Goal: Task Accomplishment & Management: Manage account settings

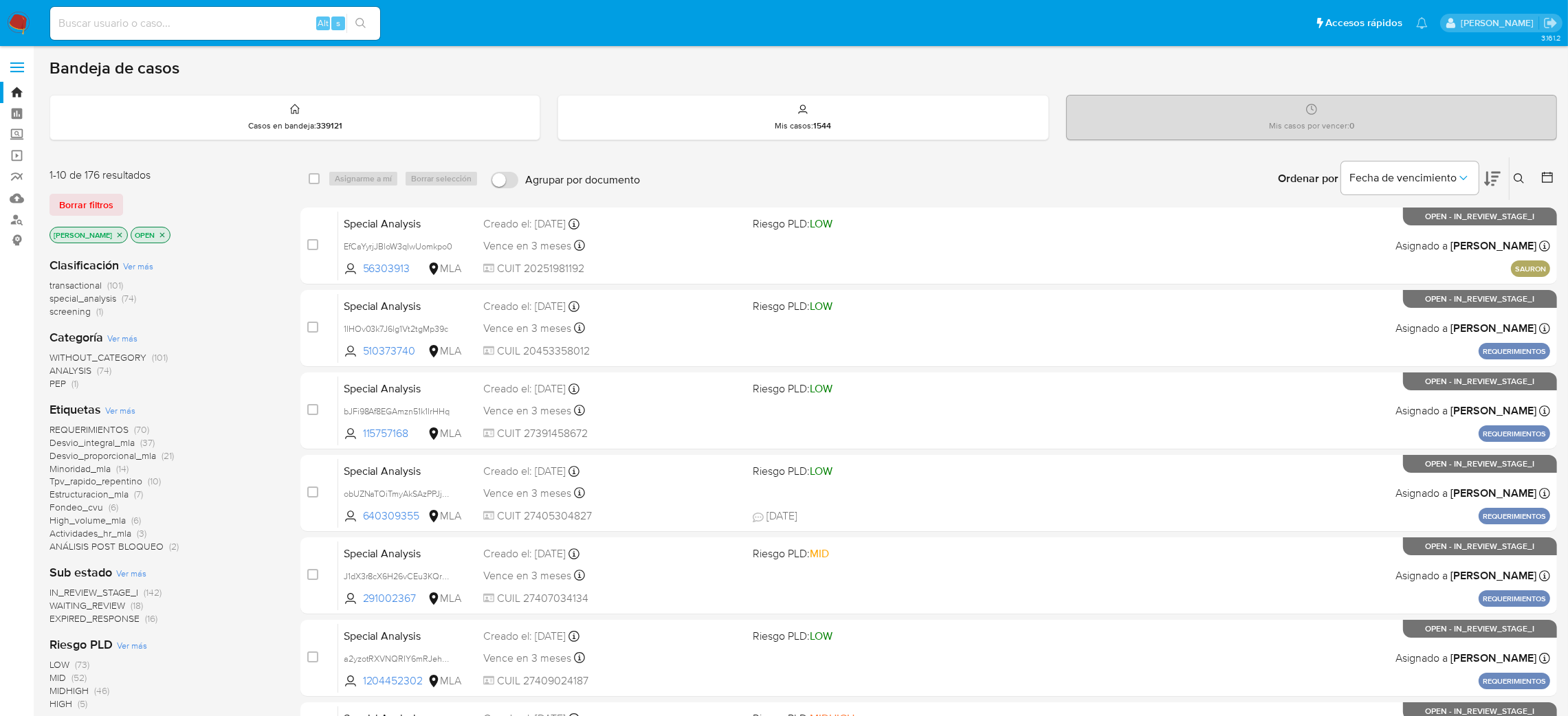
click at [151, 31] on input at bounding box center [214, 23] width 330 height 18
paste input "6MSECHJvOP0vKRJySZ7Fh1HU"
type input "6MSECHJvOP0vKRJySZ7Fh1HU"
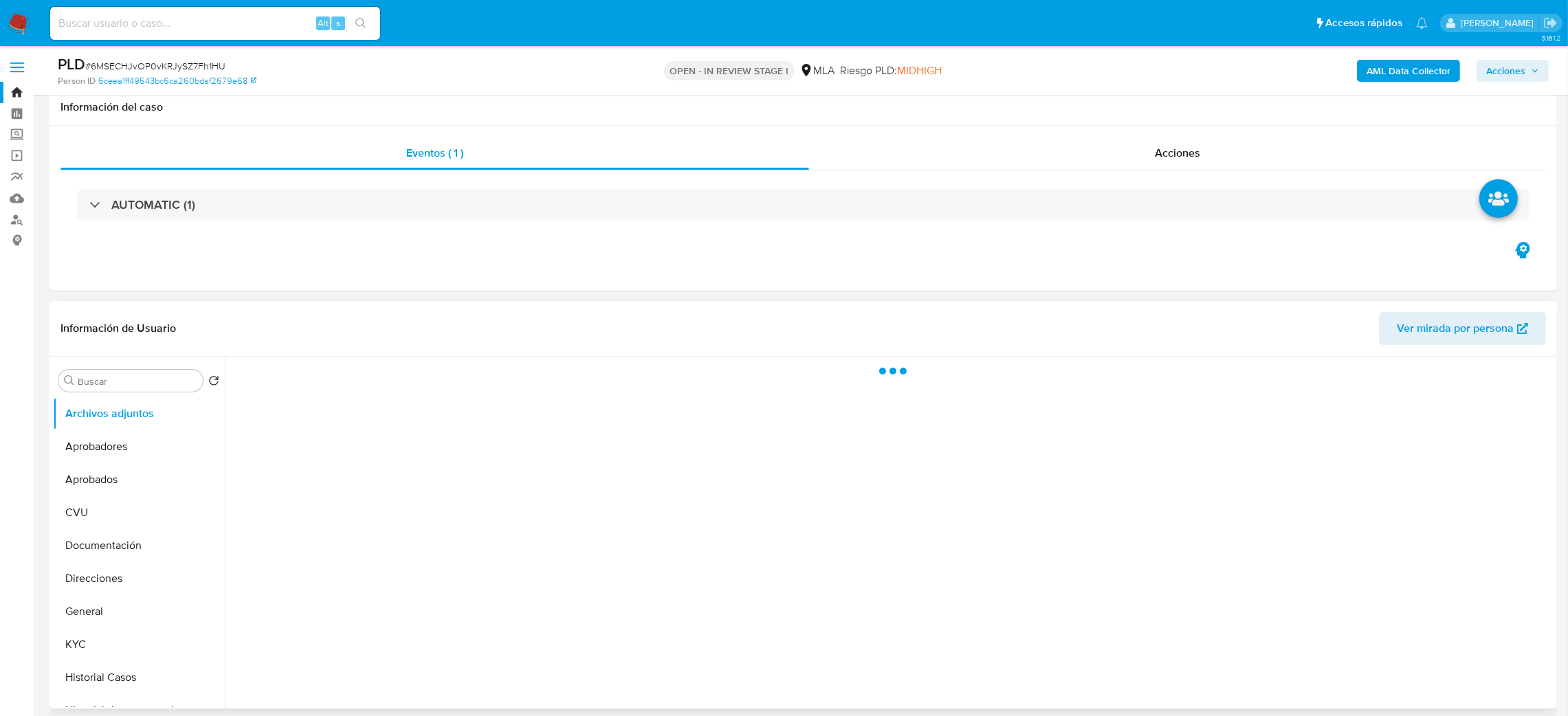
scroll to position [190, 0]
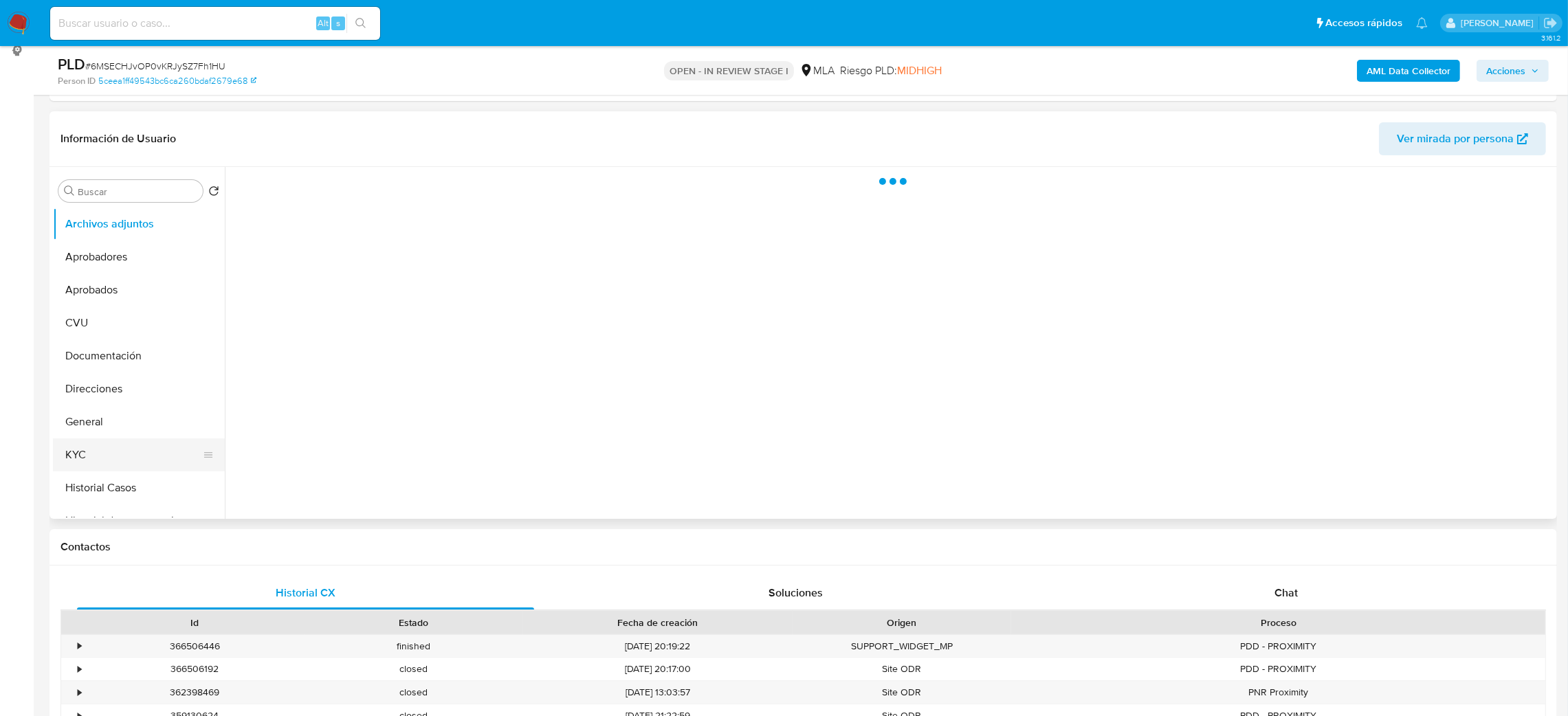
select select "10"
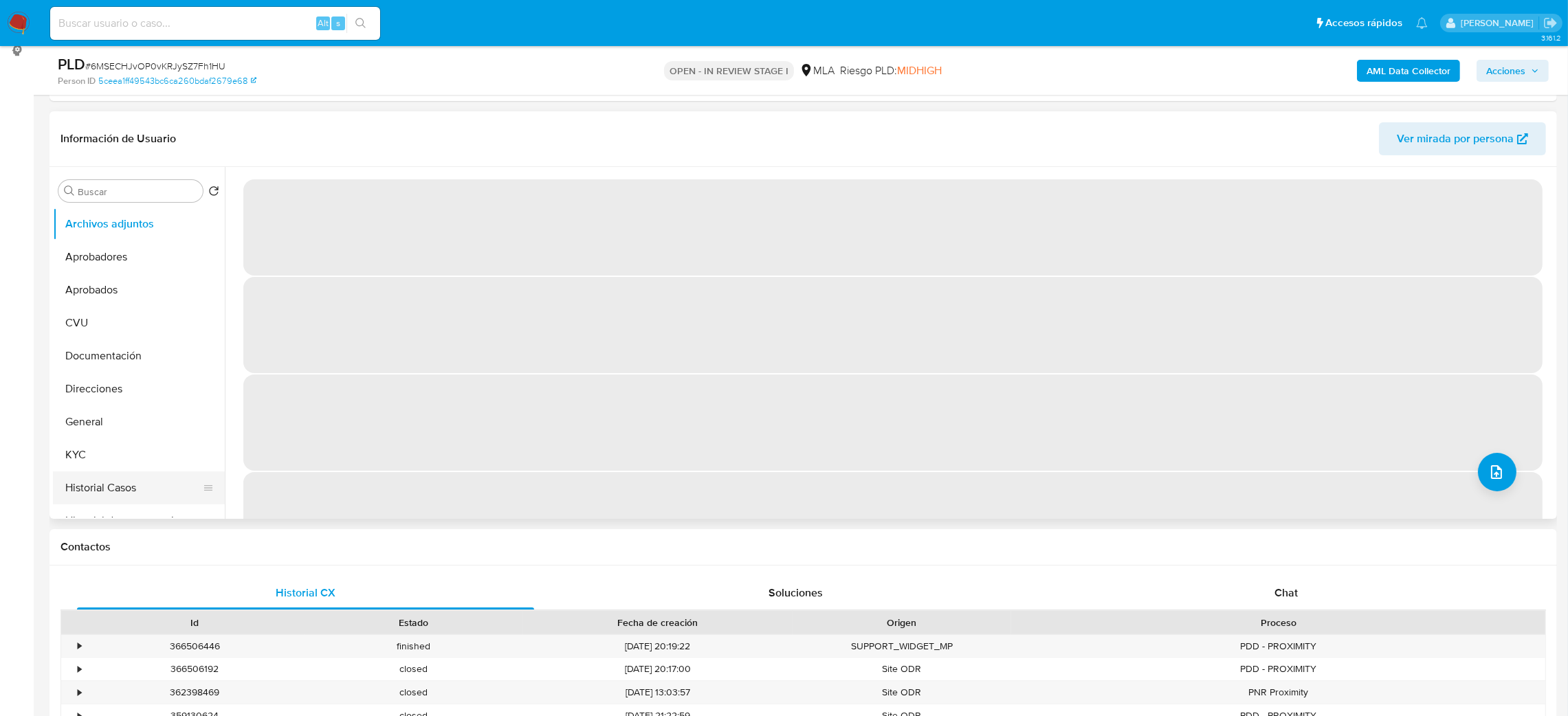
click at [88, 472] on button "Historial Casos" at bounding box center [133, 488] width 161 height 33
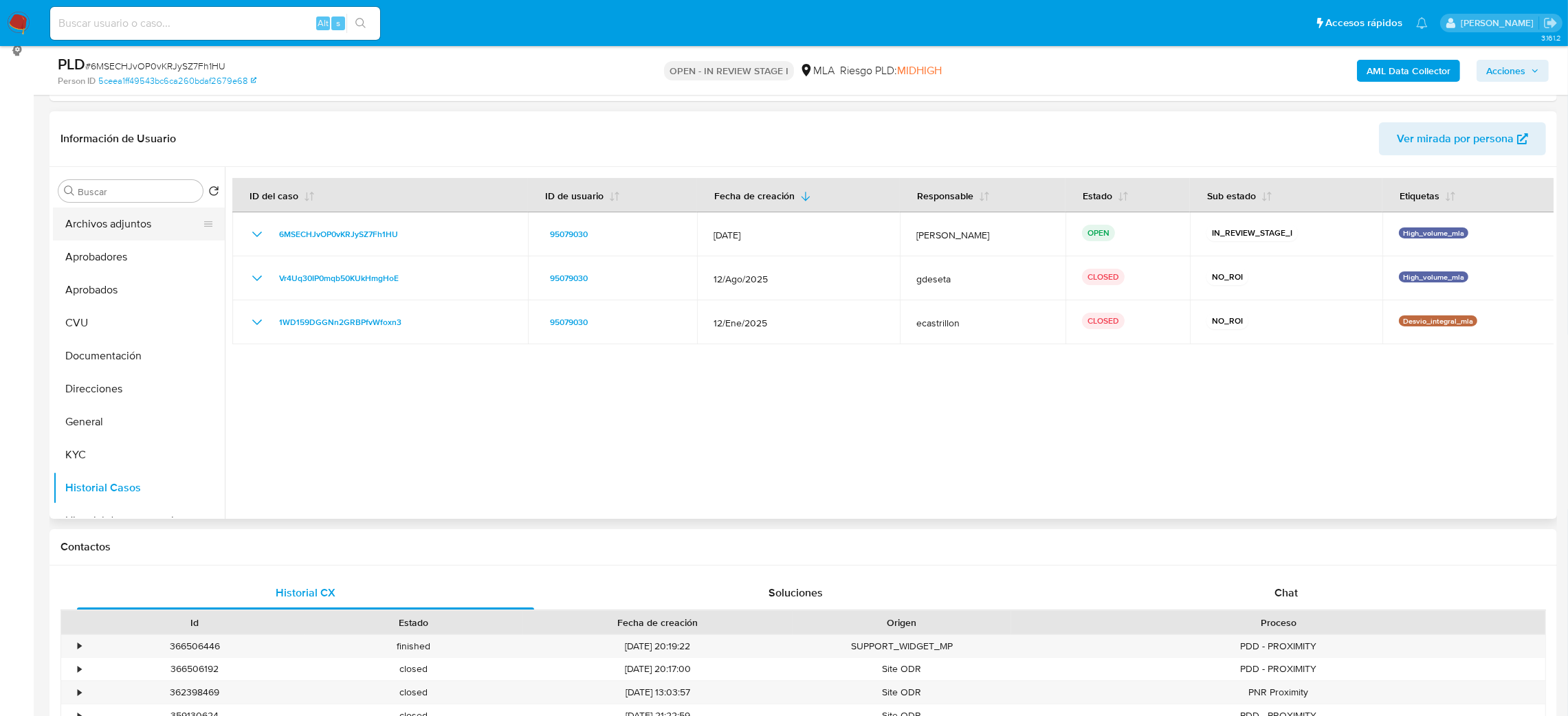
click at [117, 229] on button "Archivos adjuntos" at bounding box center [133, 224] width 161 height 33
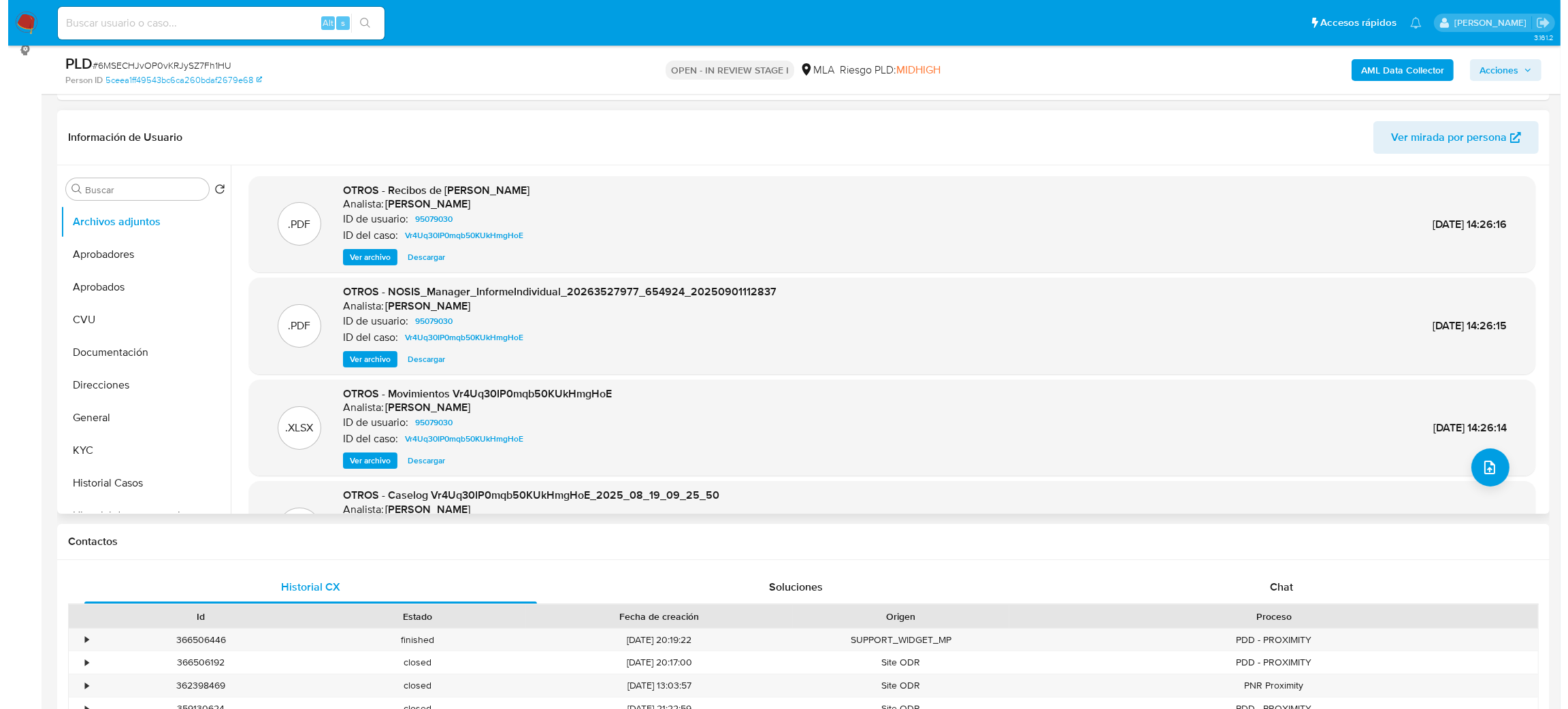
scroll to position [114, 0]
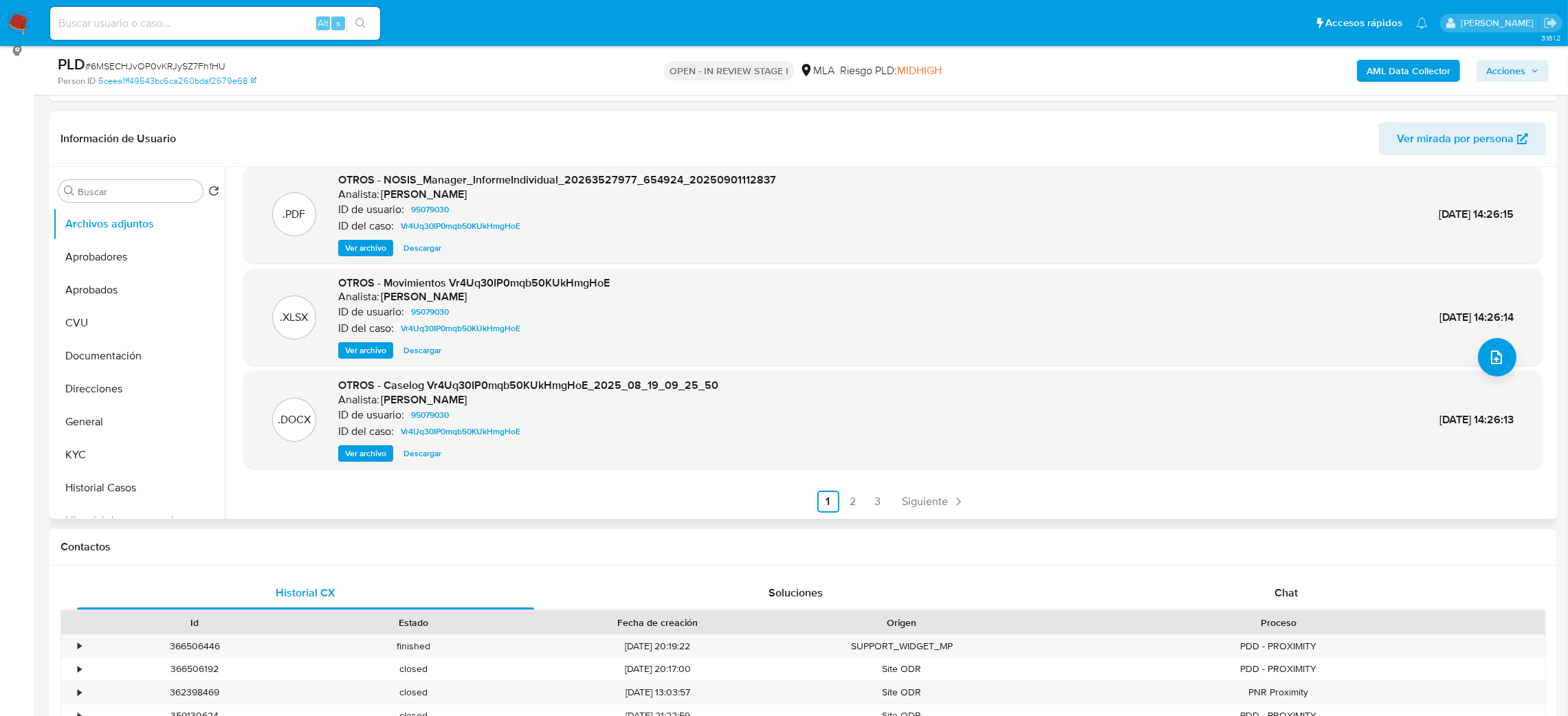
click at [360, 448] on span "Ver archivo" at bounding box center [365, 453] width 41 height 14
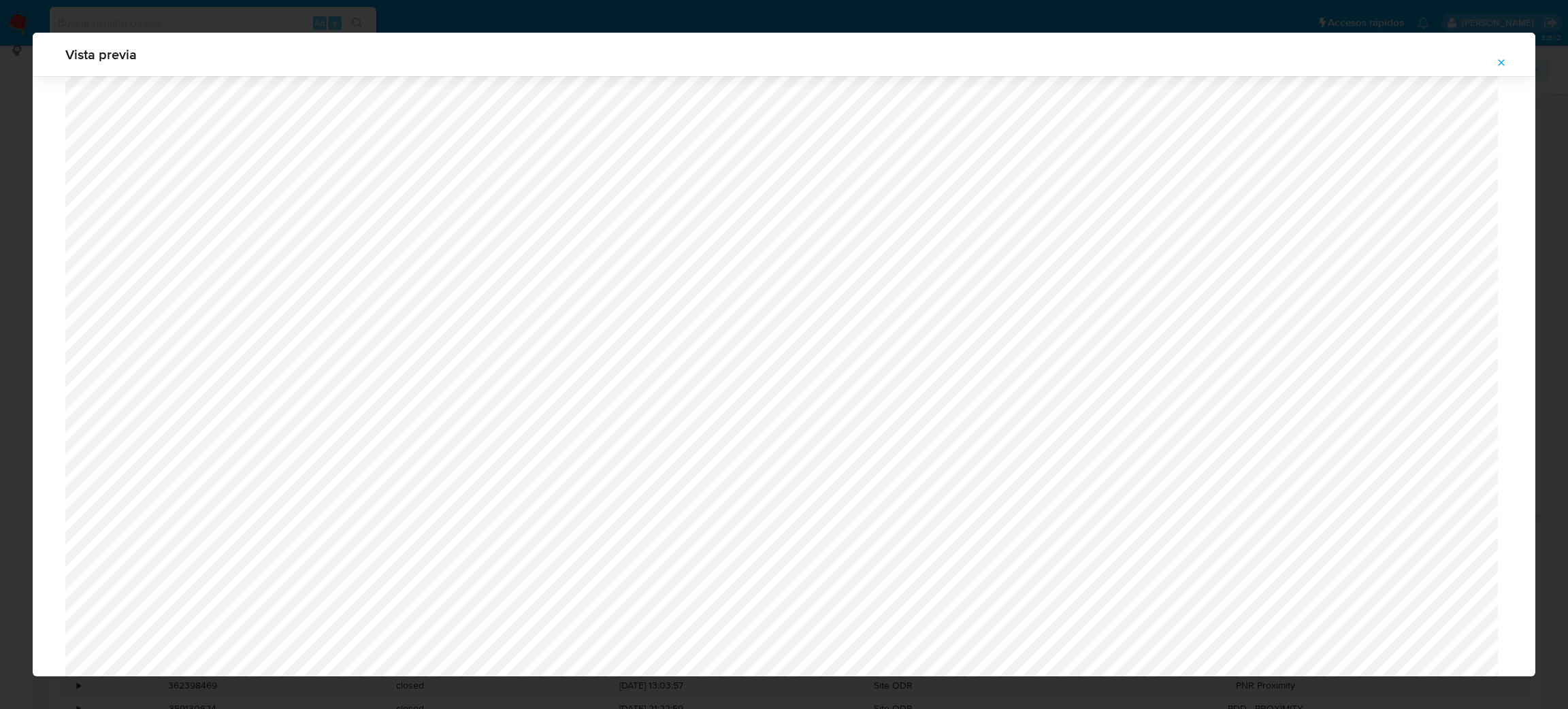
scroll to position [644, 0]
click at [1488, 67] on button "Attachment preview" at bounding box center [1501, 62] width 30 height 22
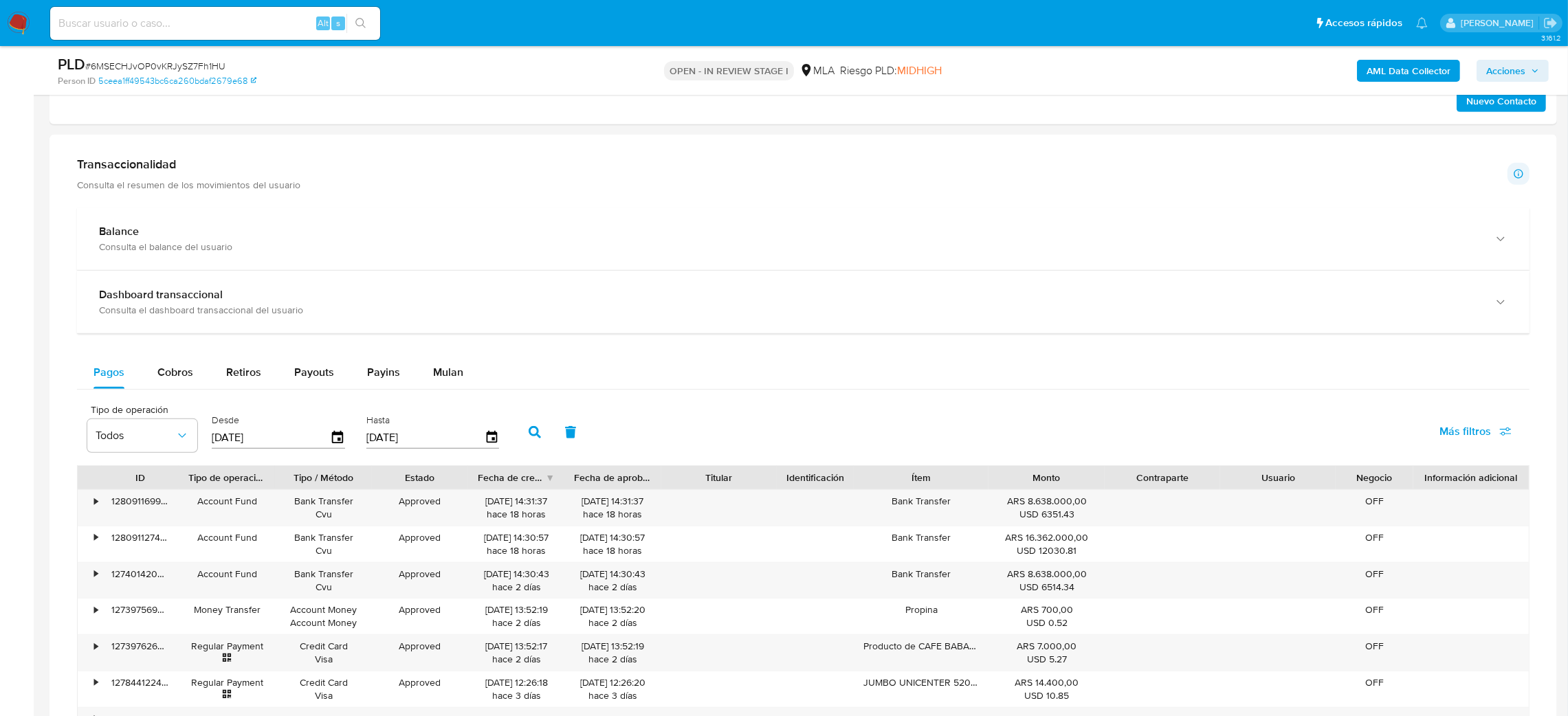
scroll to position [874, 0]
click at [419, 380] on button "Mulan" at bounding box center [448, 371] width 63 height 33
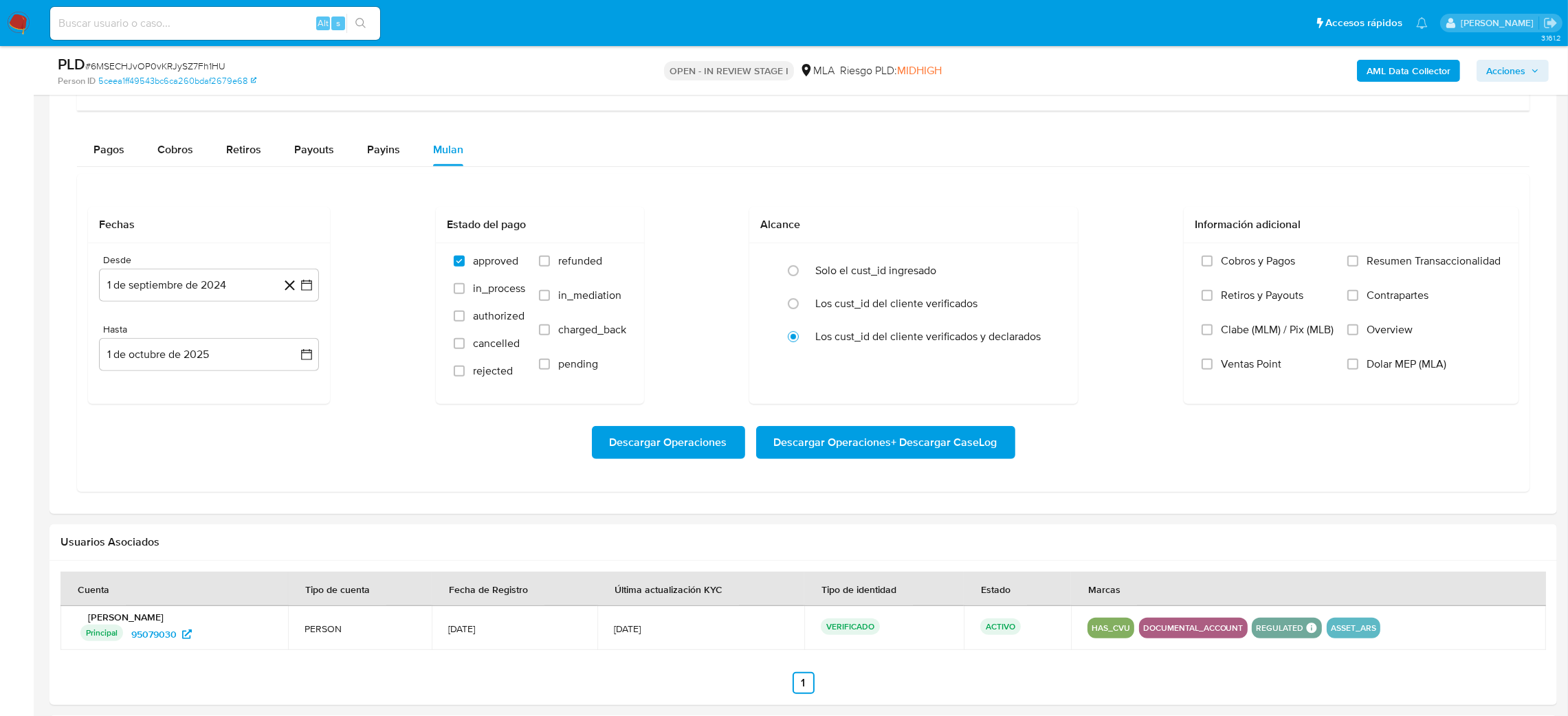
scroll to position [1108, 0]
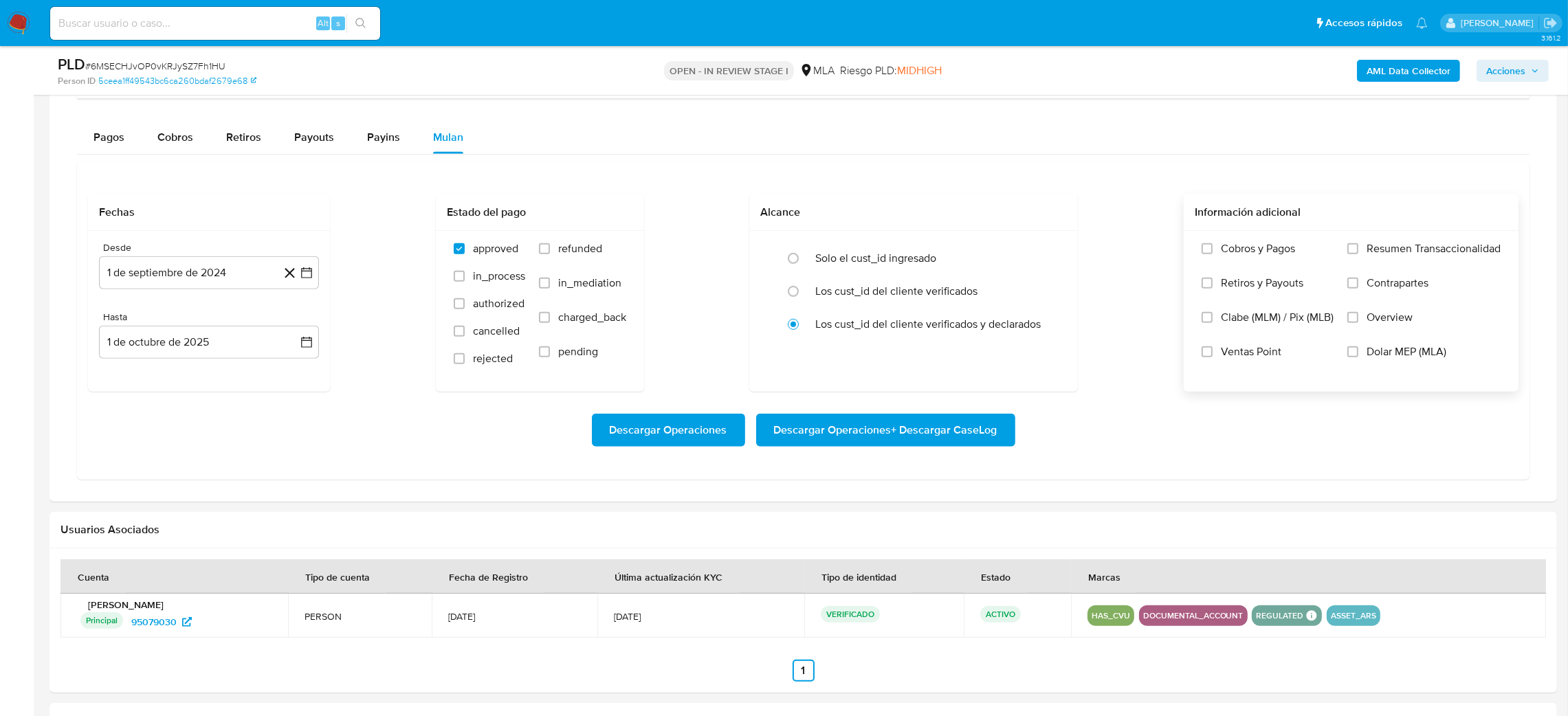
click at [1366, 365] on label "Dolar MEP (MLA)" at bounding box center [1423, 362] width 153 height 34
click at [1359, 358] on input "Dolar MEP (MLA)" at bounding box center [1352, 351] width 11 height 11
click at [199, 284] on button "1 de septiembre de 2024" at bounding box center [209, 273] width 220 height 33
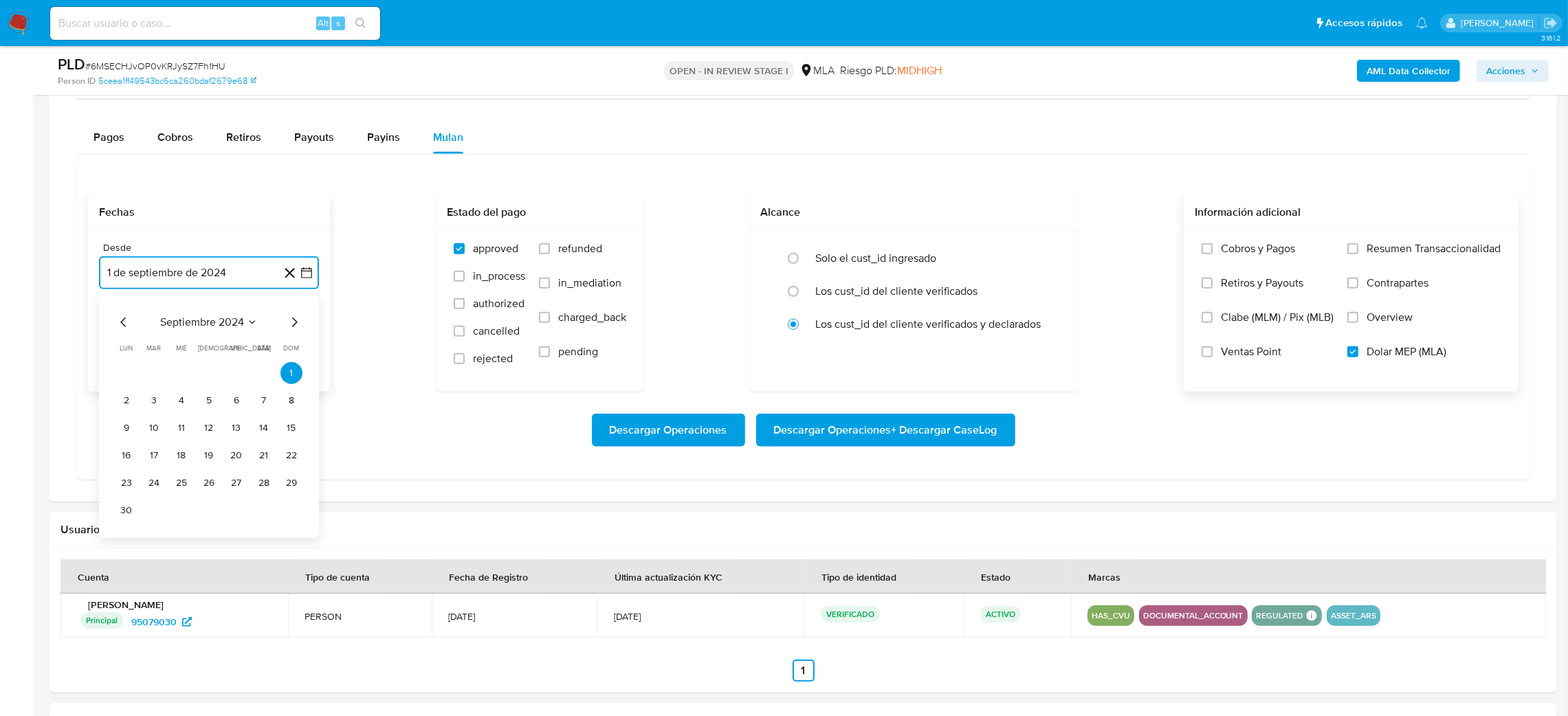
click at [301, 324] on icon "Mes siguiente" at bounding box center [294, 322] width 16 height 16
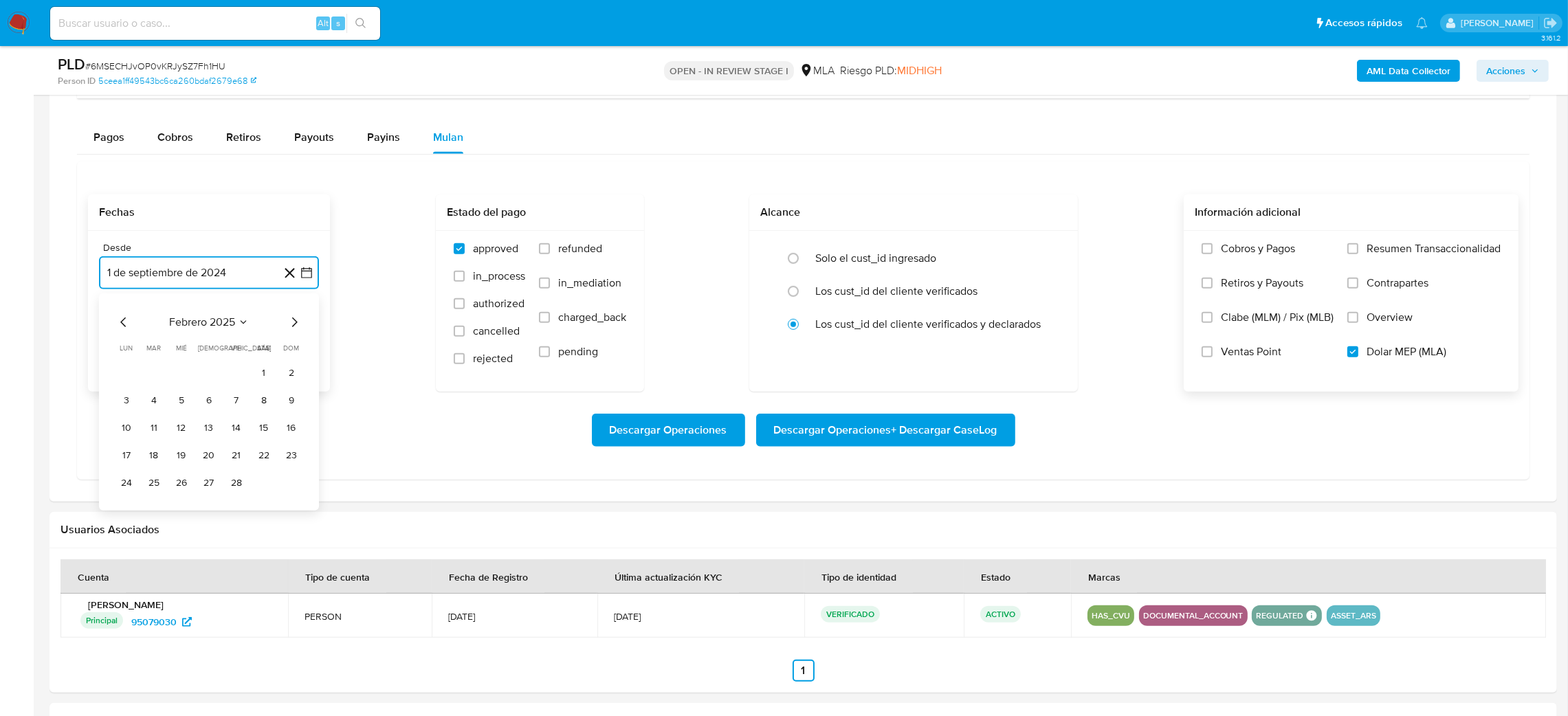
click at [301, 324] on icon "Mes siguiente" at bounding box center [294, 322] width 16 height 16
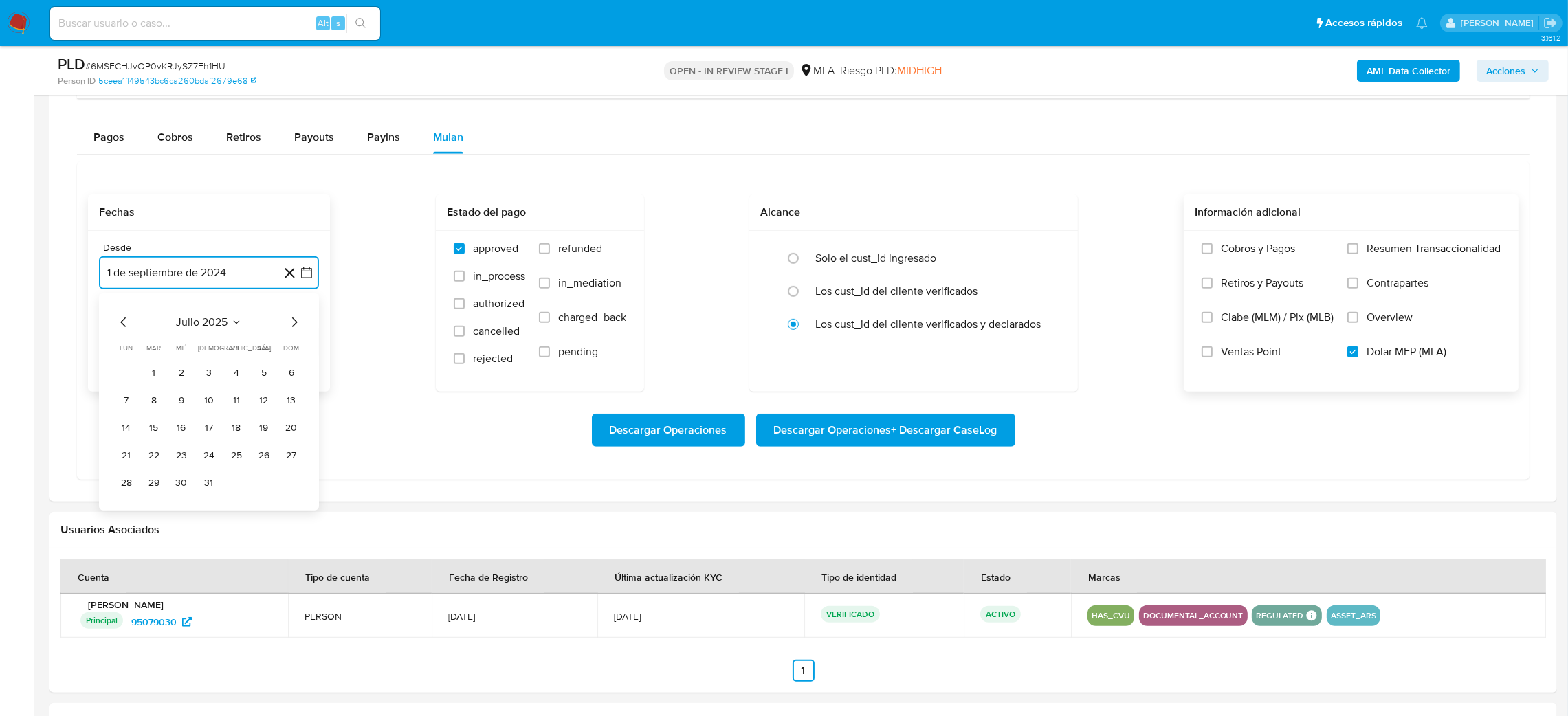
click at [301, 324] on icon "Mes siguiente" at bounding box center [294, 322] width 16 height 16
click at [233, 382] on button "1" at bounding box center [236, 373] width 22 height 22
click at [180, 350] on button "1 de octubre de 2025" at bounding box center [209, 342] width 220 height 33
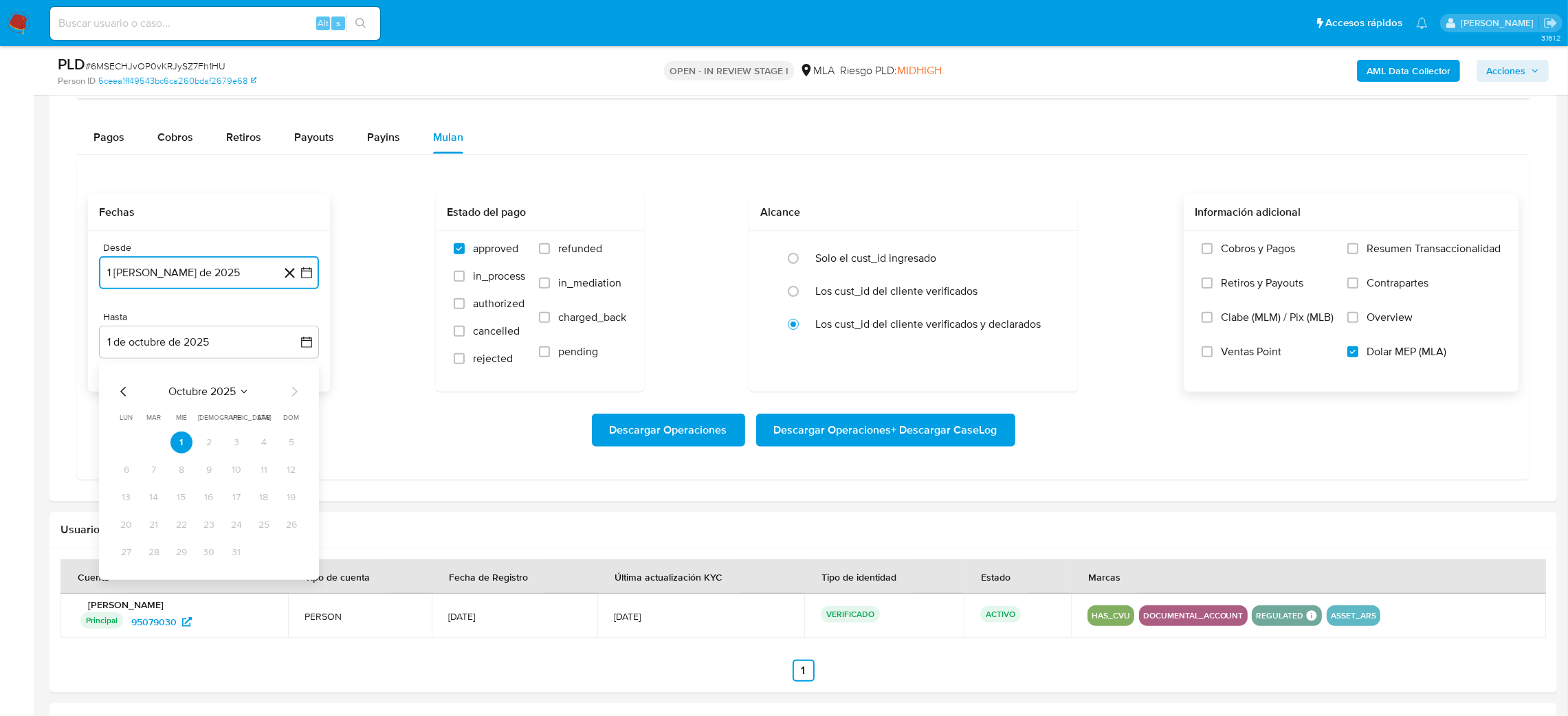
click at [115, 395] on icon "Mes anterior" at bounding box center [123, 391] width 16 height 16
click at [153, 550] on button "30" at bounding box center [154, 552] width 22 height 22
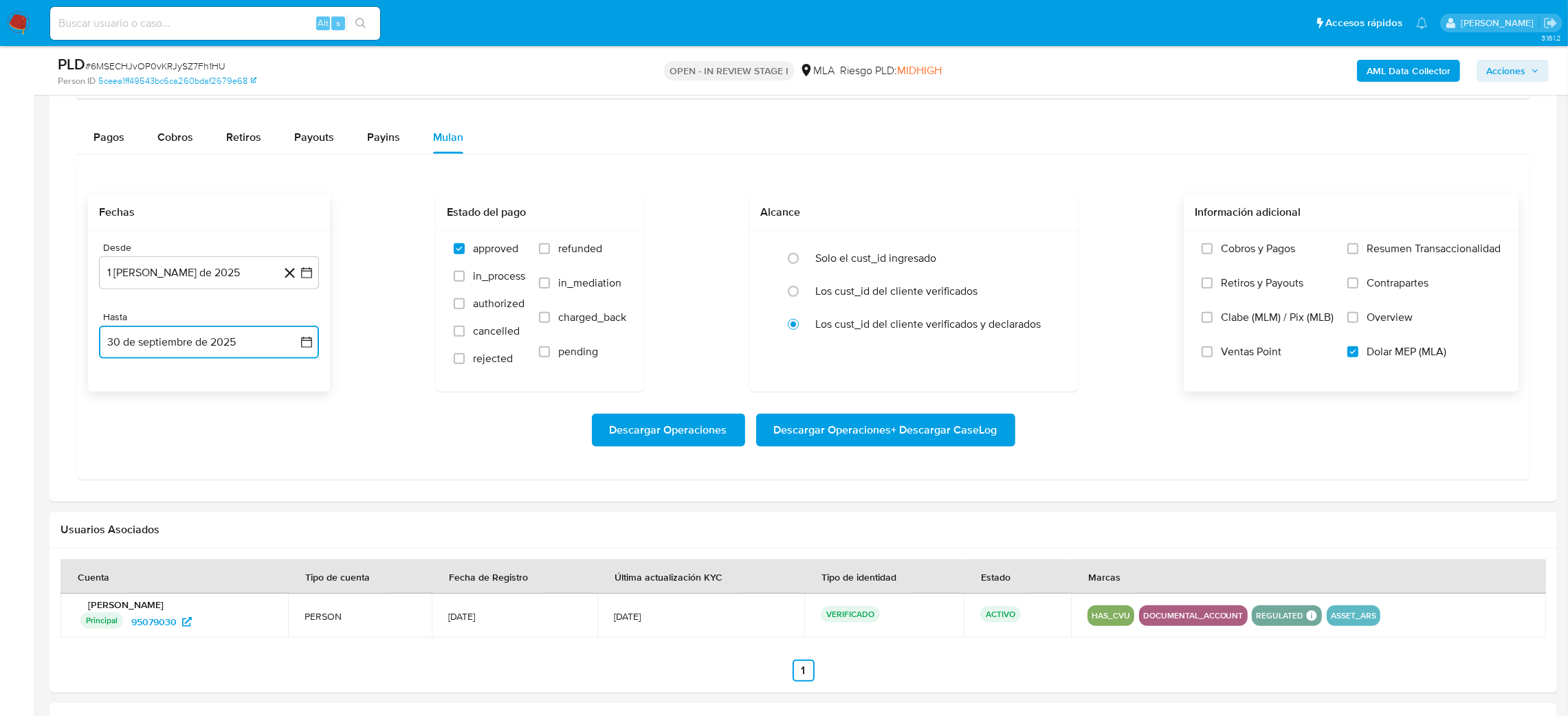
click at [216, 341] on button "30 de septiembre de 2025" at bounding box center [209, 342] width 220 height 33
click at [123, 385] on icon "Mes anterior" at bounding box center [123, 391] width 16 height 16
click at [290, 385] on icon "Mes siguiente" at bounding box center [294, 391] width 16 height 16
click at [123, 393] on icon "Mes anterior" at bounding box center [123, 391] width 16 height 16
click at [288, 547] on button "31" at bounding box center [291, 552] width 22 height 22
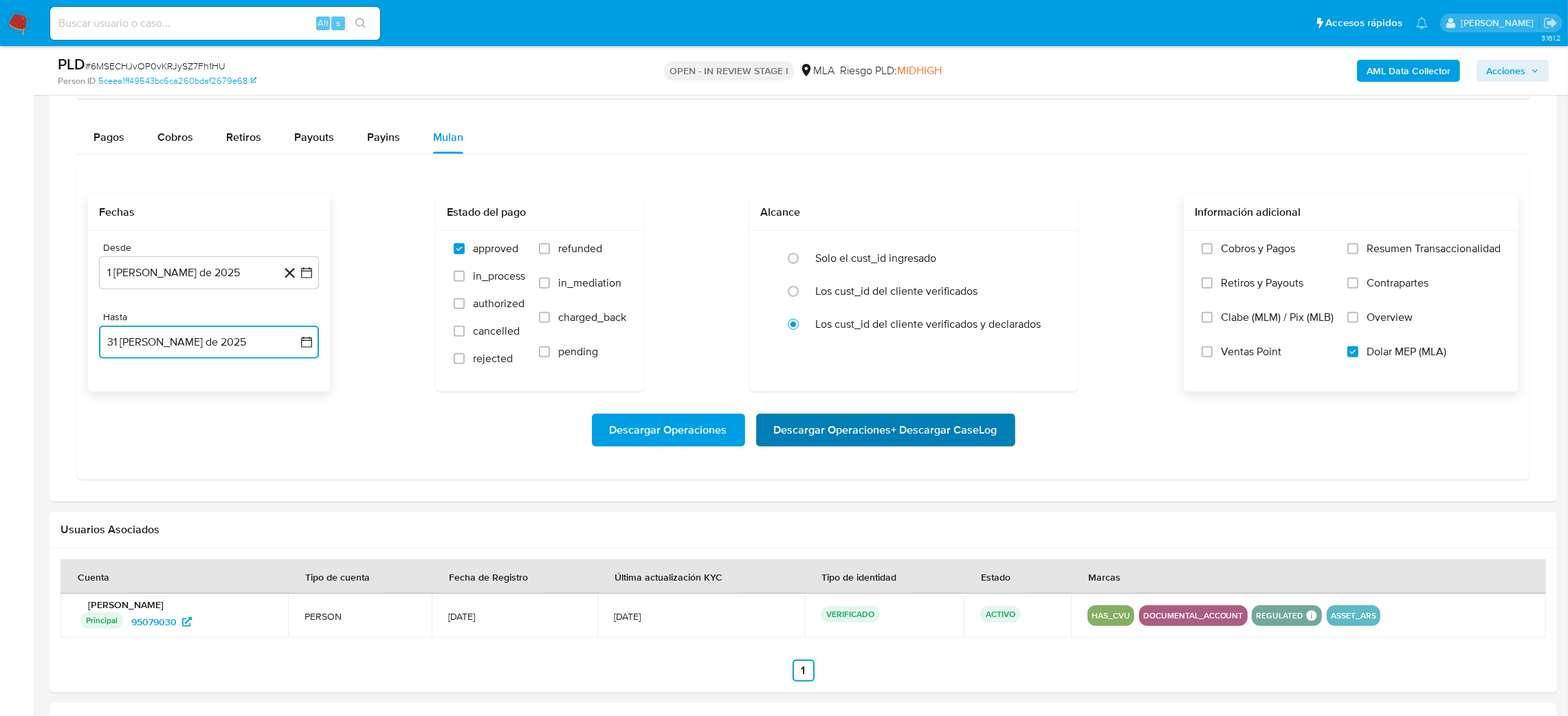
click at [892, 431] on span "Descargar Operaciones + Descargar CaseLog" at bounding box center [886, 430] width 224 height 30
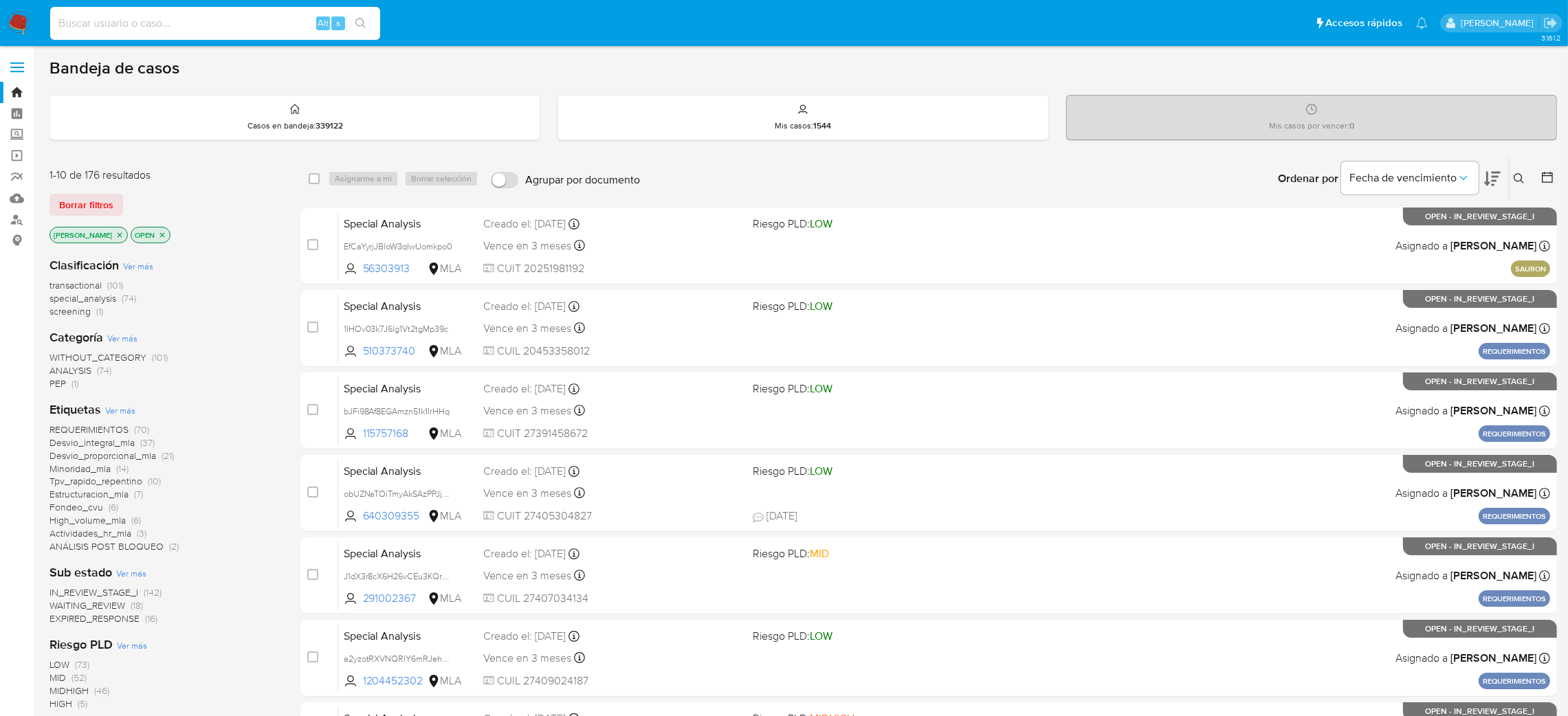
click at [244, 28] on input at bounding box center [214, 23] width 330 height 18
paste input "8hpmJNAMfEANyJ2fUQoBEGNa"
type input "8hpmJNAMfEANyJ2fUQoBEGNa"
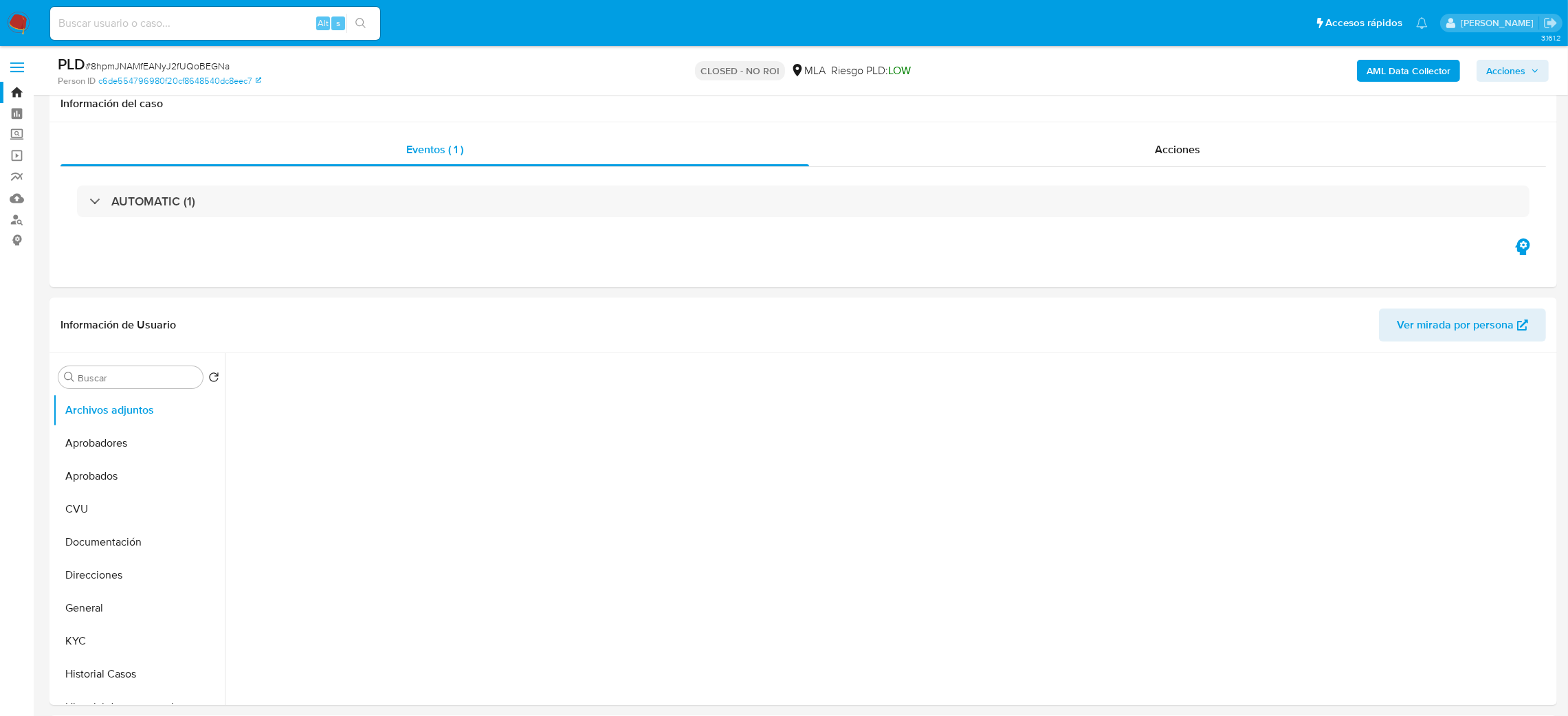
select select "10"
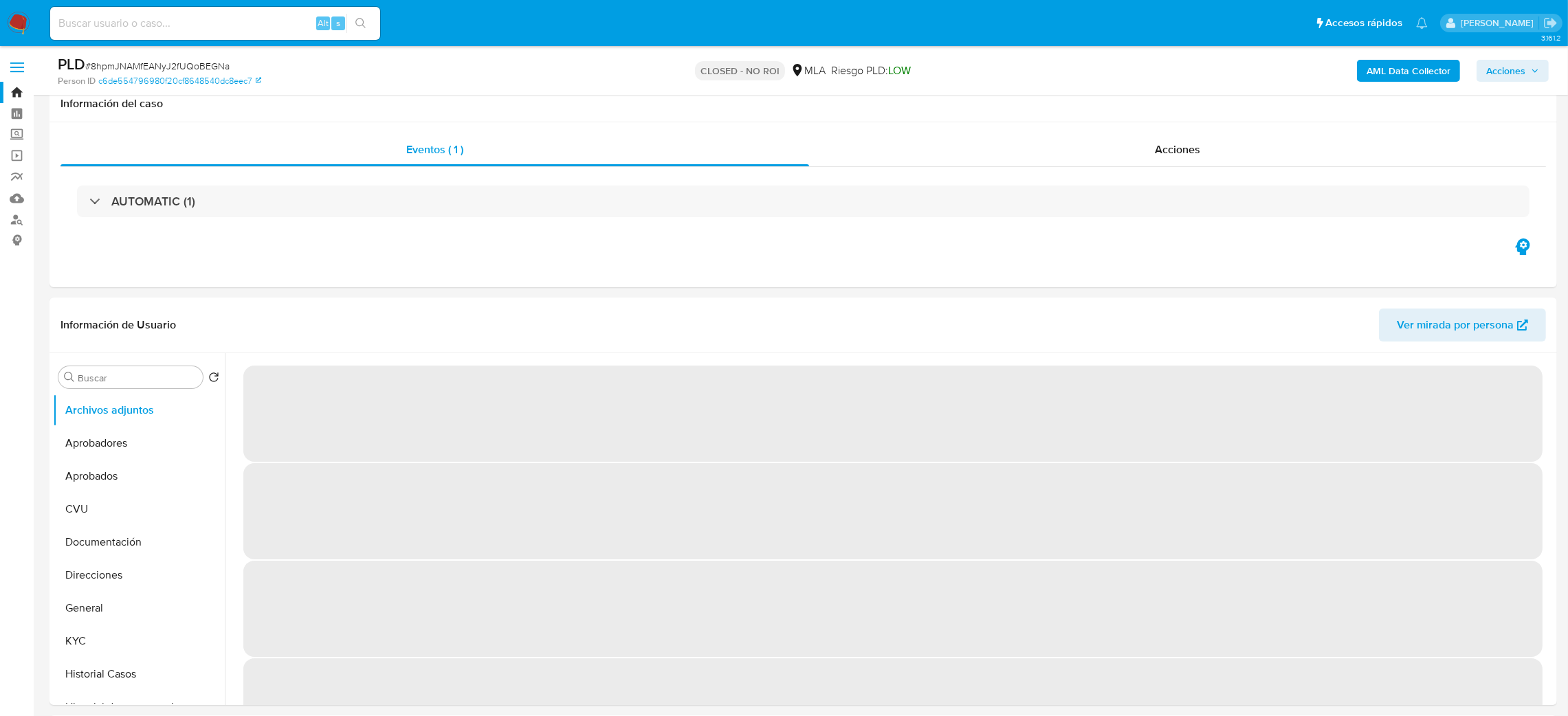
scroll to position [88, 0]
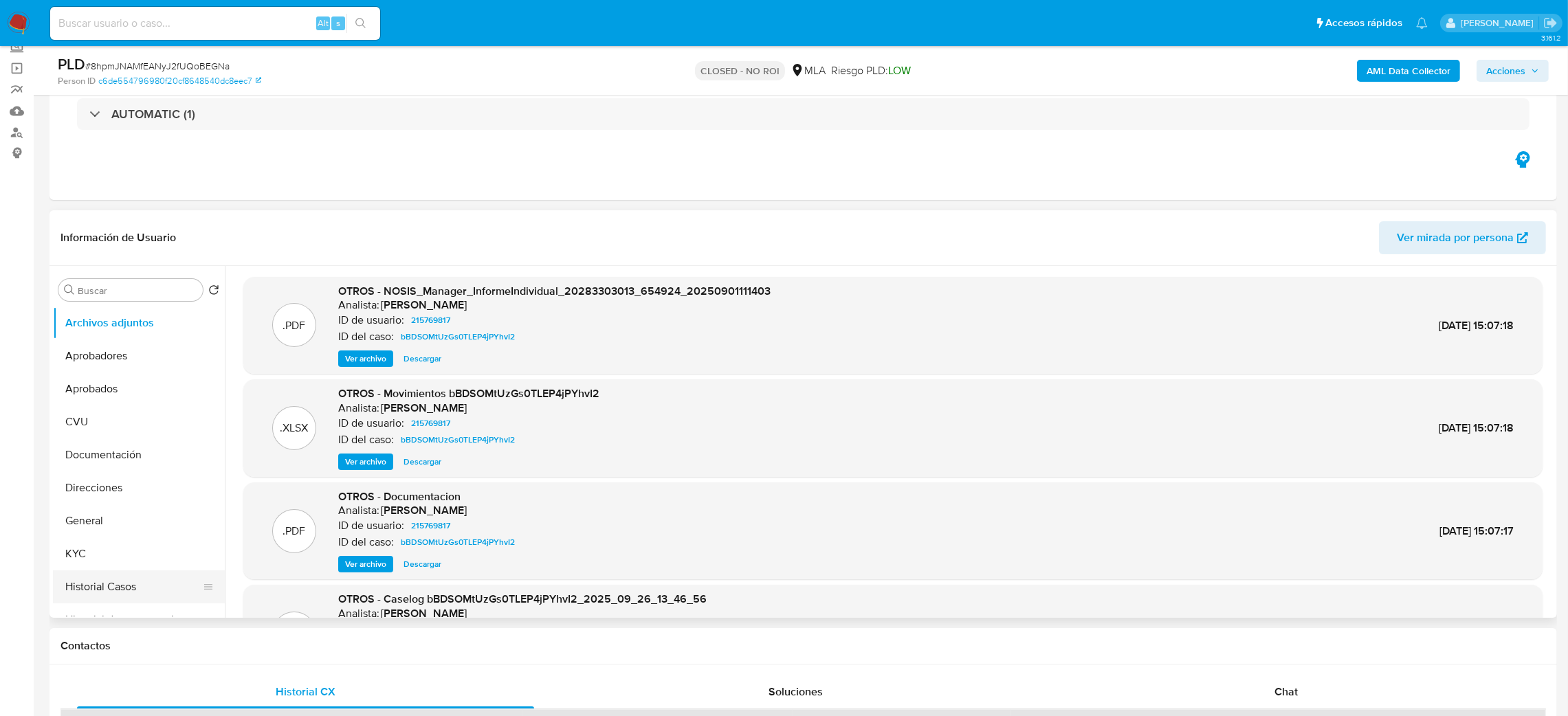
click at [95, 596] on button "Historial Casos" at bounding box center [133, 587] width 161 height 33
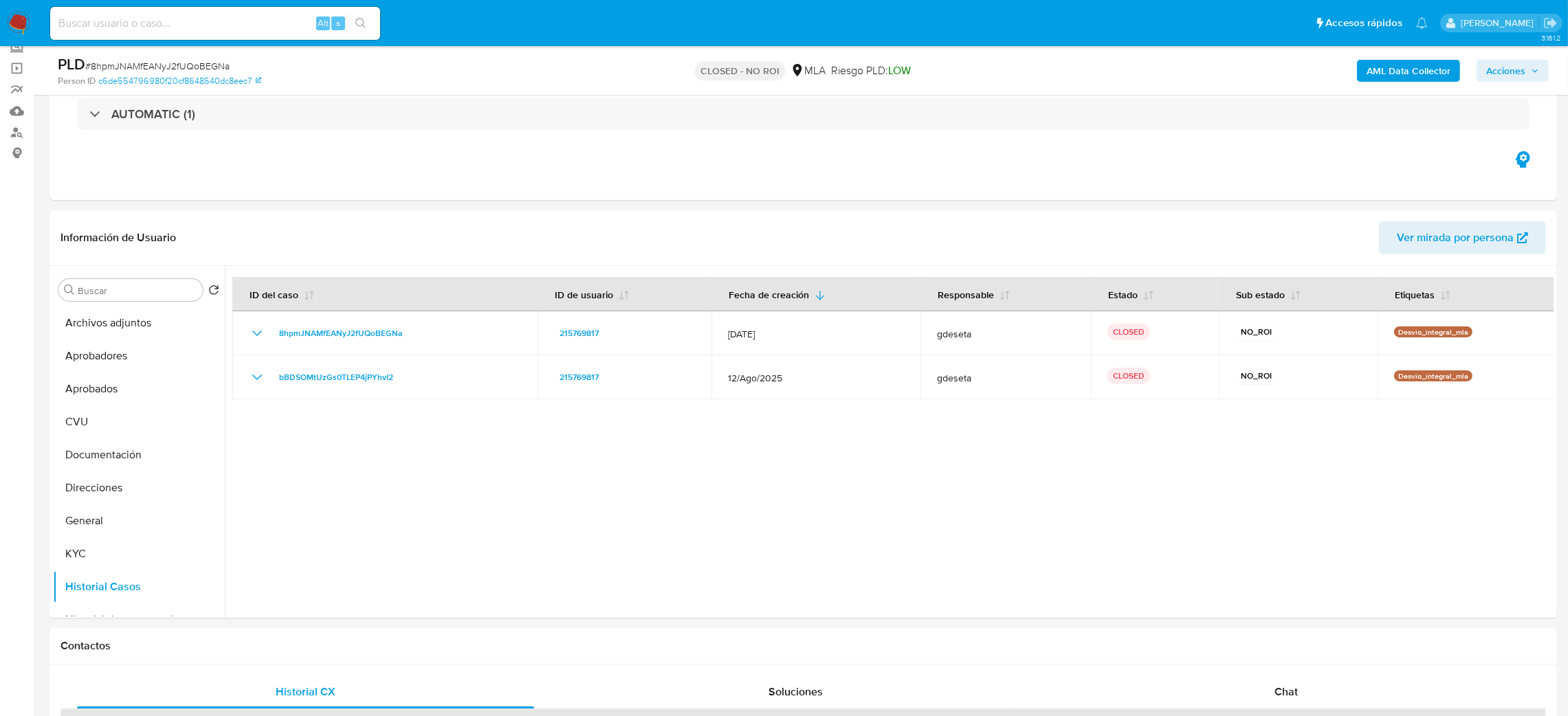
click at [193, 29] on input at bounding box center [214, 23] width 330 height 18
paste input "iP5BoHYKoc7hfjDIlodsKb7h"
type input "iP5BoHYKoc7hfjDIlodsKb7h"
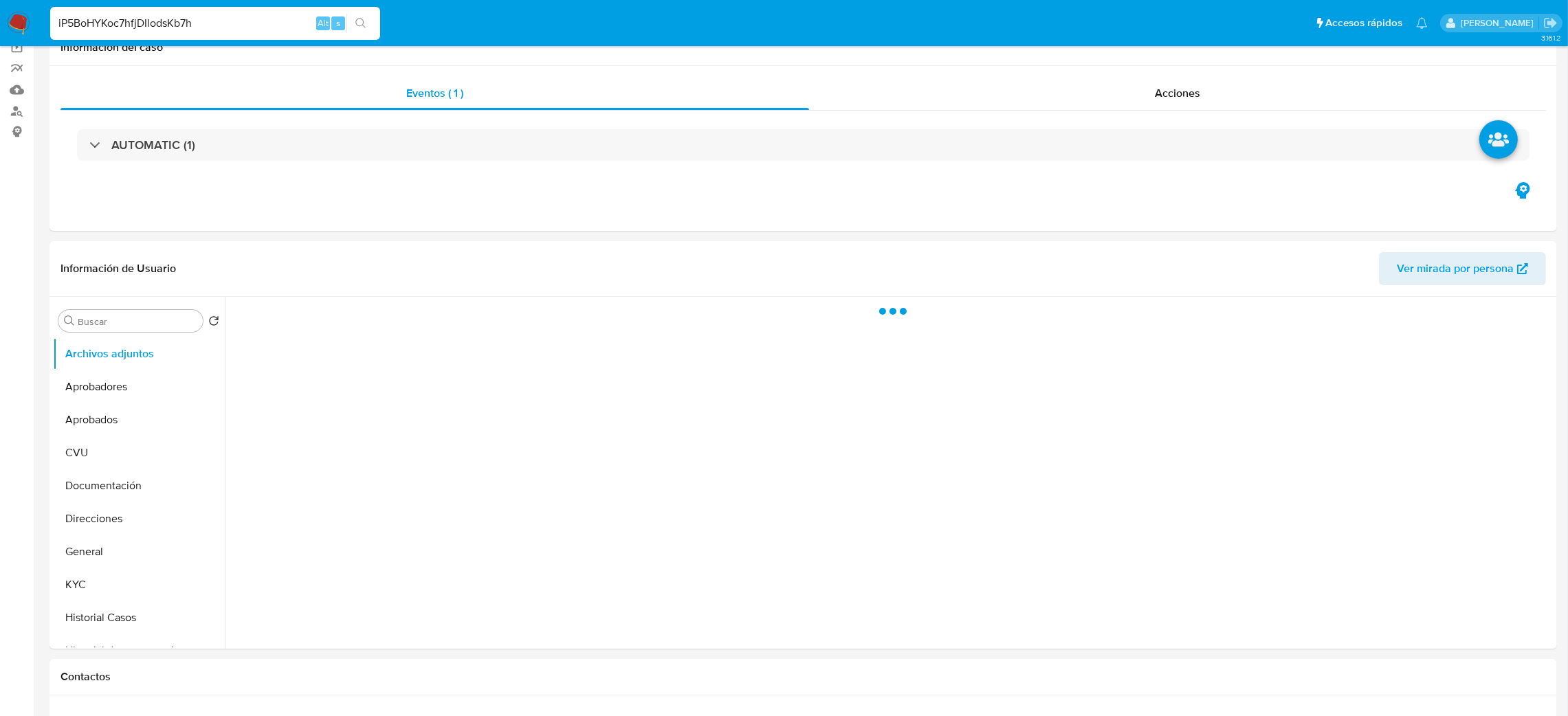
scroll to position [206, 0]
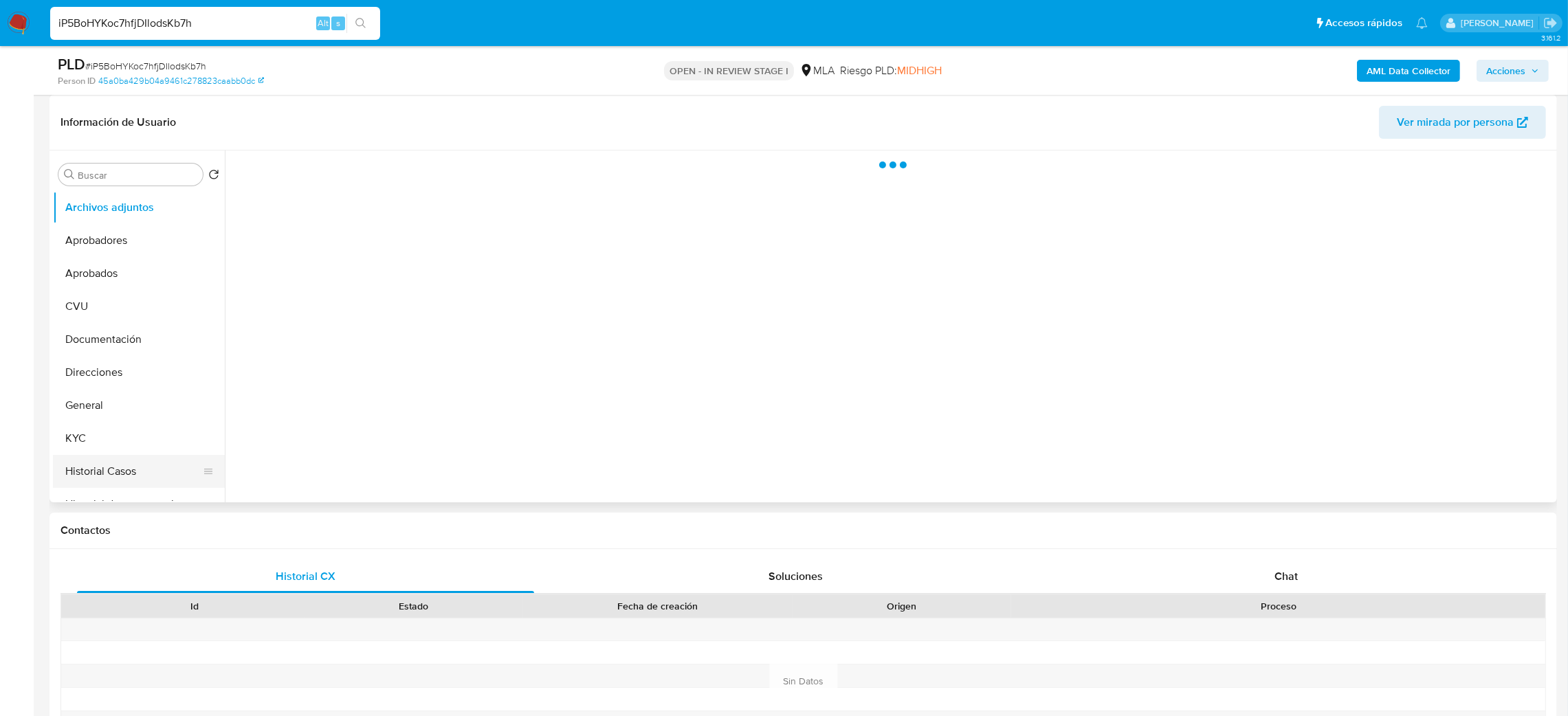
select select "10"
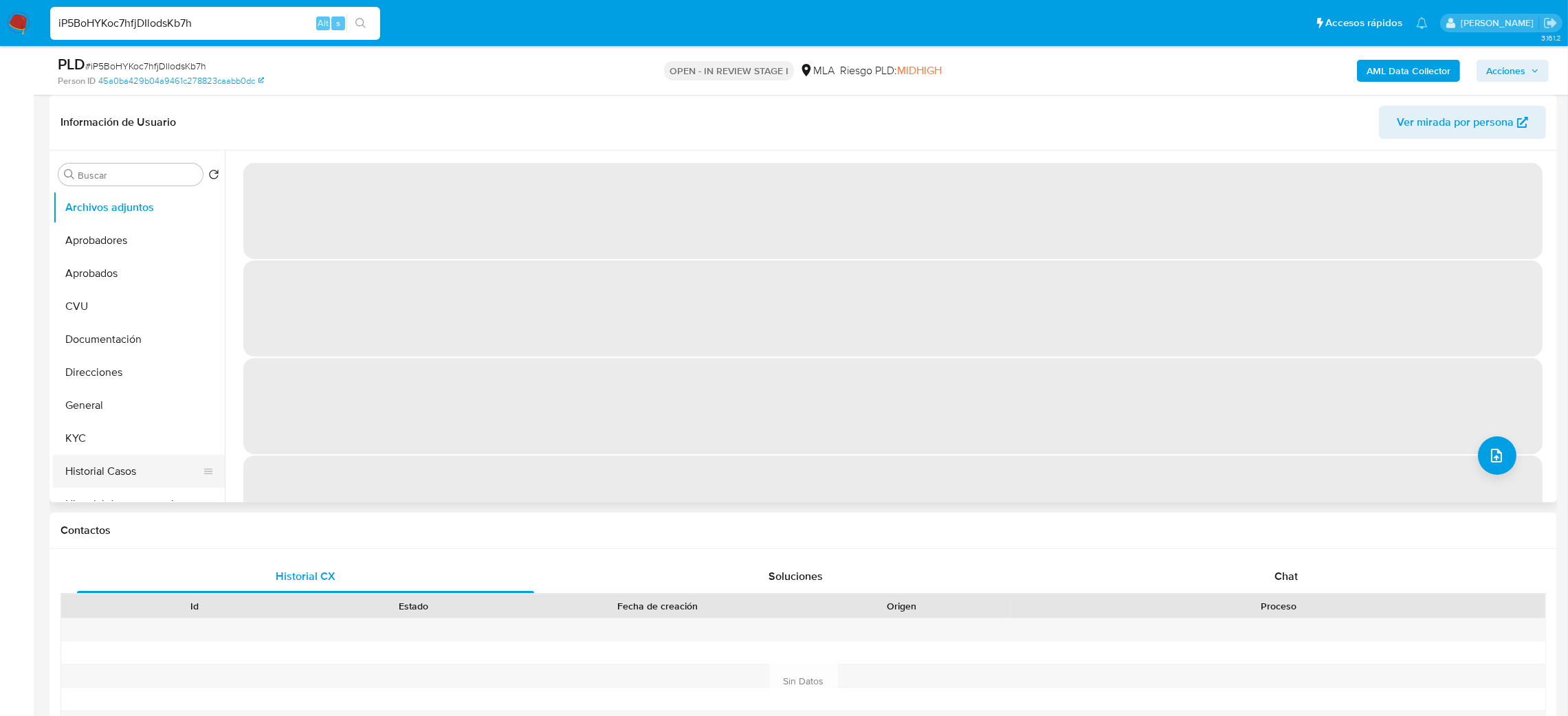
click at [129, 463] on button "Historial Casos" at bounding box center [133, 472] width 161 height 33
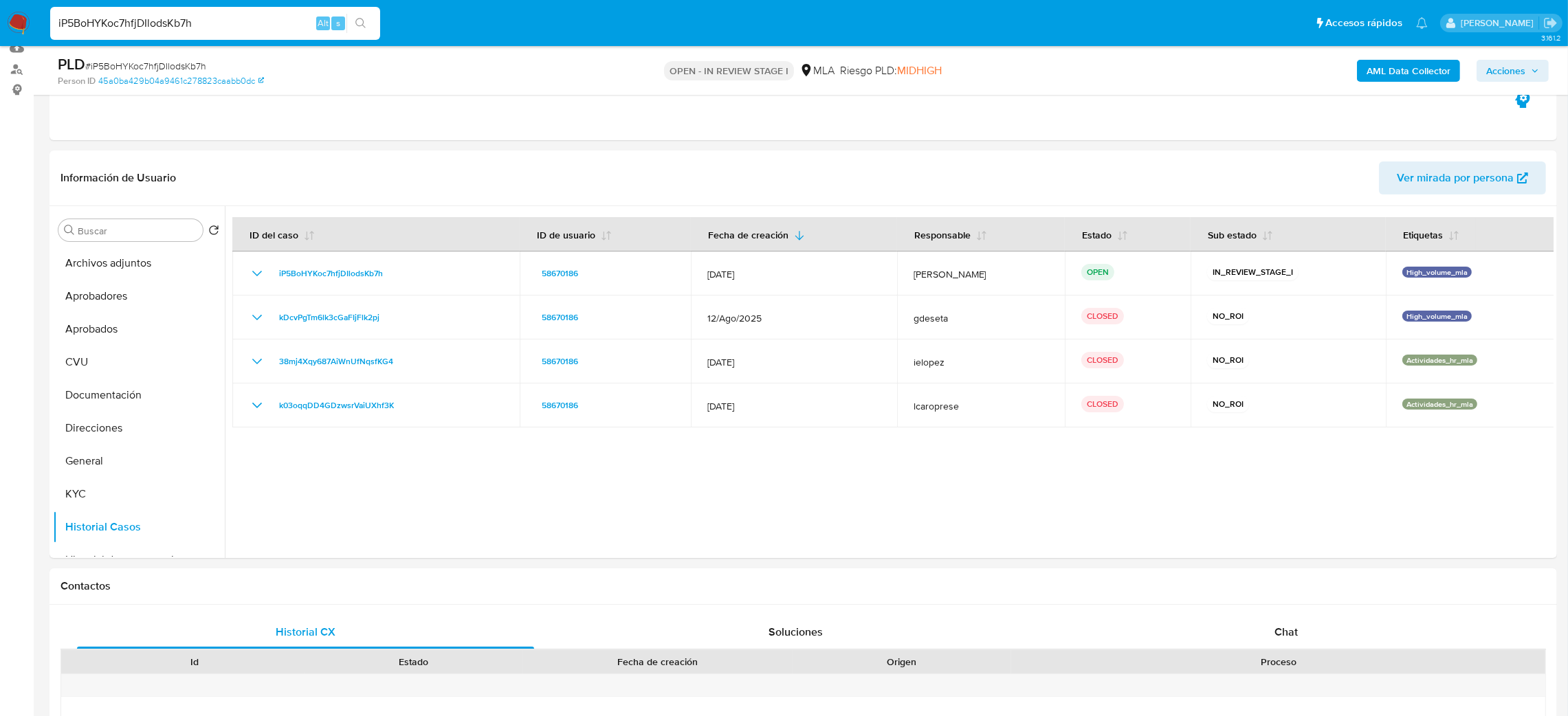
scroll to position [103, 0]
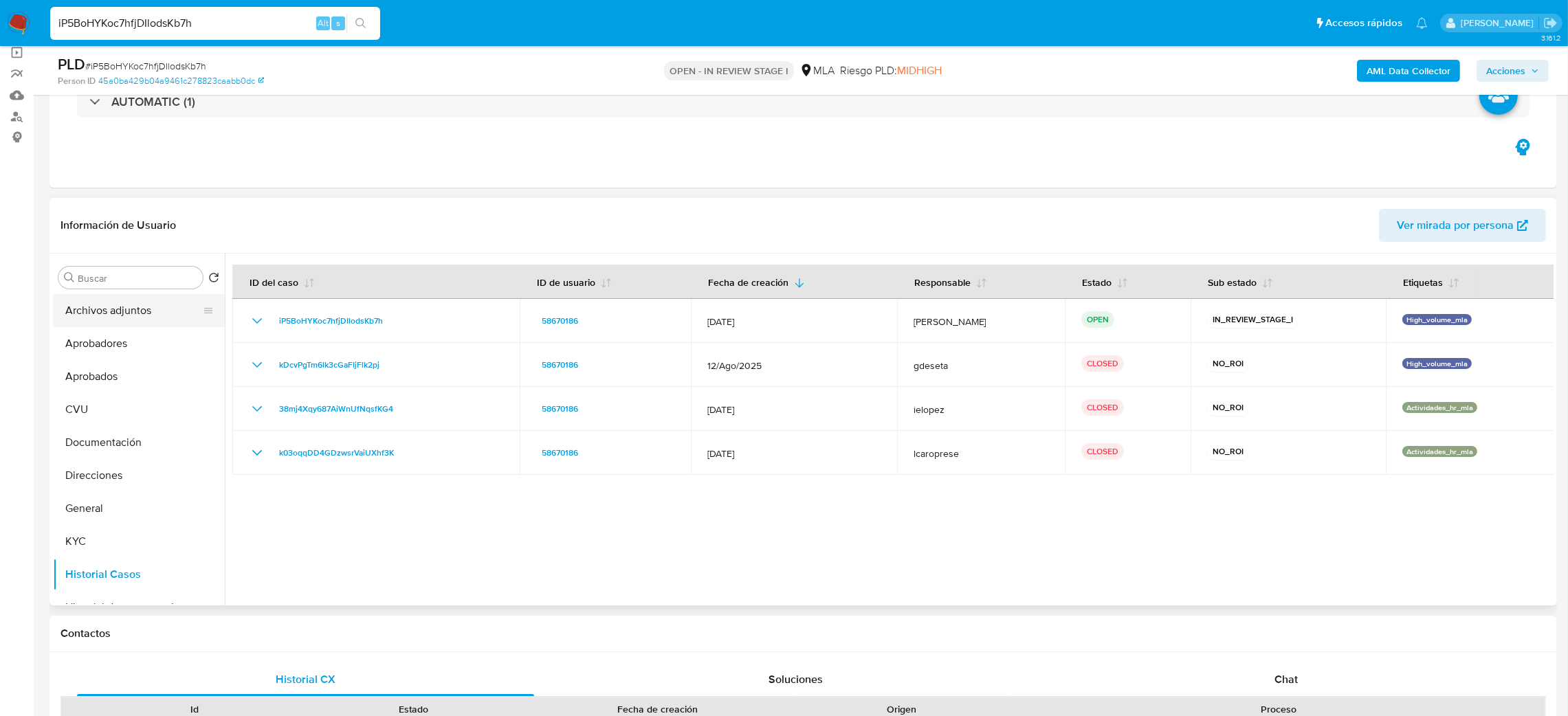
click at [125, 308] on button "Archivos adjuntos" at bounding box center [133, 311] width 161 height 33
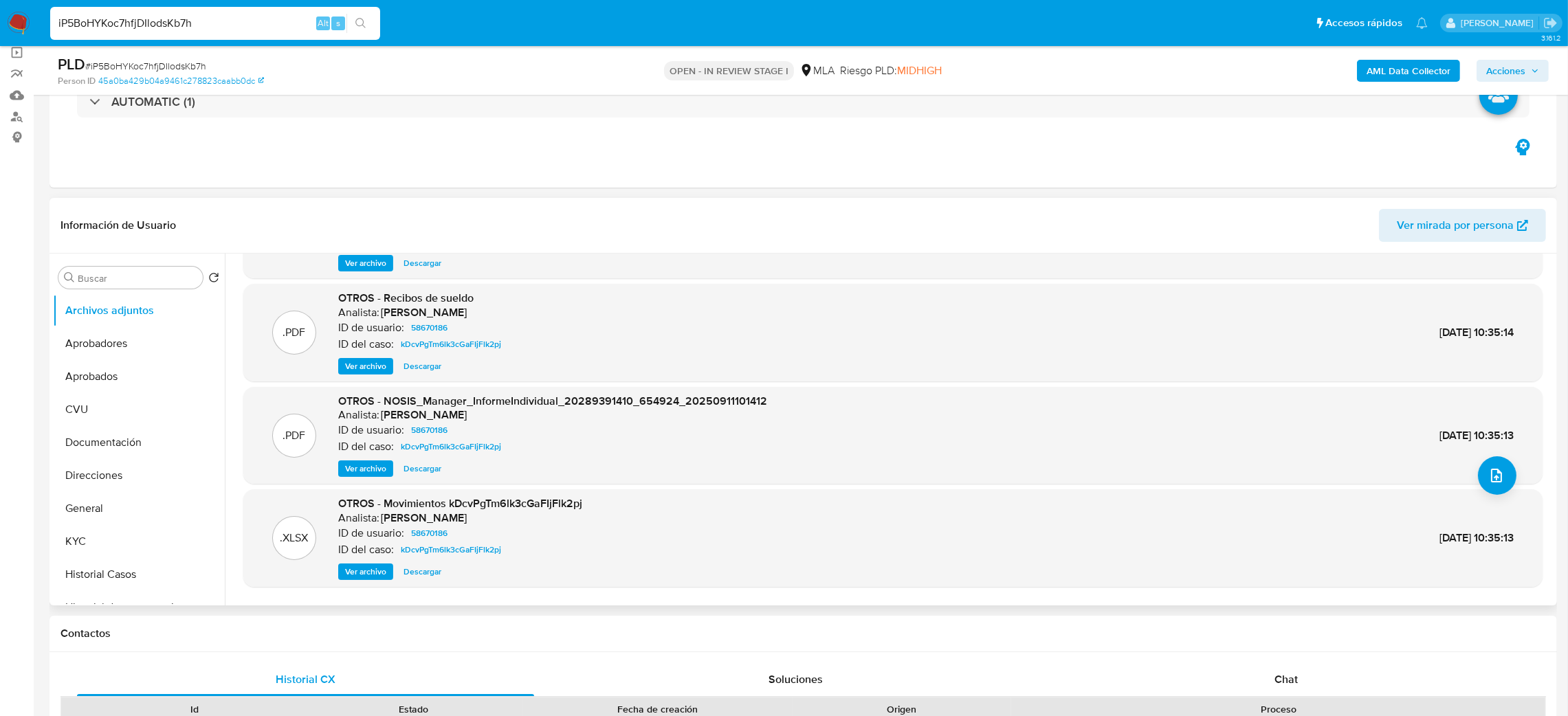
scroll to position [115, 0]
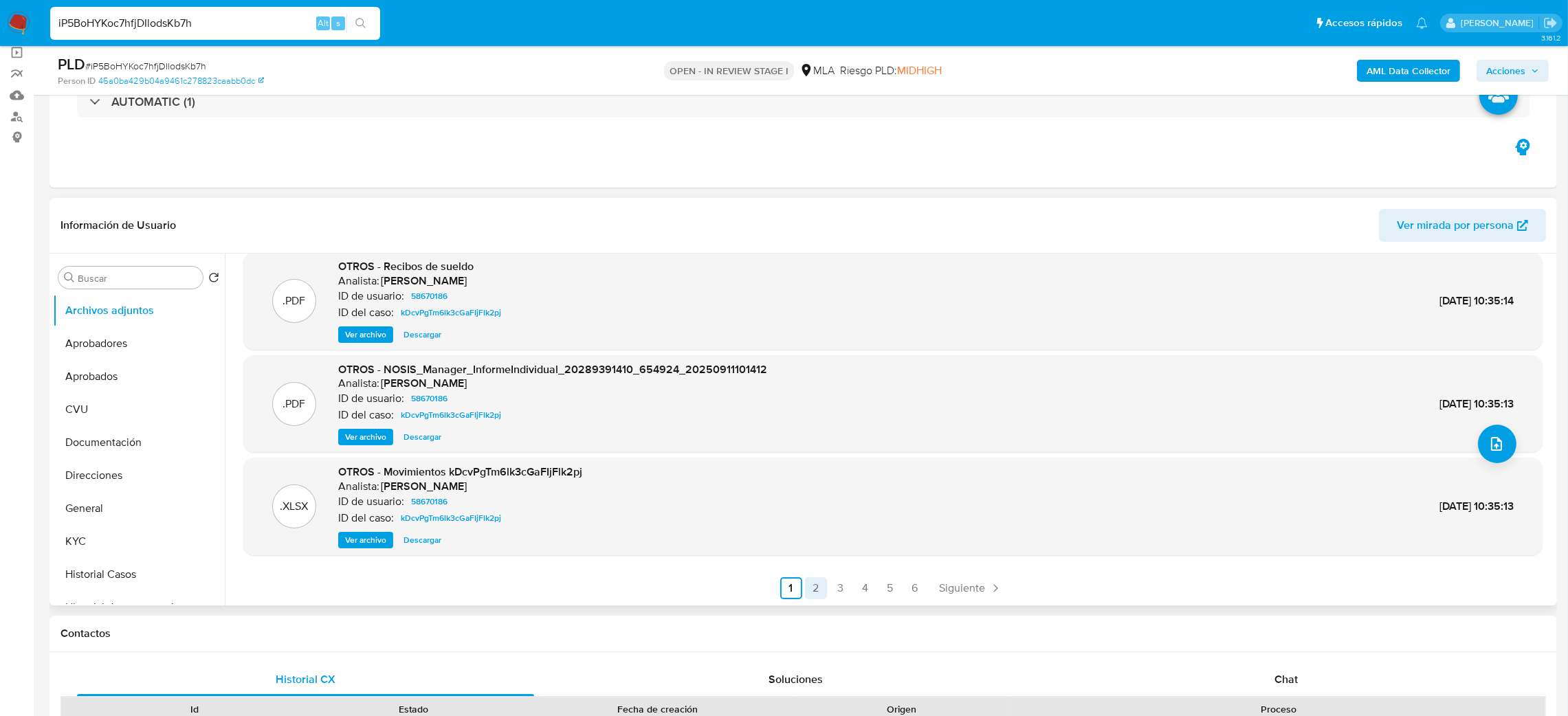
click at [810, 593] on link "2" at bounding box center [816, 588] width 22 height 22
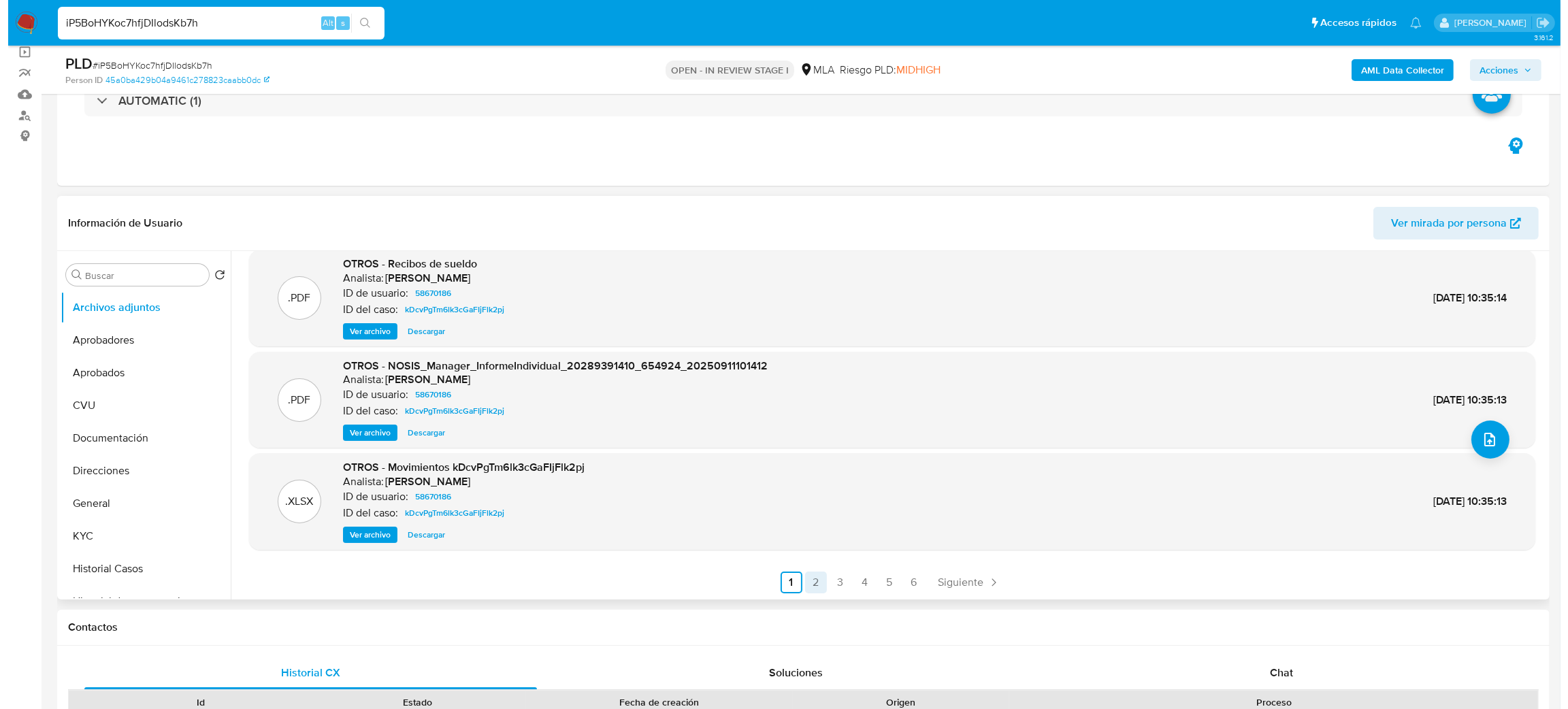
scroll to position [0, 0]
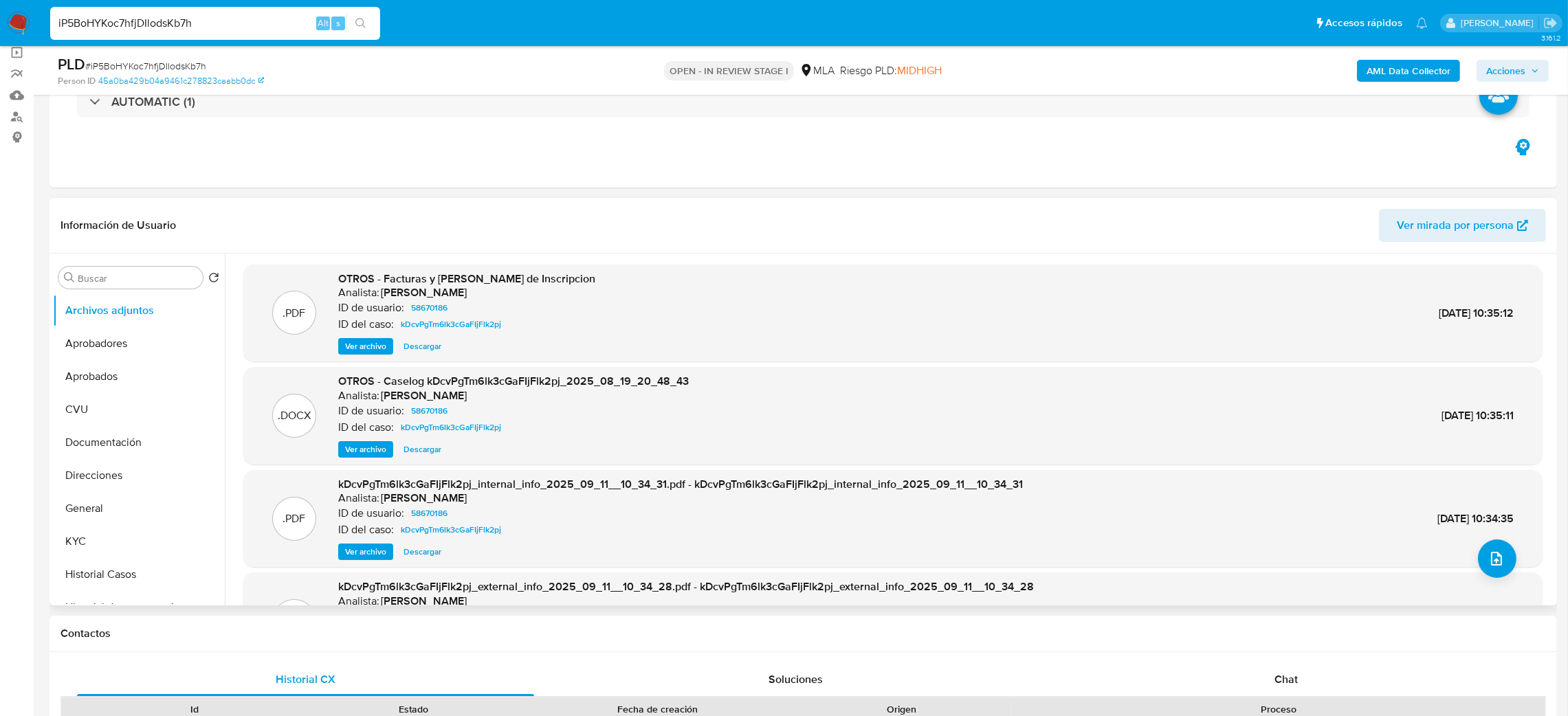
click at [370, 452] on span "Ver archivo" at bounding box center [365, 449] width 41 height 14
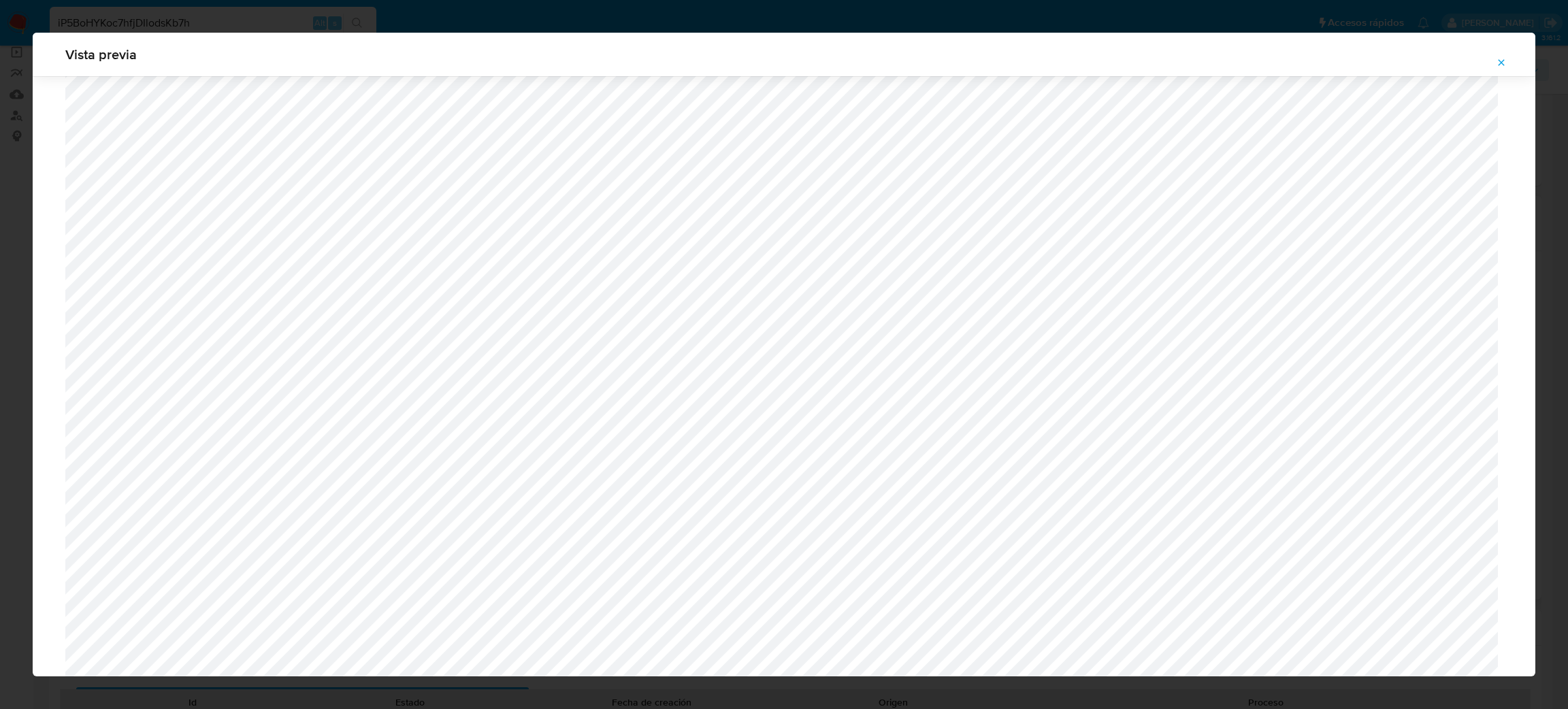
scroll to position [891, 0]
click at [1502, 63] on icon "Attachment preview" at bounding box center [1502, 62] width 6 height 6
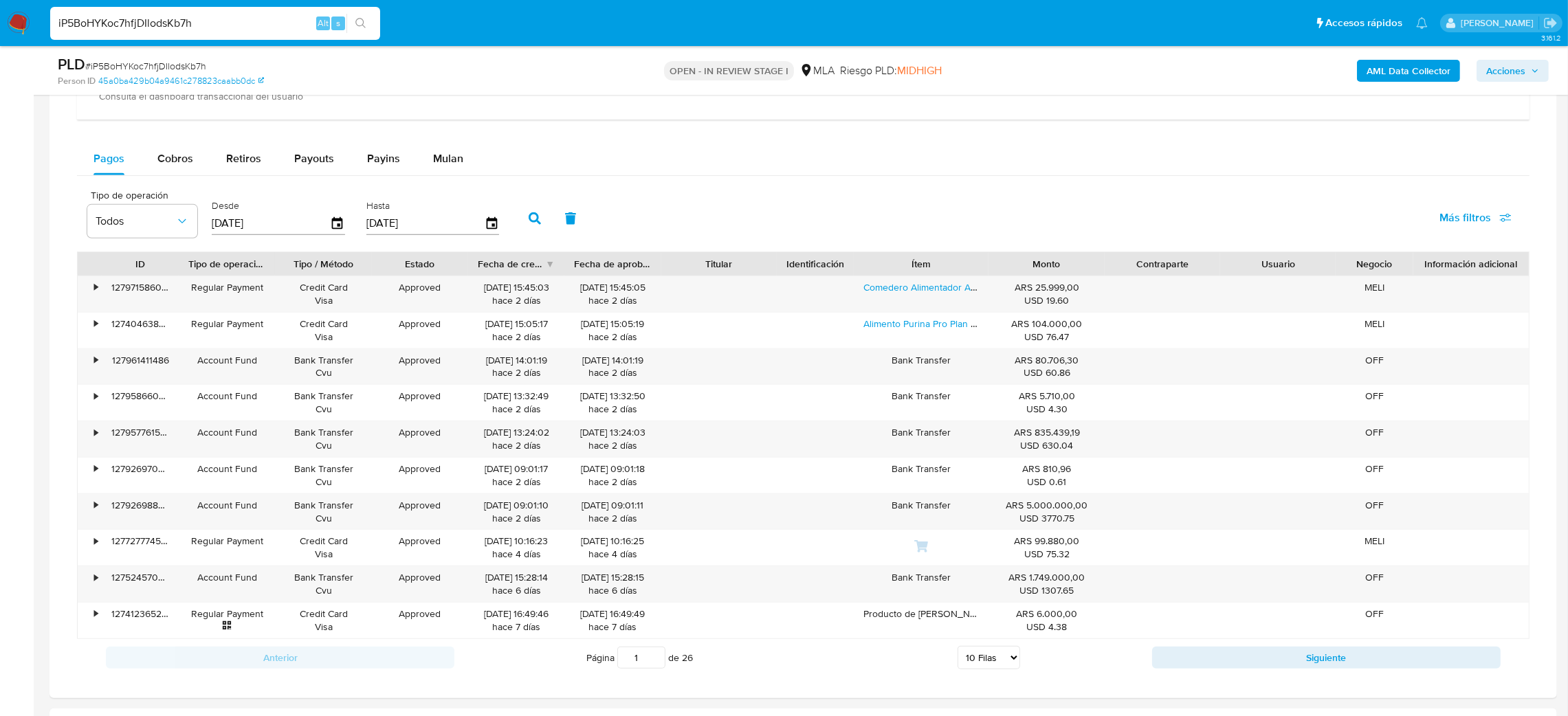
scroll to position [928, 0]
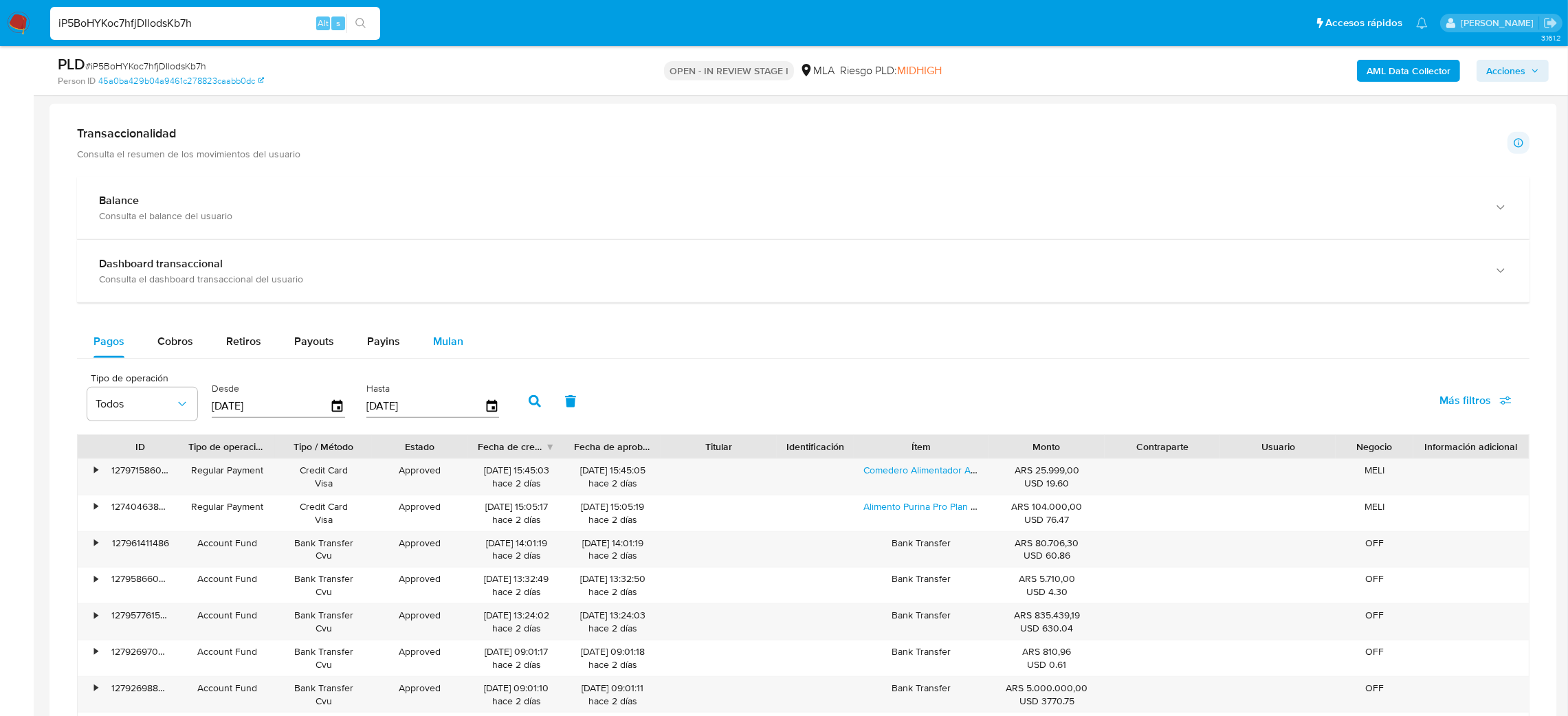
click at [457, 346] on span "Mulan" at bounding box center [448, 341] width 30 height 16
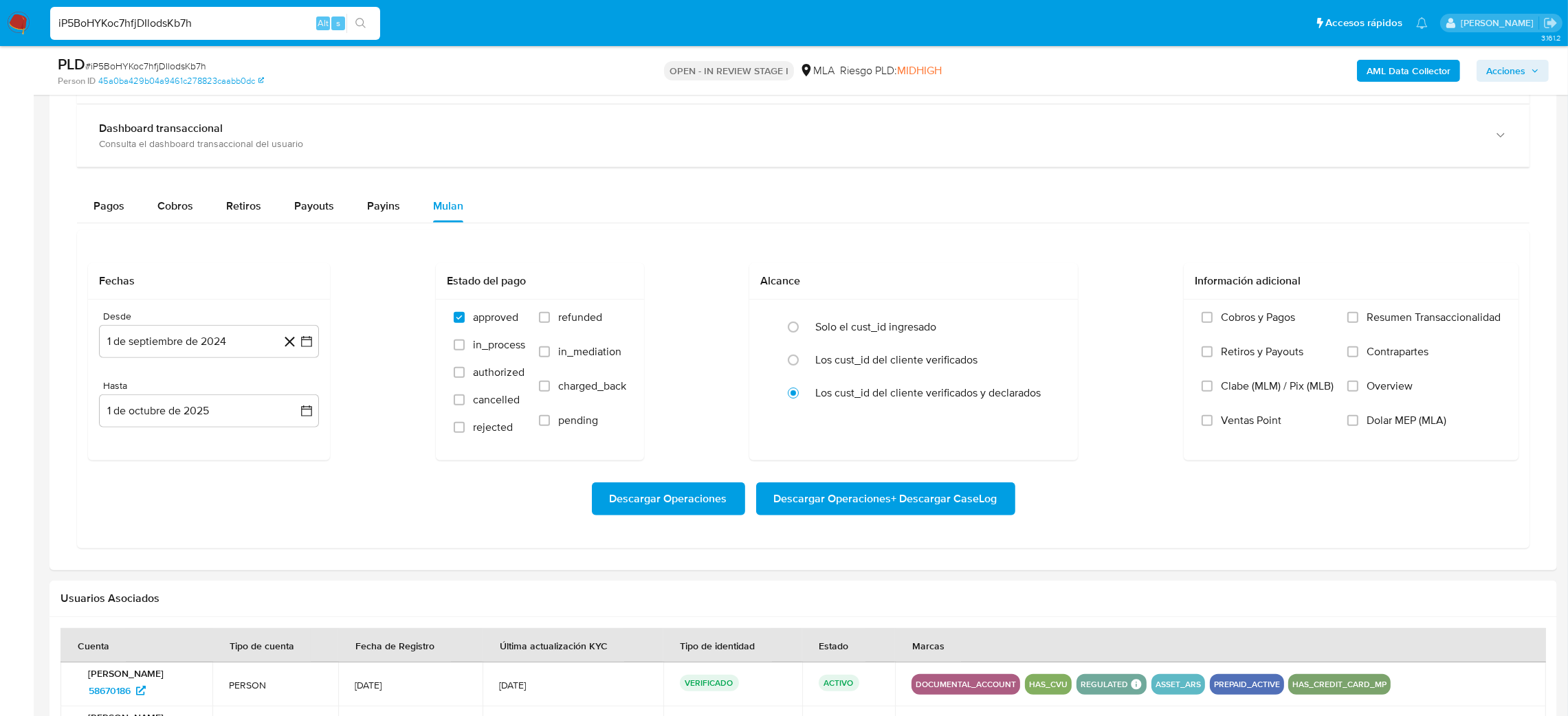
scroll to position [1133, 0]
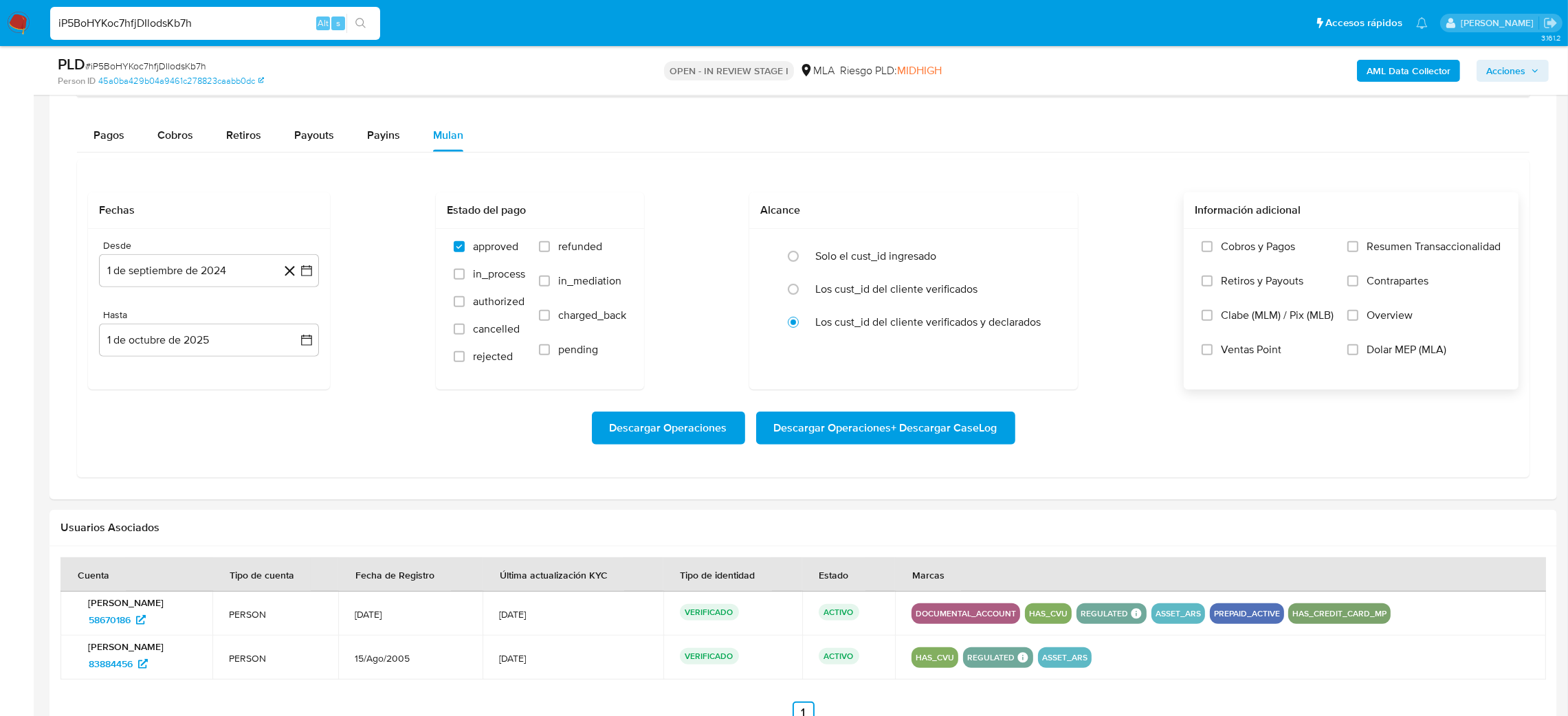
click at [1401, 365] on label "Dolar MEP (MLA)" at bounding box center [1423, 360] width 153 height 34
click at [1359, 356] on input "Dolar MEP (MLA)" at bounding box center [1352, 349] width 11 height 11
click at [137, 266] on button "1 de septiembre de 2024" at bounding box center [209, 271] width 220 height 33
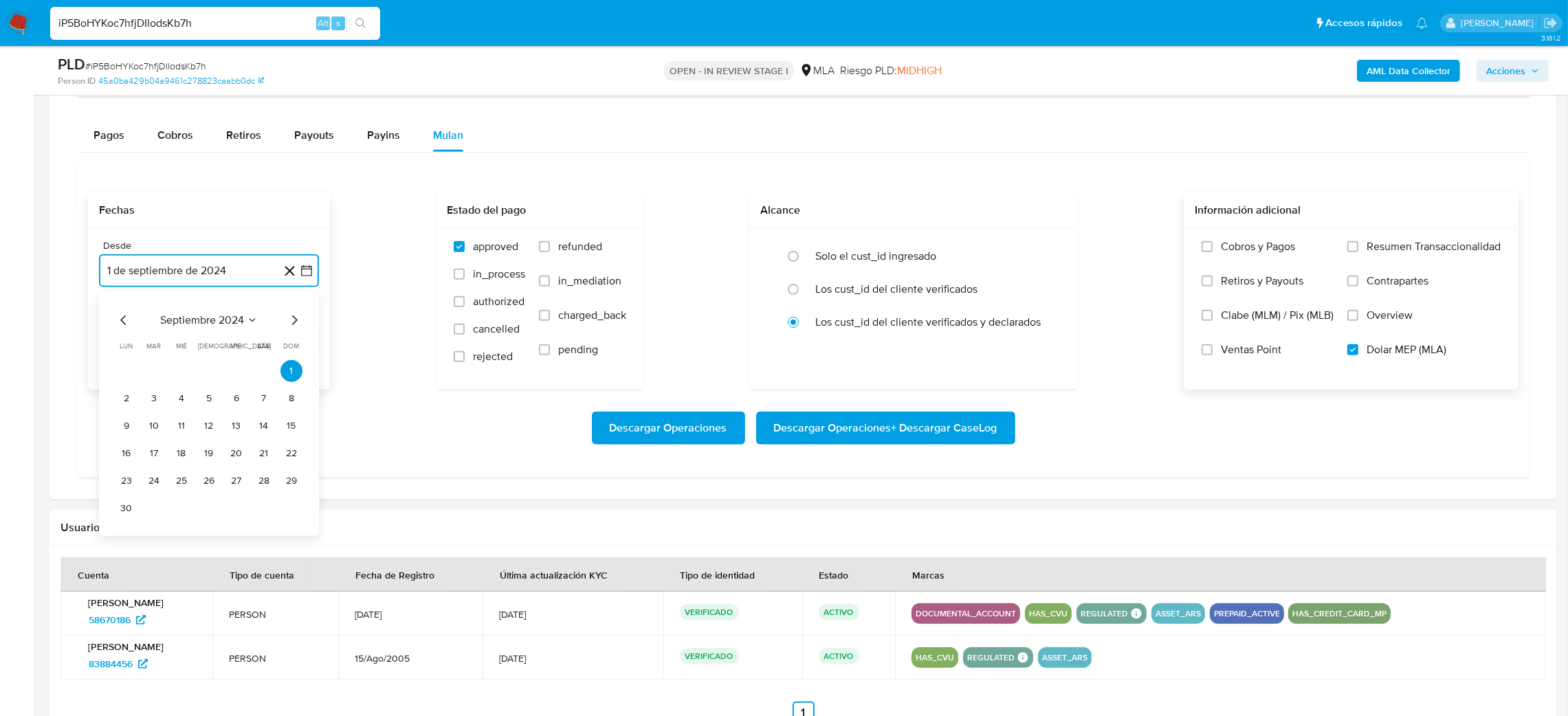
click at [296, 320] on icon "Mes siguiente" at bounding box center [294, 320] width 16 height 16
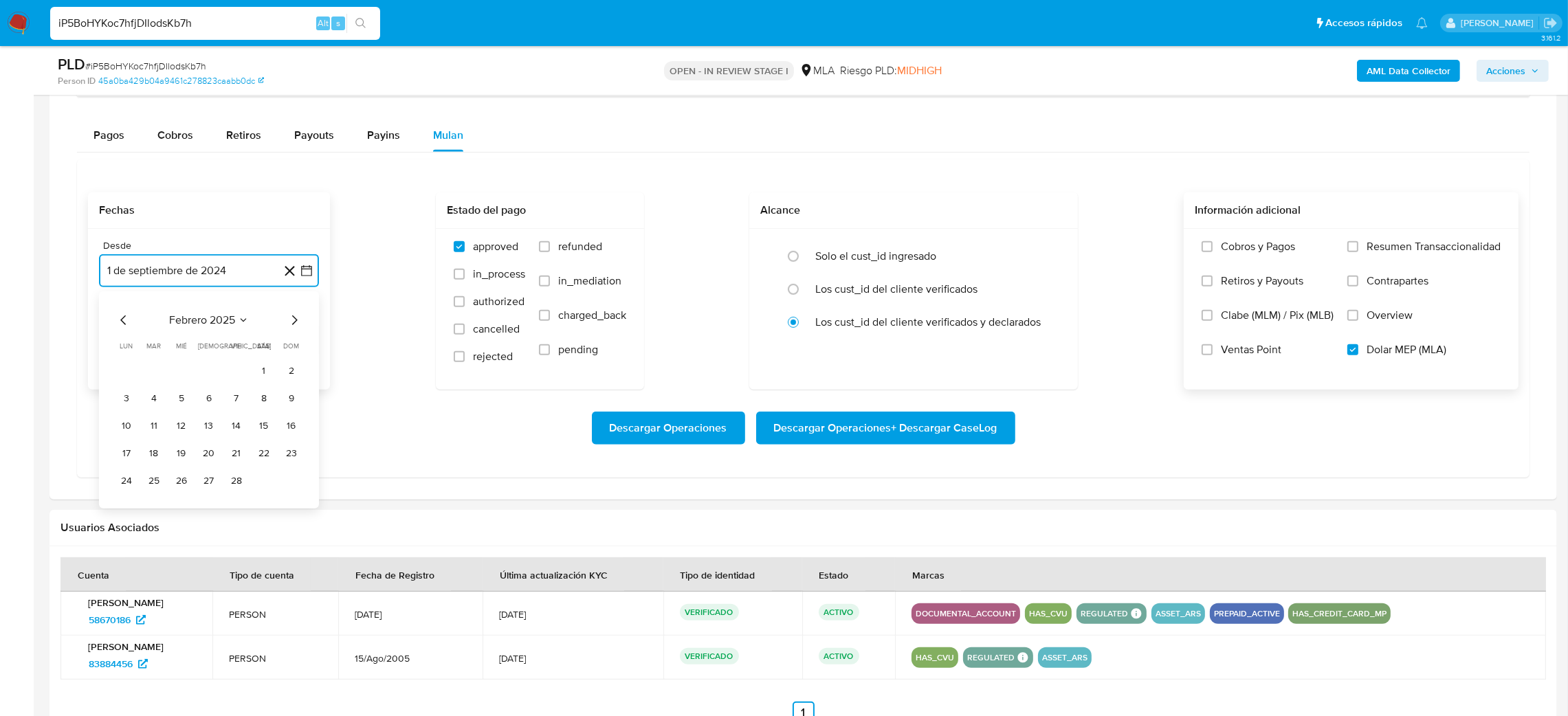
click at [296, 320] on icon "Mes siguiente" at bounding box center [294, 320] width 16 height 16
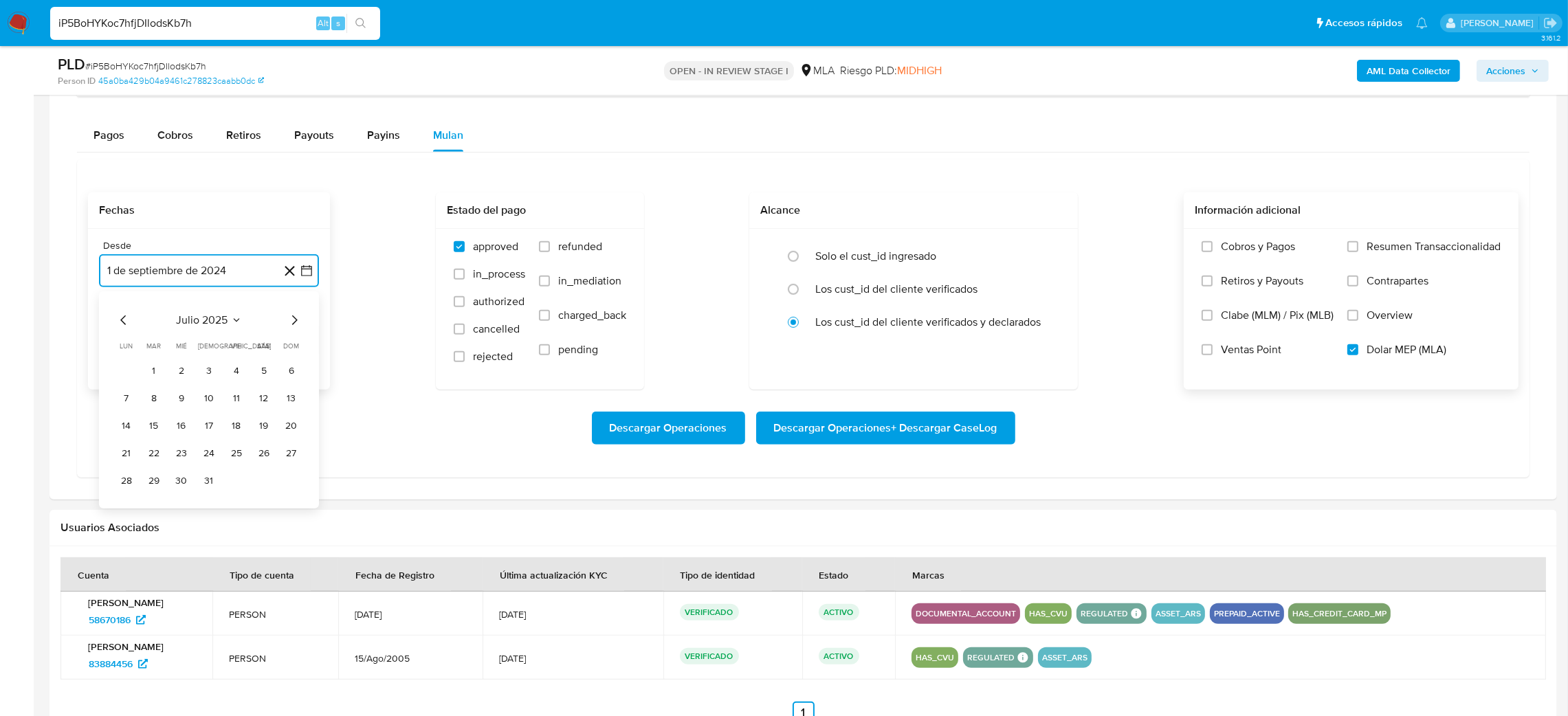
click at [296, 320] on icon "Mes siguiente" at bounding box center [294, 320] width 16 height 16
click at [245, 378] on button "1" at bounding box center [236, 371] width 22 height 22
click at [207, 356] on button "1 de octubre de 2025" at bounding box center [209, 340] width 220 height 33
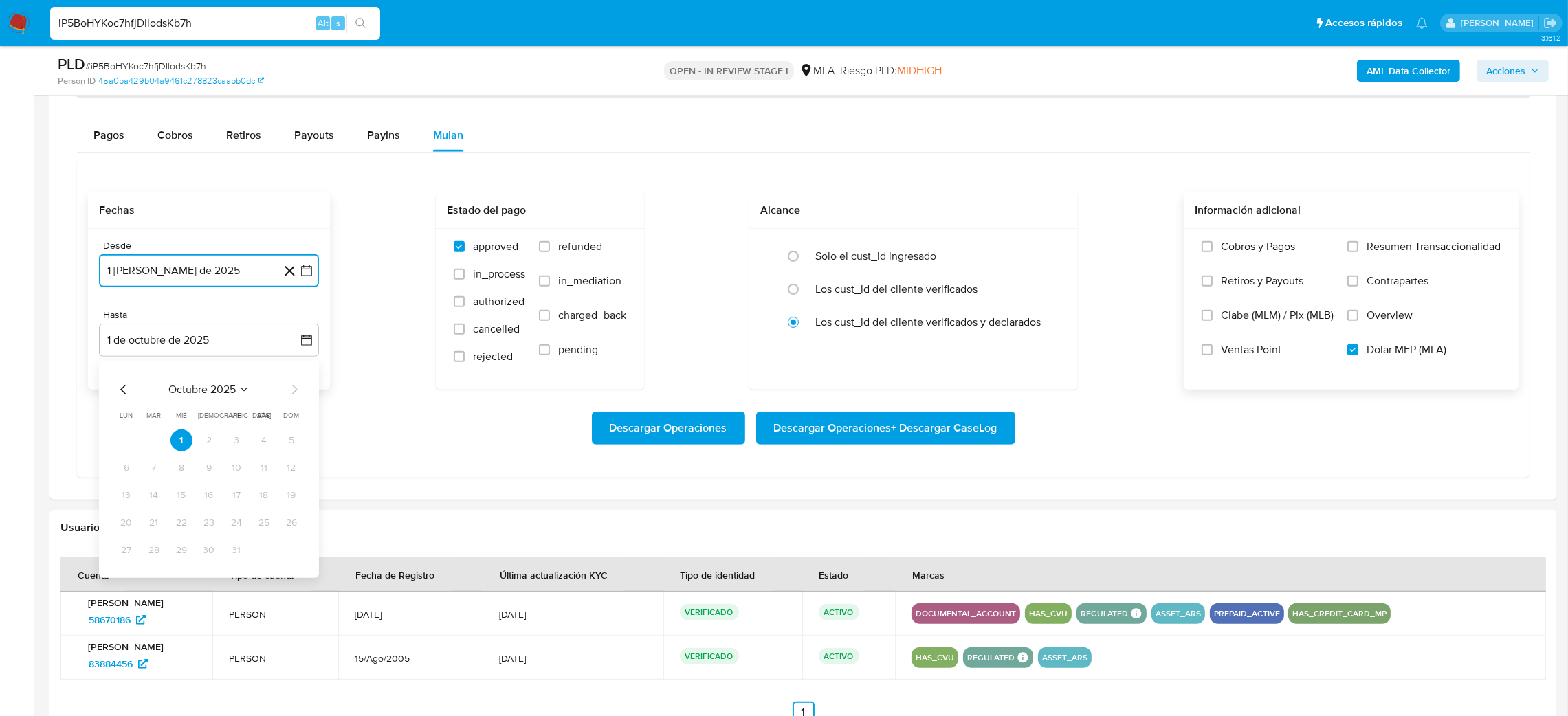
click at [123, 390] on icon "Mes anterior" at bounding box center [123, 390] width 6 height 10
drag, startPoint x: 283, startPoint y: 557, endPoint x: 313, endPoint y: 560, distance: 30.1
click at [284, 557] on button "31" at bounding box center [291, 550] width 22 height 22
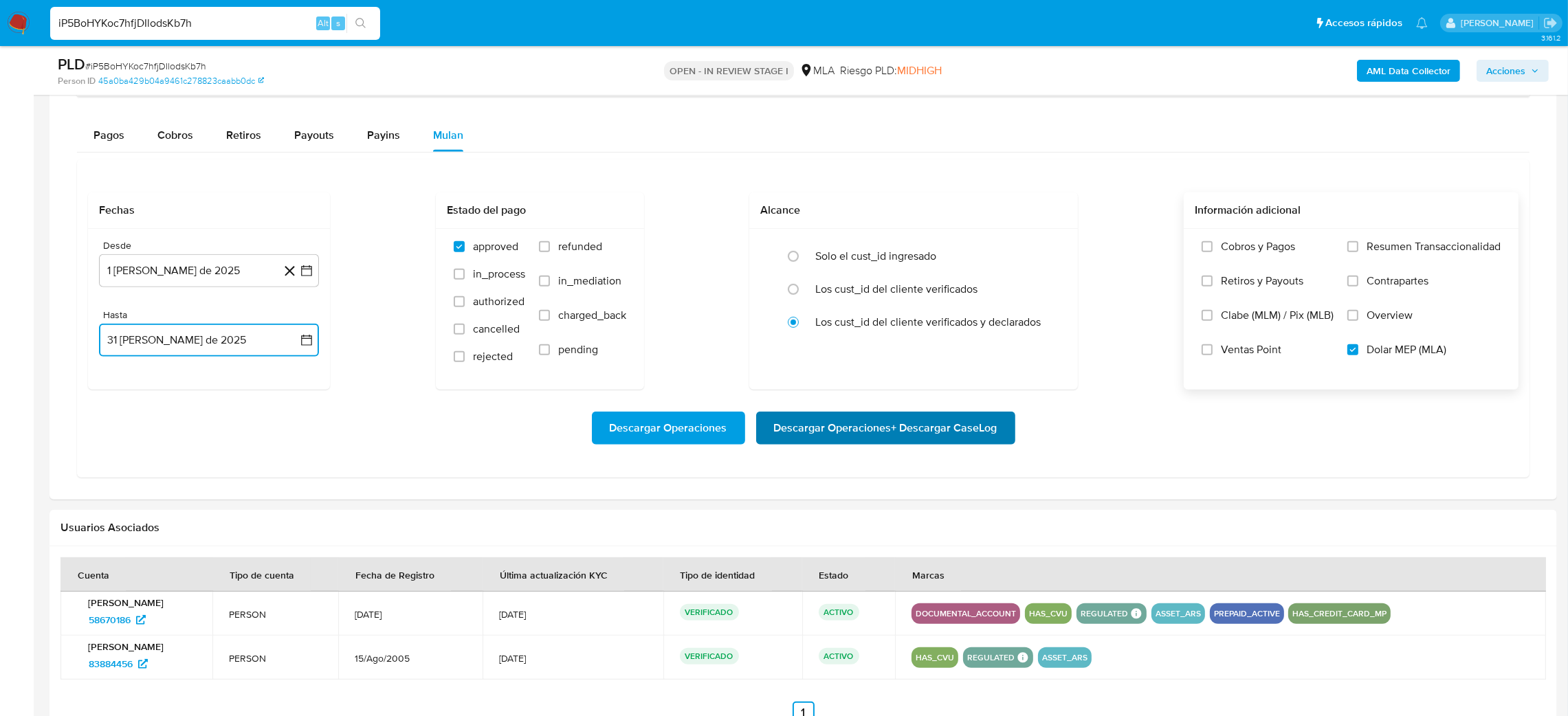
click at [876, 439] on span "Descargar Operaciones + Descargar CaseLog" at bounding box center [886, 428] width 224 height 30
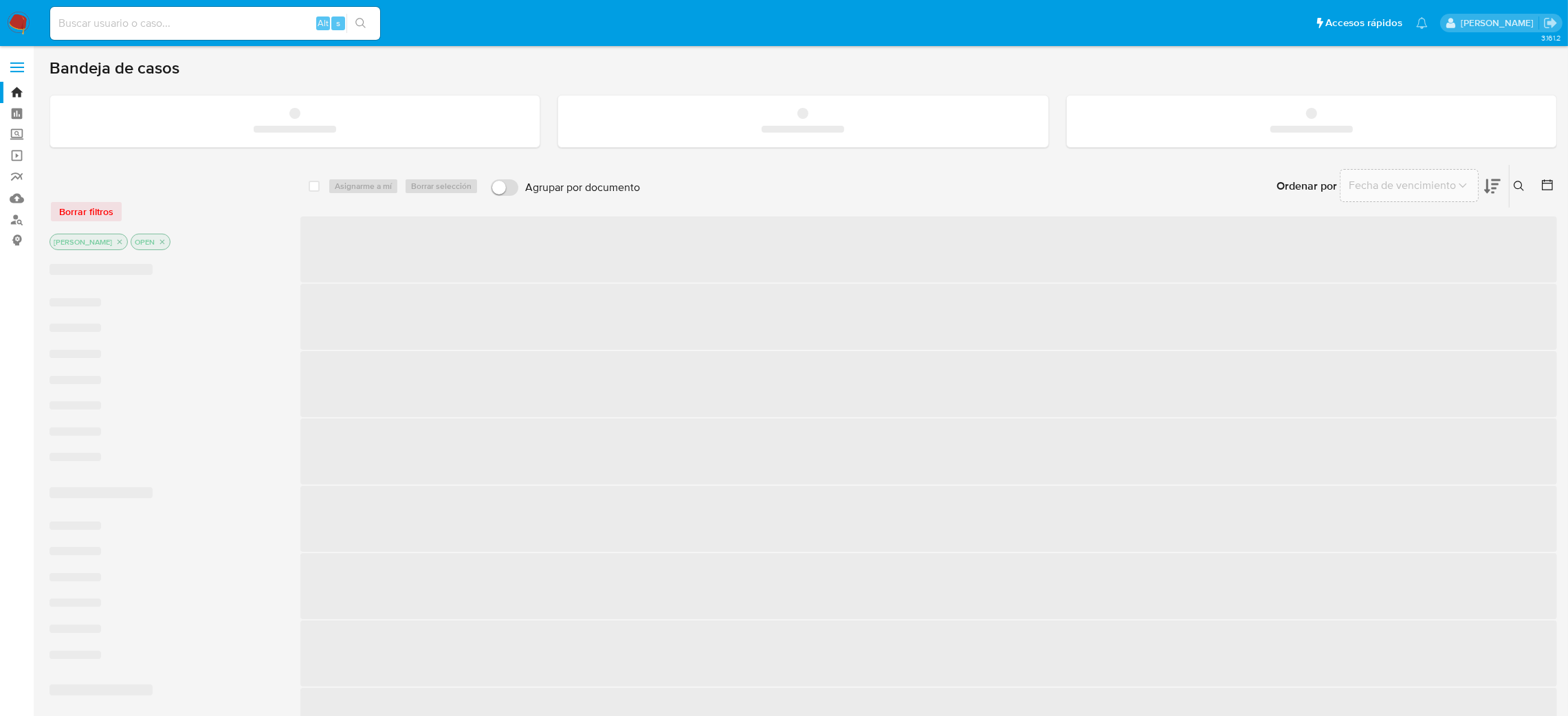
click at [137, 22] on input at bounding box center [214, 23] width 330 height 18
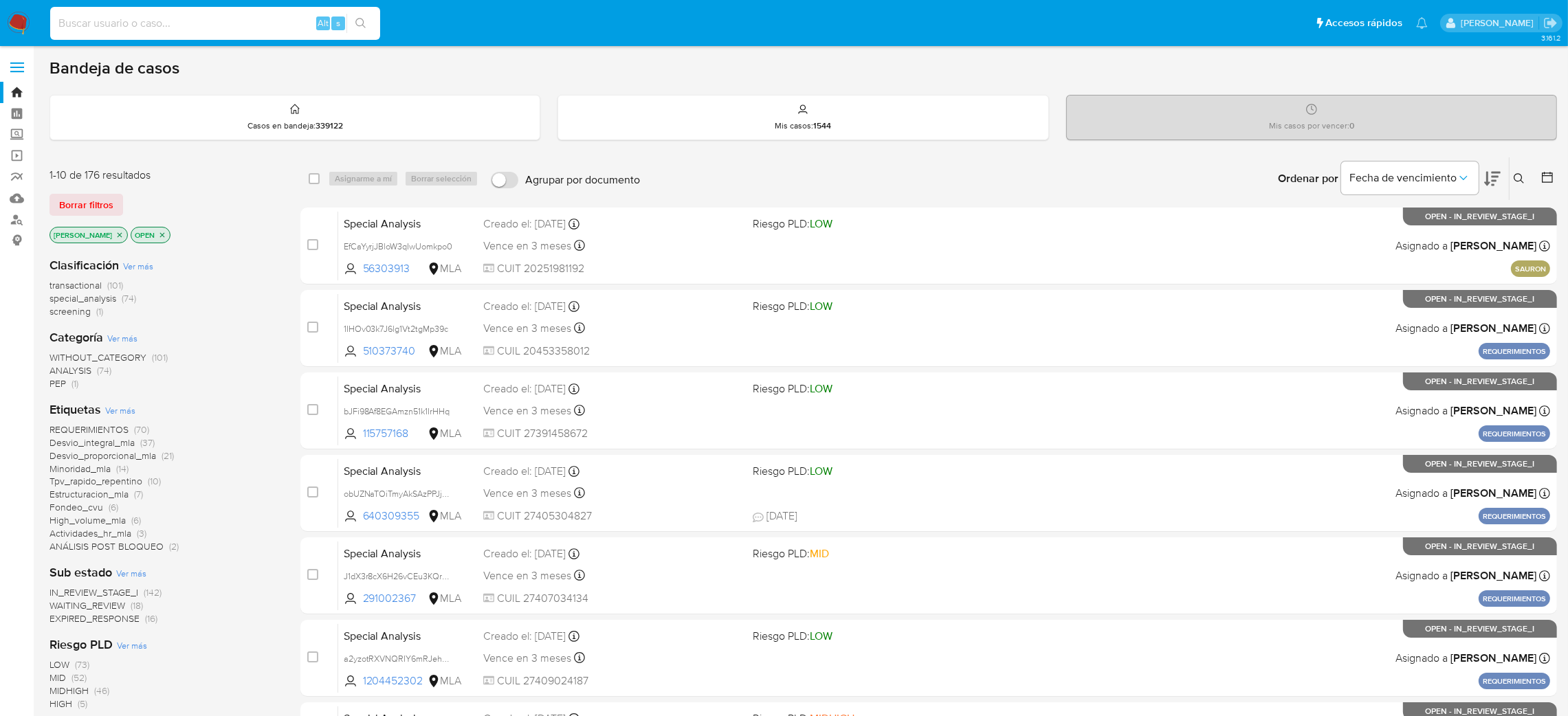
paste input "maB9FYGBGkPq7vCay6iIvHsA"
type input "maB9FYGBGkPq7vCay6iIvHsA"
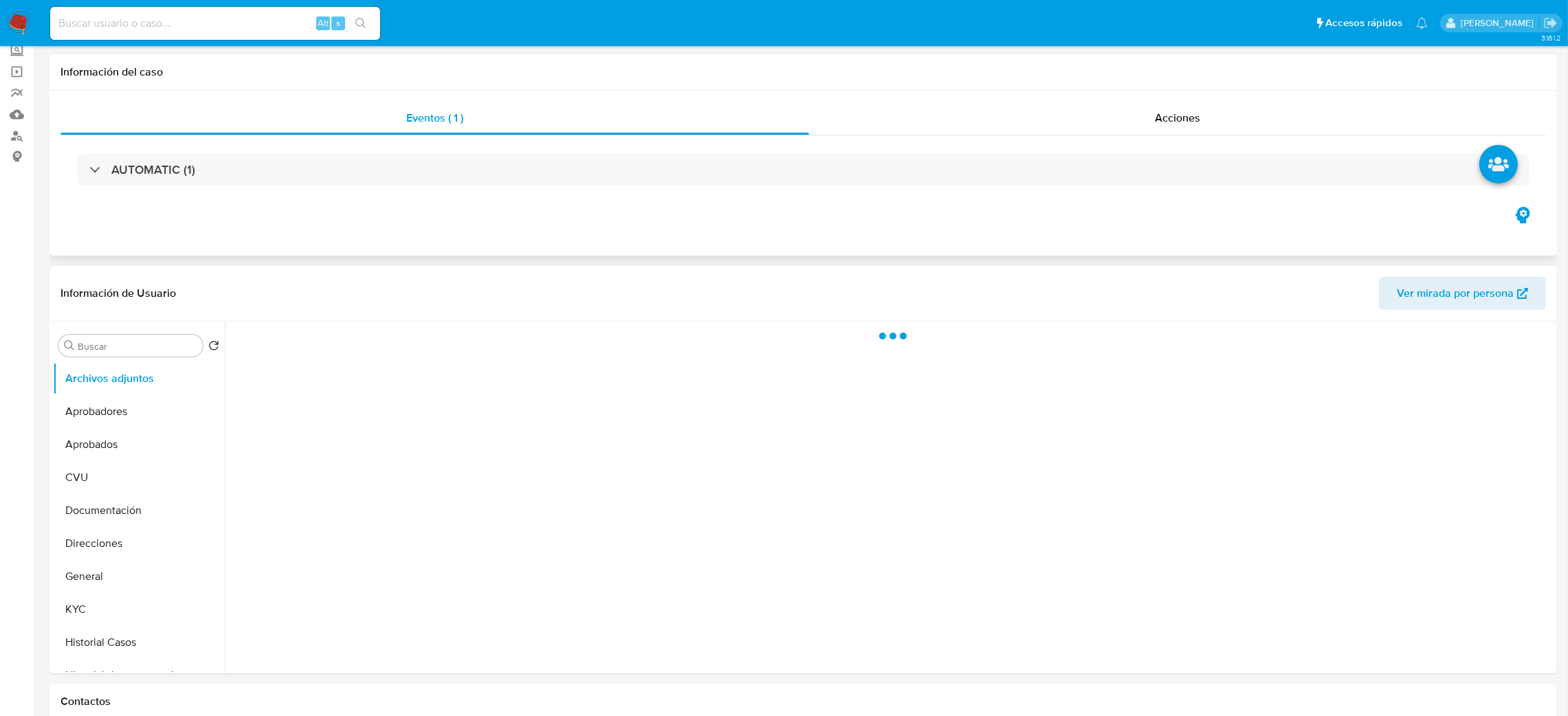
scroll to position [206, 0]
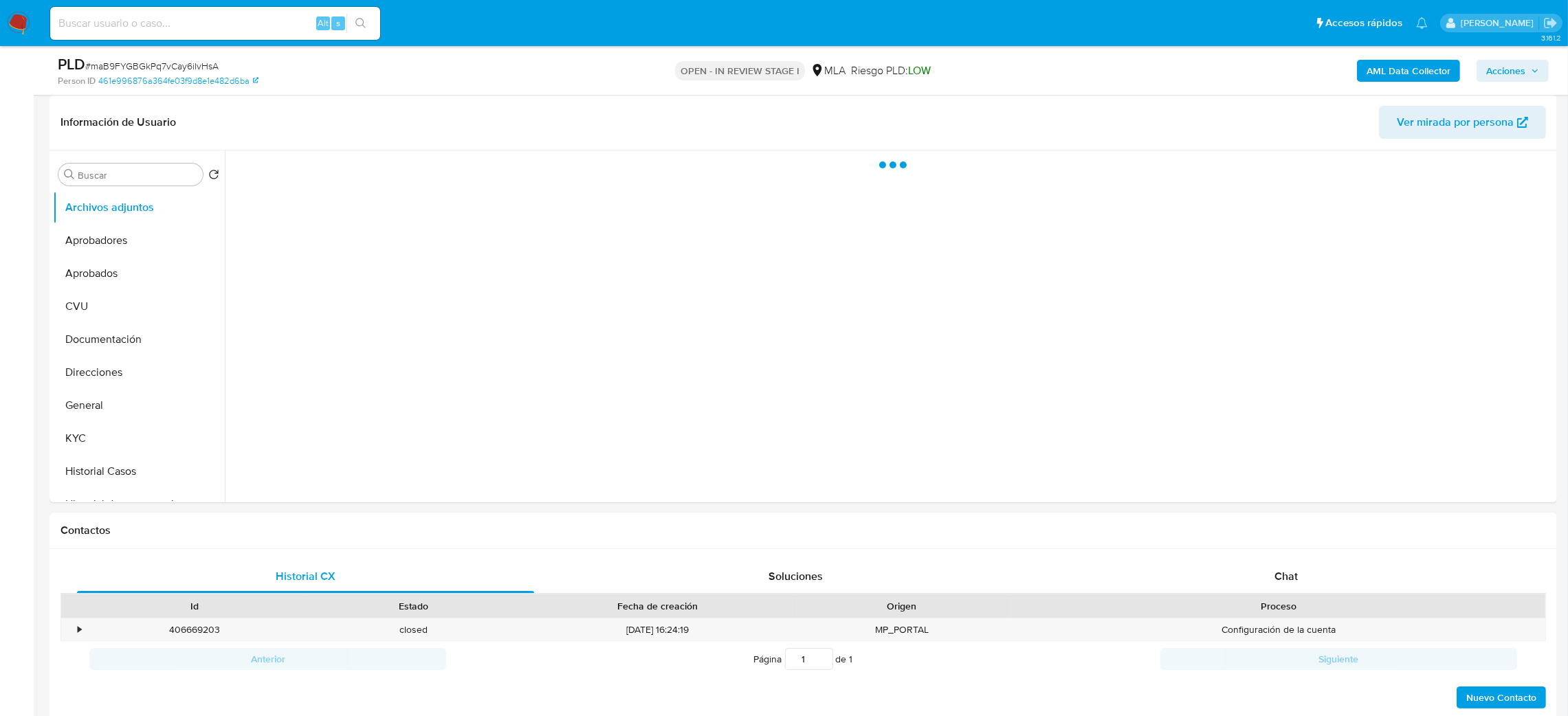
select select "10"
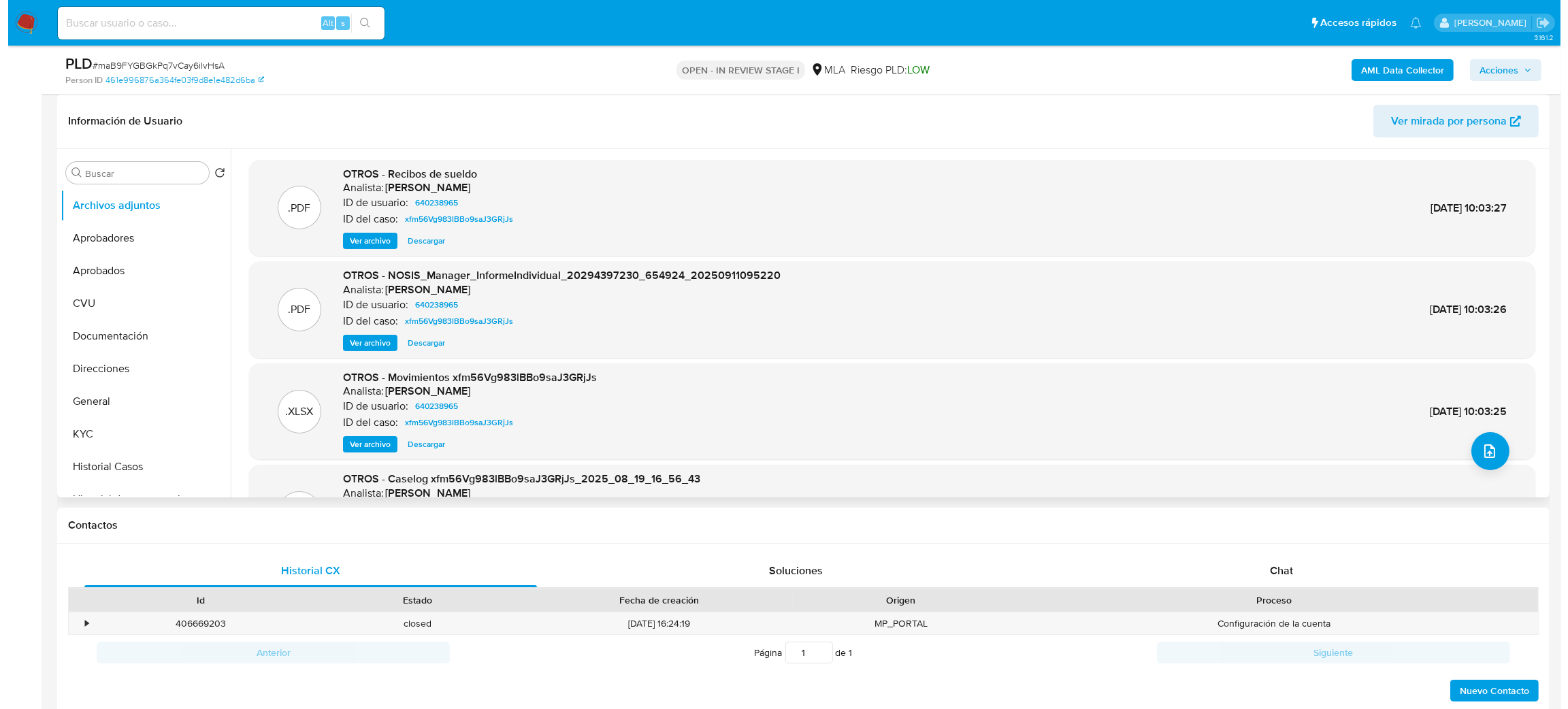
scroll to position [114, 0]
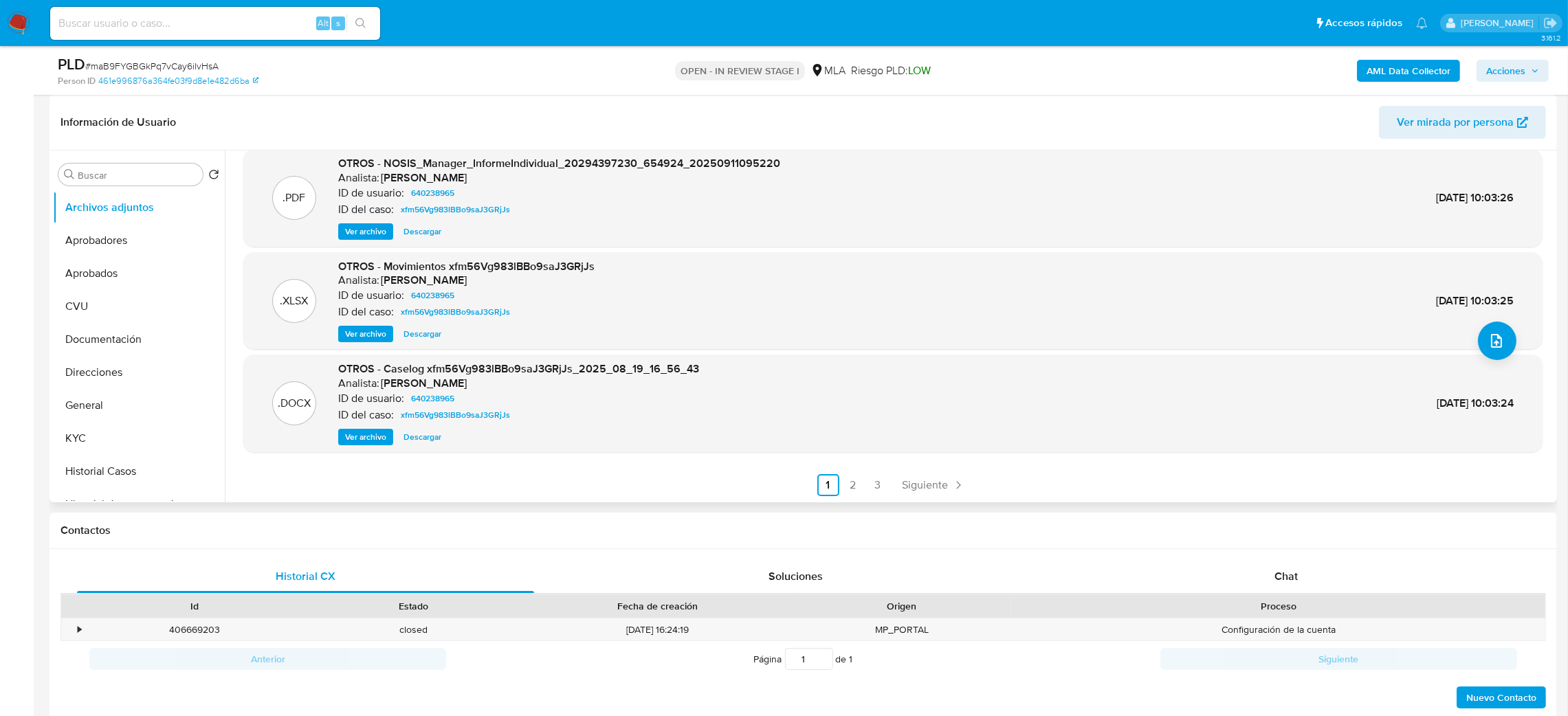
click at [363, 433] on span "Ver archivo" at bounding box center [365, 437] width 41 height 14
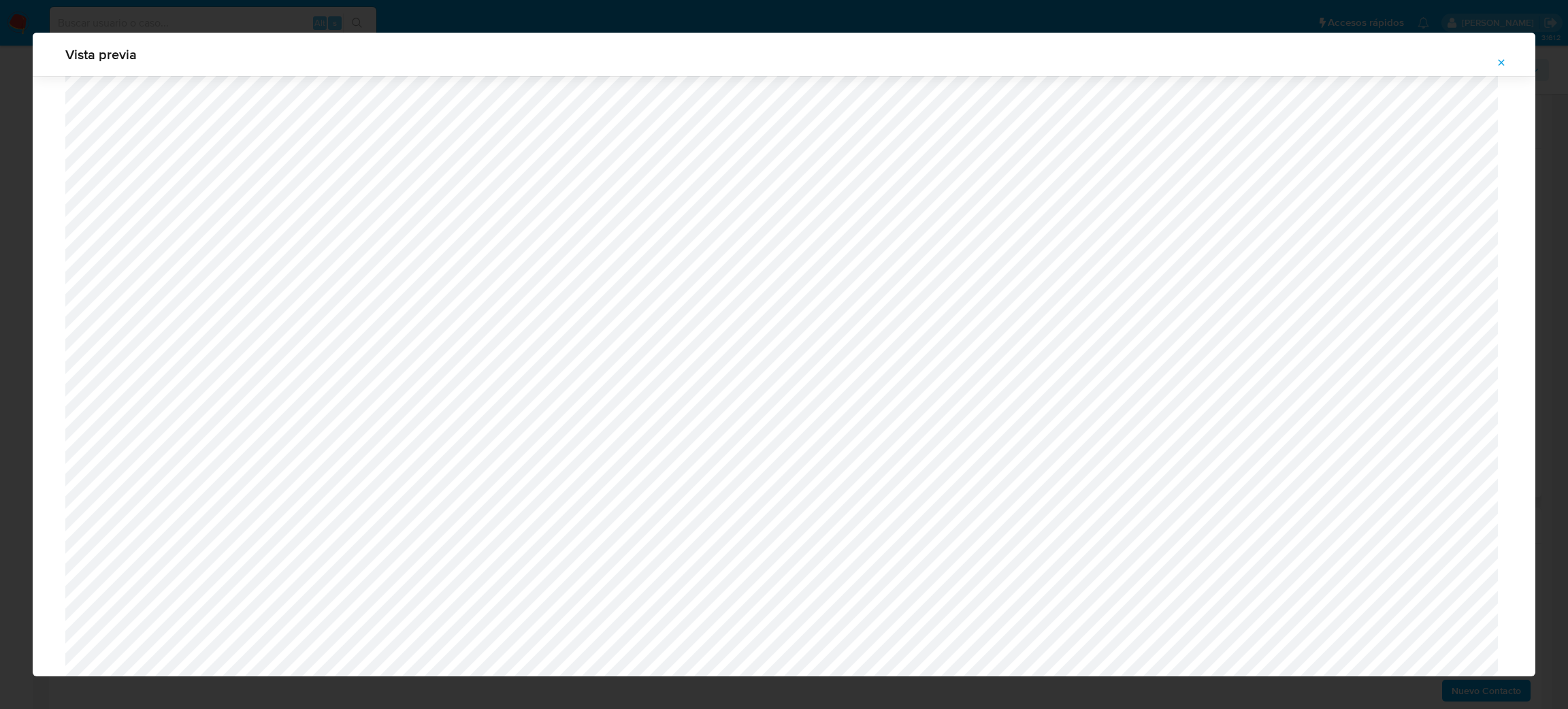
scroll to position [789, 0]
click at [1498, 60] on icon "Attachment preview" at bounding box center [1501, 62] width 11 height 11
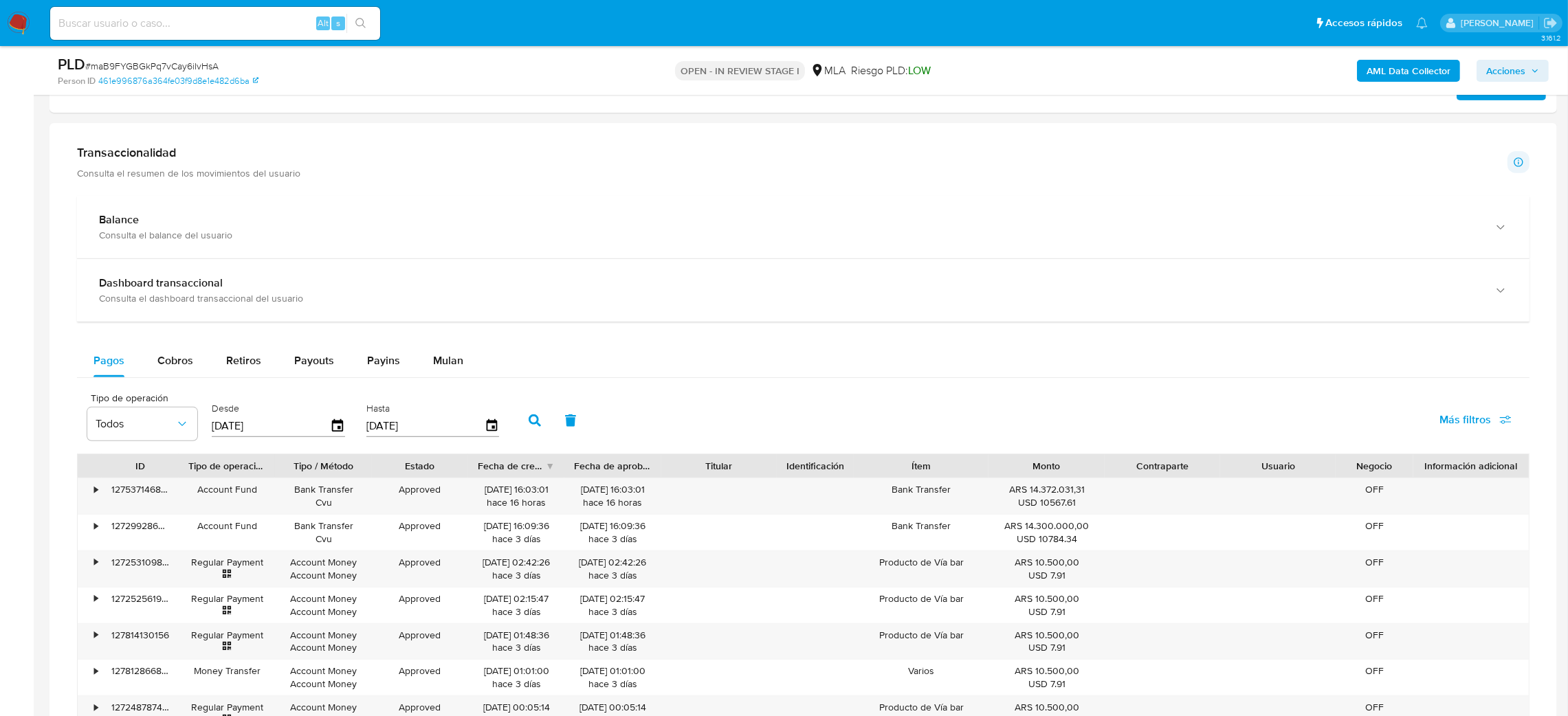
scroll to position [825, 0]
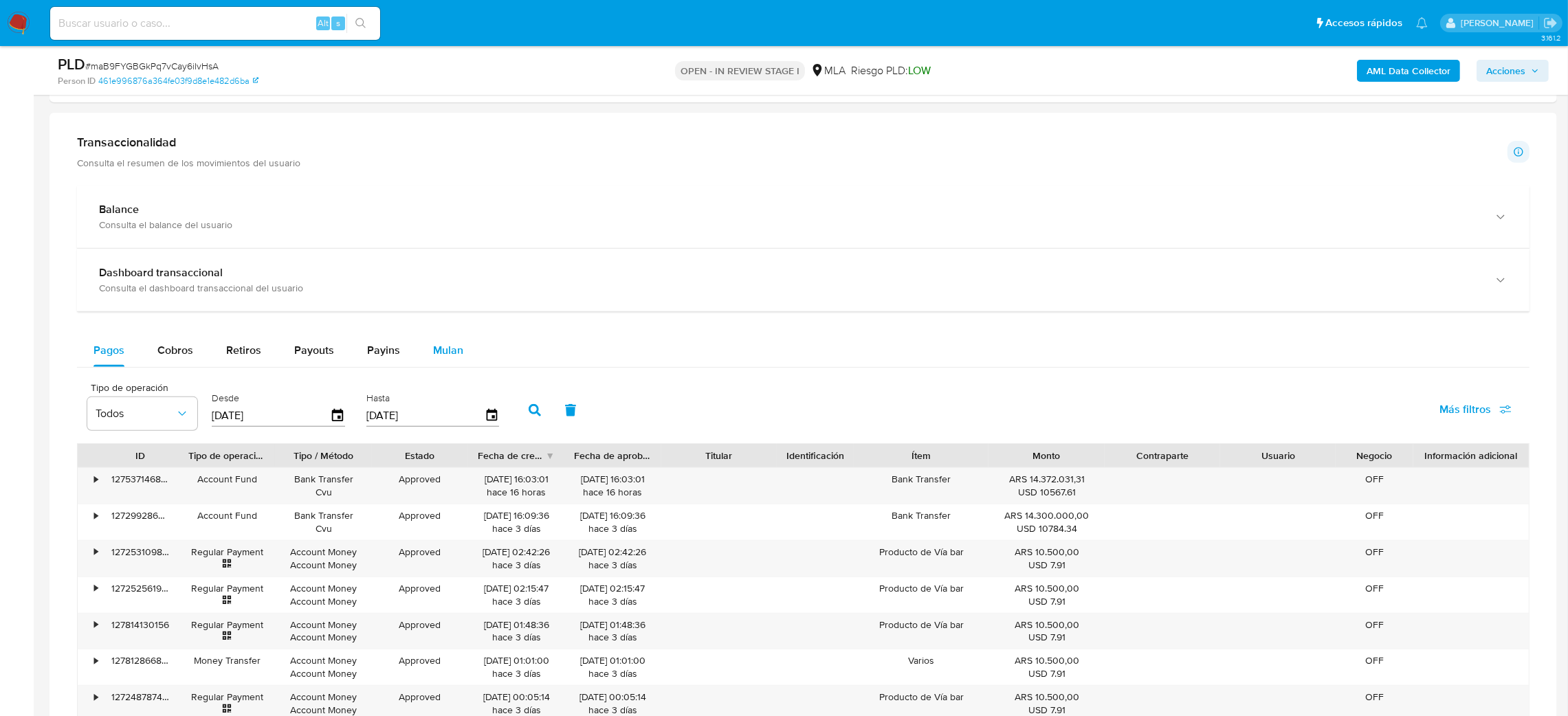
click at [457, 353] on span "Mulan" at bounding box center [448, 351] width 30 height 16
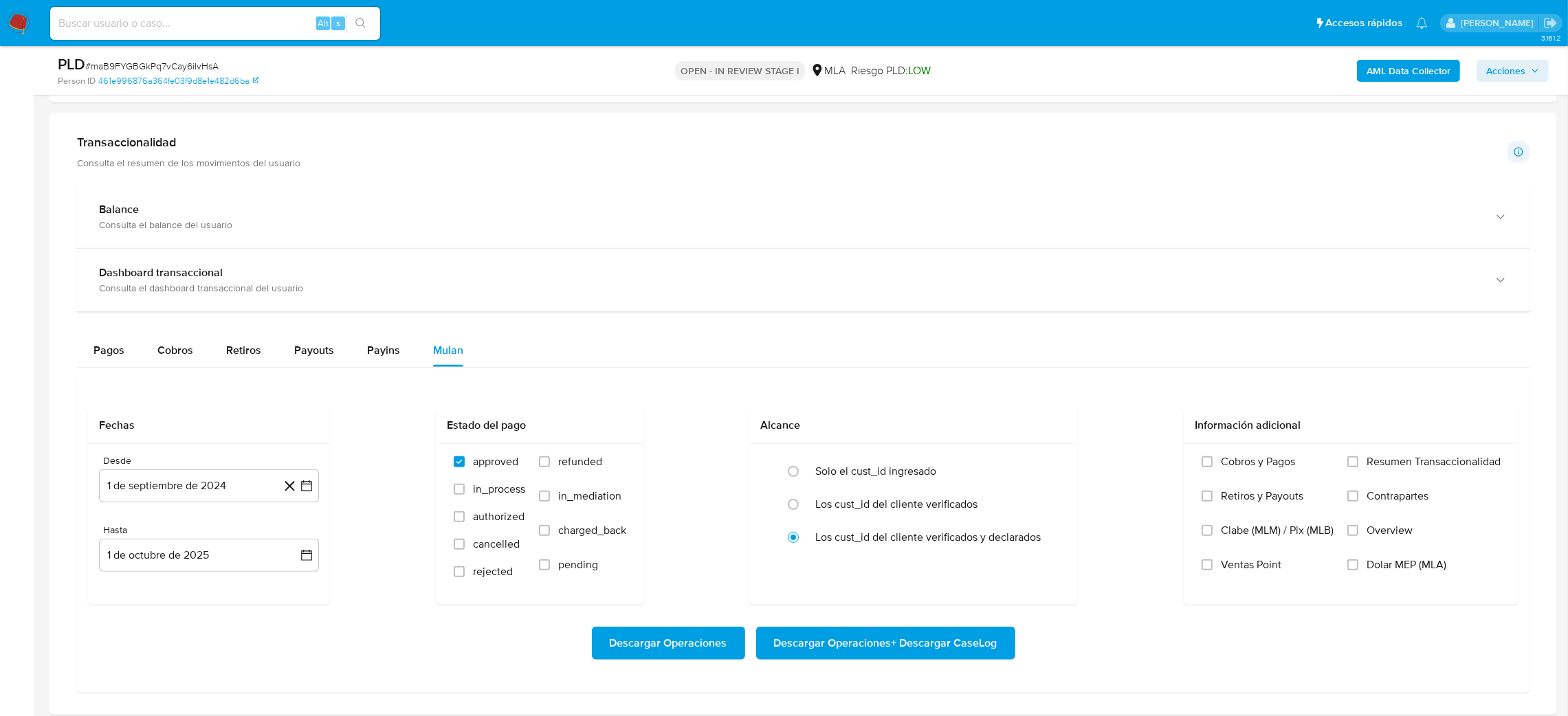
scroll to position [1030, 0]
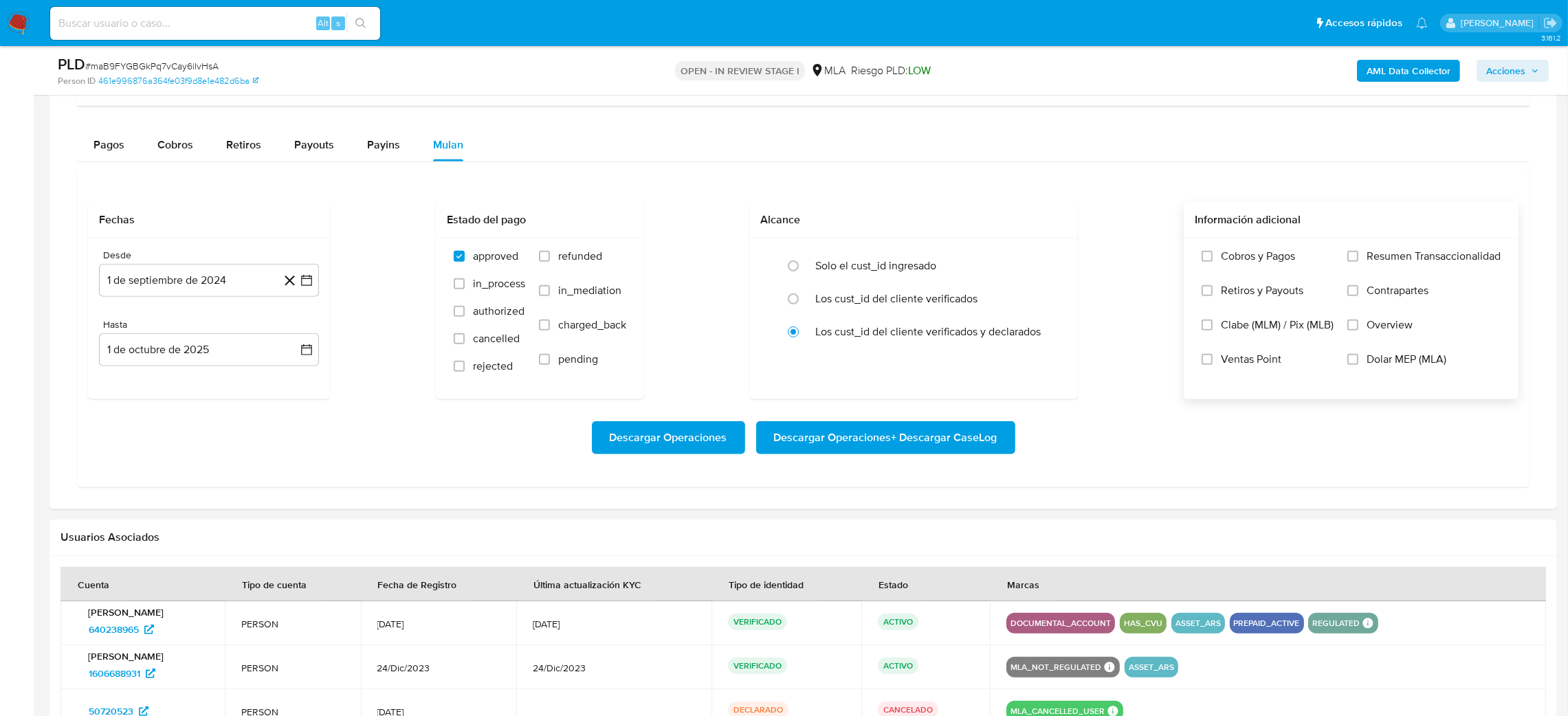
click at [1395, 373] on label "Dolar MEP (MLA)" at bounding box center [1423, 370] width 153 height 34
click at [1359, 365] on input "Dolar MEP (MLA)" at bounding box center [1352, 359] width 11 height 11
click at [150, 279] on button "1 de septiembre de 2024" at bounding box center [209, 281] width 220 height 33
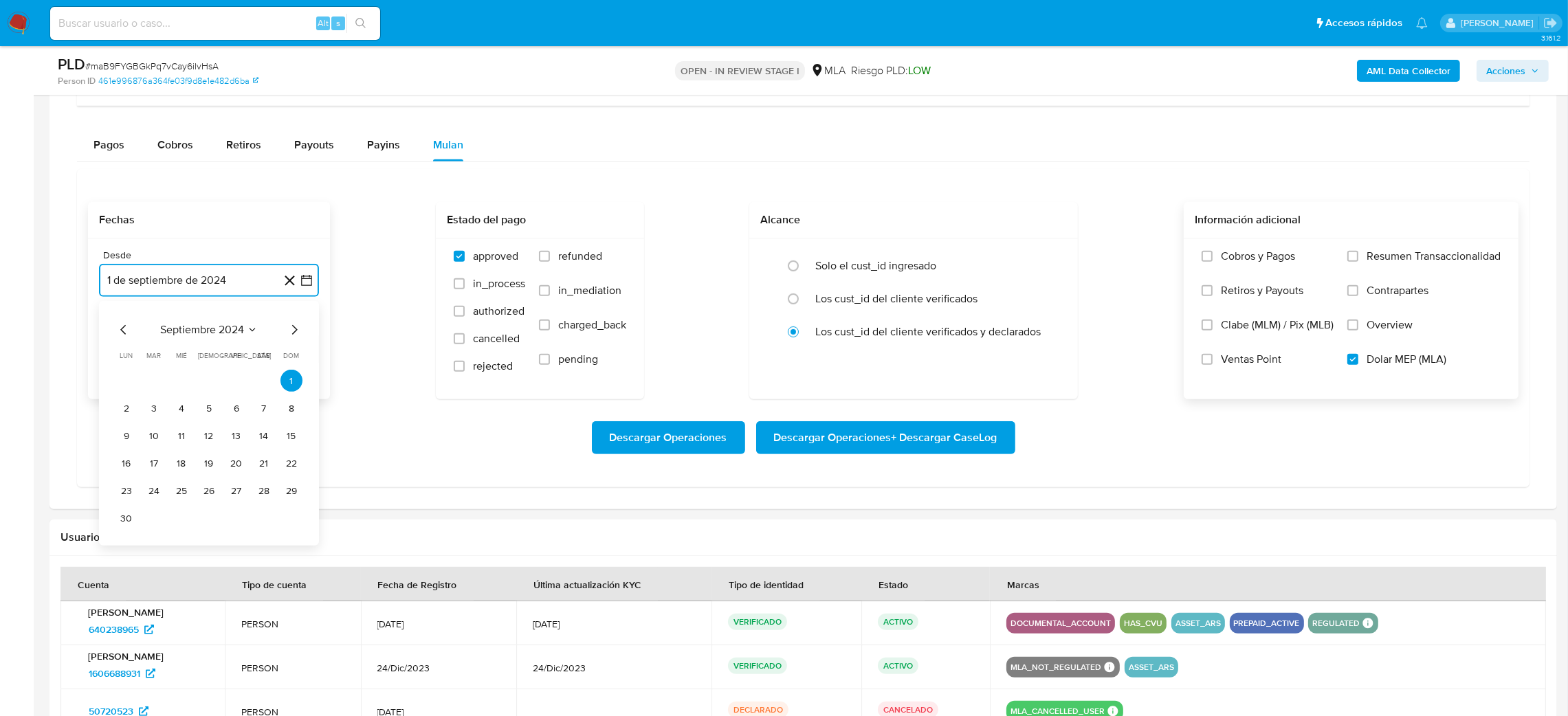
click at [302, 328] on icon "Mes siguiente" at bounding box center [294, 330] width 16 height 16
click at [300, 330] on icon "Mes siguiente" at bounding box center [294, 330] width 16 height 16
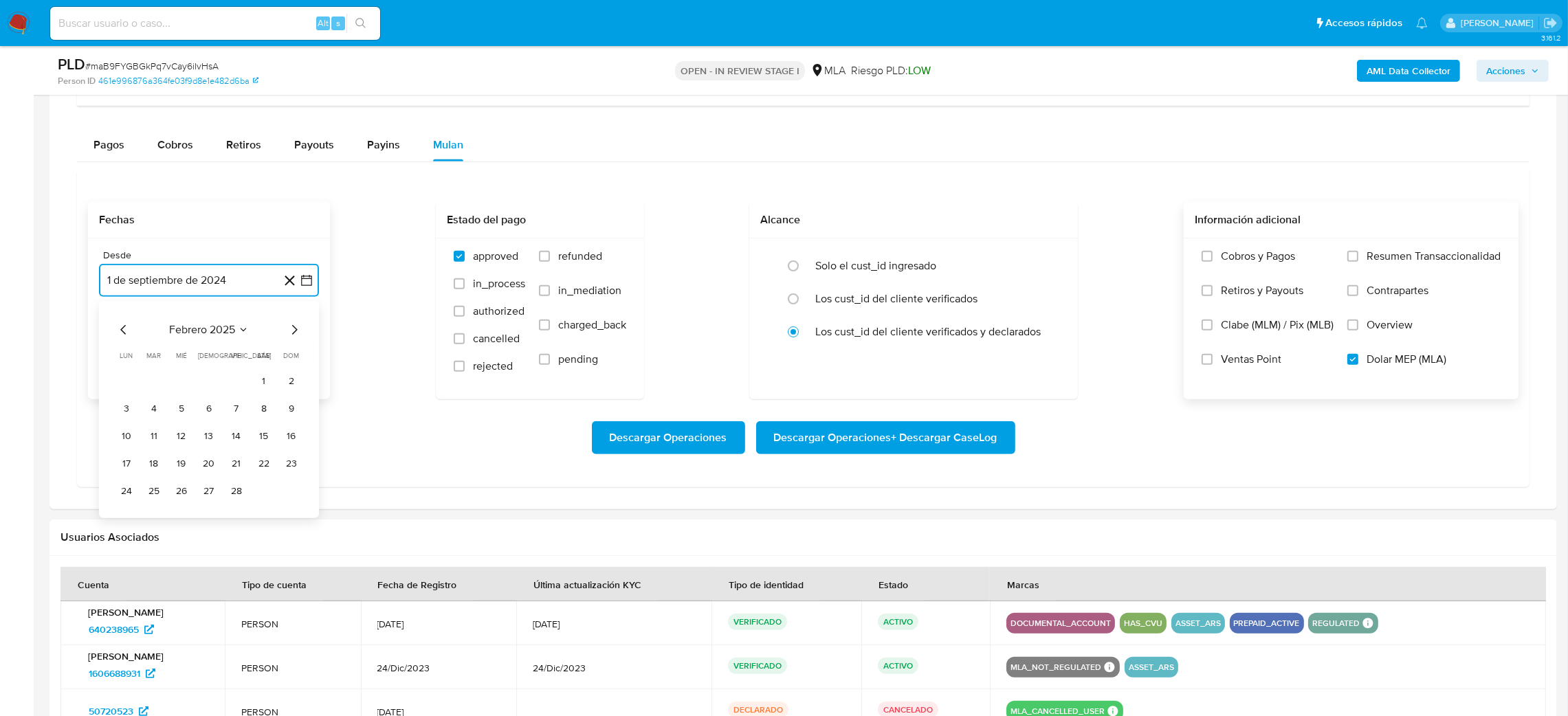
click at [300, 330] on icon "Mes siguiente" at bounding box center [294, 330] width 16 height 16
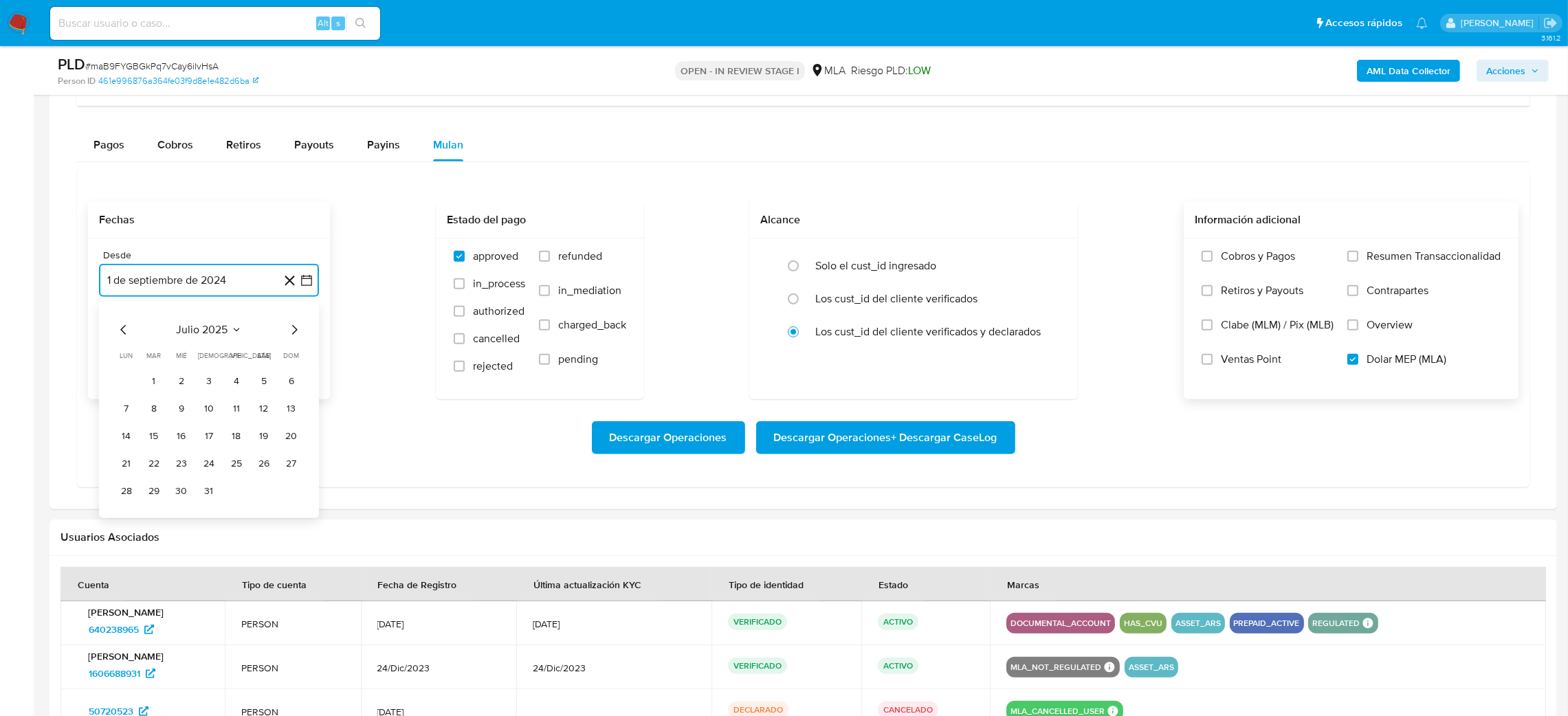
click at [300, 330] on icon "Mes siguiente" at bounding box center [294, 330] width 16 height 16
click at [232, 375] on button "1" at bounding box center [236, 380] width 22 height 22
click at [170, 360] on button "1 de octubre de 2025" at bounding box center [209, 350] width 220 height 33
click at [123, 402] on icon "Mes anterior" at bounding box center [123, 399] width 16 height 16
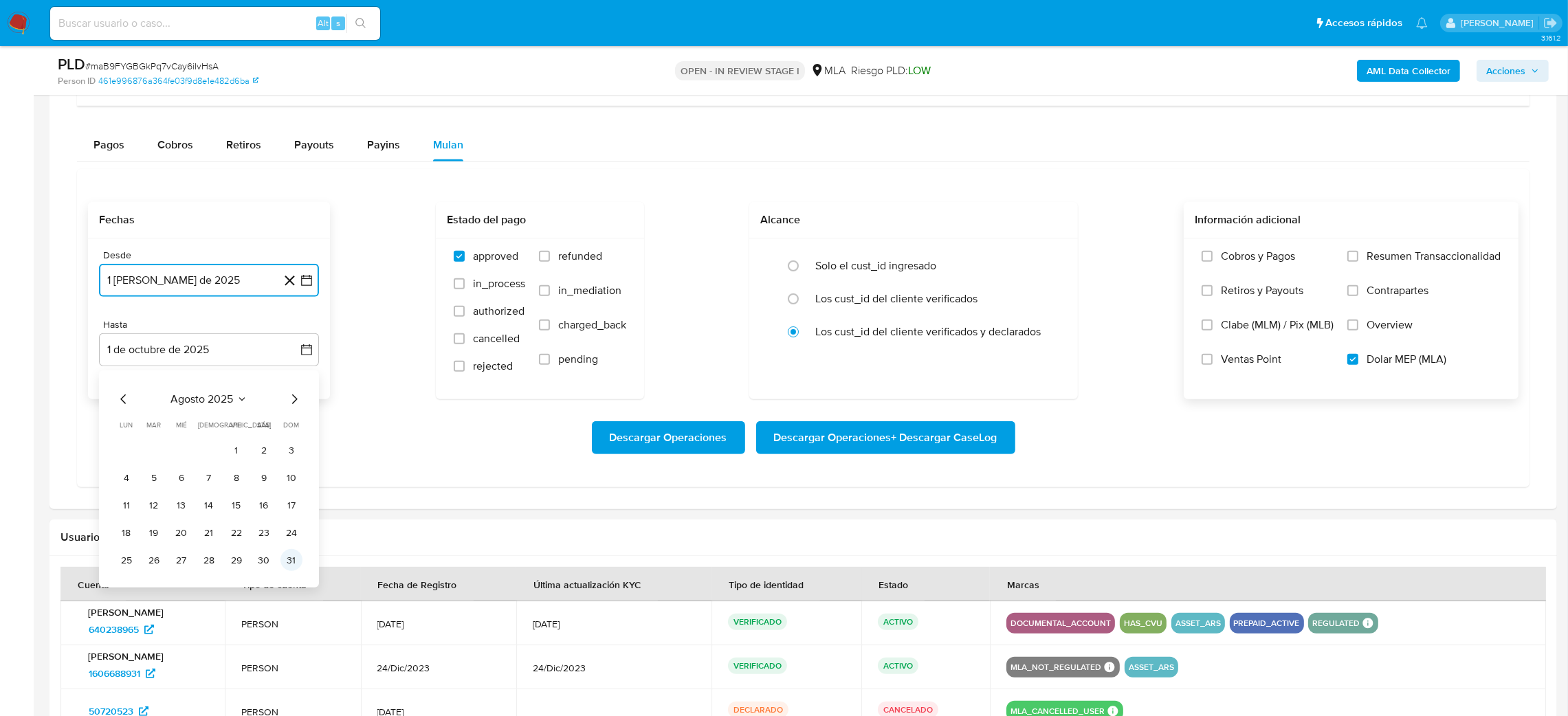
click at [287, 561] on button "31" at bounding box center [291, 560] width 22 height 22
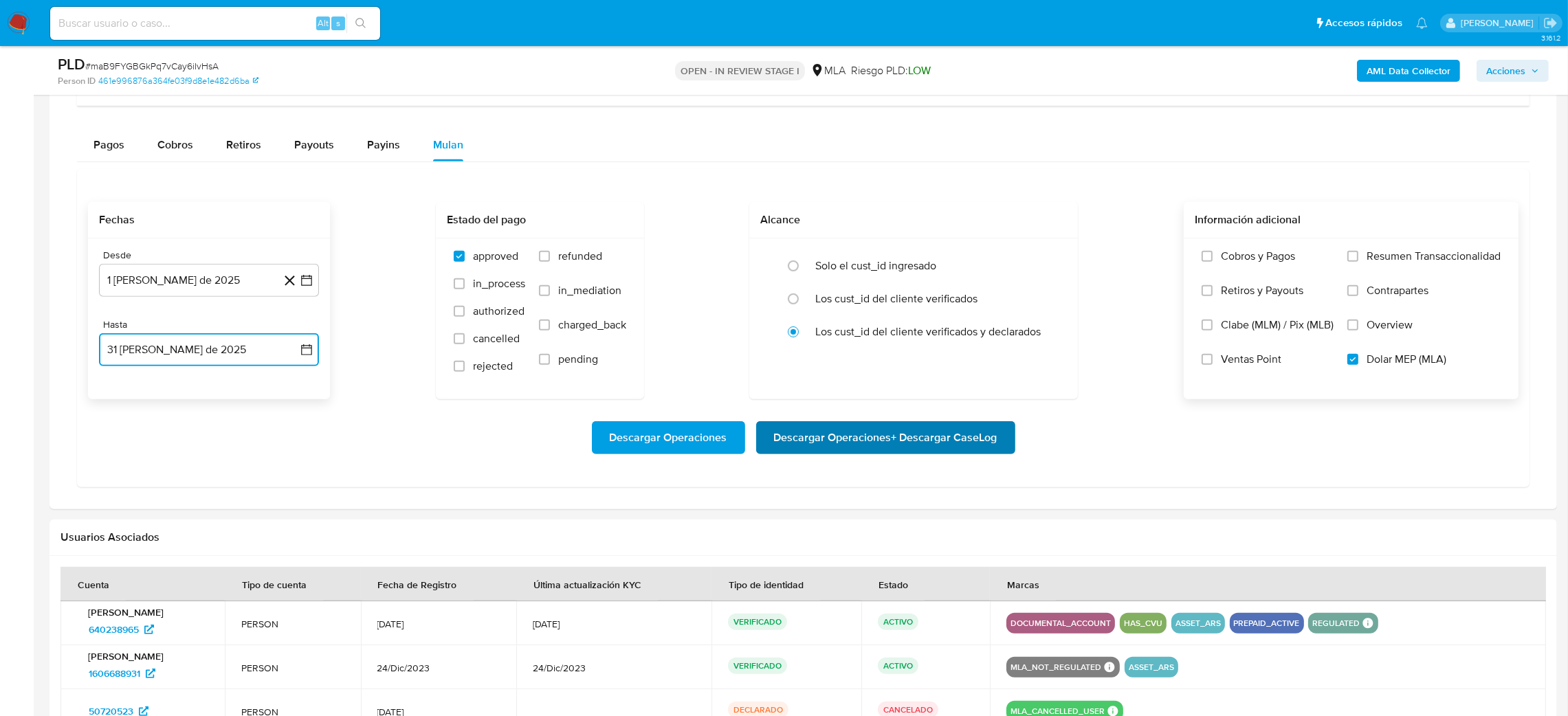
click at [910, 442] on span "Descargar Operaciones + Descargar CaseLog" at bounding box center [886, 437] width 224 height 30
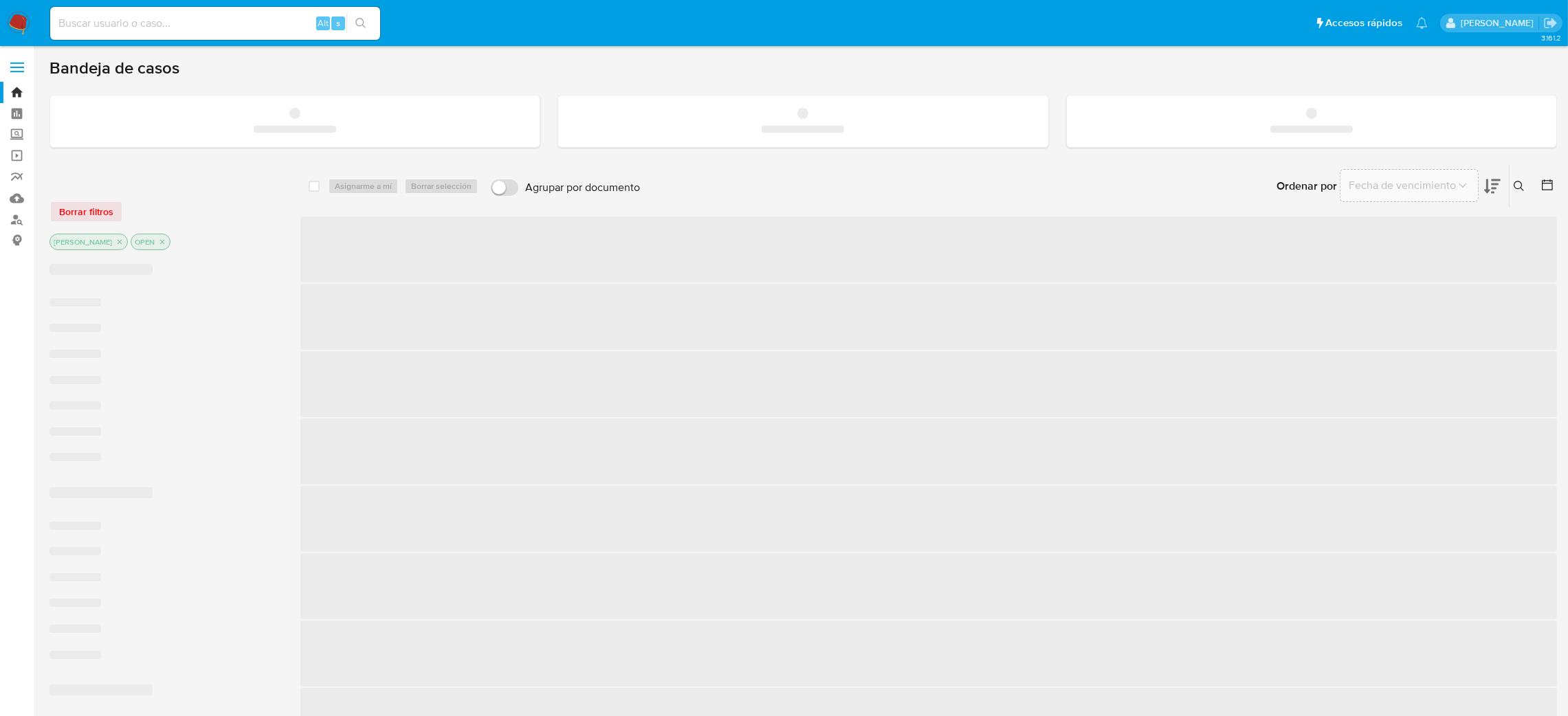
click at [137, 25] on input at bounding box center [214, 23] width 330 height 18
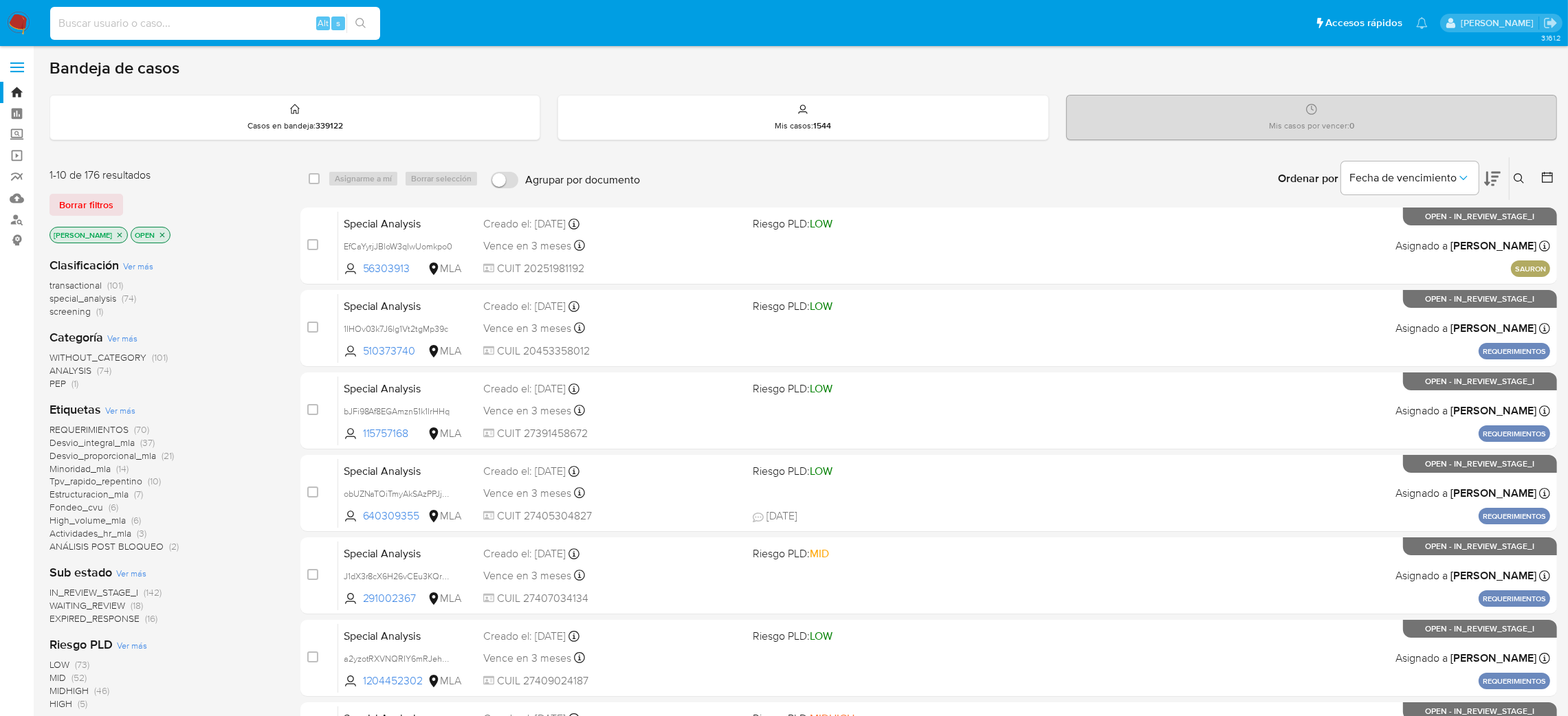
paste input "5MAVoE2HidY4GFVuSAER3vco"
type input "5MAVoE2HidY4GFVuSAER3vco"
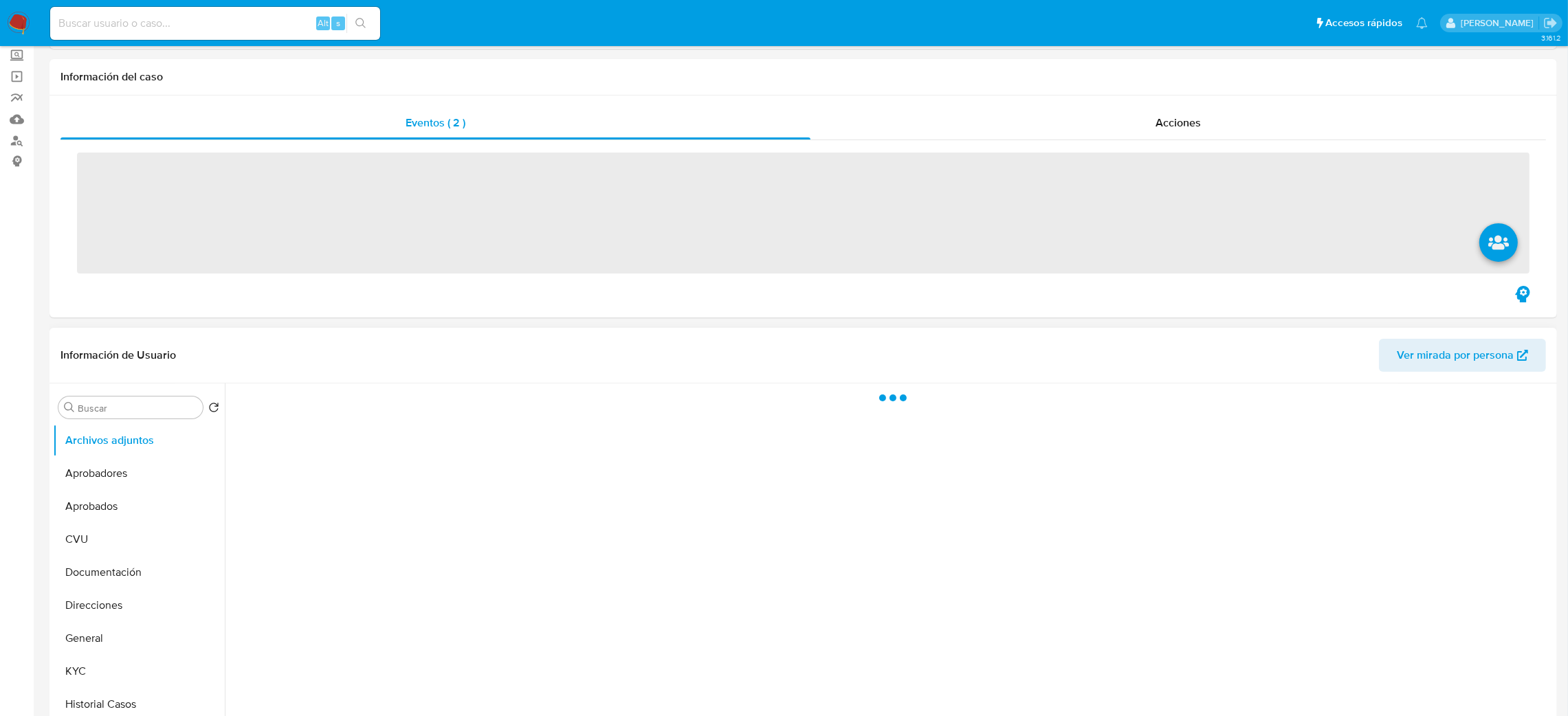
scroll to position [206, 0]
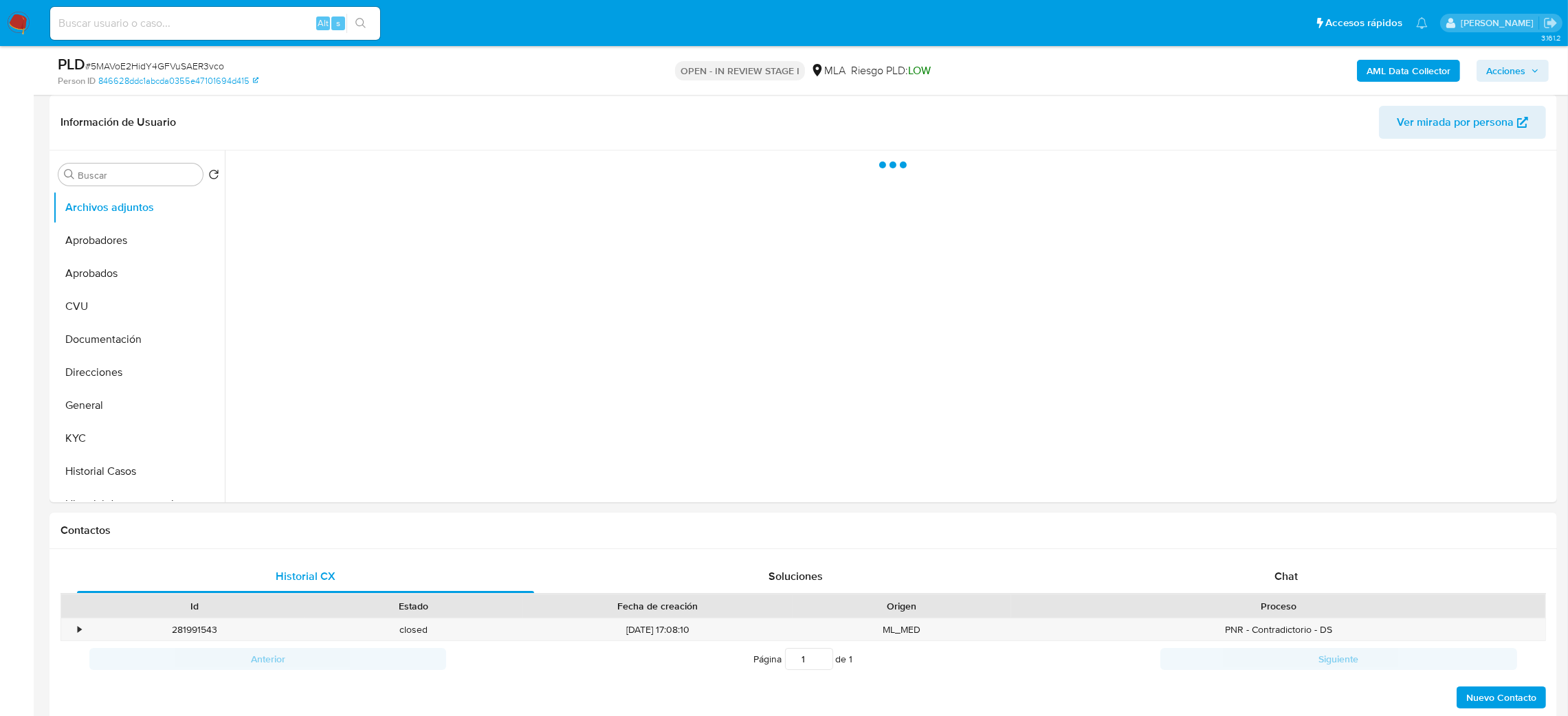
select select "10"
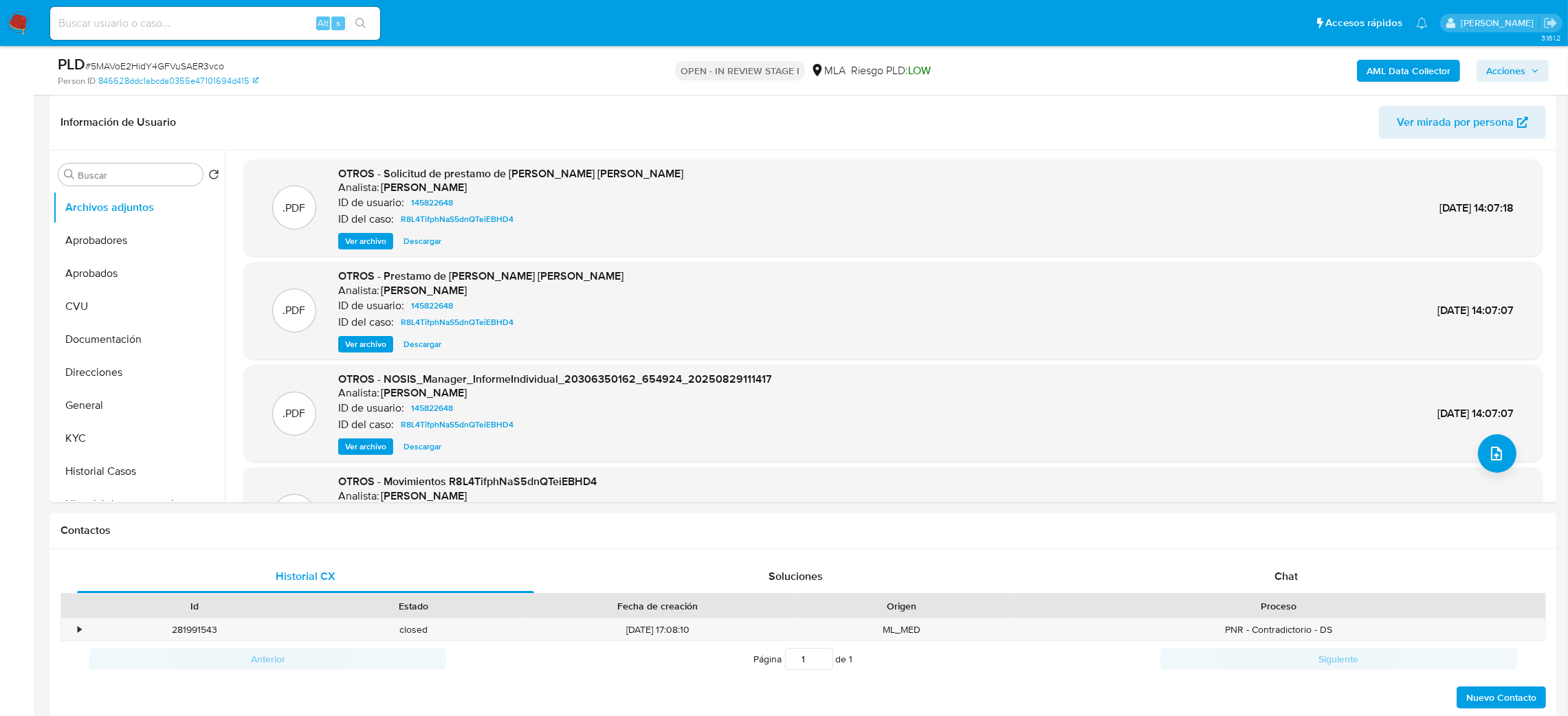
scroll to position [0, 0]
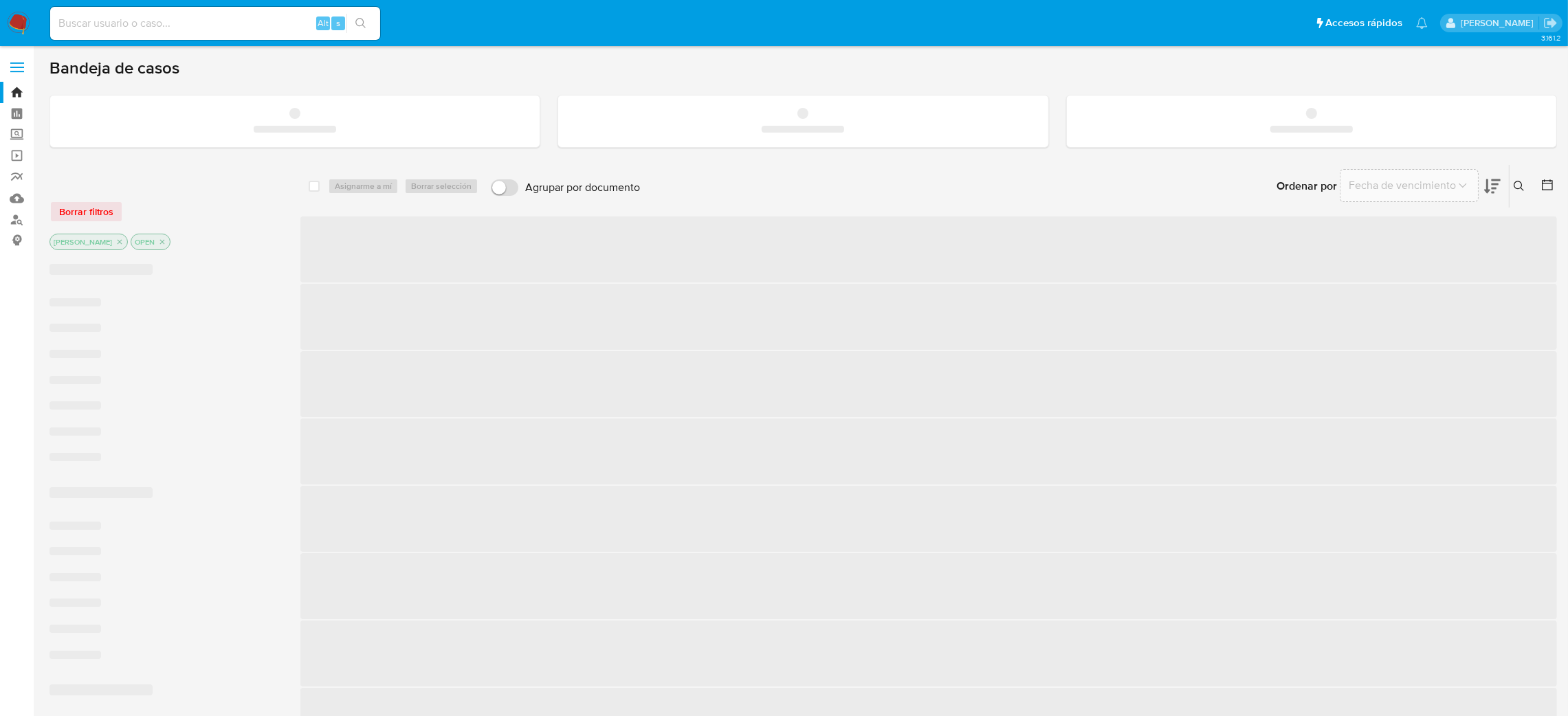
click at [203, 21] on input at bounding box center [214, 23] width 330 height 18
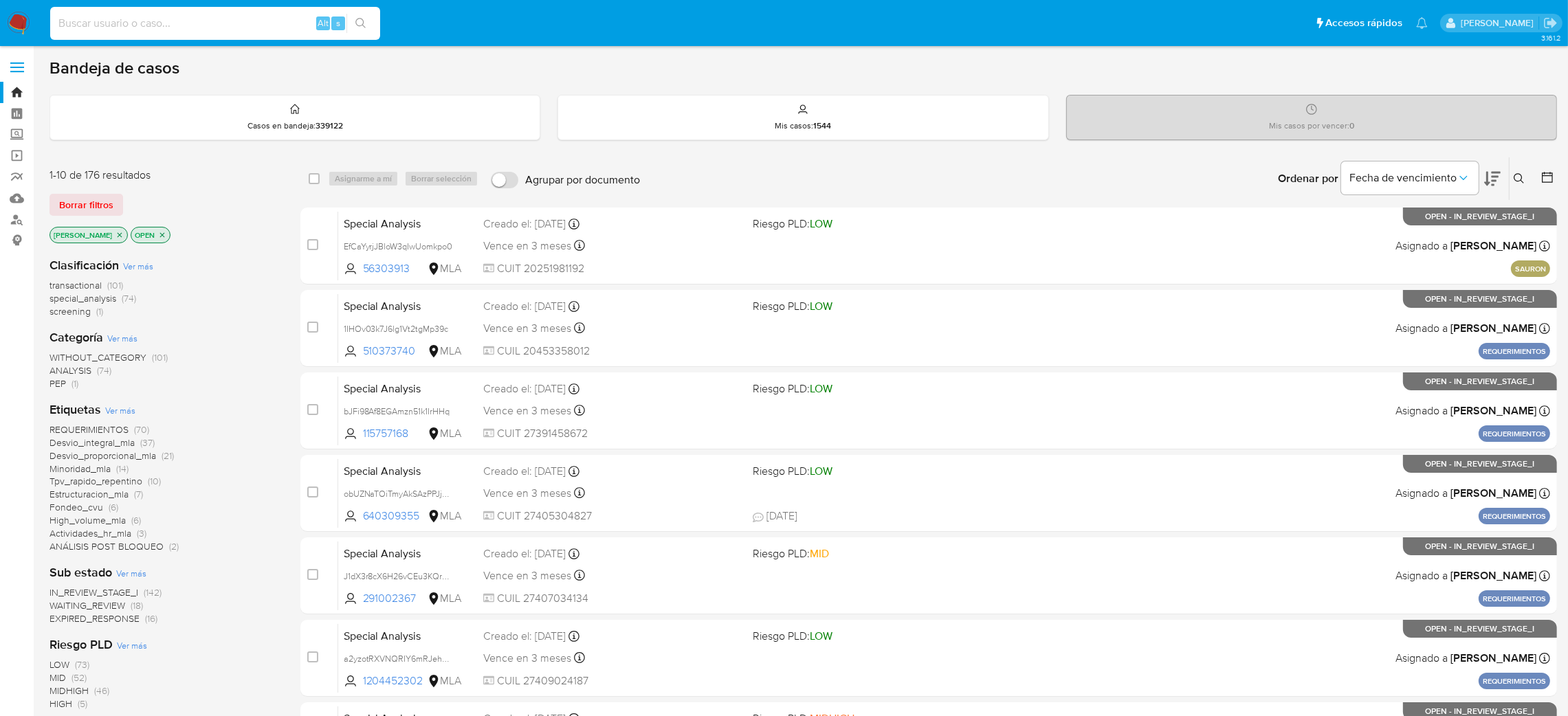
paste input "zSih5i321m8tU7cL62YrNvSN"
type input "zSih5i321m8tU7cL62YrNvSN"
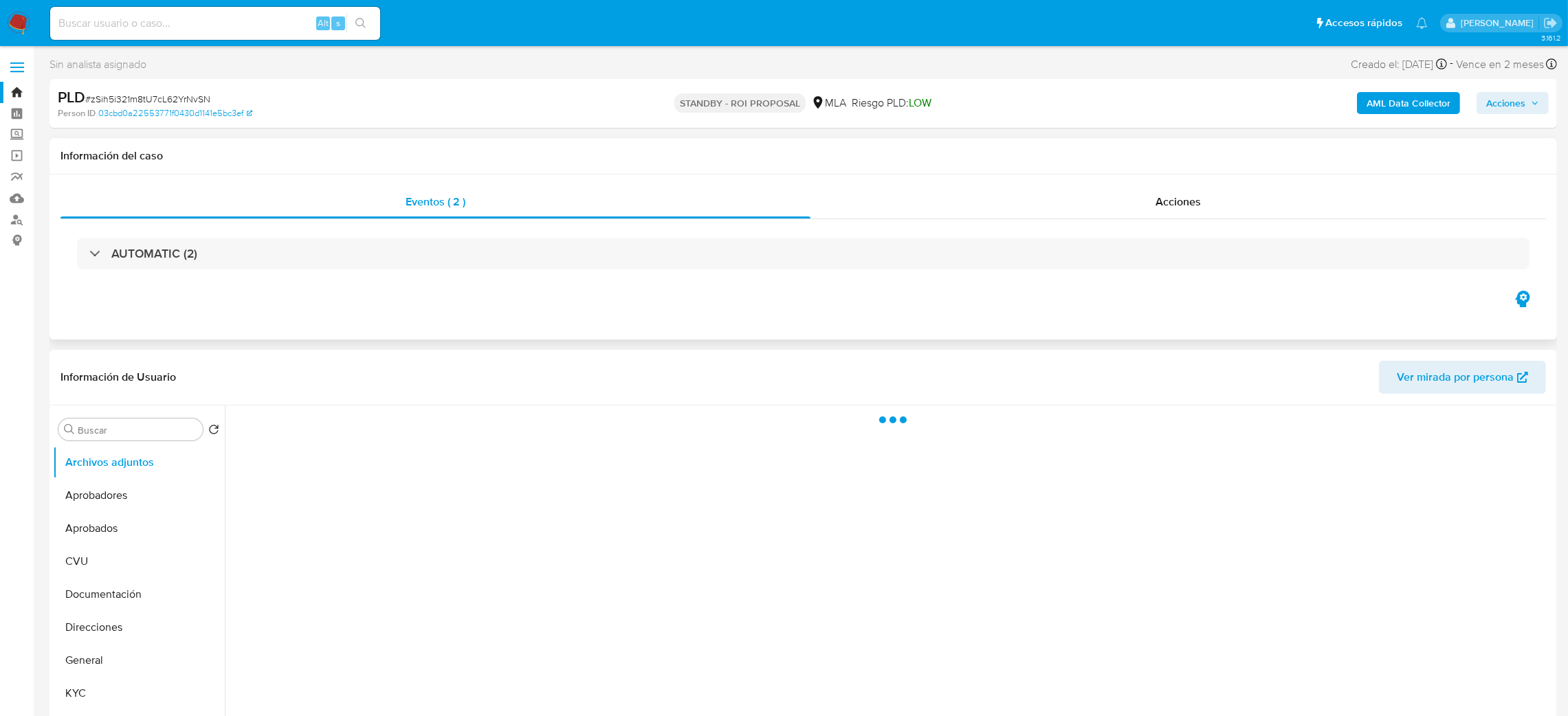
select select "10"
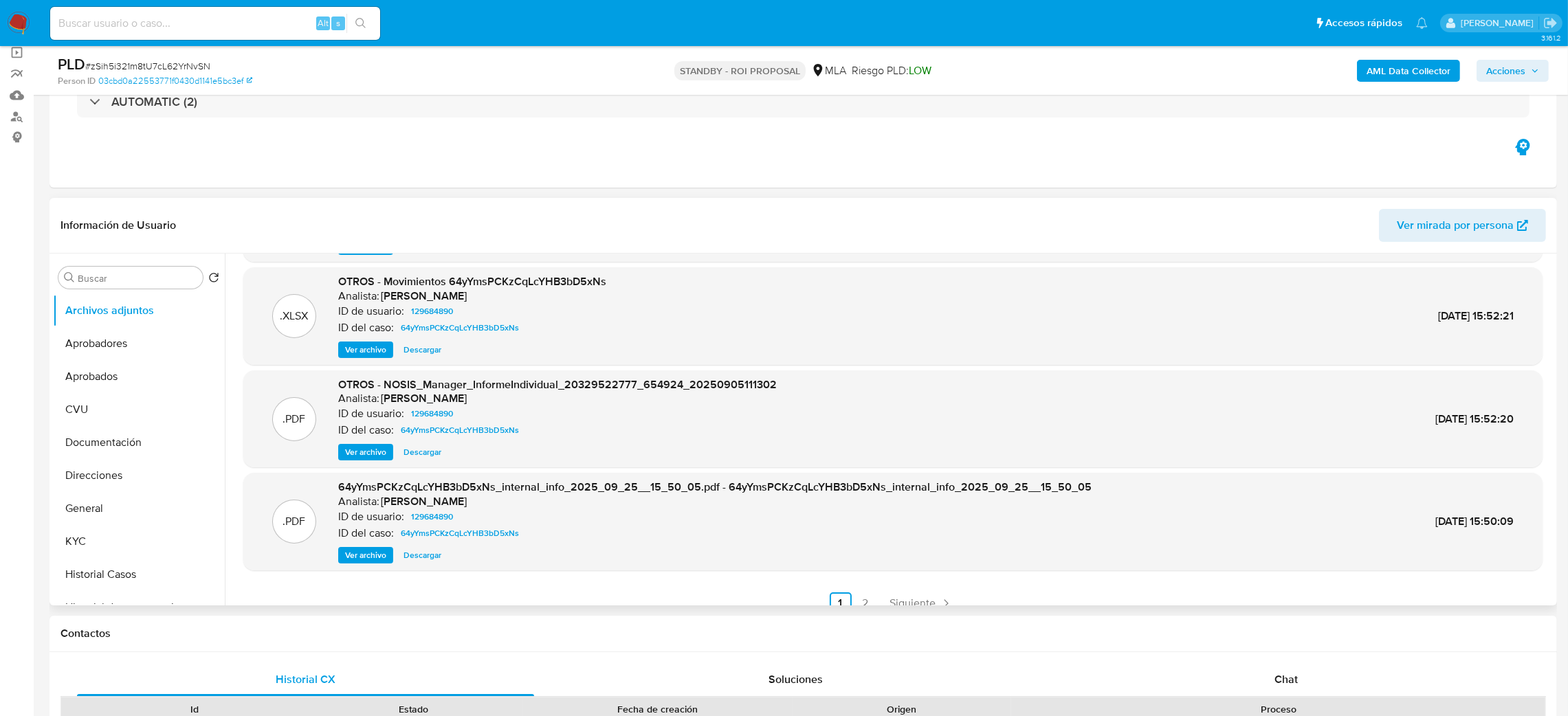
scroll to position [115, 0]
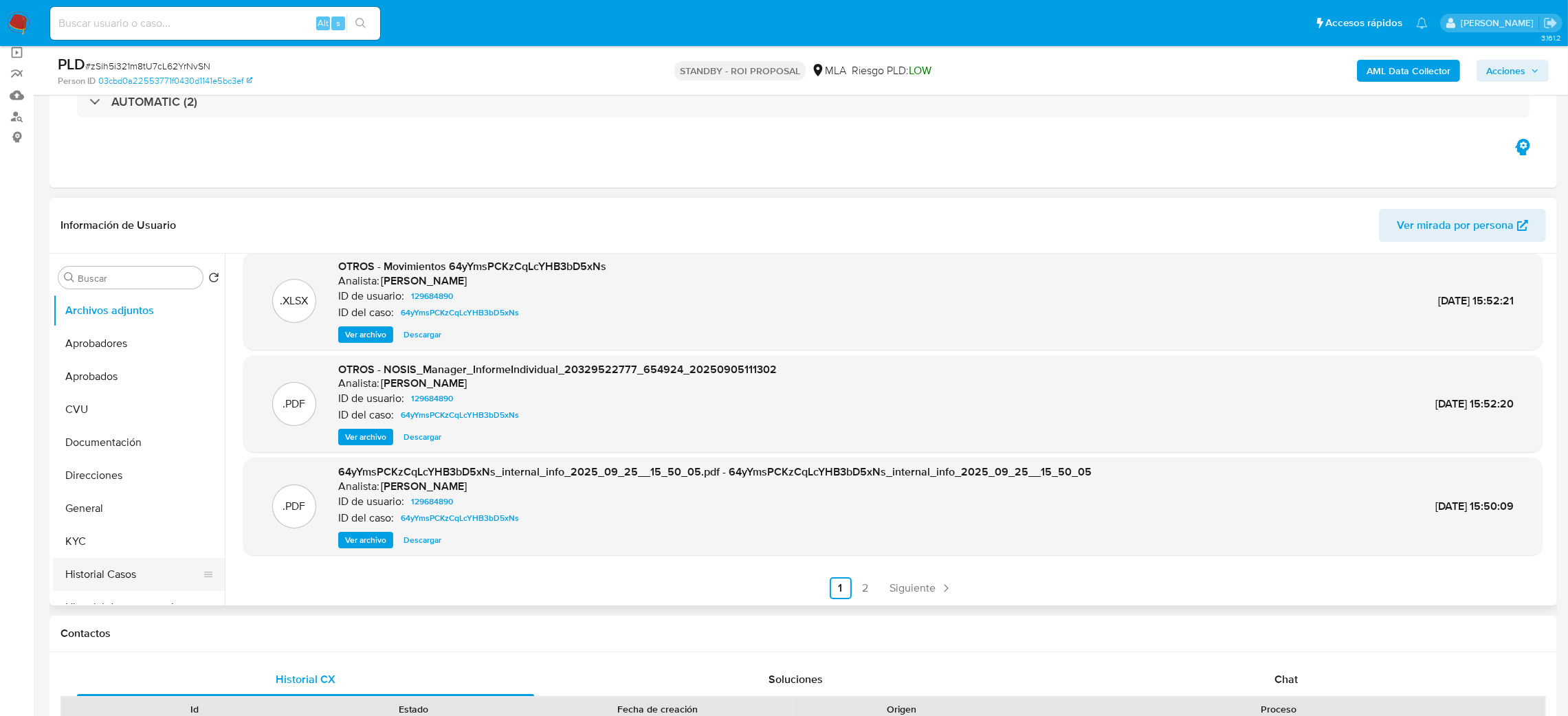
drag, startPoint x: 96, startPoint y: 583, endPoint x: 68, endPoint y: 564, distance: 33.8
click at [96, 583] on button "Historial Casos" at bounding box center [133, 575] width 161 height 33
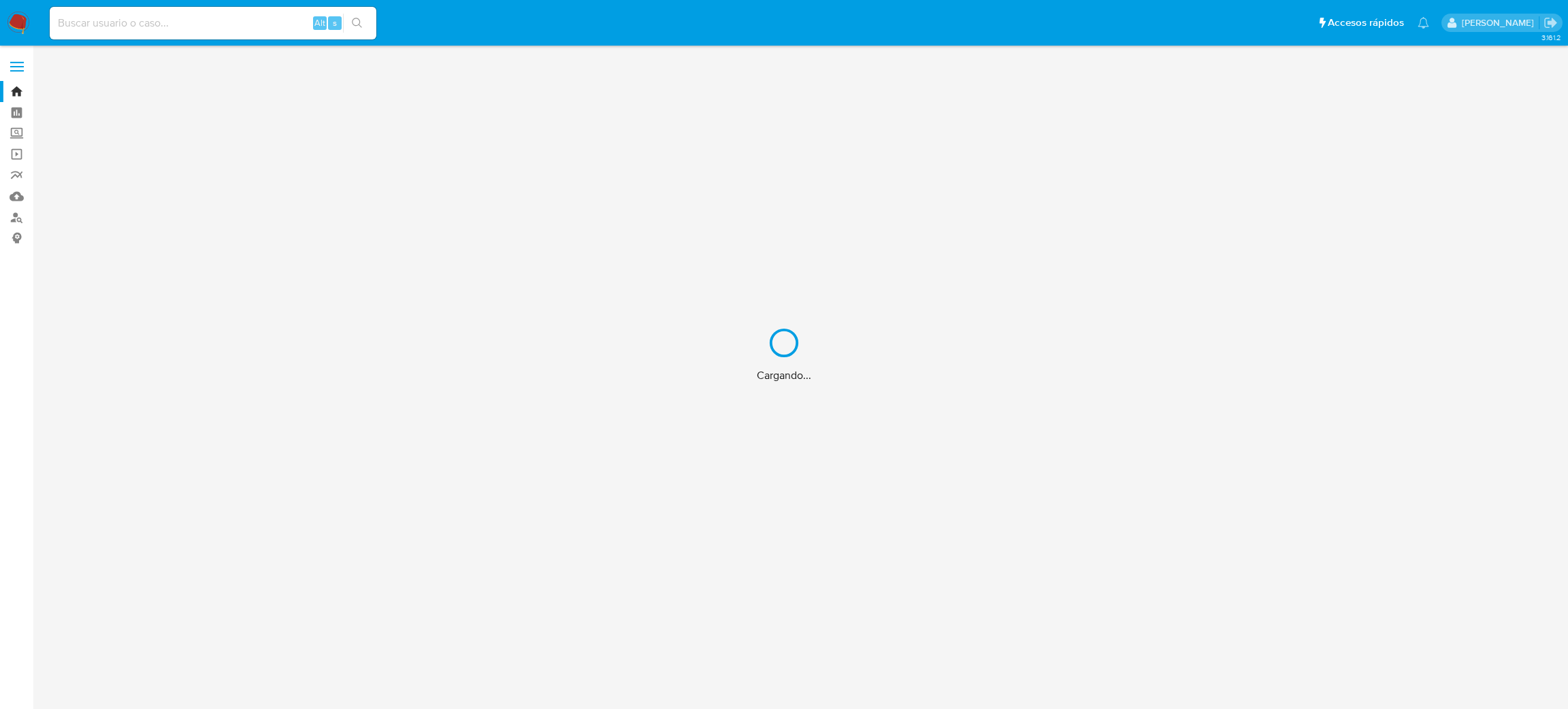
click at [275, 22] on div "Cargando..." at bounding box center [784, 354] width 1568 height 709
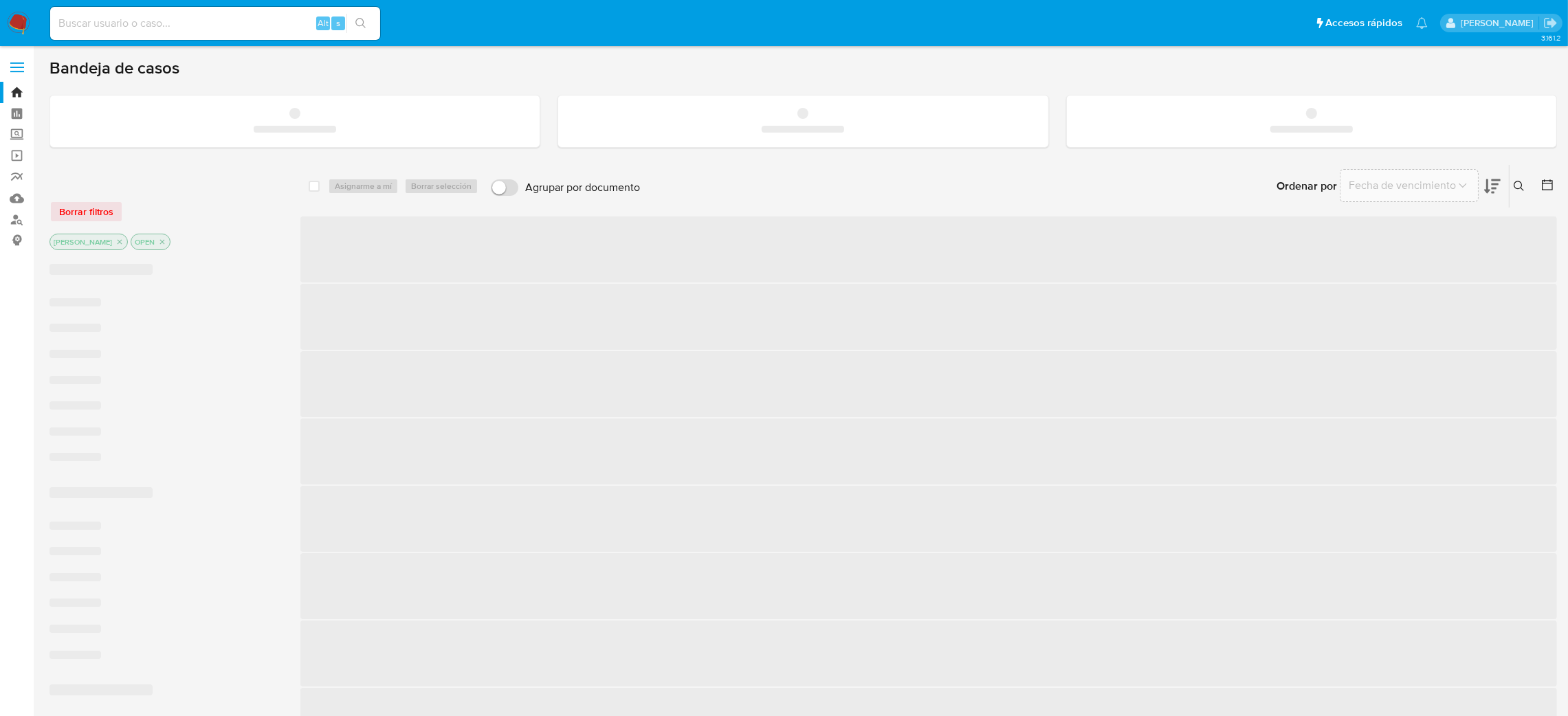
click at [264, 24] on input at bounding box center [214, 23] width 330 height 18
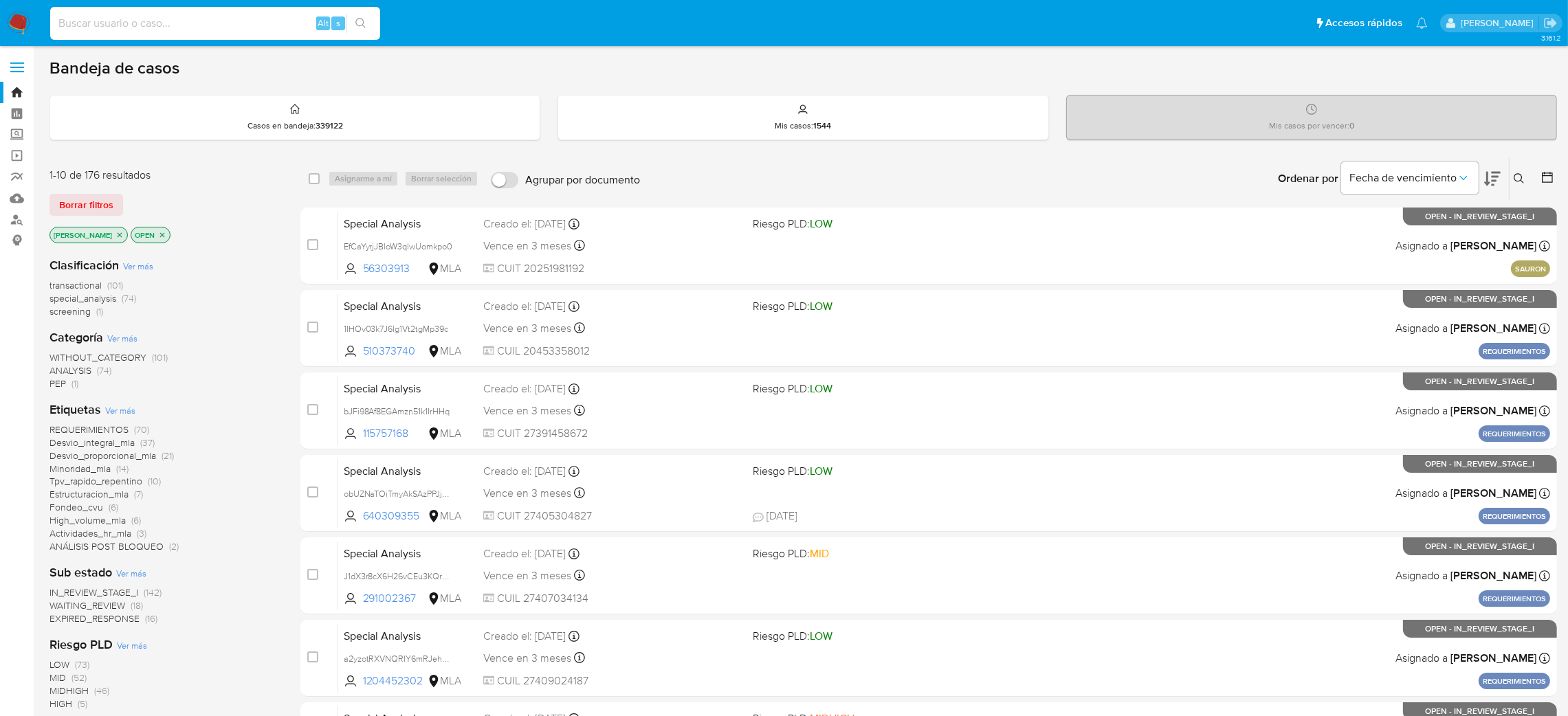
paste input "tFeQK8FjGZmUo6JEwxLmMjnV"
type input "tFeQK8FjGZmUo6JEwxLmMjnV"
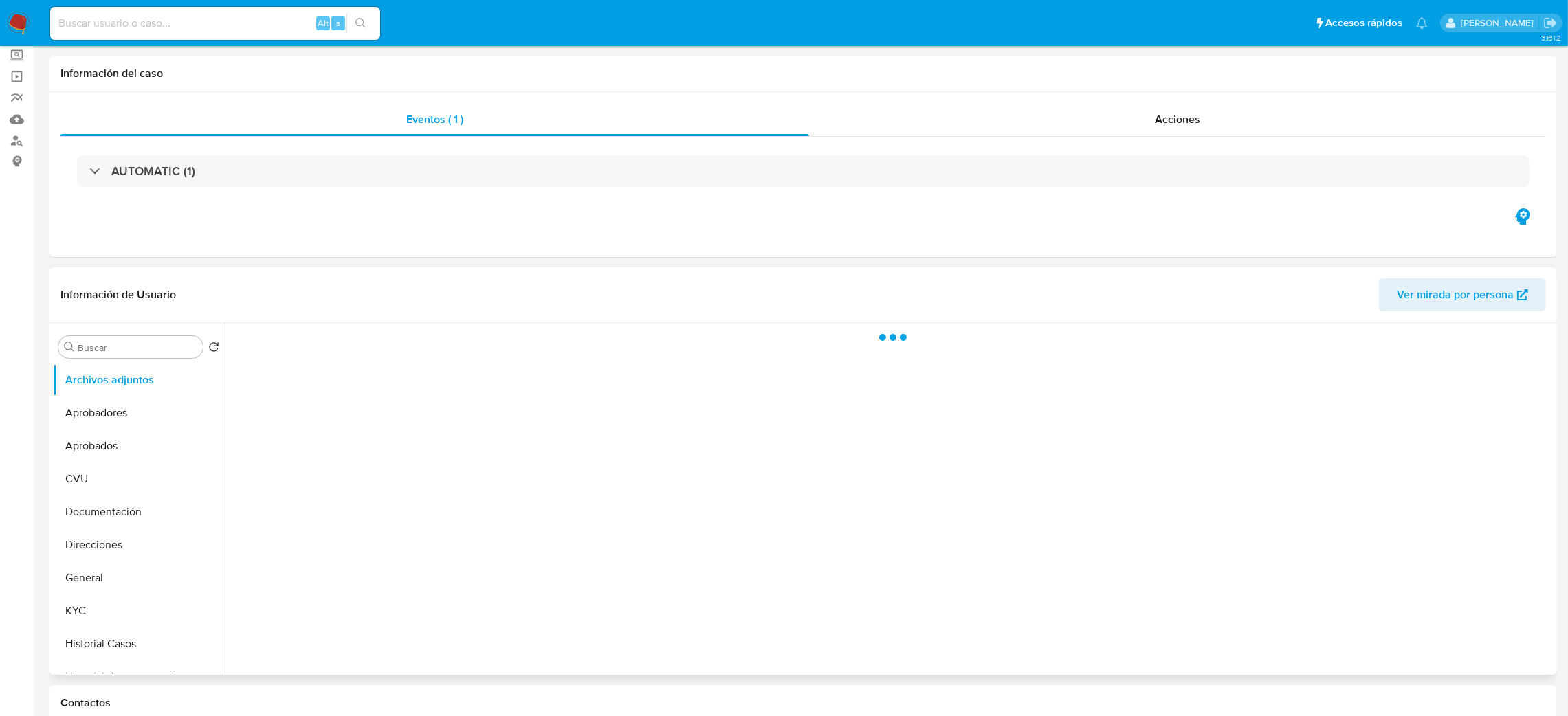
scroll to position [206, 0]
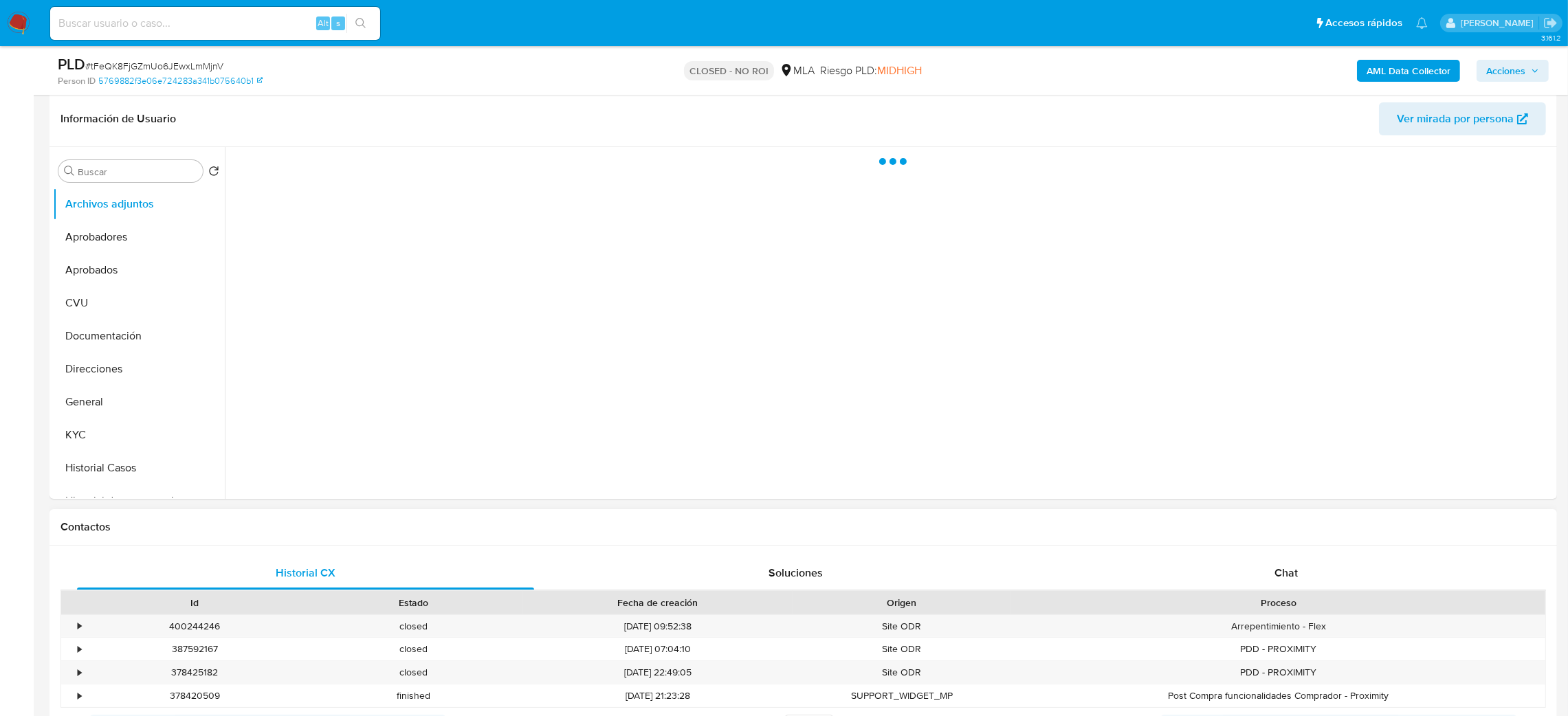
select select "10"
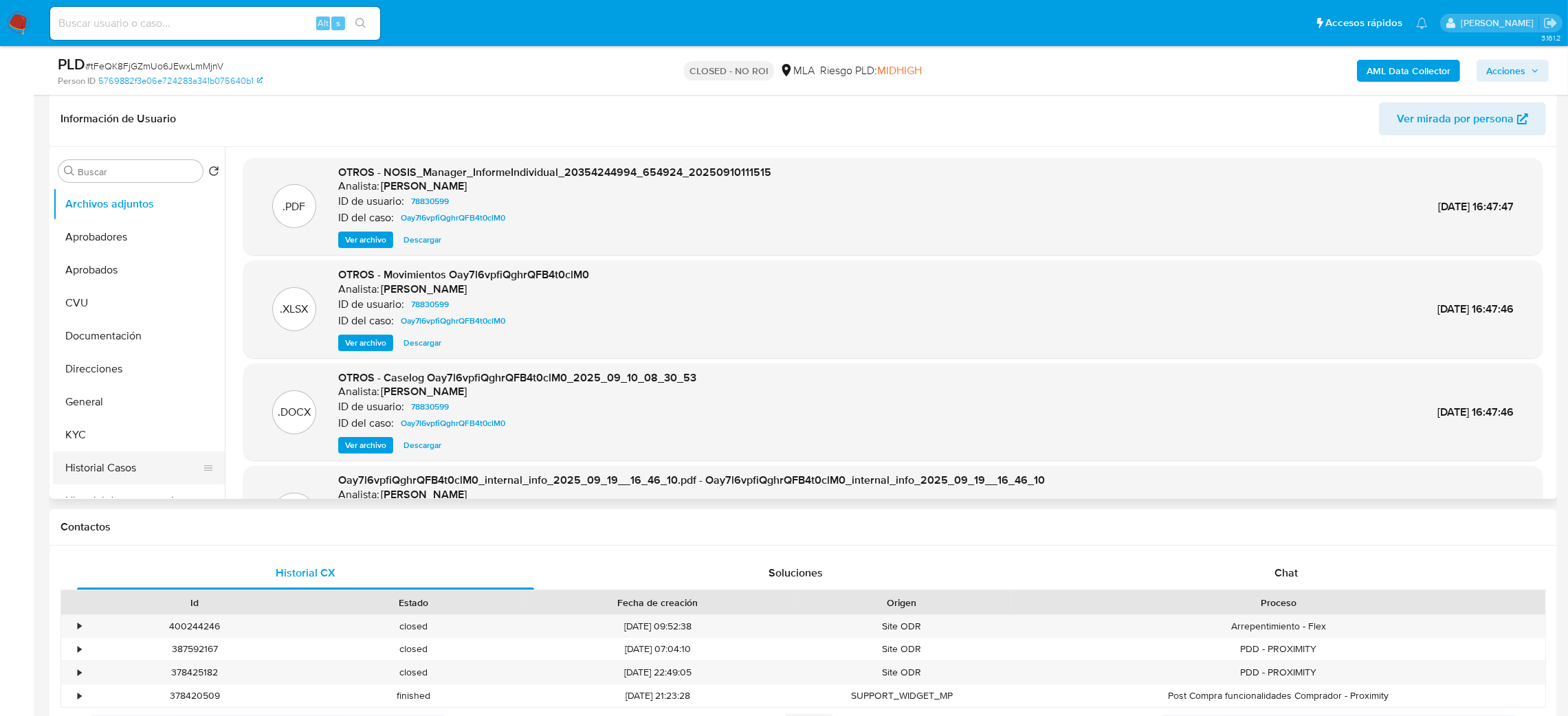
click at [97, 462] on button "Historial Casos" at bounding box center [133, 468] width 161 height 33
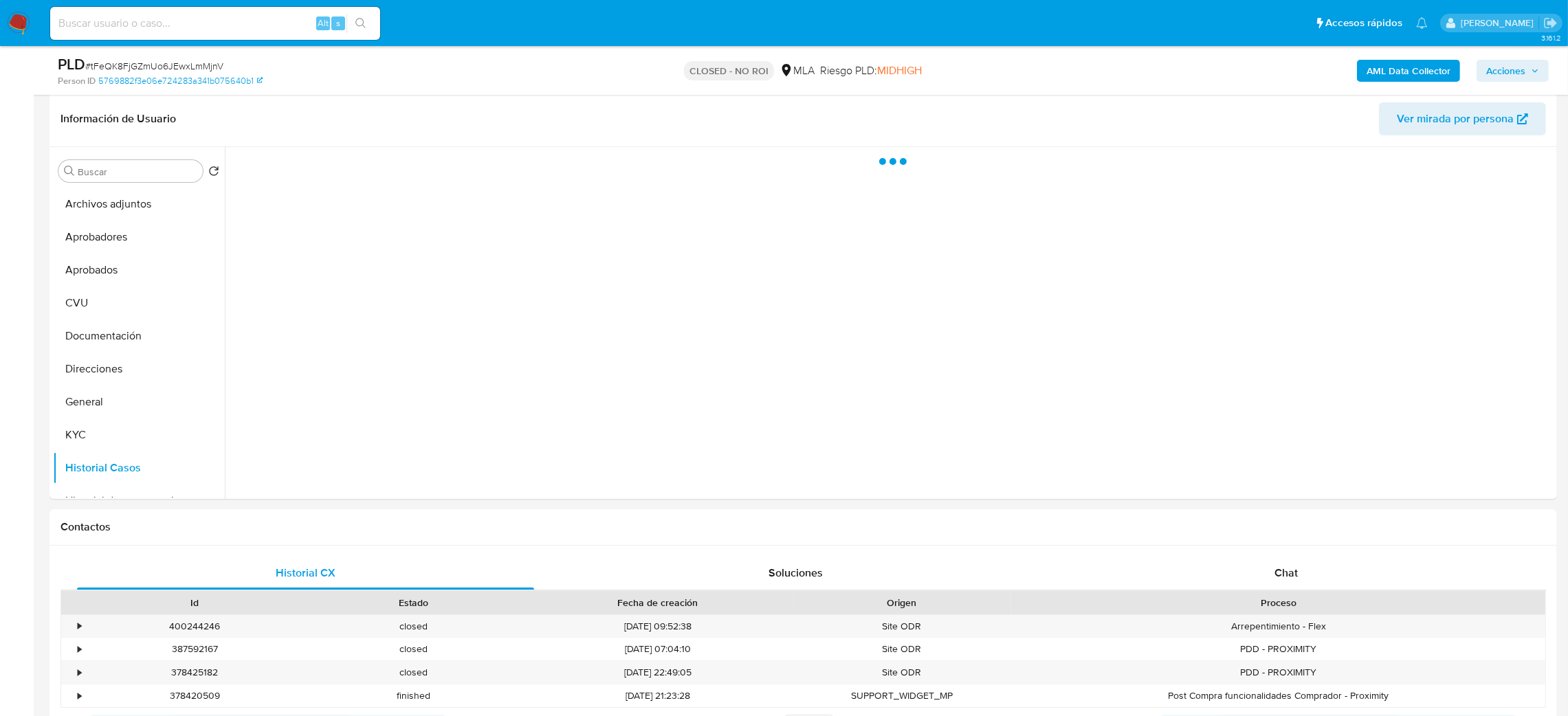
scroll to position [103, 0]
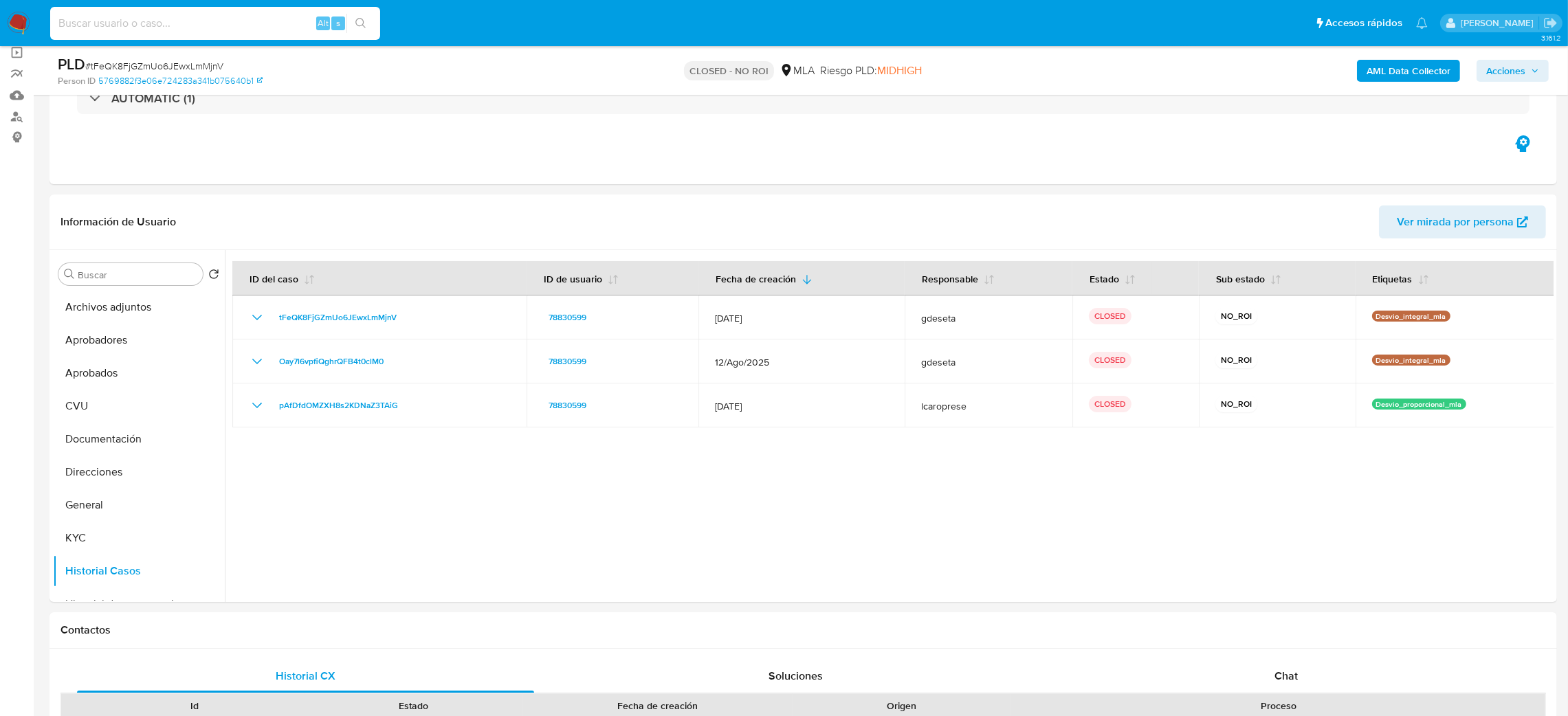
click at [175, 21] on input at bounding box center [214, 23] width 330 height 18
paste input "L591lsoylfJeC0E36moQonOh"
type input "L591lsoylfJeC0E36moQonOh"
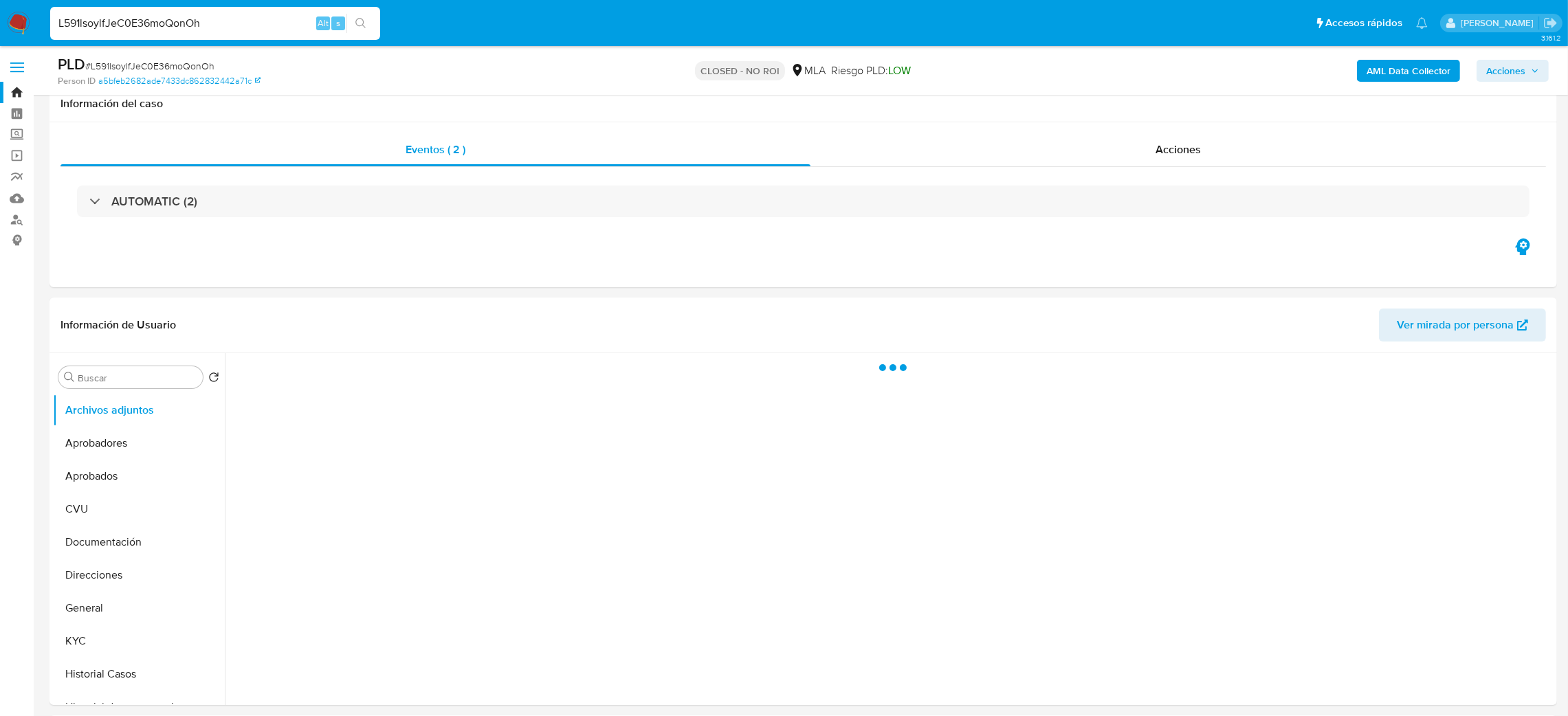
scroll to position [206, 0]
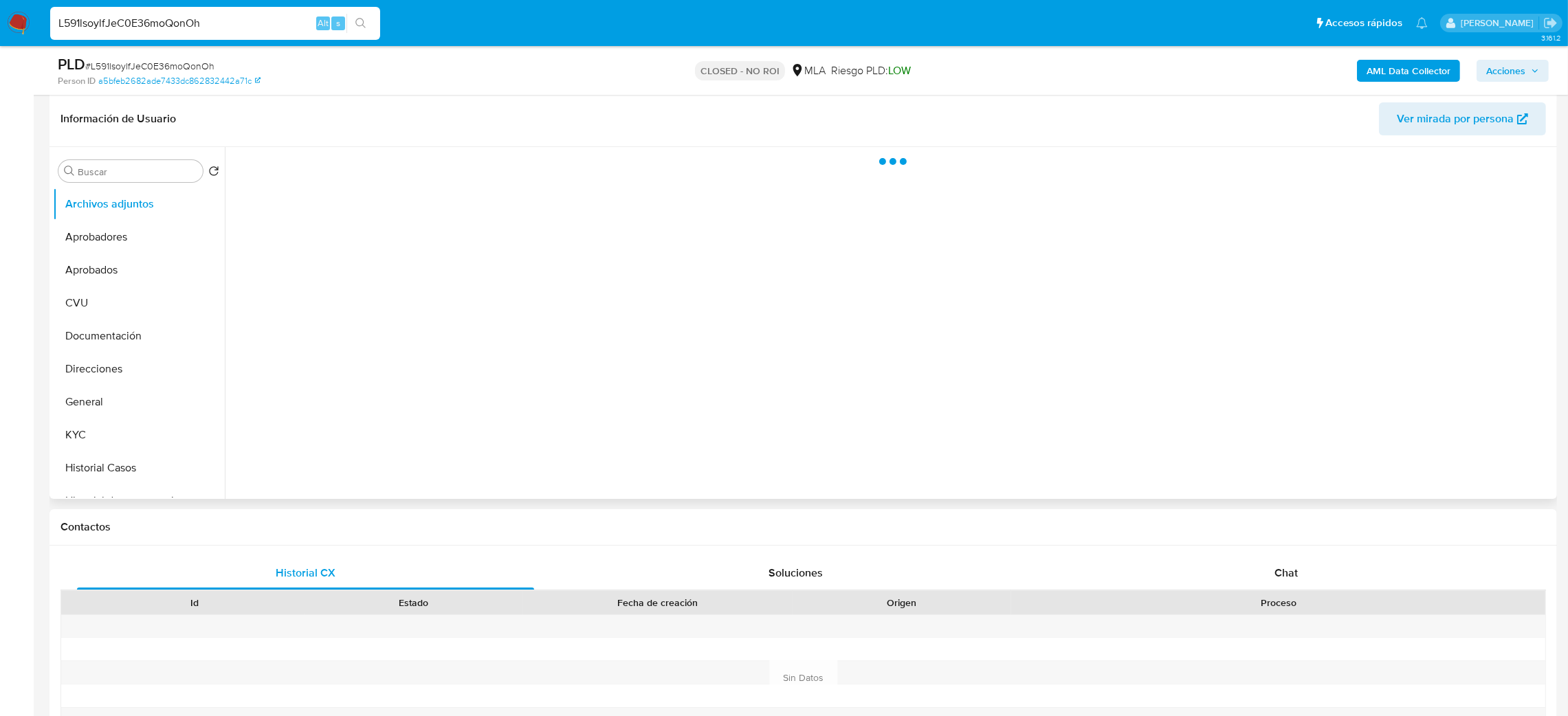
select select "10"
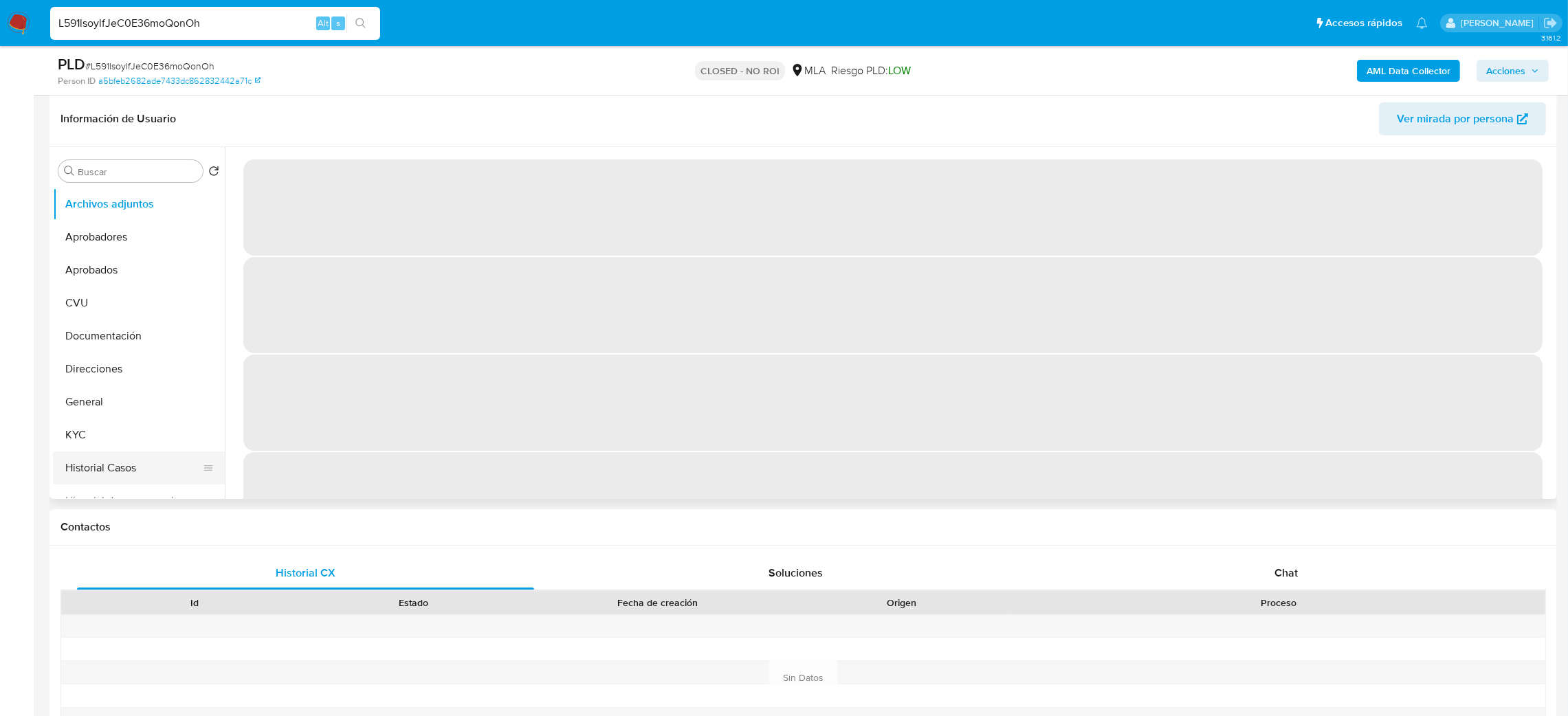
click at [135, 463] on button "Historial Casos" at bounding box center [133, 468] width 161 height 33
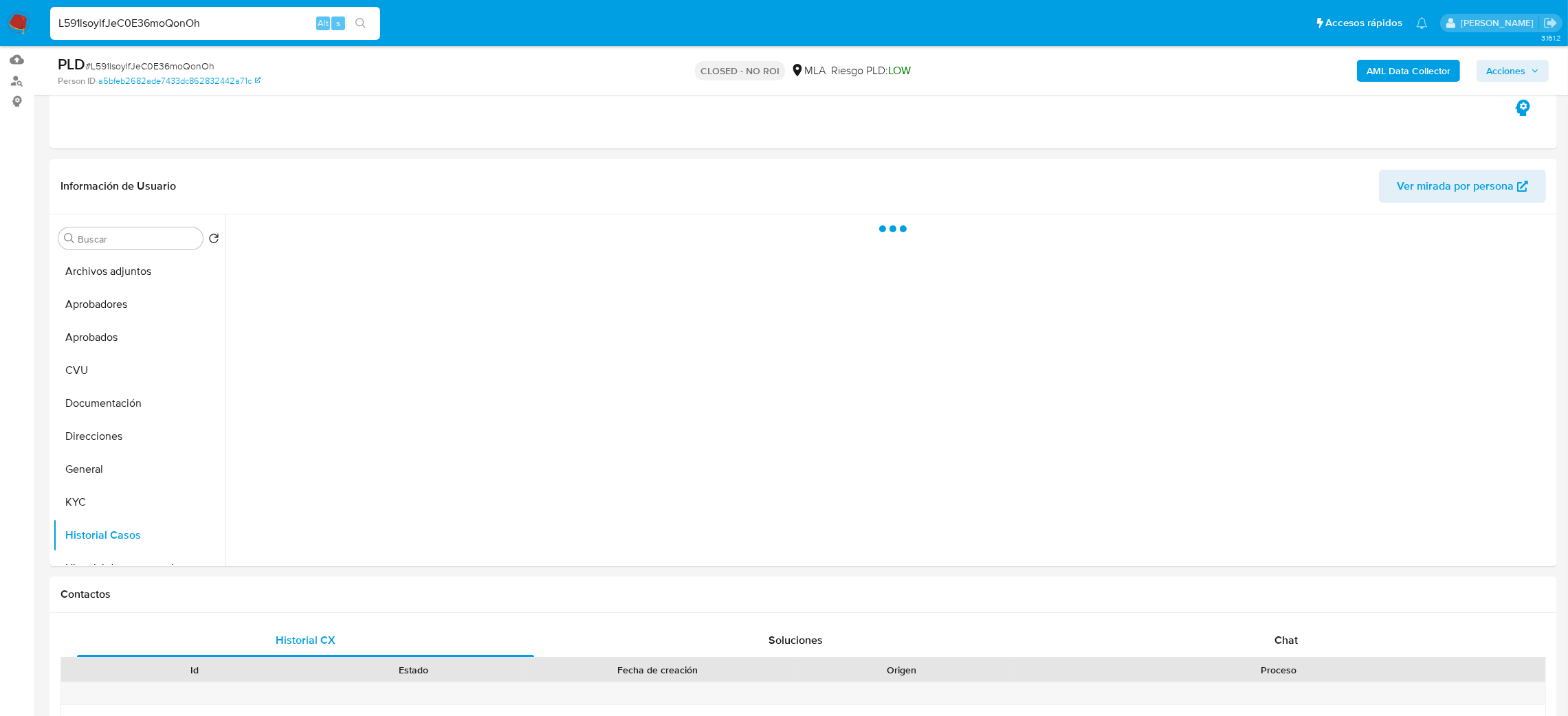
scroll to position [103, 0]
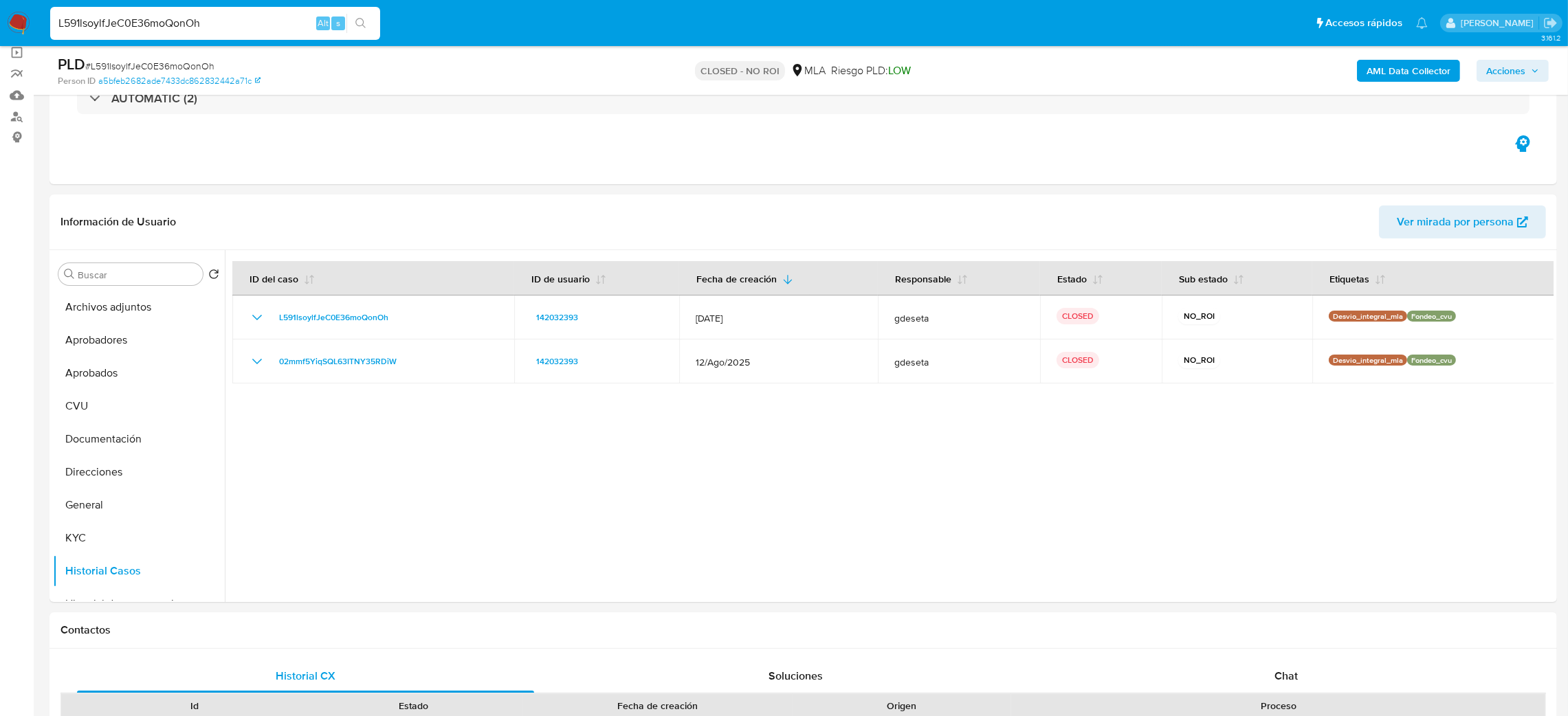
drag, startPoint x: 220, startPoint y: 27, endPoint x: 0, endPoint y: 32, distance: 220.1
click at [0, 32] on nav "Pausado Ver notificaciones L591lsoylfJeC0E36moQonOh Alt s Accesos rápidos Presi…" at bounding box center [784, 23] width 1568 height 46
paste input "Fn51fUucx6Gd6u0QvjkYwAhd"
type input "Fn51fUucx6Gd6u0QvjkYwAhd"
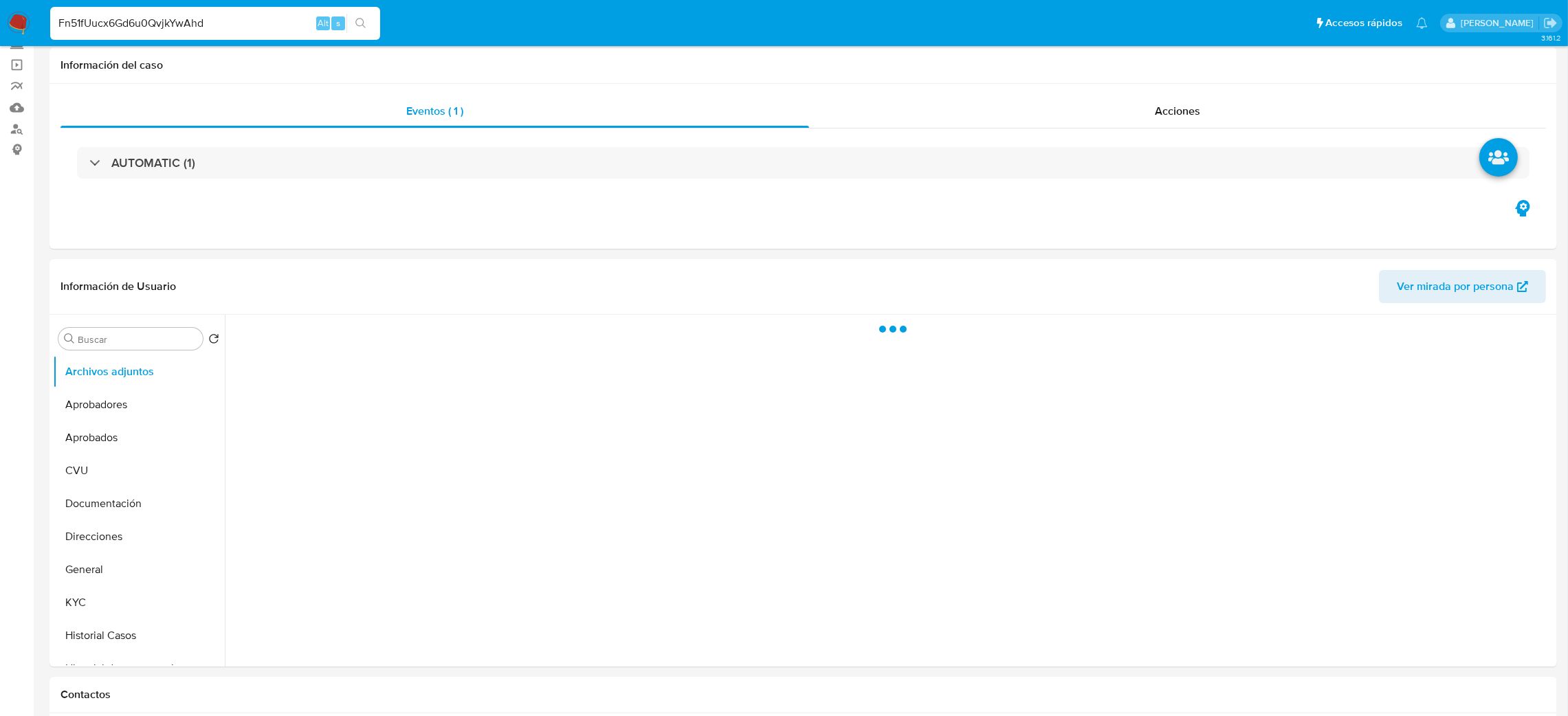
select select "10"
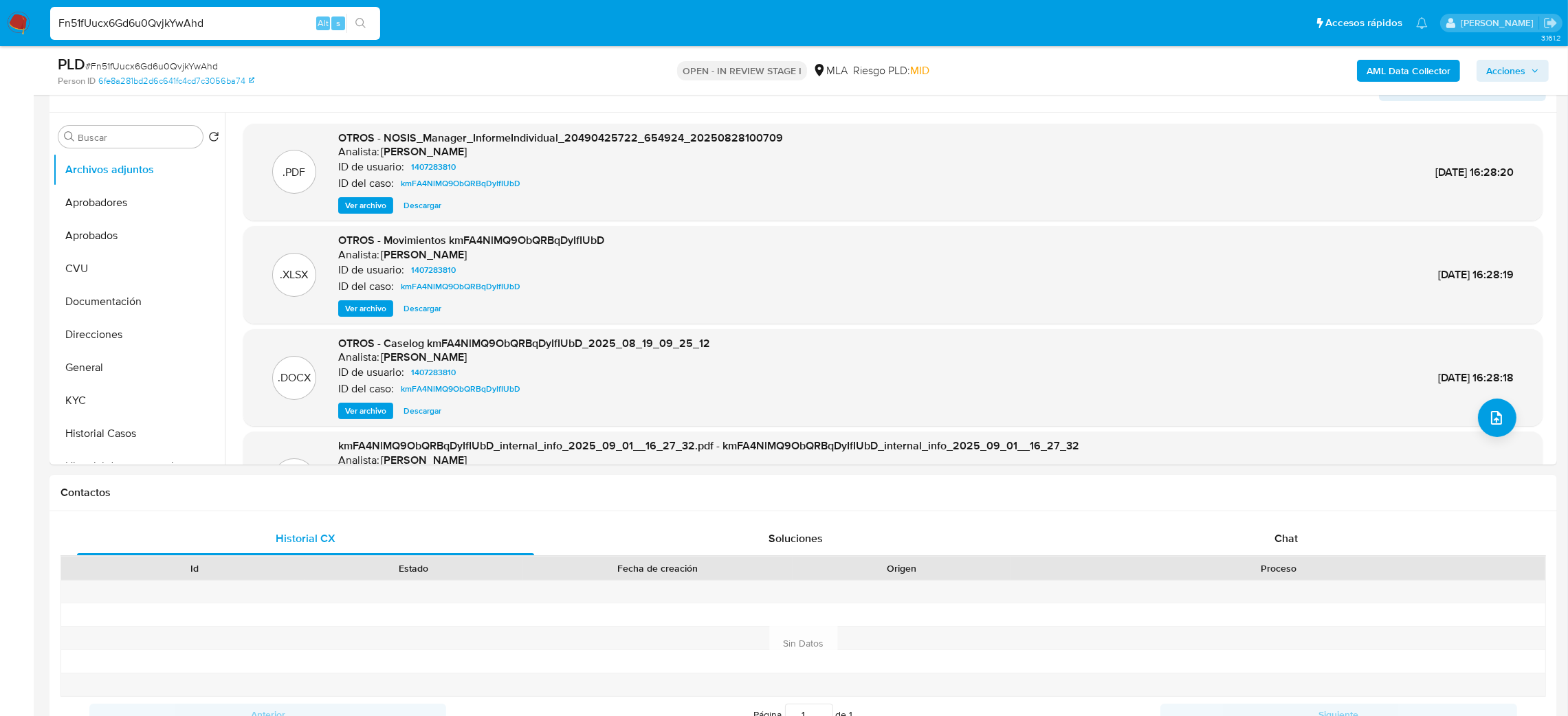
scroll to position [206, 0]
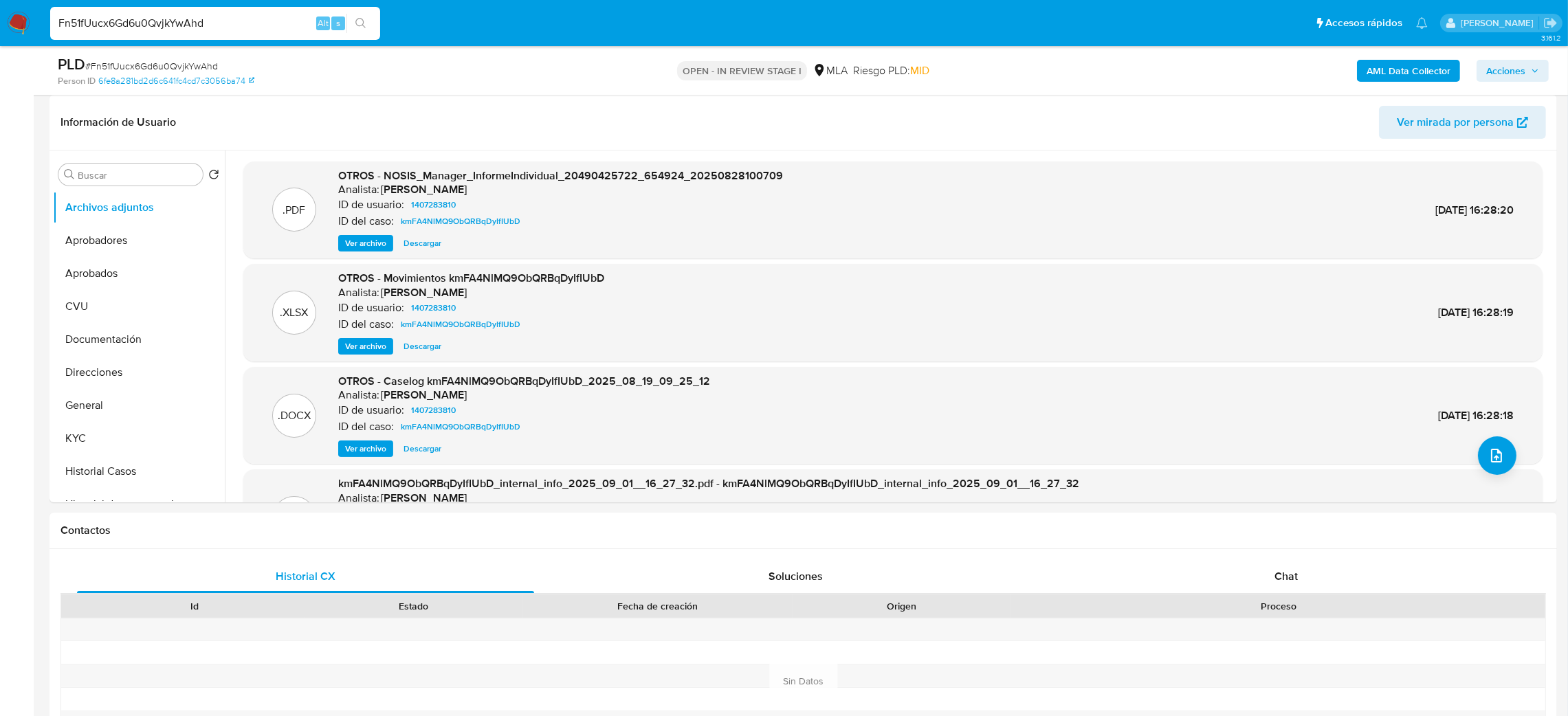
drag, startPoint x: 263, startPoint y: 19, endPoint x: 0, endPoint y: 21, distance: 263.0
click at [0, 21] on nav "Pausado Ver notificaciones Fn51fUucx6Gd6u0QvjkYwAhd Alt s Accesos rápidos Presi…" at bounding box center [784, 23] width 1568 height 46
paste input "J3C3wi8riUwly33POkojr4L3"
type input "J3C3wi8riUwly33POkojr4L3"
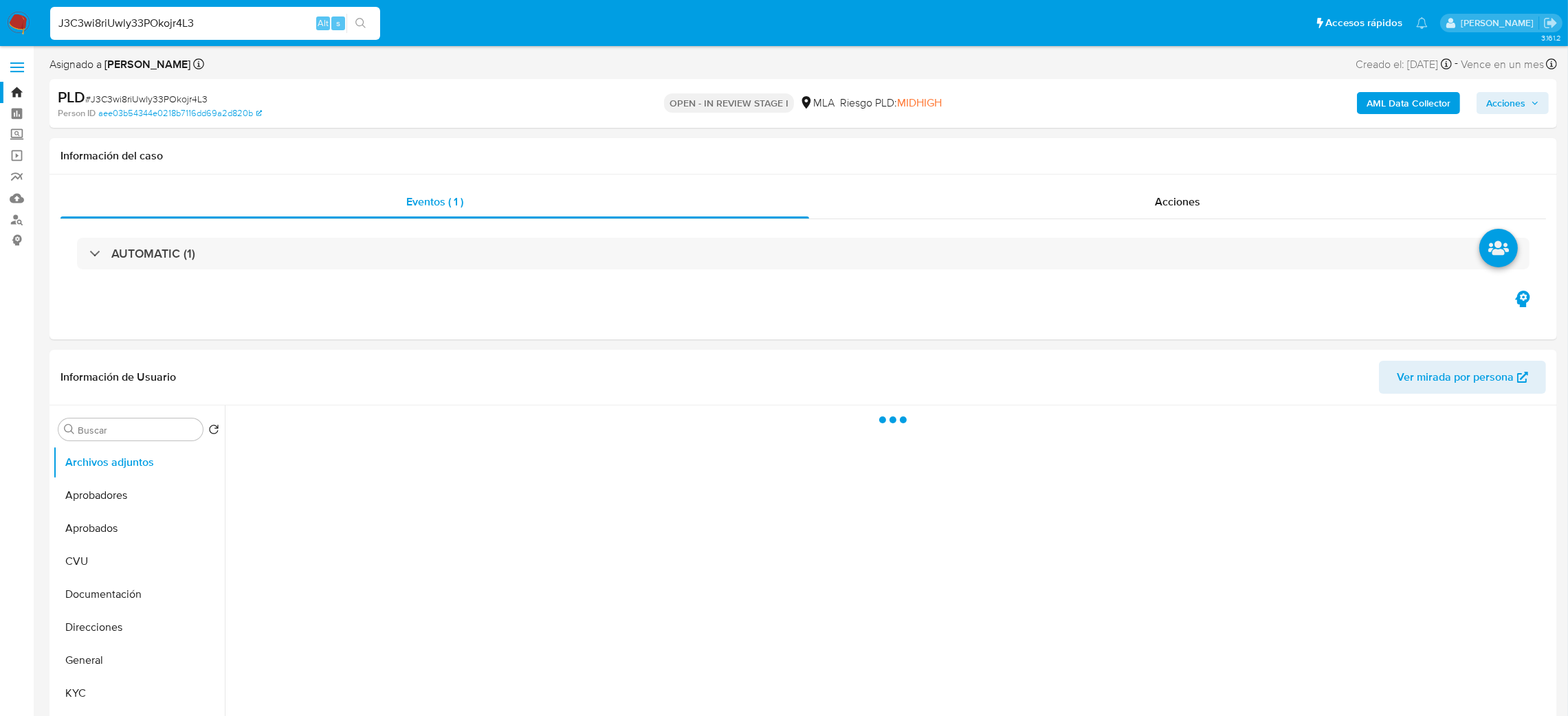
scroll to position [206, 0]
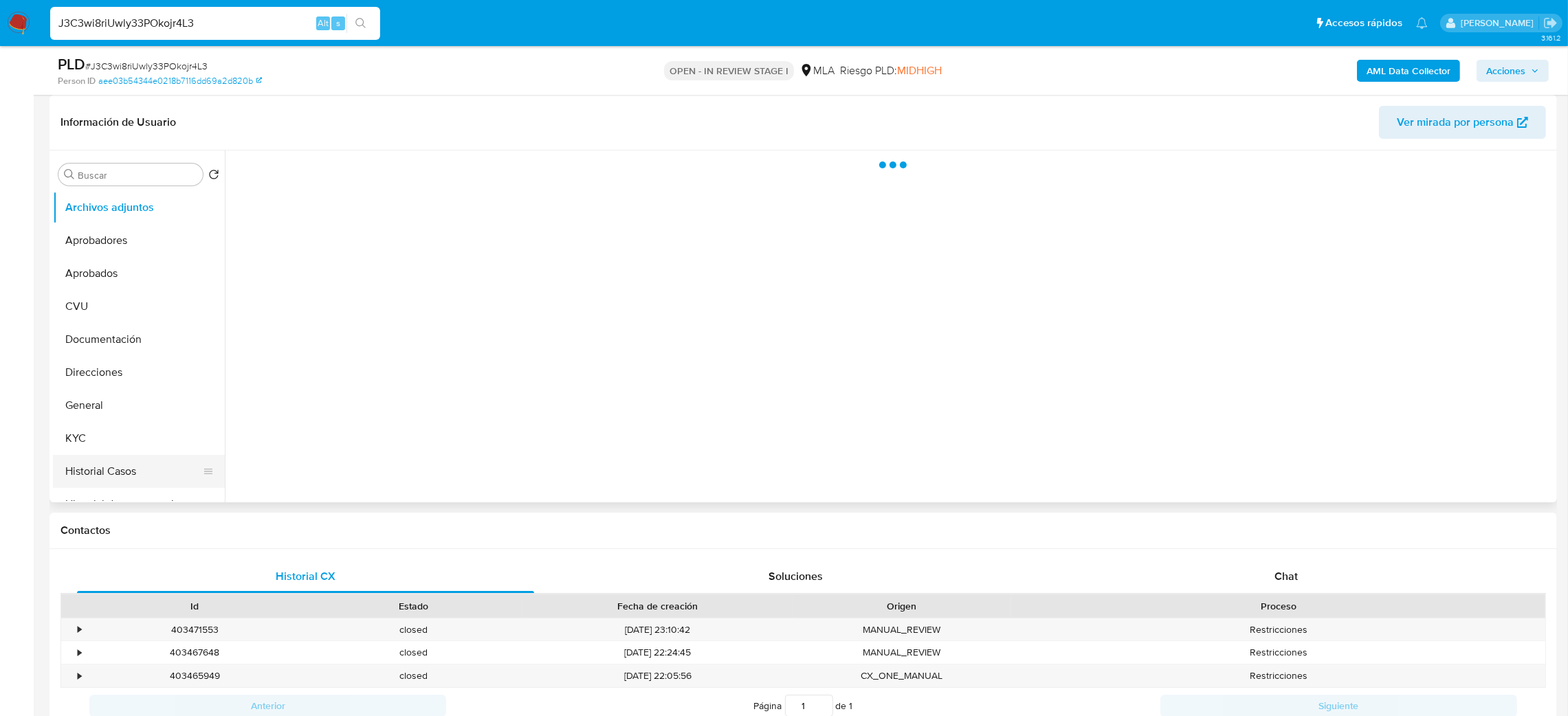
select select "10"
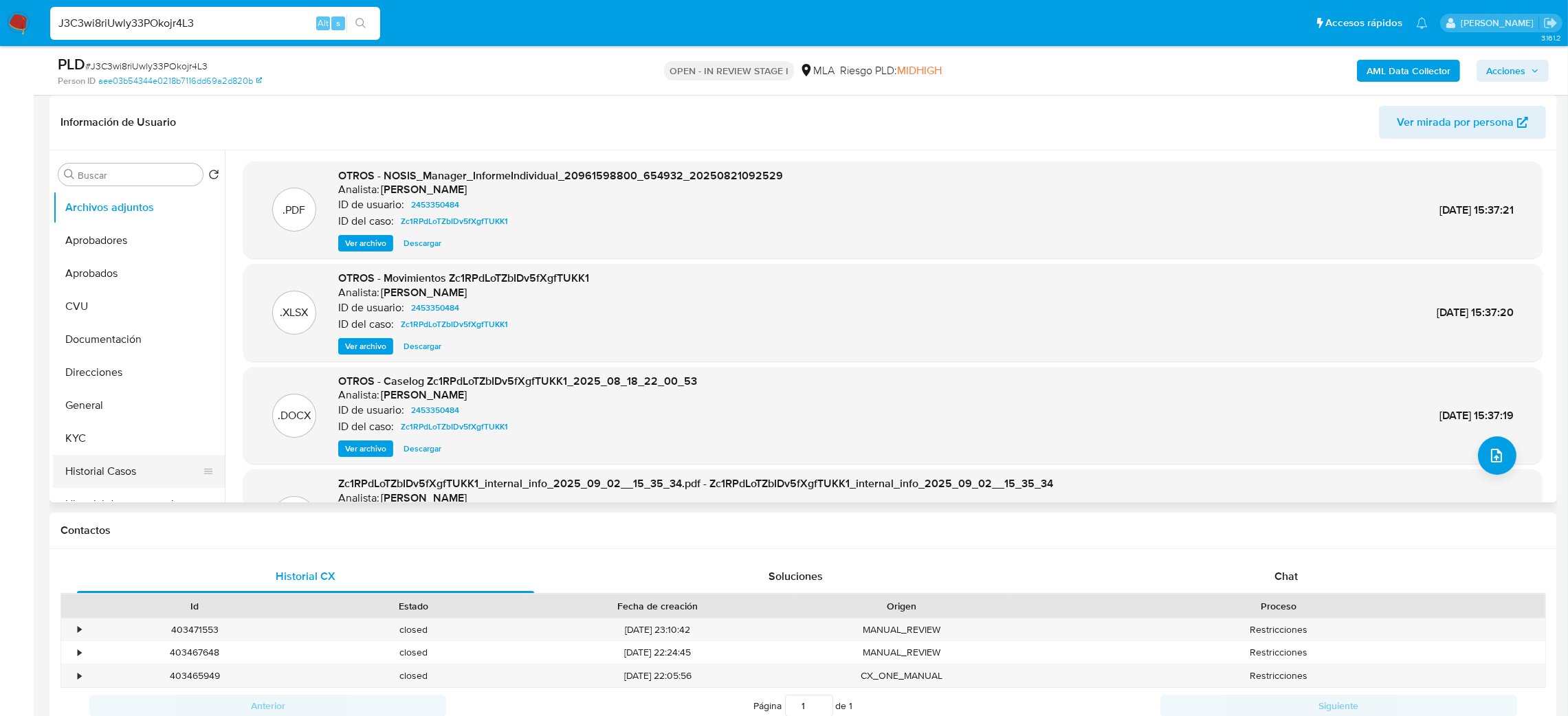
click at [135, 476] on button "Historial Casos" at bounding box center [133, 472] width 161 height 33
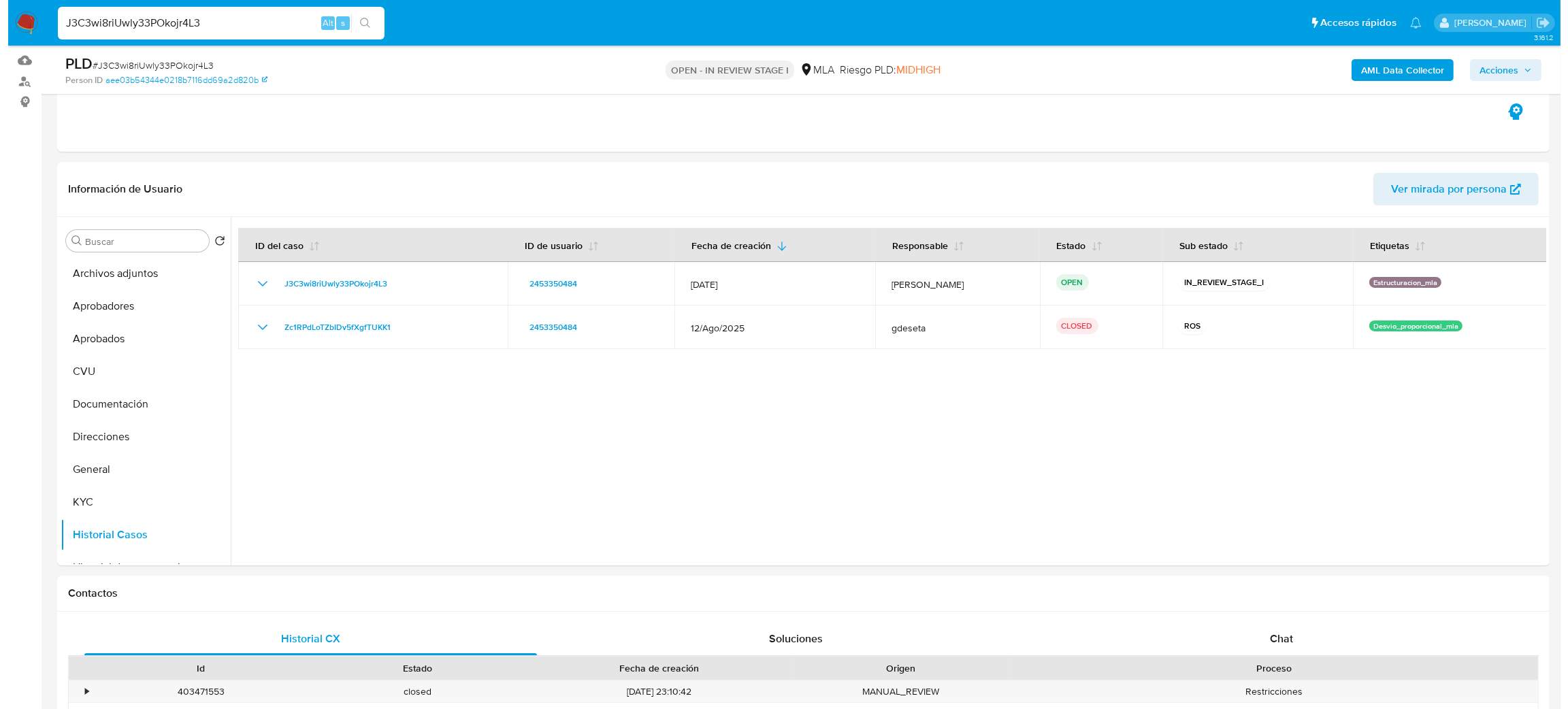
scroll to position [102, 0]
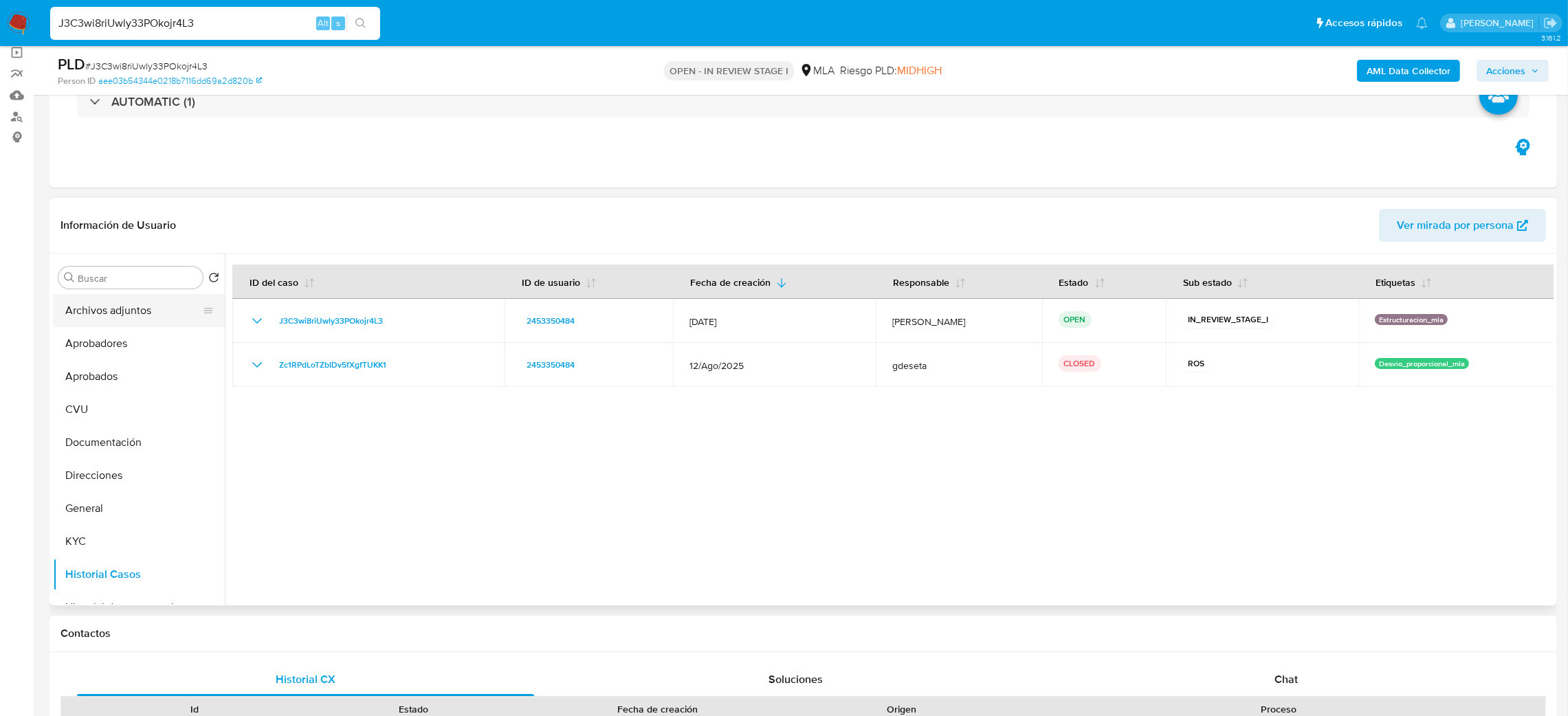
click at [129, 313] on button "Archivos adjuntos" at bounding box center [133, 311] width 161 height 33
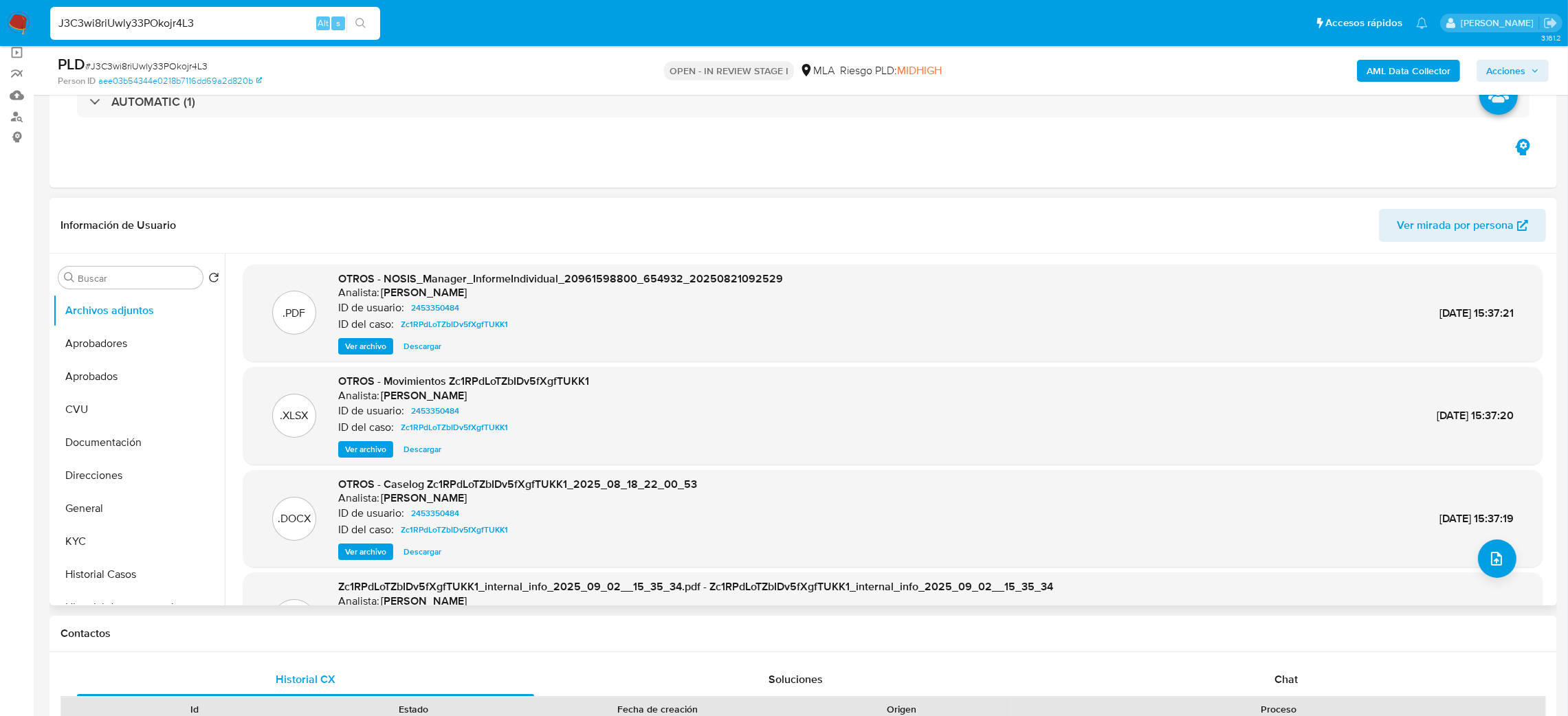
click at [360, 556] on span "Ver archivo" at bounding box center [365, 551] width 41 height 14
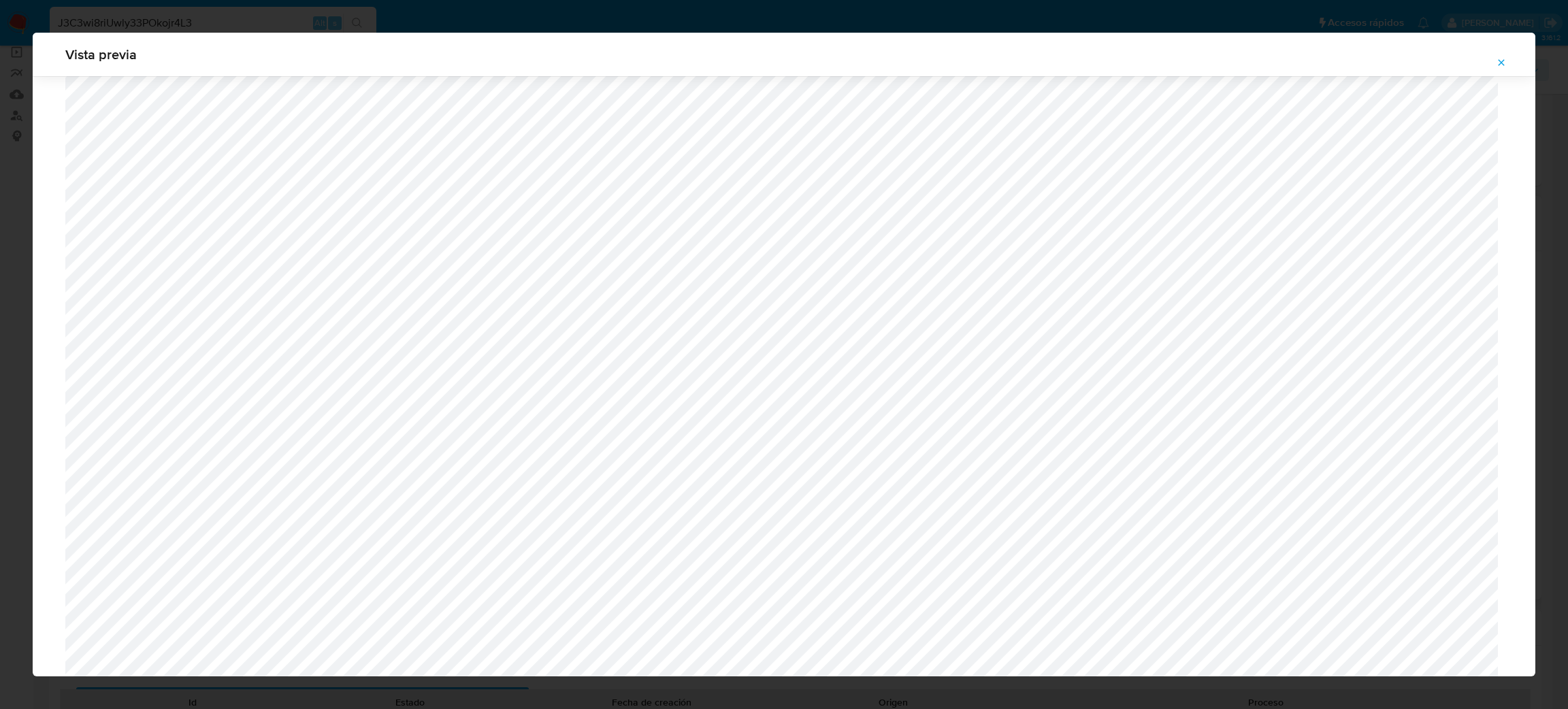
scroll to position [585, 0]
click at [1493, 57] on button "Attachment preview" at bounding box center [1501, 62] width 30 height 22
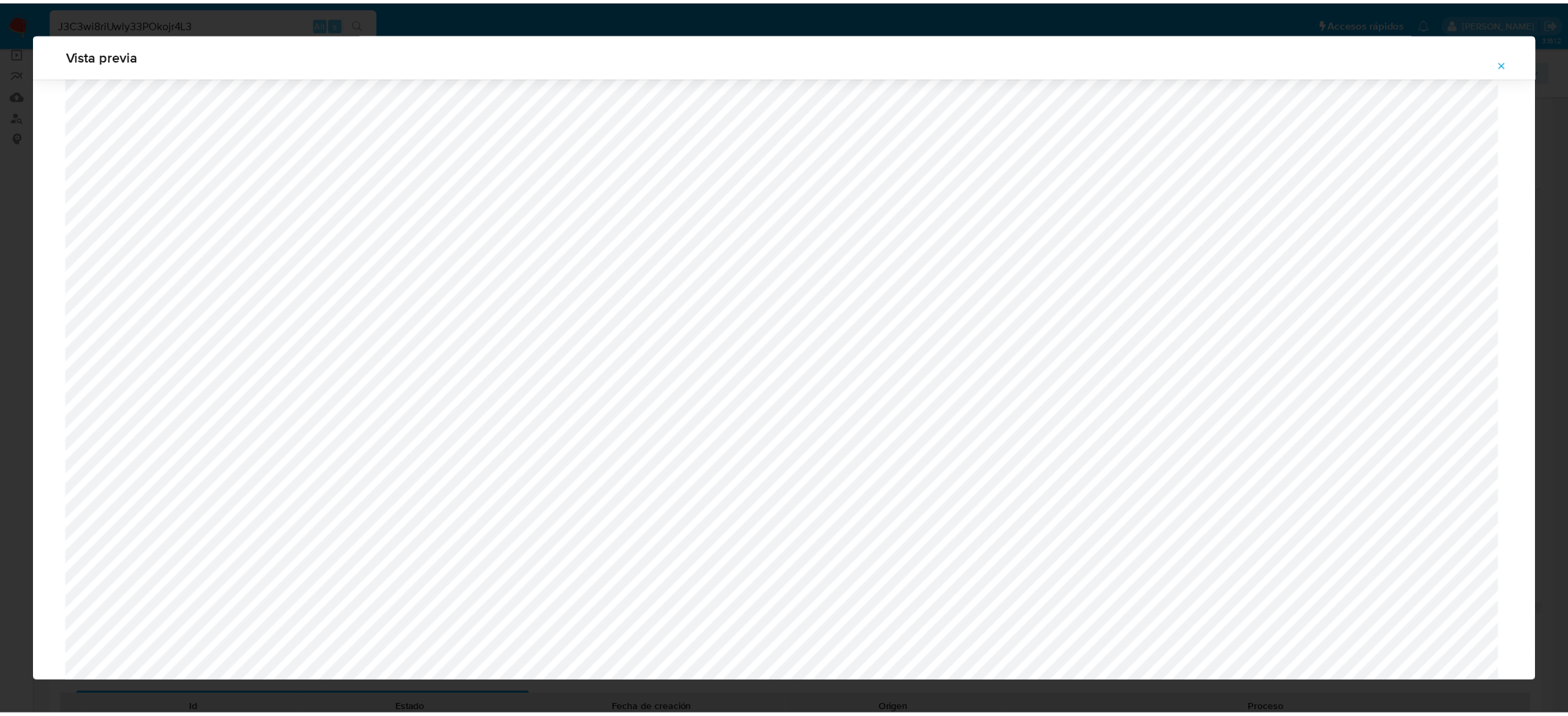
scroll to position [0, 0]
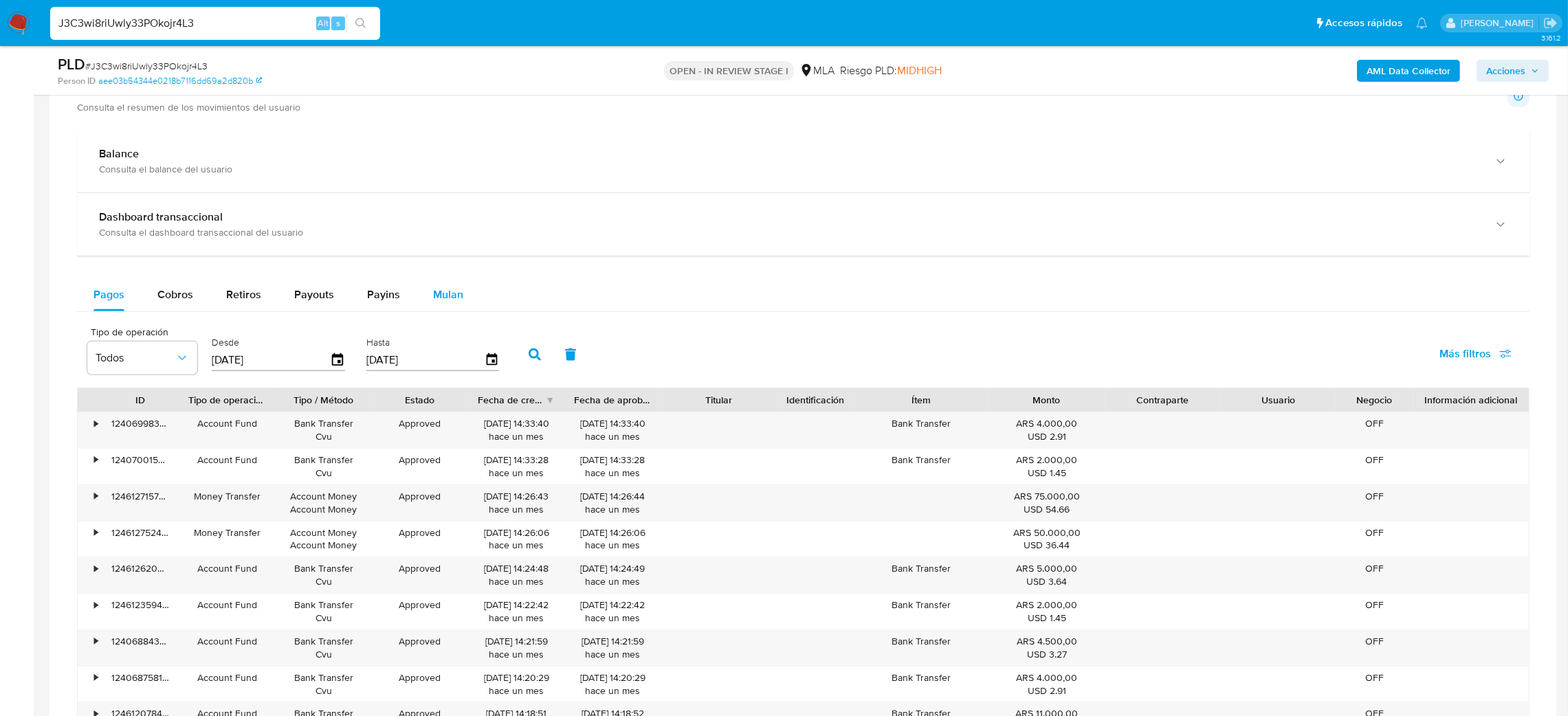
click at [469, 296] on button "Mulan" at bounding box center [448, 295] width 63 height 33
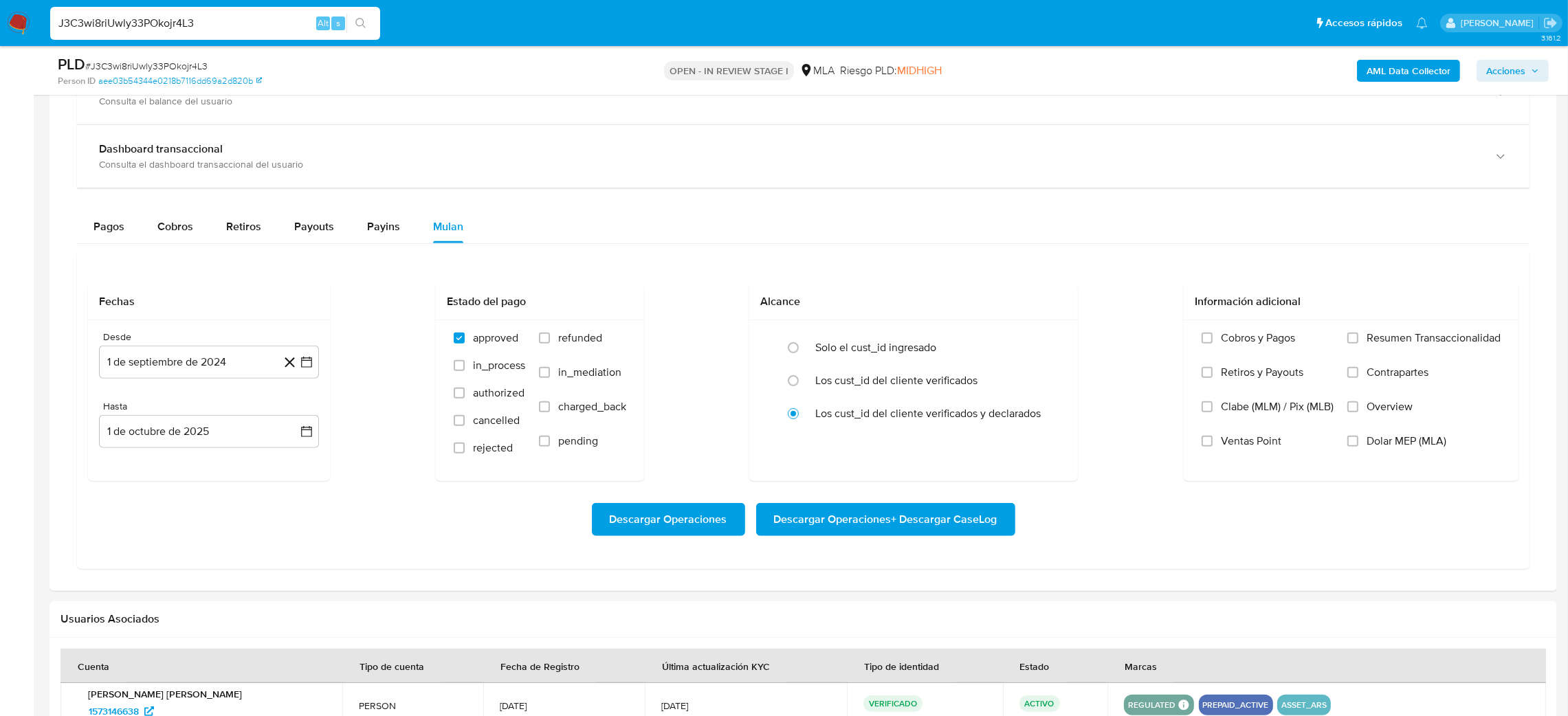
scroll to position [1030, 0]
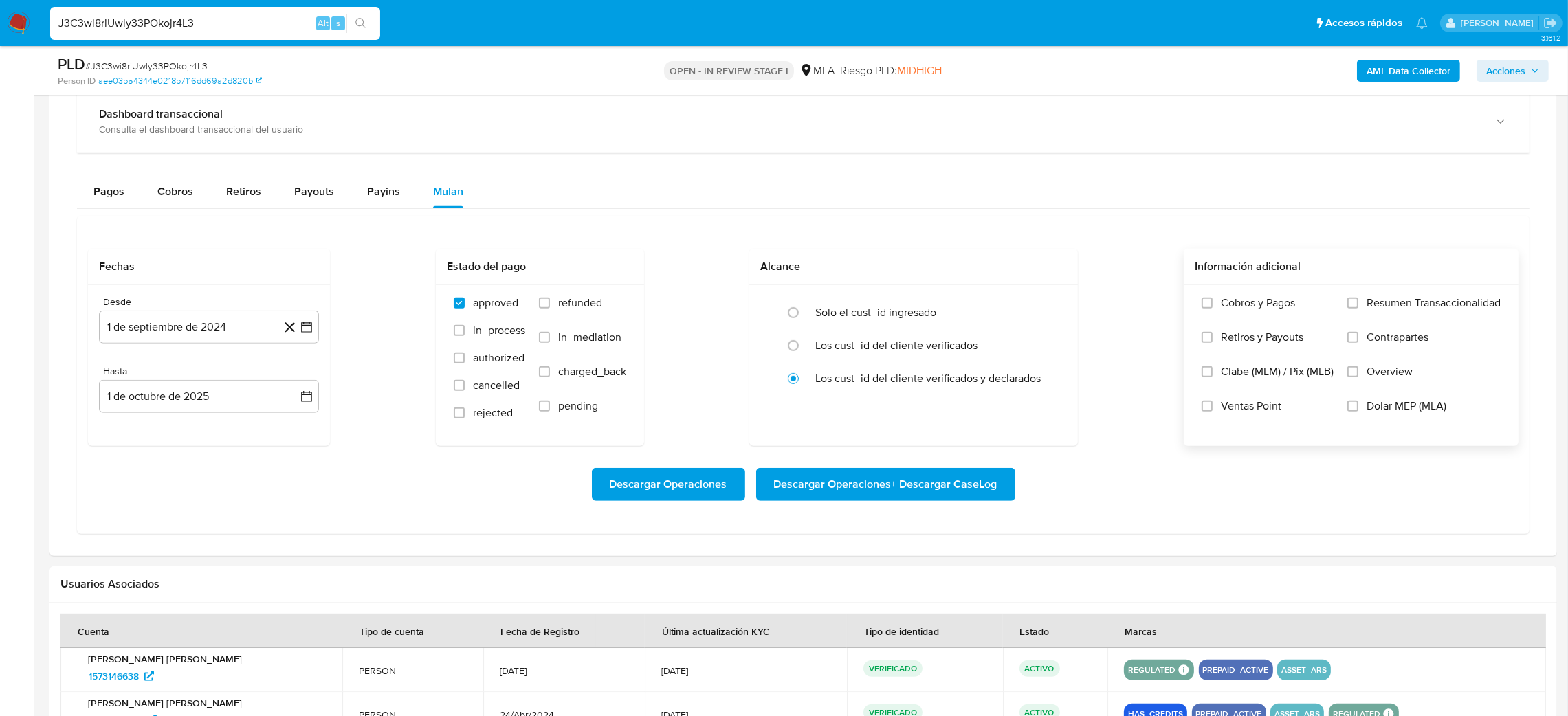
click at [1425, 419] on label "Dolar MEP (MLA)" at bounding box center [1423, 417] width 153 height 34
click at [1359, 412] on input "Dolar MEP (MLA)" at bounding box center [1352, 406] width 11 height 11
click at [143, 322] on button "1 de septiembre de 2024" at bounding box center [209, 327] width 220 height 33
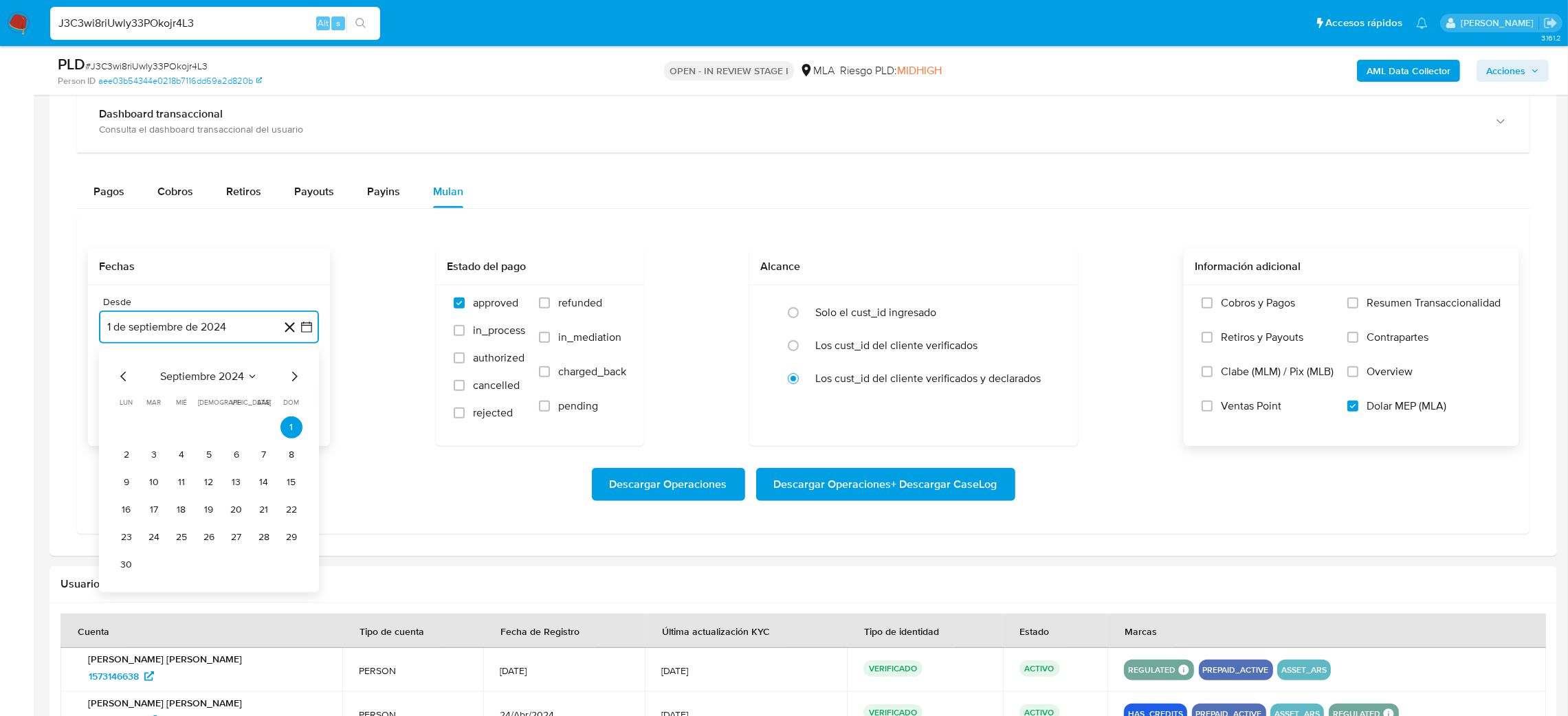
click at [291, 383] on icon "Mes siguiente" at bounding box center [294, 376] width 16 height 16
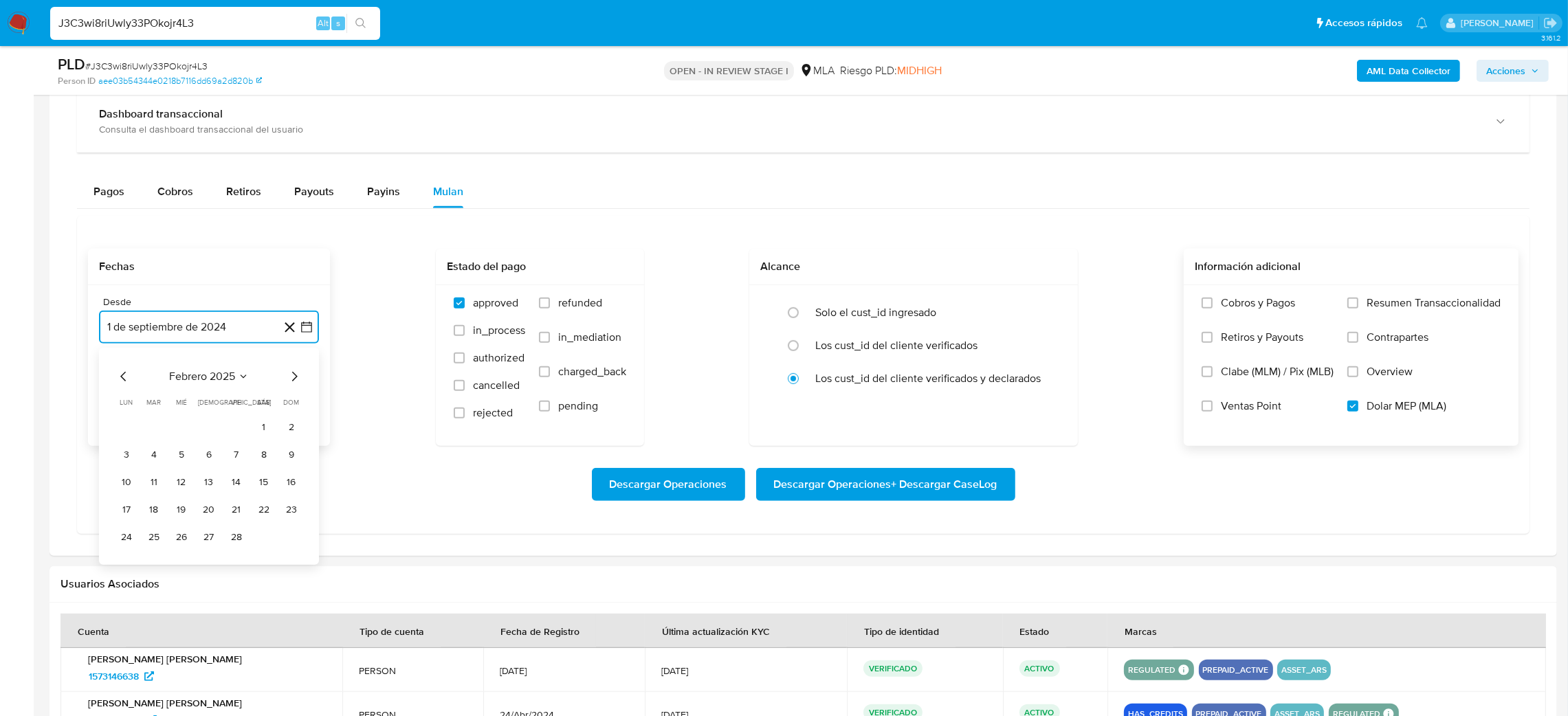
click at [291, 383] on icon "Mes siguiente" at bounding box center [294, 376] width 16 height 16
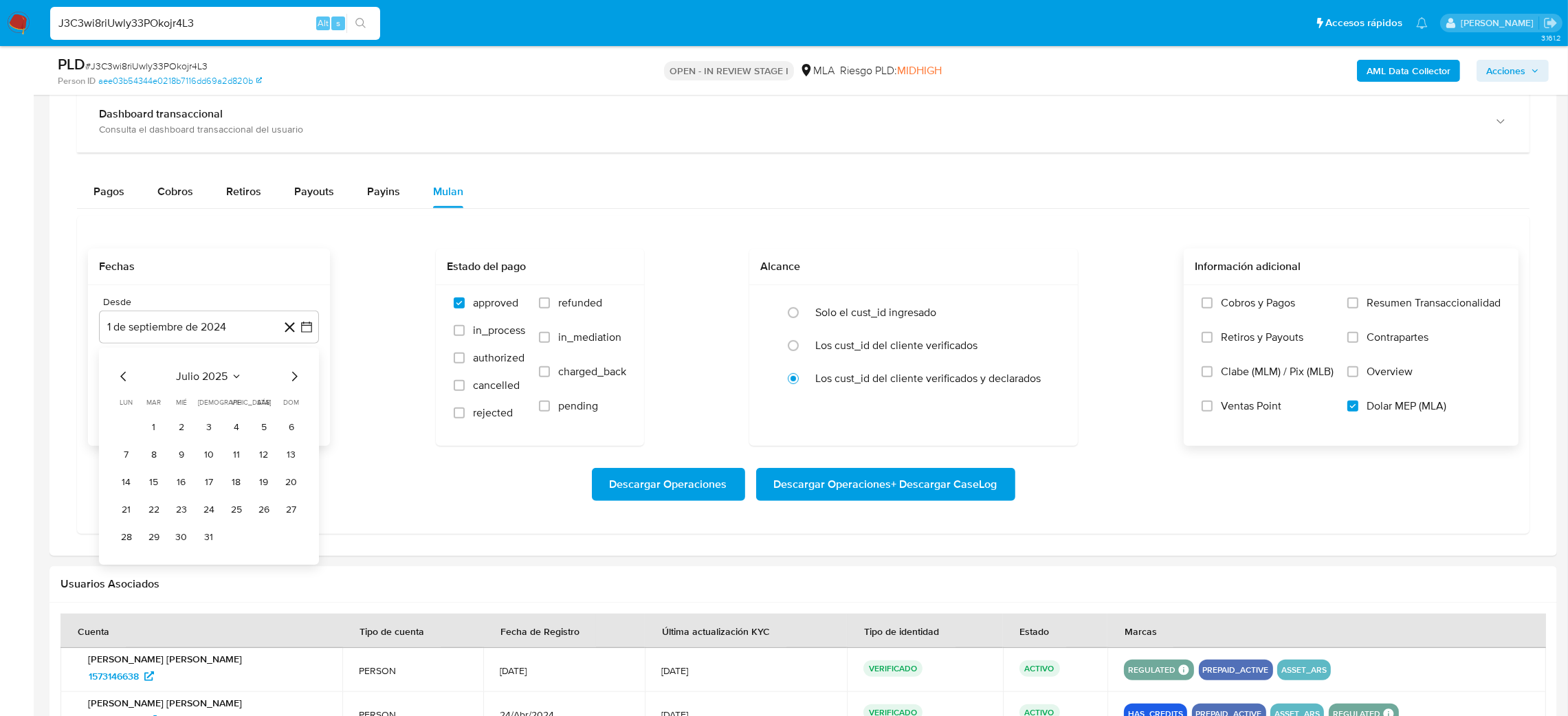
click at [288, 387] on div "julio 2025 julio 2025 lun lunes mar martes mié miércoles jue jueves vie viernes…" at bounding box center [209, 458] width 187 height 180
click at [296, 375] on icon "Mes siguiente" at bounding box center [294, 376] width 16 height 16
click at [233, 426] on button "1" at bounding box center [236, 427] width 22 height 22
click at [229, 398] on button "1 de octubre de 2025" at bounding box center [209, 397] width 220 height 33
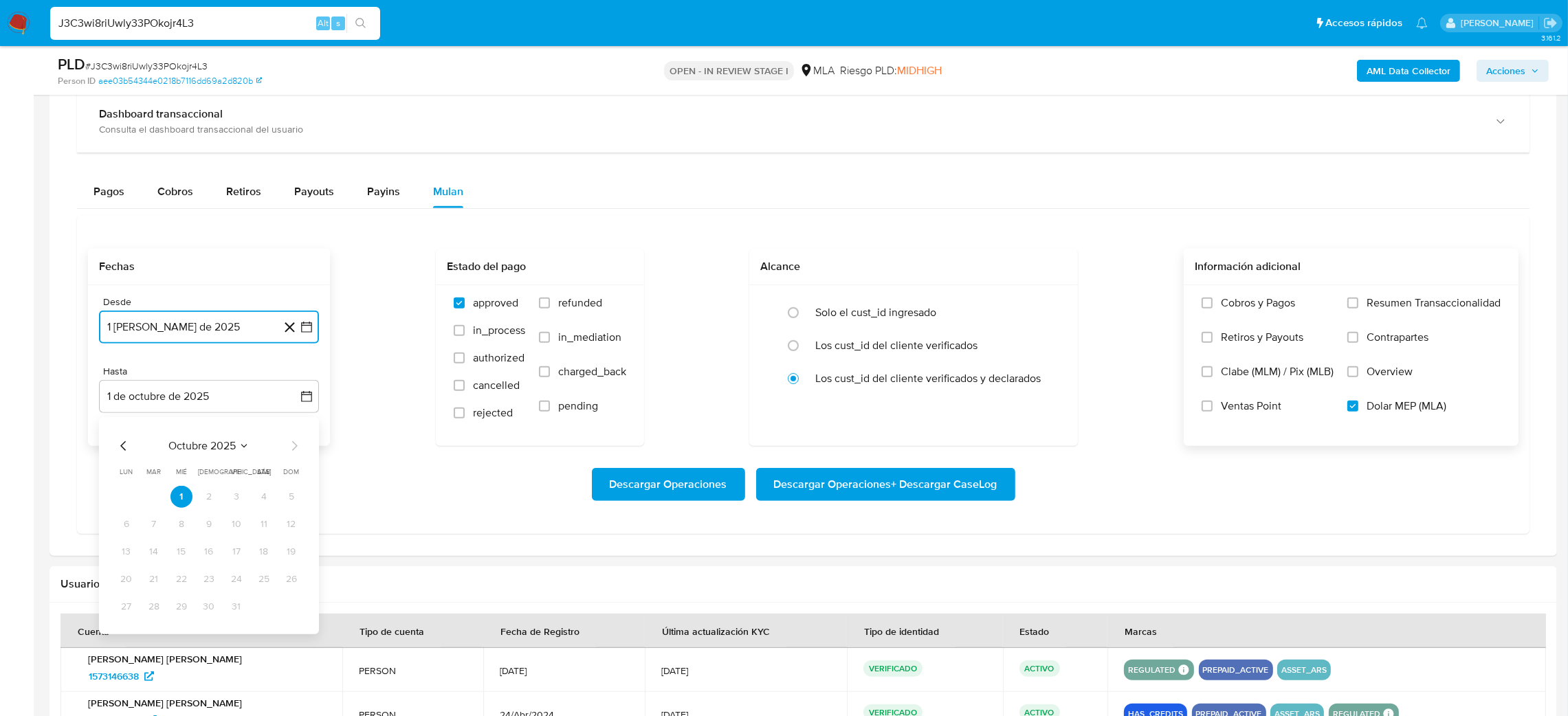
click at [120, 443] on icon "Mes anterior" at bounding box center [123, 446] width 16 height 16
click at [156, 606] on button "30" at bounding box center [154, 607] width 22 height 22
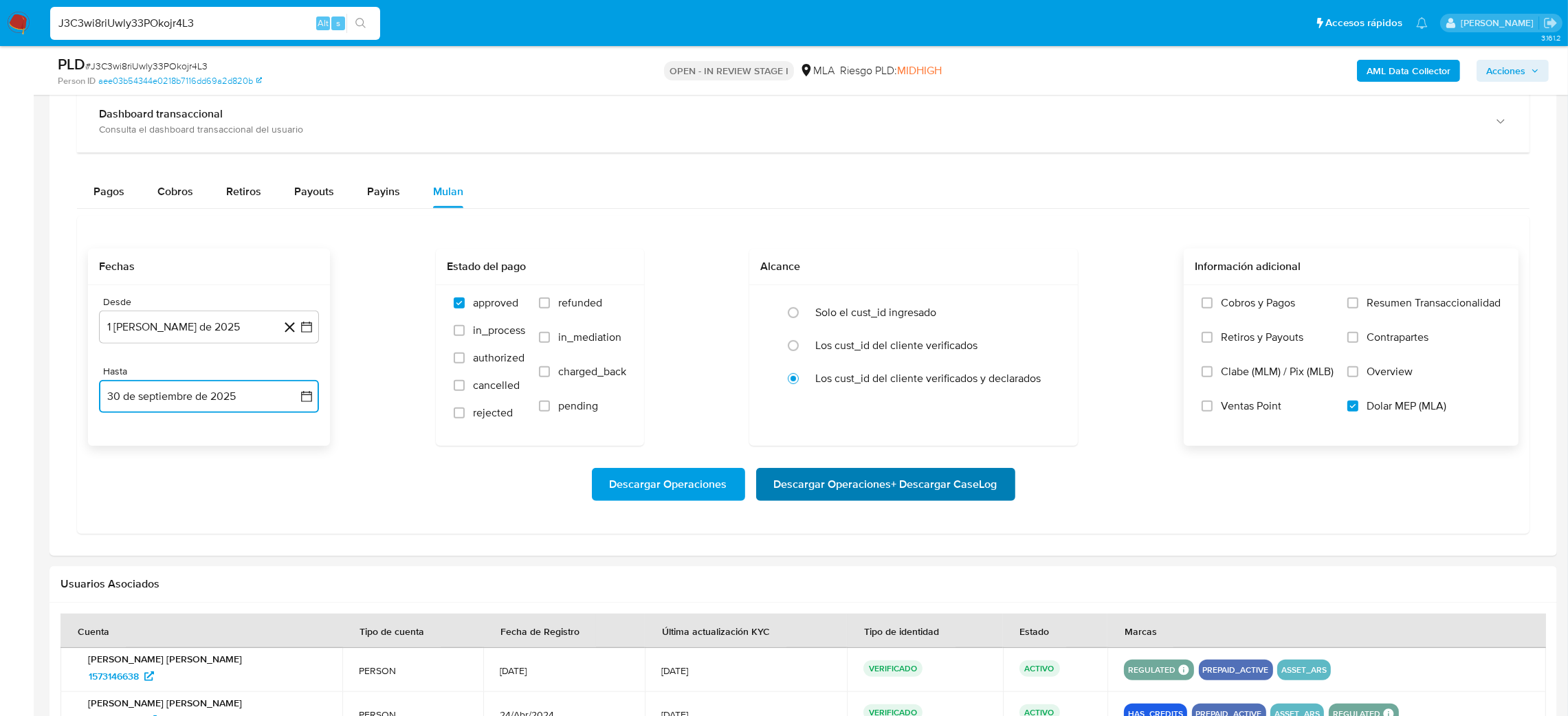
click at [916, 482] on span "Descargar Operaciones + Descargar CaseLog" at bounding box center [886, 484] width 224 height 30
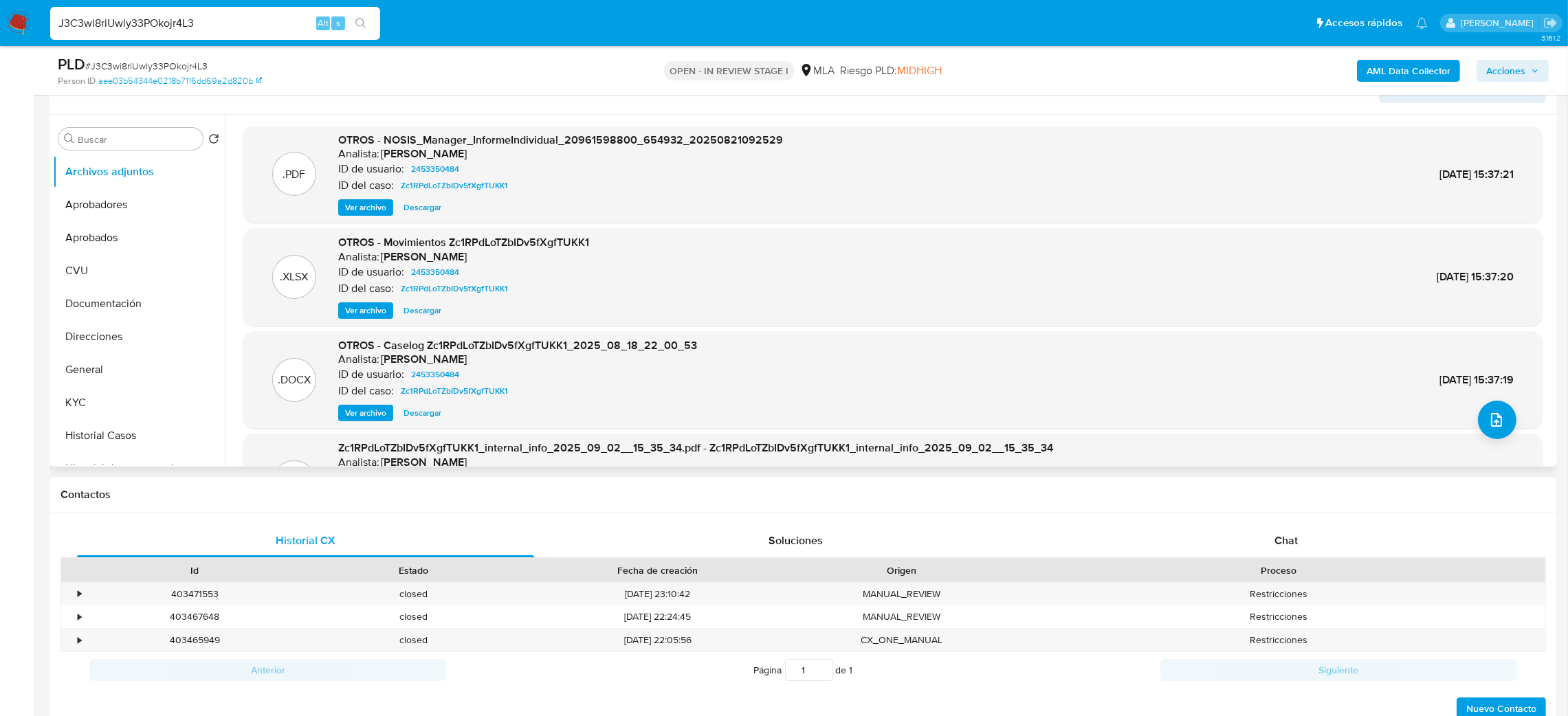
scroll to position [206, 0]
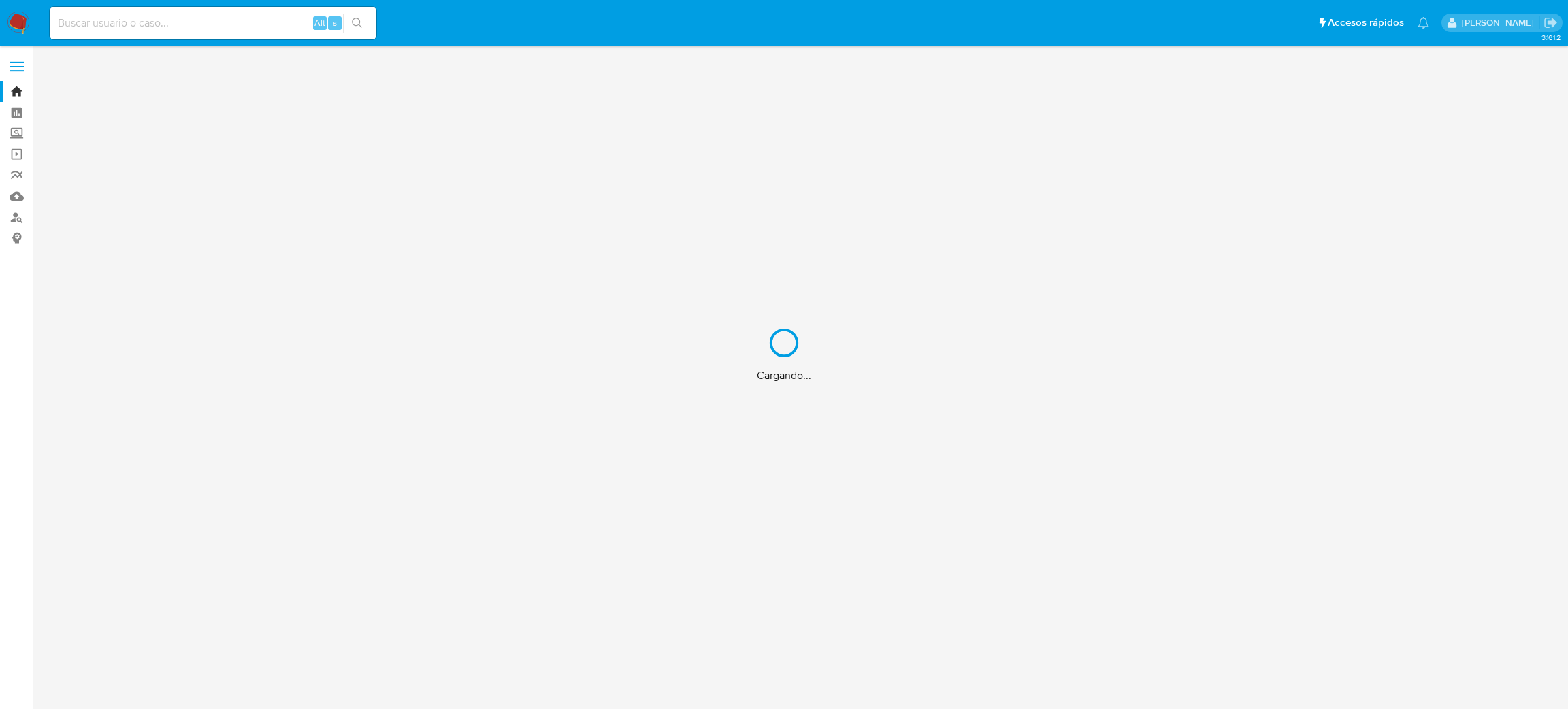
click at [178, 25] on div "Cargando..." at bounding box center [784, 354] width 1568 height 709
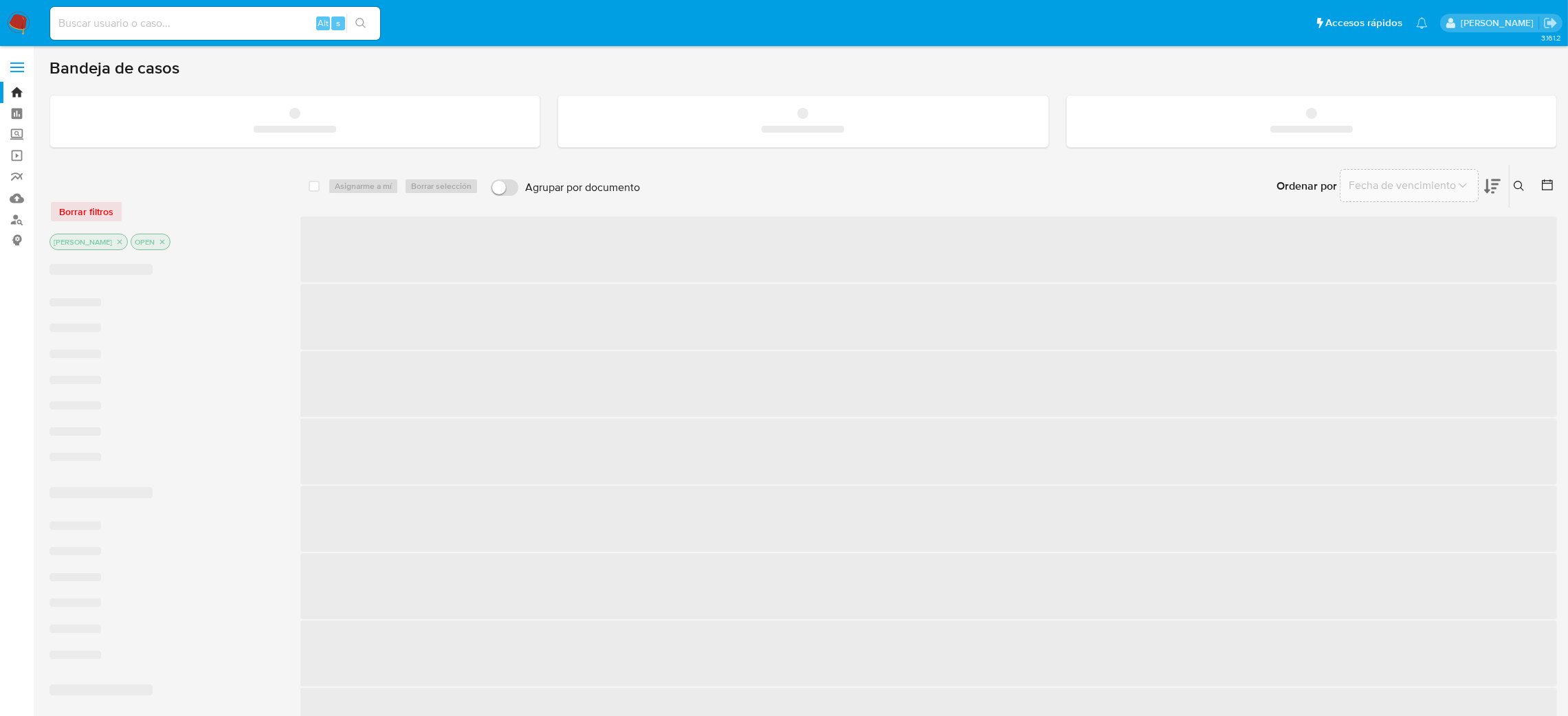
click at [180, 24] on input at bounding box center [214, 23] width 330 height 18
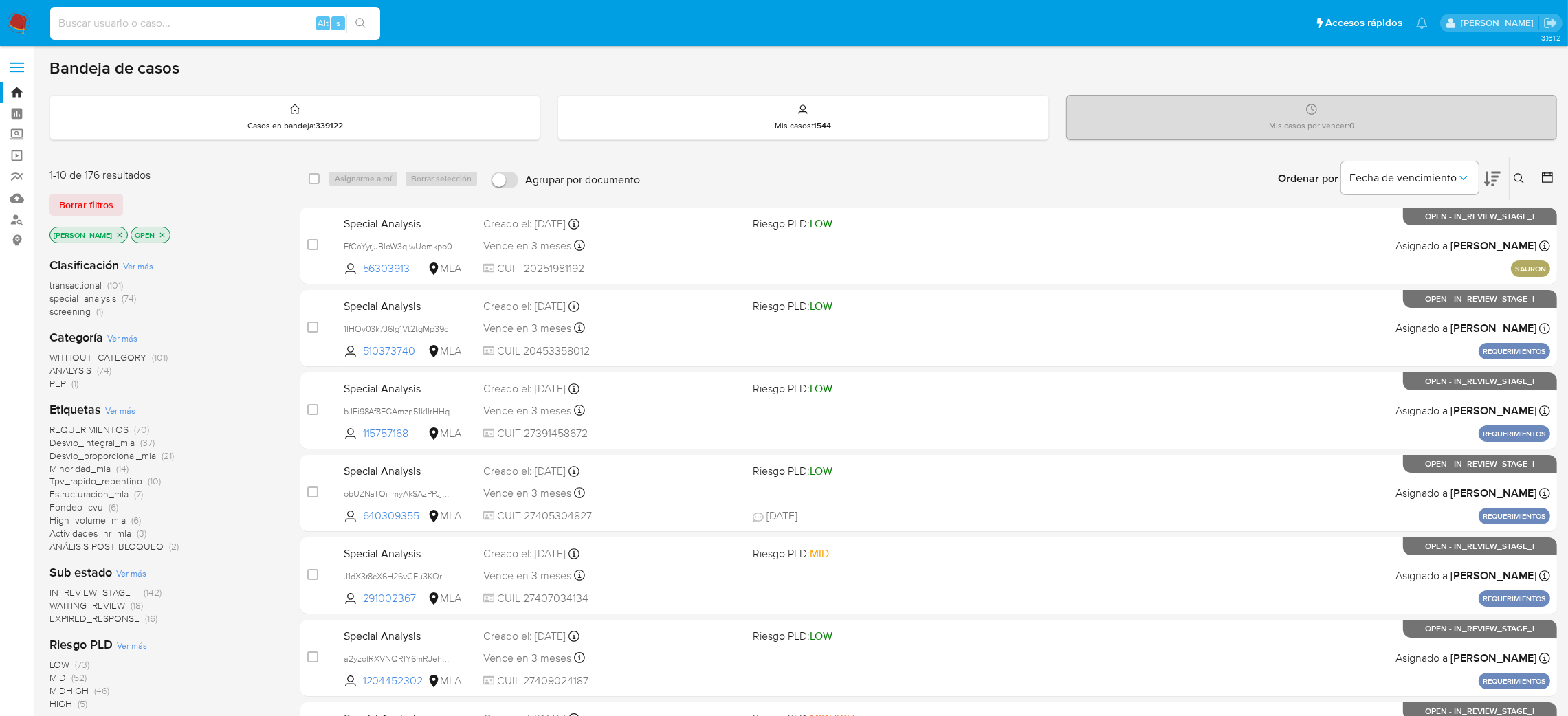
paste input "yvHAEWPBZcezmv173Qb2Jk55"
type input "yvHAEWPBZcezmv173Qb2Jk55"
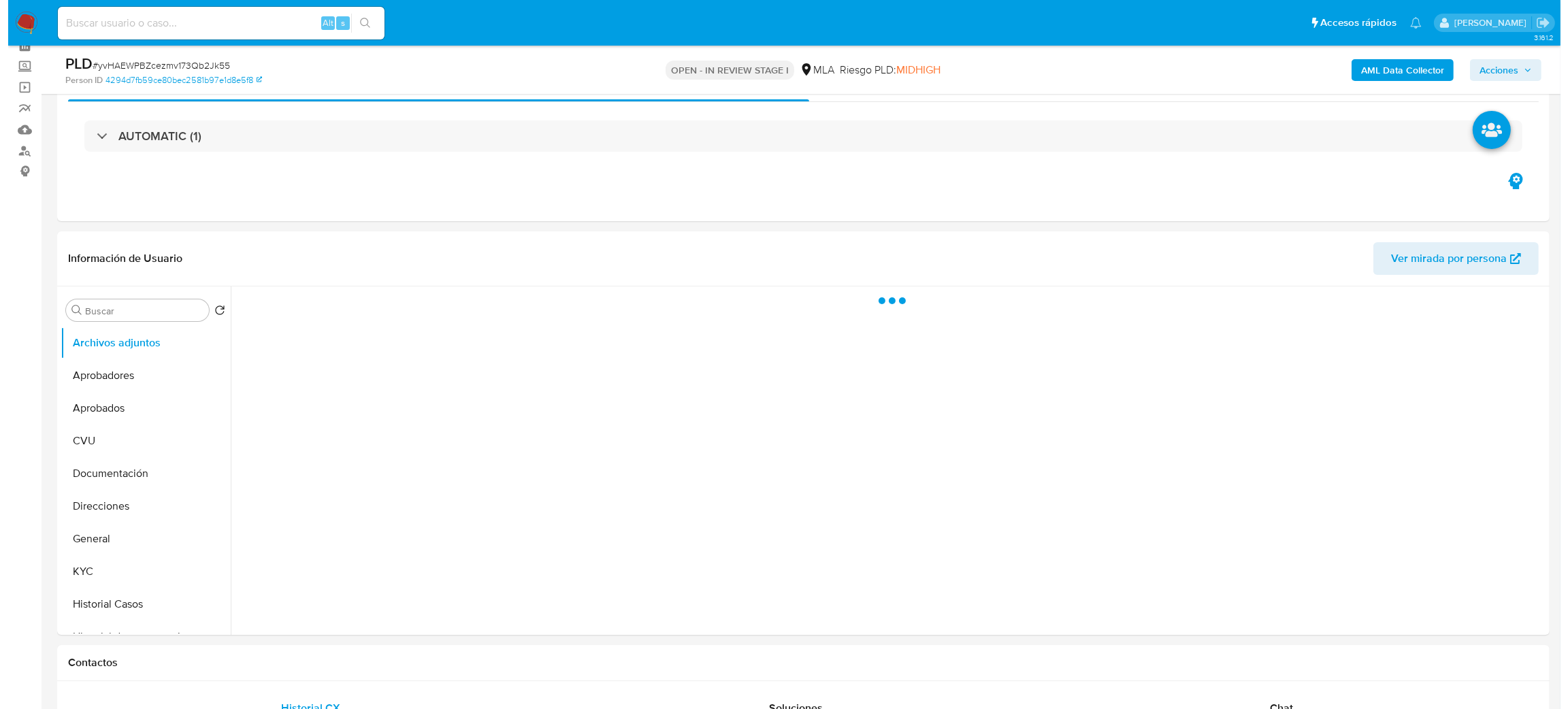
scroll to position [102, 0]
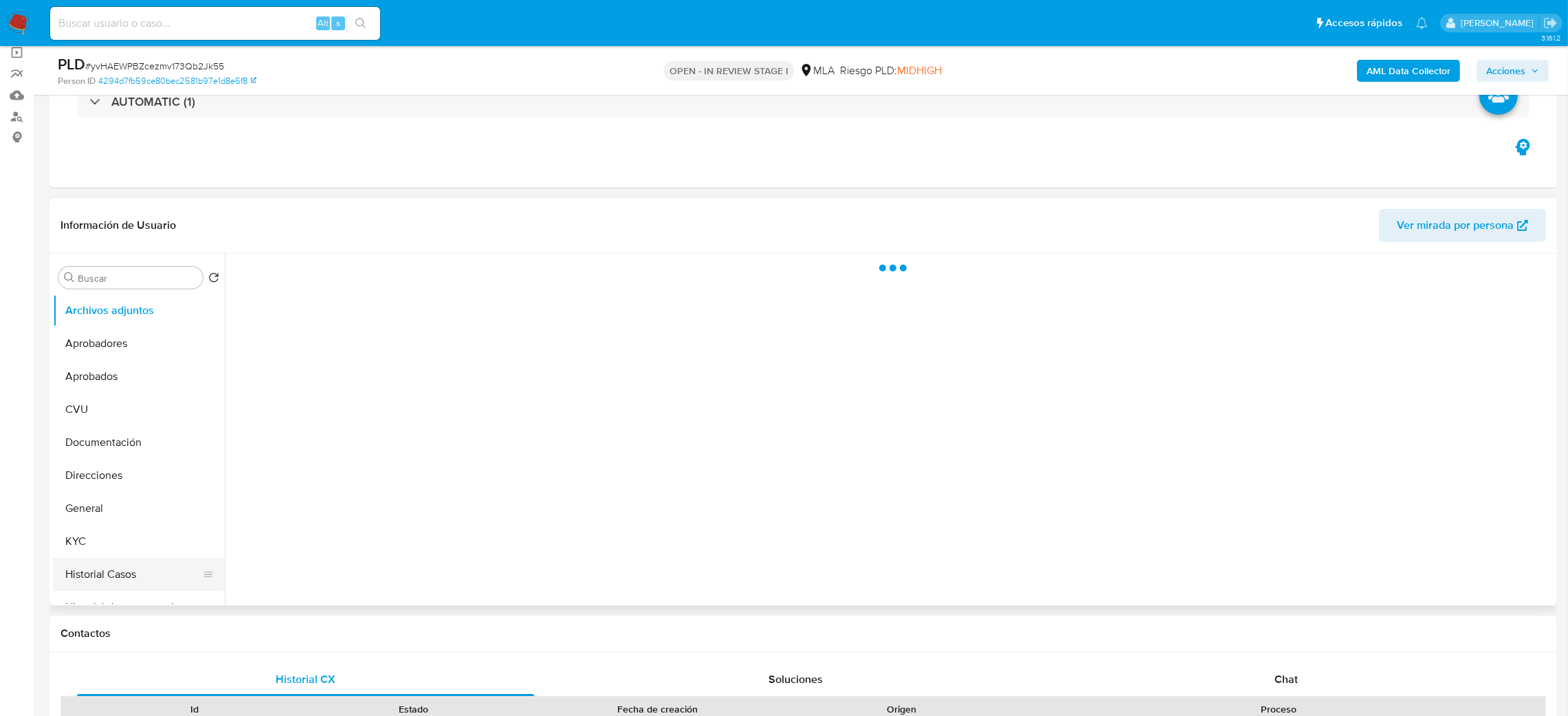
select select "10"
click at [116, 574] on button "Historial Casos" at bounding box center [133, 575] width 161 height 33
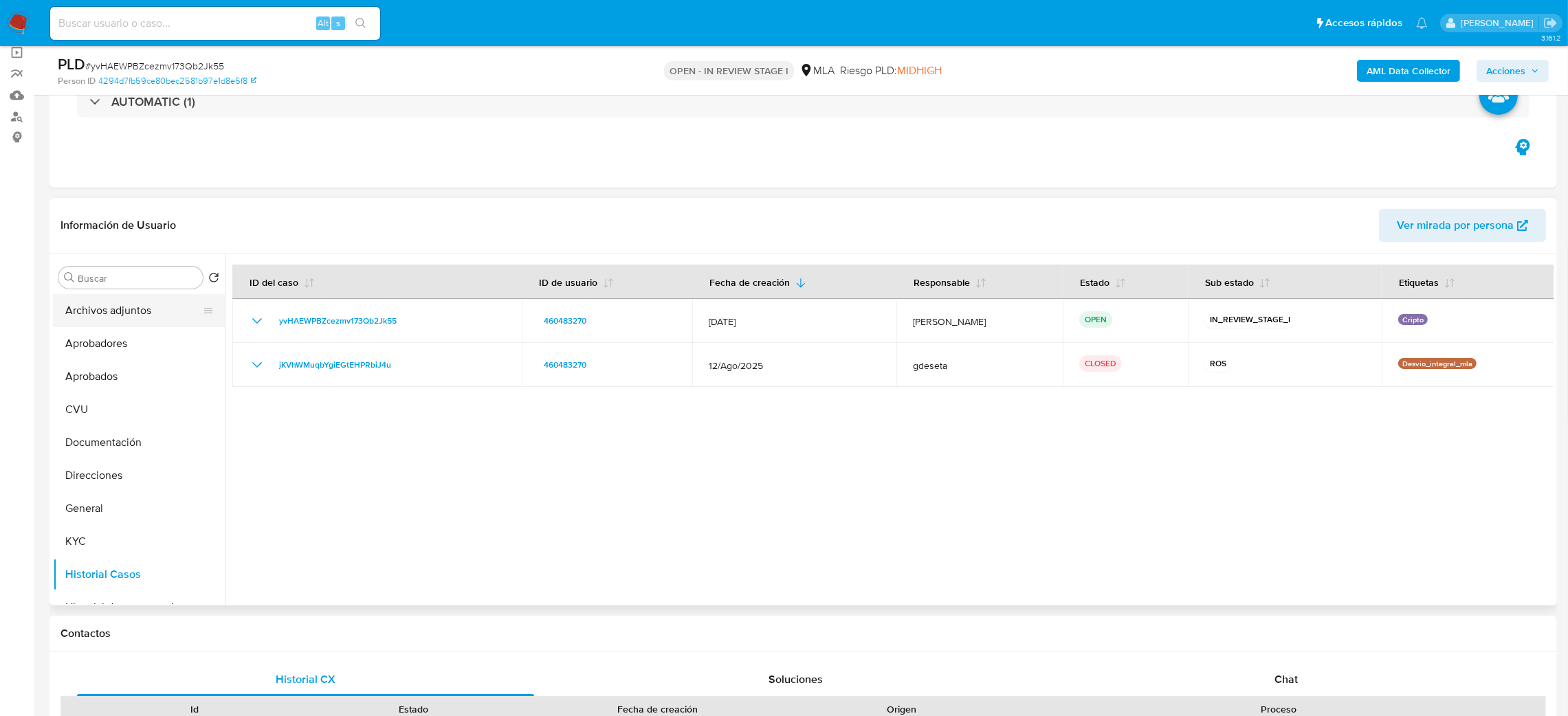
click at [102, 323] on button "Archivos adjuntos" at bounding box center [133, 311] width 161 height 33
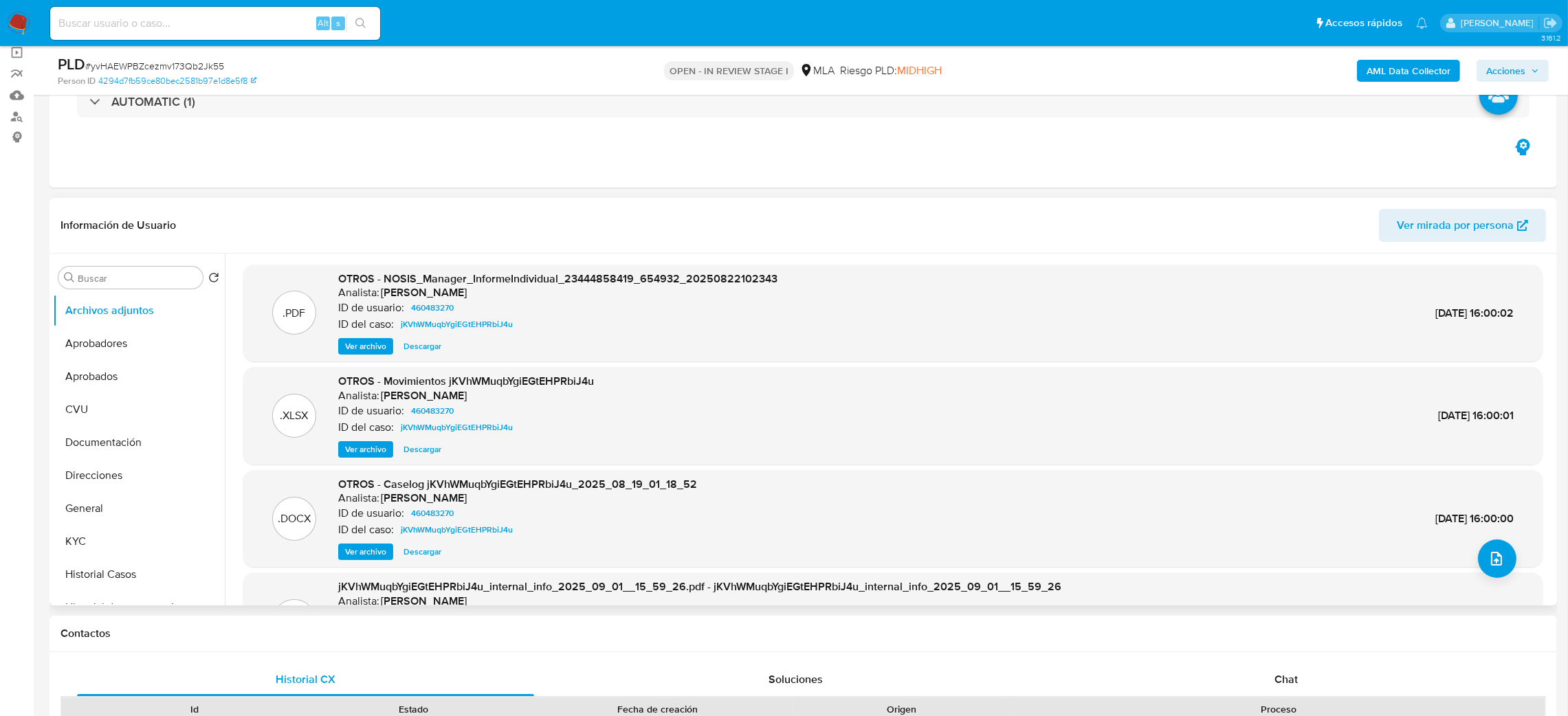
click at [357, 554] on span "Ver archivo" at bounding box center [365, 551] width 41 height 14
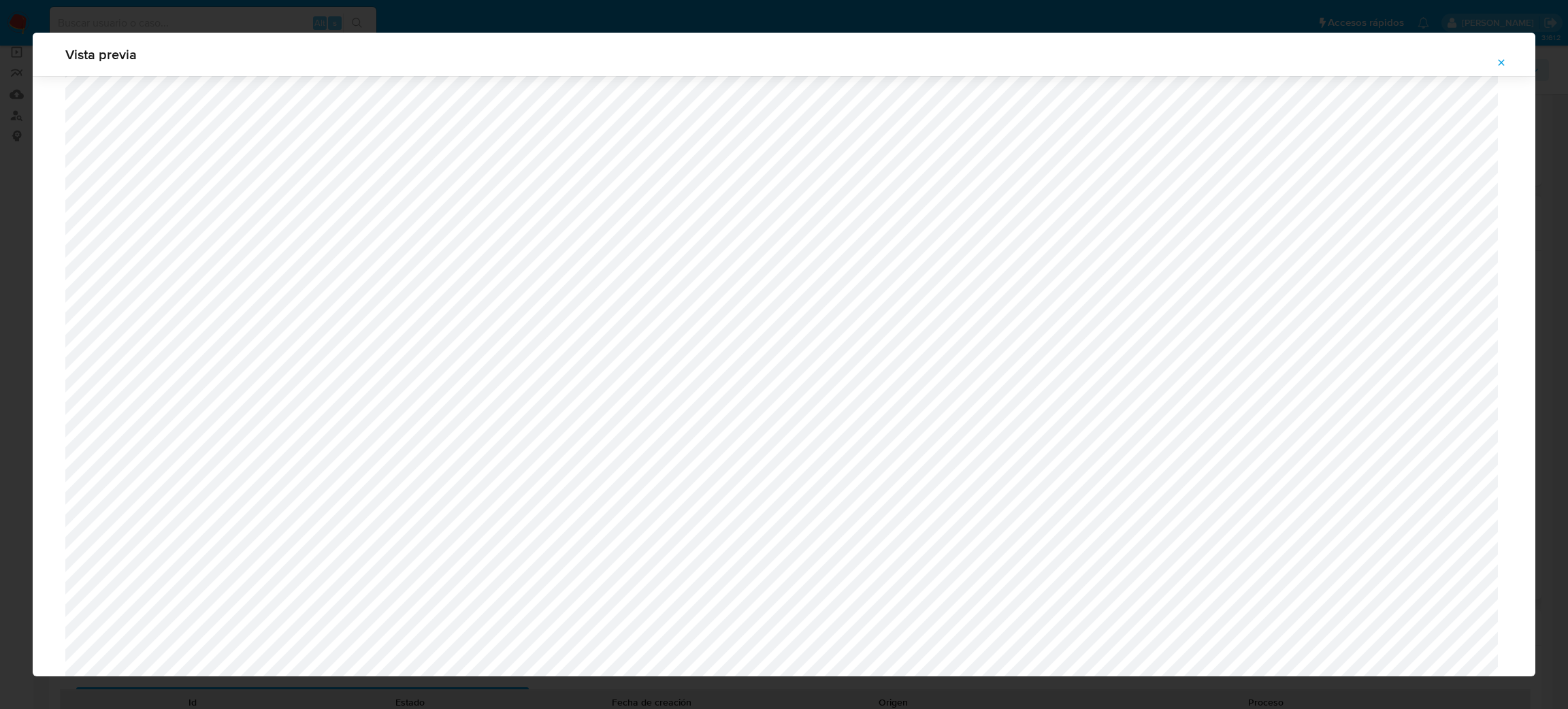
scroll to position [585, 0]
click at [1495, 61] on button "Attachment preview" at bounding box center [1501, 62] width 30 height 22
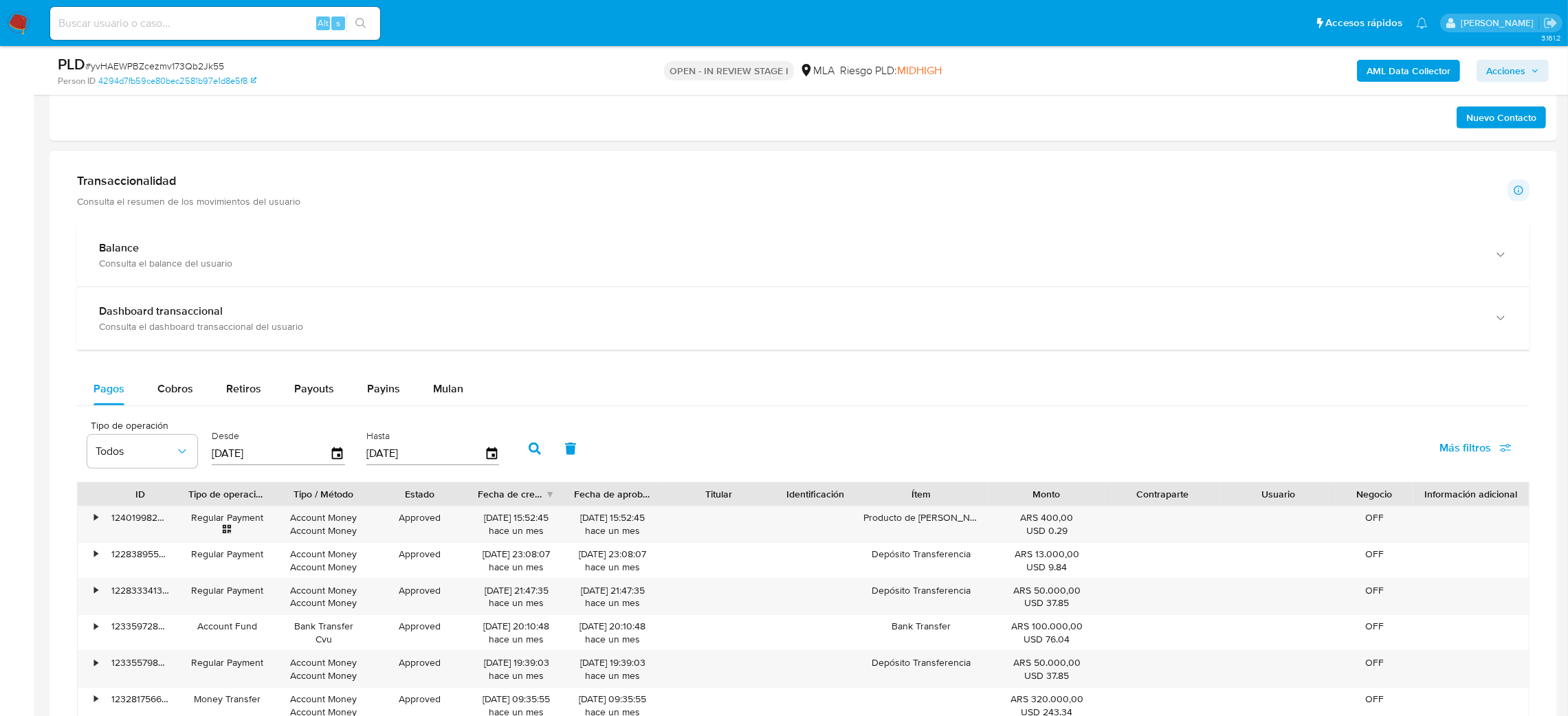
scroll to position [1133, 0]
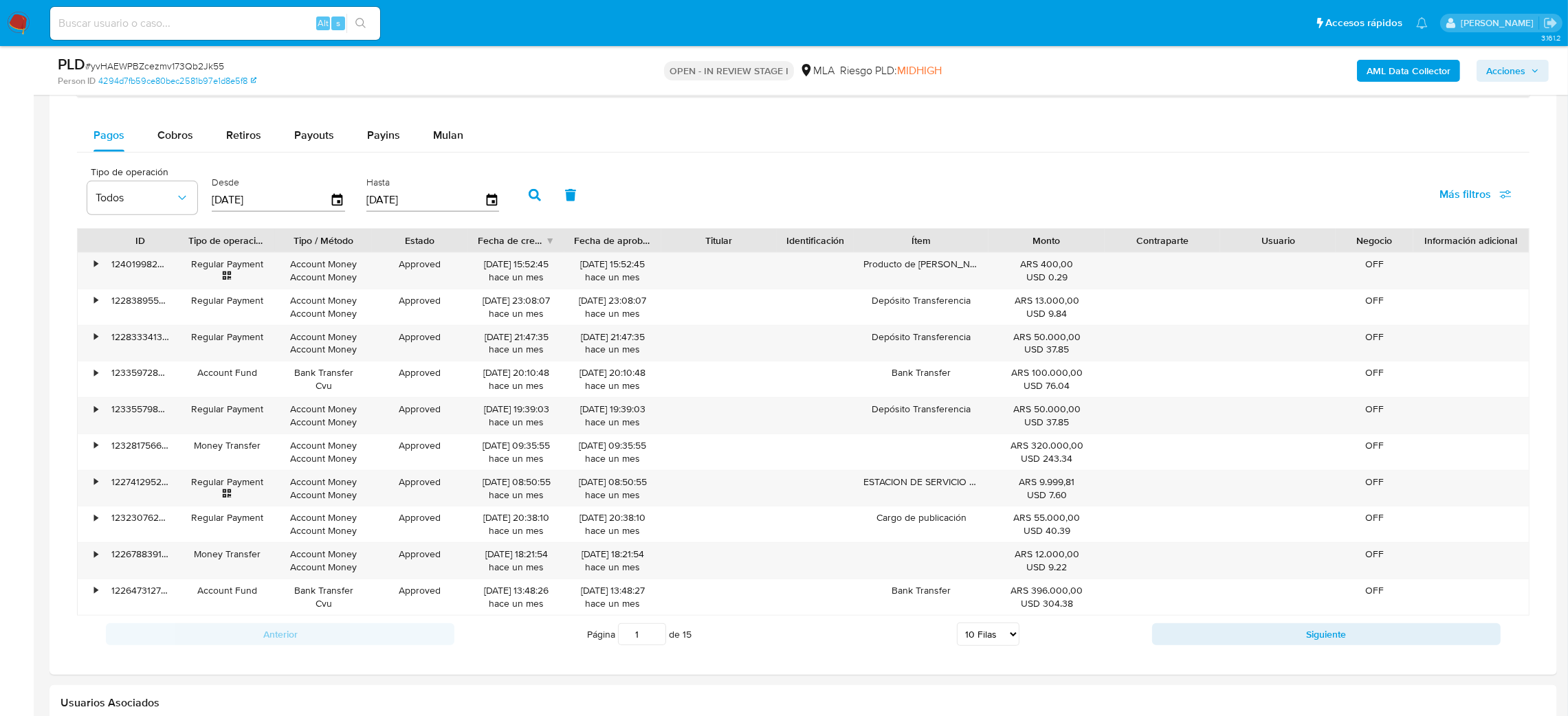
click at [461, 142] on button "Mulan" at bounding box center [448, 135] width 63 height 33
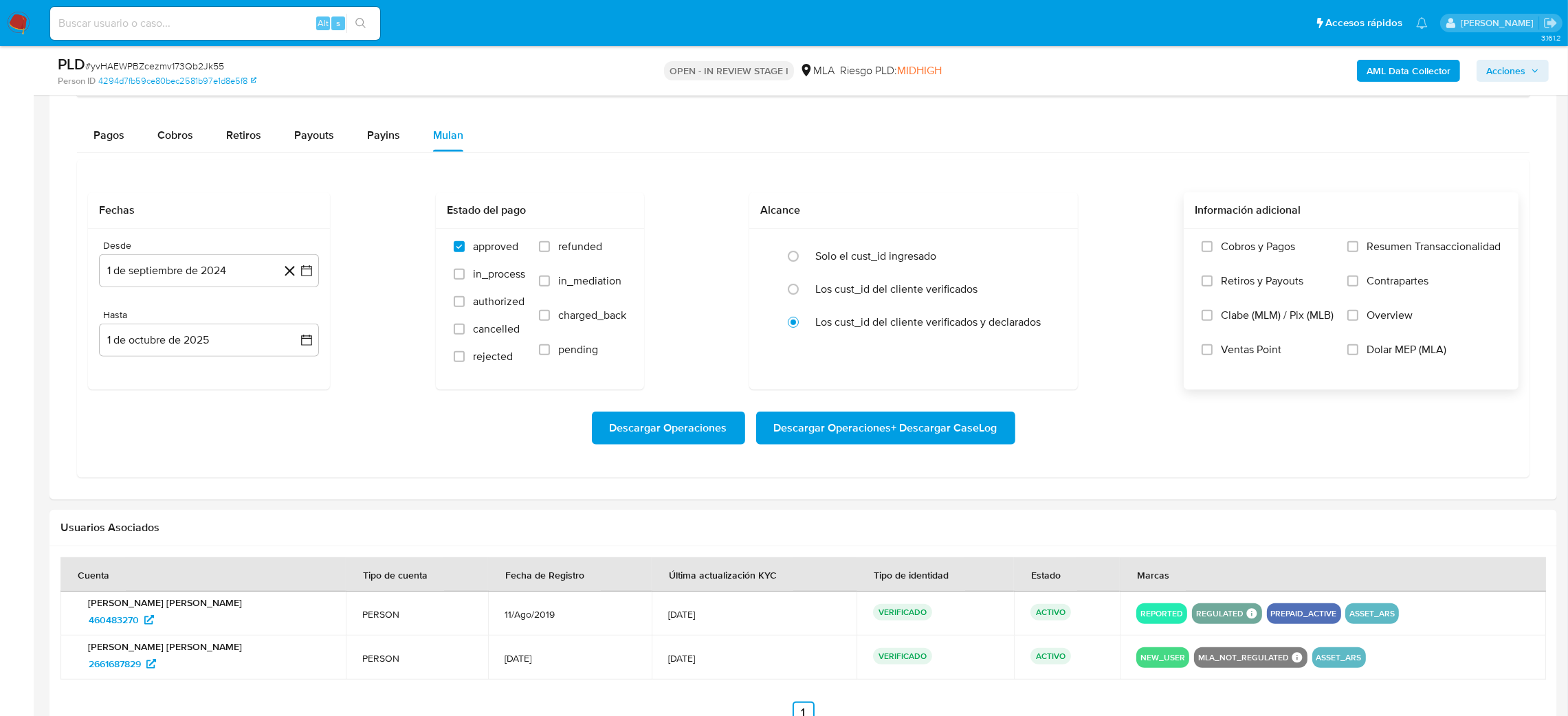
click at [1360, 357] on label "Dolar MEP (MLA)" at bounding box center [1423, 360] width 153 height 34
click at [1359, 356] on input "Dolar MEP (MLA)" at bounding box center [1352, 349] width 11 height 11
click at [166, 267] on button "1 de septiembre de 2024" at bounding box center [209, 271] width 220 height 33
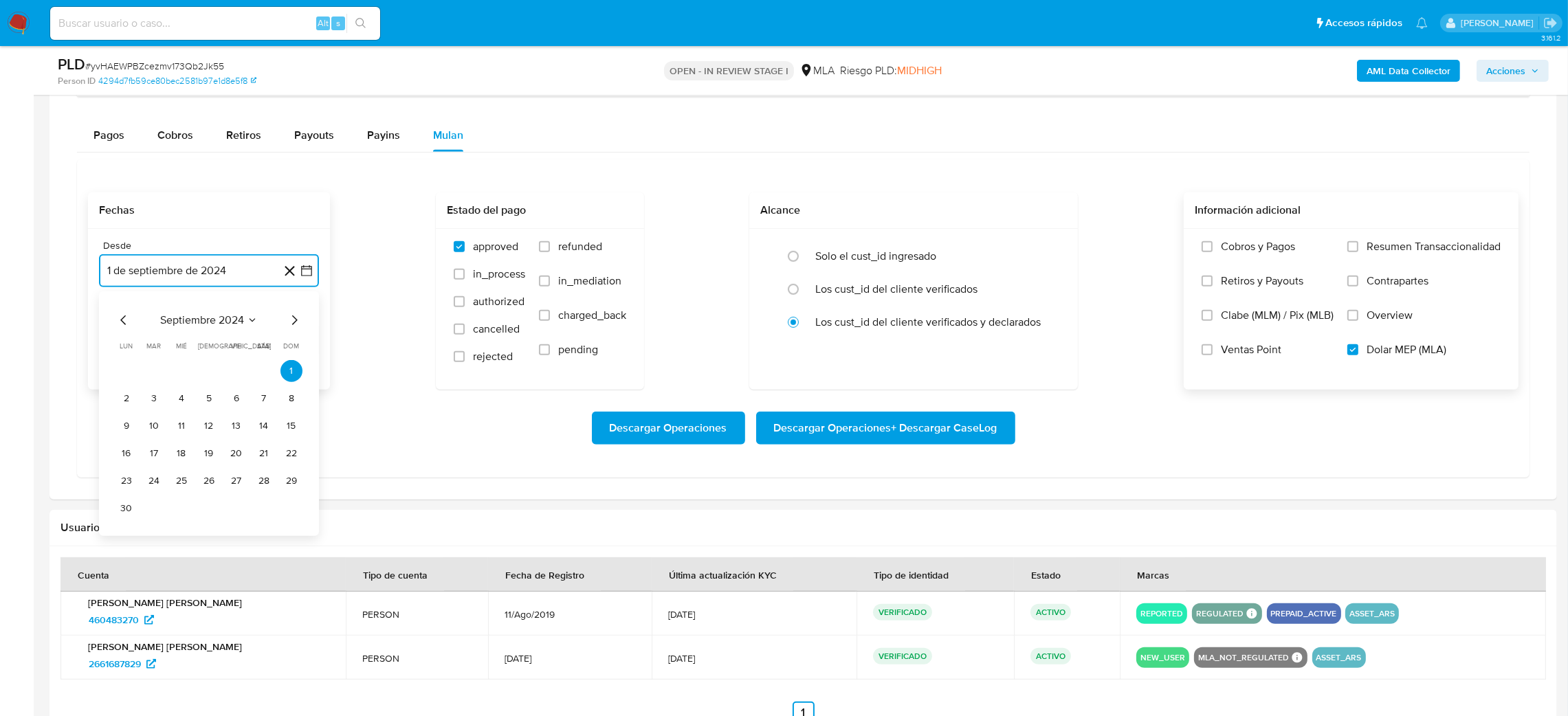
click at [294, 321] on icon "Mes siguiente" at bounding box center [294, 320] width 16 height 16
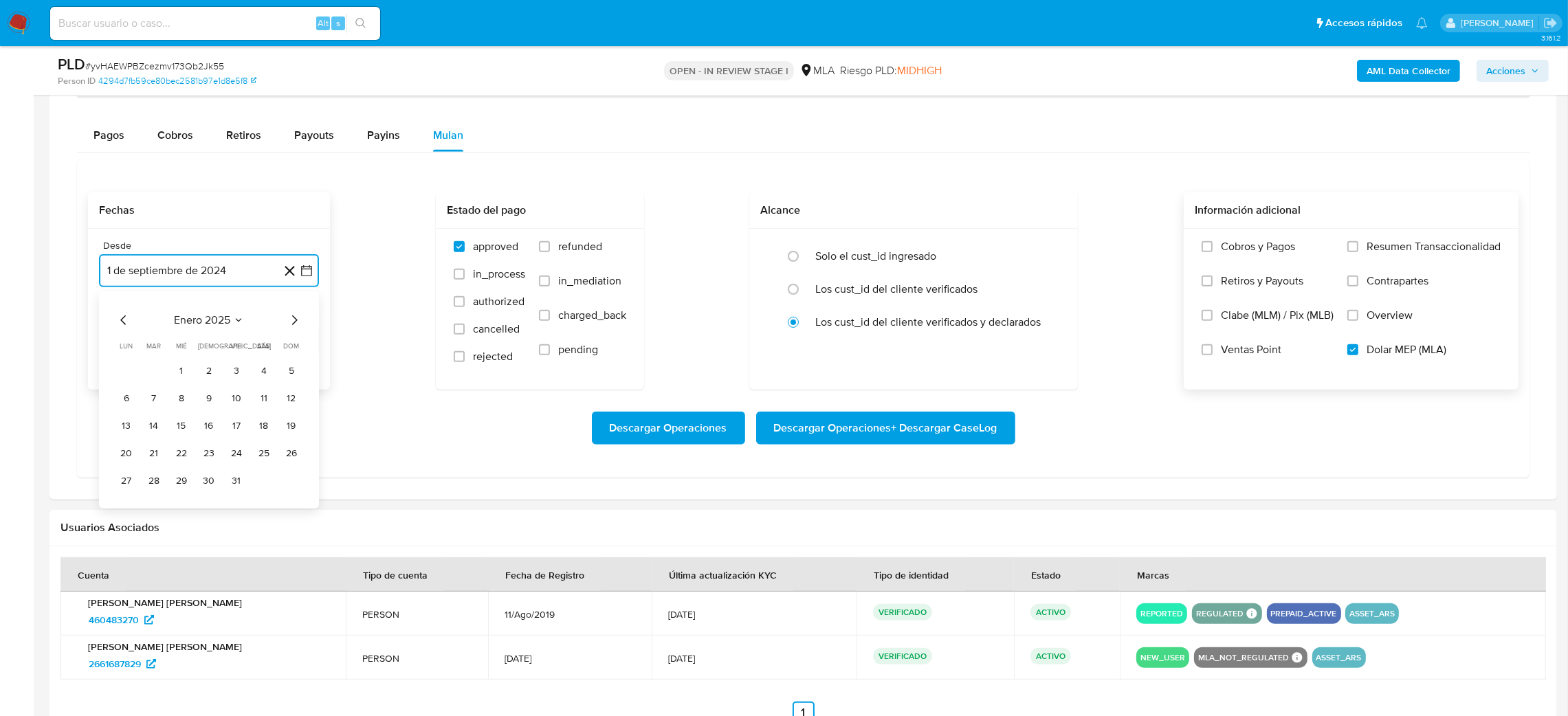
click at [294, 321] on icon "Mes siguiente" at bounding box center [294, 320] width 16 height 16
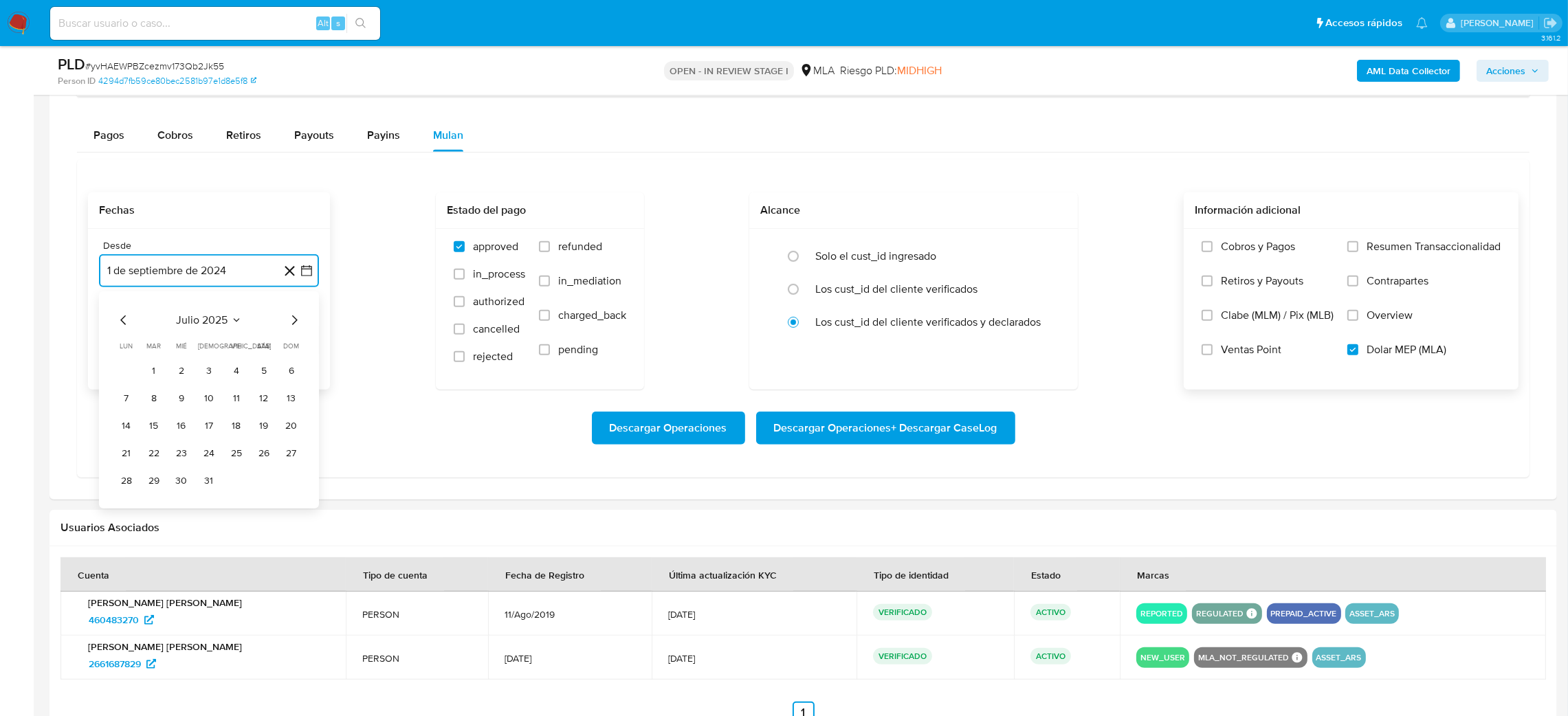
click at [294, 321] on icon "Mes siguiente" at bounding box center [294, 320] width 16 height 16
click at [232, 373] on button "1" at bounding box center [236, 371] width 22 height 22
click at [203, 350] on button "1 de octubre de 2025" at bounding box center [209, 340] width 220 height 33
click at [121, 396] on icon "Mes anterior" at bounding box center [123, 390] width 16 height 16
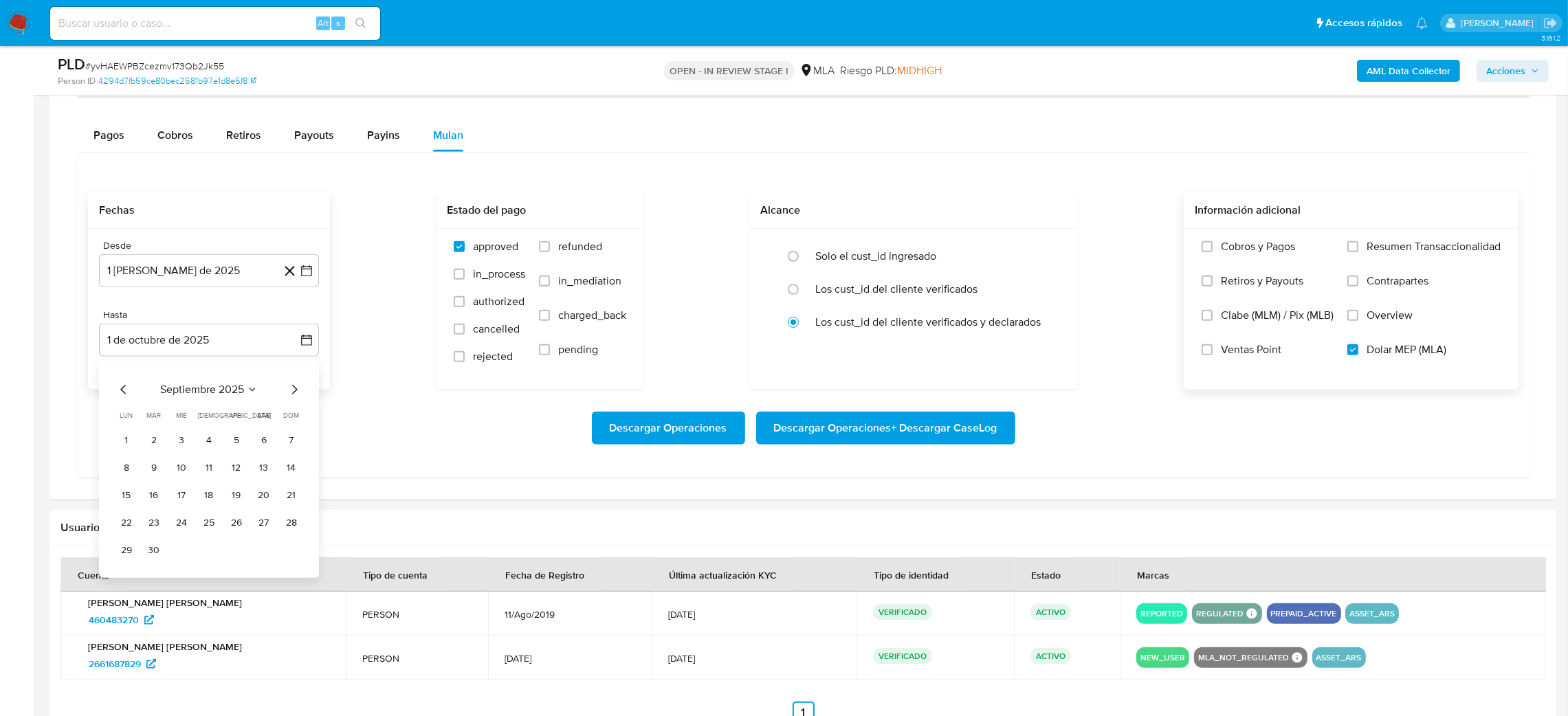
click at [159, 564] on div "septiembre 2025 septiembre 2025 lun lunes mar martes mié miércoles jue jueves v…" at bounding box center [209, 469] width 220 height 217
click at [153, 559] on button "30" at bounding box center [154, 550] width 22 height 22
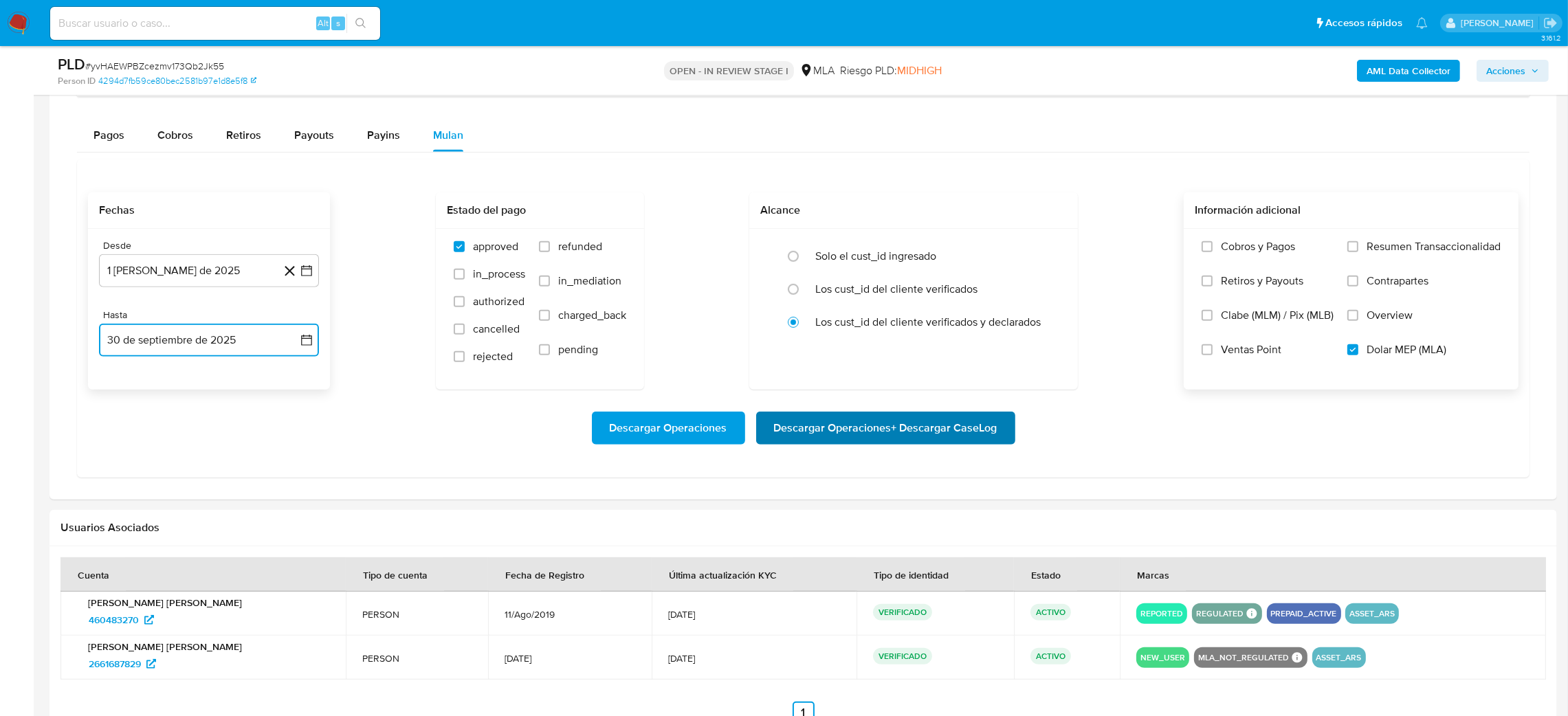
click at [872, 432] on span "Descargar Operaciones + Descargar CaseLog" at bounding box center [886, 428] width 224 height 30
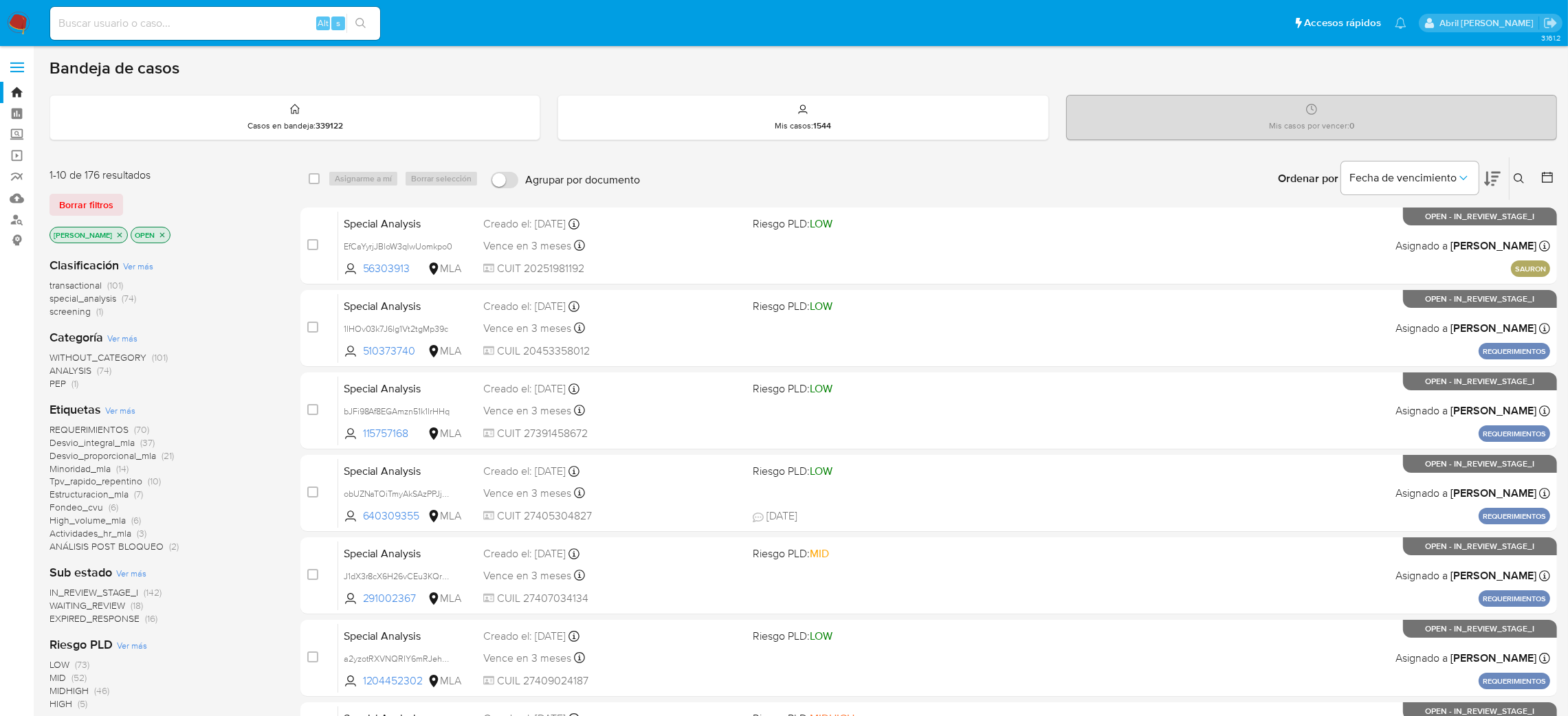
click at [254, 19] on input at bounding box center [214, 23] width 330 height 18
paste input "RSdZX2btbp7lqxjHRnel8Tv9"
type input "RSdZX2btbp7lqxjHRnel8Tv9"
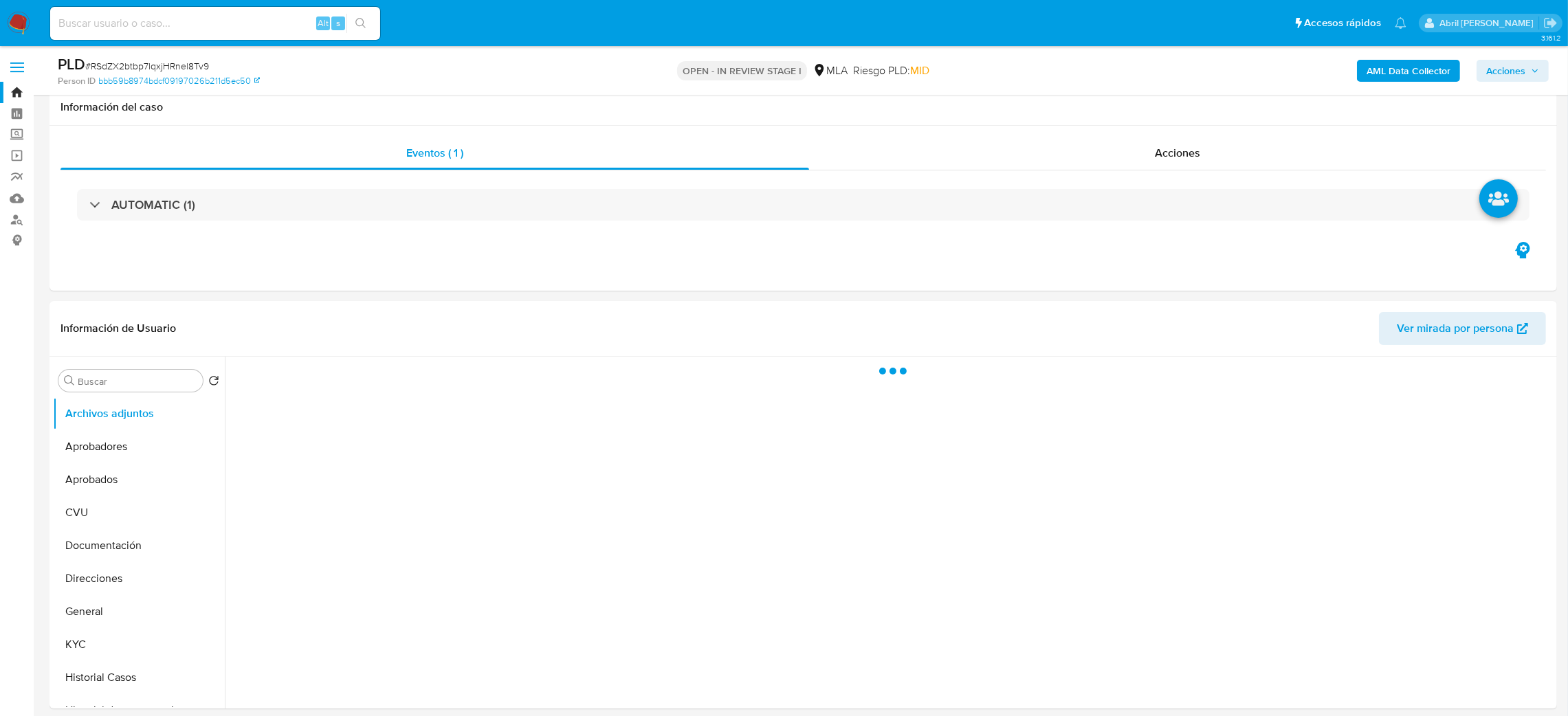
scroll to position [103, 0]
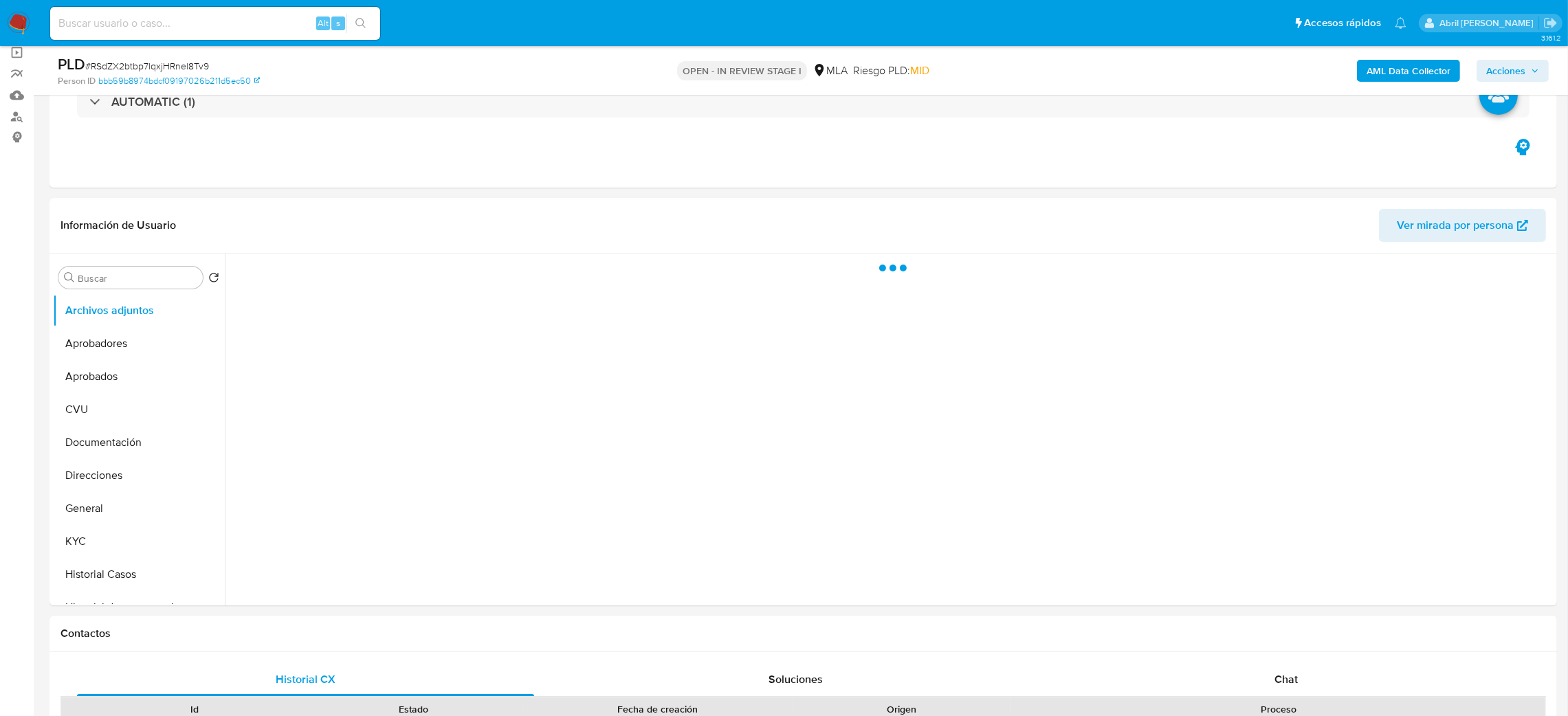
select select "10"
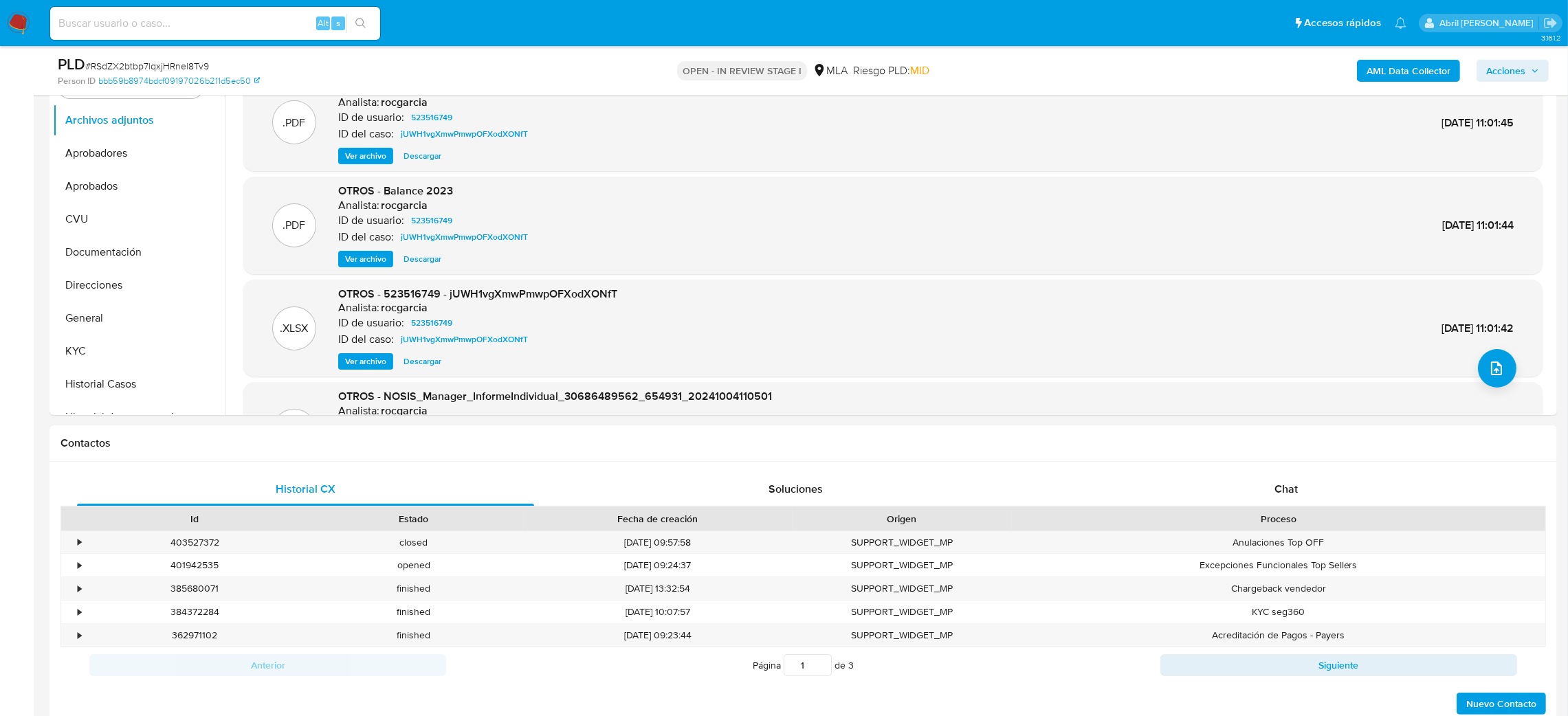
scroll to position [84, 0]
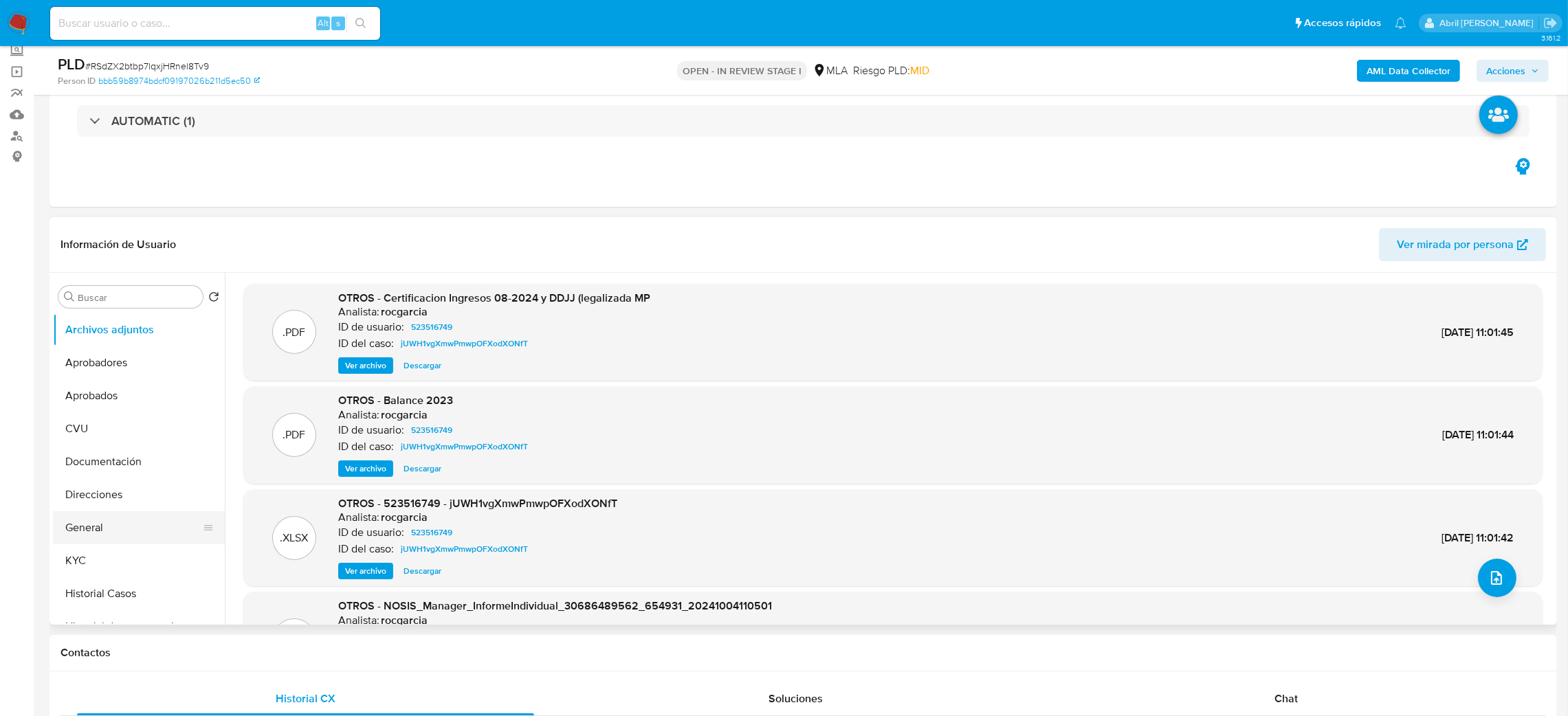
click at [125, 538] on button "General" at bounding box center [133, 528] width 161 height 33
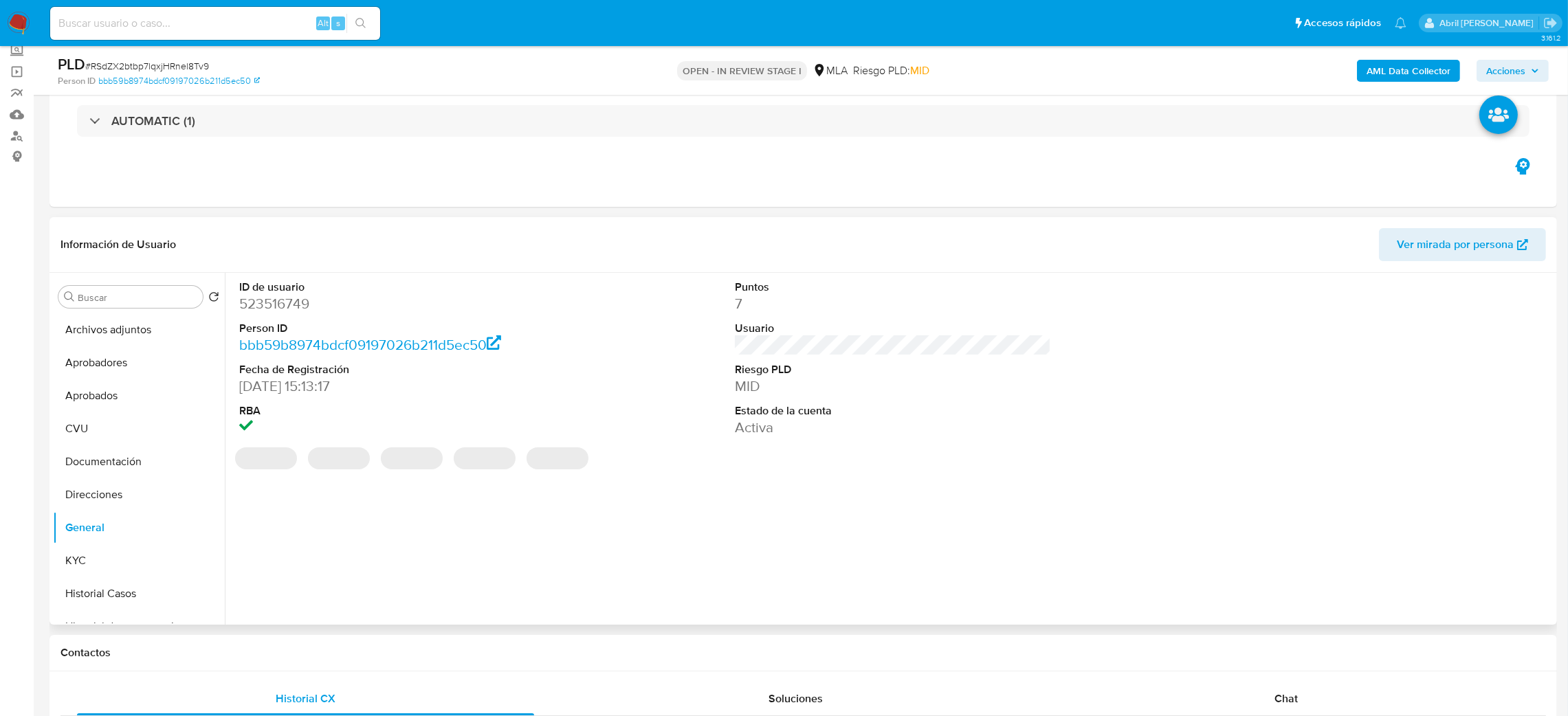
click at [286, 303] on dd "523516749" at bounding box center [398, 303] width 317 height 19
copy dd "523516749"
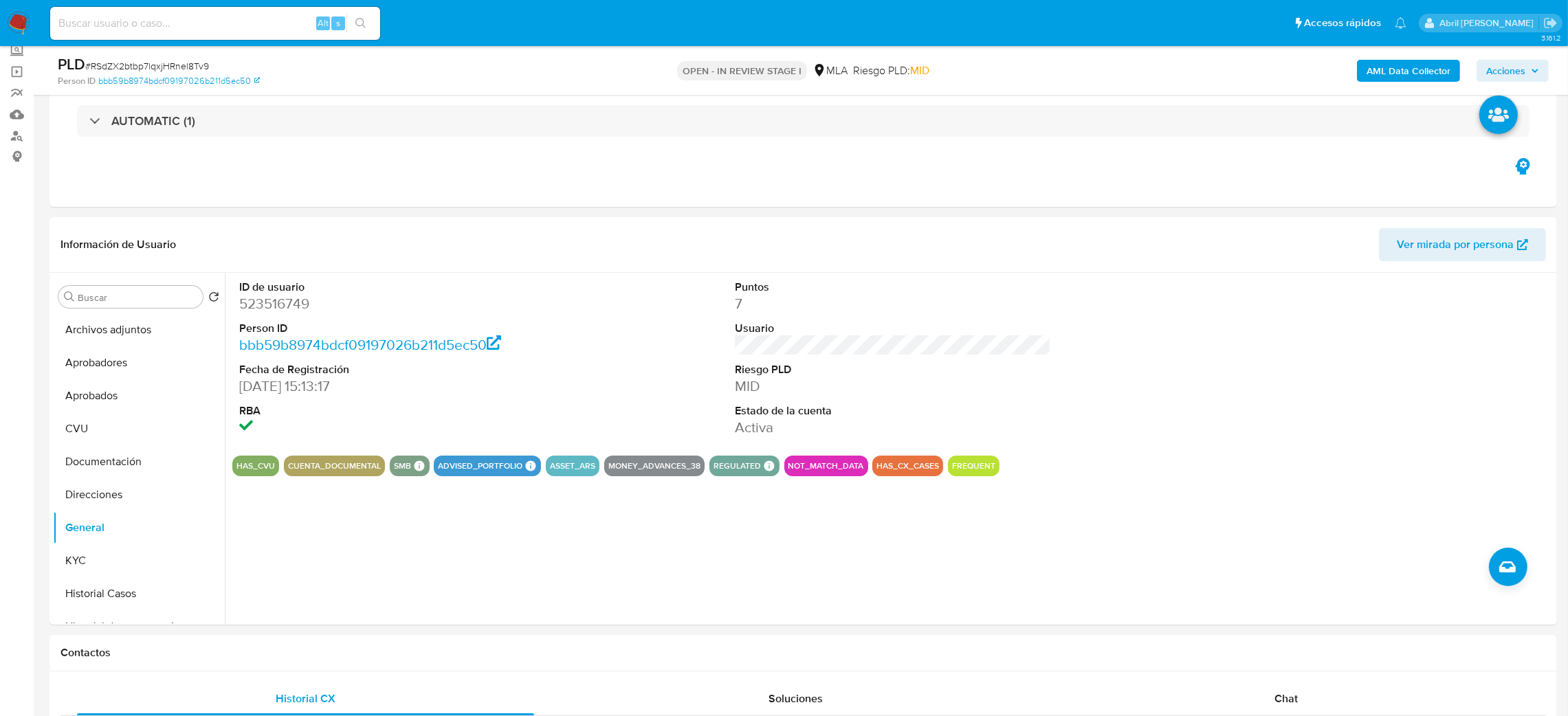
click at [187, 68] on span "# RSdZX2btbp7lqxjHRnel8Tv9" at bounding box center [147, 66] width 124 height 14
copy span "RSdZX2btbp7lqxjHRnel8Tv9"
click at [263, 301] on dd "523516749" at bounding box center [398, 303] width 317 height 19
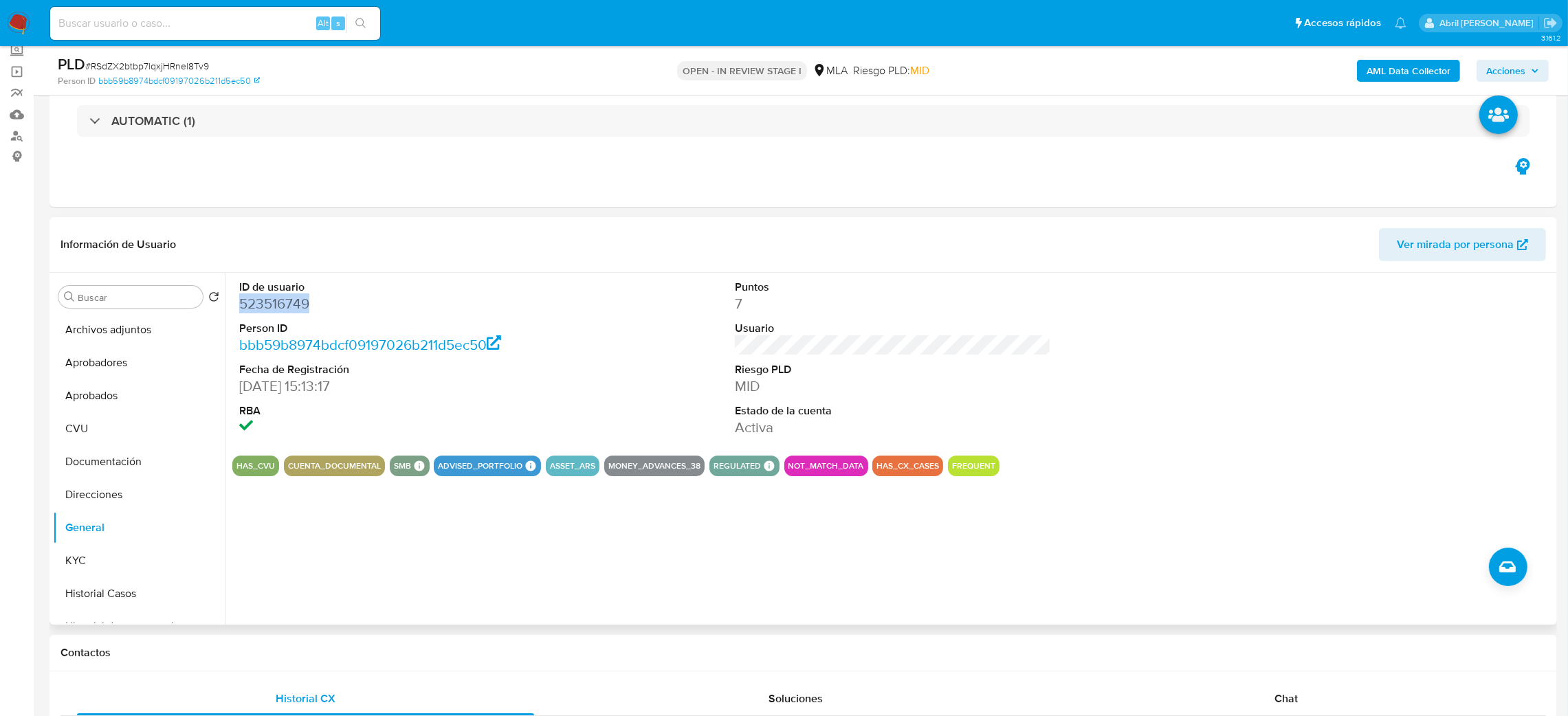
copy dd "523516749"
click at [71, 556] on button "KYC" at bounding box center [133, 561] width 161 height 33
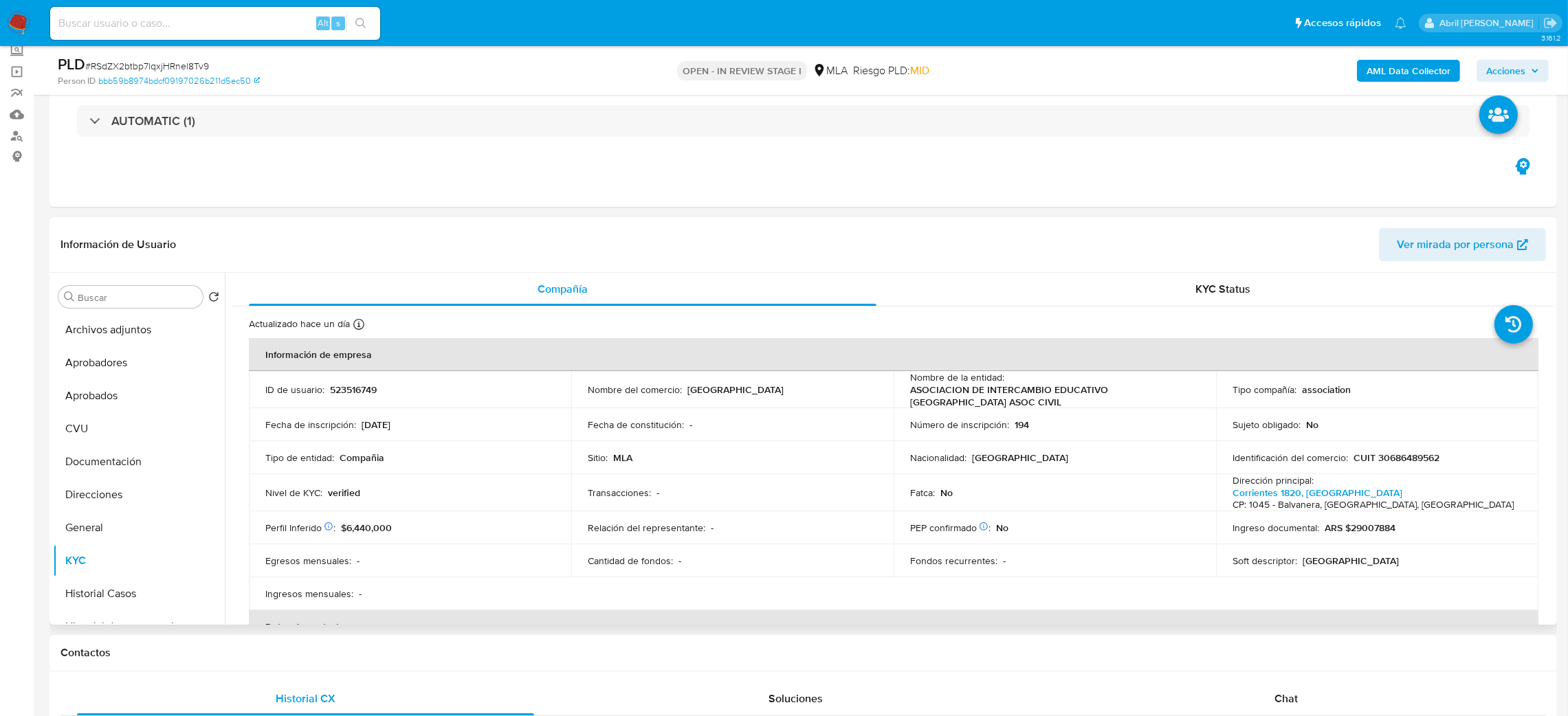
click at [1413, 460] on p "CUIT 30686489562" at bounding box center [1396, 457] width 86 height 12
copy p "30686489562"
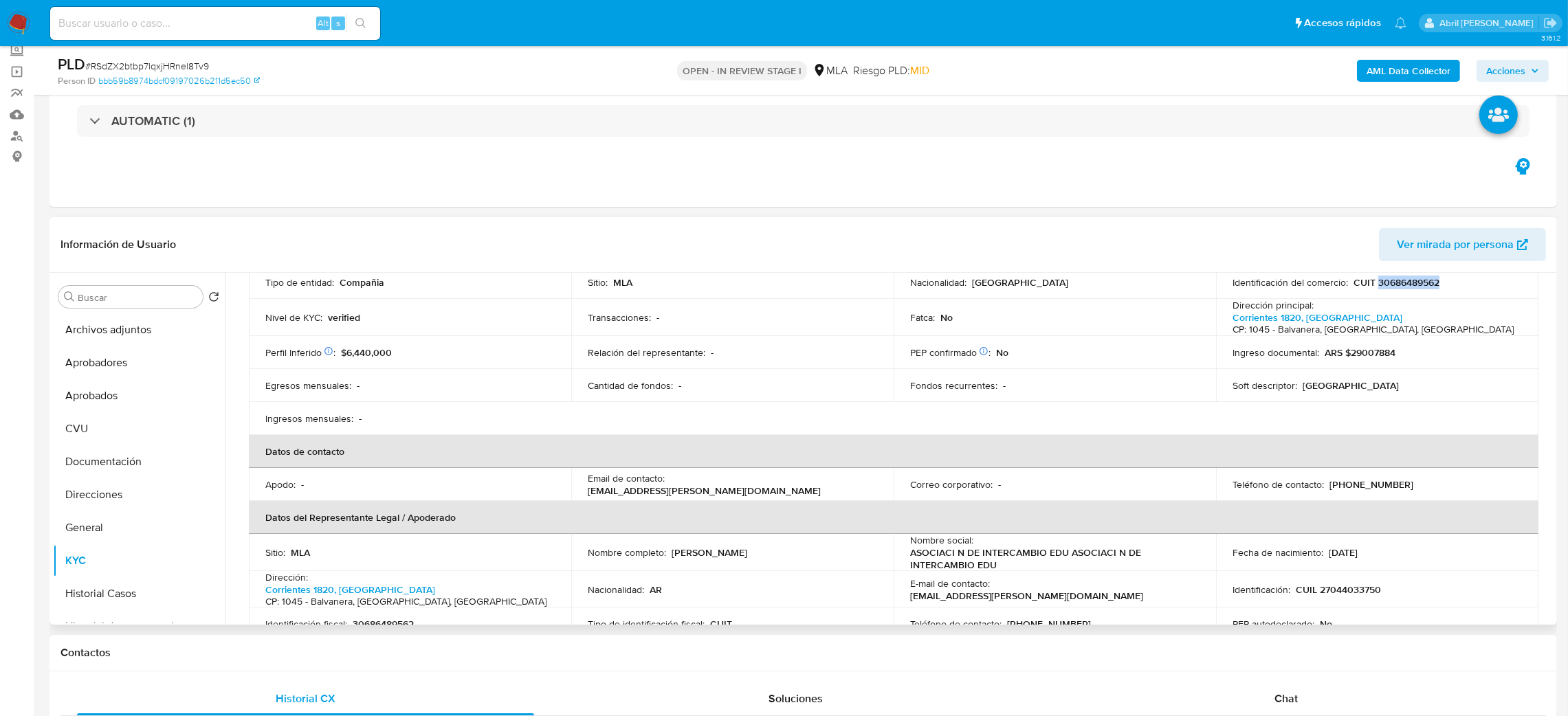
scroll to position [308, 0]
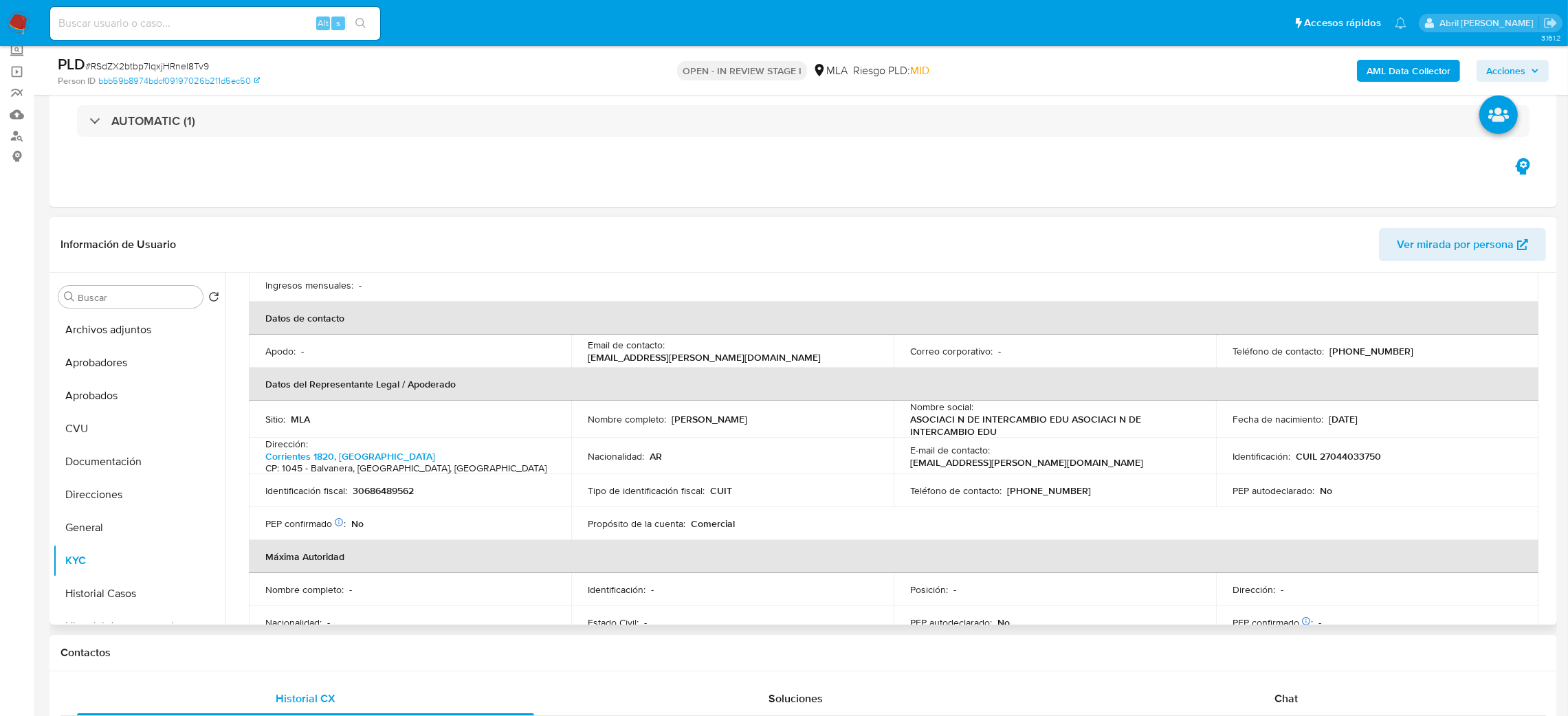
click at [1345, 351] on p "(11) 30962903" at bounding box center [1371, 351] width 84 height 12
copy p "30962903"
drag, startPoint x: 669, startPoint y: 354, endPoint x: 766, endPoint y: 353, distance: 97.0
click at [766, 353] on div "Email de contacto : m.lotito@baoc.com.ar" at bounding box center [732, 351] width 289 height 25
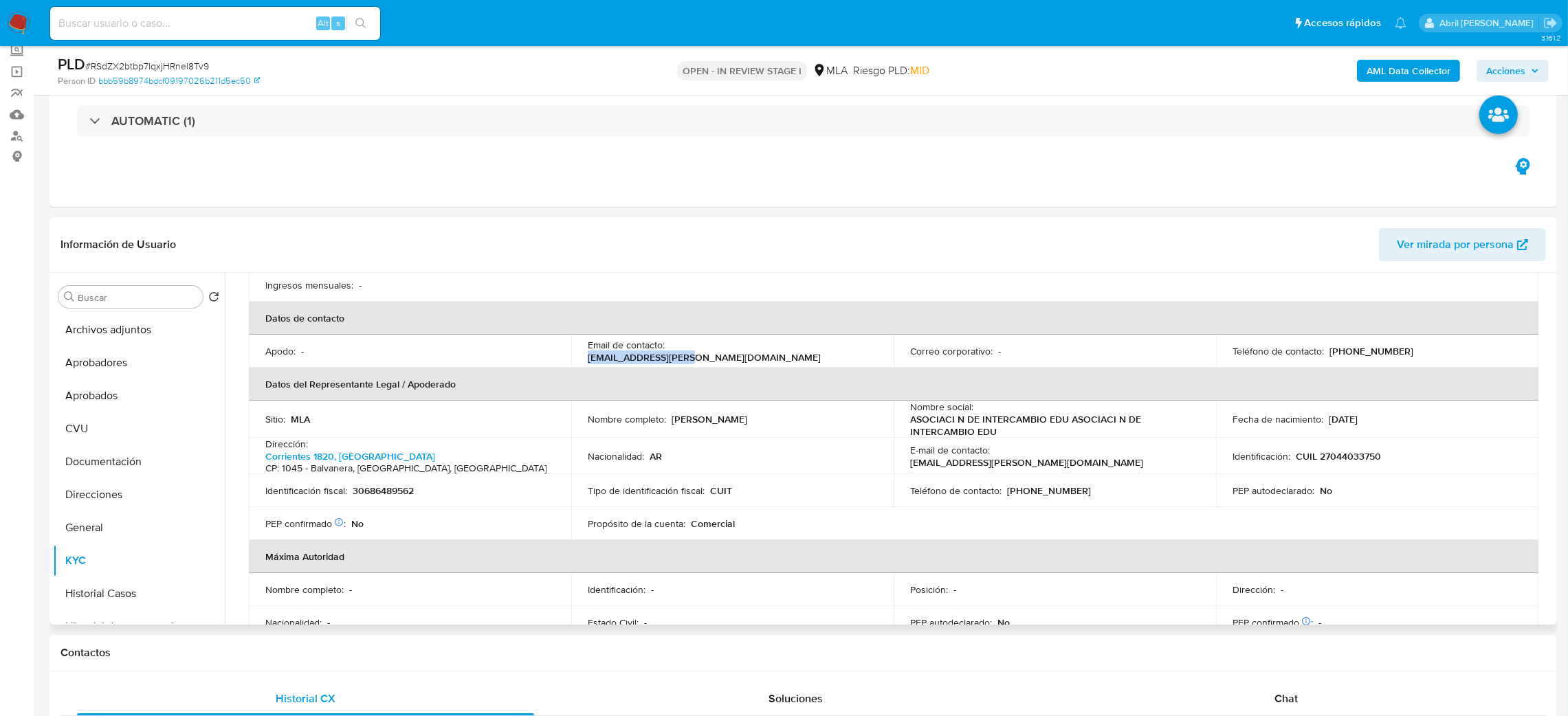
copy p "m.lotito@baoc.com.ar"
drag, startPoint x: 110, startPoint y: 433, endPoint x: 115, endPoint y: 440, distance: 8.6
click at [110, 432] on button "CVU" at bounding box center [133, 429] width 161 height 33
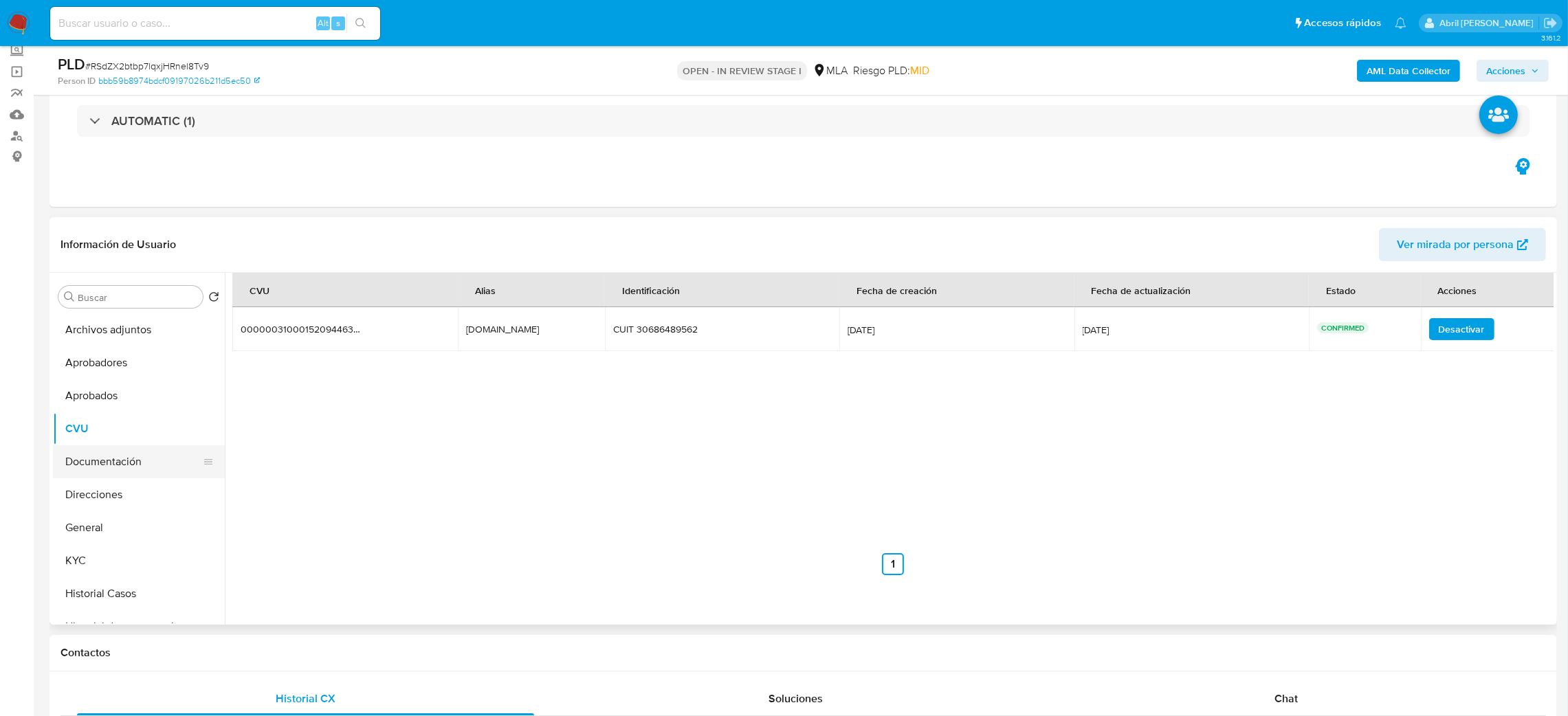
click at [125, 472] on button "Documentación" at bounding box center [133, 462] width 161 height 33
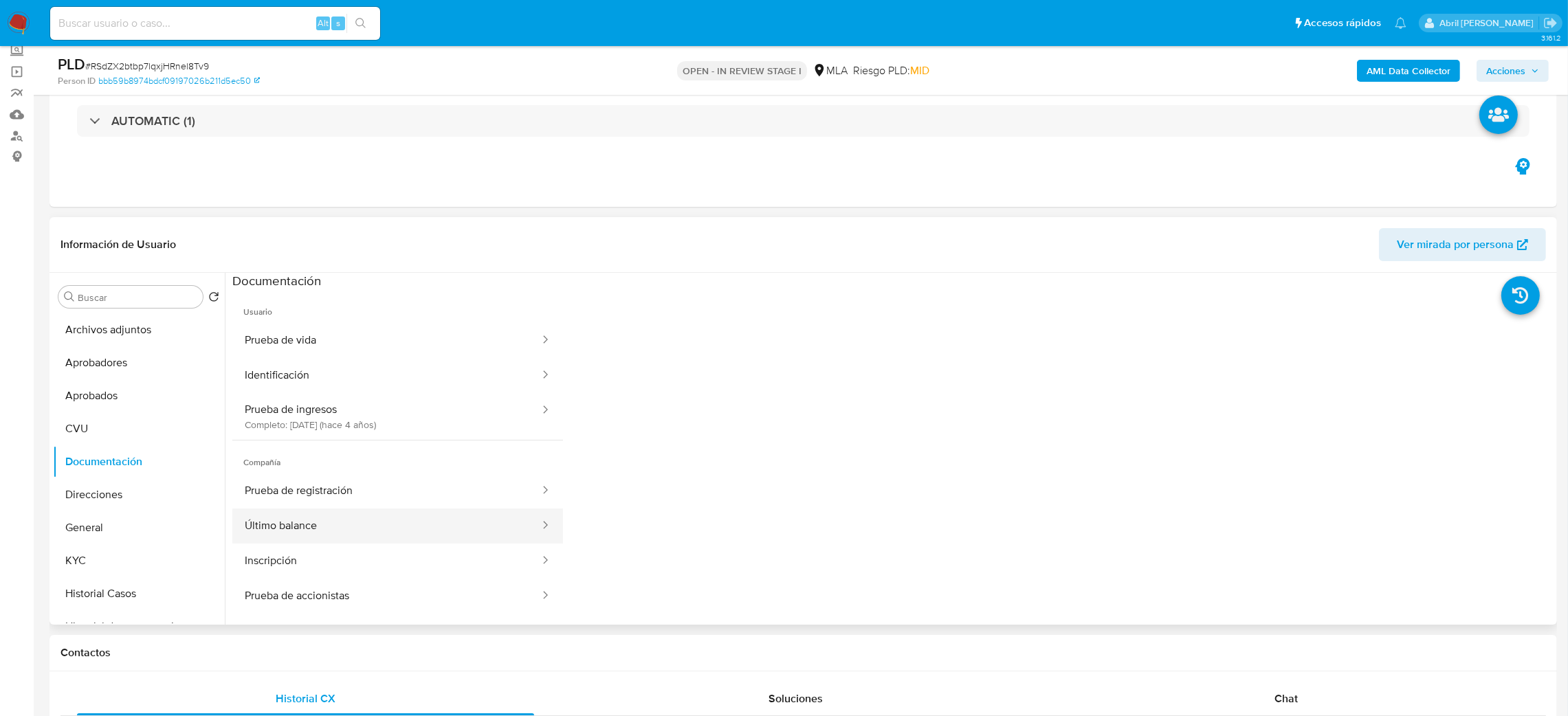
click at [307, 528] on button "Último balance" at bounding box center [386, 526] width 308 height 35
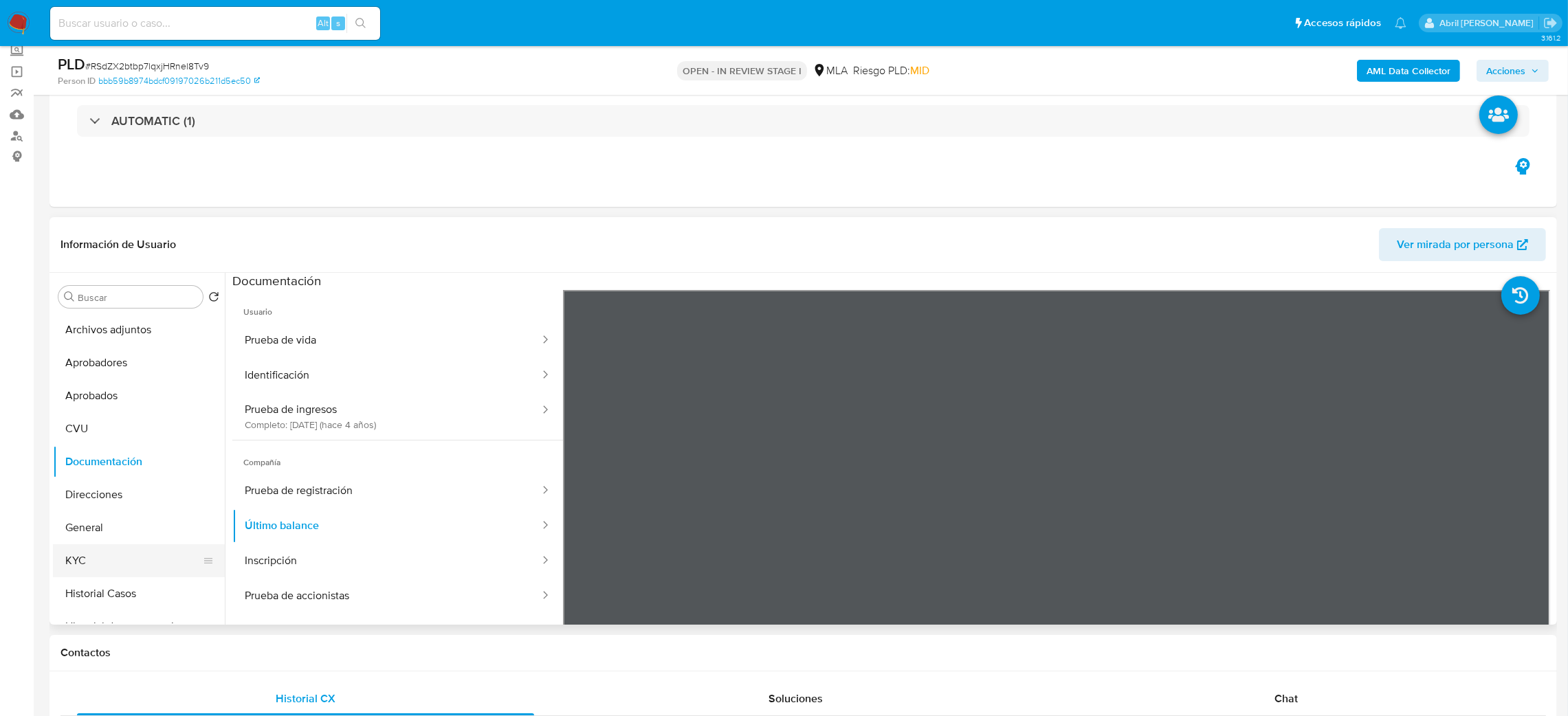
click at [130, 566] on button "KYC" at bounding box center [133, 561] width 161 height 33
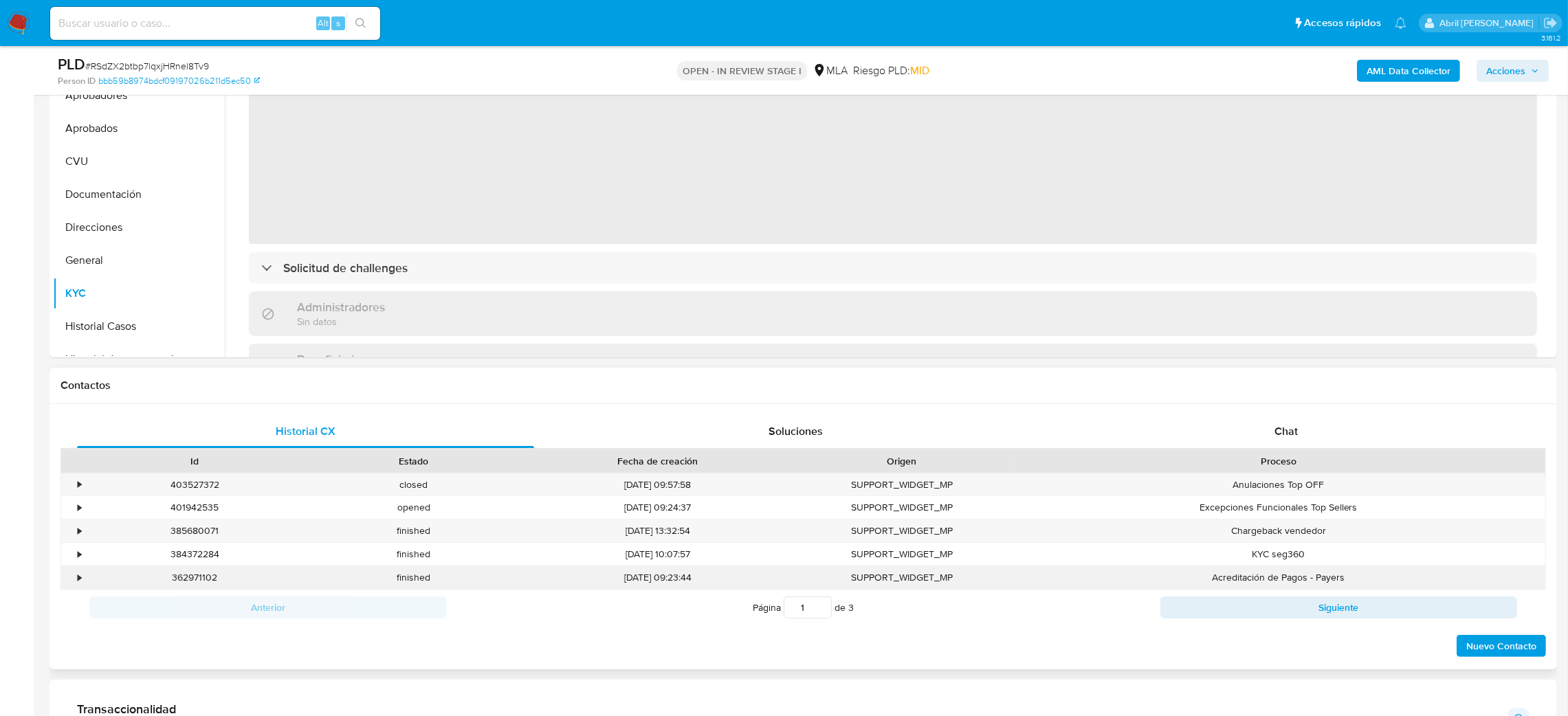
scroll to position [393, 0]
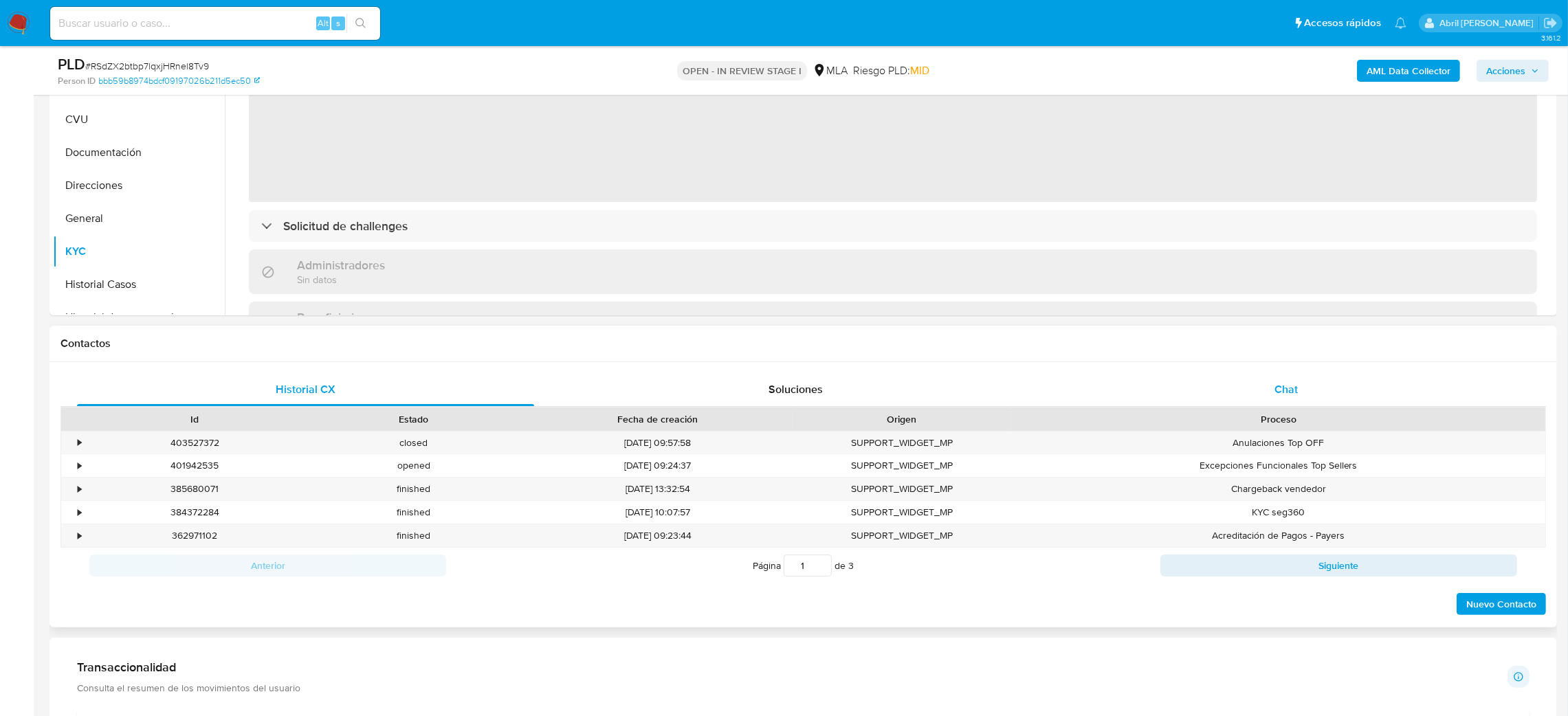
click at [1344, 374] on div "Chat" at bounding box center [1286, 390] width 457 height 33
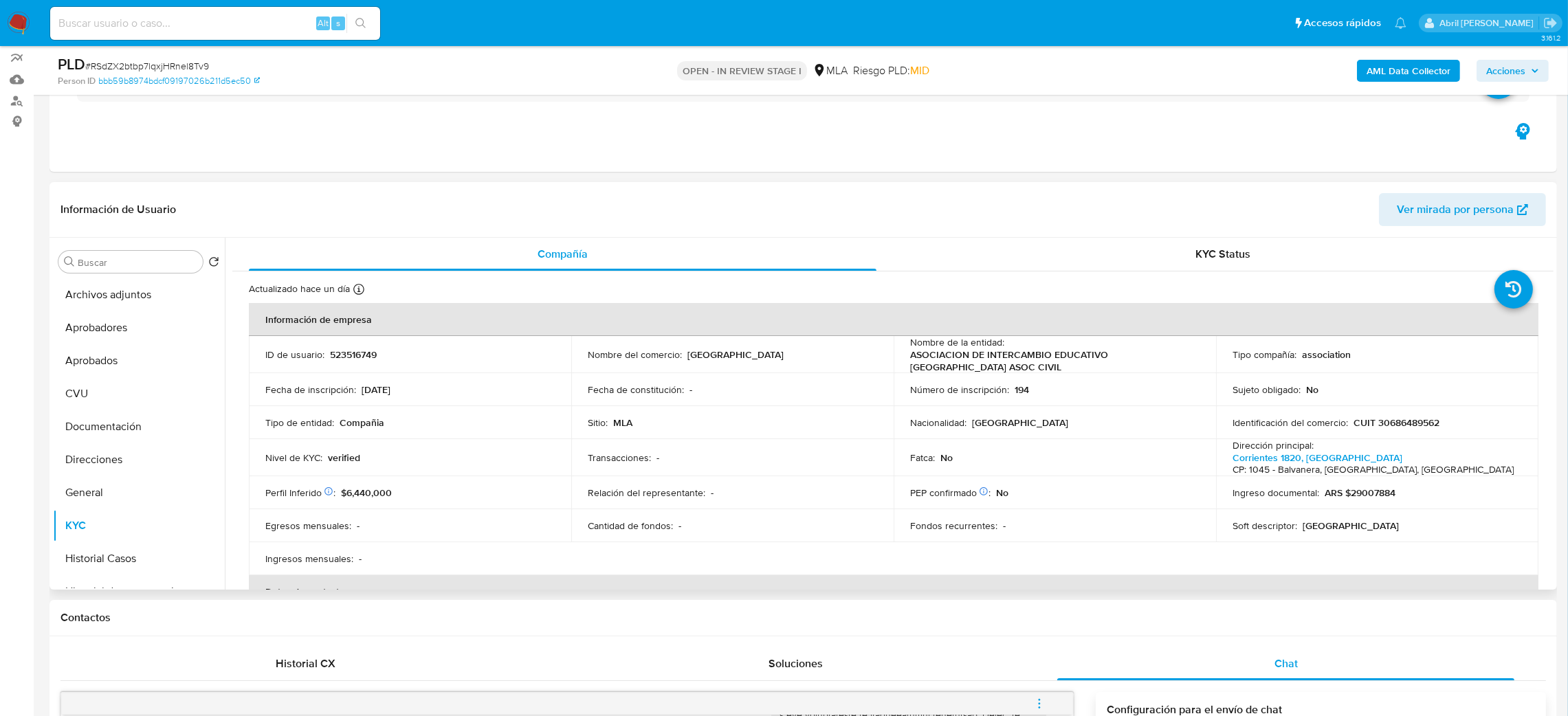
scroll to position [84, 0]
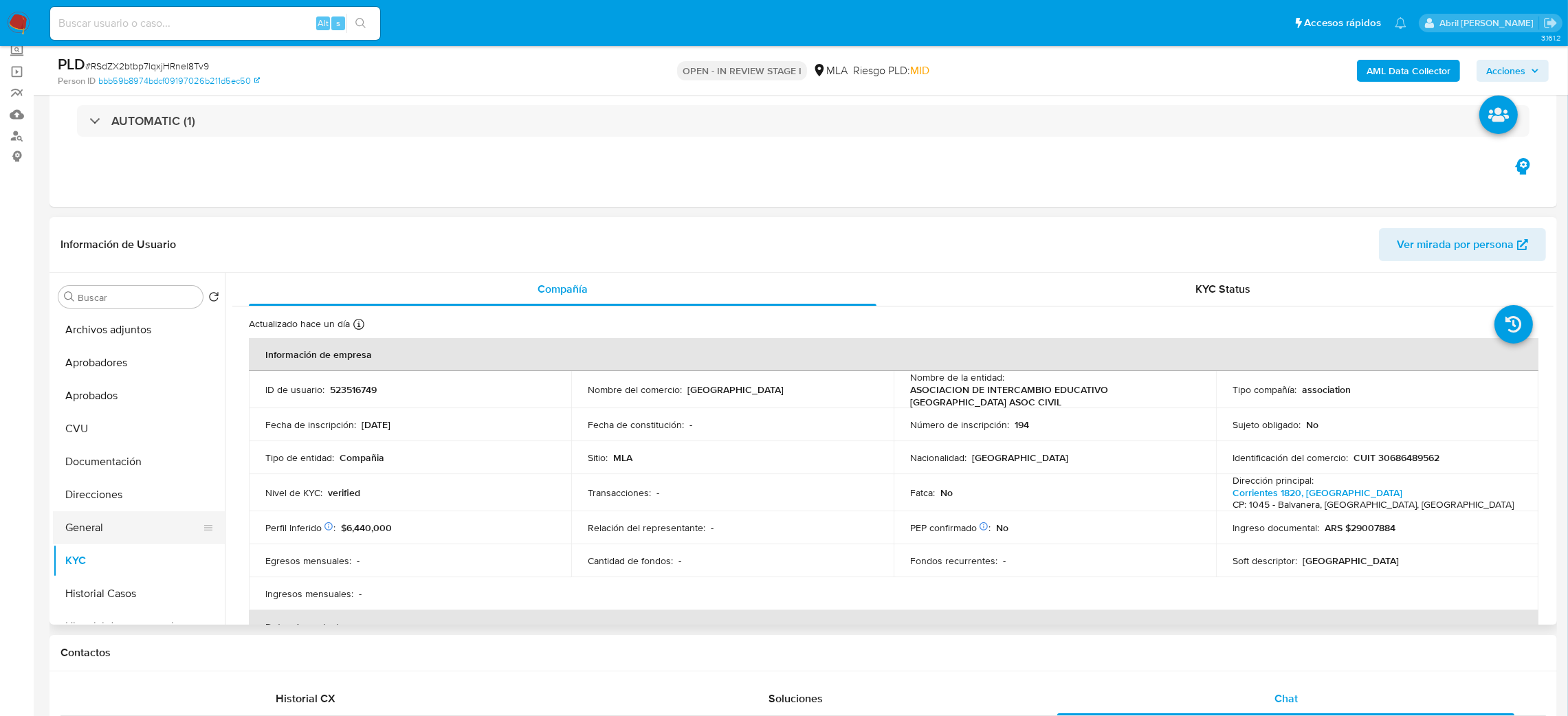
click at [138, 519] on button "General" at bounding box center [133, 528] width 161 height 33
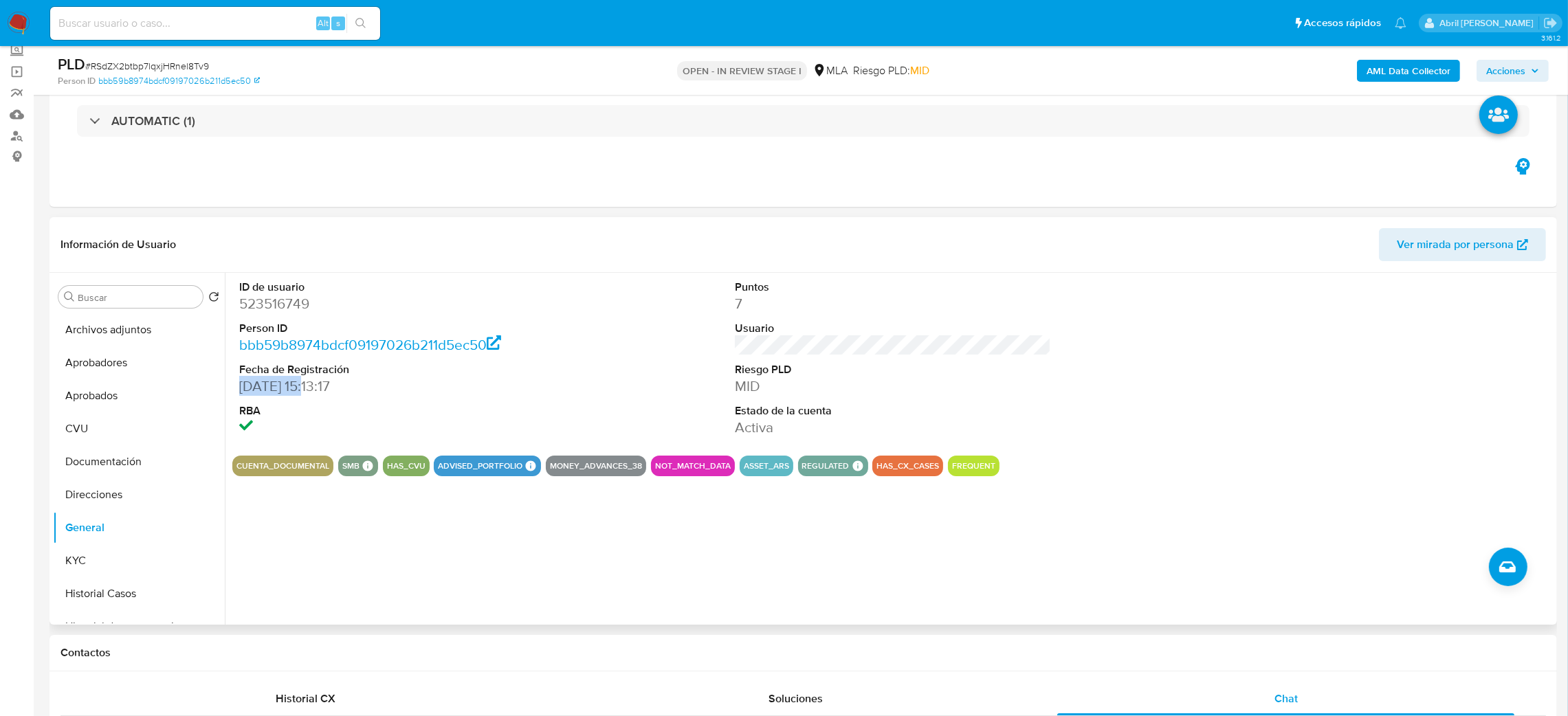
drag, startPoint x: 312, startPoint y: 385, endPoint x: 237, endPoint y: 385, distance: 75.0
click at [237, 385] on div "ID de usuario 523516749 Person ID bbb59b8974bdcf09197026b211d5ec50 Fecha de Reg…" at bounding box center [398, 358] width 331 height 172
copy dd "06/02/2020"
click at [86, 567] on button "KYC" at bounding box center [133, 561] width 161 height 33
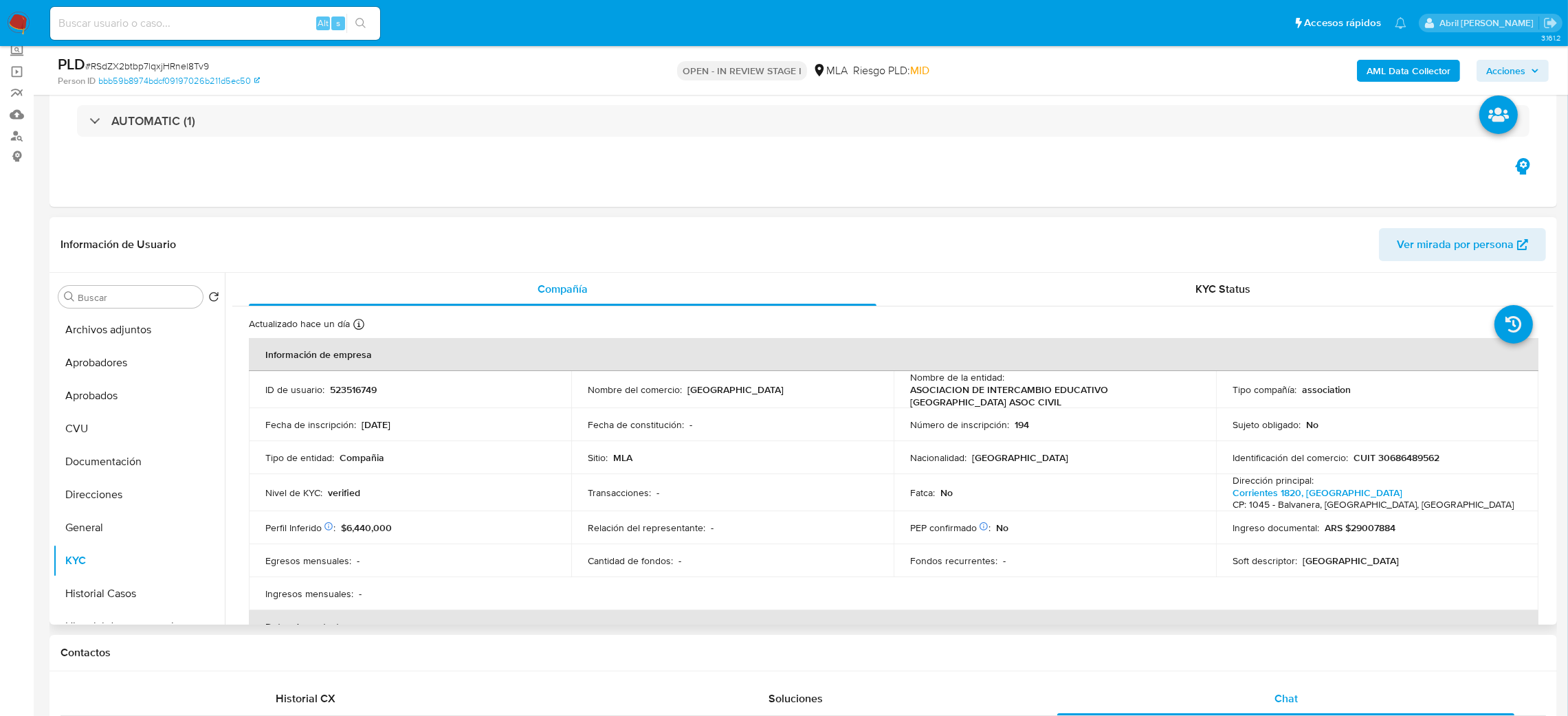
drag, startPoint x: 688, startPoint y: 387, endPoint x: 834, endPoint y: 389, distance: 146.0
click at [834, 389] on div "Nombre del comercio : Buenos Aires Open Centre" at bounding box center [732, 389] width 289 height 12
drag, startPoint x: 685, startPoint y: 391, endPoint x: 824, endPoint y: 382, distance: 139.3
click at [834, 386] on div "Nombre del comercio : Buenos Aires Open Centre" at bounding box center [732, 389] width 289 height 12
copy p "Buenos Aires Open Centre"
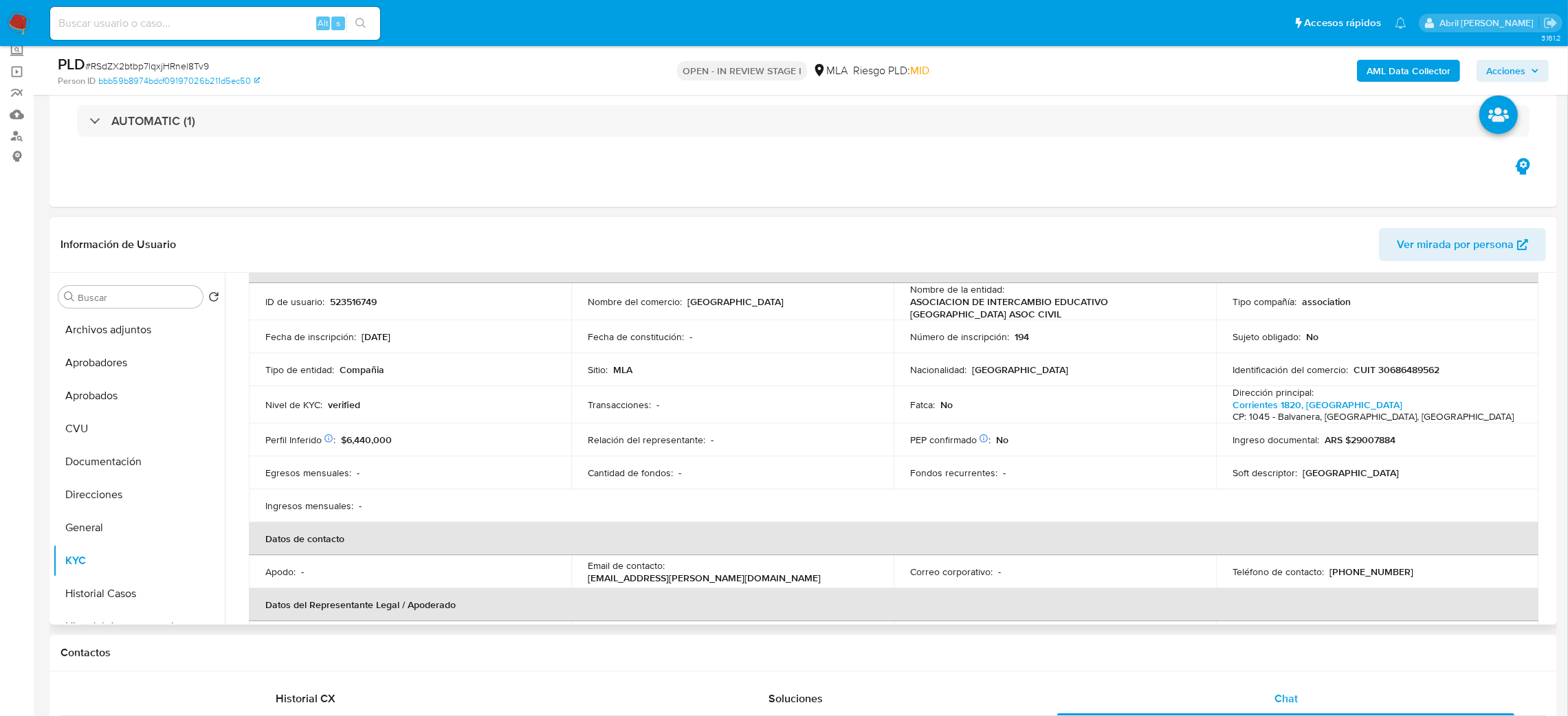
scroll to position [0, 0]
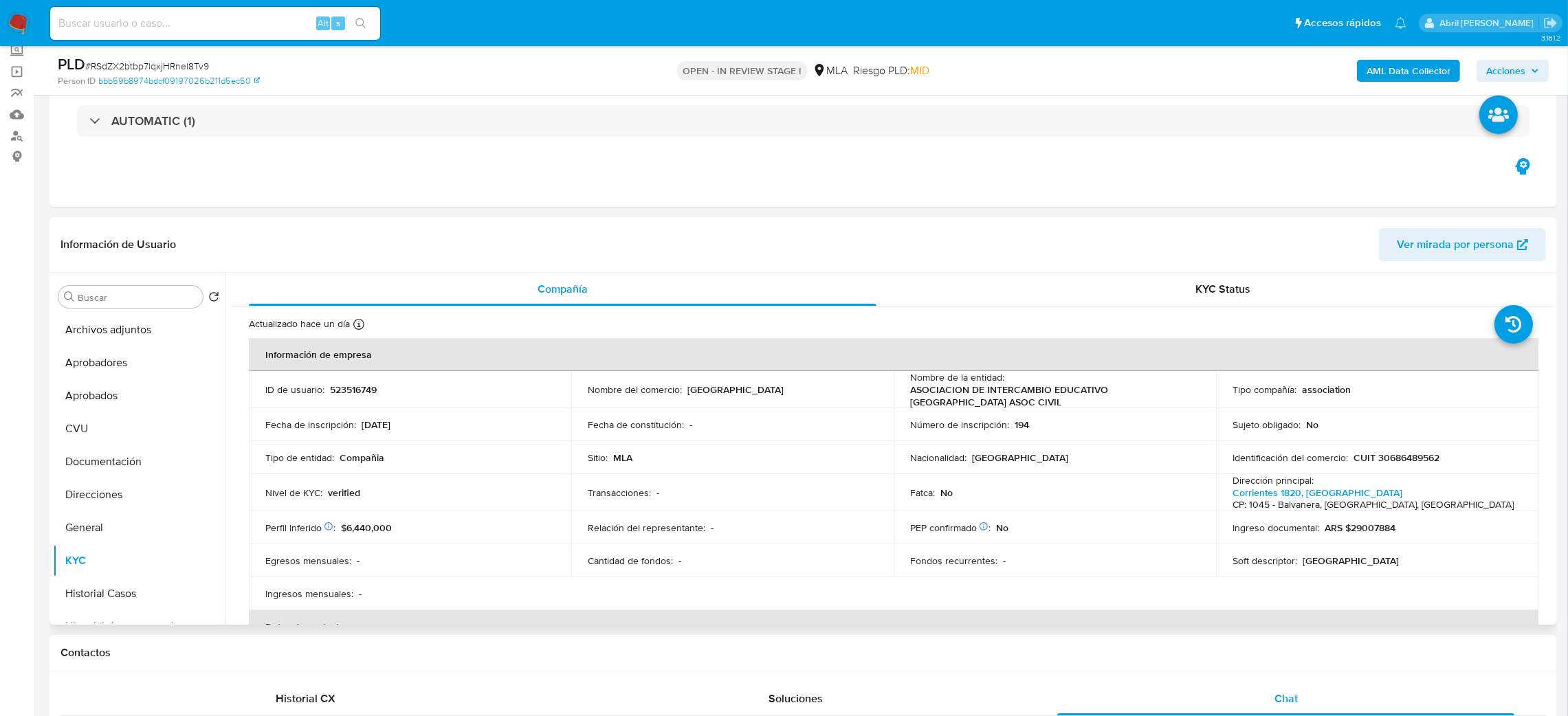
copy p "Buenos Aires Open Centre"
click at [176, 61] on span "# RSdZX2btbp7lqxjHRnel8Tv9" at bounding box center [147, 66] width 124 height 14
copy span "RSdZX2btbp7lqxjHRnel8Tv9"
click at [185, 30] on input at bounding box center [214, 23] width 330 height 18
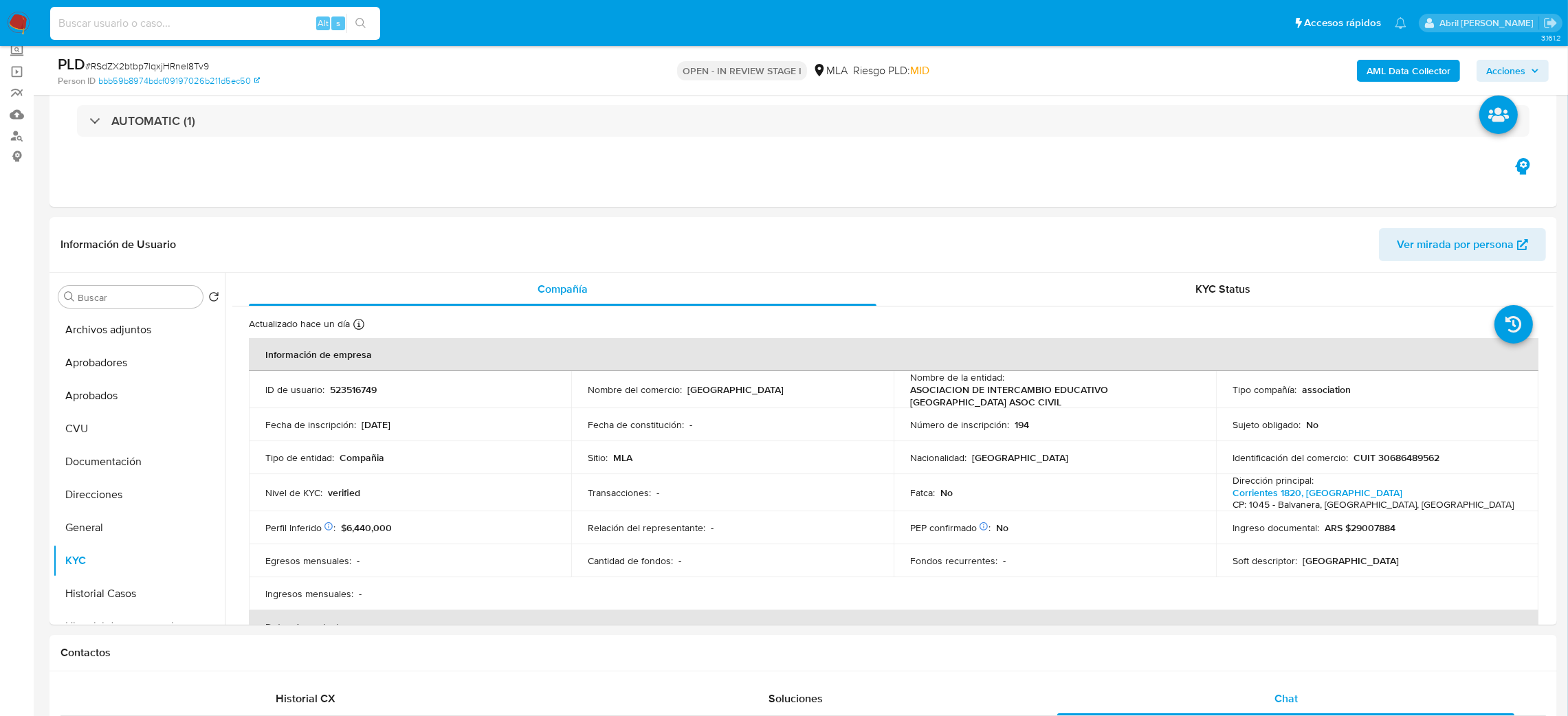
paste input "iUQosqoroxkcUTtImZ4u9l45"
type input "iUQosqoroxkcUTtImZ4u9l45"
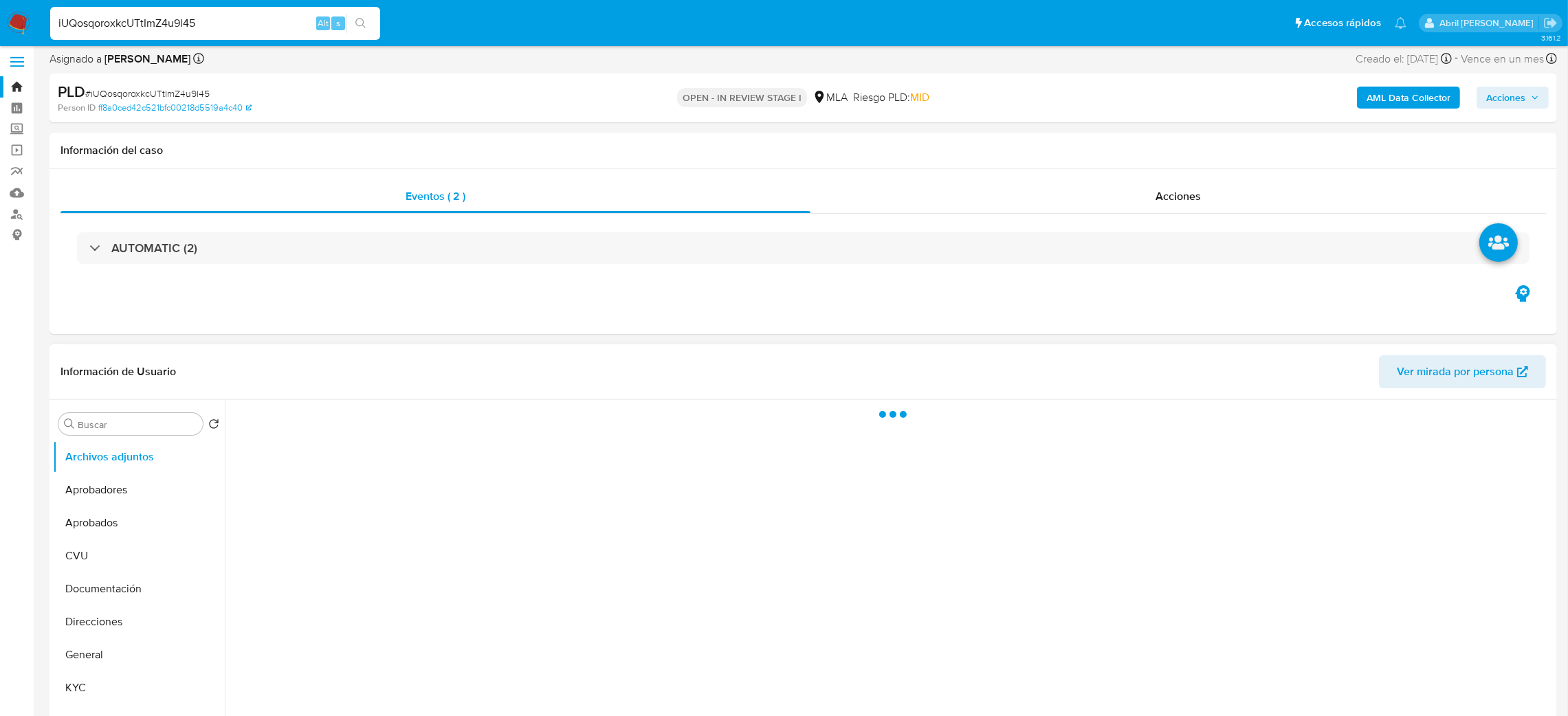
scroll to position [308, 0]
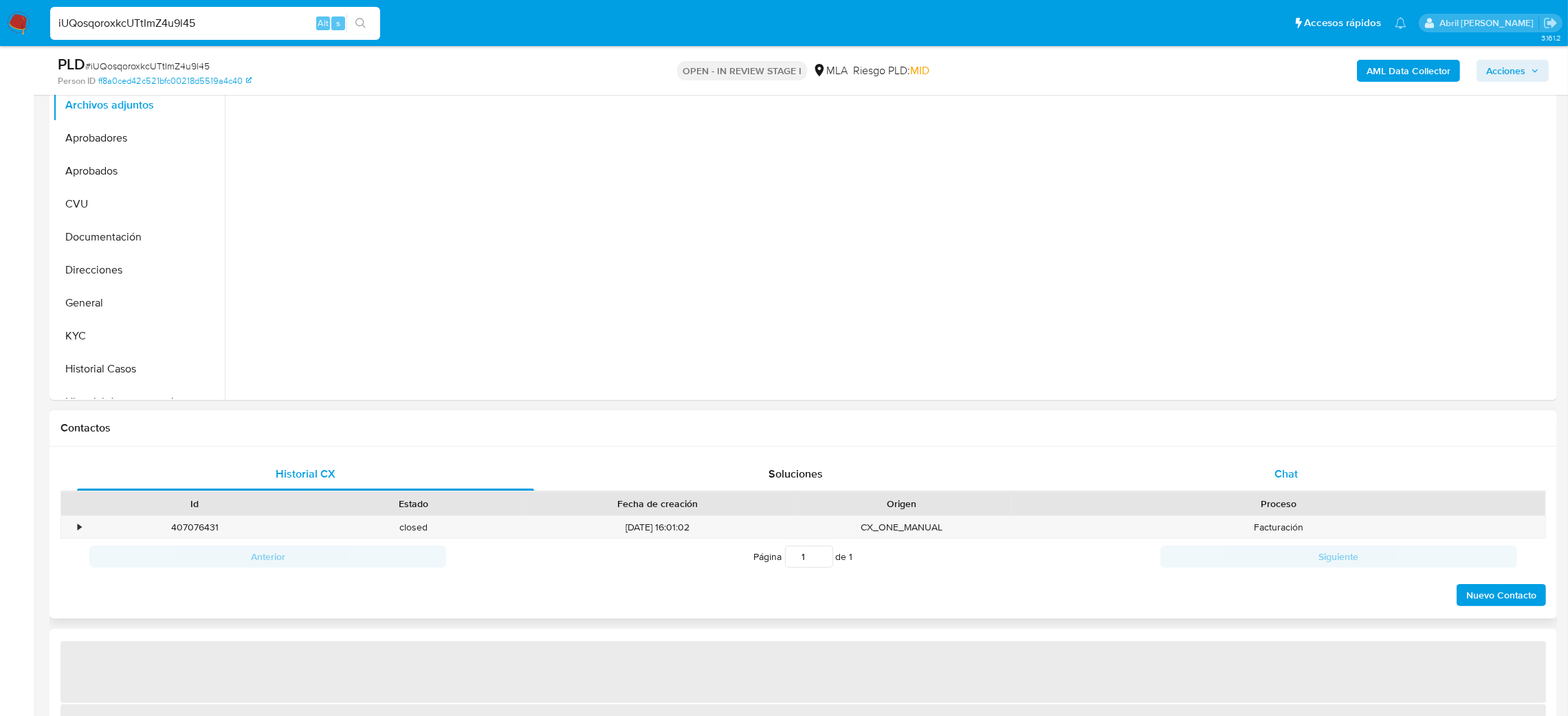
select select "10"
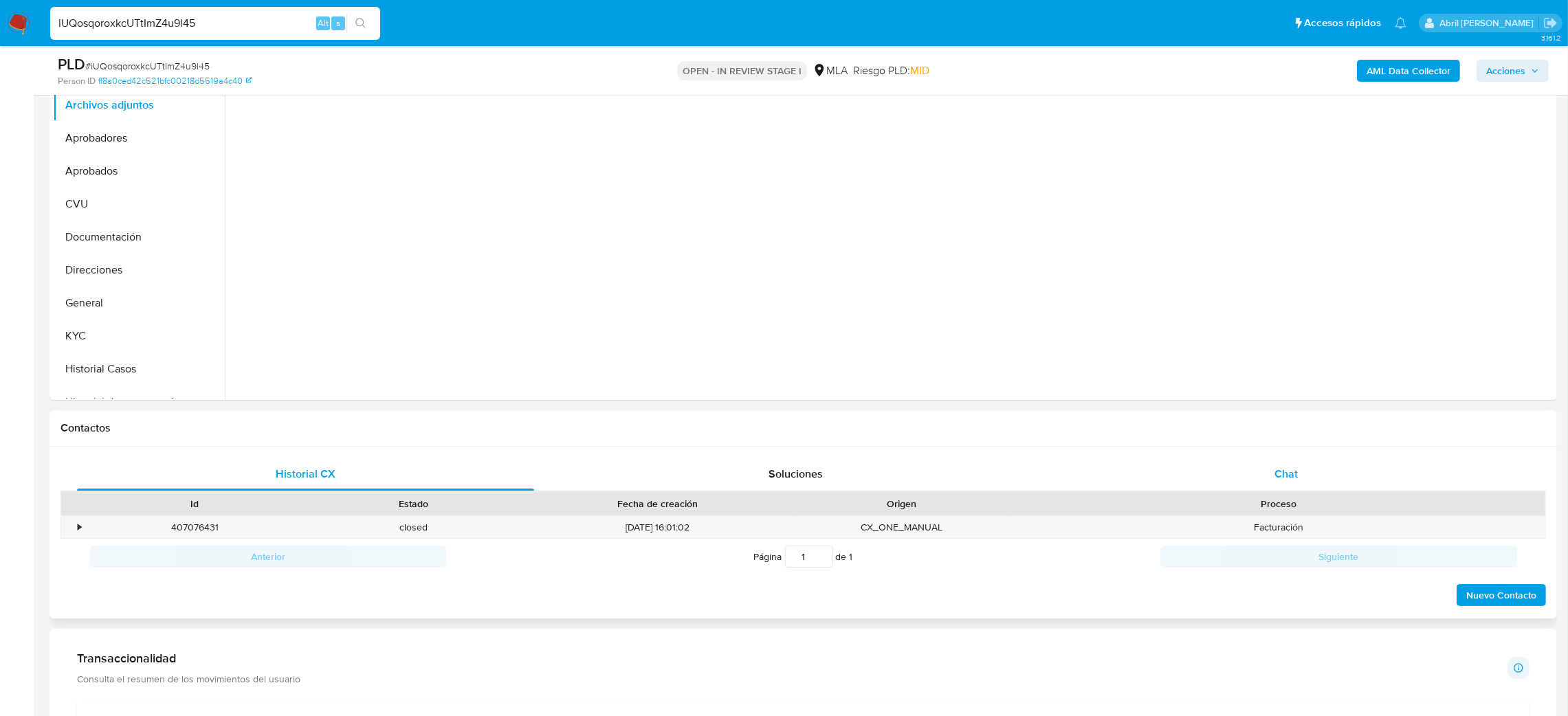
click at [1322, 473] on div "Chat" at bounding box center [1286, 474] width 457 height 33
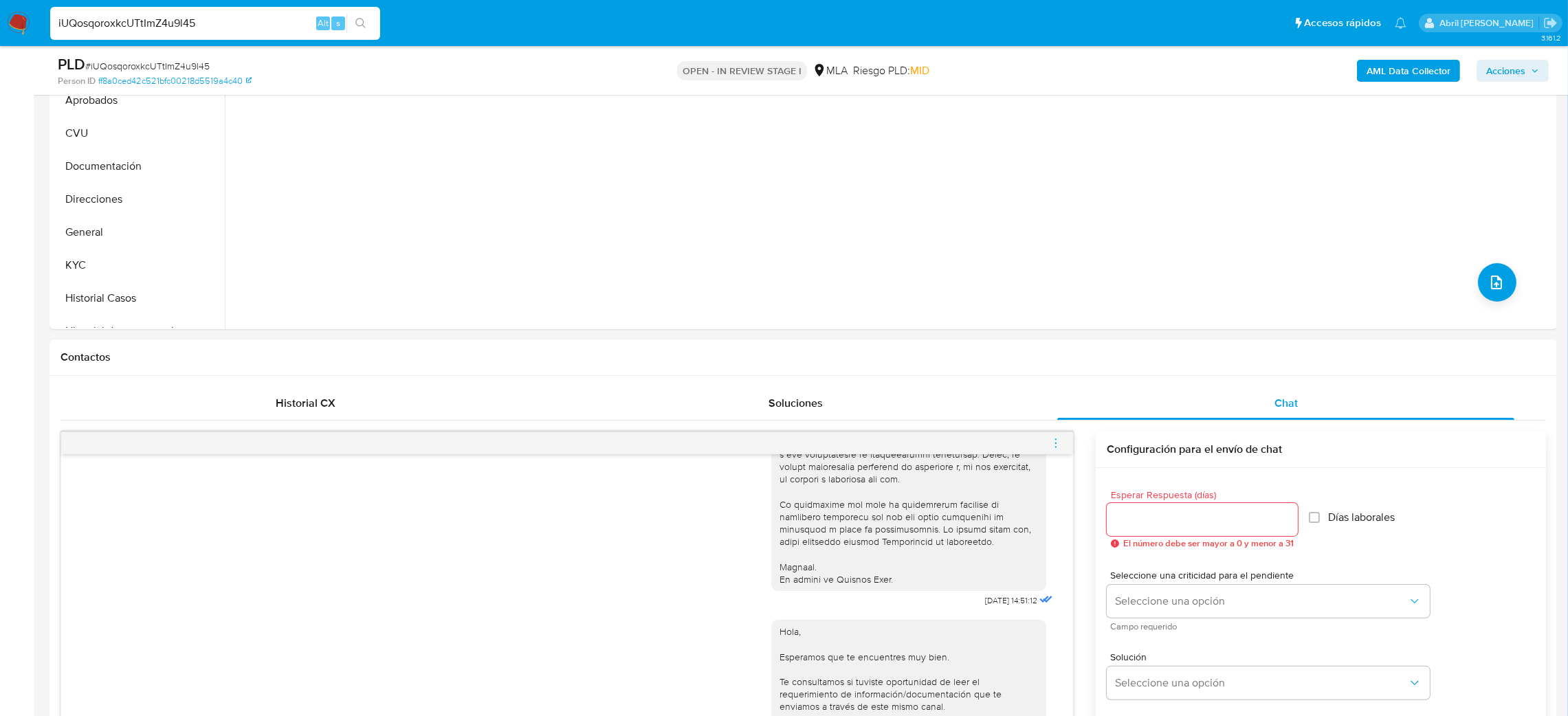
scroll to position [206, 0]
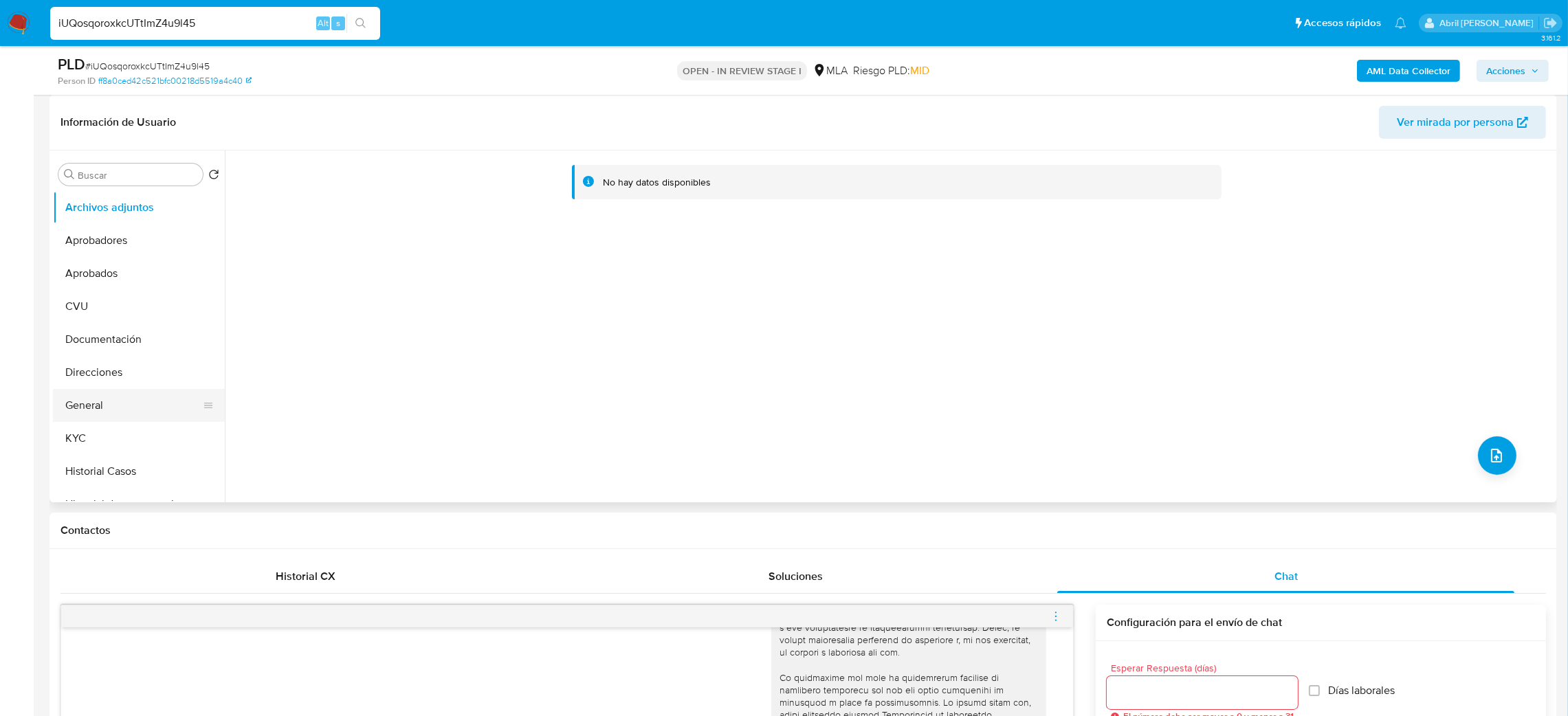
click at [105, 403] on button "General" at bounding box center [133, 405] width 161 height 33
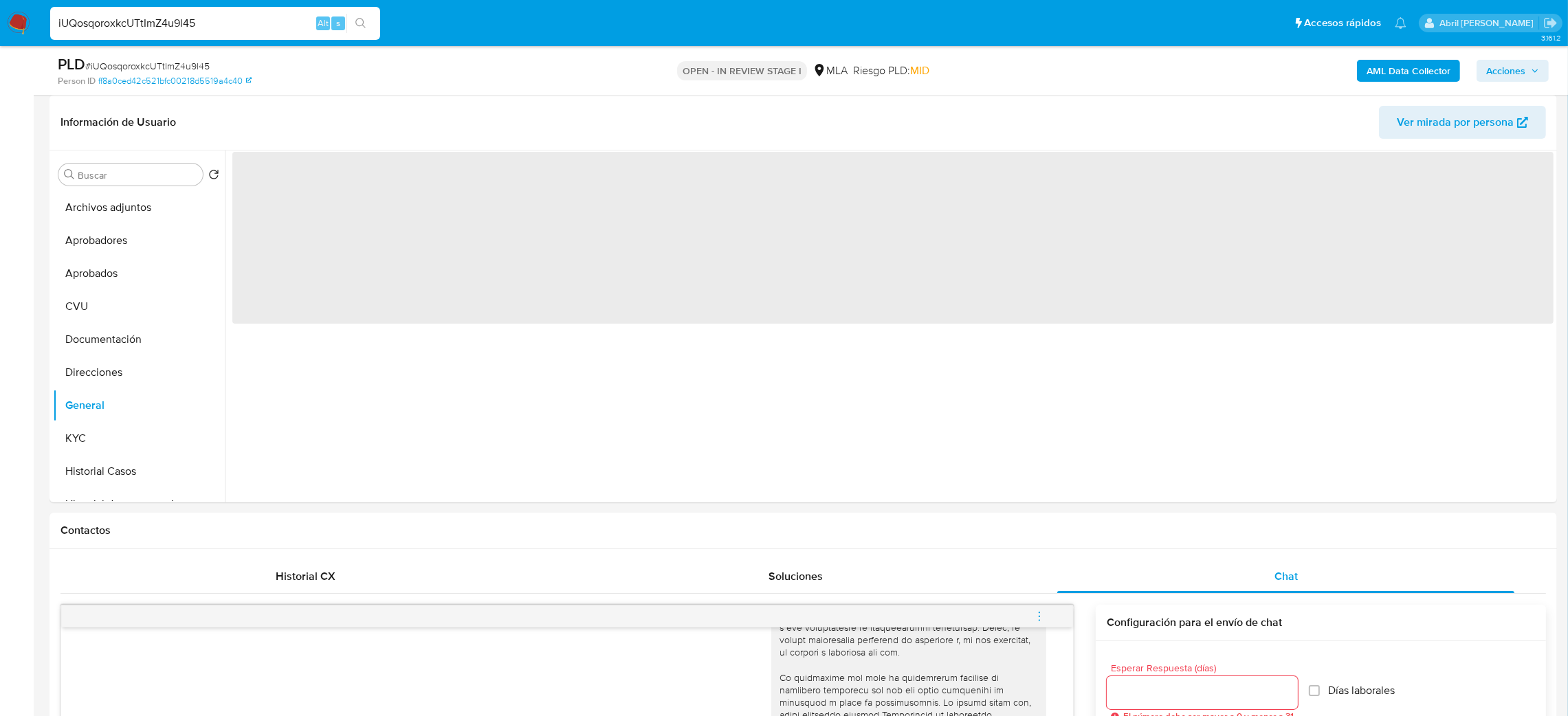
scroll to position [103, 0]
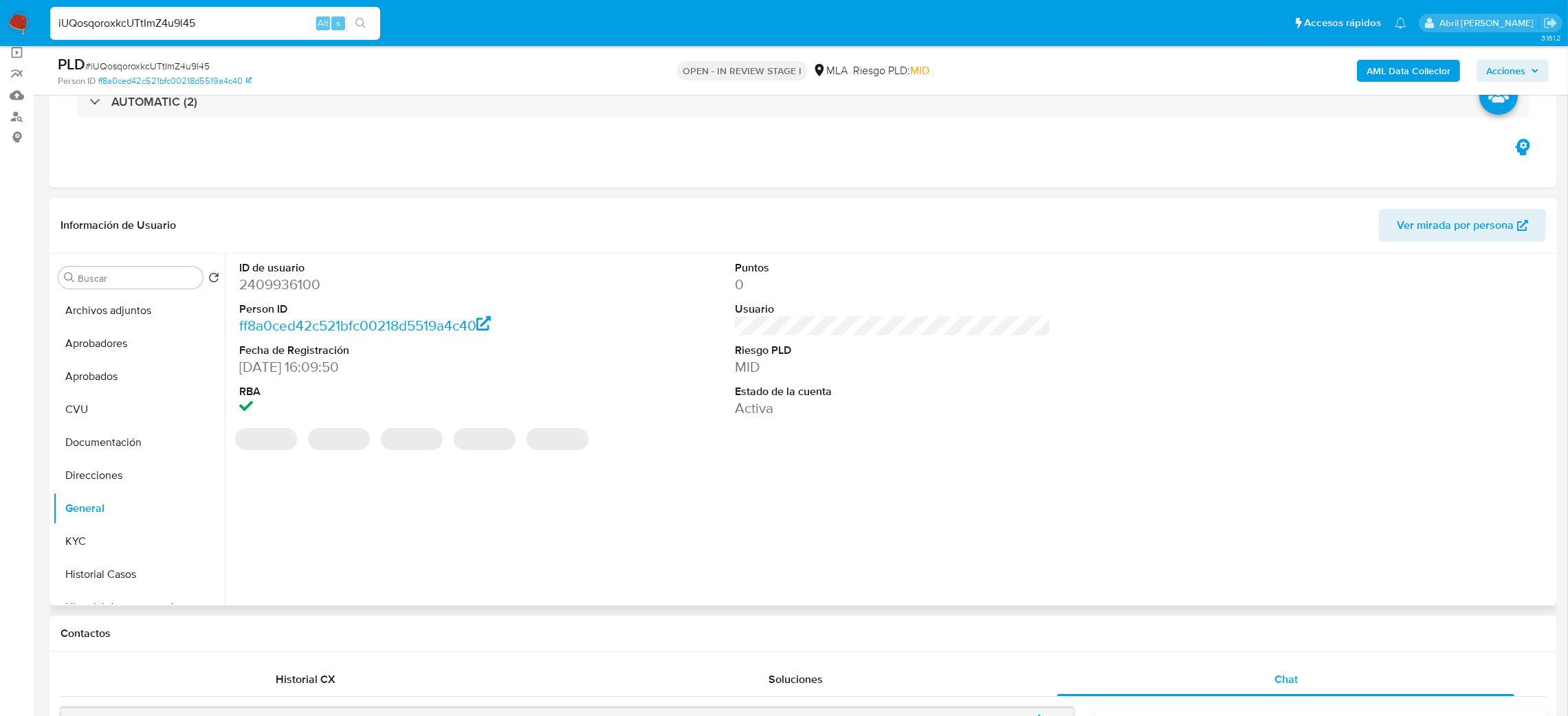
click at [273, 291] on dd "2409936100" at bounding box center [398, 284] width 317 height 19
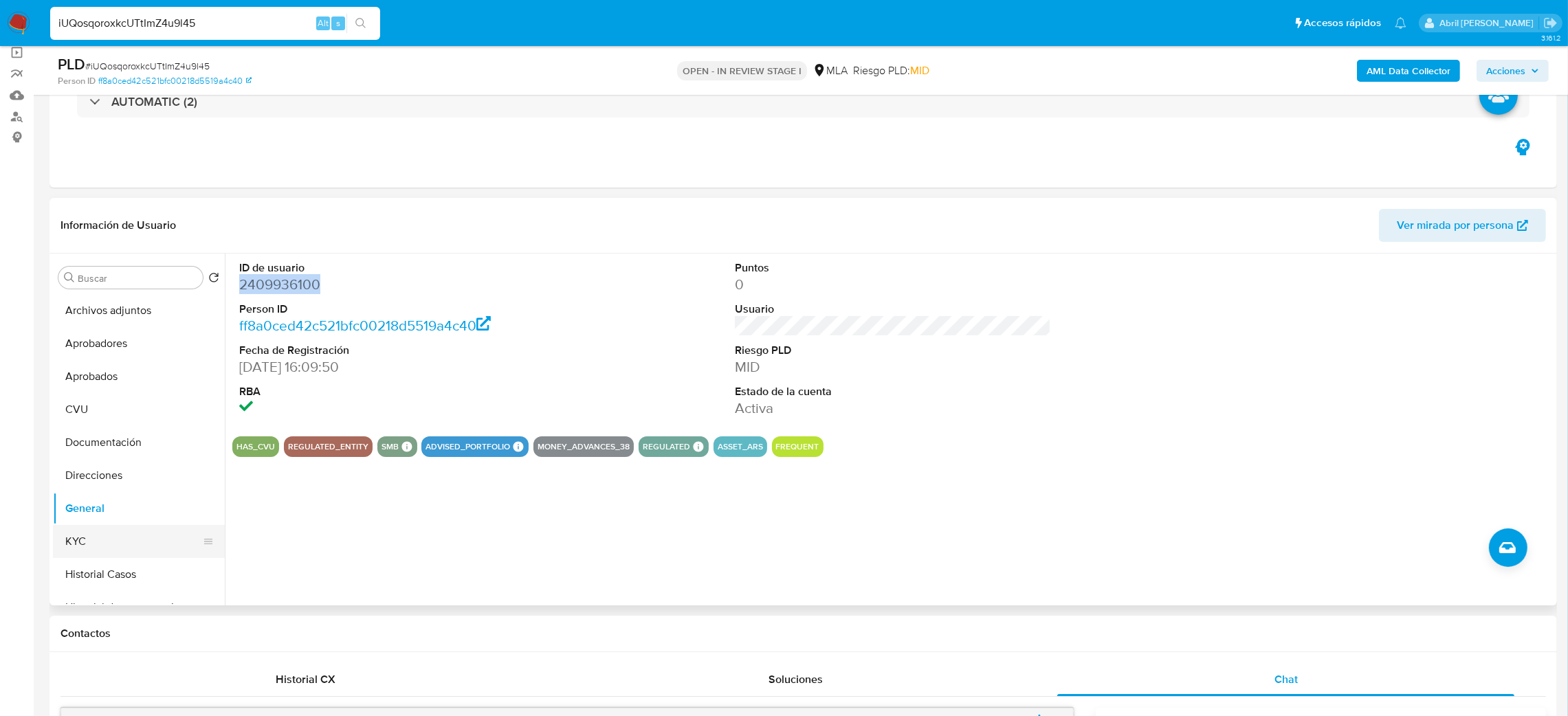
click at [98, 556] on button "KYC" at bounding box center [133, 541] width 161 height 33
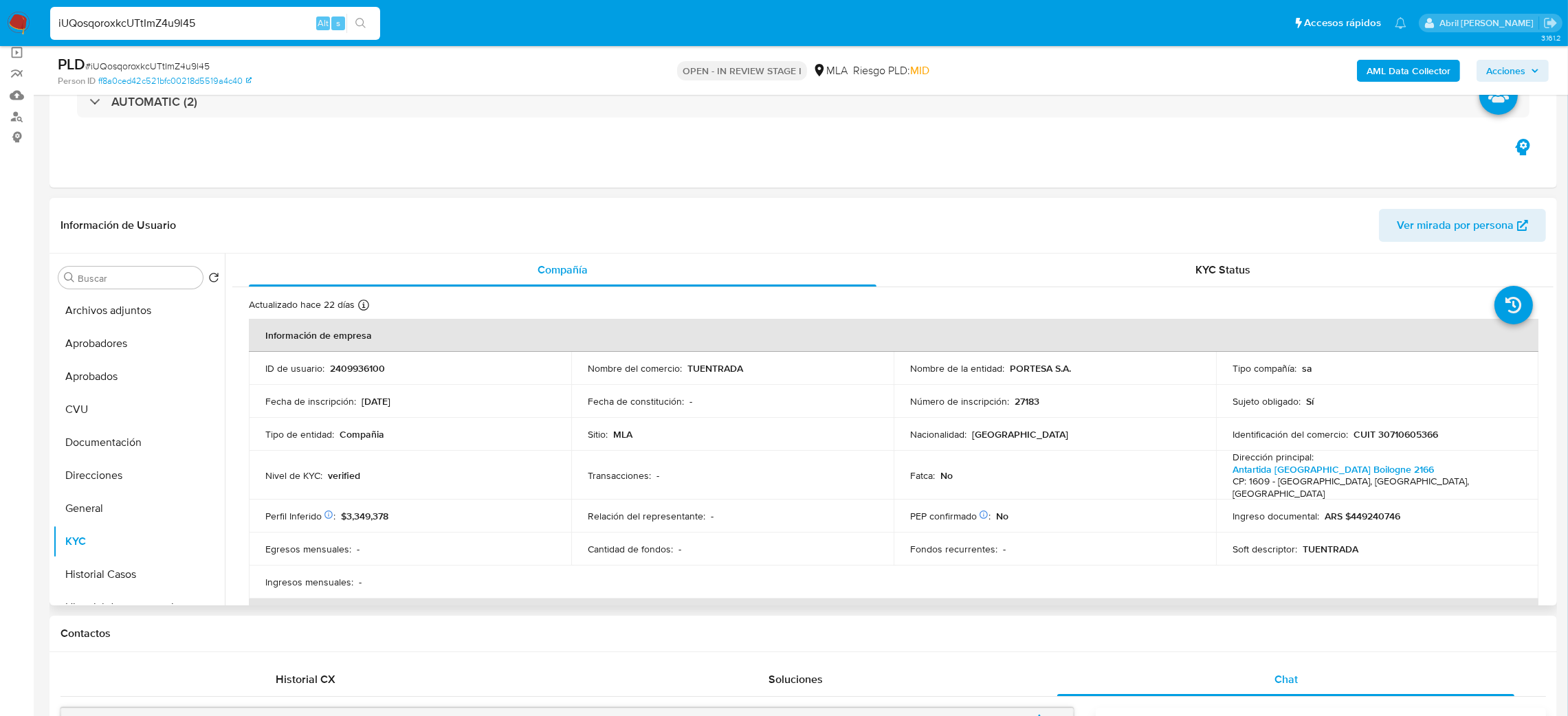
click at [1433, 229] on span "Ver mirada por persona" at bounding box center [1455, 225] width 117 height 33
click at [1421, 427] on td "Identificación del comercio : CUIT 30710605366" at bounding box center [1377, 435] width 323 height 33
click at [1413, 432] on p "CUIT 30710605366" at bounding box center [1396, 434] width 85 height 12
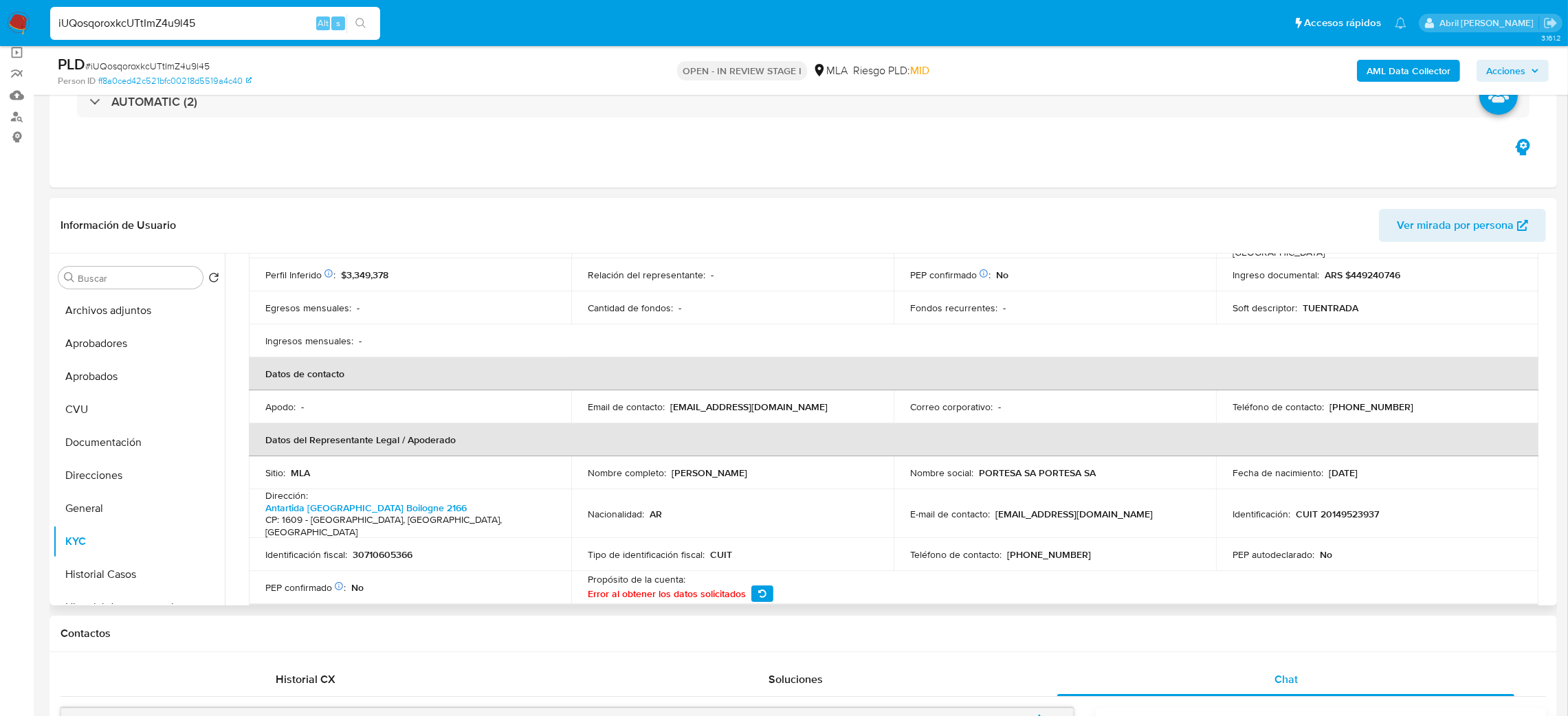
scroll to position [308, 0]
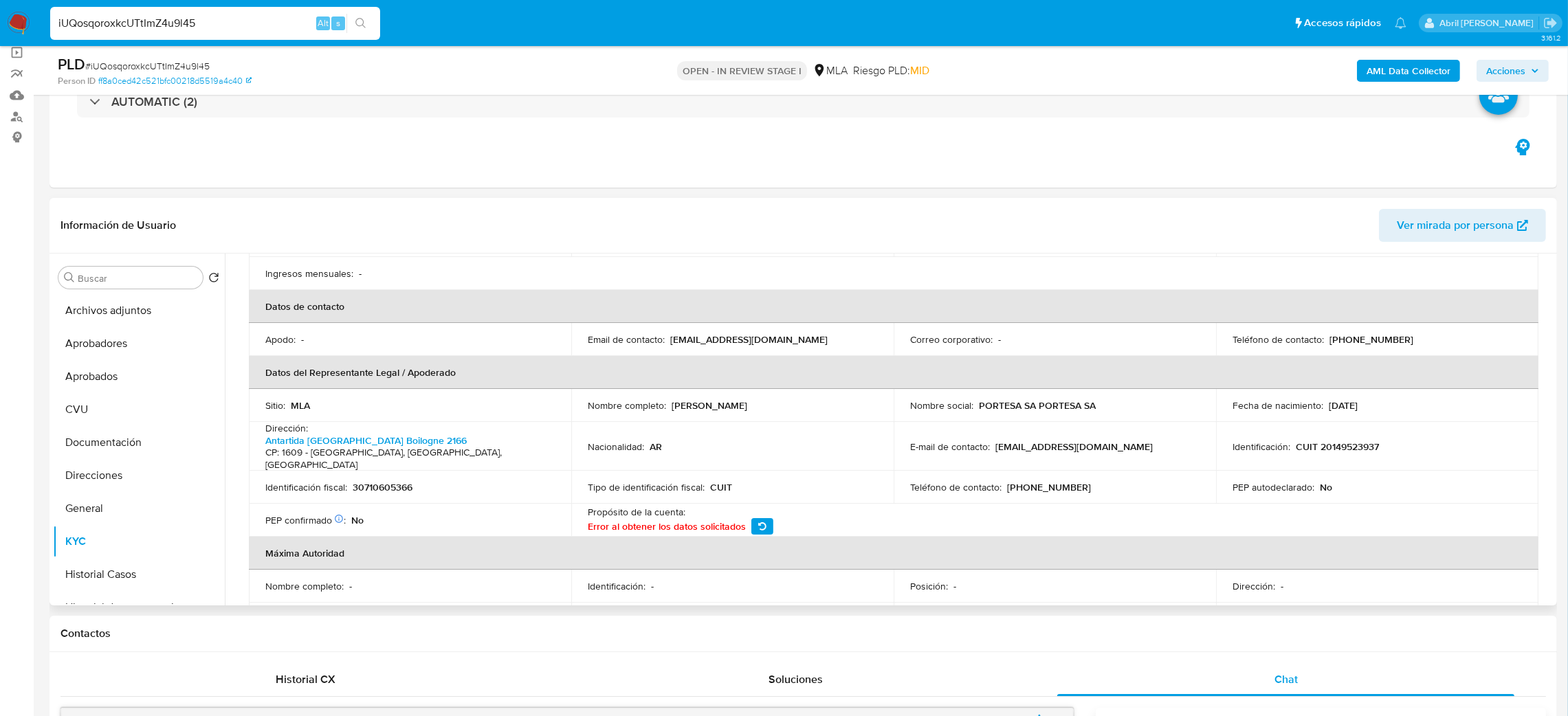
click at [1351, 333] on p "(11) 31387849" at bounding box center [1371, 339] width 84 height 12
drag, startPoint x: 669, startPoint y: 322, endPoint x: 819, endPoint y: 321, distance: 150.0
click at [819, 333] on div "Email de contacto : mercadop@tuentrada.com" at bounding box center [732, 339] width 289 height 12
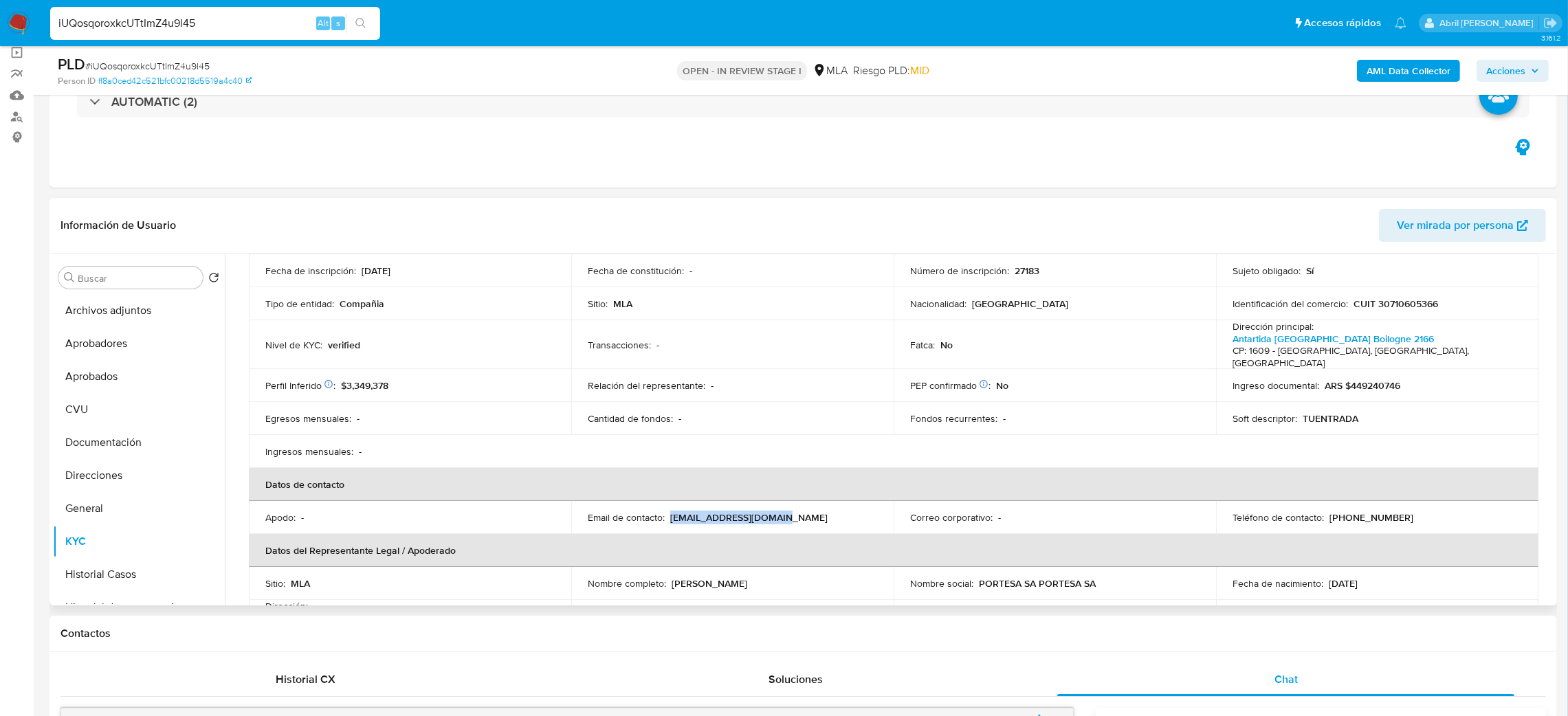
scroll to position [0, 0]
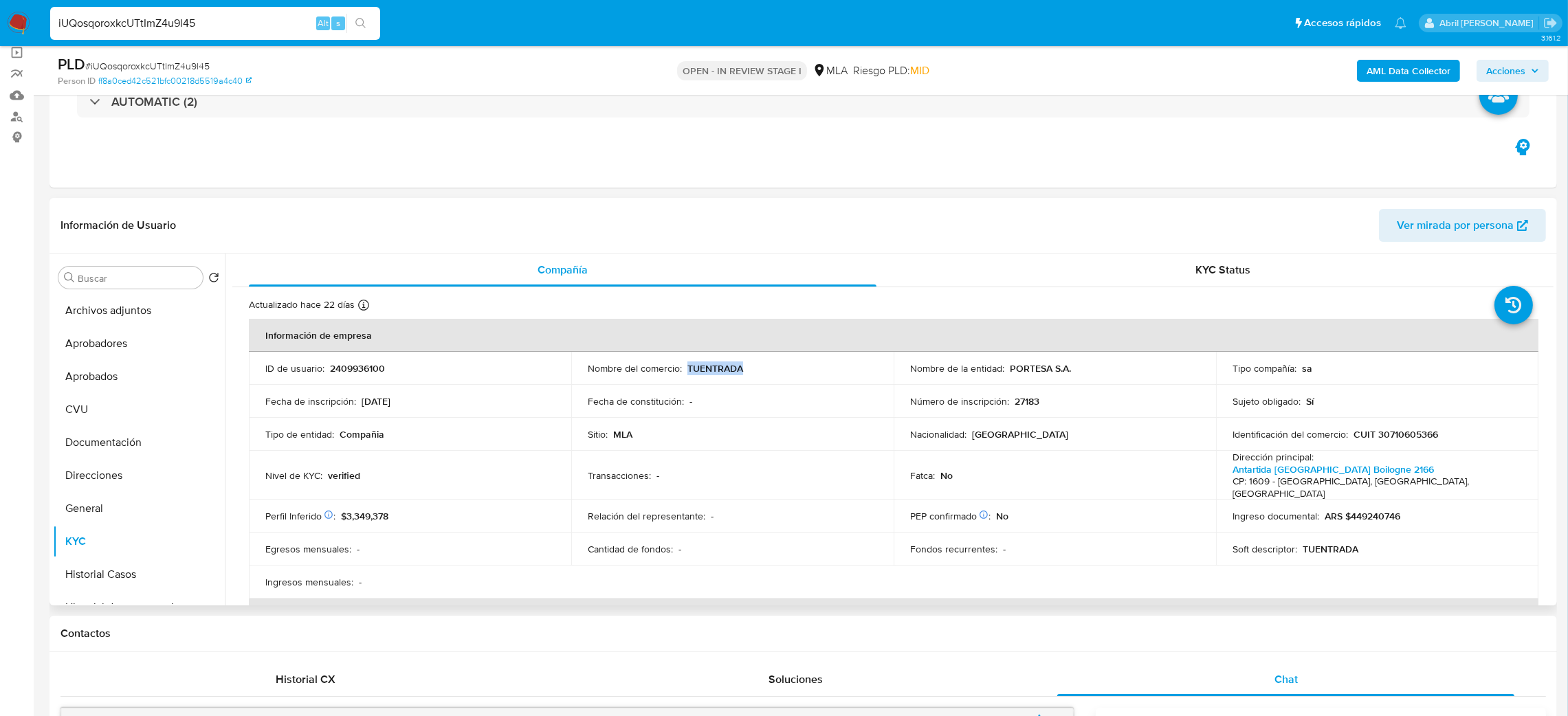
drag, startPoint x: 686, startPoint y: 373, endPoint x: 783, endPoint y: 365, distance: 97.3
click at [783, 365] on div "Nombre del comercio : TUENTRADA" at bounding box center [732, 368] width 289 height 12
click at [121, 66] on span "# iUQosqoroxkcUTtImZ4u9l45" at bounding box center [147, 66] width 125 height 14
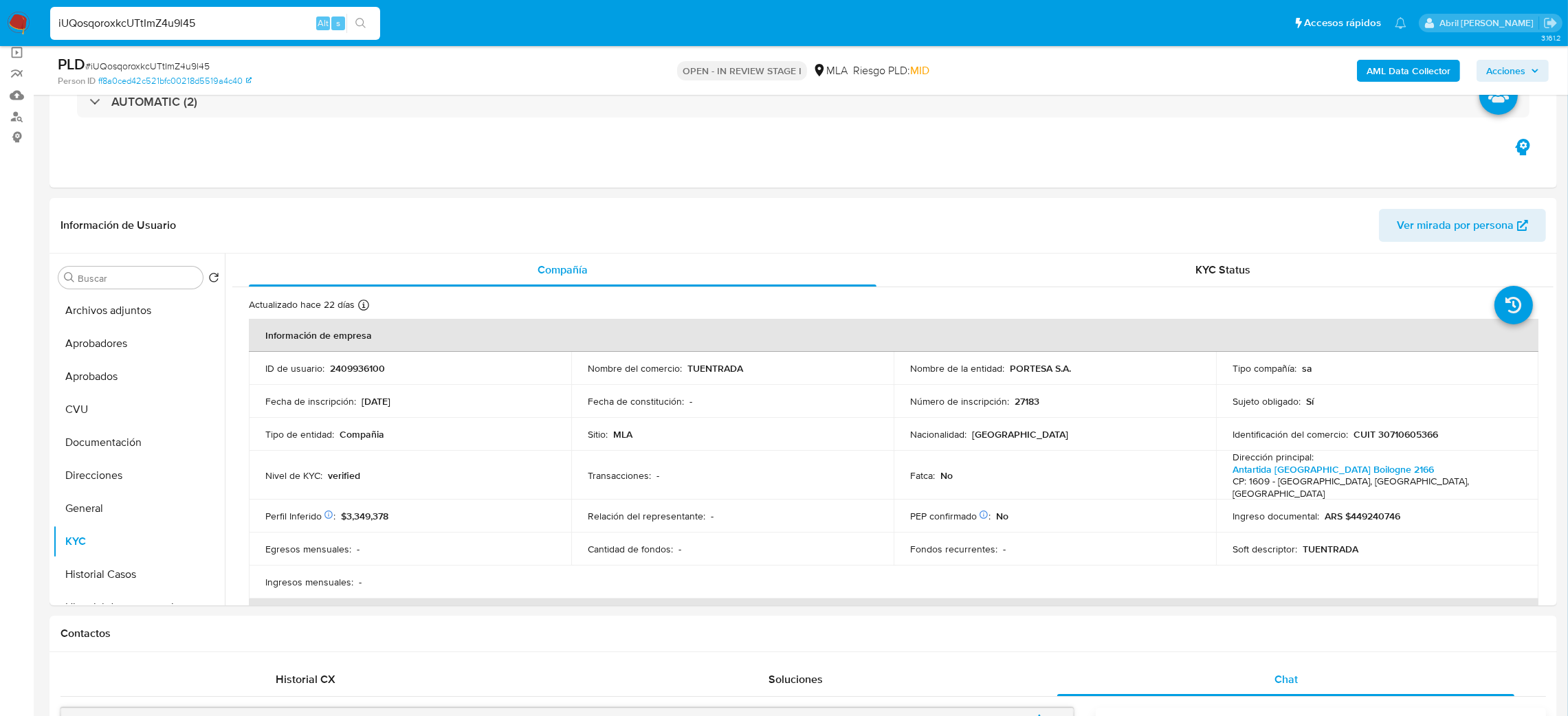
click at [109, 431] on button "Documentación" at bounding box center [133, 442] width 161 height 33
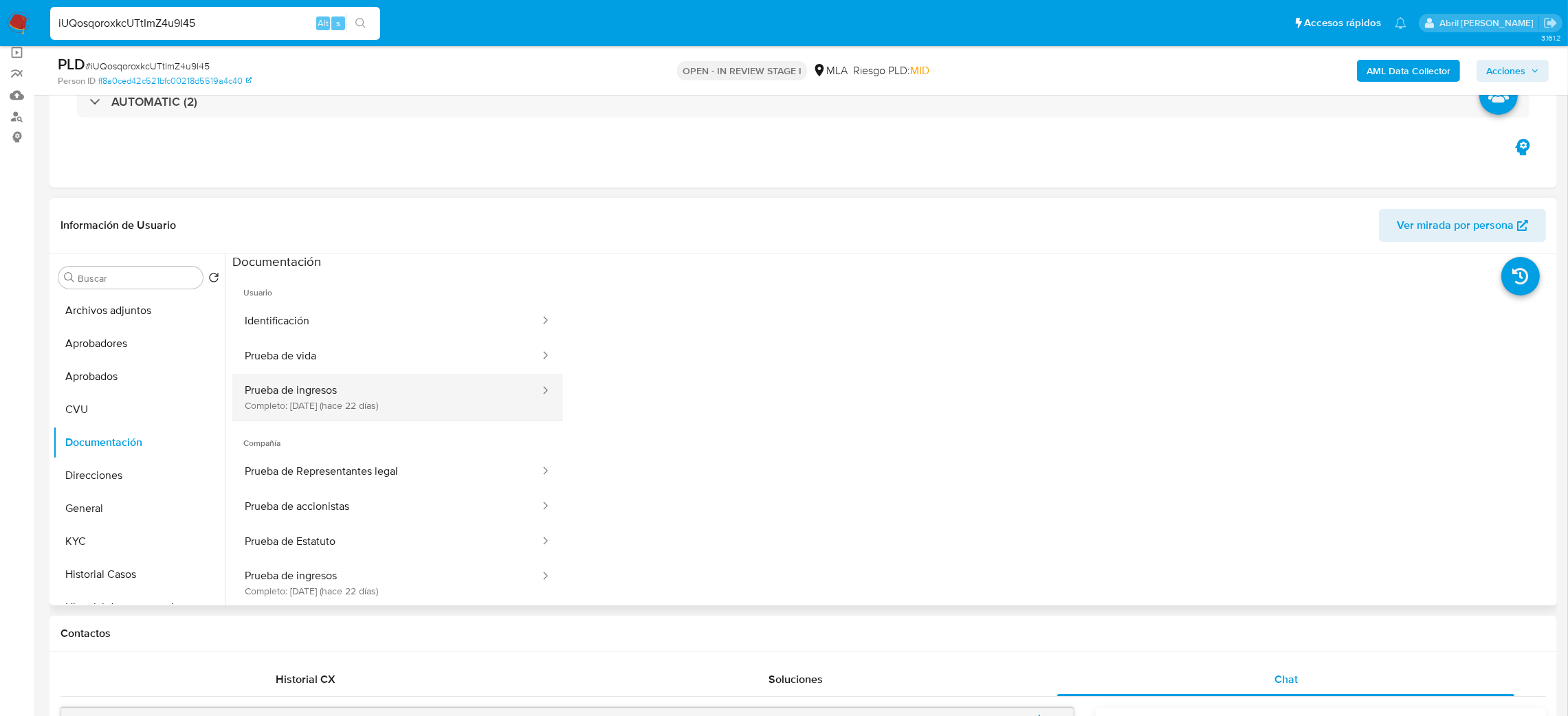
click at [358, 393] on button "Prueba de ingresos Completo: 09/09/2025 (hace 22 días)" at bounding box center [386, 398] width 308 height 47
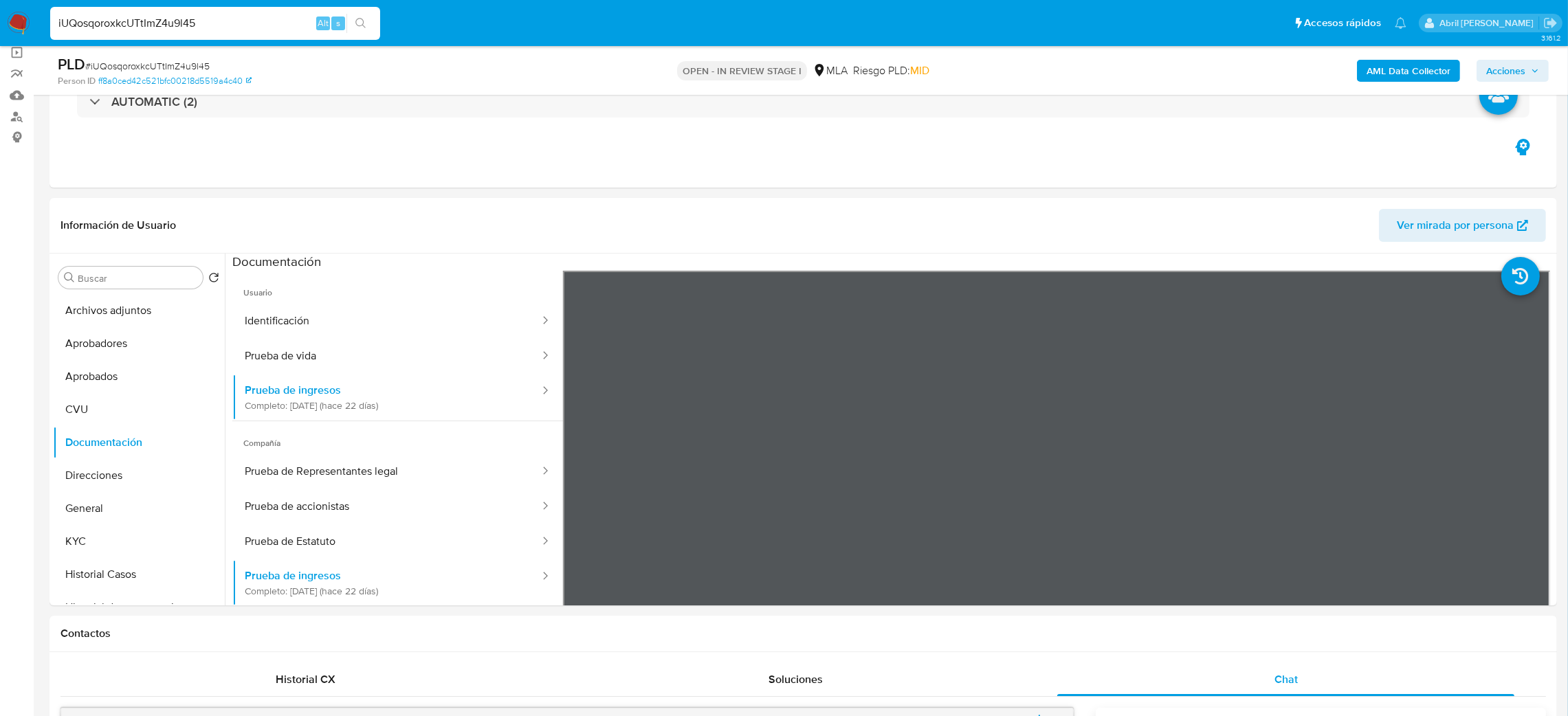
drag, startPoint x: 203, startPoint y: 19, endPoint x: 14, endPoint y: 18, distance: 189.0
click at [14, 18] on nav "Pausado Ver notificaciones iUQosqoroxkcUTtImZ4u9l45 Alt s Accesos rápidos Presi…" at bounding box center [784, 23] width 1568 height 46
paste input "t1aAok3Z1xiwBdm9F9im06p4"
type input "t1aAok3Z1xiwBdm9F9im06p4"
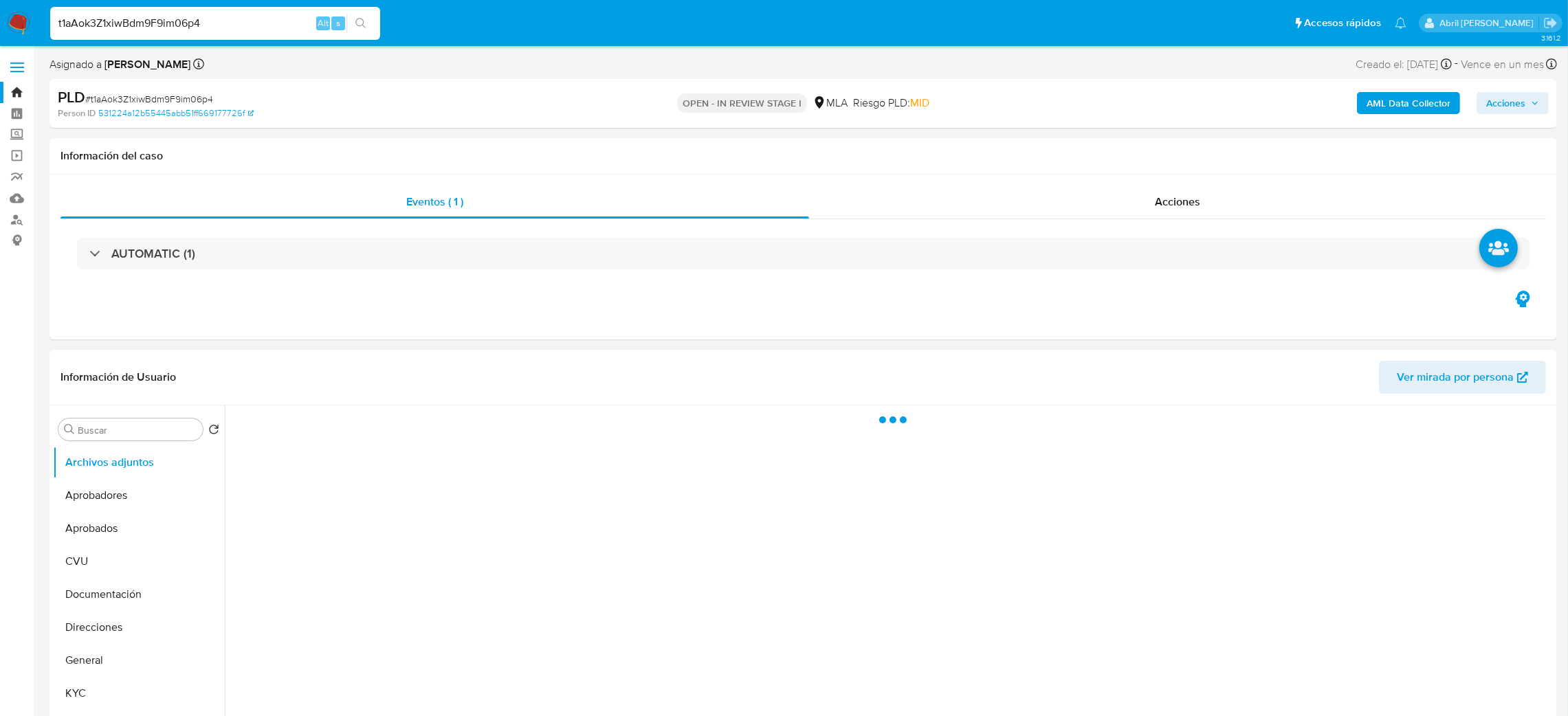
select select "10"
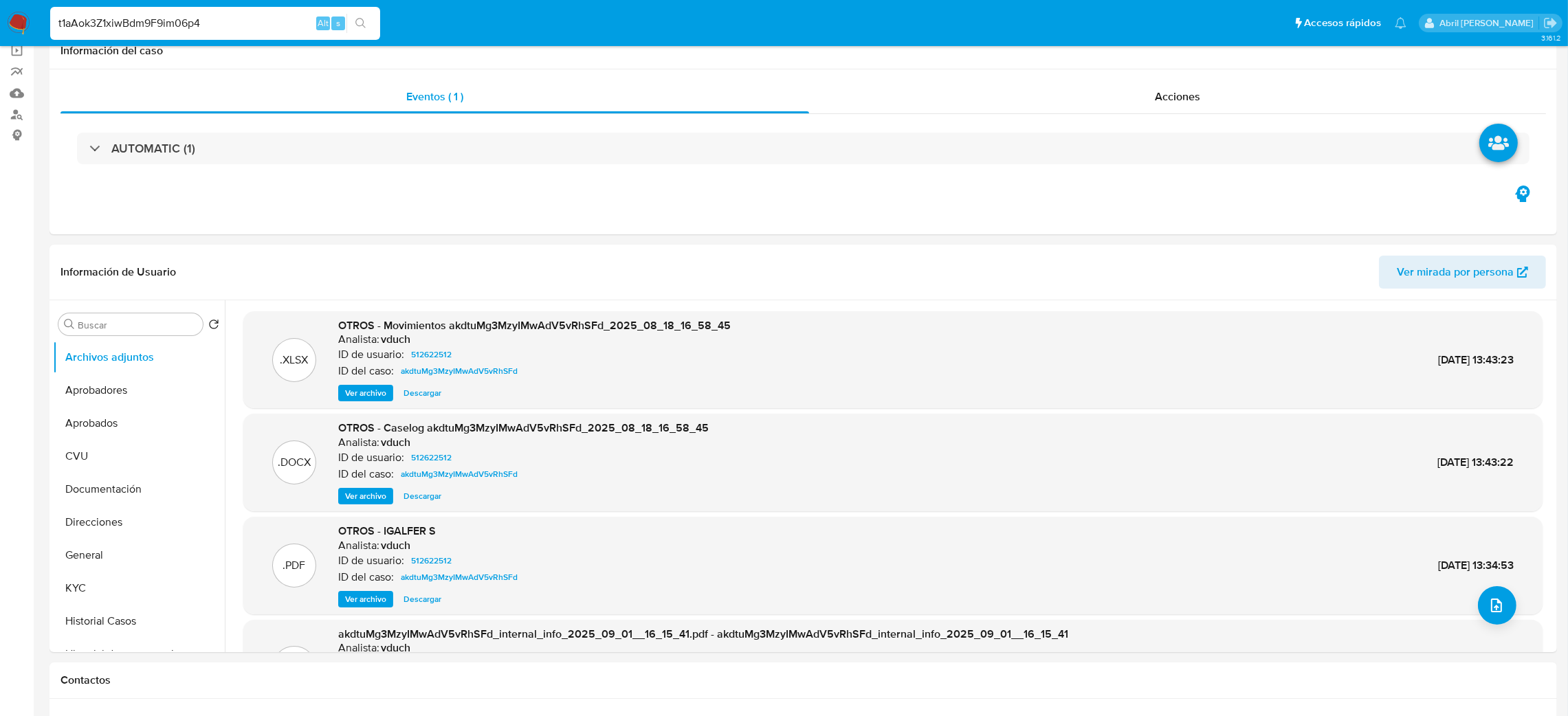
scroll to position [206, 0]
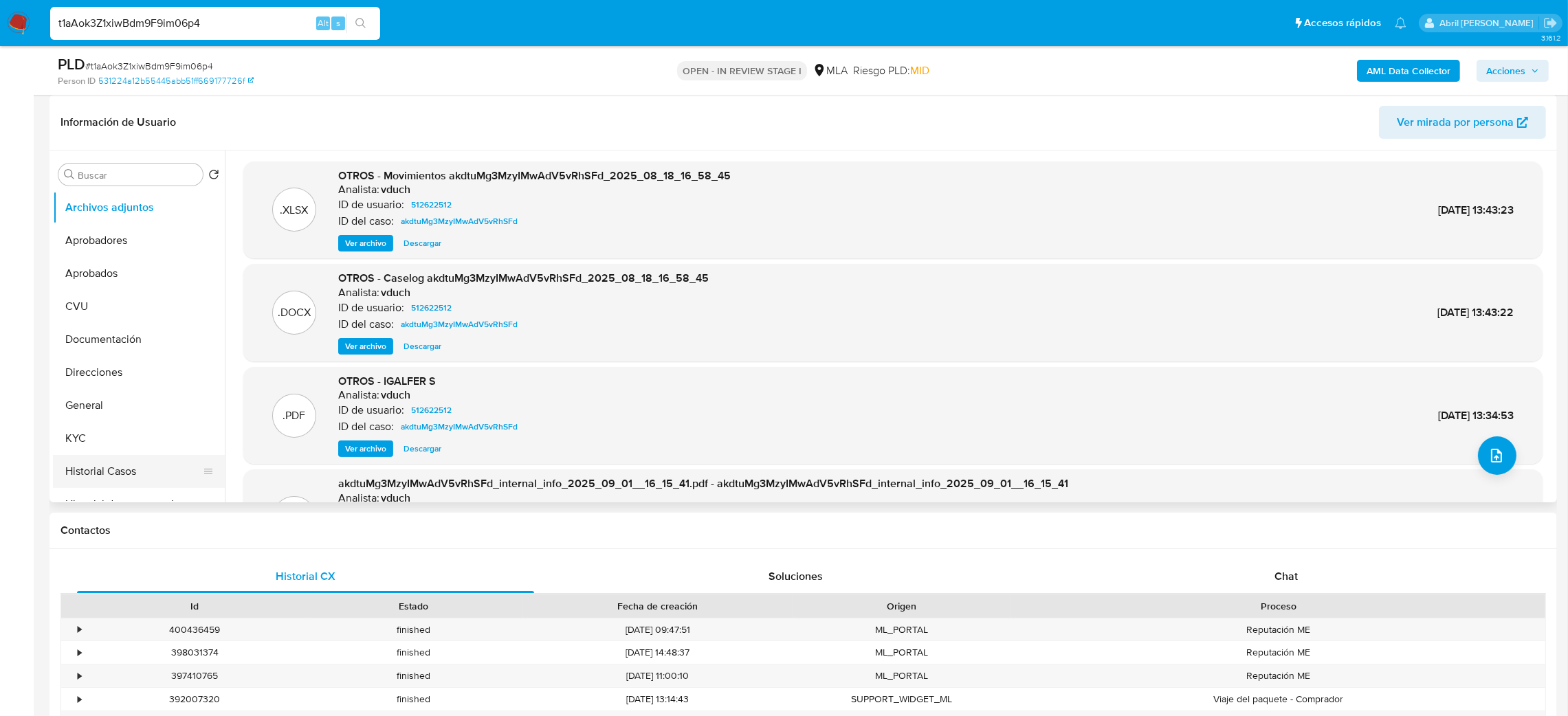
click at [140, 464] on button "Historial Casos" at bounding box center [133, 472] width 161 height 33
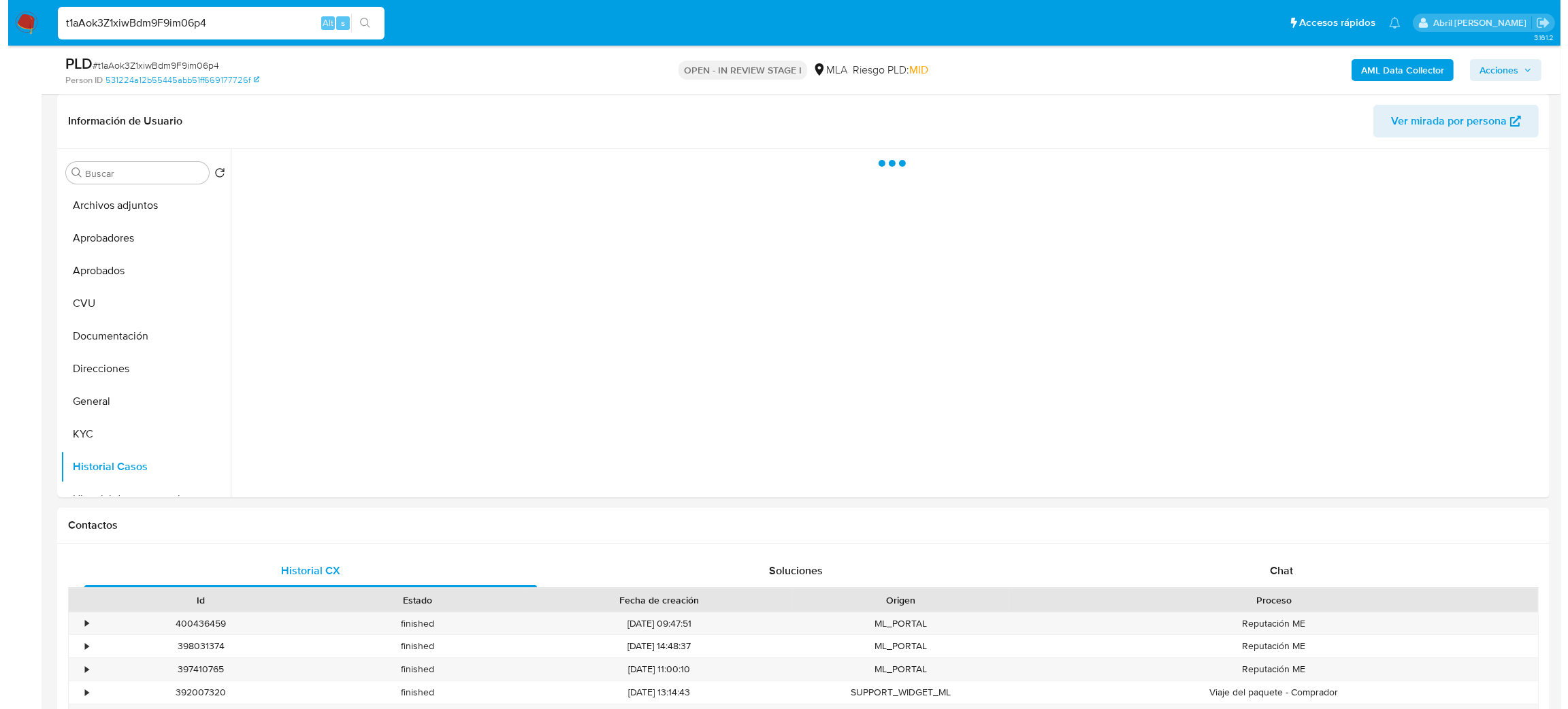
scroll to position [102, 0]
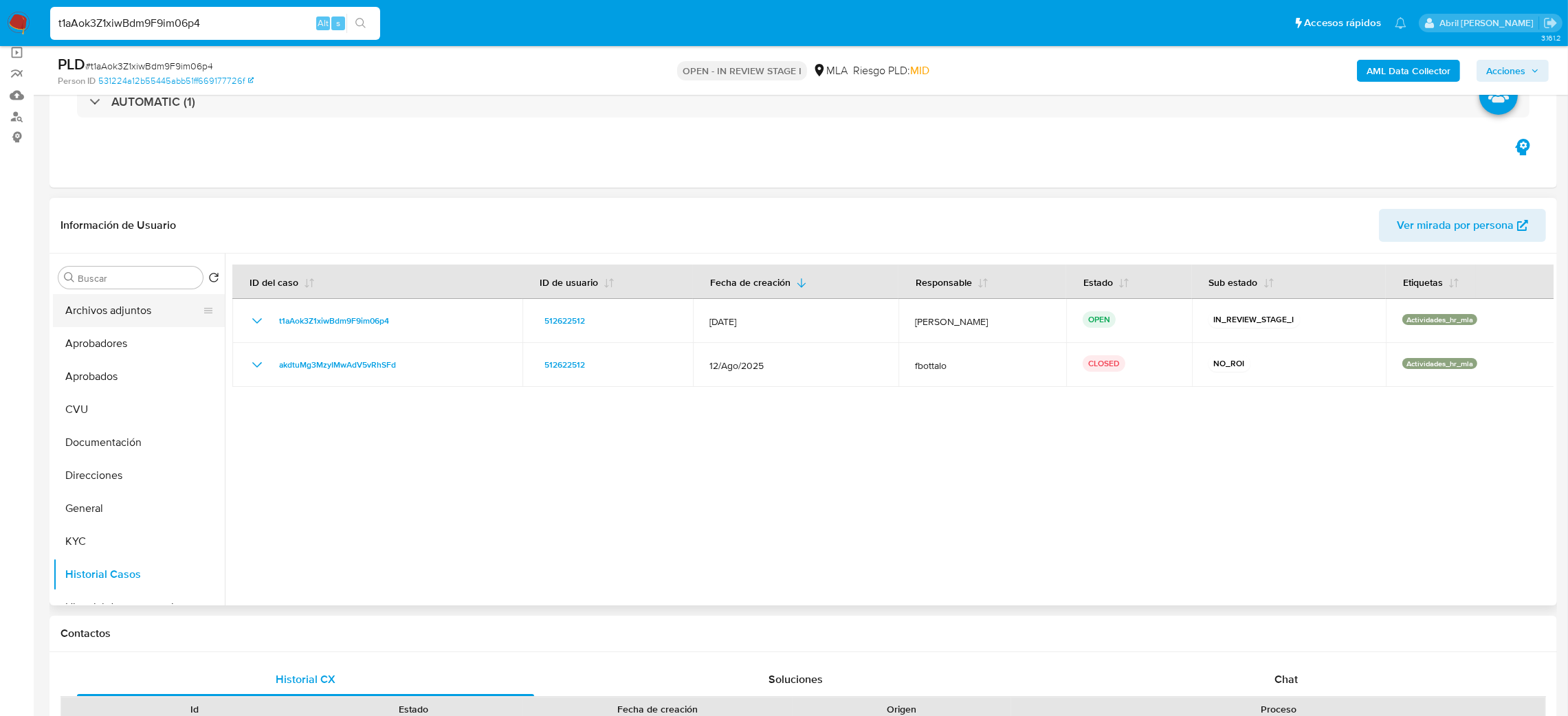
click at [106, 299] on button "Archivos adjuntos" at bounding box center [133, 311] width 161 height 33
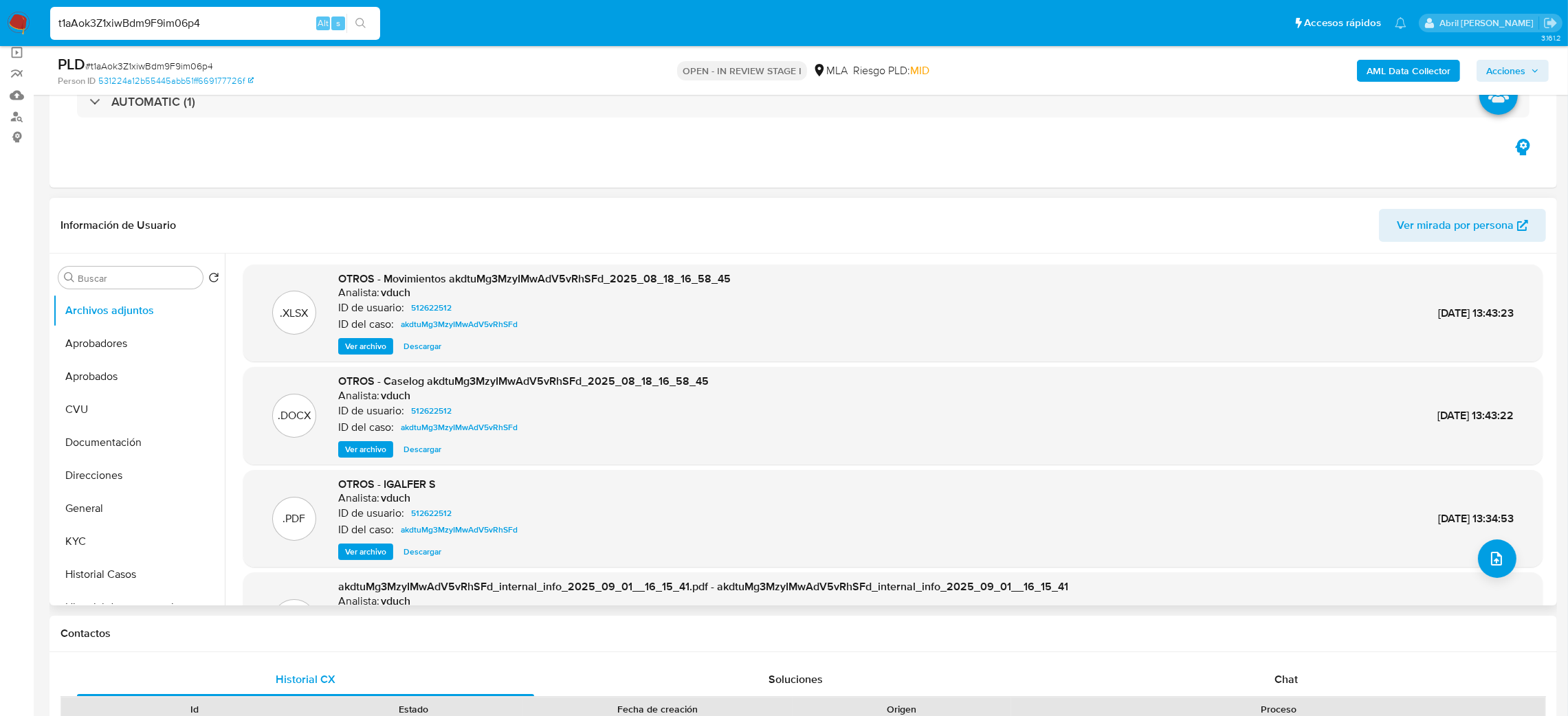
drag, startPoint x: 361, startPoint y: 449, endPoint x: 398, endPoint y: 447, distance: 37.1
click at [361, 449] on span "Ver archivo" at bounding box center [365, 449] width 41 height 14
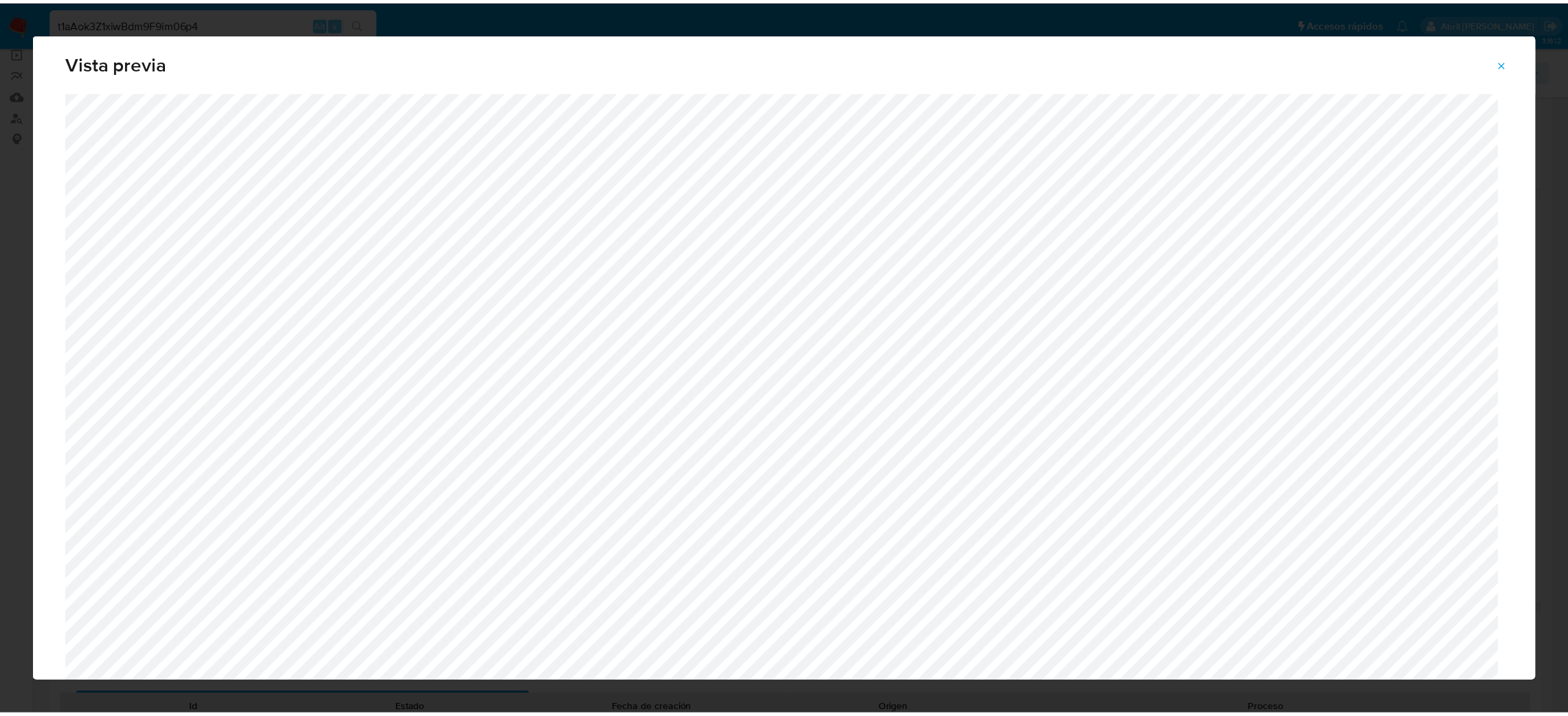
scroll to position [0, 0]
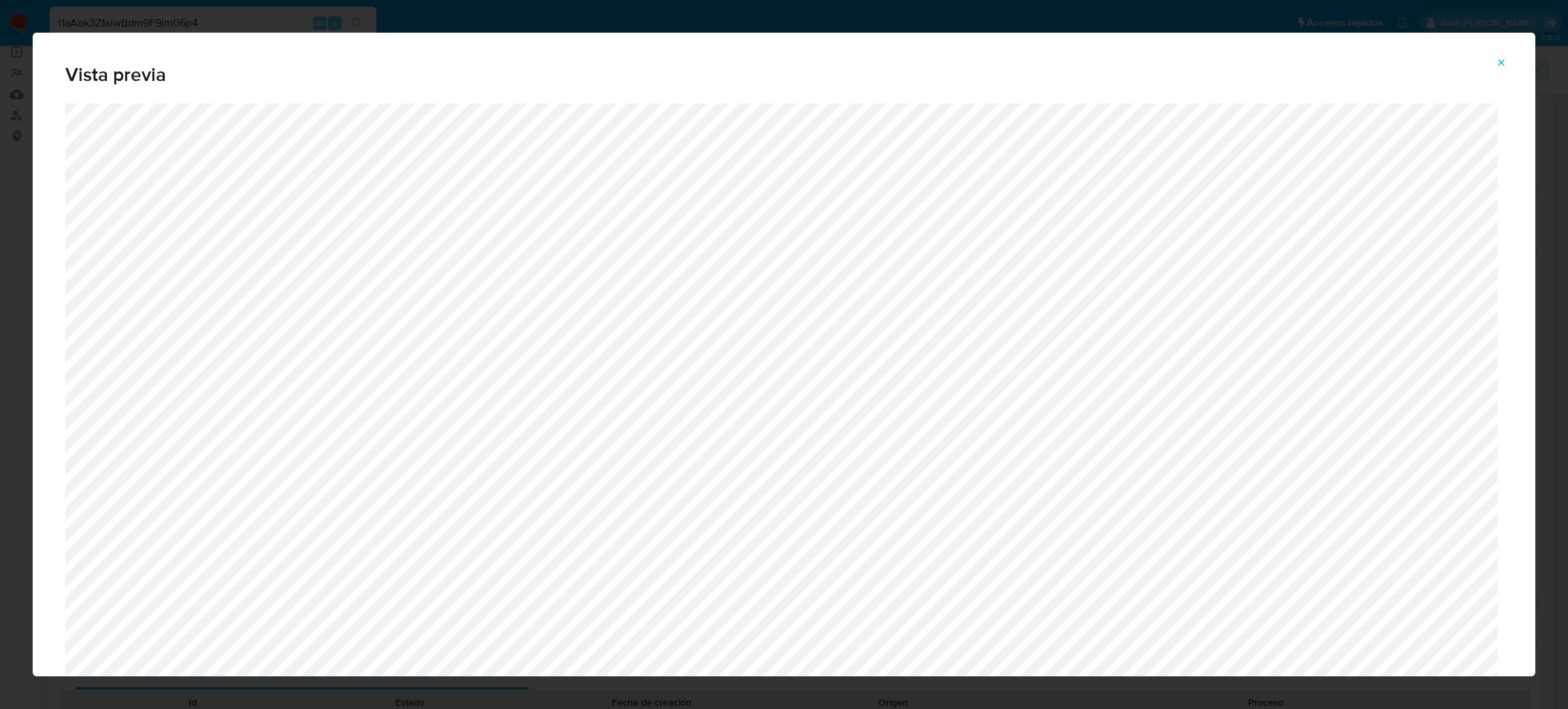
click at [1503, 60] on icon "Attachment preview" at bounding box center [1501, 62] width 11 height 11
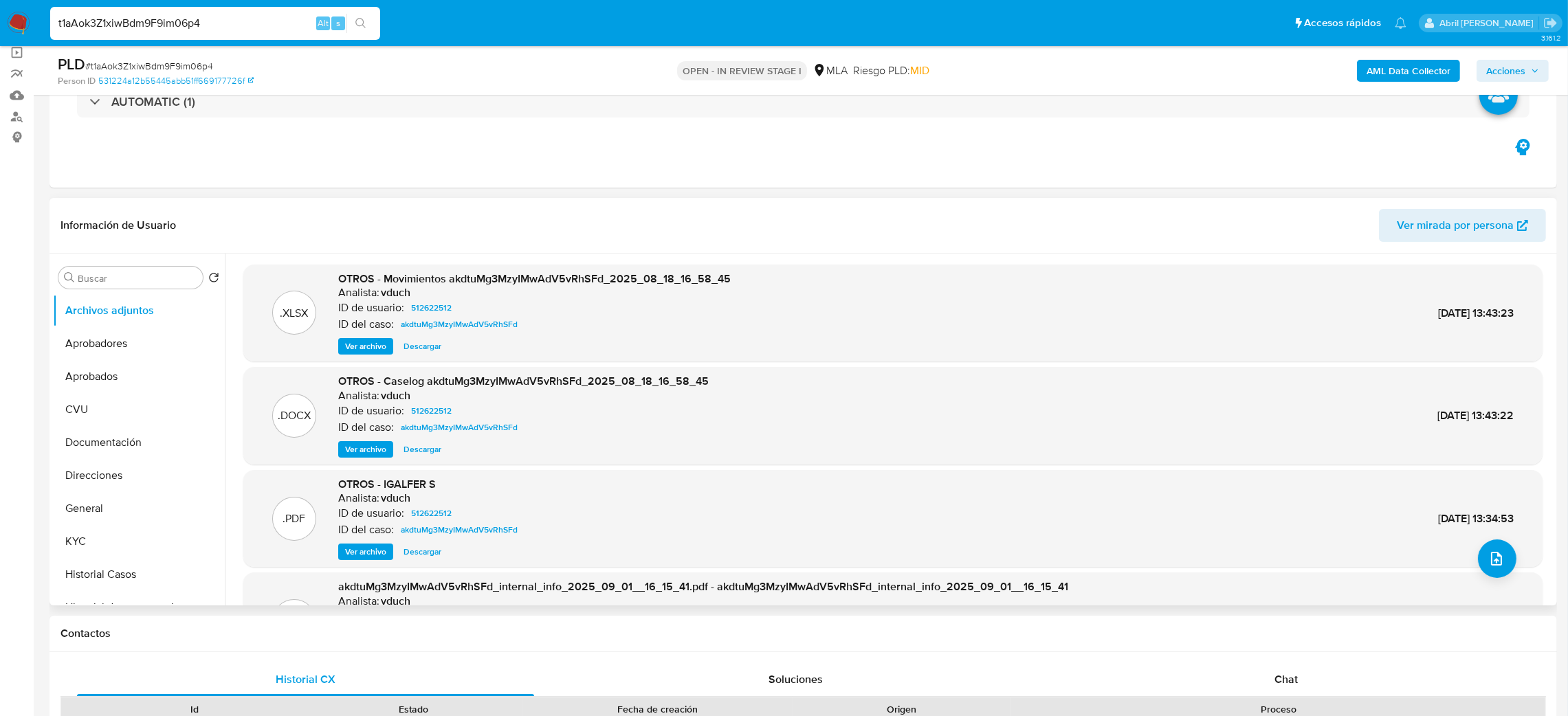
drag, startPoint x: 249, startPoint y: 26, endPoint x: 0, endPoint y: 29, distance: 249.0
click at [0, 29] on nav "Pausado Ver notificaciones t1aAok3Z1xiwBdm9F9im06p4 Alt s Accesos rápidos Presi…" at bounding box center [784, 23] width 1568 height 46
paste input "6MSECHJvOP0vKRJySZ7Fh1HU"
type input "6MSECHJvOP0vKRJySZ7Fh1HU"
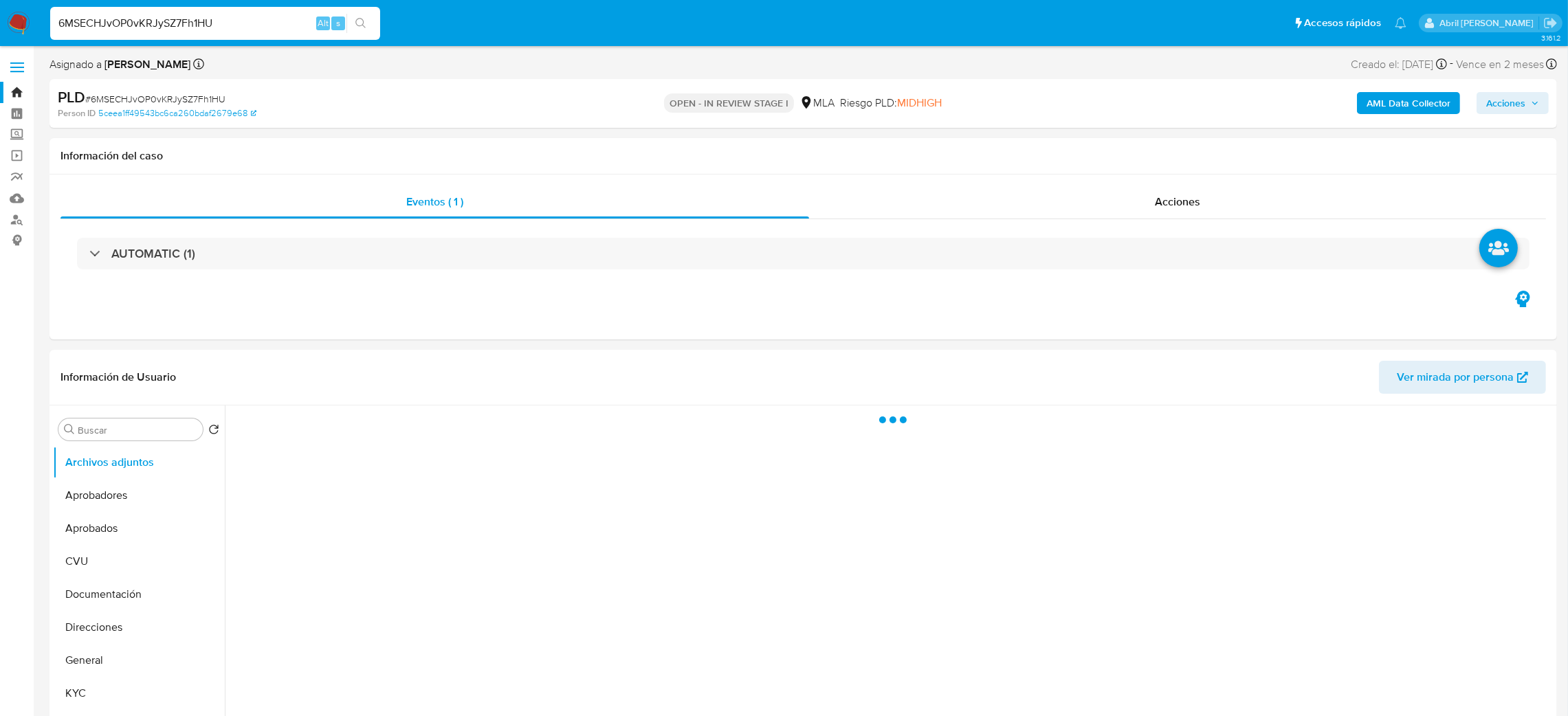
select select "10"
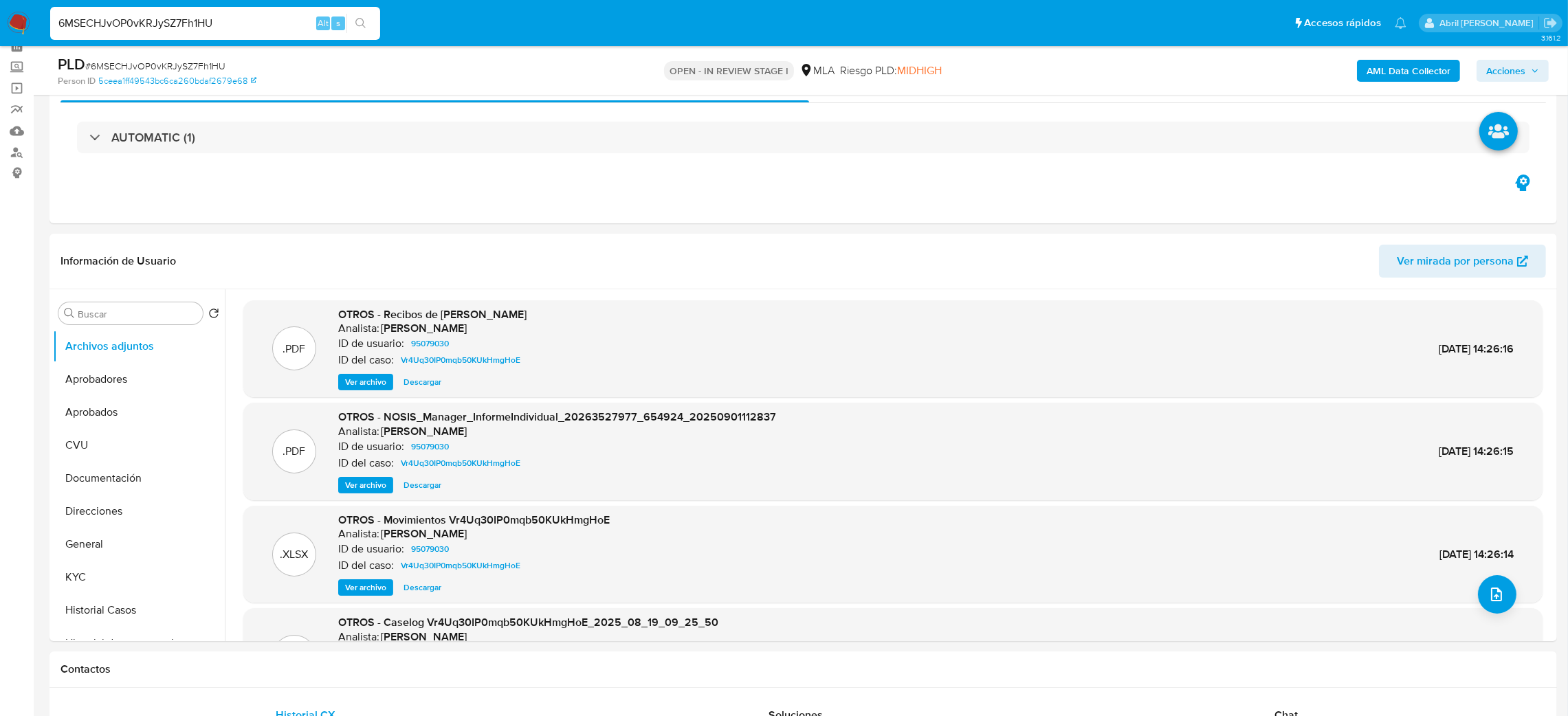
scroll to position [103, 0]
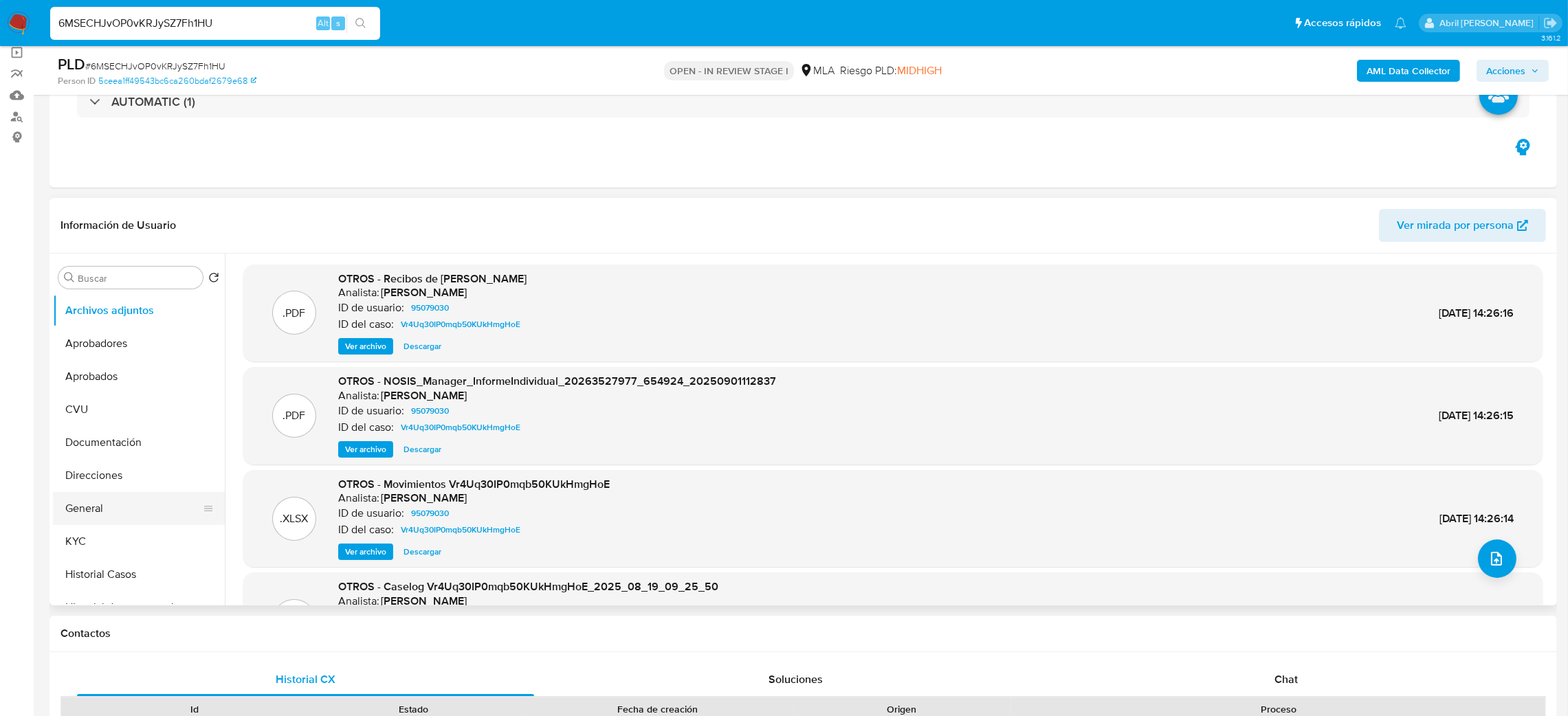
click at [88, 507] on button "General" at bounding box center [133, 509] width 161 height 33
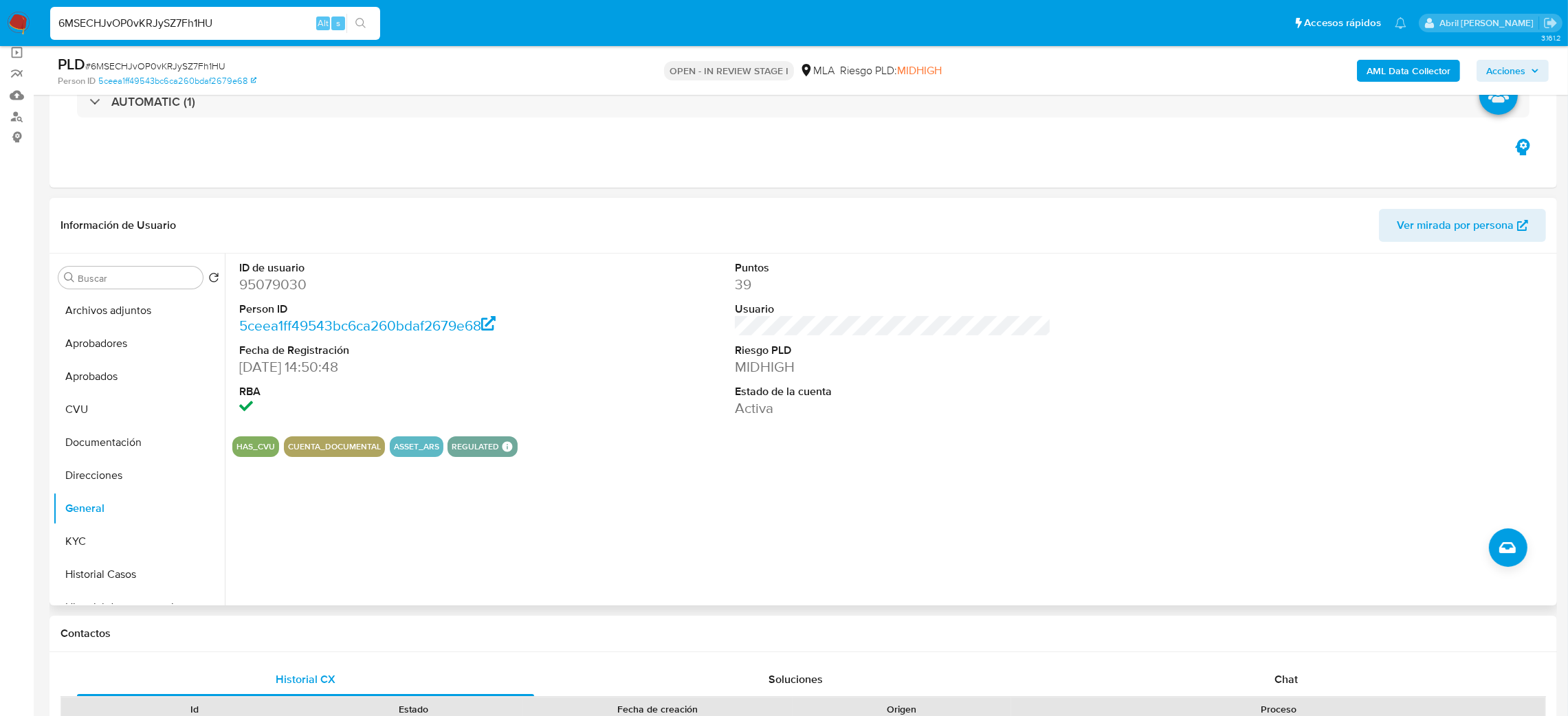
click at [282, 281] on dd "95079030" at bounding box center [398, 284] width 317 height 19
click at [162, 70] on span "# 6MSECHJvOP0vKRJySZ7Fh1HU" at bounding box center [155, 66] width 140 height 14
click at [282, 286] on dd "95079030" at bounding box center [398, 284] width 317 height 19
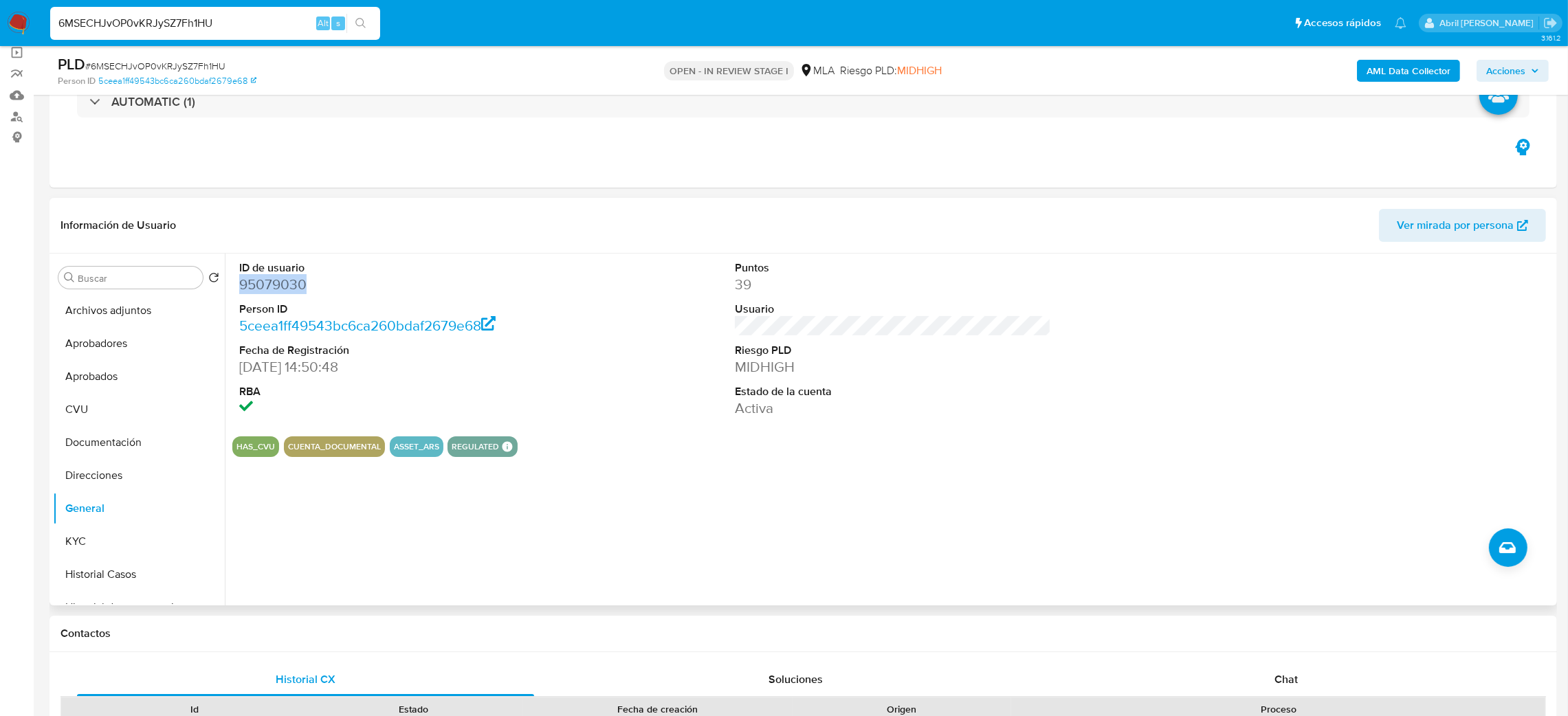
click at [282, 286] on dd "95079030" at bounding box center [398, 284] width 317 height 19
click at [189, 63] on span "# 6MSECHJvOP0vKRJySZ7Fh1HU" at bounding box center [155, 66] width 140 height 14
click at [122, 313] on button "Archivos adjuntos" at bounding box center [133, 311] width 161 height 33
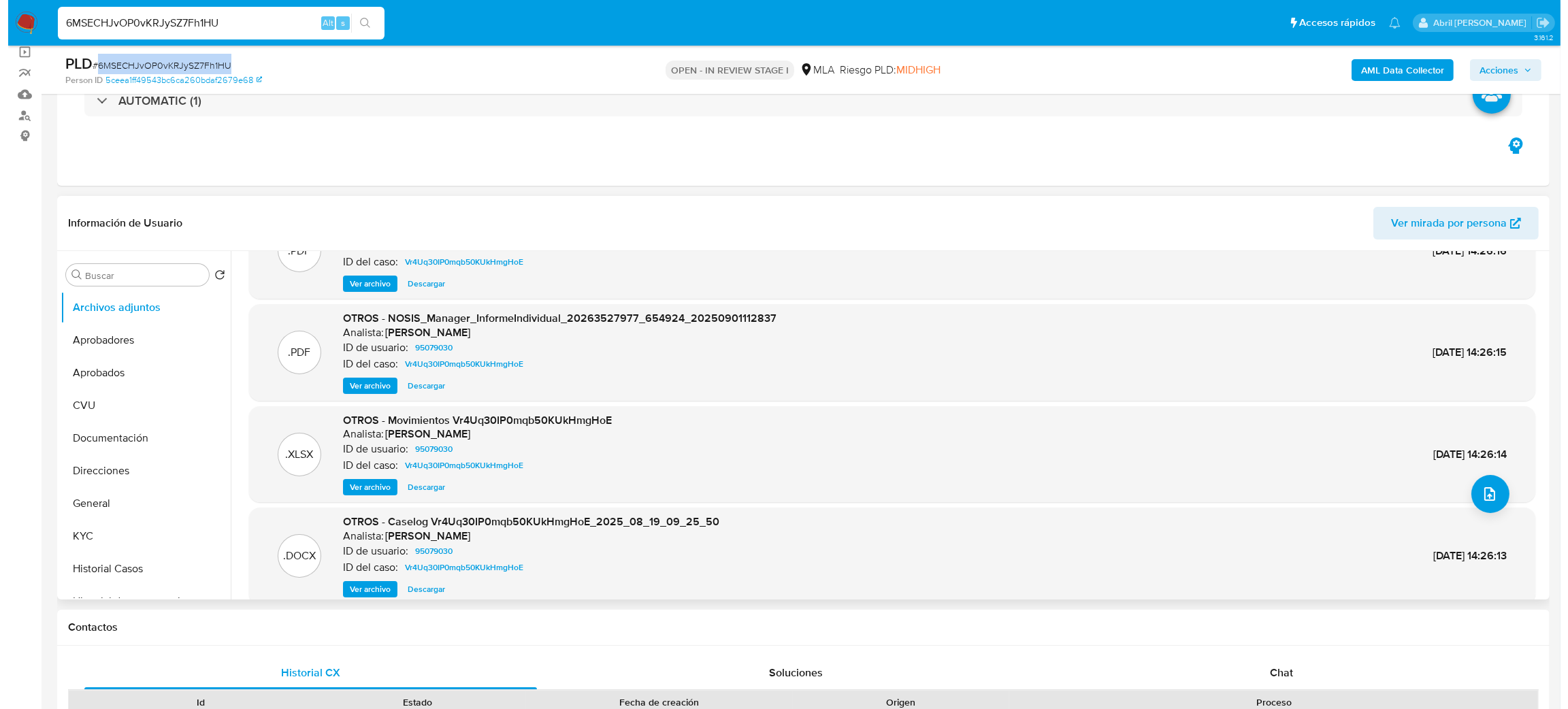
scroll to position [114, 0]
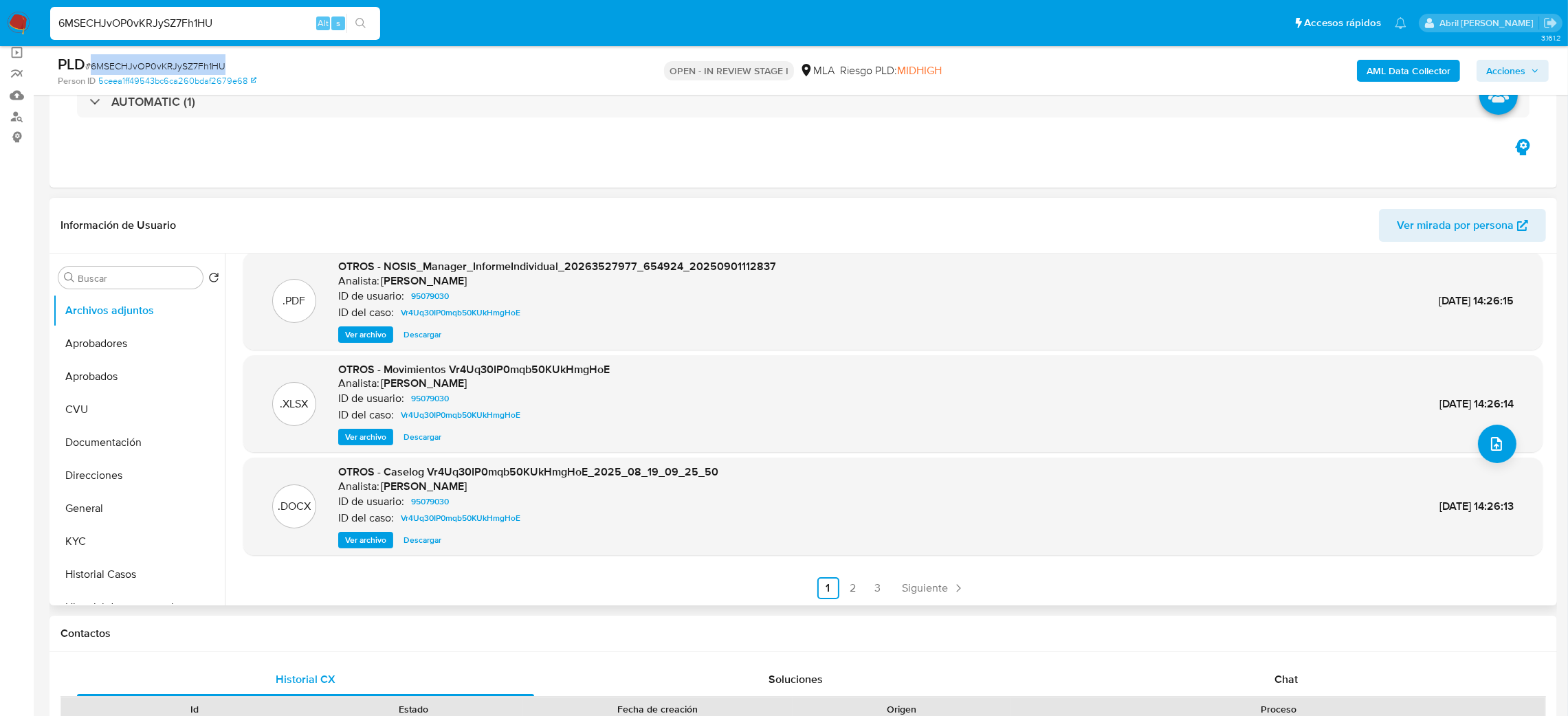
drag, startPoint x: 360, startPoint y: 544, endPoint x: 386, endPoint y: 535, distance: 27.5
click at [360, 544] on span "Ver archivo" at bounding box center [365, 540] width 41 height 14
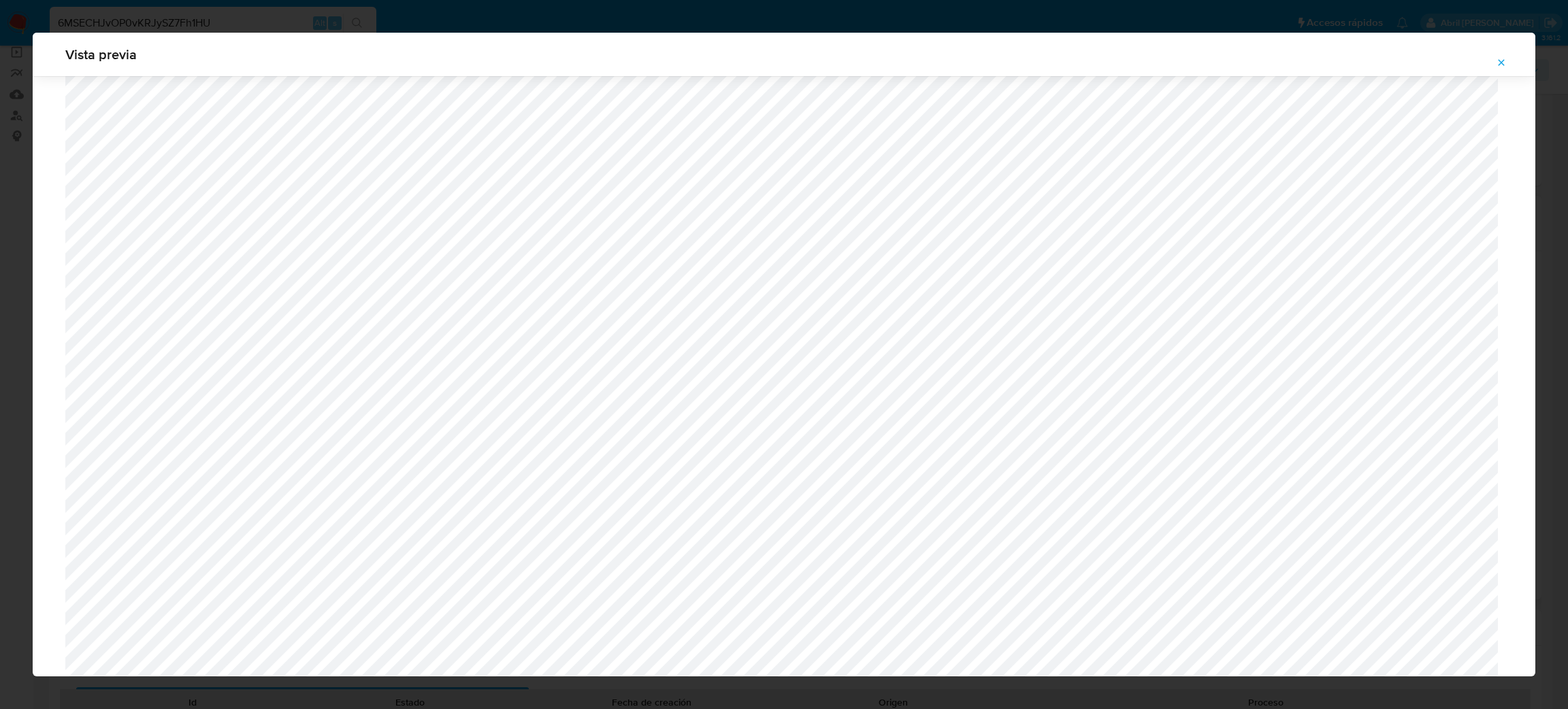
scroll to position [993, 0]
click at [374, 35] on div "Vista previa" at bounding box center [784, 54] width 1503 height 44
click at [1501, 57] on icon "Attachment preview" at bounding box center [1501, 62] width 11 height 11
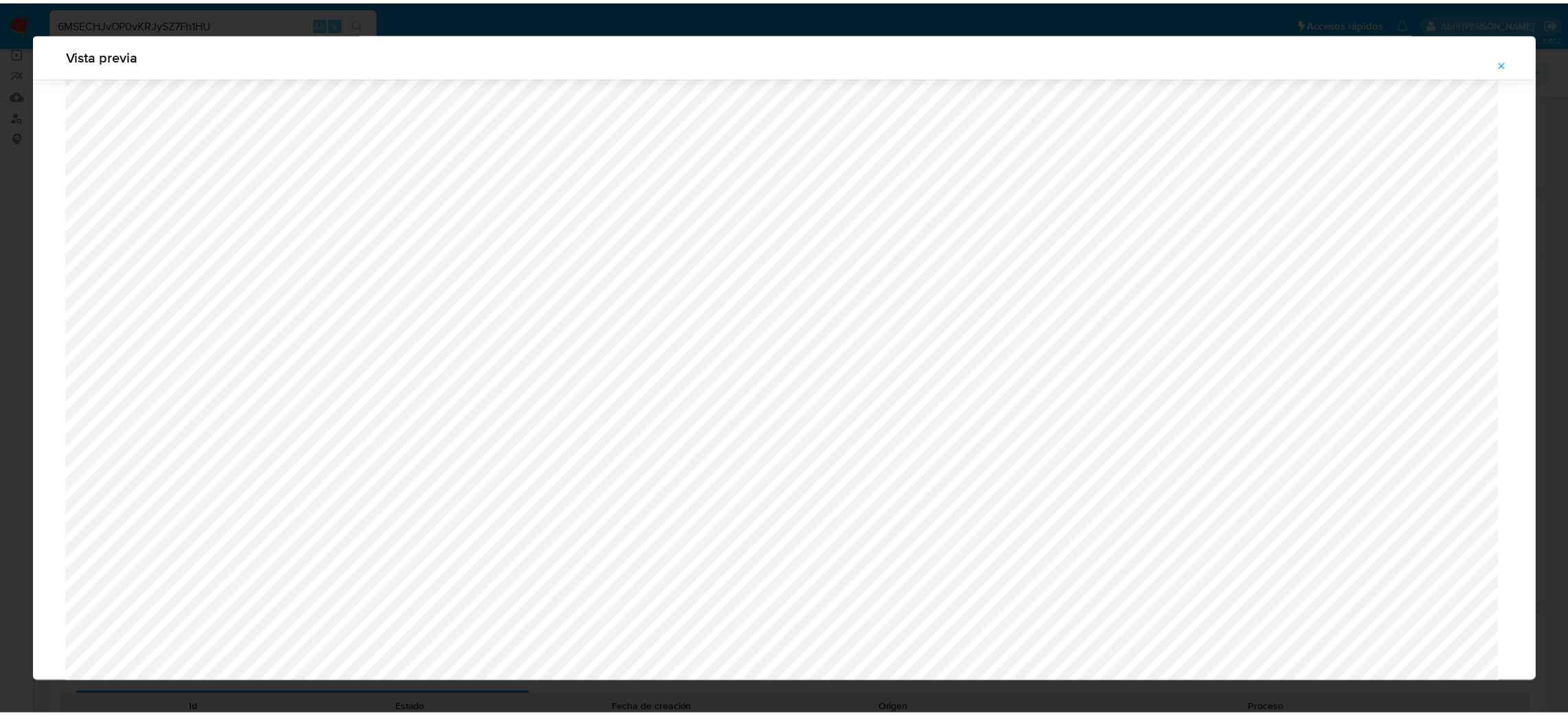
scroll to position [0, 0]
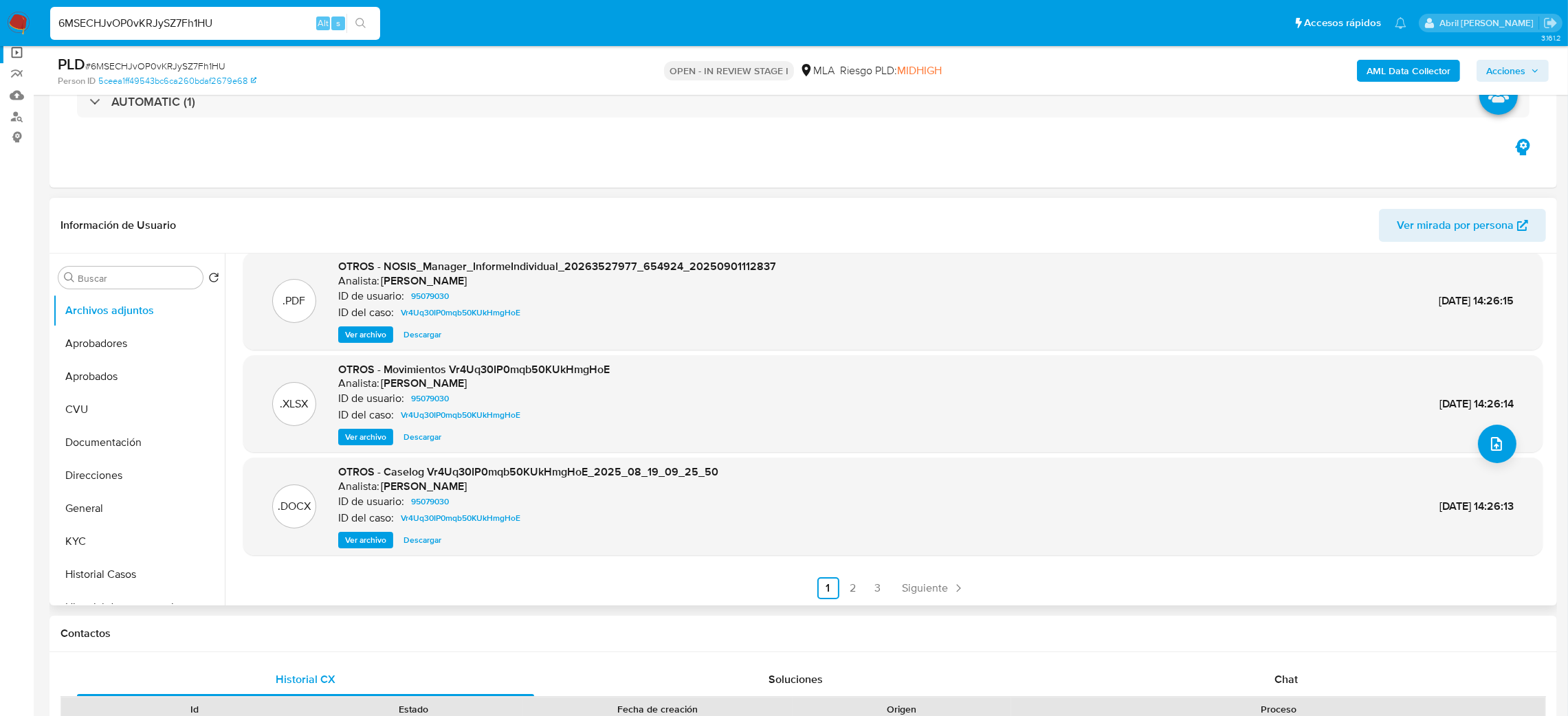
drag, startPoint x: 274, startPoint y: 26, endPoint x: 0, endPoint y: 51, distance: 275.1
paste input "iP5BoHYKoc7hfjDIlodsKb7h"
type input "iP5BoHYKoc7hfjDIlodsKb7h"
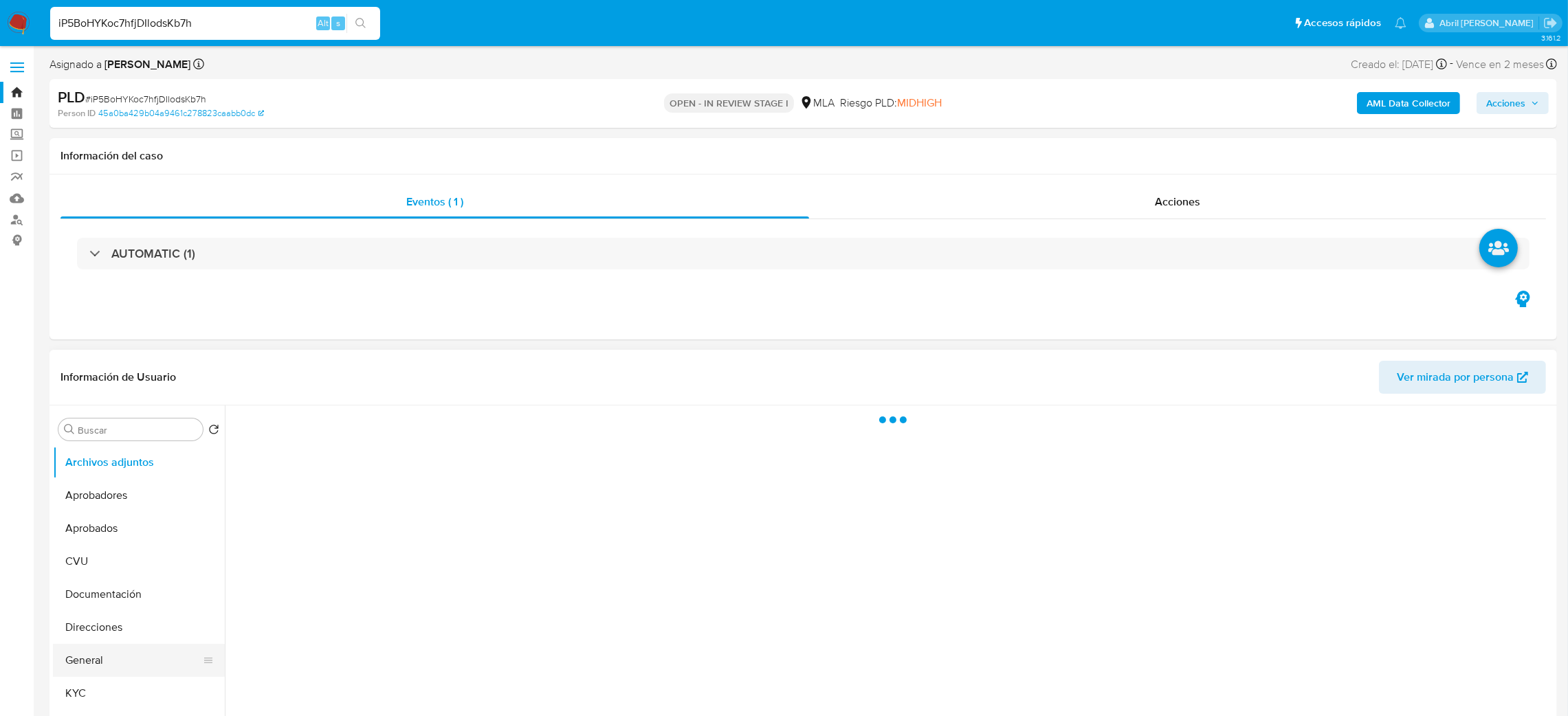
select select "10"
click at [81, 656] on button "General" at bounding box center [133, 660] width 161 height 33
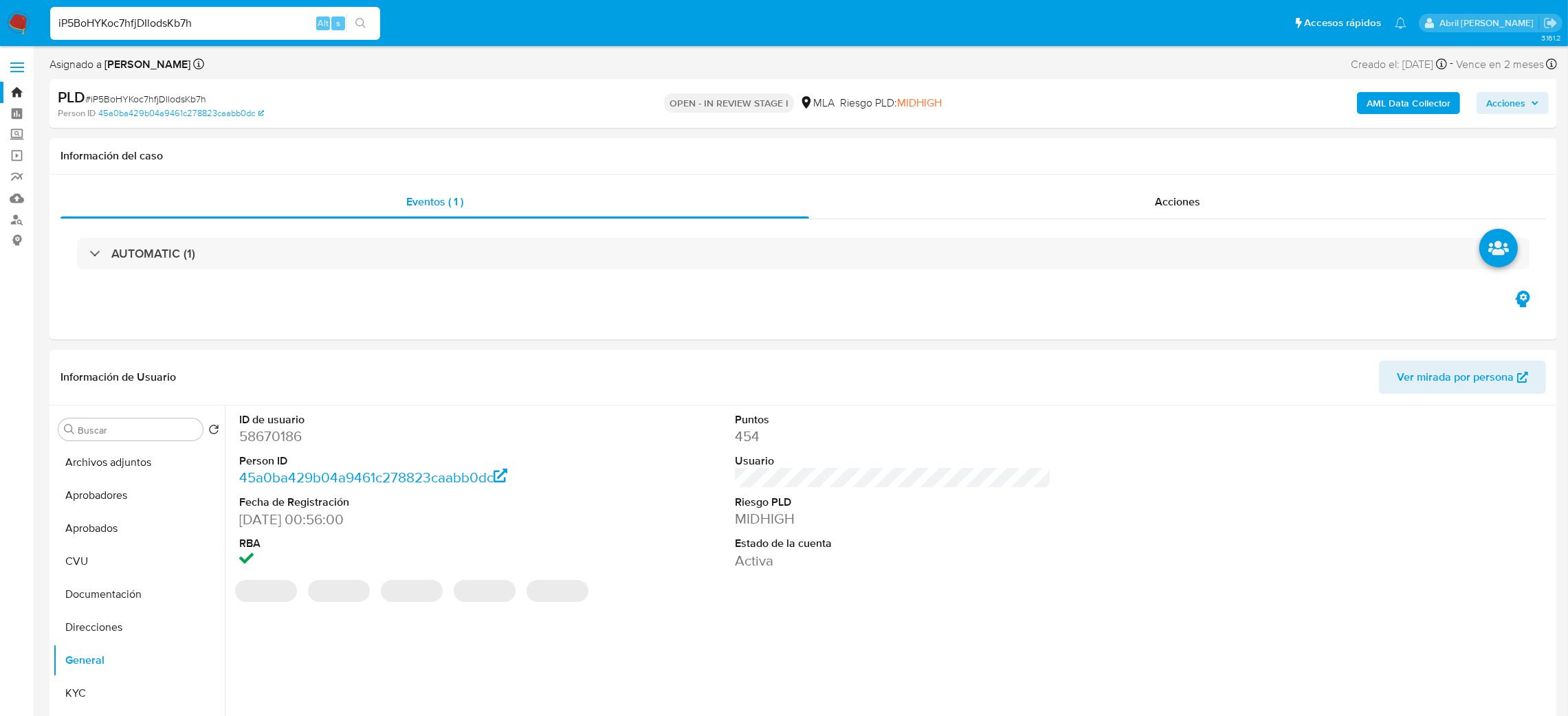
click at [271, 435] on dd "58670186" at bounding box center [398, 436] width 317 height 19
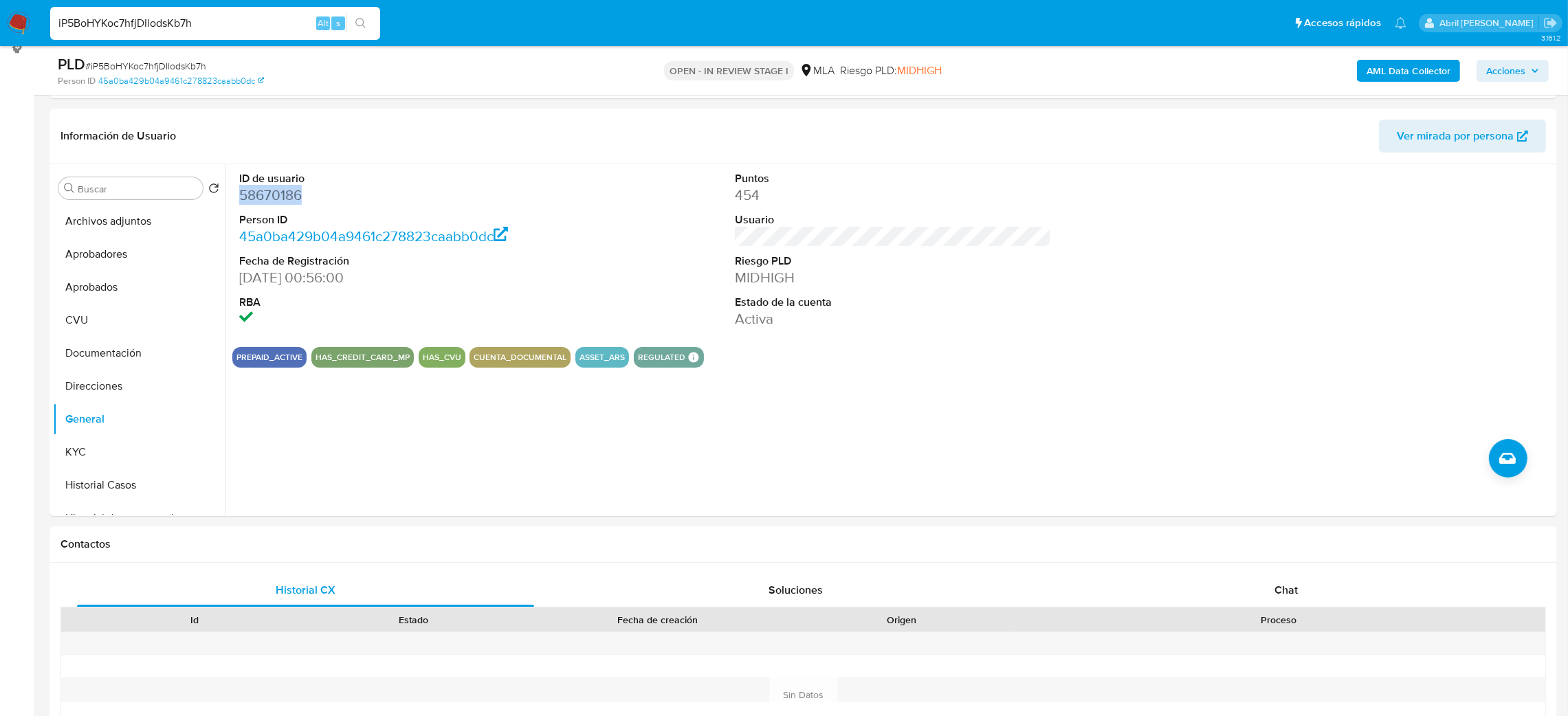
scroll to position [206, 0]
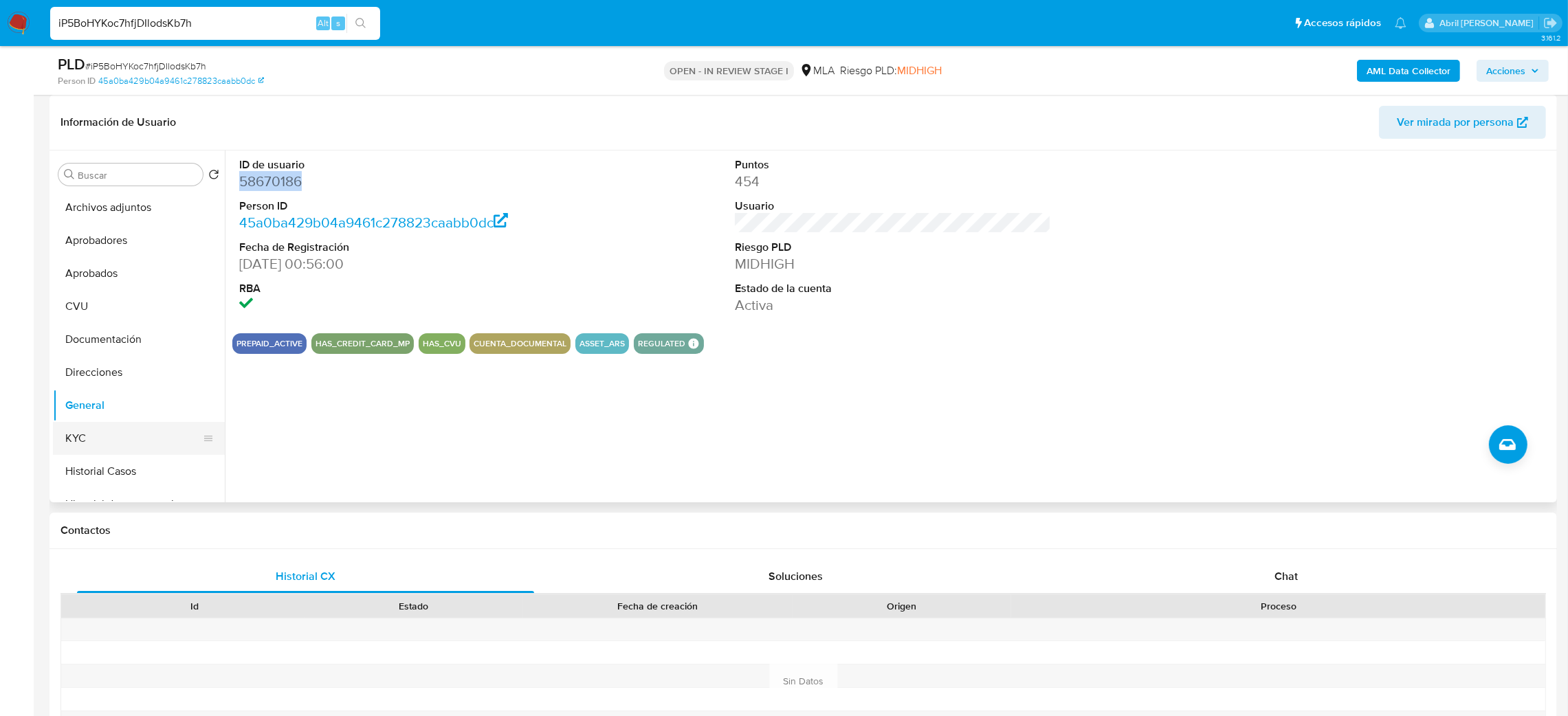
click at [119, 447] on button "KYC" at bounding box center [133, 438] width 161 height 33
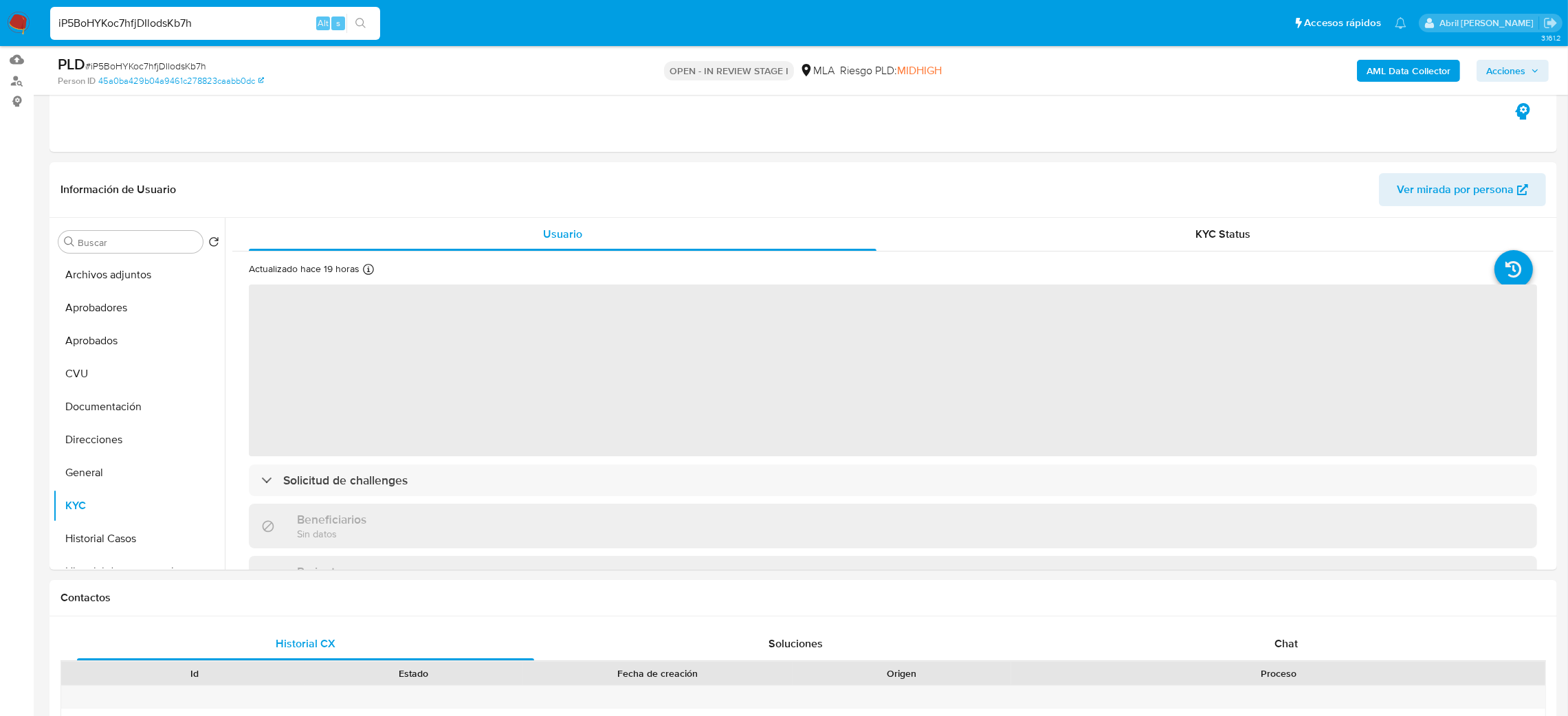
scroll to position [103, 0]
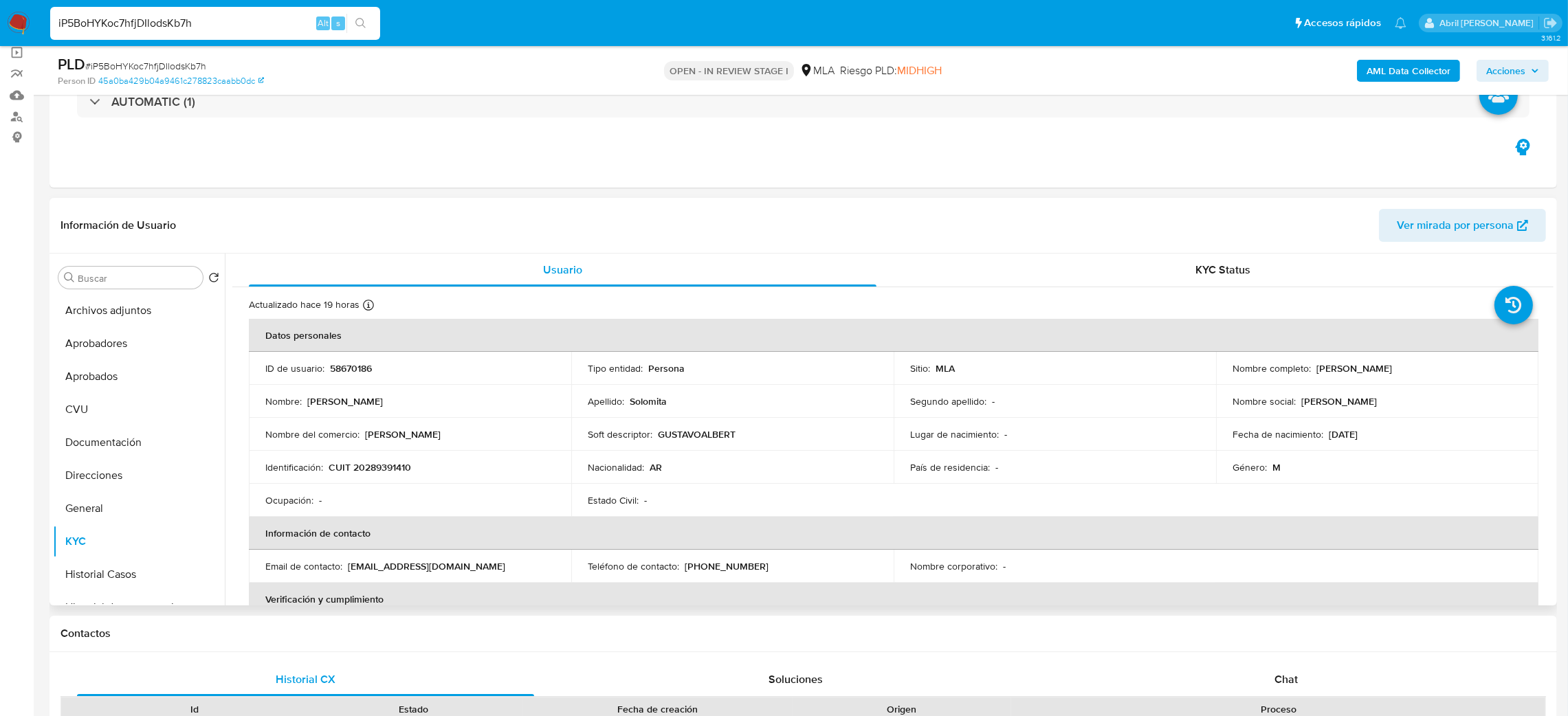
click at [403, 473] on p "CUIT 20289391410" at bounding box center [370, 467] width 83 height 12
click at [142, 319] on button "Archivos adjuntos" at bounding box center [133, 311] width 161 height 33
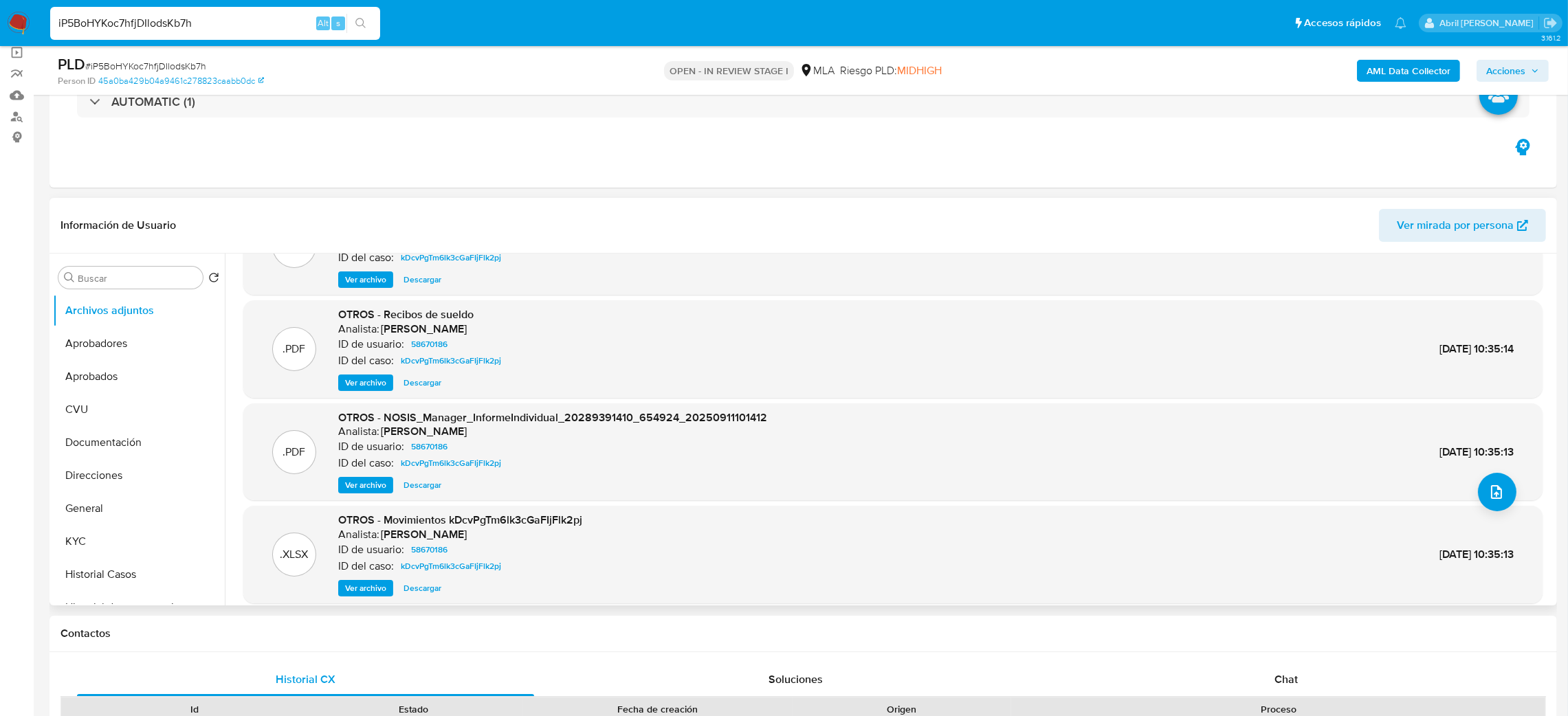
scroll to position [115, 0]
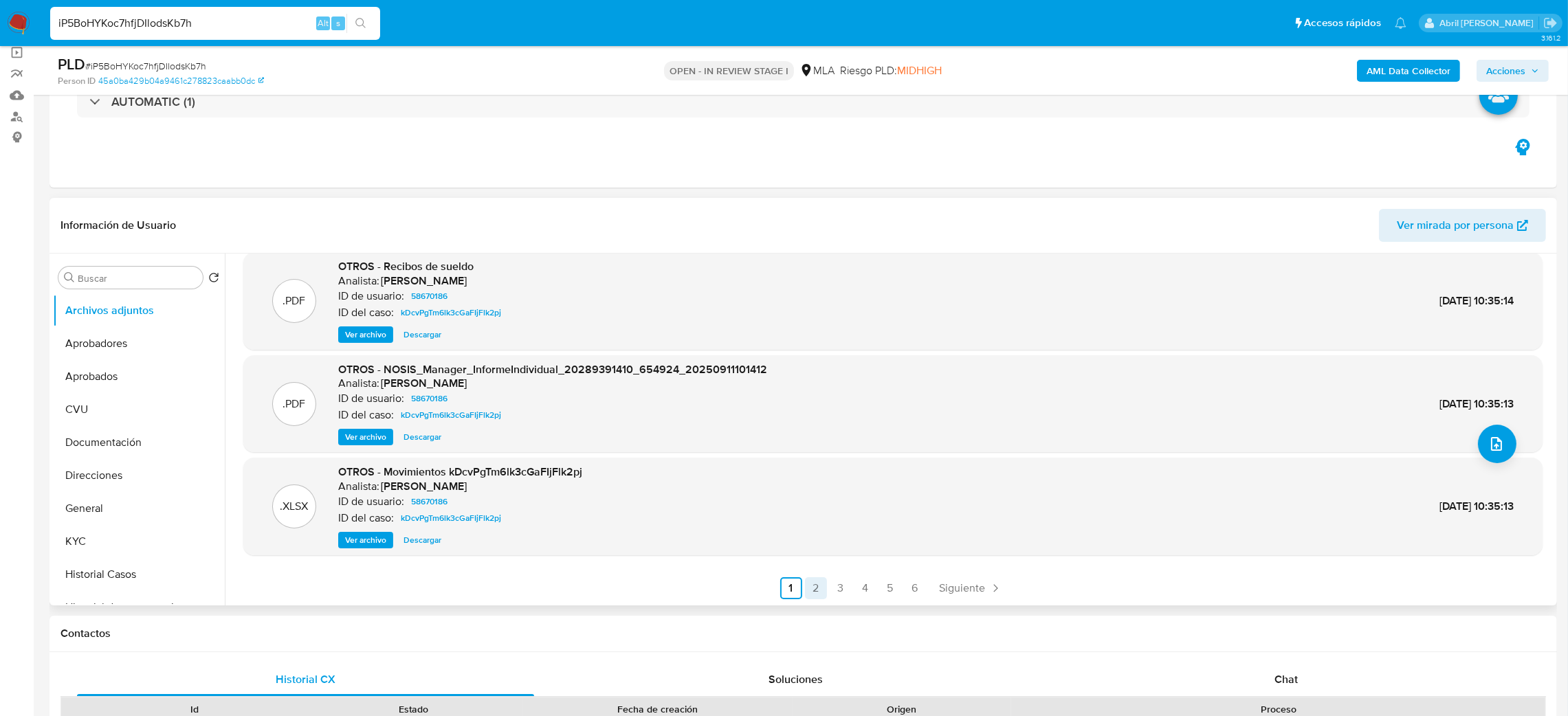
click at [805, 588] on link "2" at bounding box center [816, 588] width 22 height 22
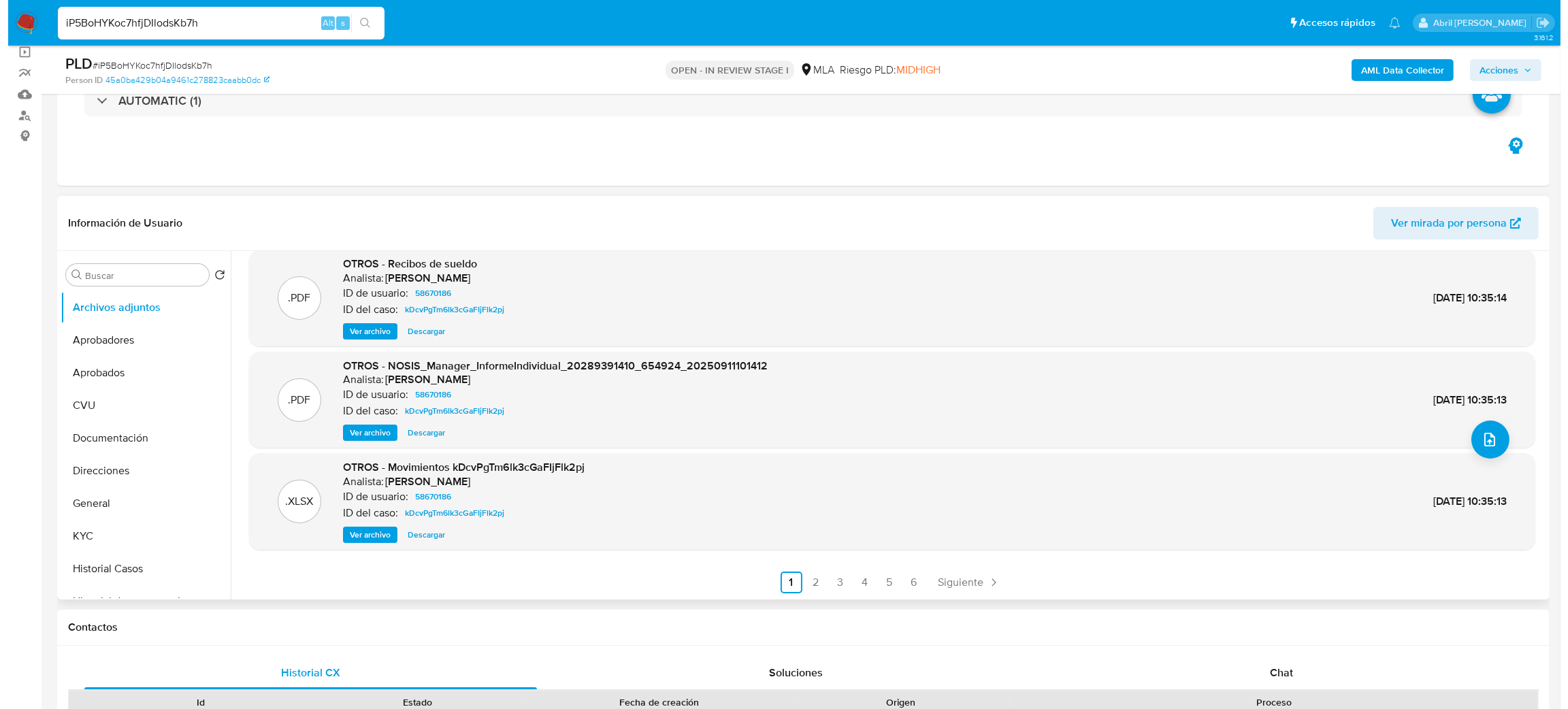
scroll to position [0, 0]
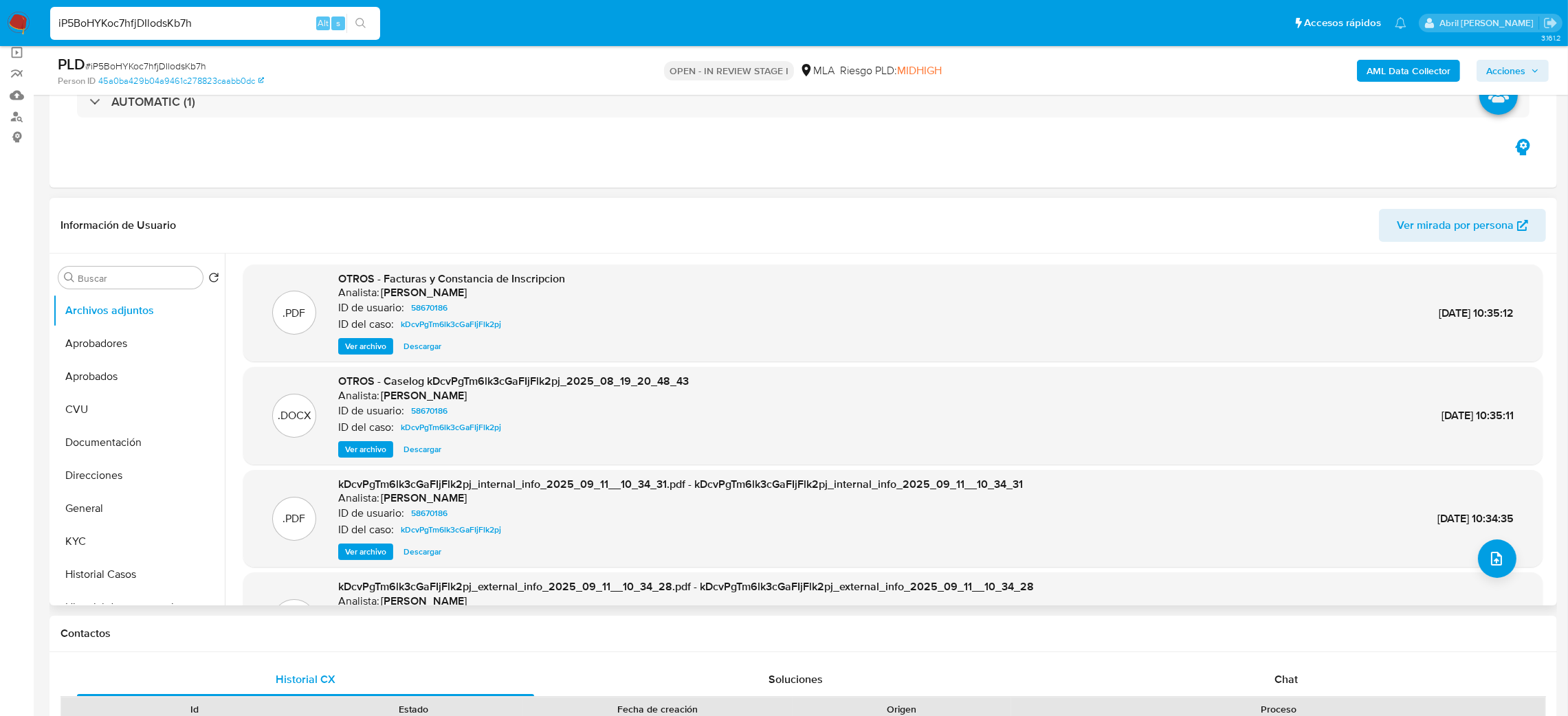
click at [355, 448] on span "Ver archivo" at bounding box center [365, 449] width 41 height 14
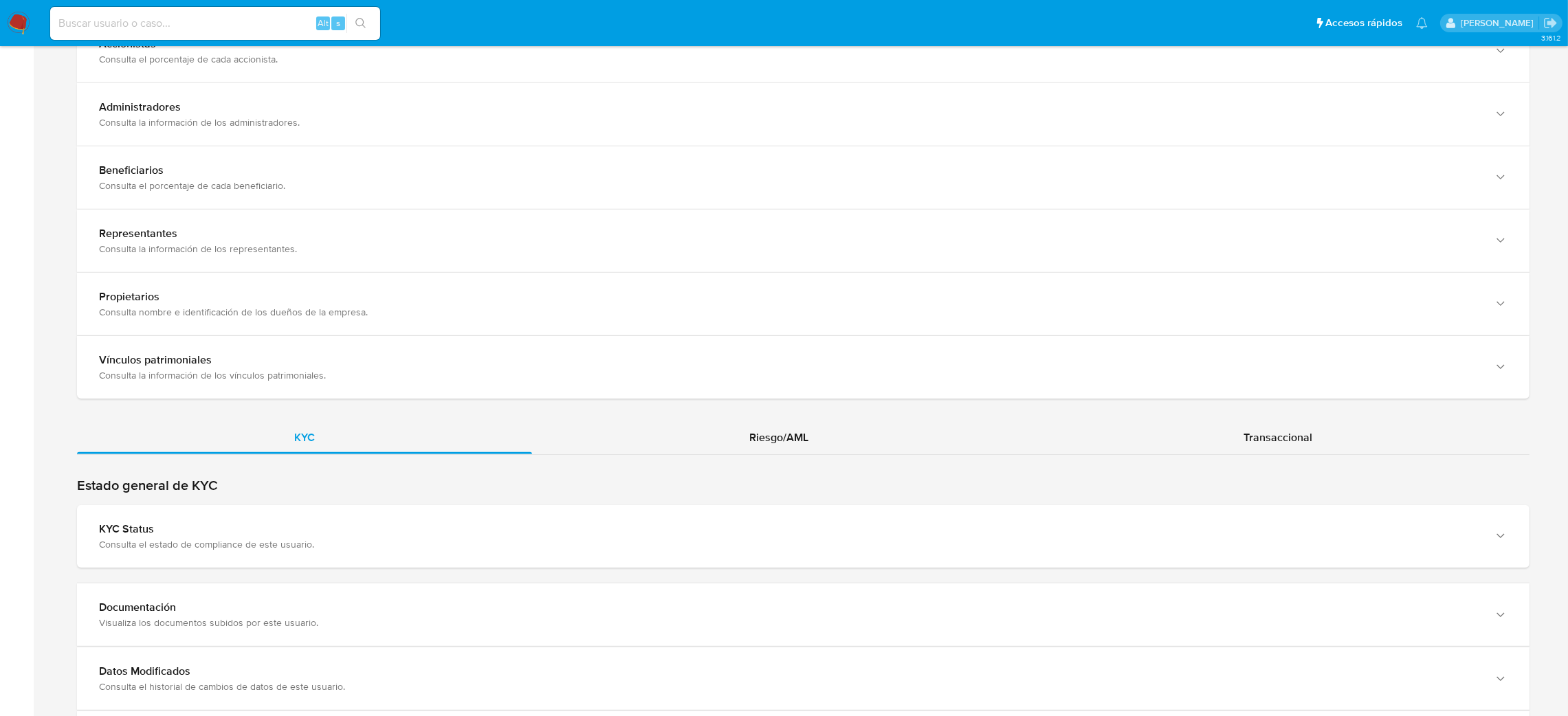
scroll to position [1237, 0]
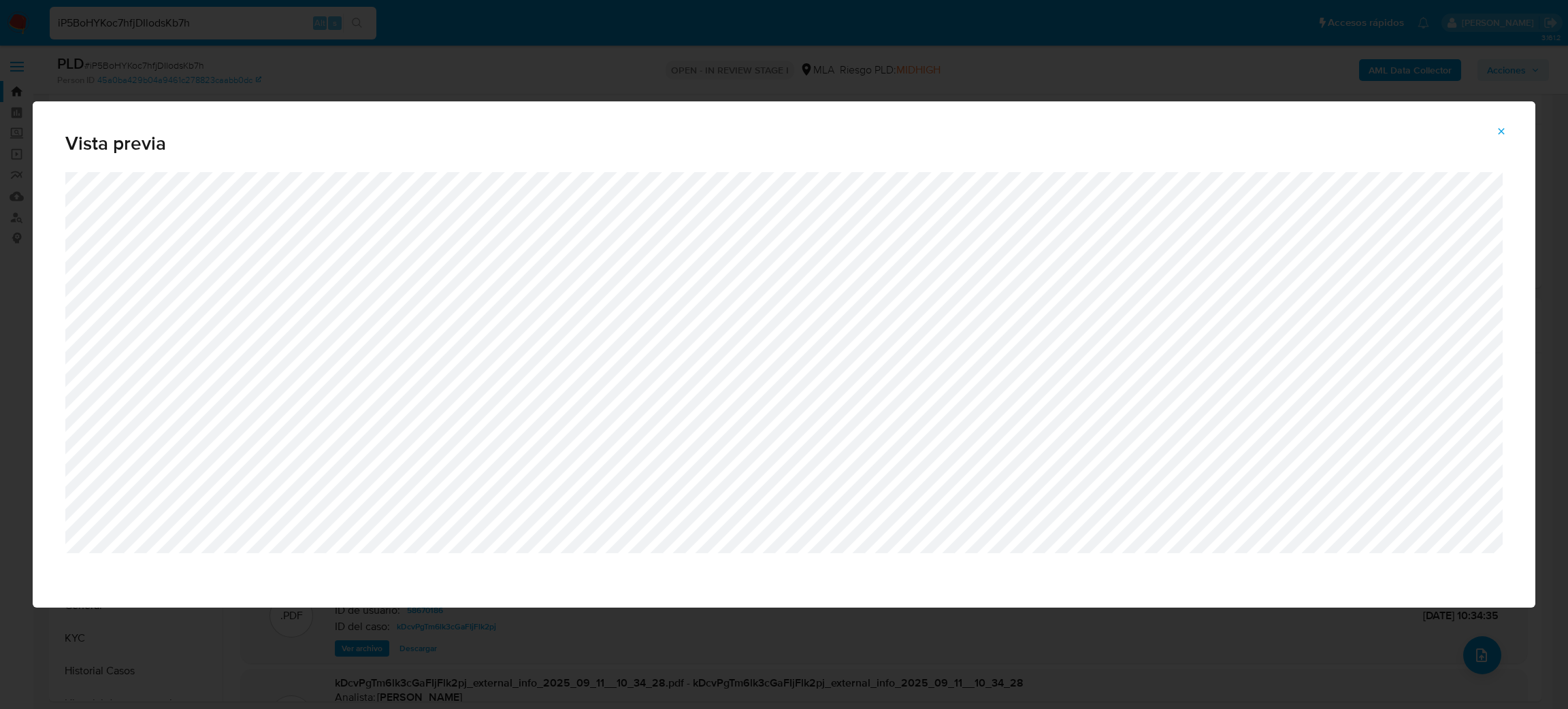
select select "10"
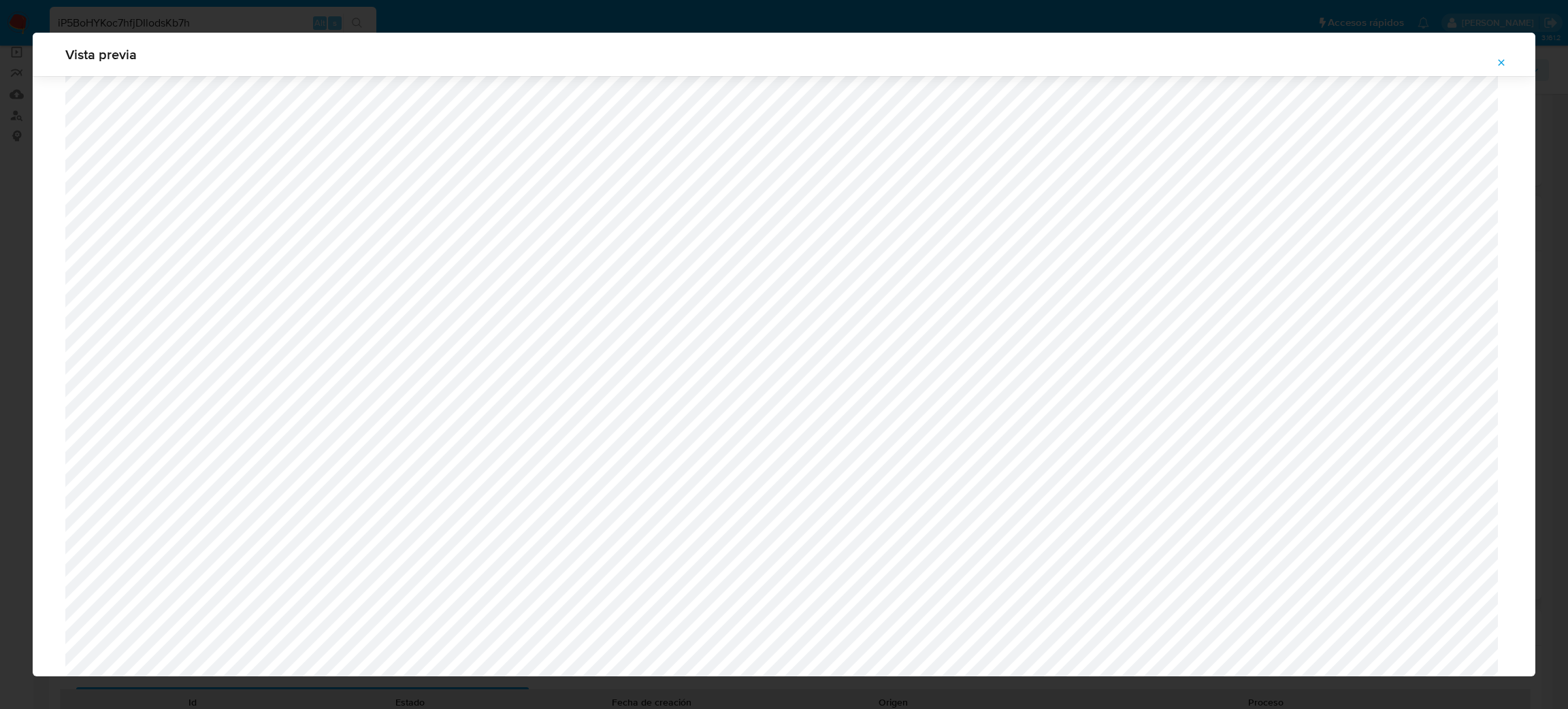
scroll to position [789, 0]
drag, startPoint x: 1503, startPoint y: 59, endPoint x: 1497, endPoint y: 59, distance: 6.0
click at [1504, 59] on icon "Attachment preview" at bounding box center [1501, 62] width 11 height 11
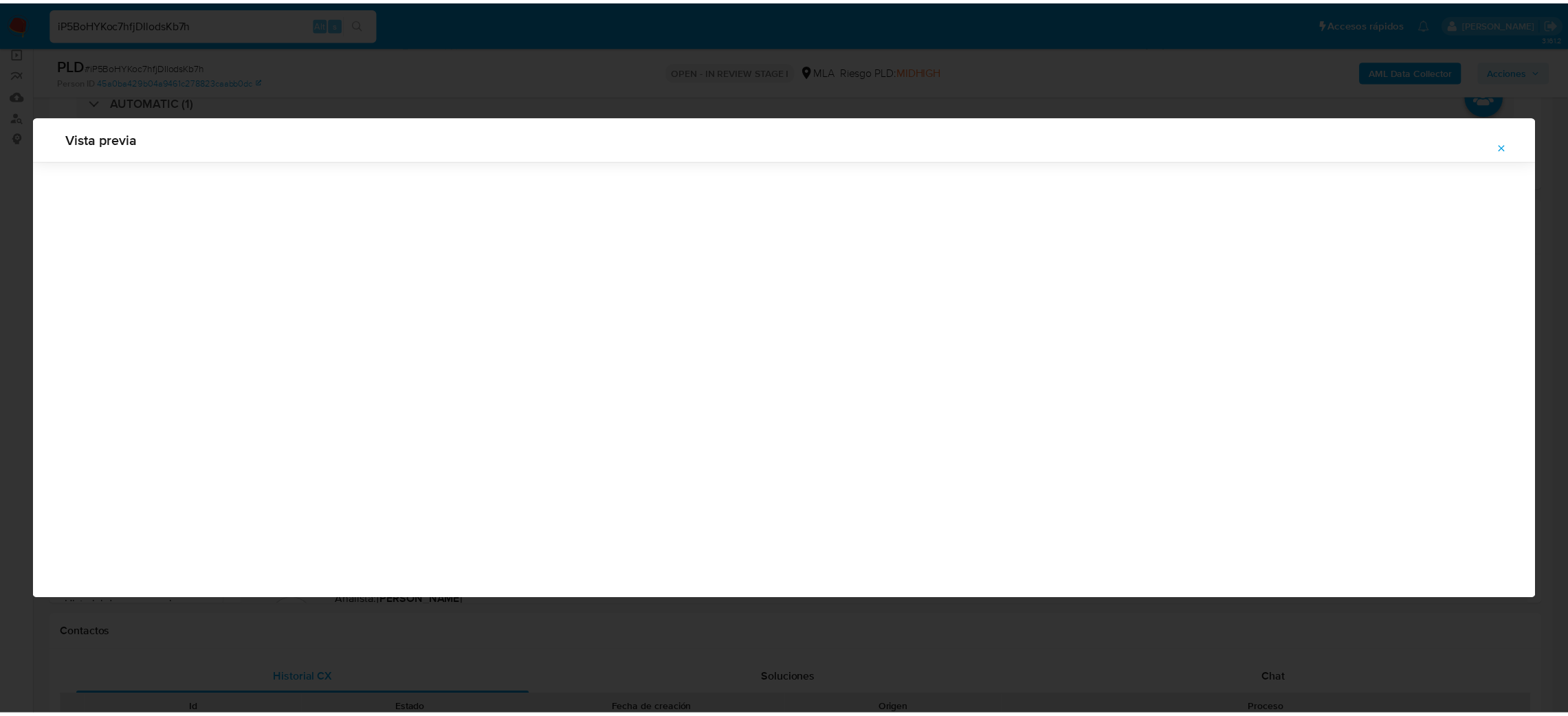
scroll to position [0, 0]
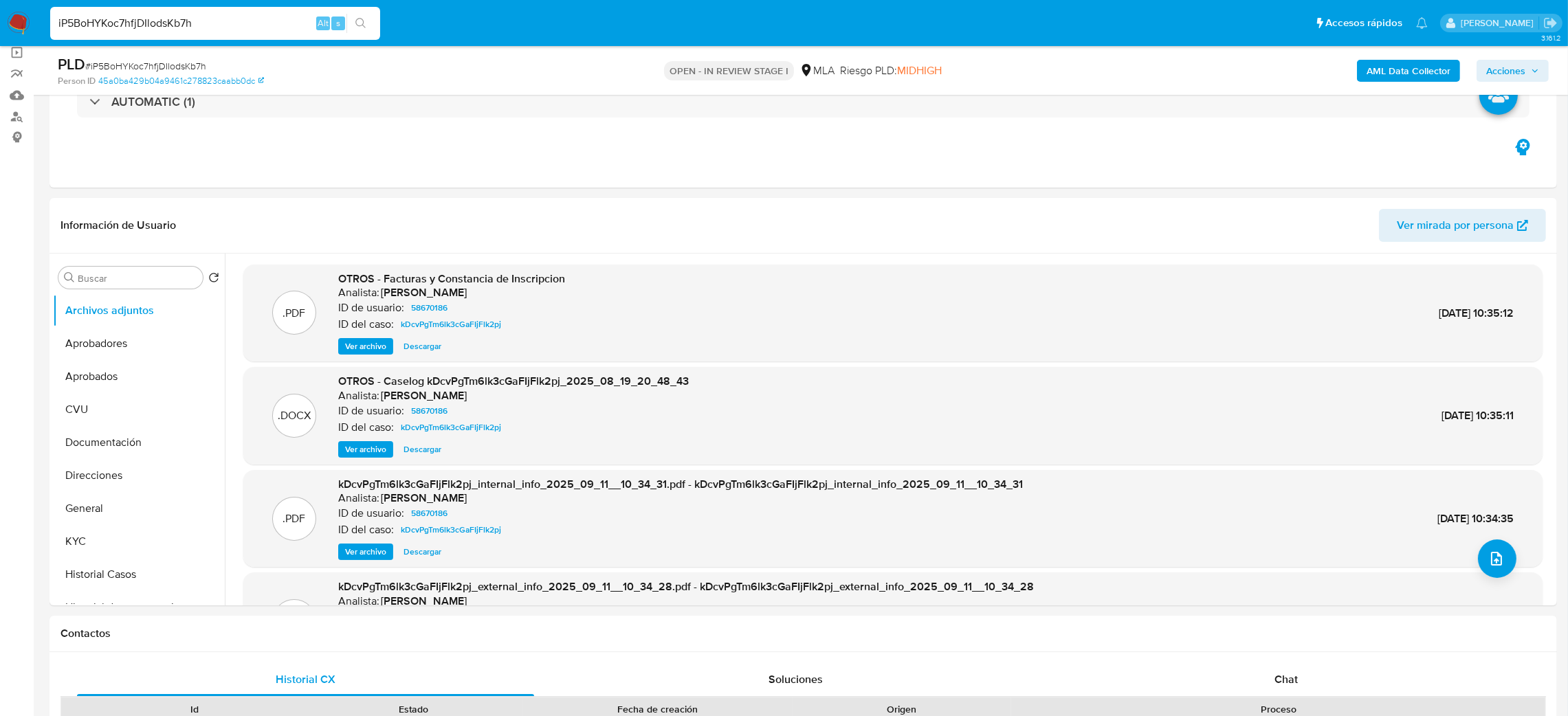
drag, startPoint x: 226, startPoint y: 31, endPoint x: 0, endPoint y: 37, distance: 226.1
click at [0, 37] on nav "Pausado Ver notificaciones iP5BoHYKoc7hfjDIlodsKb7h Alt s Accesos rápidos Presi…" at bounding box center [784, 23] width 1568 height 46
paste input "maB9FYGBGkPq7vCay6iIvHsA"
type input "maB9FYGBGkPq7vCay6iIvHsA"
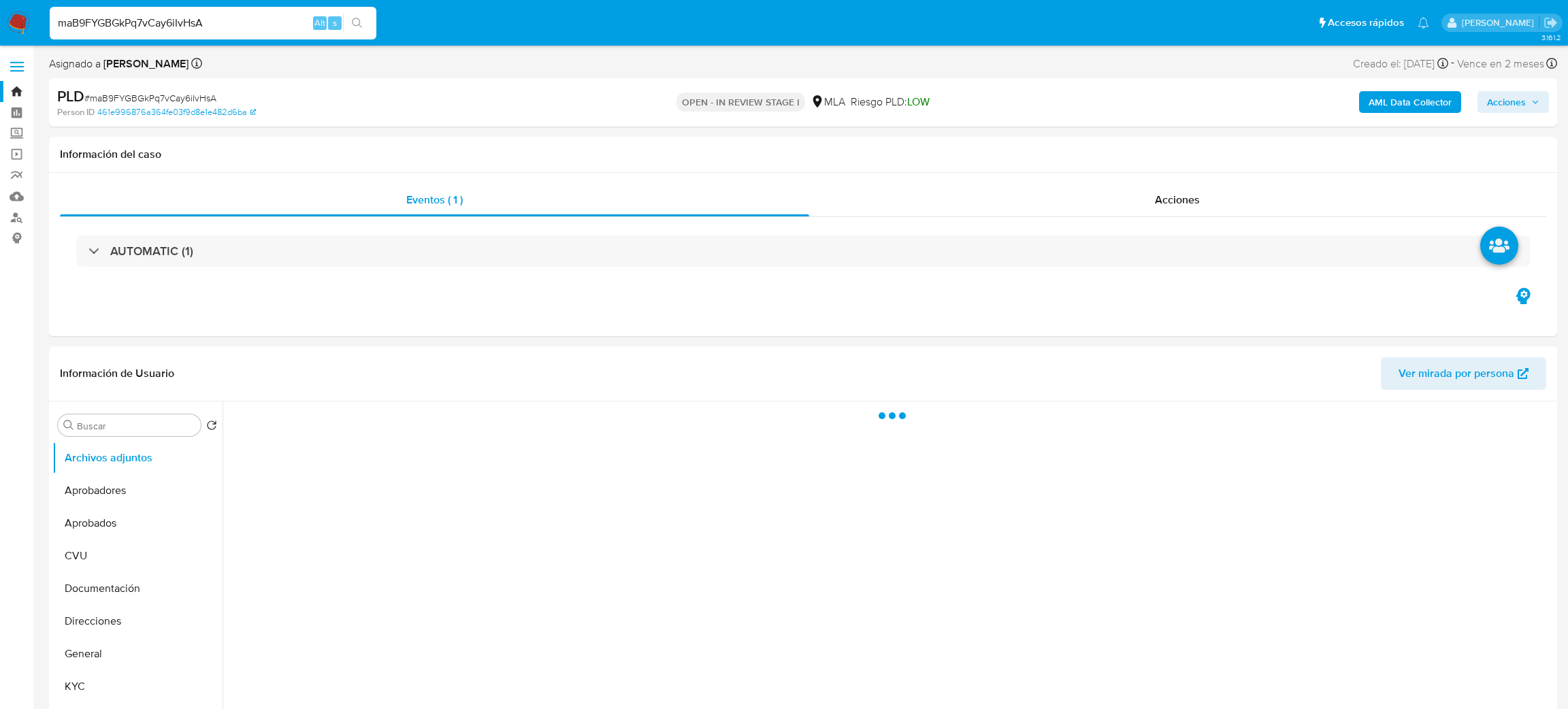
select select "10"
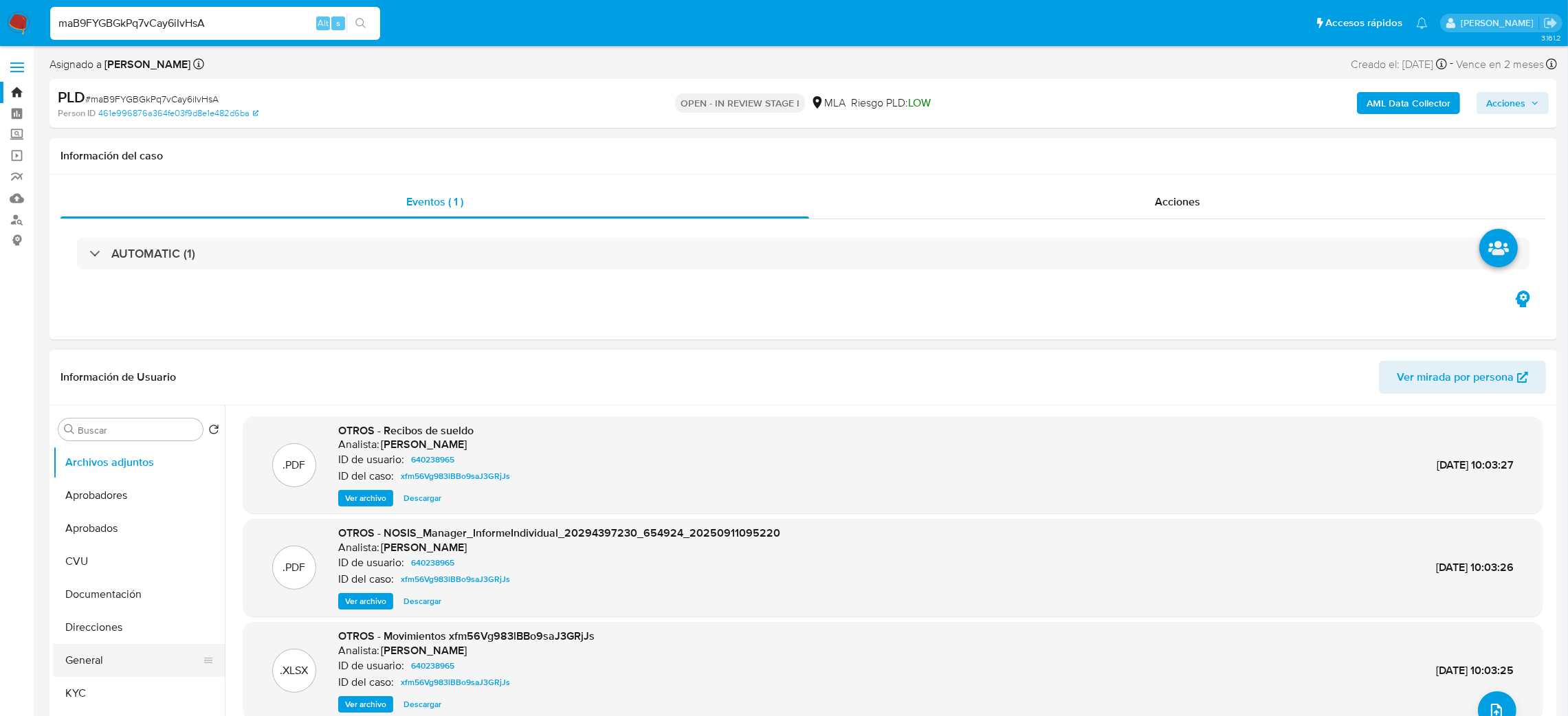
click at [100, 646] on button "General" at bounding box center [133, 660] width 161 height 33
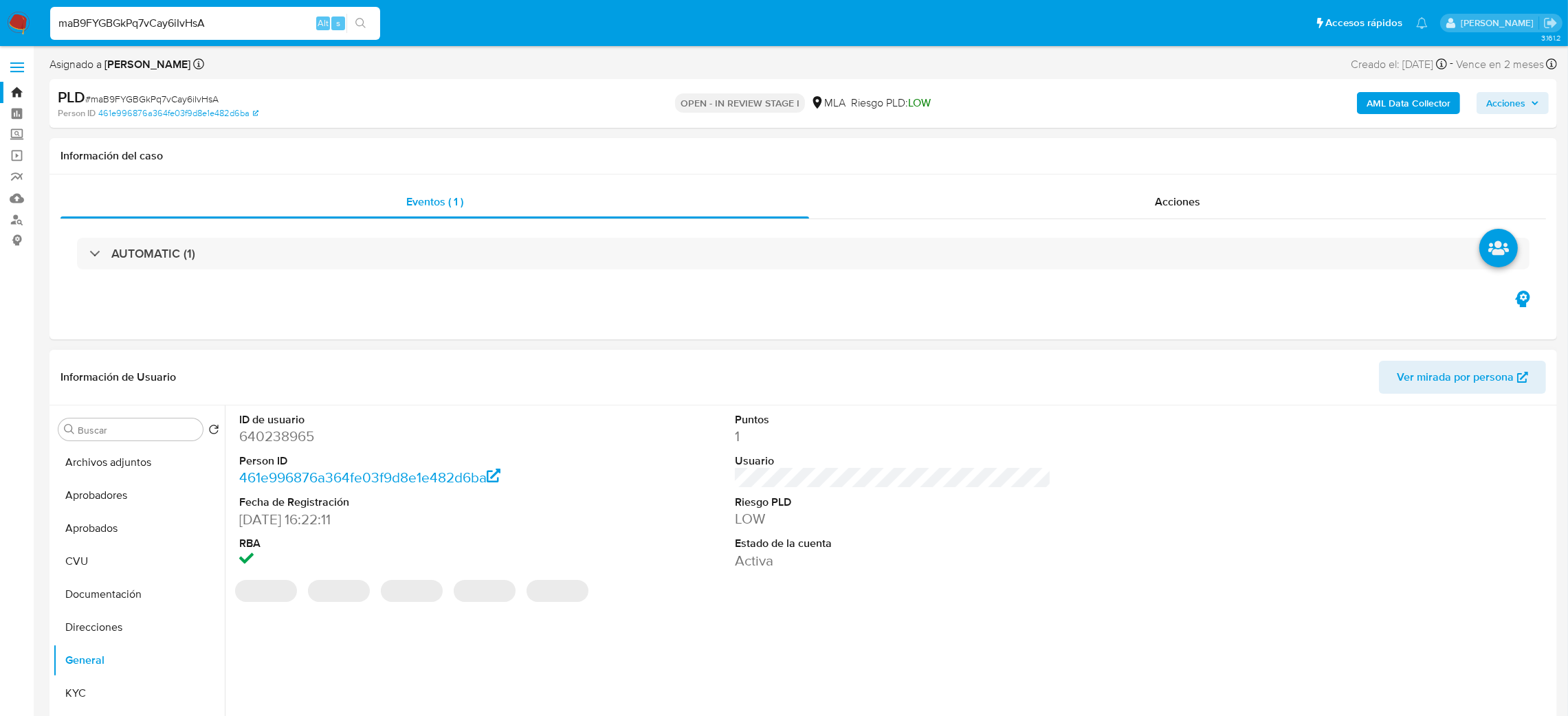
click at [259, 437] on dd "640238965" at bounding box center [398, 436] width 317 height 19
copy dd "640238965"
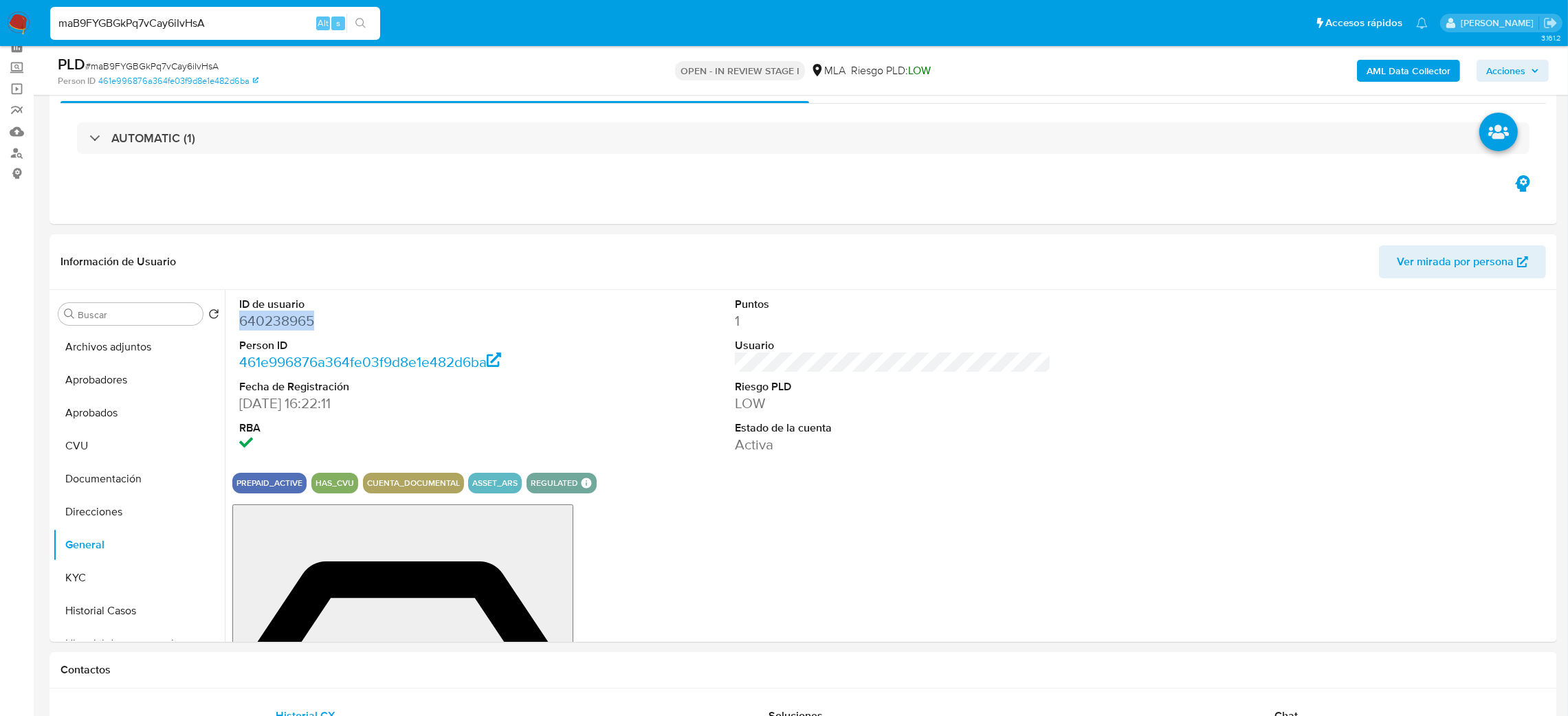
scroll to position [103, 0]
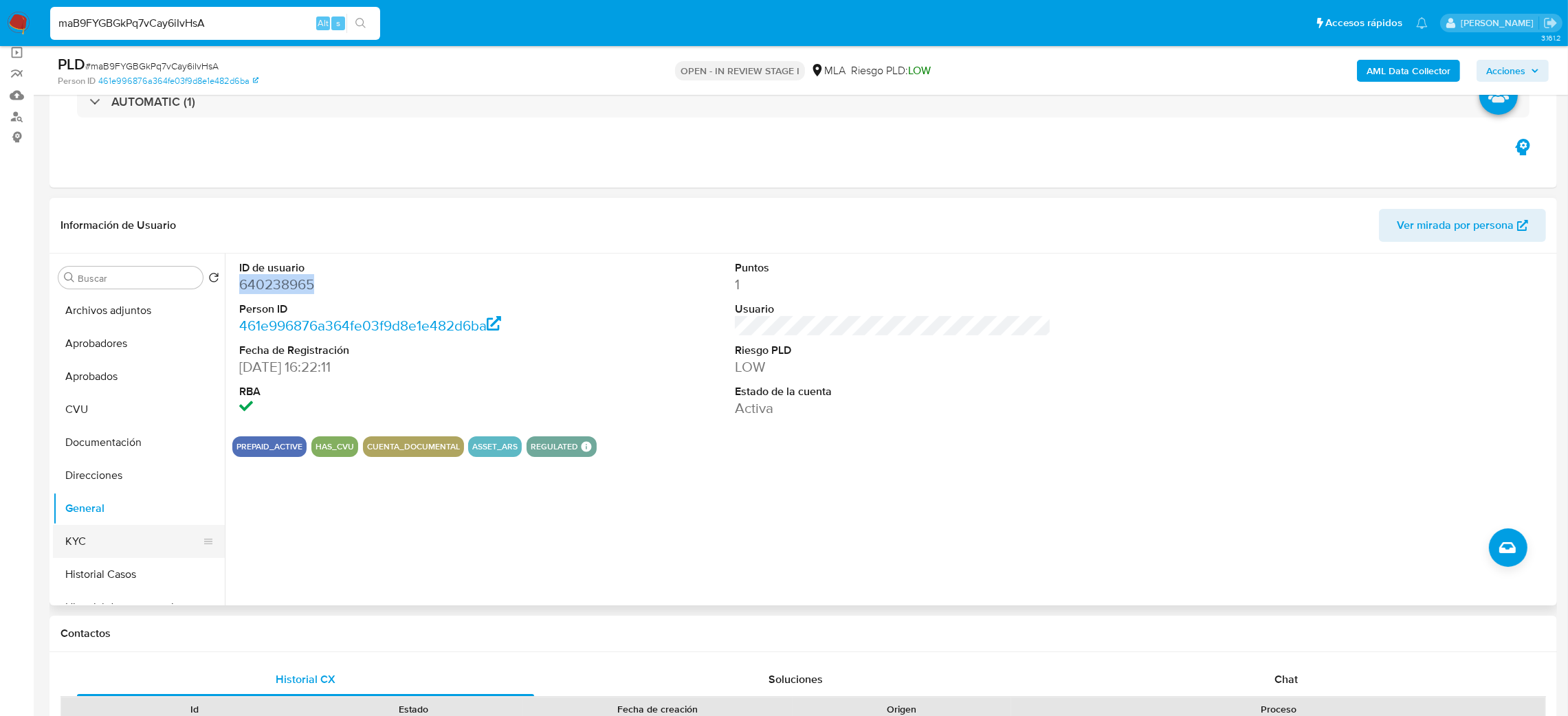
click at [84, 538] on button "KYC" at bounding box center [133, 541] width 161 height 33
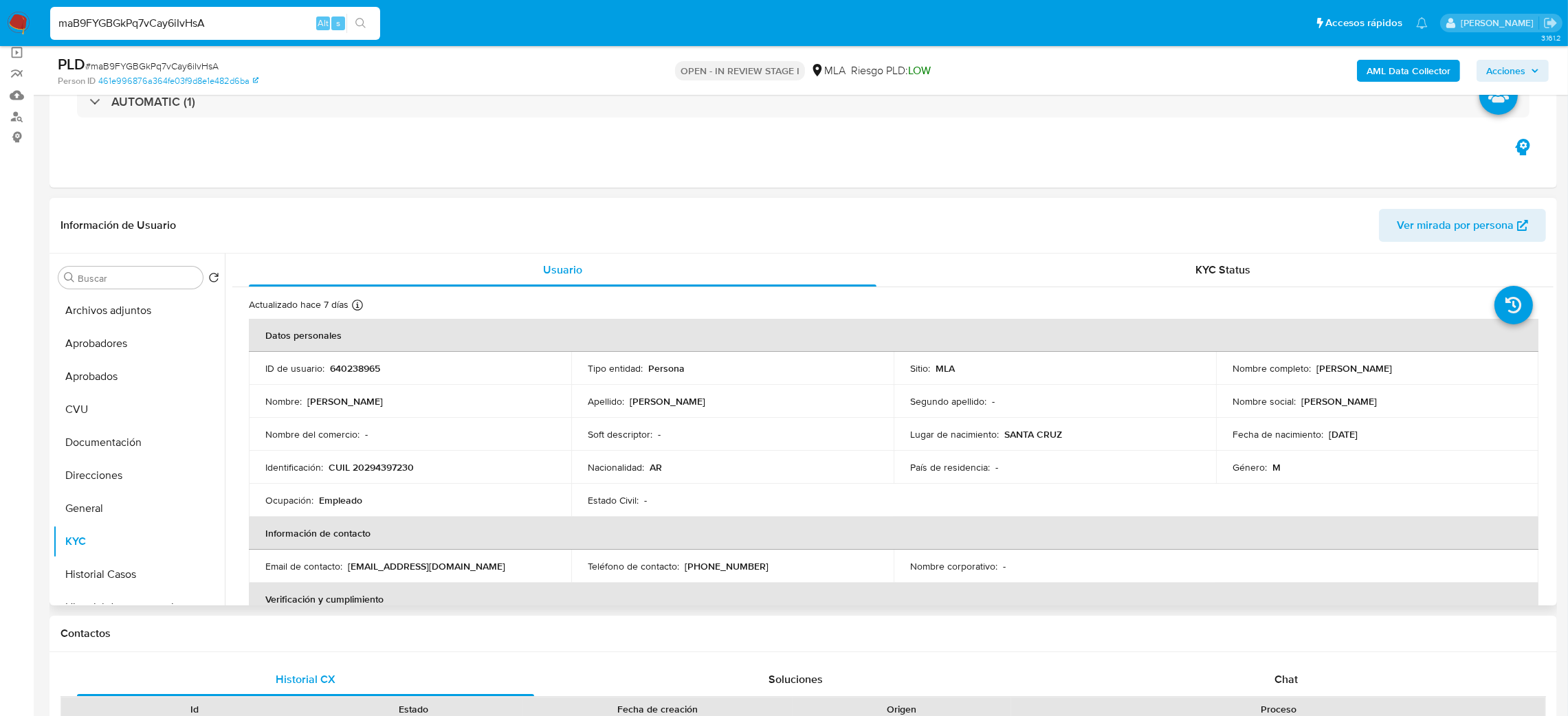
click at [387, 463] on p "CUIL 20294397230" at bounding box center [371, 467] width 85 height 12
copy p "20294397230"
drag, startPoint x: 113, startPoint y: 313, endPoint x: 107, endPoint y: 327, distance: 15.2
click at [113, 312] on button "Archivos adjuntos" at bounding box center [138, 311] width 172 height 33
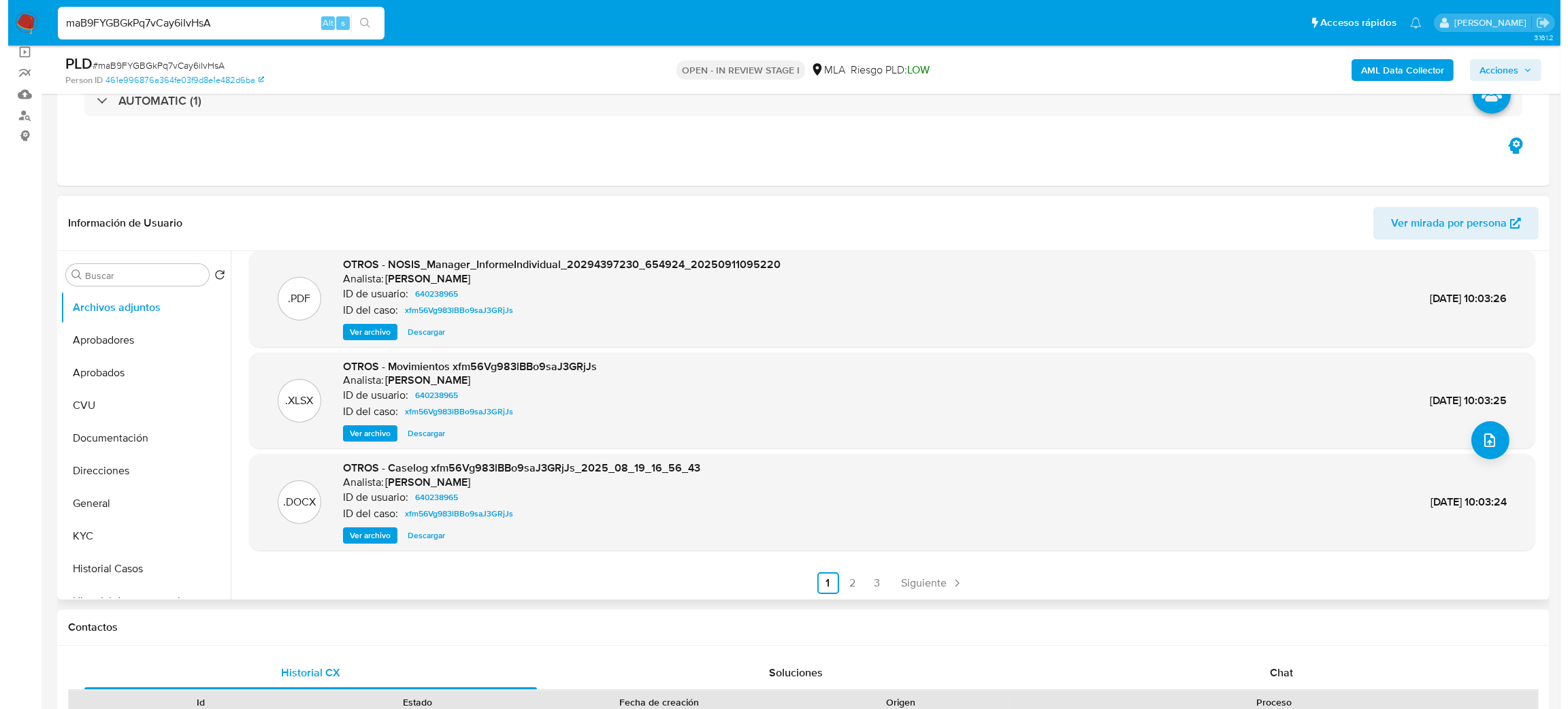
scroll to position [114, 0]
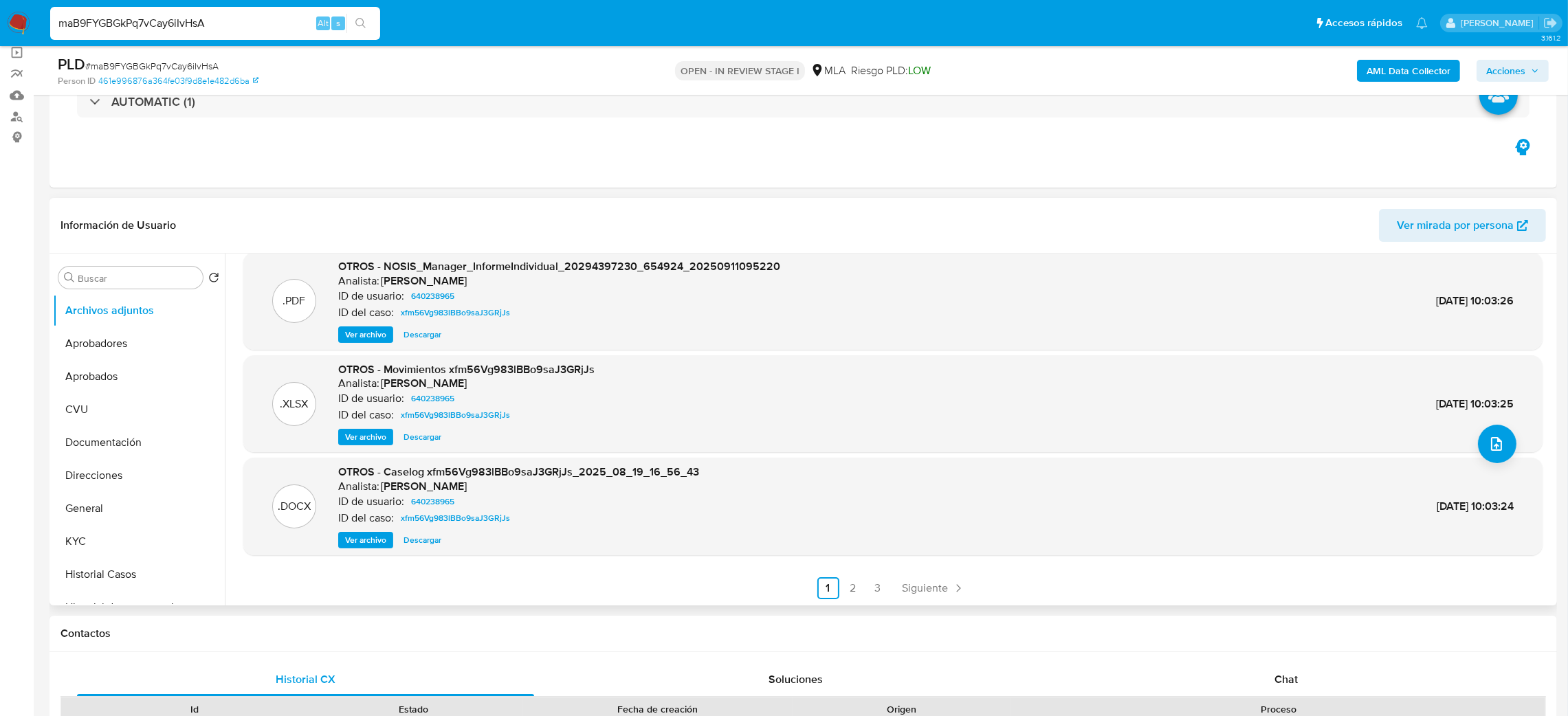
click at [362, 539] on span "Ver archivo" at bounding box center [365, 540] width 41 height 14
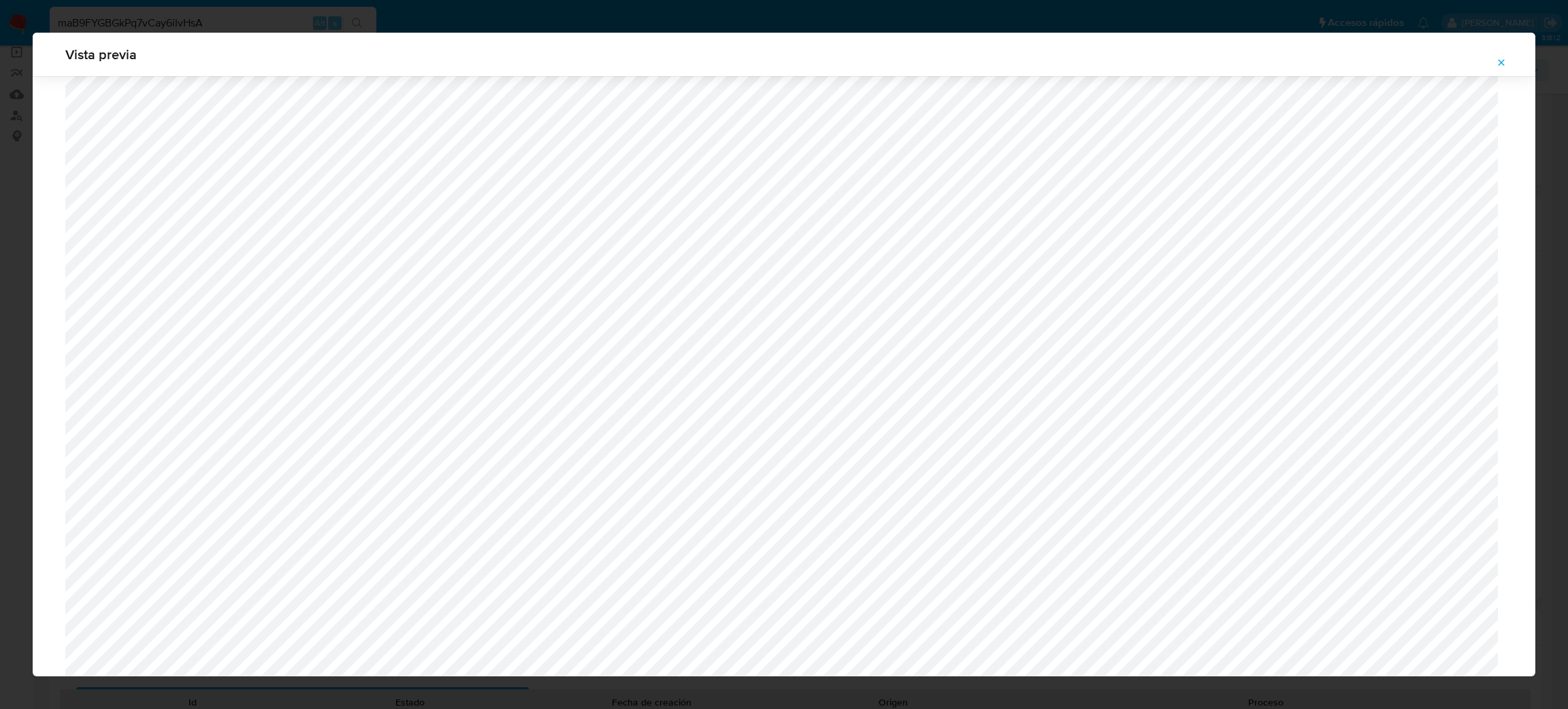
scroll to position [891, 0]
click at [1502, 61] on icon "Attachment preview" at bounding box center [1501, 62] width 11 height 11
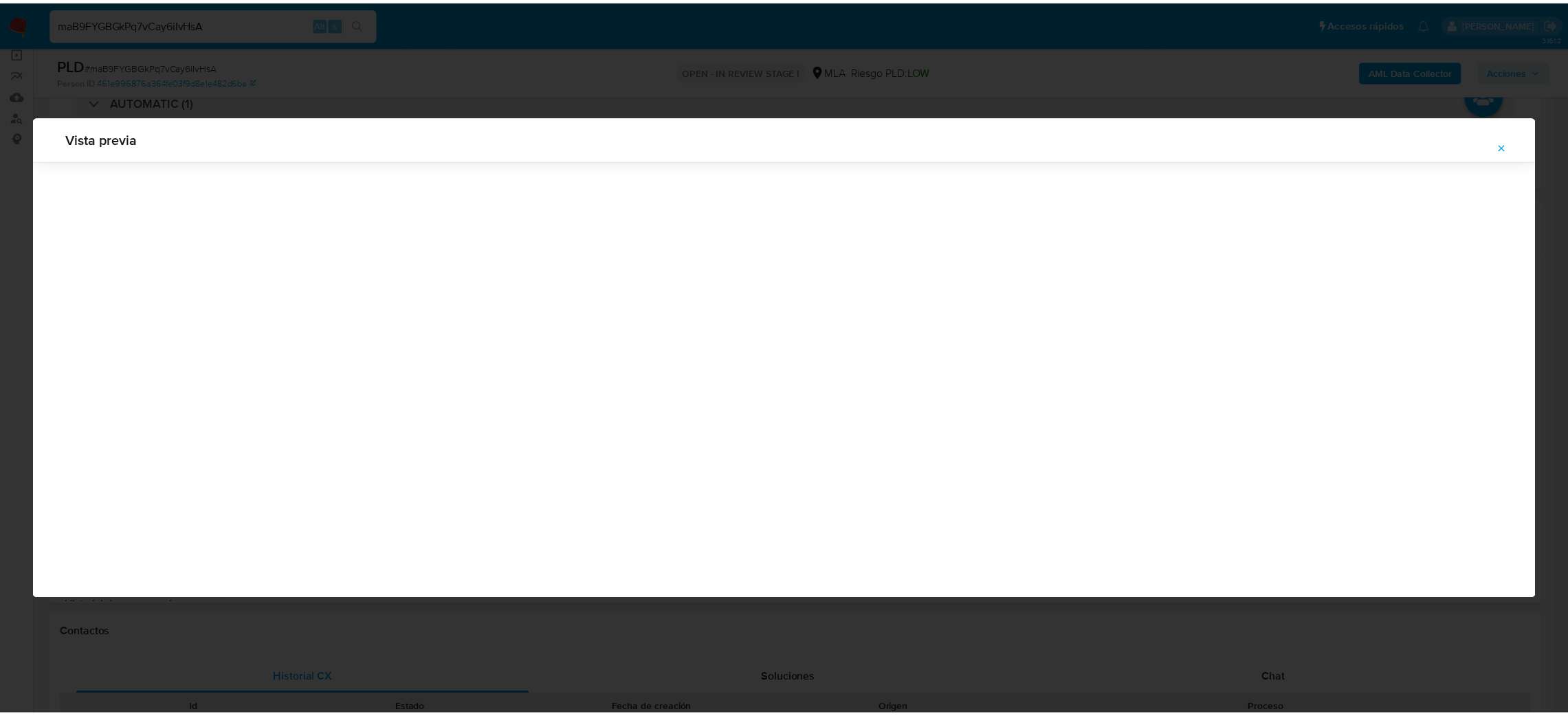
scroll to position [0, 0]
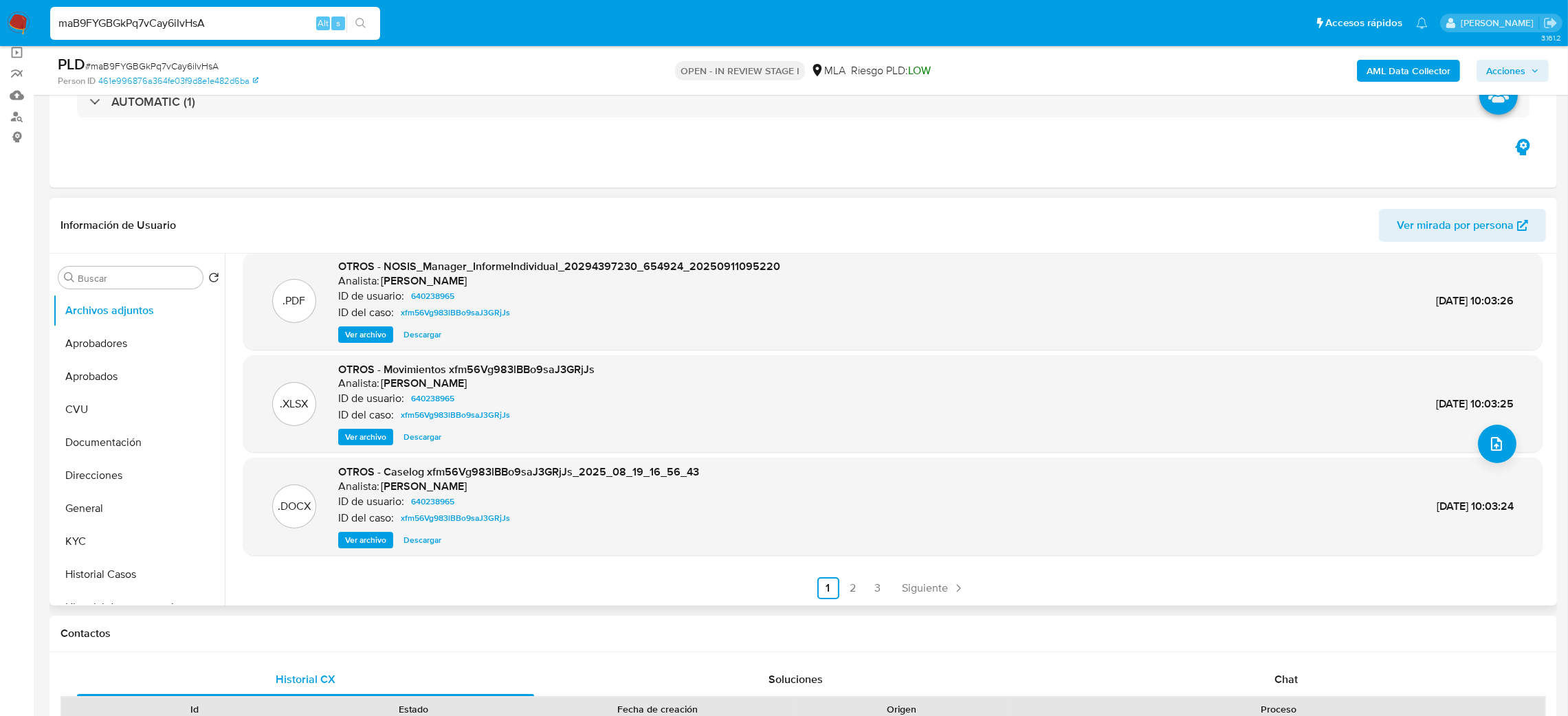
drag, startPoint x: 212, startPoint y: 20, endPoint x: 0, endPoint y: 19, distance: 212.0
click at [0, 19] on nav "Pausado Ver notificaciones maB9FYGBGkPq7vCay6iIvHsA Alt s Accesos rápidos Presi…" at bounding box center [784, 23] width 1568 height 46
paste input "ydDLxk0GhFBaWCUezoDgcY2j"
type input "ydDLxk0GhFBaWCUezoDgcY2j"
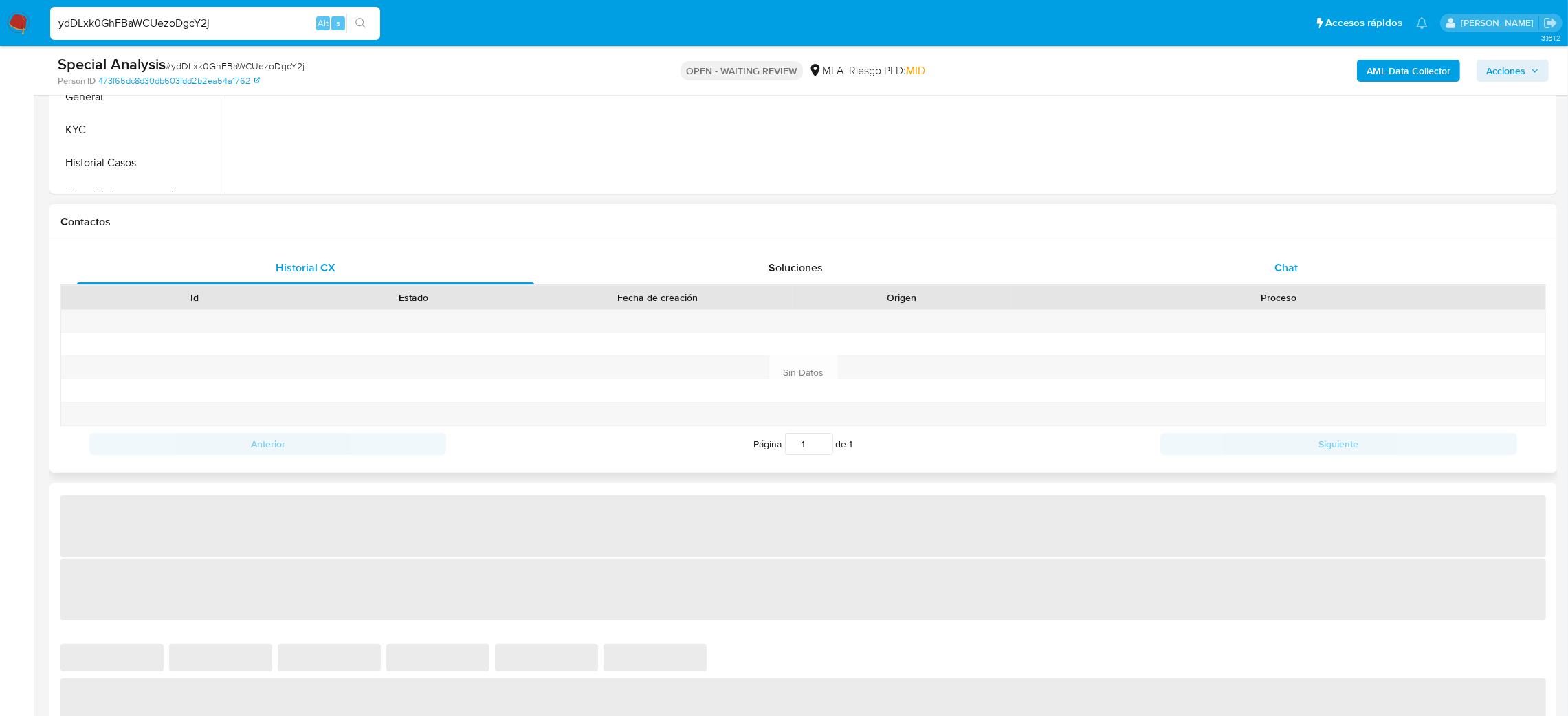
select select "10"
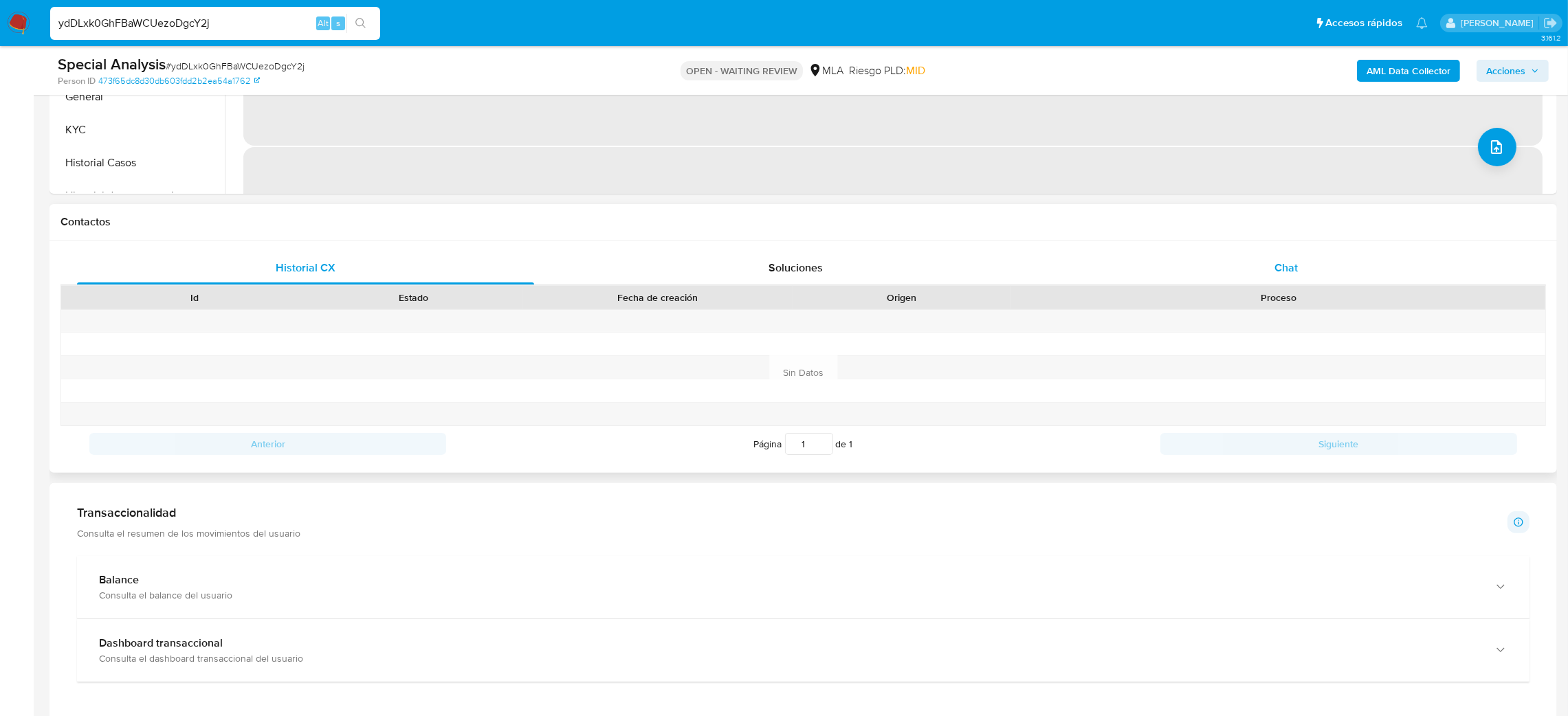
click at [1297, 265] on span "Chat" at bounding box center [1286, 268] width 24 height 16
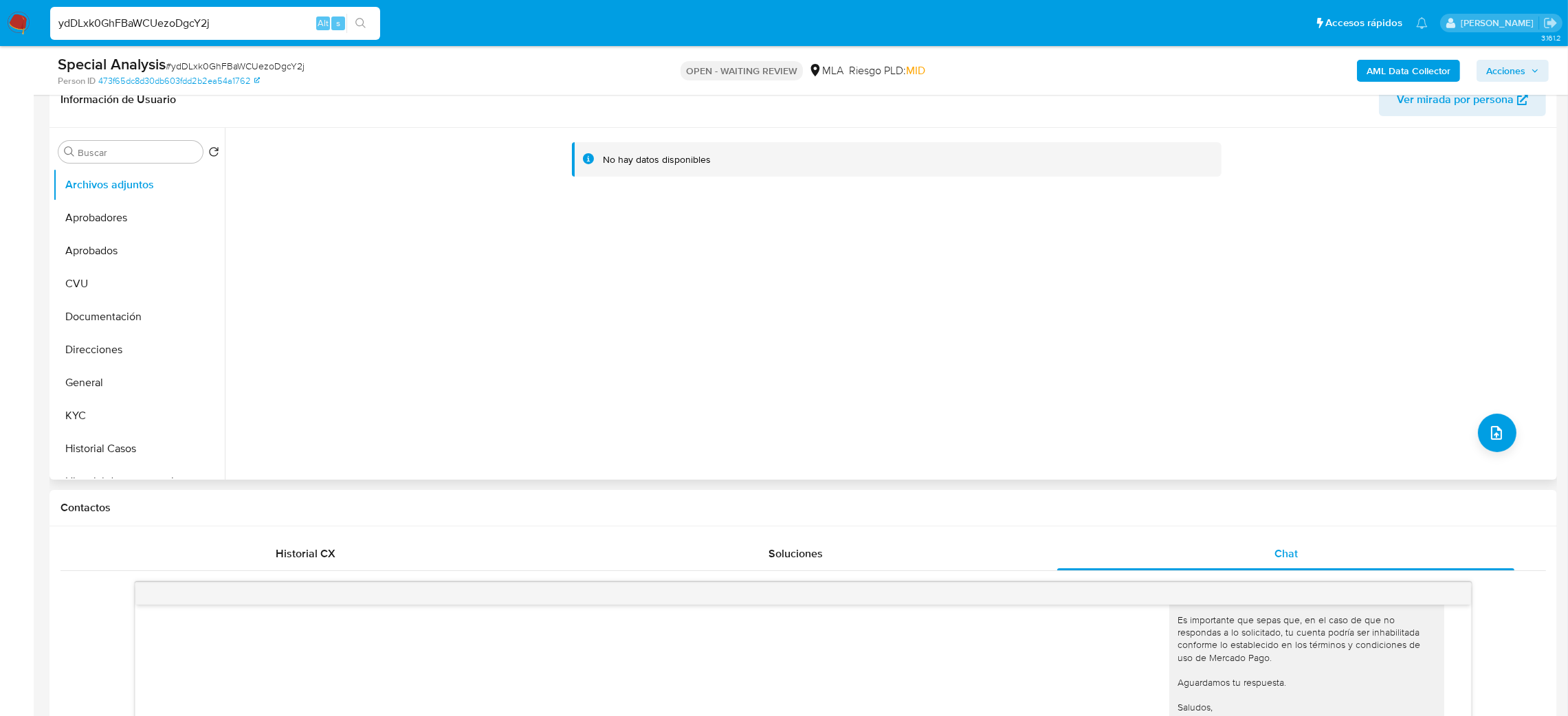
scroll to position [206, 0]
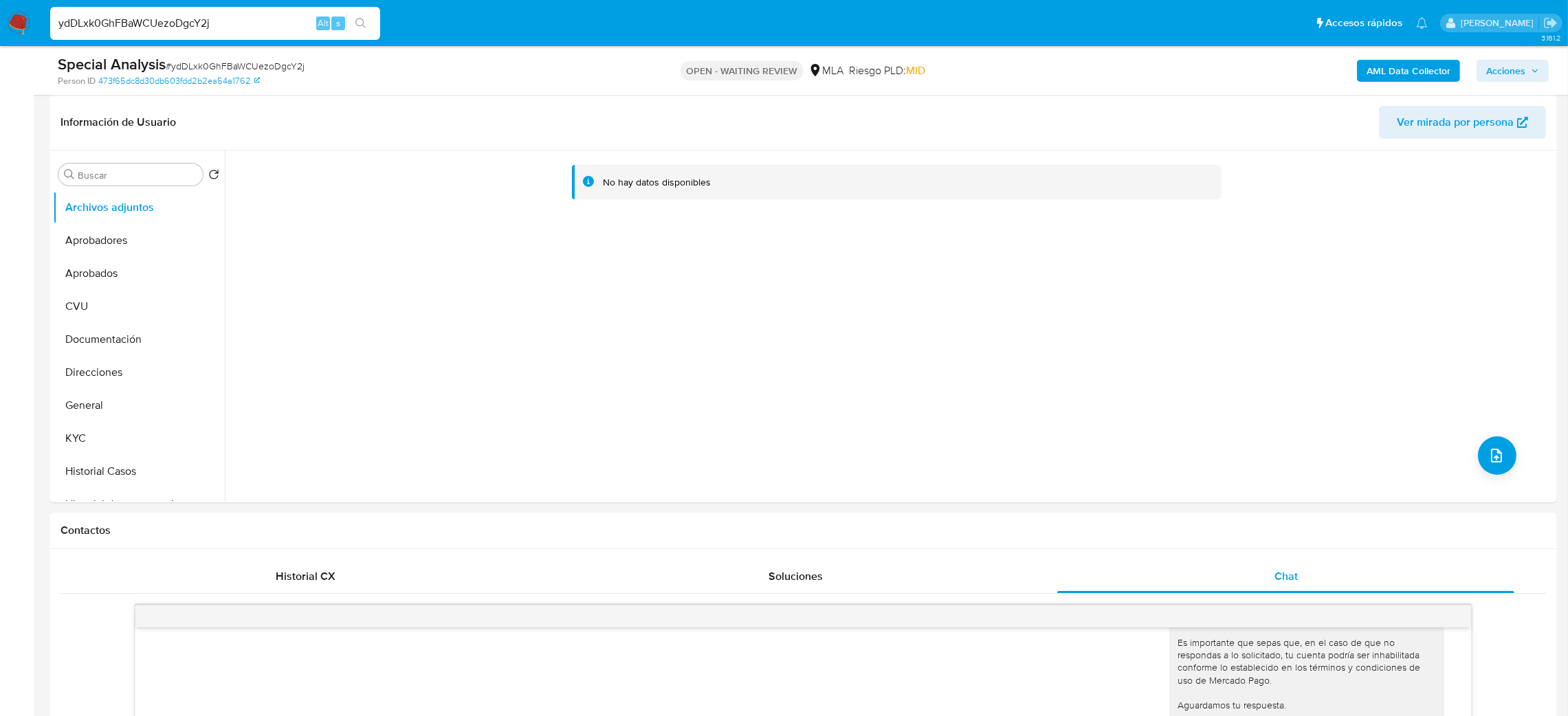
click at [221, 66] on span "# ydDLxk0GhFBaWCUezoDgcY2j" at bounding box center [235, 66] width 139 height 14
copy span "ydDLxk0GhFBaWCUezoDgcY2j"
click at [18, 26] on img at bounding box center [19, 23] width 24 height 24
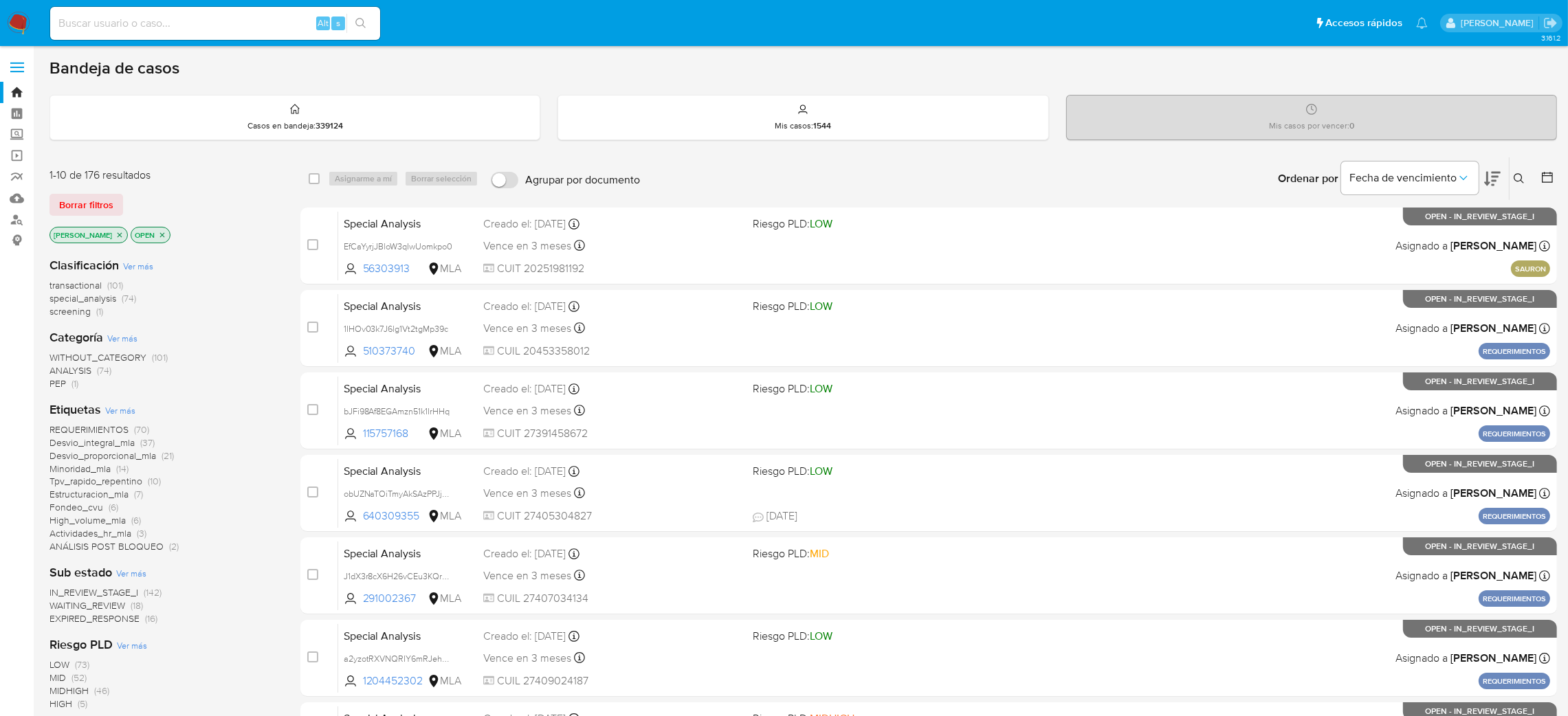
click at [1524, 179] on icon at bounding box center [1519, 178] width 11 height 11
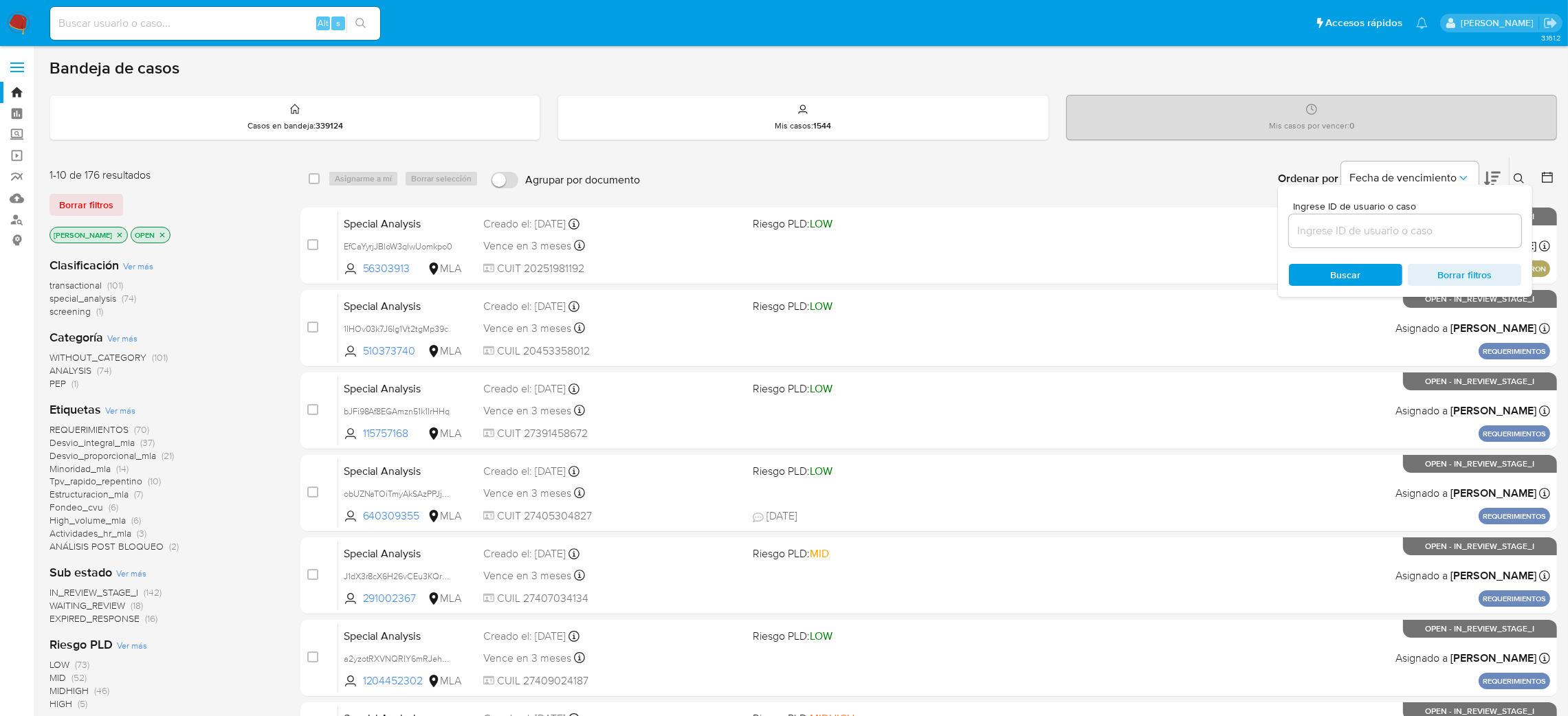
click at [1379, 229] on input at bounding box center [1405, 231] width 232 height 18
type input "ydDLxk0GhFBaWCUezoDgcY2j"
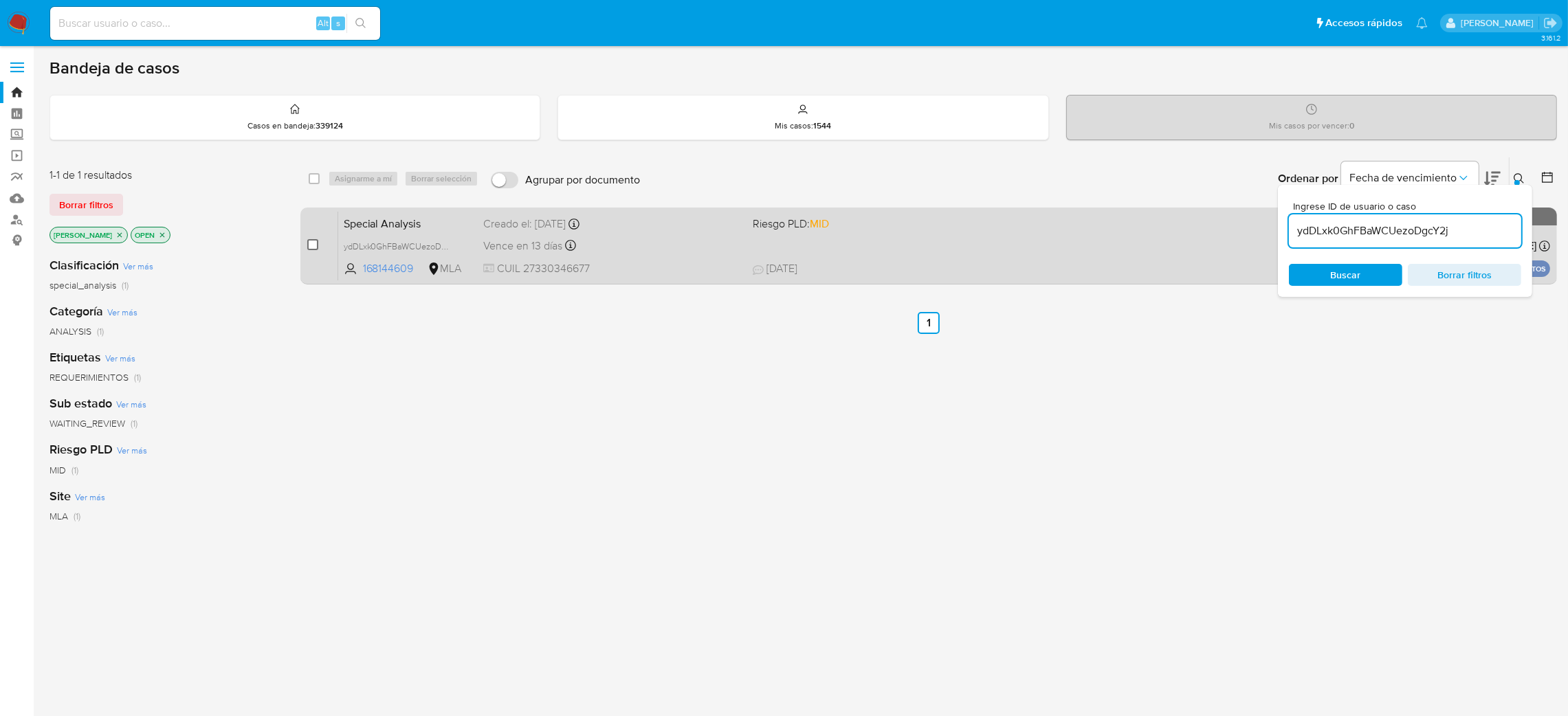
click at [311, 241] on input "checkbox" at bounding box center [312, 244] width 11 height 11
checkbox input "true"
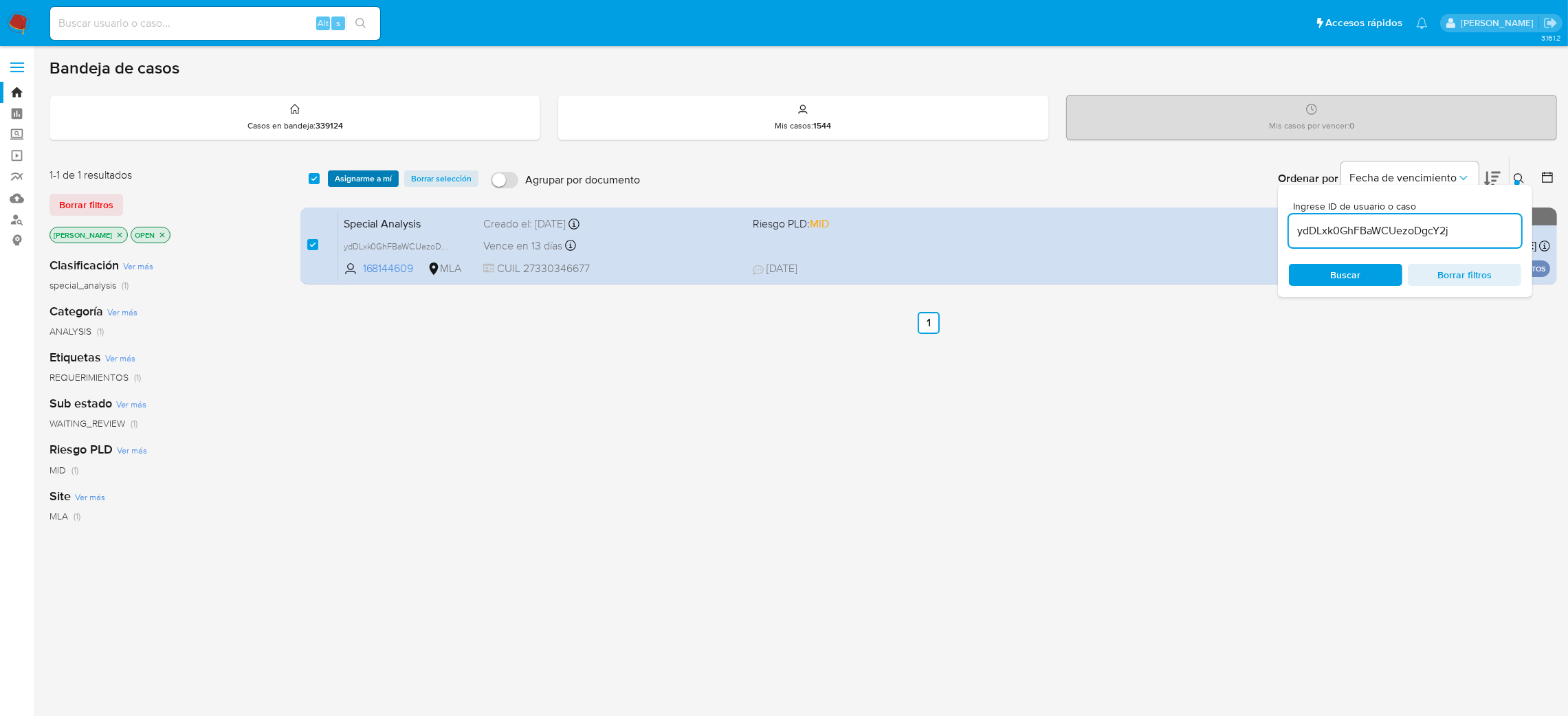
click at [379, 172] on span "Asignarme a mí" at bounding box center [363, 178] width 57 height 14
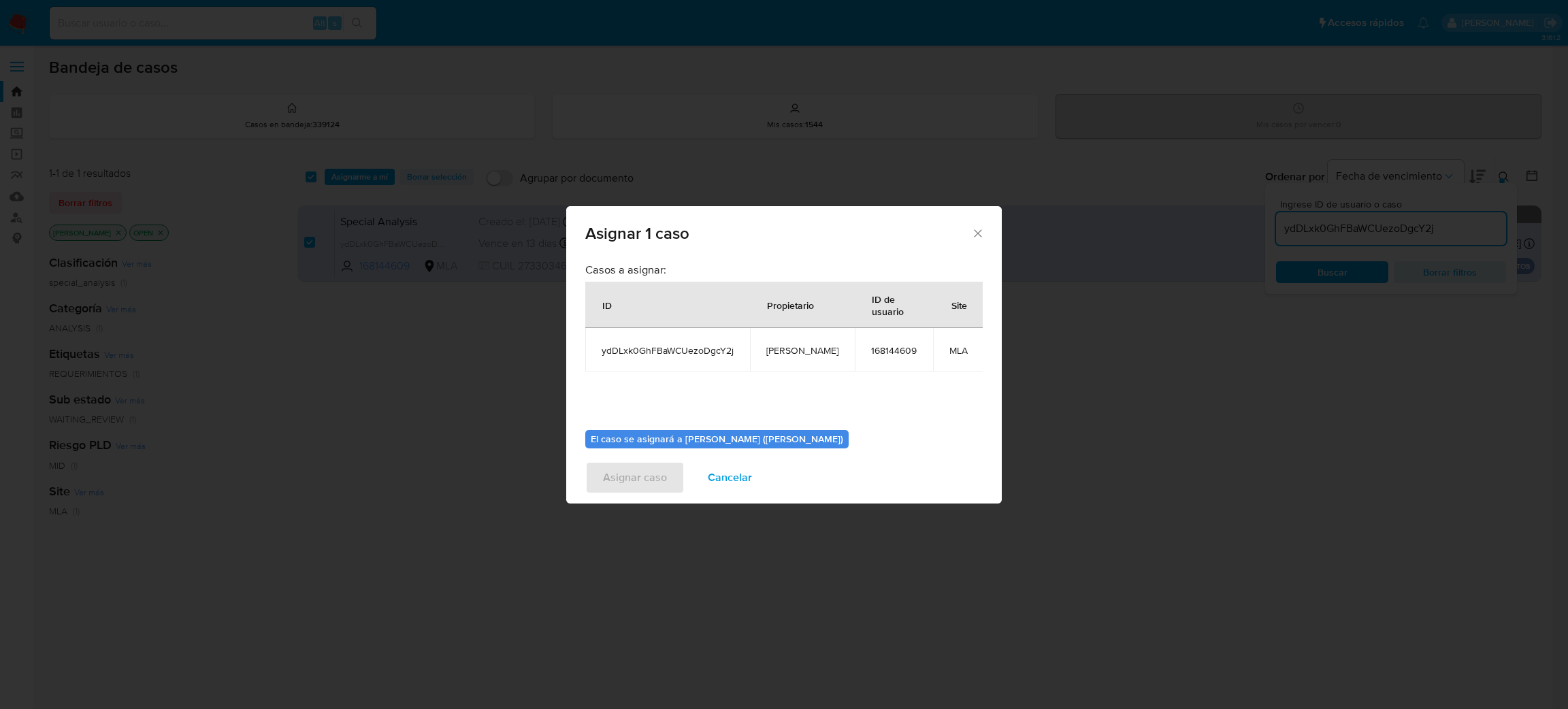
click at [782, 346] on span "[PERSON_NAME]" at bounding box center [802, 350] width 72 height 12
copy span "[PERSON_NAME]"
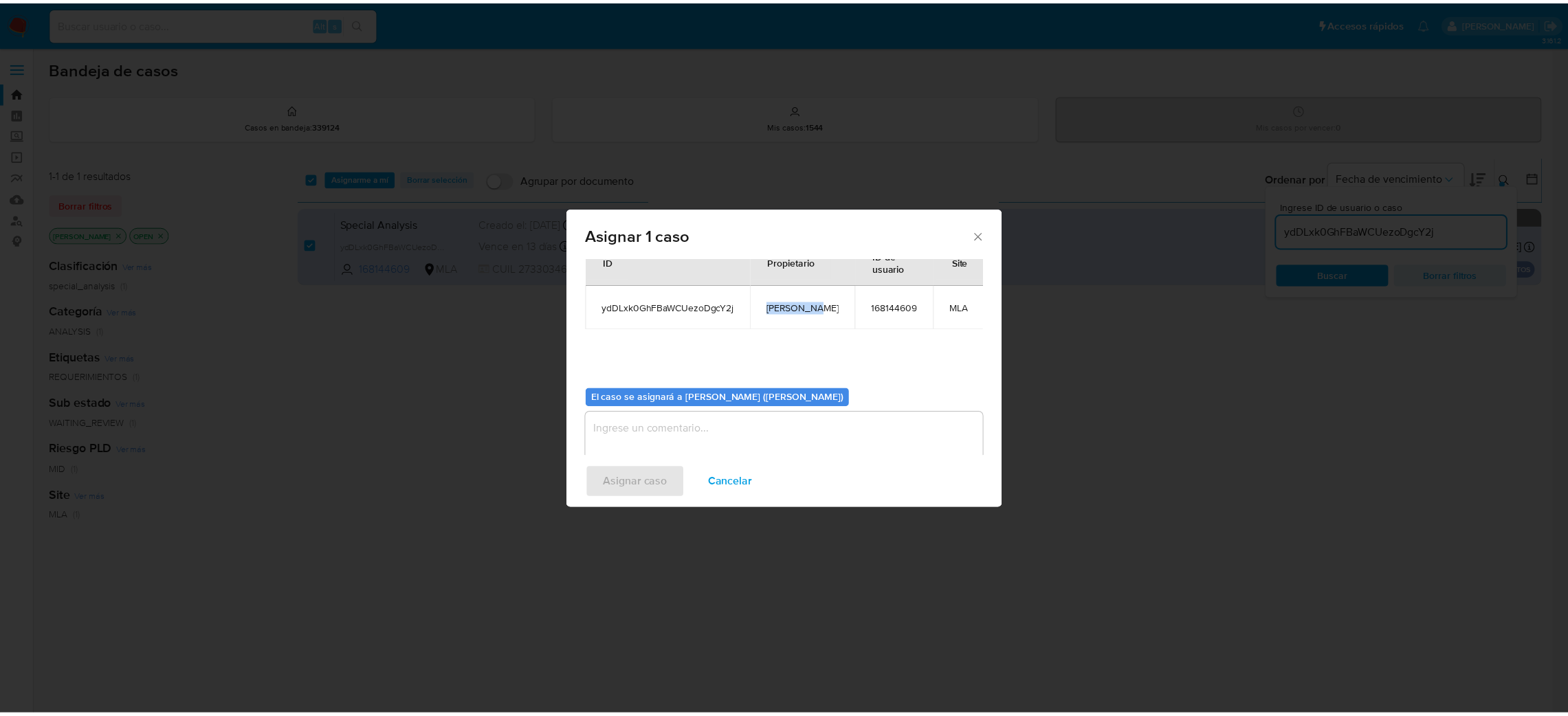
scroll to position [71, 0]
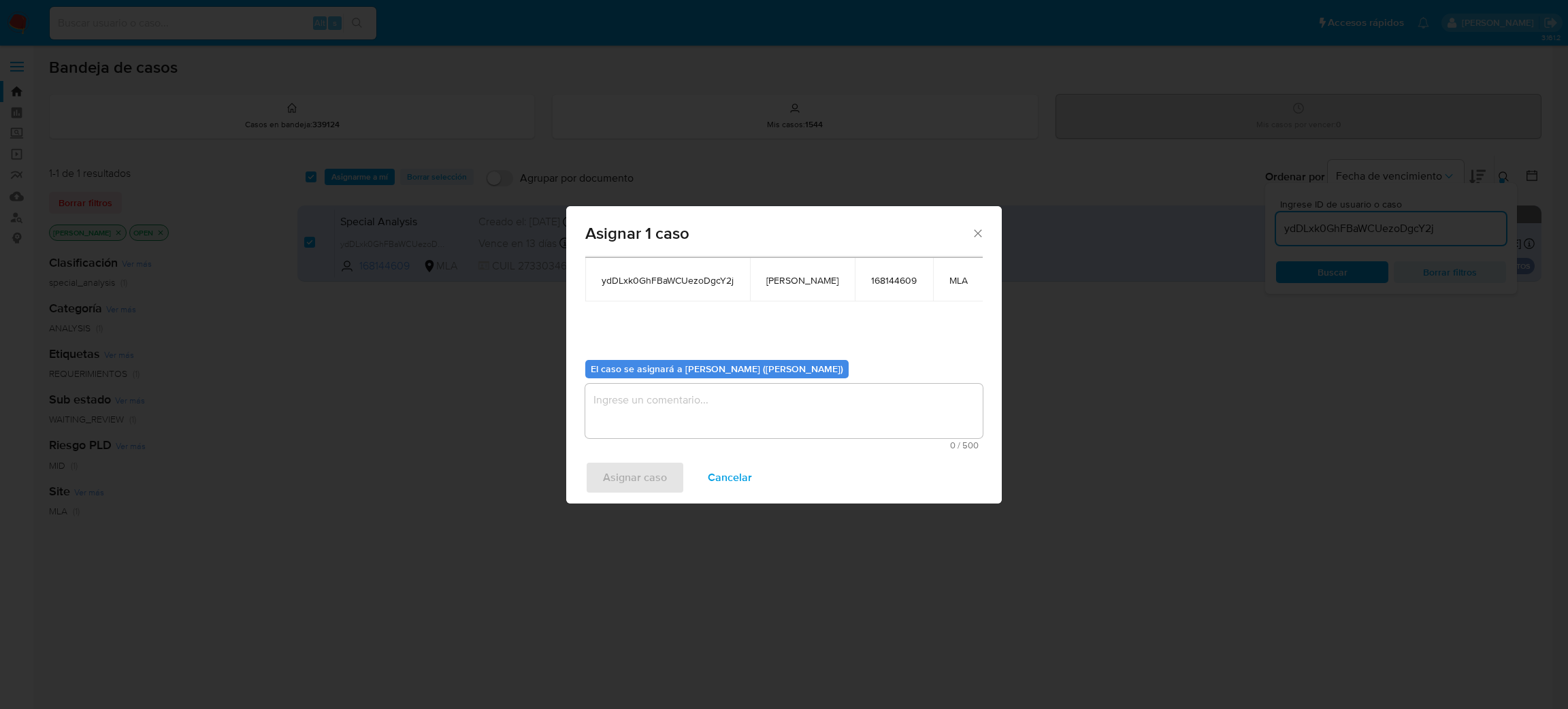
click at [689, 416] on textarea "assign-modal" at bounding box center [784, 411] width 398 height 54
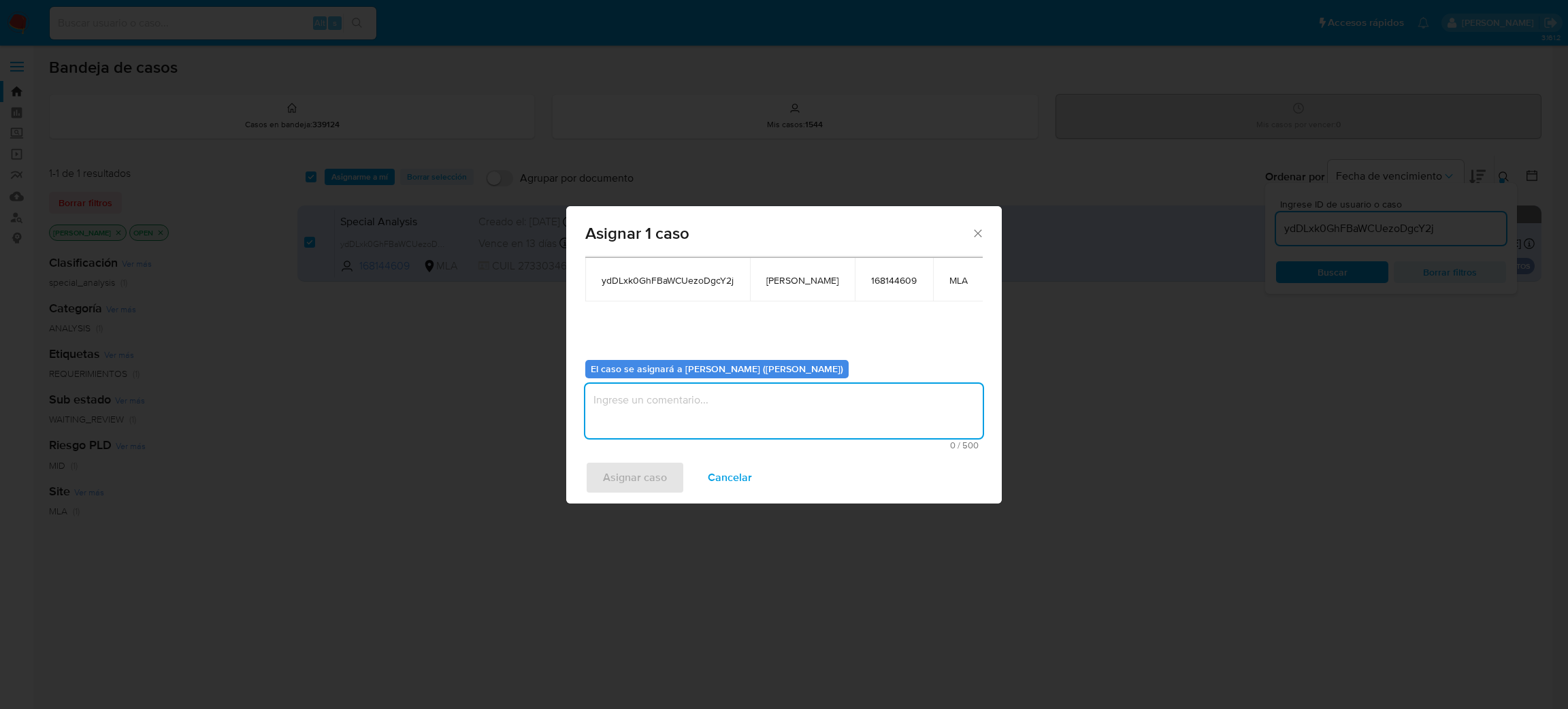
paste textarea "[PERSON_NAME]"
type textarea "[PERSON_NAME]"
click at [656, 475] on span "Asignar caso" at bounding box center [635, 478] width 64 height 30
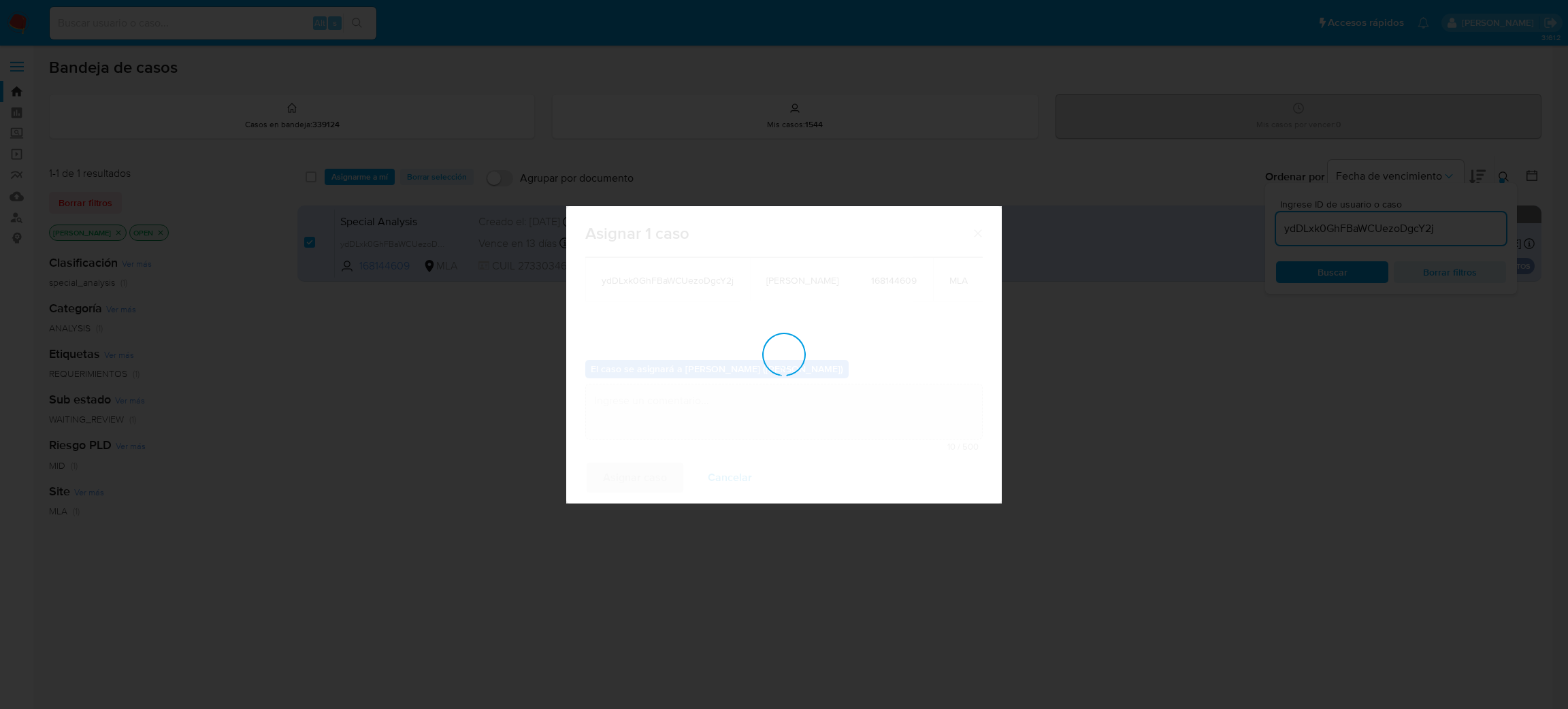
checkbox input "false"
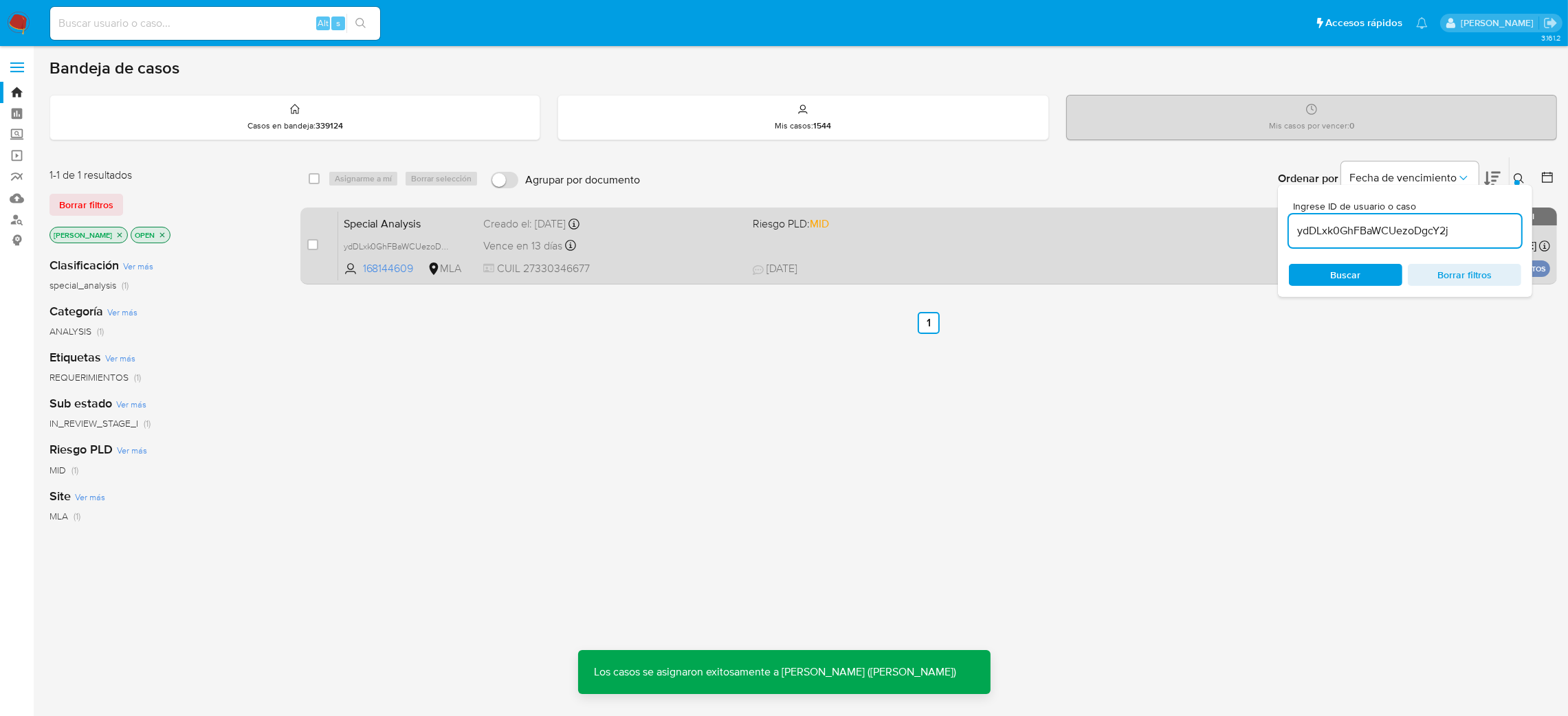
click at [456, 225] on span "Special Analysis" at bounding box center [407, 222] width 129 height 18
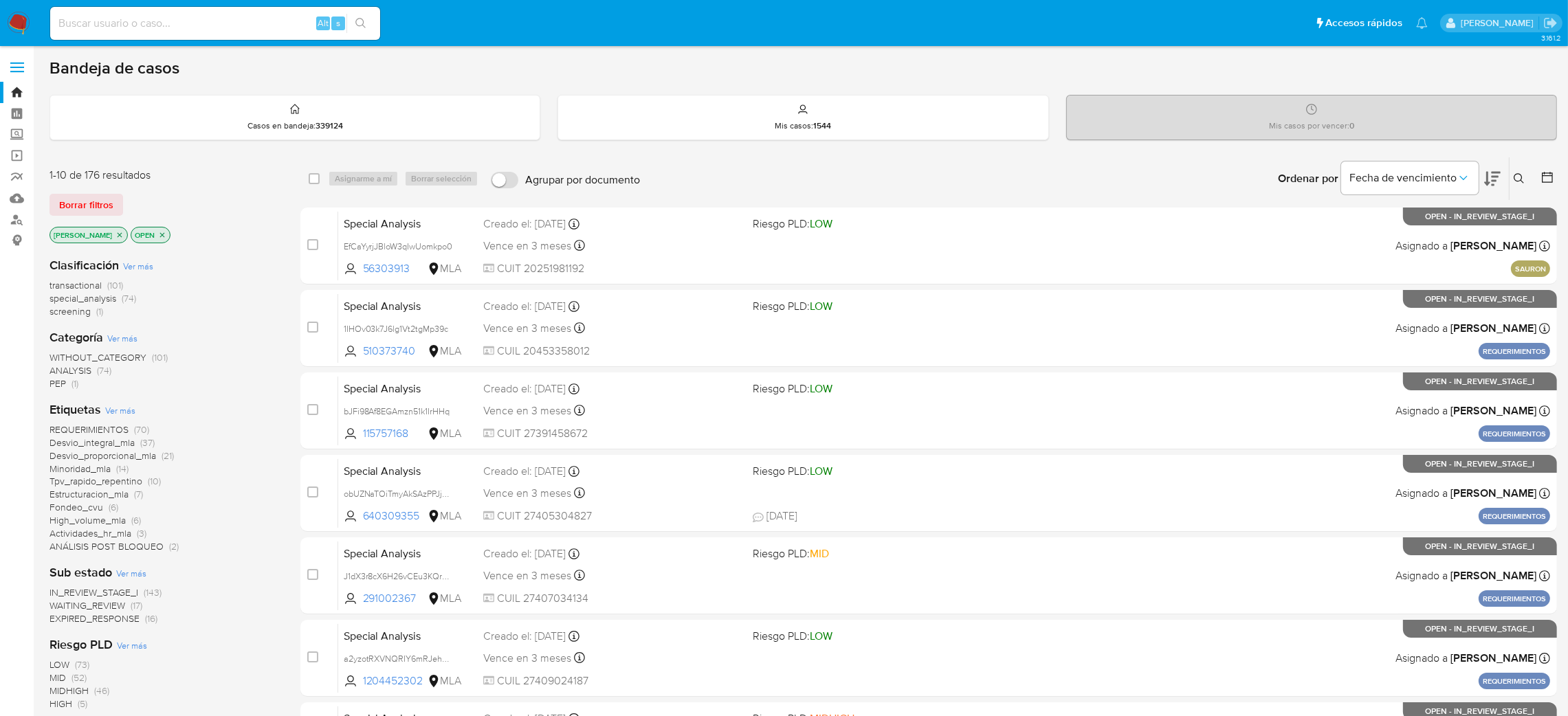
click at [1055, 176] on icon at bounding box center [1519, 178] width 11 height 11
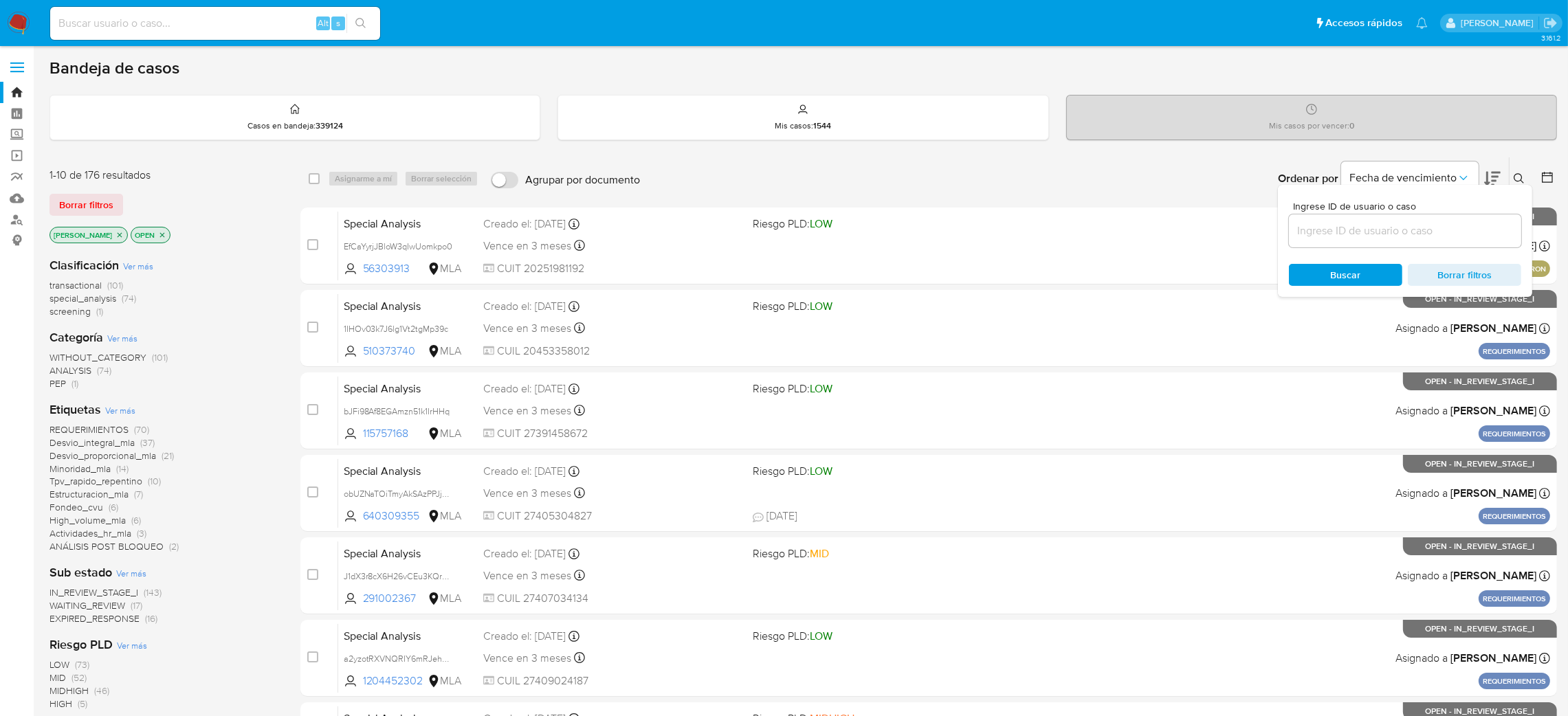
click at [1055, 233] on input at bounding box center [1405, 231] width 232 height 18
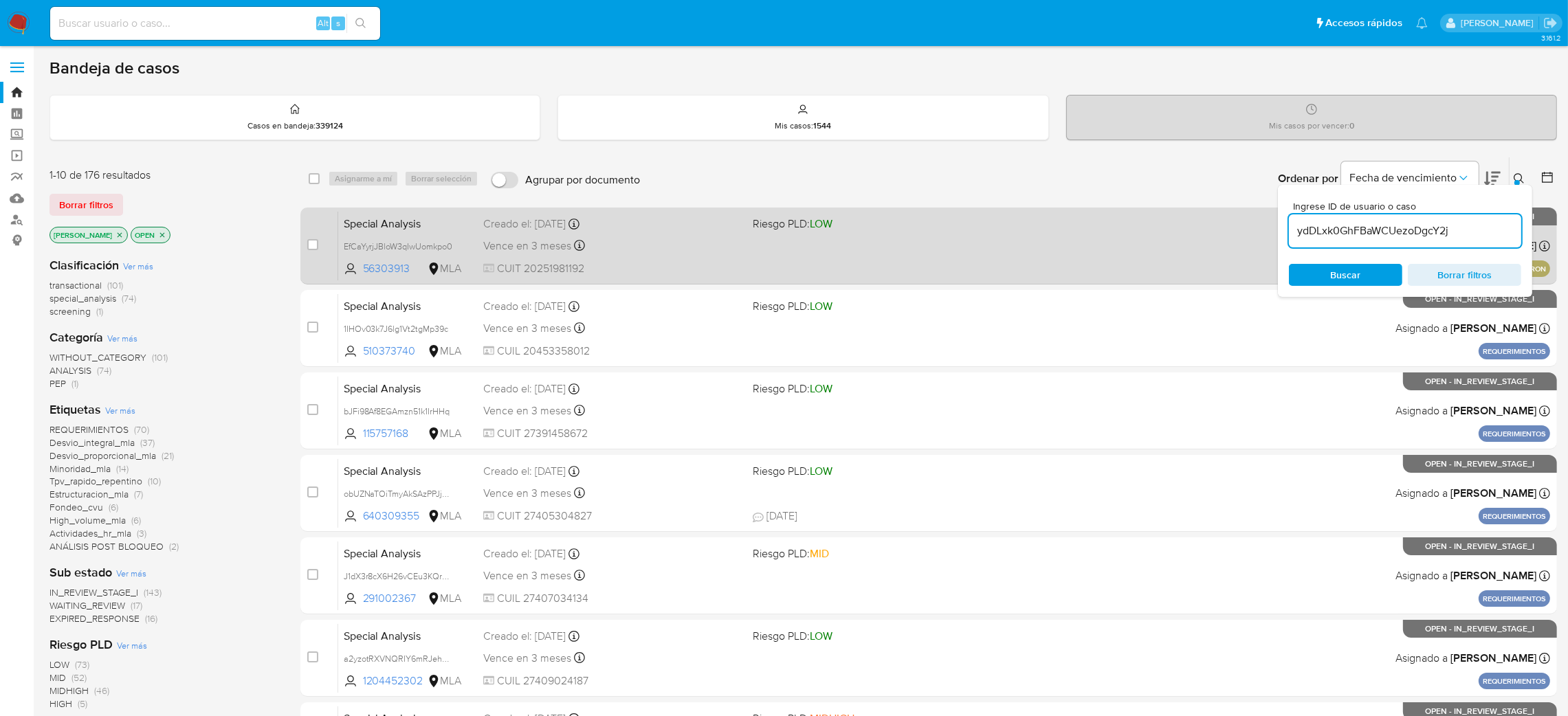
type input "ydDLxk0GhFBaWCUezoDgcY2j"
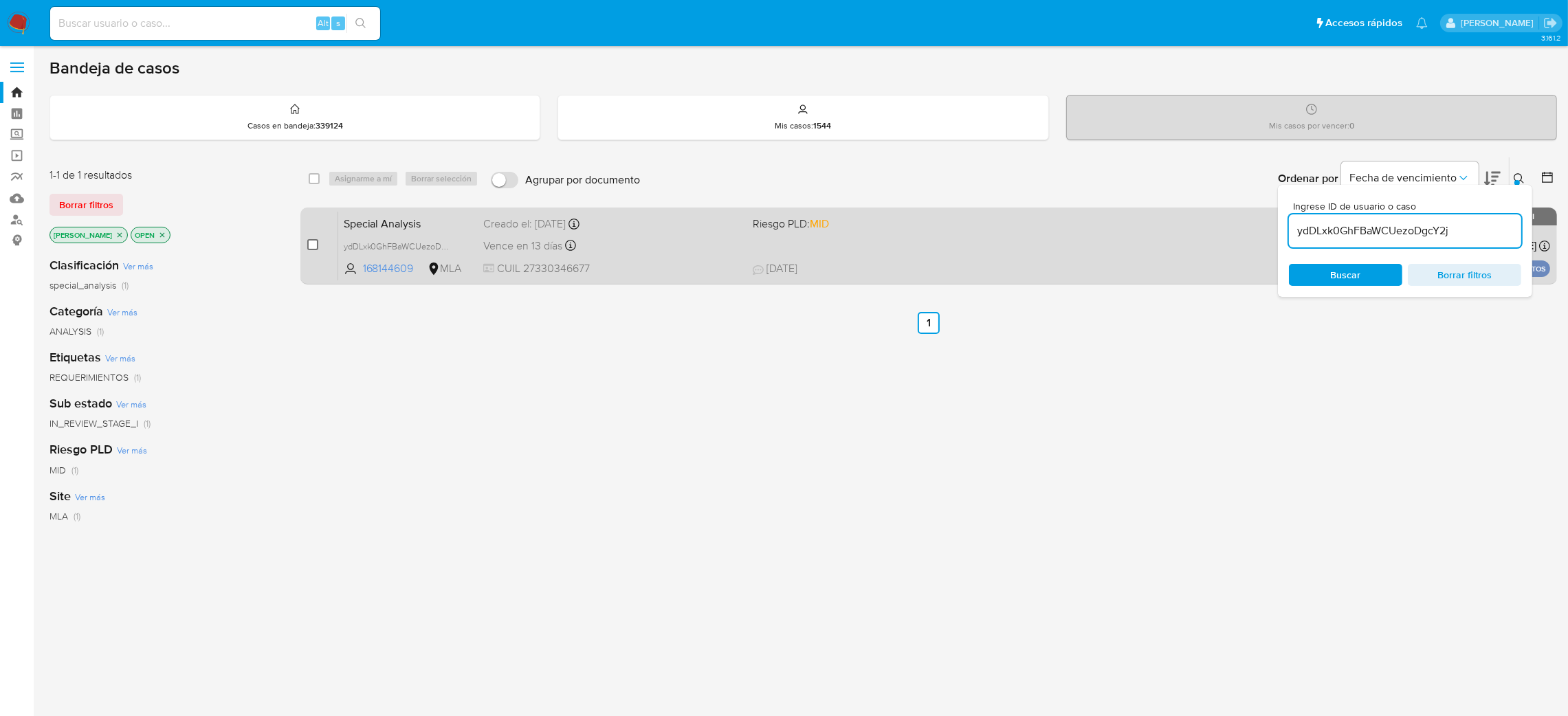
click at [313, 239] on input "checkbox" at bounding box center [312, 244] width 11 height 11
checkbox input "true"
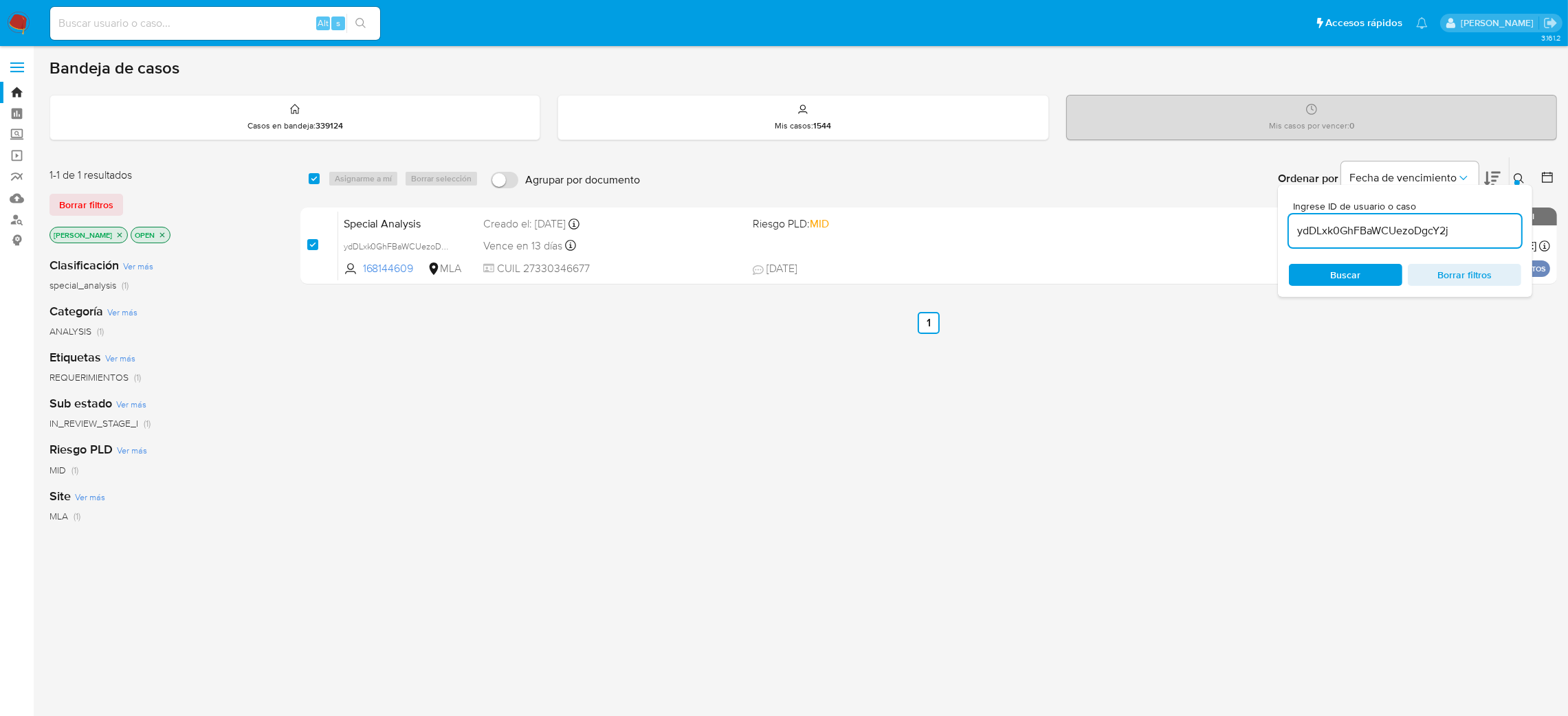
checkbox input "true"
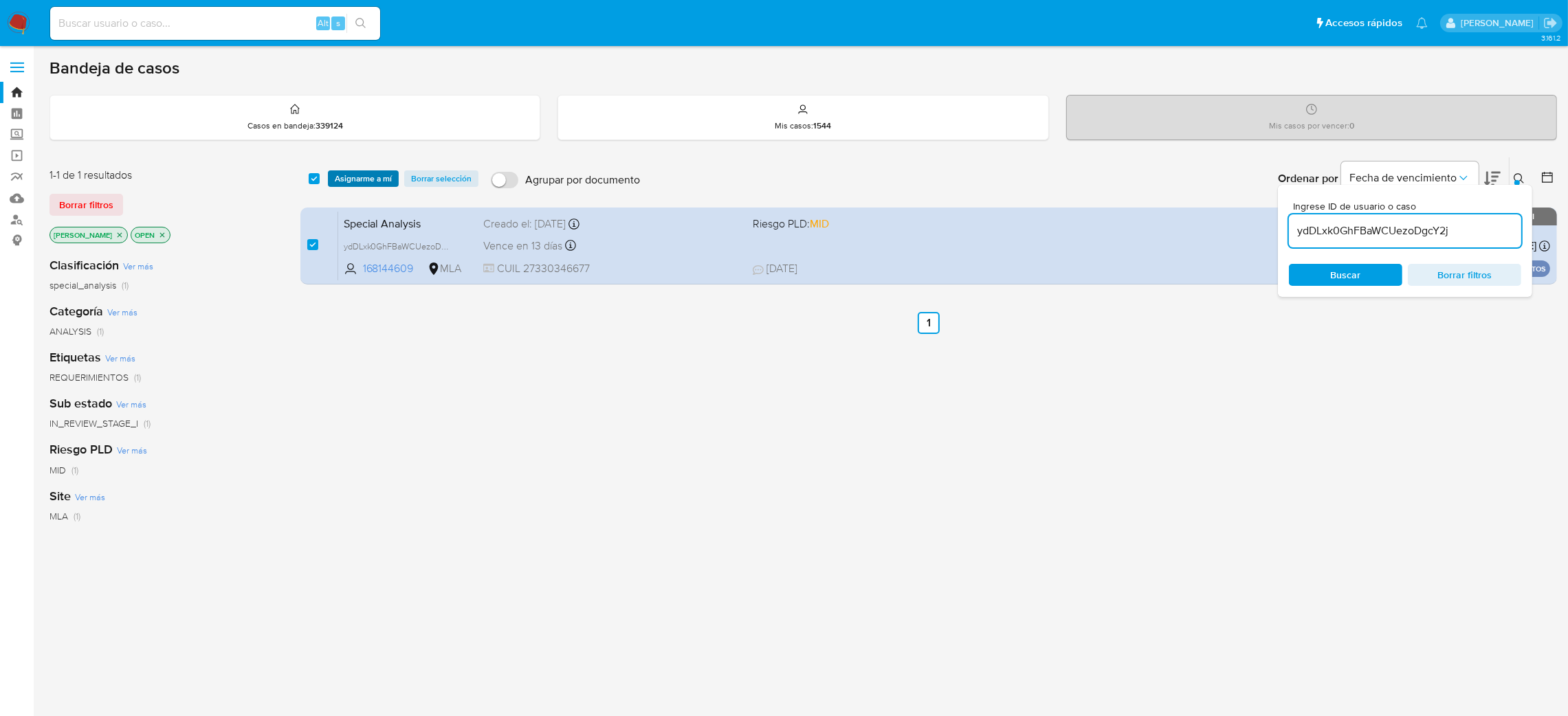
click at [368, 175] on span "Asignarme a mí" at bounding box center [363, 178] width 57 height 14
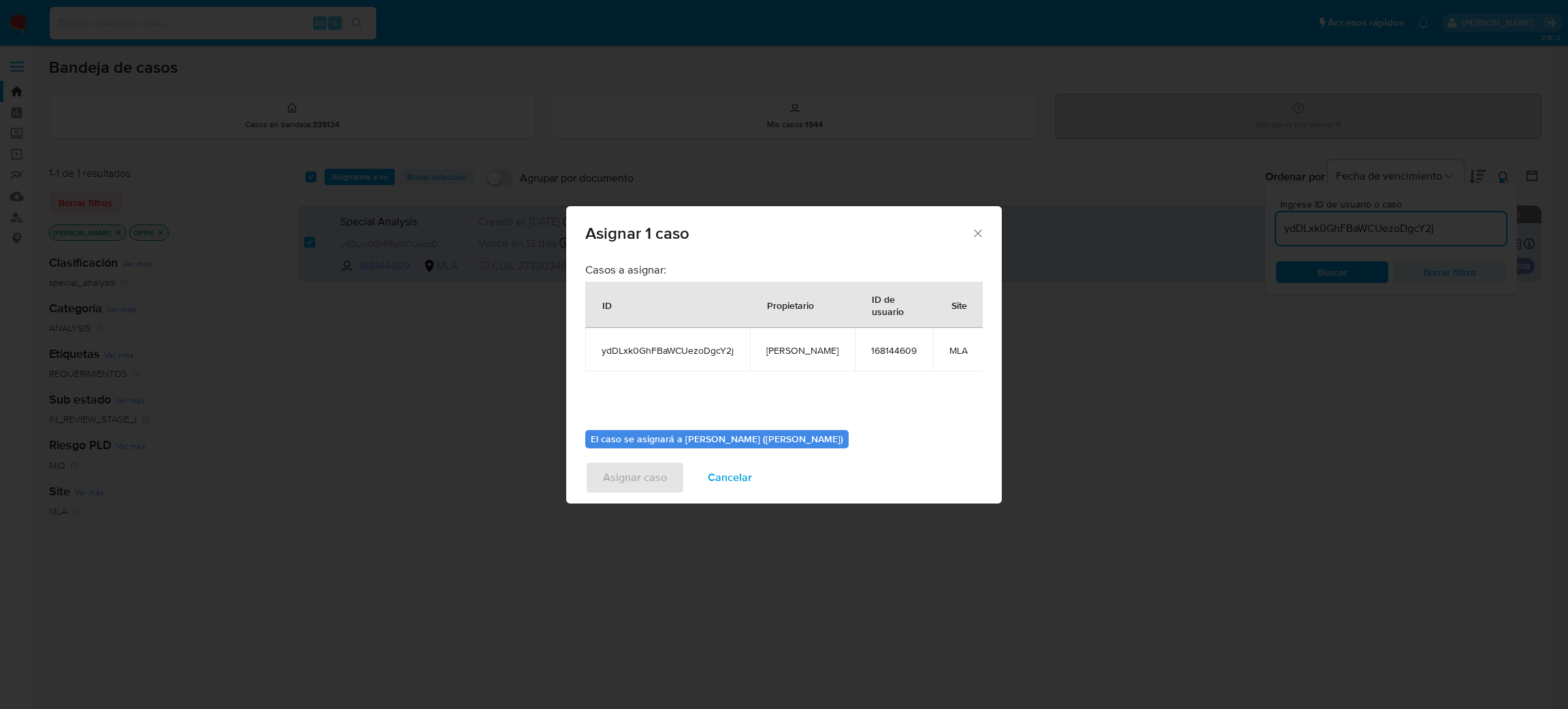
click at [781, 358] on td "[PERSON_NAME]" at bounding box center [802, 350] width 105 height 44
copy span "[PERSON_NAME]"
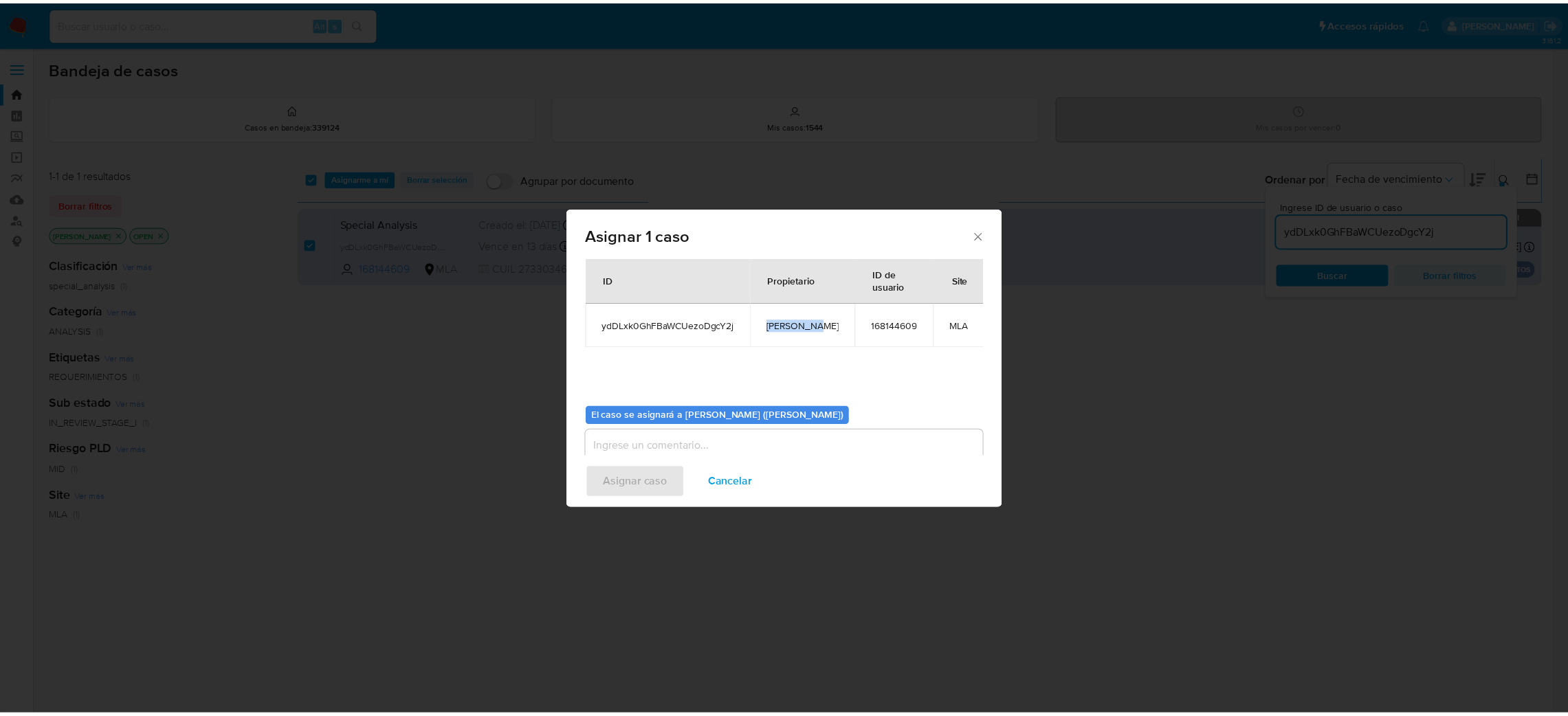
scroll to position [71, 0]
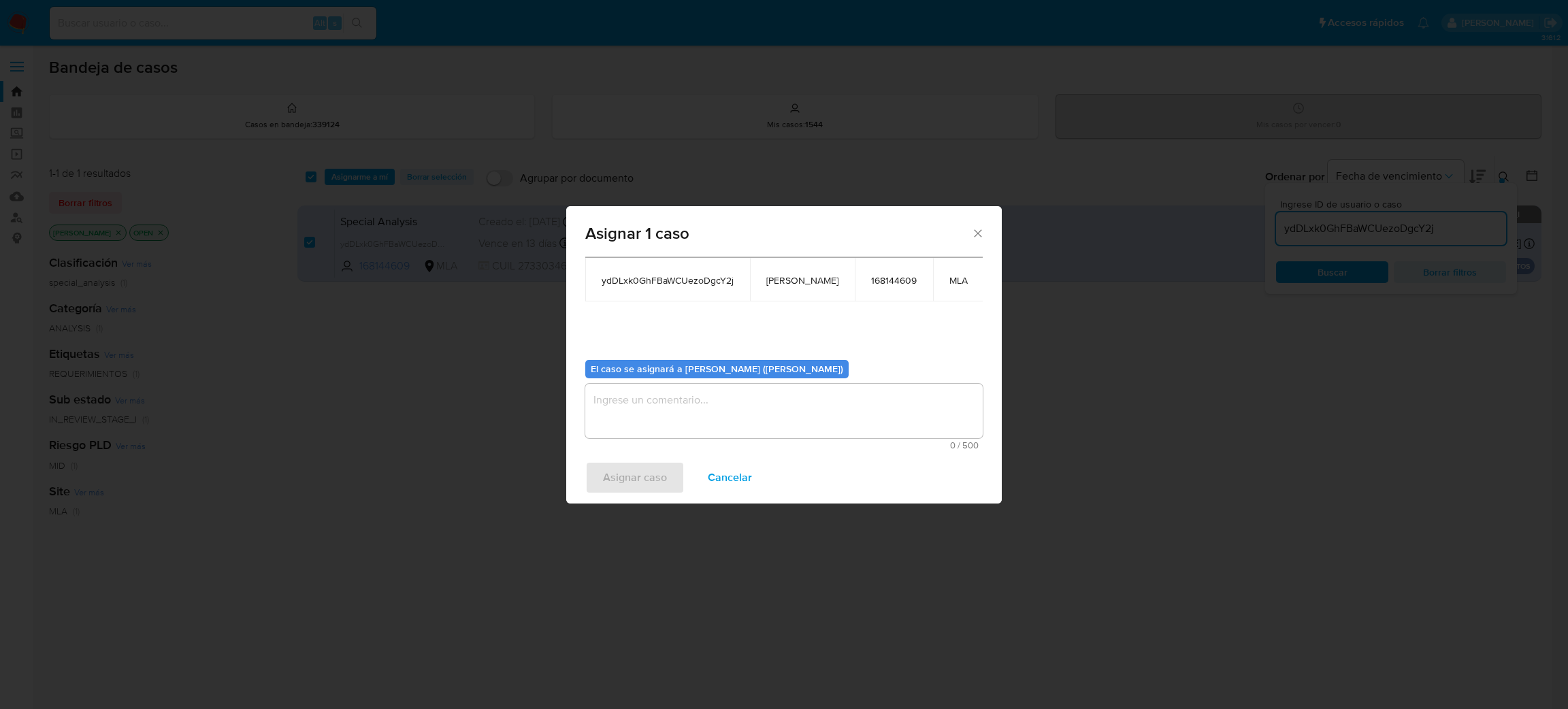
click at [695, 423] on textarea "assign-modal" at bounding box center [784, 411] width 398 height 54
paste textarea "[PERSON_NAME]"
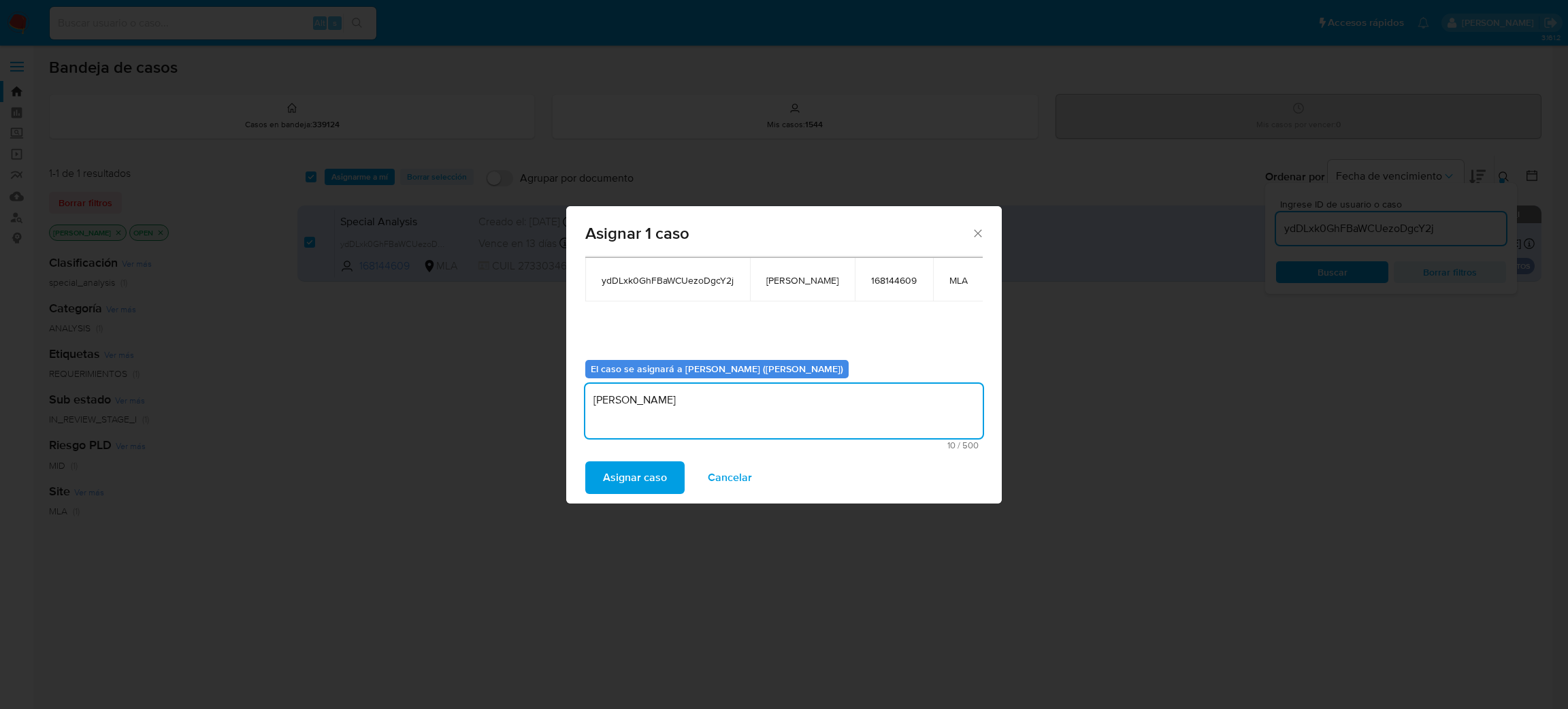
type textarea "[PERSON_NAME]"
click at [607, 473] on span "Asignar caso" at bounding box center [635, 478] width 64 height 30
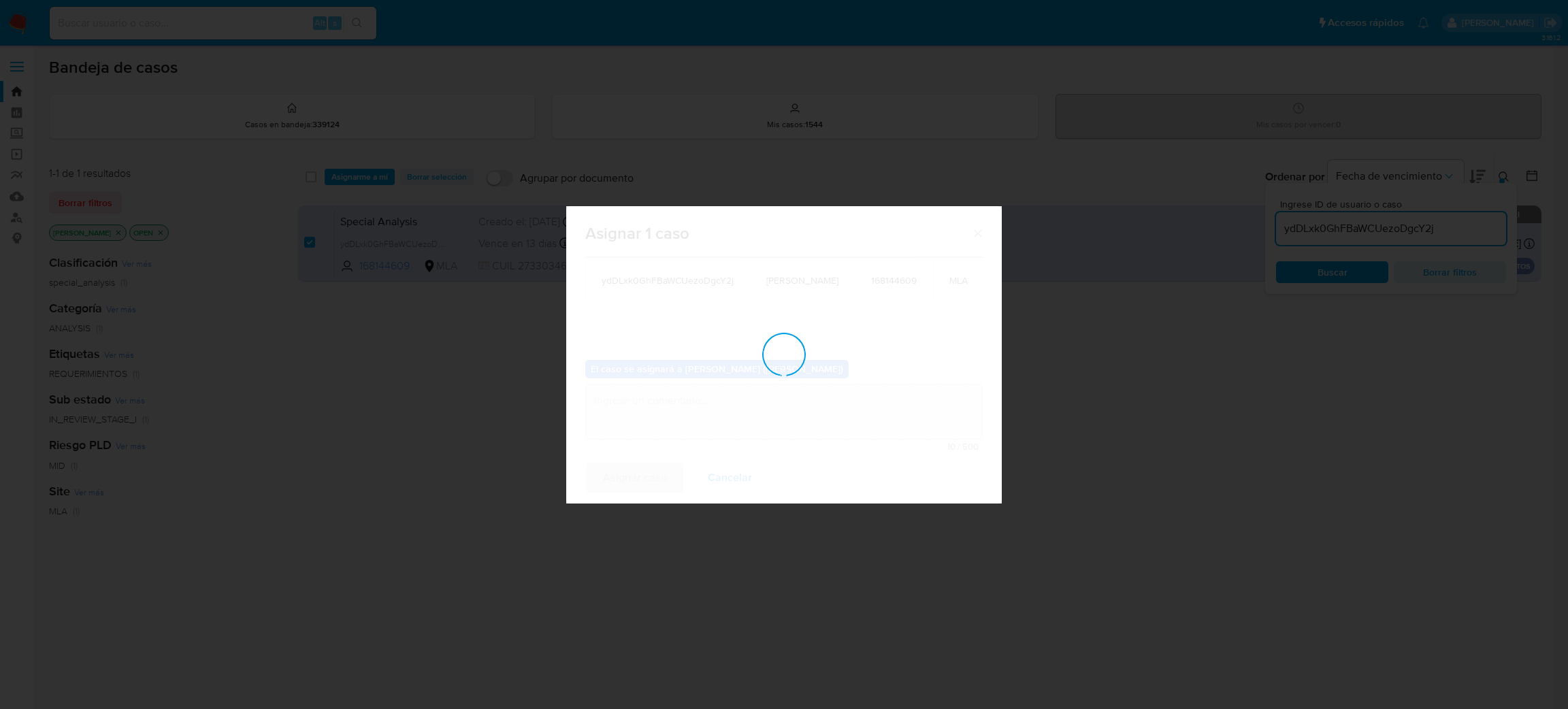
checkbox input "false"
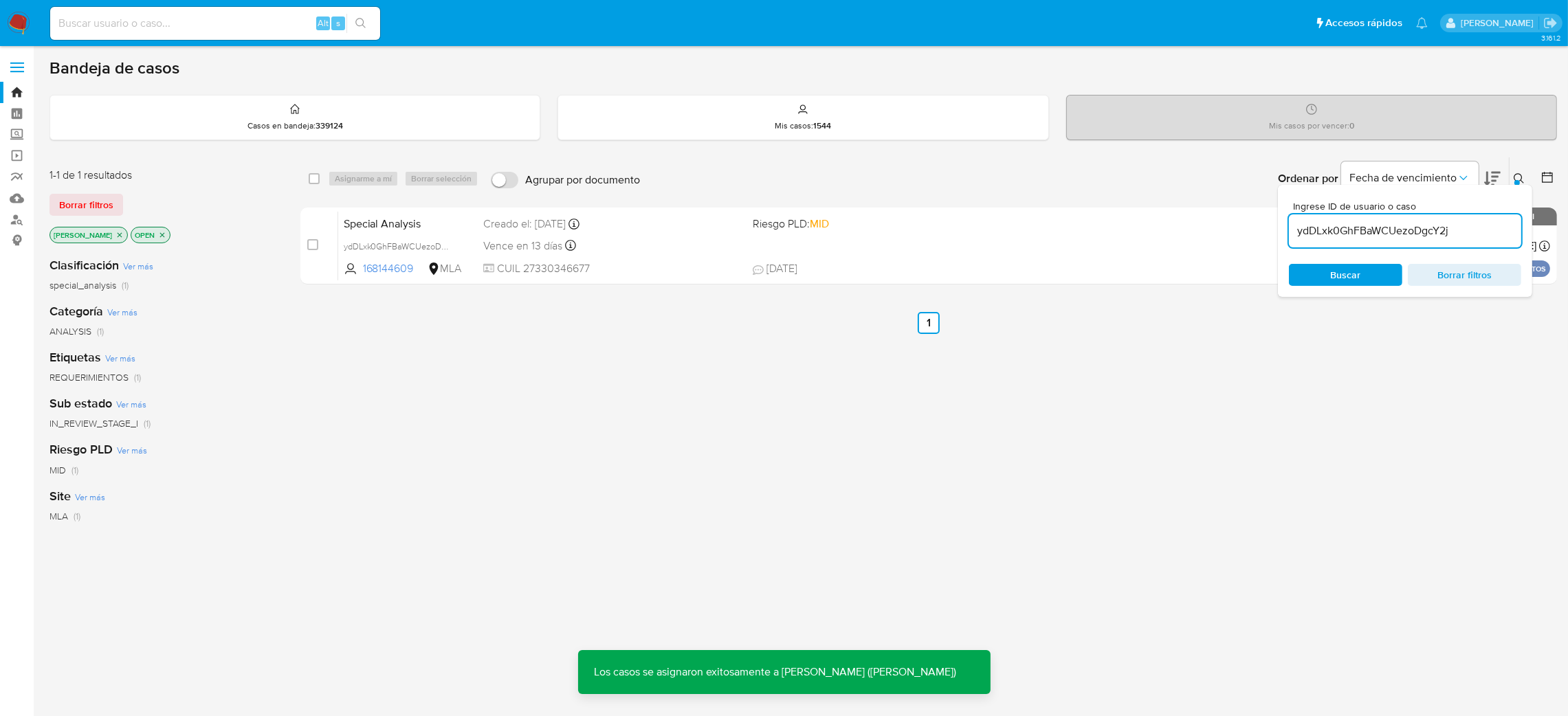
click at [501, 229] on div "Creado el: [DATE] Creado el: [DATE] 17:30:32" at bounding box center [612, 224] width 259 height 15
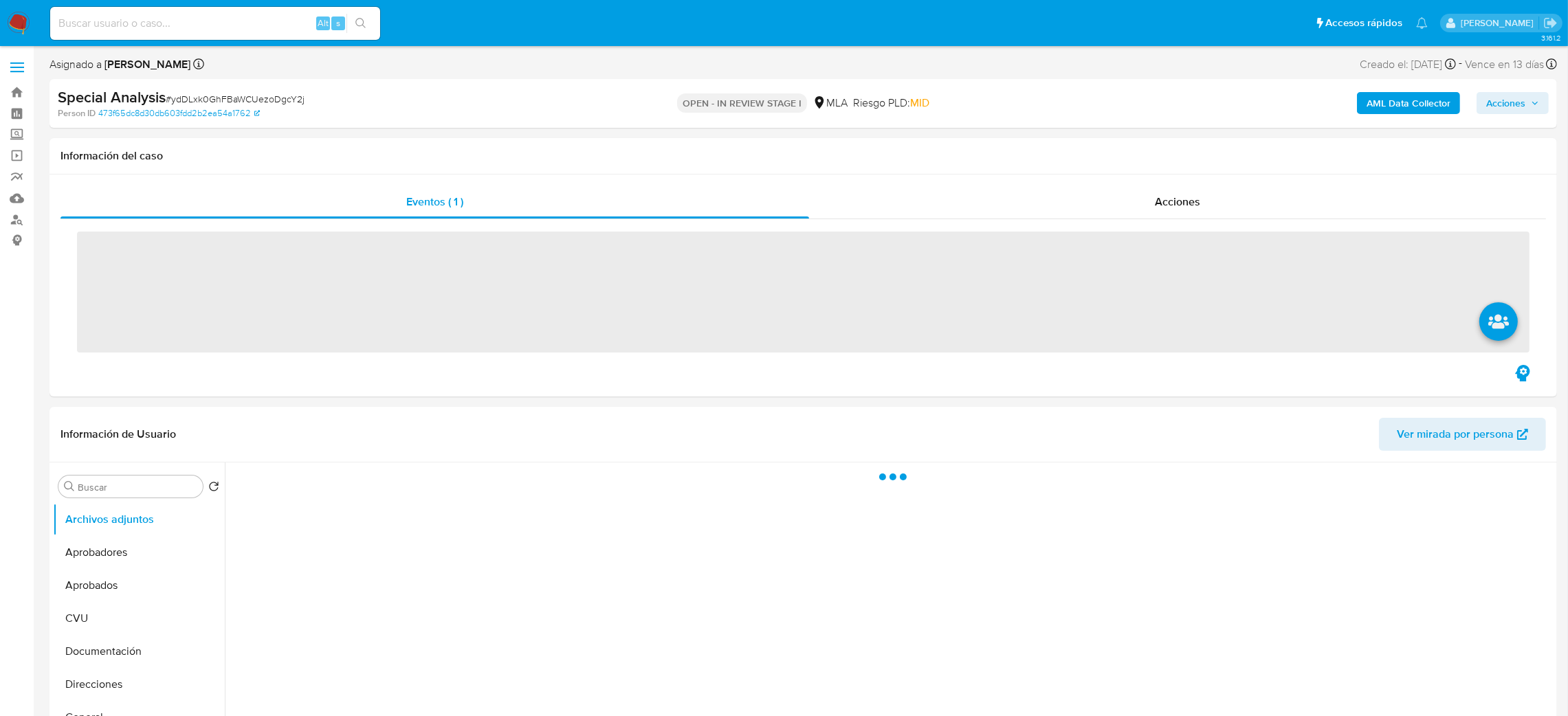
click at [195, 98] on span "# ydDLxk0GhFBaWCUezoDgcY2j" at bounding box center [235, 98] width 139 height 14
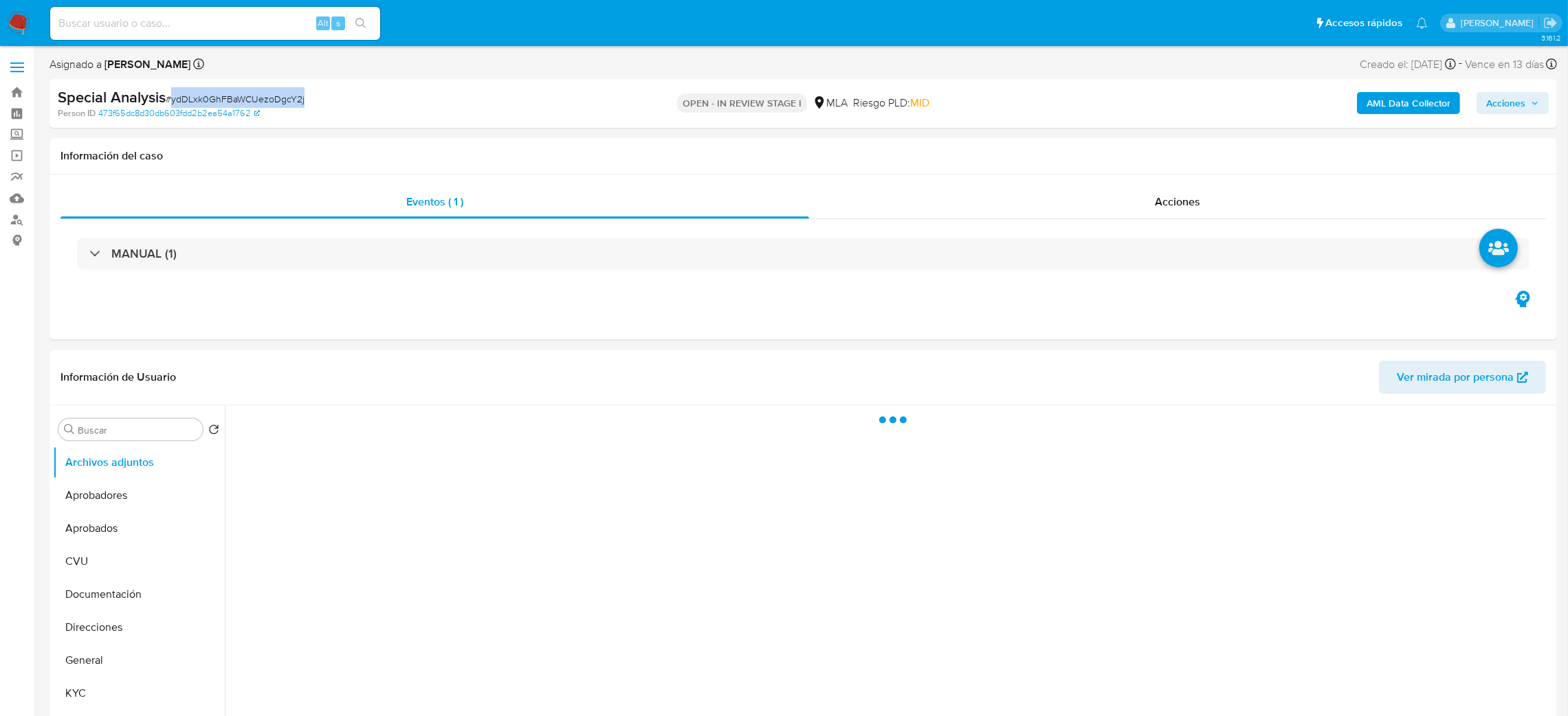
click at [195, 98] on span "# ydDLxk0GhFBaWCUezoDgcY2j" at bounding box center [235, 98] width 139 height 14
copy span "ydDLxk0GhFBaWCUezoDgcY2j"
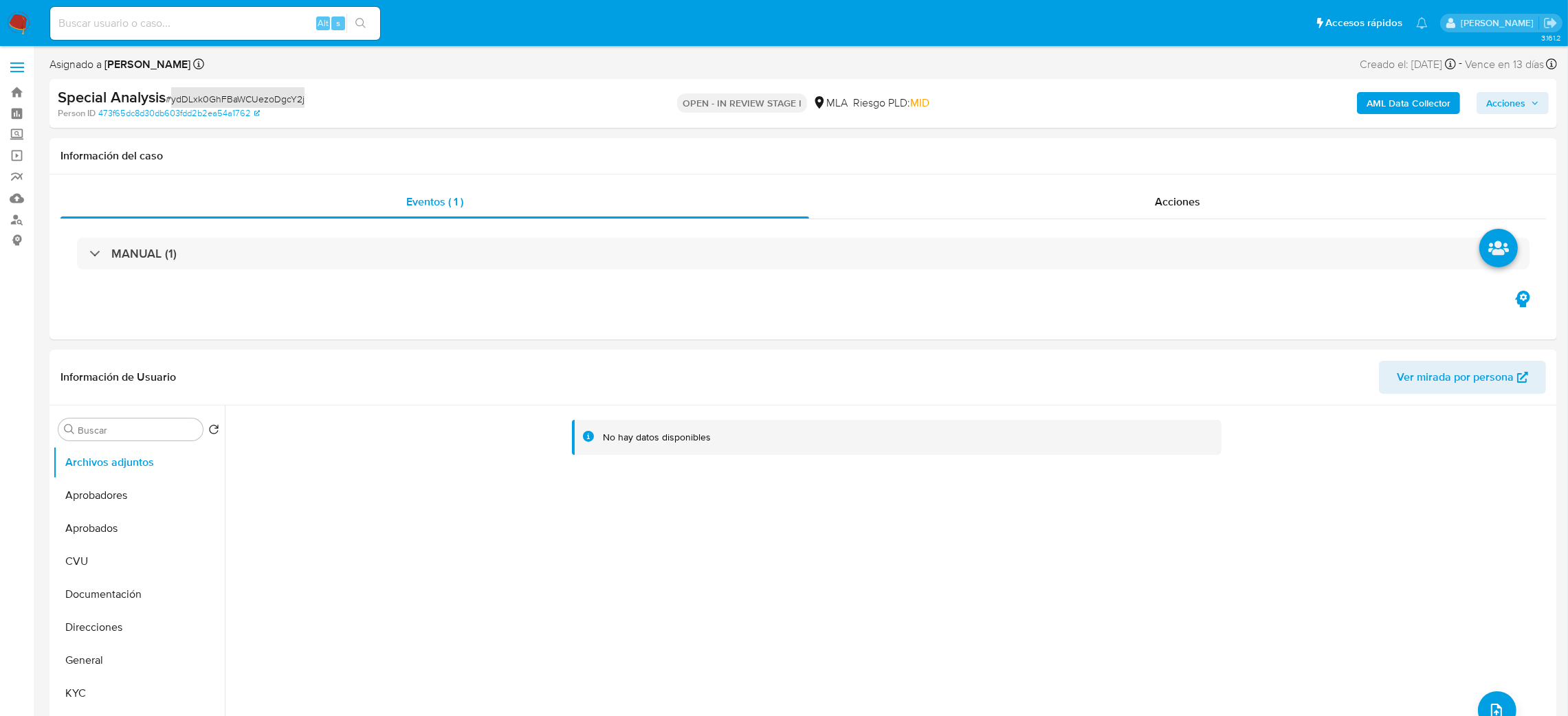
select select "10"
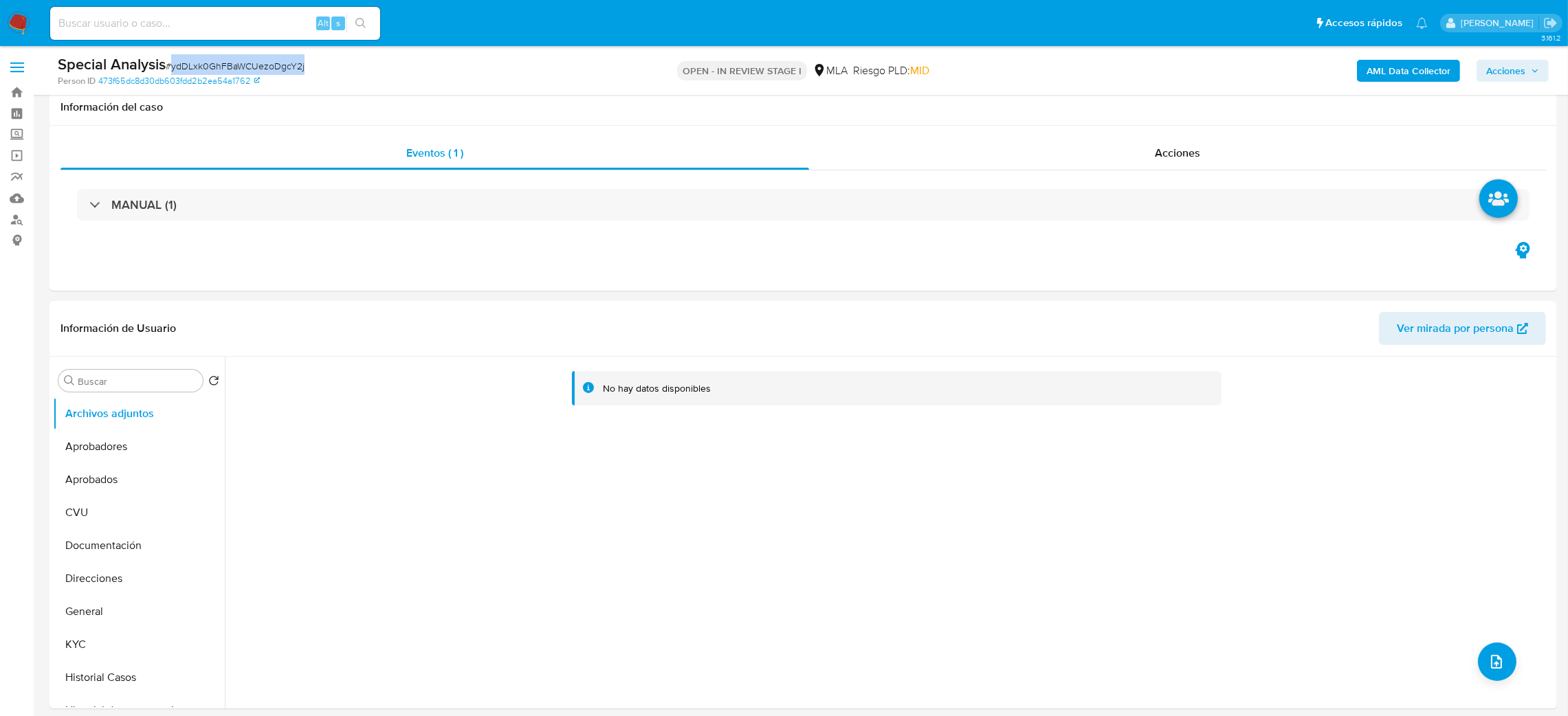
scroll to position [308, 0]
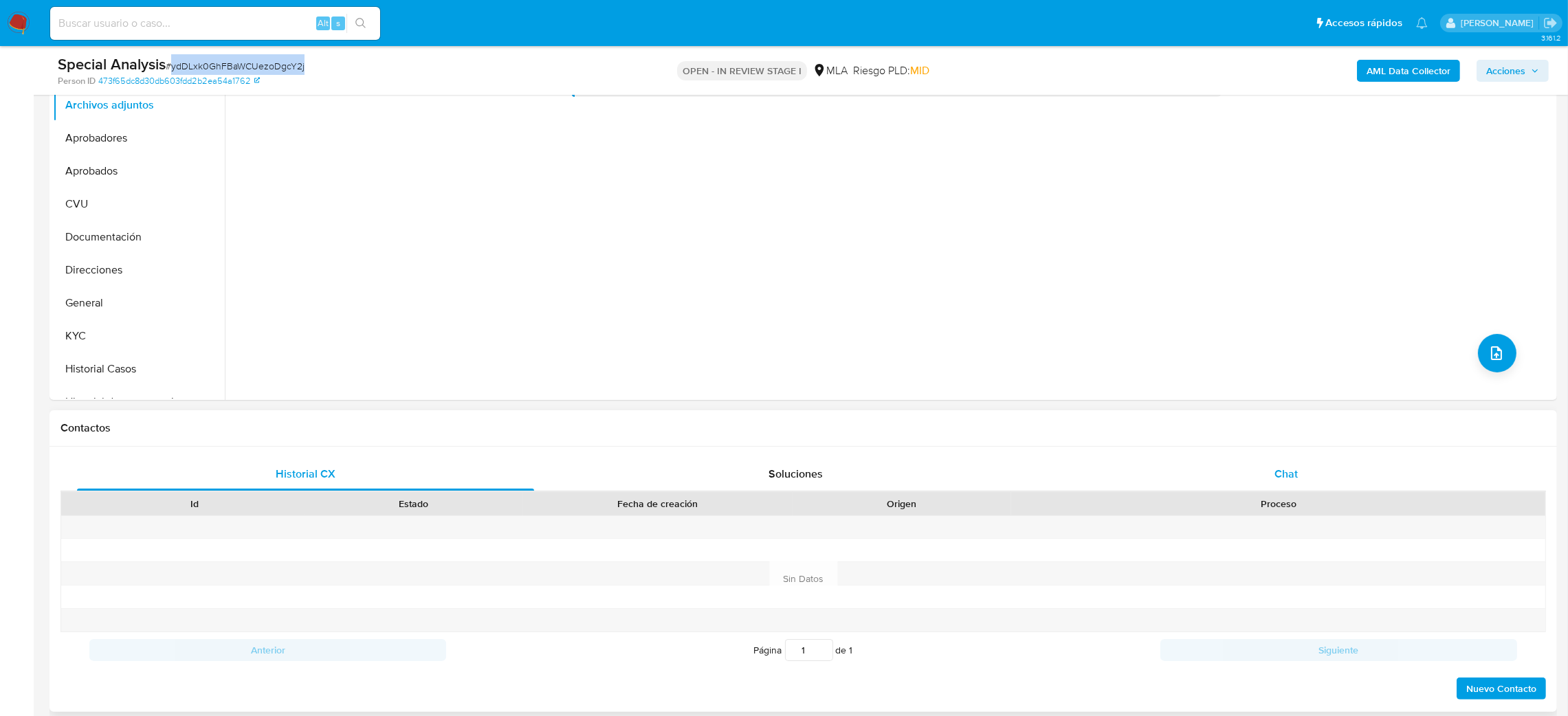
click at [1290, 470] on span "Chat" at bounding box center [1286, 474] width 24 height 16
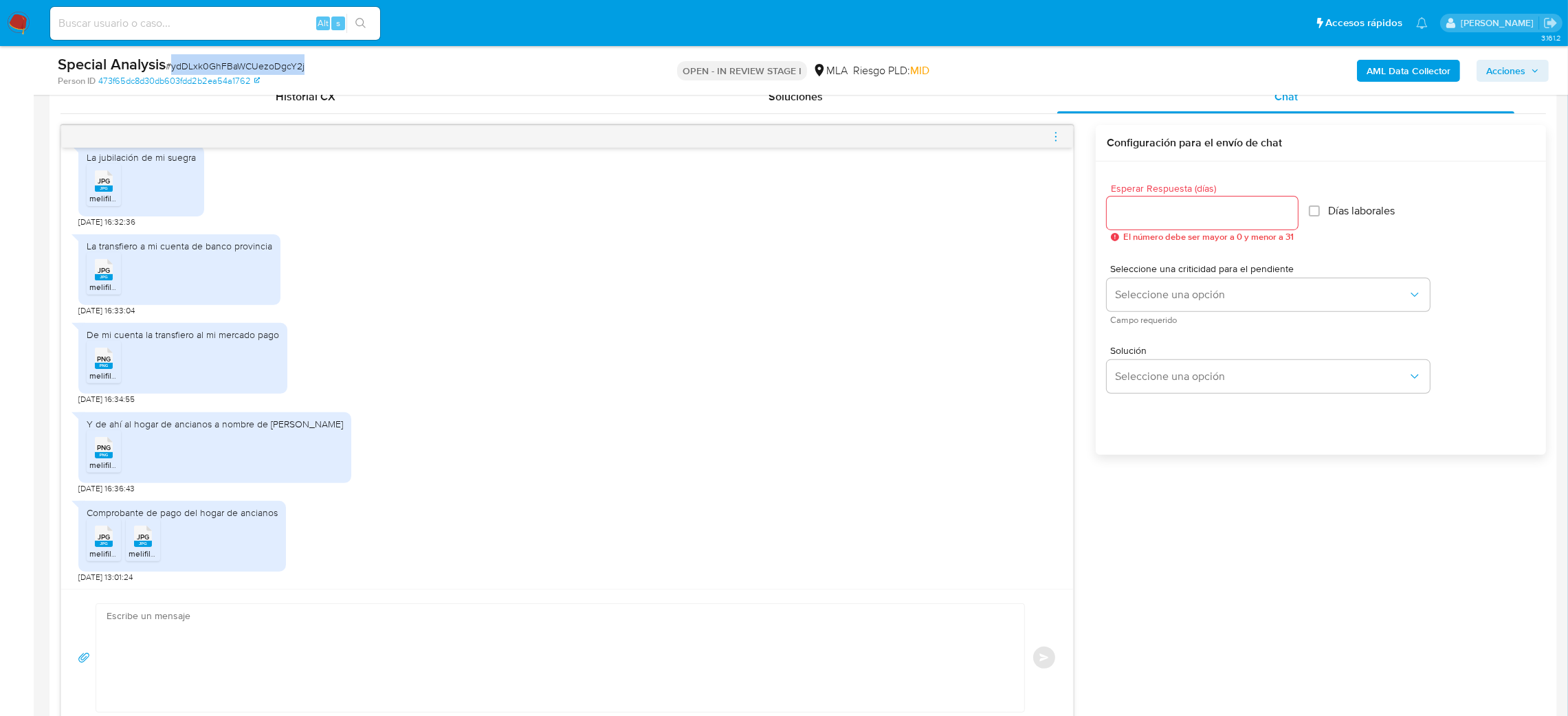
scroll to position [722, 0]
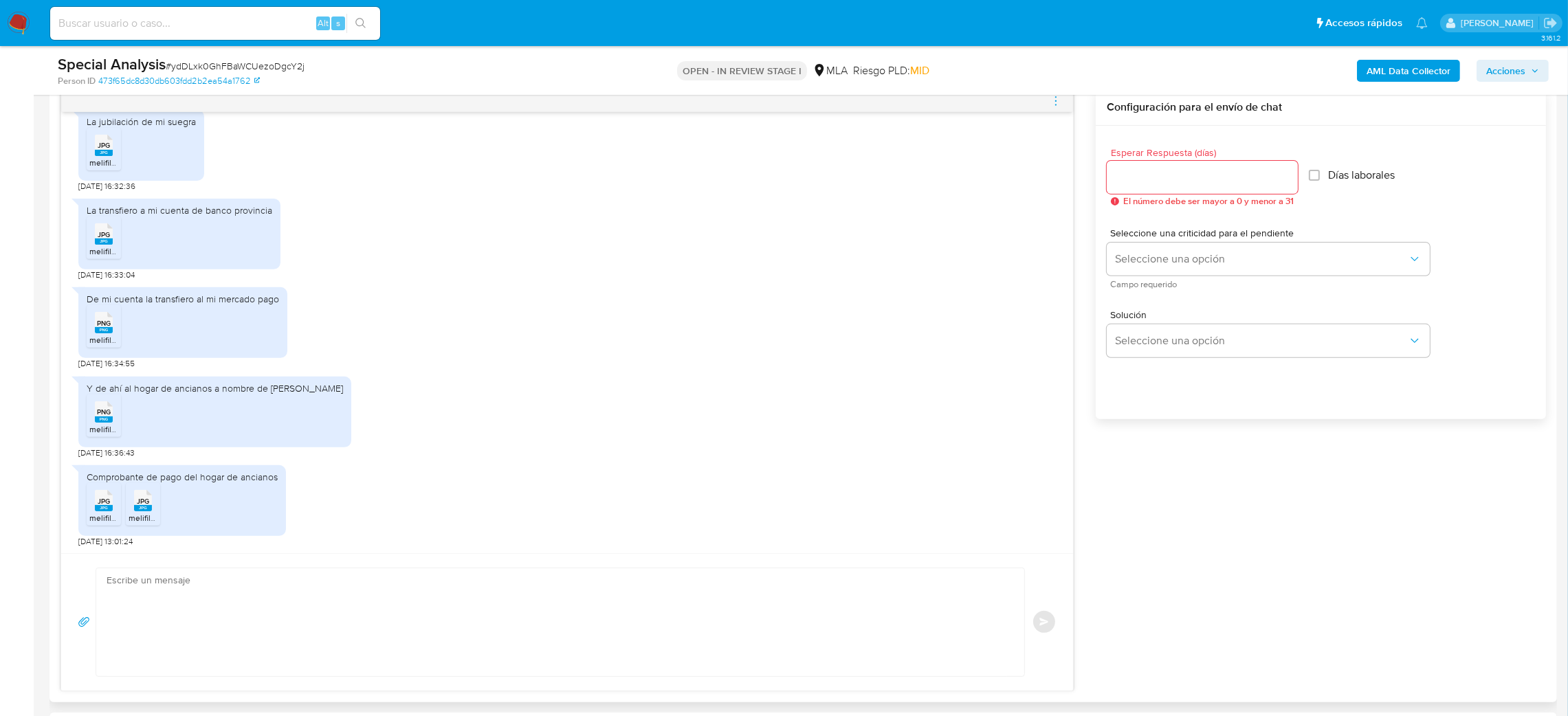
click at [189, 638] on textarea at bounding box center [557, 622] width 900 height 108
paste textarea "Muchas gracias por la respuesta. Analizamos tu caso y notamos que la informació…"
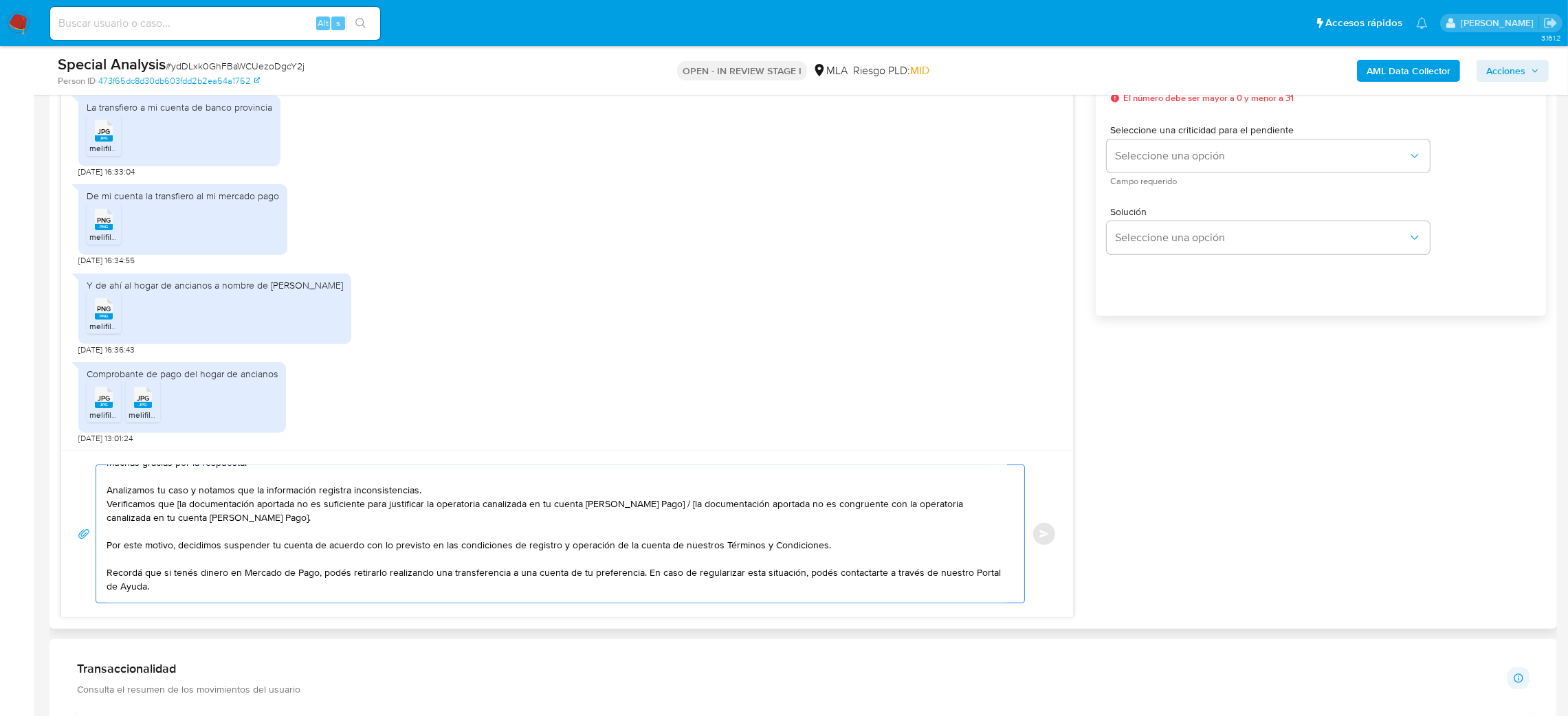
scroll to position [0, 0]
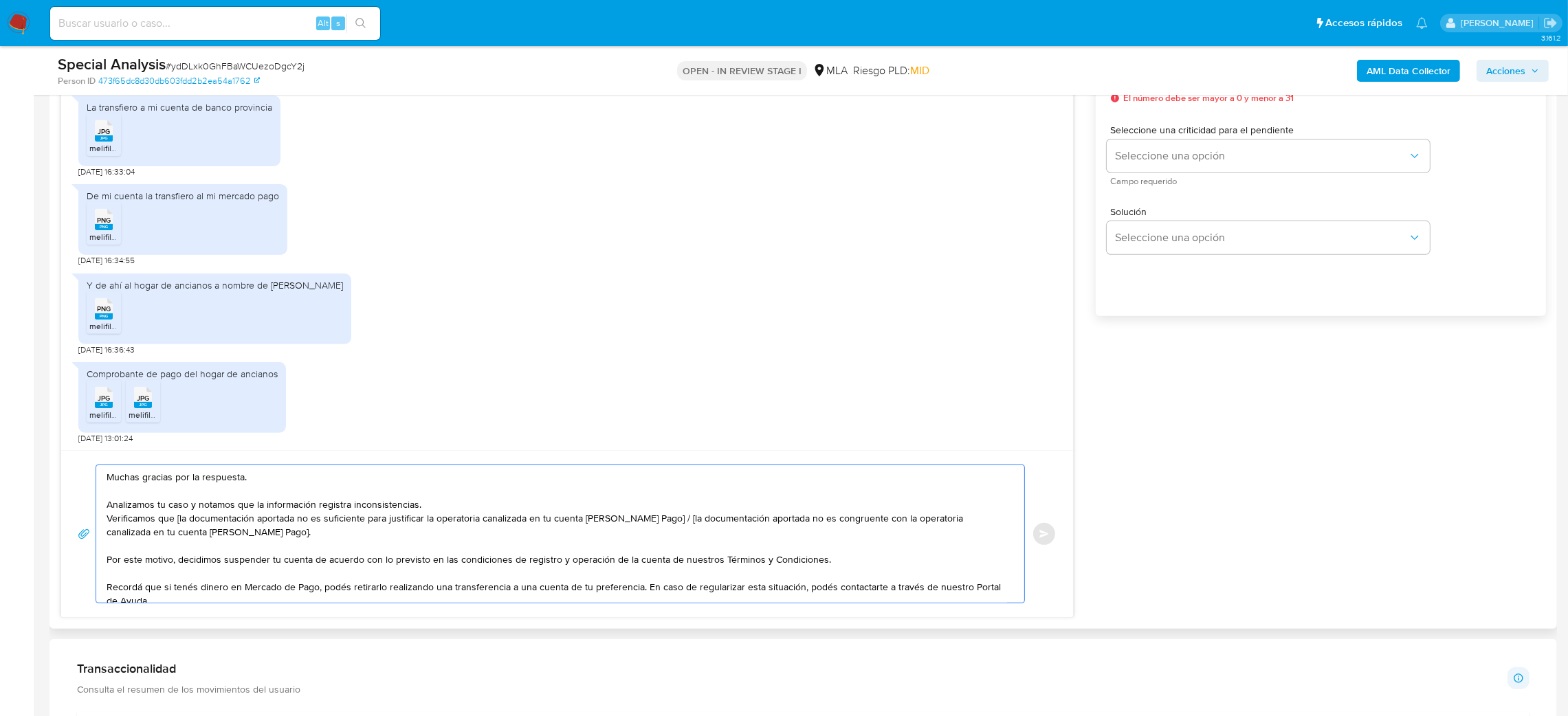
drag, startPoint x: 240, startPoint y: 535, endPoint x: 656, endPoint y: 522, distance: 416.2
click at [656, 522] on textarea "Muchas gracias por la respuesta. Analizamos tu caso y notamos que la informació…" at bounding box center [557, 534] width 900 height 138
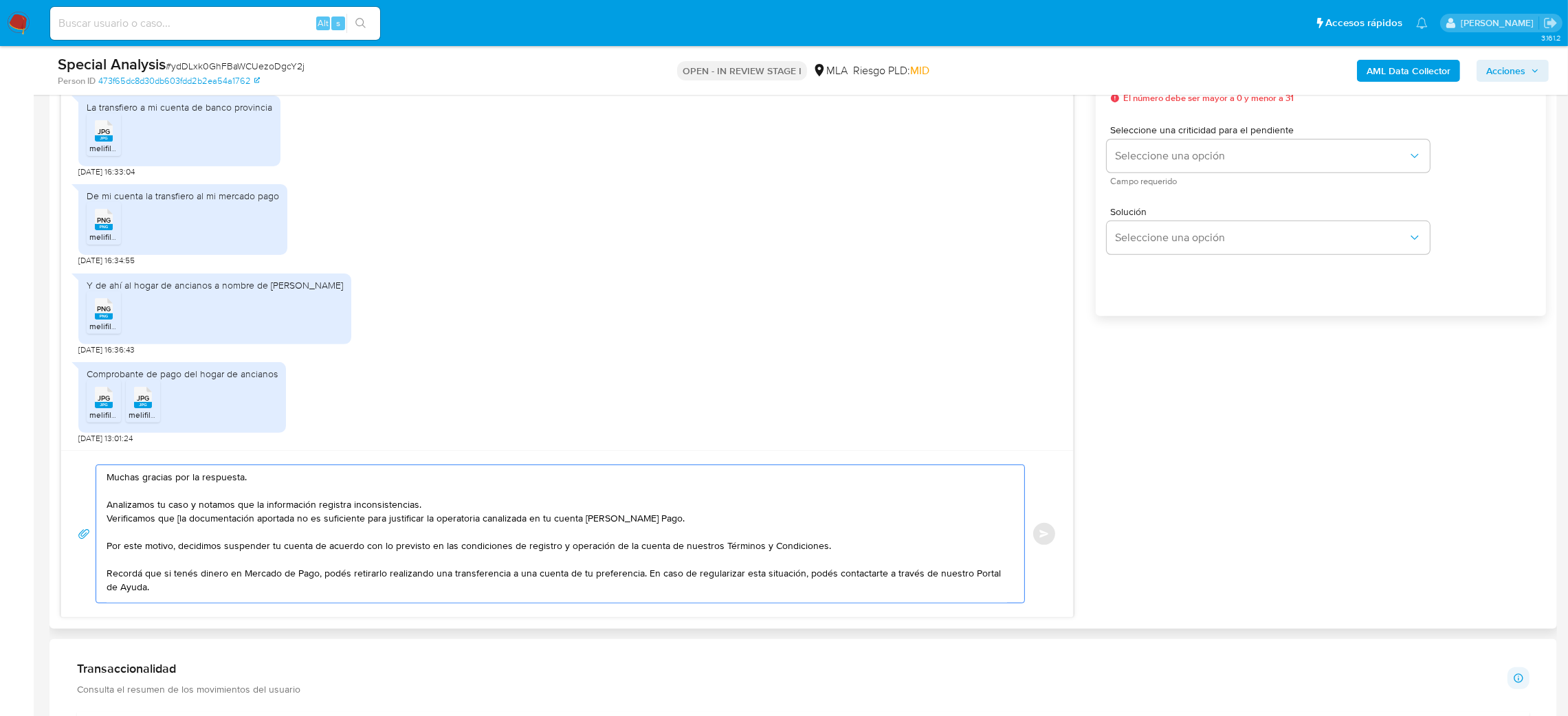
click at [180, 522] on textarea "Muchas gracias por la respuesta. Analizamos tu caso y notamos que la informació…" at bounding box center [557, 534] width 900 height 138
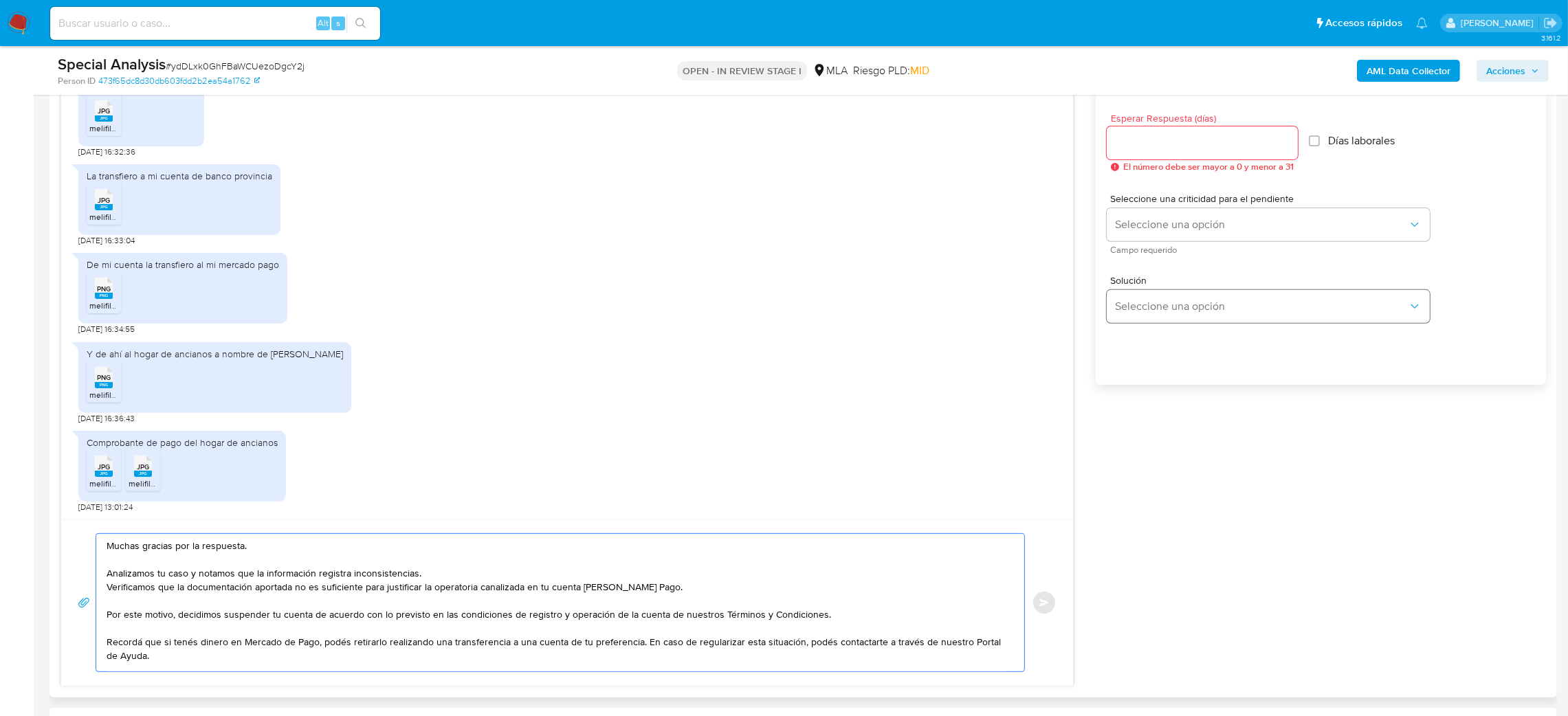
scroll to position [722, 0]
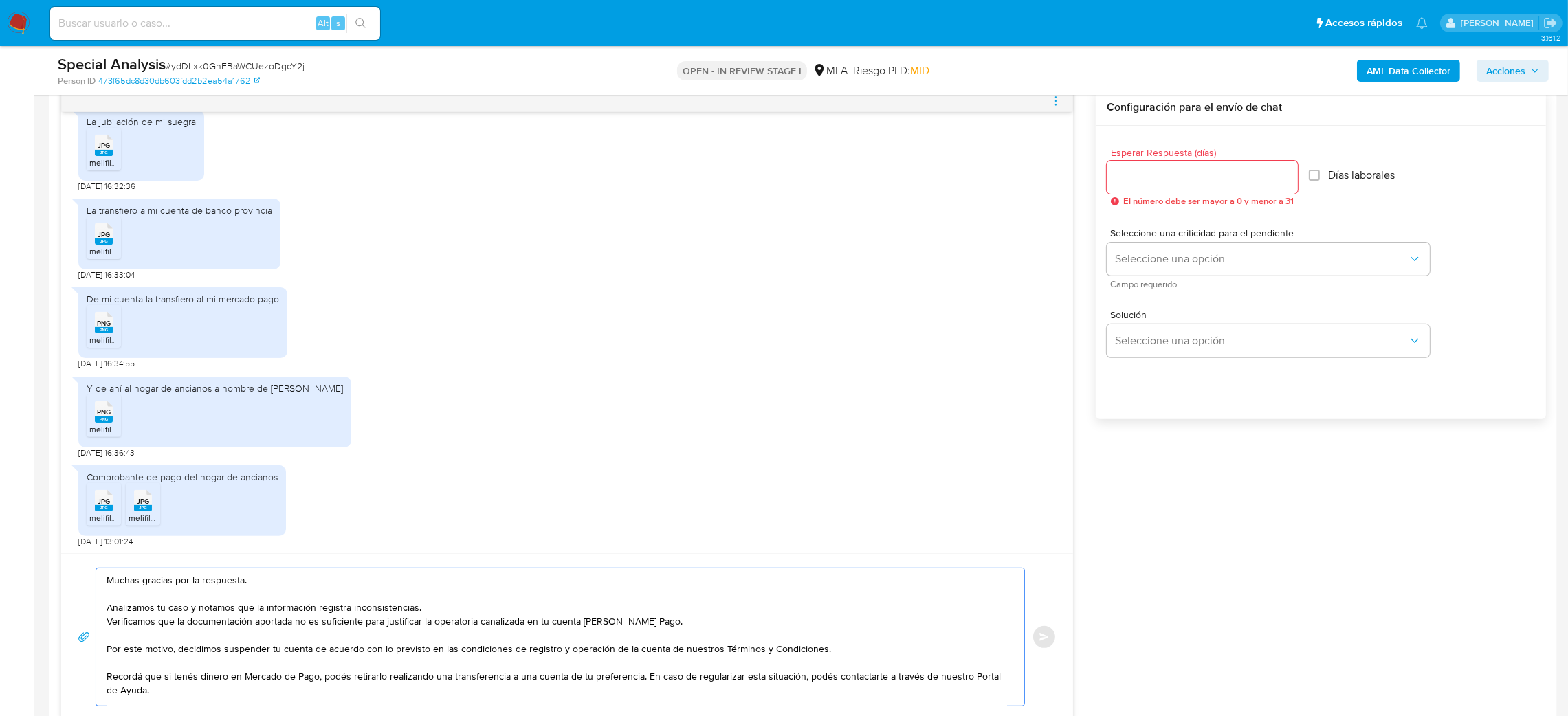
type textarea "Muchas gracias por la respuesta. Analizamos tu caso y notamos que la informació…"
click at [1162, 179] on input "Esperar Respuesta (días)" at bounding box center [1203, 177] width 191 height 18
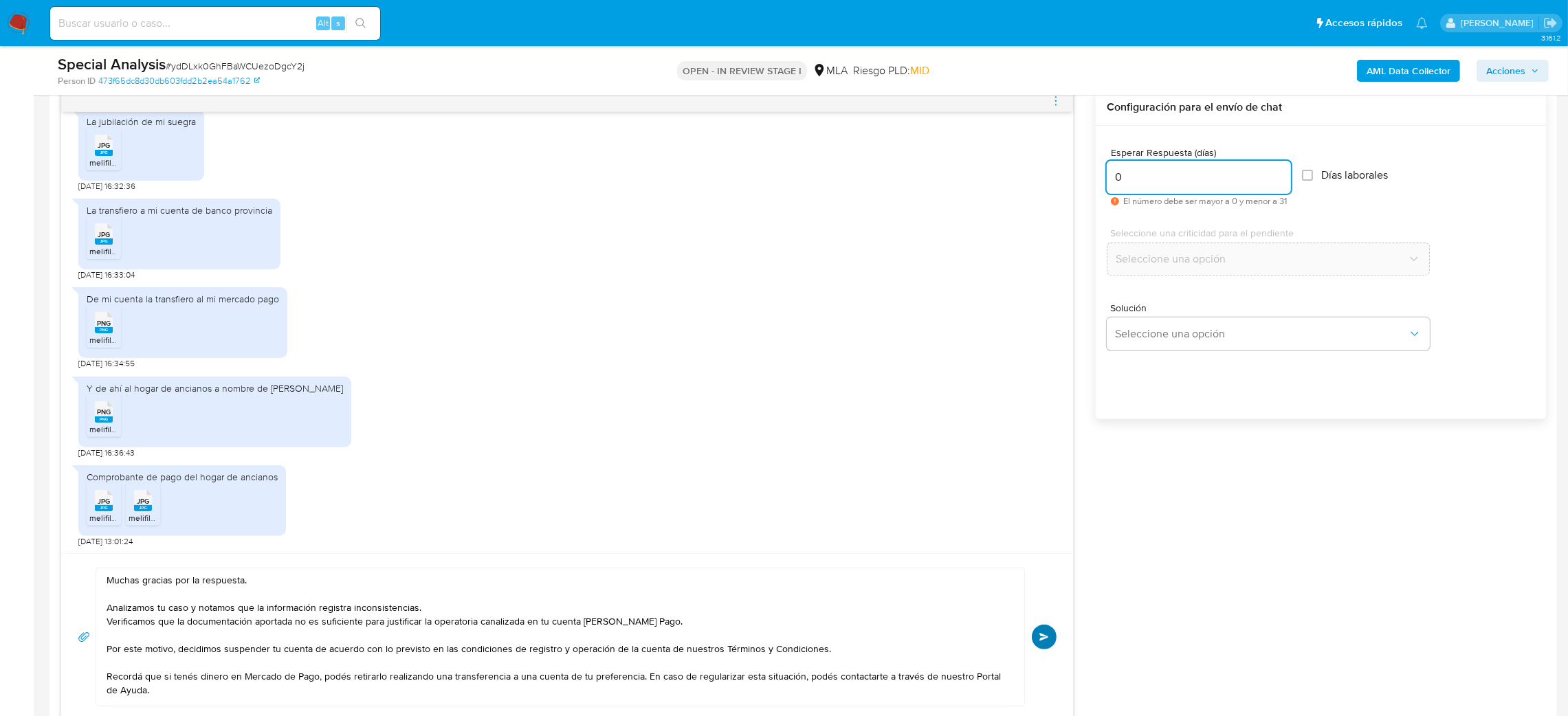
type input "0"
click at [1049, 637] on button "Enviar" at bounding box center [1044, 637] width 25 height 25
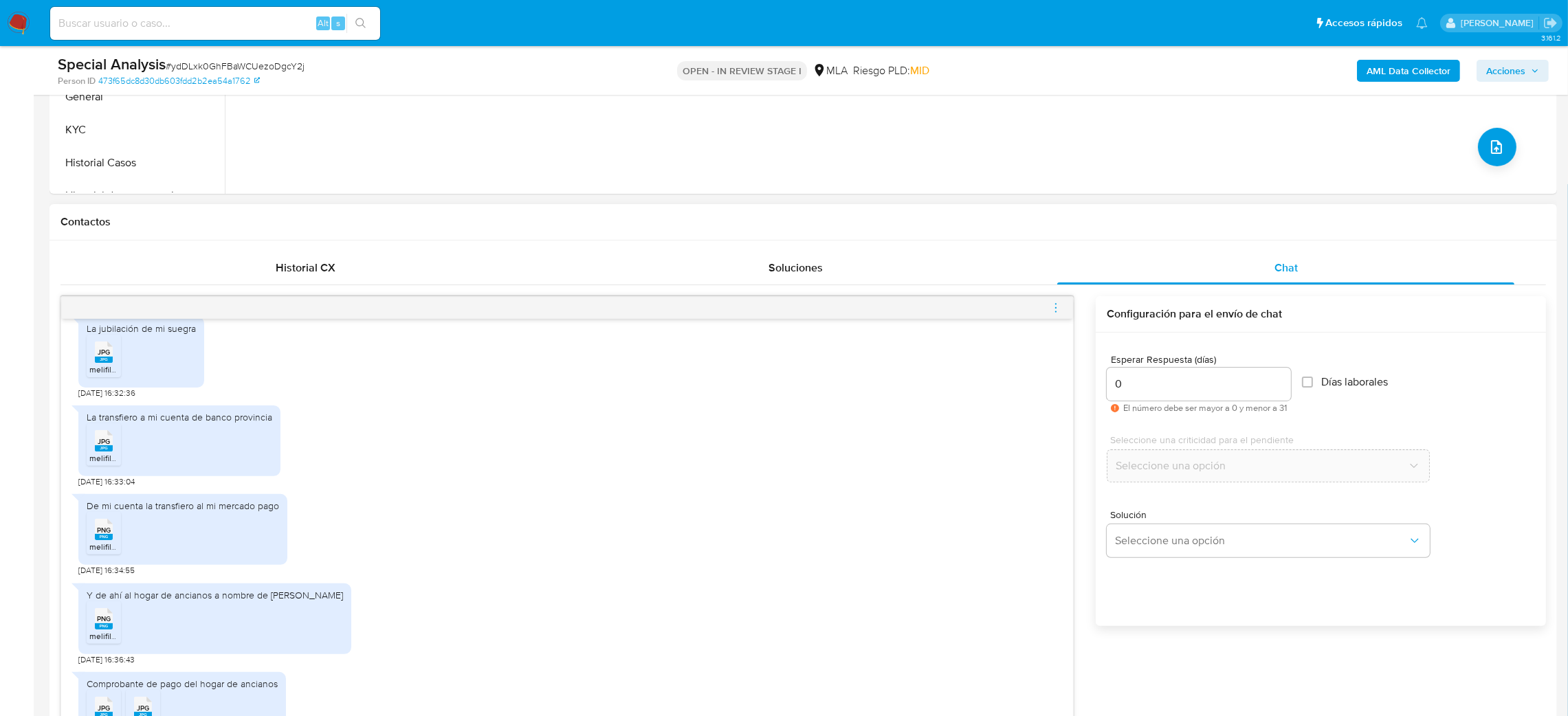
scroll to position [943, 0]
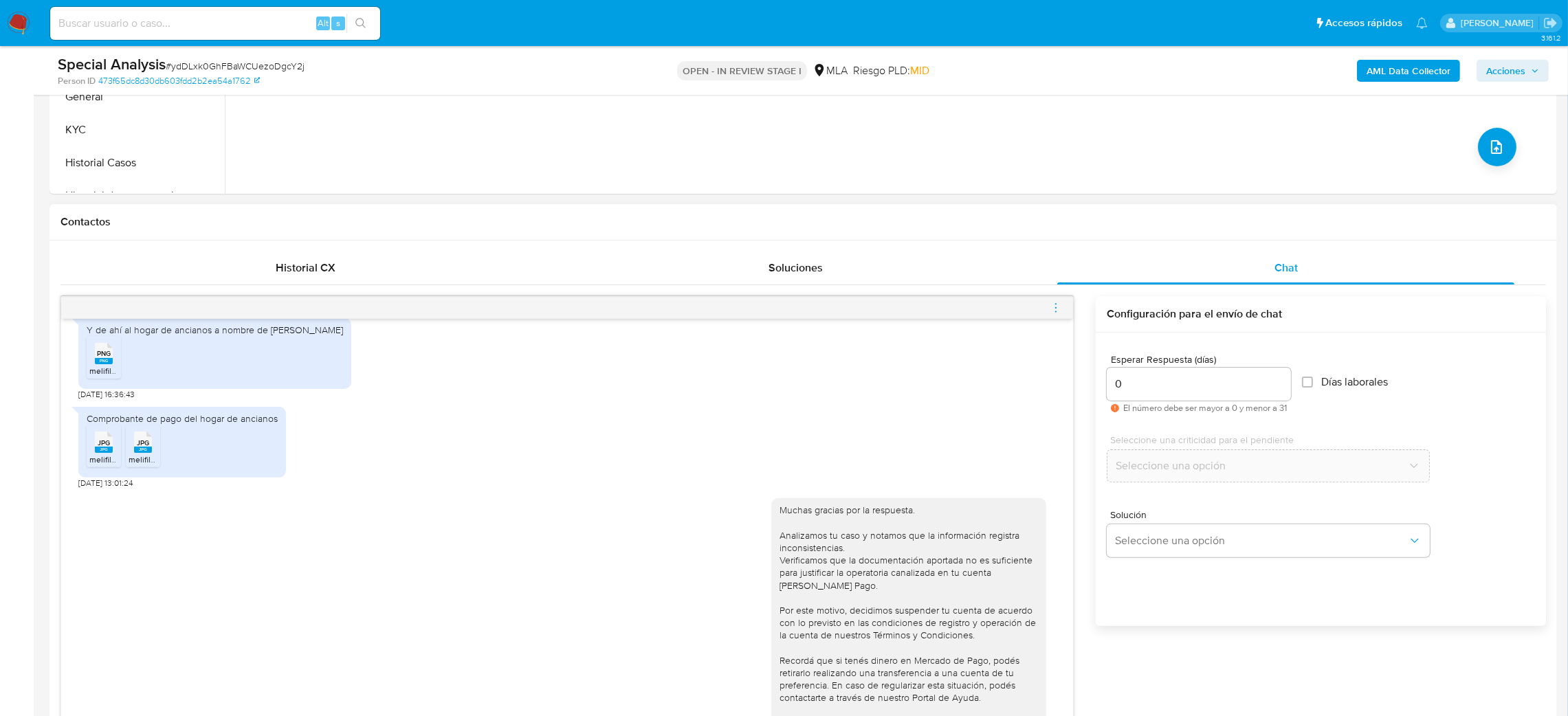
click at [1049, 300] on span "menu-action" at bounding box center [1055, 308] width 12 height 33
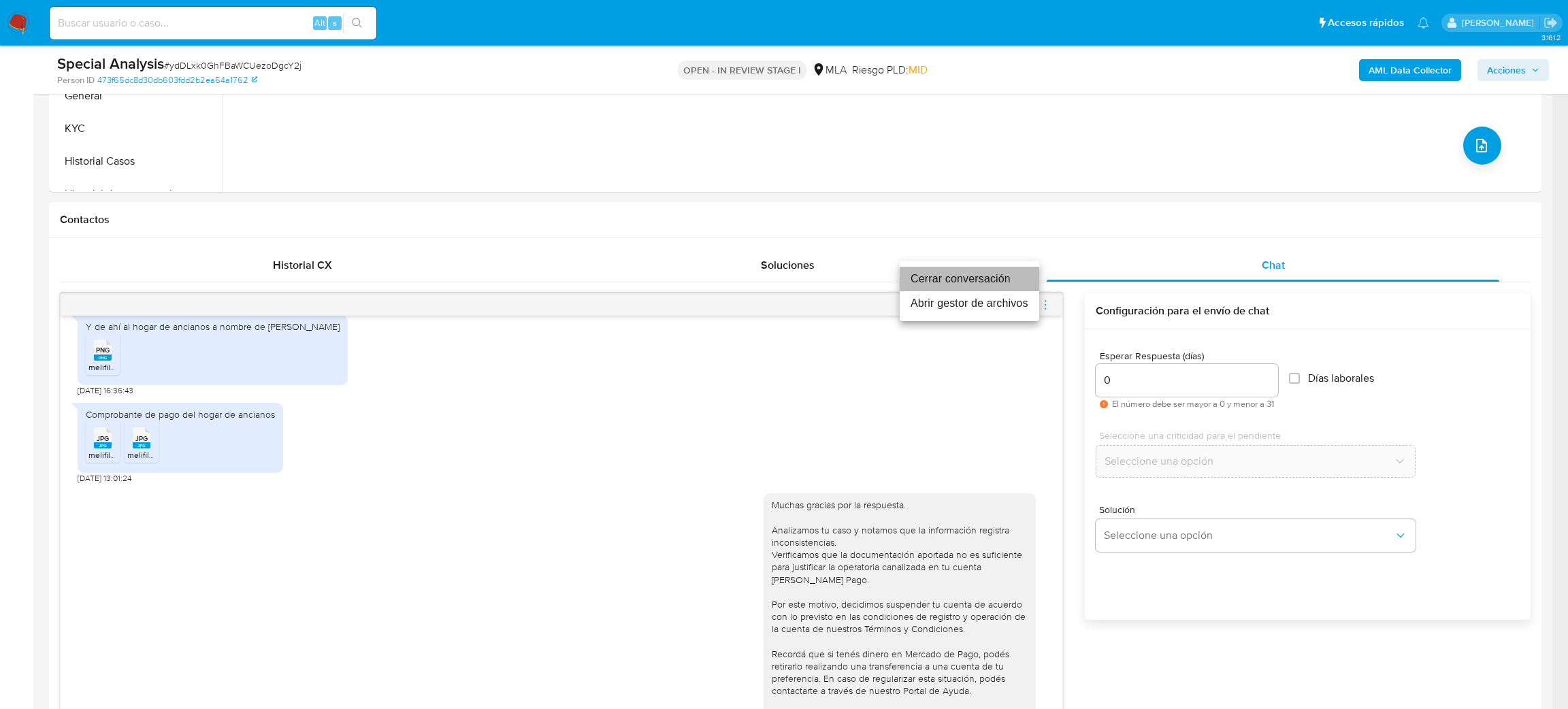
click at [958, 272] on li "Cerrar conversación" at bounding box center [970, 279] width 140 height 25
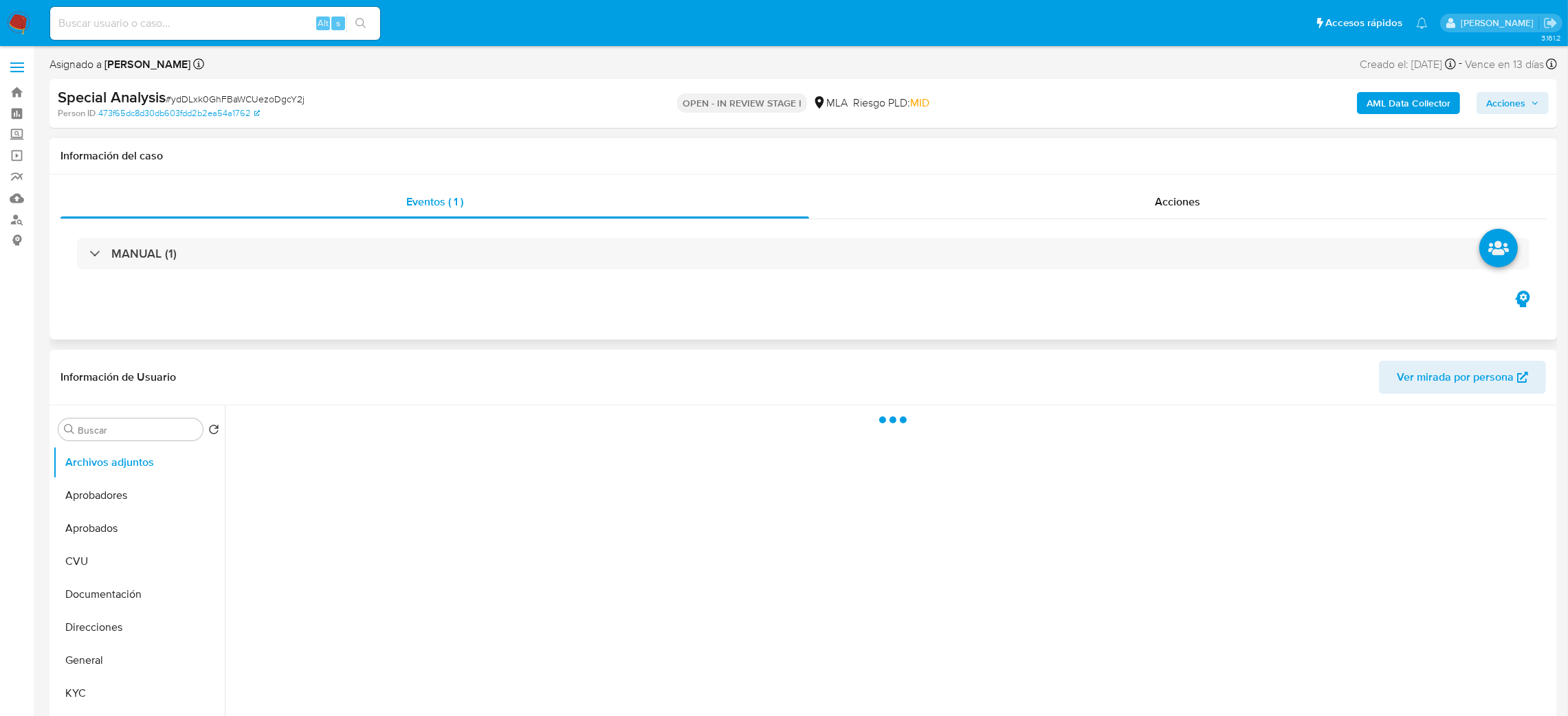
select select "10"
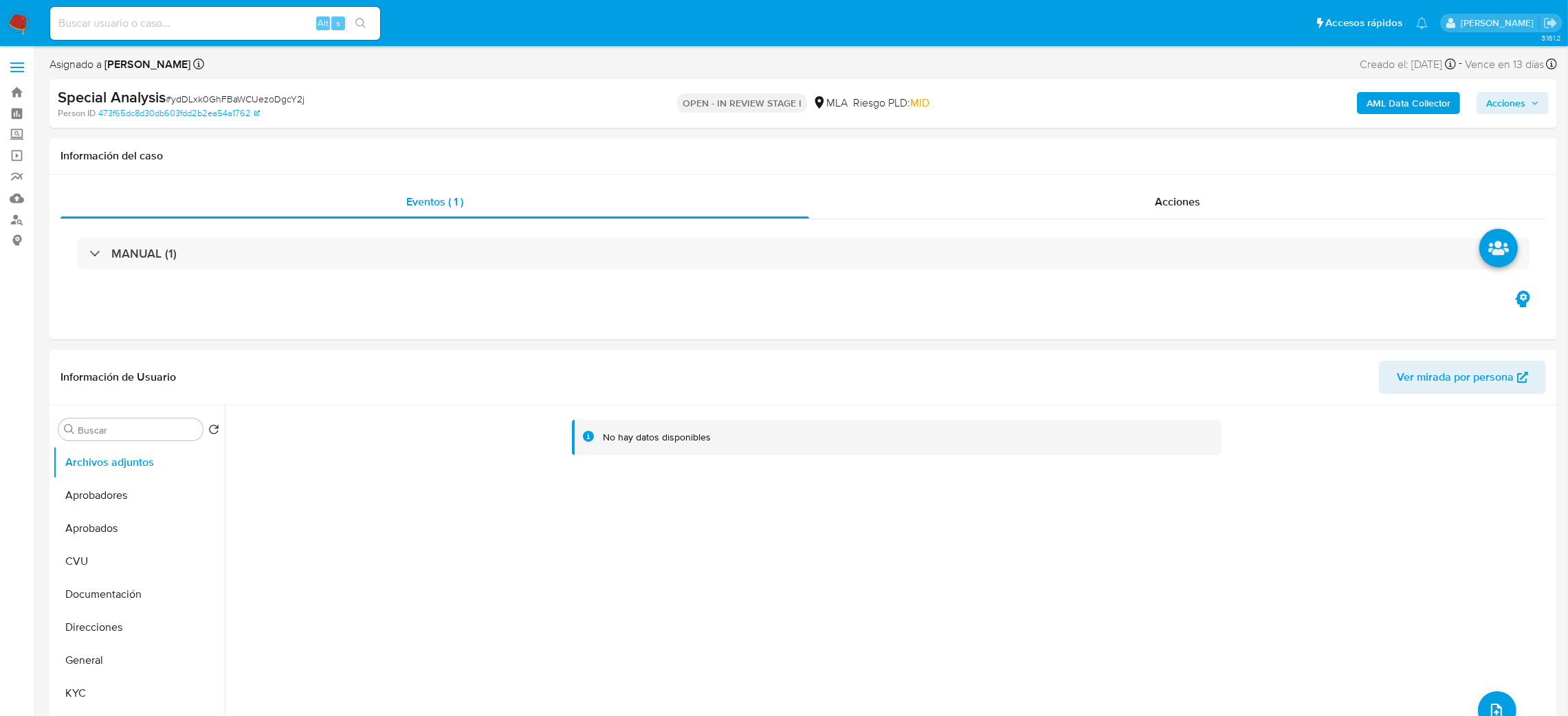
click at [1403, 103] on b "AML Data Collector" at bounding box center [1408, 103] width 84 height 22
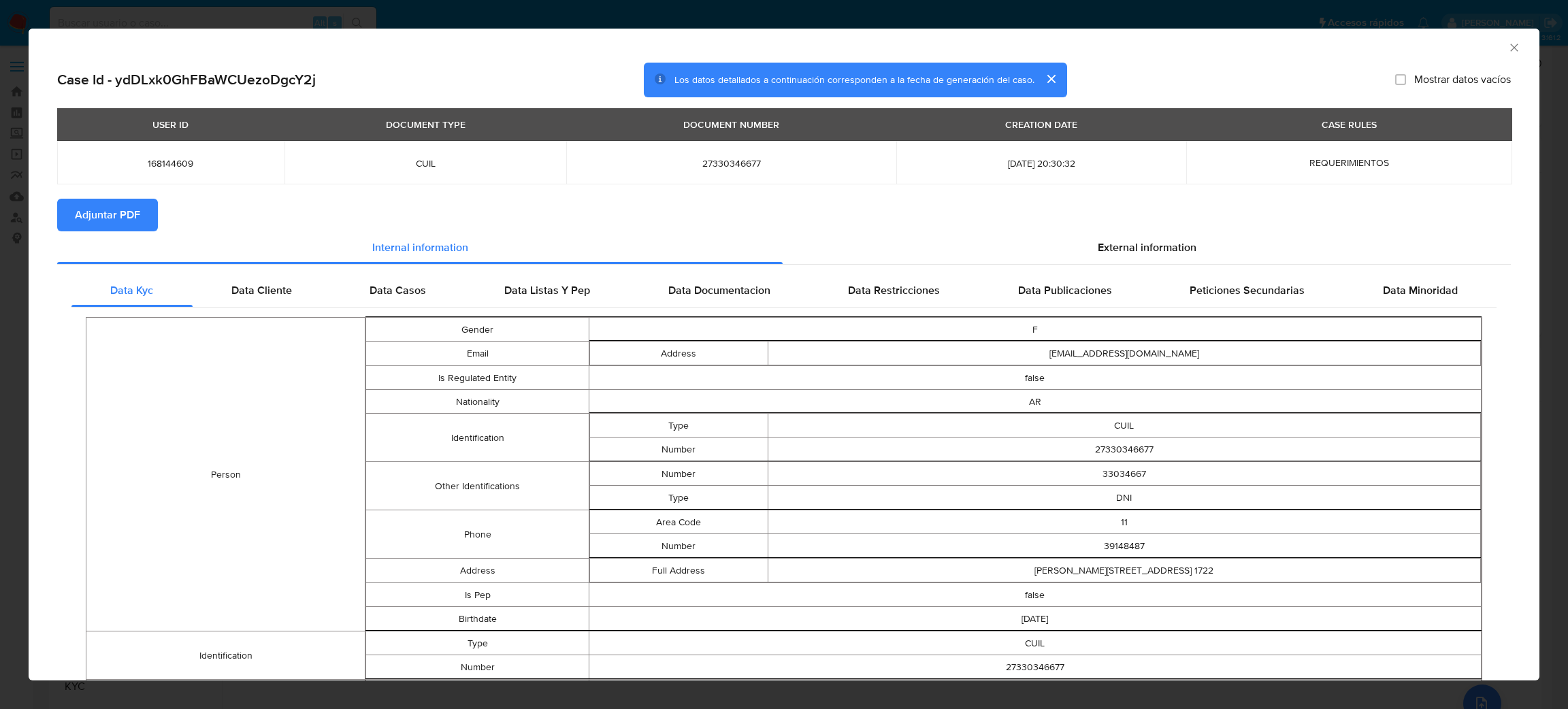
click at [105, 217] on span "Adjuntar PDF" at bounding box center [107, 215] width 66 height 30
click at [1507, 44] on icon "Cerrar ventana" at bounding box center [1514, 47] width 13 height 13
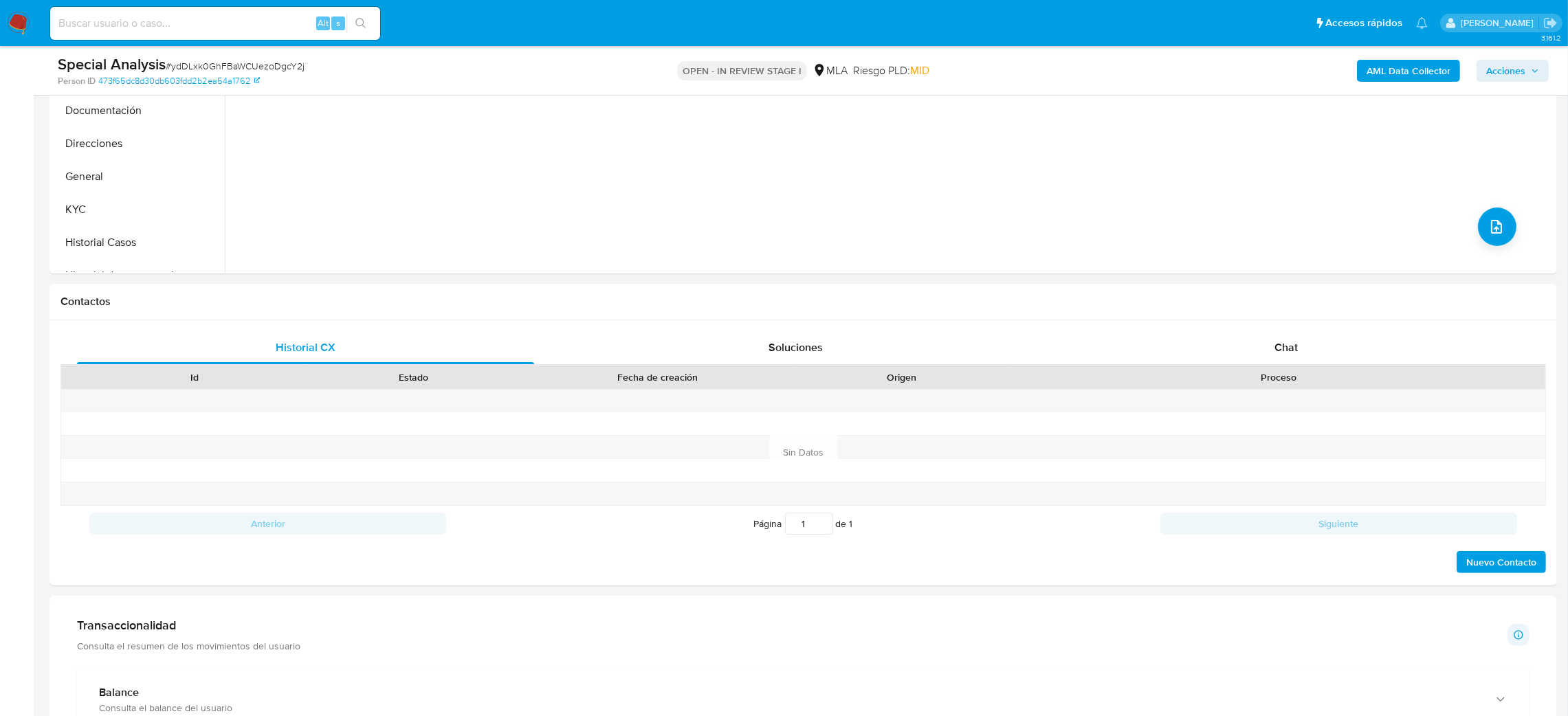
scroll to position [413, 0]
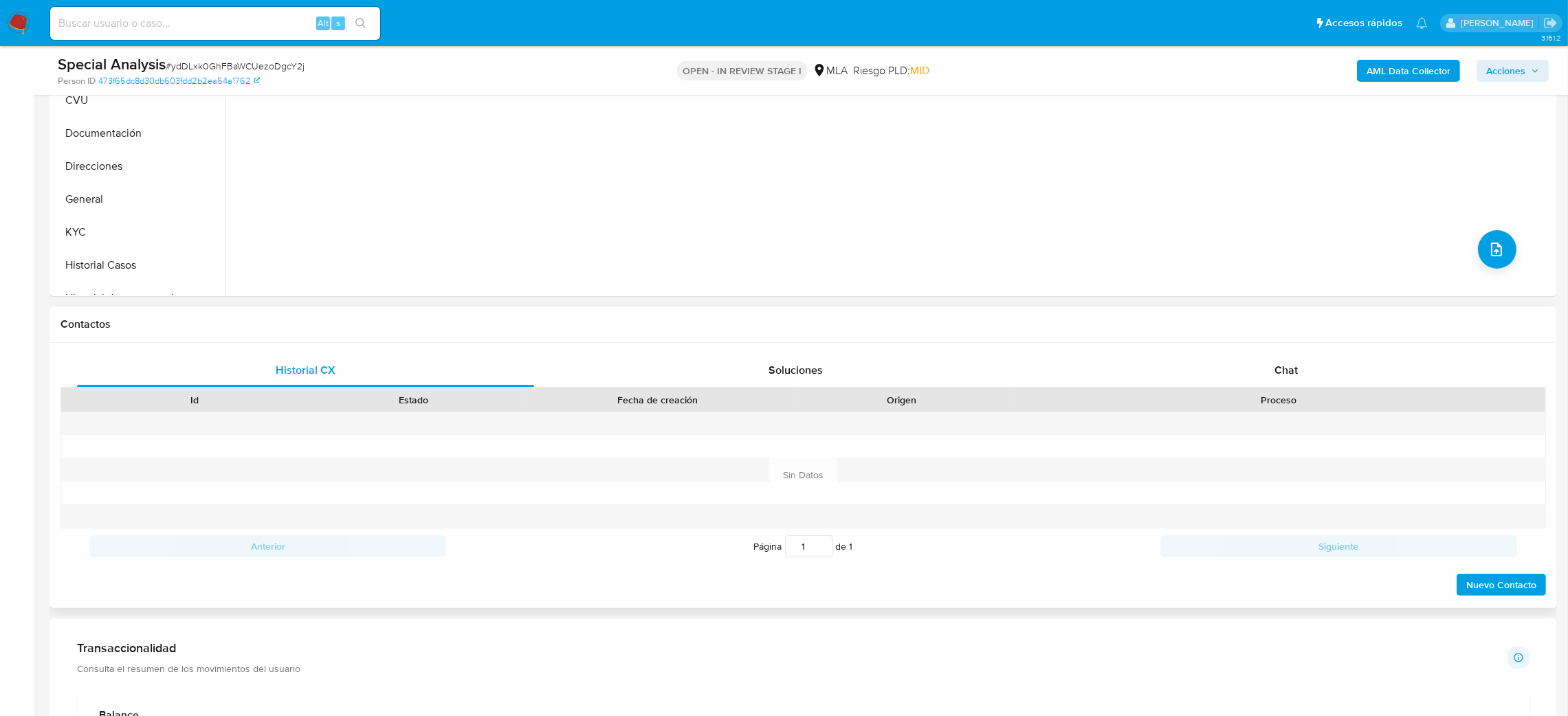
click at [1297, 390] on div "Proceso" at bounding box center [1278, 400] width 534 height 24
click at [1279, 364] on span "Chat" at bounding box center [1286, 370] width 24 height 16
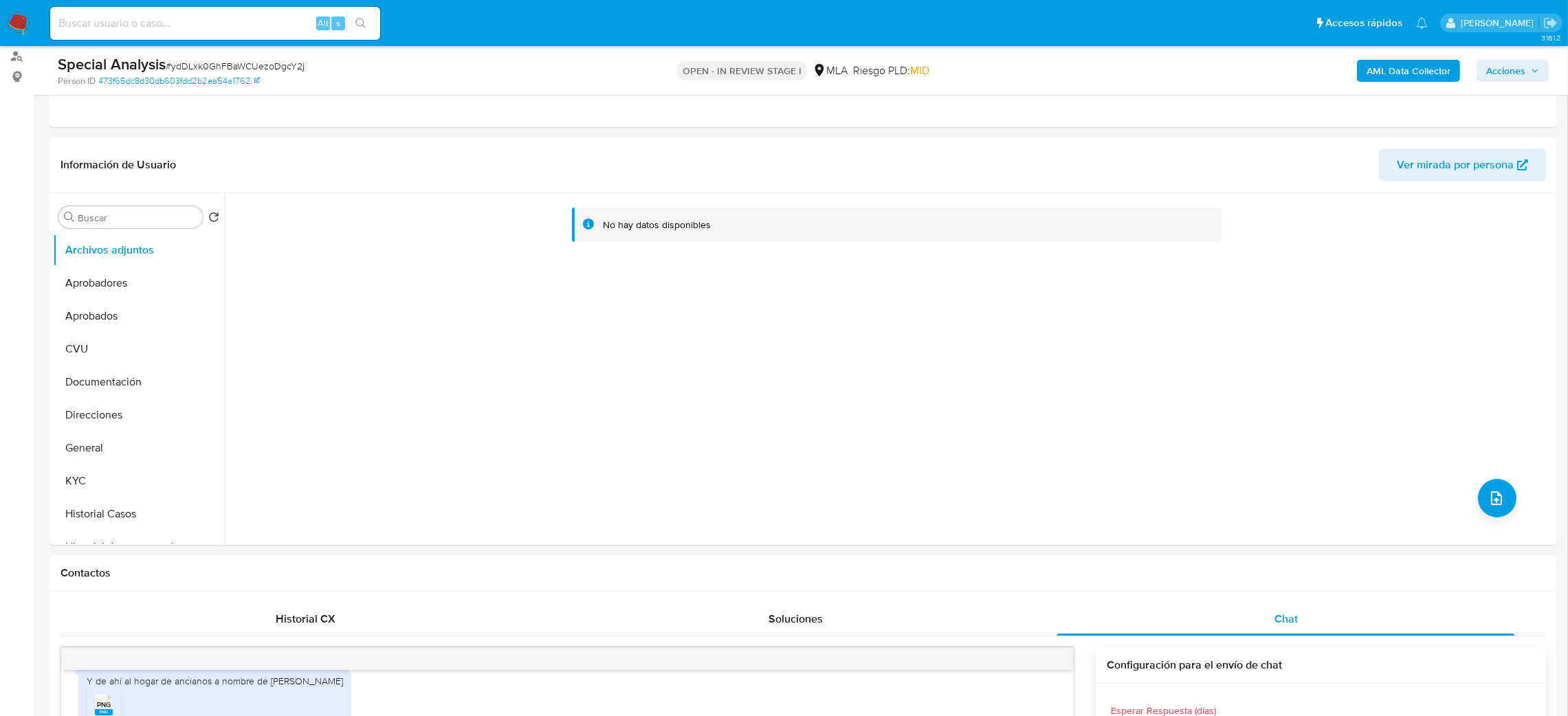
scroll to position [103, 0]
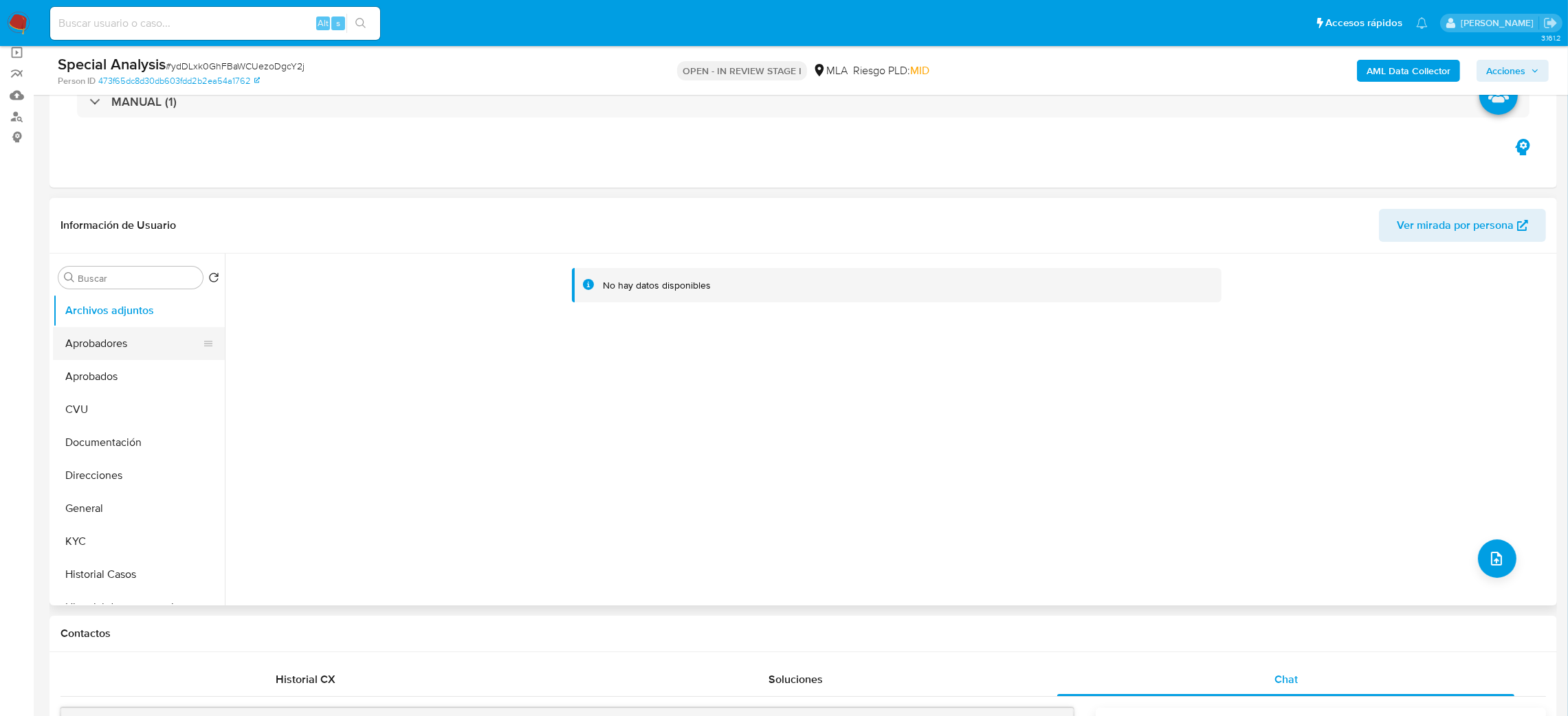
click at [128, 344] on button "Aprobadores" at bounding box center [133, 343] width 161 height 33
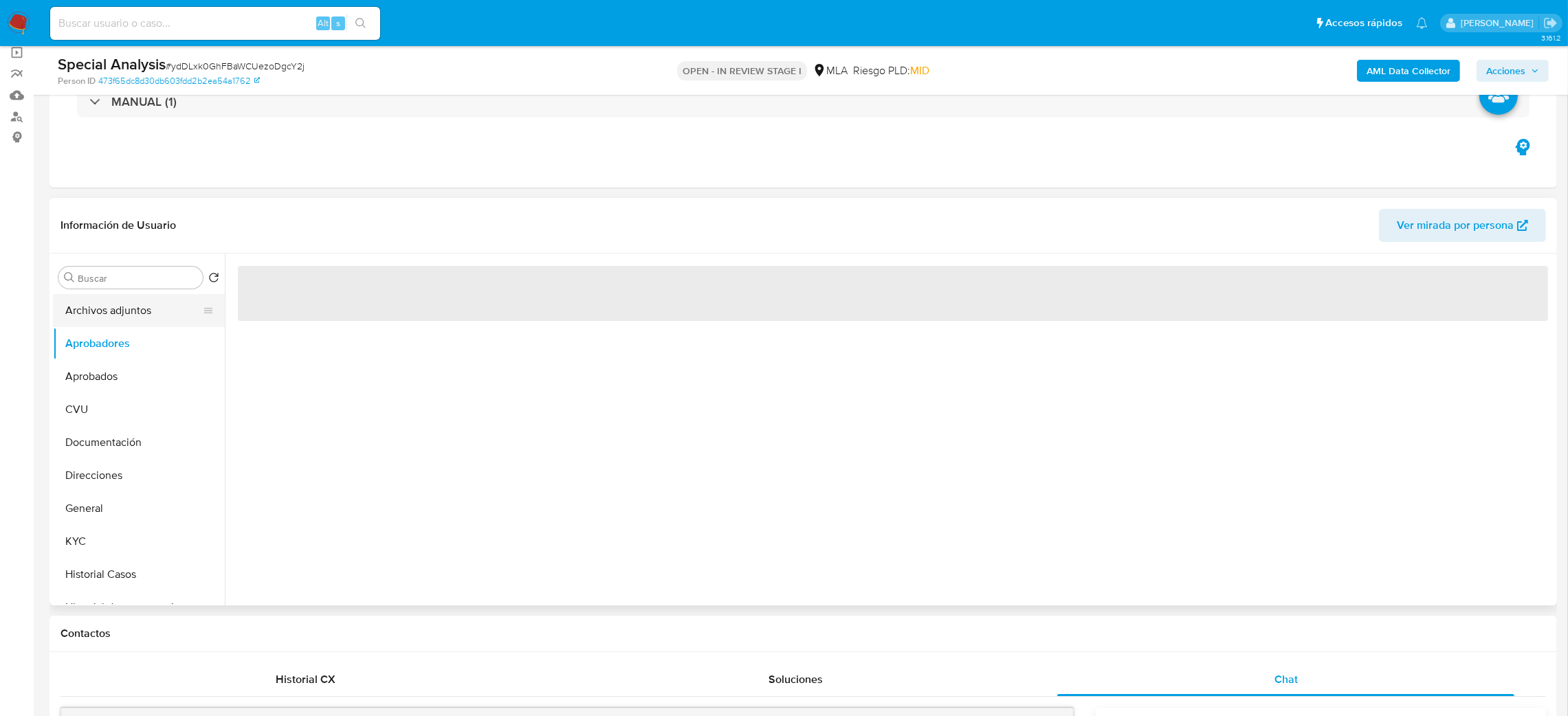
click at [128, 316] on button "Archivos adjuntos" at bounding box center [133, 311] width 161 height 33
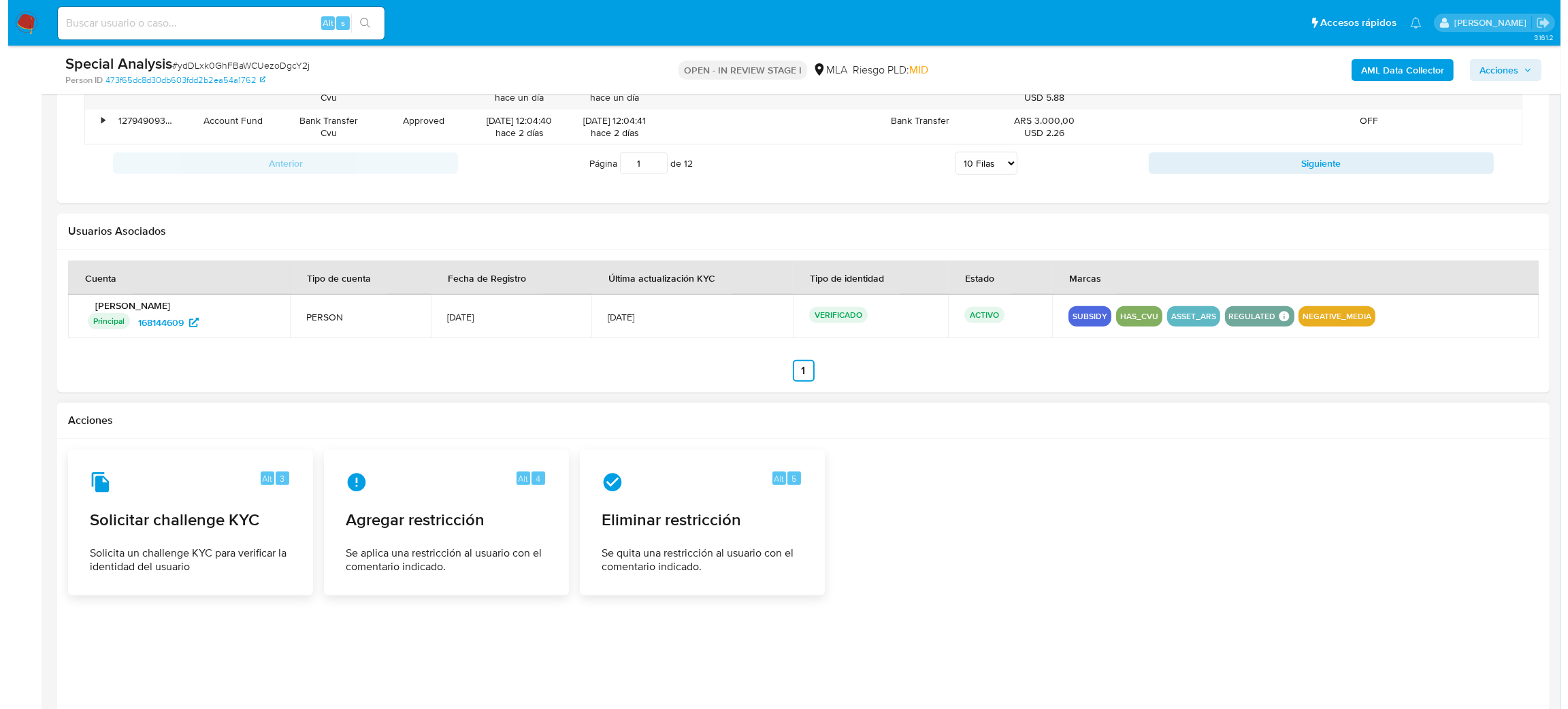
scroll to position [2087, 0]
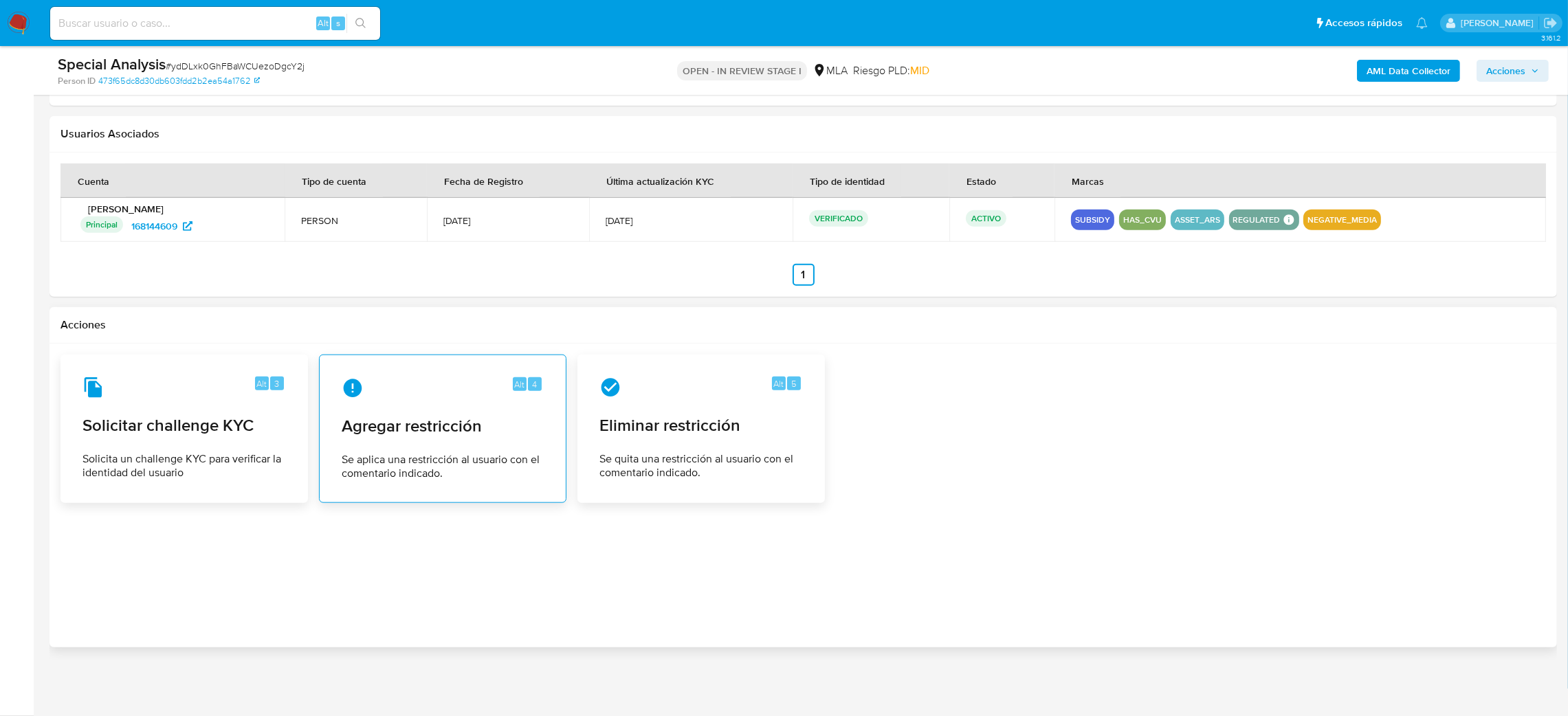
click at [415, 462] on span "Se aplica una restricción al usuario con el comentario indicado." at bounding box center [443, 467] width 202 height 28
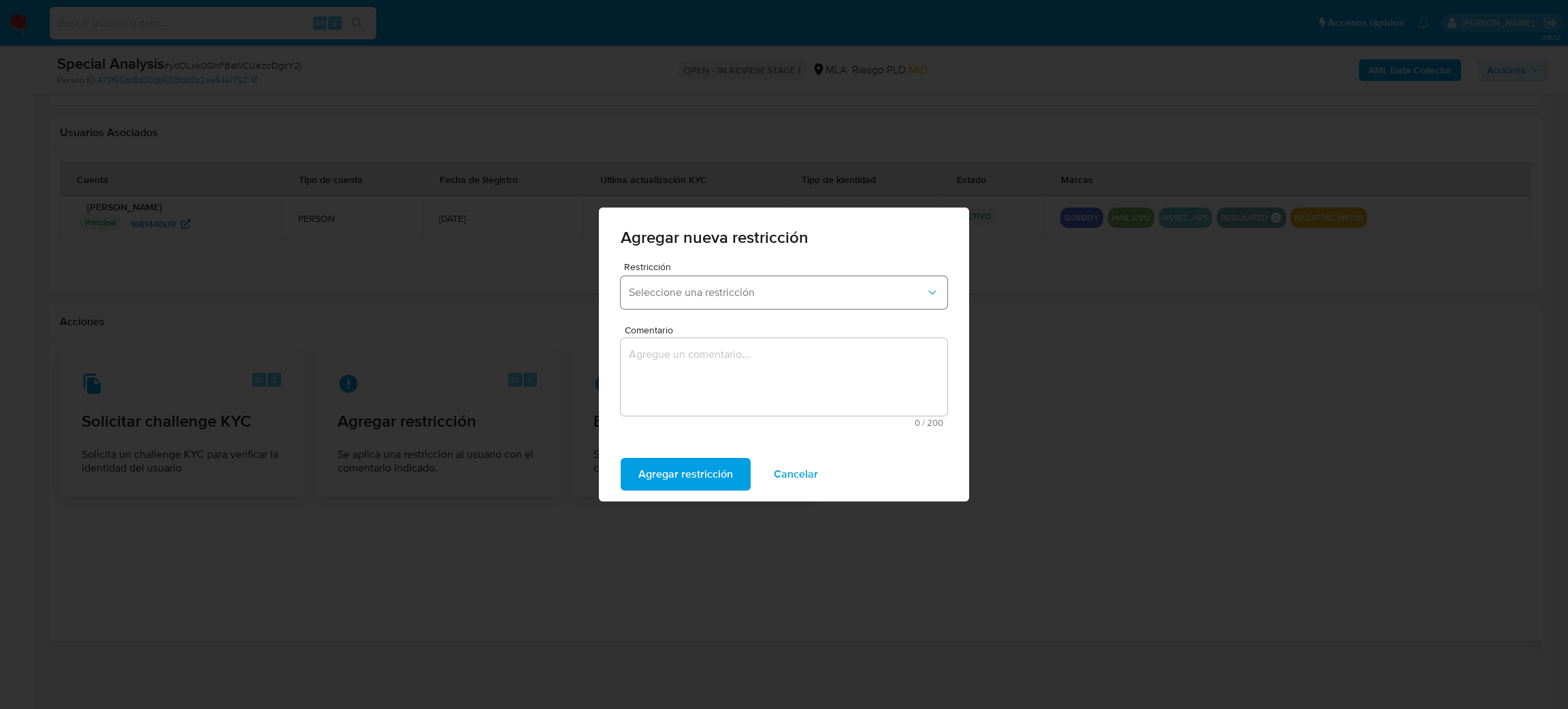
click at [691, 297] on span "Seleccione una restricción" at bounding box center [777, 292] width 297 height 13
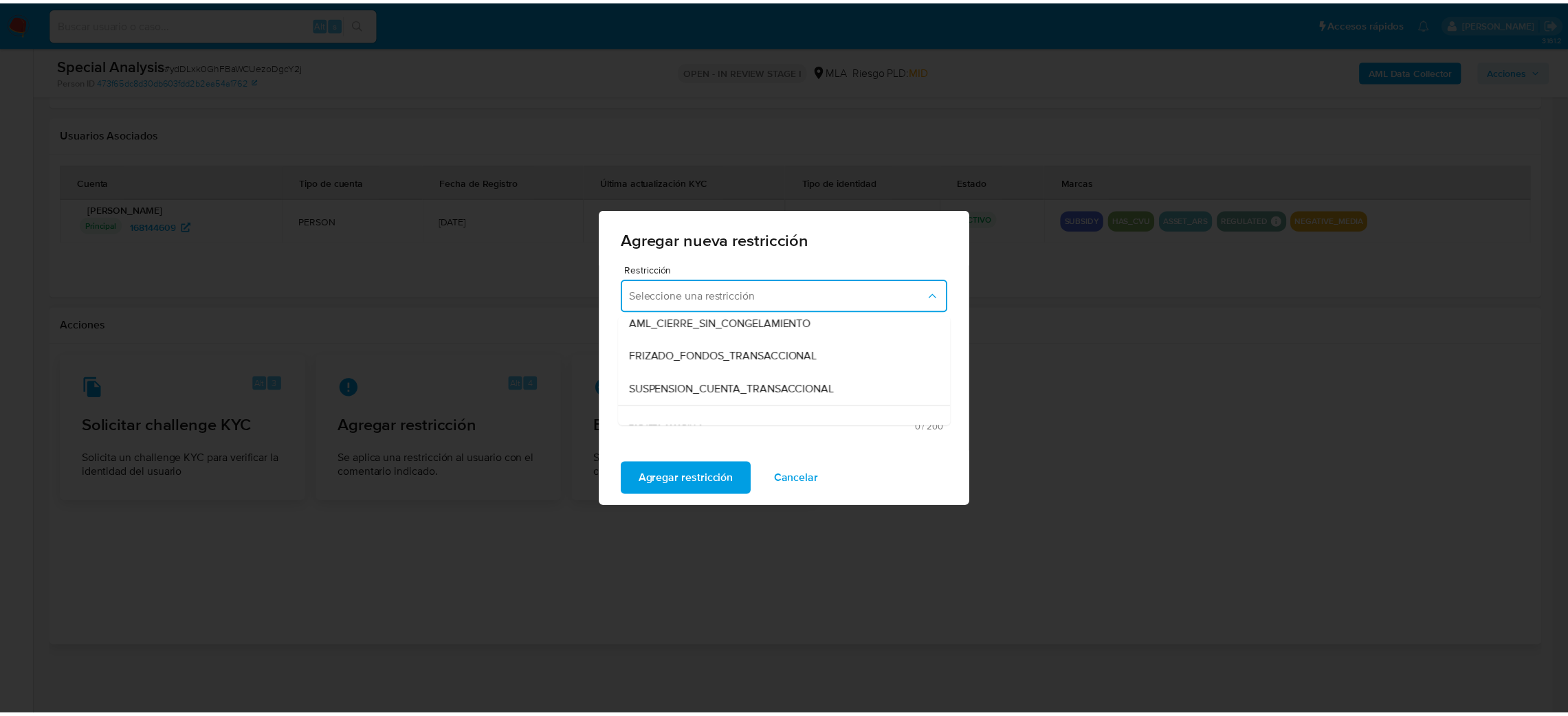
scroll to position [179, 0]
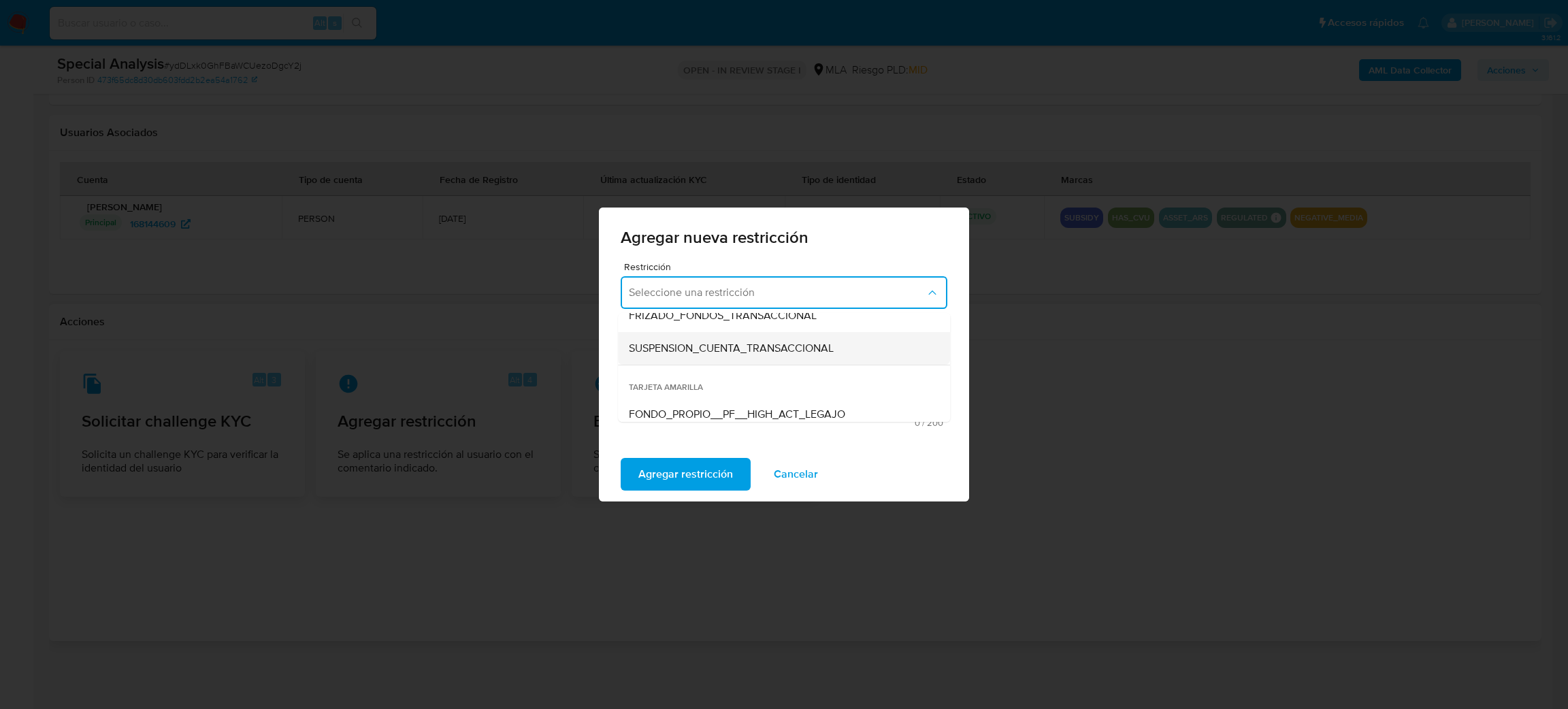
click at [789, 357] on div "SUSPENSION_CUENTA_TRANSACCIONAL" at bounding box center [780, 349] width 302 height 32
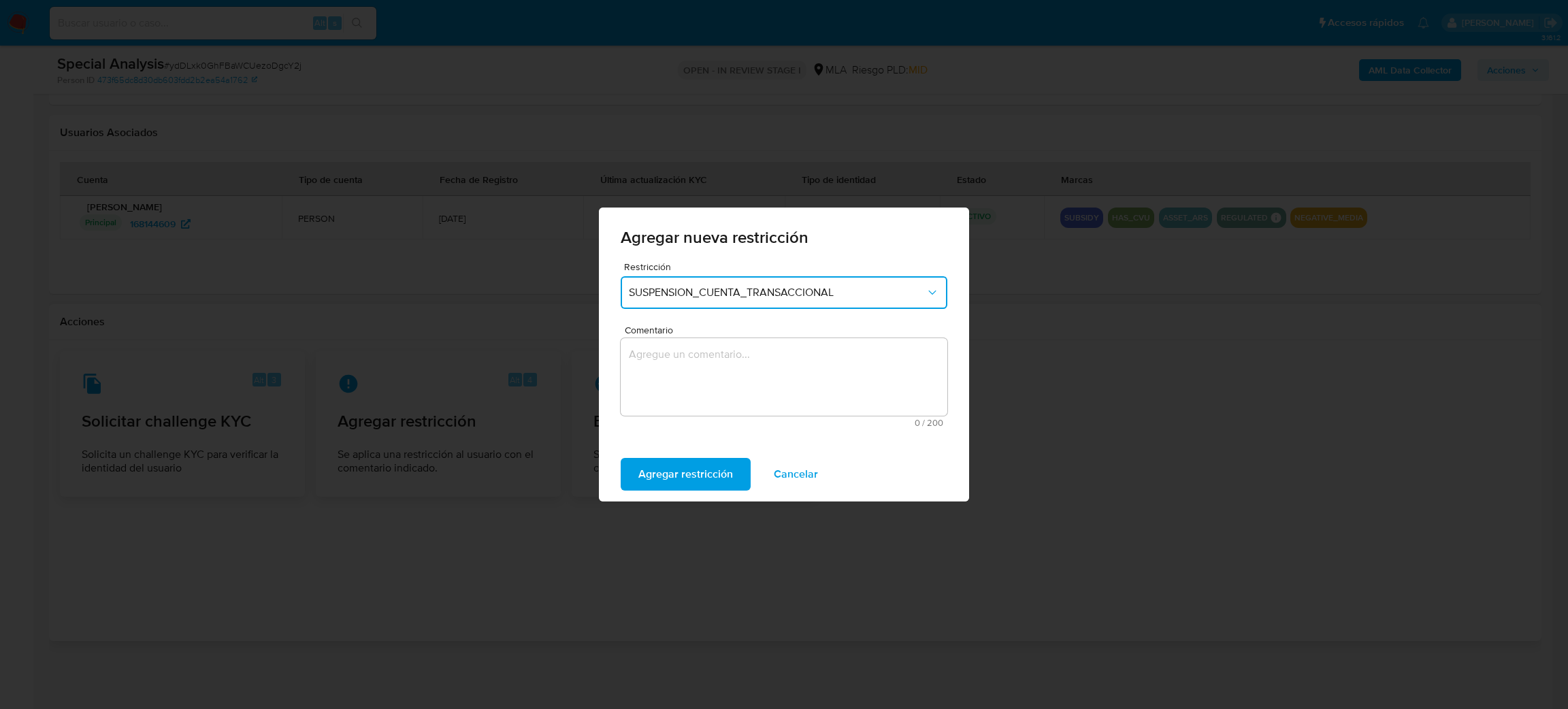
click at [746, 394] on textarea "Comentario" at bounding box center [784, 377] width 327 height 78
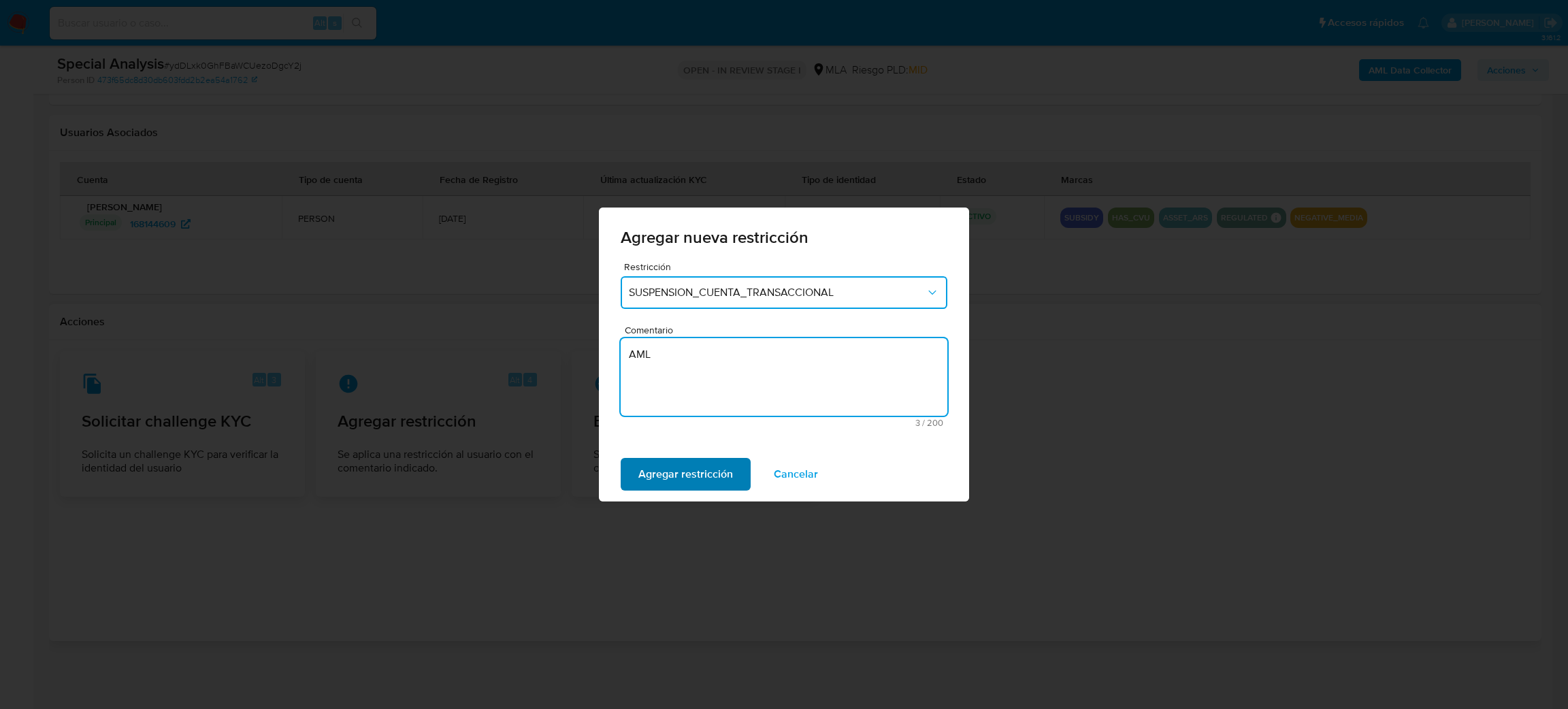
type textarea "AML"
click at [664, 489] on span "Agregar restricción" at bounding box center [686, 474] width 95 height 30
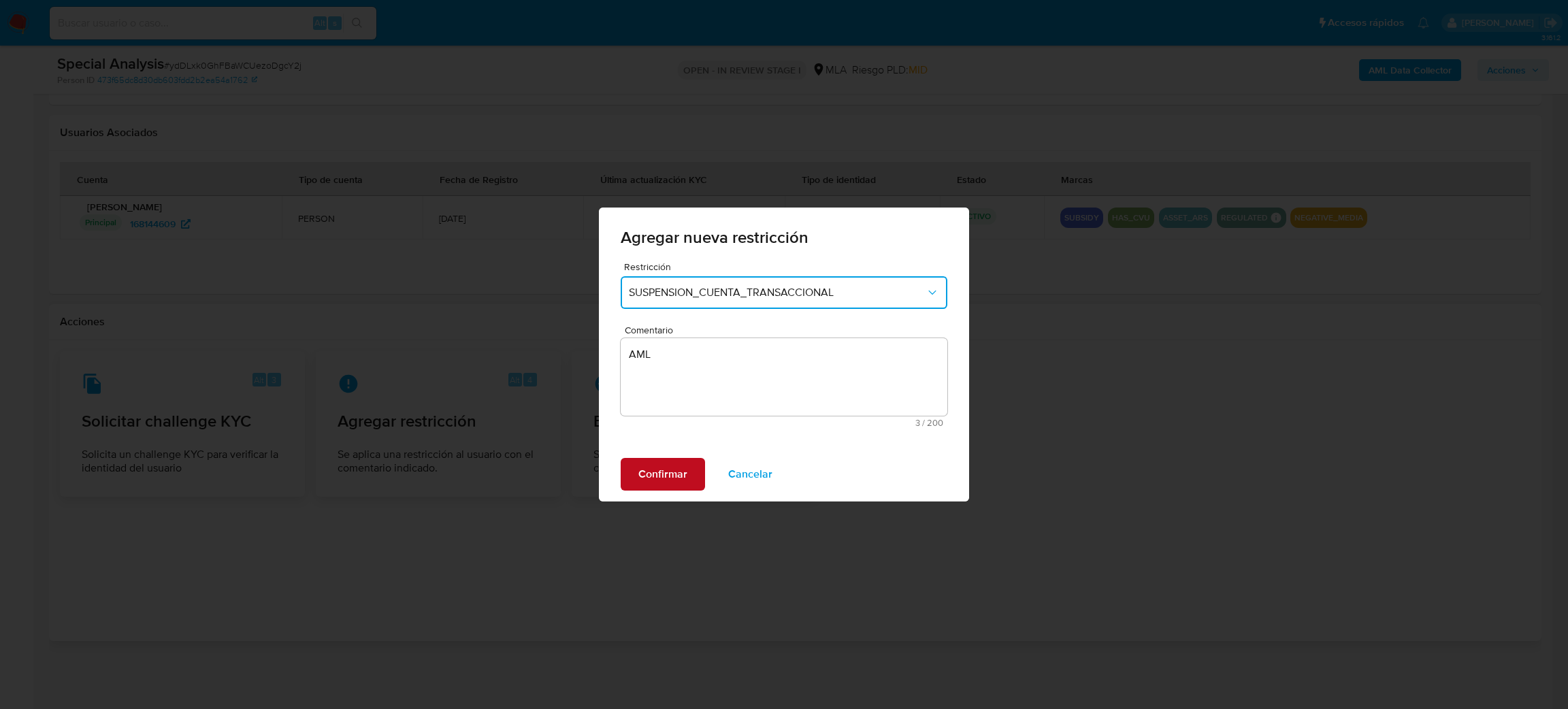
click at [660, 468] on span "Confirmar" at bounding box center [662, 474] width 49 height 30
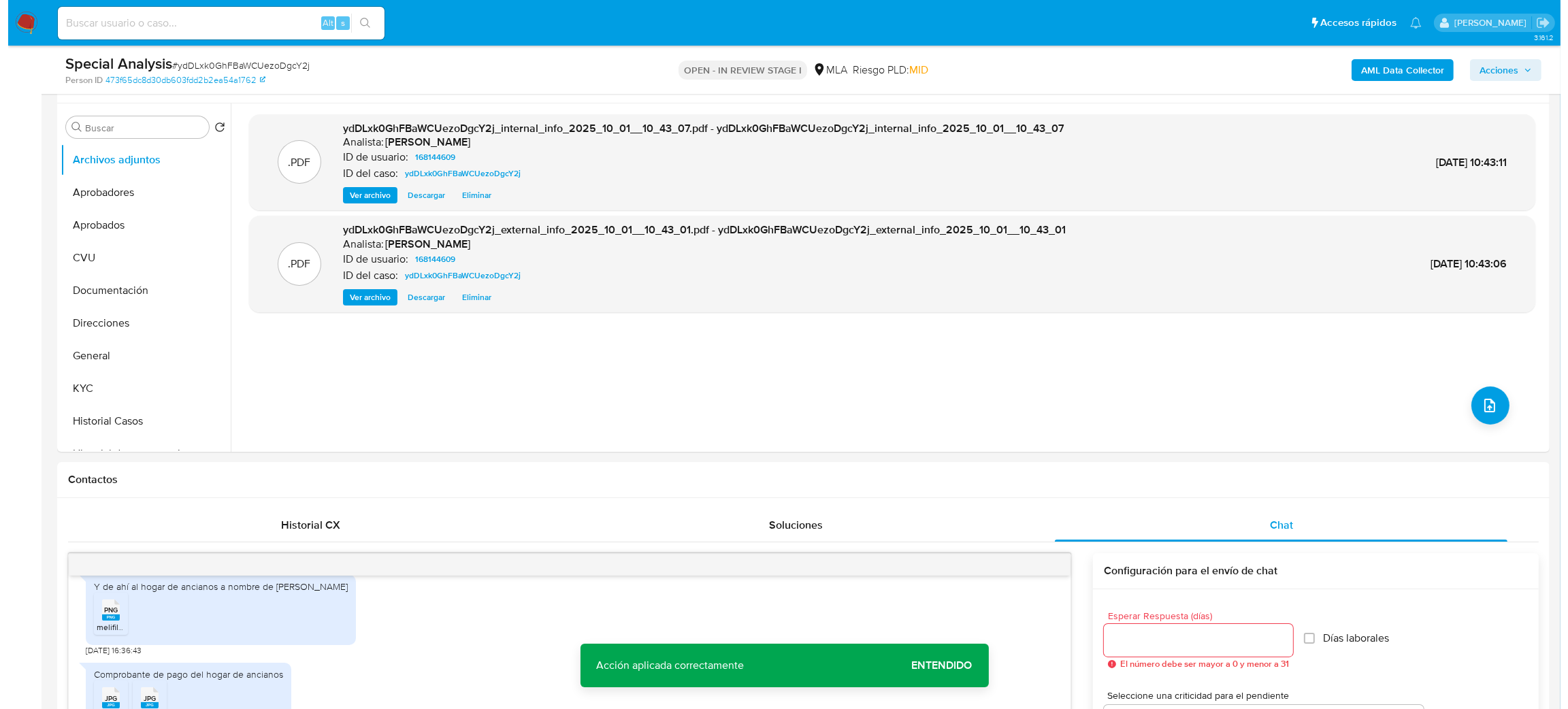
scroll to position [46, 0]
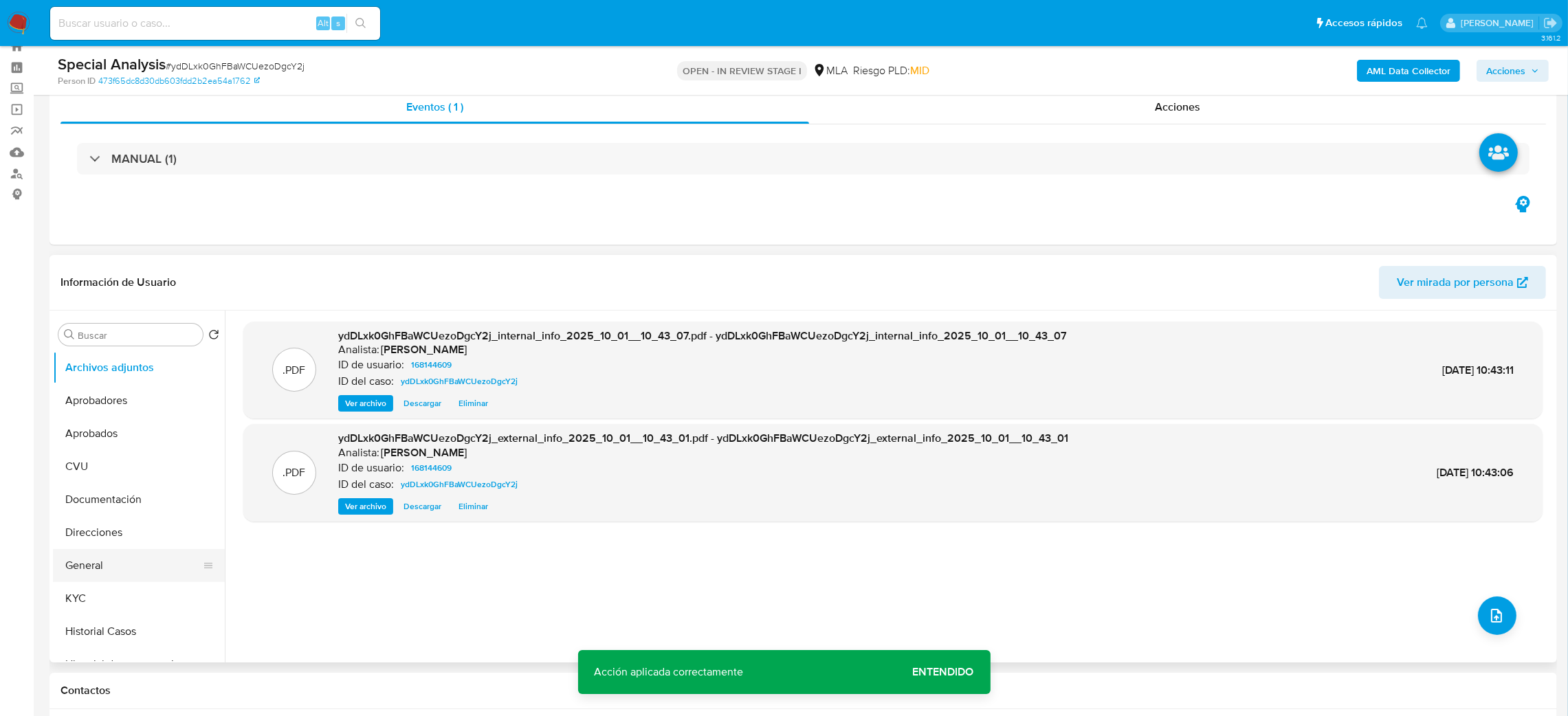
click at [105, 557] on button "General" at bounding box center [133, 566] width 161 height 33
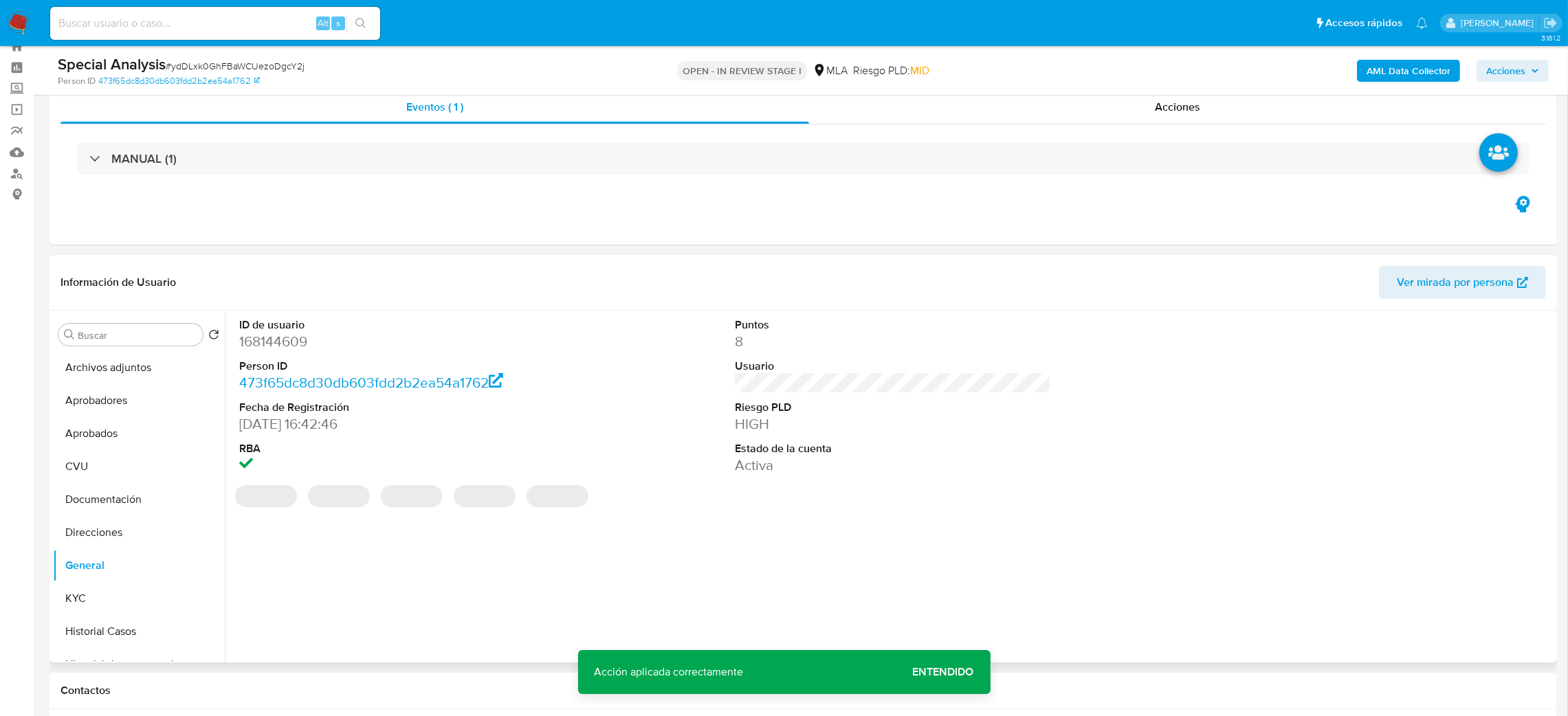
click at [270, 338] on dd "168144609" at bounding box center [398, 341] width 317 height 19
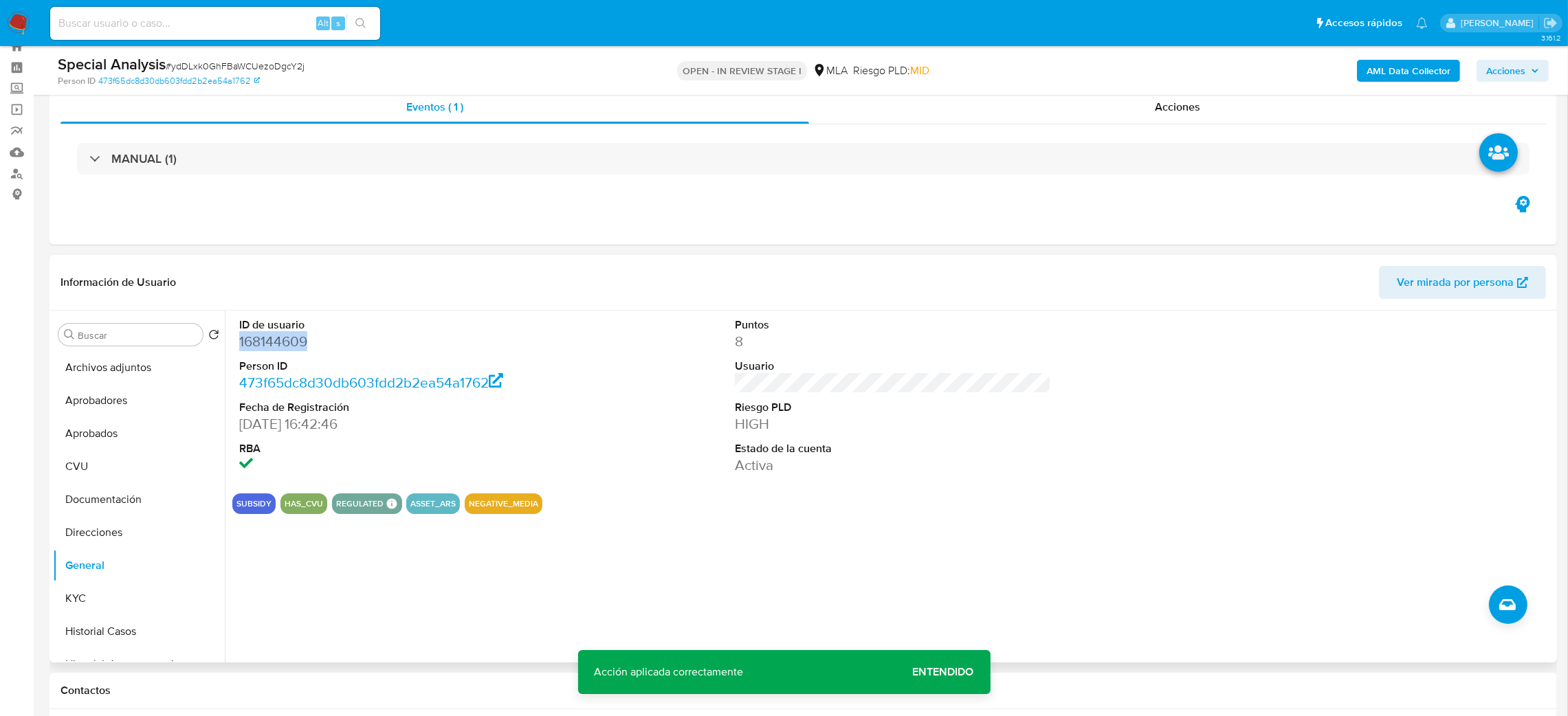
copy dd "168144609"
click at [150, 362] on button "Archivos adjuntos" at bounding box center [133, 368] width 161 height 33
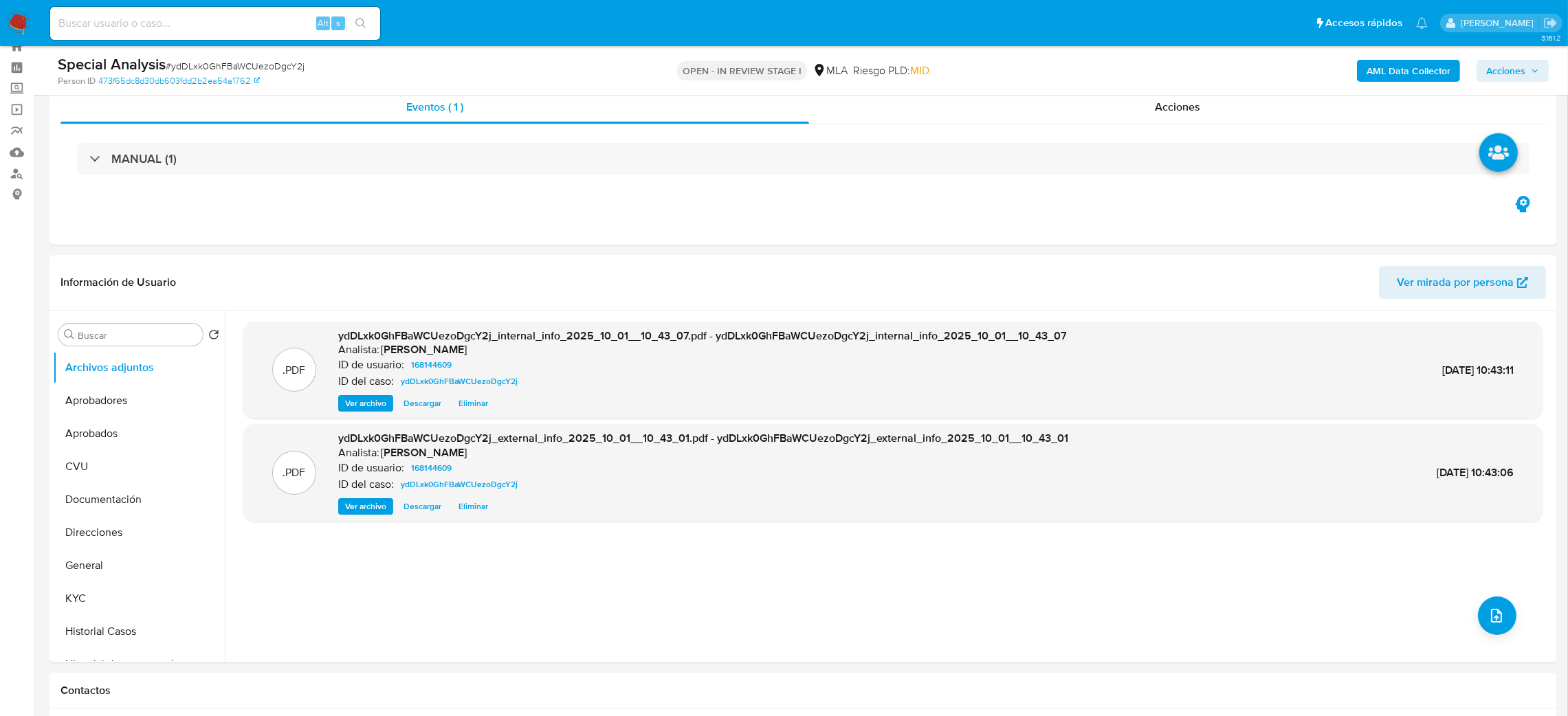
click at [1490, 614] on icon "upload-file" at bounding box center [1496, 616] width 16 height 16
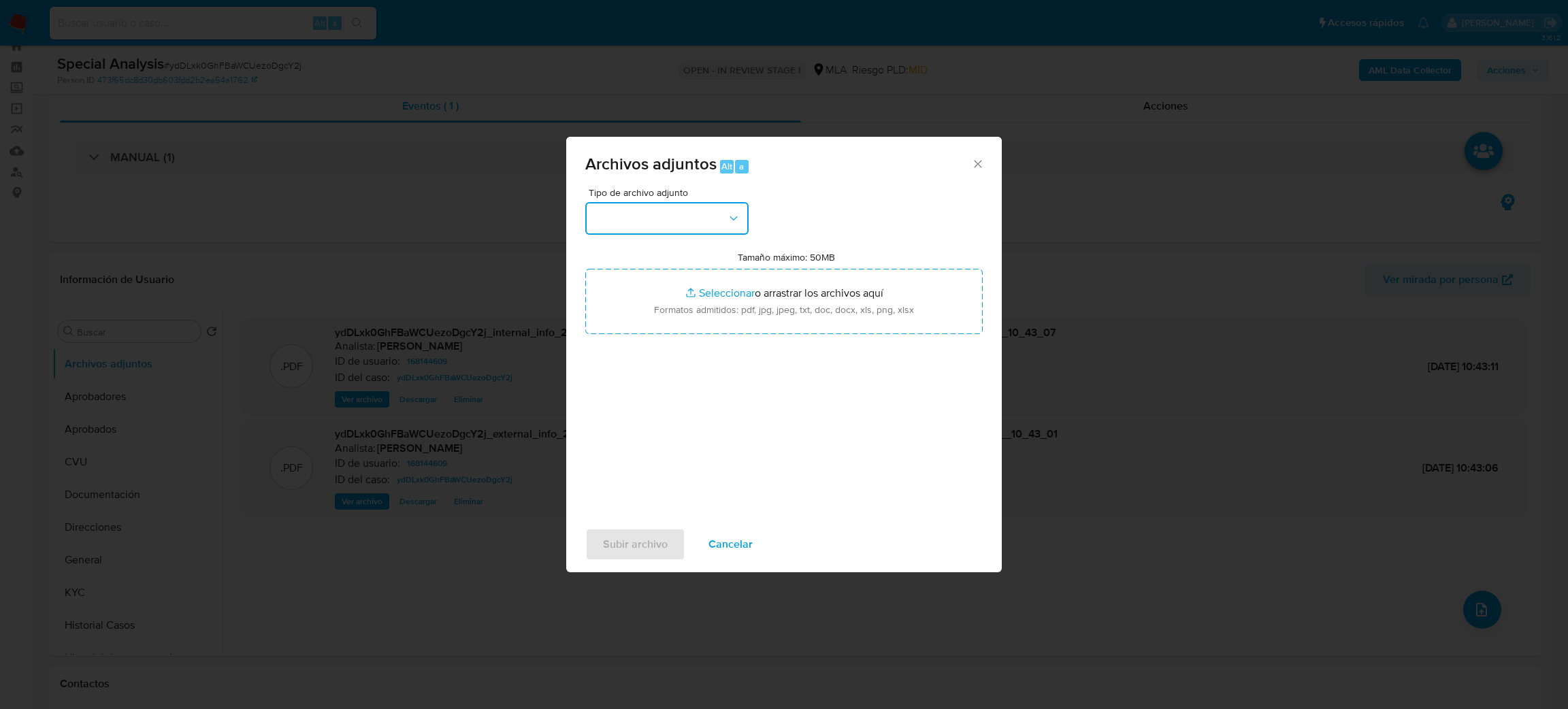
click at [631, 217] on button "button" at bounding box center [667, 219] width 164 height 32
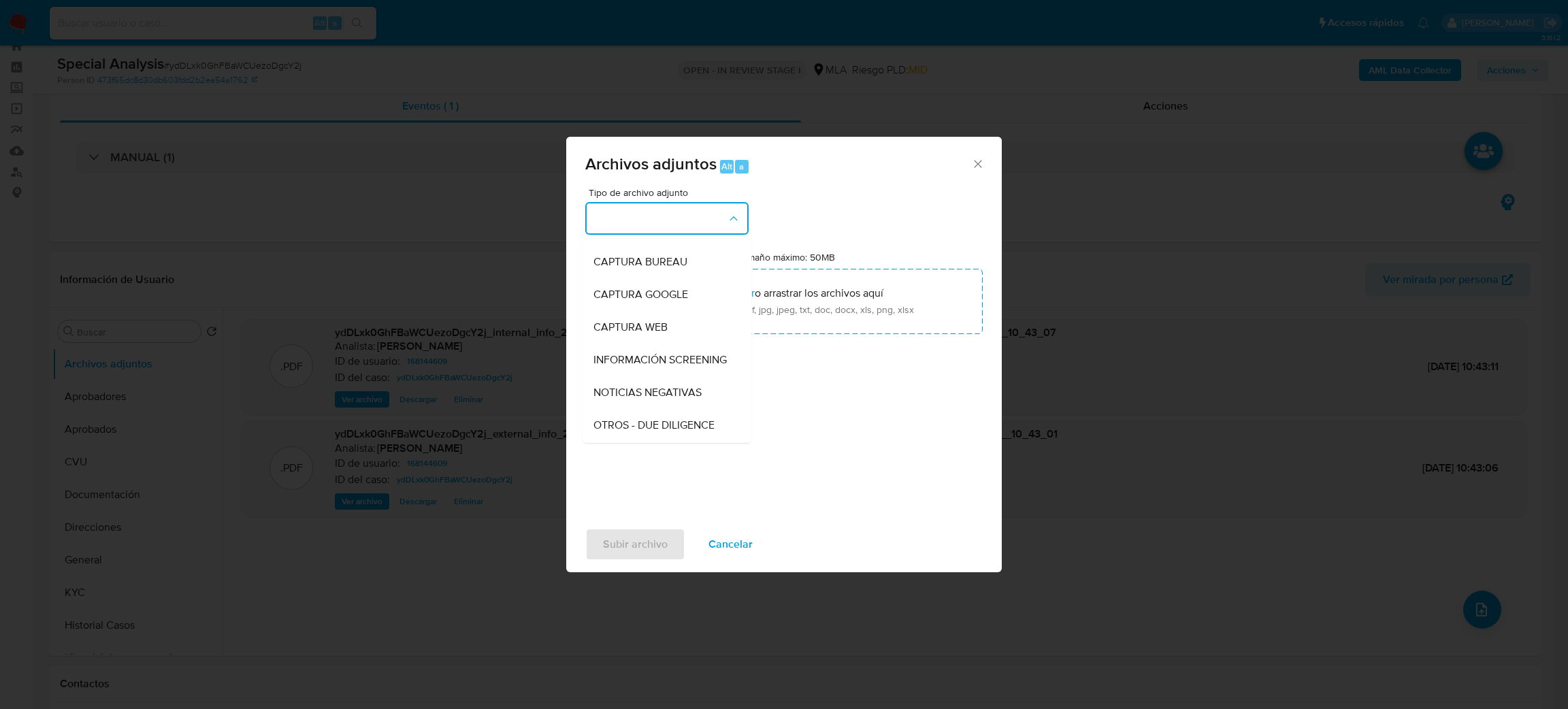
scroll to position [204, 0]
click at [633, 325] on div "OTROS" at bounding box center [662, 313] width 139 height 32
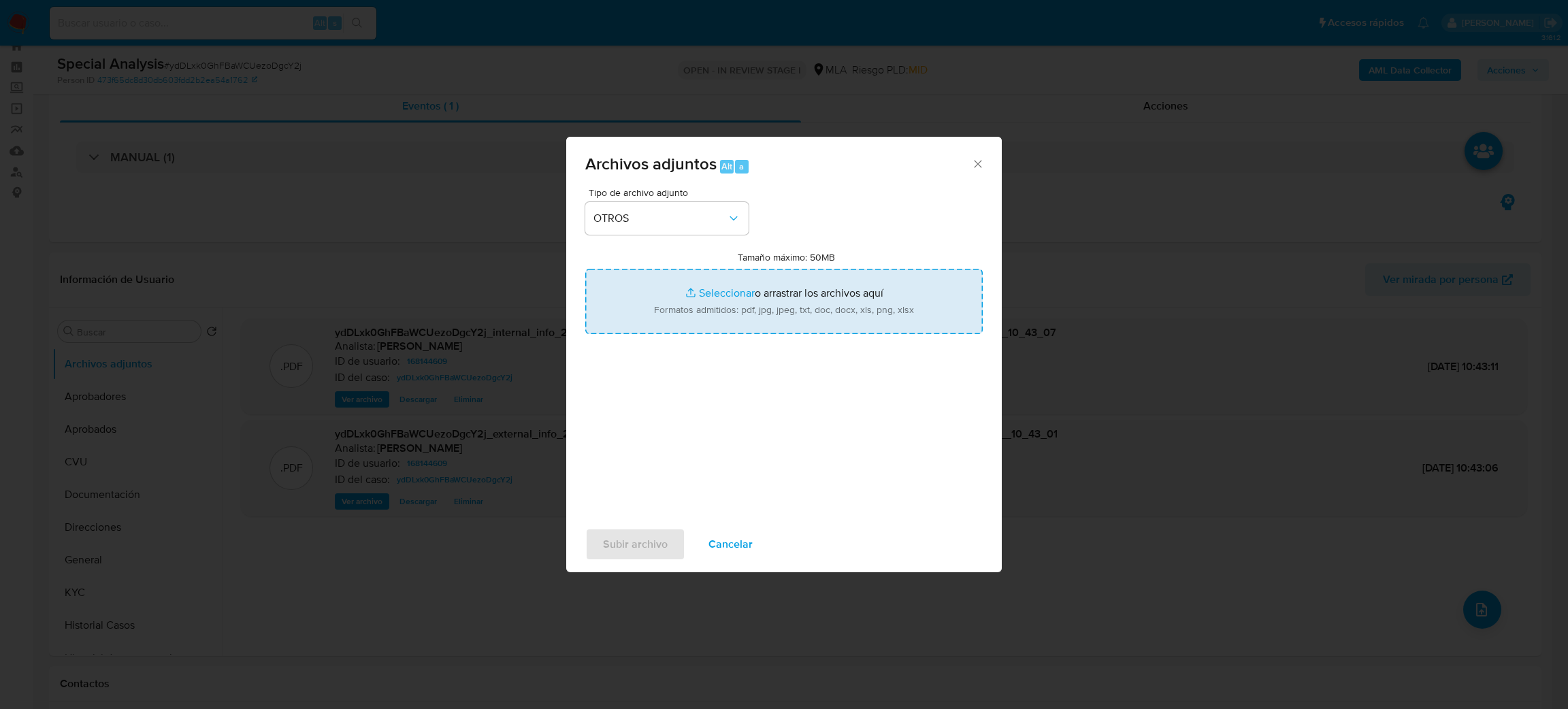
click at [670, 320] on input "Tamaño máximo: 50MB Seleccionar archivos" at bounding box center [784, 301] width 398 height 66
type input "C:\fakepath\Caselog ydDLxk0GhFBaWCUezoDgcY2j_2025_09_30_11_16_45.docx"
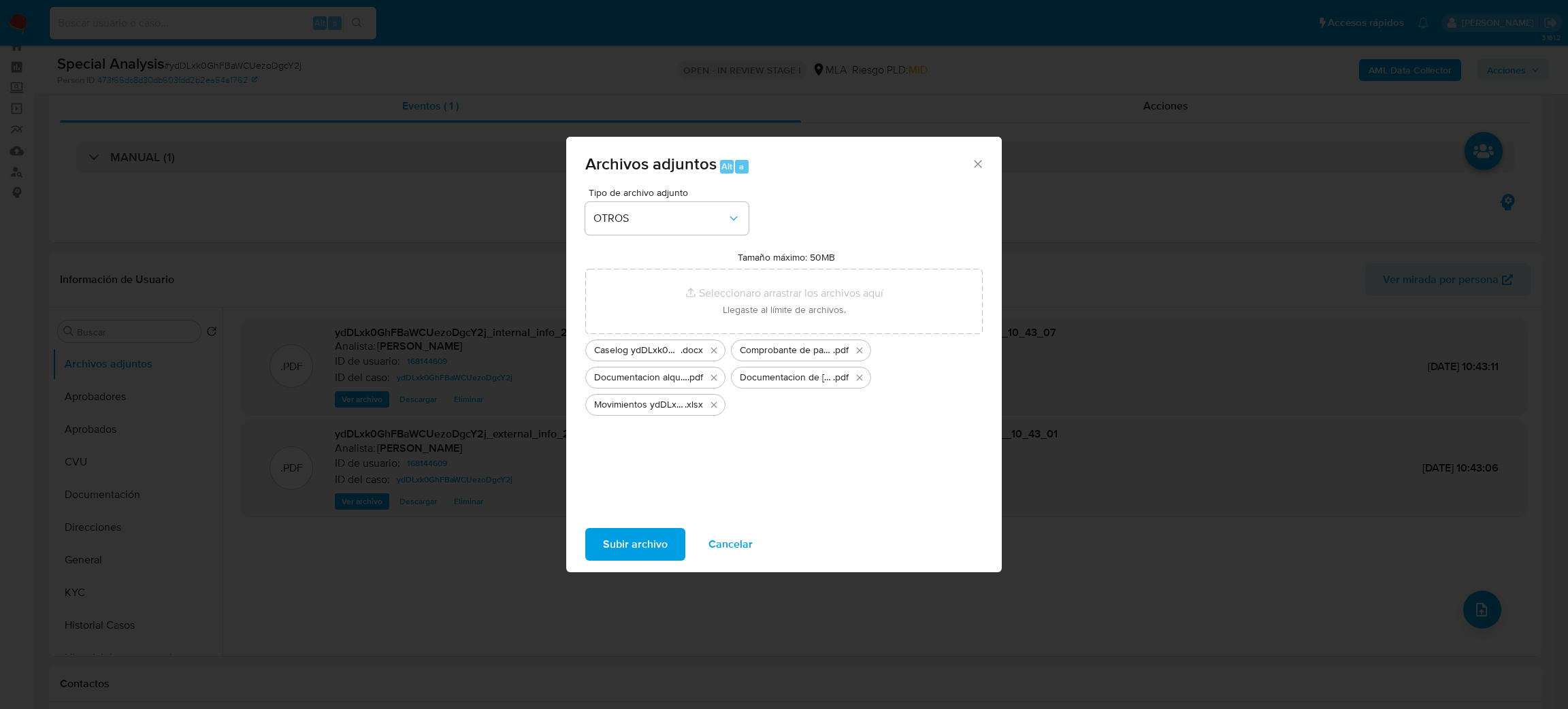
click at [628, 541] on span "Subir archivo" at bounding box center [636, 545] width 65 height 30
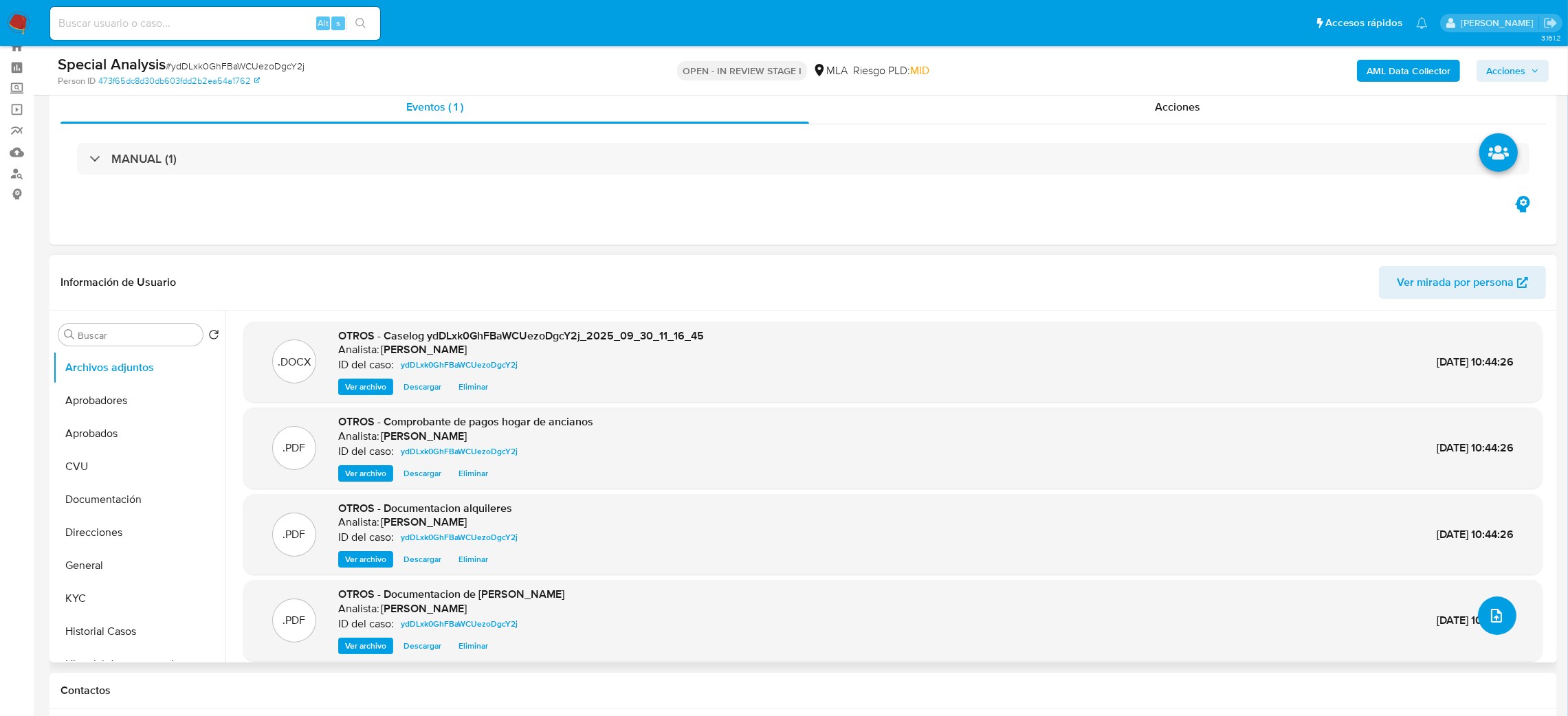
click at [1504, 625] on button "upload-file" at bounding box center [1497, 616] width 38 height 38
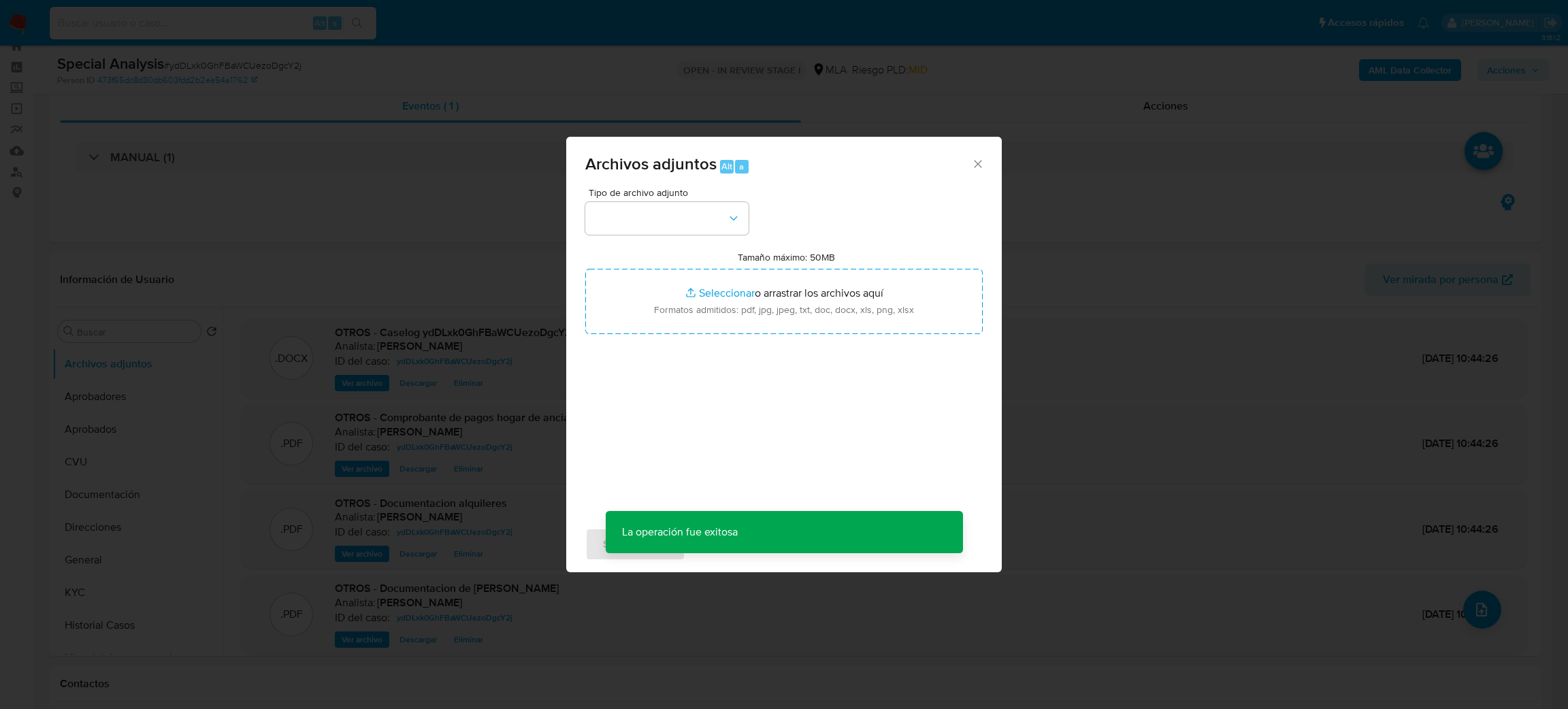
click at [689, 198] on div "Tipo de archivo adjunto" at bounding box center [667, 211] width 164 height 47
click at [663, 212] on button "button" at bounding box center [667, 219] width 164 height 32
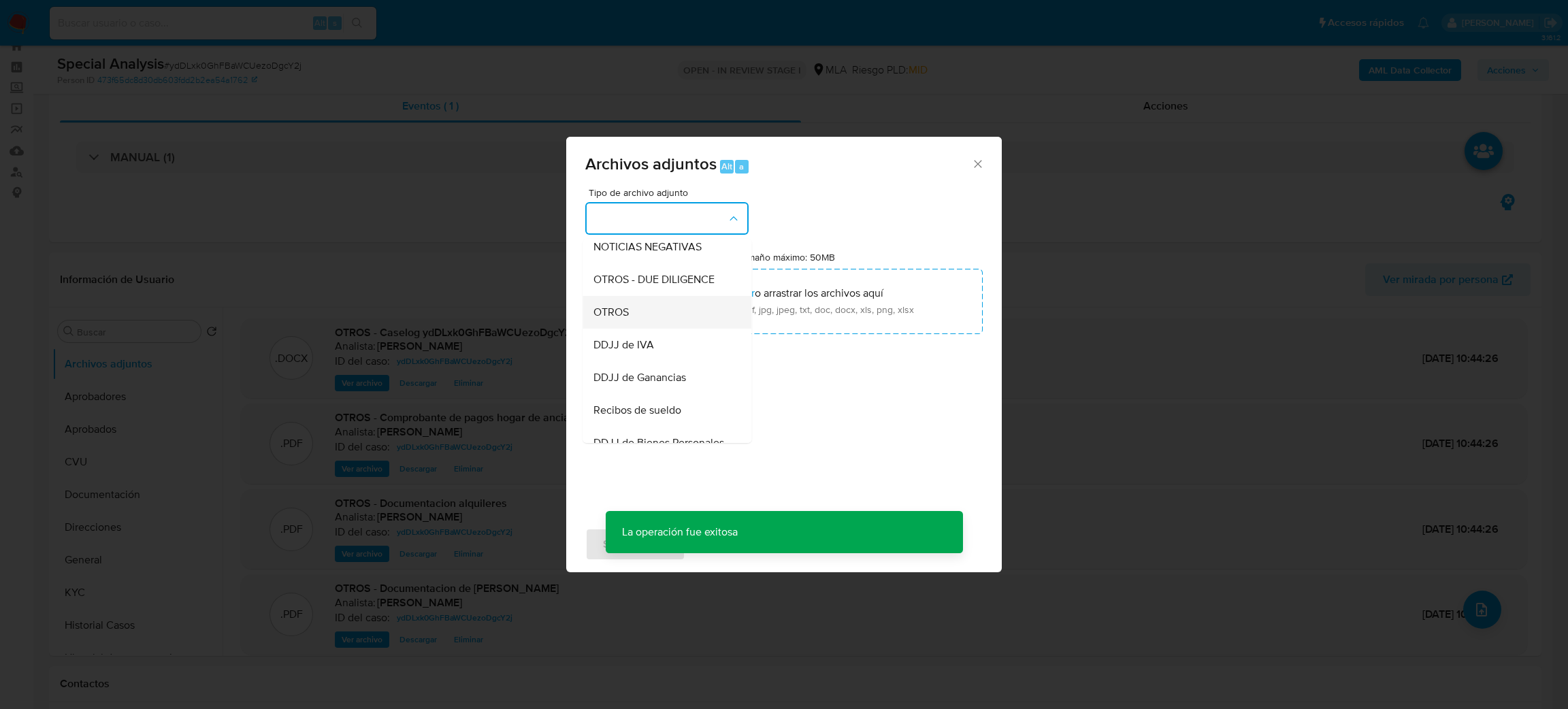
click at [638, 318] on div "OTROS" at bounding box center [662, 313] width 139 height 32
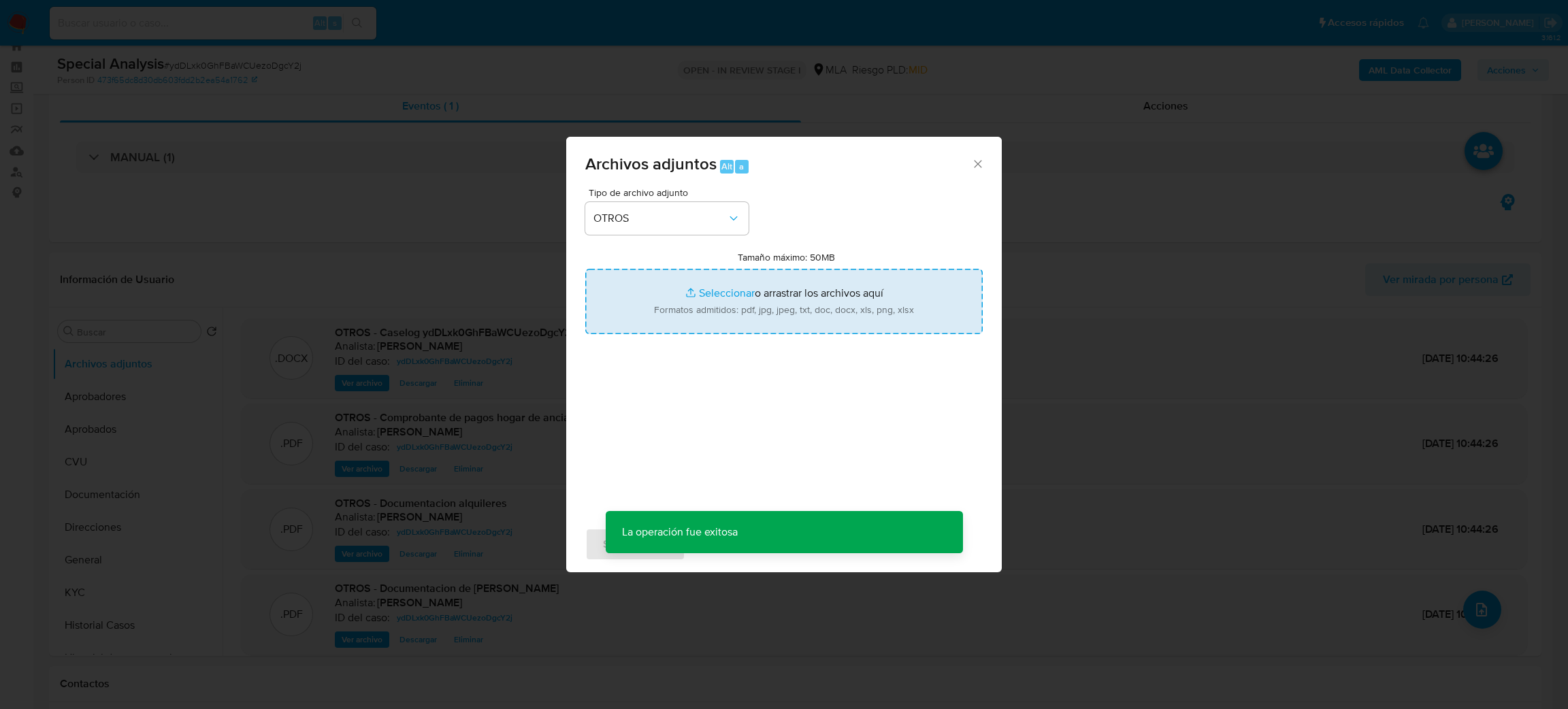
click at [703, 303] on input "Tamaño máximo: 50MB Seleccionar archivos" at bounding box center [784, 301] width 398 height 66
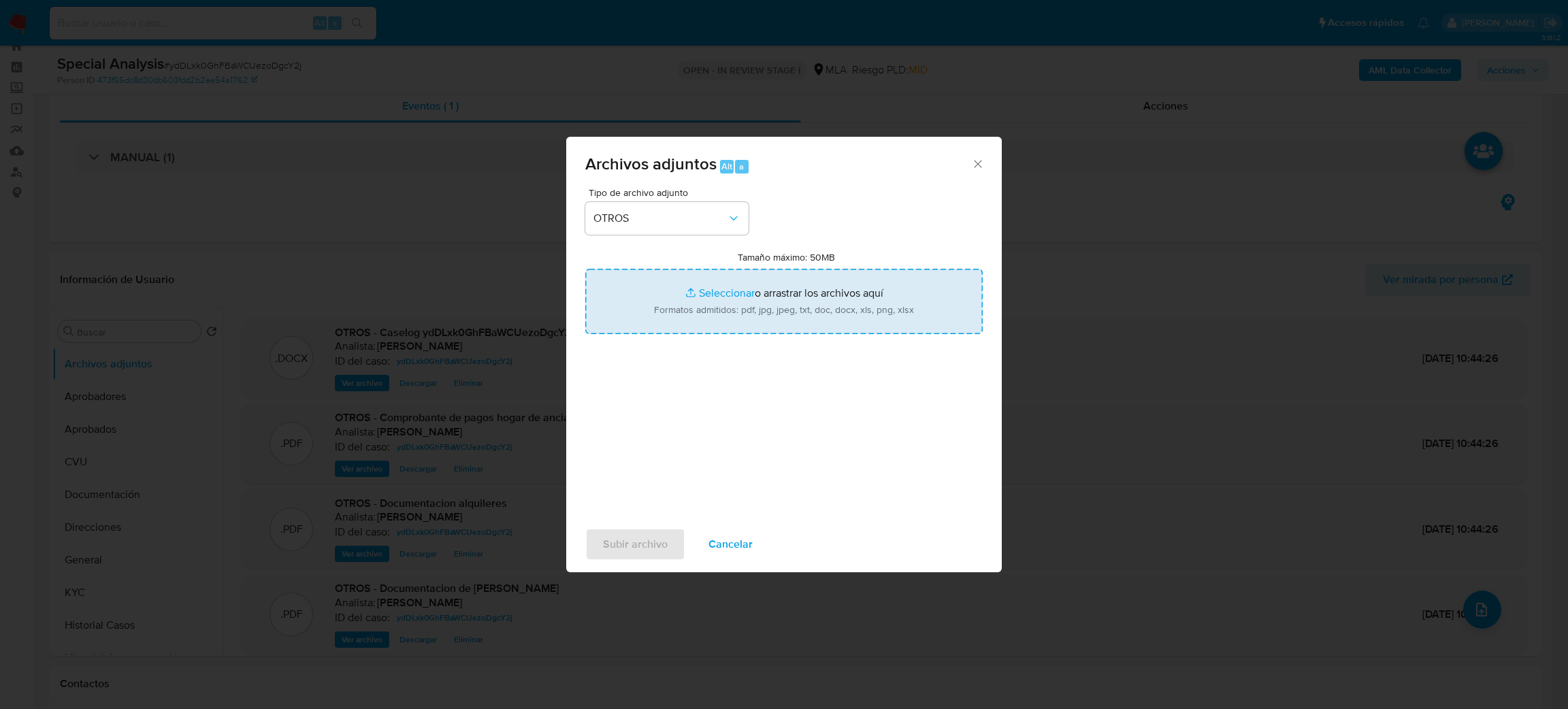
type input "C:\fakepath\NOSIS_Manager_InformeIndividual_27330346677_654924_20250930103700.p…"
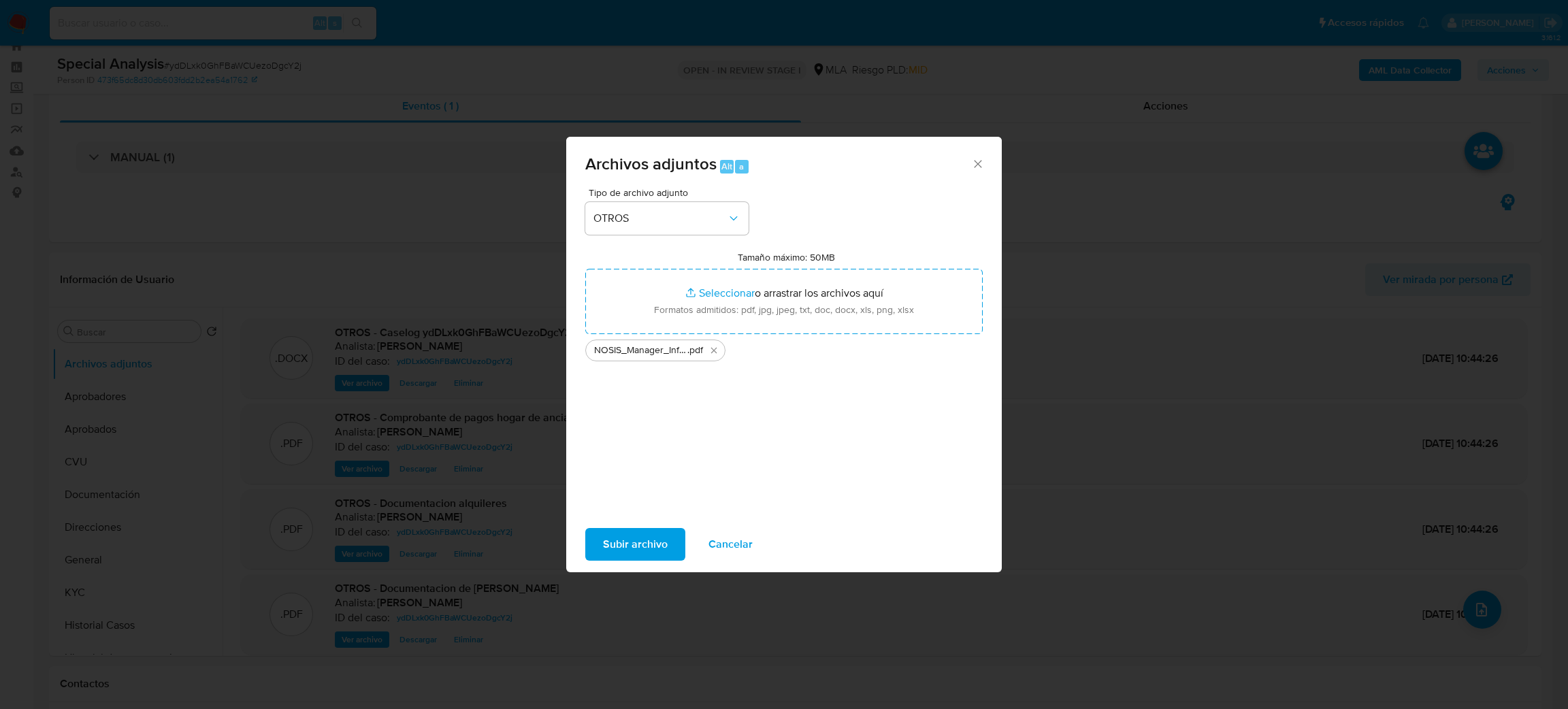
click at [621, 535] on span "Subir archivo" at bounding box center [636, 545] width 65 height 30
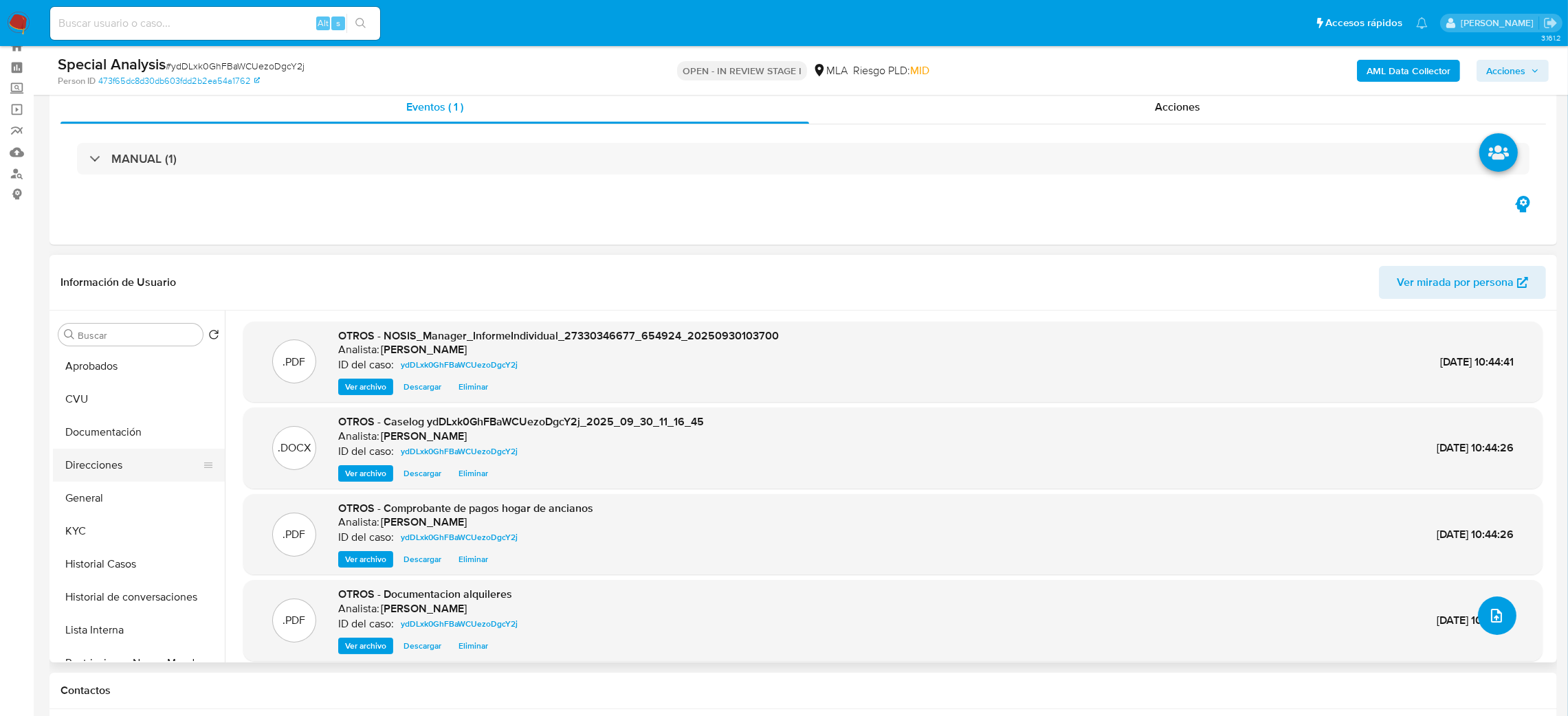
scroll to position [103, 0]
click at [122, 618] on button "Restricciones Nuevo Mundo" at bounding box center [133, 628] width 161 height 33
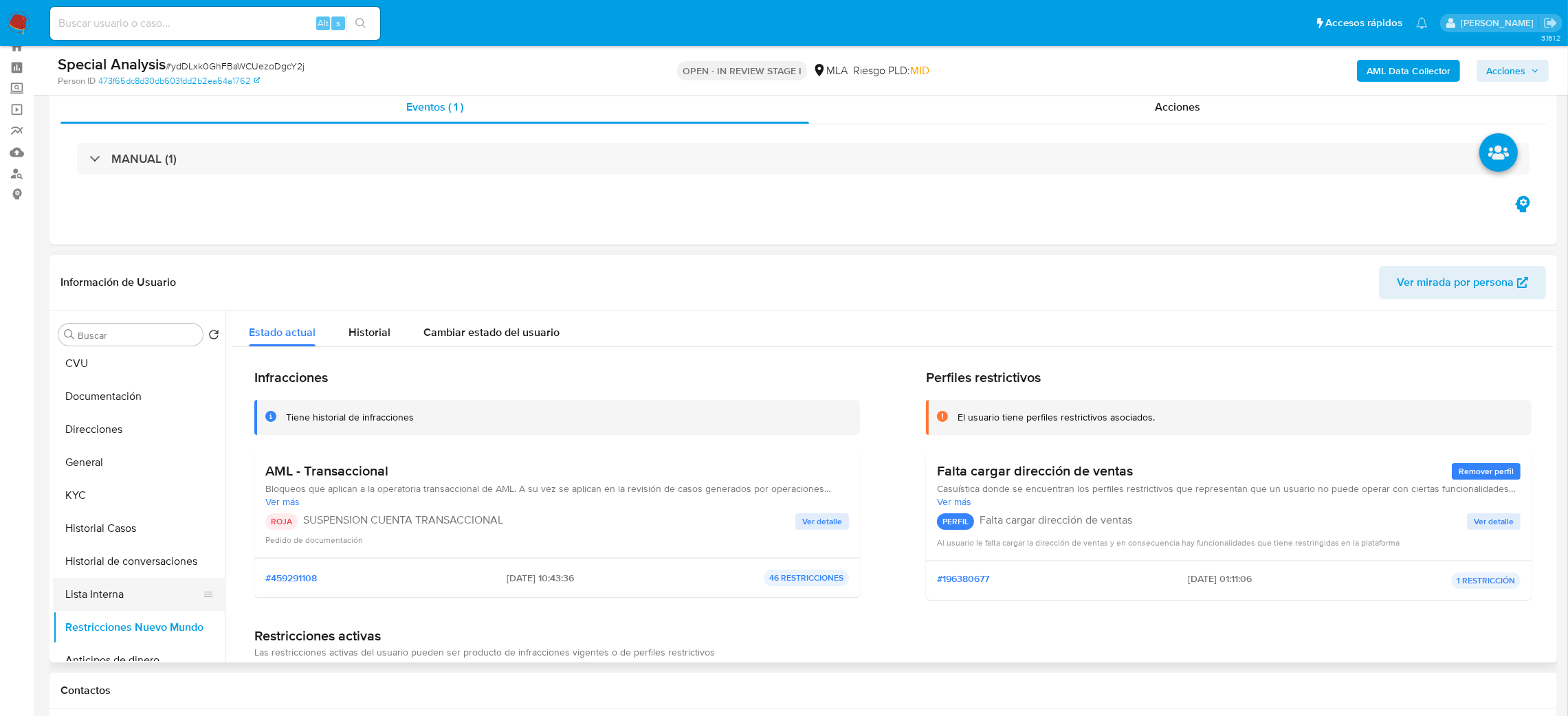
scroll to position [0, 0]
click at [123, 568] on button "General" at bounding box center [133, 566] width 161 height 33
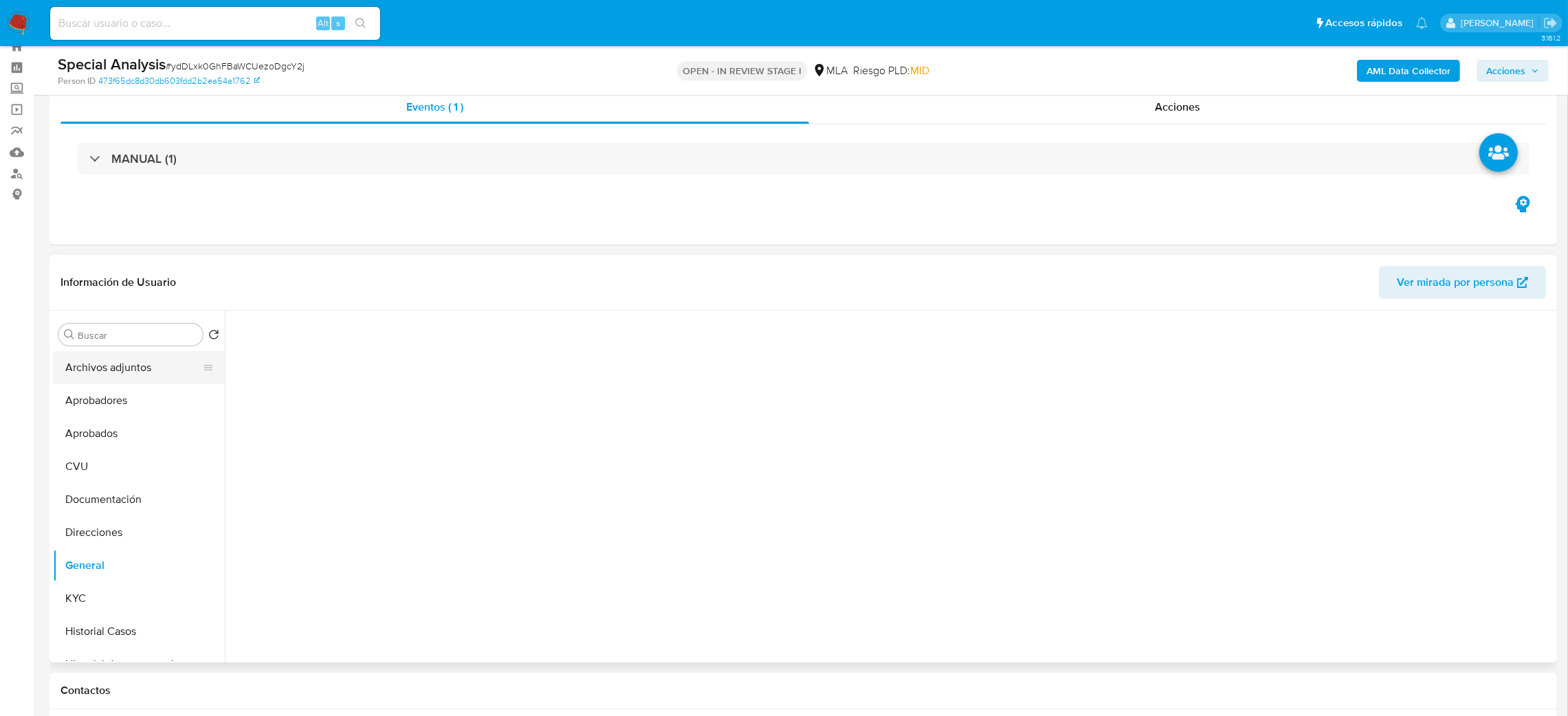
click at [93, 359] on button "Archivos adjuntos" at bounding box center [133, 368] width 161 height 33
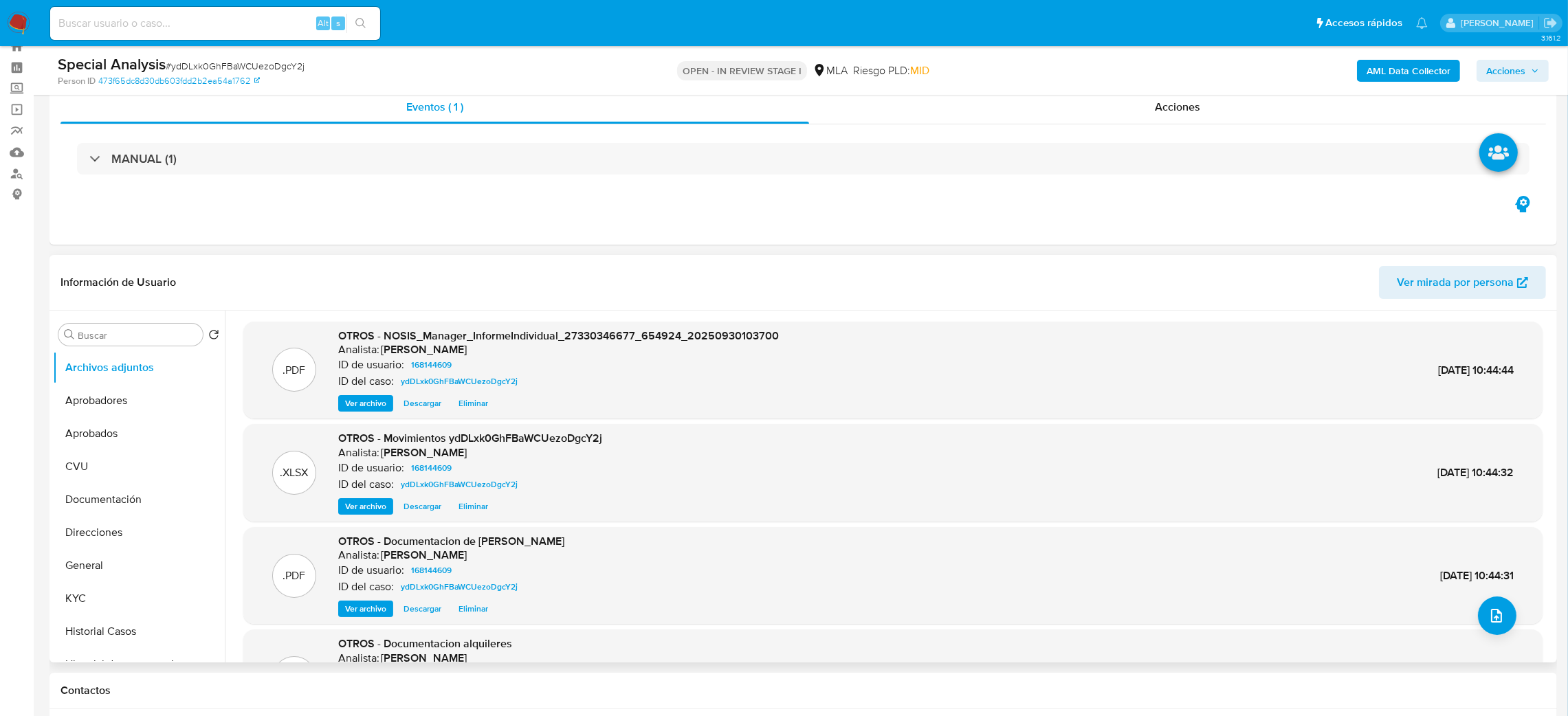
scroll to position [115, 0]
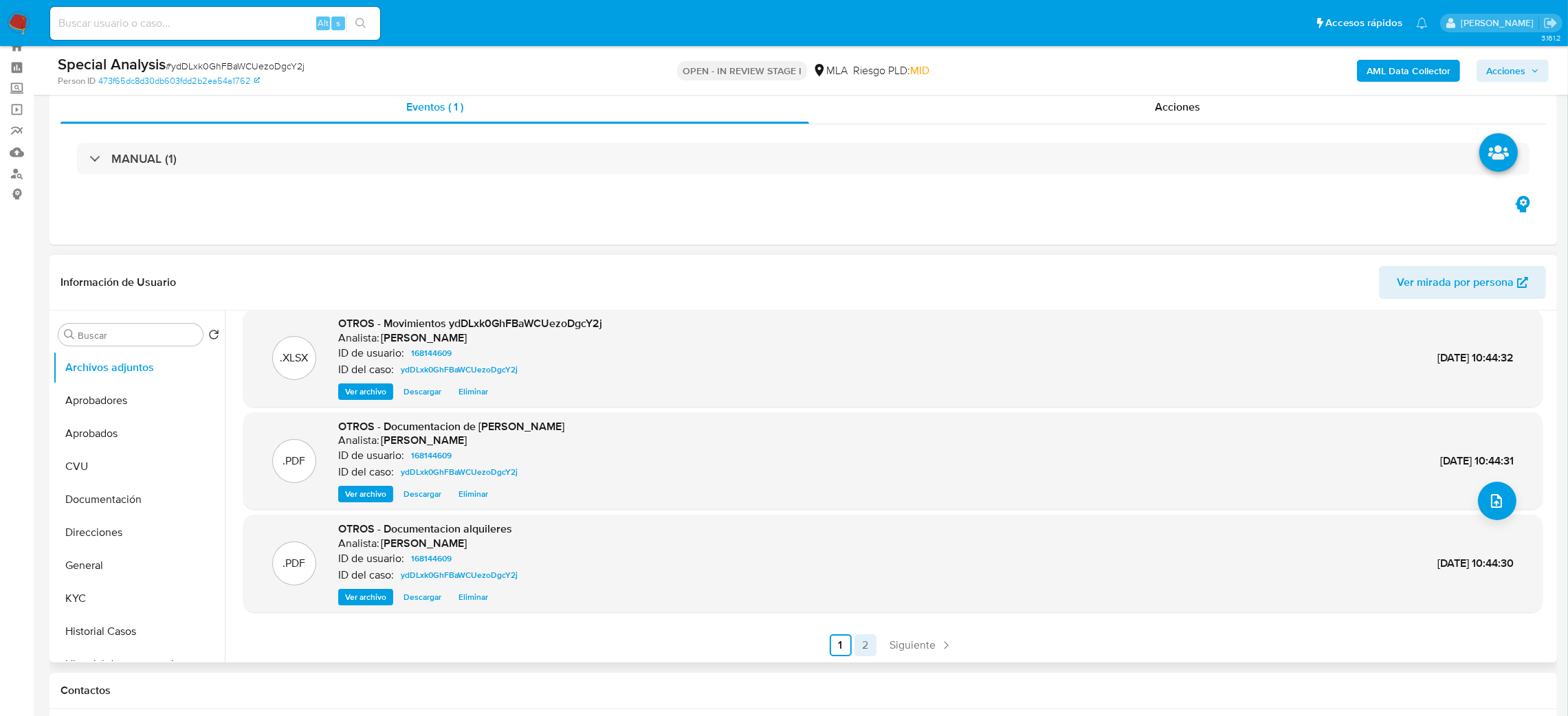
click at [861, 653] on link "2" at bounding box center [865, 645] width 22 height 22
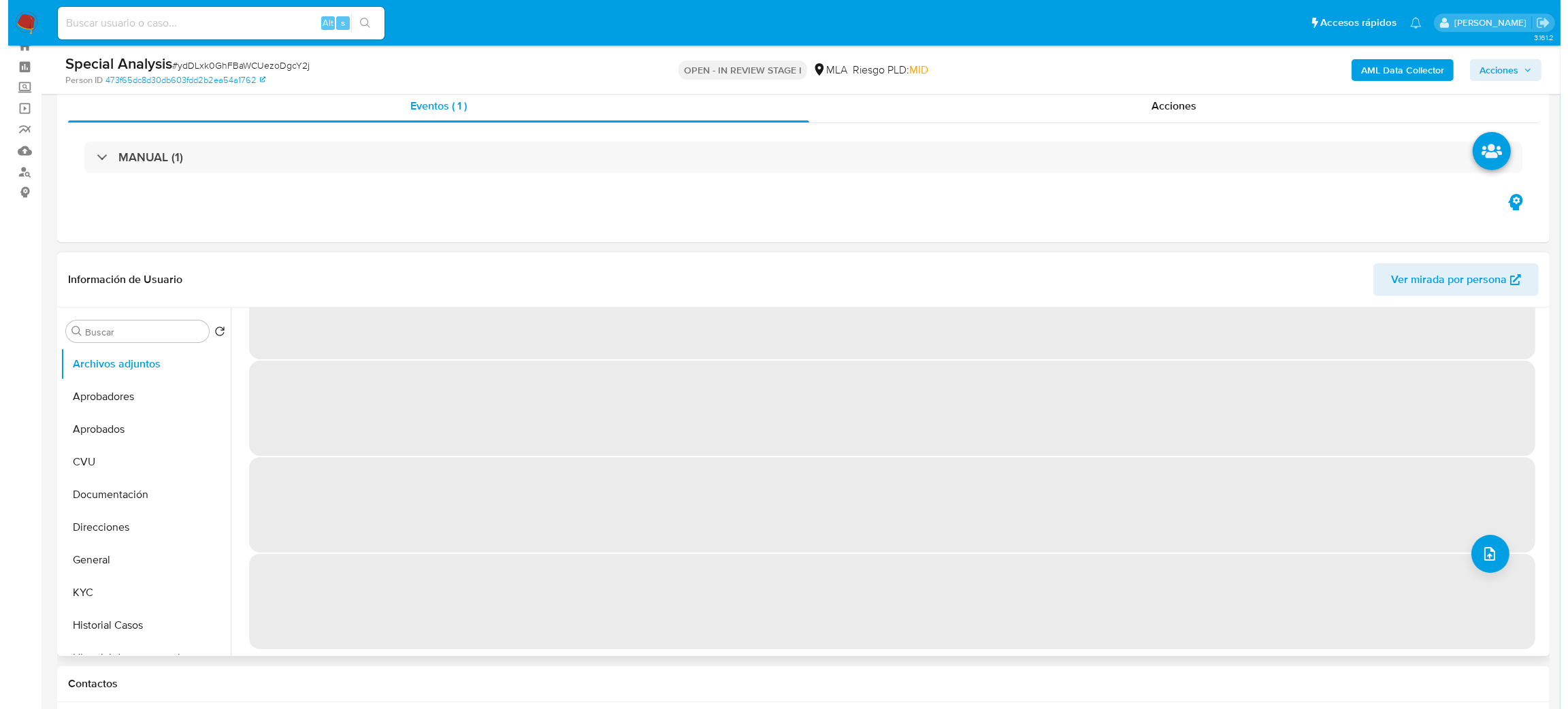
scroll to position [0, 0]
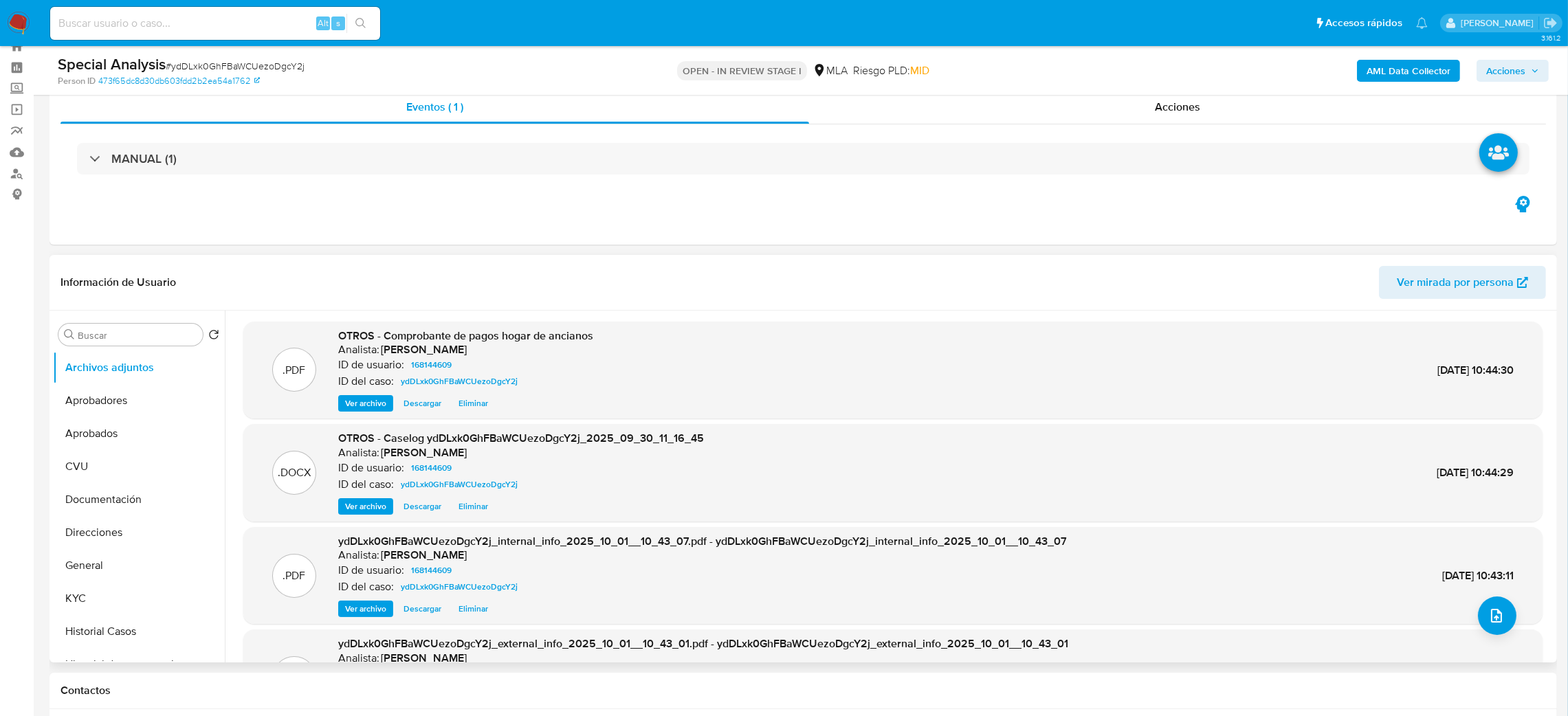
click at [362, 503] on span "Ver archivo" at bounding box center [365, 506] width 41 height 14
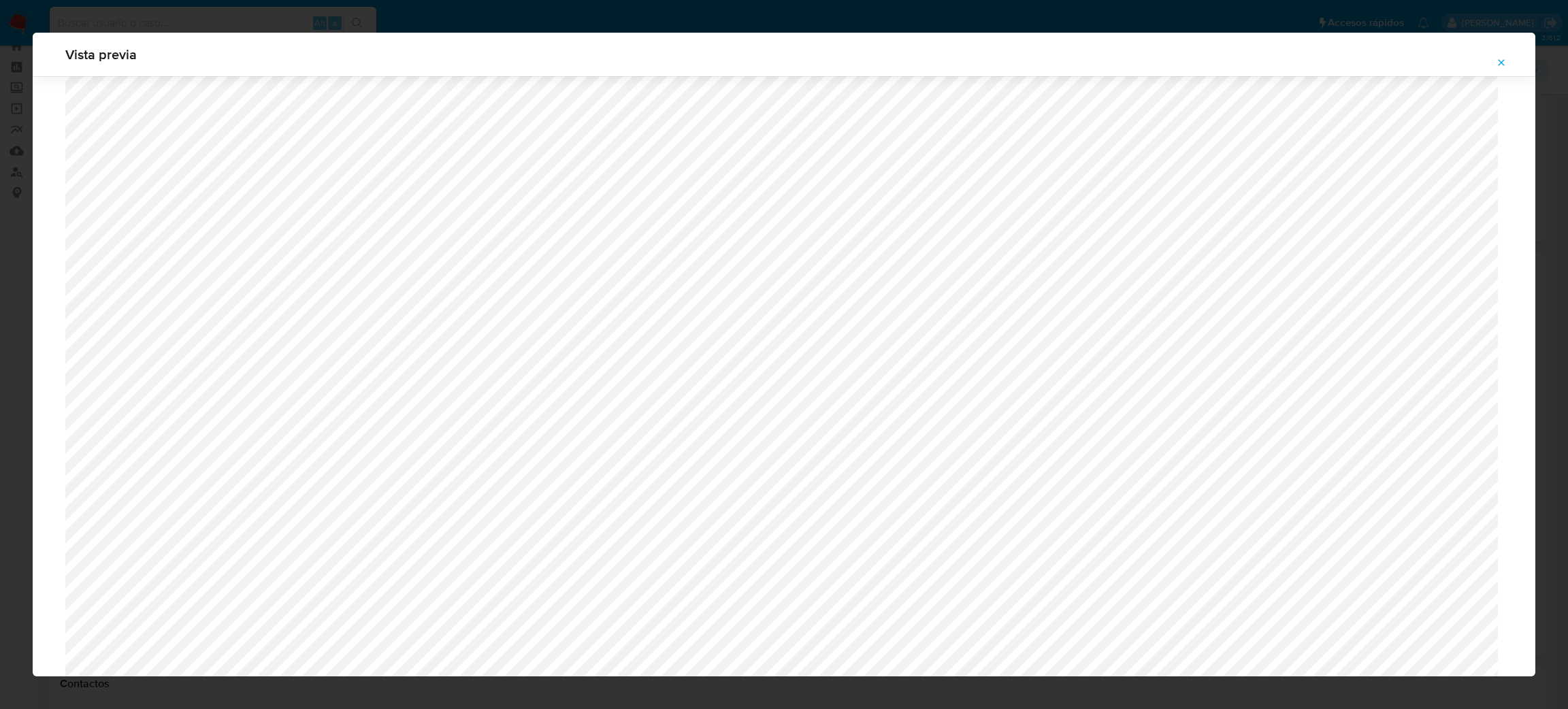
scroll to position [891, 0]
click at [1502, 64] on icon "Attachment preview" at bounding box center [1501, 62] width 11 height 11
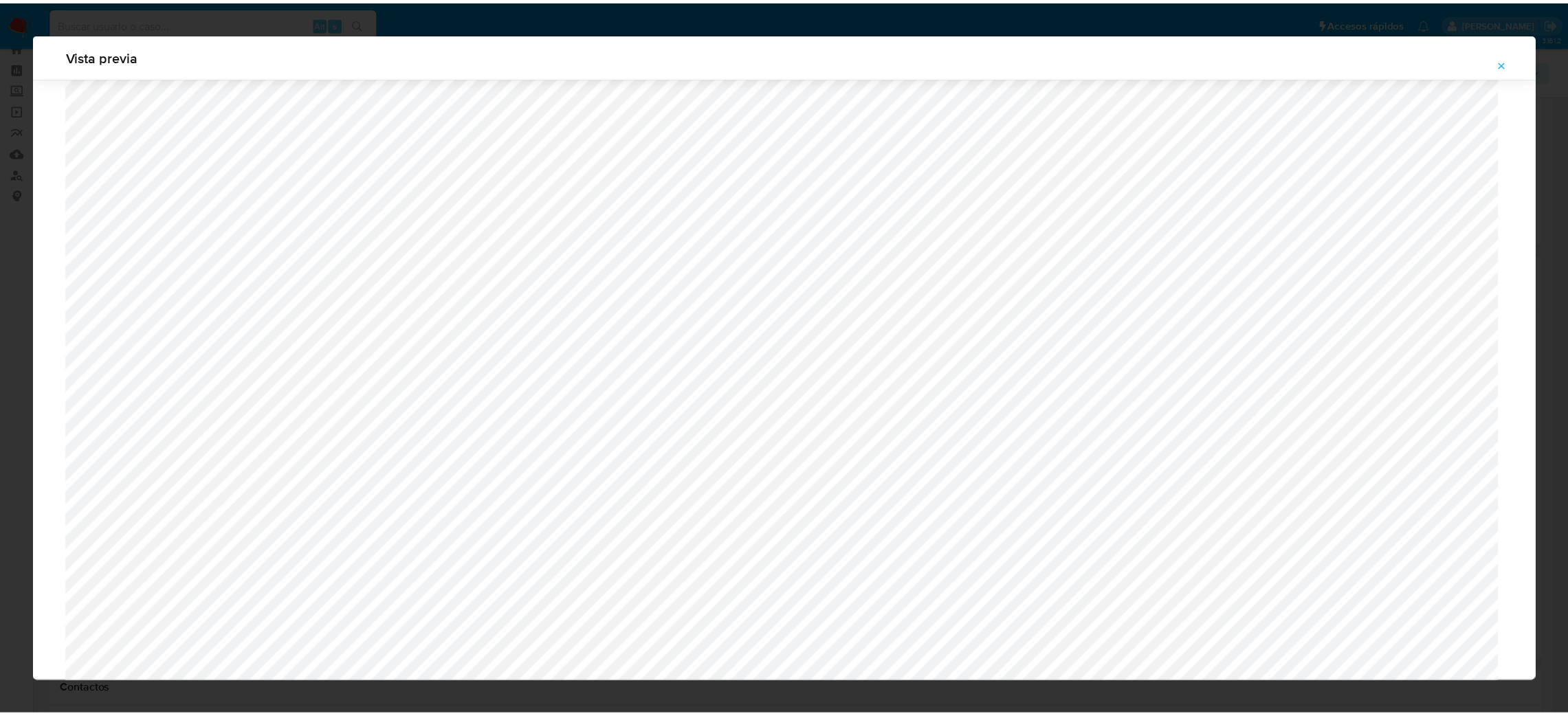
scroll to position [0, 0]
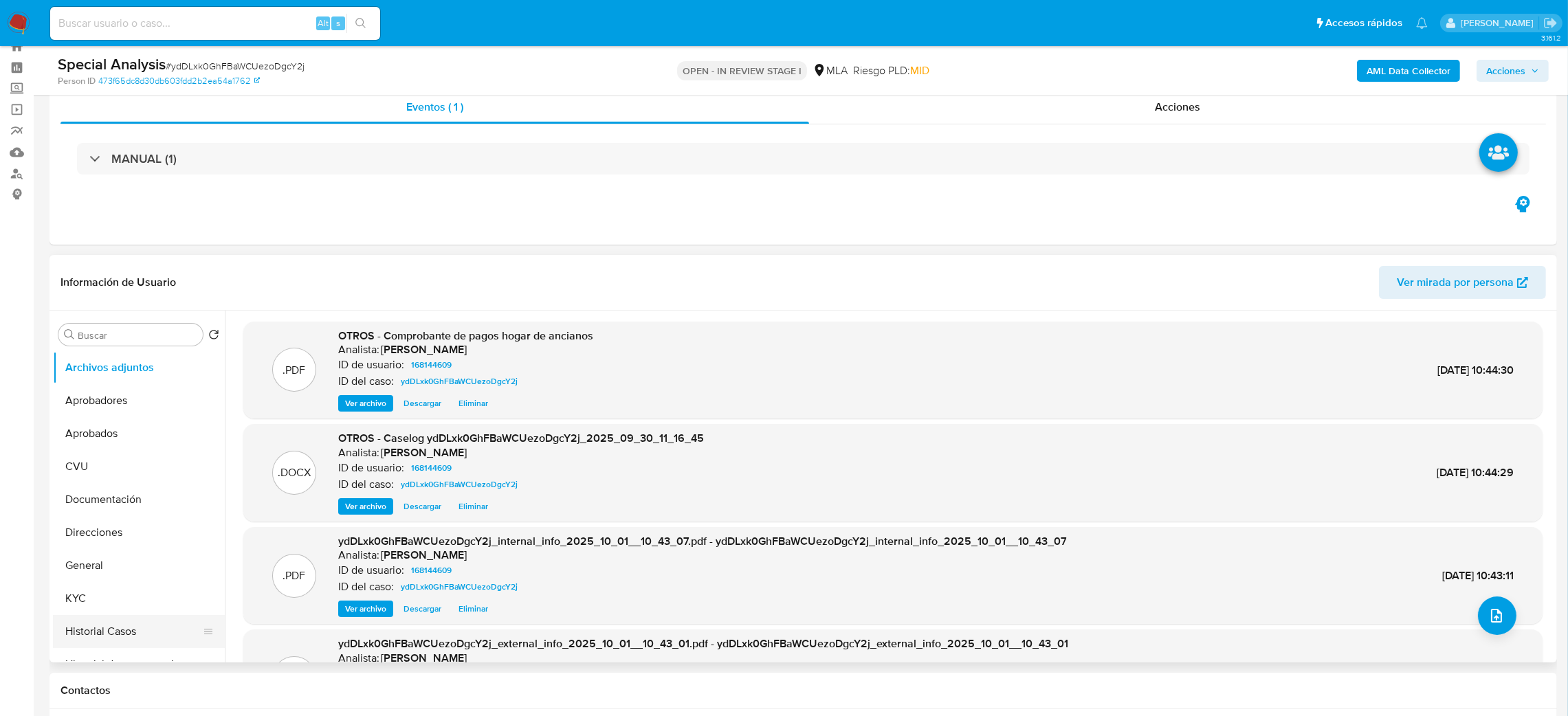
click at [137, 646] on button "Historial Casos" at bounding box center [133, 632] width 161 height 33
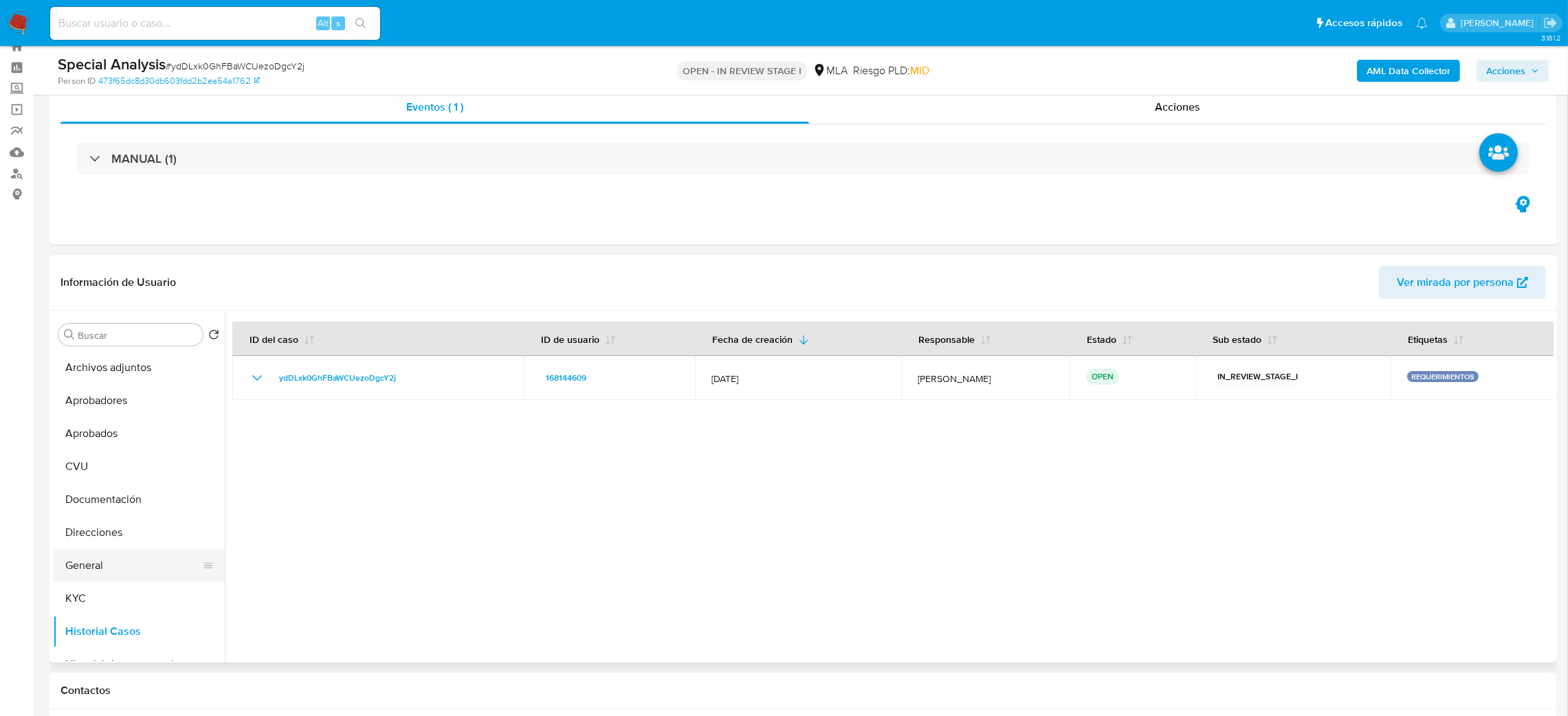
click at [104, 566] on button "General" at bounding box center [133, 566] width 161 height 33
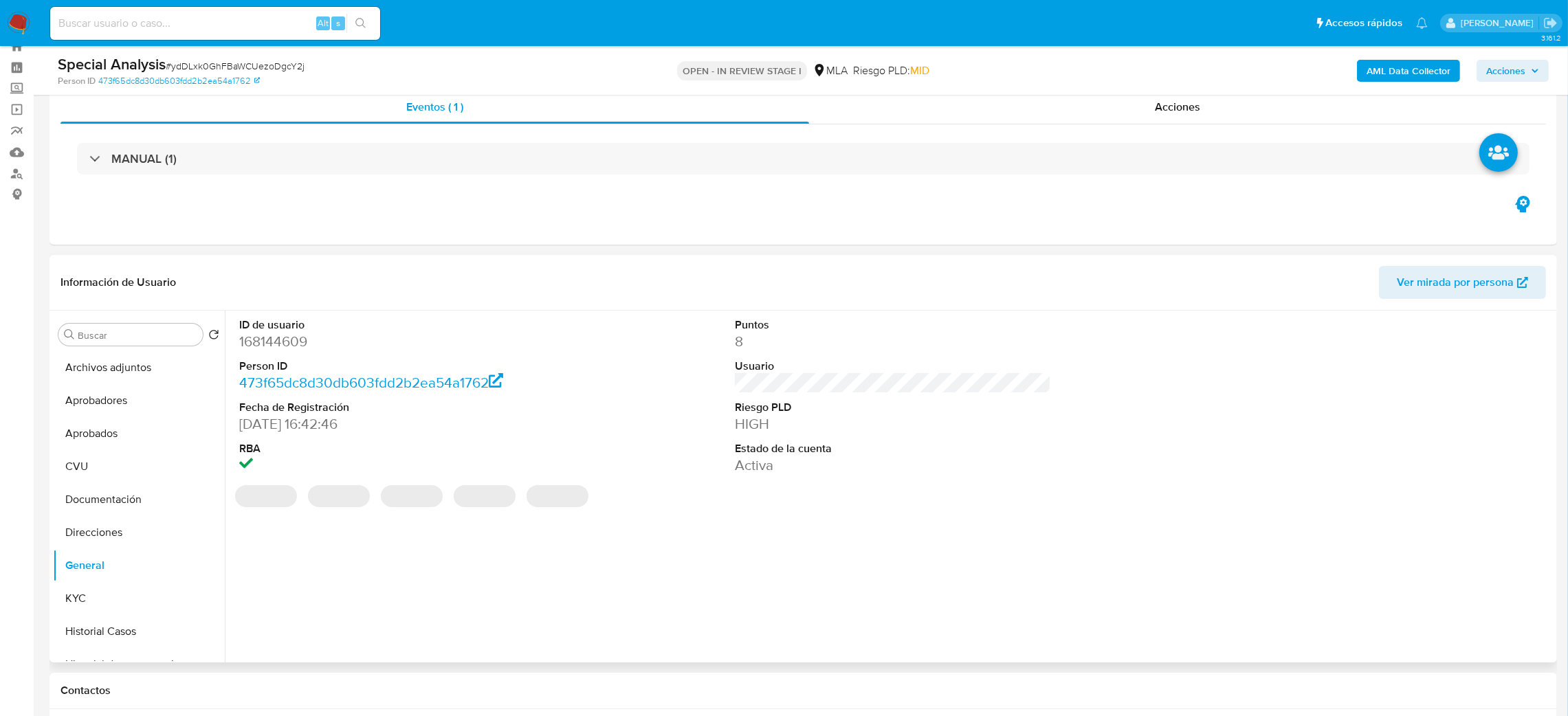
click at [289, 341] on dd "168144609" at bounding box center [398, 341] width 317 height 19
copy dd "168144609"
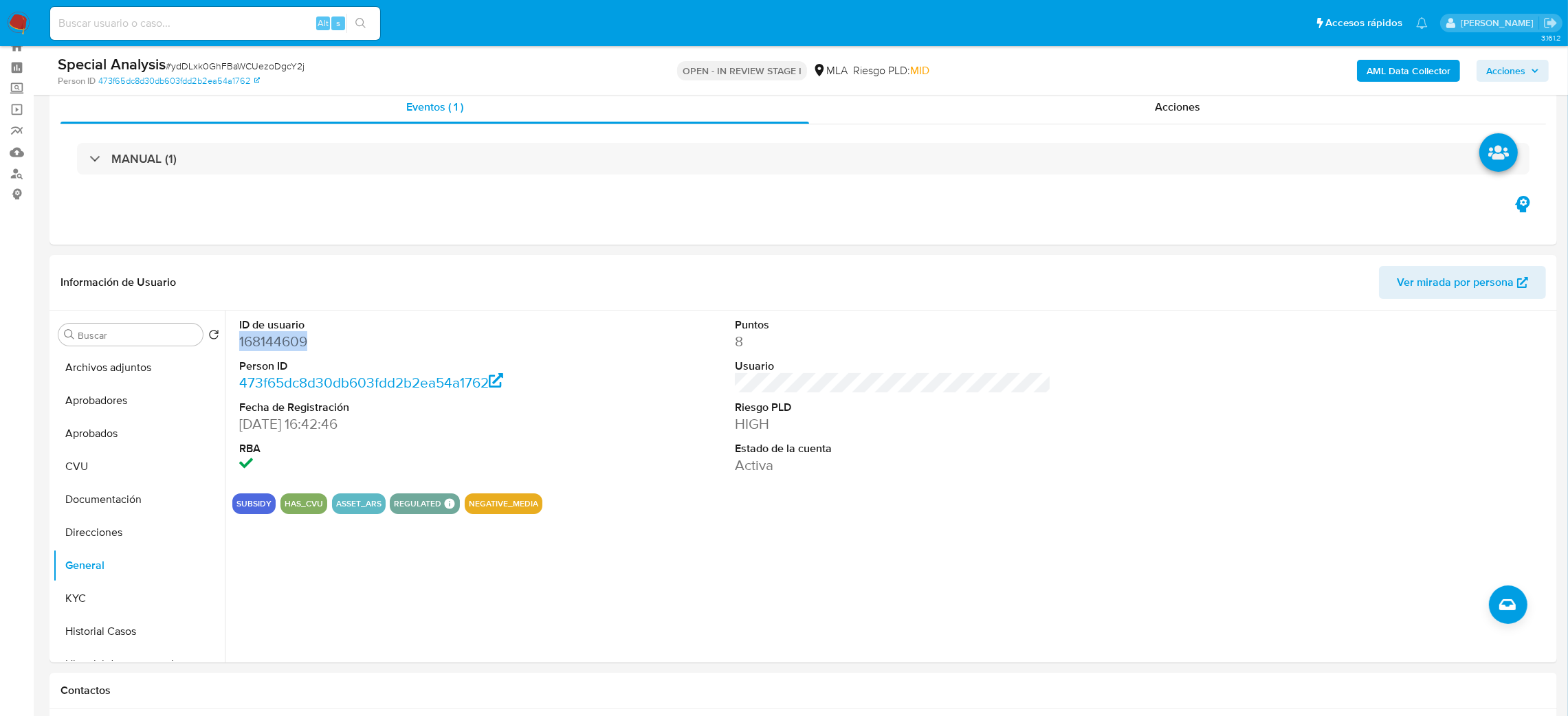
click at [1512, 72] on span "Acciones" at bounding box center [1505, 71] width 39 height 22
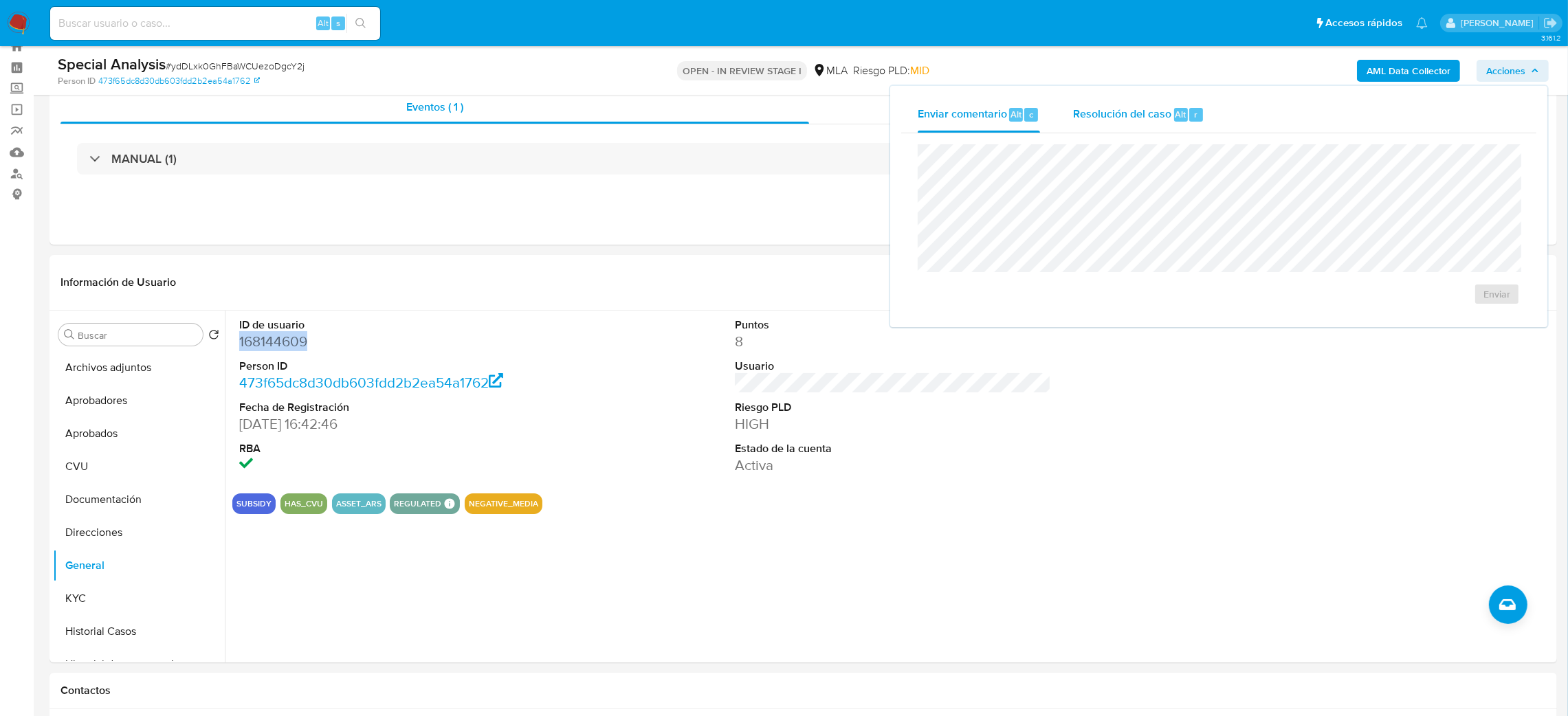
click at [1070, 111] on button "Resolución del caso Alt r" at bounding box center [1138, 115] width 165 height 36
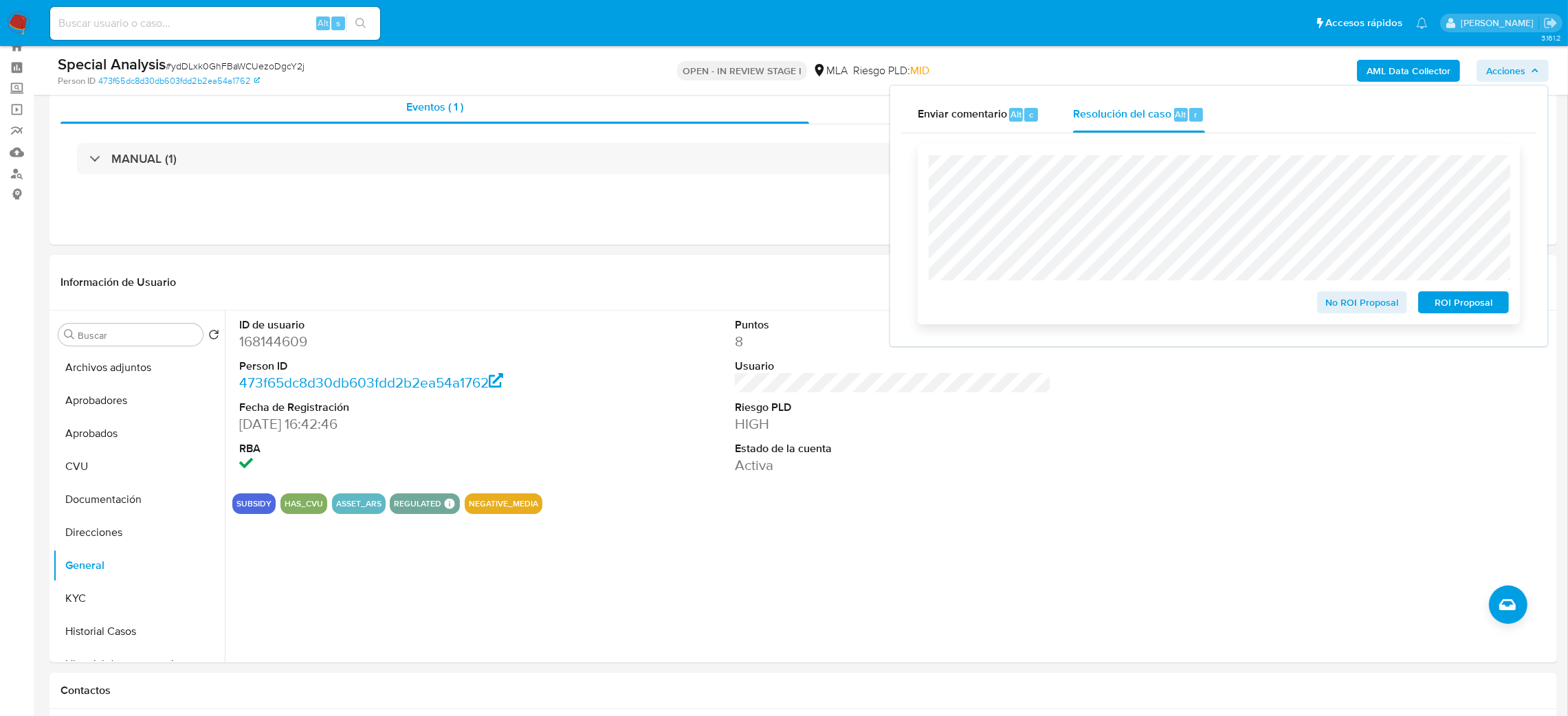
click at [1468, 300] on span "ROI Proposal" at bounding box center [1463, 302] width 71 height 19
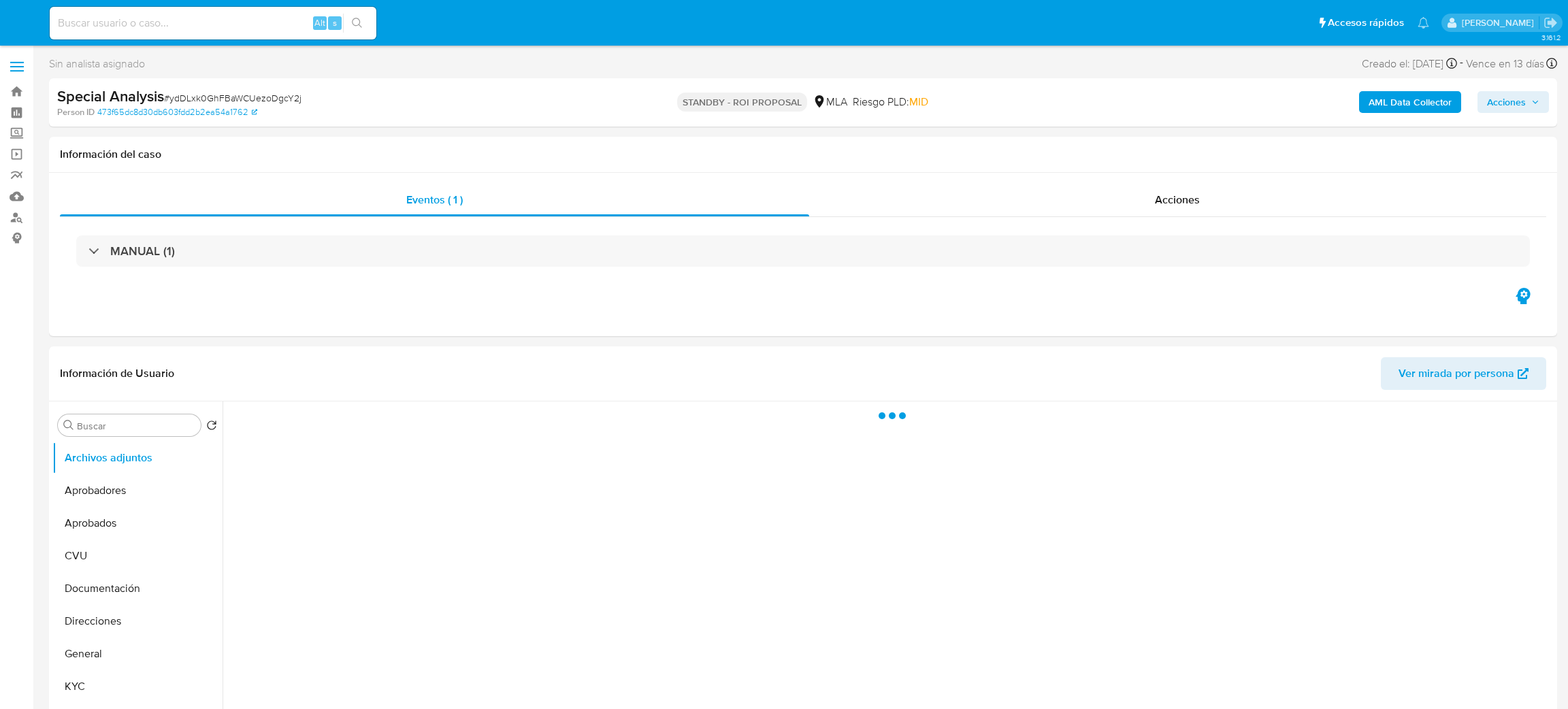
select select "10"
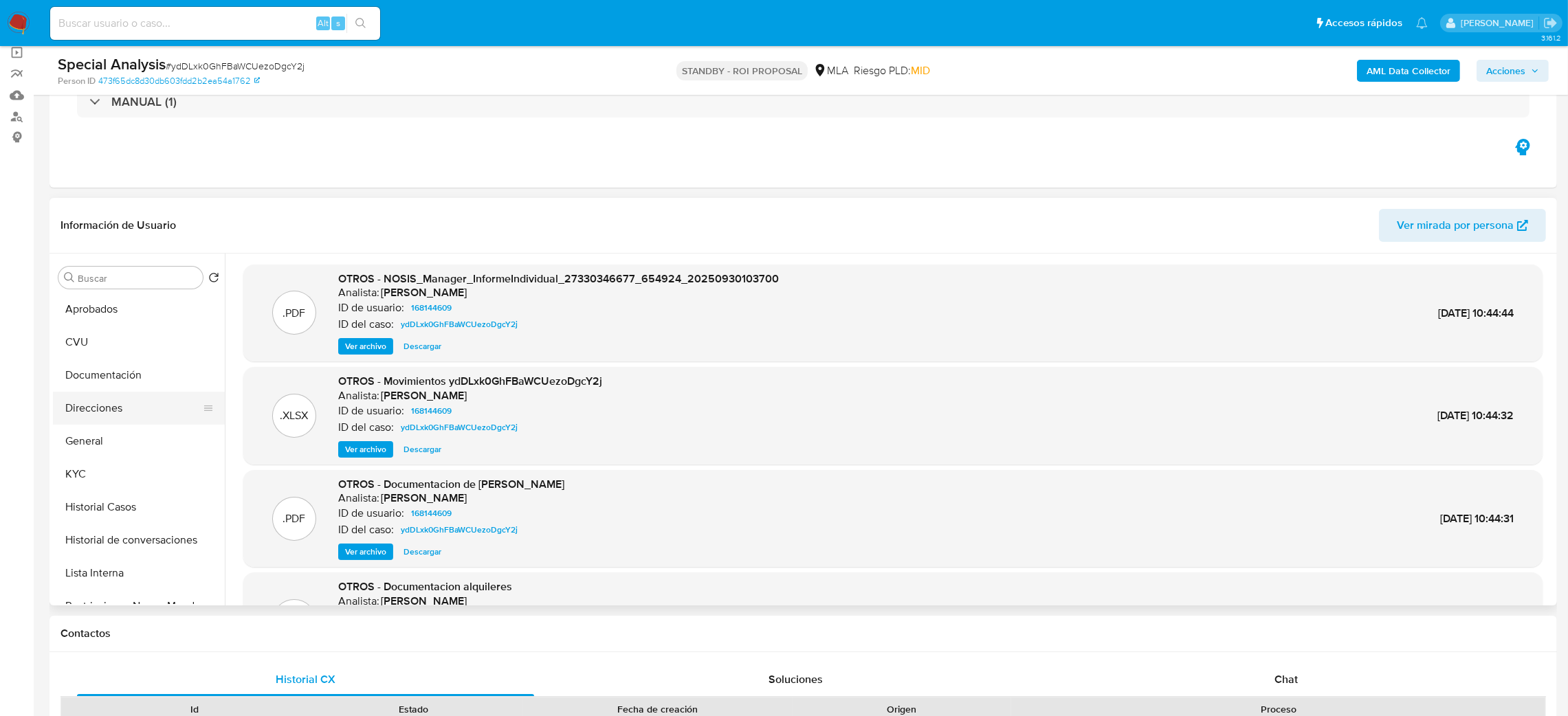
scroll to position [103, 0]
click at [135, 565] on button "Restricciones Nuevo Mundo" at bounding box center [133, 571] width 161 height 33
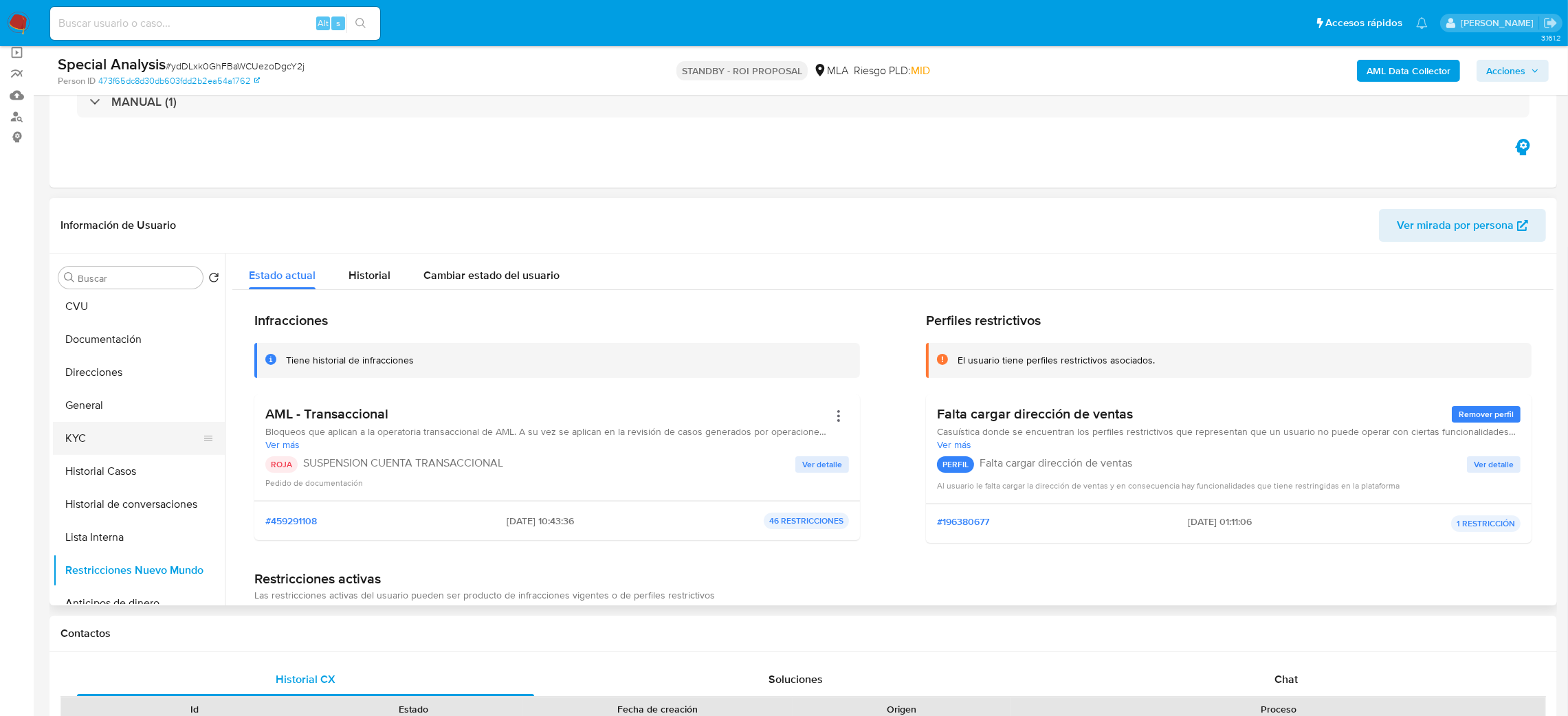
click at [122, 432] on button "KYC" at bounding box center [133, 438] width 161 height 33
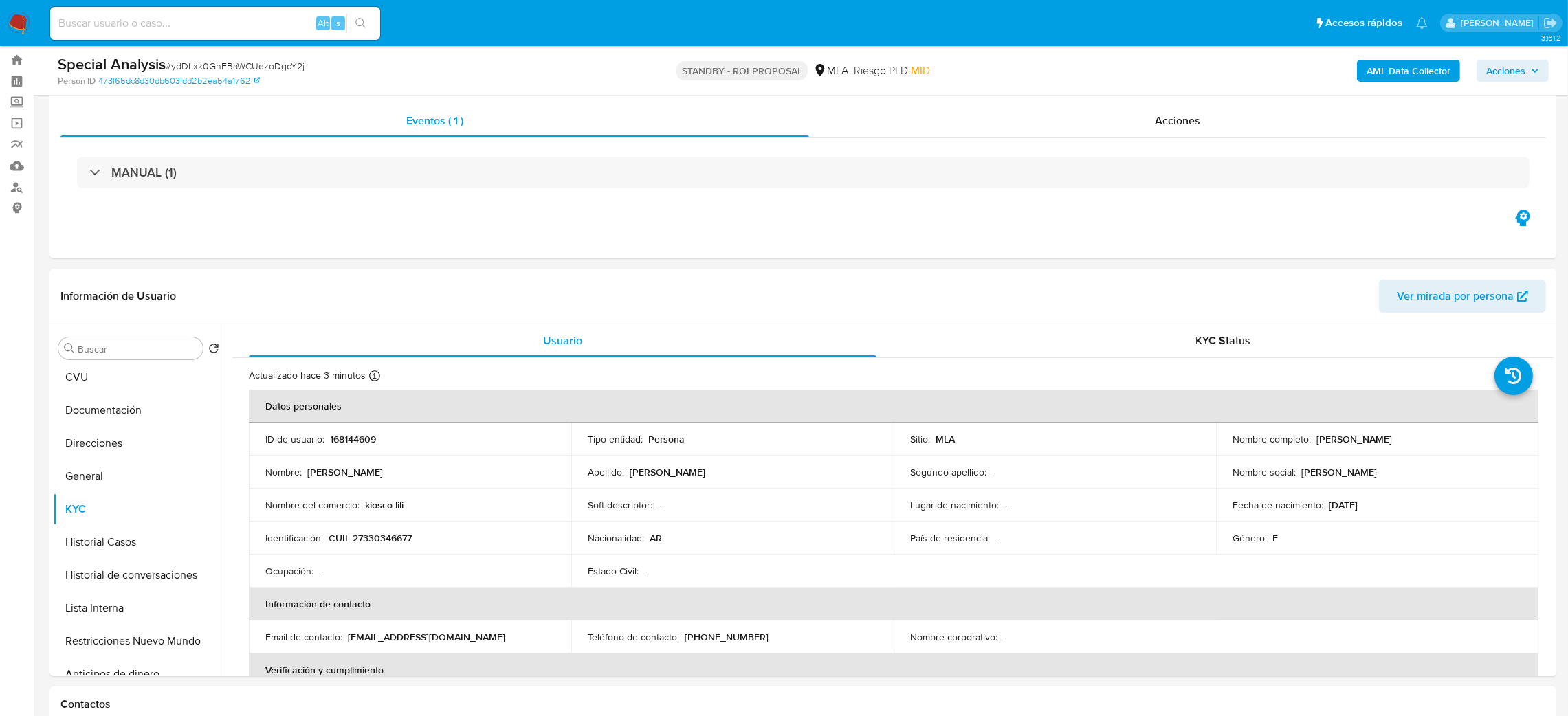
scroll to position [0, 0]
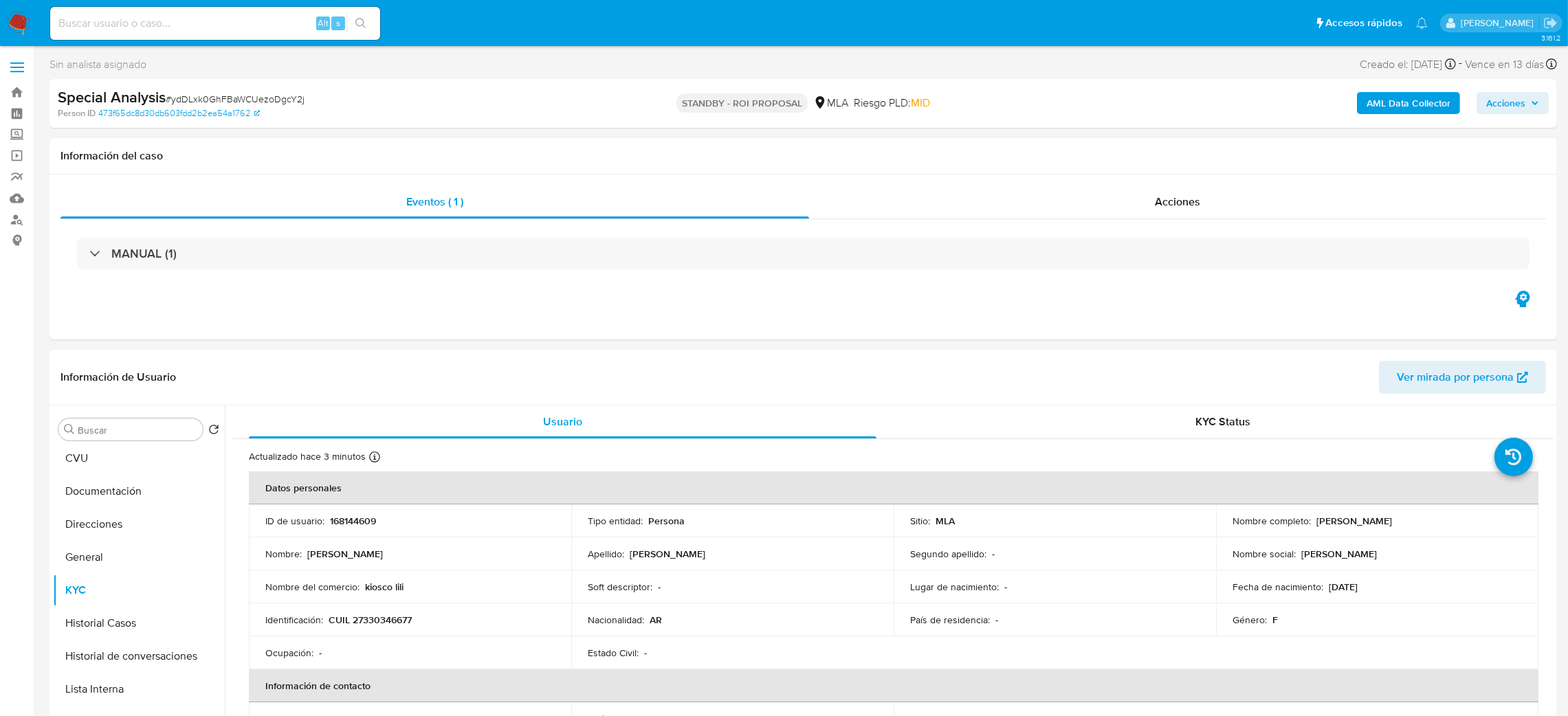
click at [20, 28] on img at bounding box center [19, 23] width 24 height 24
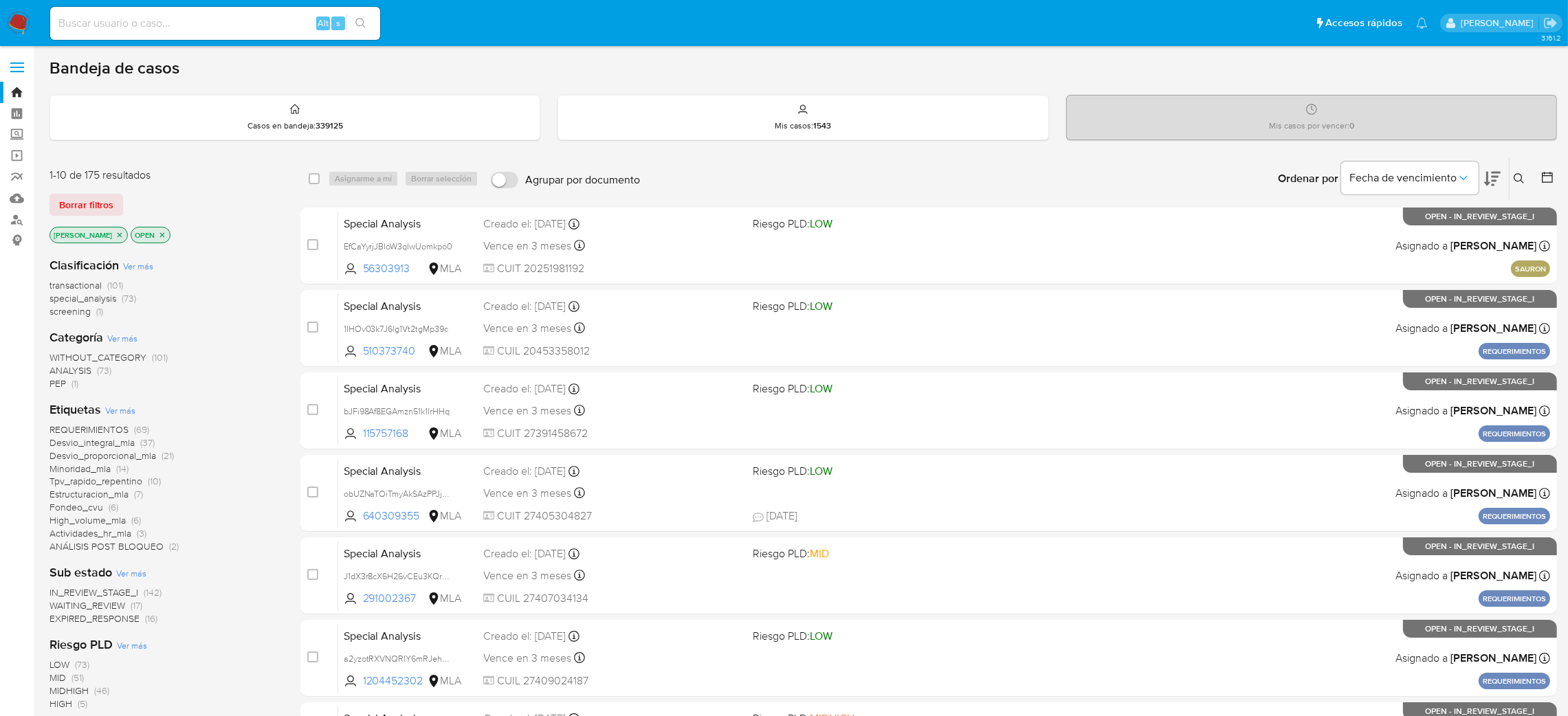
click at [286, 22] on input at bounding box center [214, 23] width 330 height 18
paste input "103999285"
type input "103999285"
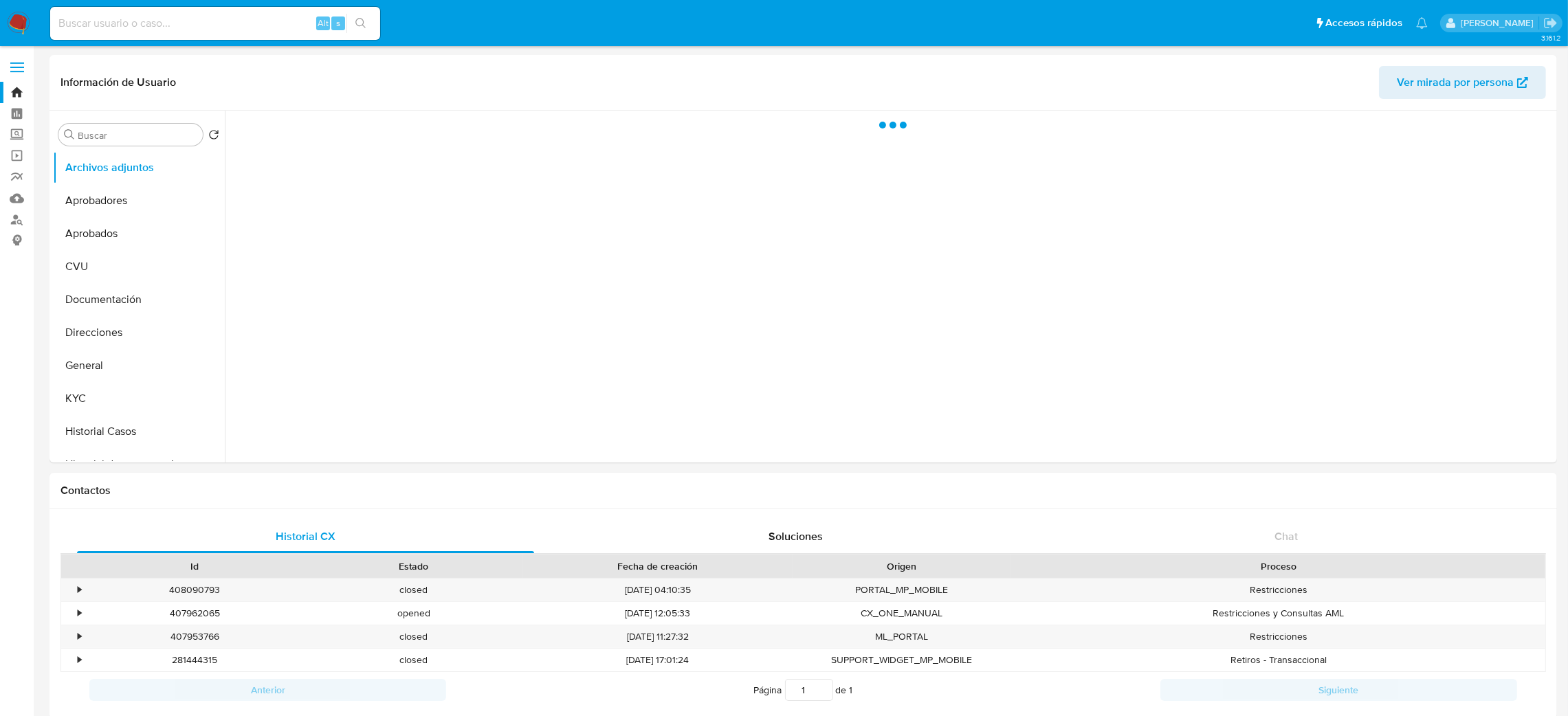
select select "10"
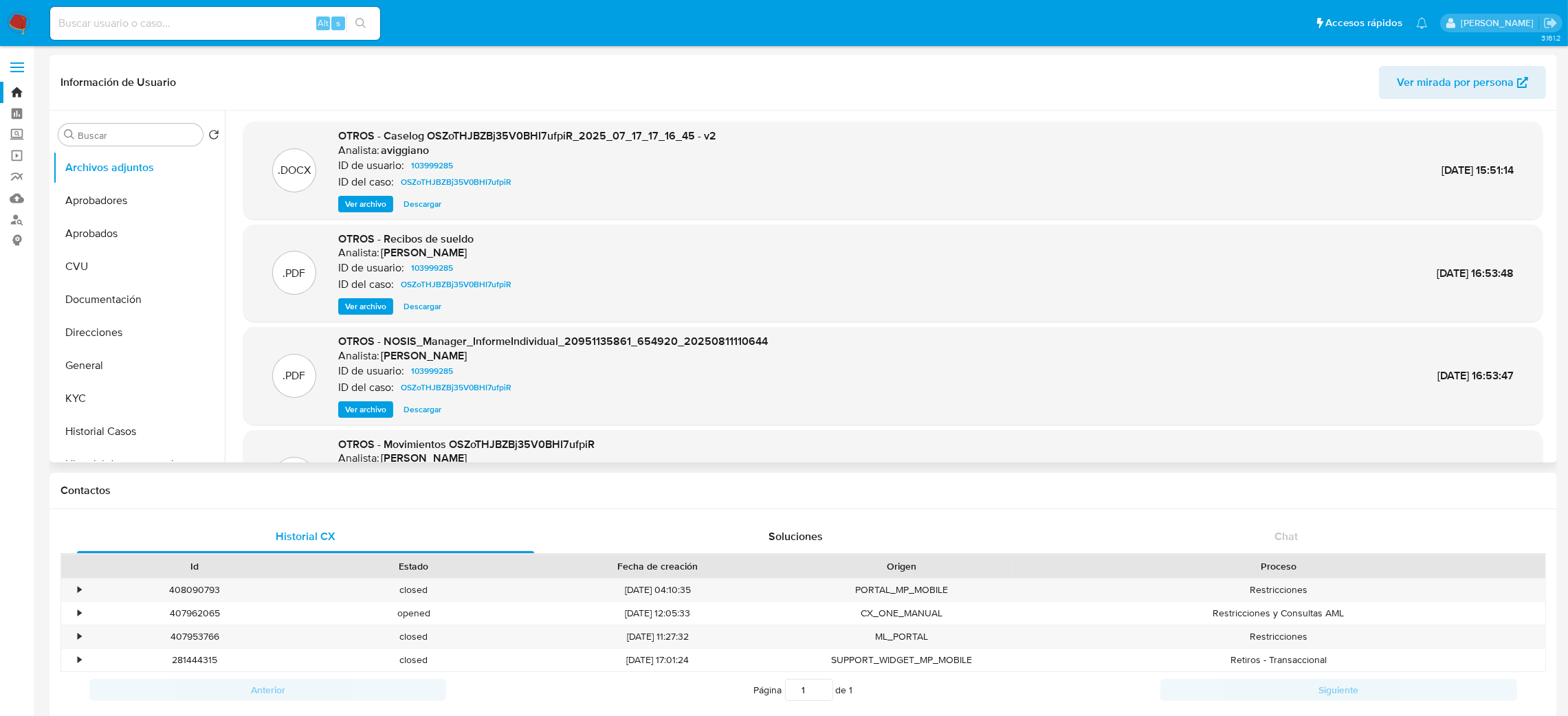
click at [368, 204] on span "Ver archivo" at bounding box center [365, 204] width 41 height 14
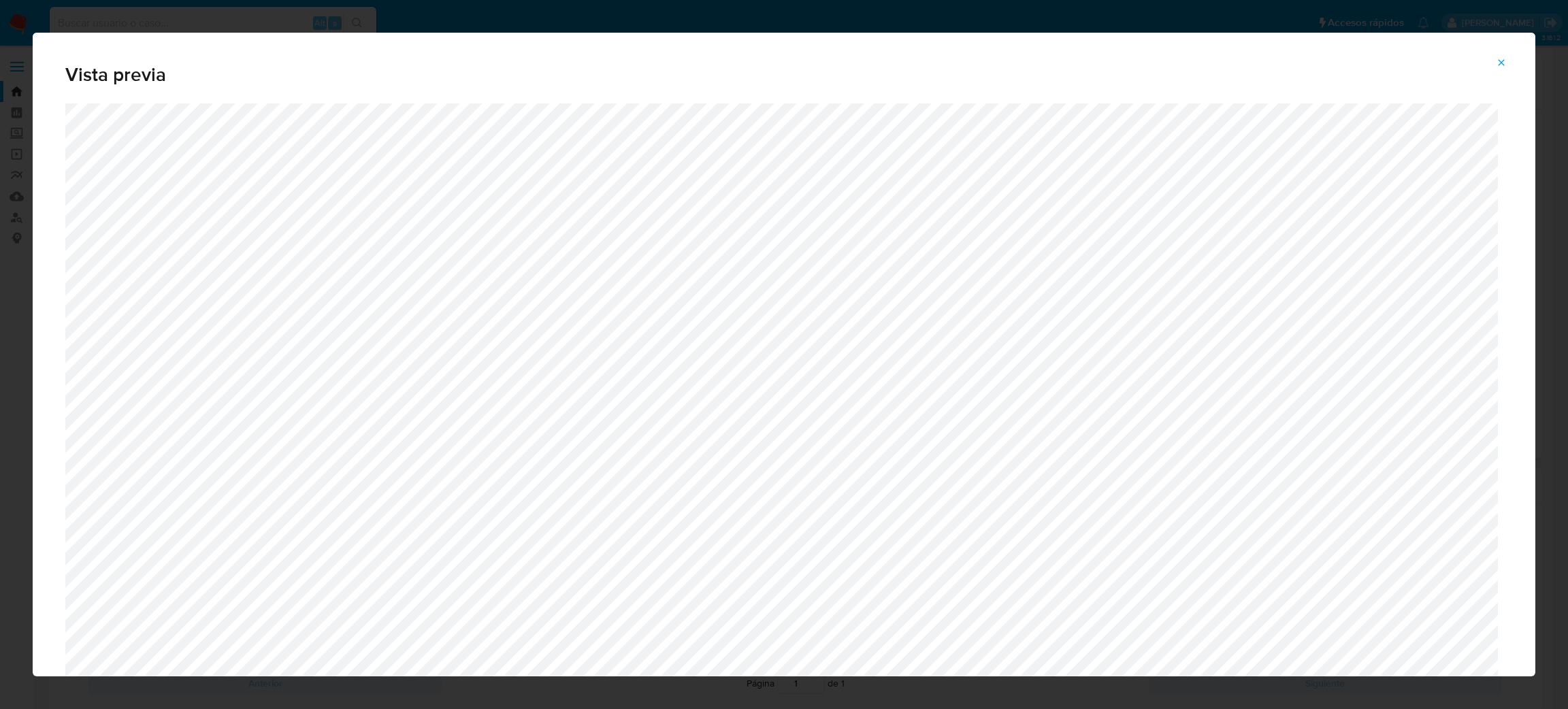
click at [1497, 65] on icon "Attachment preview" at bounding box center [1501, 62] width 11 height 11
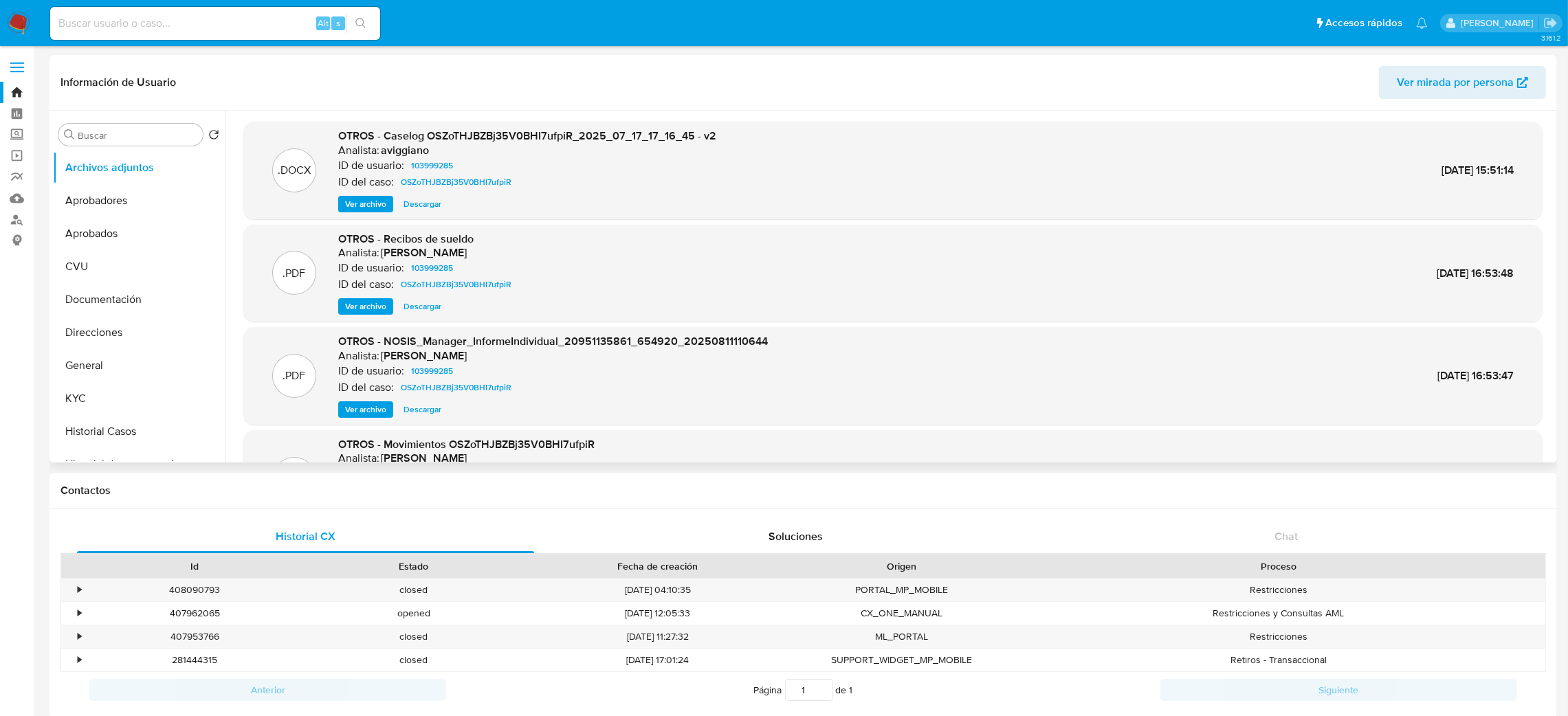
drag, startPoint x: 18, startPoint y: 15, endPoint x: 105, endPoint y: 1, distance: 88.1
click at [18, 16] on img at bounding box center [19, 23] width 24 height 24
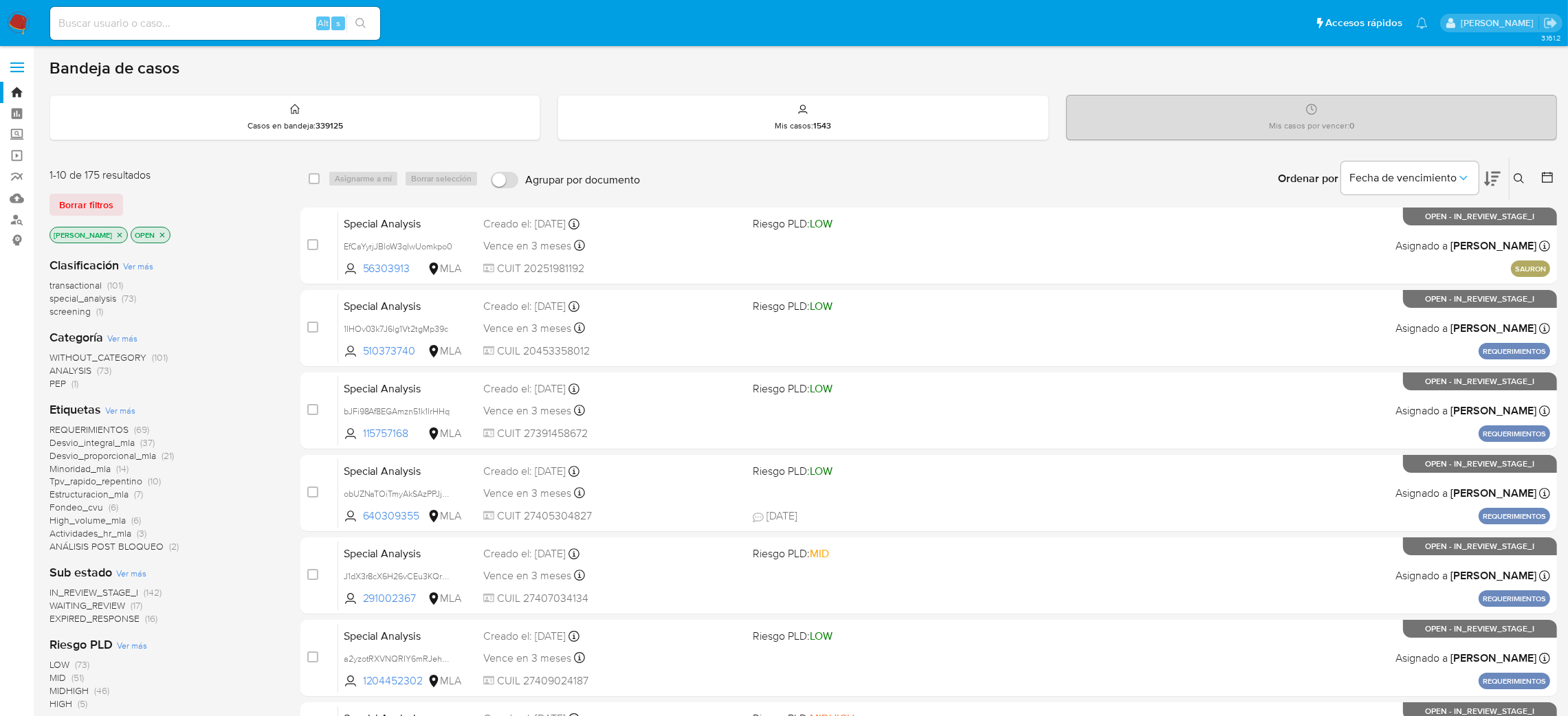
click at [282, 27] on input at bounding box center [214, 23] width 330 height 18
paste input "3oQPnUAEwzcJL4bU06XzUon6"
type input "3oQPnUAEwzcJL4bU06XzUon6"
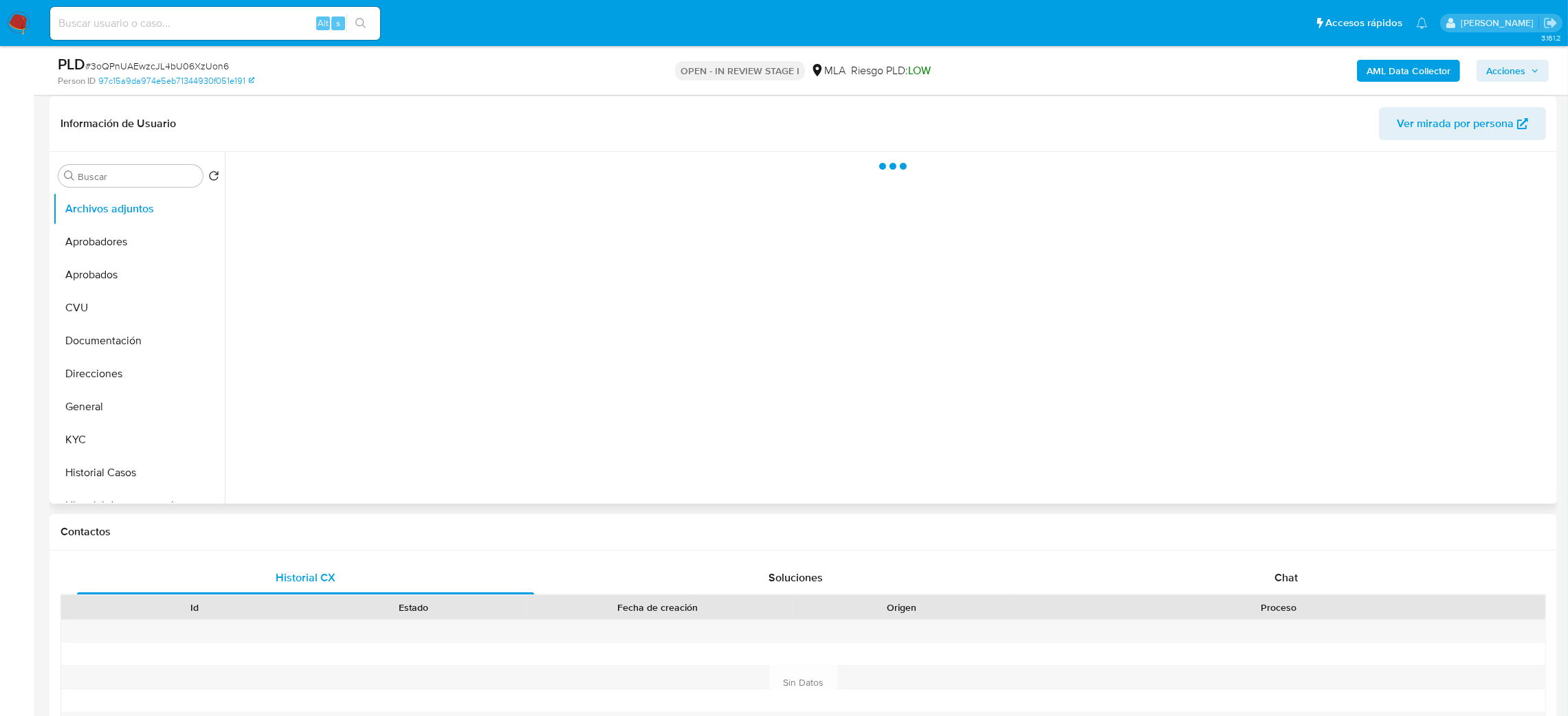
scroll to position [206, 0]
click at [1187, 580] on div "Chat" at bounding box center [1286, 576] width 457 height 33
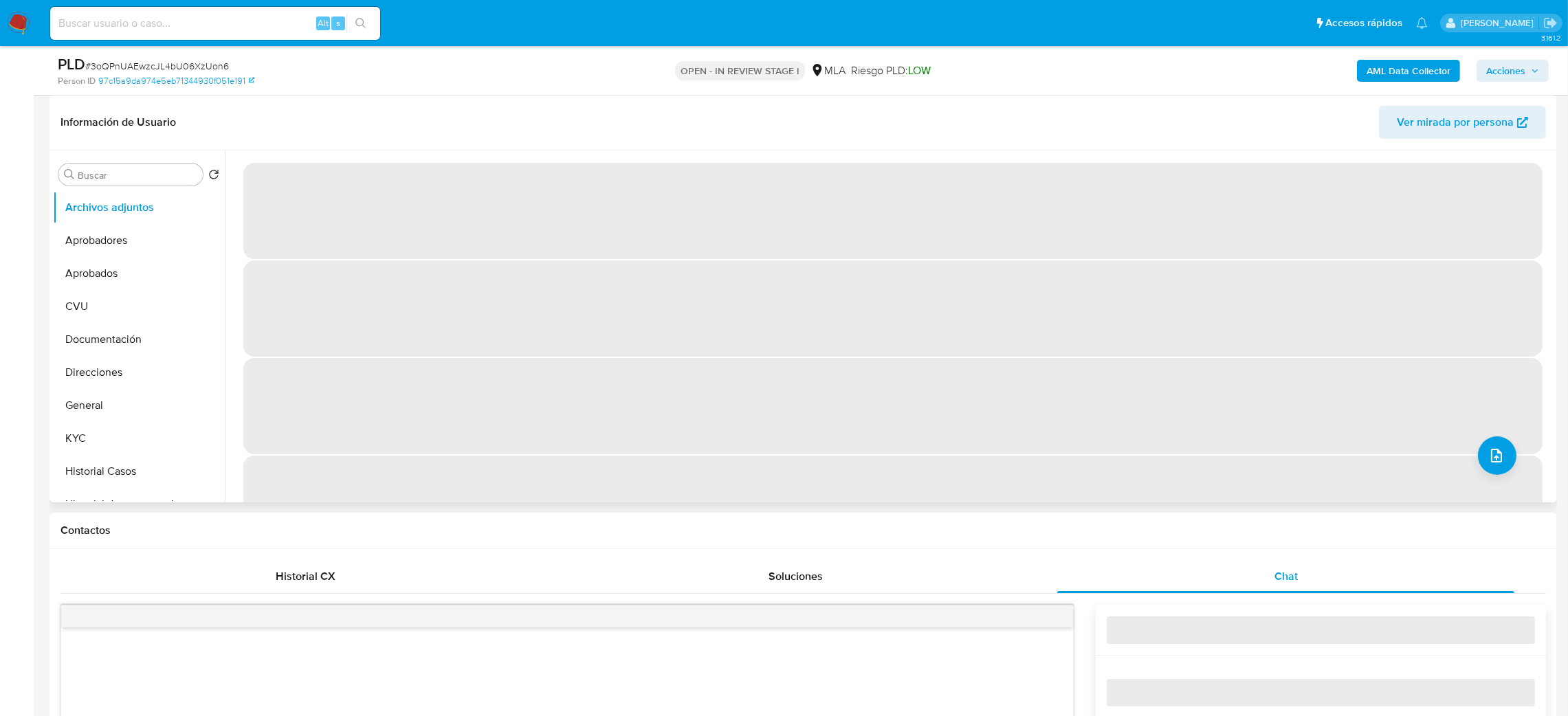
select select "10"
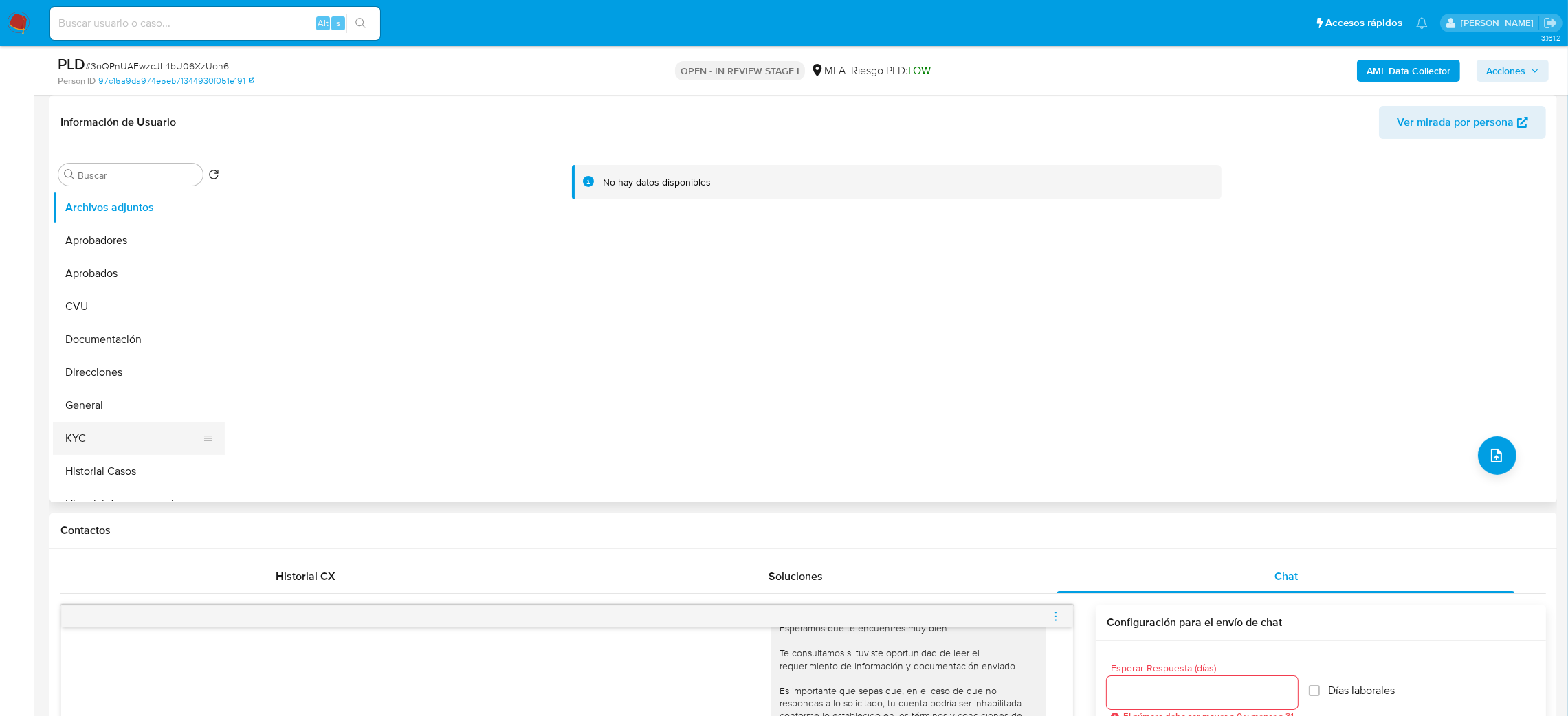
click at [112, 433] on button "KYC" at bounding box center [133, 438] width 161 height 33
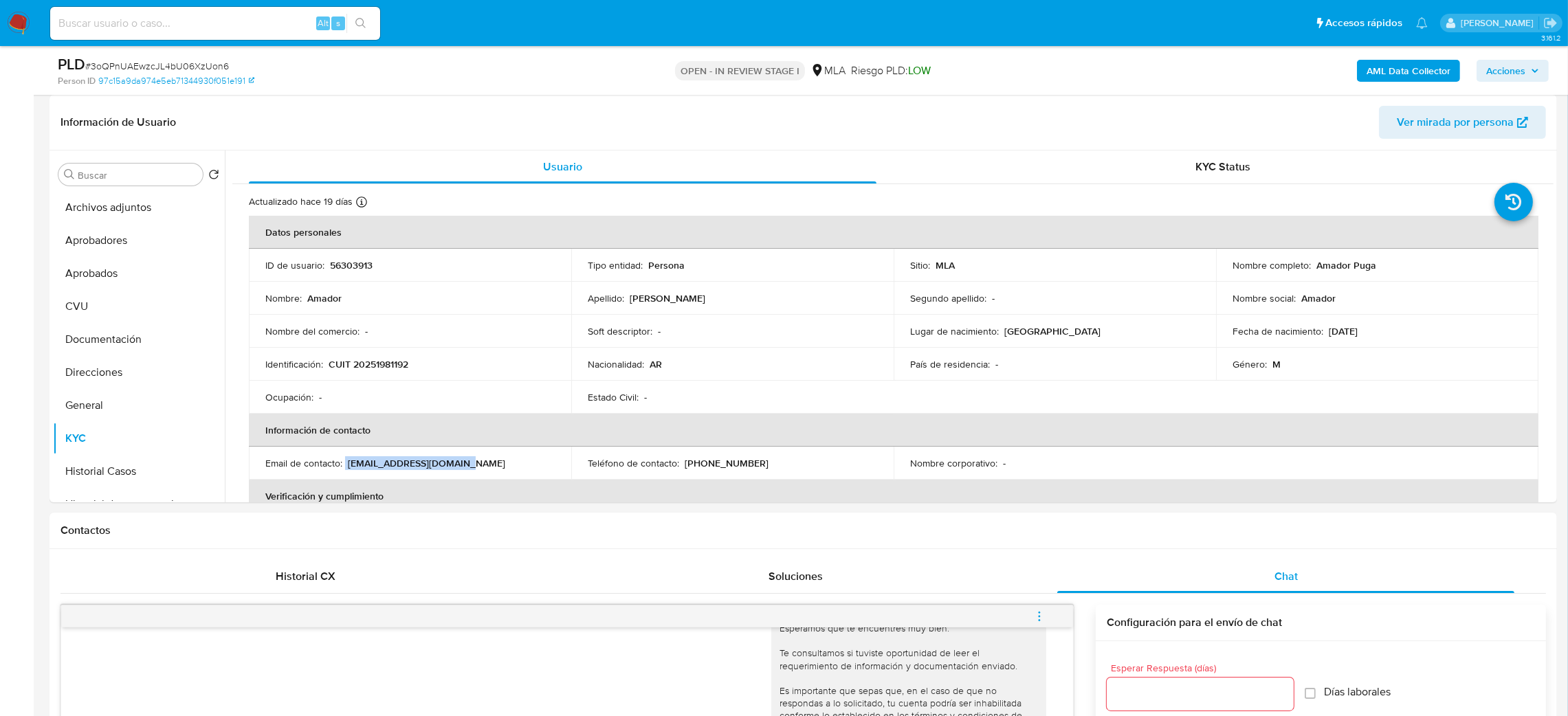
drag, startPoint x: 345, startPoint y: 464, endPoint x: 468, endPoint y: 464, distance: 123.0
click at [468, 464] on div "Email de contacto : amadorpuga@yahoo.com.ar" at bounding box center [410, 463] width 289 height 12
copy div "amadorpuga@yahoo.com.ar"
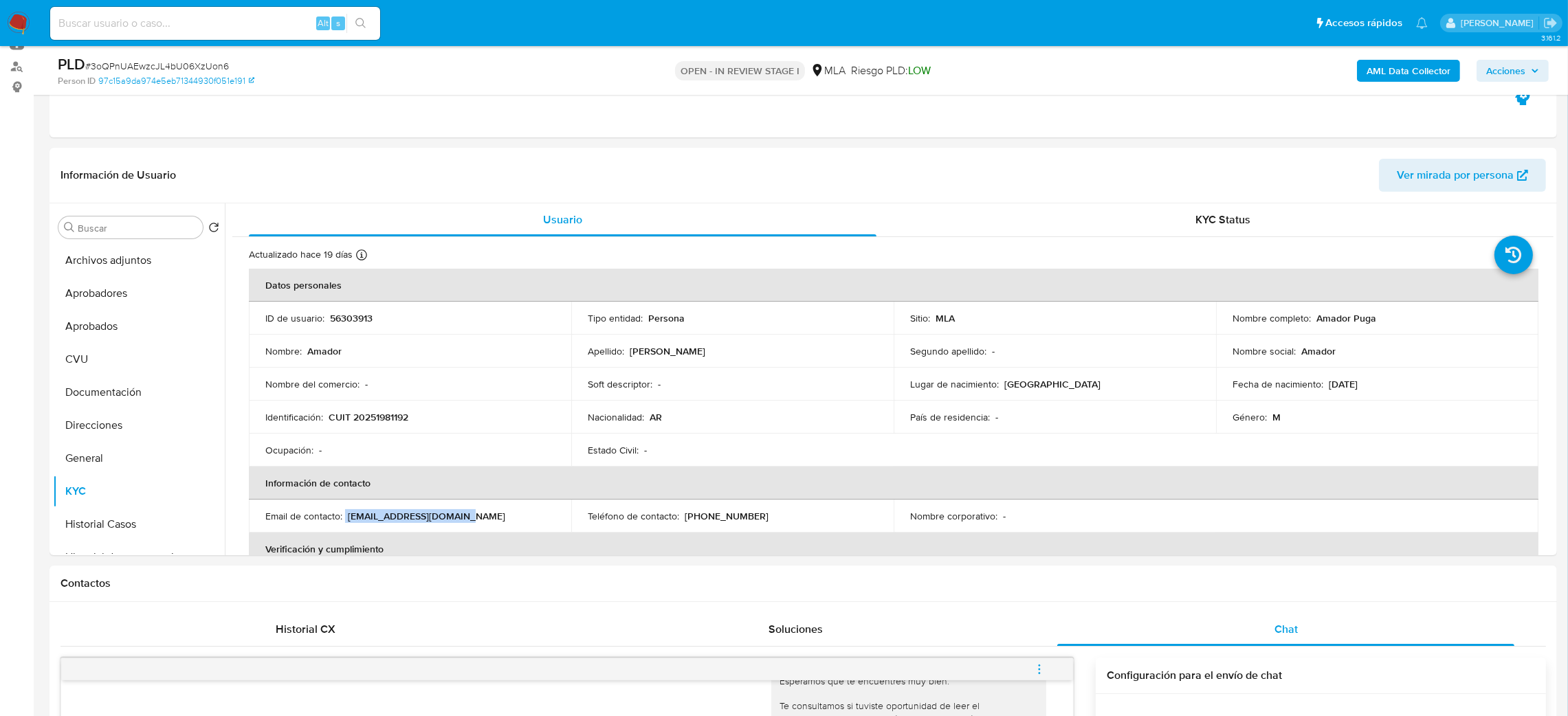
scroll to position [103, 0]
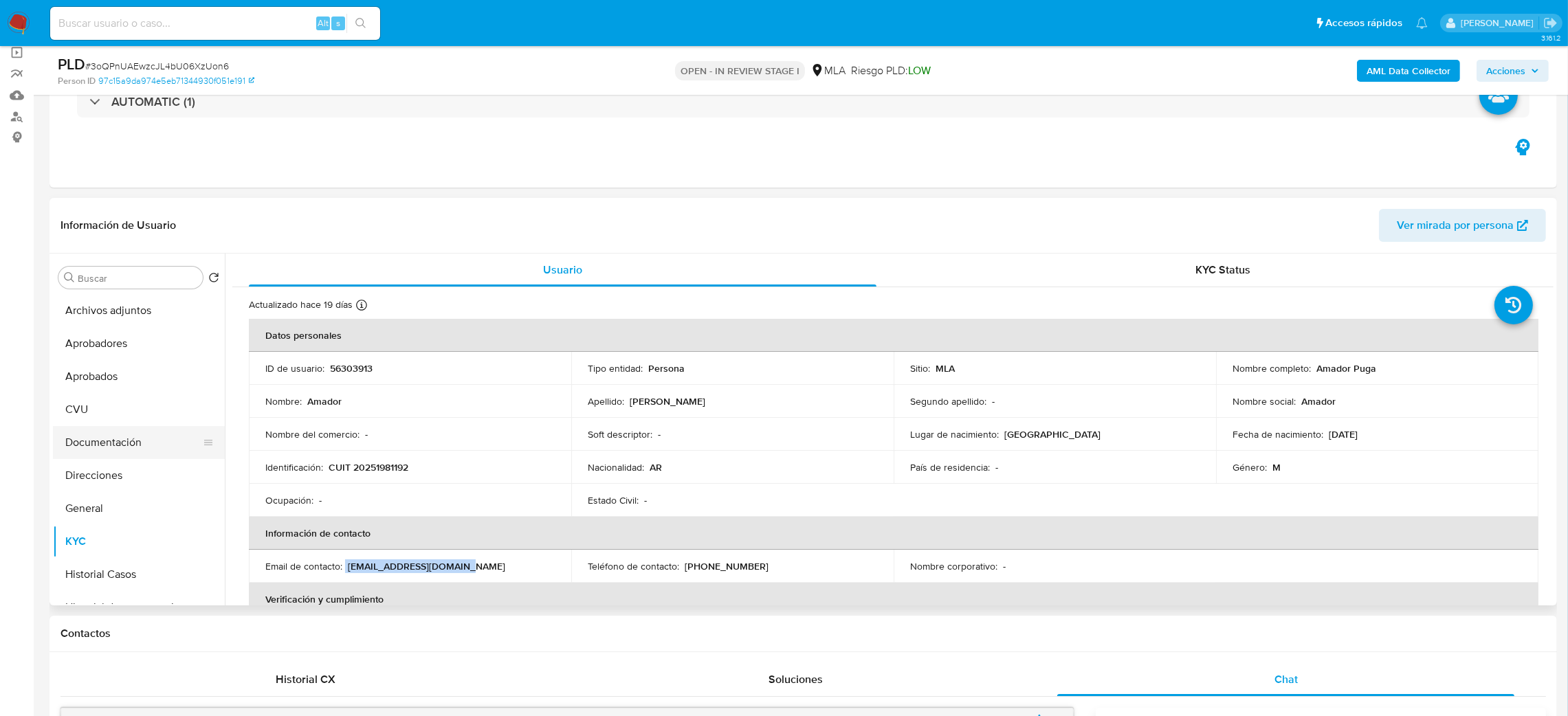
click at [97, 441] on button "Documentación" at bounding box center [133, 442] width 161 height 33
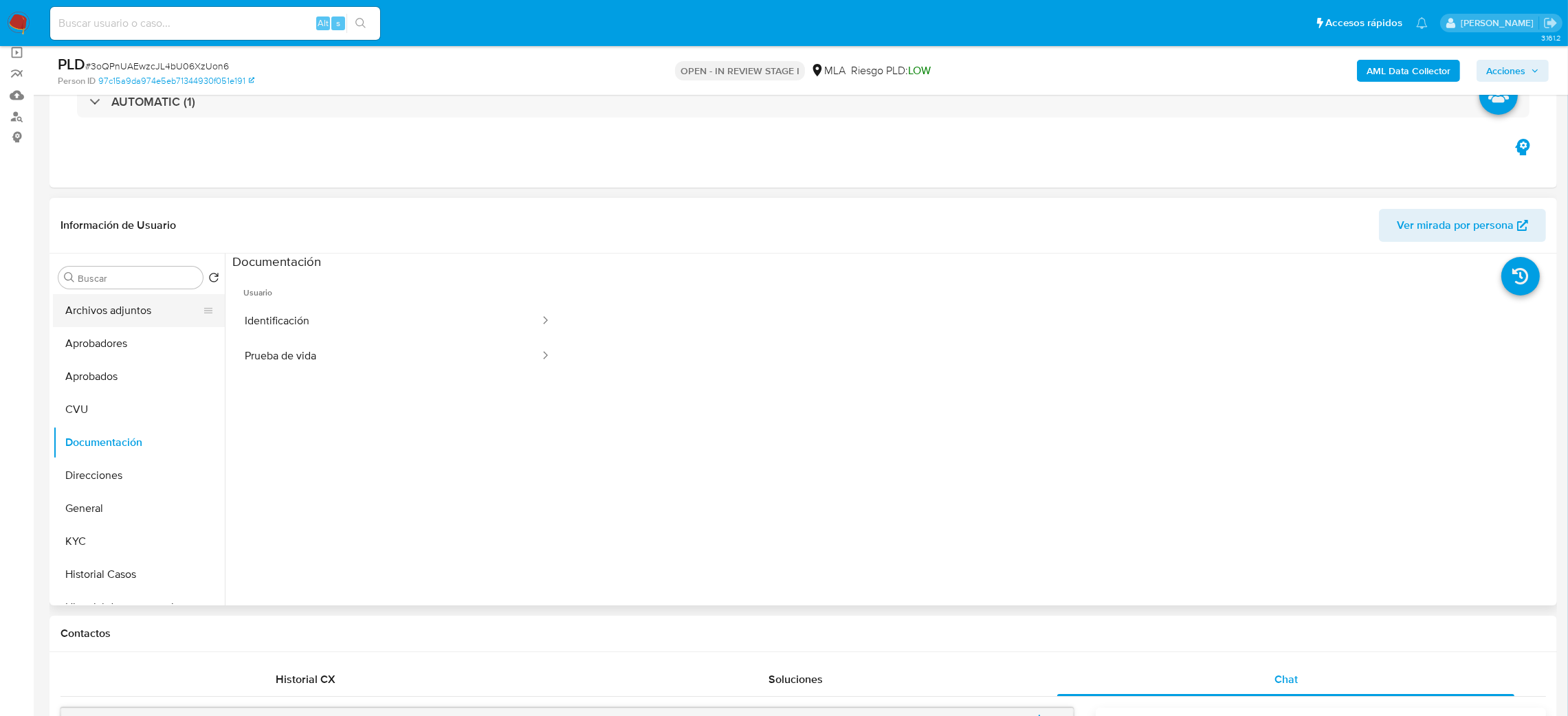
click at [123, 320] on button "Archivos adjuntos" at bounding box center [133, 311] width 161 height 33
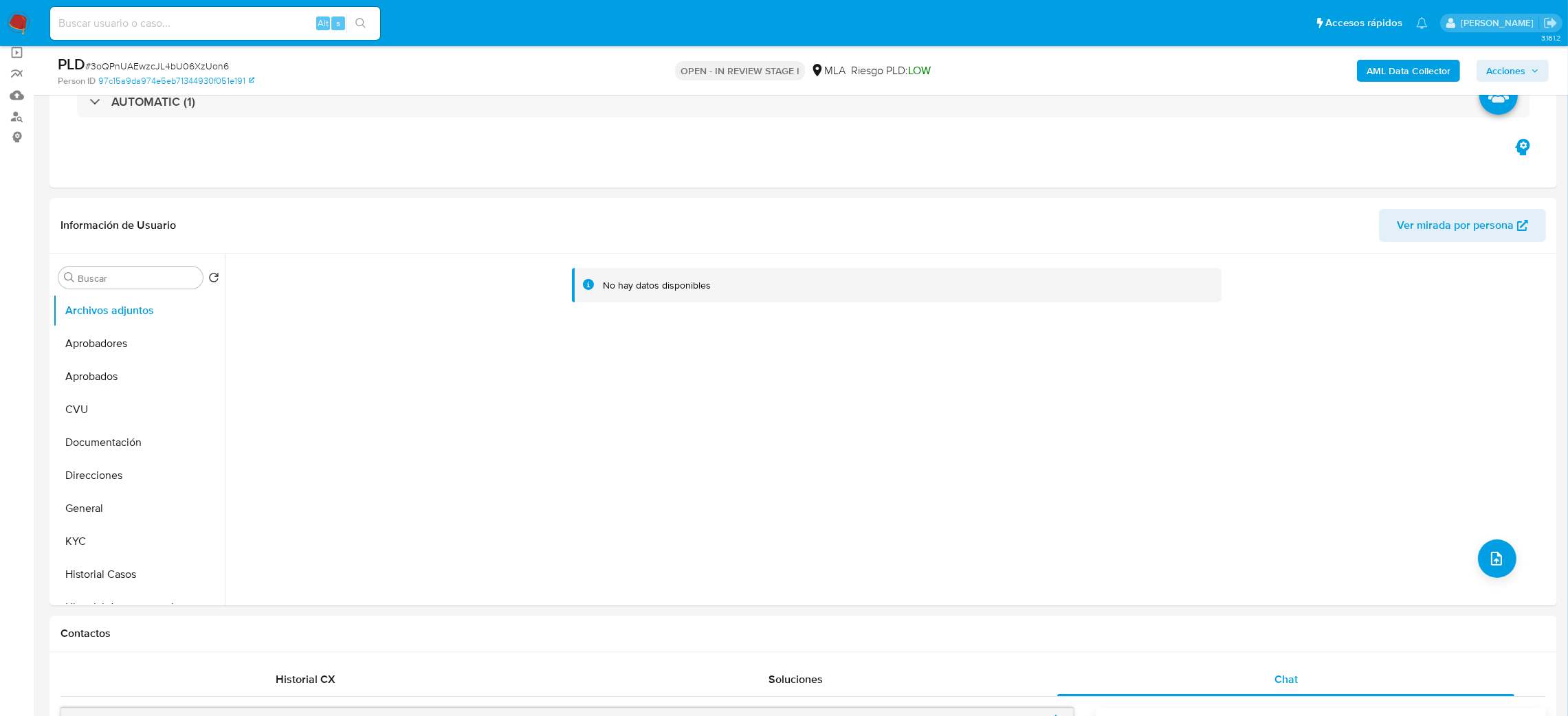
click at [168, 66] on span "# 3oQPnUAEwzcJL4bU06XzUon6" at bounding box center [157, 66] width 144 height 14
copy span "3oQPnUAEwzcJL4bU06XzUon6"
click at [86, 552] on button "KYC" at bounding box center [133, 541] width 161 height 33
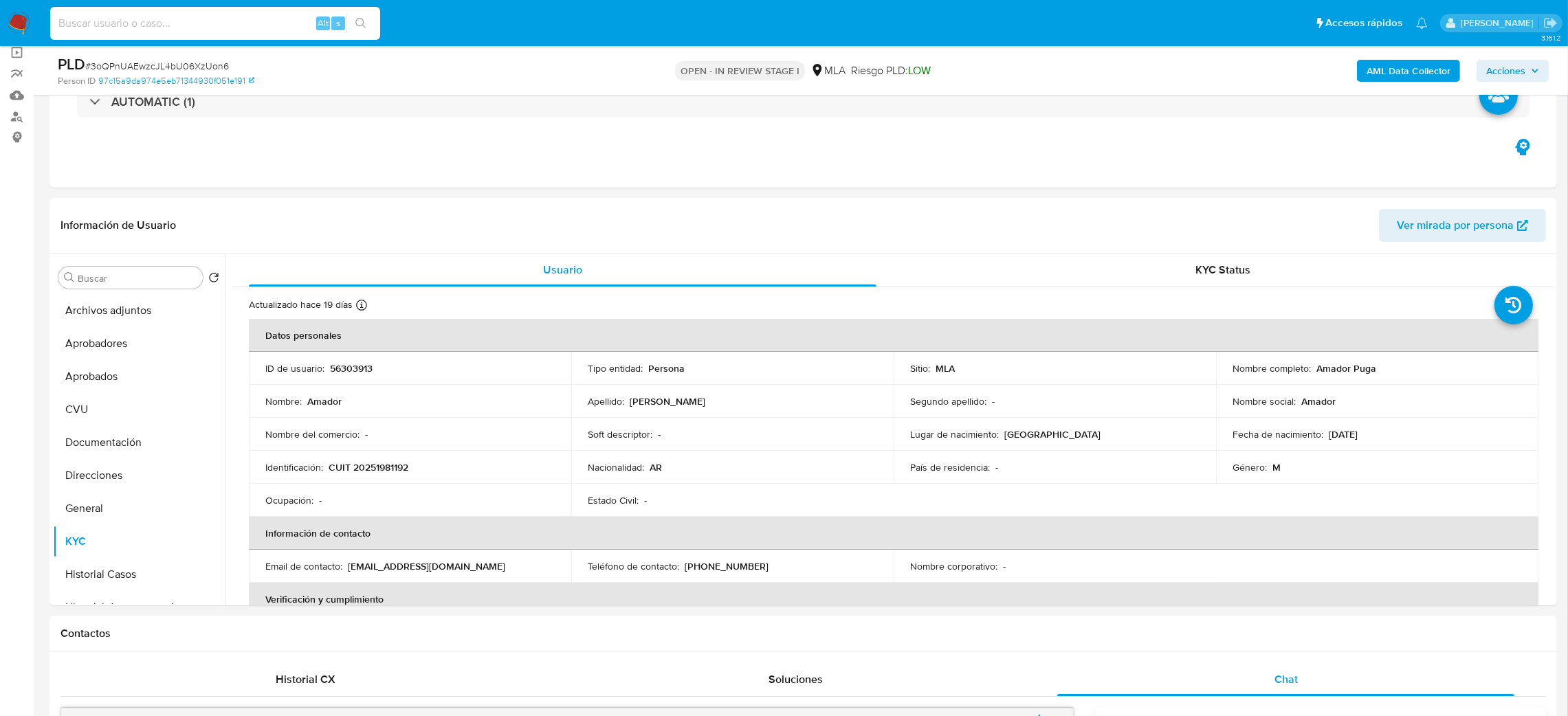
click at [282, 16] on input at bounding box center [214, 23] width 330 height 18
paste input "QwXeCqMUXrwiDClHckU7O3D2"
type input "QwXeCqMUXrwiDClHckU7O3D2"
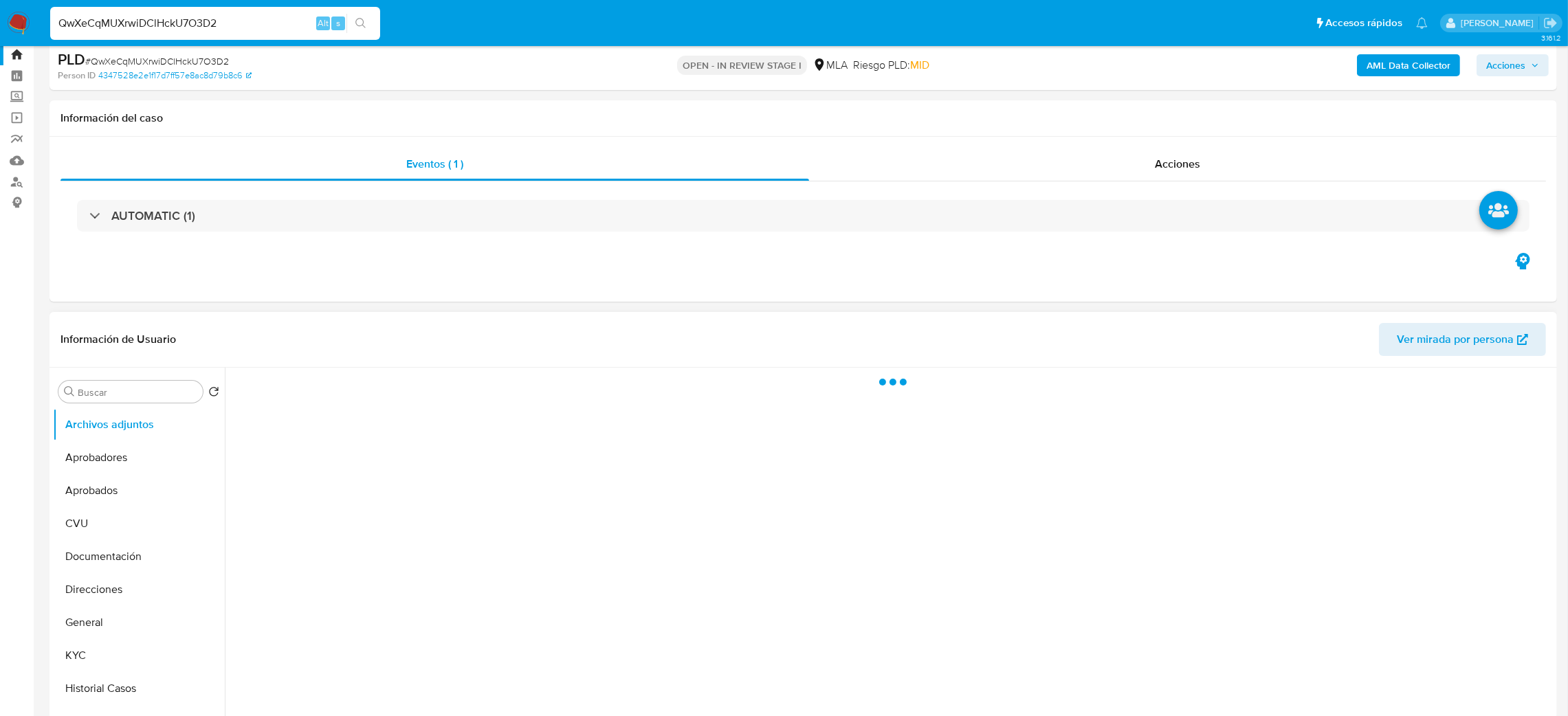
scroll to position [103, 0]
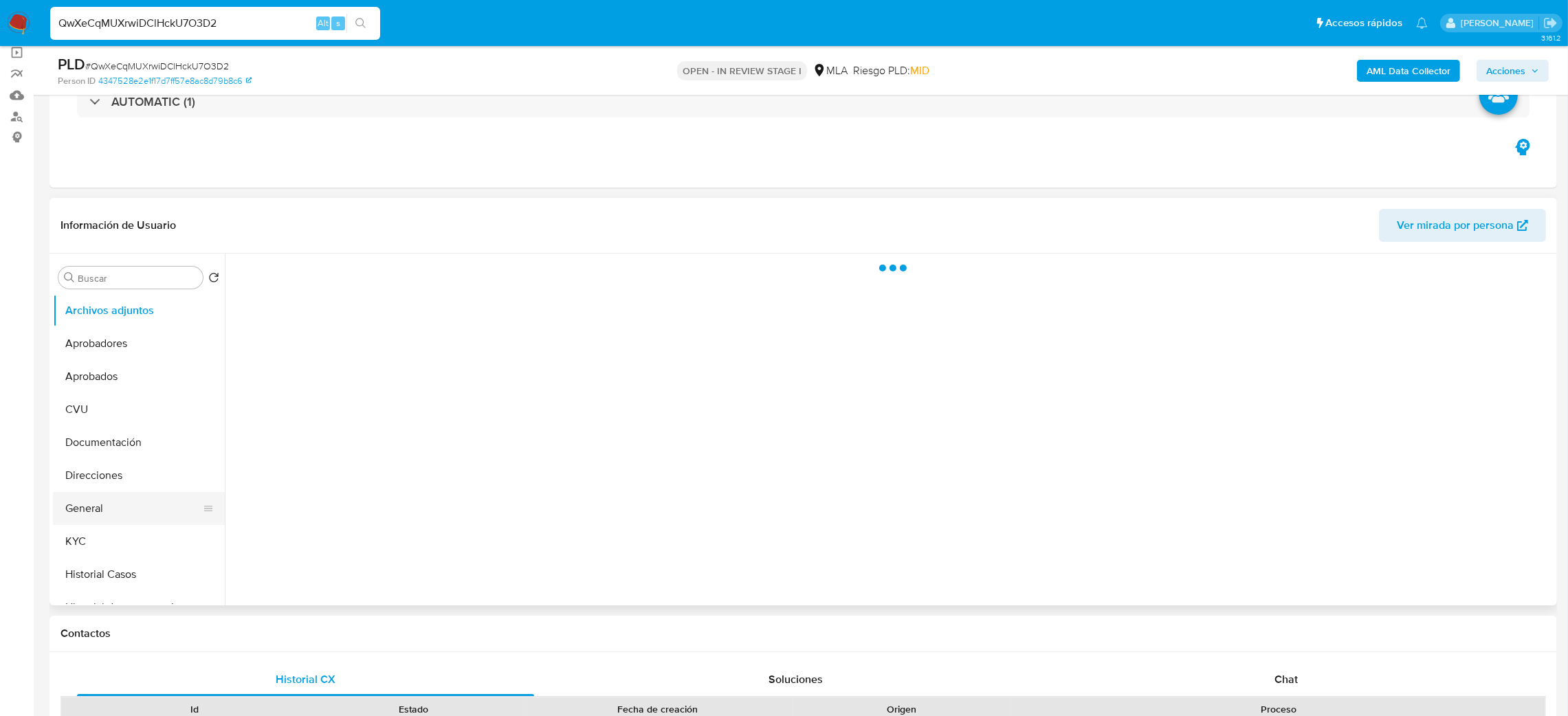
select select "10"
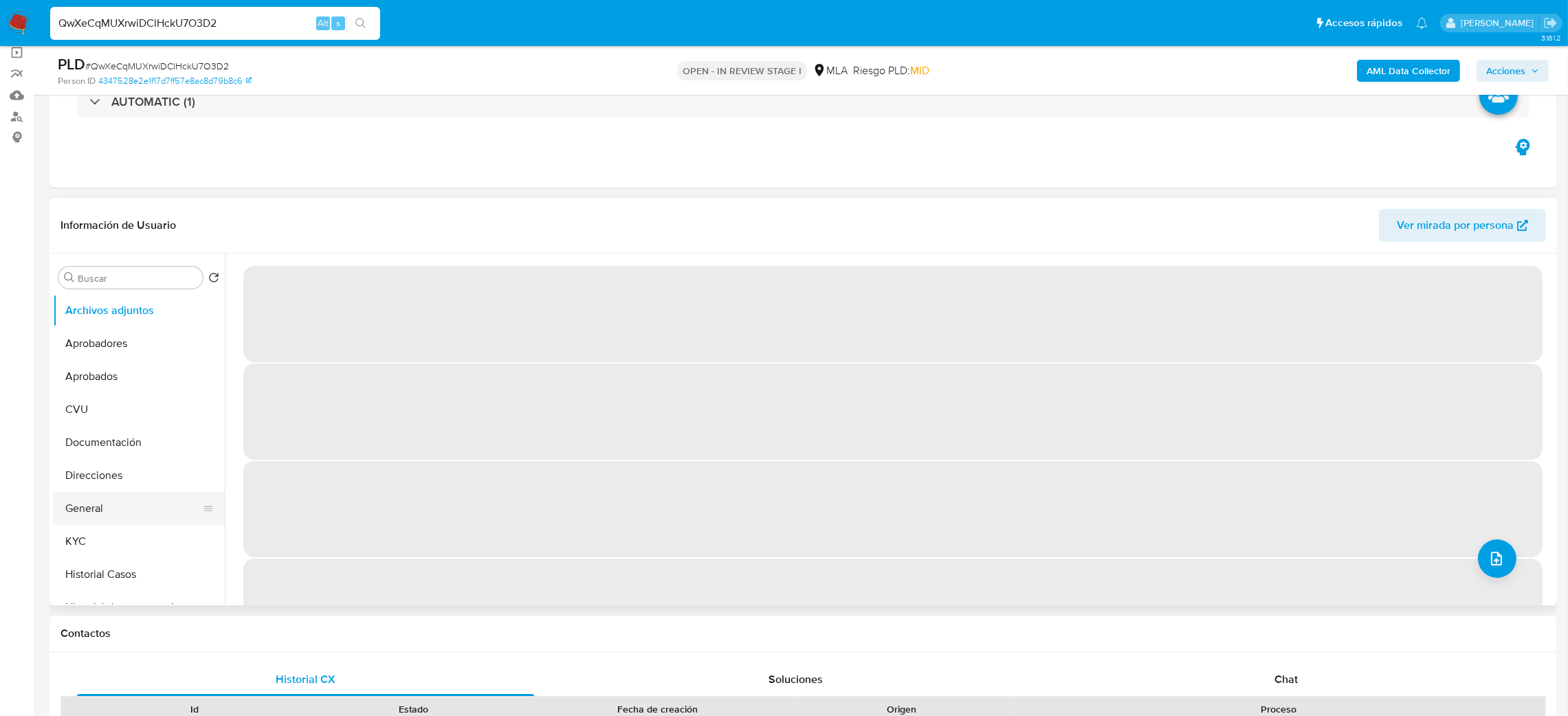
click at [110, 506] on button "General" at bounding box center [133, 509] width 161 height 33
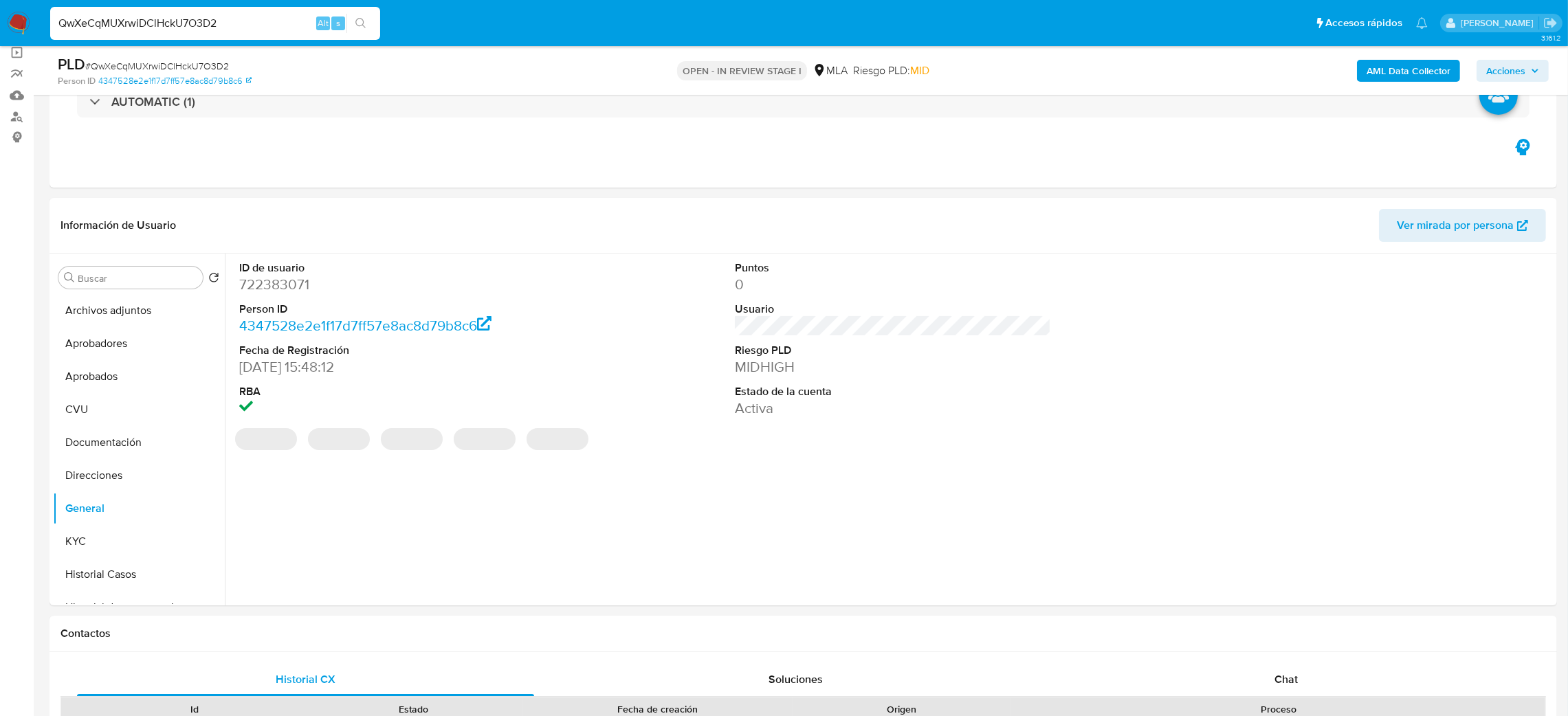
click at [273, 290] on dd "722383071" at bounding box center [398, 284] width 317 height 19
copy dd "722383071"
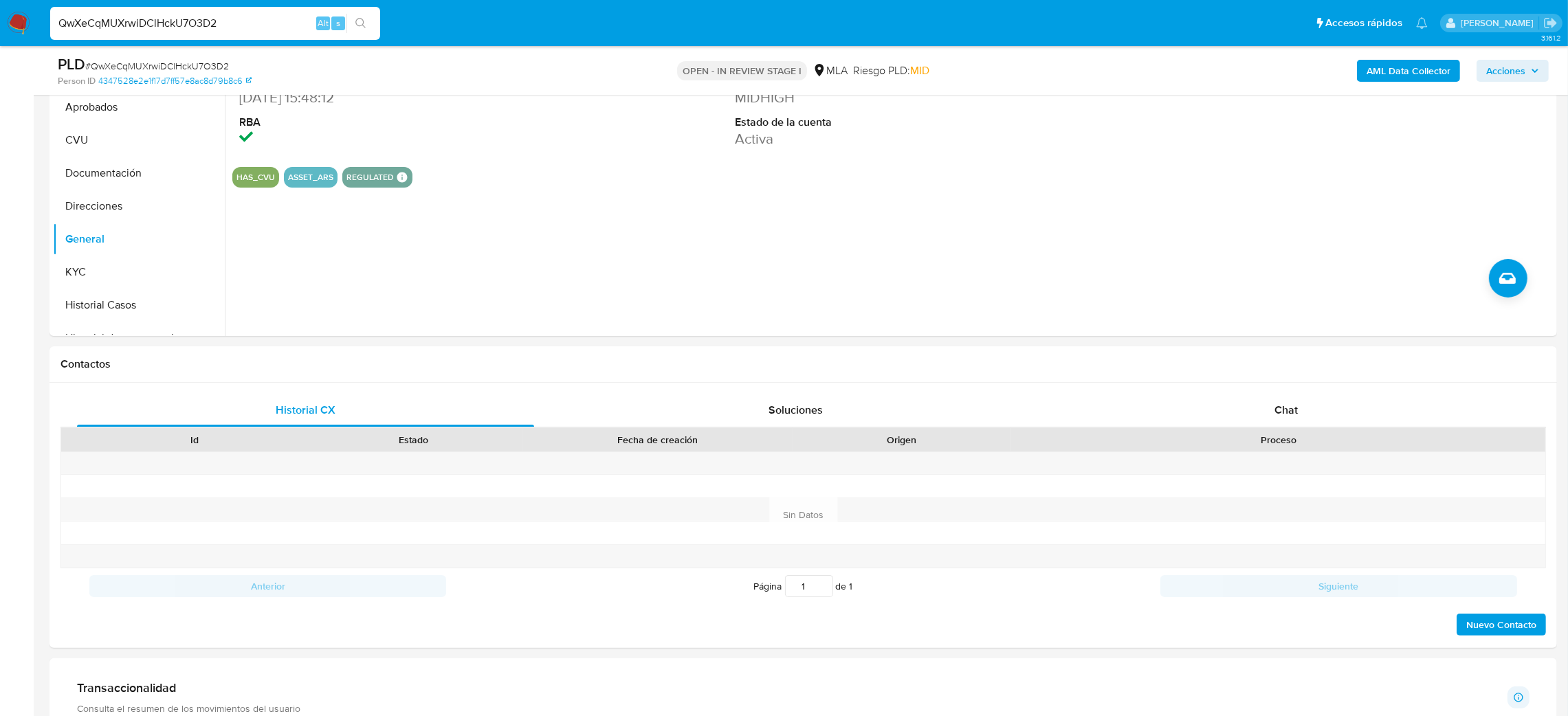
scroll to position [413, 0]
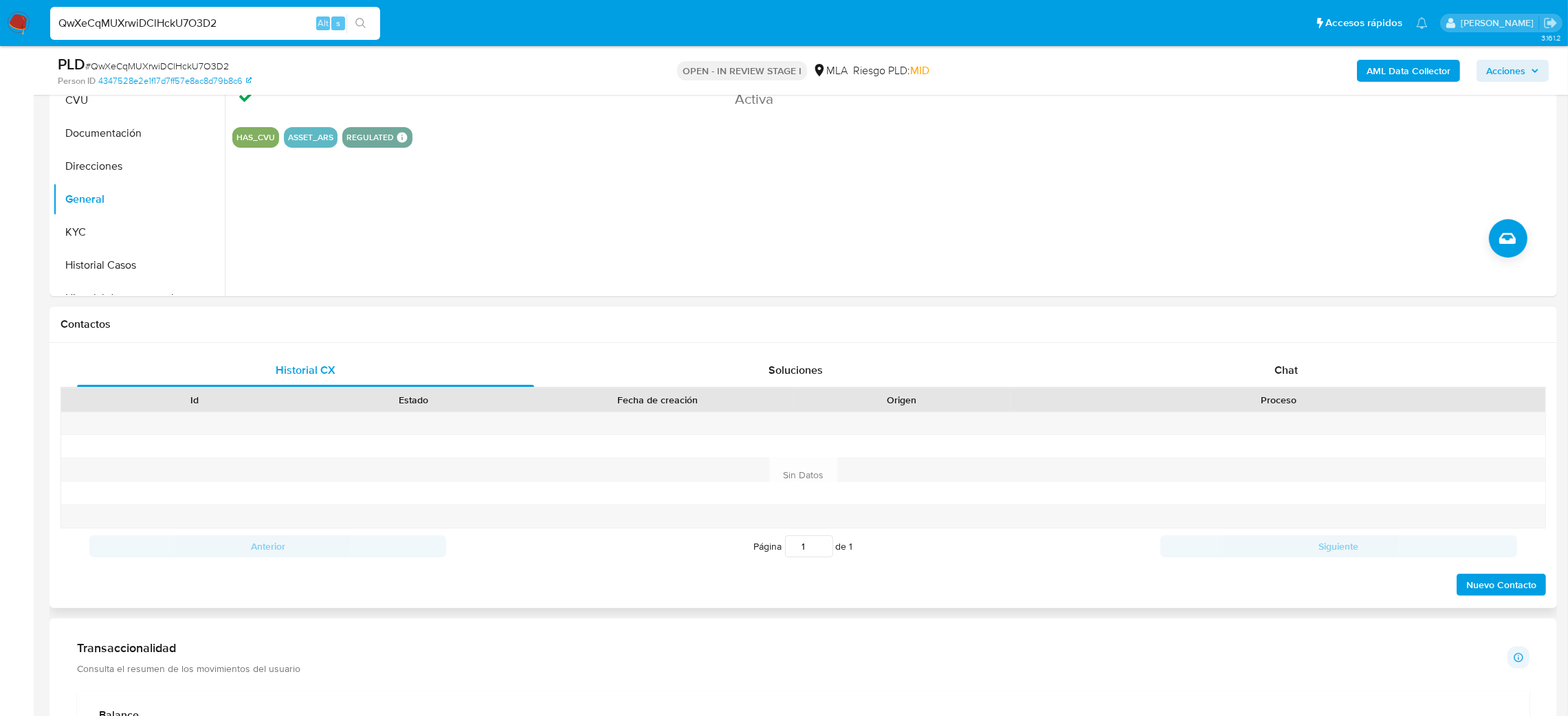
click at [1158, 350] on div "Historial CX Soluciones Chat Id Estado Fecha de creación Origen Proceso Anterio…" at bounding box center [803, 475] width 1507 height 265
click at [1149, 363] on div "Chat" at bounding box center [1286, 370] width 457 height 33
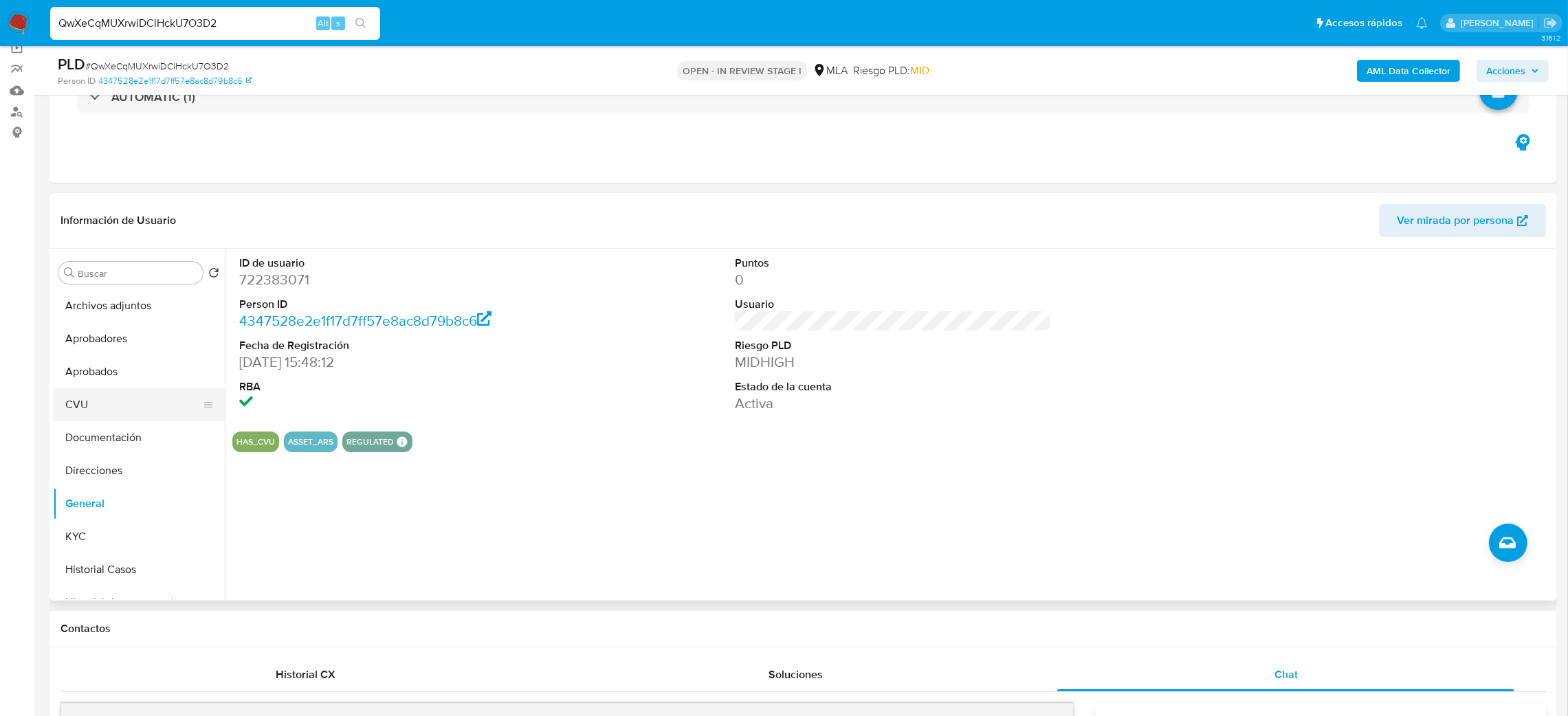
scroll to position [103, 0]
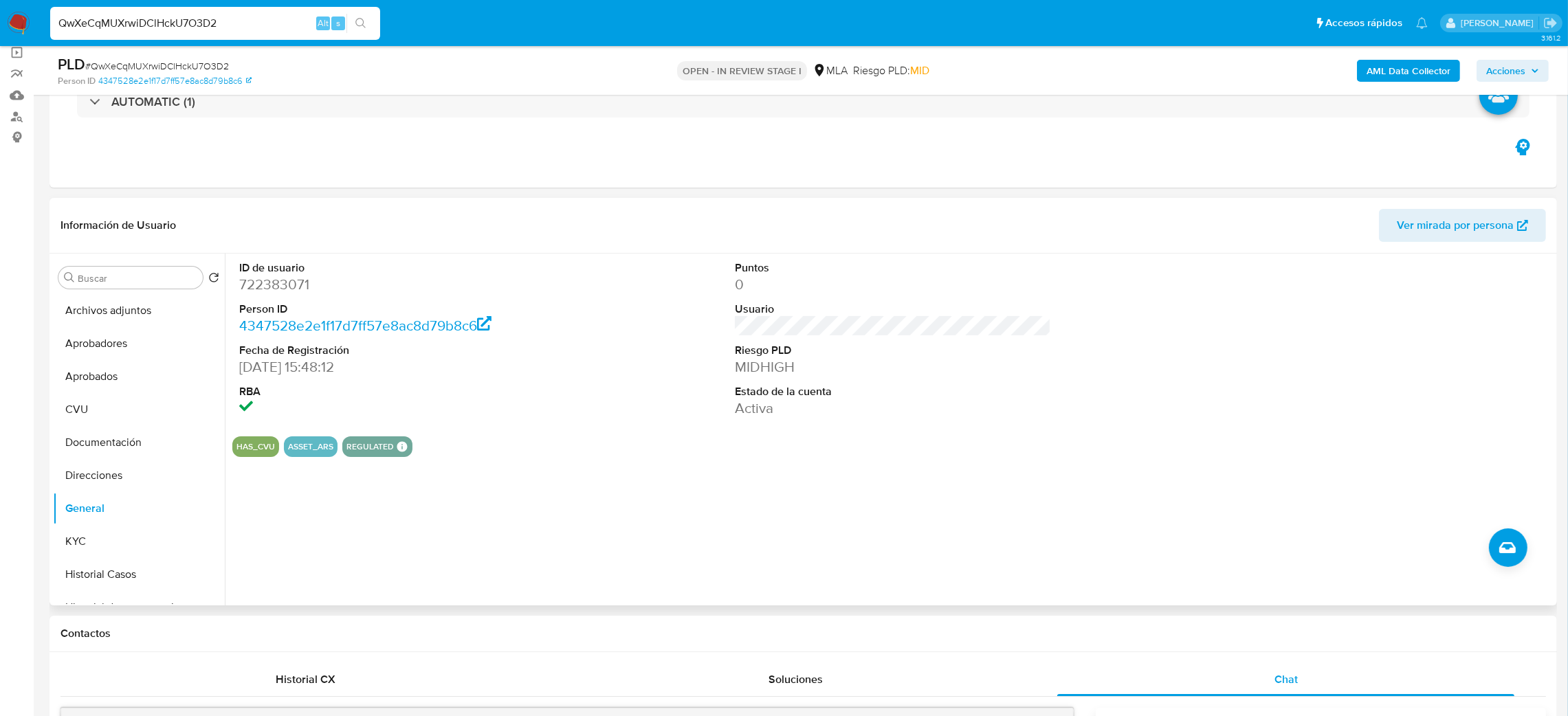
click at [279, 282] on dd "722383071" at bounding box center [398, 284] width 317 height 19
click at [135, 571] on button "Historial Casos" at bounding box center [133, 575] width 161 height 33
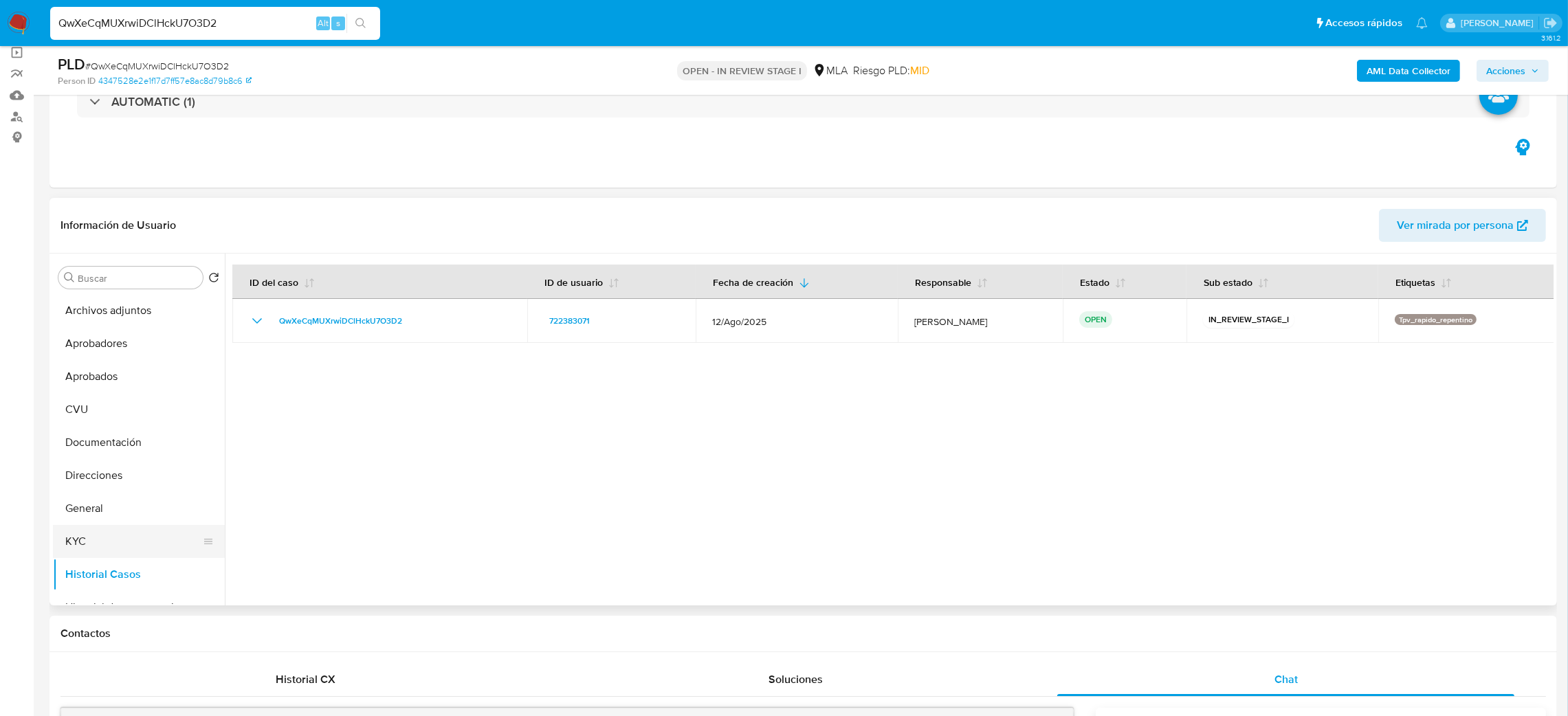
click at [121, 556] on button "KYC" at bounding box center [133, 541] width 161 height 33
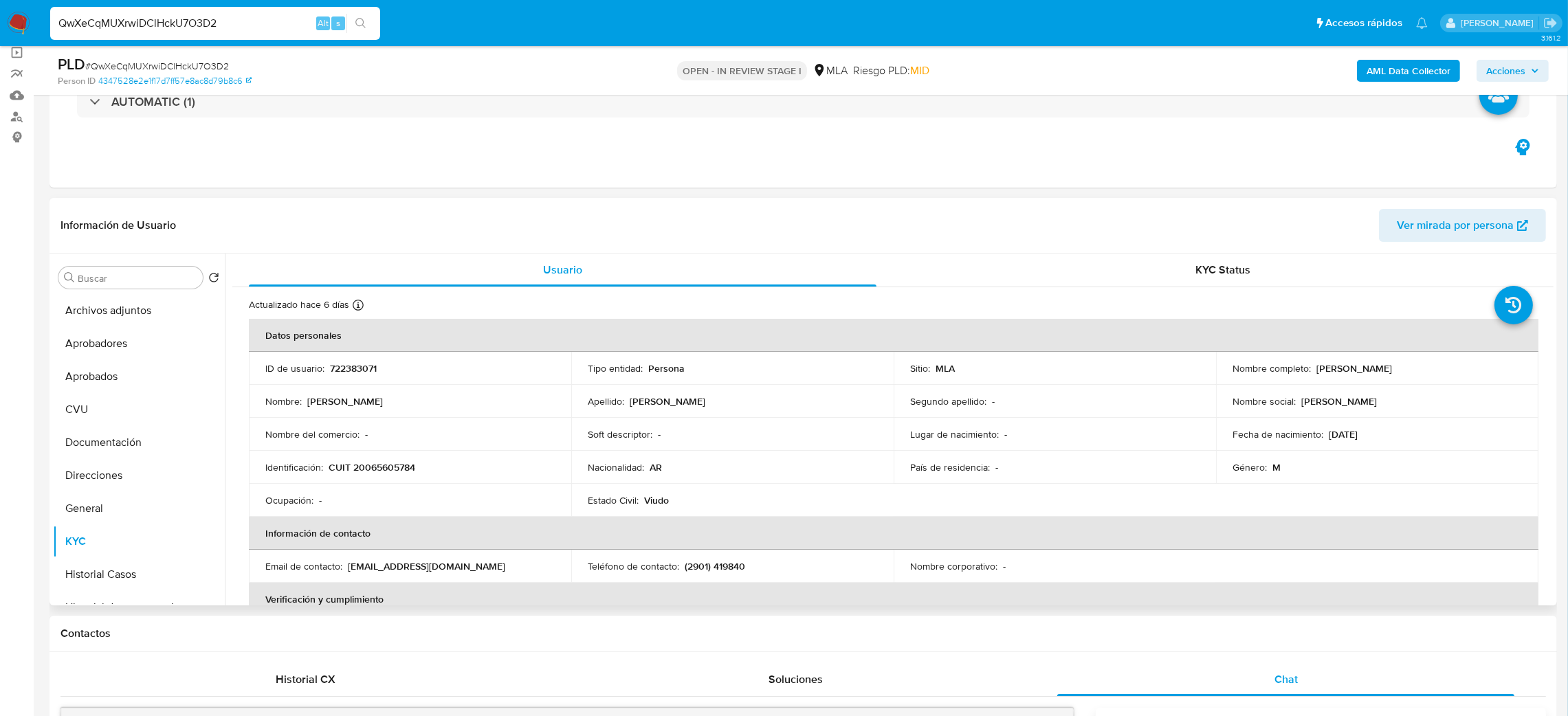
click at [344, 370] on p "722383071" at bounding box center [353, 368] width 47 height 12
copy p "722383071"
click at [204, 62] on span "# QwXeCqMUXrwiDClHckU7O3D2" at bounding box center [157, 66] width 144 height 14
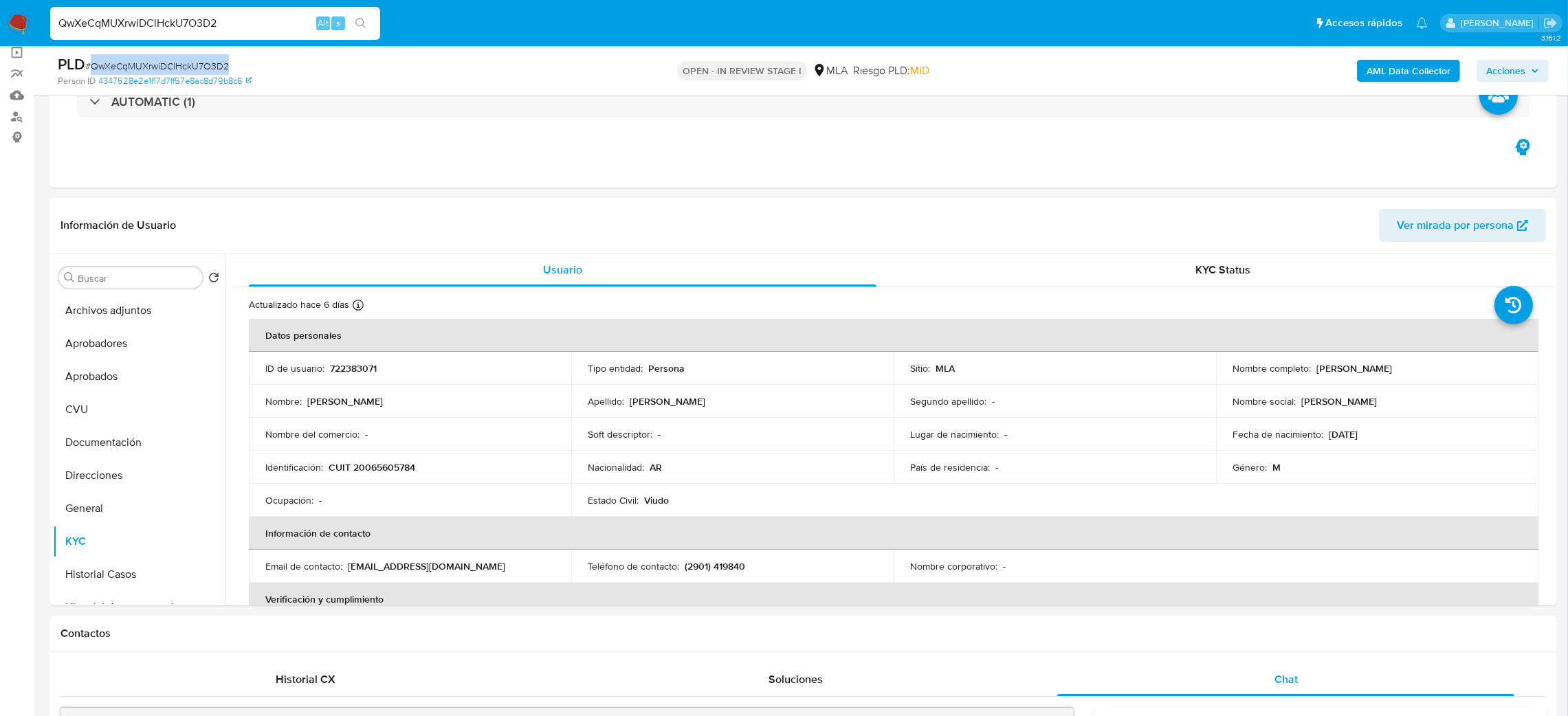
copy span "QwXeCqMUXrwiDClHckU7O3D2"
drag, startPoint x: 344, startPoint y: 573, endPoint x: 490, endPoint y: 563, distance: 146.3
click at [490, 563] on div "Email de contacto : rodolfomariosilva@hotmail.com" at bounding box center [410, 566] width 289 height 12
copy div "rodolfomariosilva@hotmail.com"
click at [113, 432] on button "Documentación" at bounding box center [133, 442] width 161 height 33
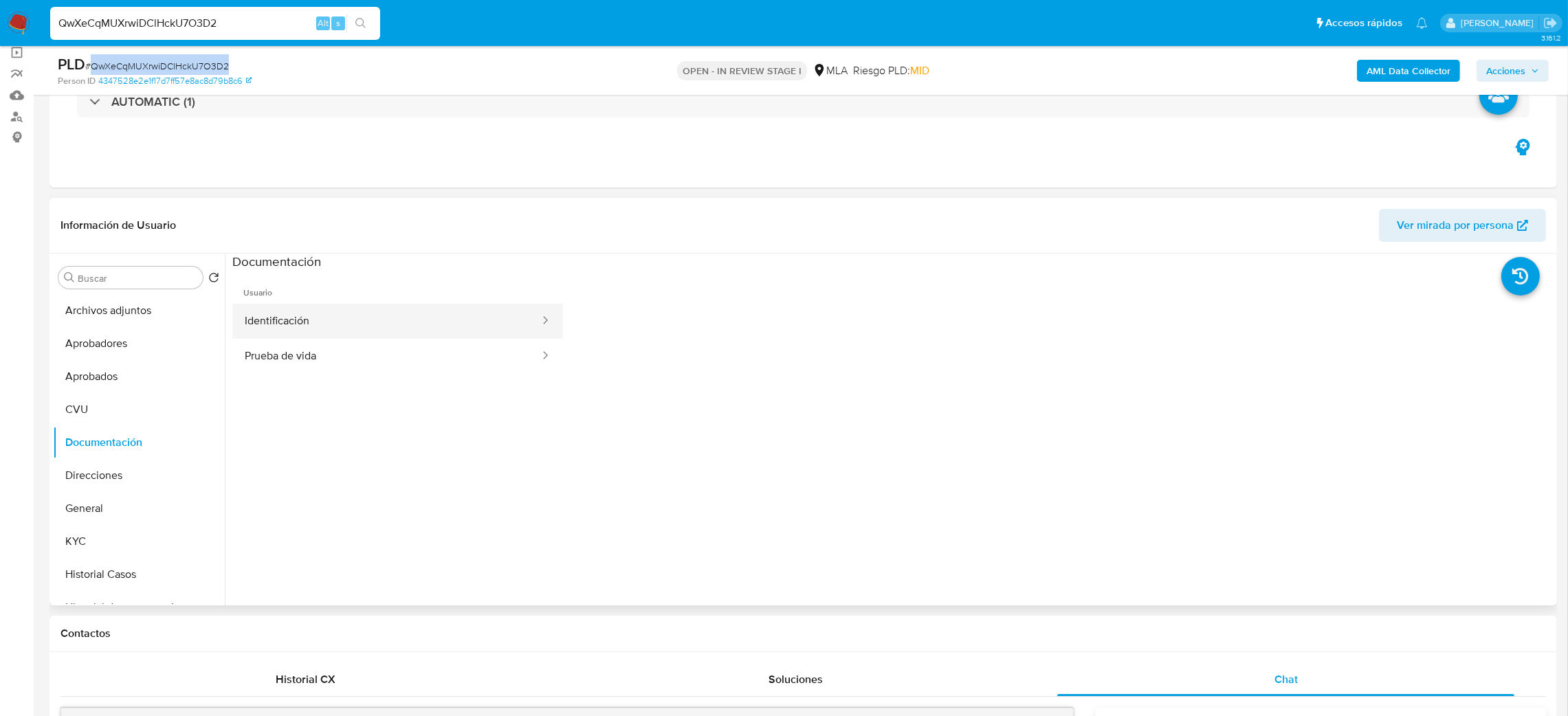
click at [313, 322] on button "Identificación" at bounding box center [386, 321] width 308 height 35
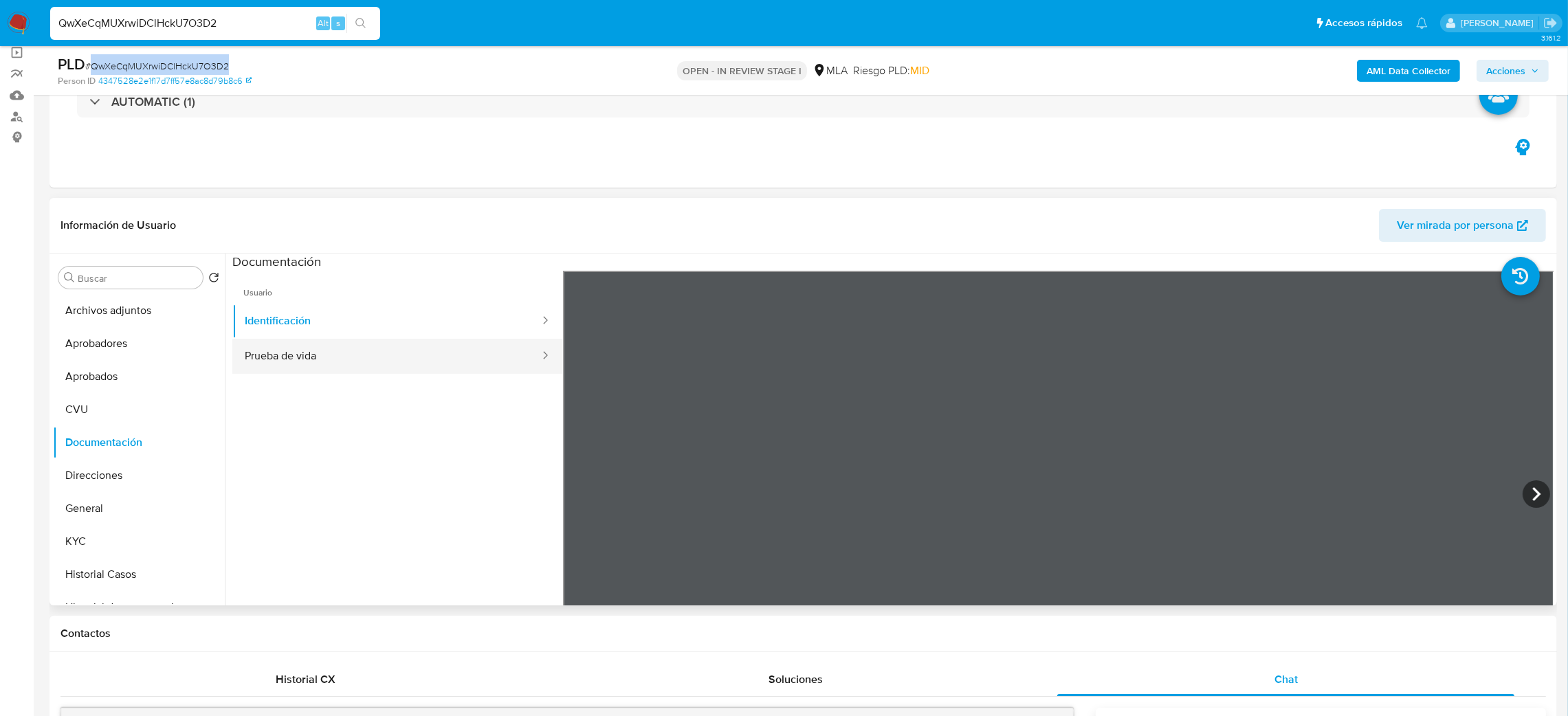
click at [407, 361] on button "Prueba de vida" at bounding box center [386, 356] width 308 height 35
click at [88, 539] on button "KYC" at bounding box center [133, 541] width 161 height 33
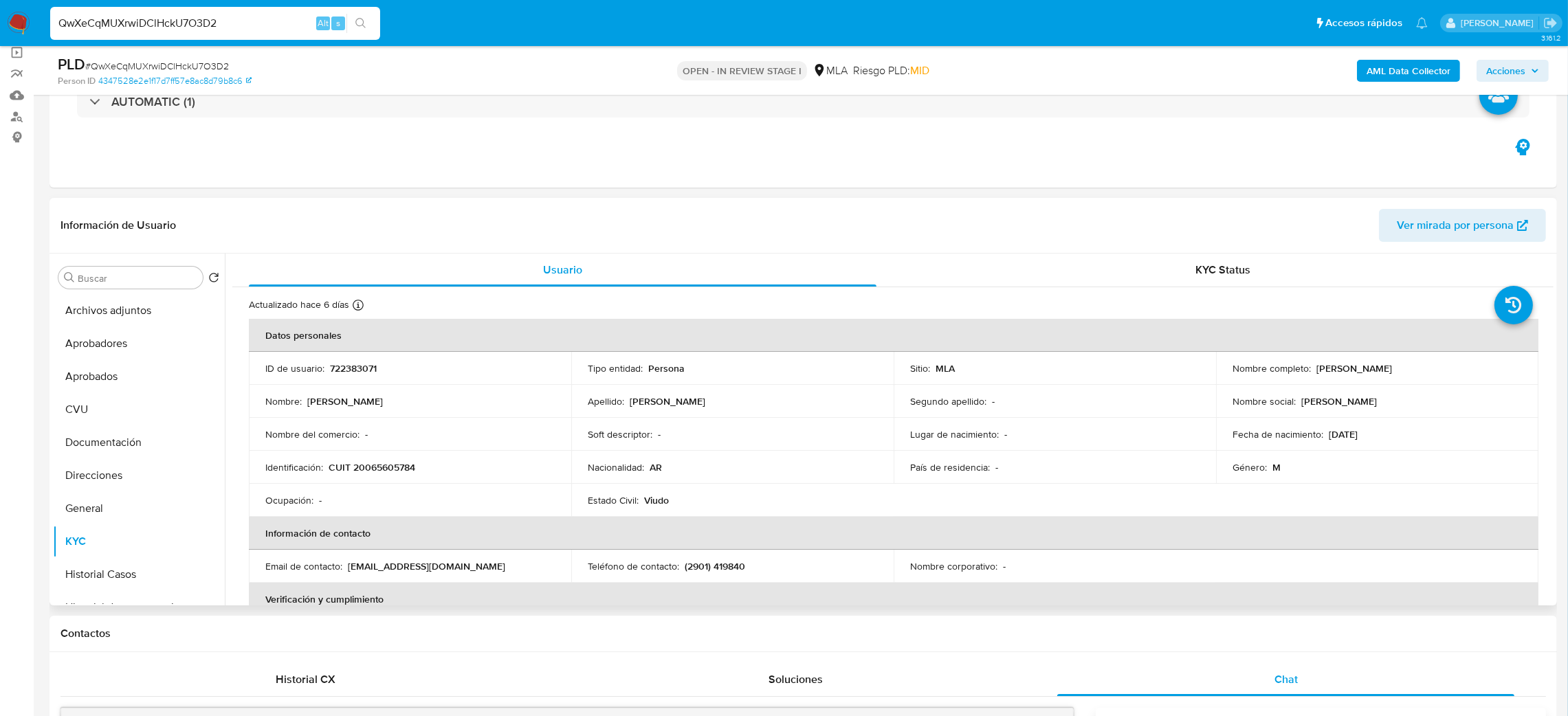
click at [385, 466] on p "CUIT 20065605784" at bounding box center [372, 467] width 87 height 12
copy p "20065605784"
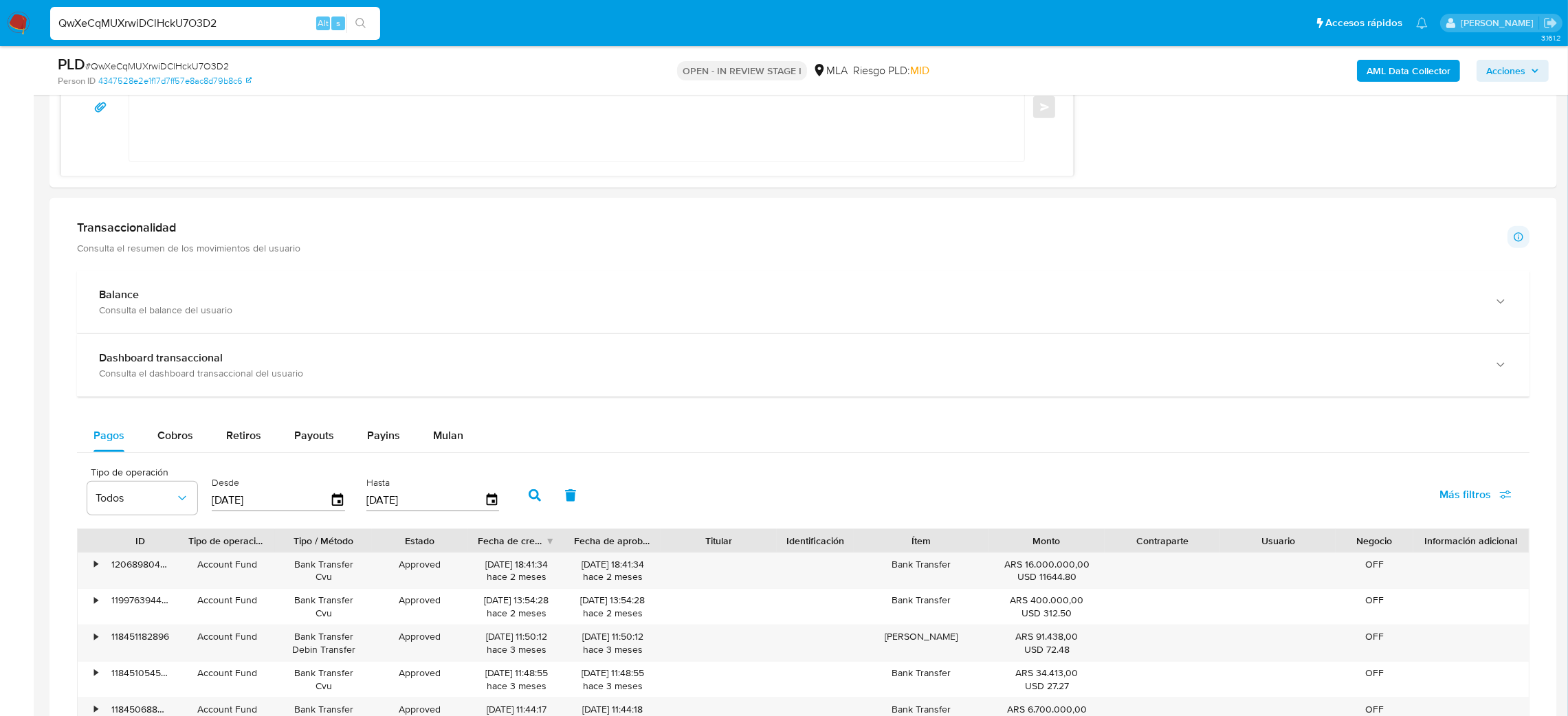
scroll to position [1340, 0]
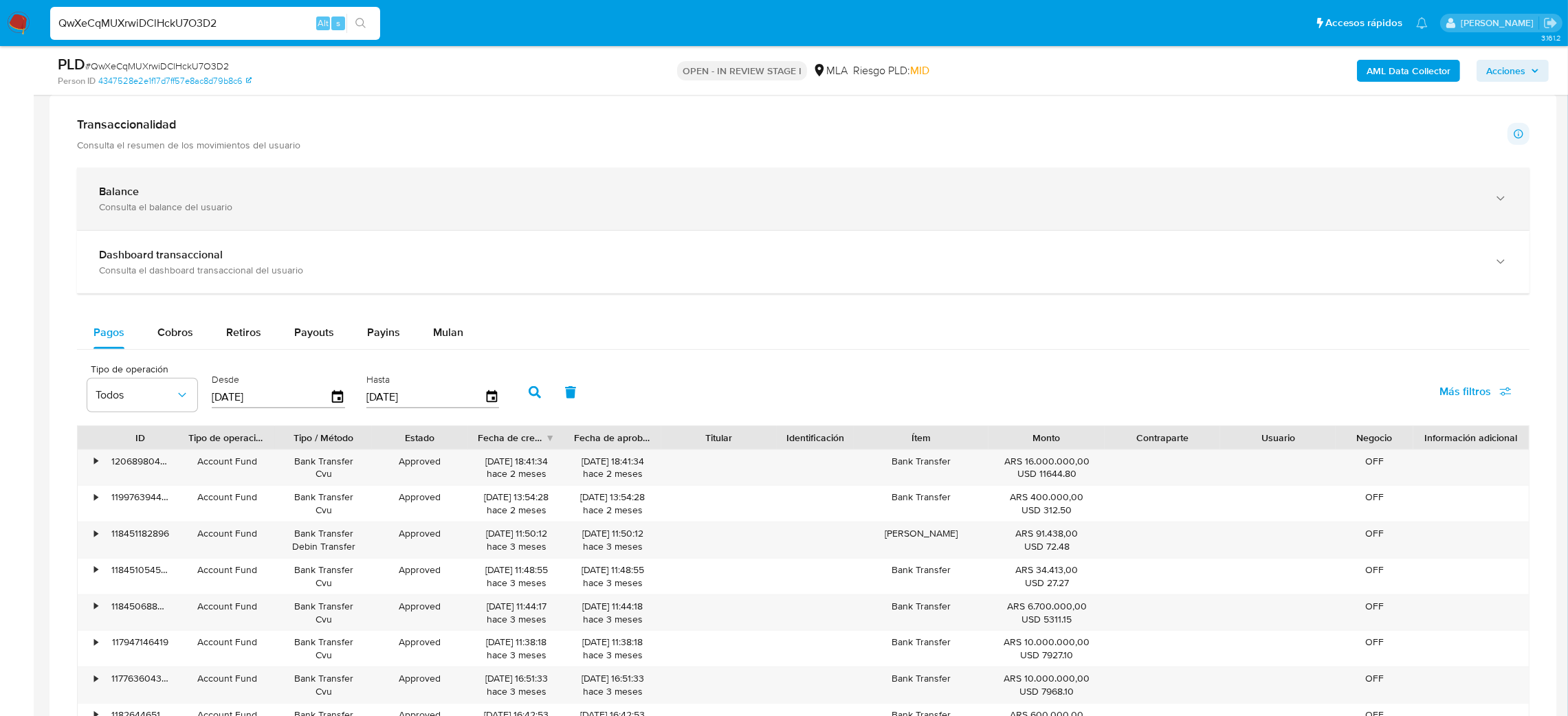
click at [245, 190] on div "Balance" at bounding box center [789, 192] width 1381 height 14
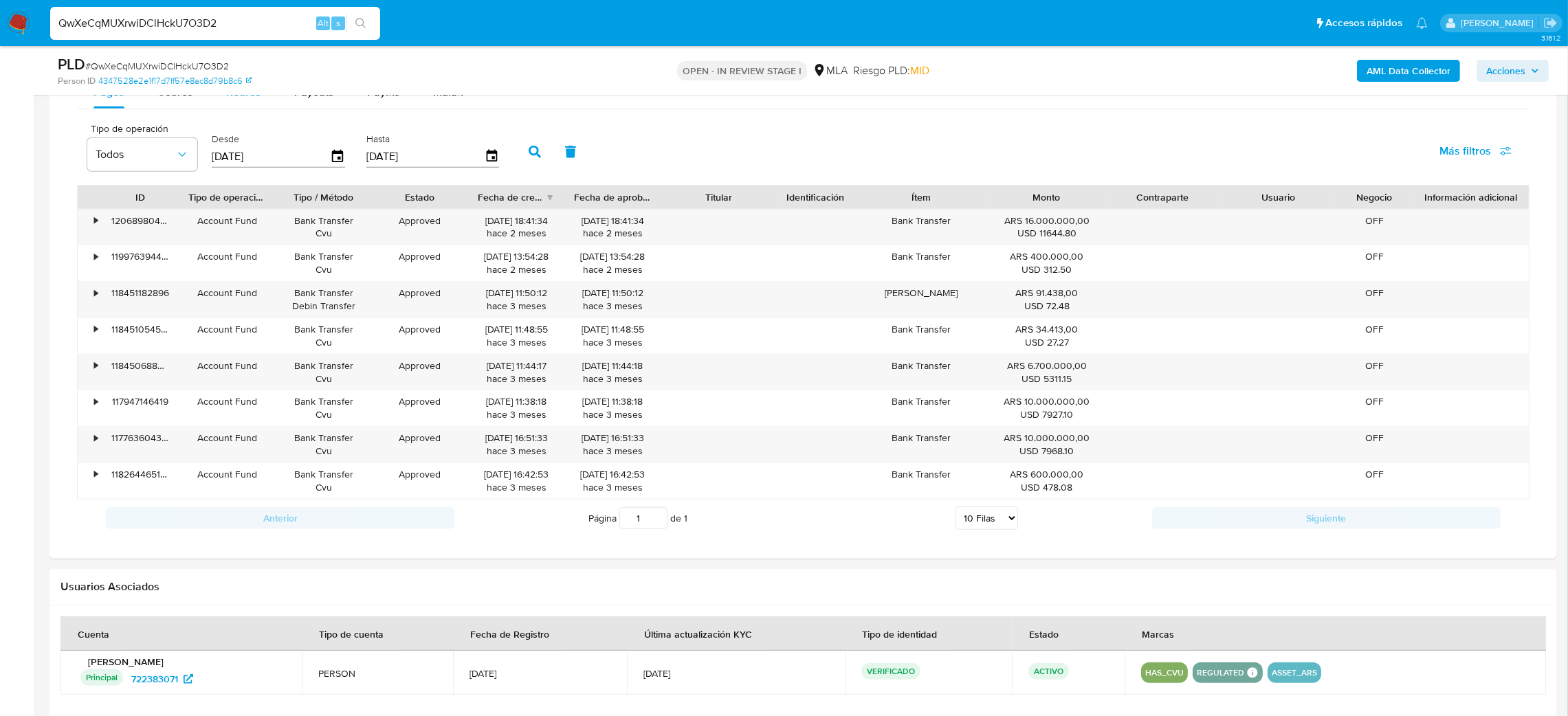
scroll to position [1958, 0]
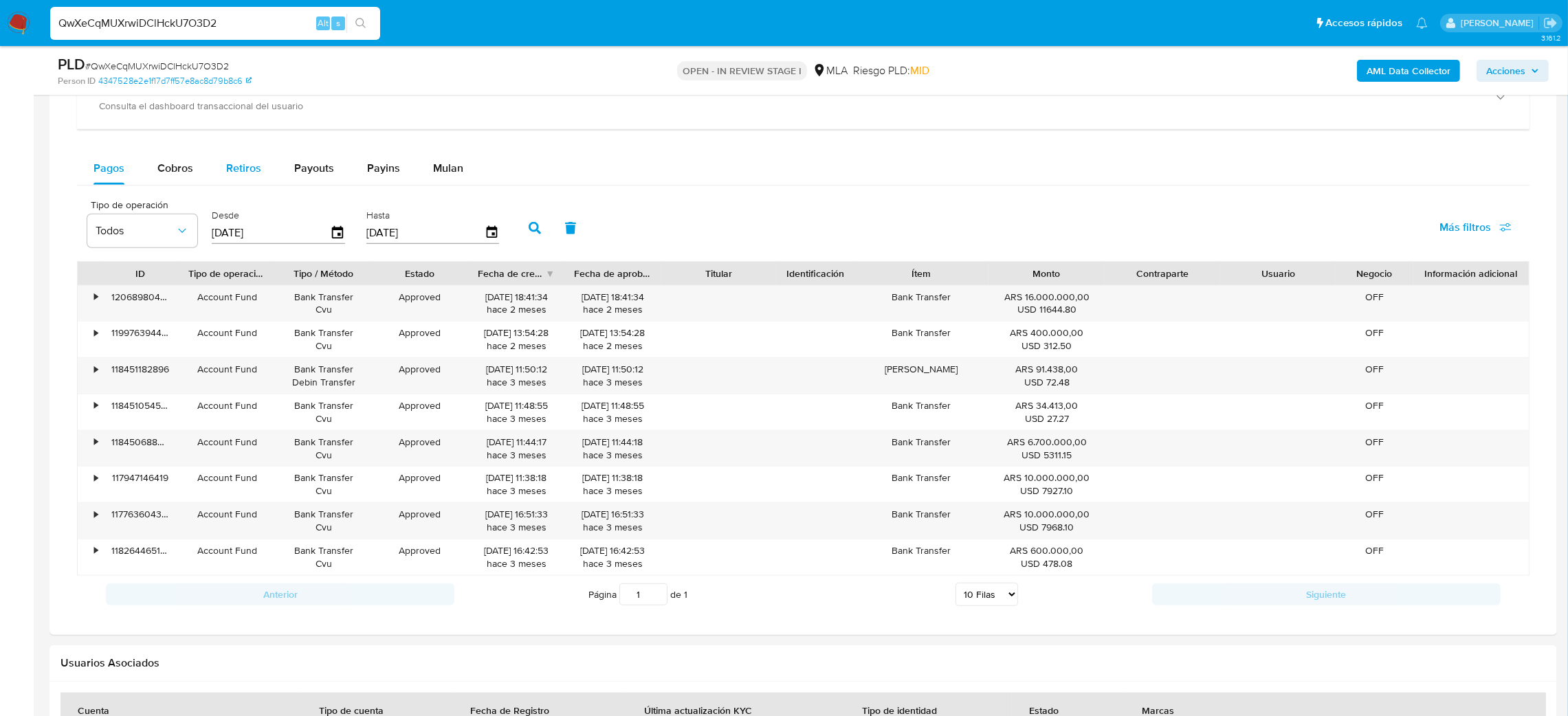
click at [261, 175] on button "Retiros" at bounding box center [244, 168] width 68 height 33
select select "10"
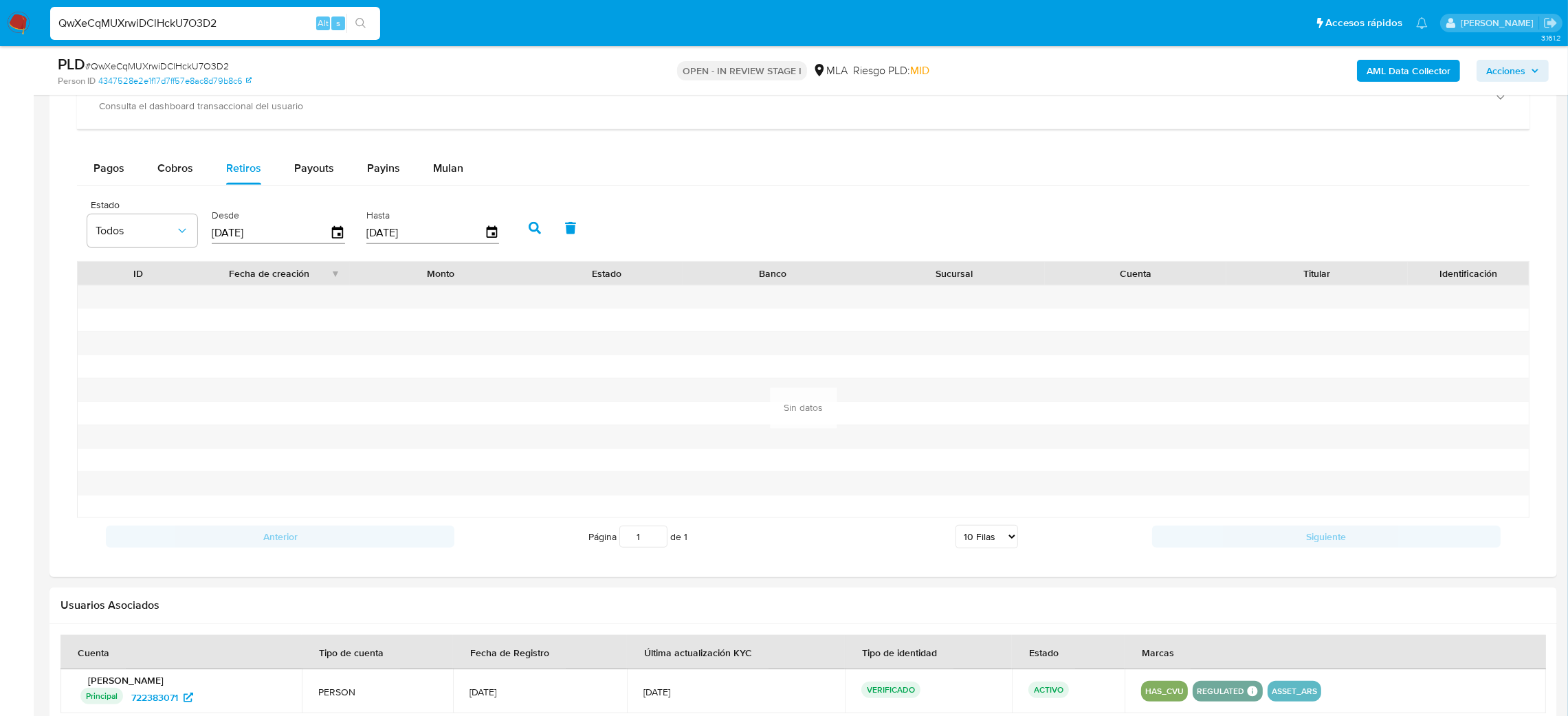
click at [291, 246] on div "Desde 04/07/2025" at bounding box center [278, 227] width 133 height 55
click at [291, 234] on input "04/07/2025" at bounding box center [271, 233] width 118 height 22
drag, startPoint x: 291, startPoint y: 233, endPoint x: 192, endPoint y: 232, distance: 99.0
click at [192, 232] on div "Estado Todos Desde 04/07/2025 Hasta 01/10/2025" at bounding box center [296, 227] width 432 height 55
type input "0_/__/____"
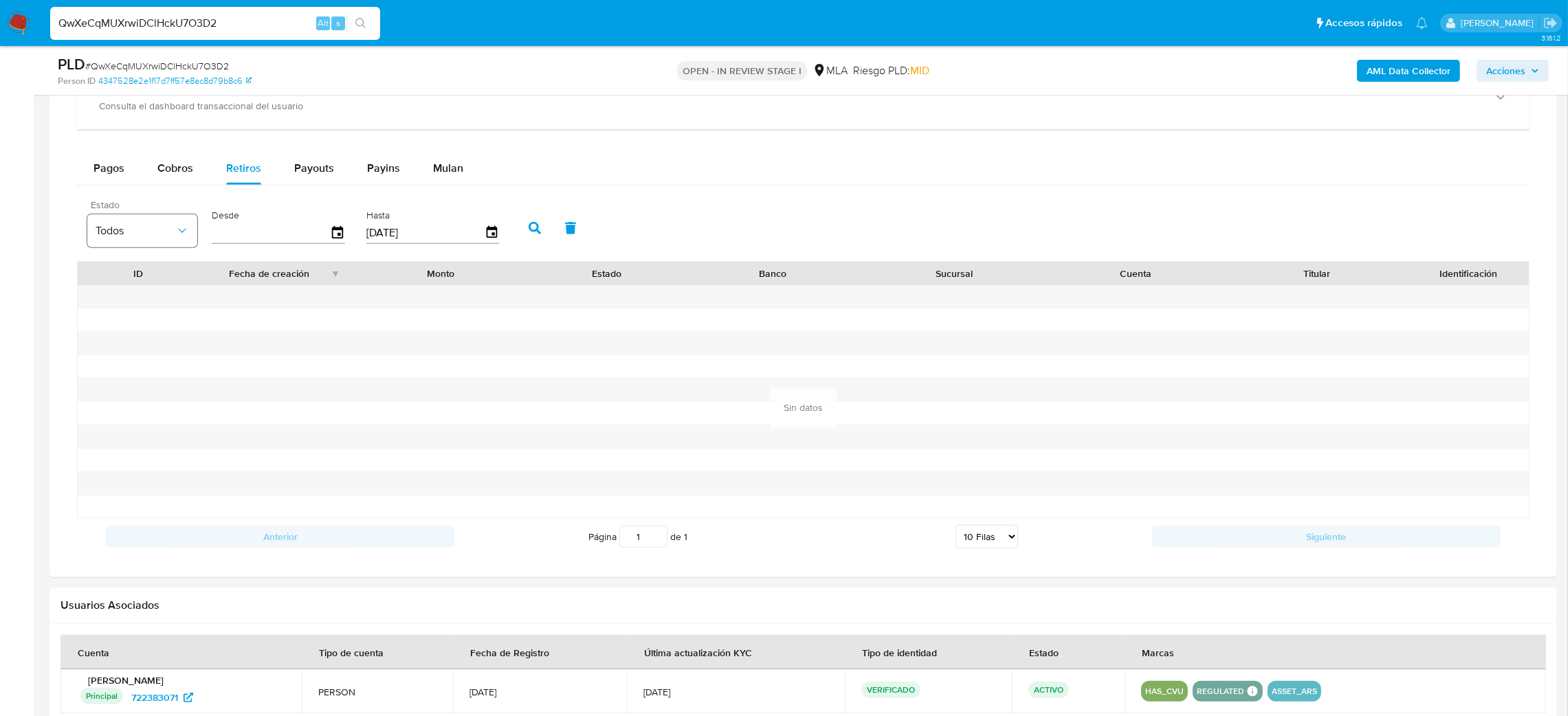
type input "1_/__/____"
type input "01/08/2025"
click at [535, 232] on button "button" at bounding box center [535, 228] width 36 height 33
drag, startPoint x: 299, startPoint y: 237, endPoint x: 185, endPoint y: 239, distance: 114.0
click at [185, 239] on div "Estado Todos Desde 01/08/2025 Hasta 01/10/2025" at bounding box center [296, 227] width 432 height 55
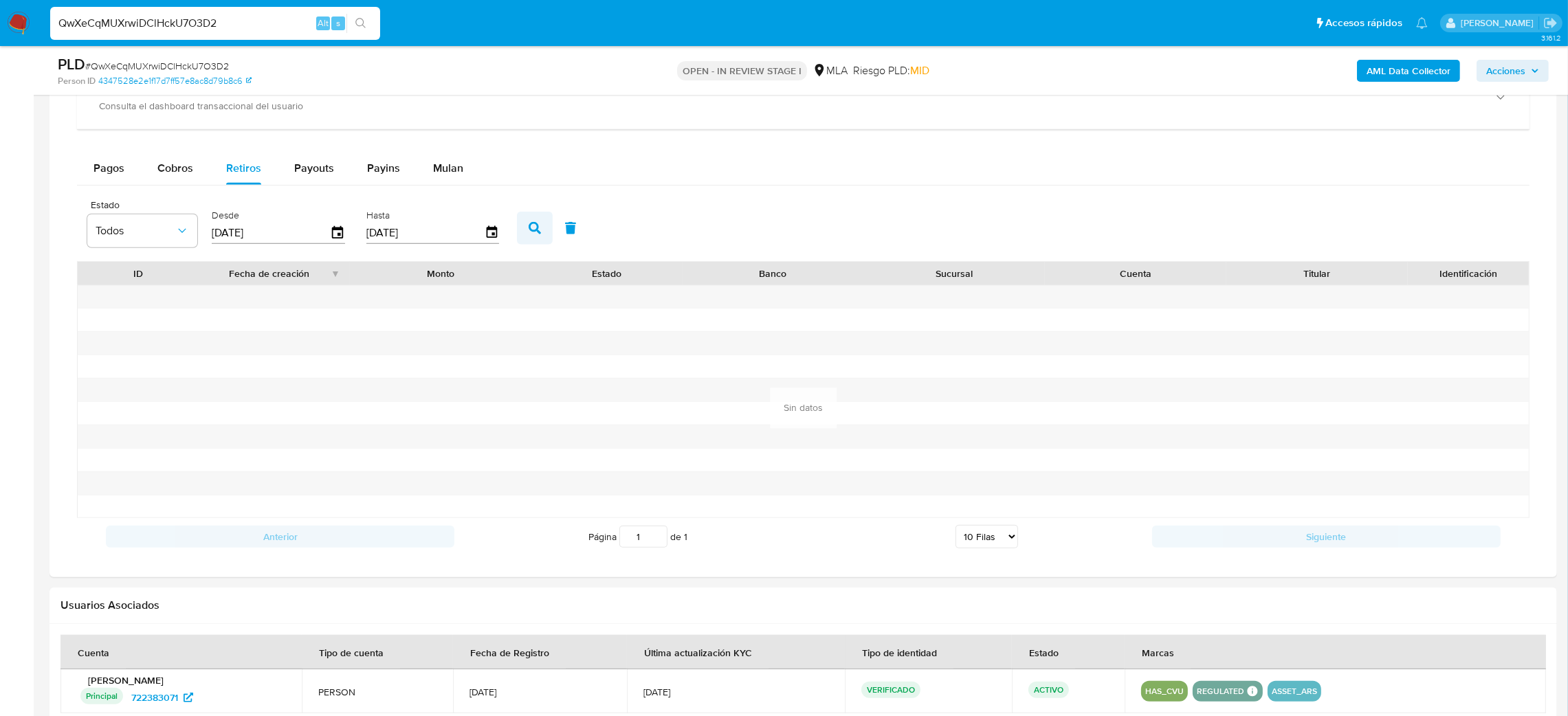
type input "01/09/2025"
click at [536, 222] on button "button" at bounding box center [535, 228] width 36 height 33
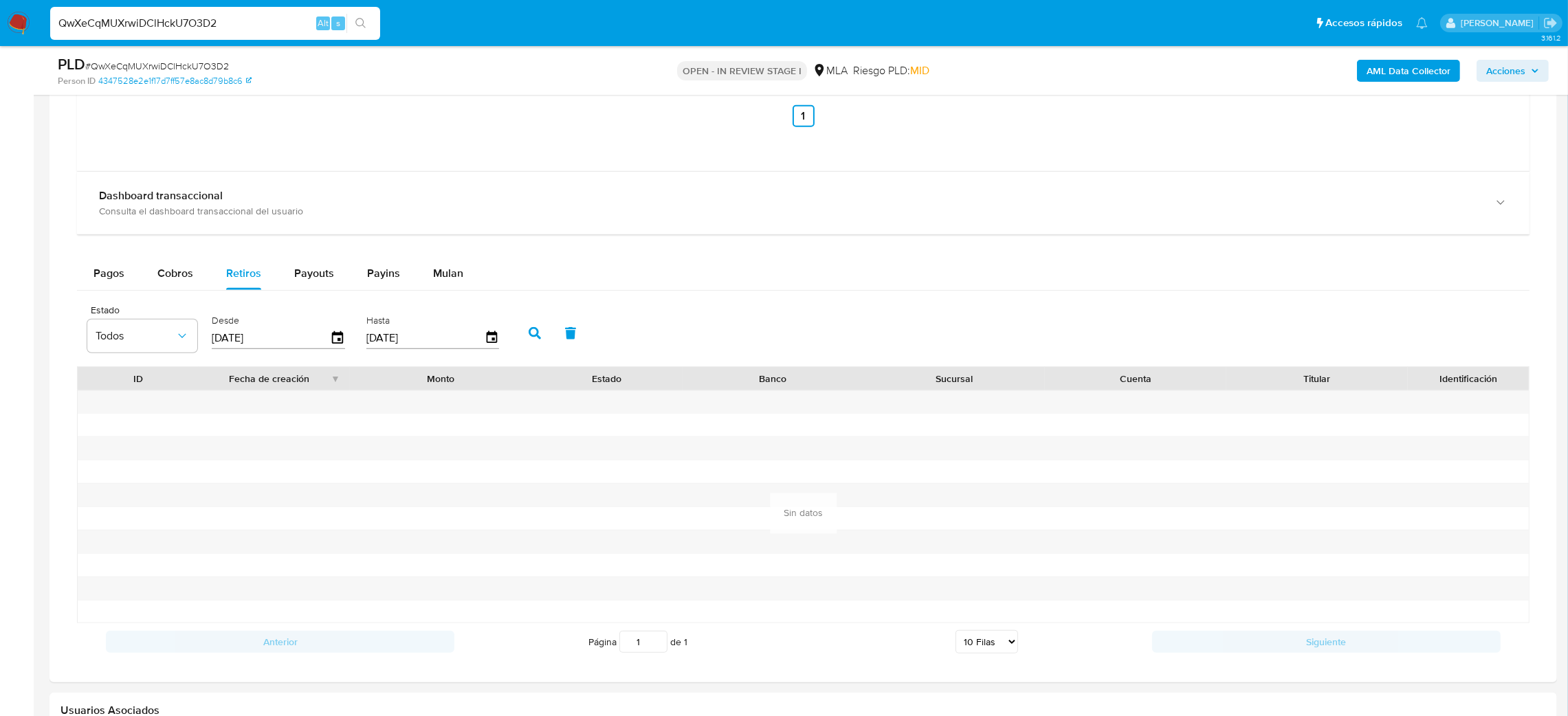
scroll to position [1650, 0]
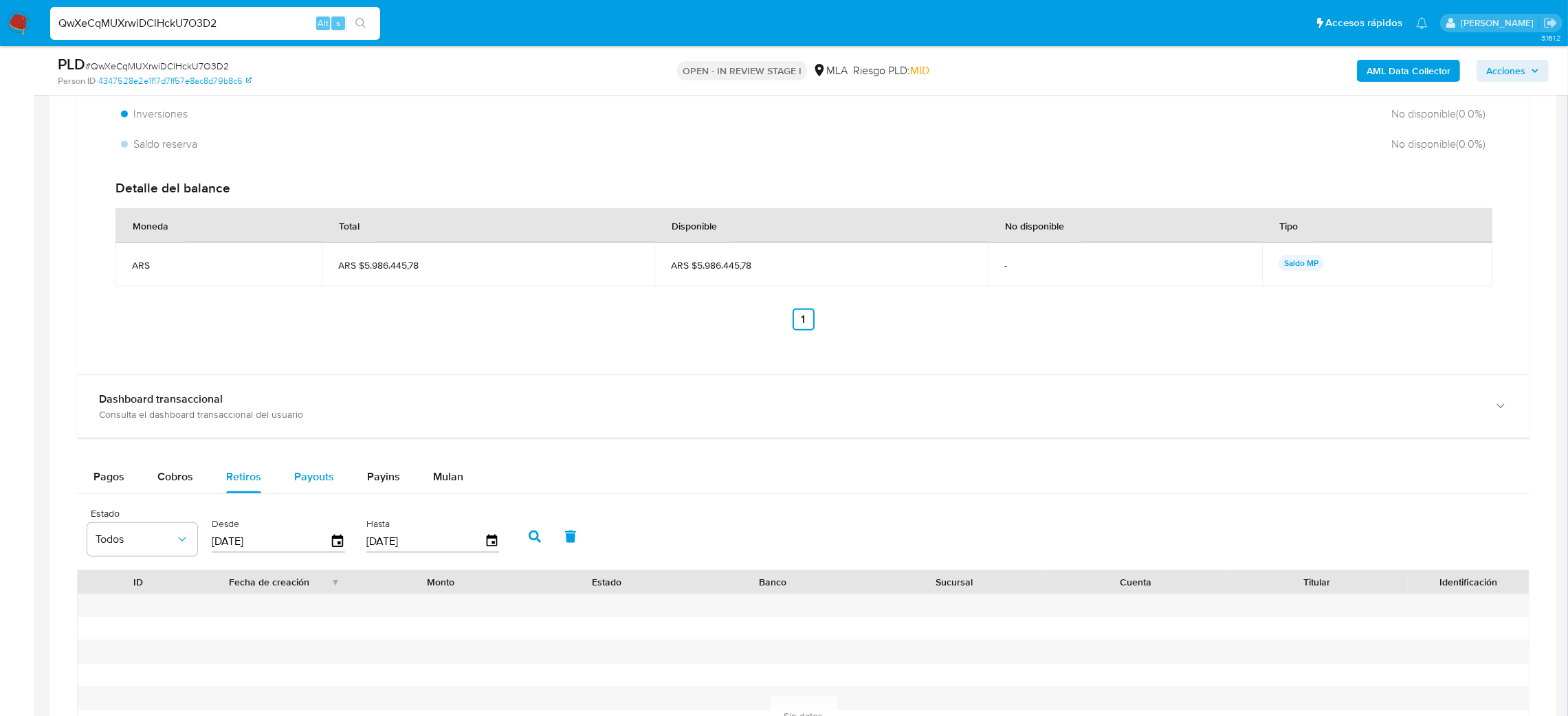
click at [296, 484] on span "Payouts" at bounding box center [314, 477] width 40 height 16
select select "10"
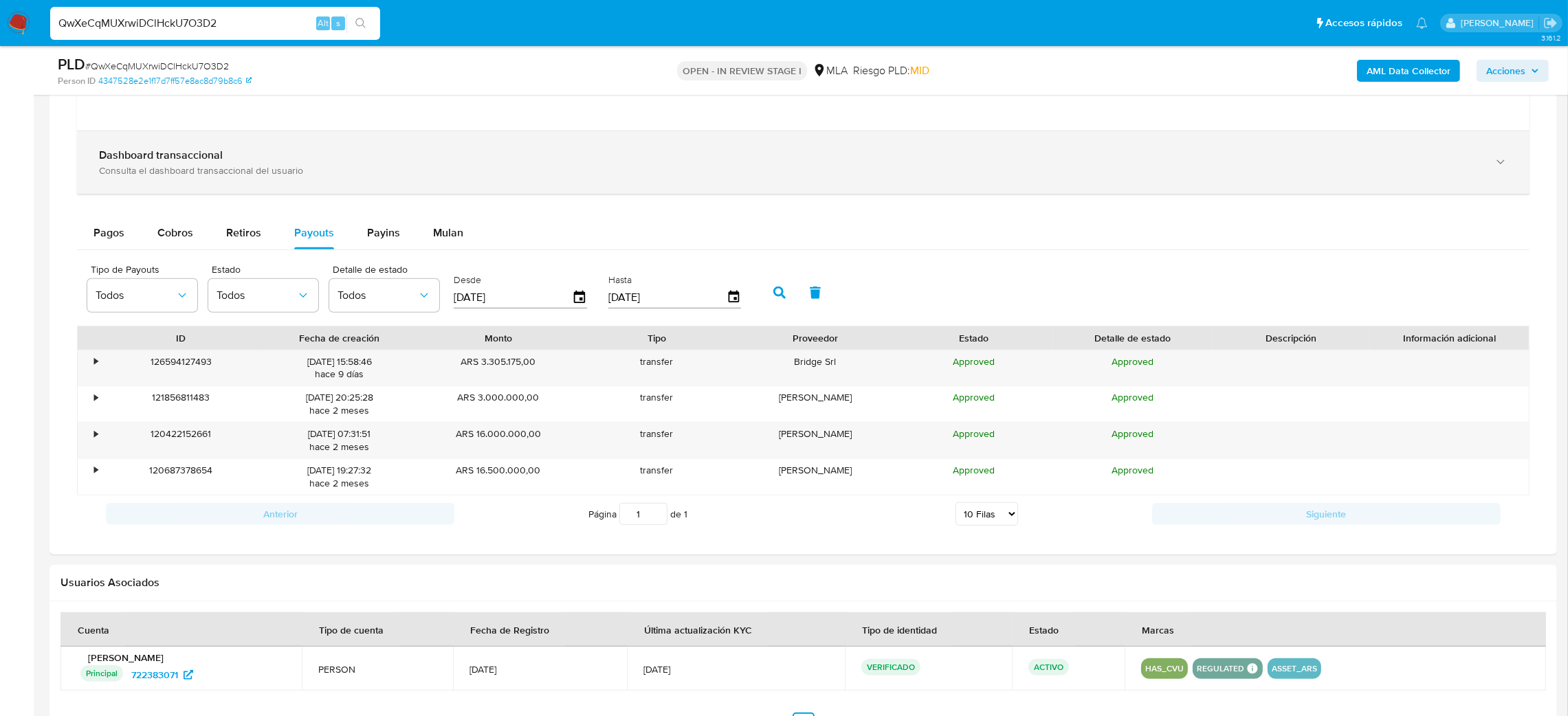
scroll to position [1958, 0]
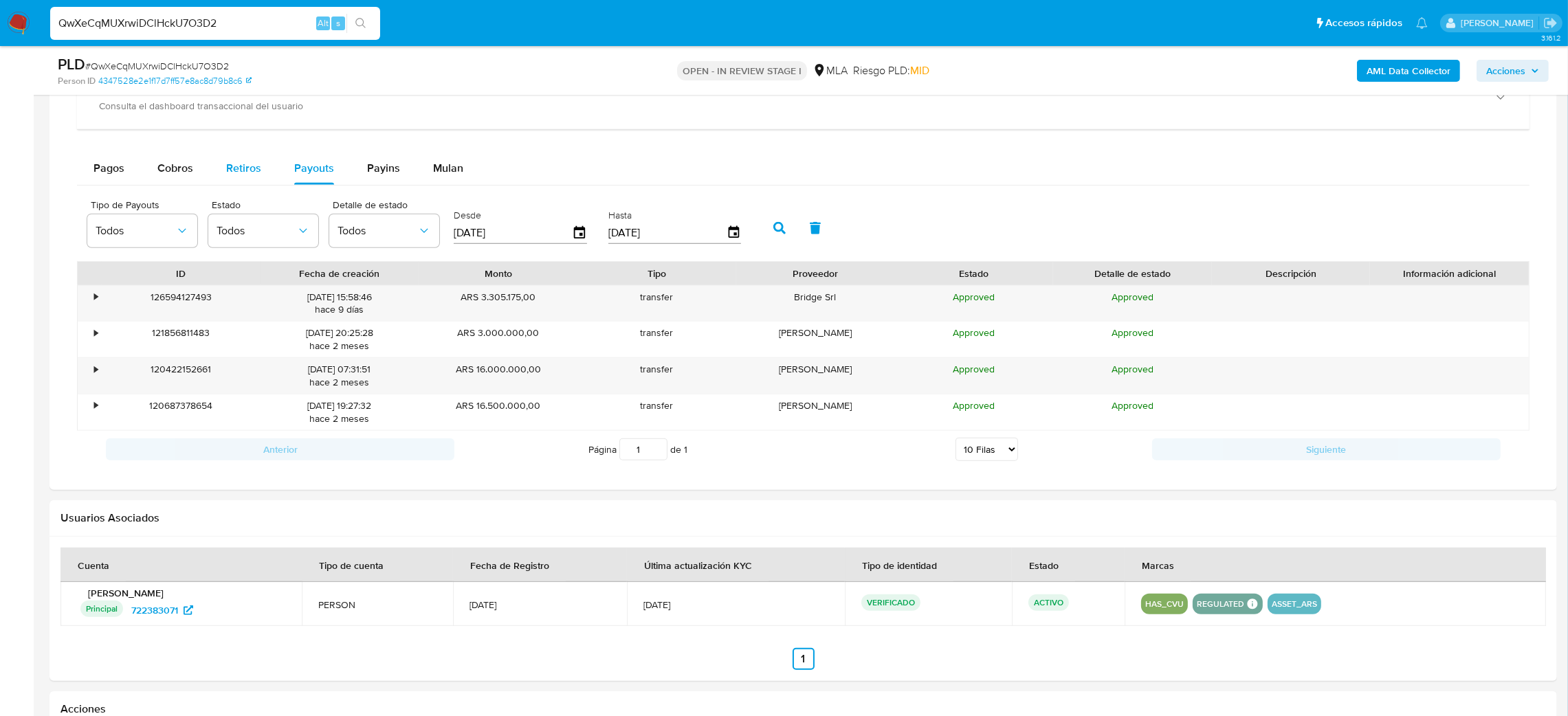
click at [254, 175] on span "Retiros" at bounding box center [243, 168] width 35 height 16
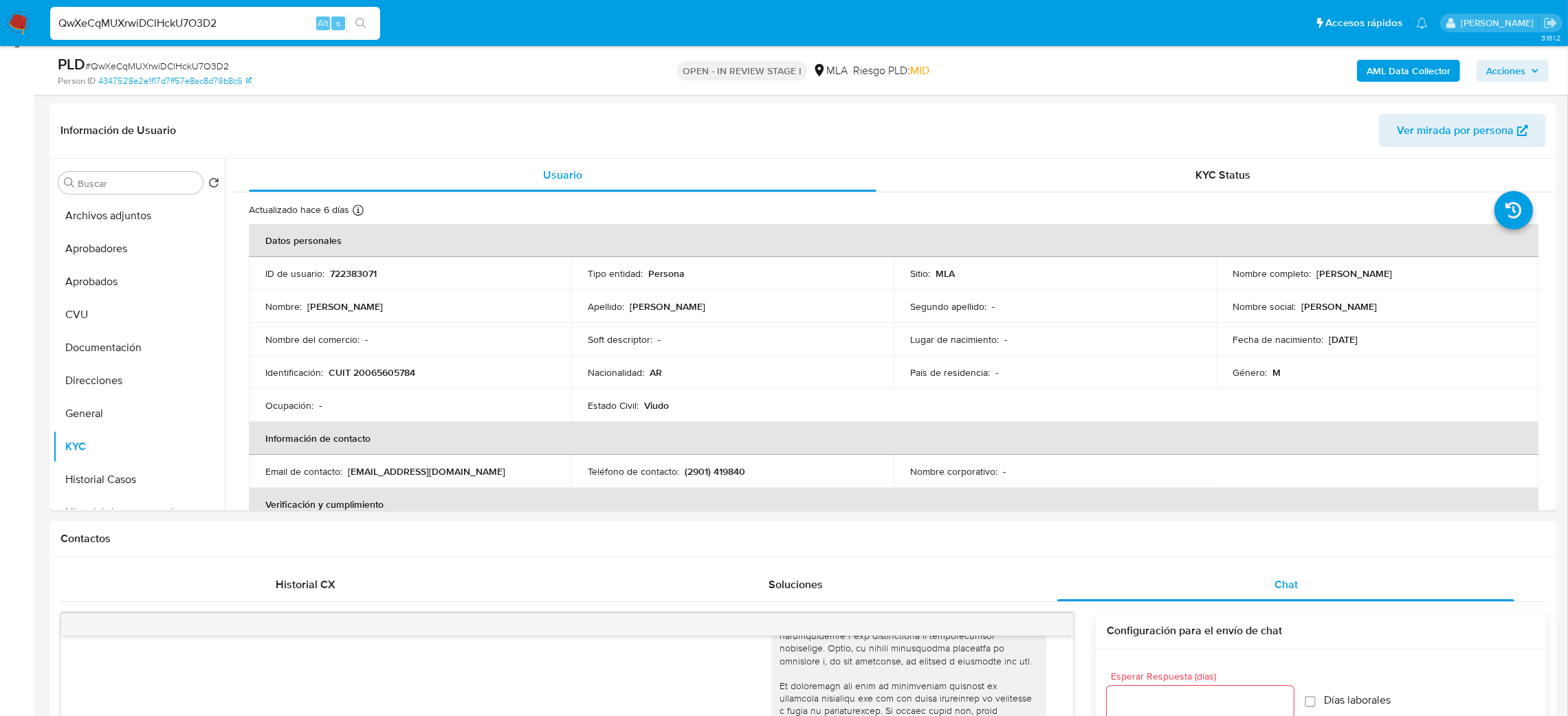
scroll to position [164, 0]
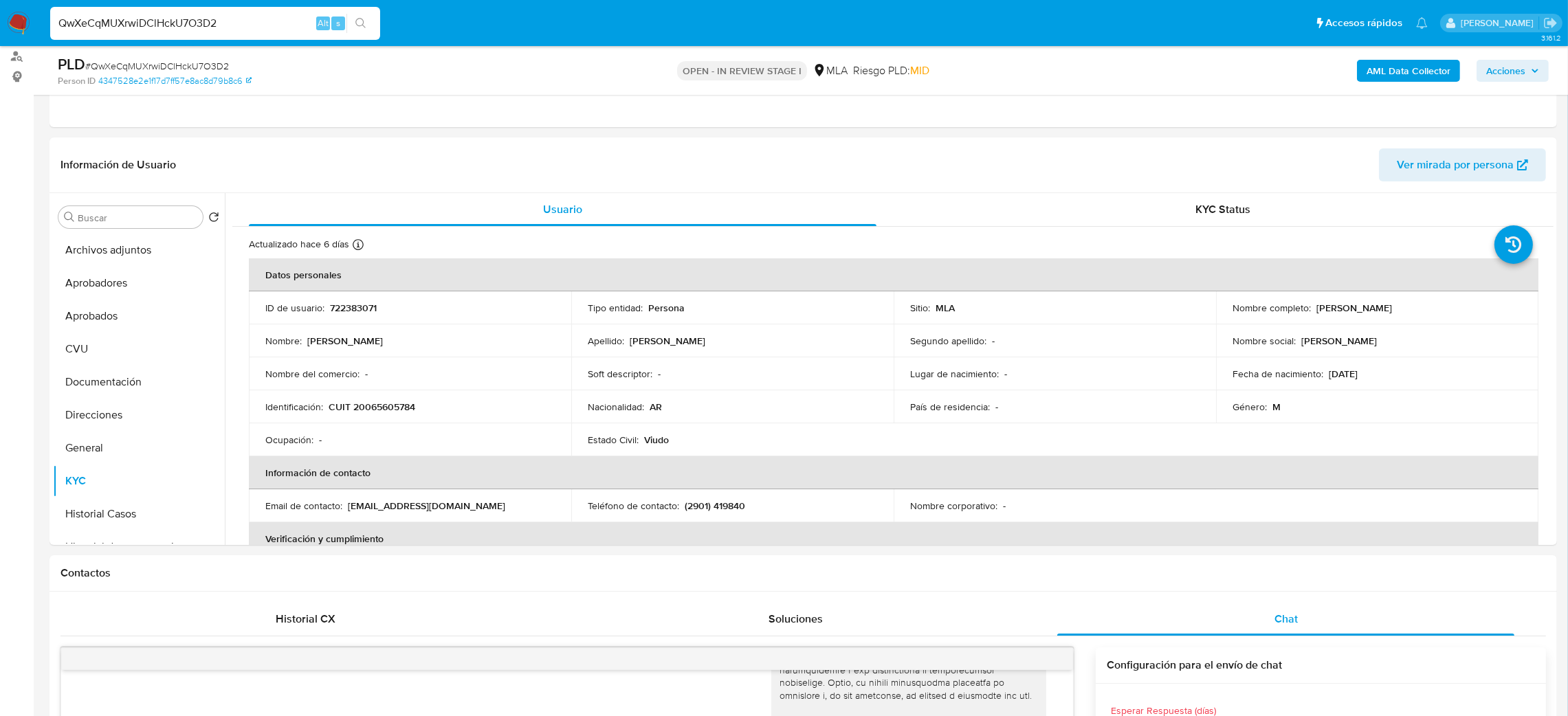
drag, startPoint x: 262, startPoint y: 19, endPoint x: 0, endPoint y: 46, distance: 263.4
click at [0, 46] on nav "Pausado Ver notificaciones QwXeCqMUXrwiDClHckU7O3D2 Alt s Accesos rápidos Presi…" at bounding box center [784, 23] width 1568 height 46
paste input "EnO7JjFO3aeDAA5cCOK4OO8b"
type input "EnO7JjFO3aeDAA5cCOK4OO8b"
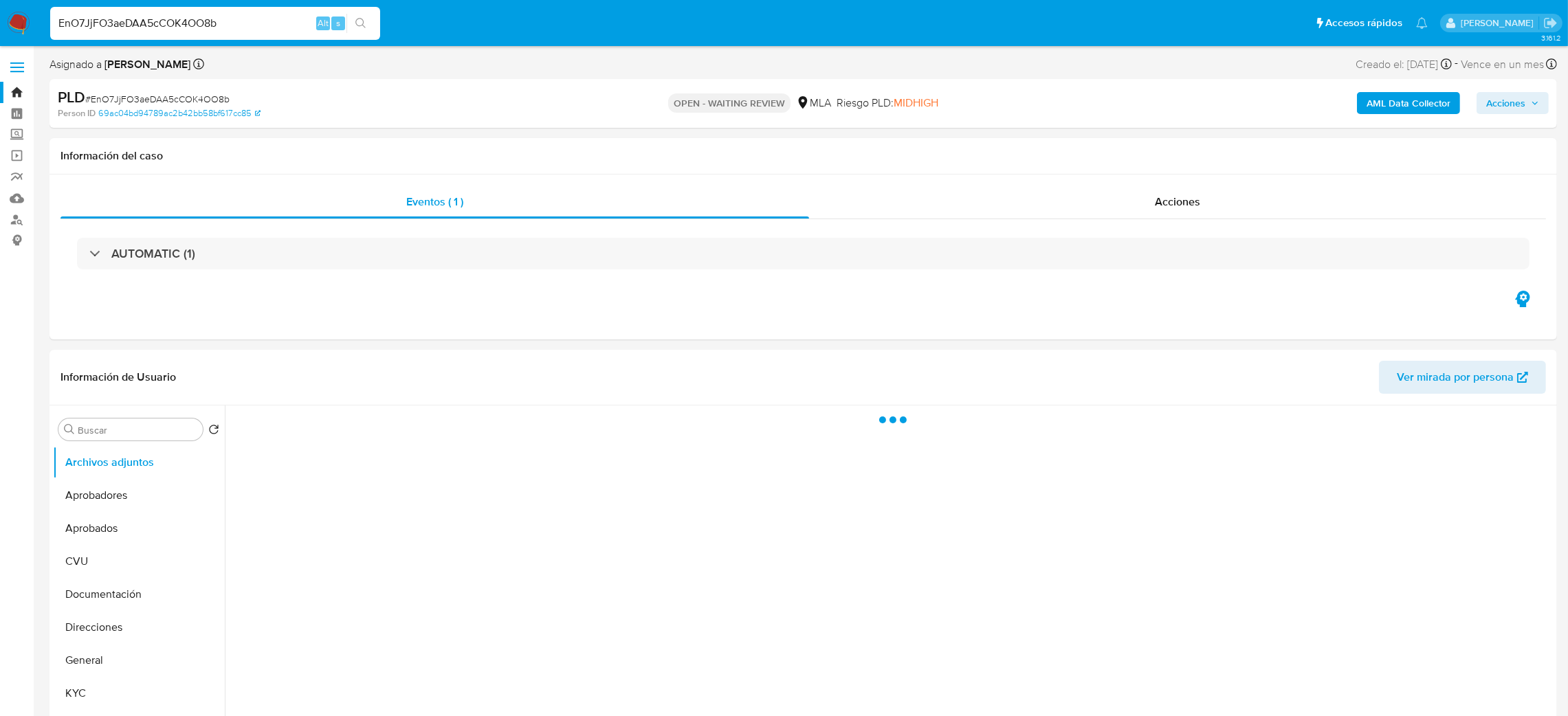
select select "10"
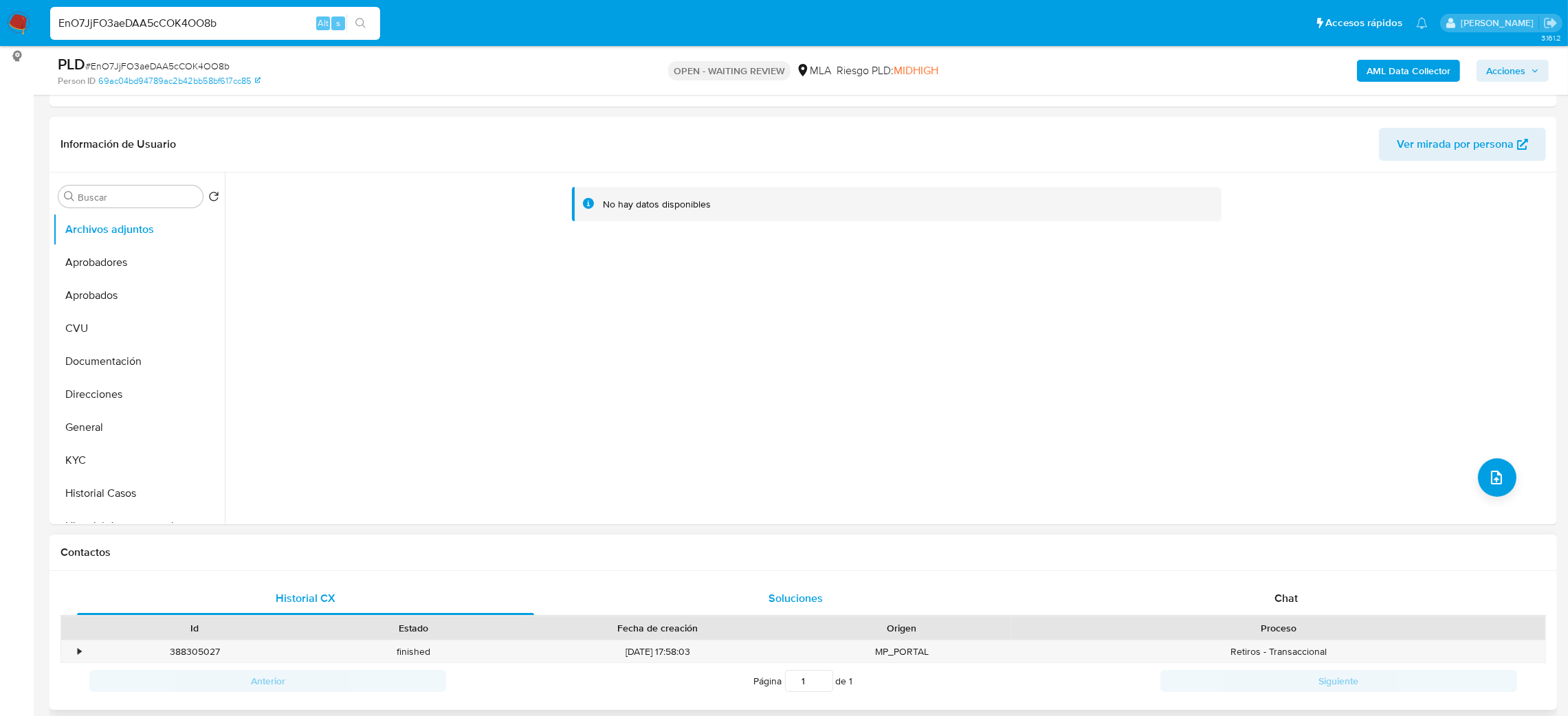
scroll to position [413, 0]
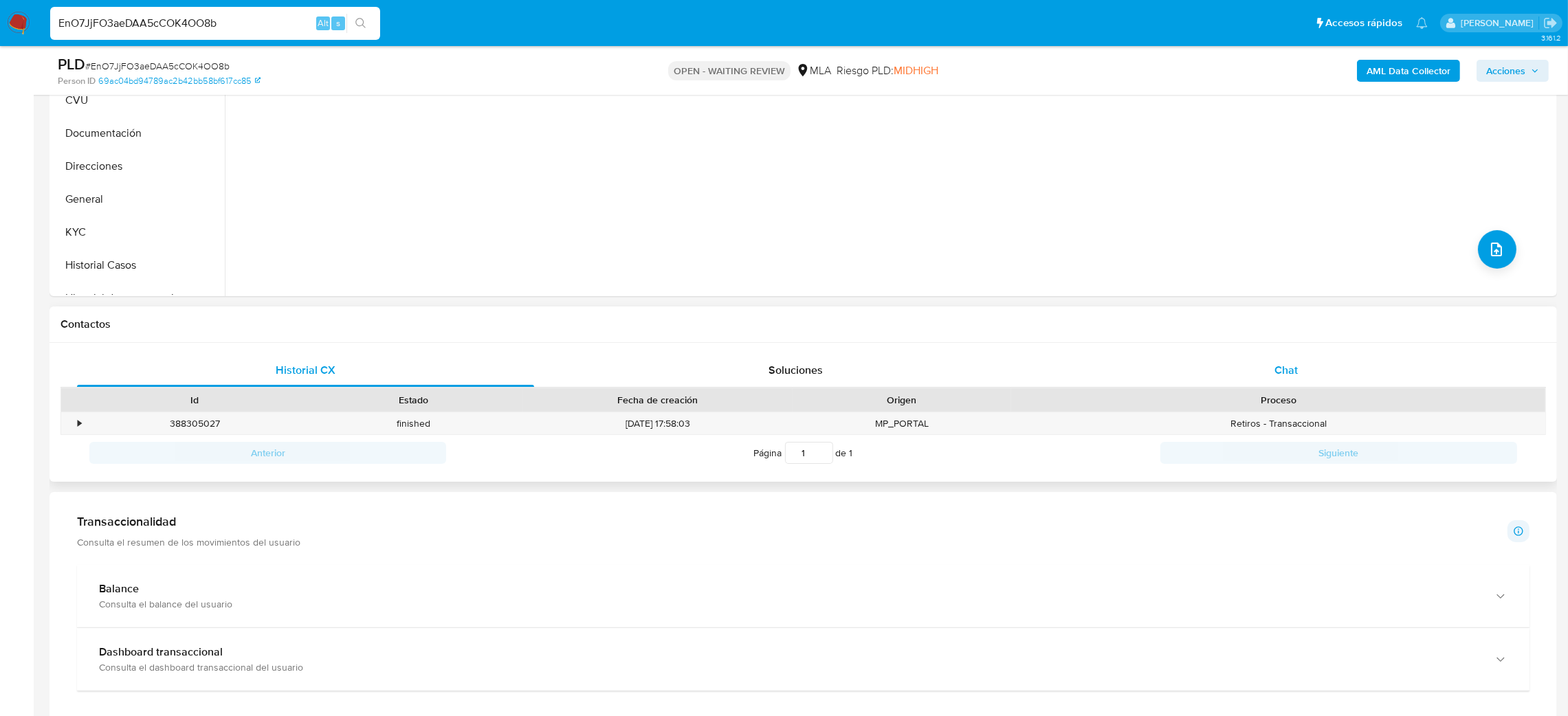
click at [1160, 363] on div "Chat" at bounding box center [1286, 370] width 457 height 33
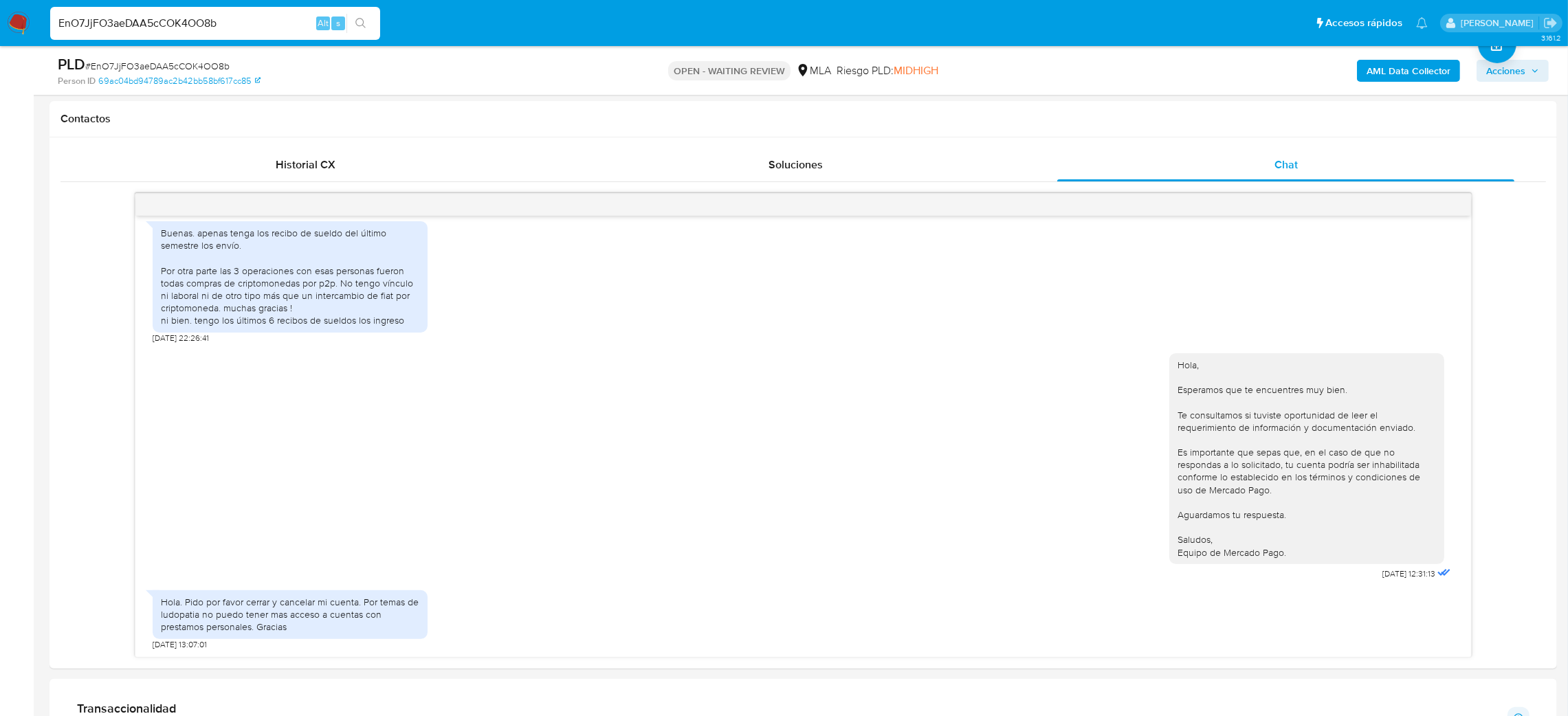
scroll to position [206, 0]
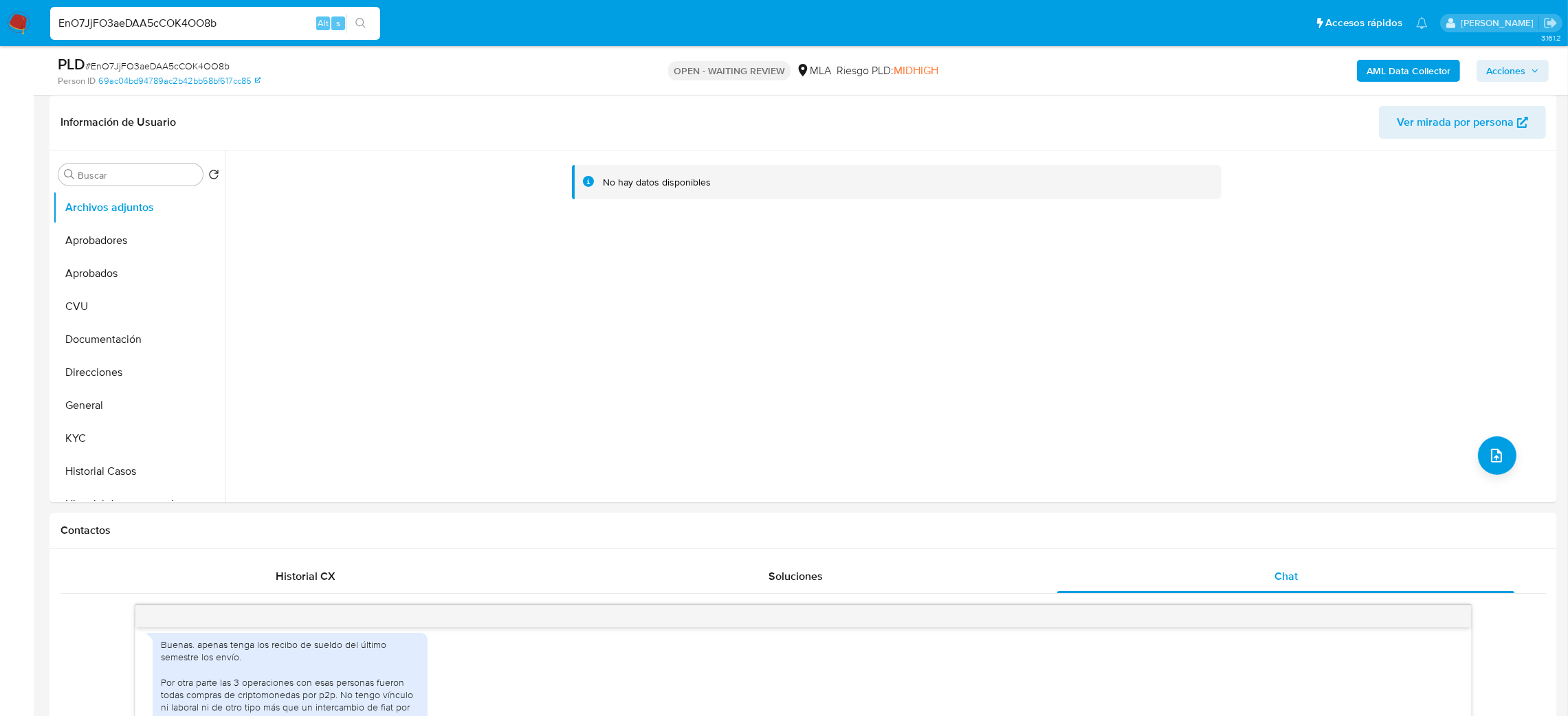
click at [137, 68] on span "# EnO7JjFO3aeDAA5cCOK4OO8b" at bounding box center [157, 66] width 145 height 14
copy span "EnO7JjFO3aeDAA5cCOK4OO8b"
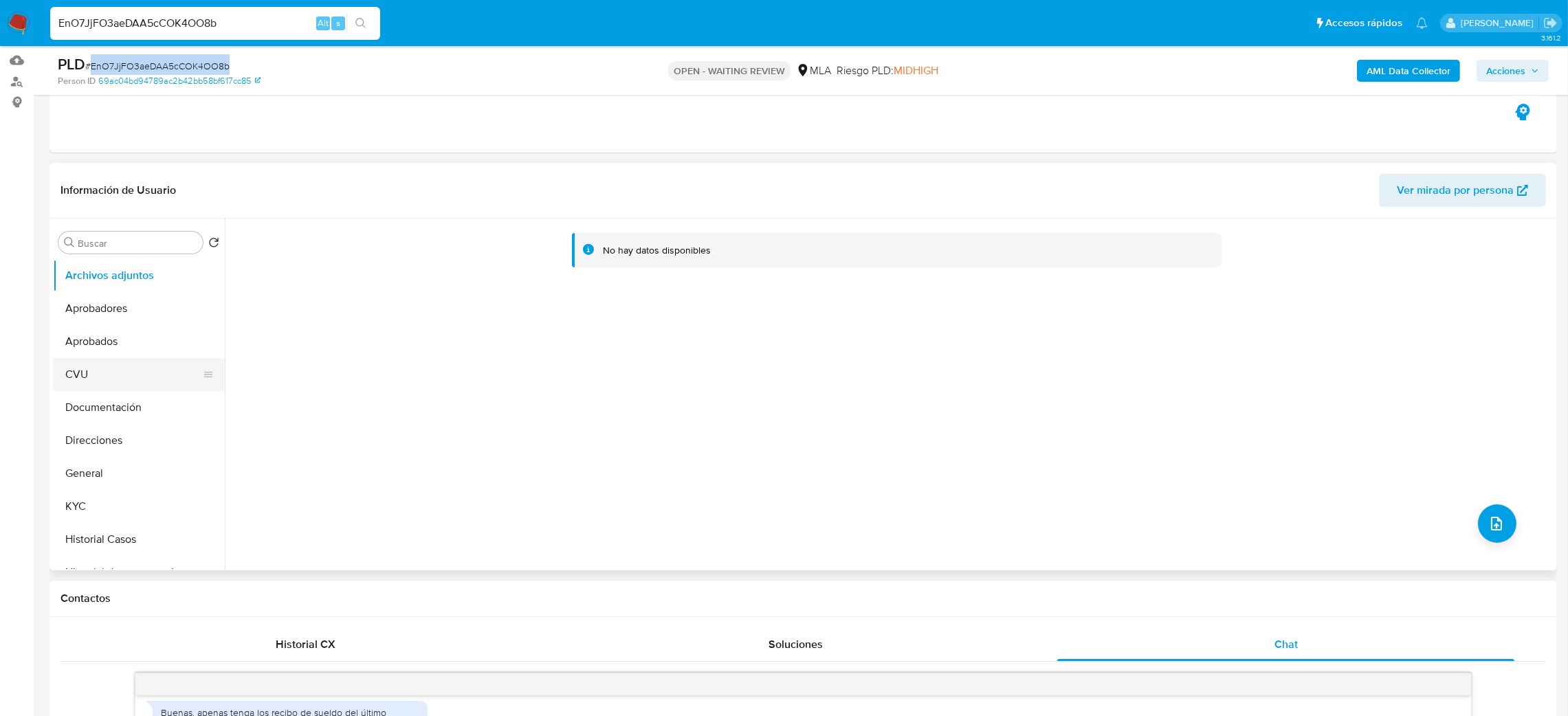
scroll to position [103, 0]
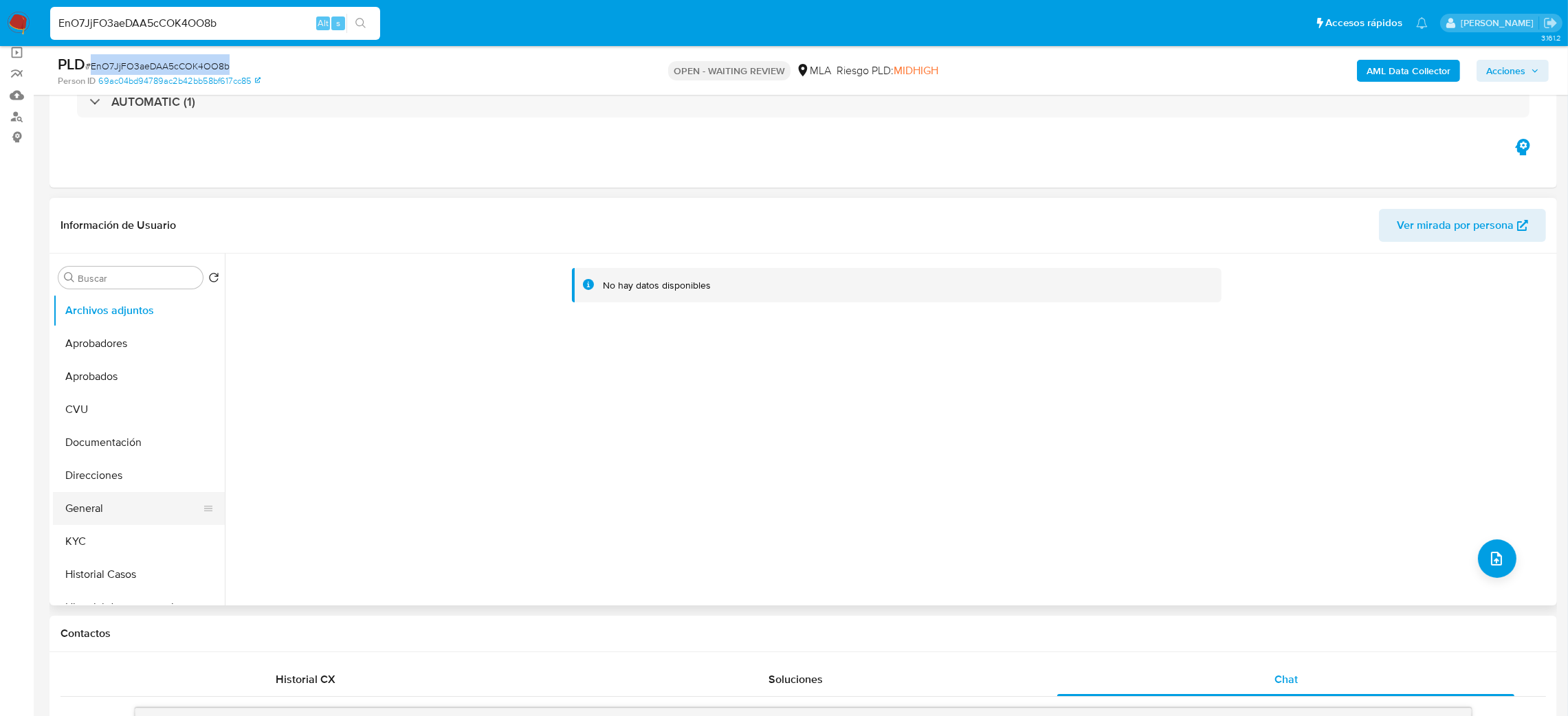
click at [147, 498] on button "General" at bounding box center [133, 509] width 161 height 33
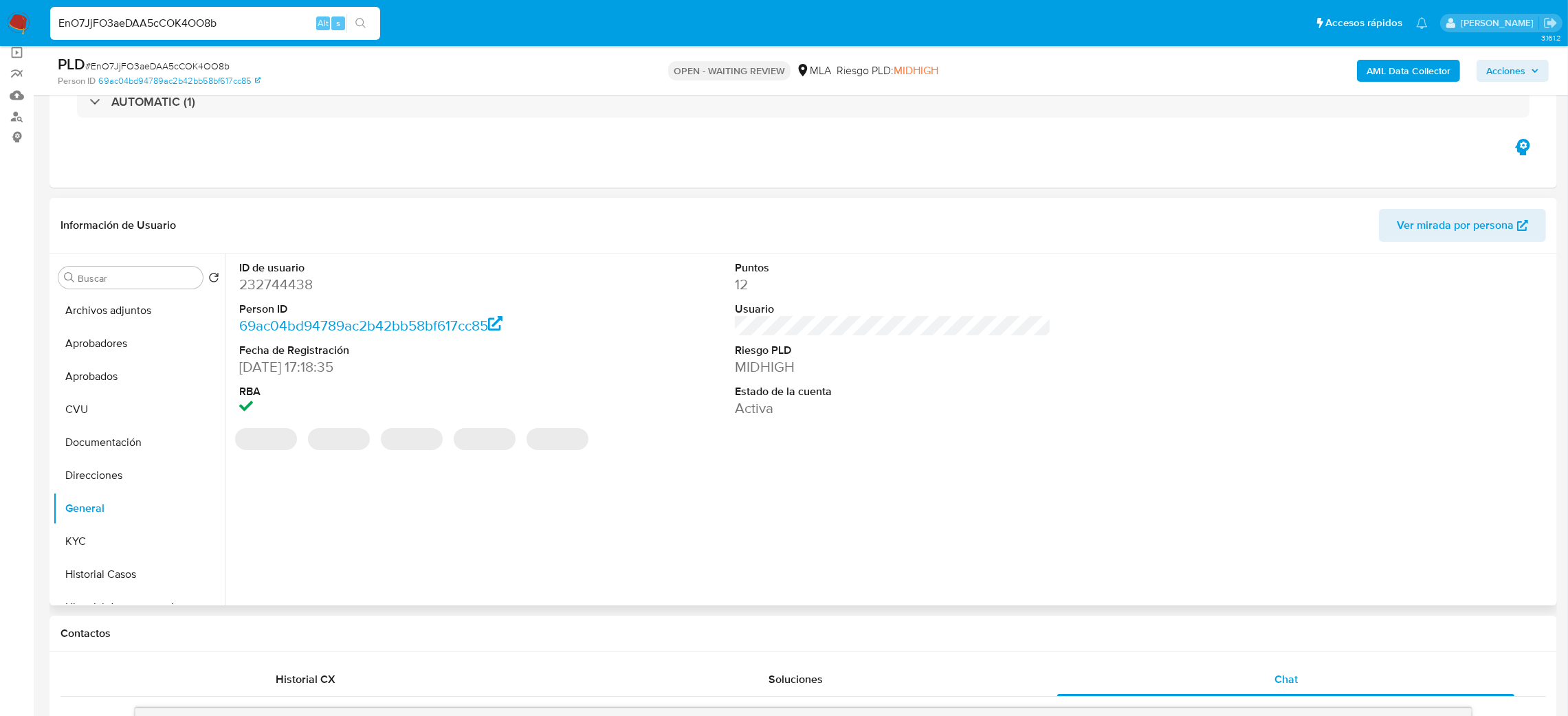
click at [277, 283] on dd "232744438" at bounding box center [398, 284] width 317 height 19
copy dd "232744438"
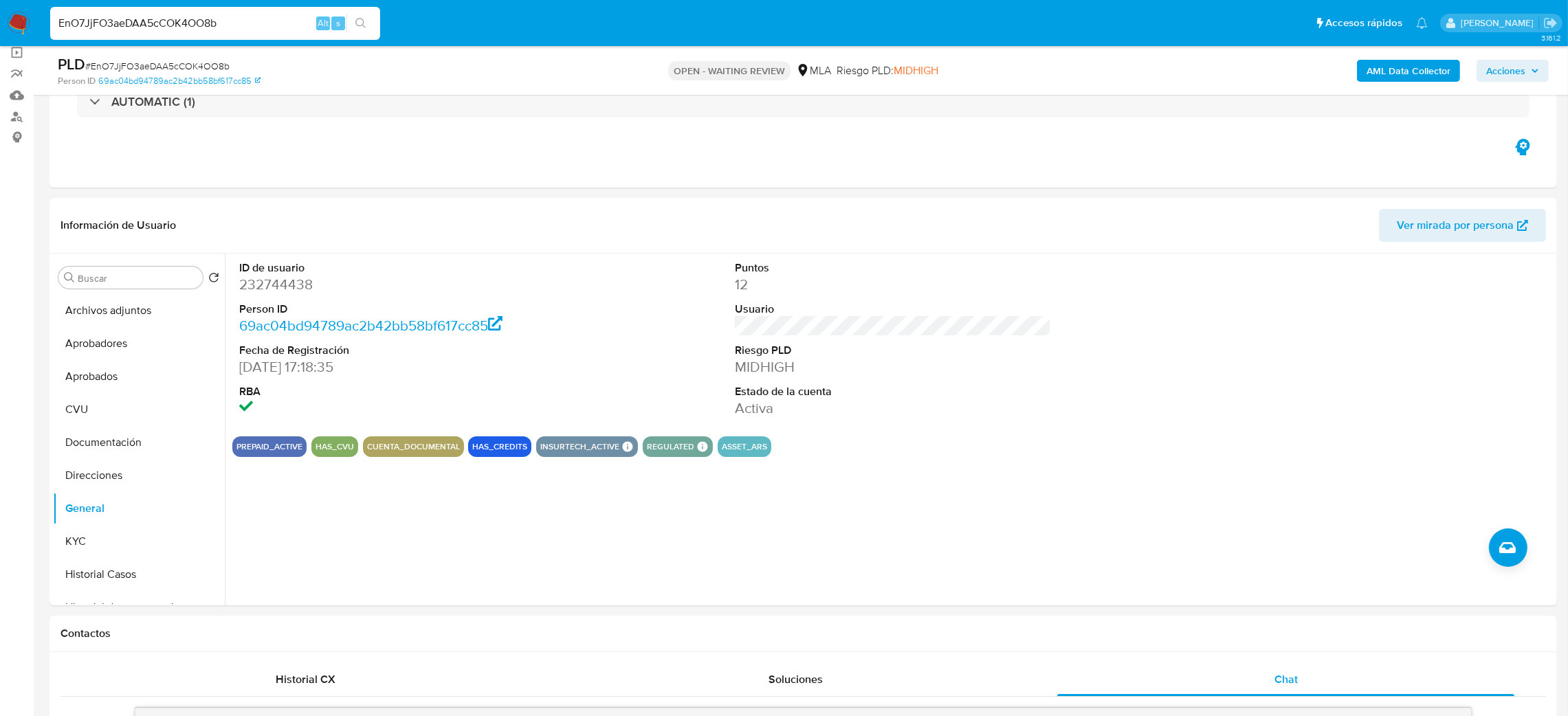
click at [128, 68] on span "# EnO7JjFO3aeDAA5cCOK4OO8b" at bounding box center [157, 66] width 145 height 14
copy span "EnO7JjFO3aeDAA5cCOK4OO8b"
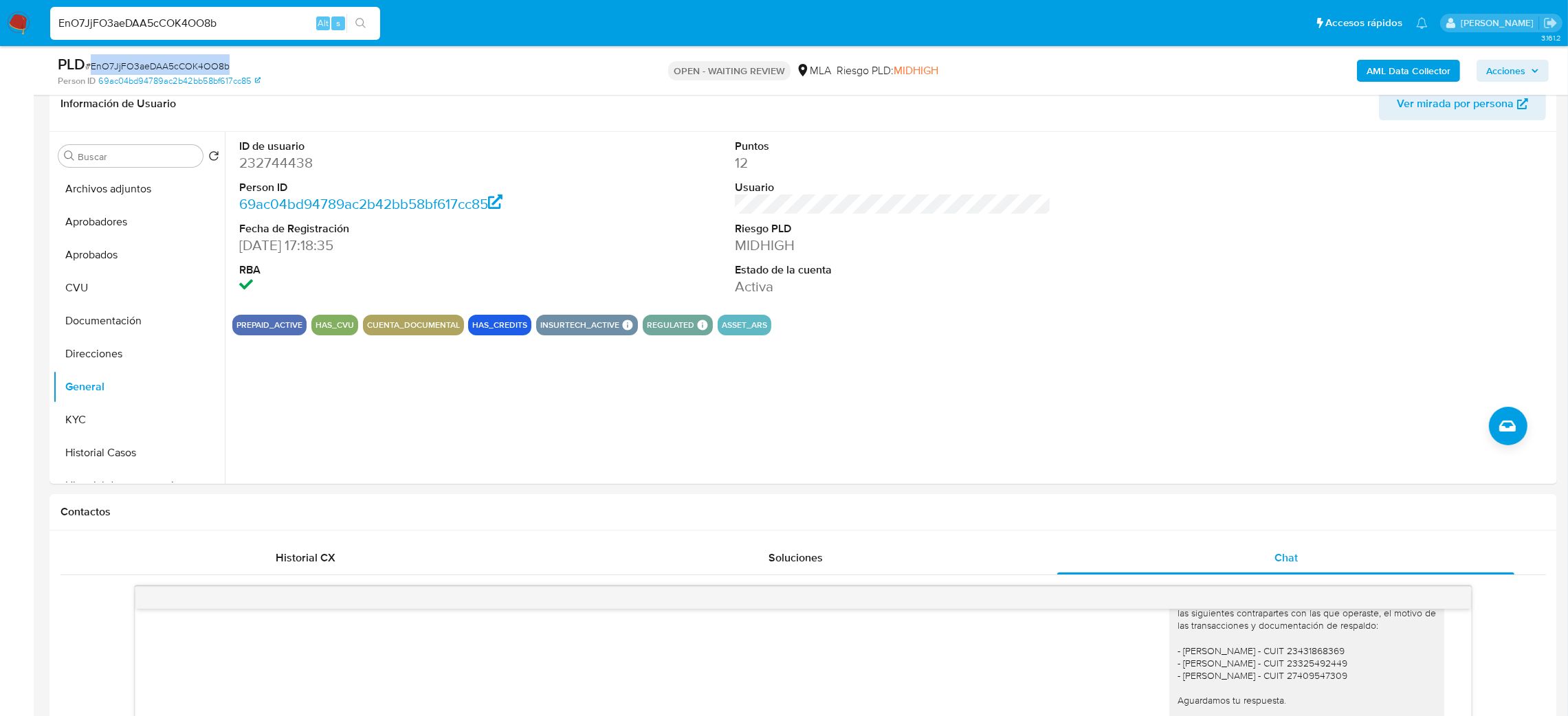
scroll to position [206, 0]
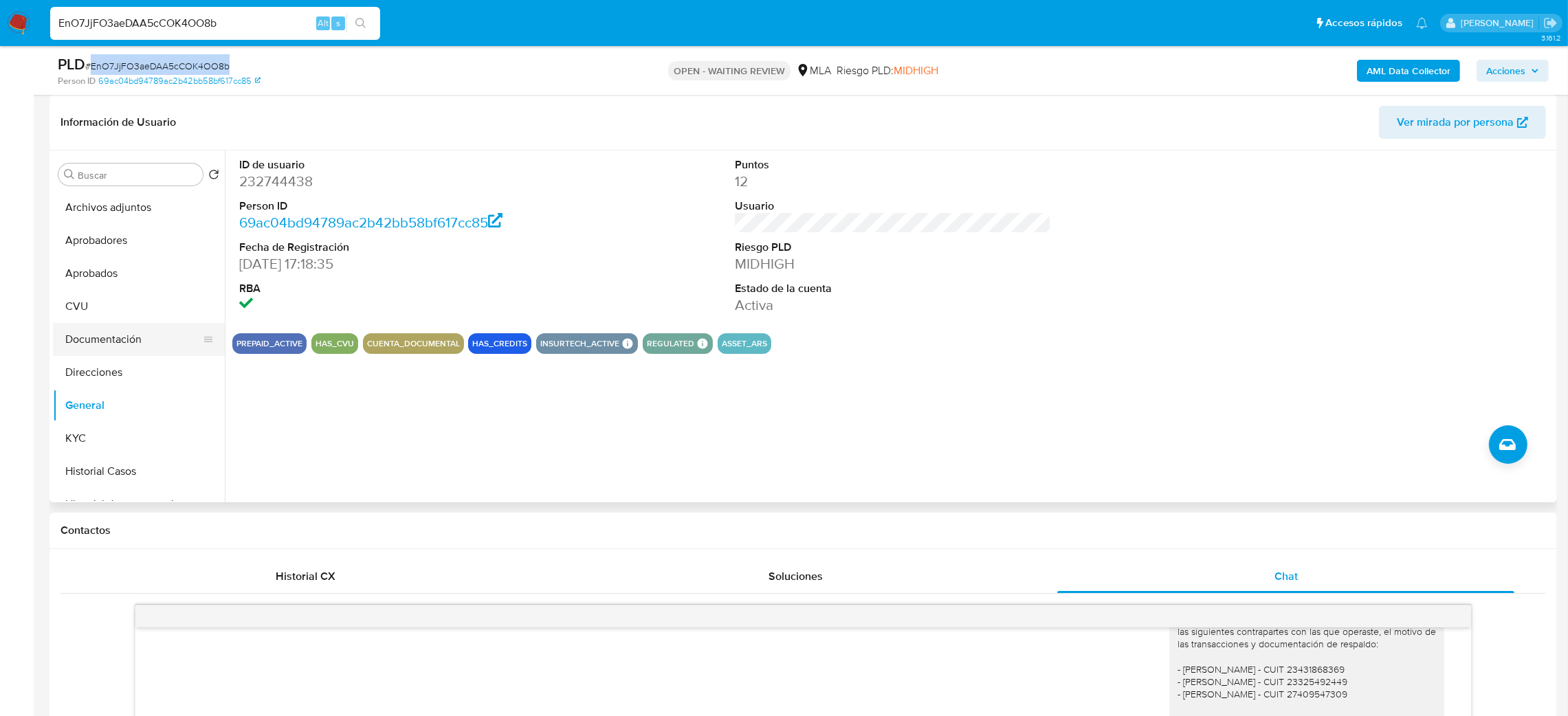
click at [110, 338] on button "Documentación" at bounding box center [133, 340] width 161 height 33
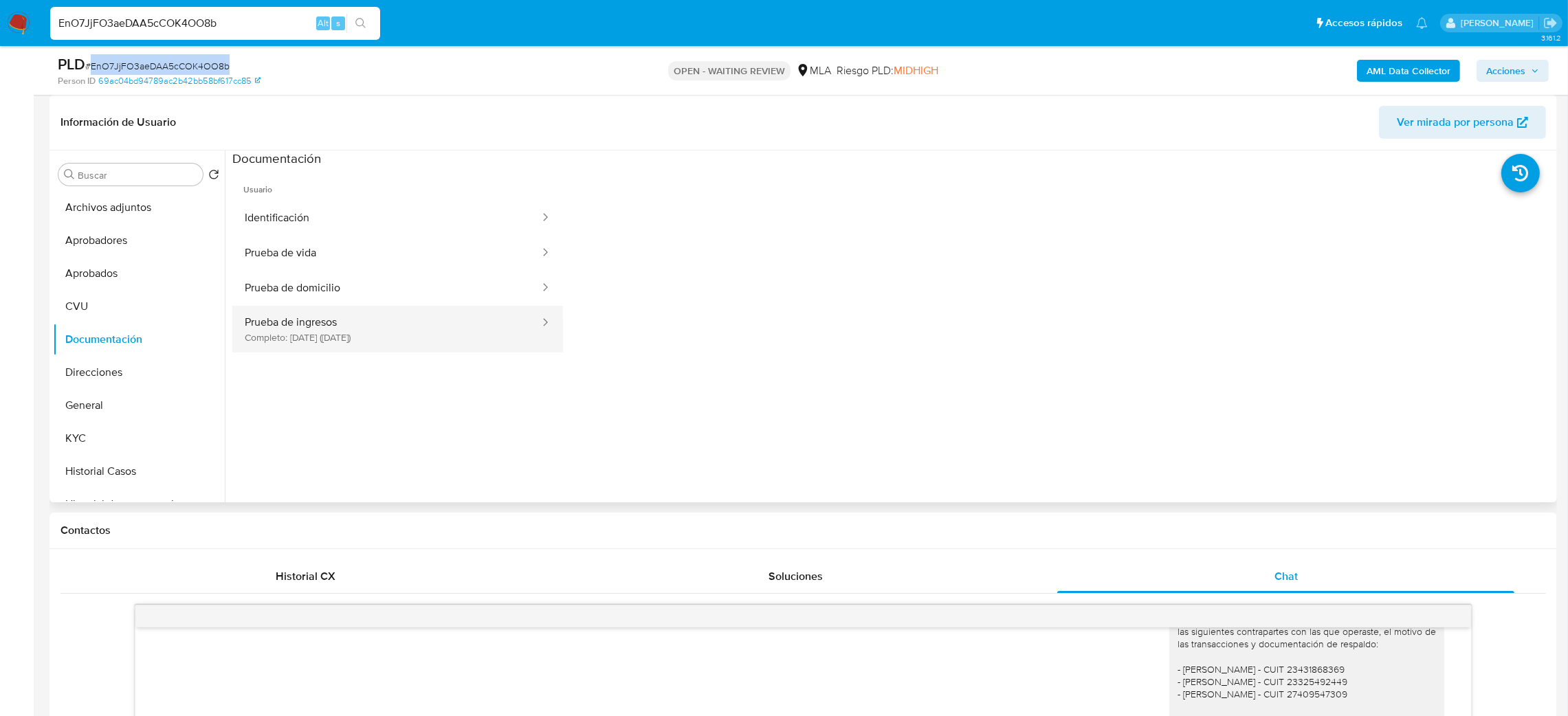
click at [326, 311] on button "Prueba de ingresos Completo: 22/09/2025 (hace 9 días)" at bounding box center [386, 329] width 308 height 47
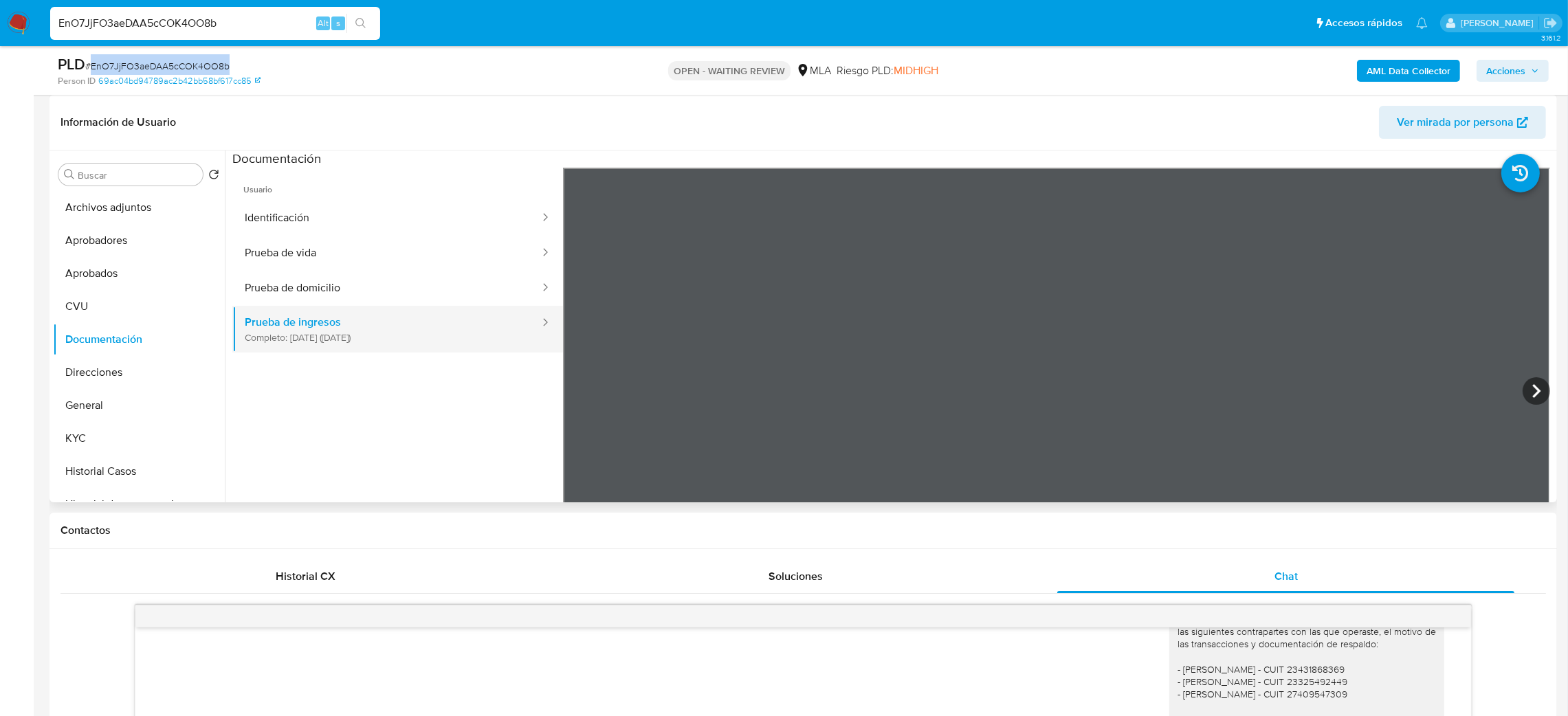
scroll to position [103, 0]
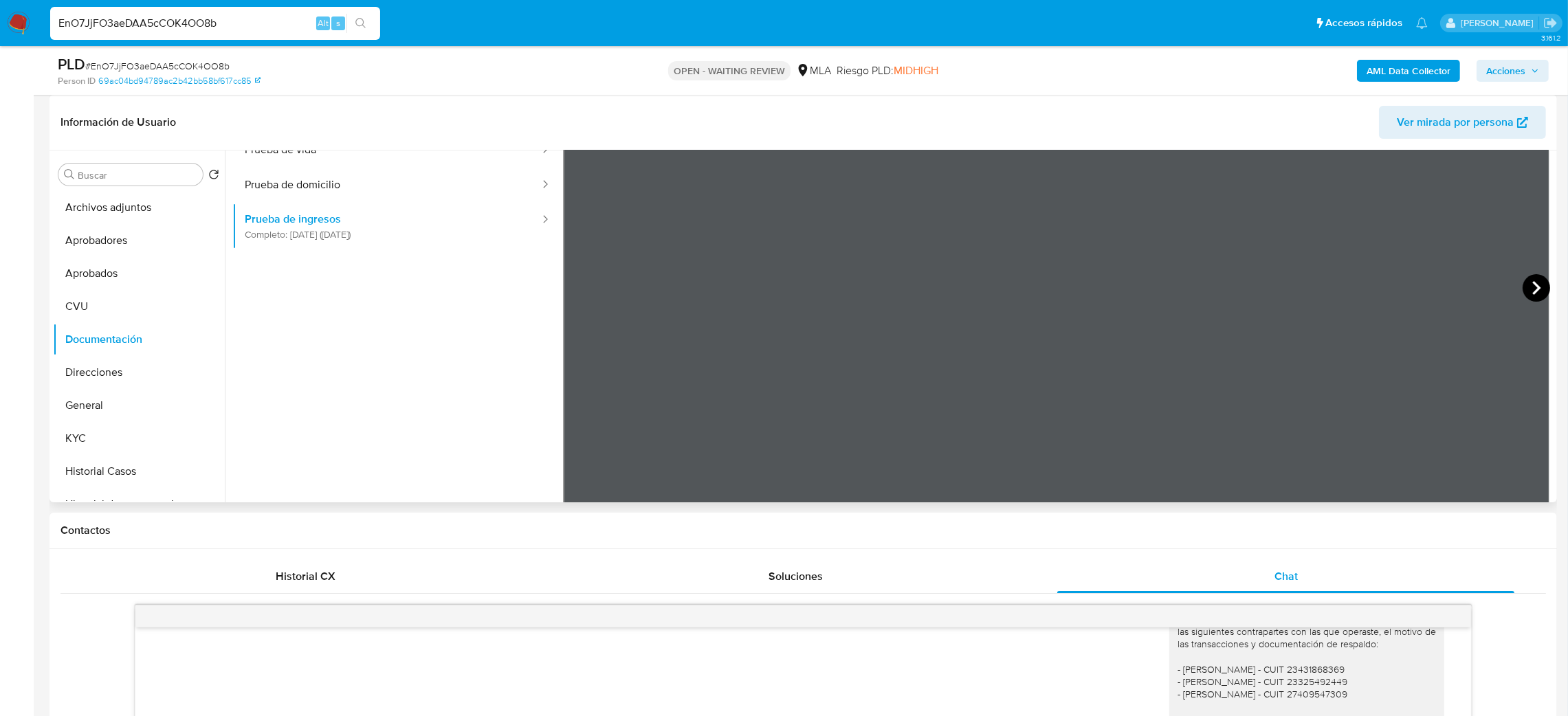
click at [1532, 284] on icon at bounding box center [1537, 288] width 9 height 14
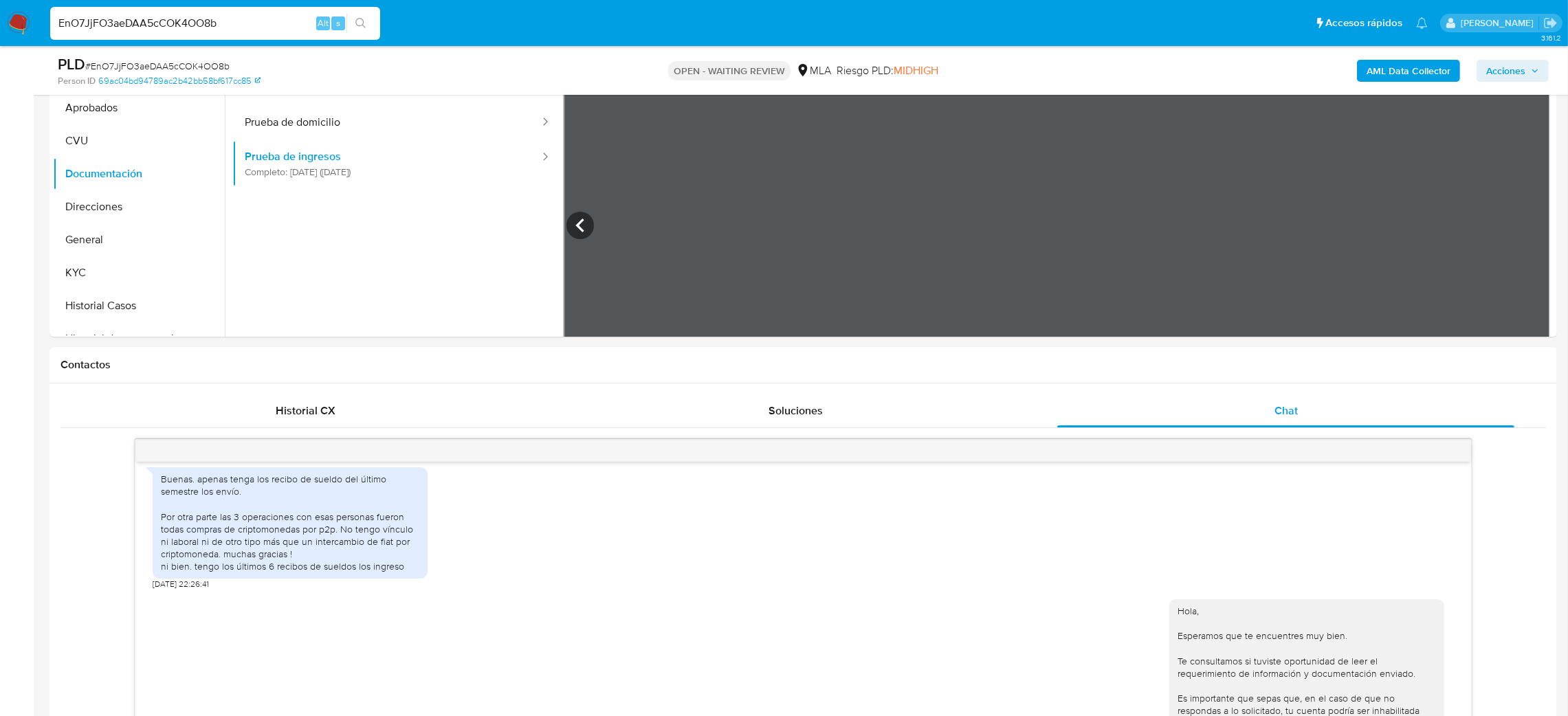
scroll to position [206, 0]
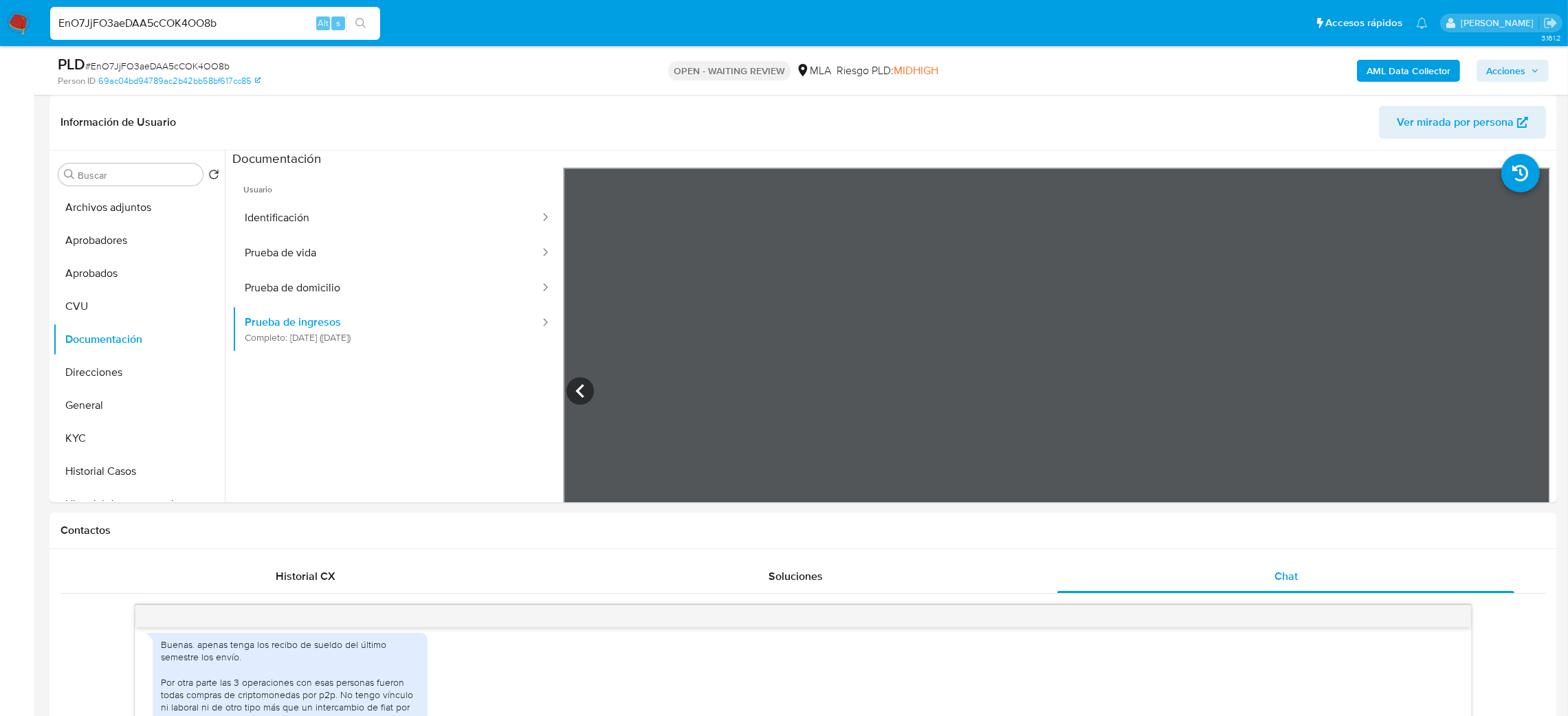
drag, startPoint x: 242, startPoint y: 15, endPoint x: 0, endPoint y: 33, distance: 242.7
click at [0, 33] on nav "Pausado Ver notificaciones EnO7JjFO3aeDAA5cCOK4OO8b Alt s Accesos rápidos Presi…" at bounding box center [784, 23] width 1568 height 46
paste input "di5KOP7EJjixEyIGwNPThF2H"
type input "di5KOP7EJjixEyIGwNPThF2H"
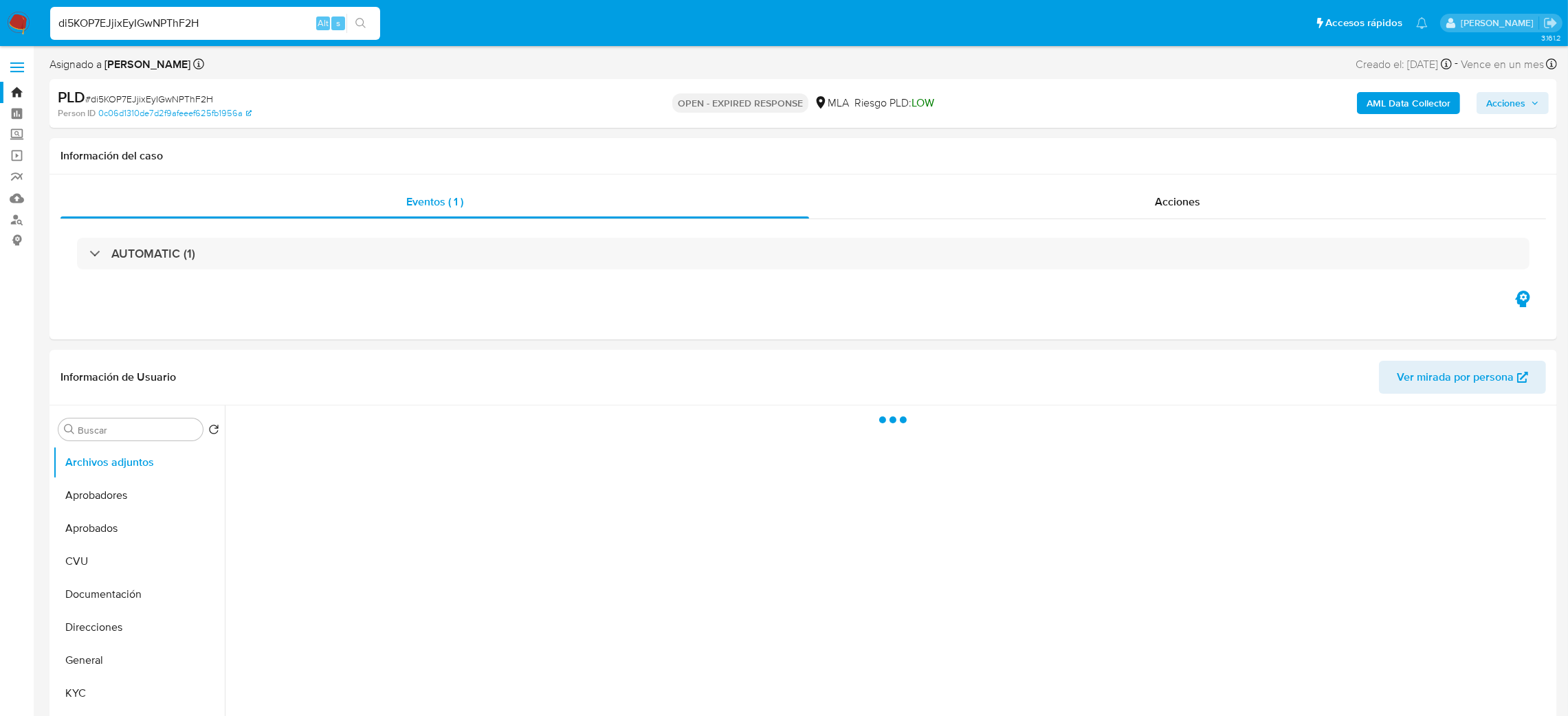
select select "10"
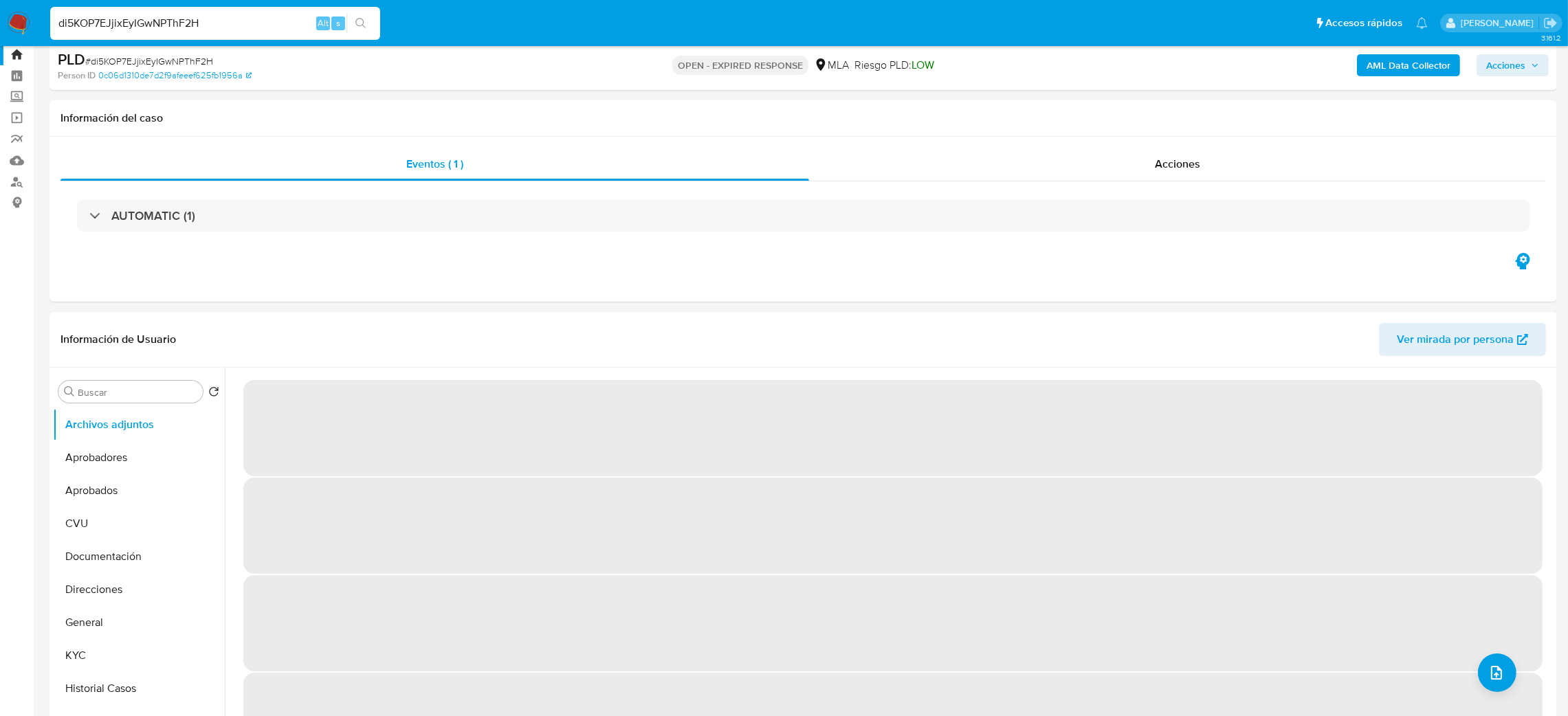
scroll to position [103, 0]
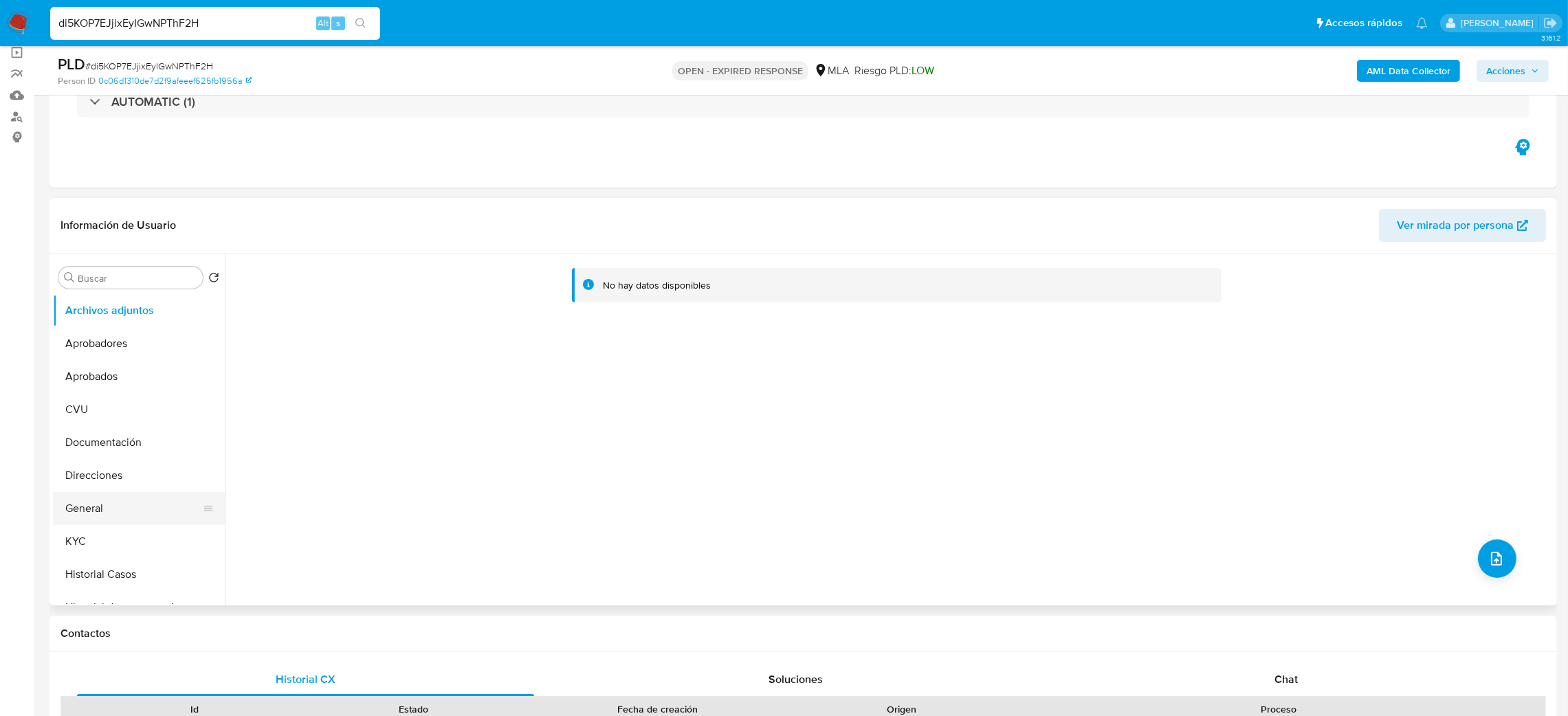
click at [77, 502] on button "General" at bounding box center [133, 509] width 161 height 33
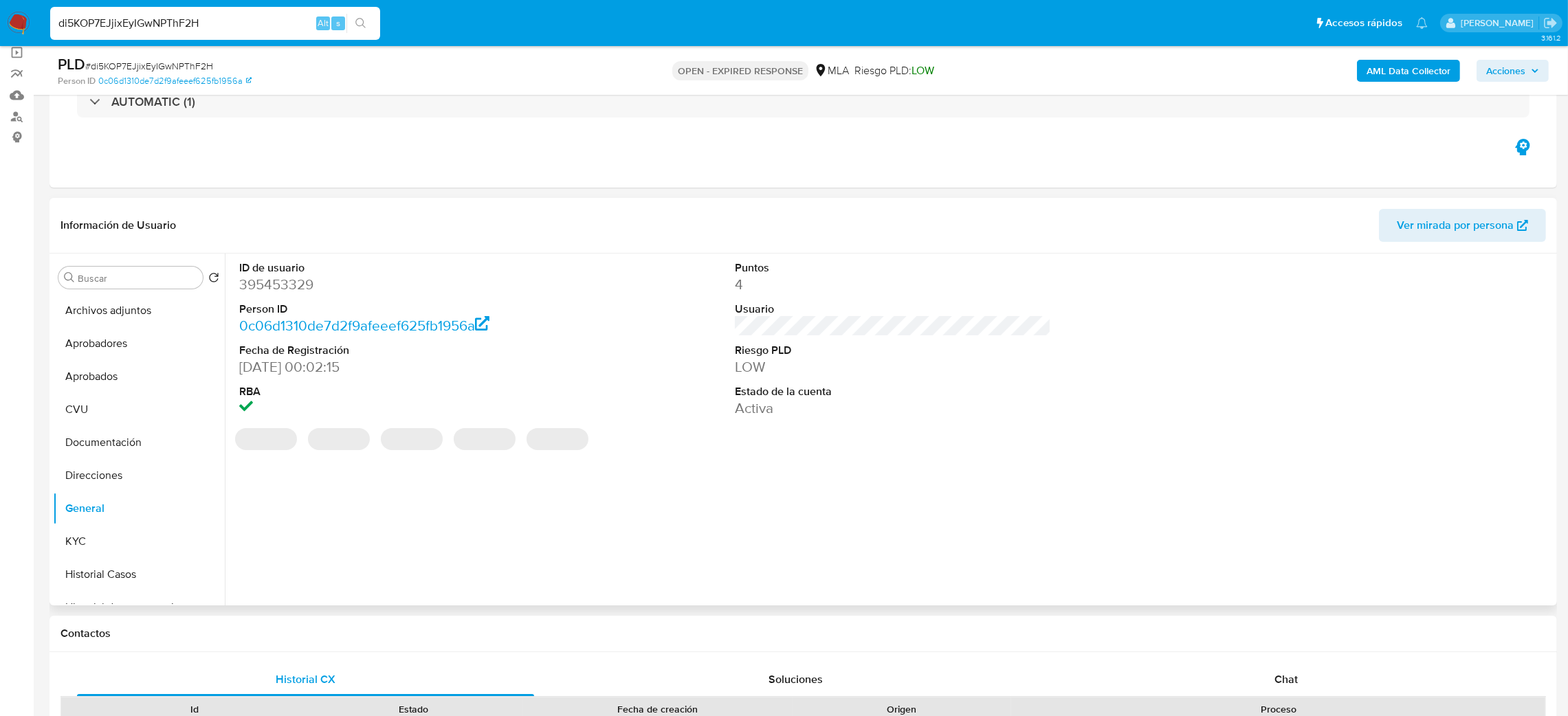
click at [274, 292] on dd "395453329" at bounding box center [398, 284] width 317 height 19
click at [274, 291] on dd "395453329" at bounding box center [398, 284] width 317 height 19
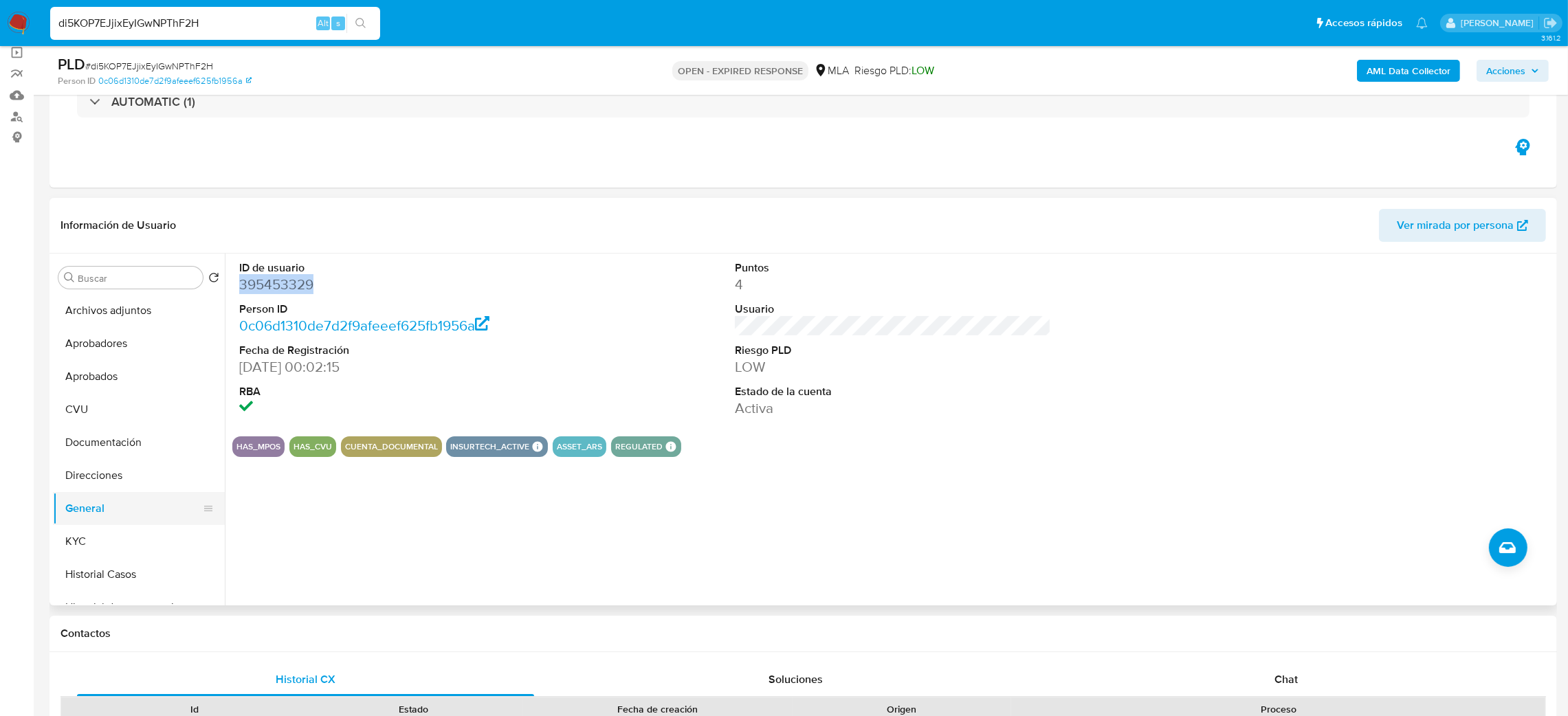
click at [95, 524] on button "General" at bounding box center [133, 509] width 161 height 33
click at [77, 546] on button "KYC" at bounding box center [133, 541] width 161 height 33
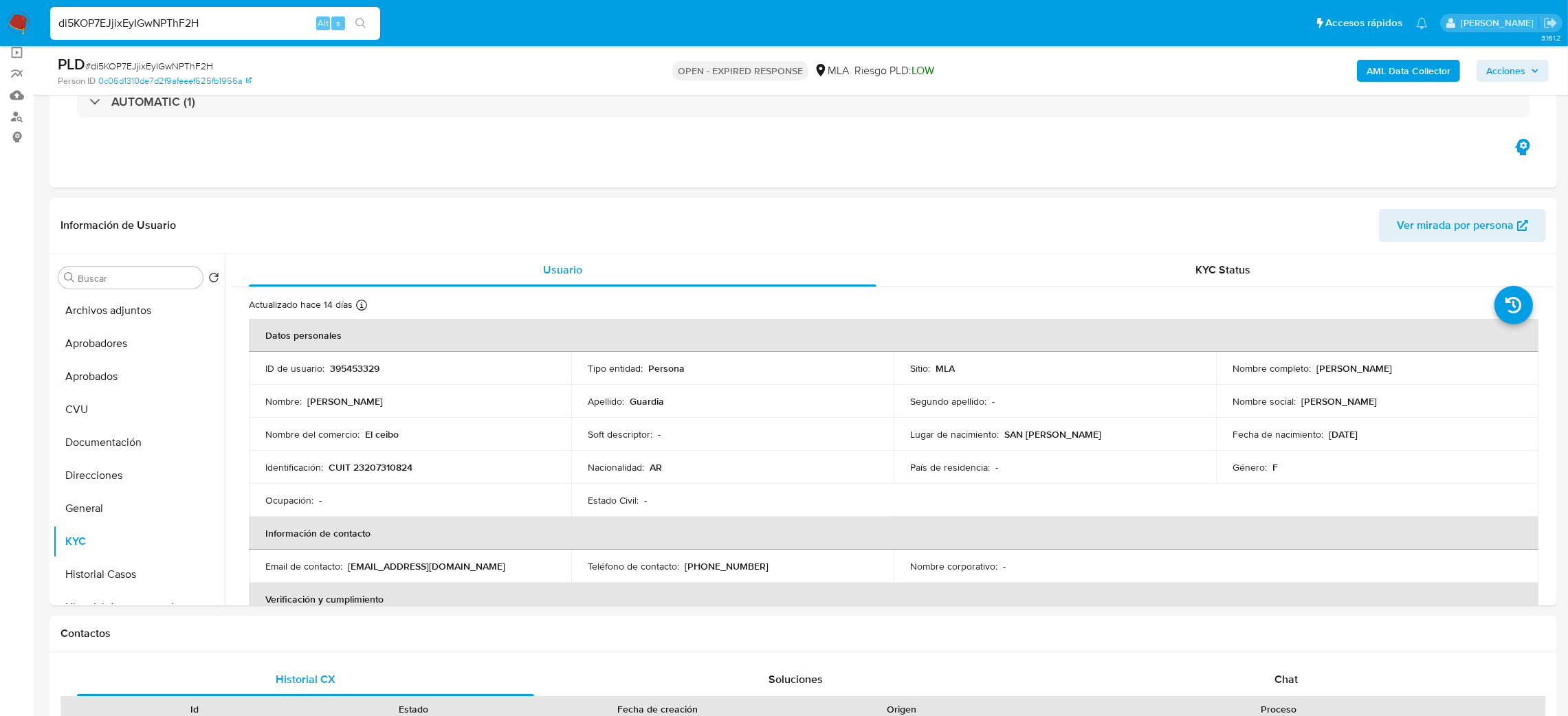
drag, startPoint x: 266, startPoint y: 18, endPoint x: 0, endPoint y: 28, distance: 266.2
click at [0, 28] on nav "Pausado Ver notificaciones di5KOP7EJjixEyIGwNPThF2H Alt s Accesos rápidos Presi…" at bounding box center [784, 23] width 1568 height 46
paste input "whzfTHqVkCBAsA664ETtt4xV"
type input "whzfTHqVkCBAsA664ETtt4xV"
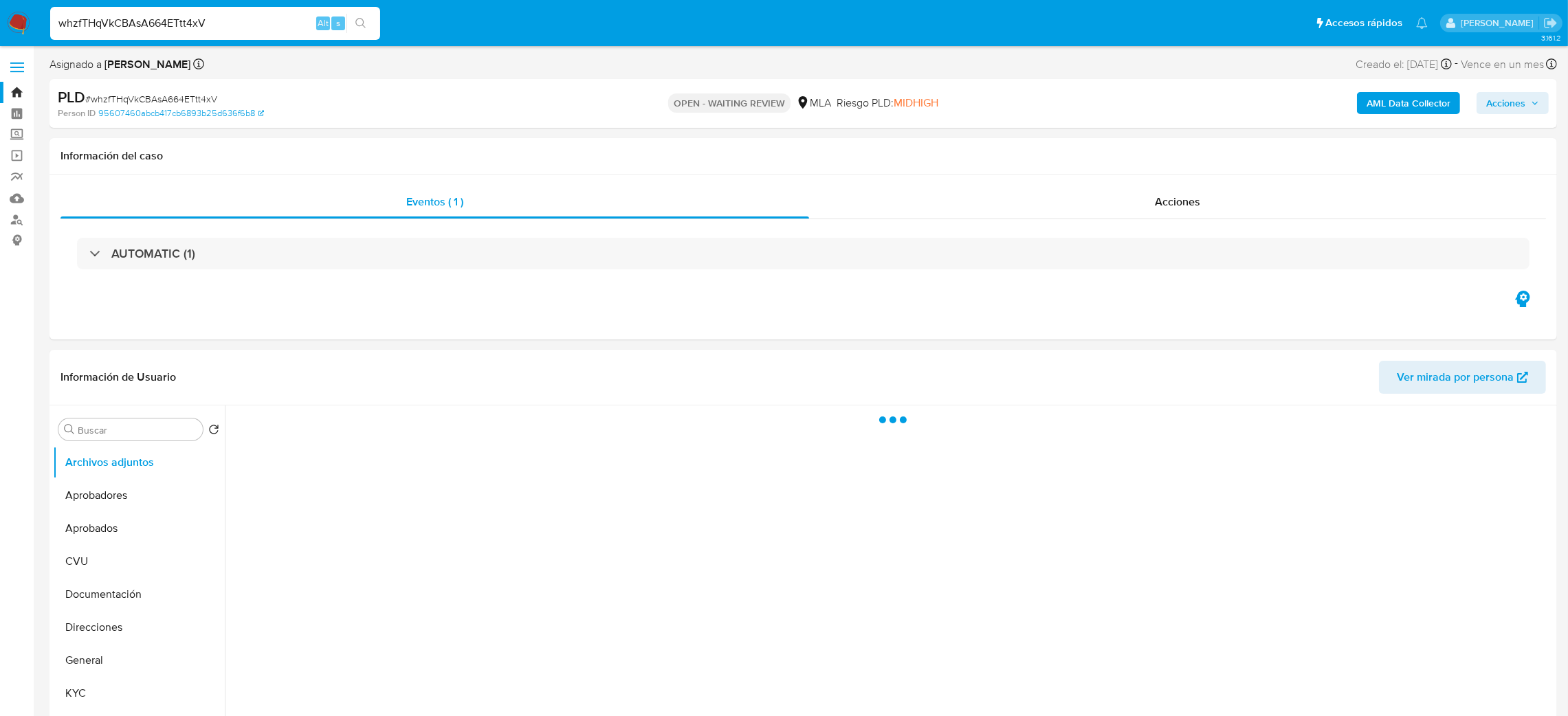
select select "10"
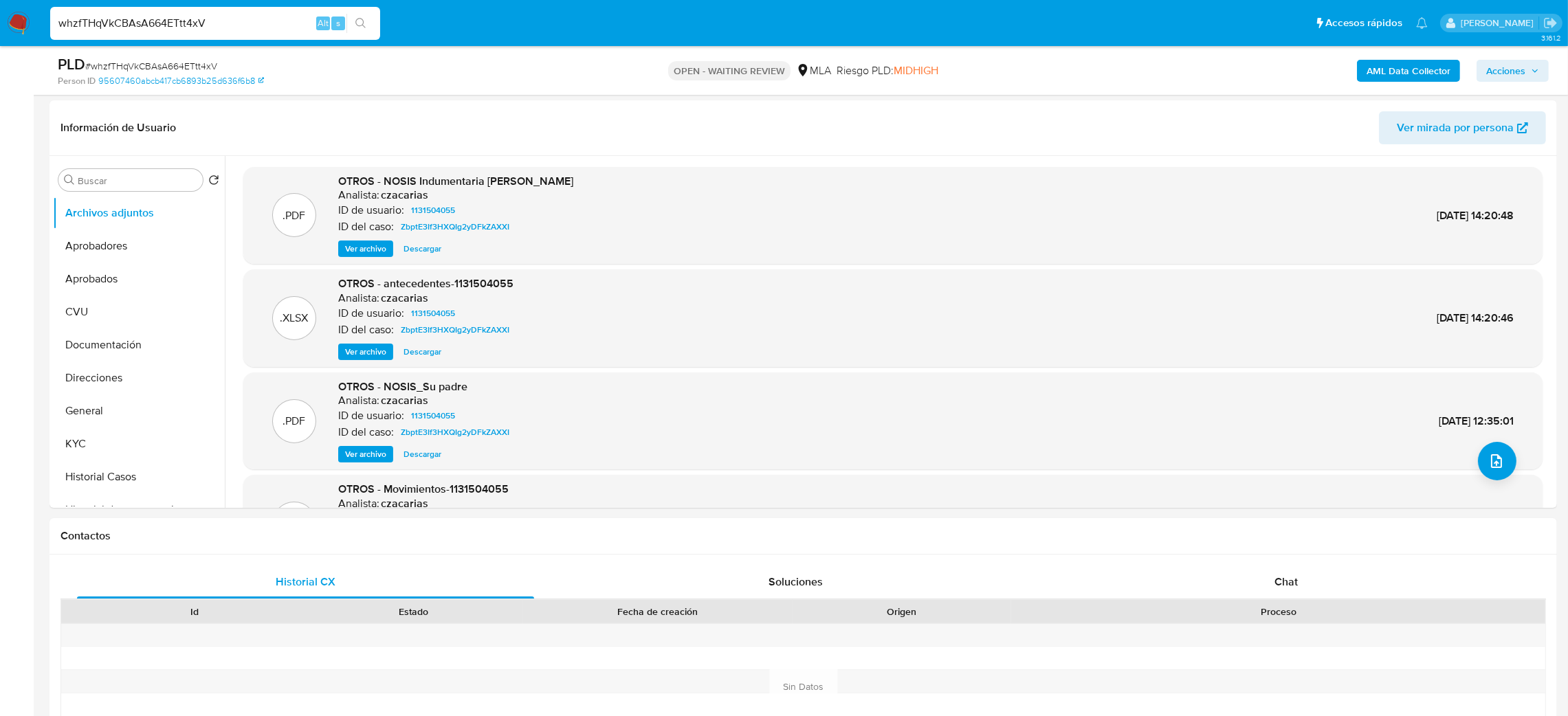
scroll to position [206, 0]
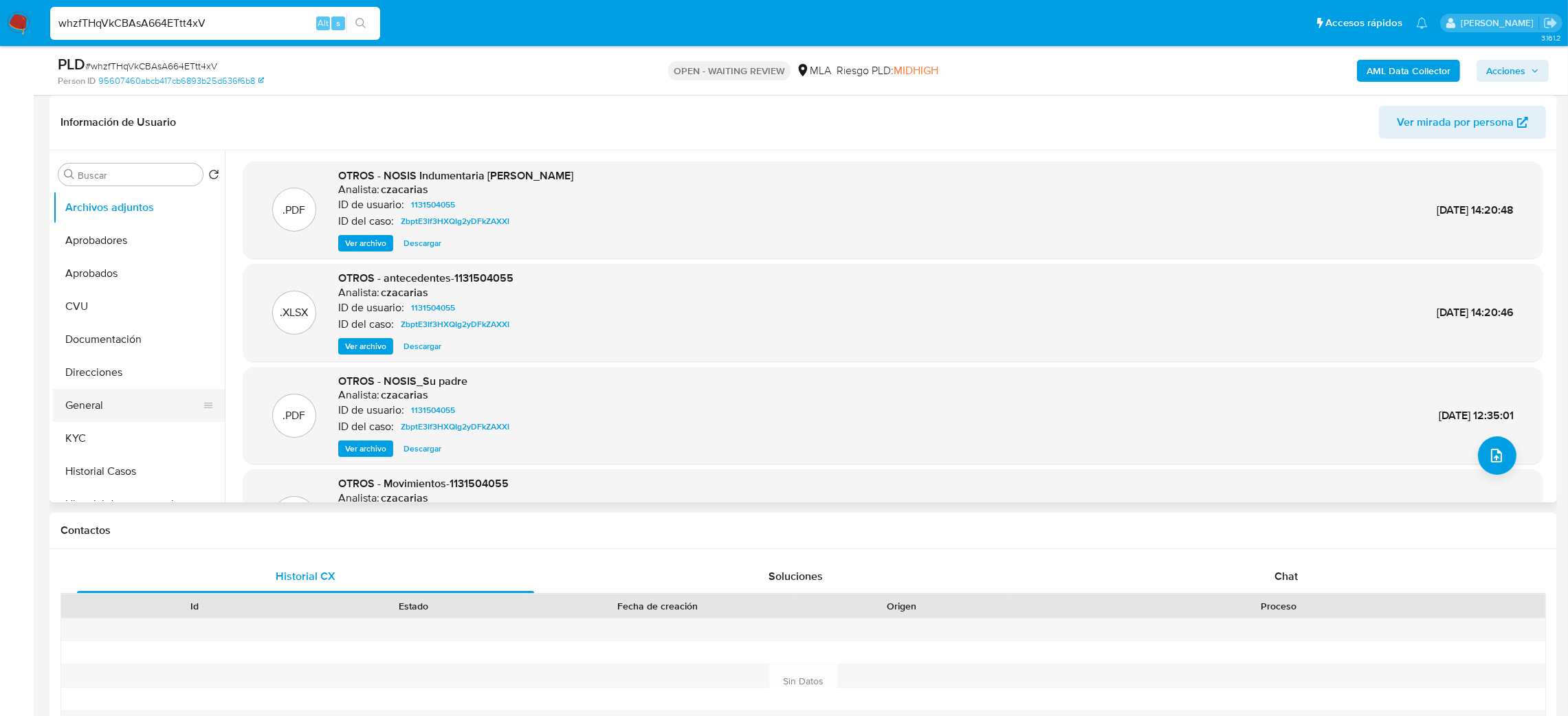
click at [76, 412] on button "General" at bounding box center [133, 405] width 161 height 33
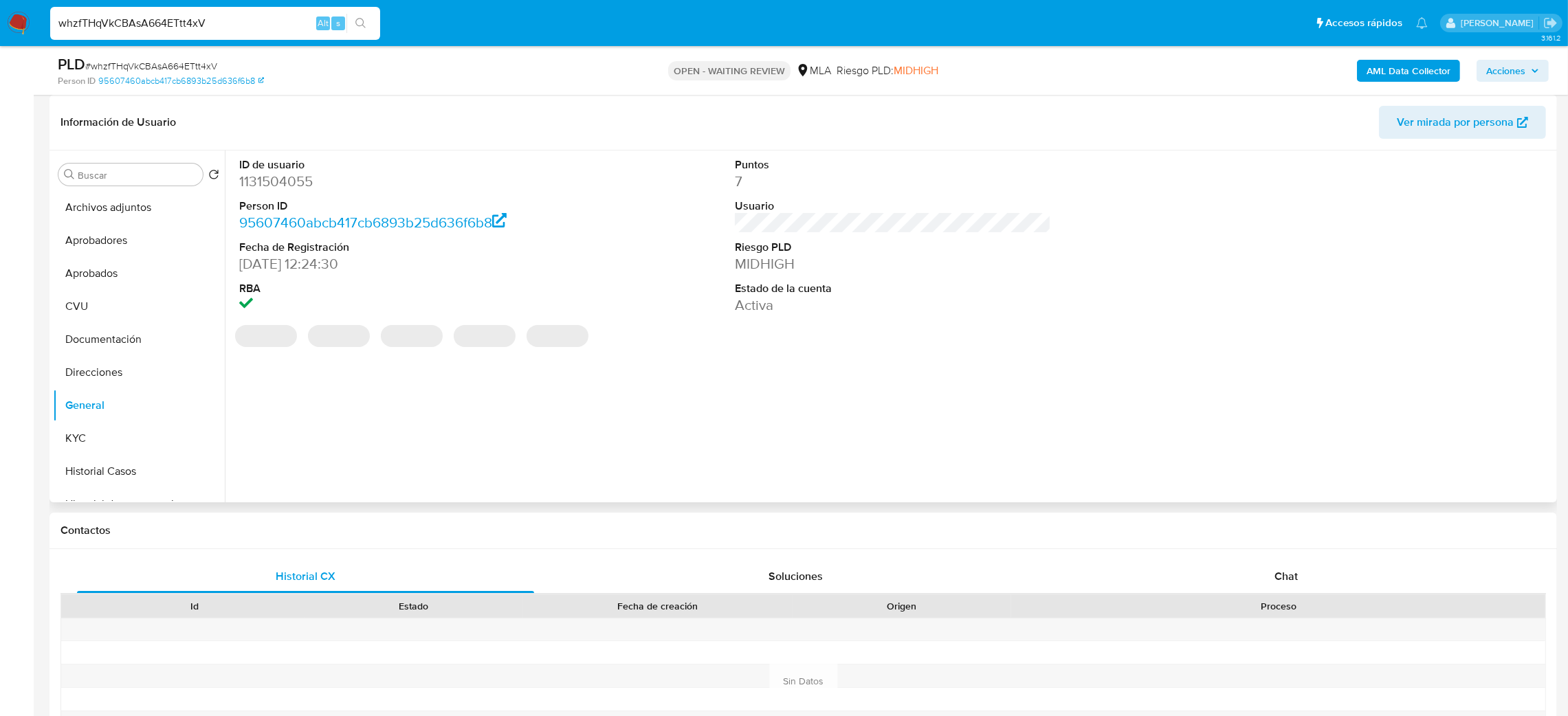
click at [266, 184] on dd "1131504055" at bounding box center [398, 181] width 317 height 19
click at [199, 61] on span "# whzfTHqVkCBAsA664ETtt4xV" at bounding box center [151, 66] width 132 height 14
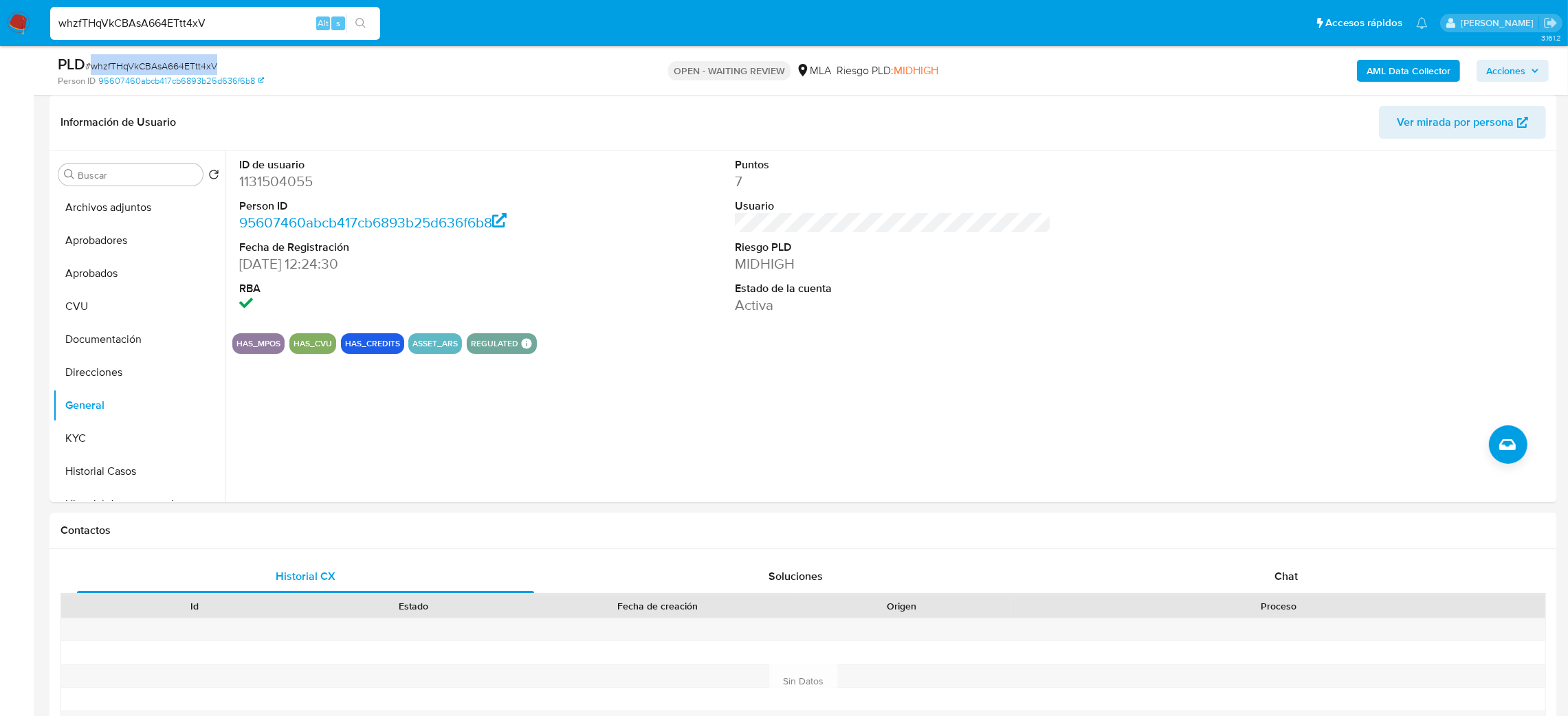
click at [199, 61] on span "# whzfTHqVkCBAsA664ETtt4xV" at bounding box center [151, 66] width 132 height 14
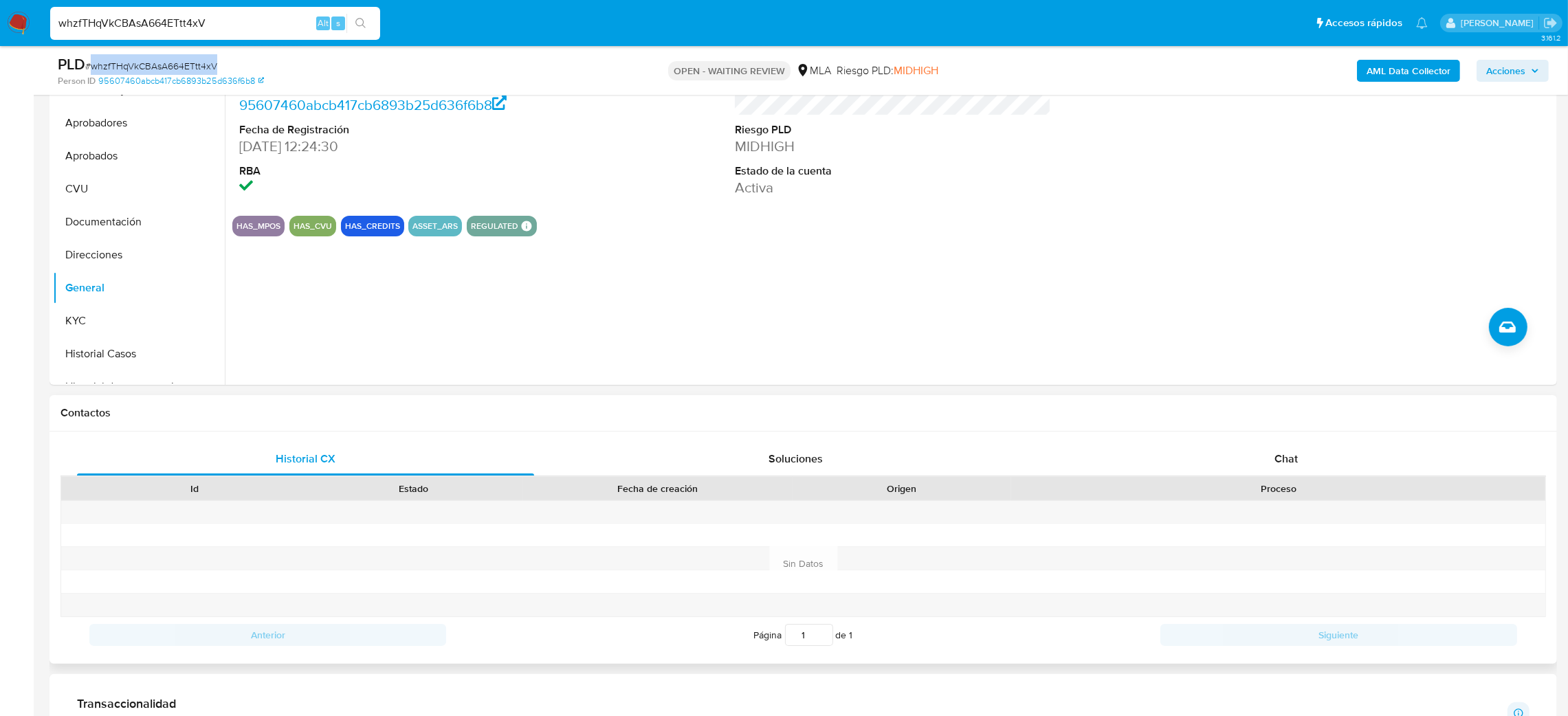
scroll to position [413, 0]
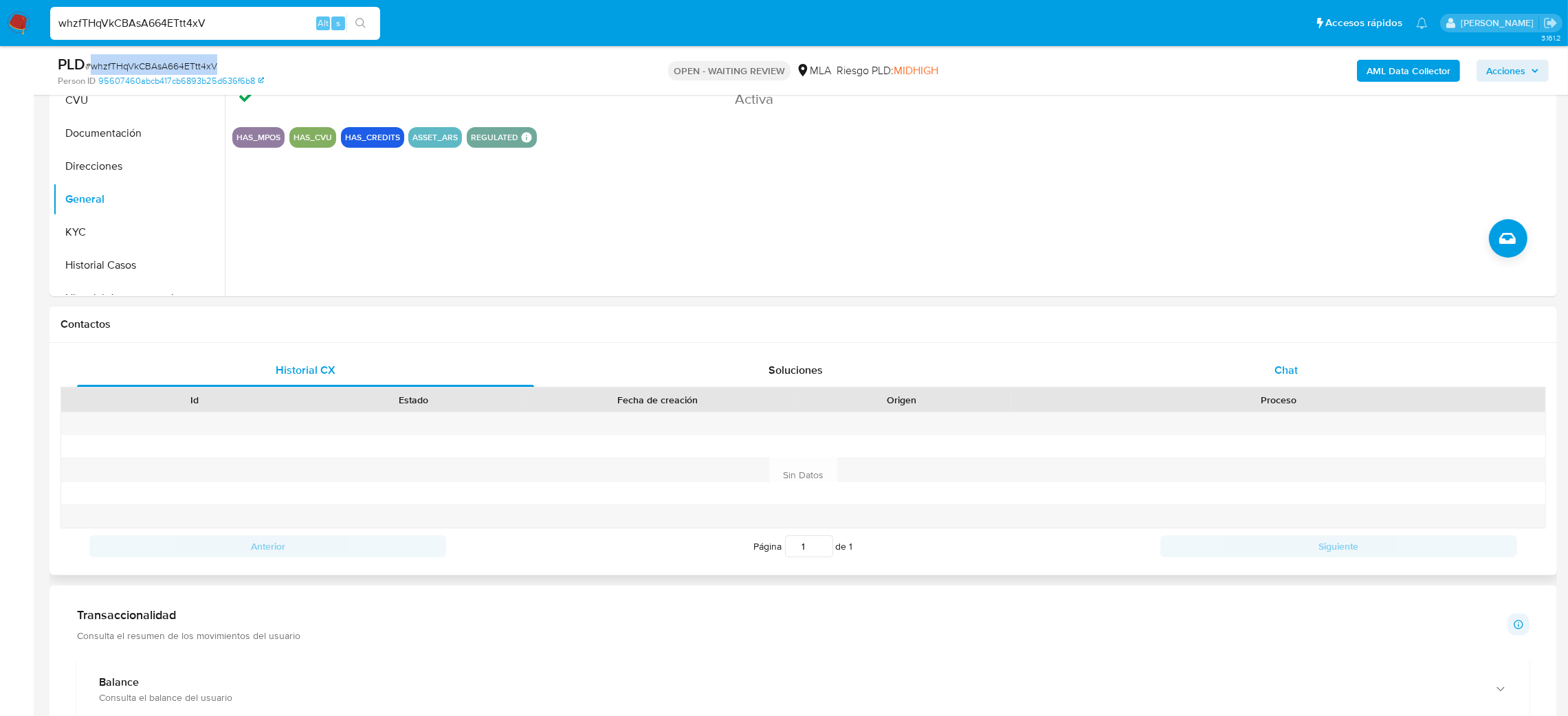
click at [1185, 374] on div "Chat" at bounding box center [1286, 370] width 457 height 33
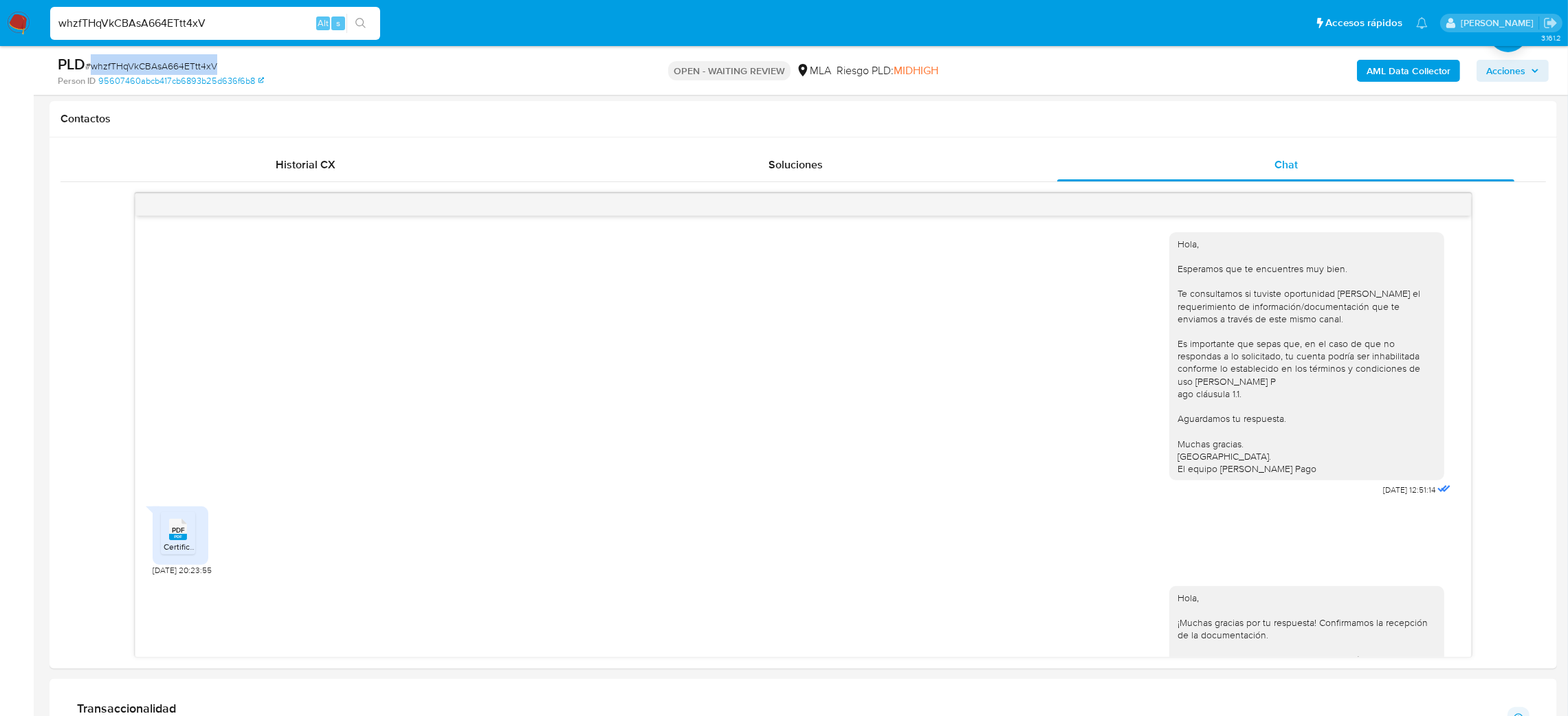
scroll to position [777, 0]
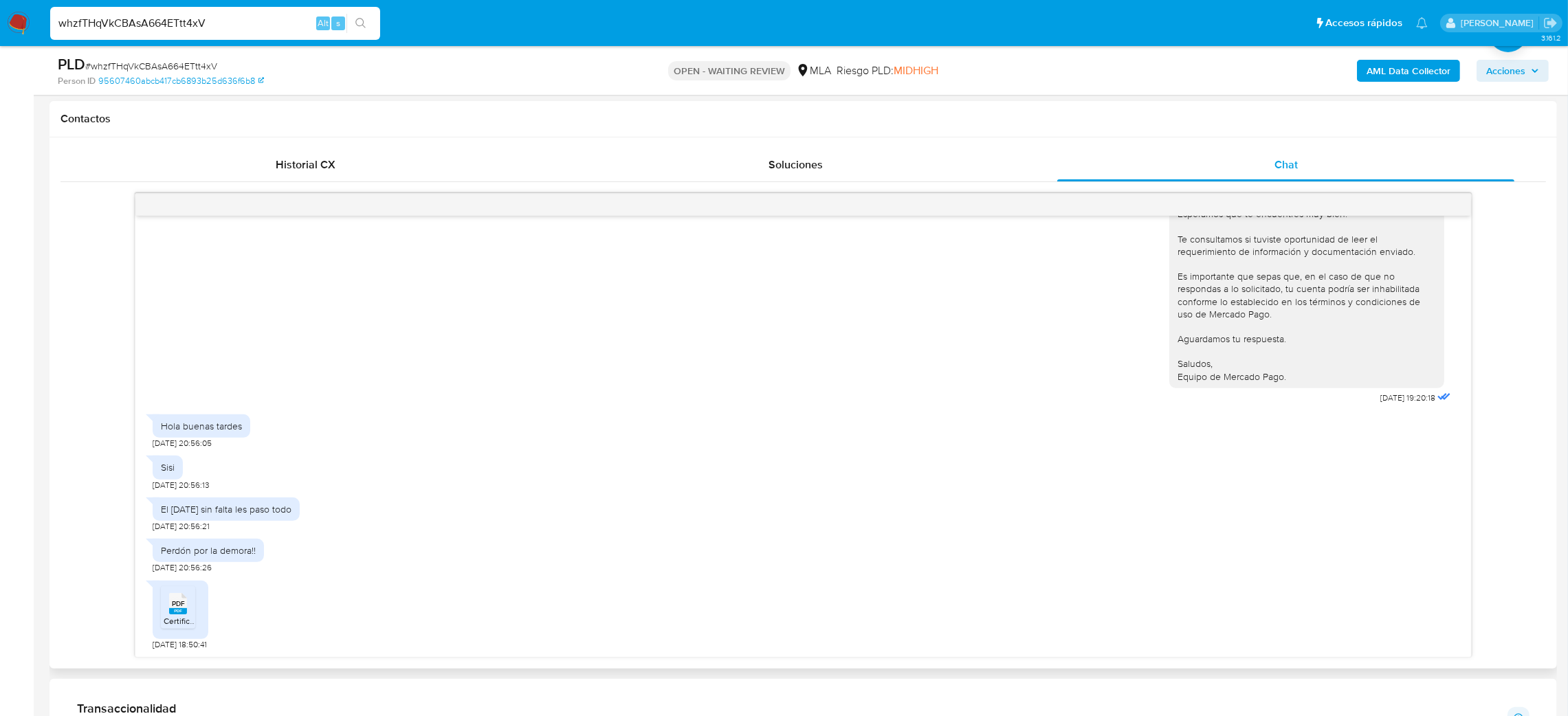
click at [178, 608] on span "PDF" at bounding box center [178, 603] width 13 height 9
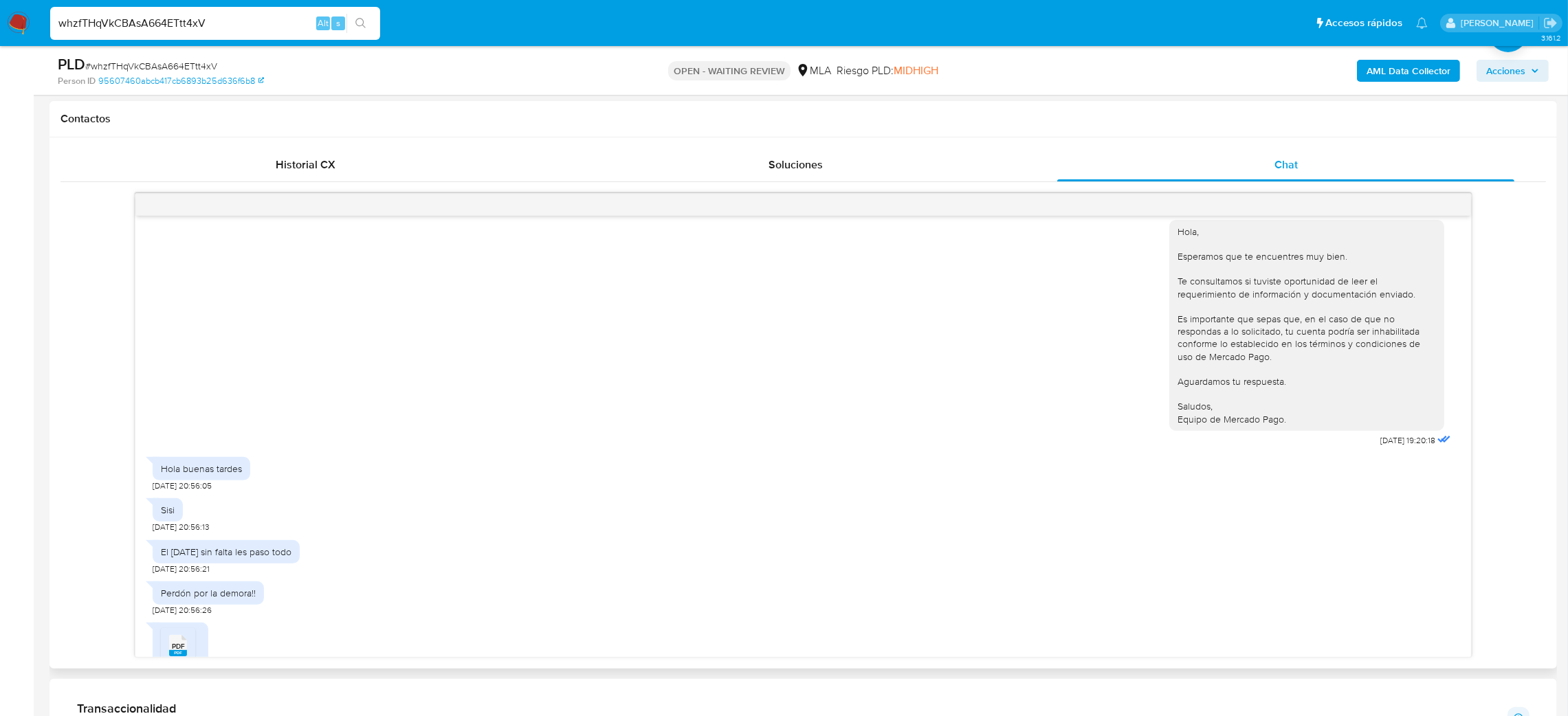
scroll to position [1556, 0]
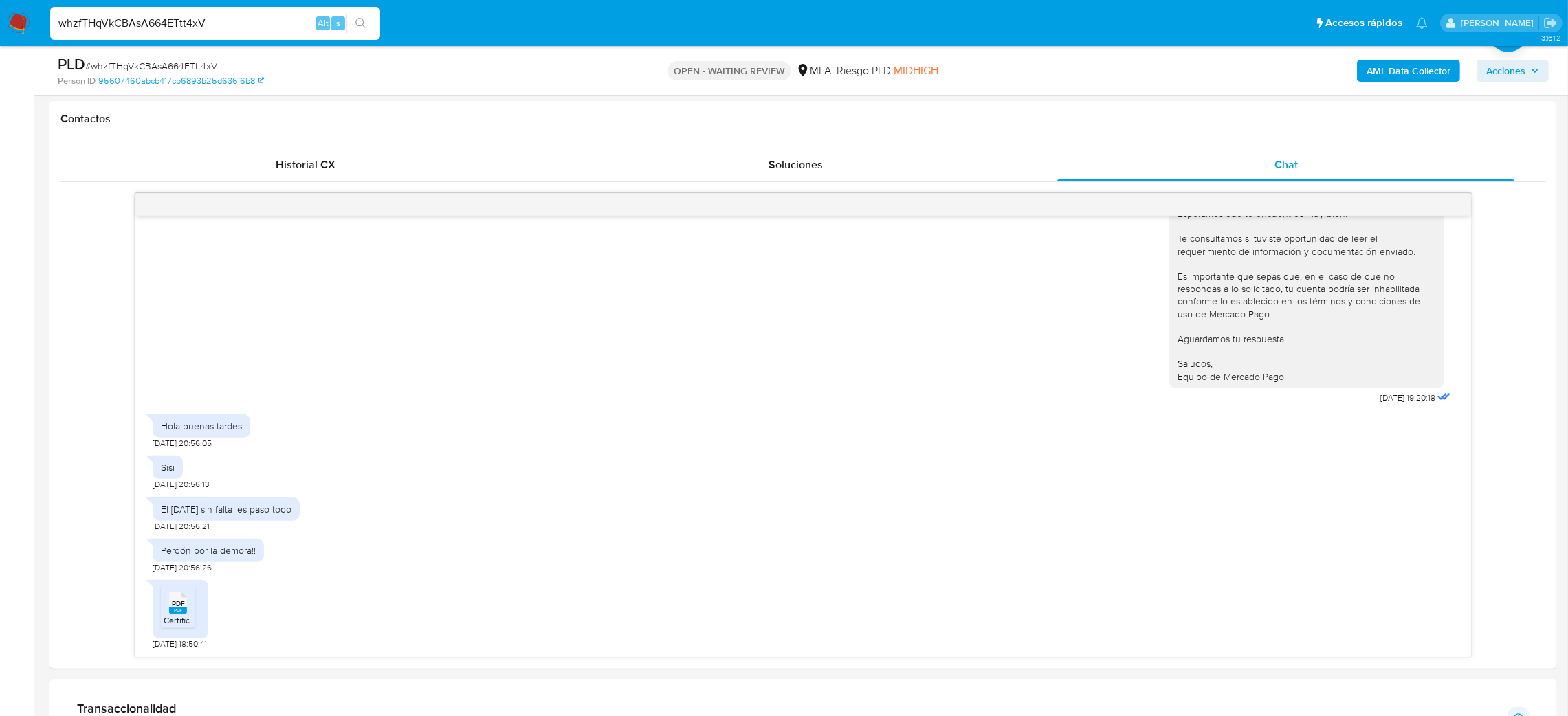
drag, startPoint x: 214, startPoint y: 23, endPoint x: 0, endPoint y: 29, distance: 214.1
click at [0, 29] on nav "Pausado Ver notificaciones whzfTHqVkCBAsA664ETtt4xV Alt s Accesos rápidos Presi…" at bounding box center [784, 23] width 1568 height 46
paste input "di5KOP7EJjixEyIGwNPThF2H"
type input "di5KOP7EJjixEyIGwNPThF2H"
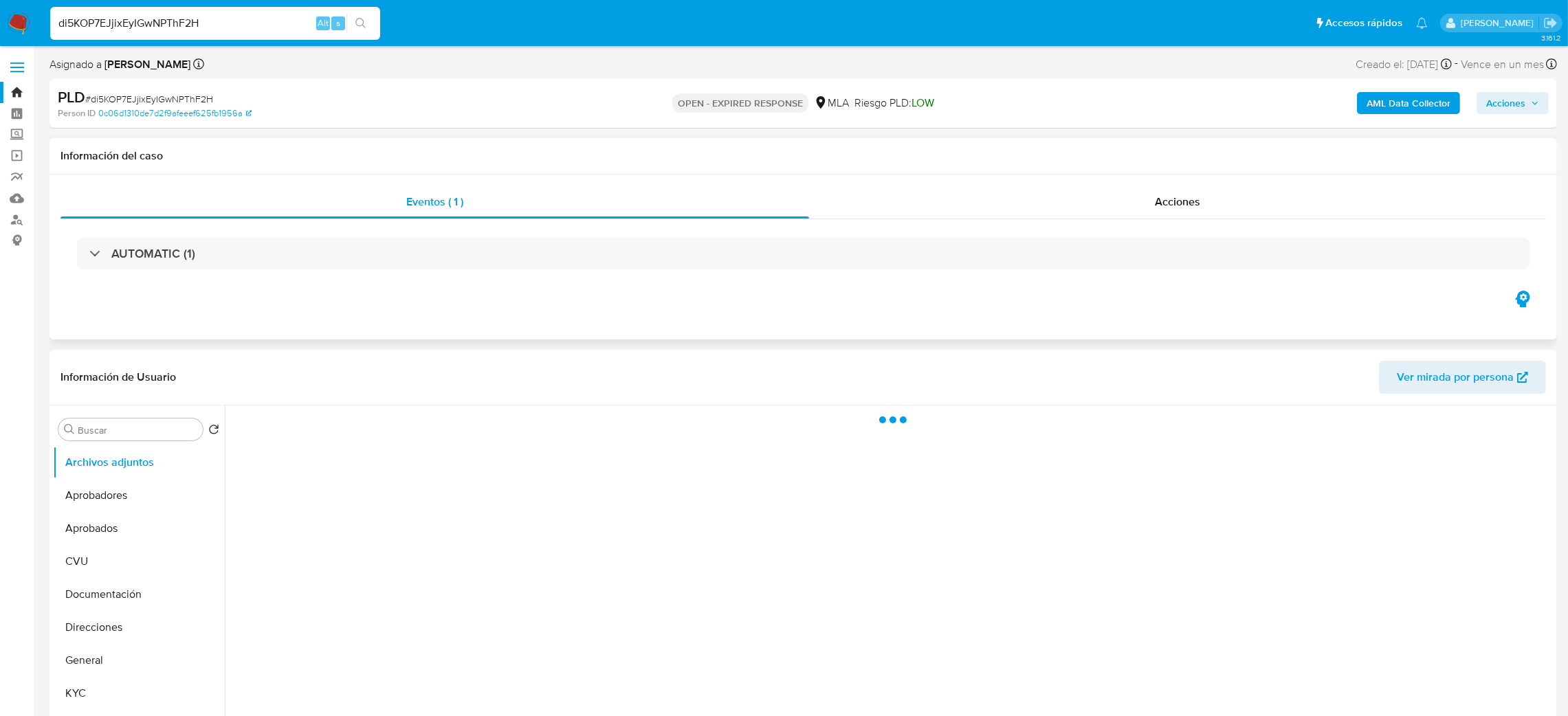
select select "10"
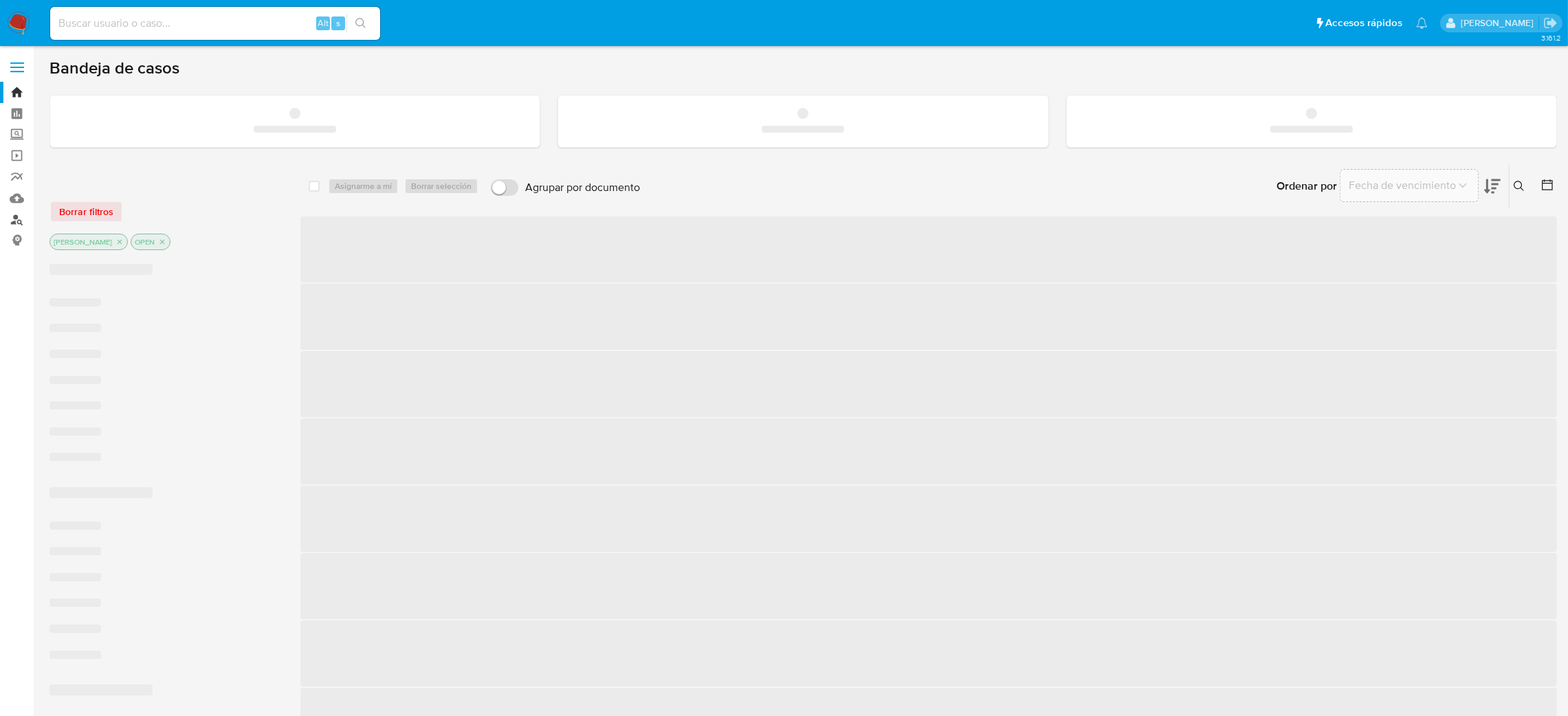
click at [11, 217] on link "Buscador de personas" at bounding box center [82, 219] width 164 height 21
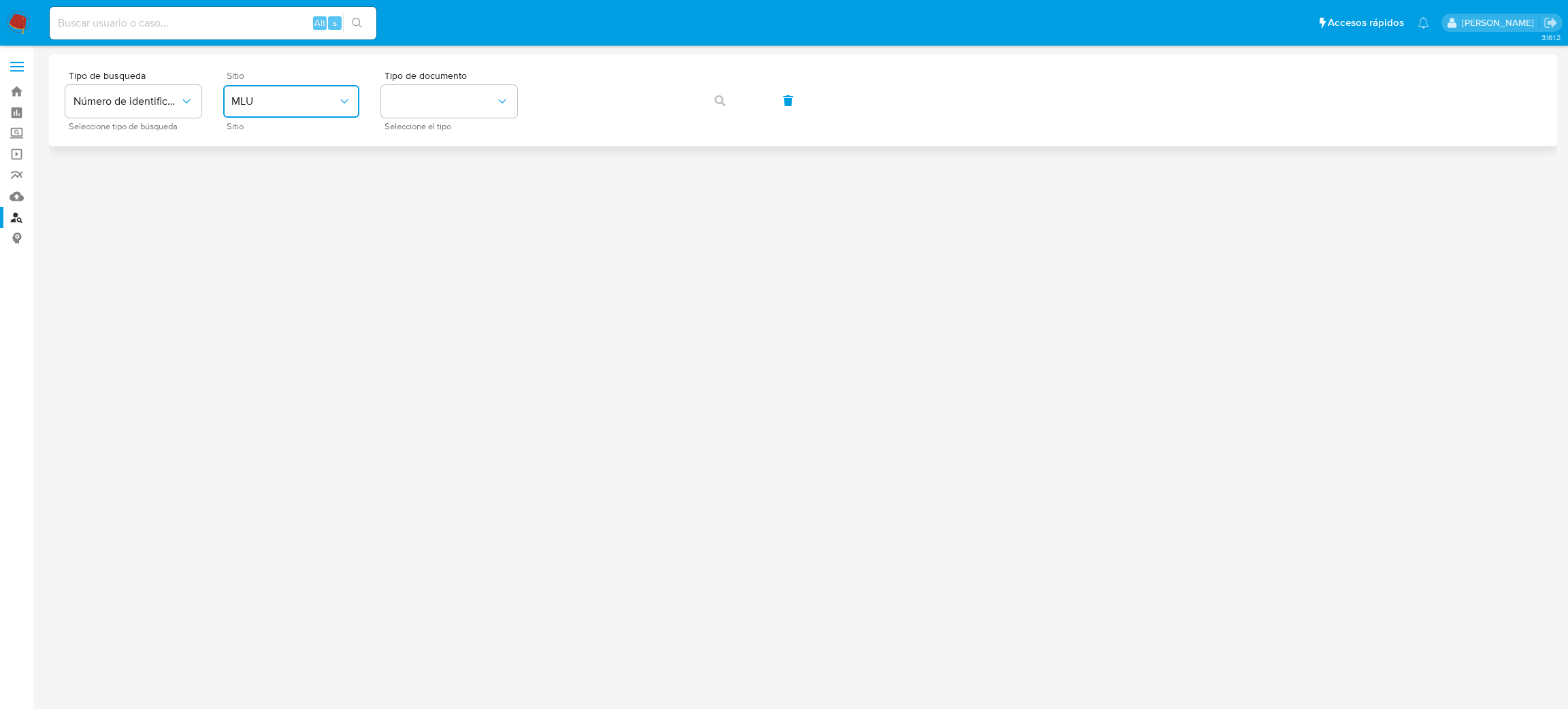
click at [281, 95] on span "MLU" at bounding box center [284, 101] width 107 height 13
click at [284, 166] on div "MLA" at bounding box center [287, 171] width 111 height 32
click at [428, 104] on button "identificationType" at bounding box center [449, 102] width 136 height 32
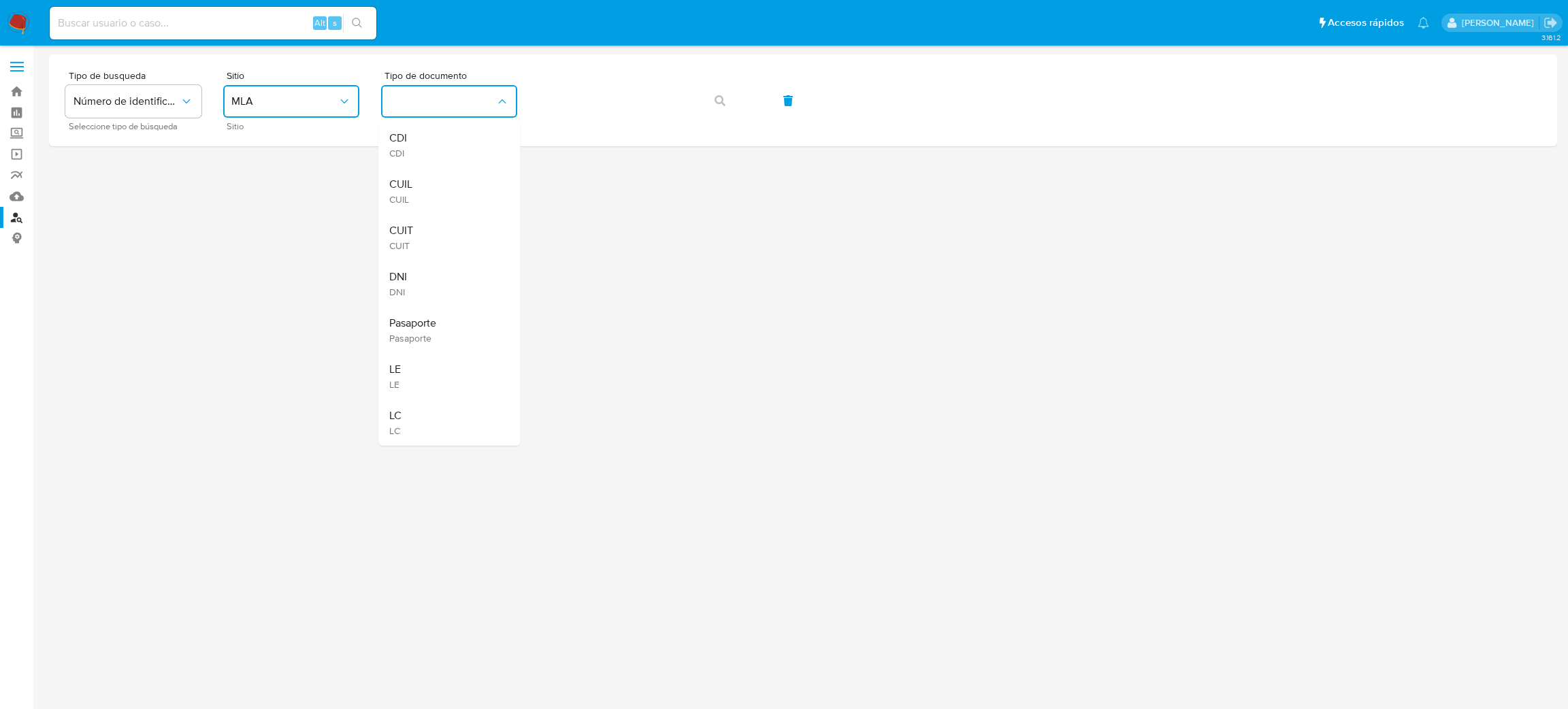
drag, startPoint x: 487, startPoint y: 231, endPoint x: 528, endPoint y: 185, distance: 61.6
click at [487, 231] on div "CUIT CUIT" at bounding box center [445, 238] width 111 height 47
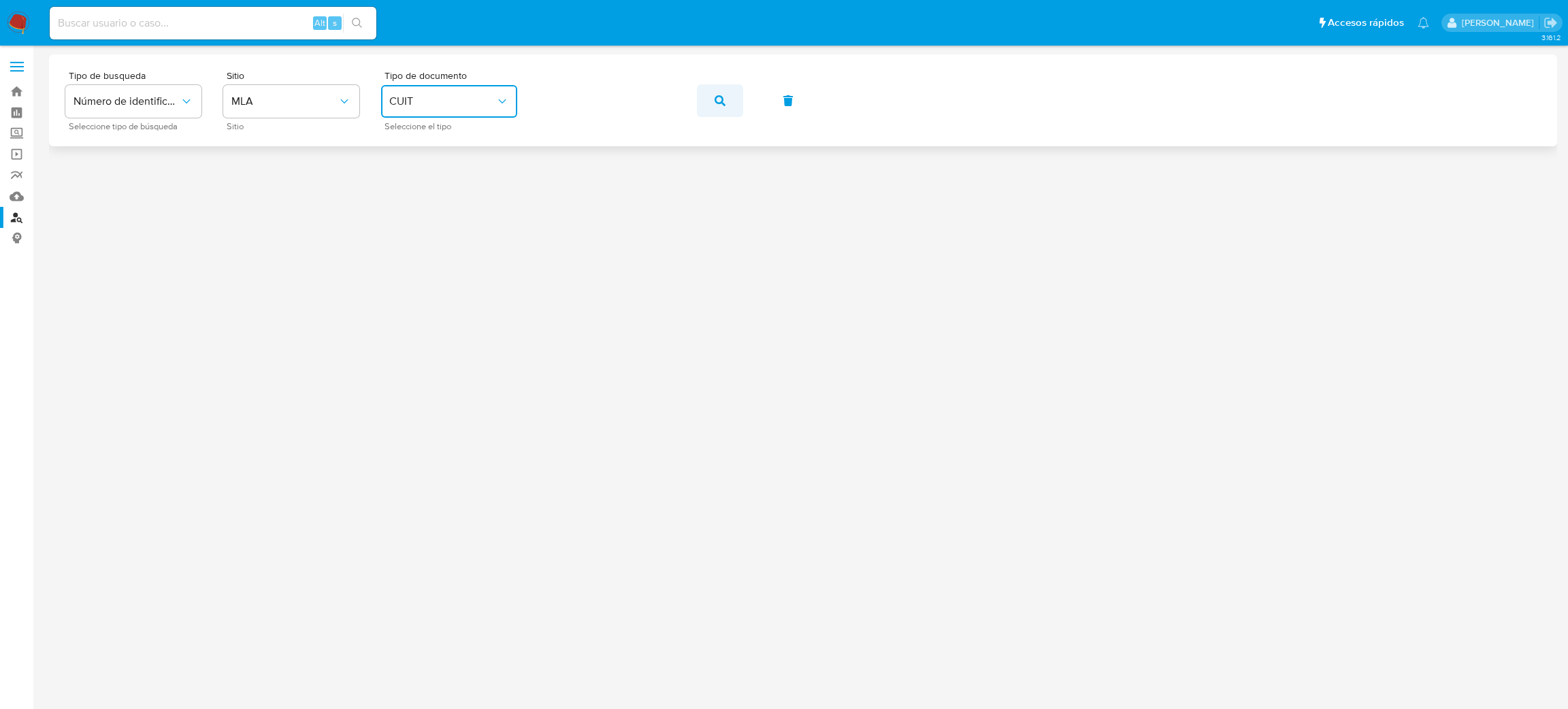
click at [722, 101] on icon "button" at bounding box center [719, 100] width 11 height 11
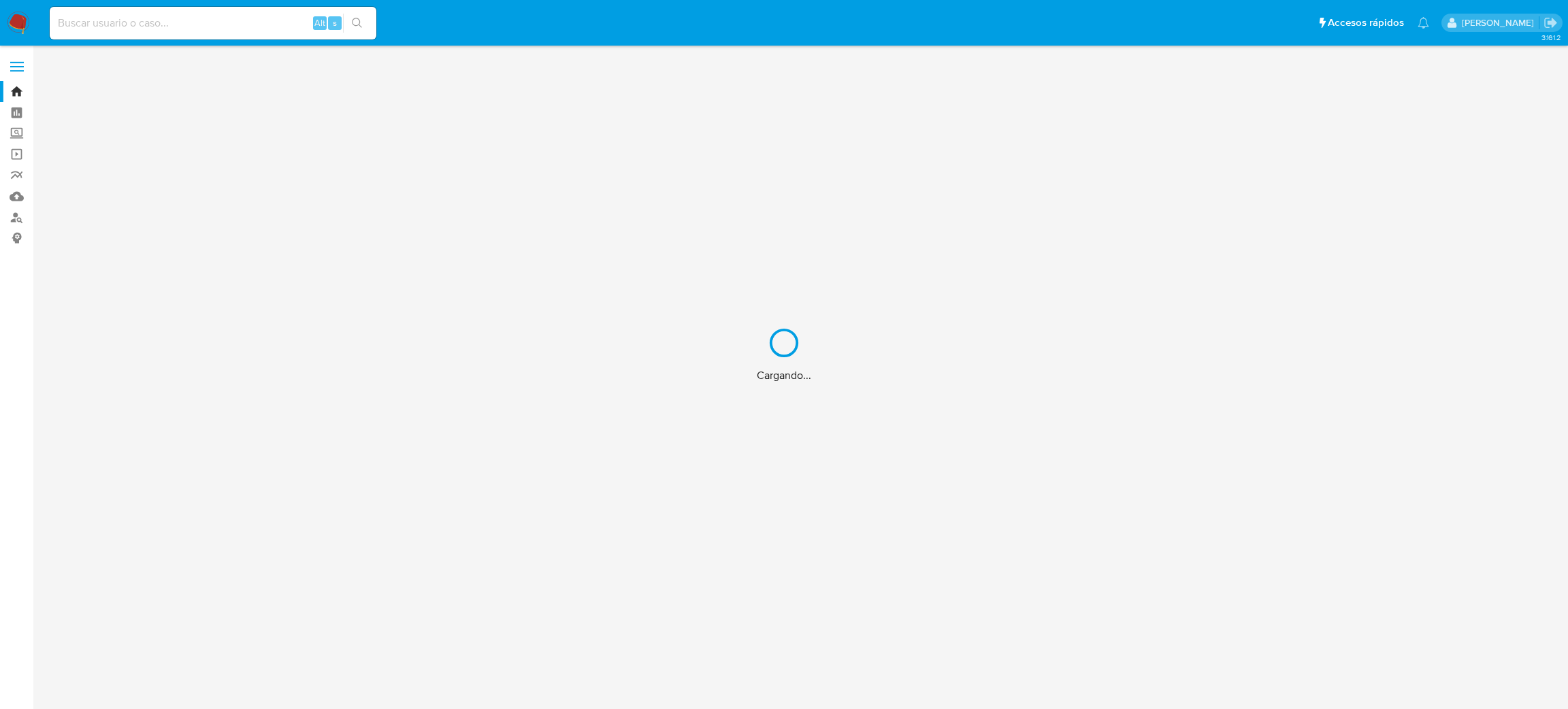
click at [23, 220] on div "Cargando..." at bounding box center [784, 354] width 1568 height 709
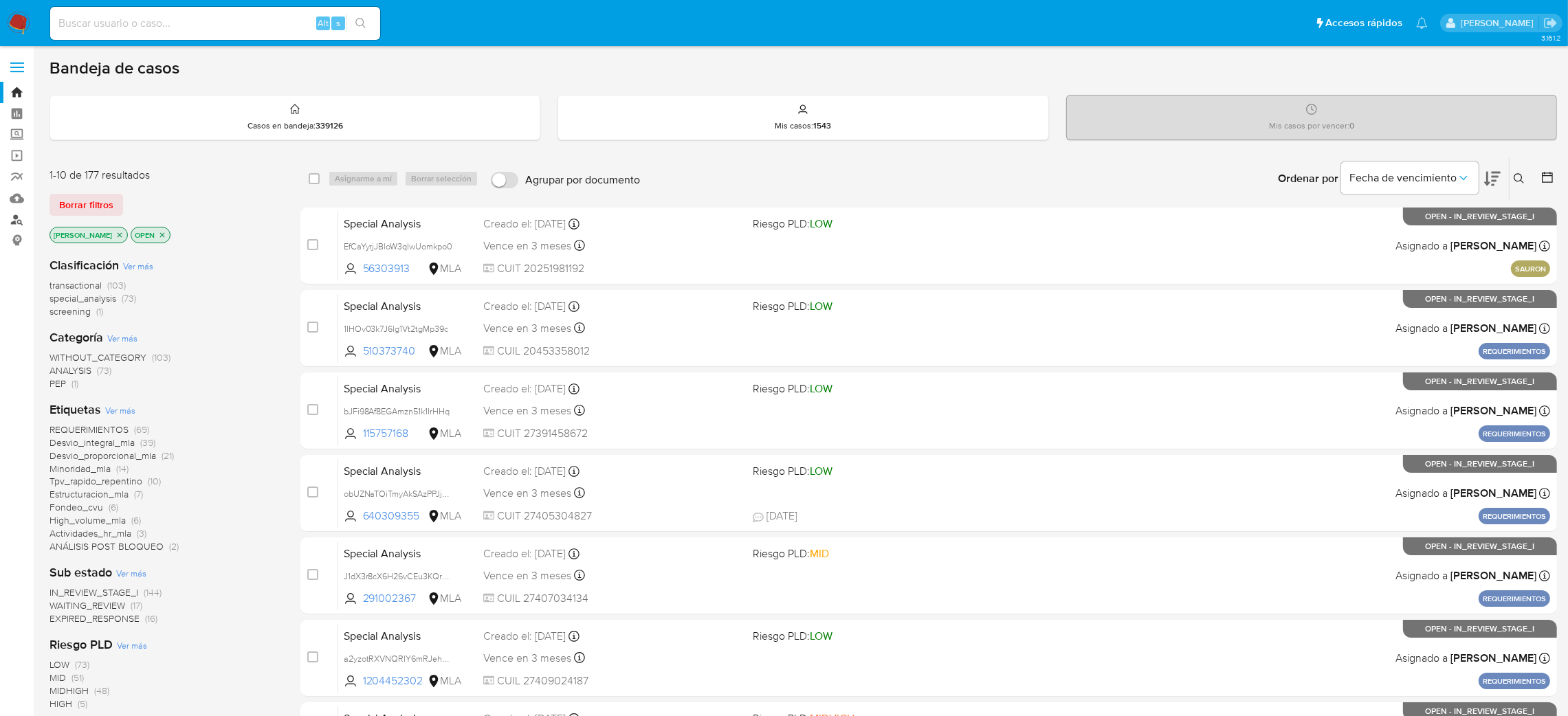
click at [23, 222] on link "Buscador de personas" at bounding box center [82, 219] width 164 height 21
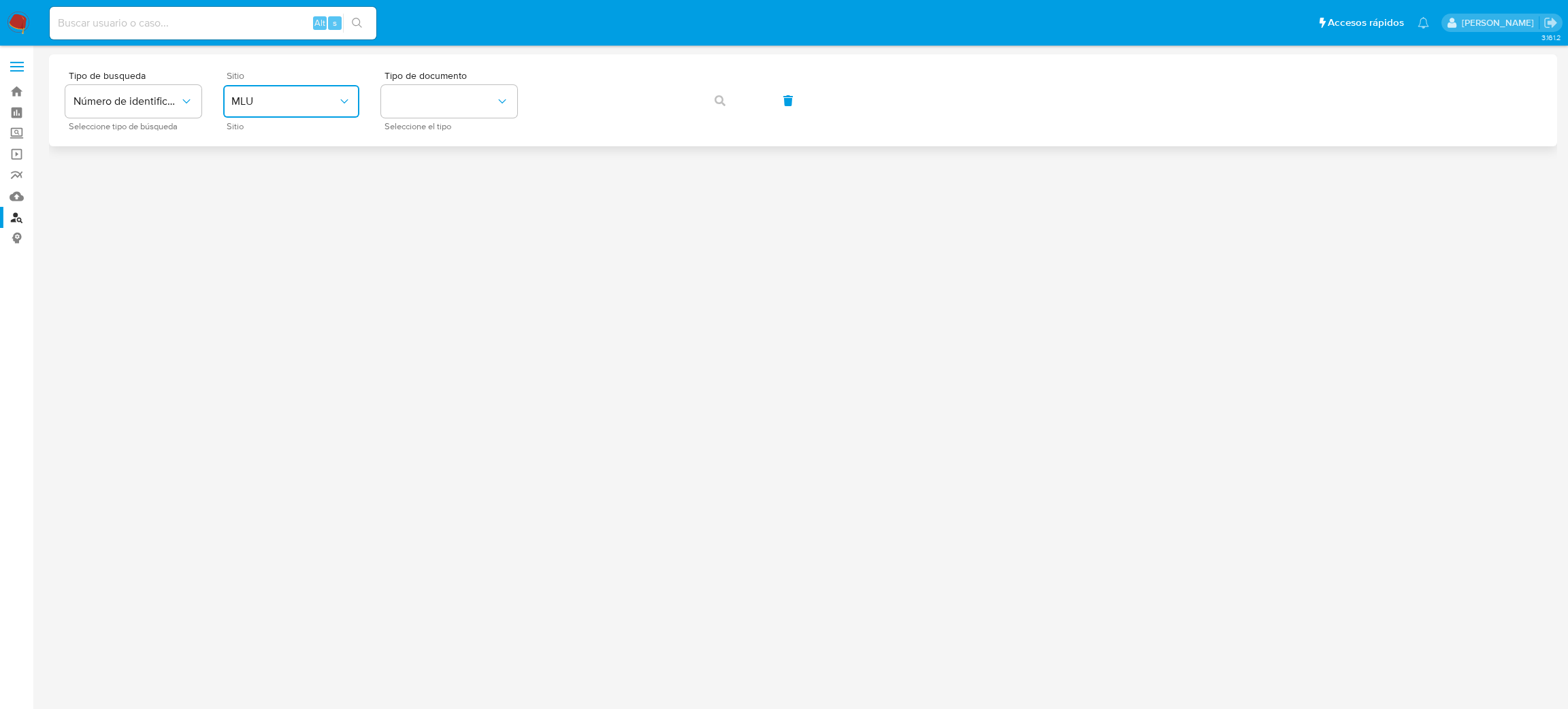
click at [287, 88] on button "MLU" at bounding box center [291, 102] width 136 height 32
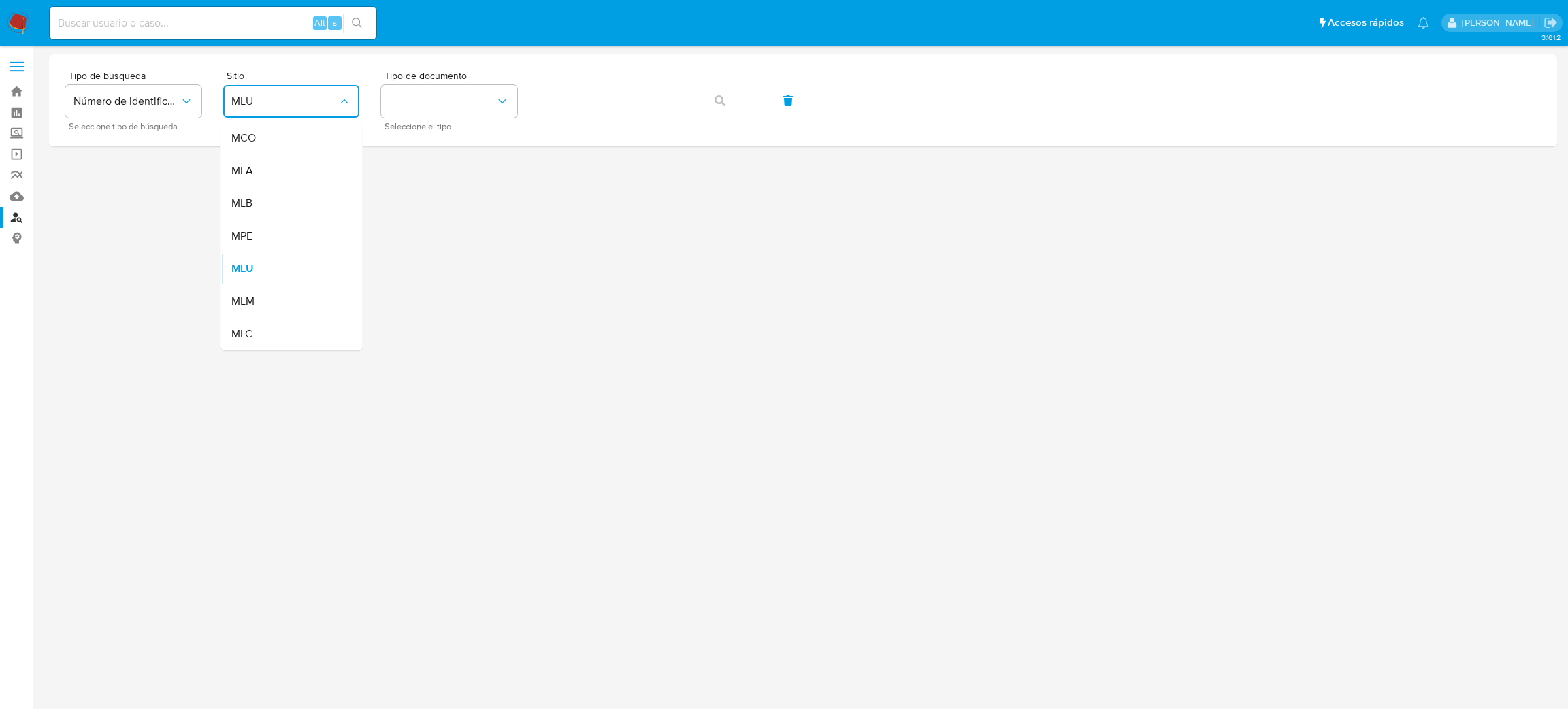
click at [285, 180] on div "MLA" at bounding box center [287, 171] width 111 height 32
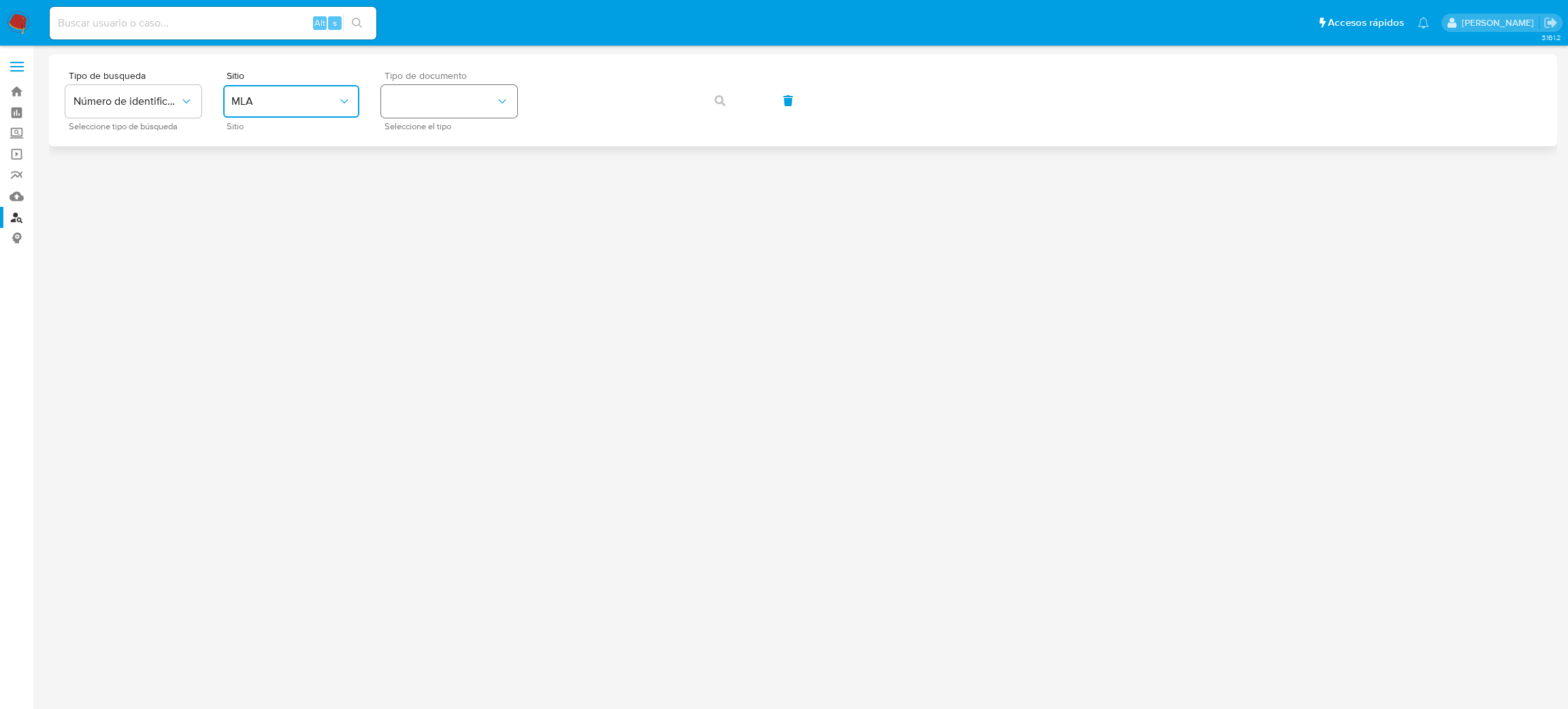
click at [430, 106] on button "identificationType" at bounding box center [449, 102] width 136 height 32
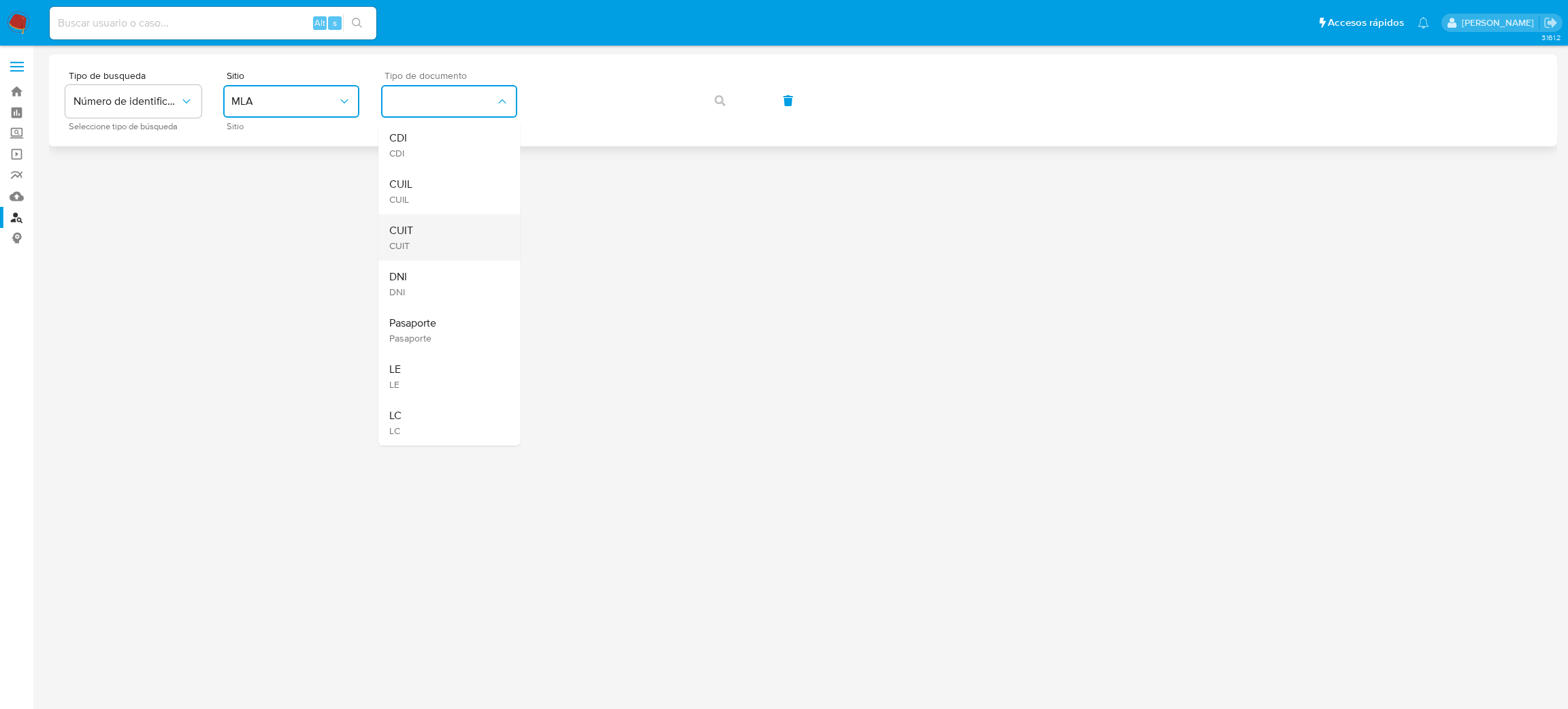
click at [448, 236] on div "CUIT CUIT" at bounding box center [445, 238] width 111 height 47
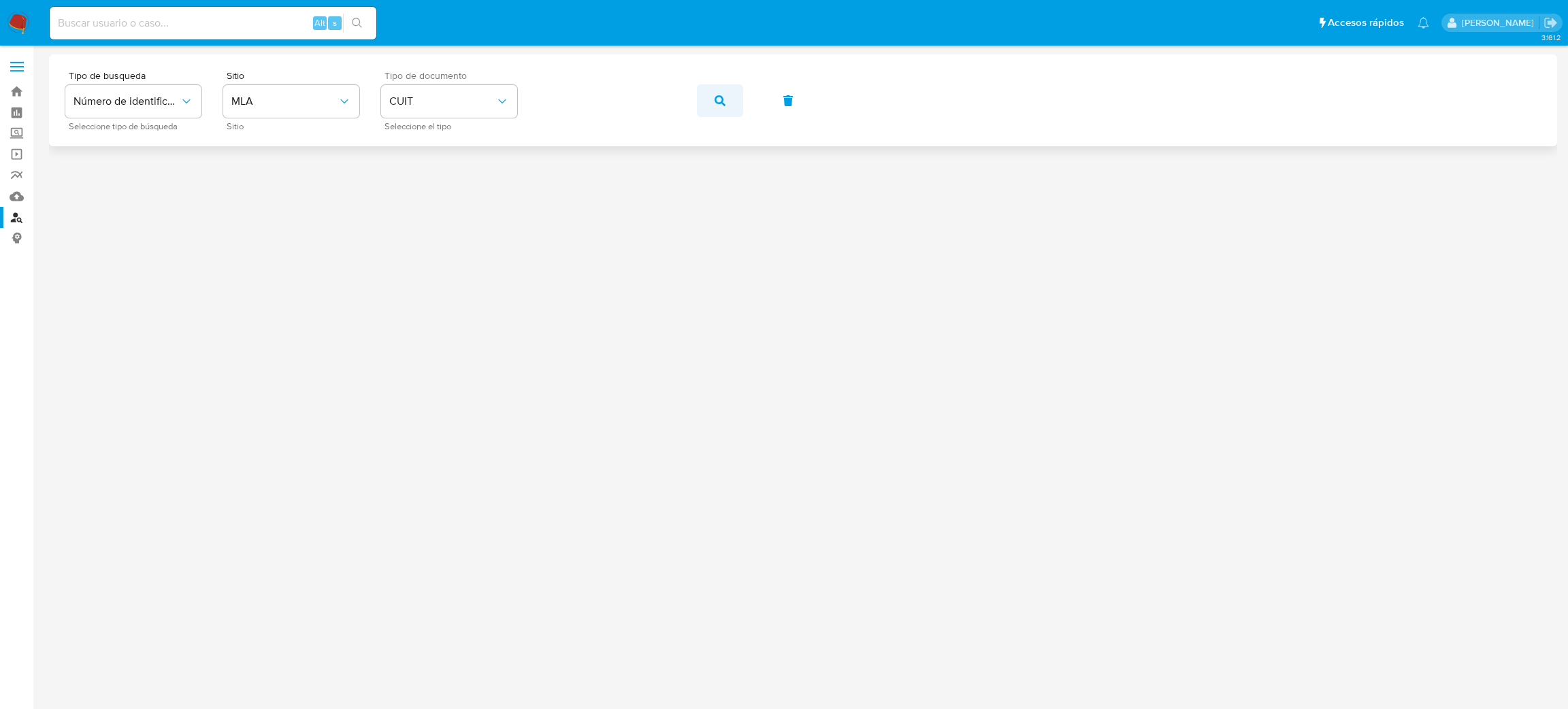
click at [717, 104] on icon "button" at bounding box center [719, 100] width 11 height 11
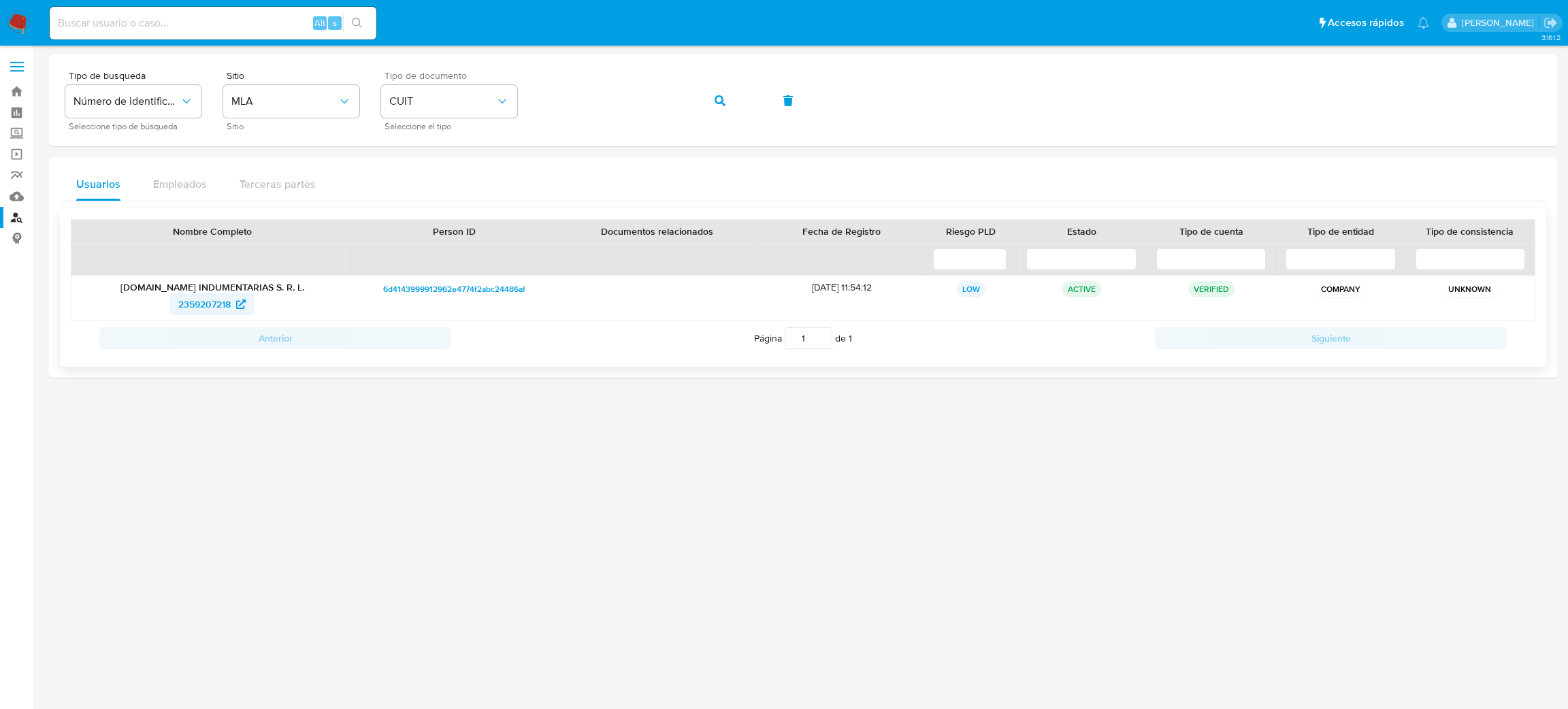
click at [189, 310] on span "2359207218" at bounding box center [205, 304] width 52 height 22
click at [508, 108] on div "Tipo de busqueda Número de identificación Seleccione tipo de búsqueda Sitio MLA…" at bounding box center [803, 100] width 1476 height 59
click at [724, 101] on icon "button" at bounding box center [719, 100] width 11 height 11
click at [213, 303] on span "2748307" at bounding box center [204, 304] width 37 height 22
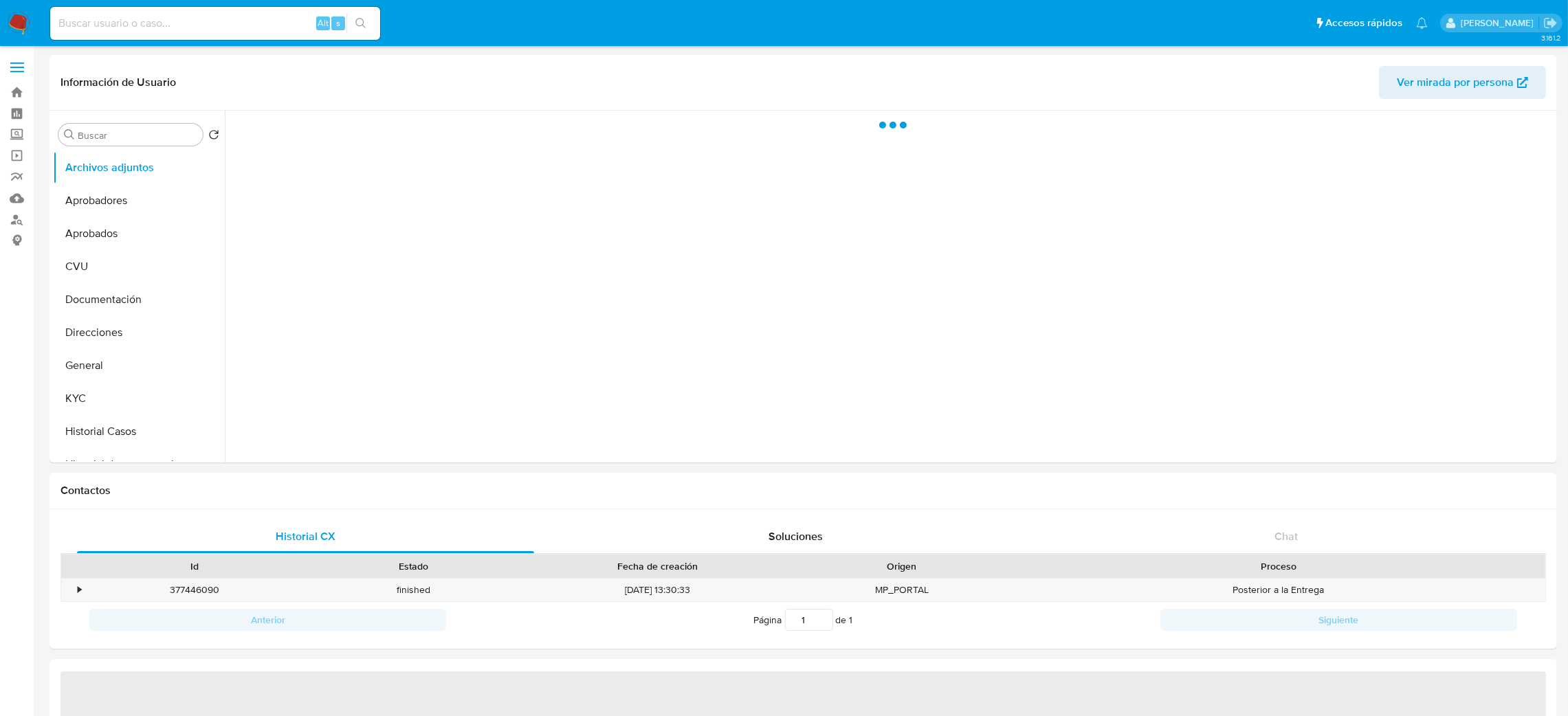
select select "10"
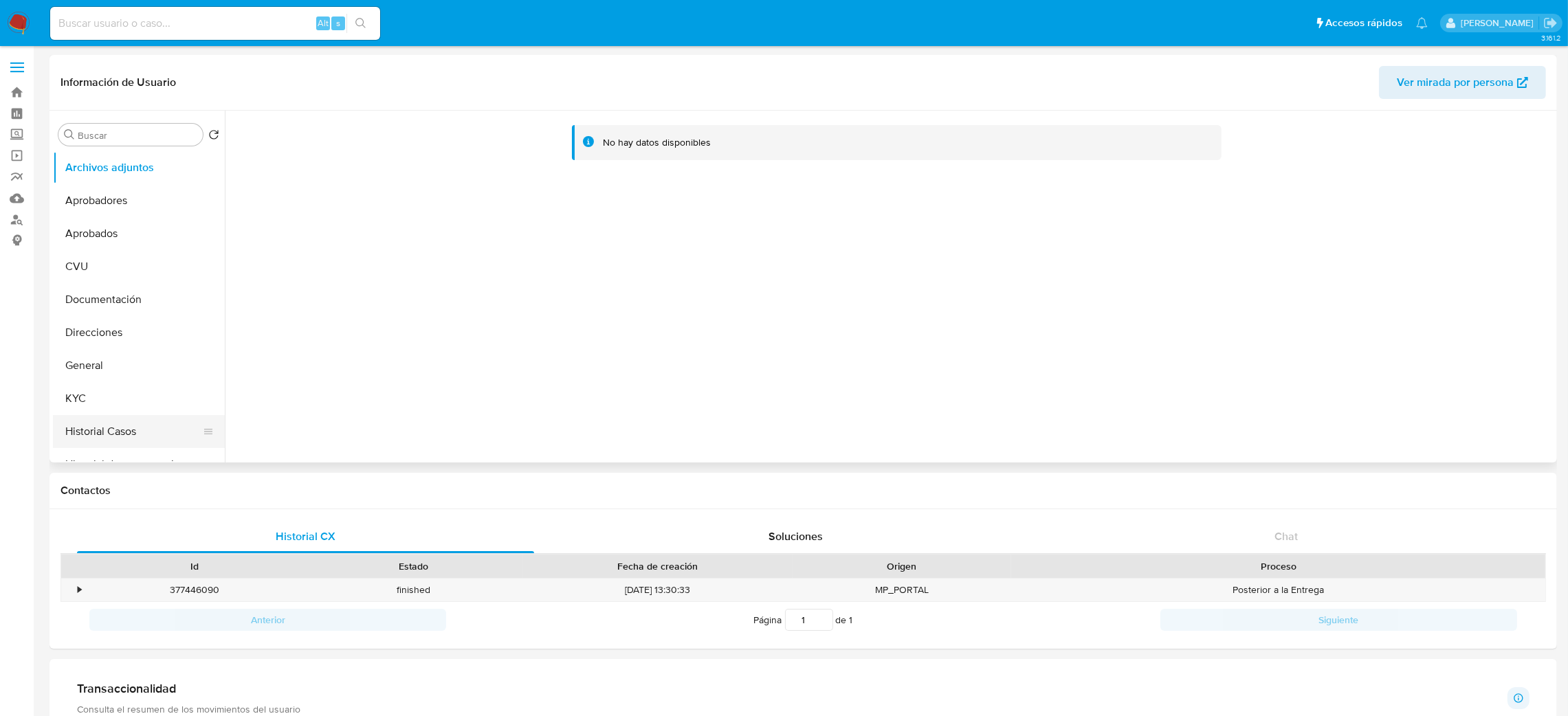
click at [113, 432] on button "Historial Casos" at bounding box center [133, 432] width 161 height 33
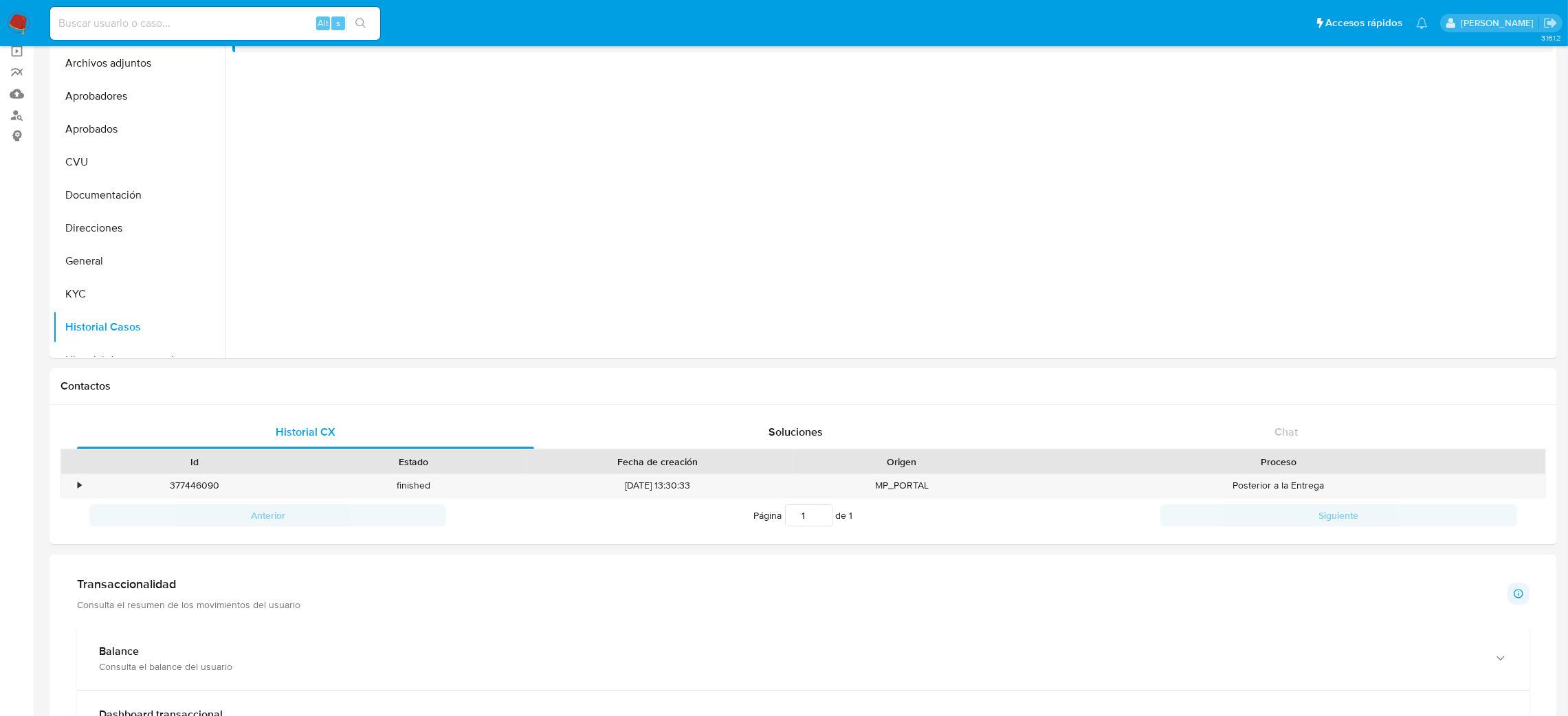
scroll to position [206, 0]
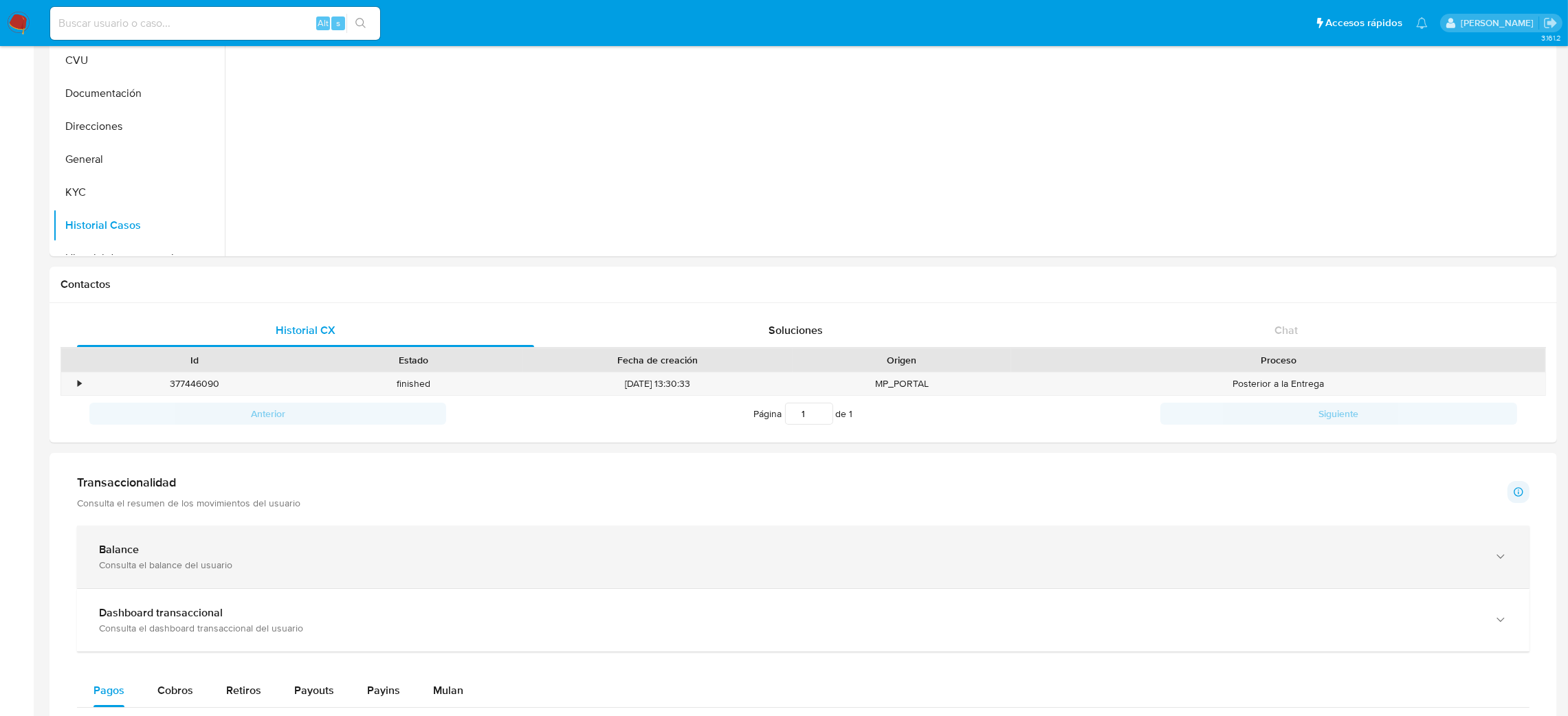
drag, startPoint x: 175, startPoint y: 541, endPoint x: 133, endPoint y: 539, distance: 42.0
click at [175, 541] on div "Balance Consulta el balance del usuario" at bounding box center [803, 557] width 1453 height 63
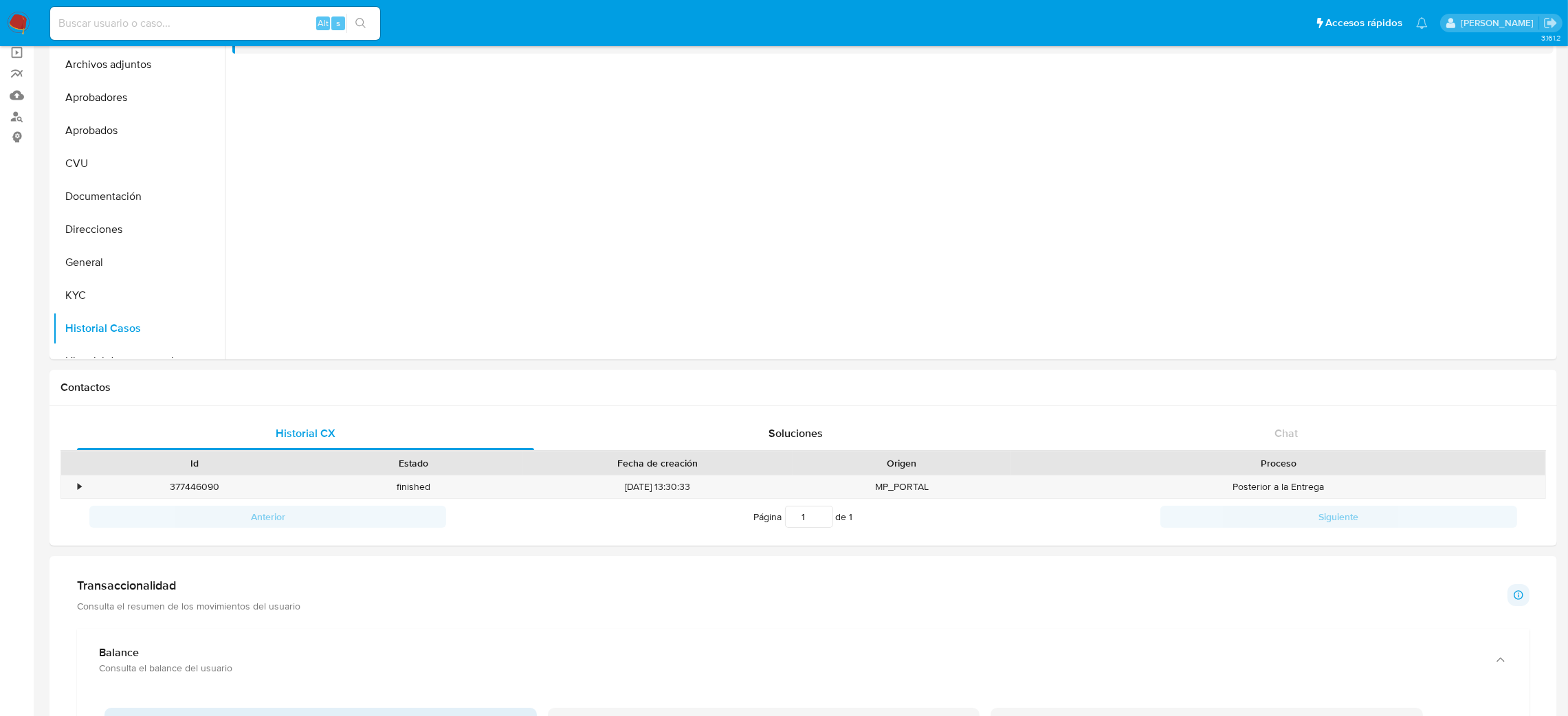
scroll to position [0, 0]
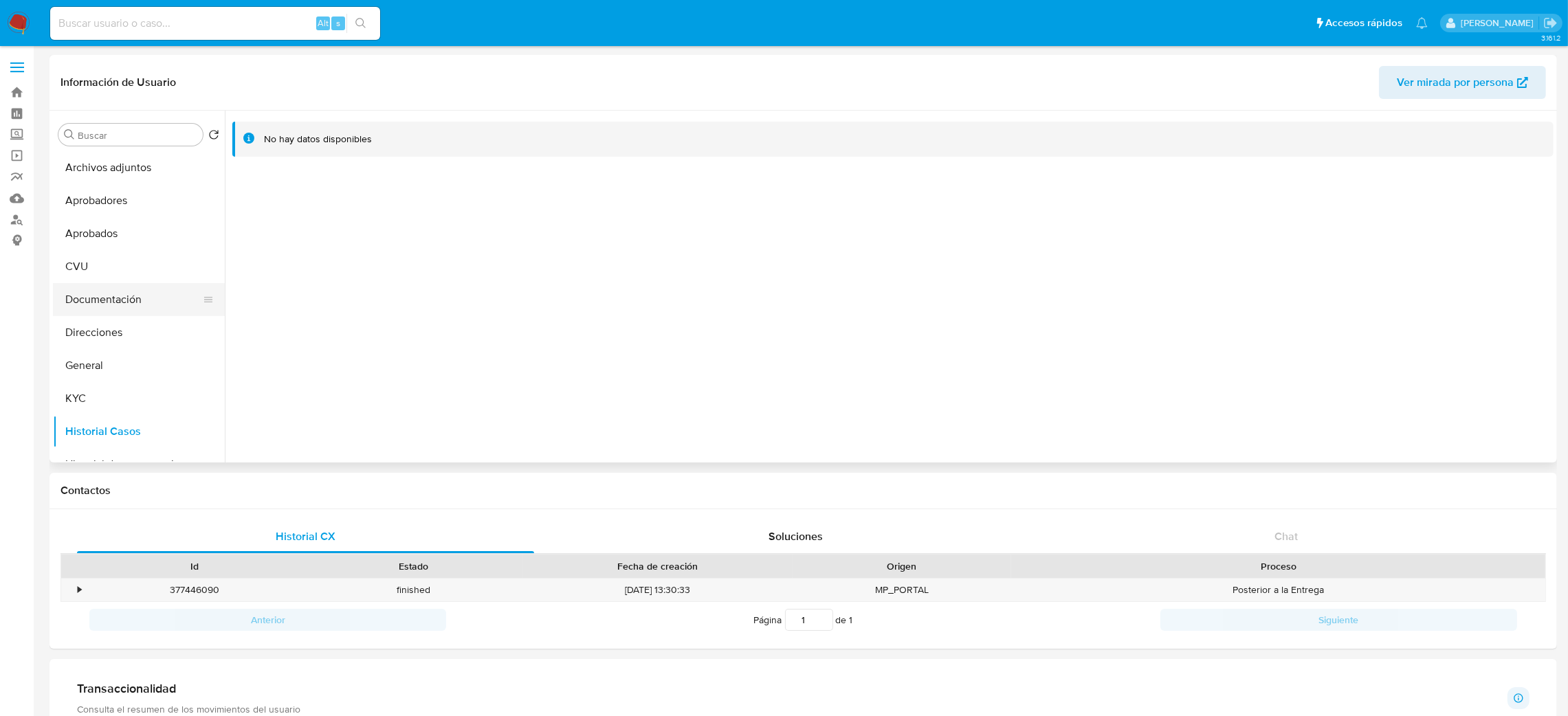
click at [162, 284] on button "Documentación" at bounding box center [133, 300] width 161 height 33
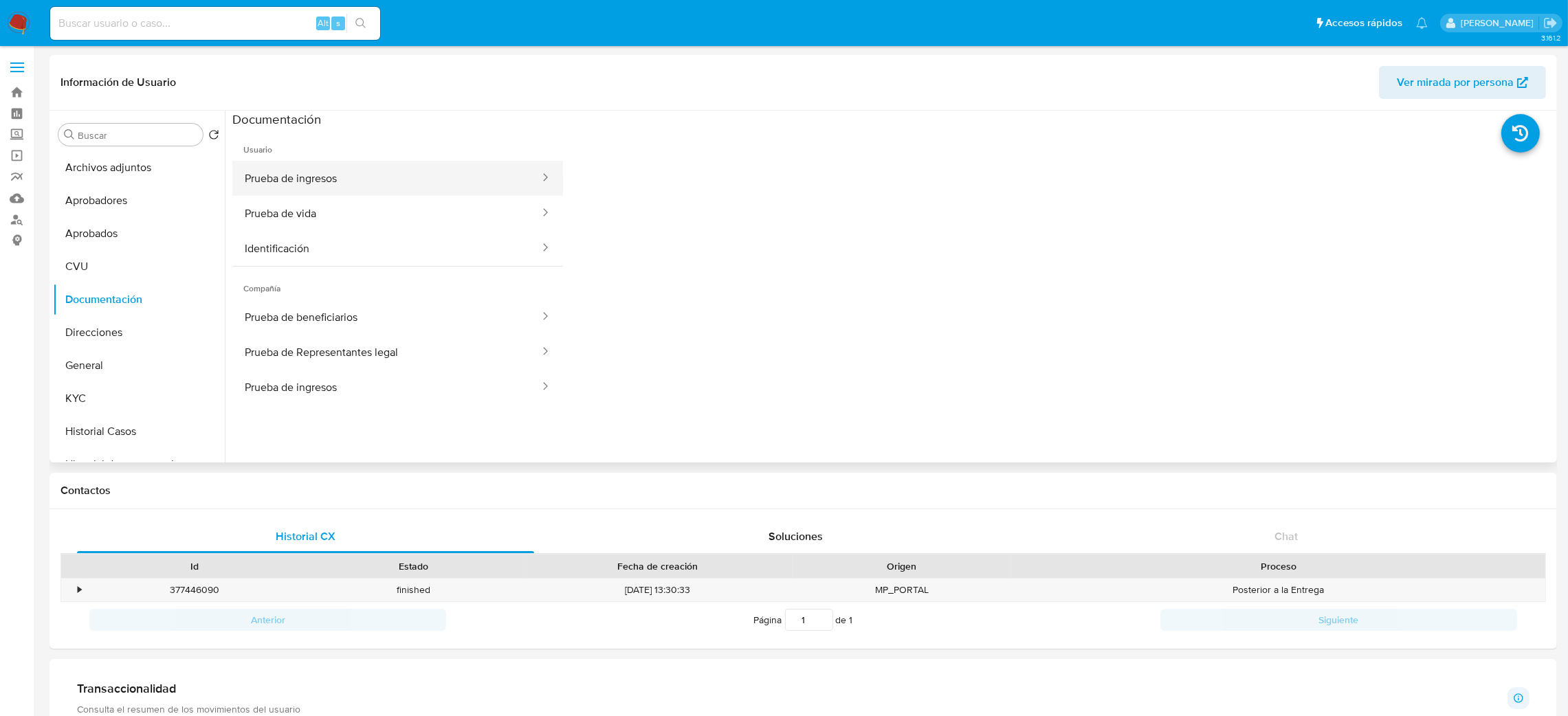
click at [338, 172] on button "Prueba de ingresos" at bounding box center [386, 178] width 308 height 35
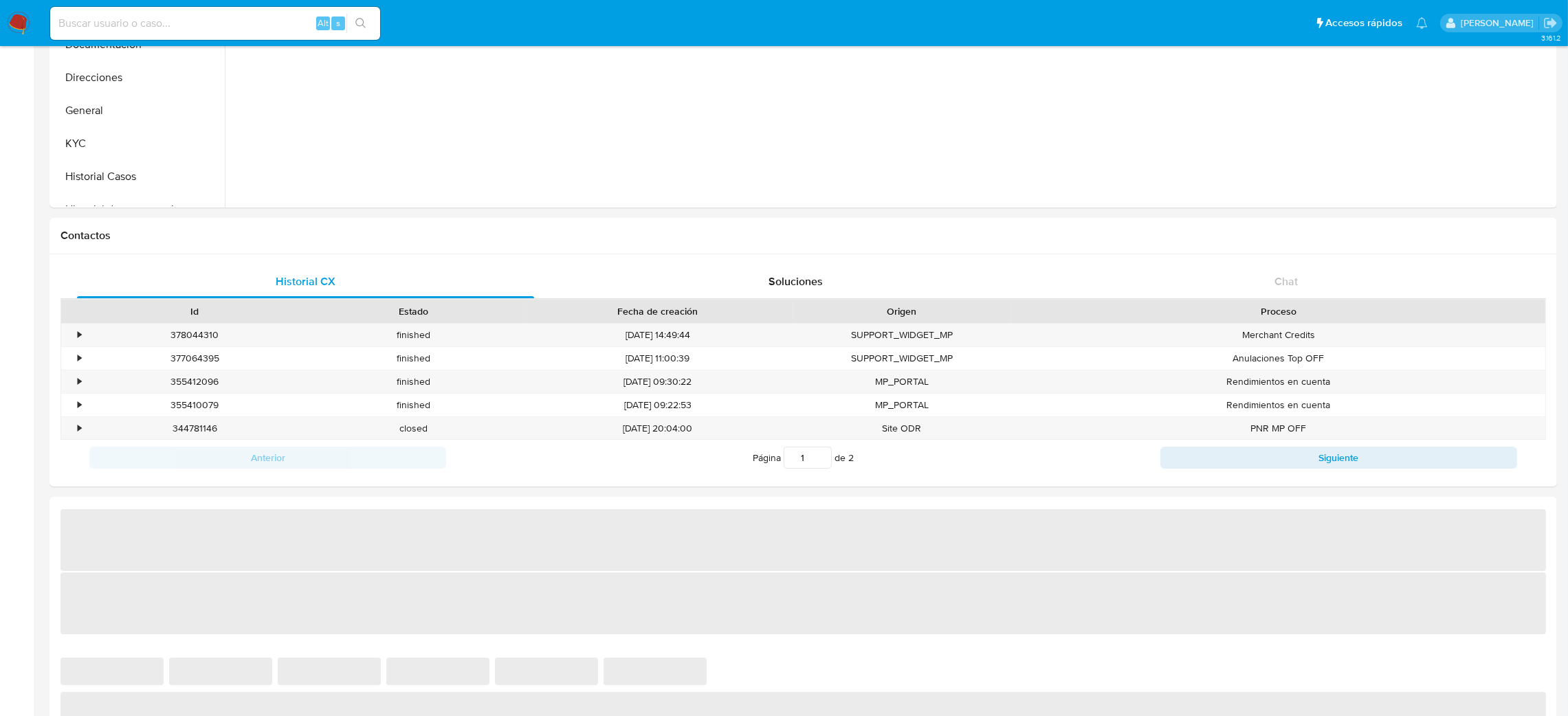
scroll to position [308, 0]
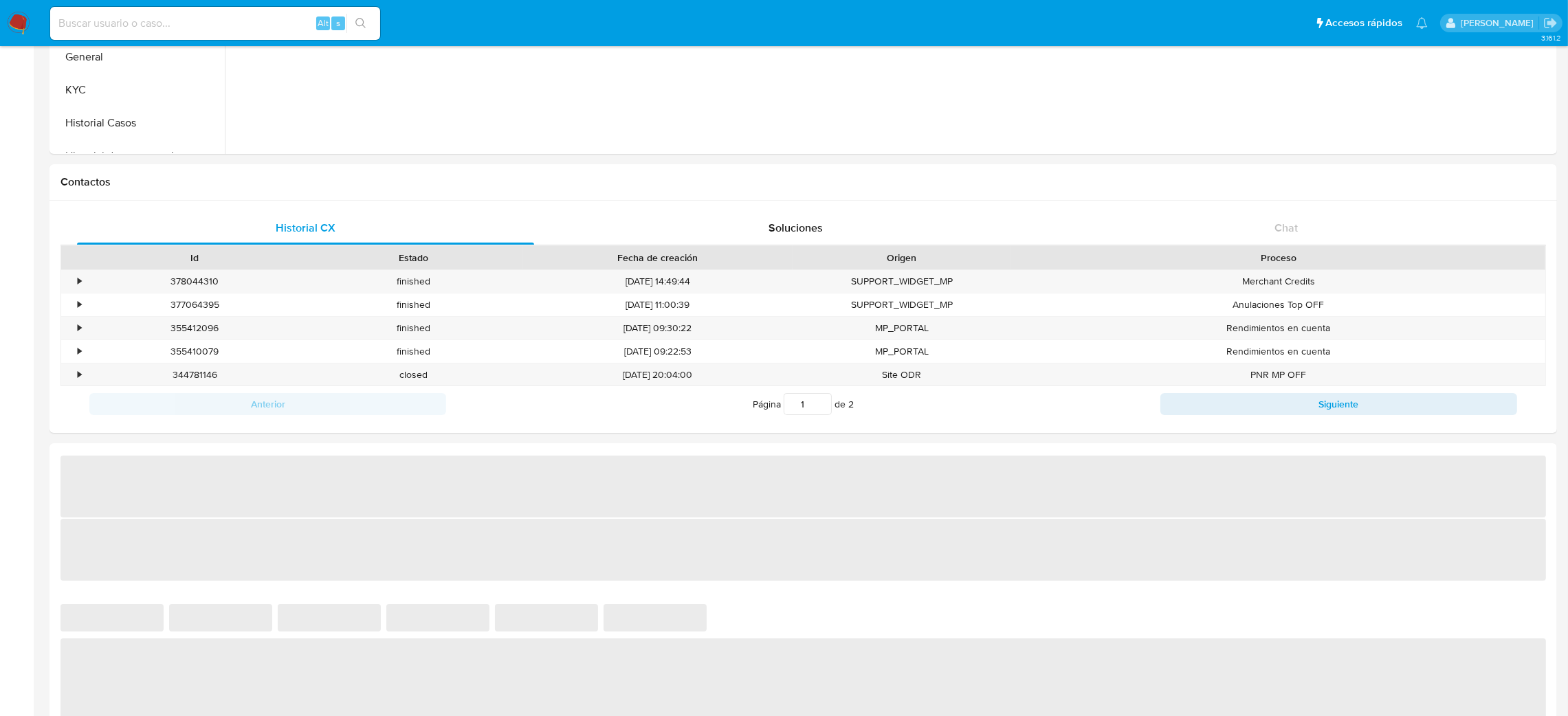
select select "10"
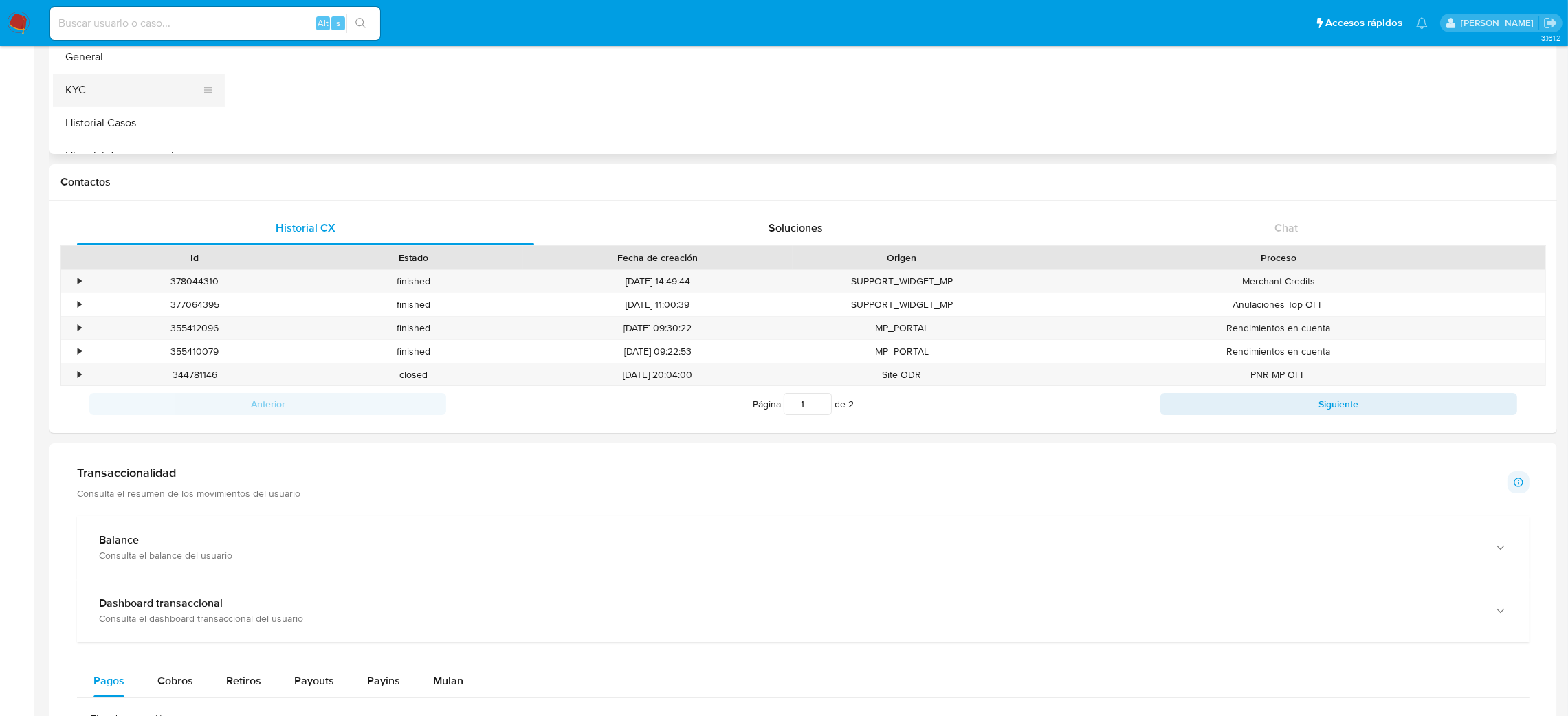
scroll to position [0, 0]
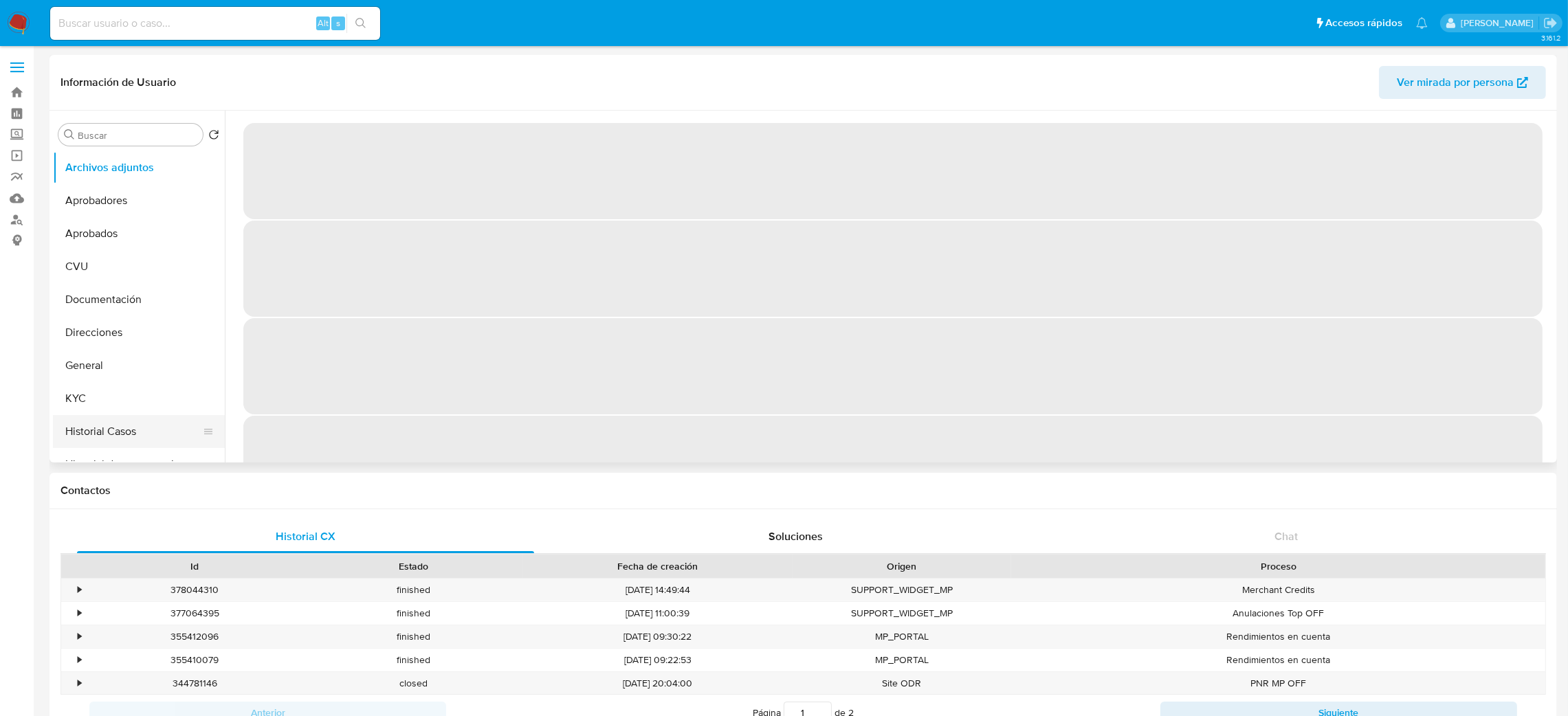
click at [126, 430] on button "Historial Casos" at bounding box center [133, 432] width 161 height 33
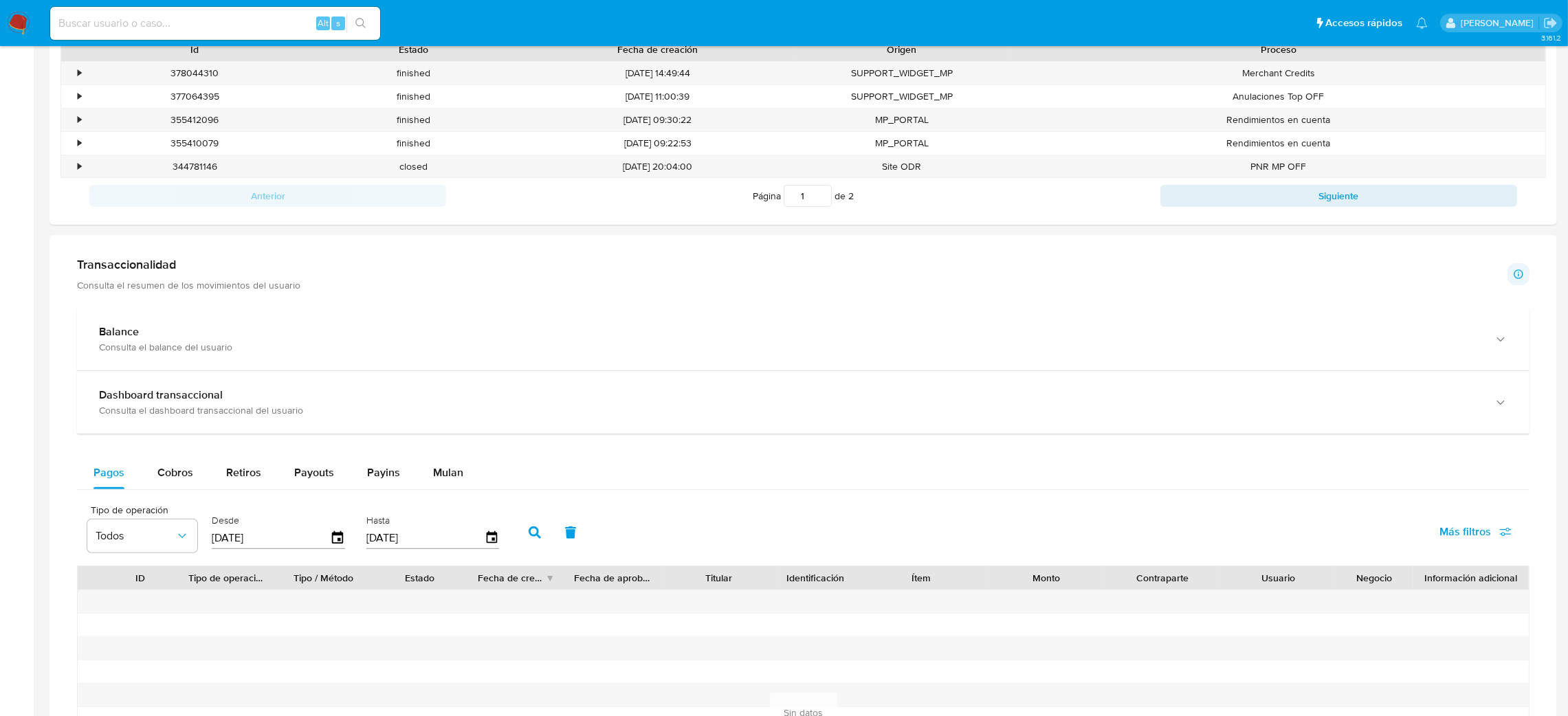
scroll to position [618, 0]
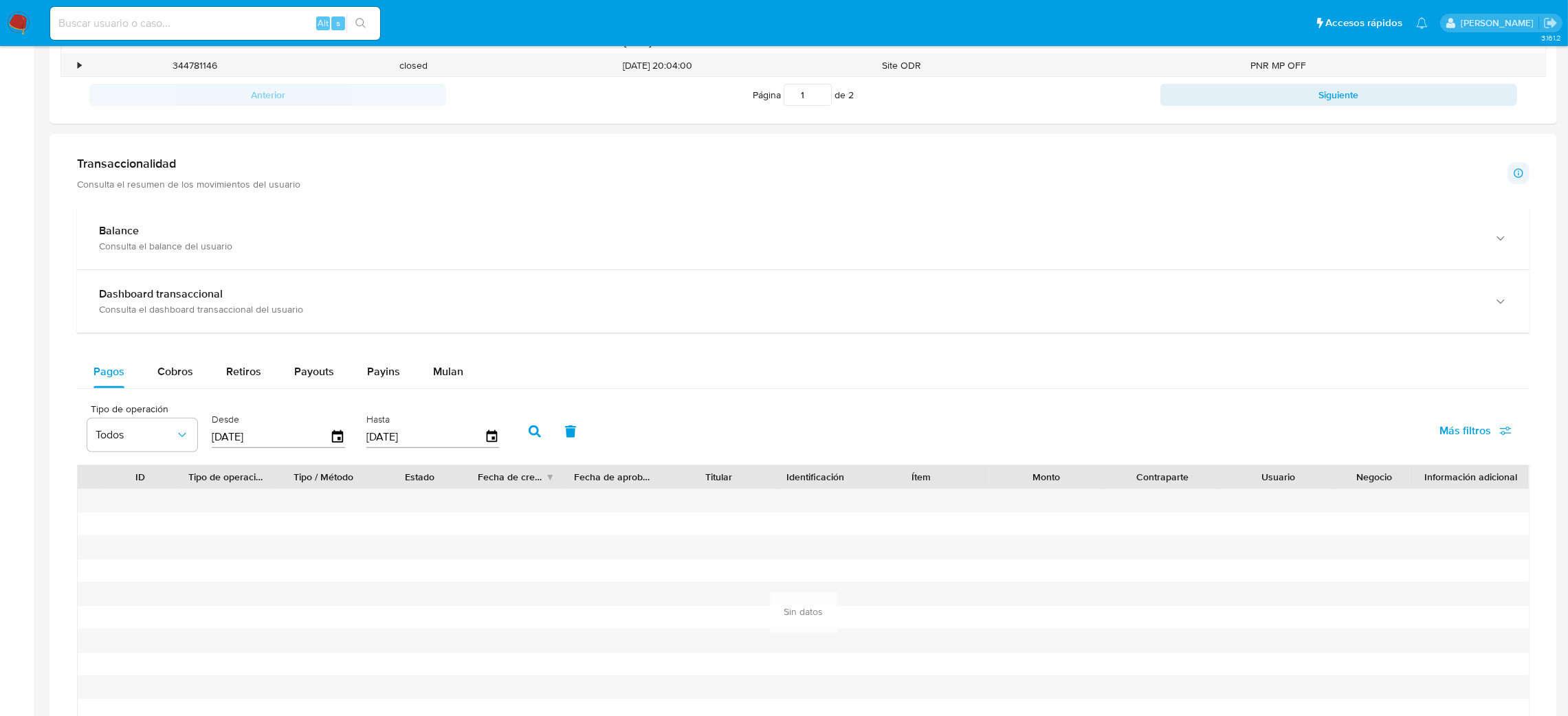
click at [175, 229] on div "Balance" at bounding box center [789, 231] width 1381 height 14
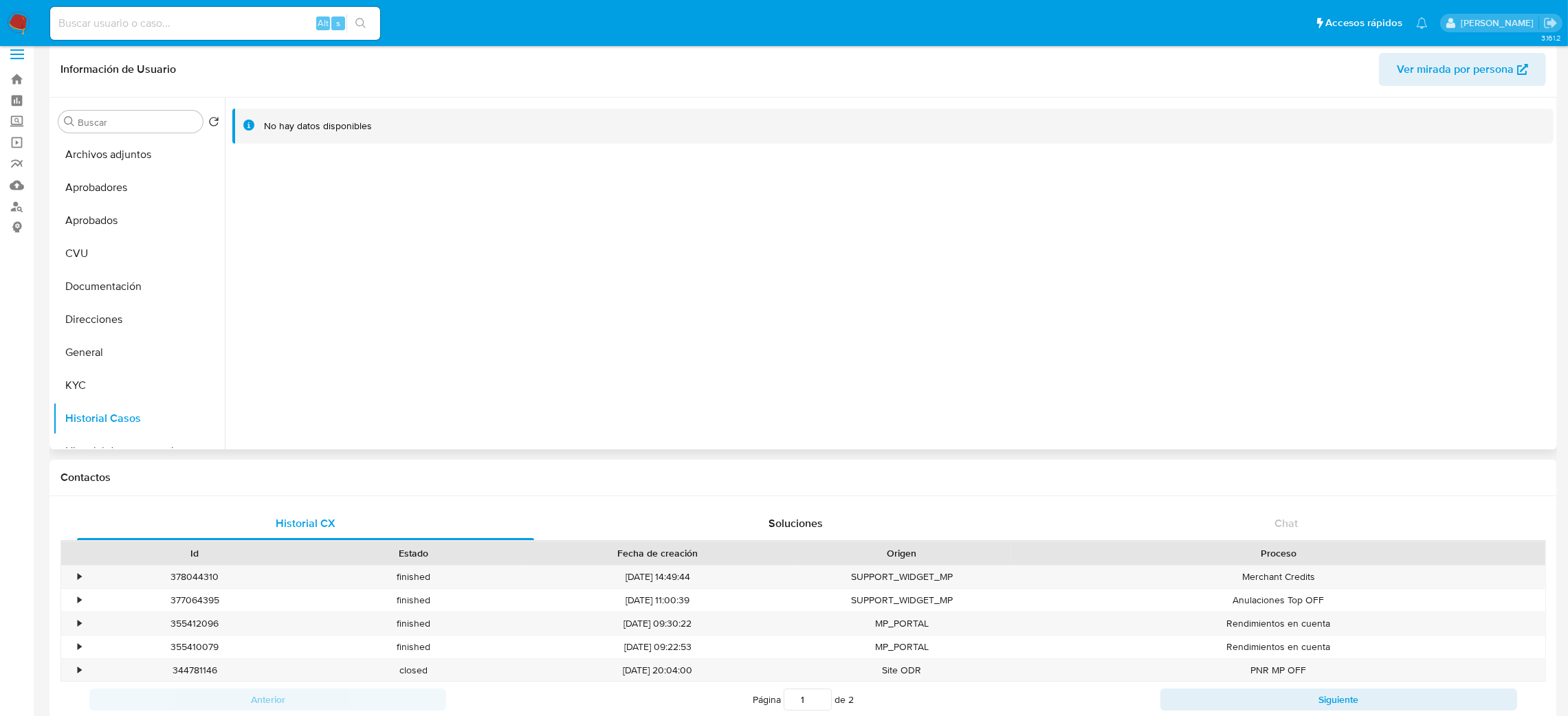
scroll to position [0, 0]
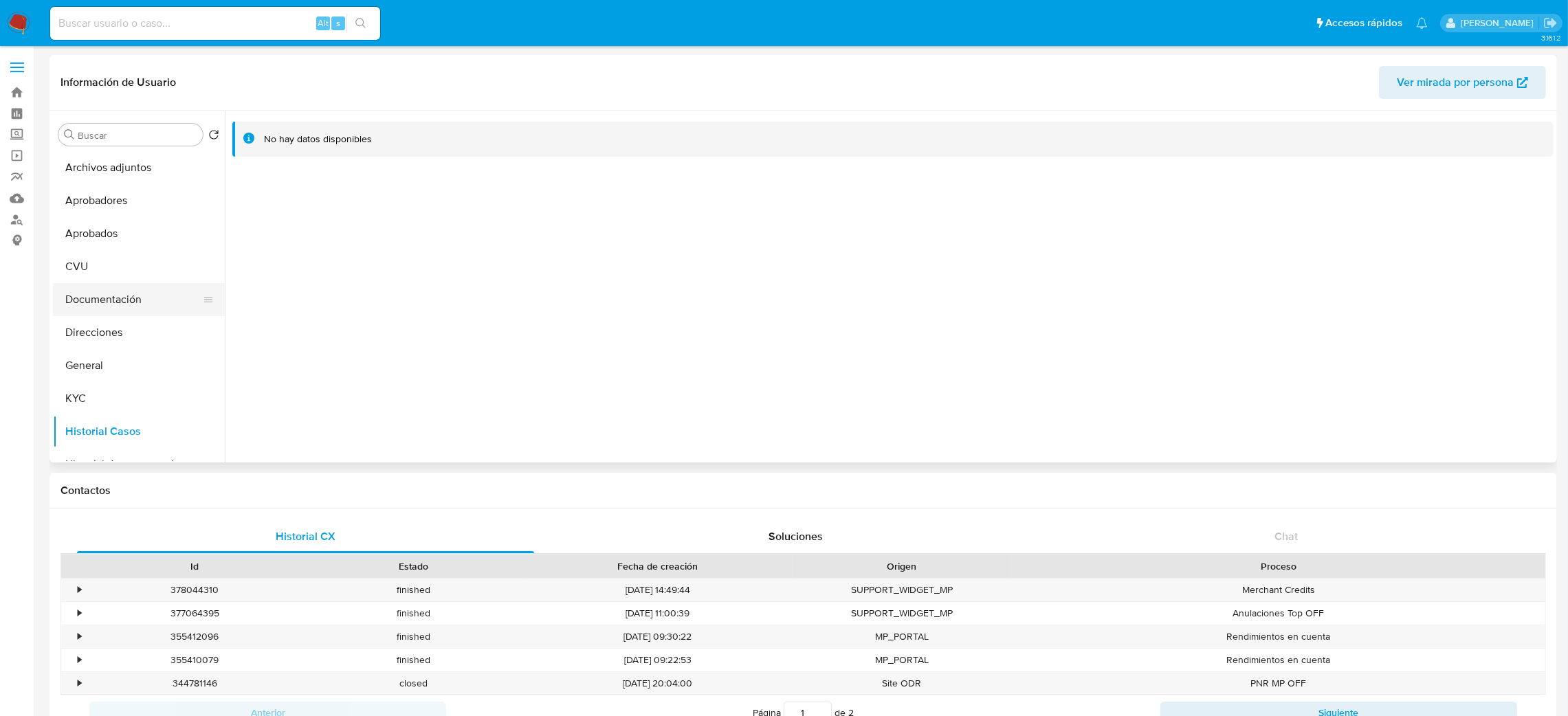
click at [104, 301] on button "Documentación" at bounding box center [133, 300] width 161 height 33
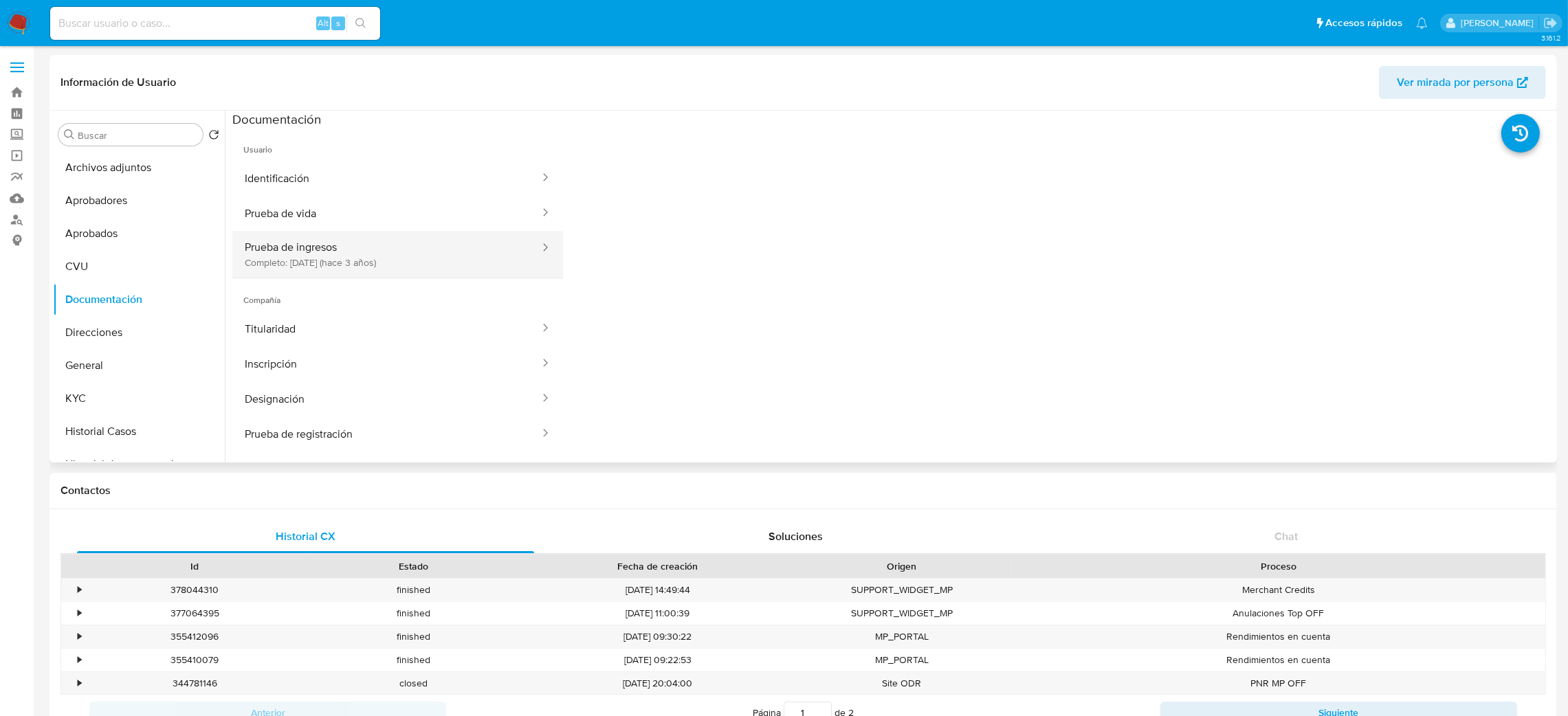
click at [390, 242] on button "Prueba de ingresos Completo: [DATE] (hace 3 años)" at bounding box center [386, 254] width 308 height 47
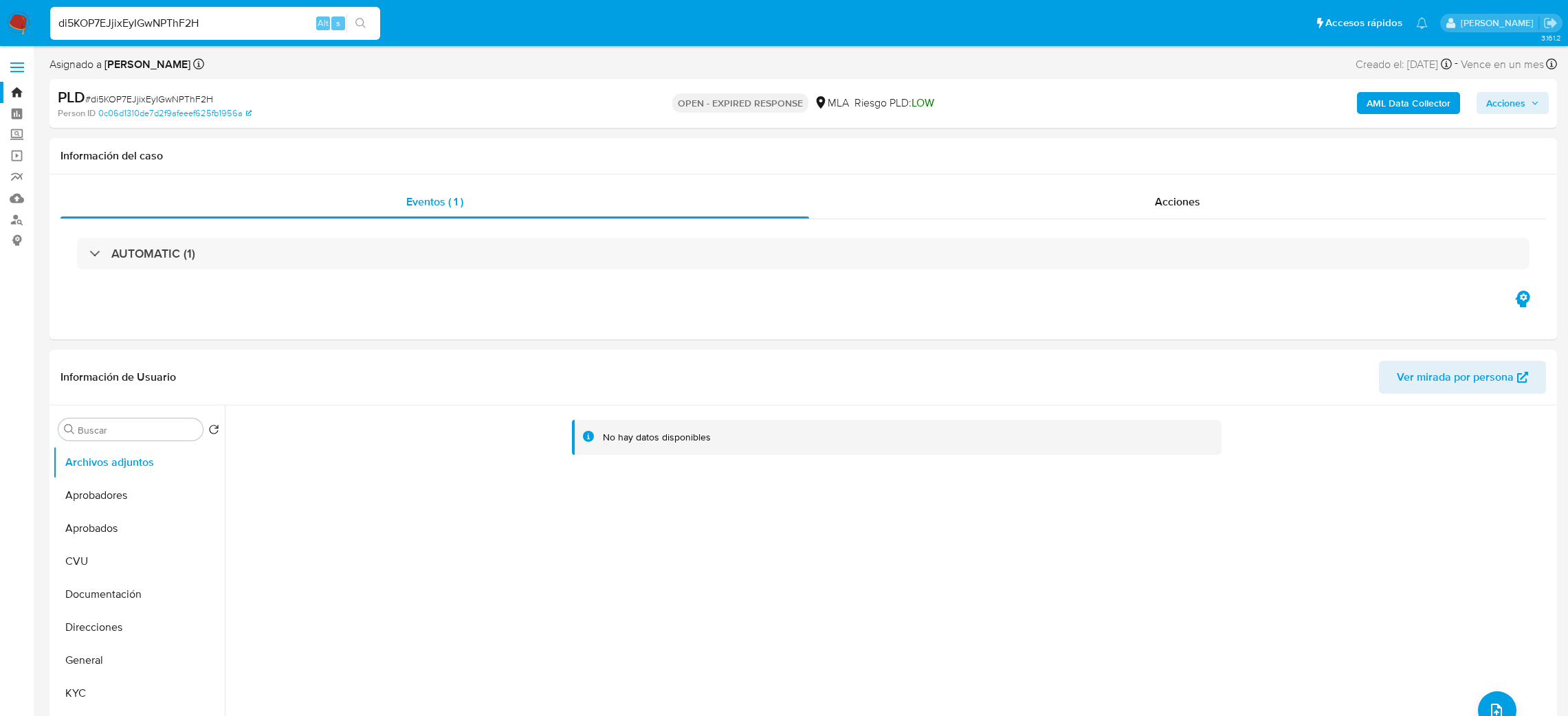
select select "10"
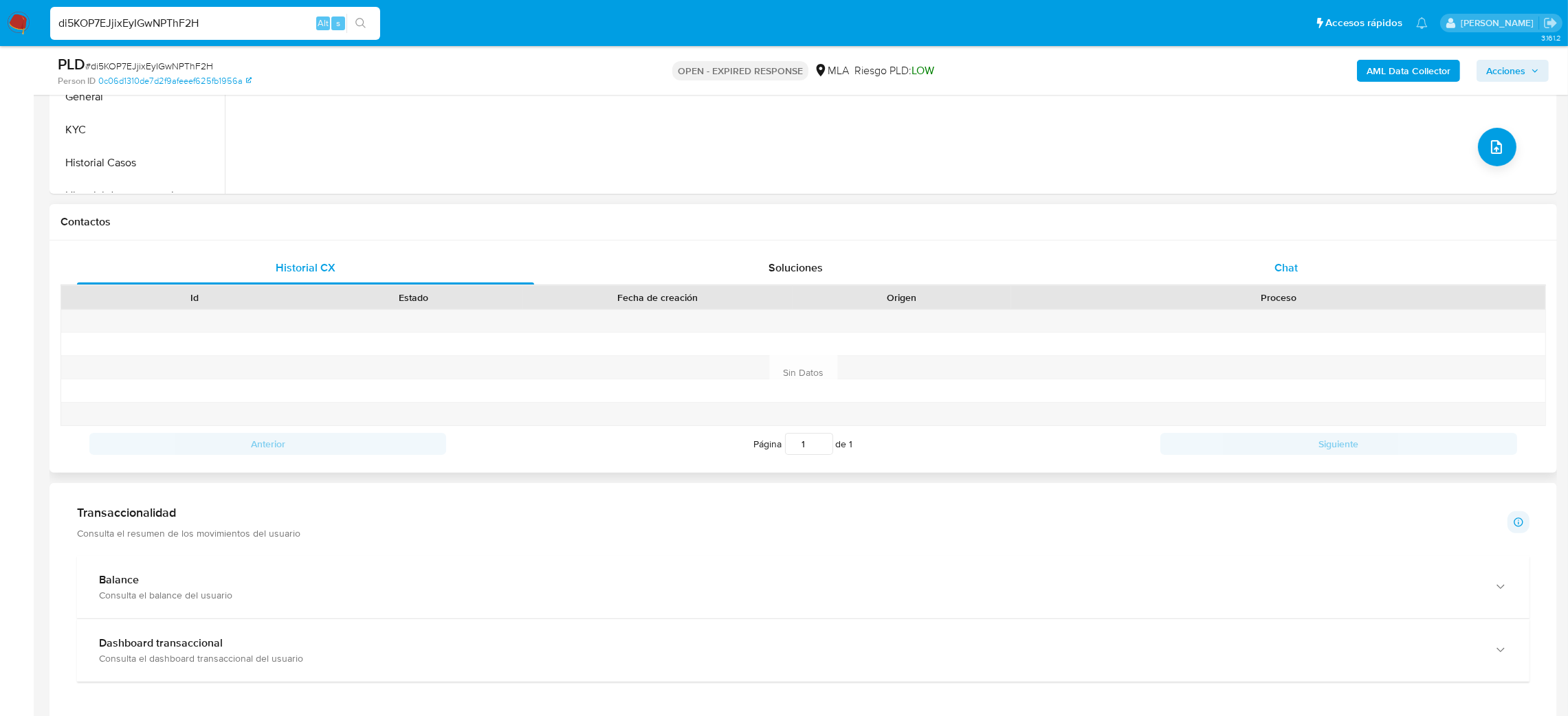
click at [1331, 251] on div "Chat" at bounding box center [1286, 268] width 457 height 33
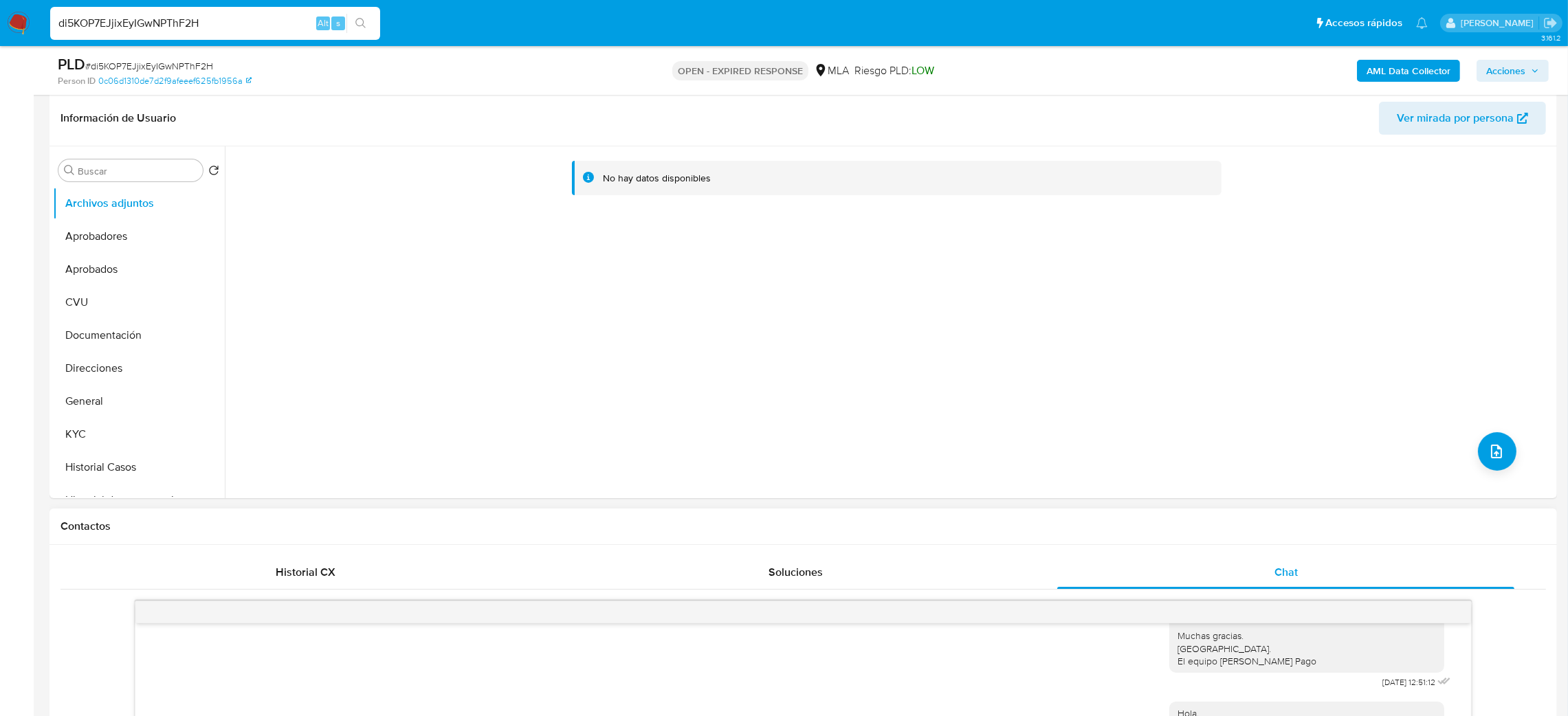
scroll to position [206, 0]
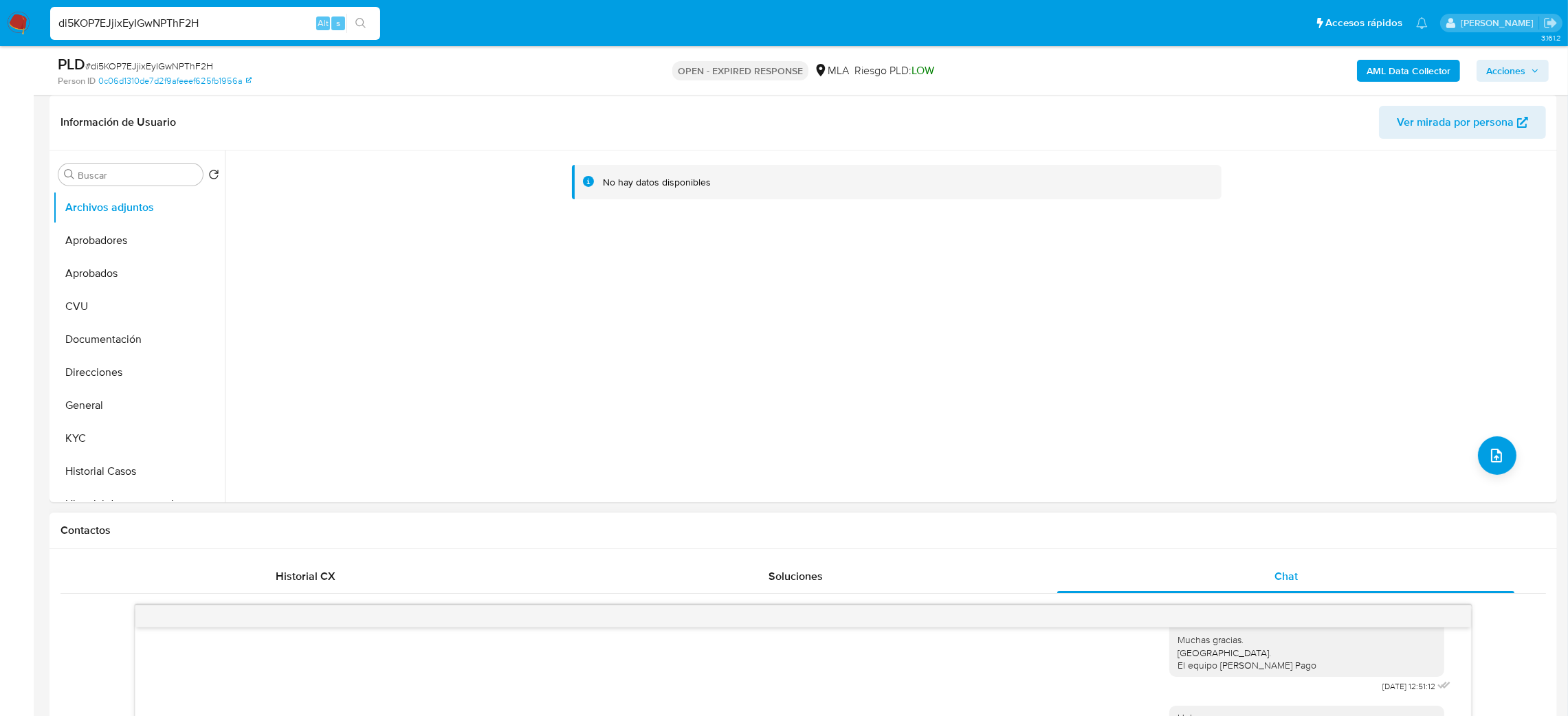
click at [170, 59] on span "# di5KOP7EJjixEyIGwNPThF2H" at bounding box center [149, 66] width 128 height 14
copy span "di5KOP7EJjixEyIGwNPThF2H"
click at [24, 19] on img at bounding box center [19, 23] width 24 height 24
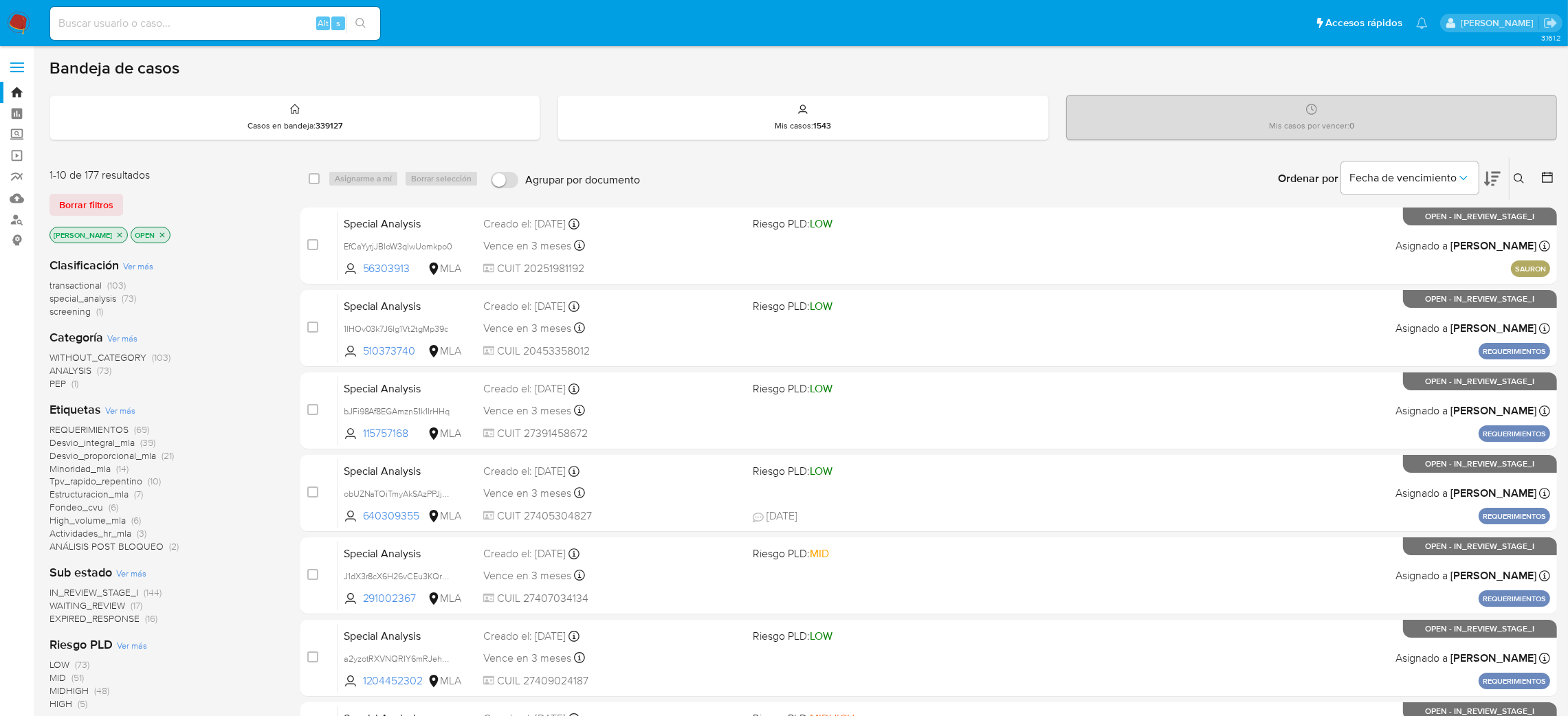
click at [1515, 180] on icon at bounding box center [1519, 178] width 11 height 11
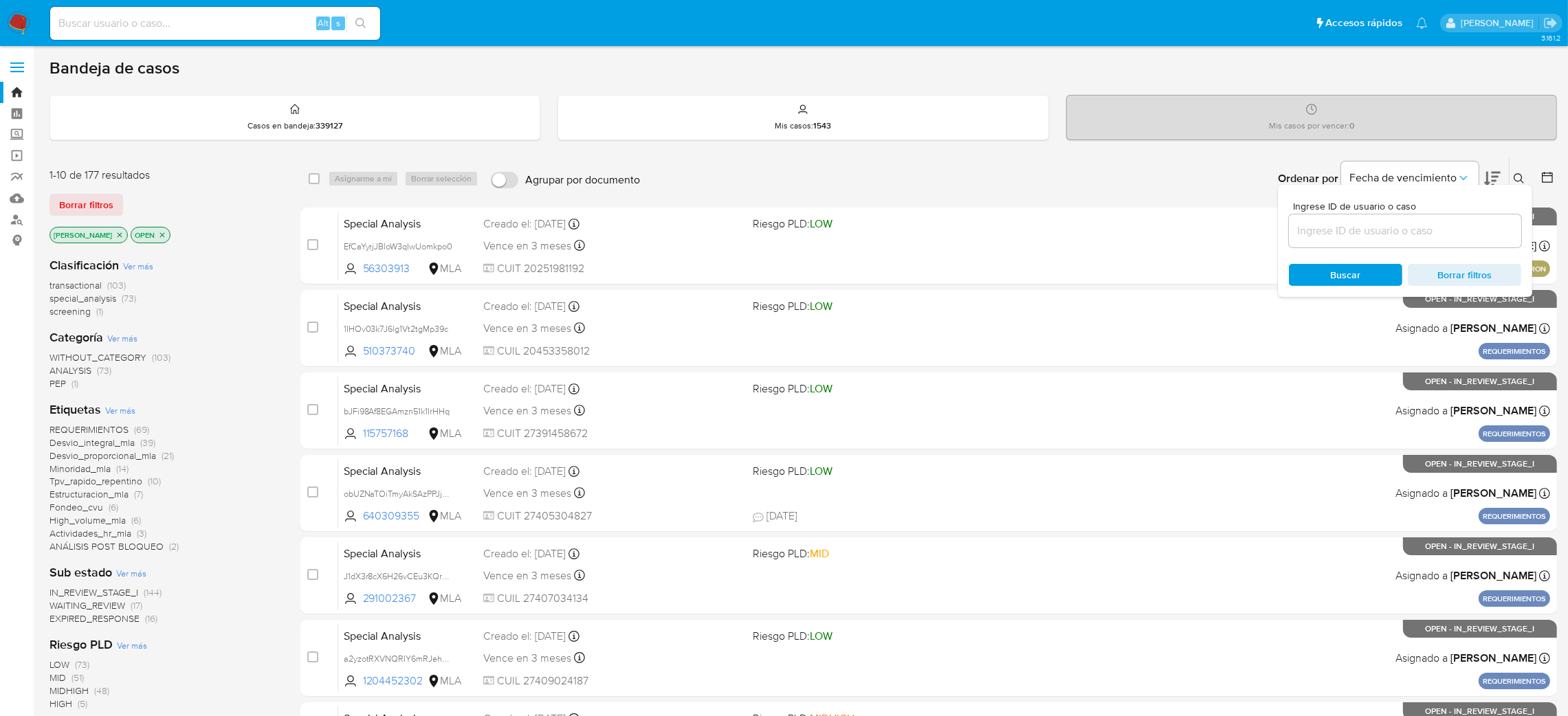
drag, startPoint x: 1423, startPoint y: 250, endPoint x: 1418, endPoint y: 237, distance: 13.9
click at [1421, 247] on div "Ingrese ID de usuario o caso Buscar Borrar filtros" at bounding box center [1405, 241] width 254 height 112
click at [1414, 233] on input at bounding box center [1405, 231] width 232 height 18
paste input "di5KOP7EJjixEyIGwNPThF2H"
type input "di5KOP7EJjixEyIGwNPThF2H"
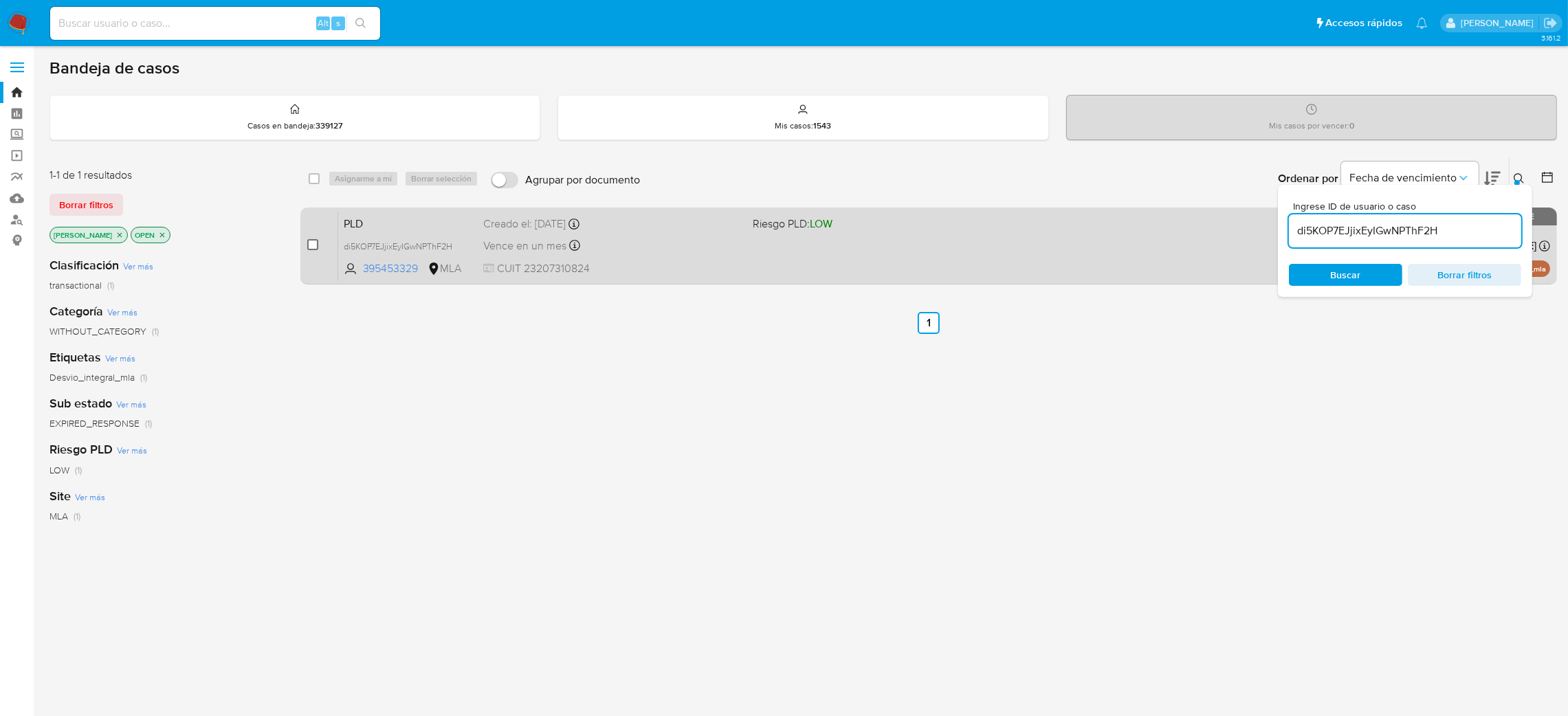
click at [312, 247] on input "checkbox" at bounding box center [312, 244] width 11 height 11
checkbox input "true"
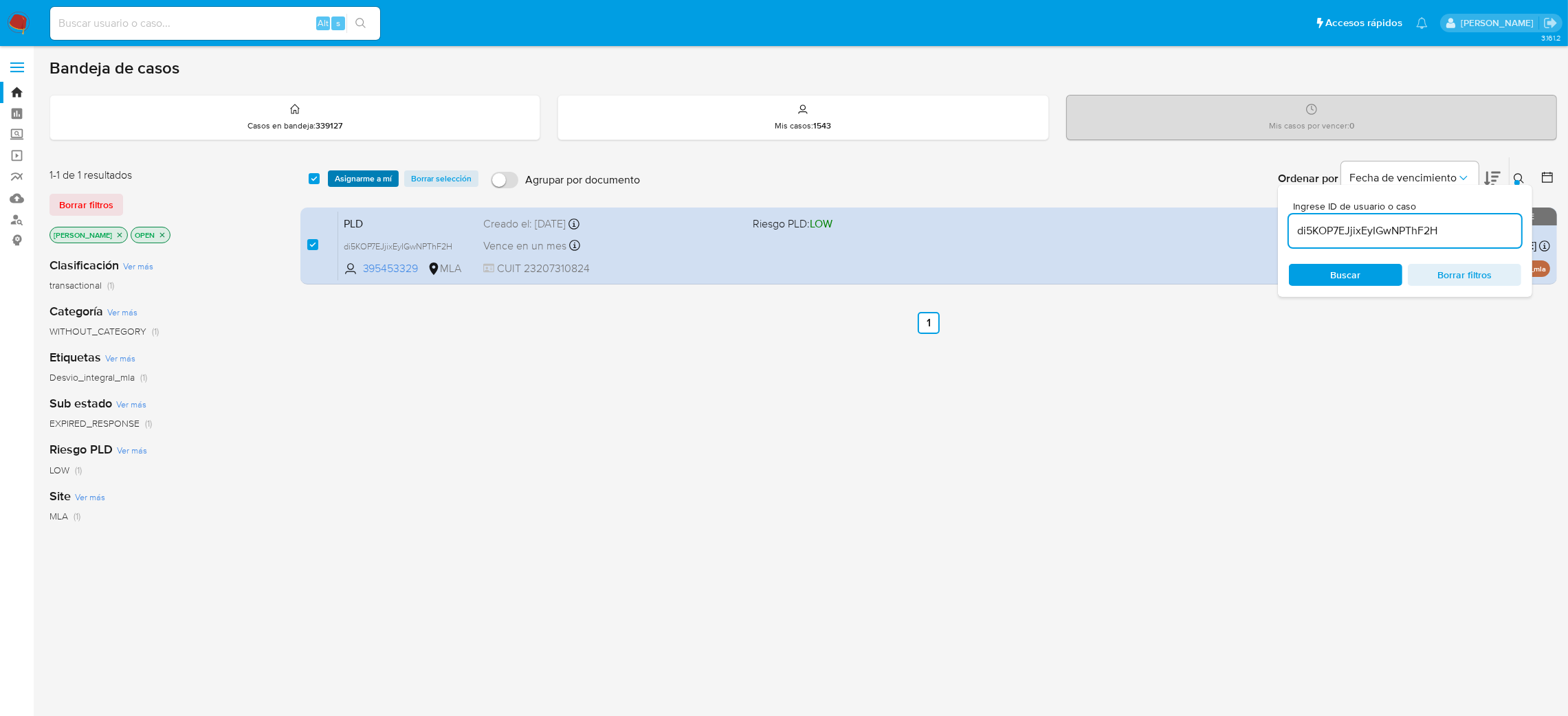
click at [365, 172] on span "Asignarme a mí" at bounding box center [363, 178] width 57 height 14
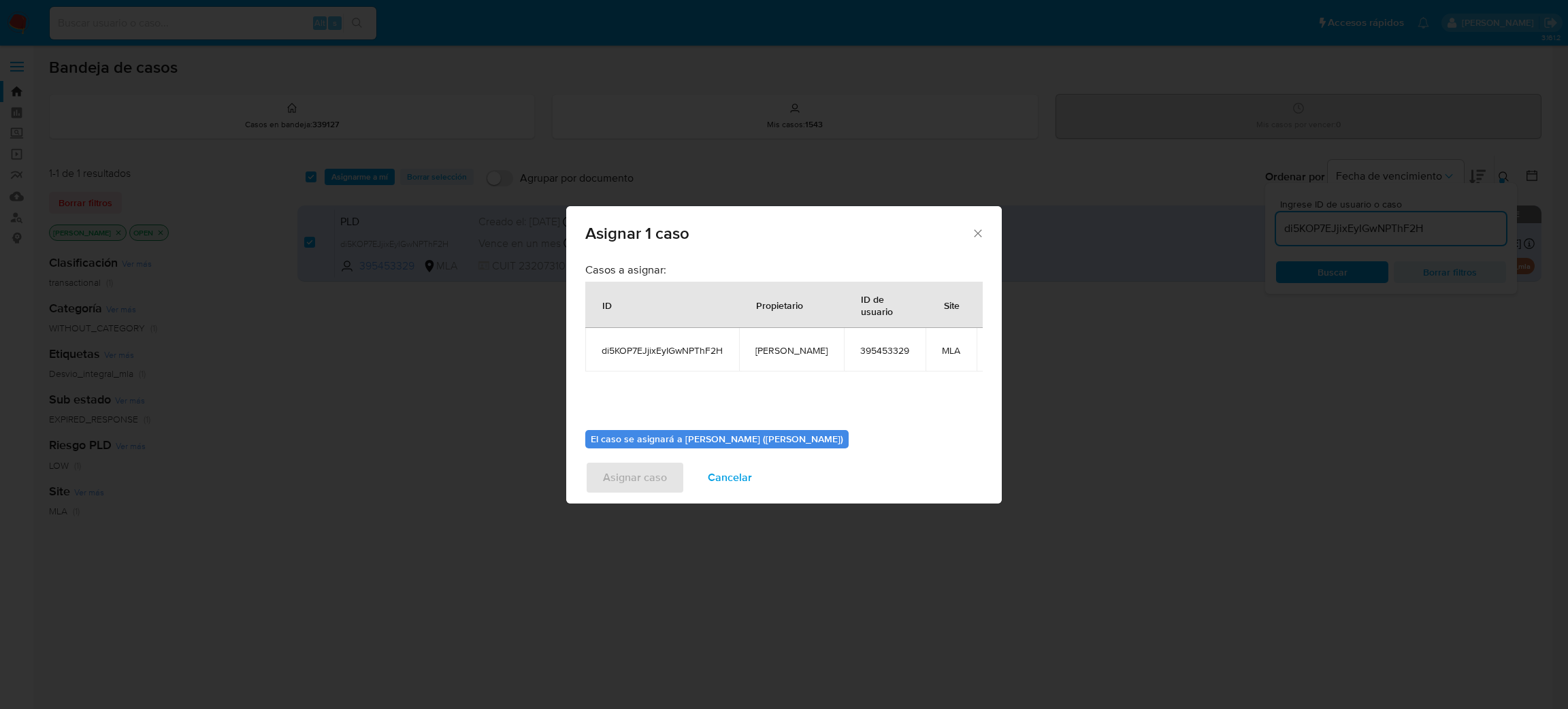
click at [778, 351] on span "[PERSON_NAME]" at bounding box center [791, 350] width 72 height 12
copy span "[PERSON_NAME]"
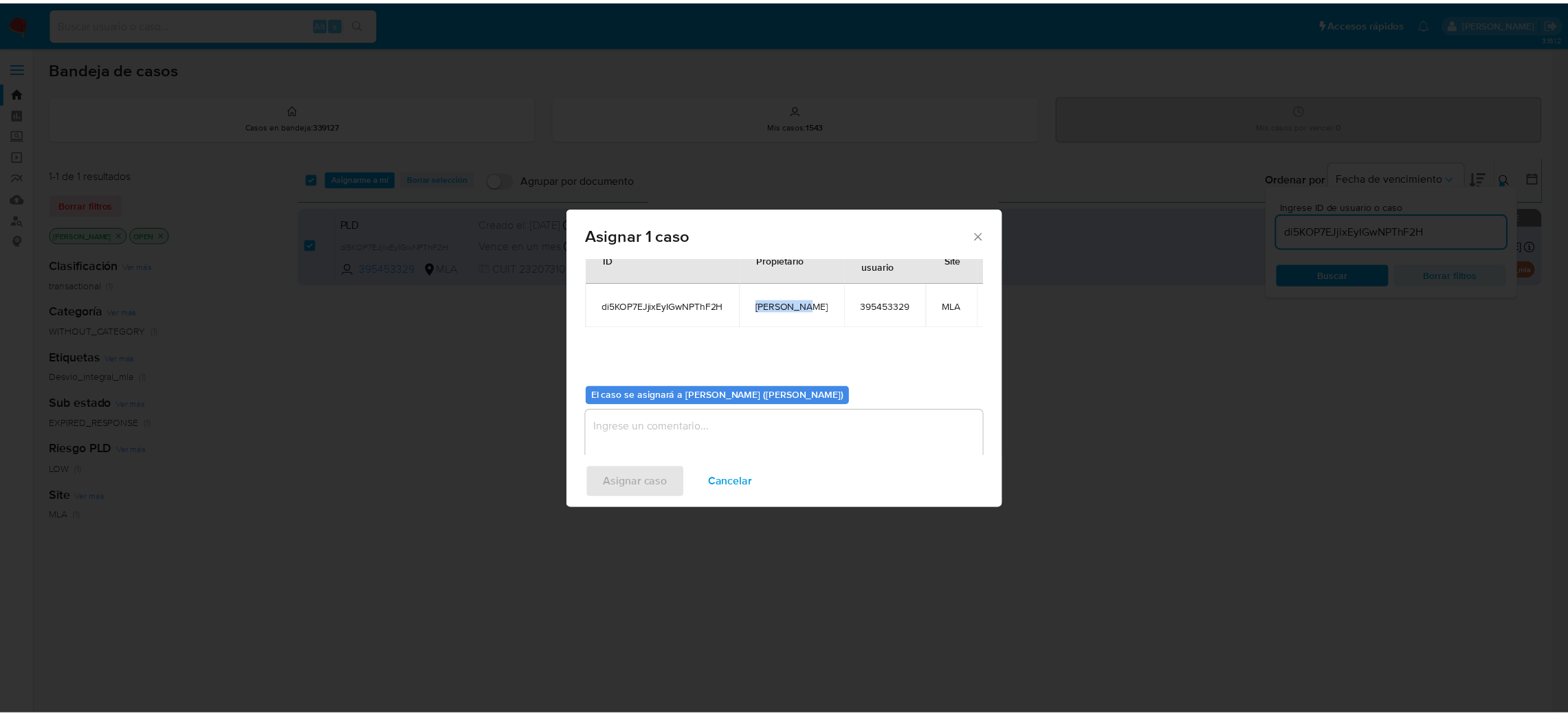
scroll to position [71, 0]
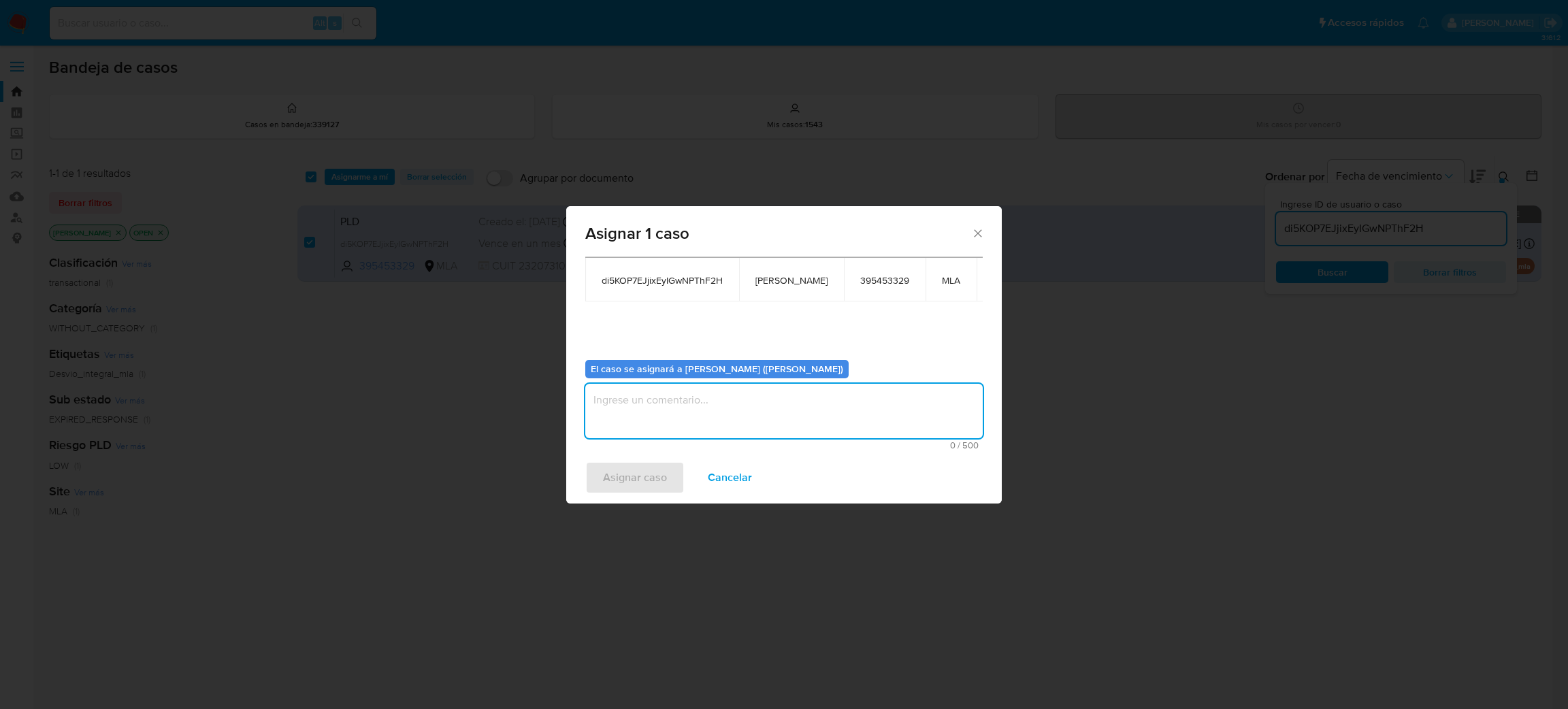
click at [707, 399] on textarea "assign-modal" at bounding box center [784, 411] width 398 height 54
paste textarea "[PERSON_NAME]"
type textarea "[PERSON_NAME]"
click at [619, 478] on span "Asignar caso" at bounding box center [635, 478] width 64 height 30
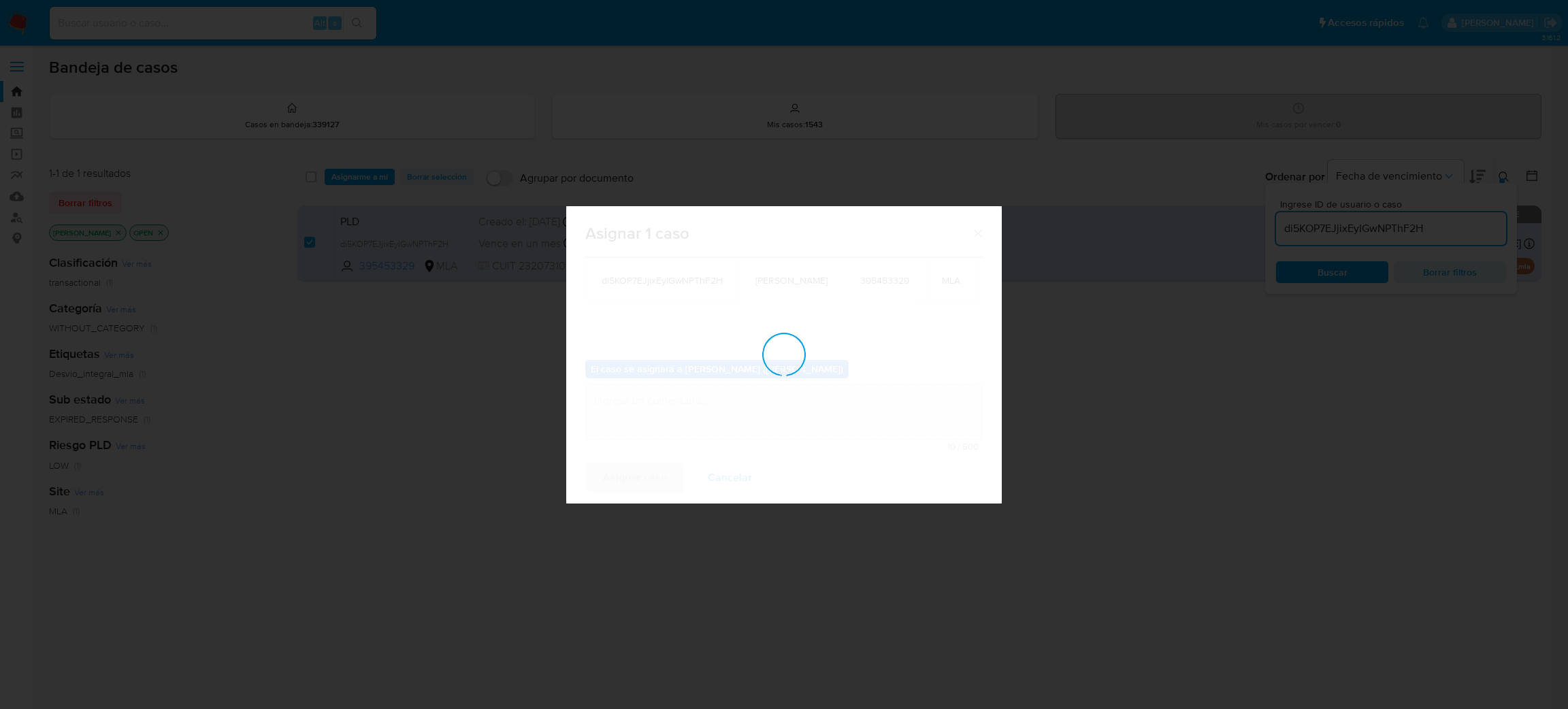
checkbox input "false"
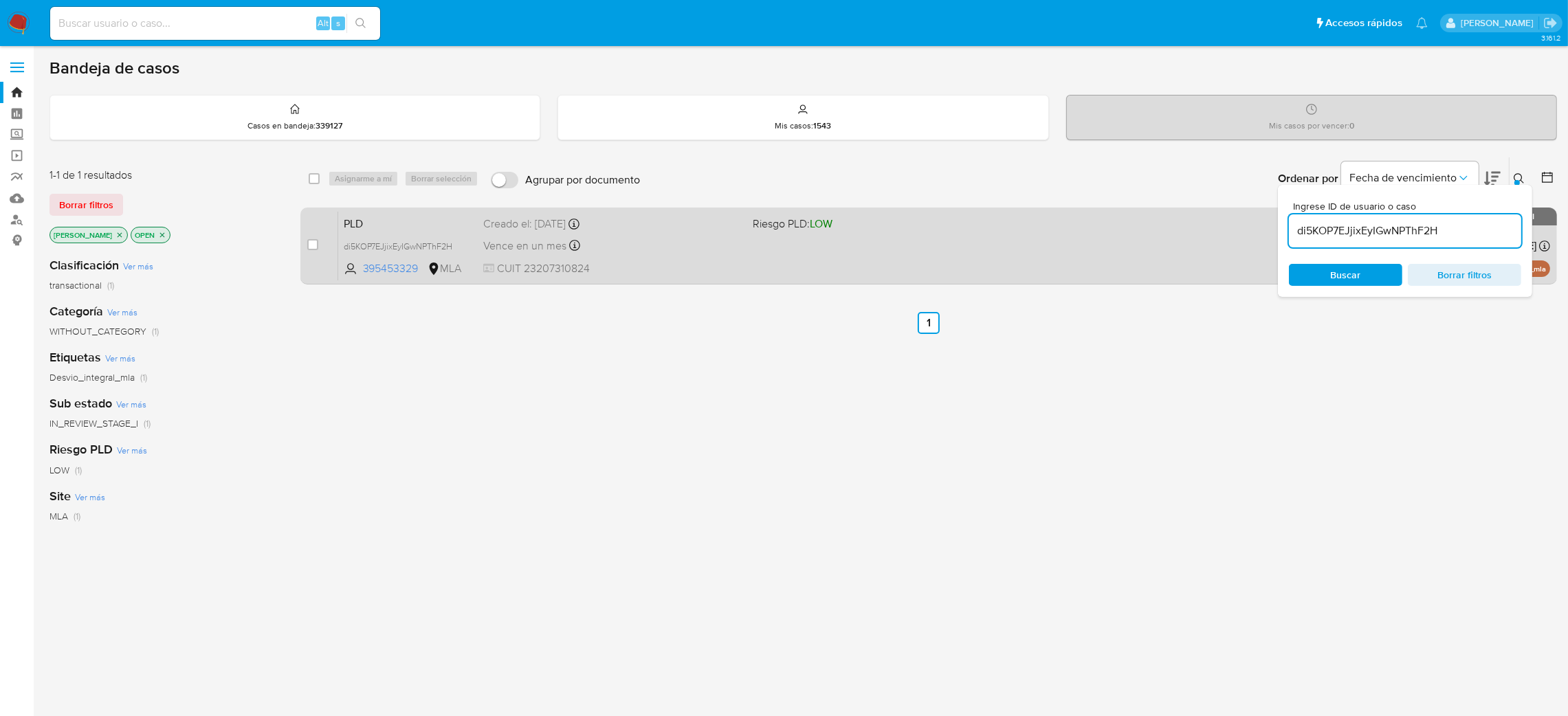
click at [678, 271] on span "CUIT 23207310824" at bounding box center [612, 269] width 259 height 15
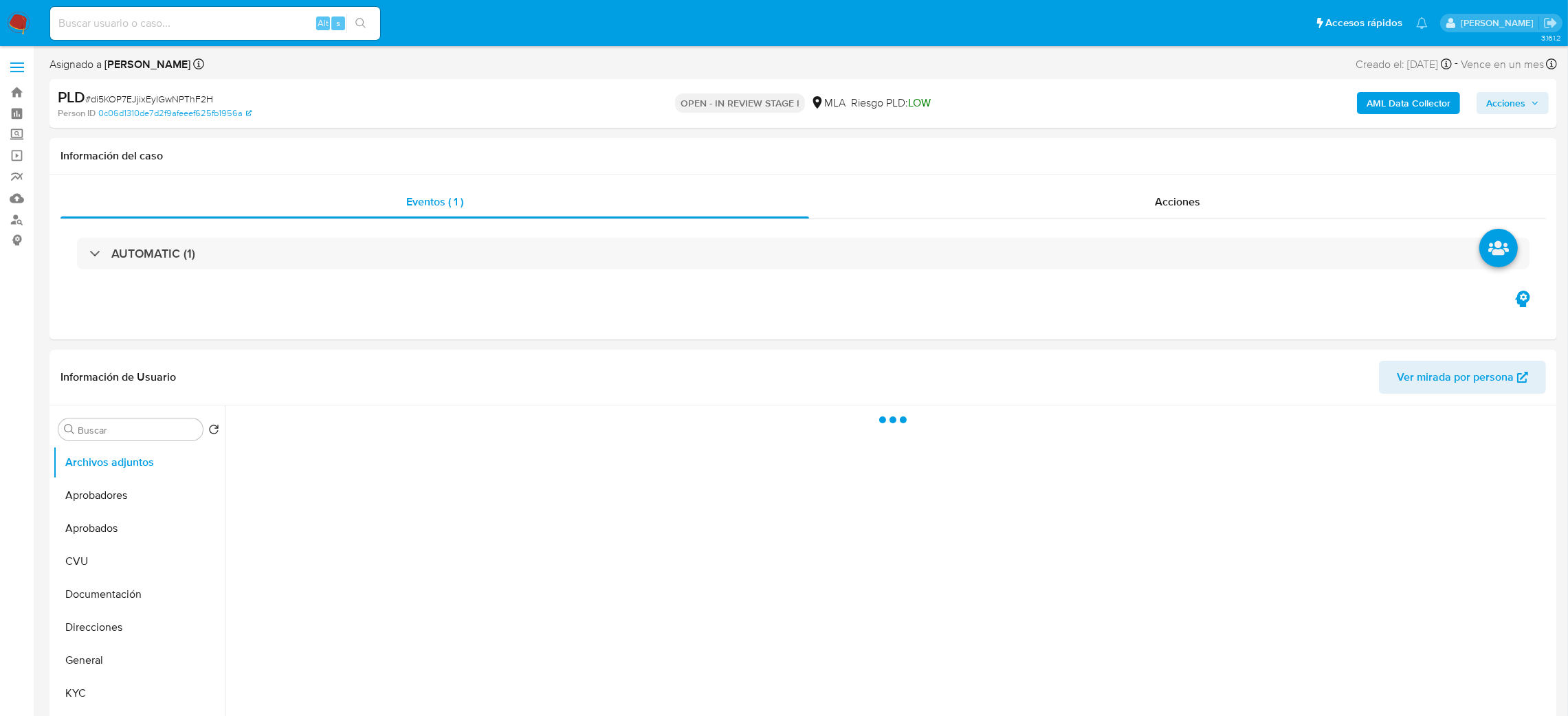
select select "10"
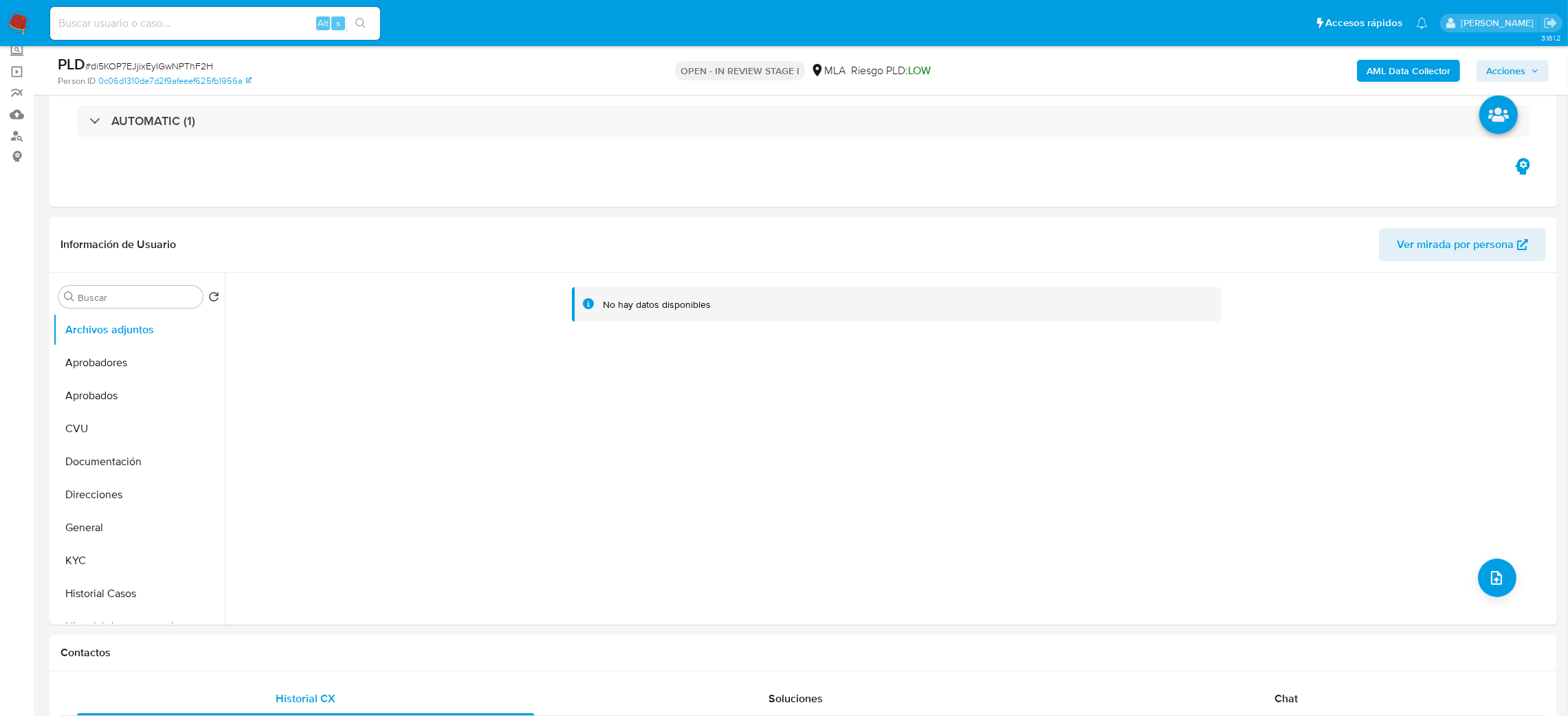
scroll to position [618, 0]
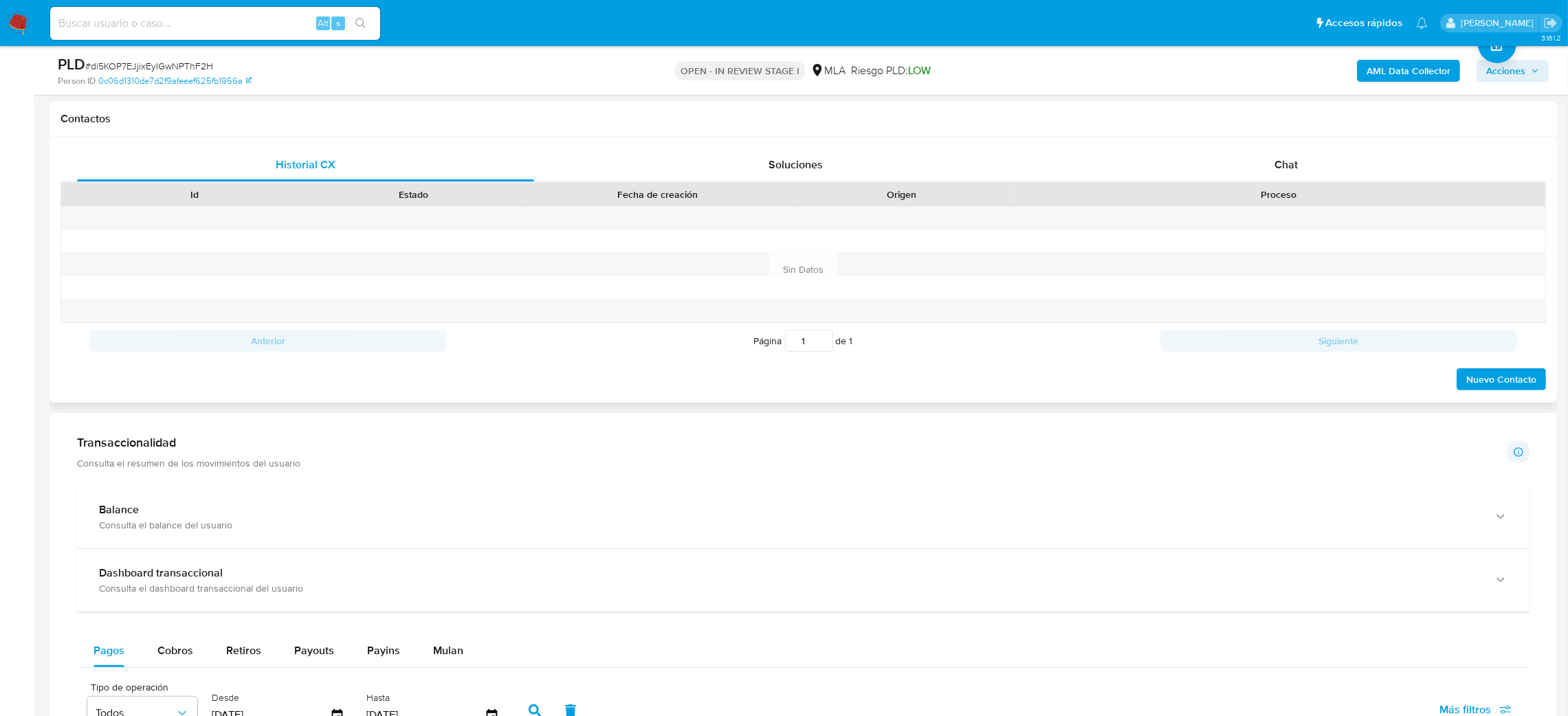
click at [1331, 152] on div "Chat" at bounding box center [1286, 165] width 457 height 33
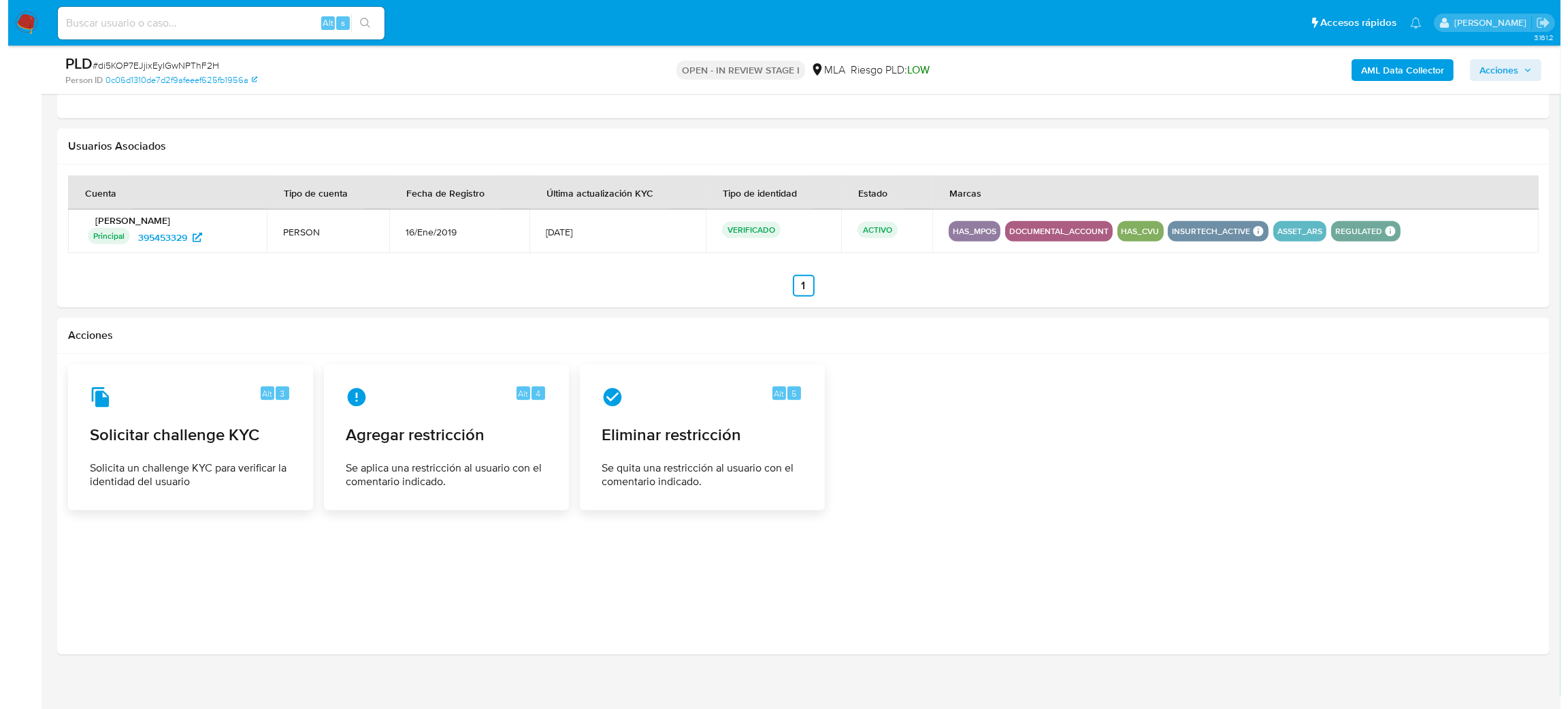
scroll to position [2087, 0]
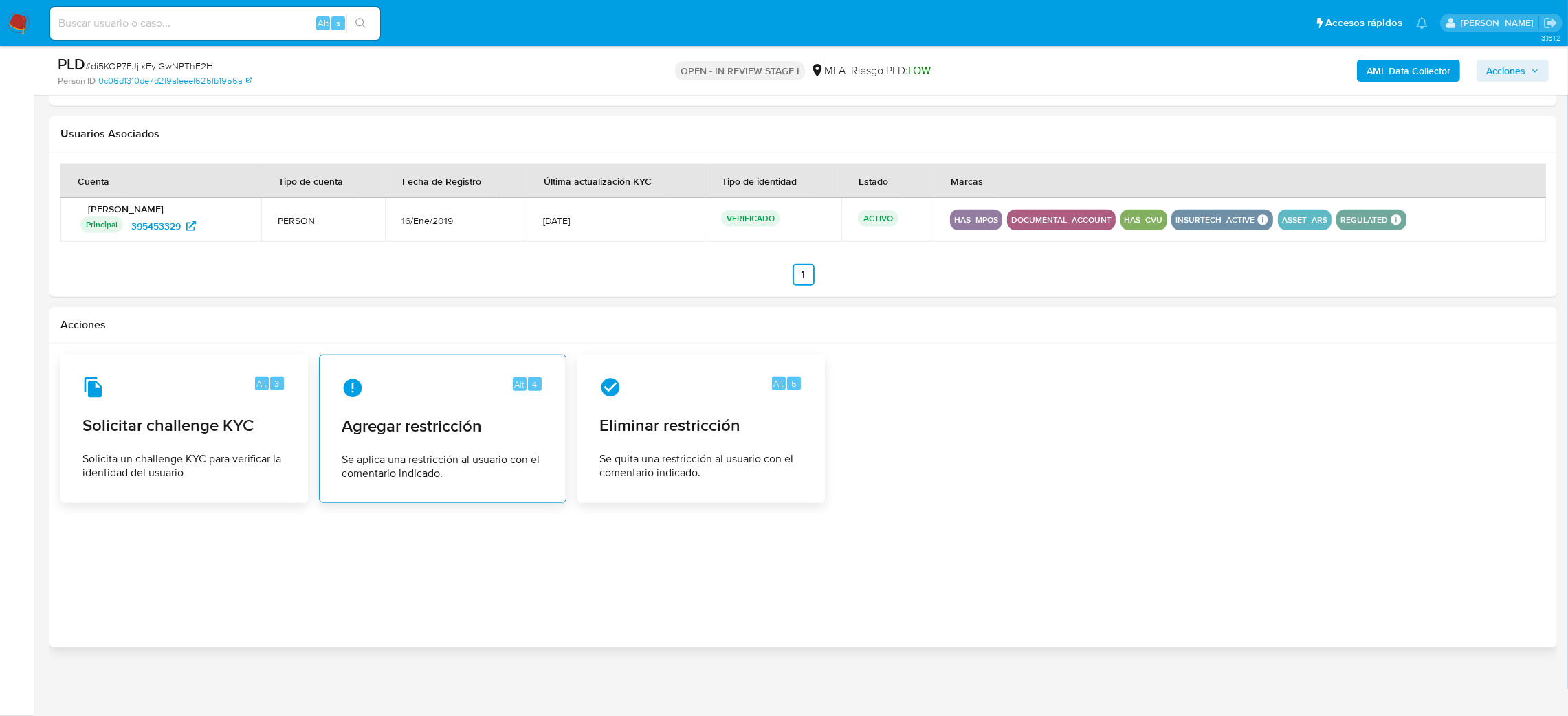
click at [407, 406] on div "Alt 4 Agregar restricción Se aplica una restricción al usuario con el comentari…" at bounding box center [442, 429] width 224 height 125
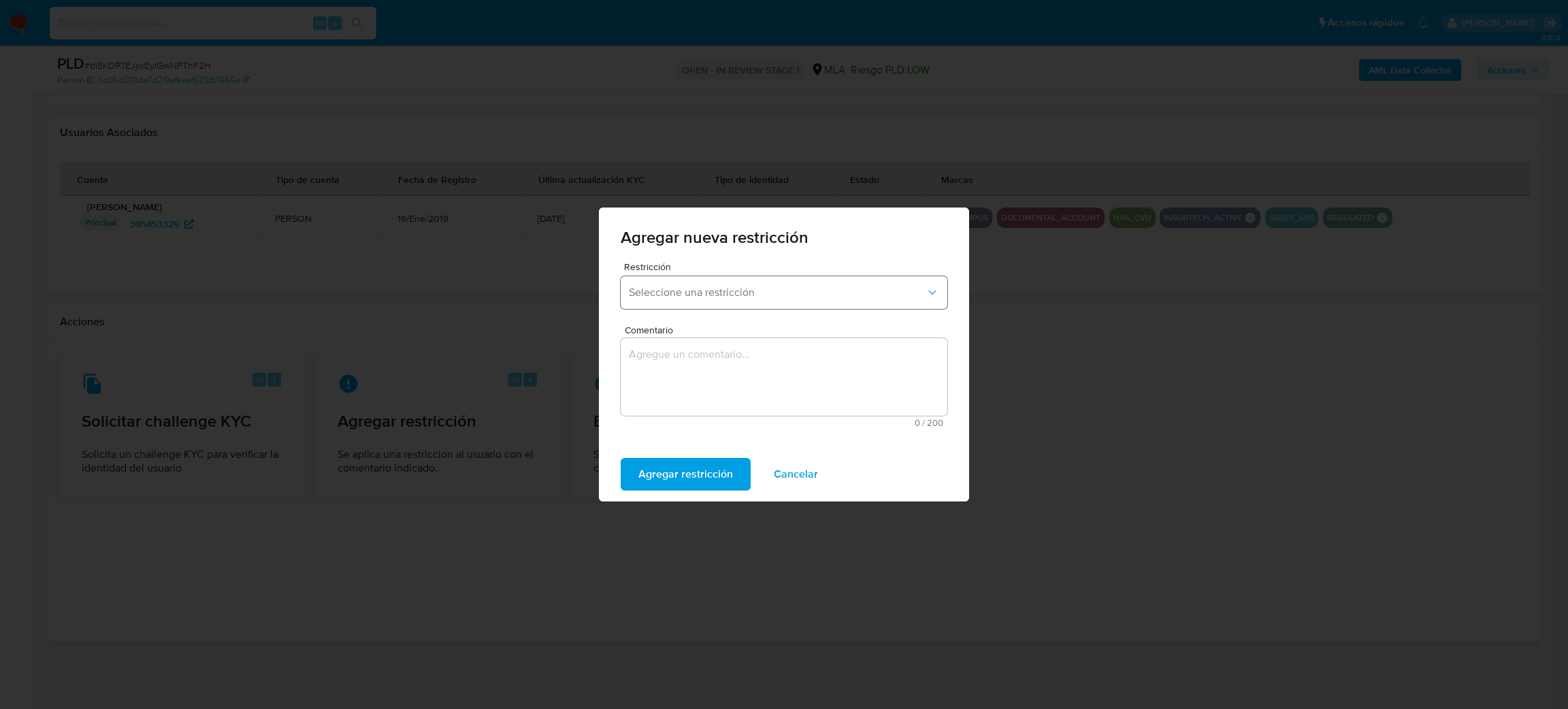
click at [703, 300] on span "Seleccione una restricción" at bounding box center [777, 292] width 297 height 13
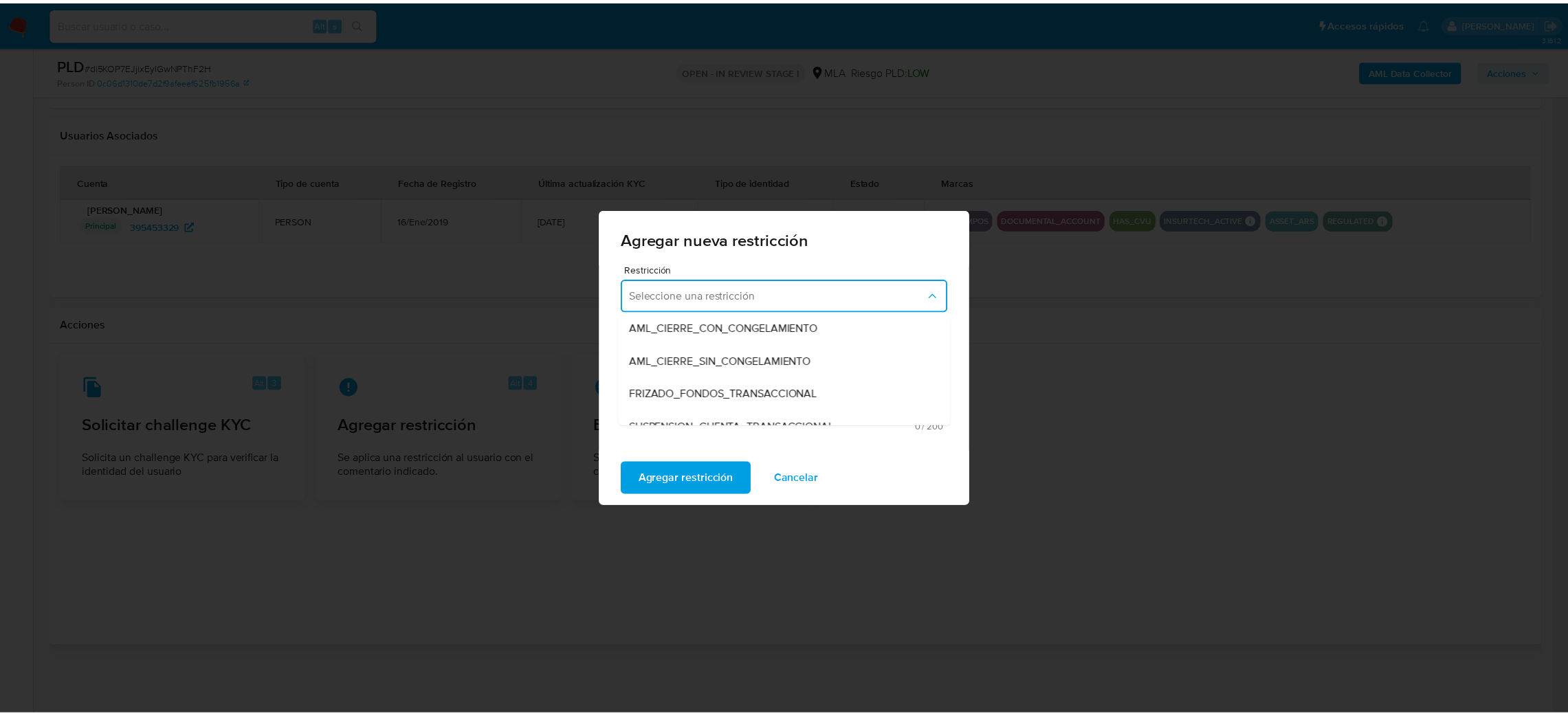
scroll to position [206, 0]
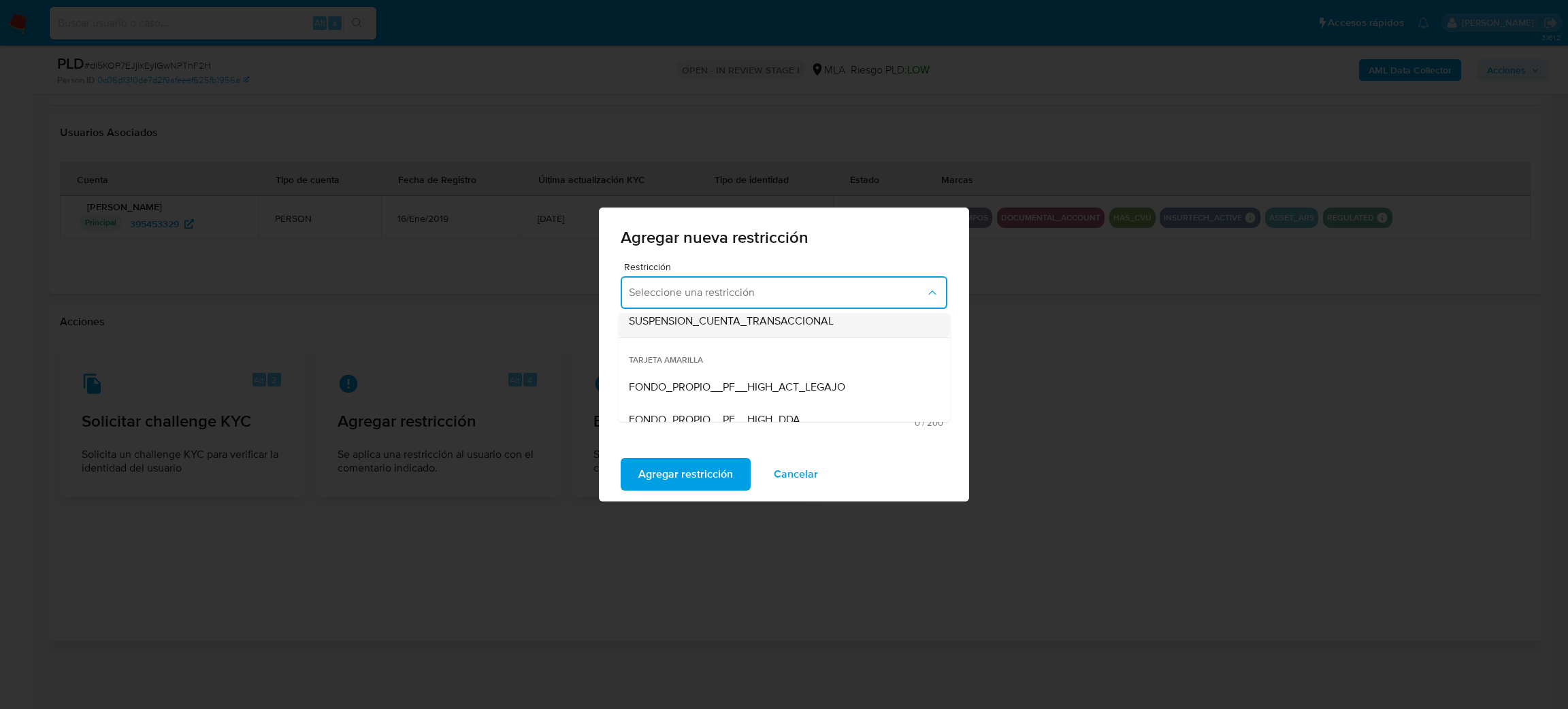
click at [767, 326] on span "SUSPENSION_CUENTA_TRANSACCIONAL" at bounding box center [731, 321] width 205 height 13
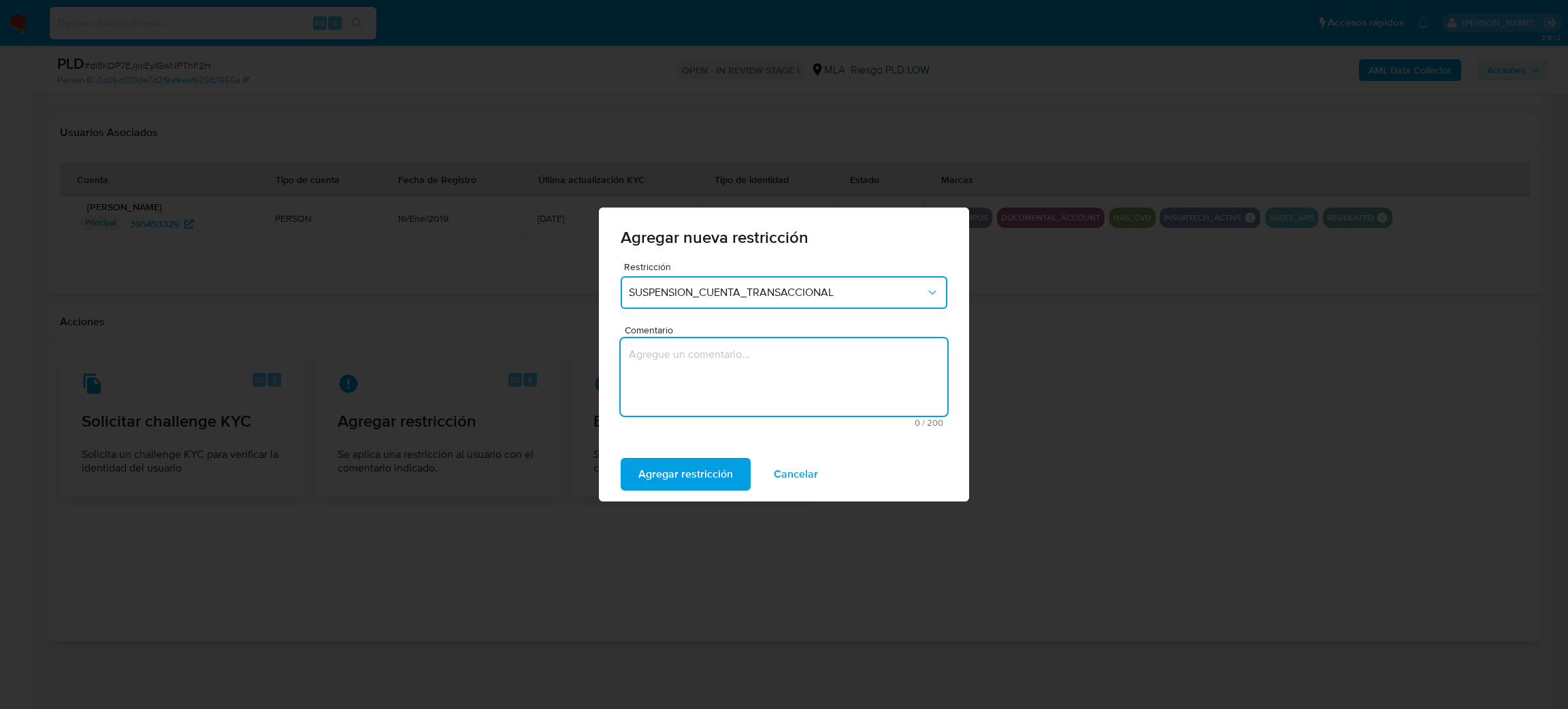
click at [742, 360] on textarea "Comentario" at bounding box center [784, 377] width 327 height 78
type textarea "AML"
click at [701, 475] on span "Agregar restricción" at bounding box center [686, 474] width 95 height 30
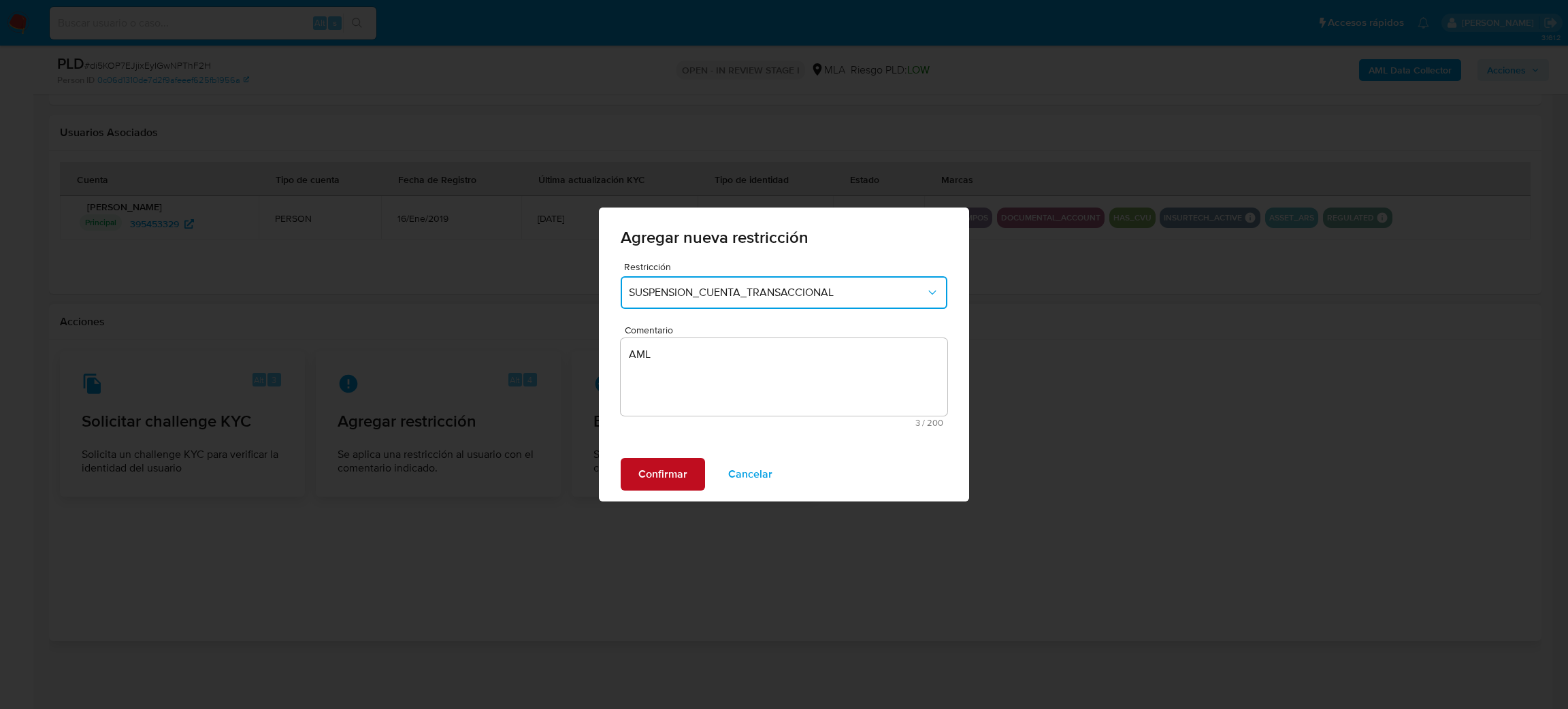
click at [673, 471] on span "Confirmar" at bounding box center [662, 474] width 49 height 30
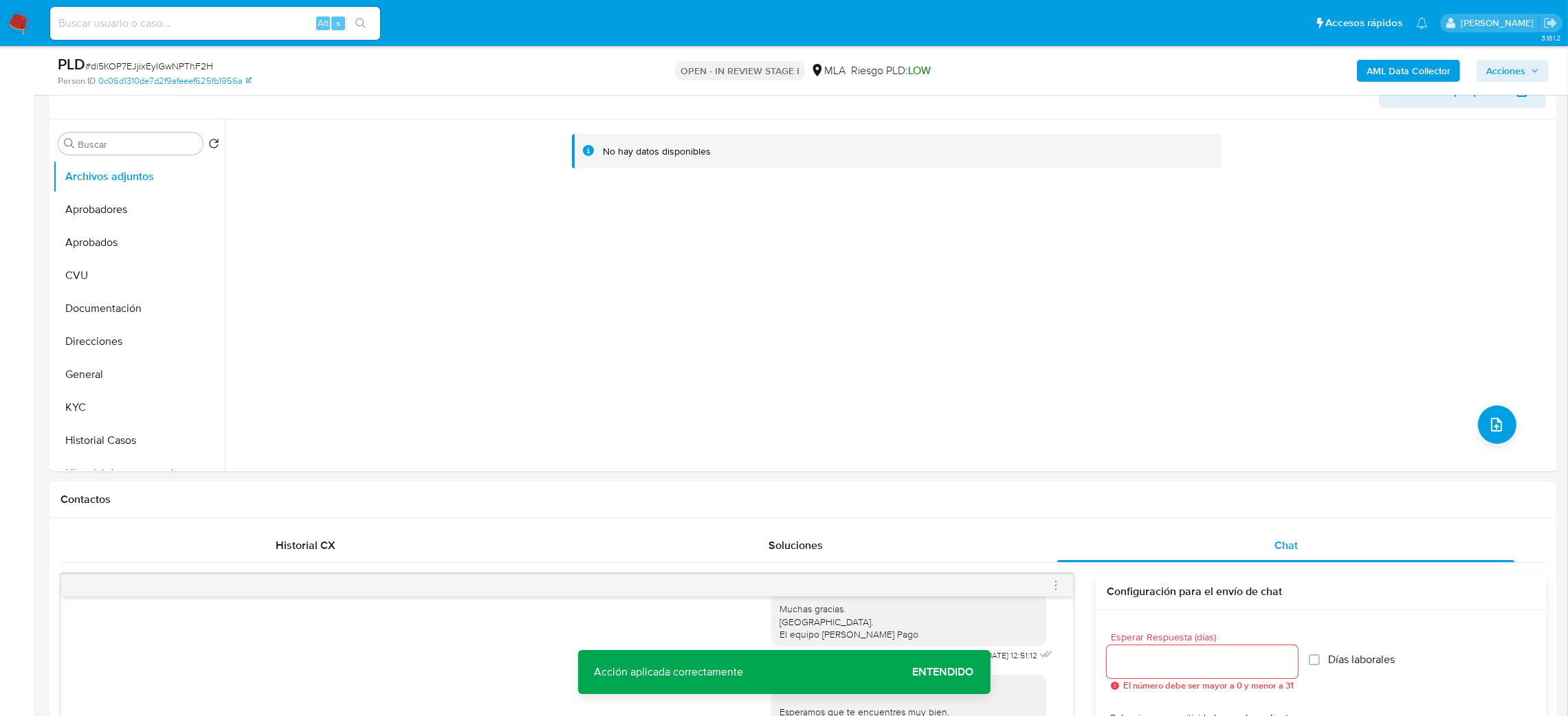
scroll to position [149, 0]
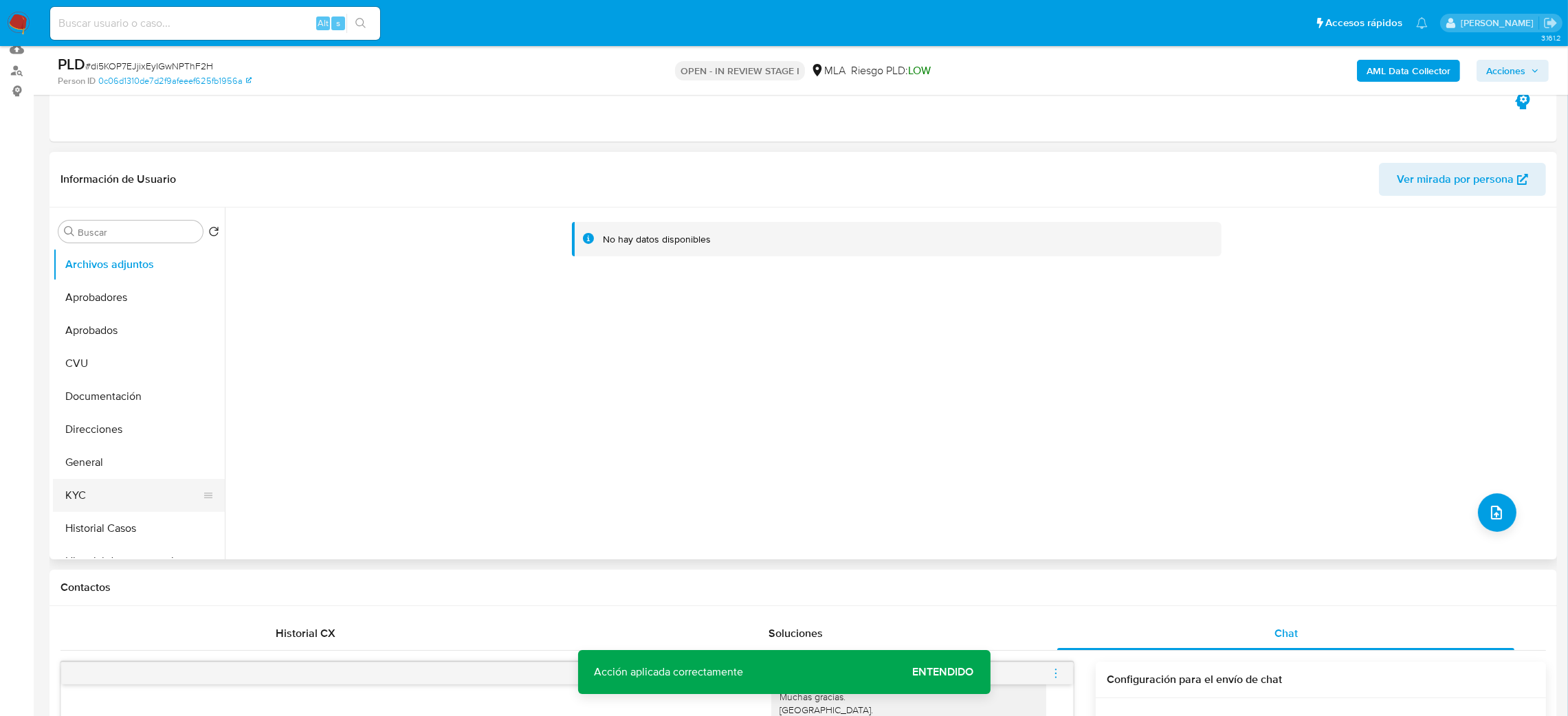
click at [94, 493] on button "KYC" at bounding box center [133, 496] width 161 height 33
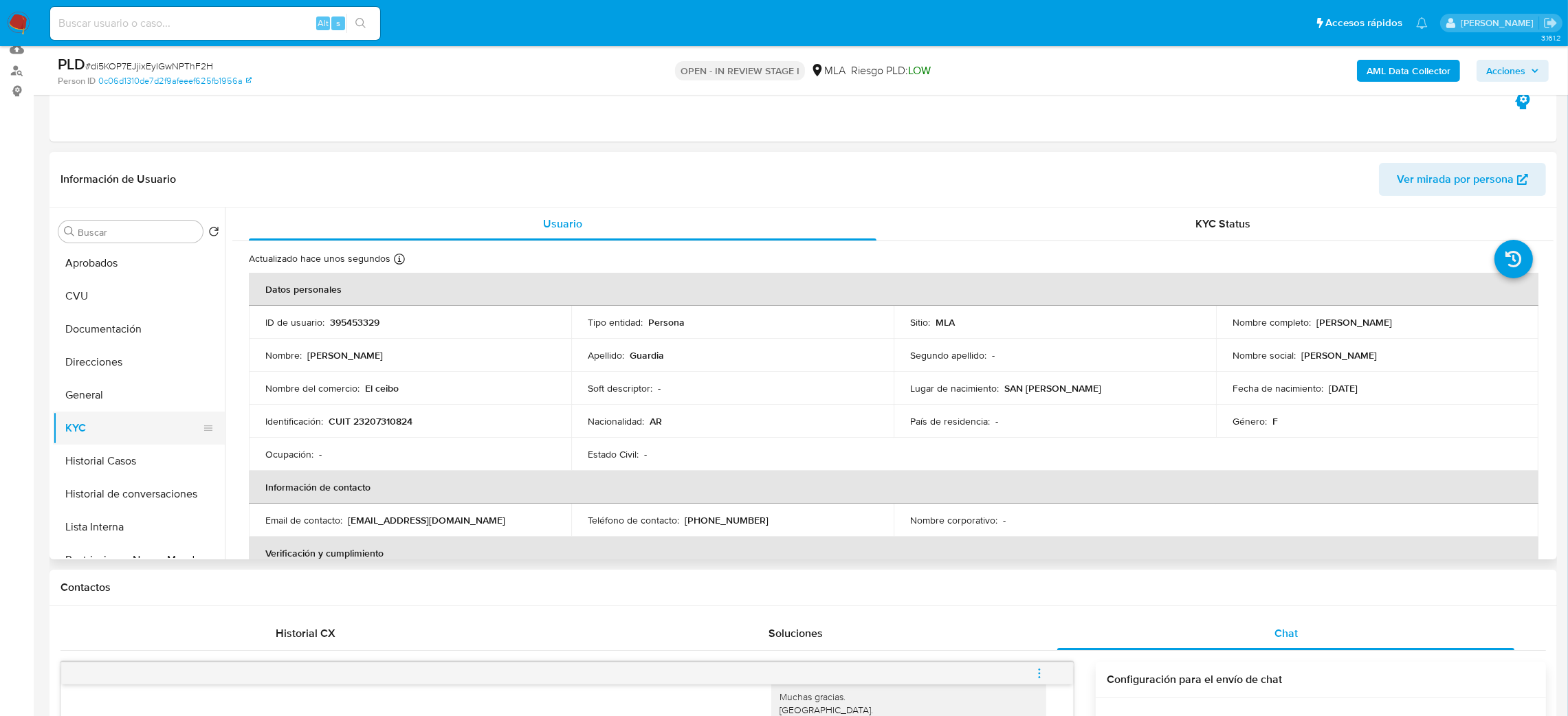
scroll to position [103, 0]
click at [123, 515] on button "Restricciones Nuevo Mundo" at bounding box center [133, 524] width 161 height 33
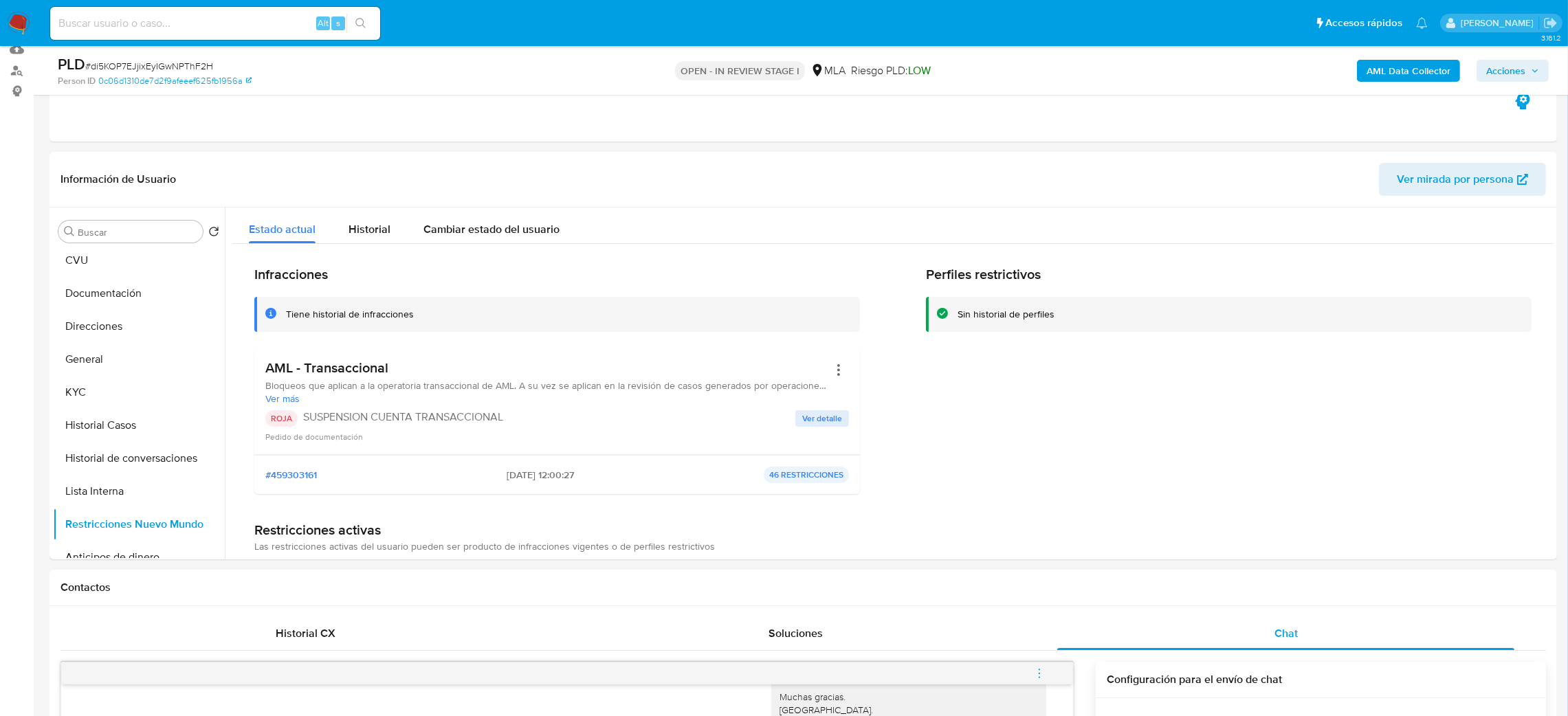
click at [170, 28] on input at bounding box center [214, 23] width 330 height 18
paste input "whzfTHqVkCBAsA664ETtt4xV"
type input "whzfTHqVkCBAsA664ETtt4xV"
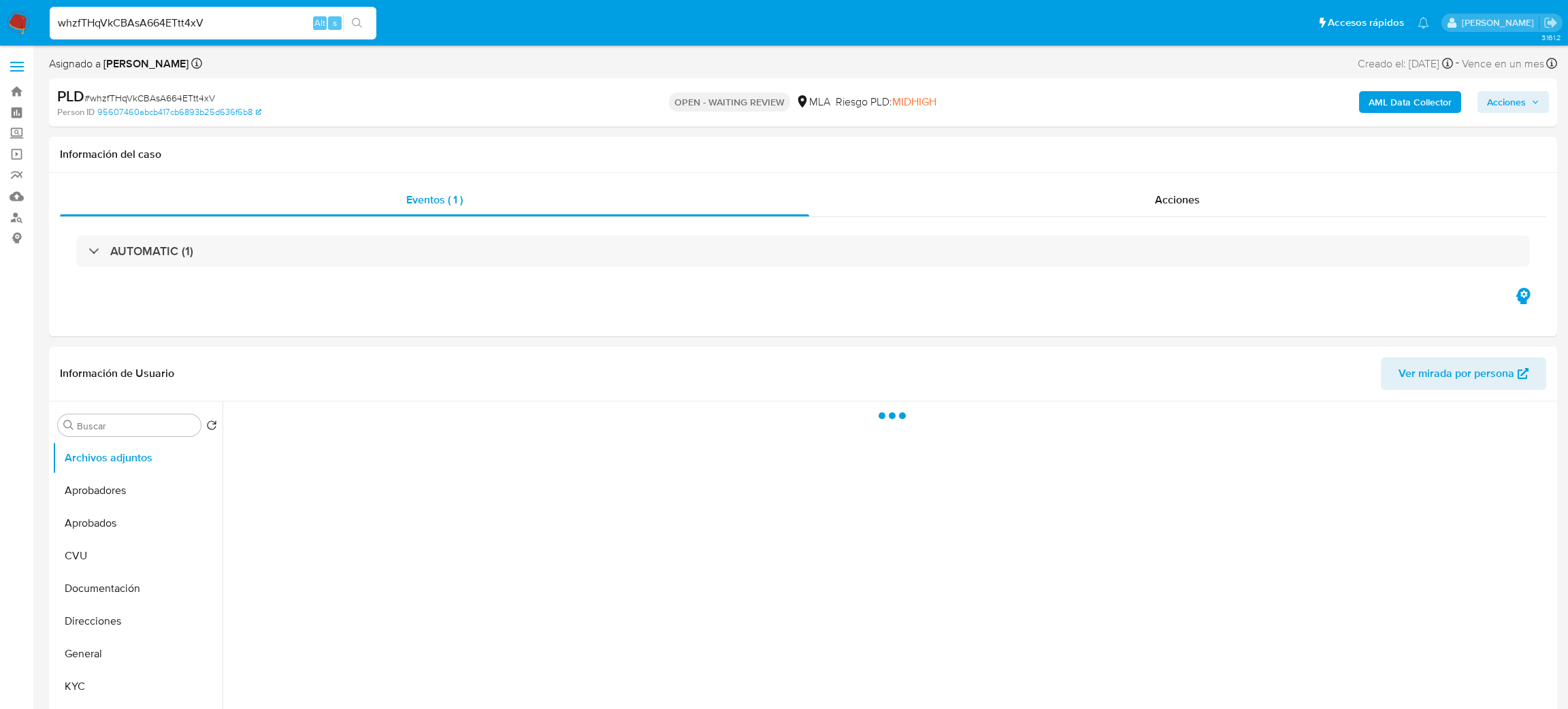
select select "10"
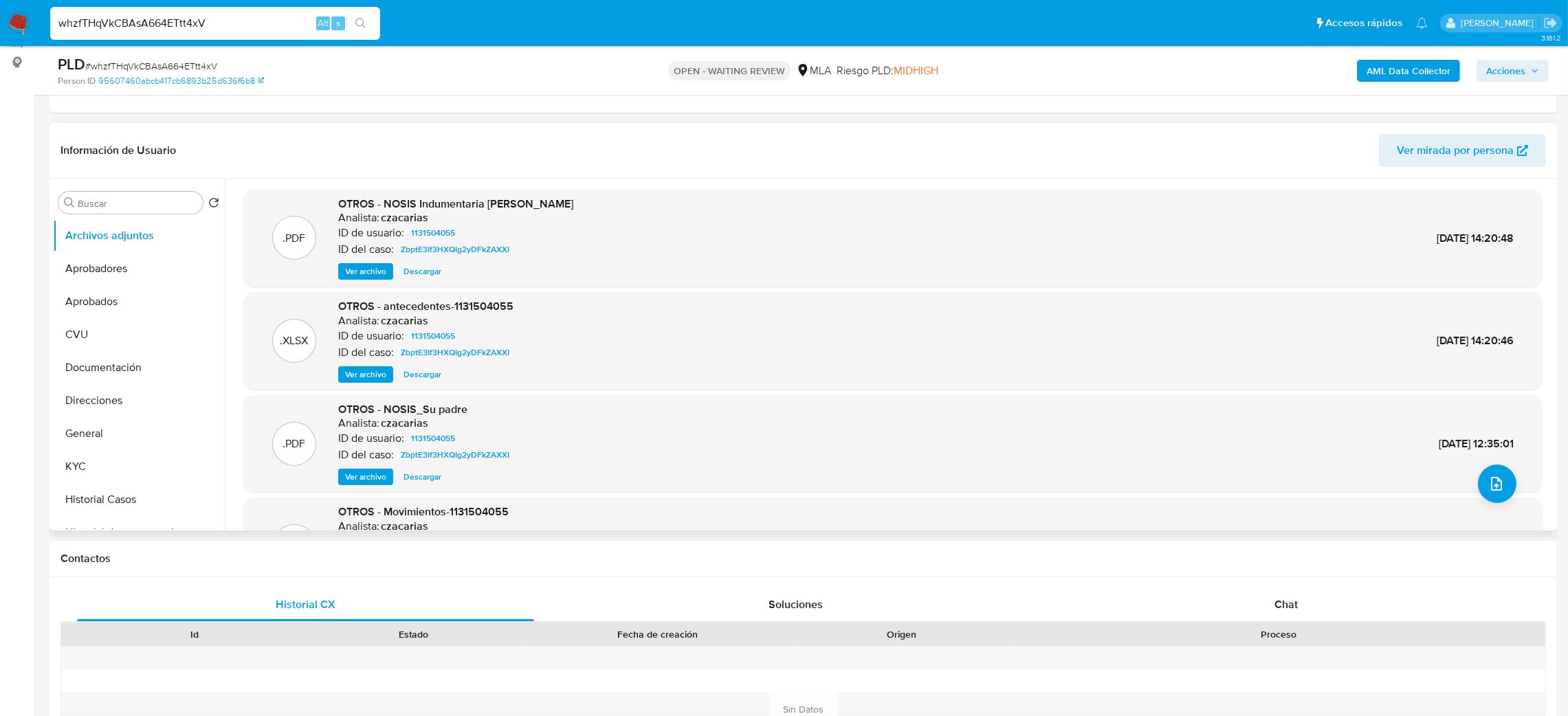
scroll to position [206, 0]
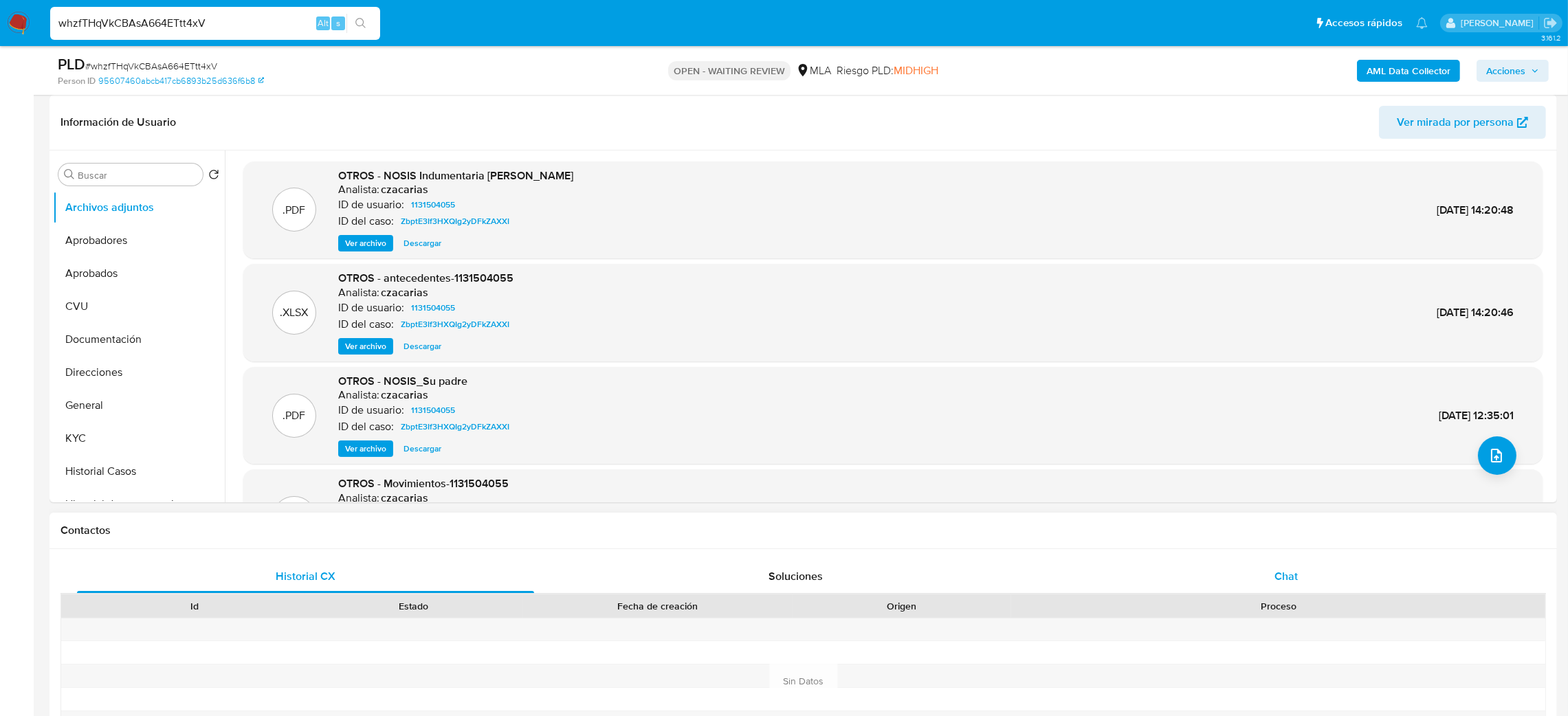
click at [1267, 579] on div "Chat" at bounding box center [1286, 576] width 457 height 33
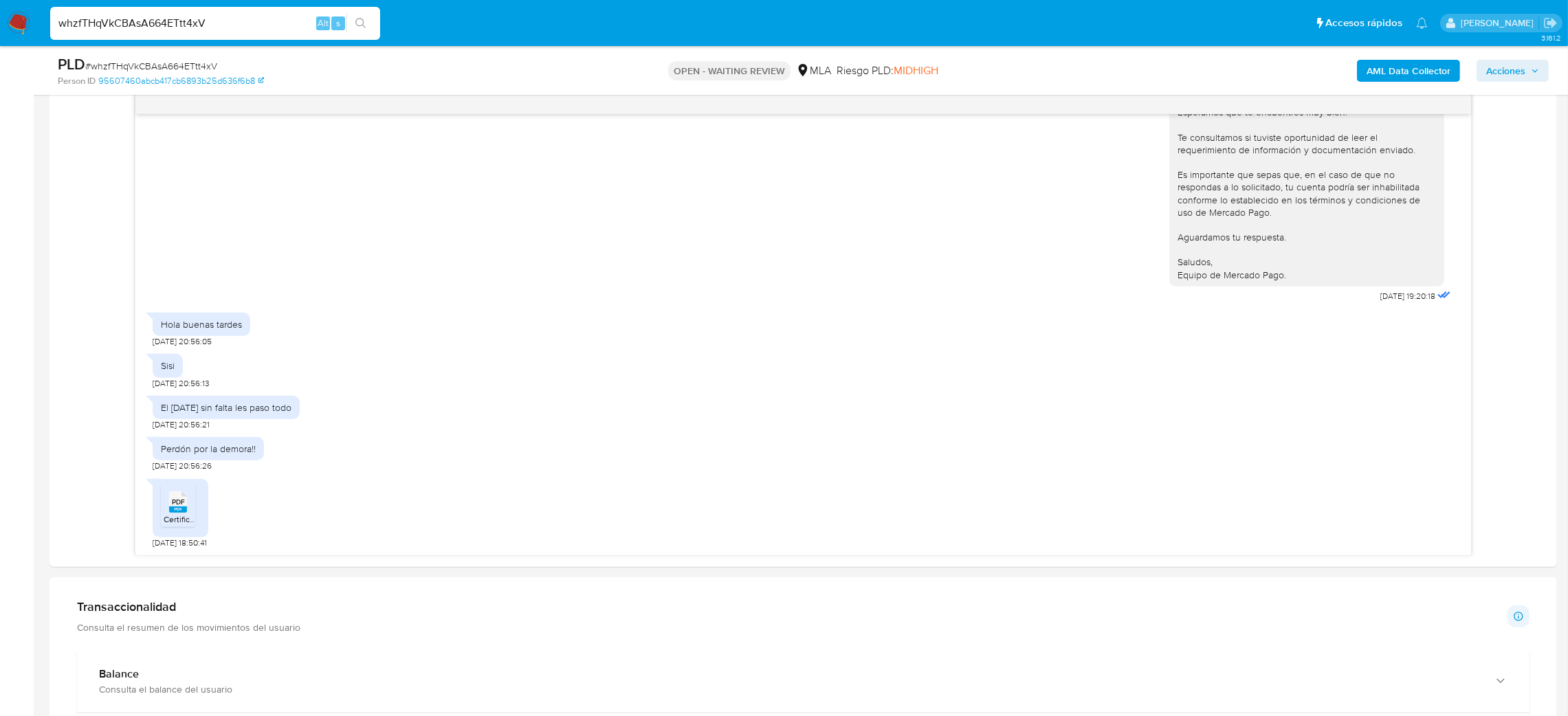
scroll to position [722, 0]
click at [197, 60] on span "# whzfTHqVkCBAsA664ETtt4xV" at bounding box center [151, 66] width 132 height 14
click at [197, 61] on span "# whzfTHqVkCBAsA664ETtt4xV" at bounding box center [151, 66] width 132 height 14
copy span "whzfTHqVkCBAsA664ETtt4xV"
click at [26, 24] on img at bounding box center [19, 23] width 24 height 24
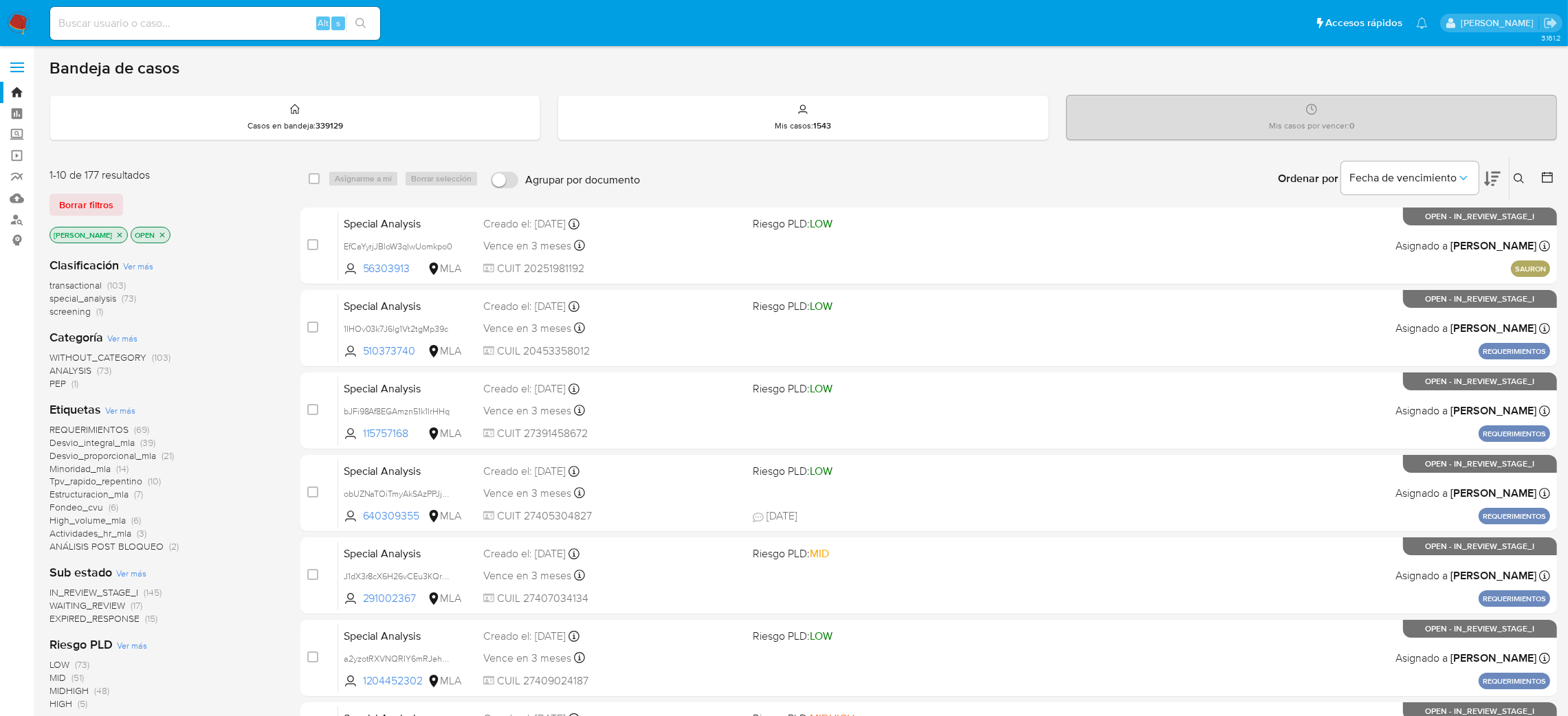
click at [1507, 171] on div "Ordenar por Fecha de vencimiento" at bounding box center [1388, 179] width 242 height 43
click at [1518, 180] on icon at bounding box center [1519, 178] width 11 height 11
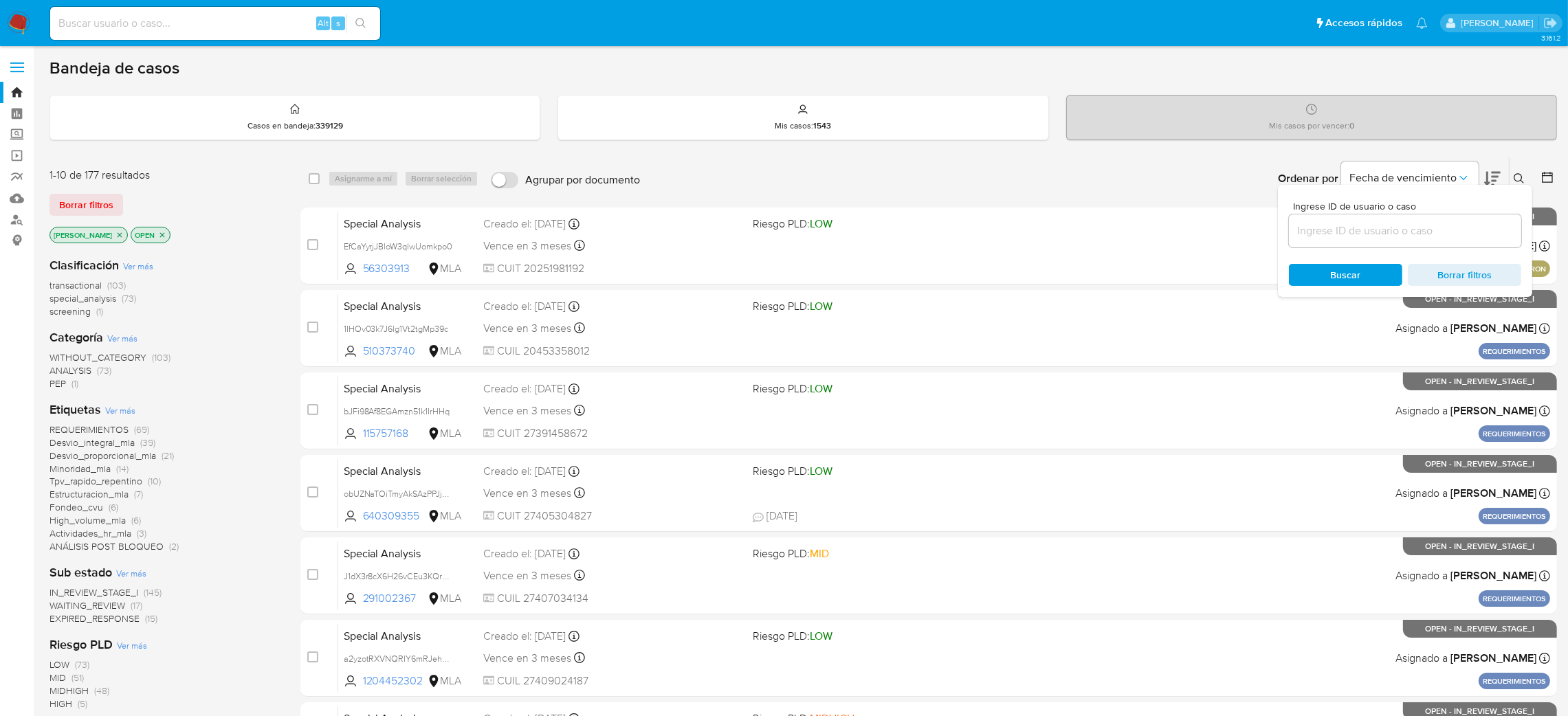
click at [1383, 235] on input at bounding box center [1405, 231] width 232 height 18
type input "whzfTHqVkCBAsA664ETtt4xV"
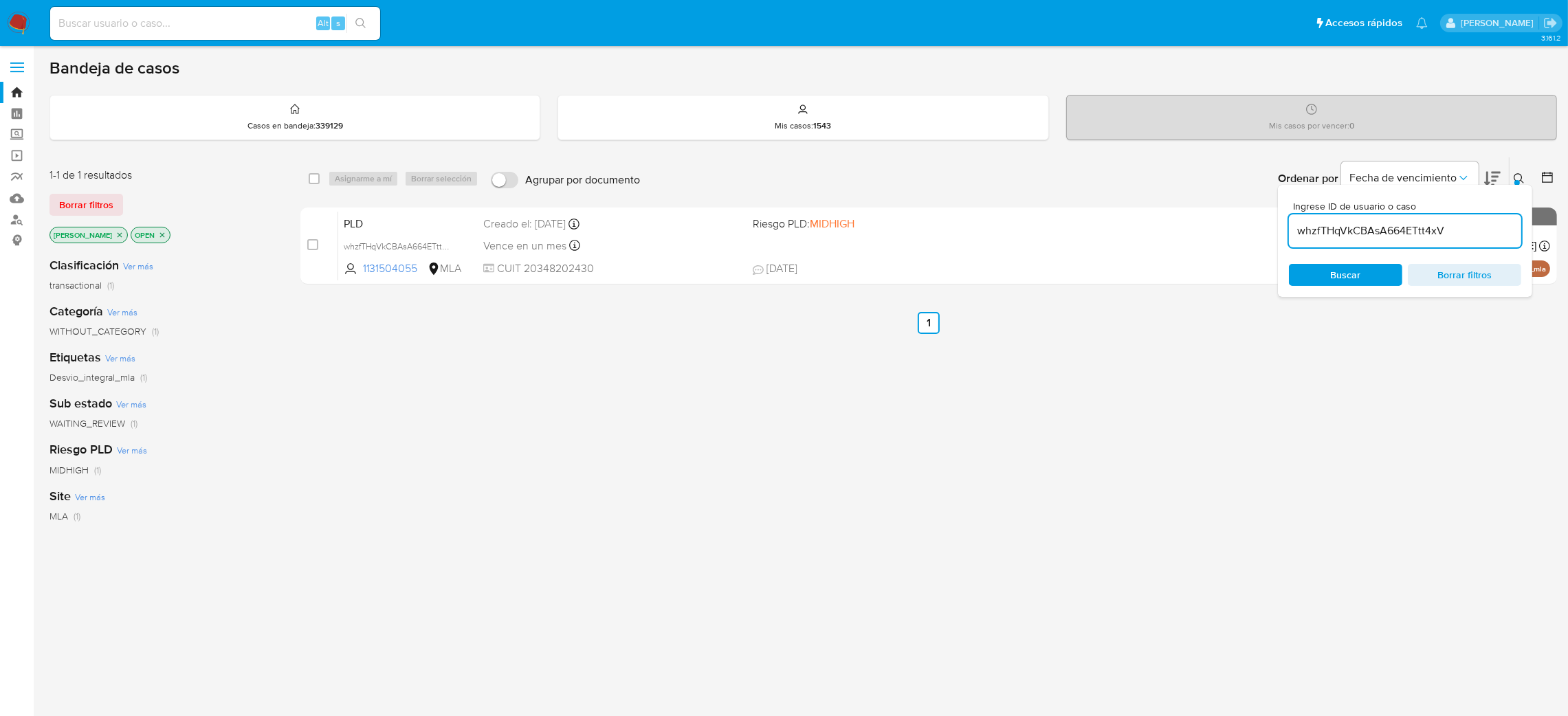
click at [299, 245] on div "1-1 de 1 resultados Borrar filtros amedzovich OPEN Clasificación Ver más transa…" at bounding box center [803, 468] width 1507 height 623
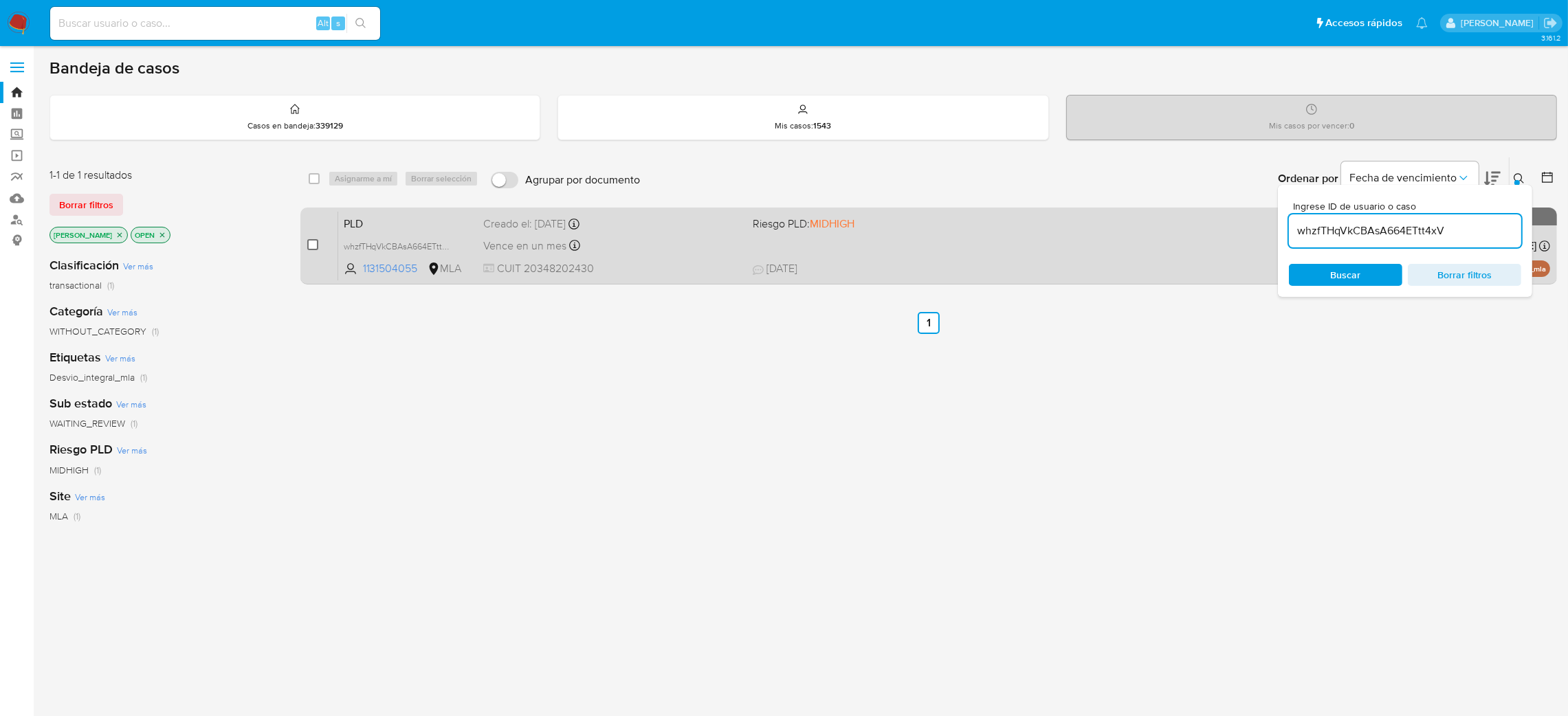
click at [313, 247] on input "checkbox" at bounding box center [312, 244] width 11 height 11
checkbox input "true"
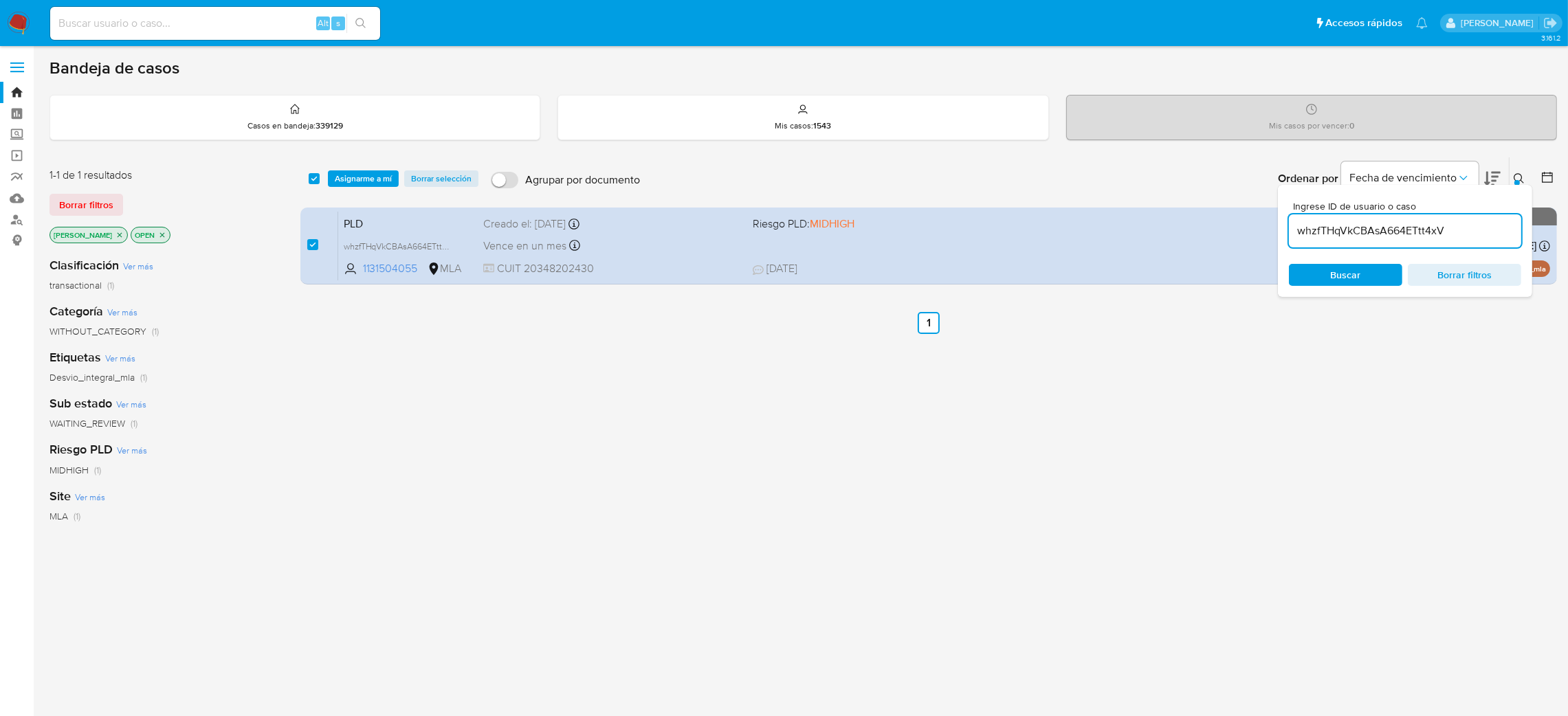
click at [357, 168] on div "select-all-cases-checkbox Asignarme a mí Borrar selección Agrupar por documento…" at bounding box center [929, 179] width 1257 height 43
click at [362, 165] on div "select-all-cases-checkbox Asignarme a mí Borrar selección Agrupar por documento…" at bounding box center [929, 179] width 1257 height 43
click at [362, 182] on span "Asignarme a mí" at bounding box center [363, 178] width 57 height 14
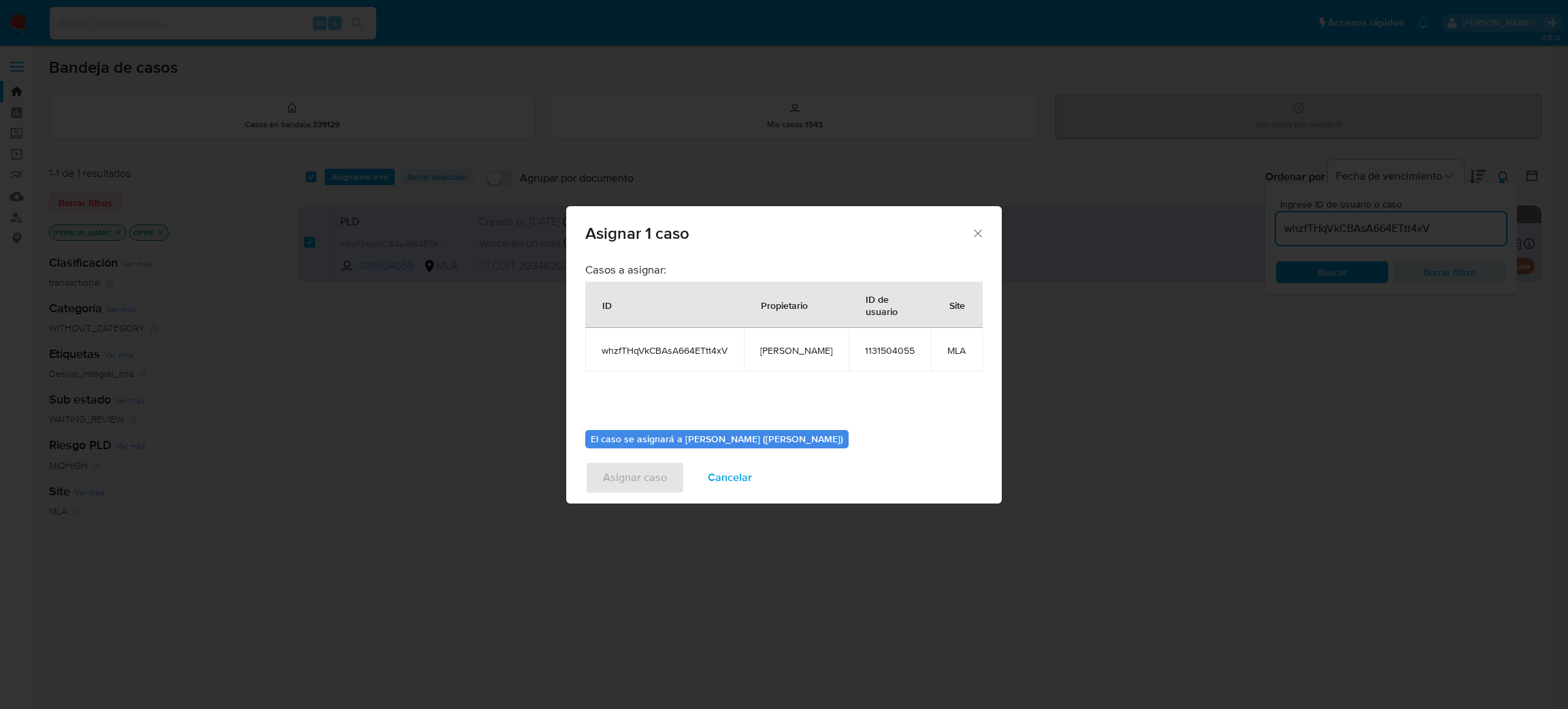
click at [779, 355] on span "[PERSON_NAME]" at bounding box center [796, 350] width 72 height 12
copy span "[PERSON_NAME]"
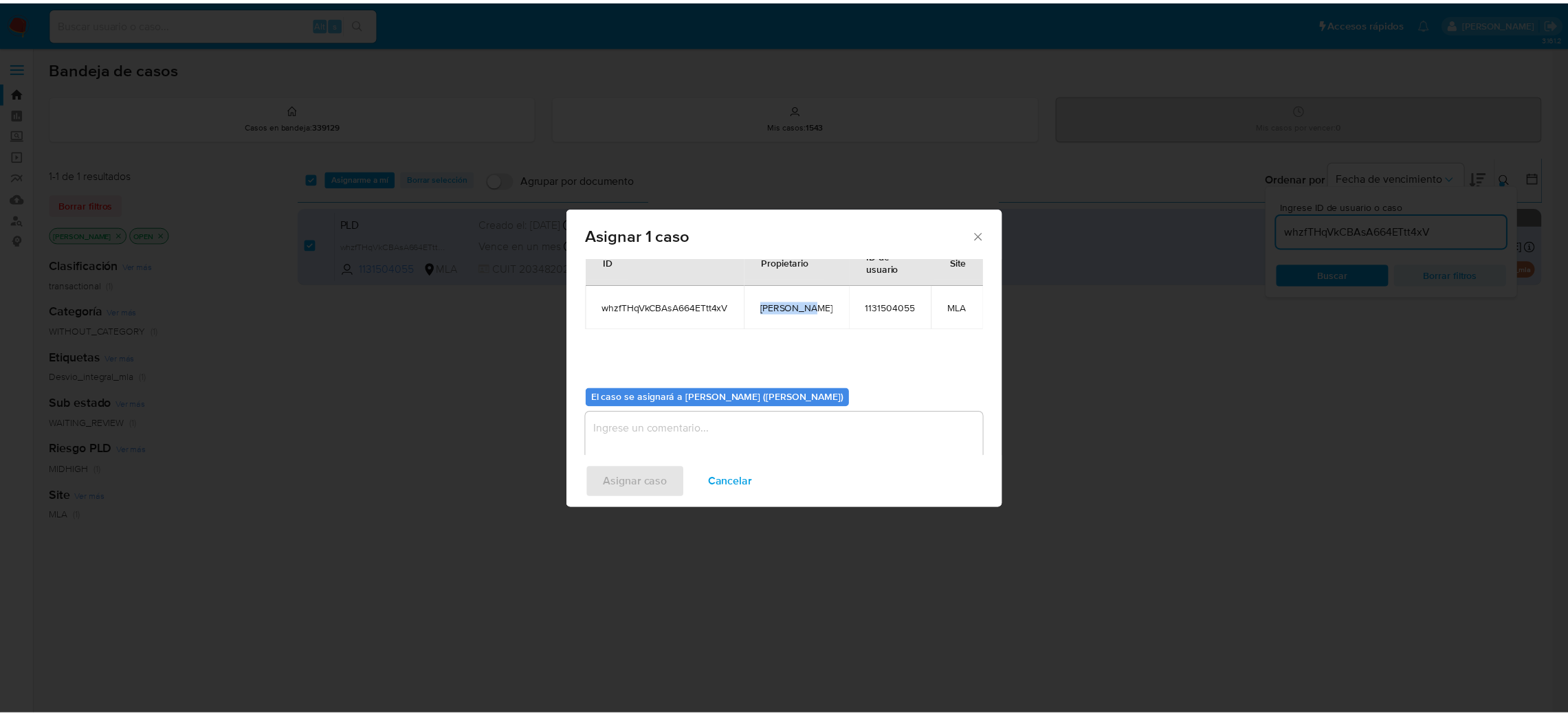
scroll to position [71, 0]
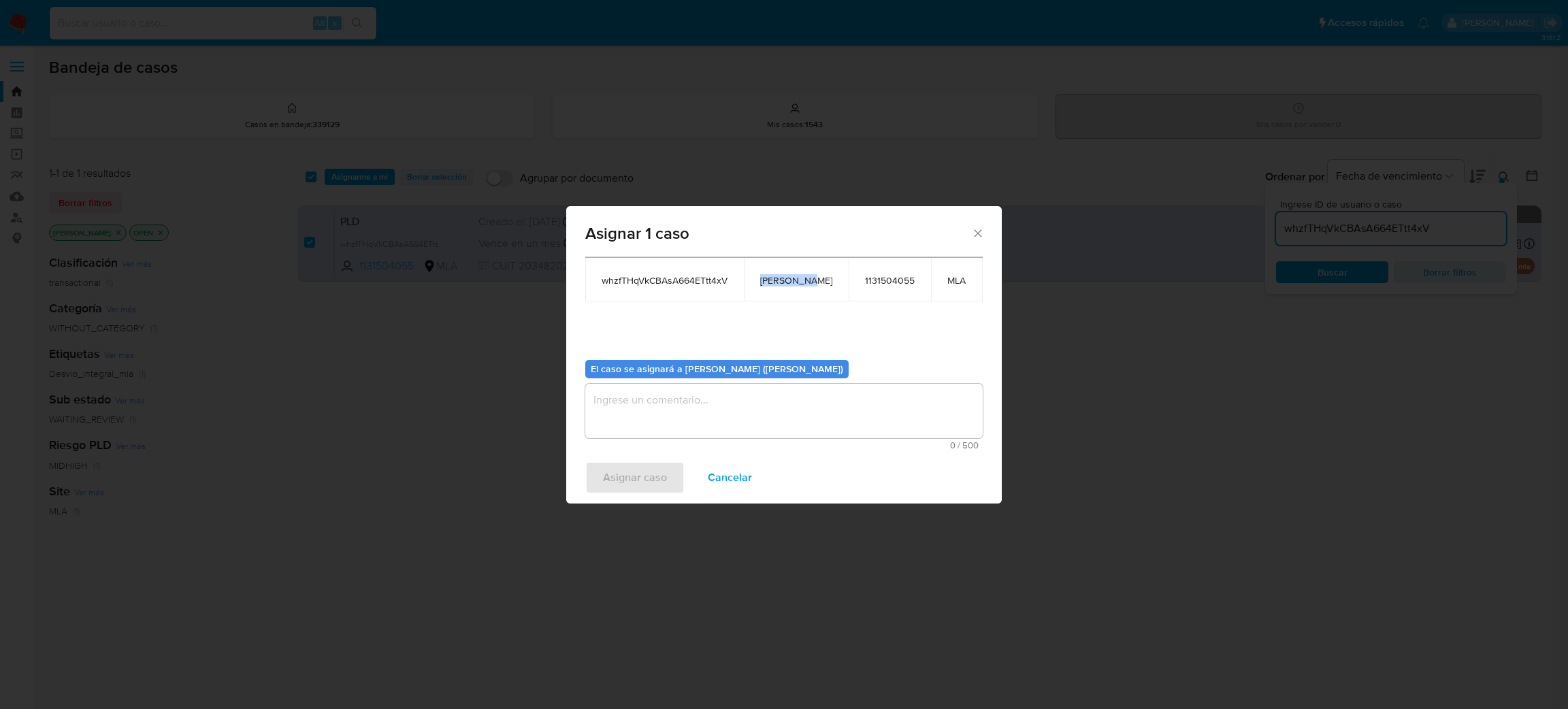
click at [719, 394] on textarea "assign-modal" at bounding box center [784, 411] width 398 height 54
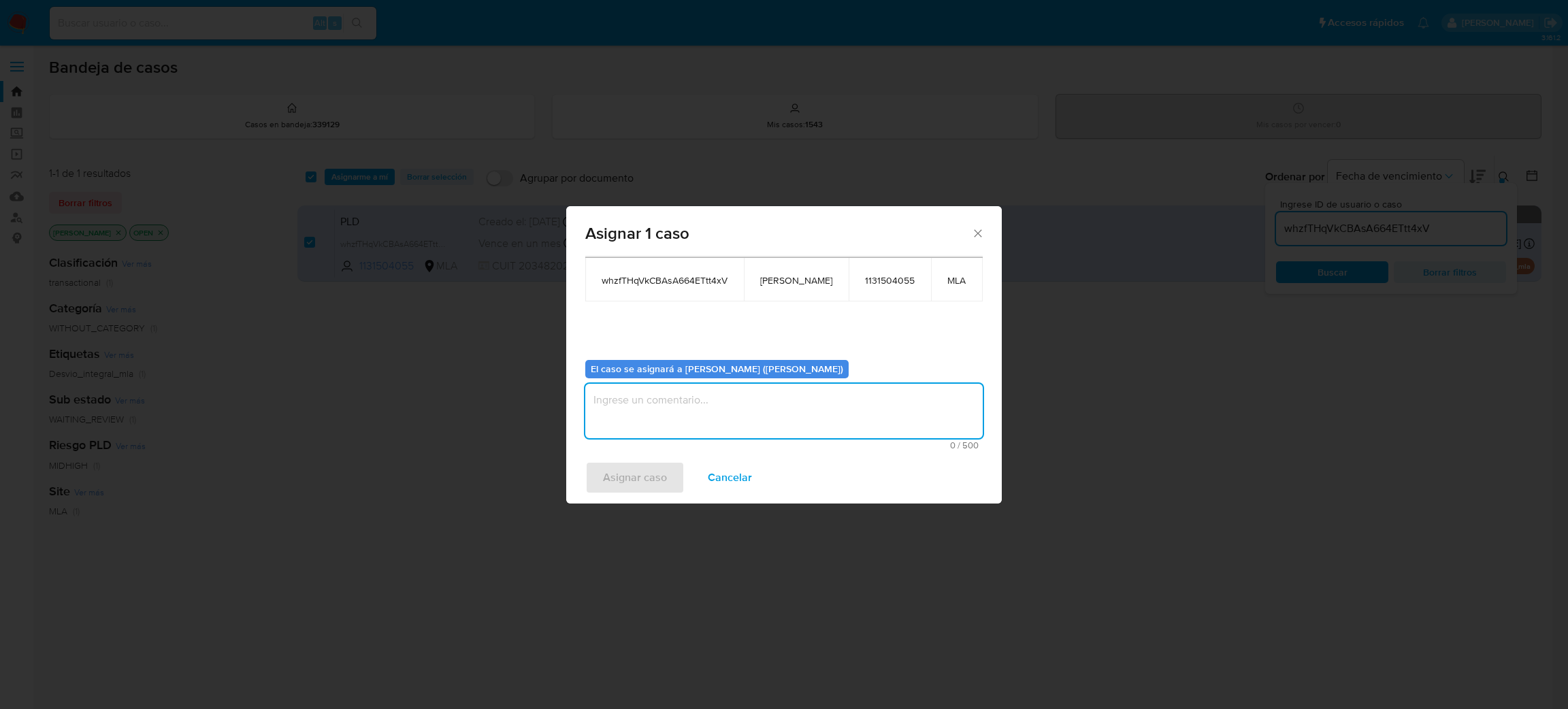
paste textarea "[PERSON_NAME]"
type textarea "[PERSON_NAME]"
click at [661, 471] on span "Asignar caso" at bounding box center [635, 478] width 64 height 30
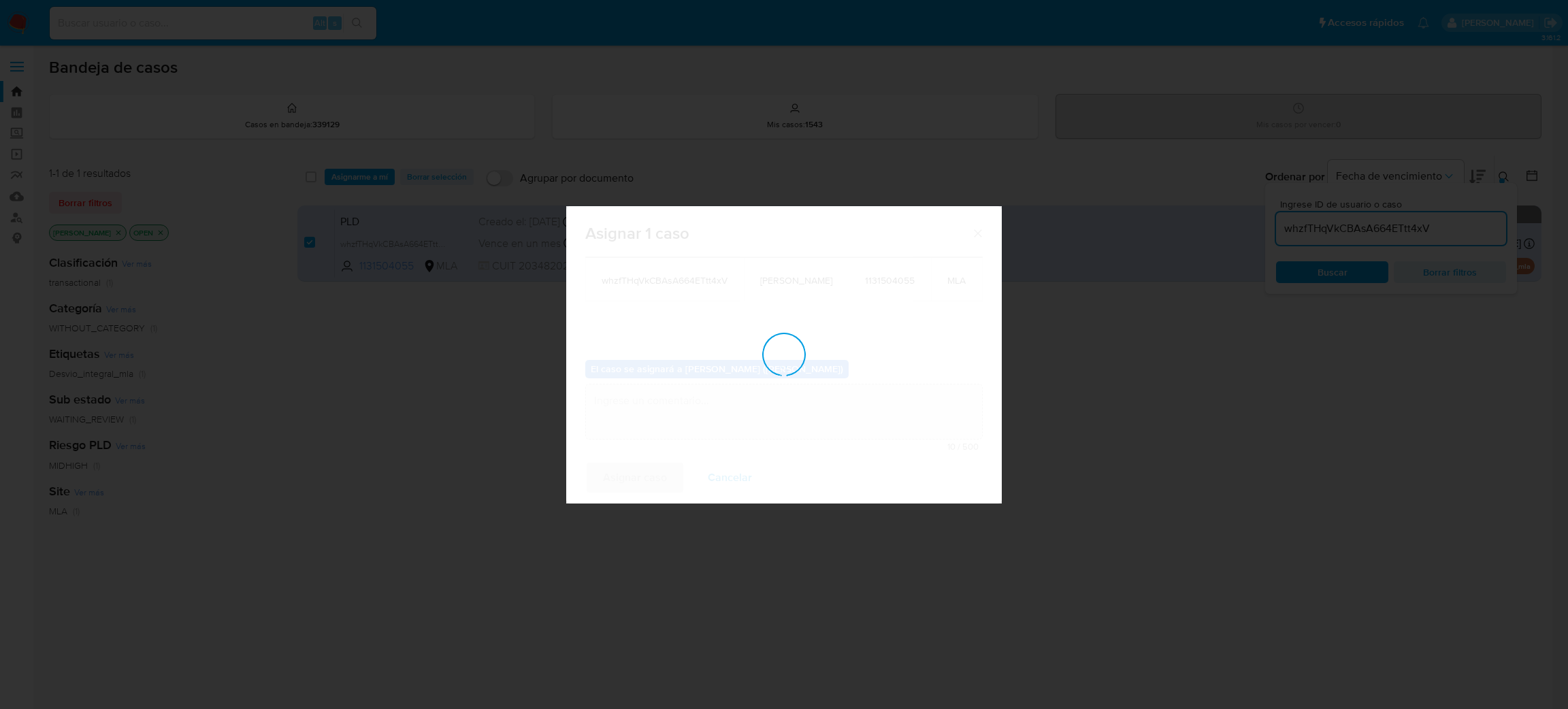
checkbox input "false"
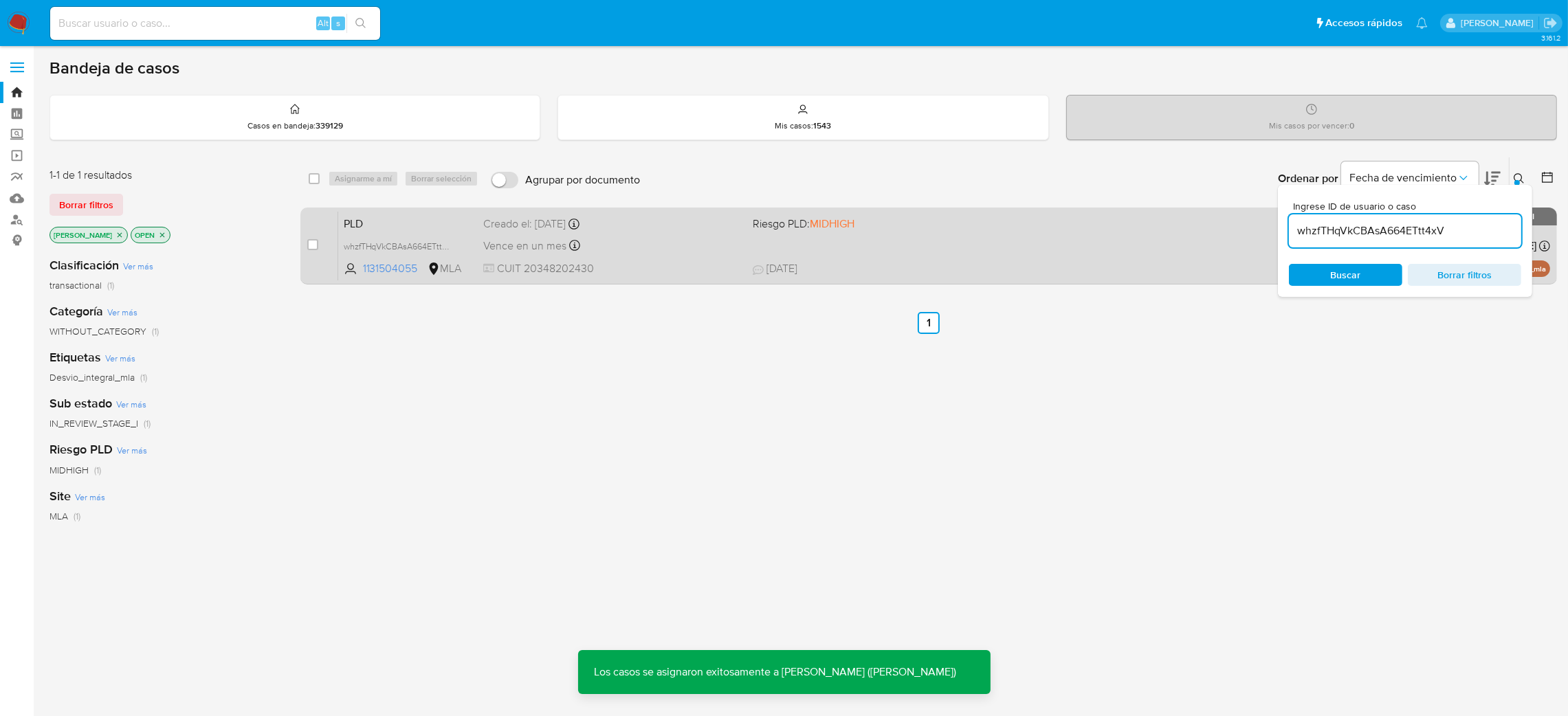
click at [437, 217] on span "PLD" at bounding box center [407, 222] width 129 height 18
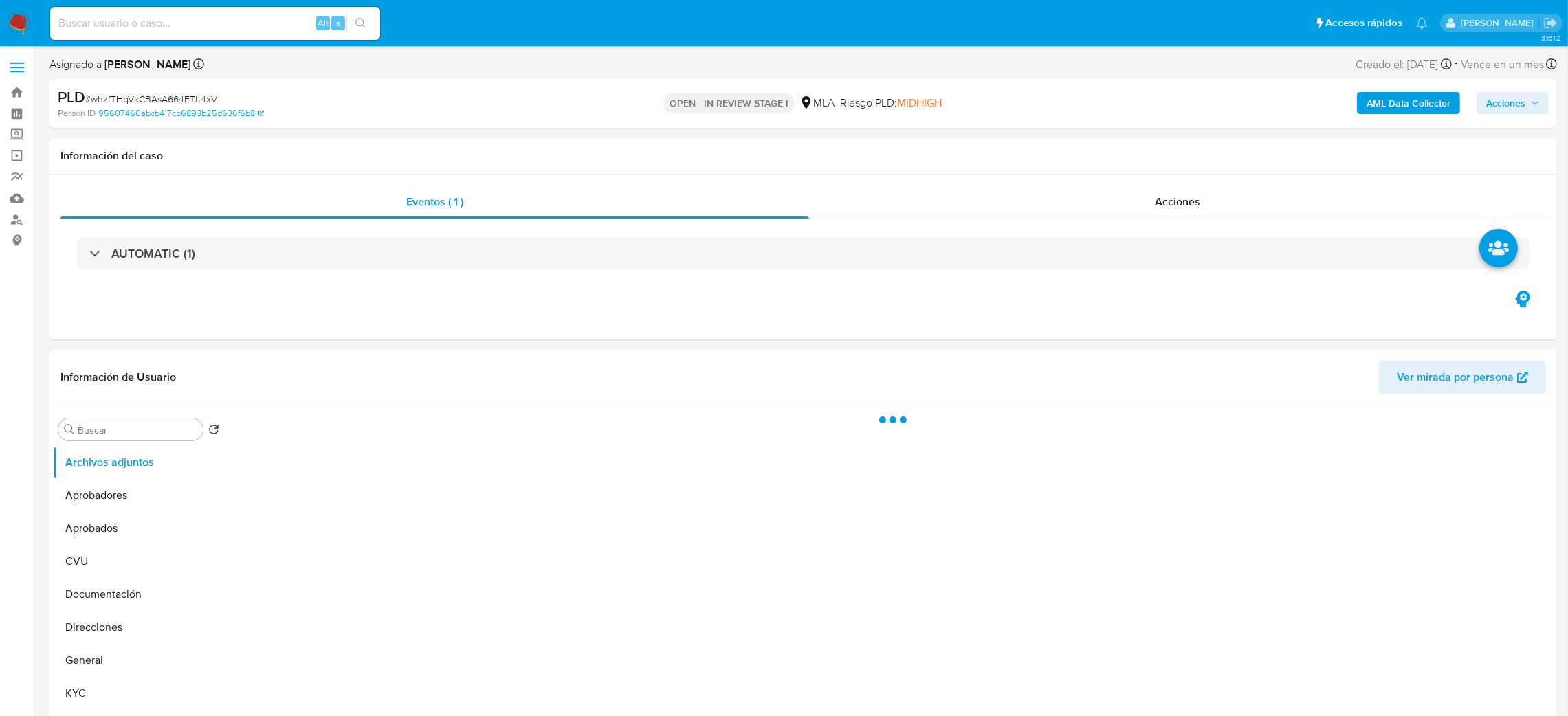
select select "10"
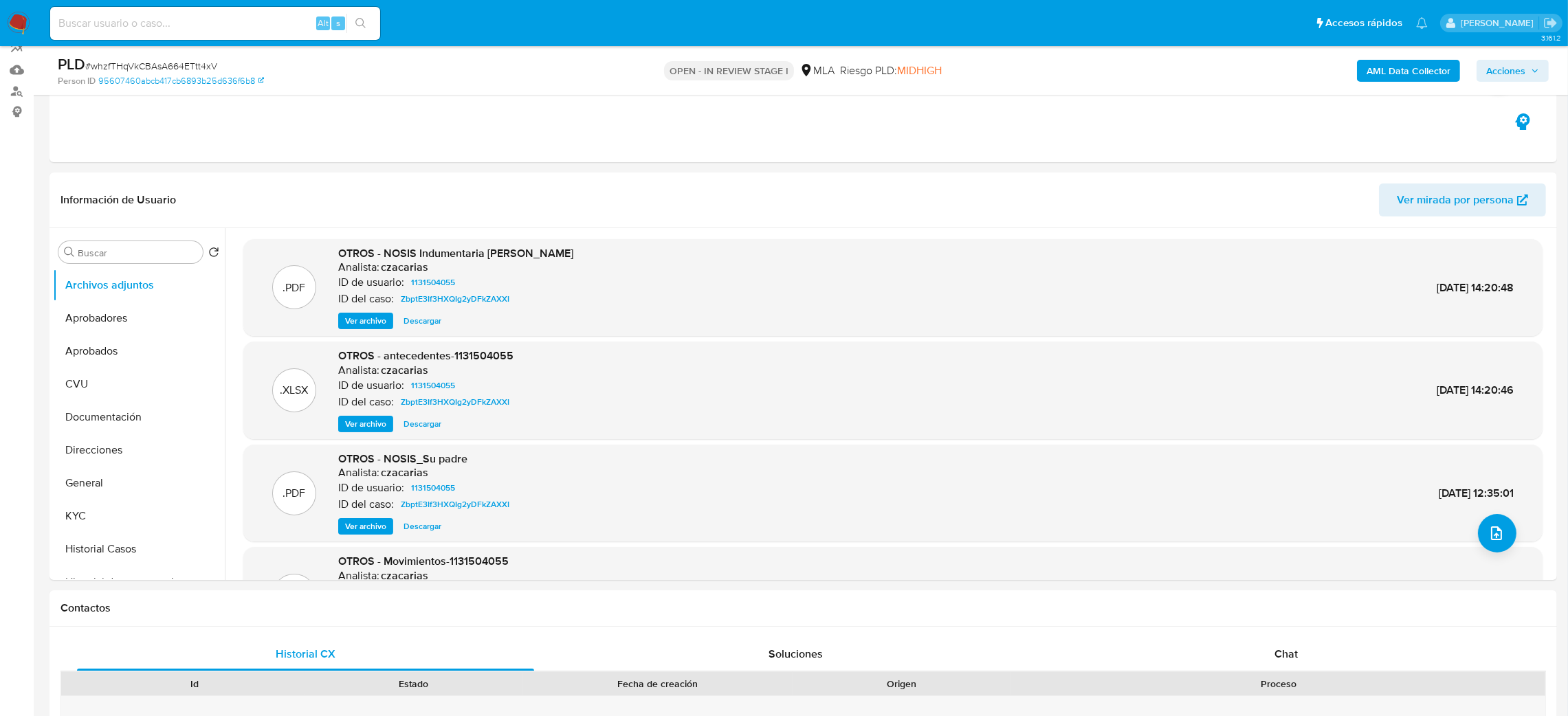
scroll to position [103, 0]
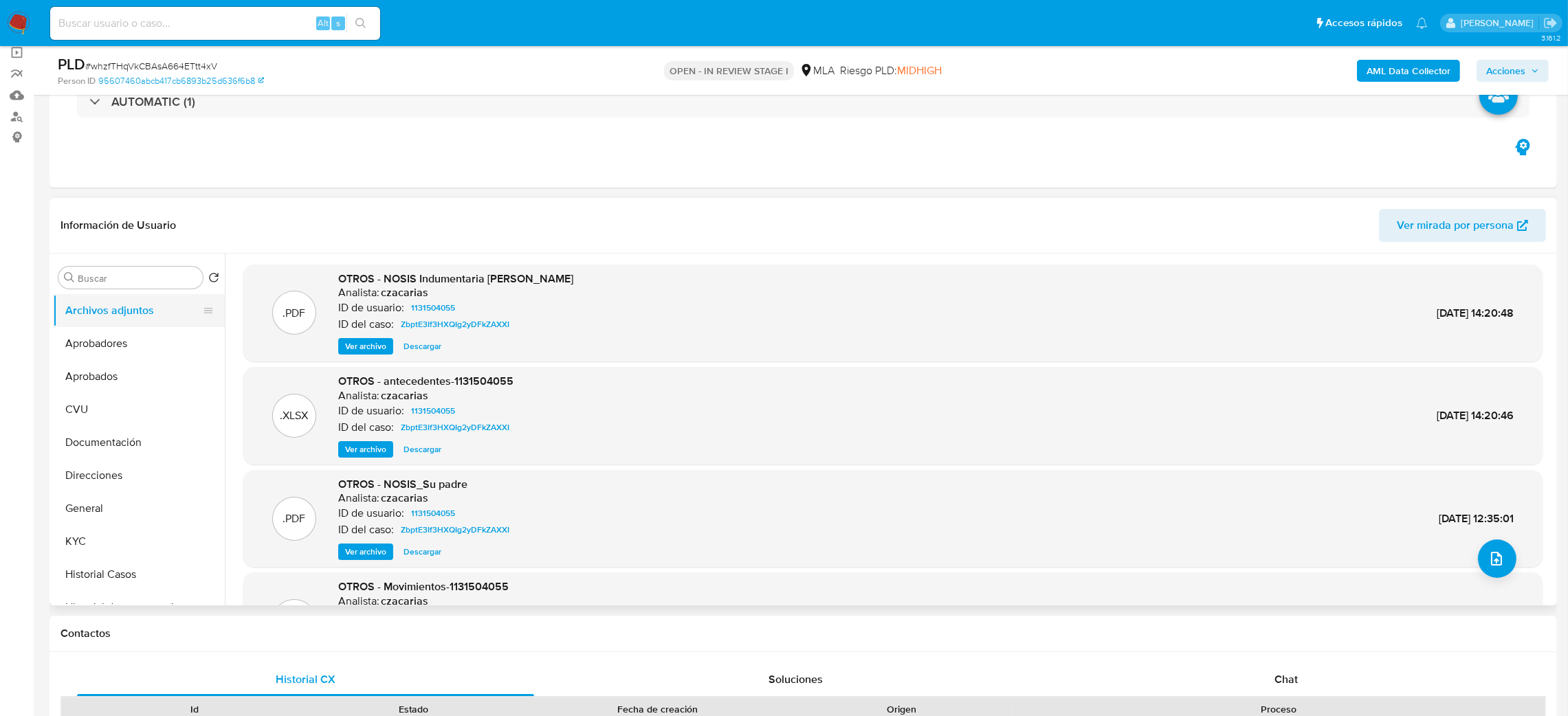
click at [123, 318] on button "Archivos adjuntos" at bounding box center [133, 311] width 161 height 33
click at [135, 370] on button "Aprobados" at bounding box center [133, 377] width 161 height 33
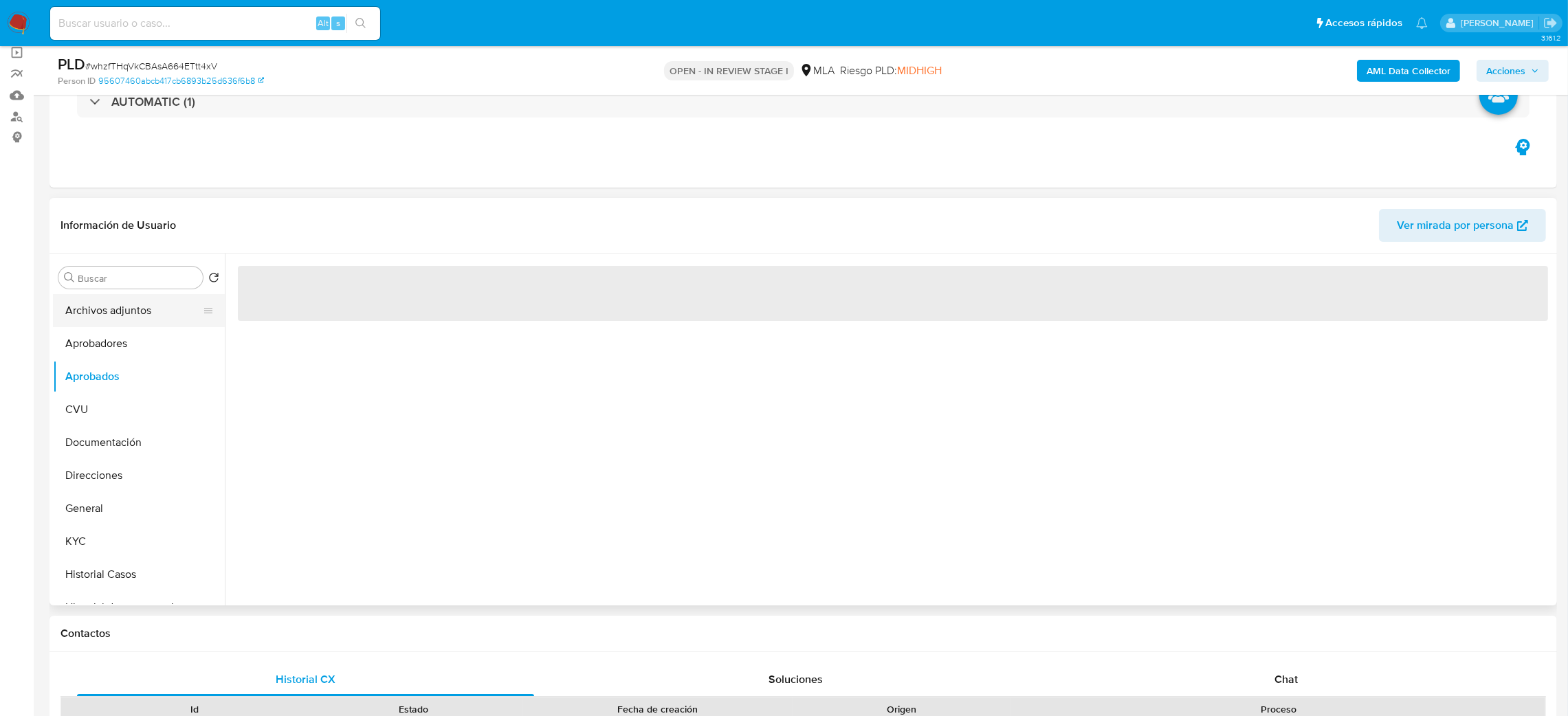
click at [116, 308] on button "Archivos adjuntos" at bounding box center [133, 311] width 161 height 33
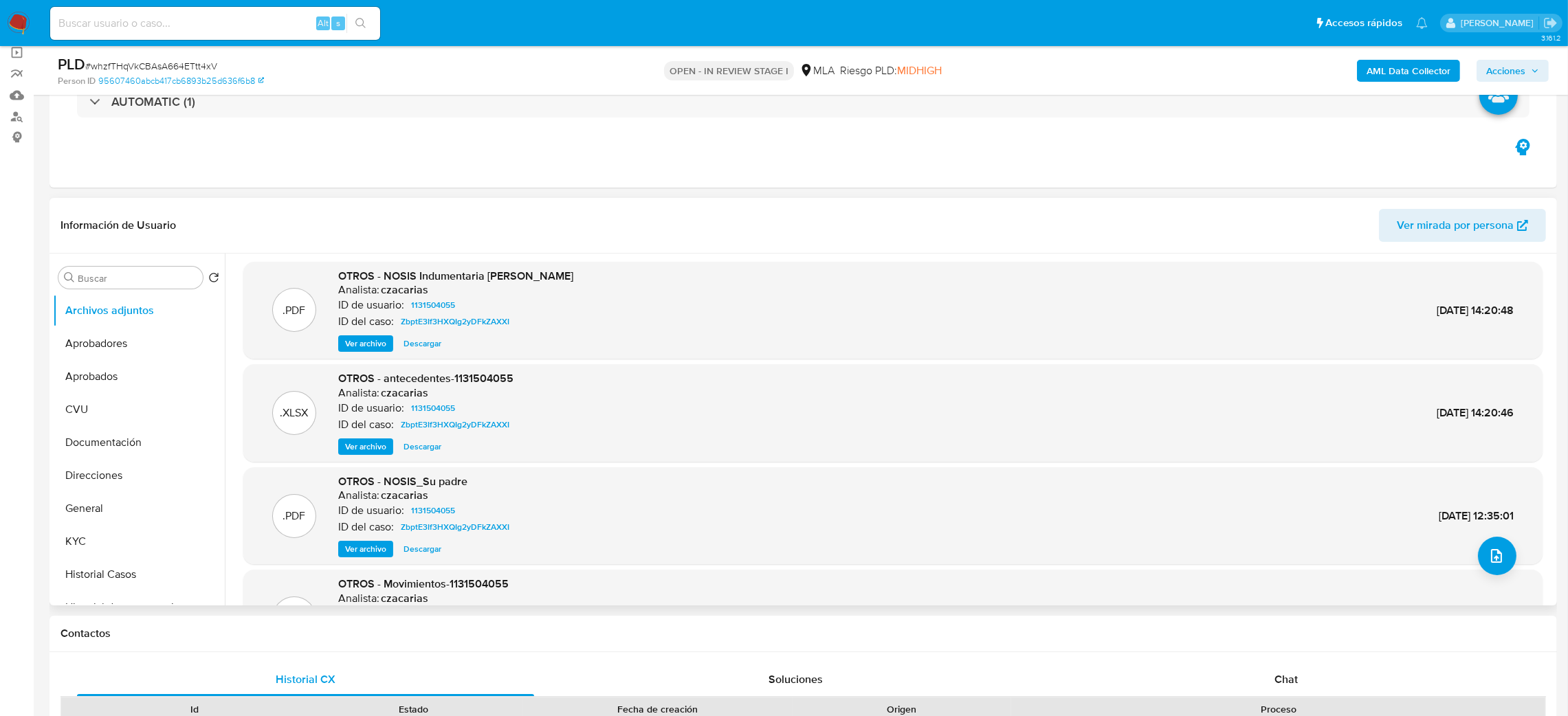
scroll to position [0, 0]
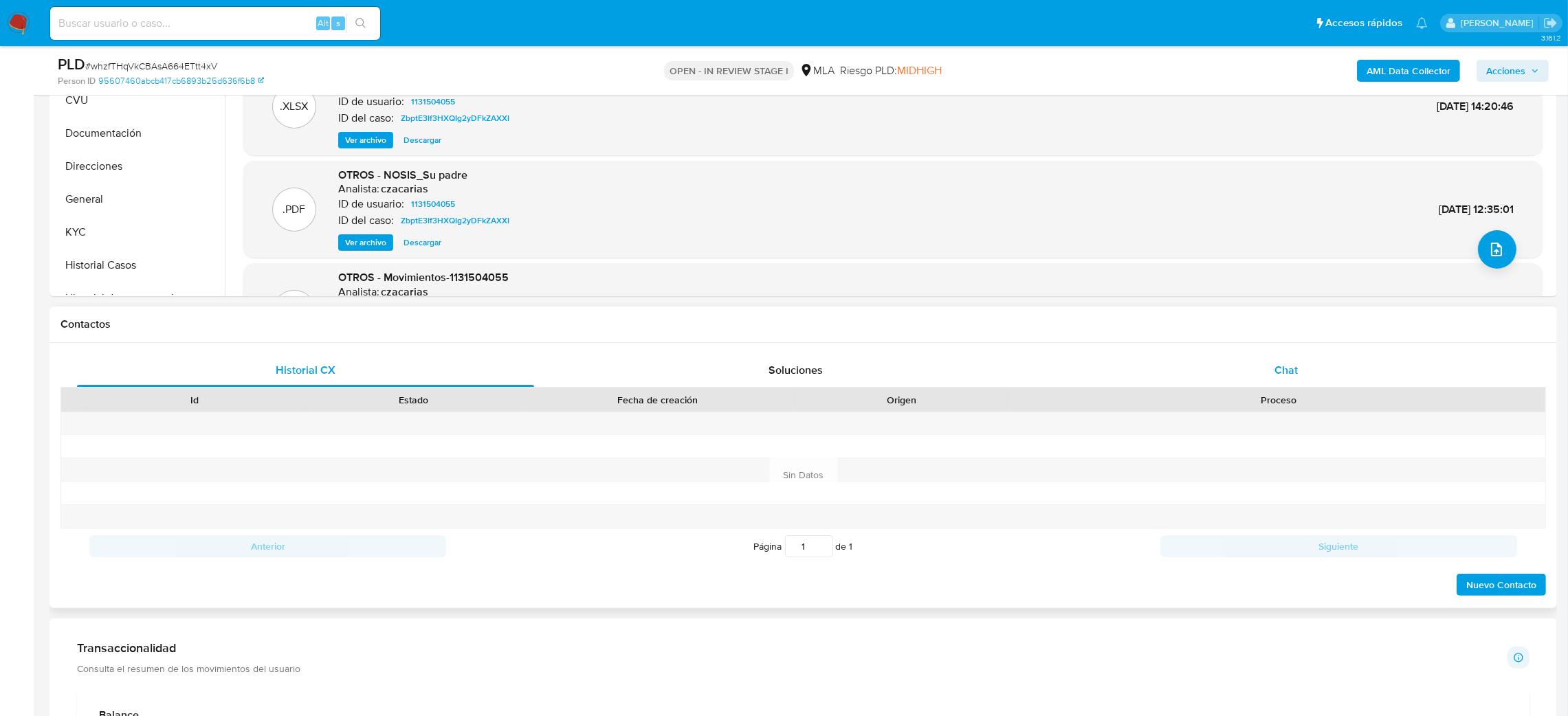
click at [1382, 357] on div "Chat" at bounding box center [1286, 370] width 457 height 33
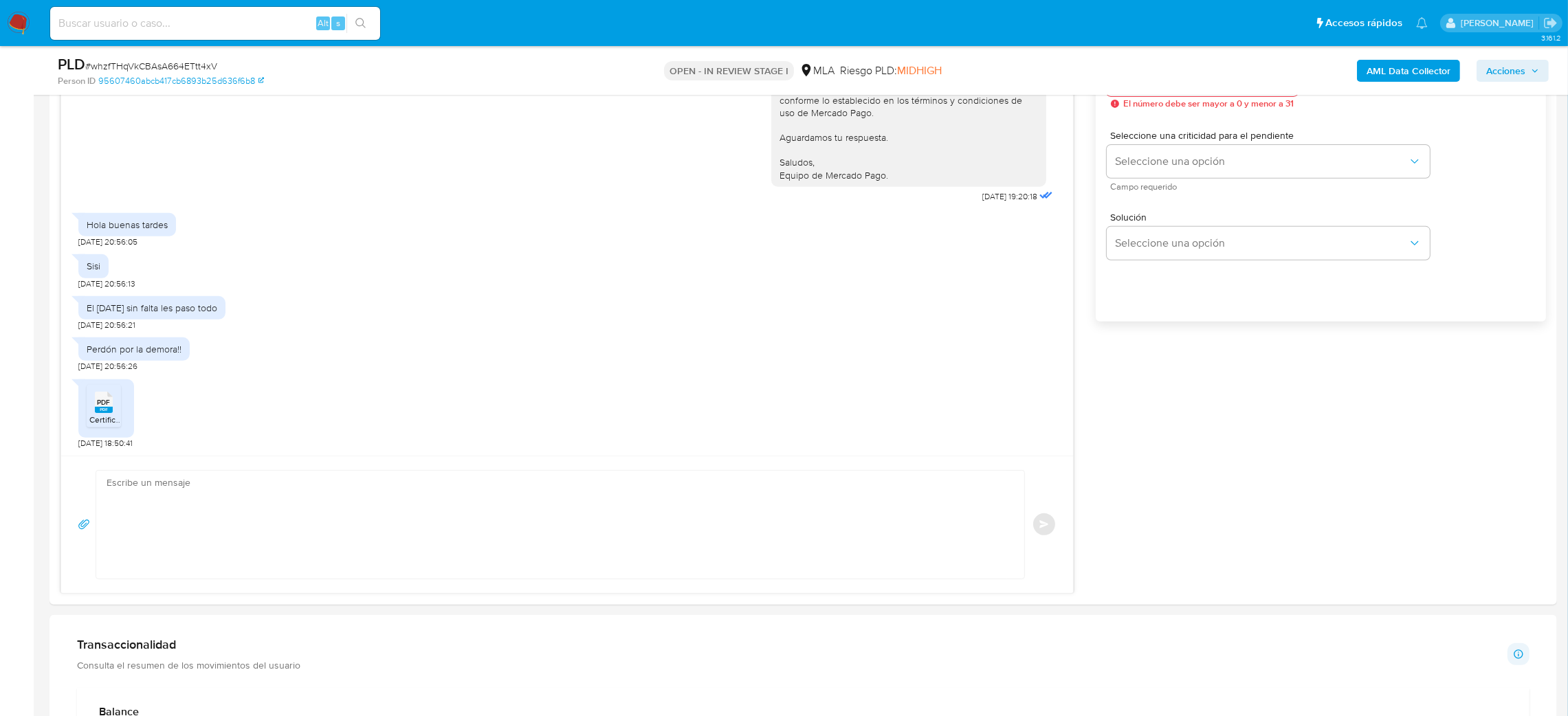
scroll to position [825, 0]
click at [236, 527] on textarea at bounding box center [557, 519] width 900 height 108
paste textarea "Hola, ¡Muchas gracias por tu respuesta! Confirmamos la recepción de la document…"
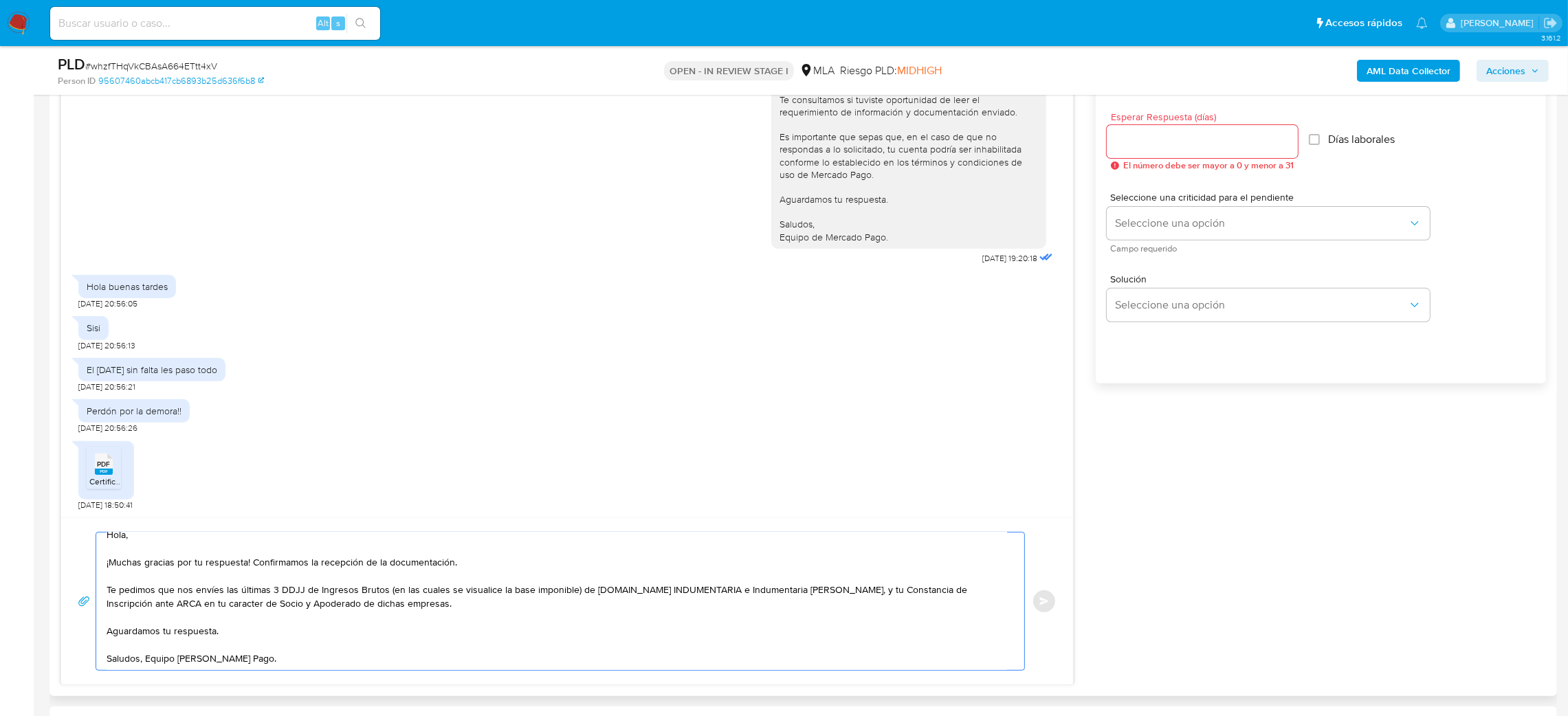
scroll to position [722, 0]
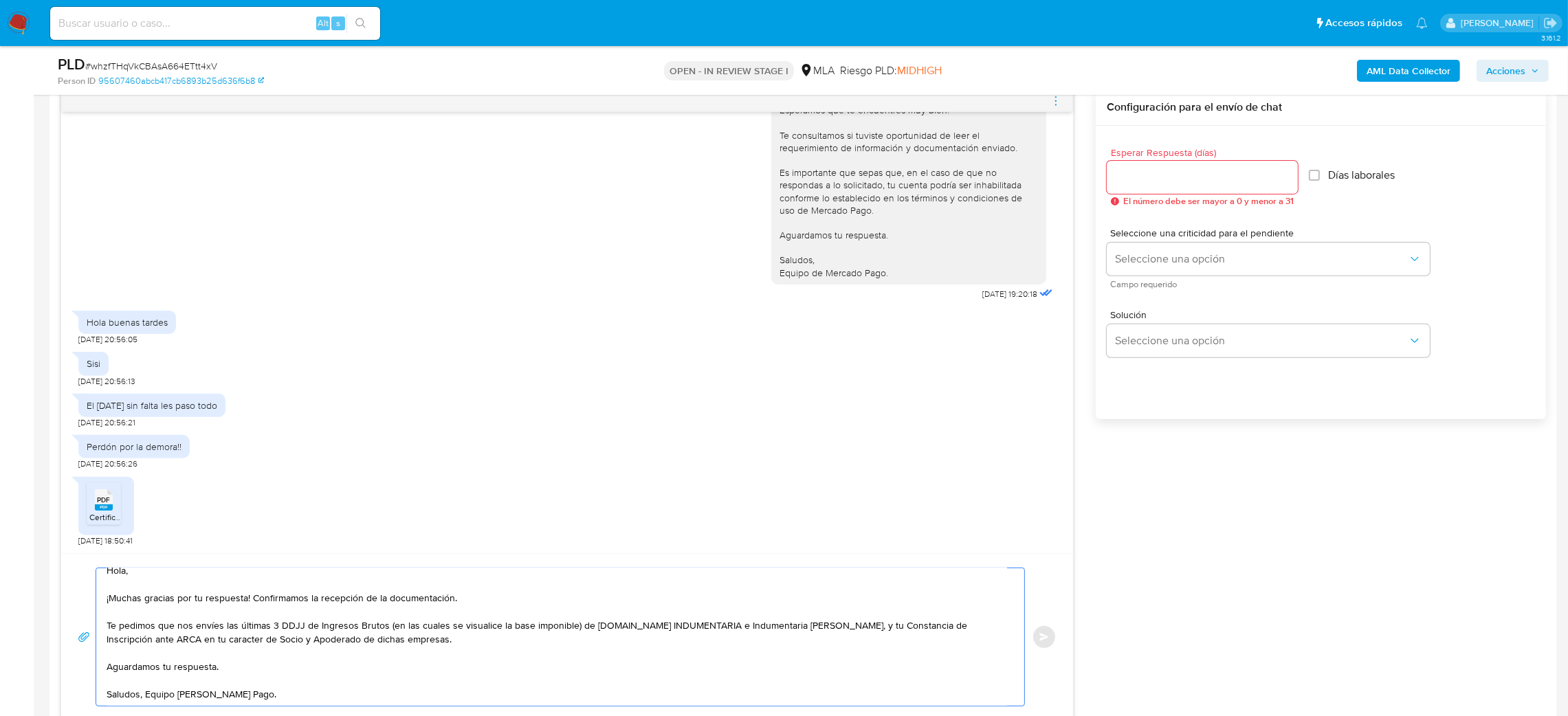
type textarea "Hola, ¡Muchas gracias por tu respuesta! Confirmamos la recepción de la document…"
click at [1169, 177] on input "Esperar Respuesta (días)" at bounding box center [1203, 177] width 191 height 18
type input "2"
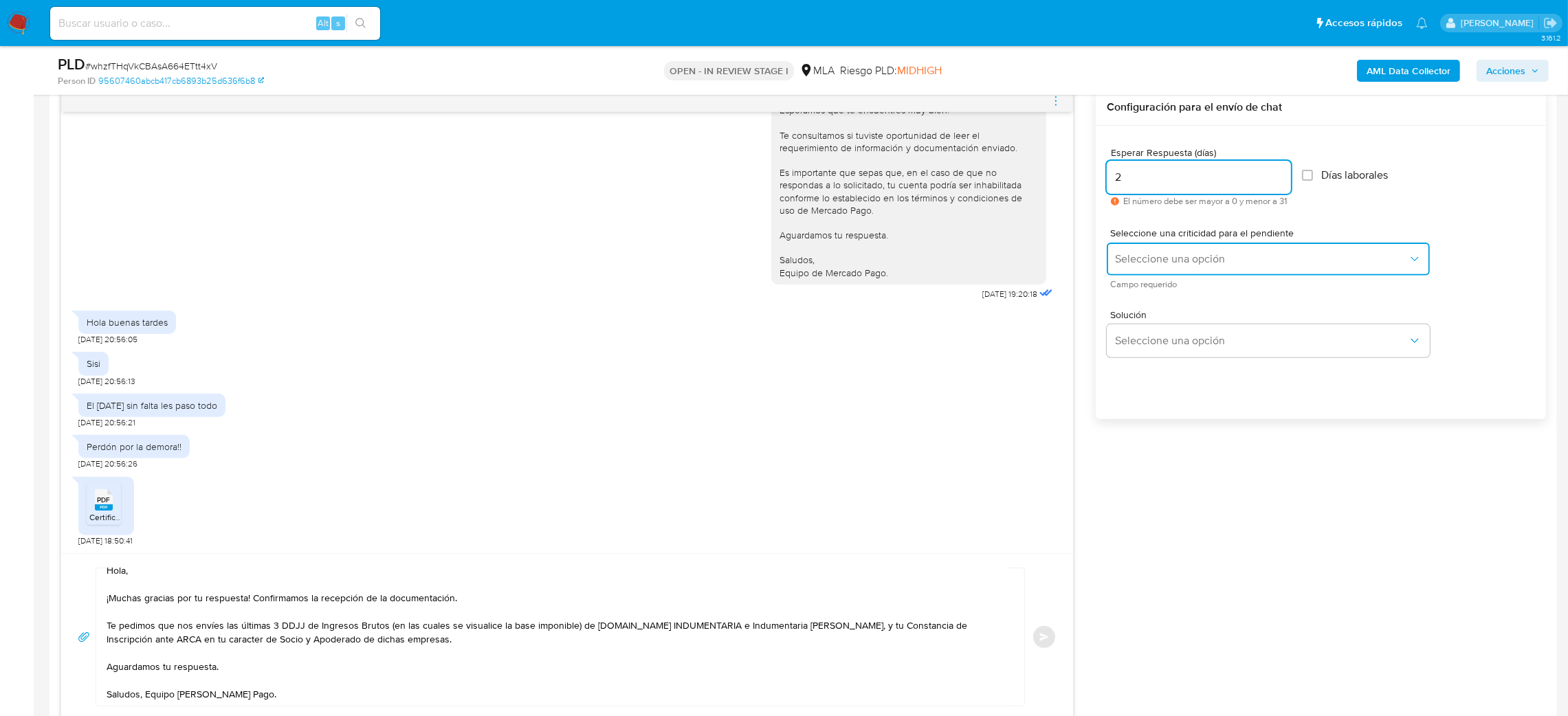
click at [1145, 269] on button "Seleccione una opción" at bounding box center [1269, 259] width 323 height 33
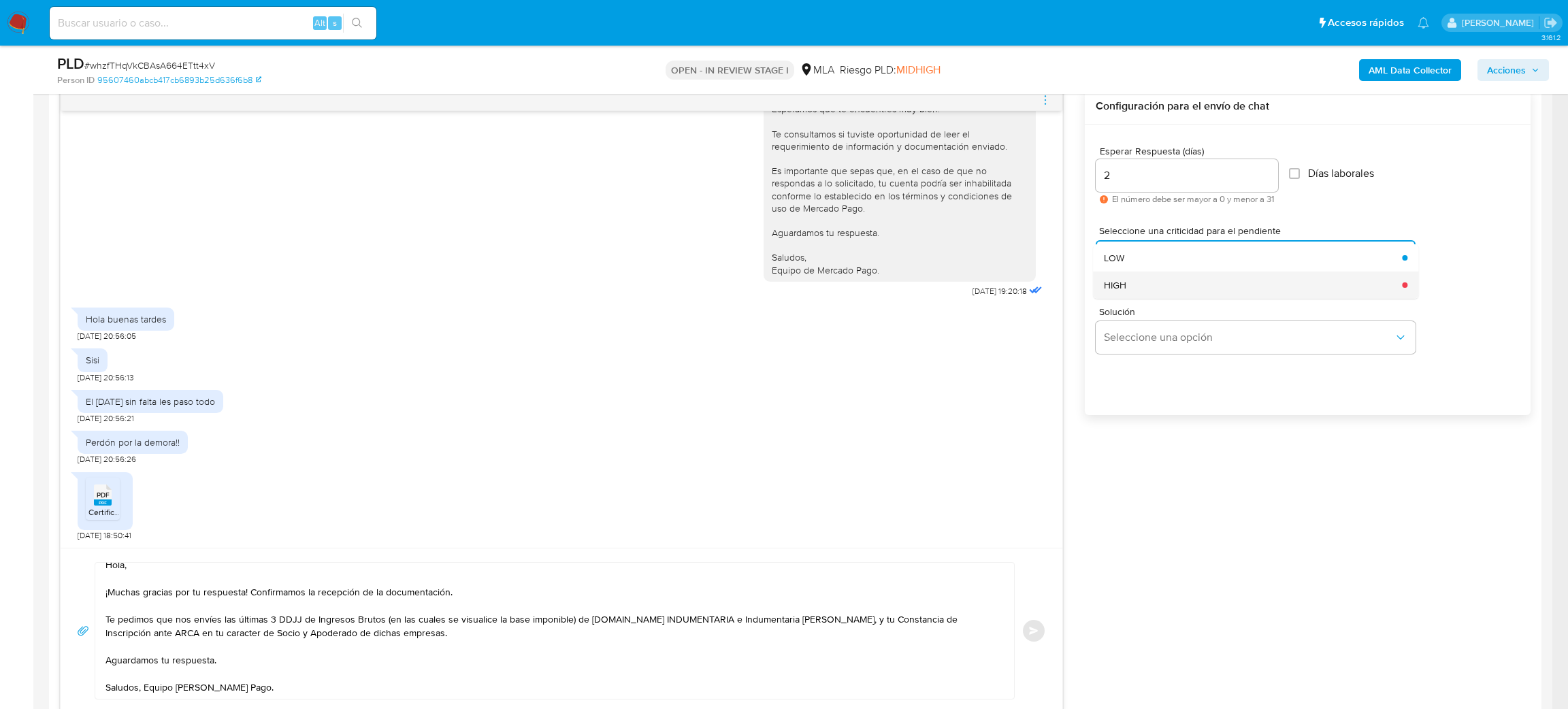
click at [1113, 293] on div "HIGH" at bounding box center [1248, 285] width 290 height 28
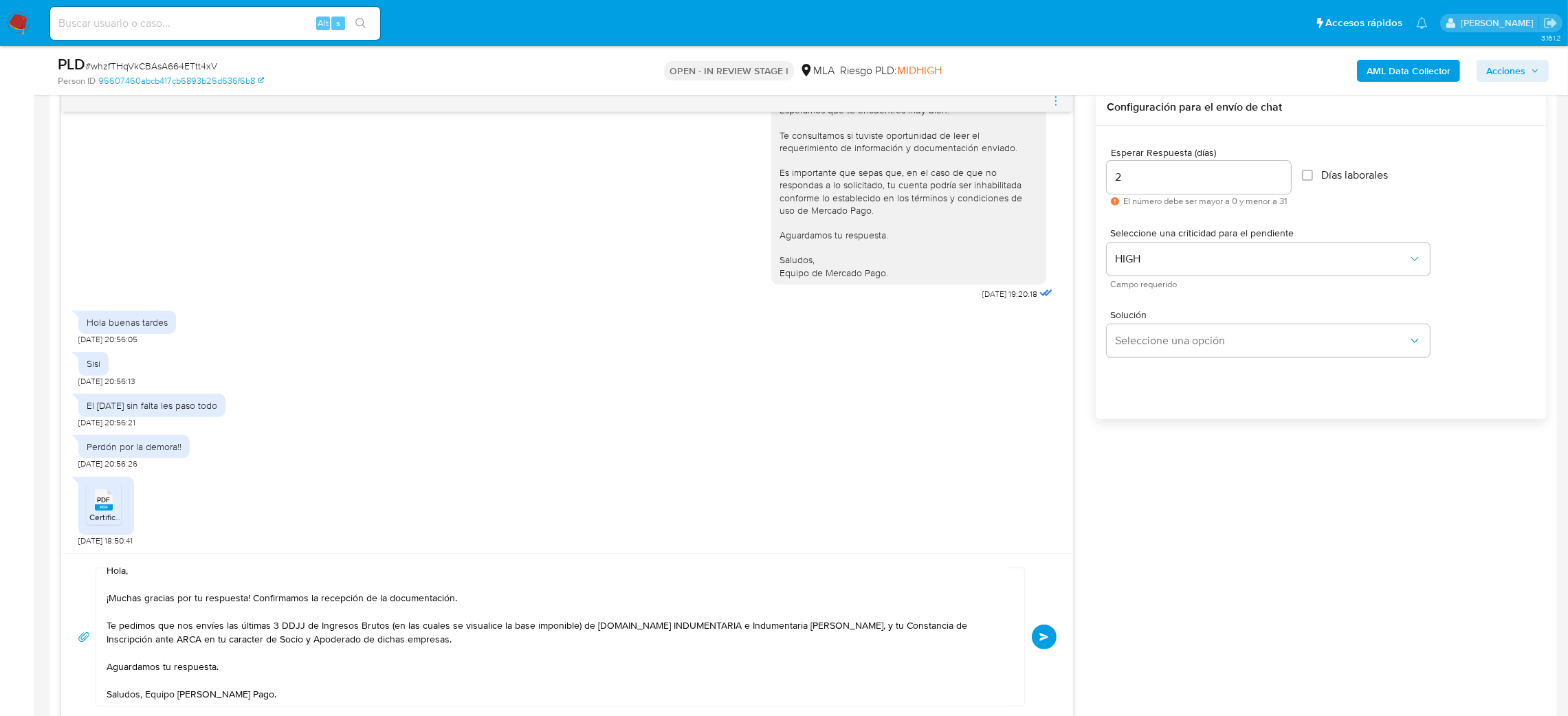
click at [1045, 639] on span "Enviar" at bounding box center [1044, 638] width 10 height 9
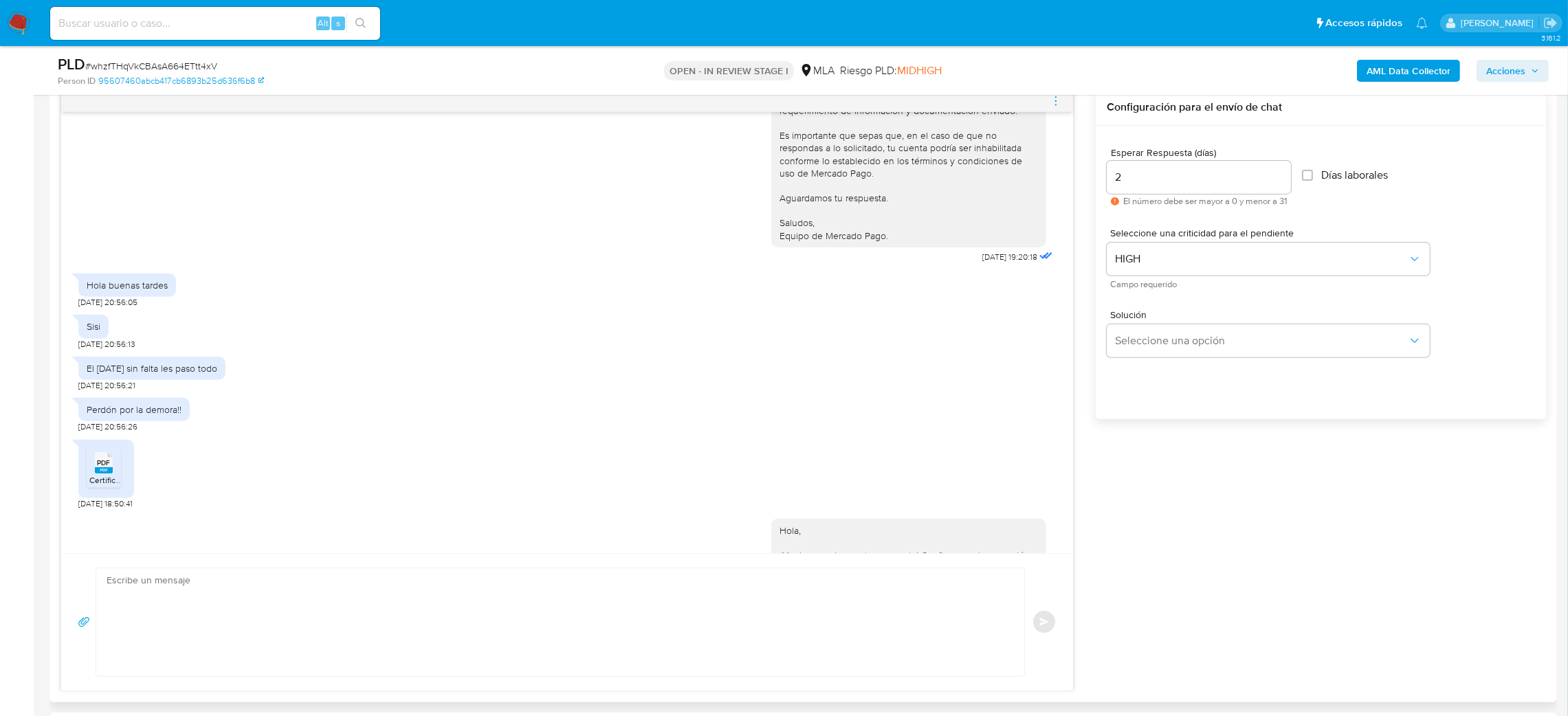
scroll to position [1005, 0]
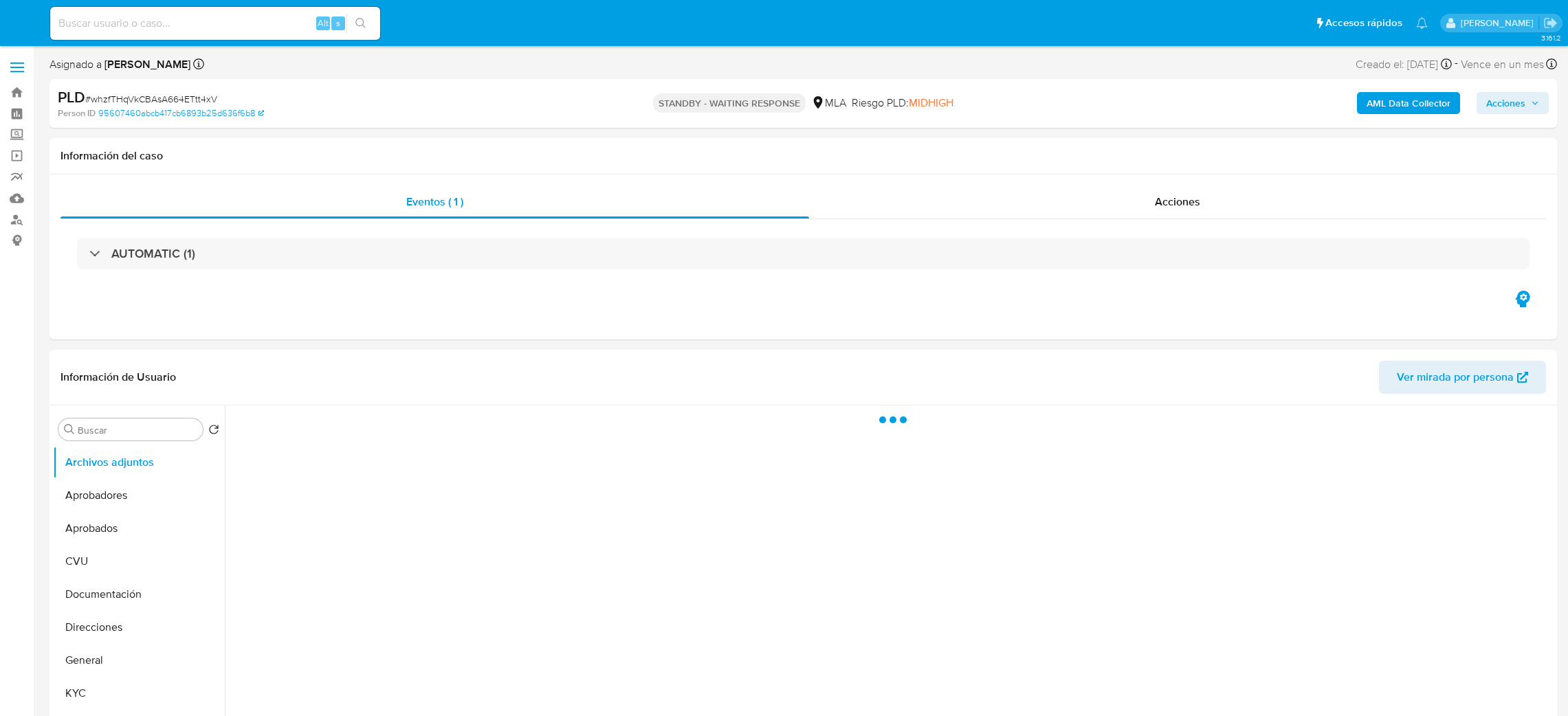
select select "10"
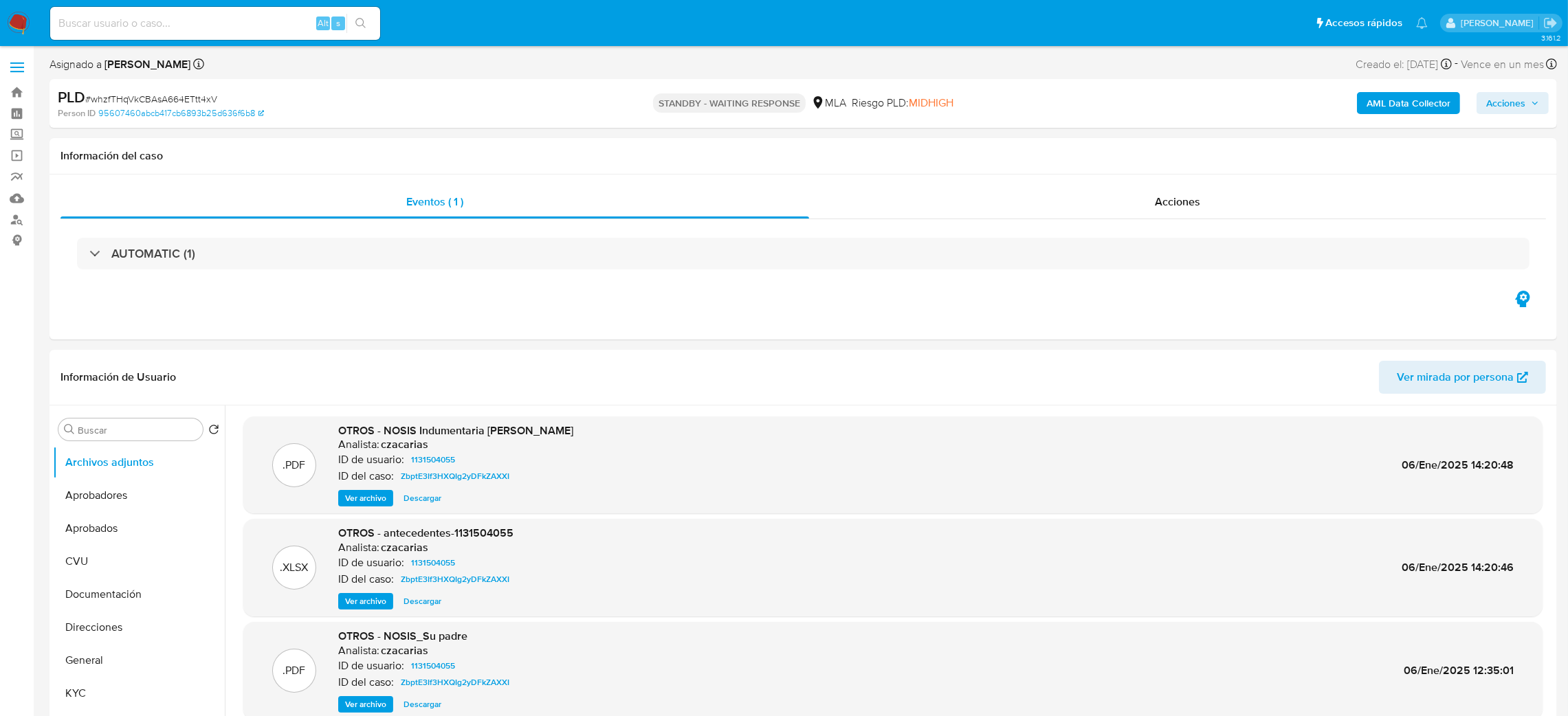
click at [232, 37] on div "Alt s" at bounding box center [214, 24] width 330 height 33
click at [229, 24] on input at bounding box center [214, 23] width 330 height 18
paste input "QwXeCqMUXrwiDClHckU7O3D2"
type input "QwXeCqMUXrwiDClHckU7O3D2"
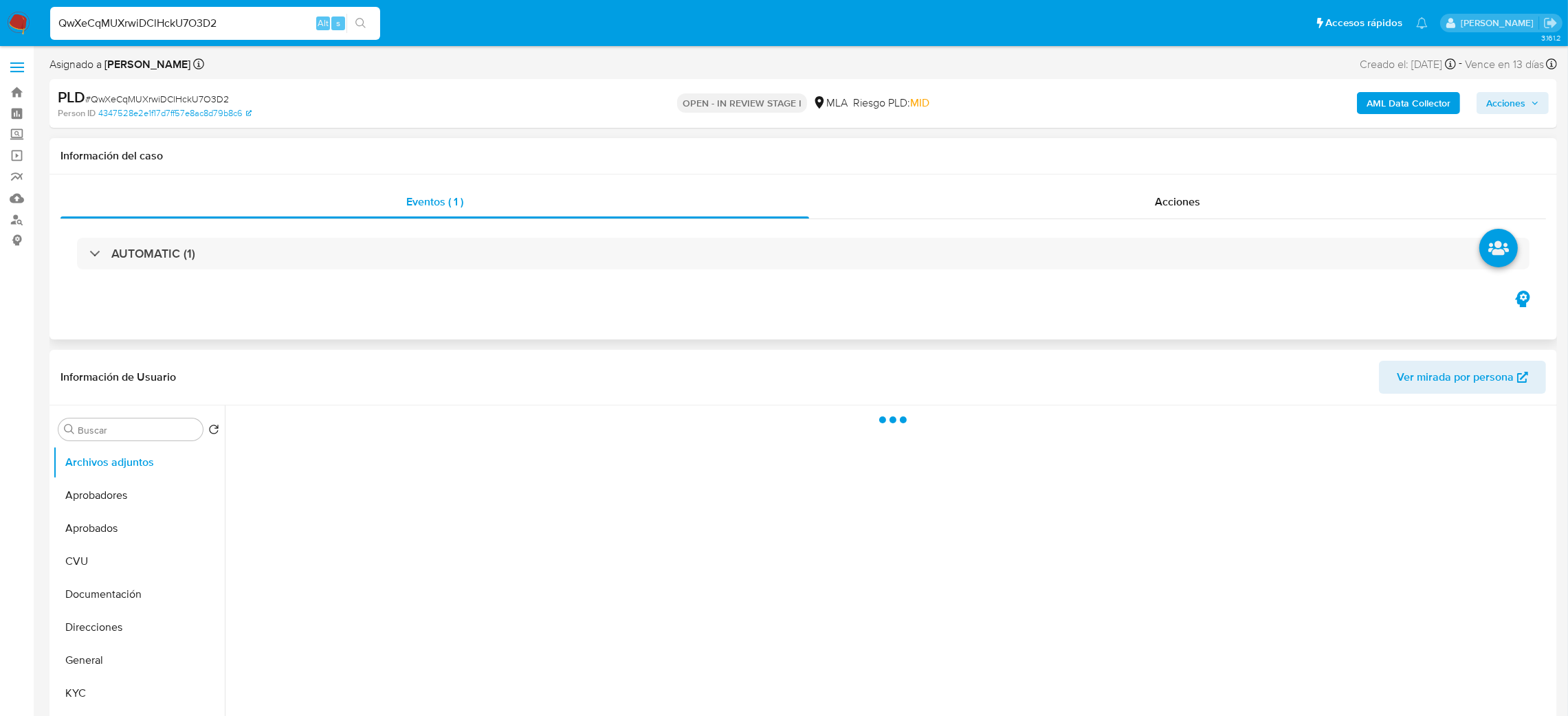
select select "10"
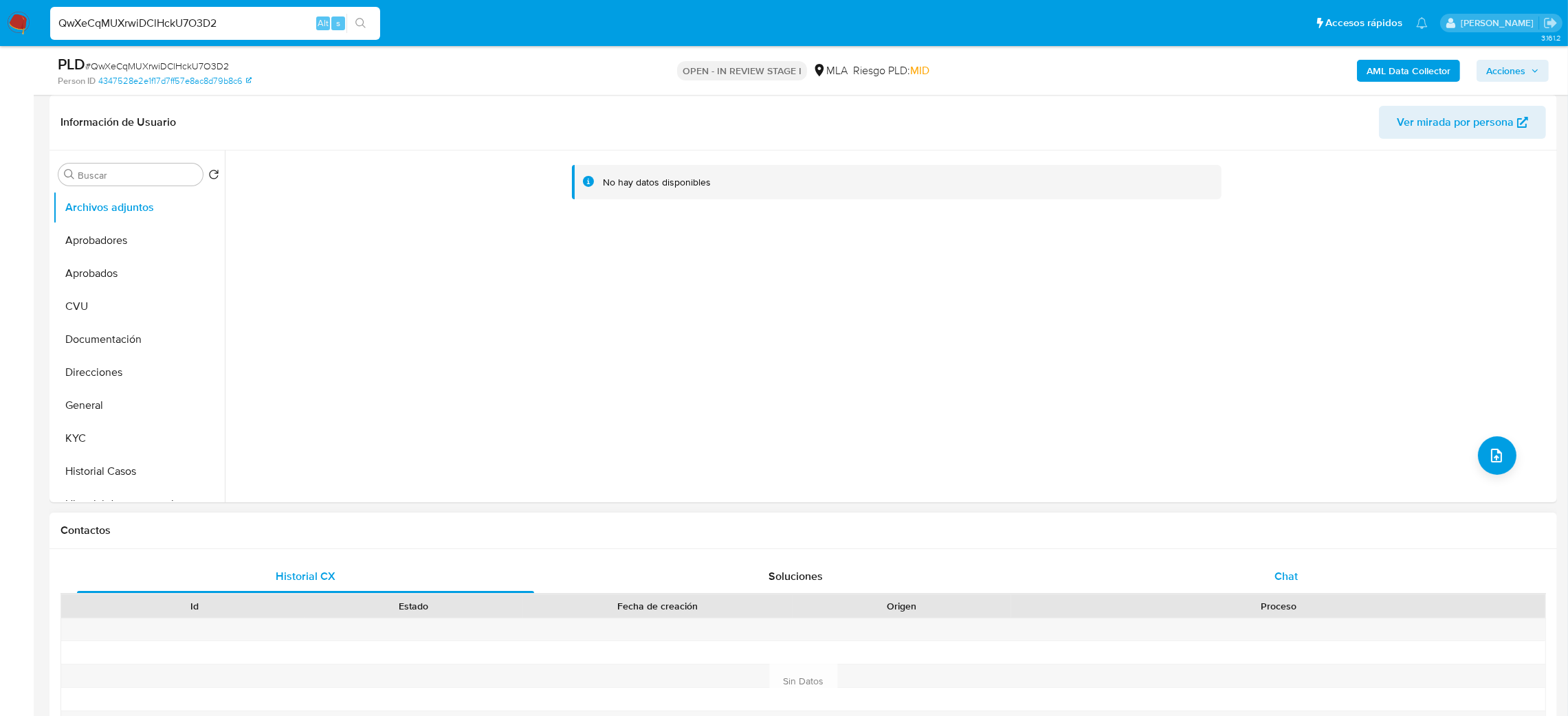
click at [1284, 573] on span "Chat" at bounding box center [1286, 576] width 24 height 16
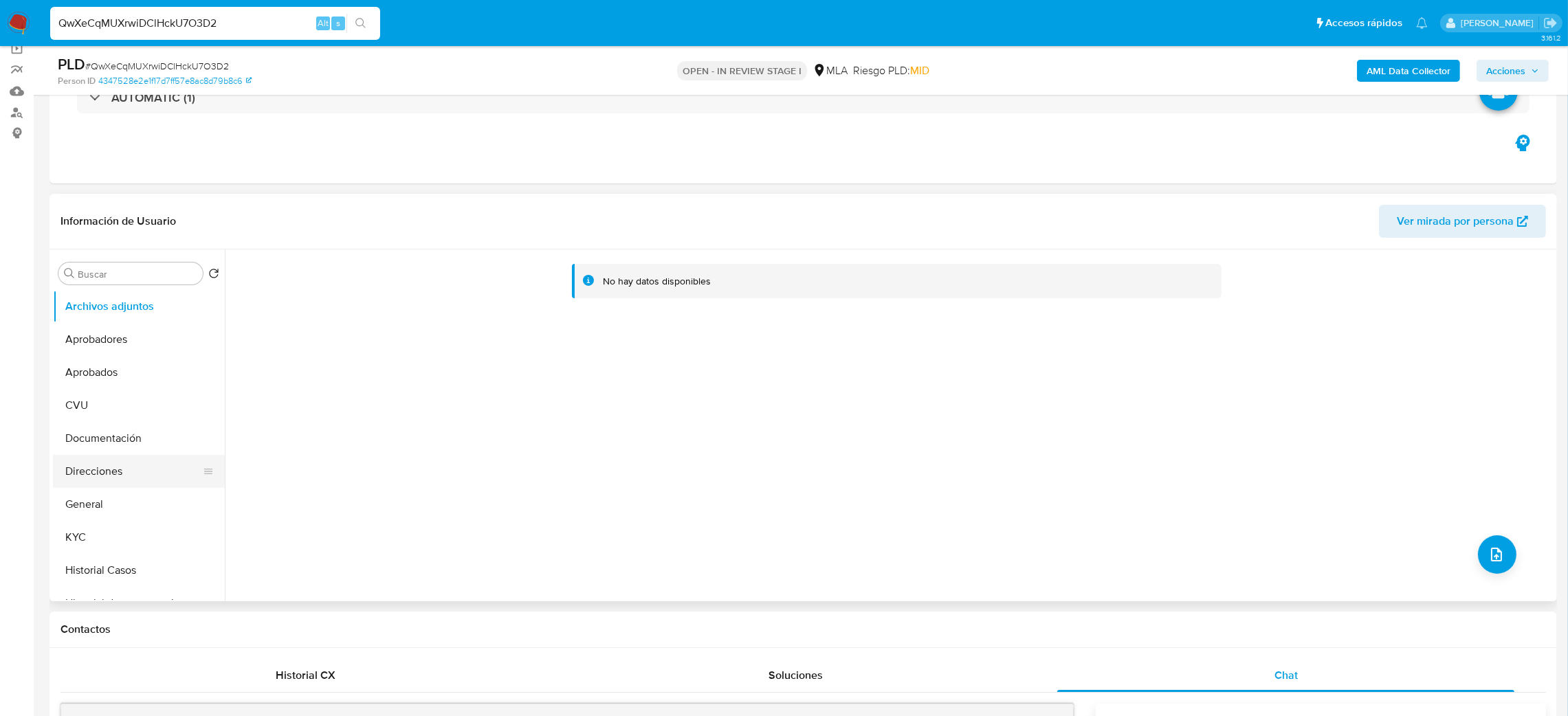
scroll to position [103, 0]
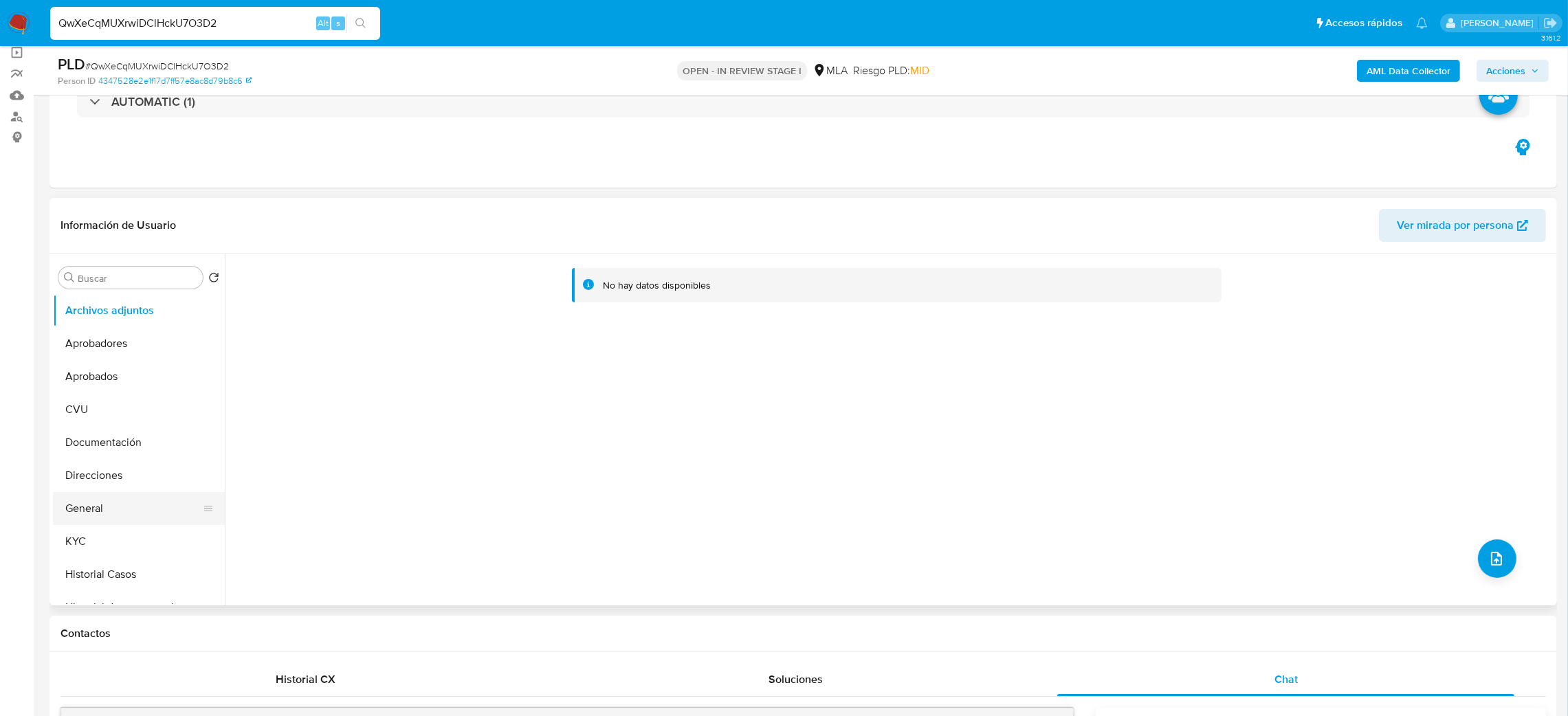
click at [112, 511] on button "General" at bounding box center [133, 509] width 161 height 33
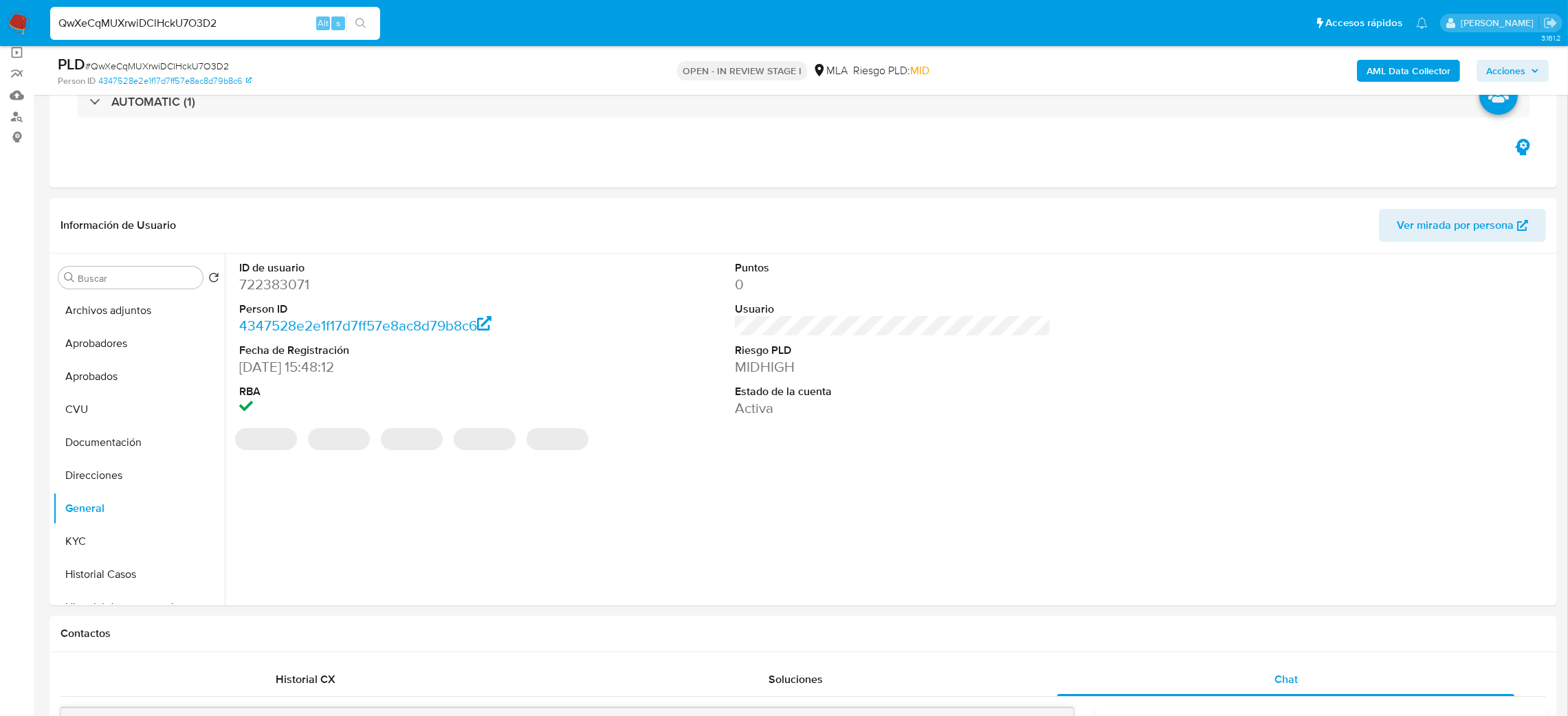
click at [261, 291] on dd "722383071" at bounding box center [398, 284] width 317 height 19
copy dd "722383071"
click at [264, 283] on dd "722383071" at bounding box center [398, 284] width 317 height 19
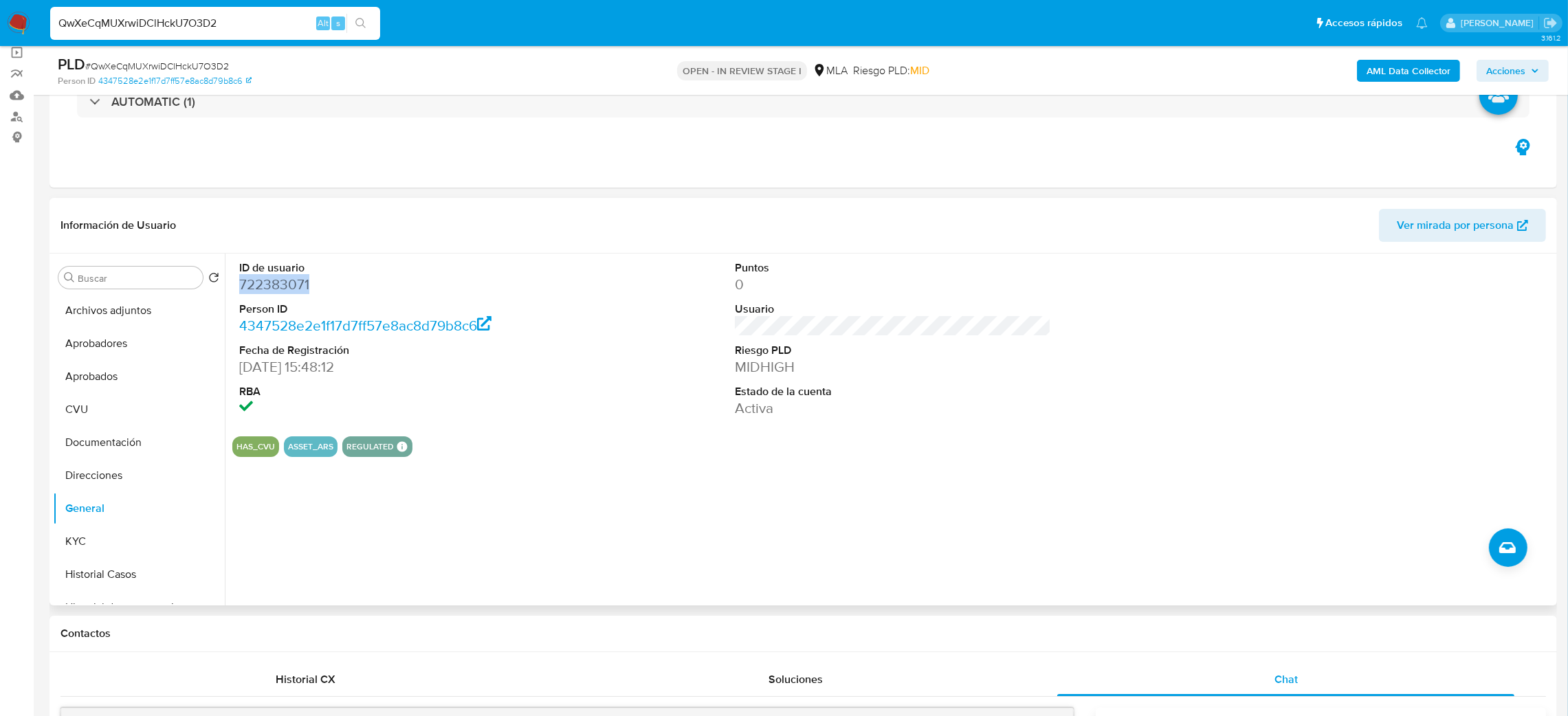
click at [264, 283] on dd "722383071" at bounding box center [398, 284] width 317 height 19
copy dd "722383071"
click at [1421, 68] on b "AML Data Collector" at bounding box center [1408, 71] width 84 height 22
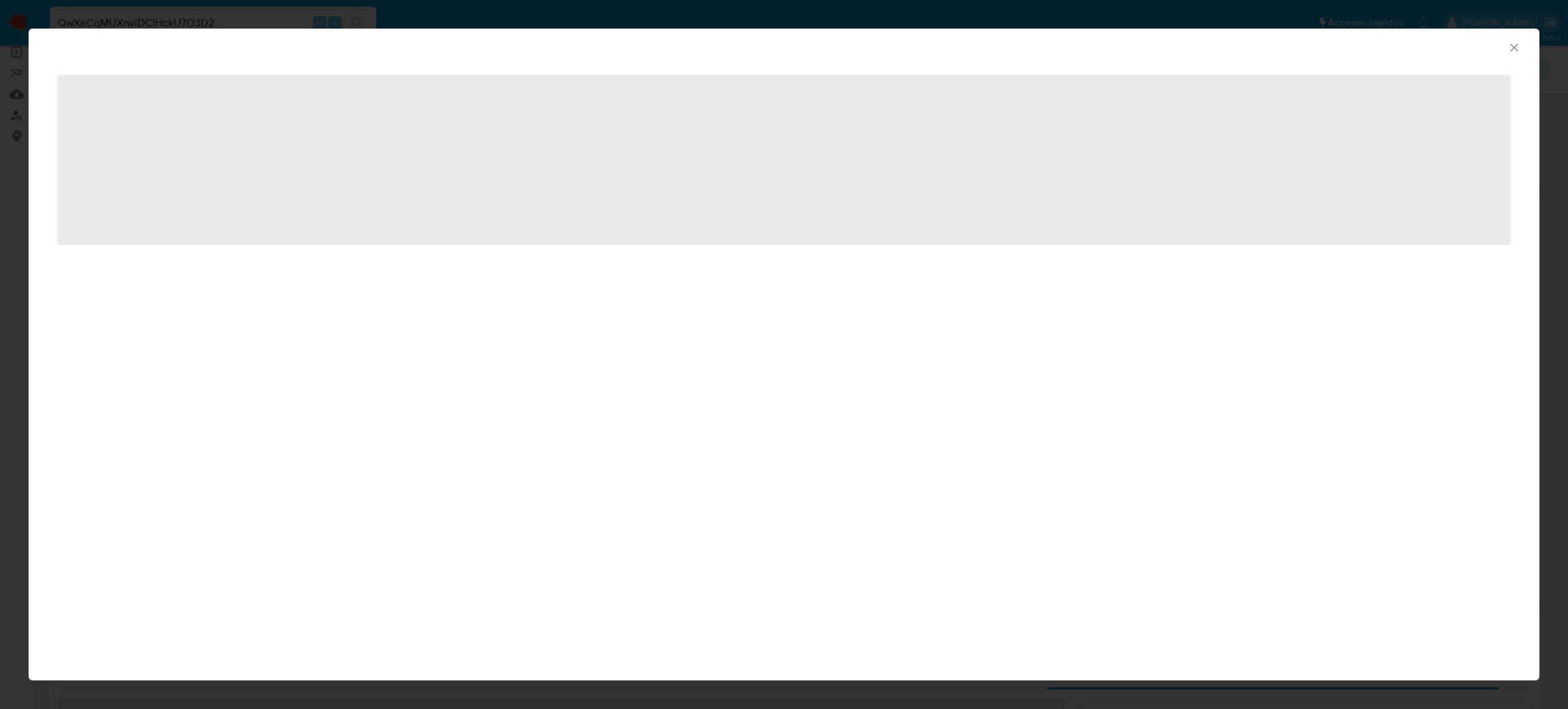
click at [1512, 52] on icon "Cerrar ventana" at bounding box center [1514, 47] width 13 height 13
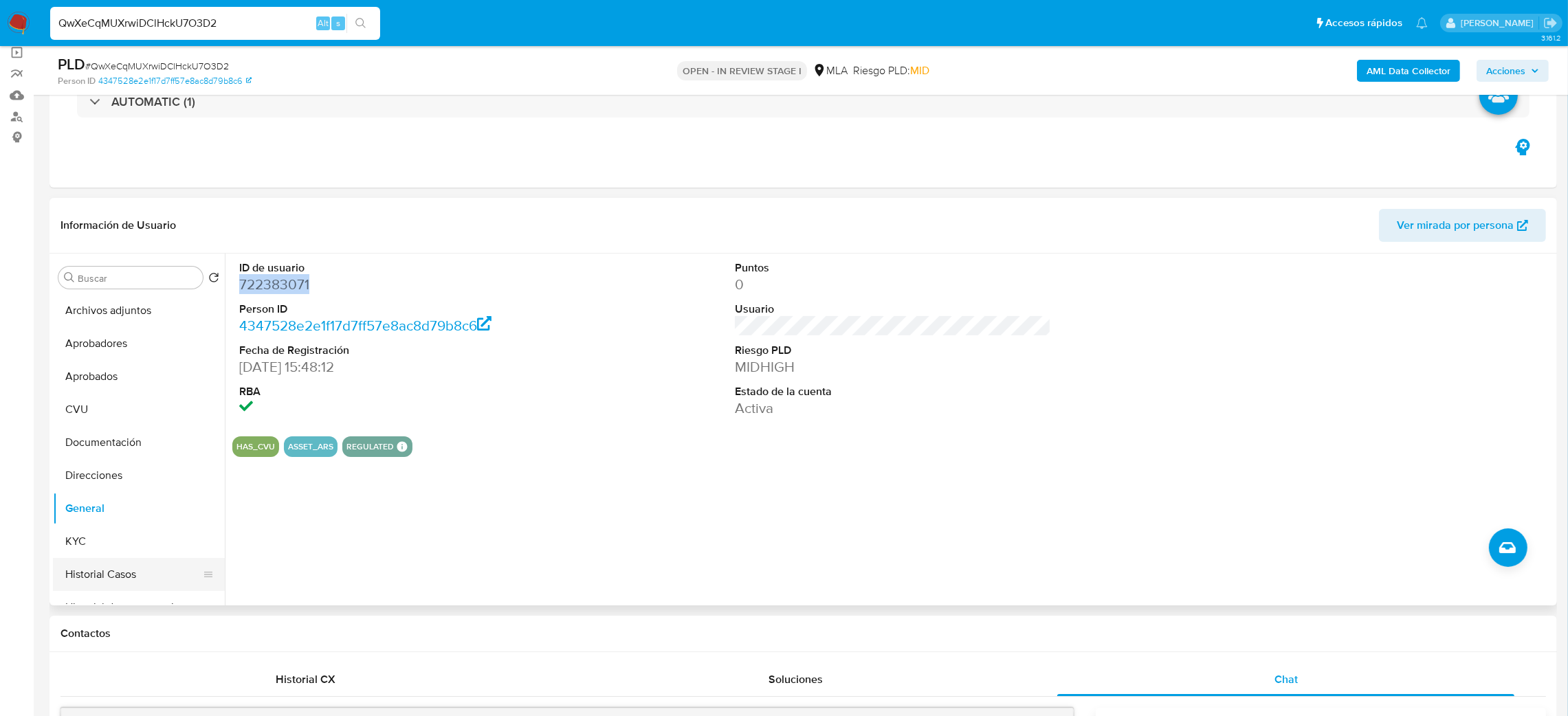
click at [92, 564] on button "Historial Casos" at bounding box center [133, 575] width 161 height 33
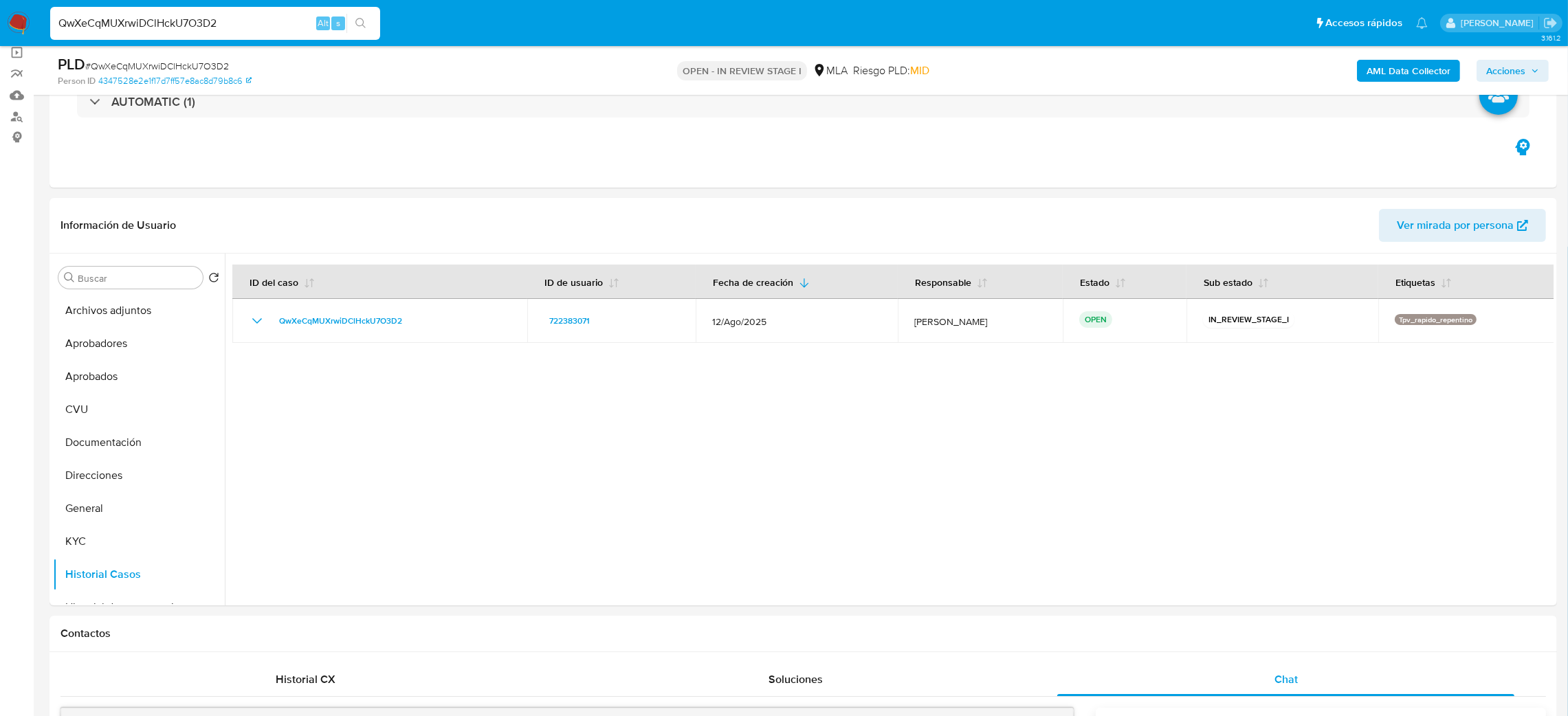
click at [1393, 65] on b "AML Data Collector" at bounding box center [1408, 71] width 84 height 22
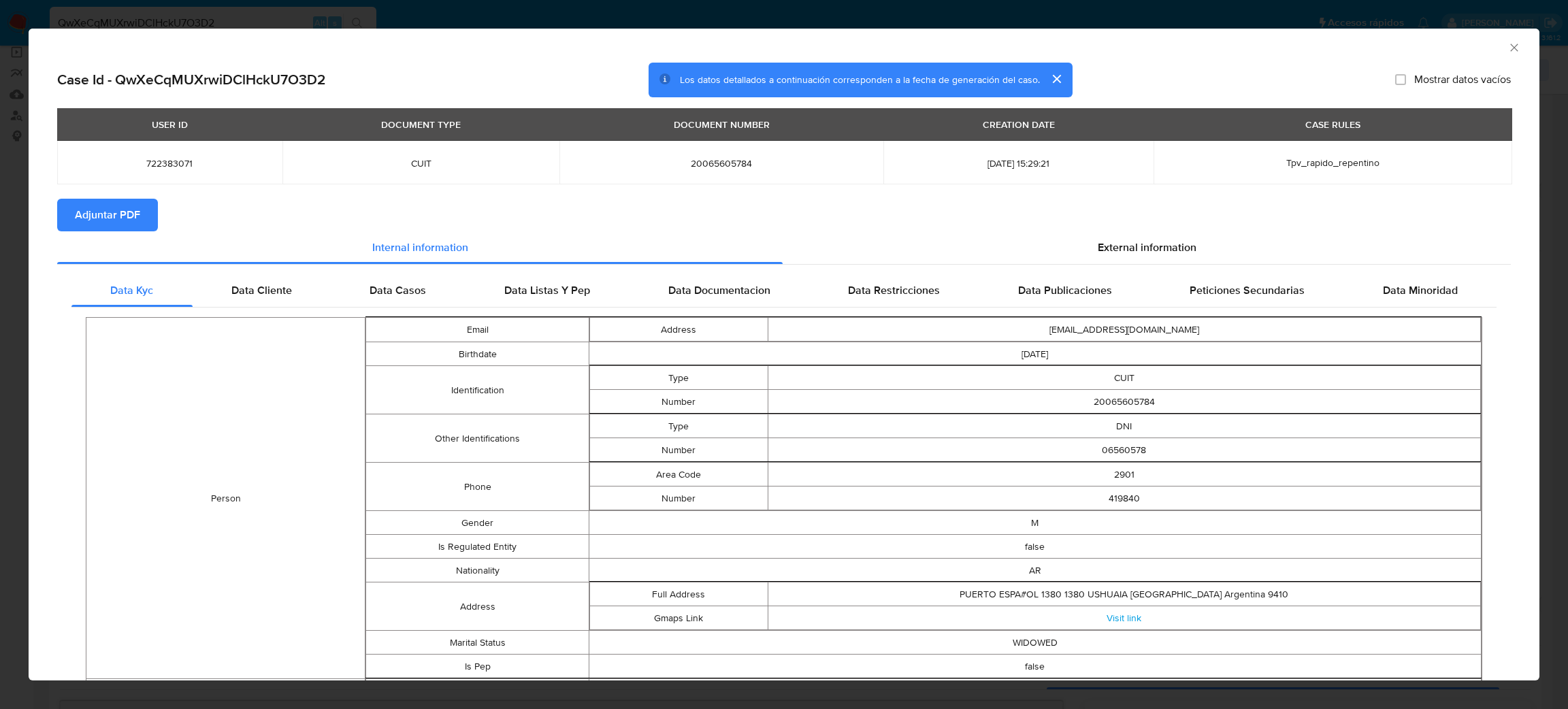
click at [100, 216] on span "Adjuntar PDF" at bounding box center [107, 215] width 66 height 30
click at [1507, 50] on icon "Cerrar ventana" at bounding box center [1514, 47] width 13 height 13
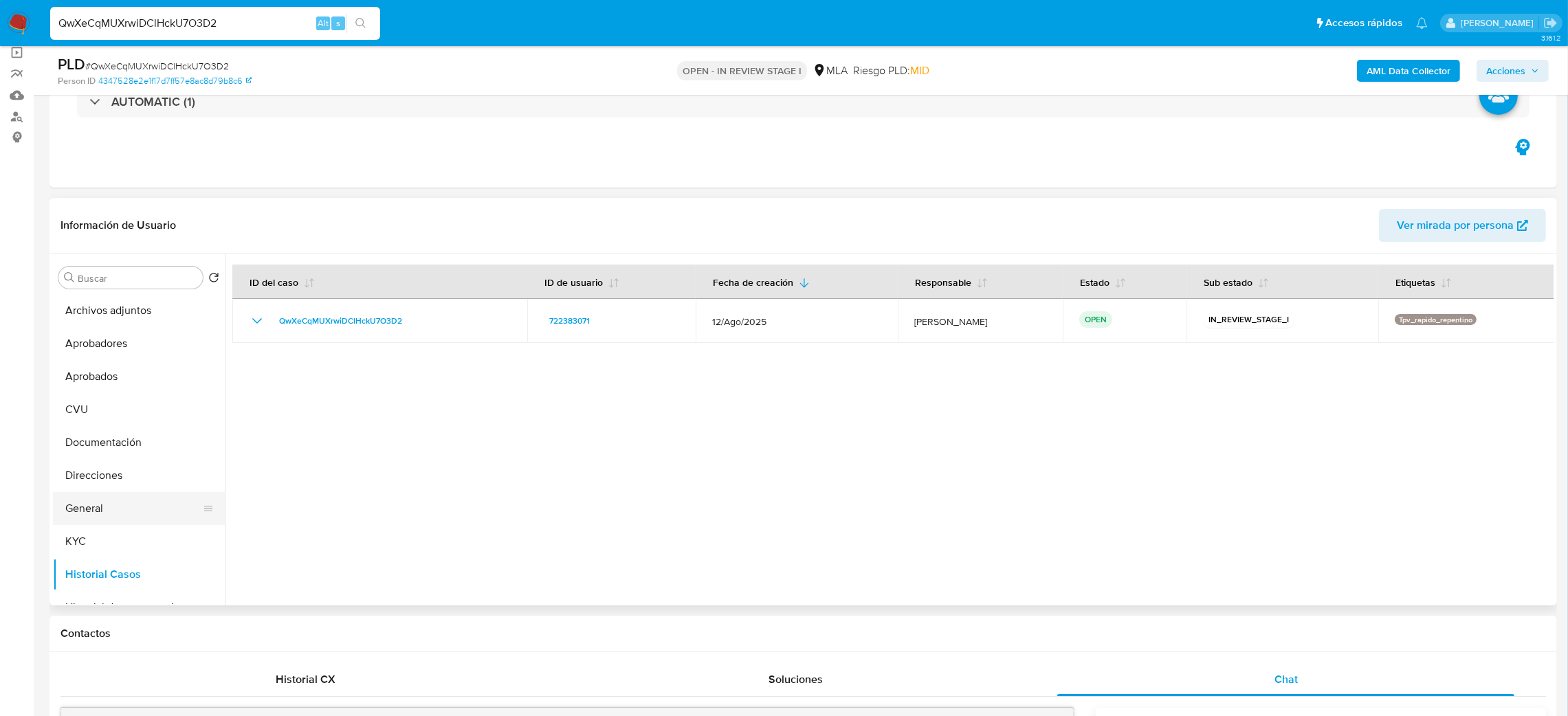
click at [104, 492] on button "General" at bounding box center [133, 509] width 161 height 33
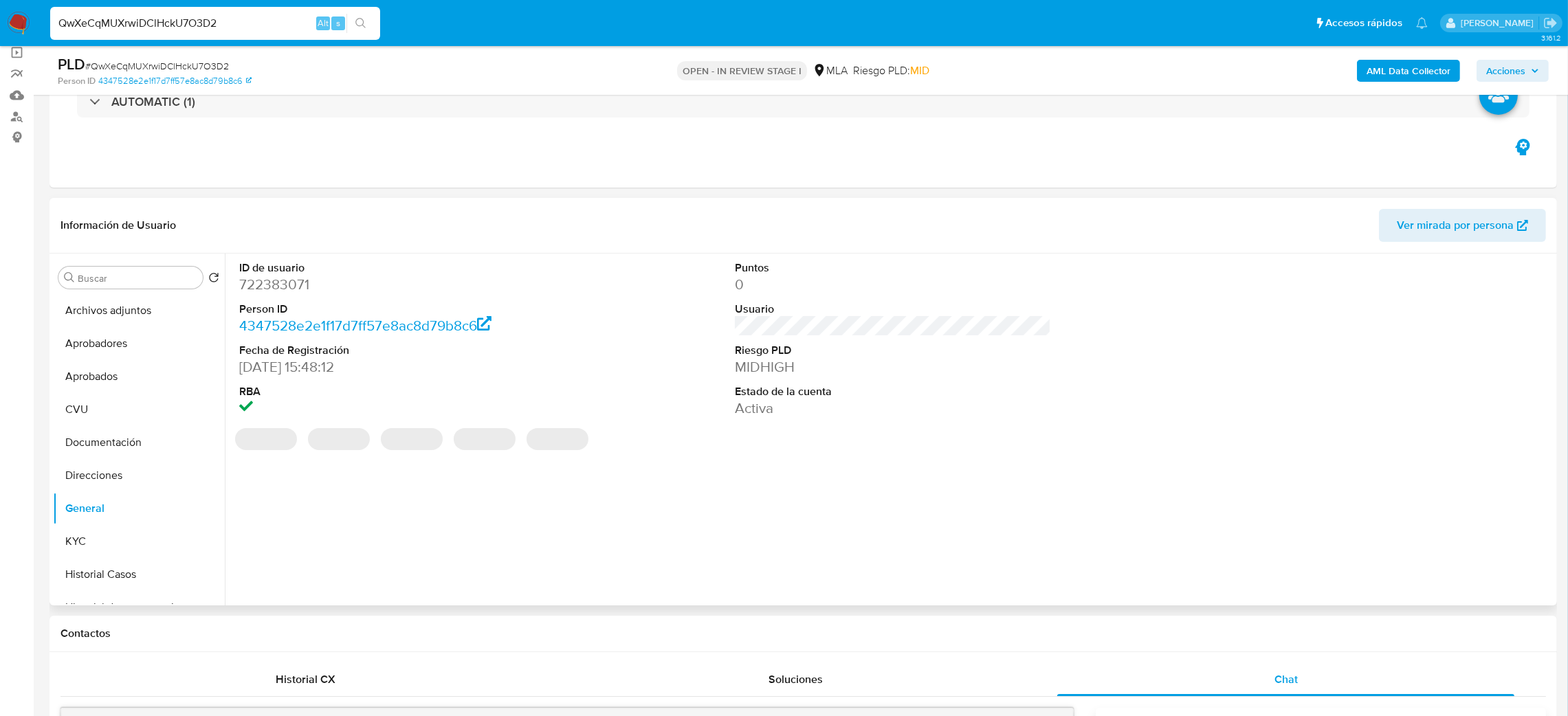
drag, startPoint x: 259, startPoint y: 303, endPoint x: 264, endPoint y: 295, distance: 9.4
click at [264, 294] on dd "722383071" at bounding box center [398, 284] width 317 height 19
copy dd "722383071"
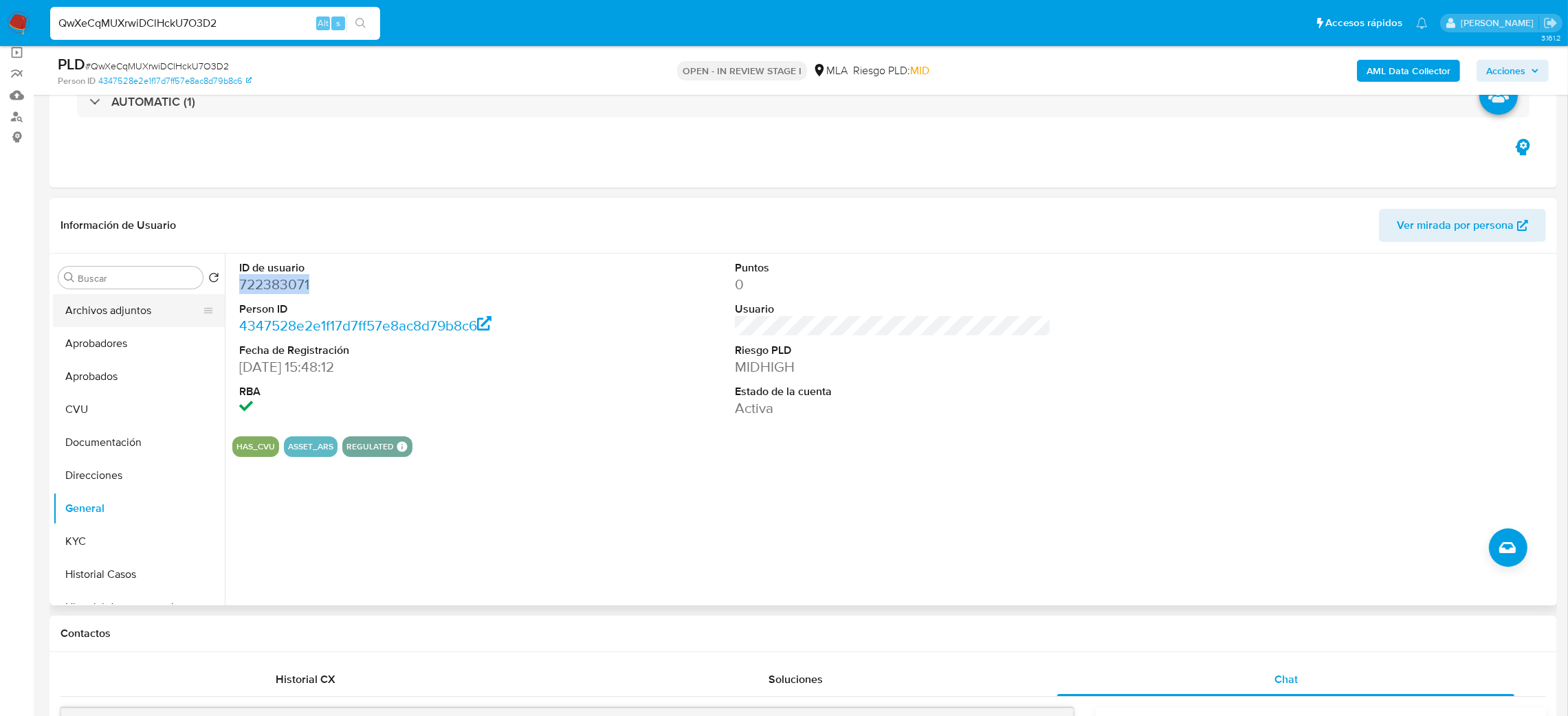
click at [116, 303] on button "Archivos adjuntos" at bounding box center [133, 311] width 161 height 33
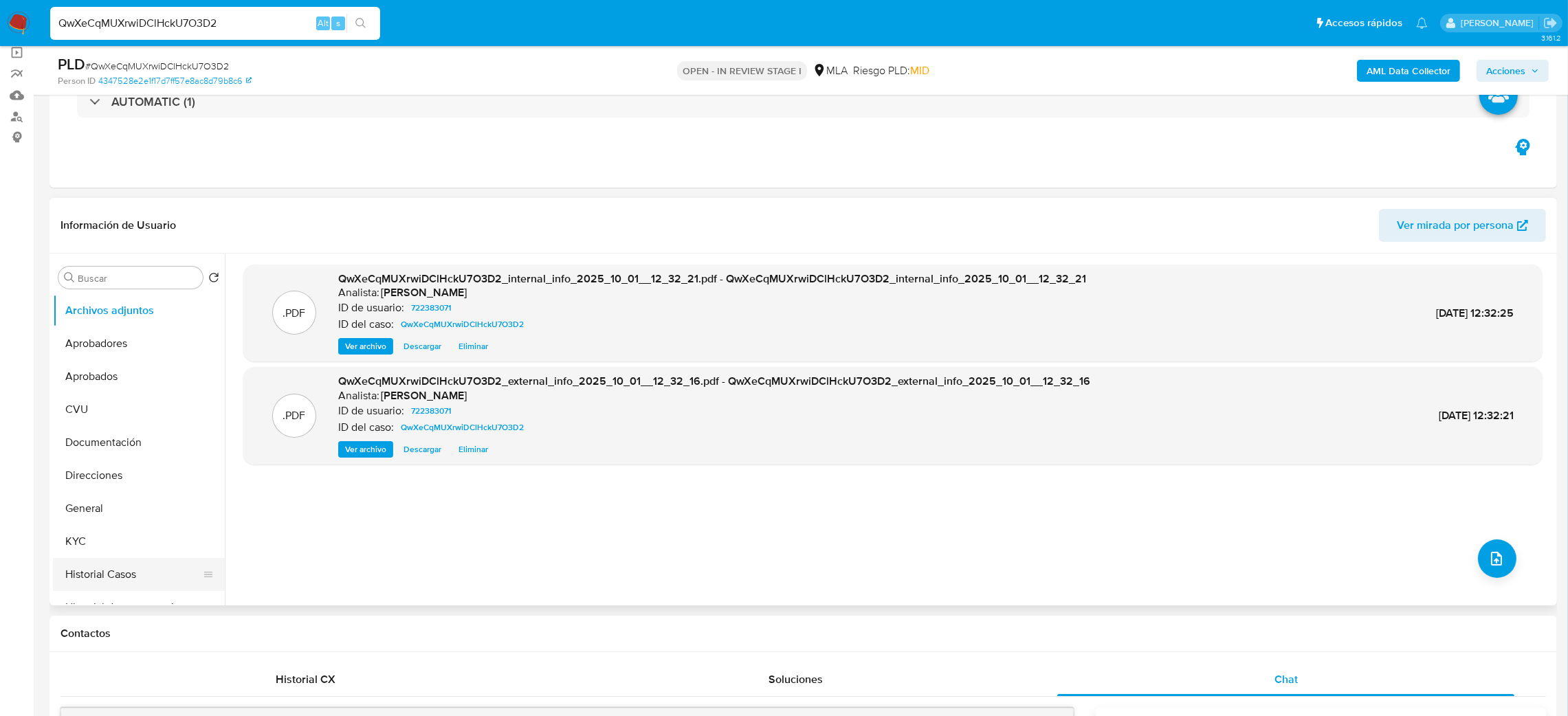
click at [105, 563] on button "Historial Casos" at bounding box center [133, 575] width 161 height 33
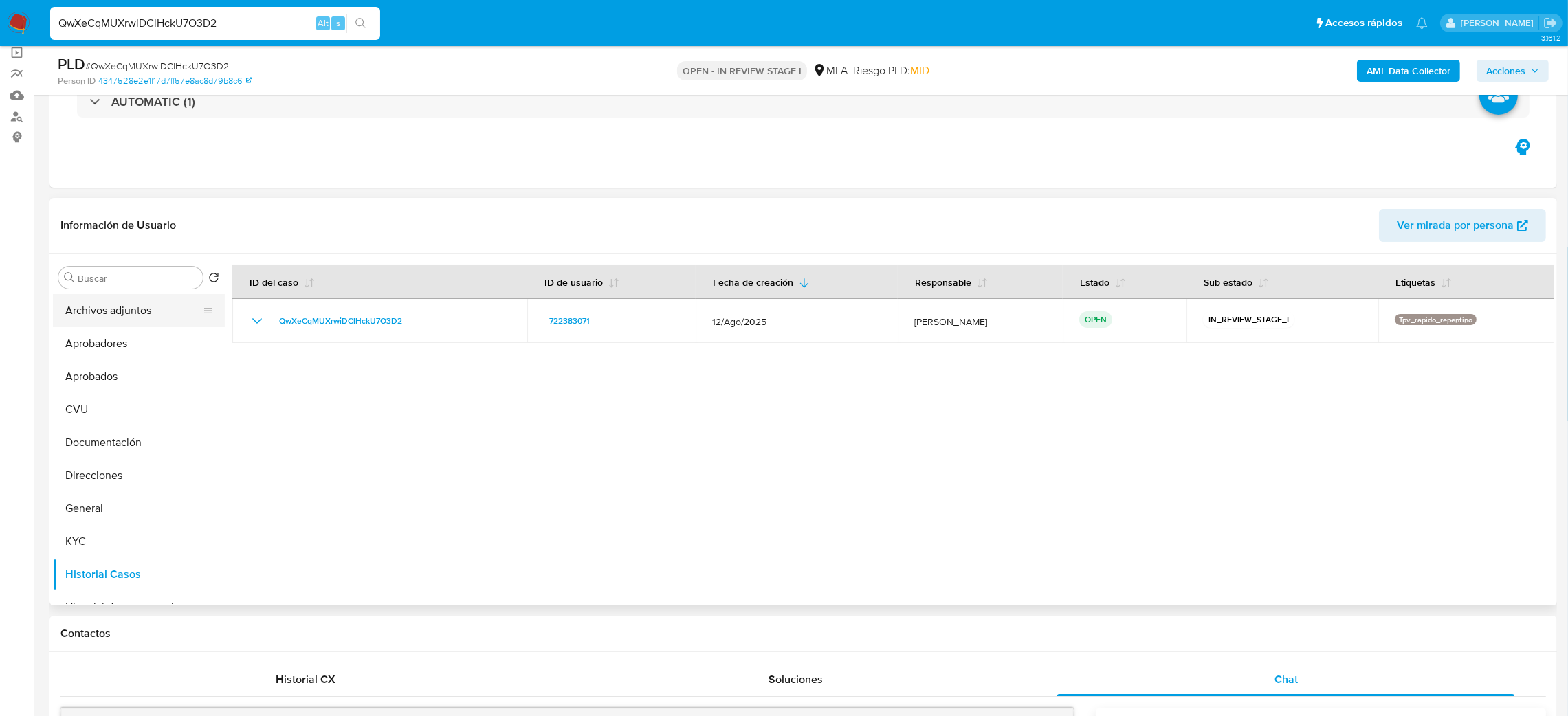
click at [98, 308] on button "Archivos adjuntos" at bounding box center [133, 311] width 161 height 33
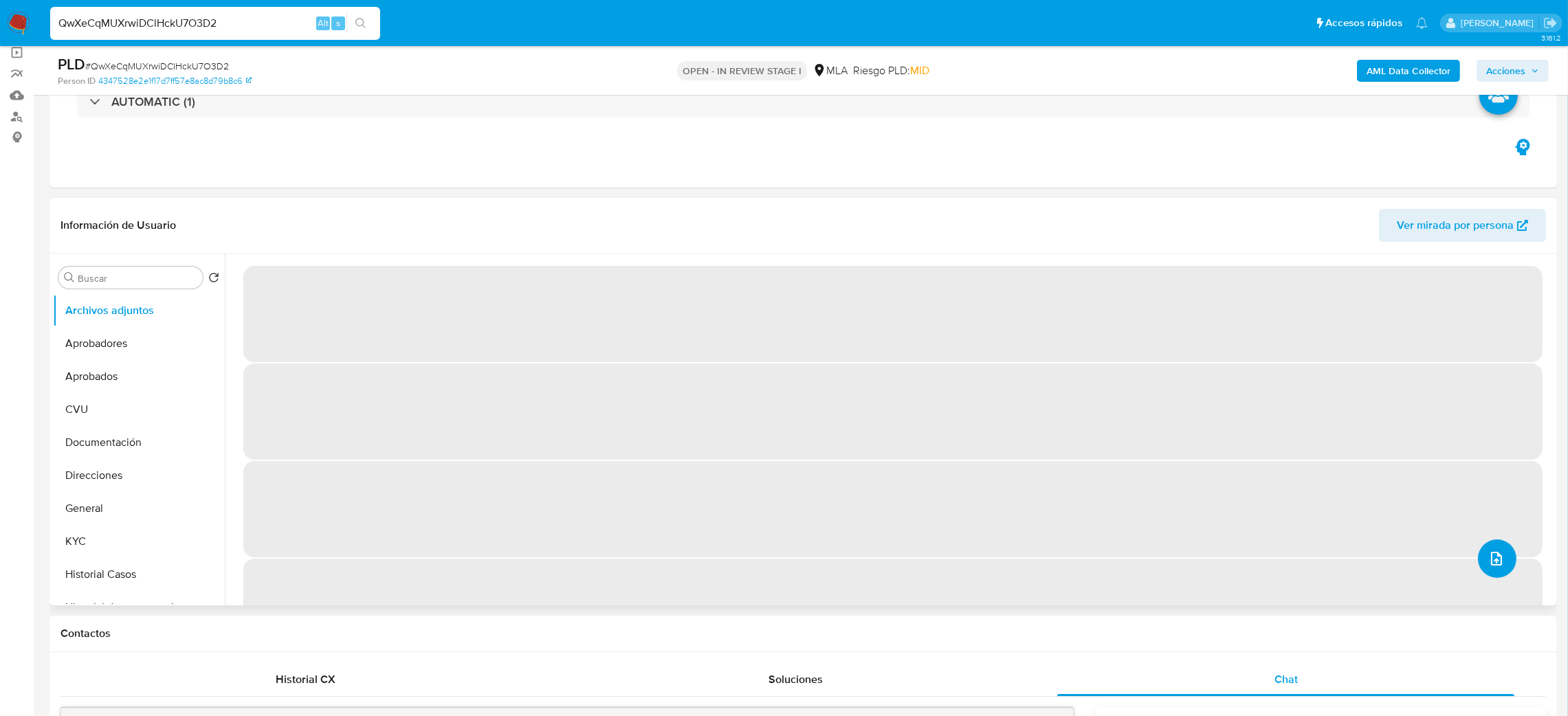
click at [1490, 551] on icon "upload-file" at bounding box center [1496, 559] width 16 height 16
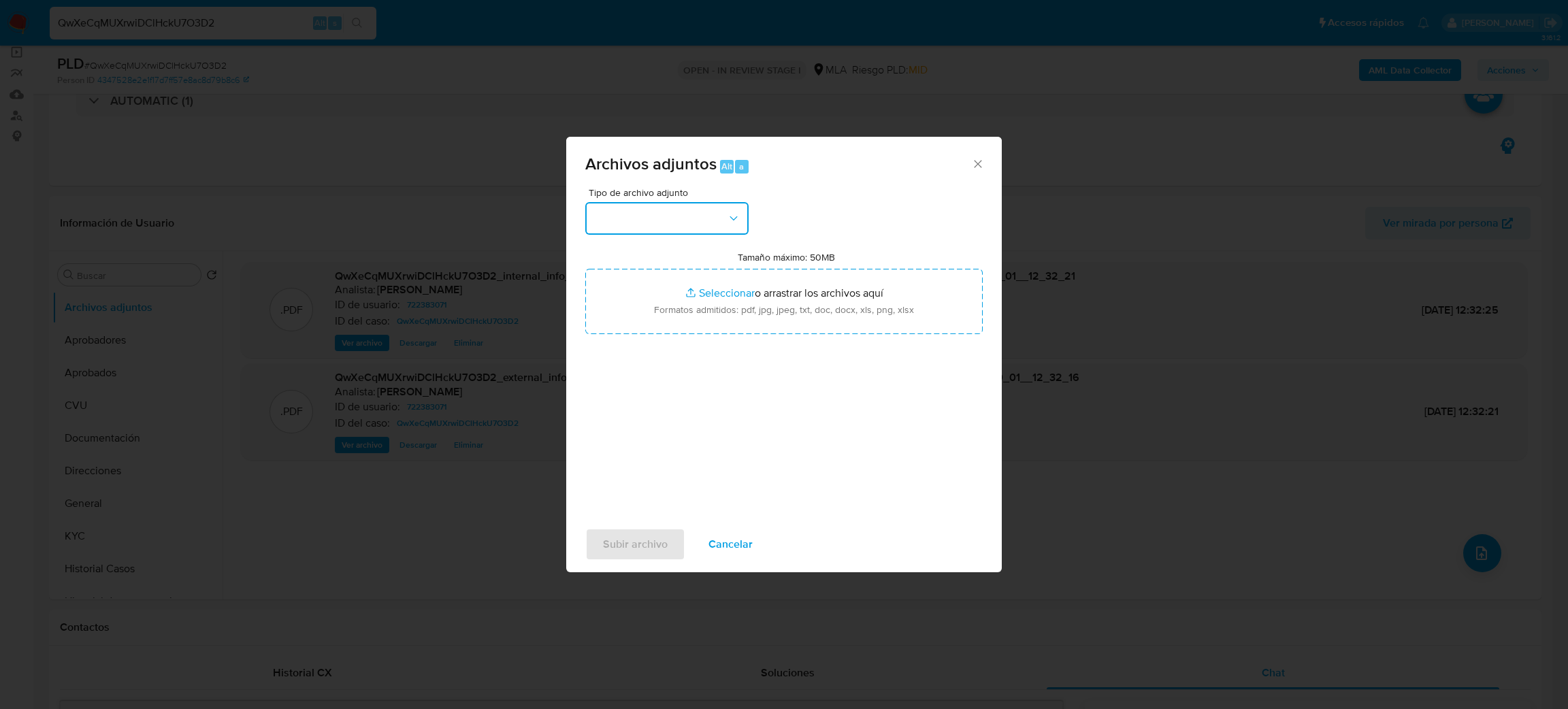
click at [672, 219] on button "button" at bounding box center [667, 219] width 164 height 32
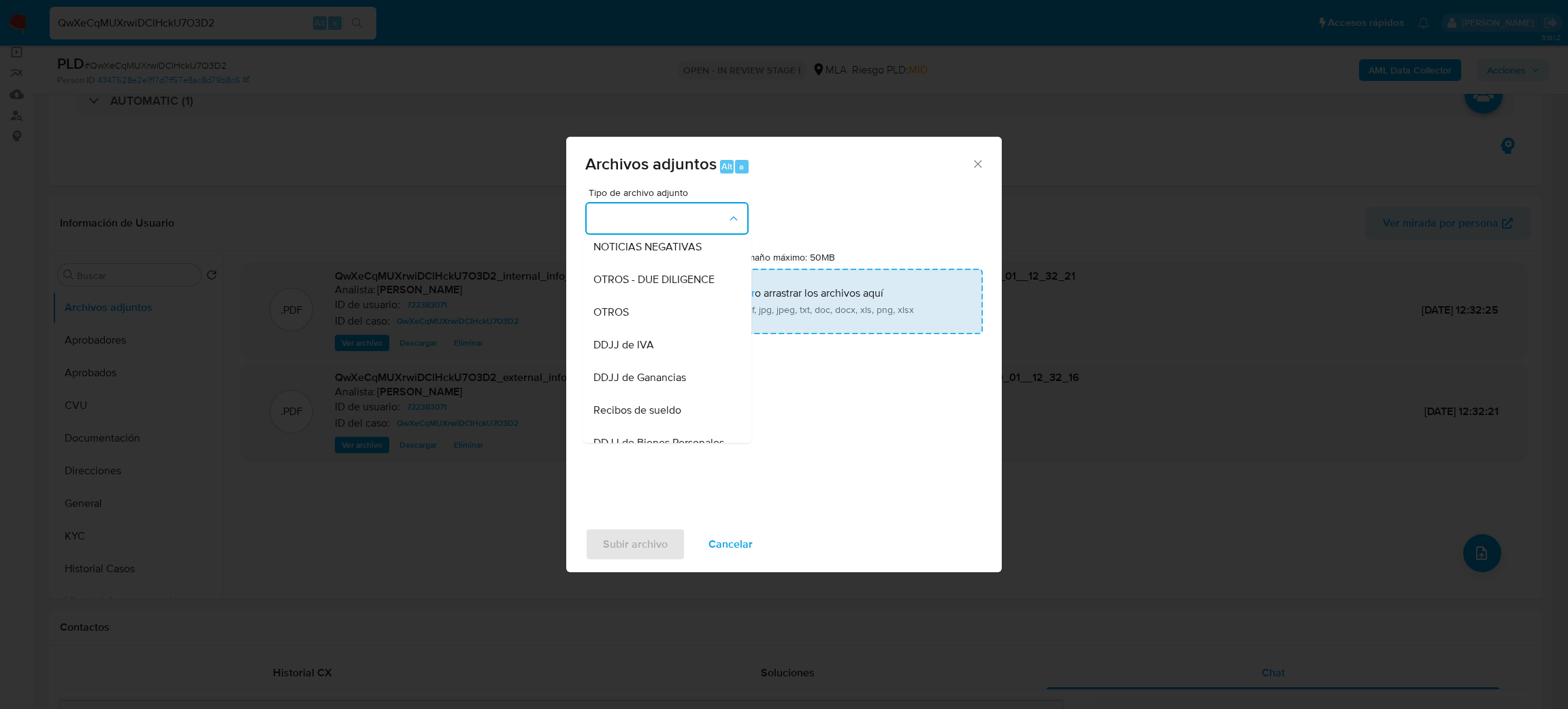
drag, startPoint x: 628, startPoint y: 324, endPoint x: 667, endPoint y: 297, distance: 47.4
click at [628, 320] on span "OTROS" at bounding box center [611, 312] width 35 height 13
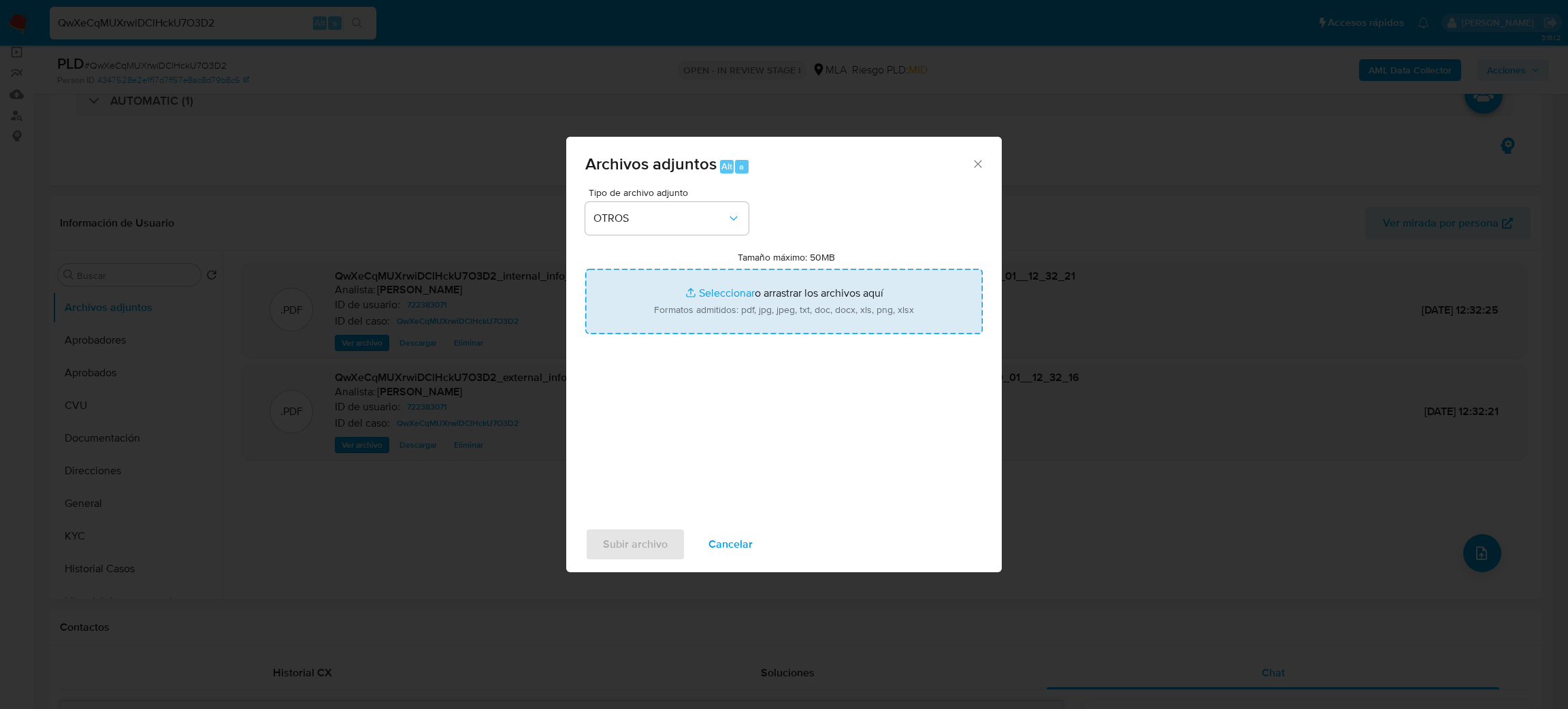
click at [679, 293] on input "Tamaño máximo: 50MB Seleccionar archivos" at bounding box center [784, 301] width 398 height 66
type input "C:\fakepath\Caselog QwXeCqMUXrwiDClHckU7O3D2_2025_08_19_15_33_57.docx"
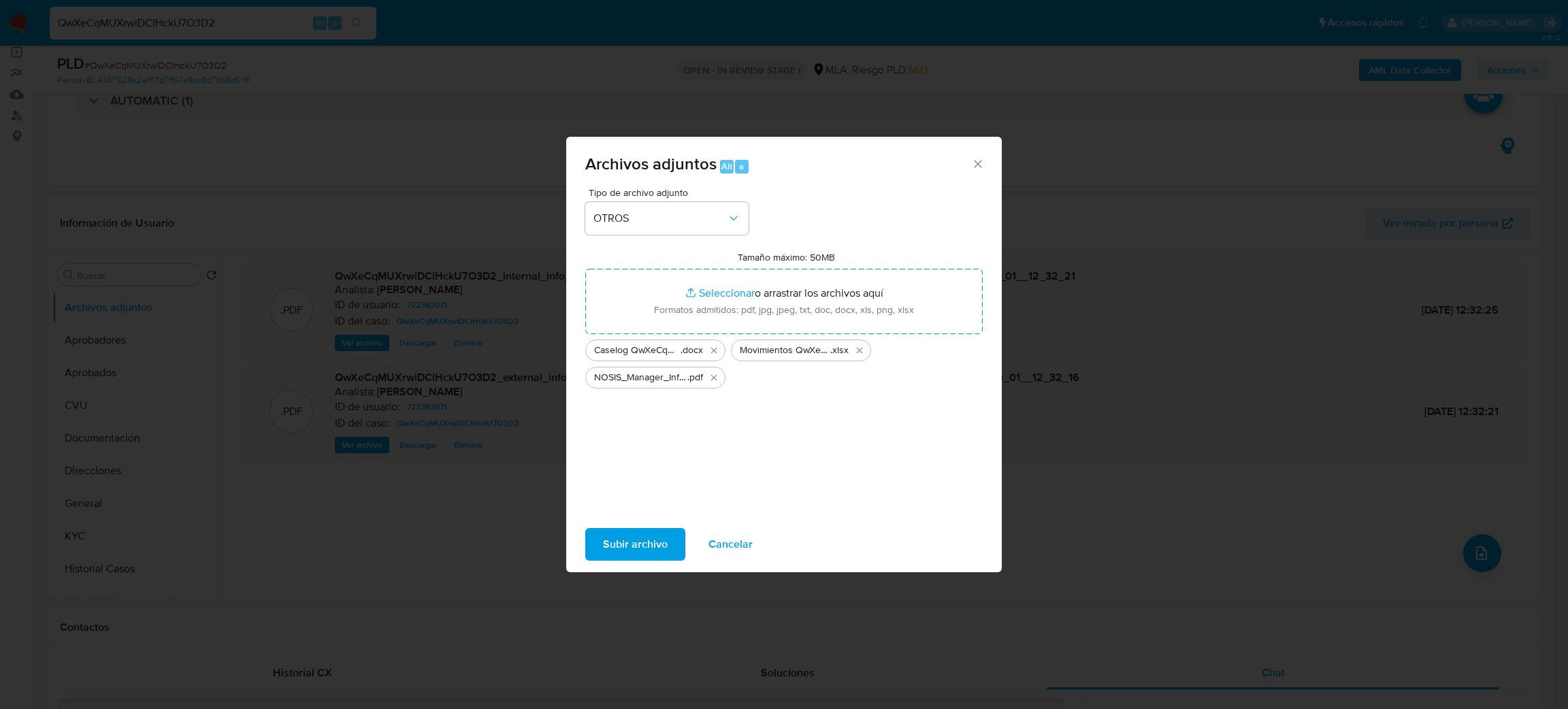
drag, startPoint x: 679, startPoint y: 293, endPoint x: 630, endPoint y: 541, distance: 252.8
click at [630, 541] on span "Subir archivo" at bounding box center [636, 545] width 65 height 30
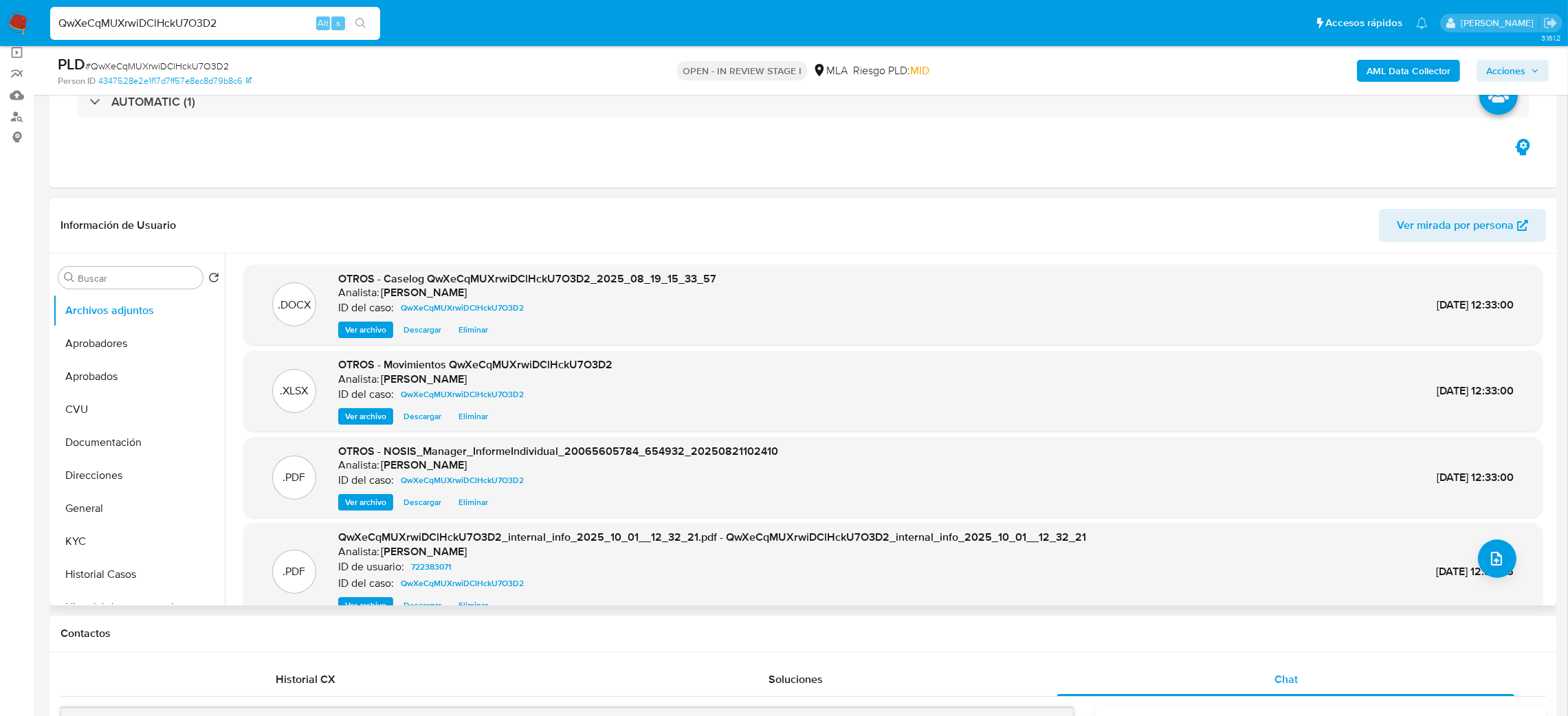
click at [360, 329] on span "Ver archivo" at bounding box center [365, 330] width 41 height 14
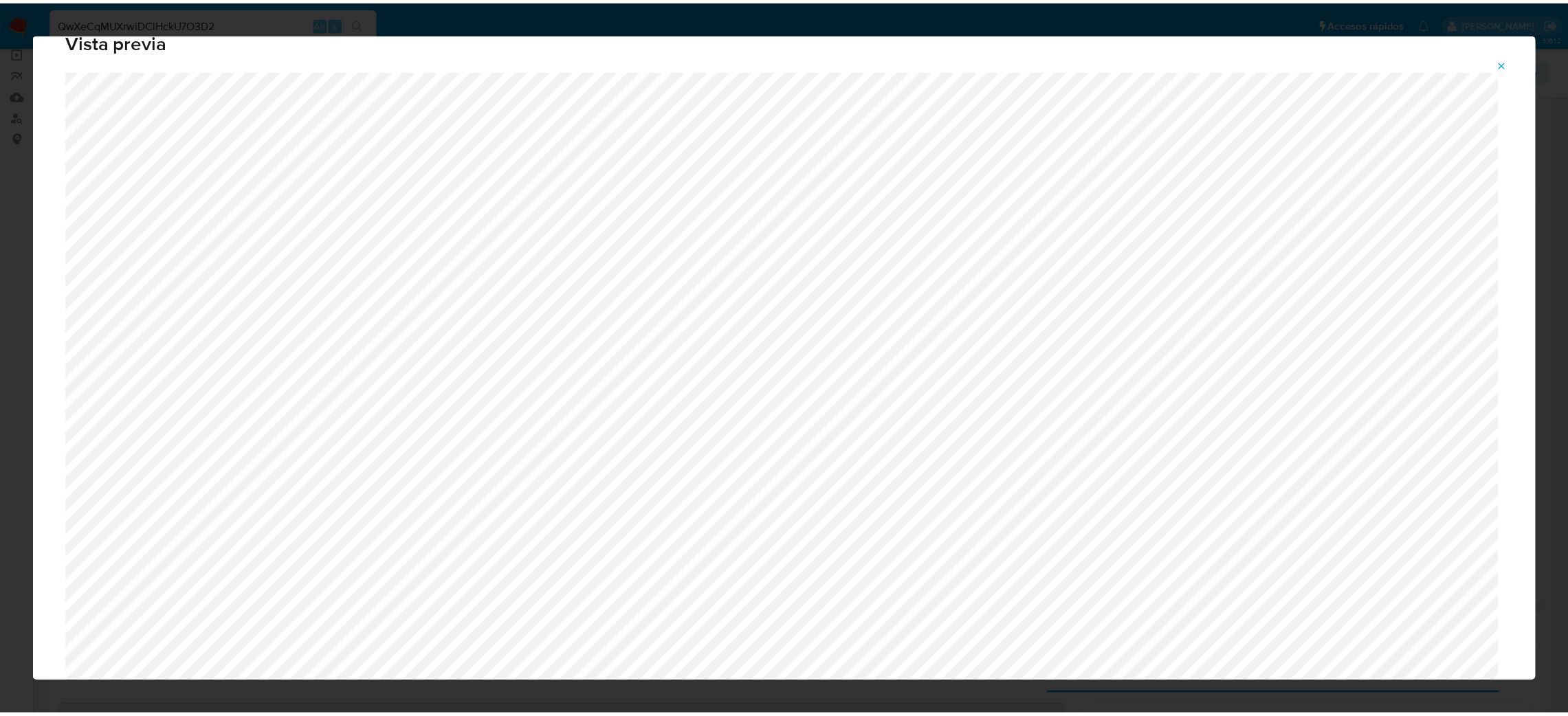
scroll to position [0, 0]
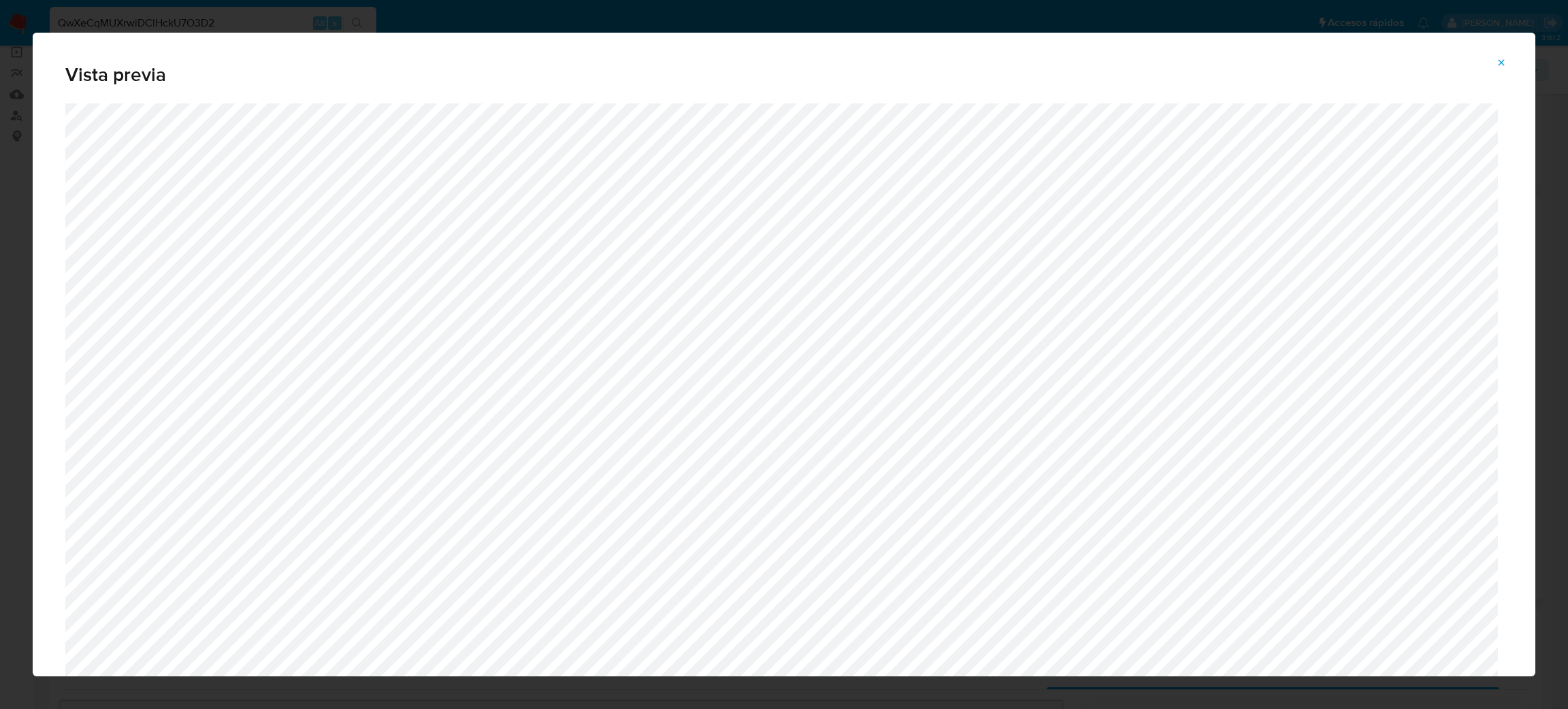
click at [1502, 59] on icon "Attachment preview" at bounding box center [1501, 62] width 11 height 11
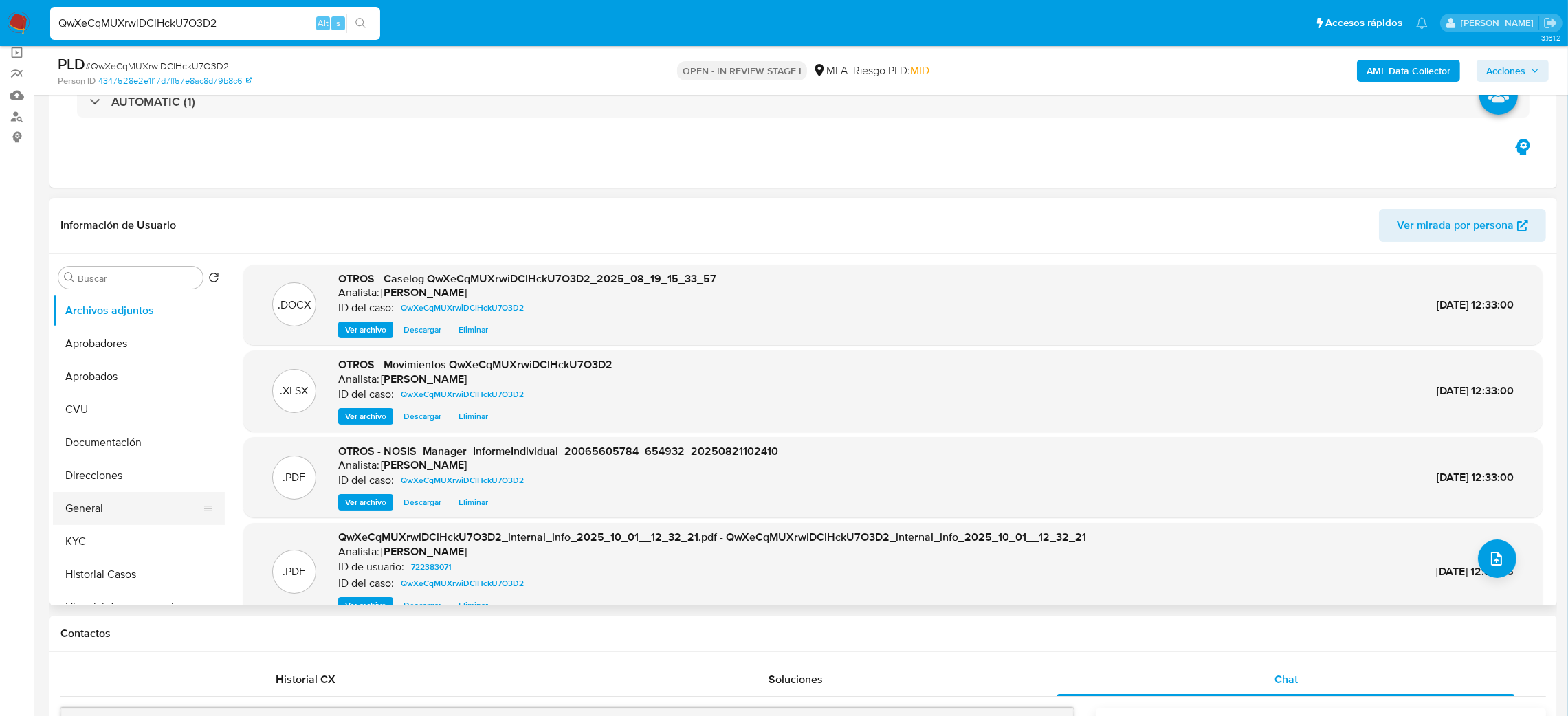
click at [61, 513] on button "General" at bounding box center [133, 509] width 161 height 33
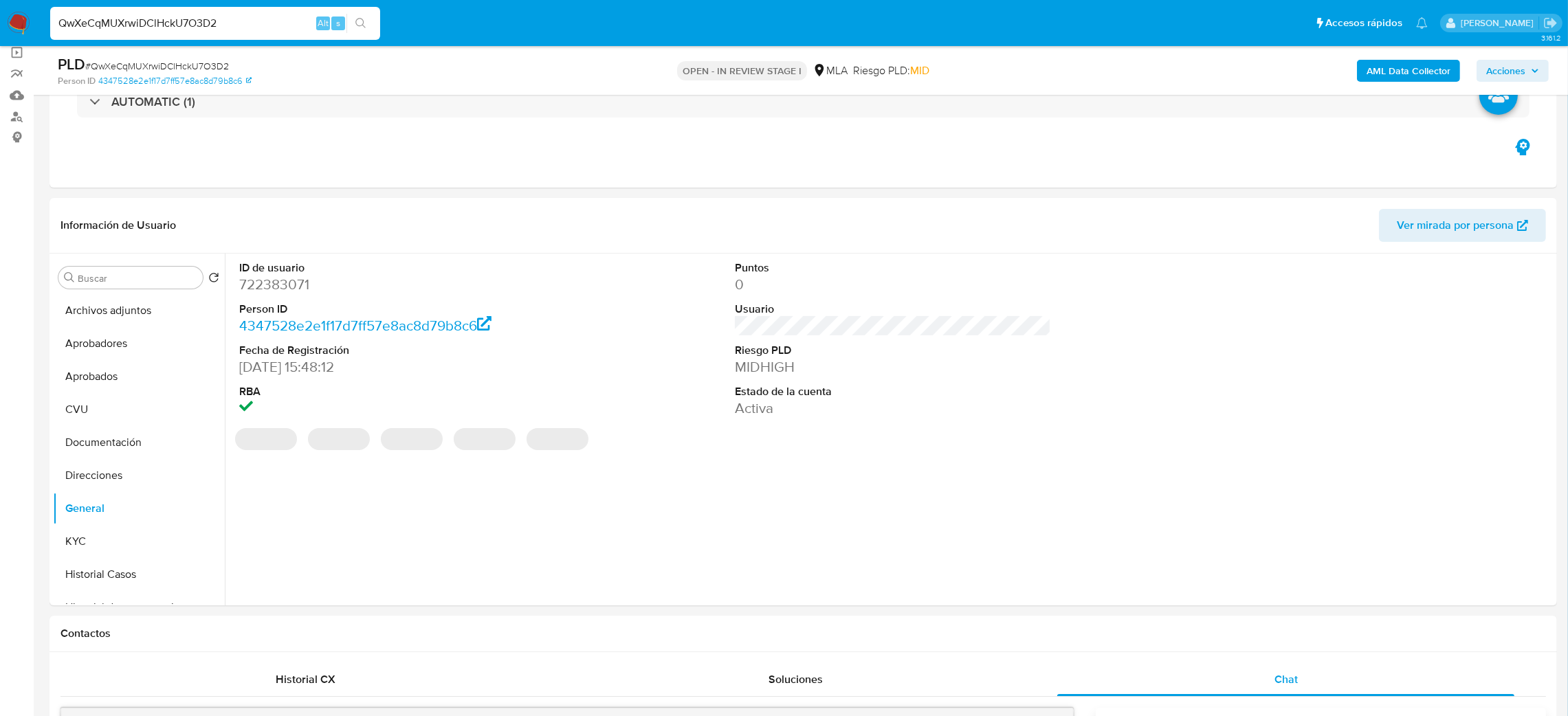
click at [261, 284] on dd "722383071" at bounding box center [398, 284] width 317 height 19
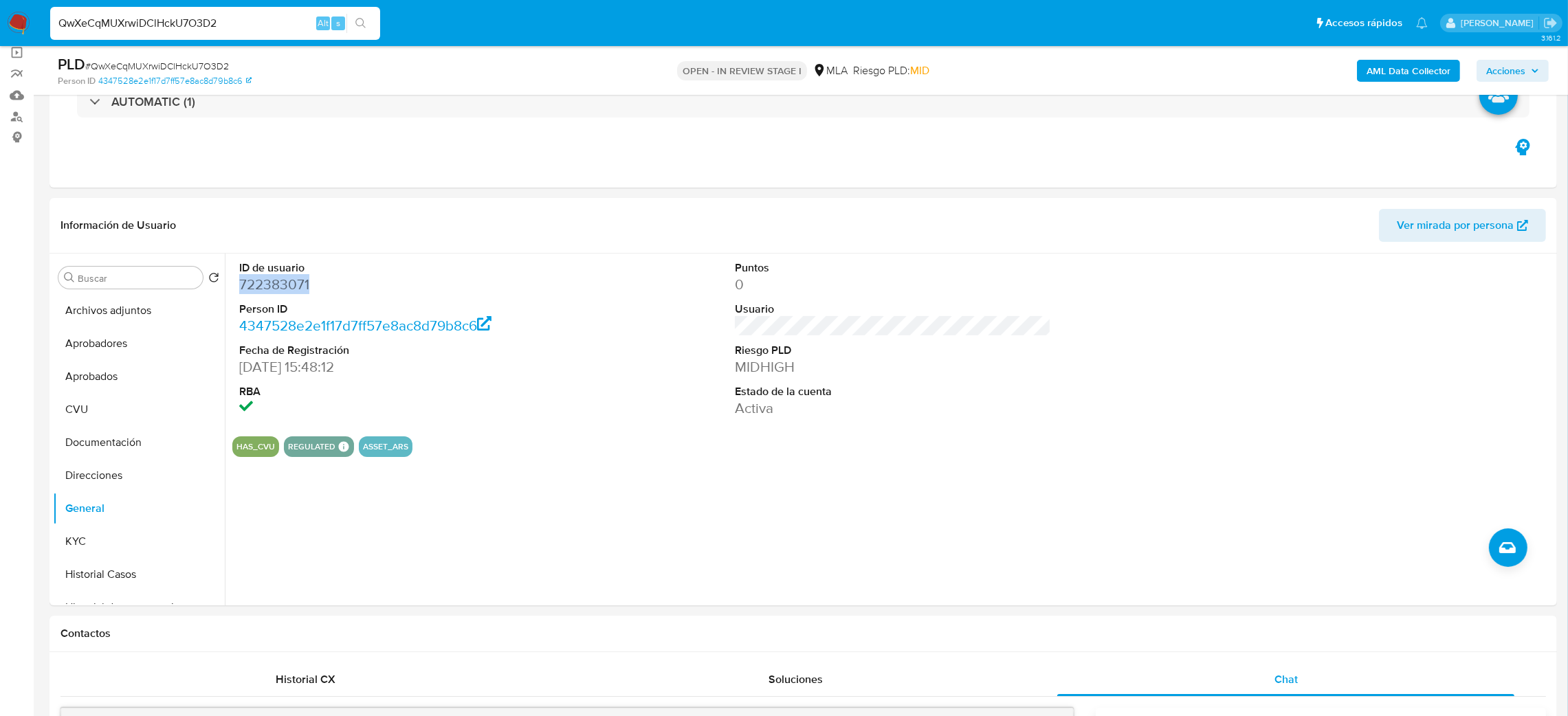
copy dd "722383071"
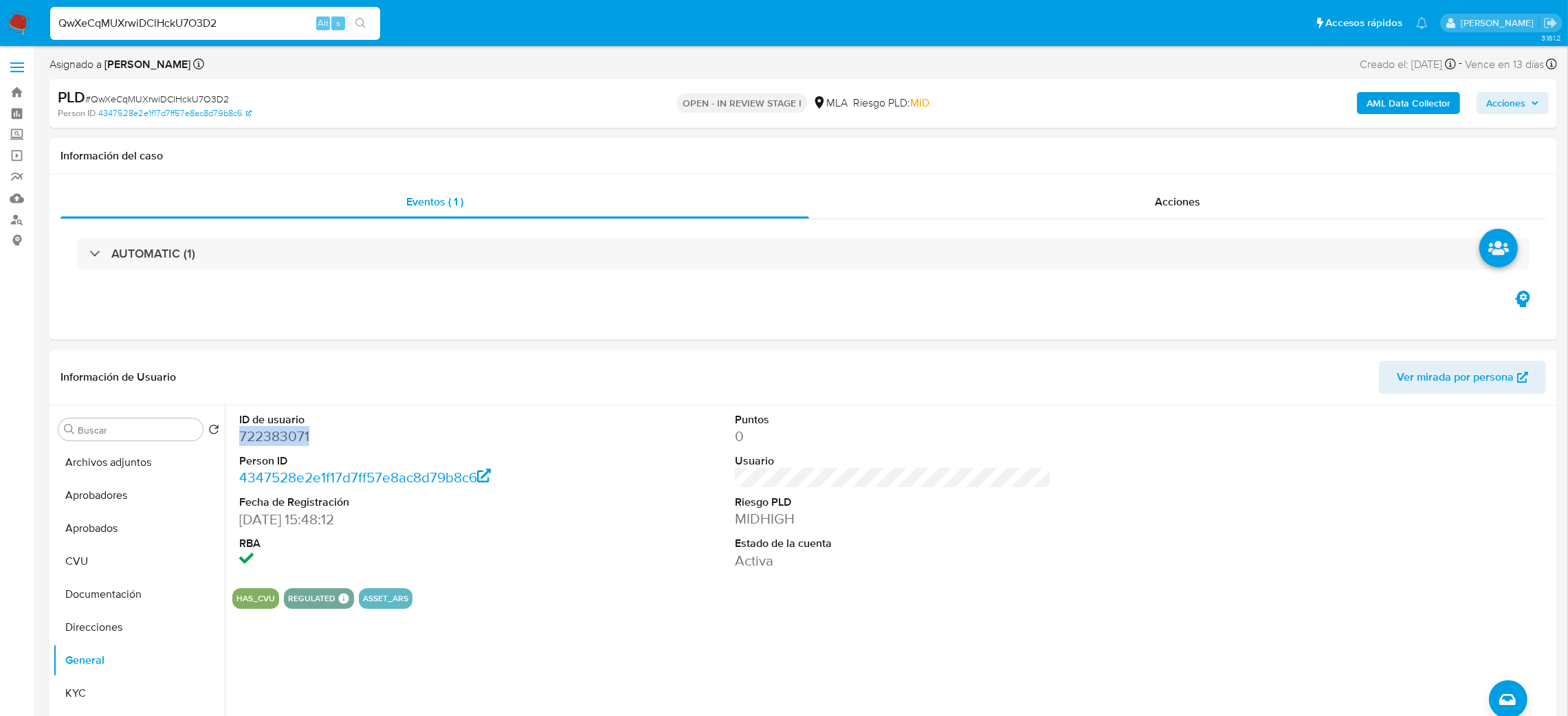
click at [1506, 94] on span "Acciones" at bounding box center [1505, 103] width 39 height 22
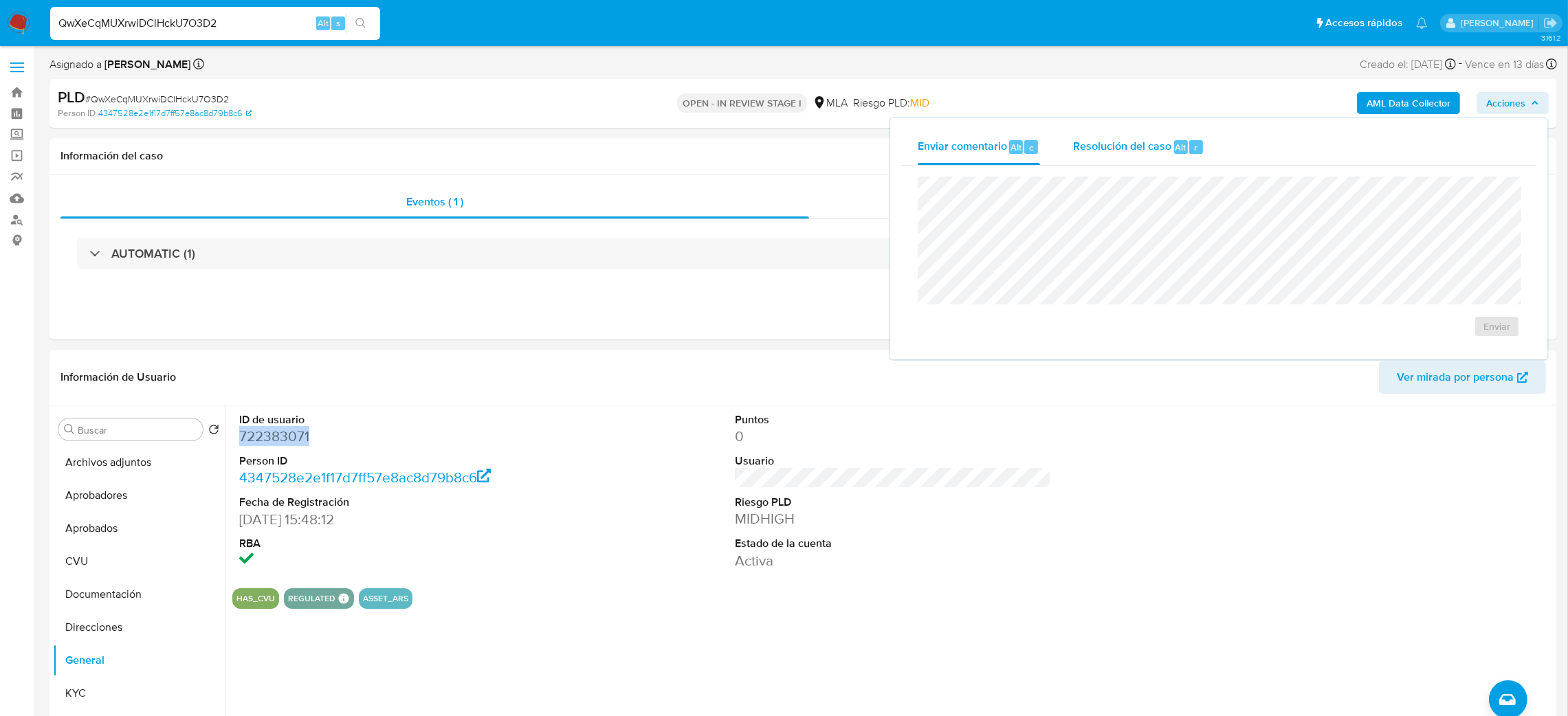
click at [1153, 152] on span "Resolución del caso" at bounding box center [1122, 147] width 98 height 16
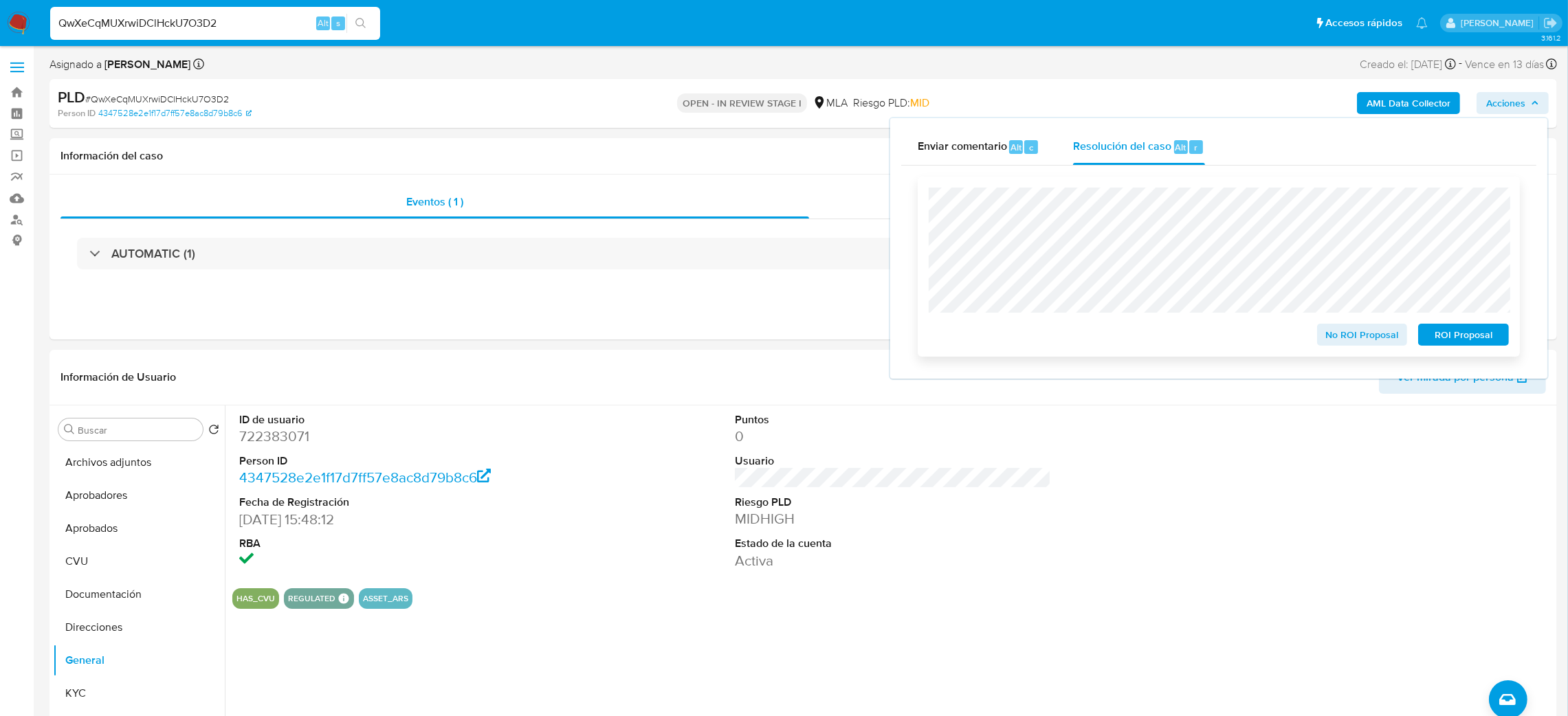
click at [1335, 343] on span "No ROI Proposal" at bounding box center [1362, 334] width 71 height 19
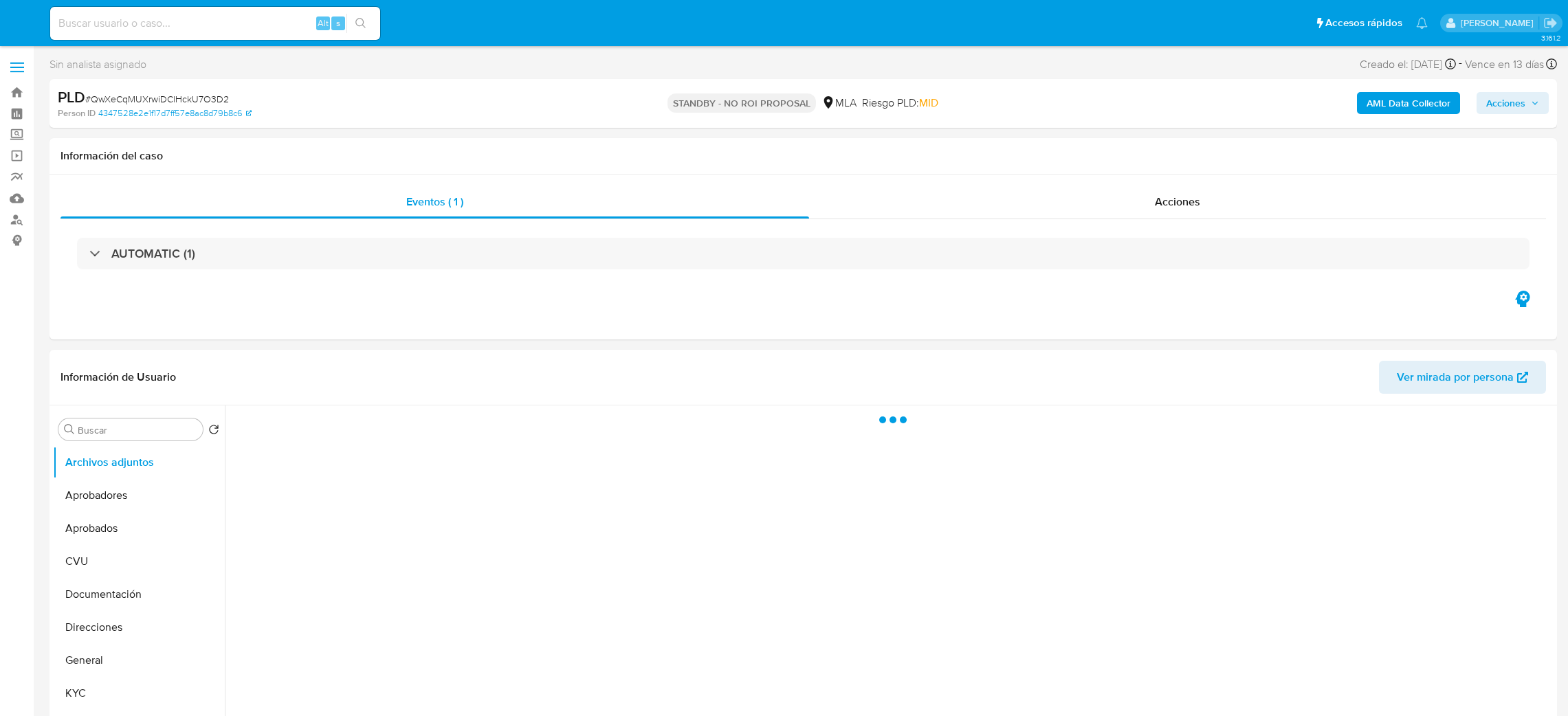
select select "10"
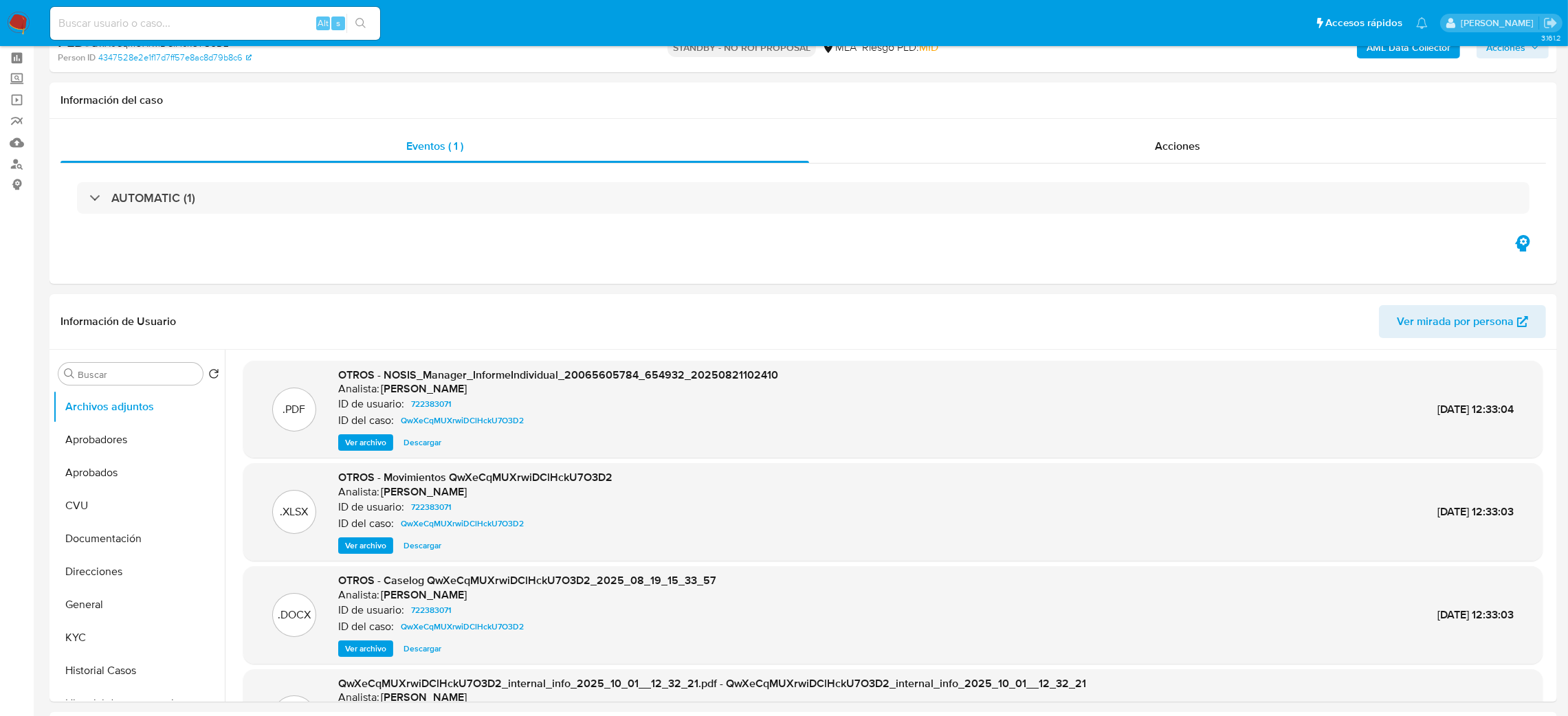
scroll to position [103, 0]
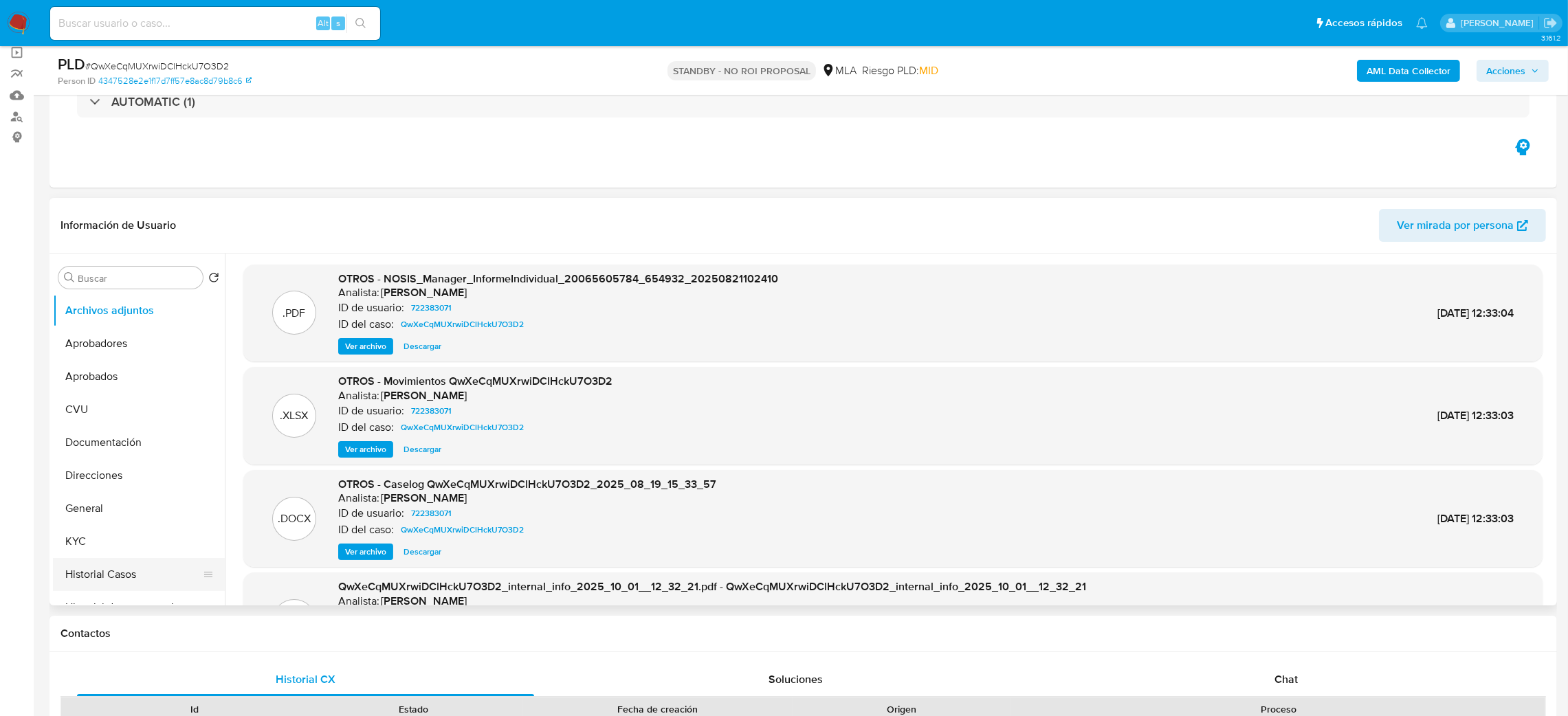
click at [105, 572] on button "Historial Casos" at bounding box center [133, 575] width 161 height 33
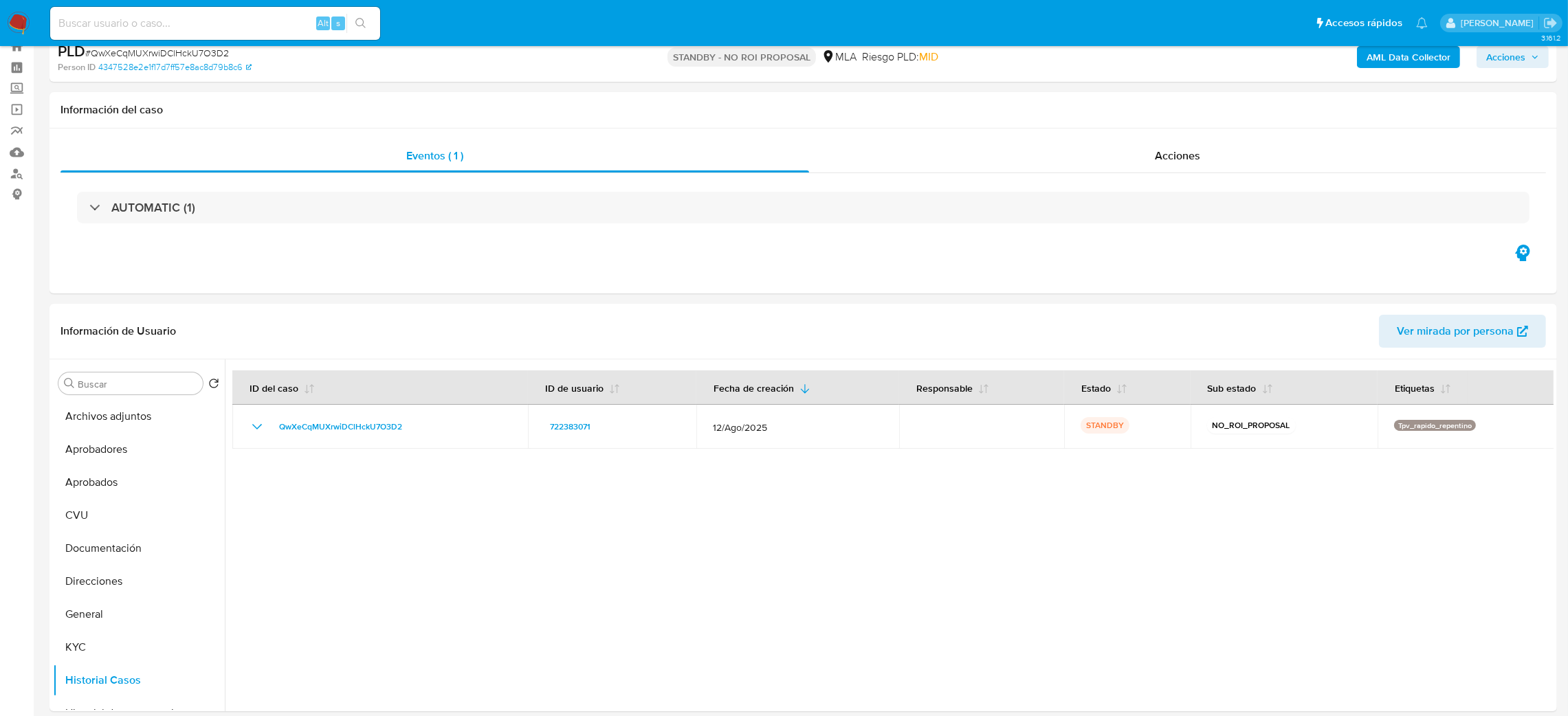
scroll to position [0, 0]
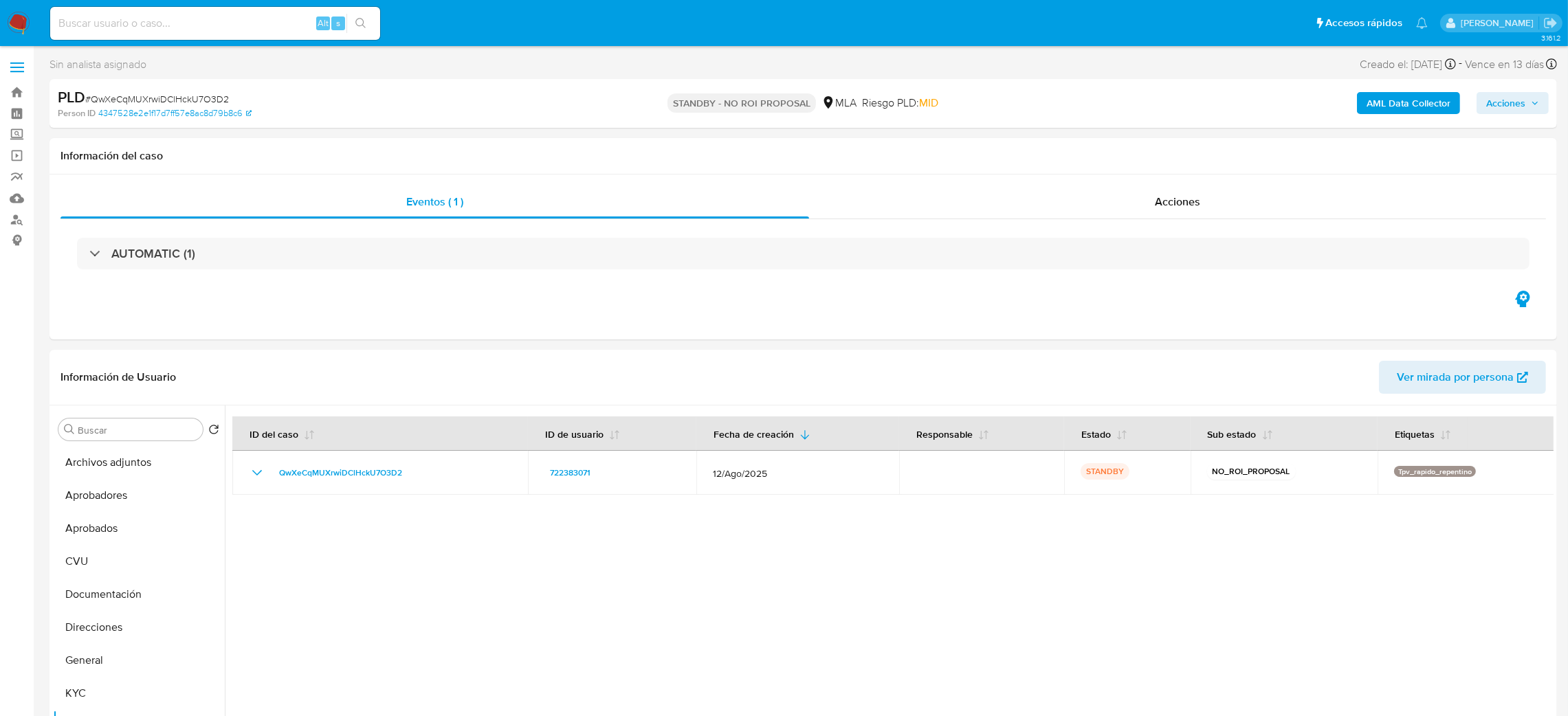
click at [17, 23] on img at bounding box center [19, 23] width 24 height 24
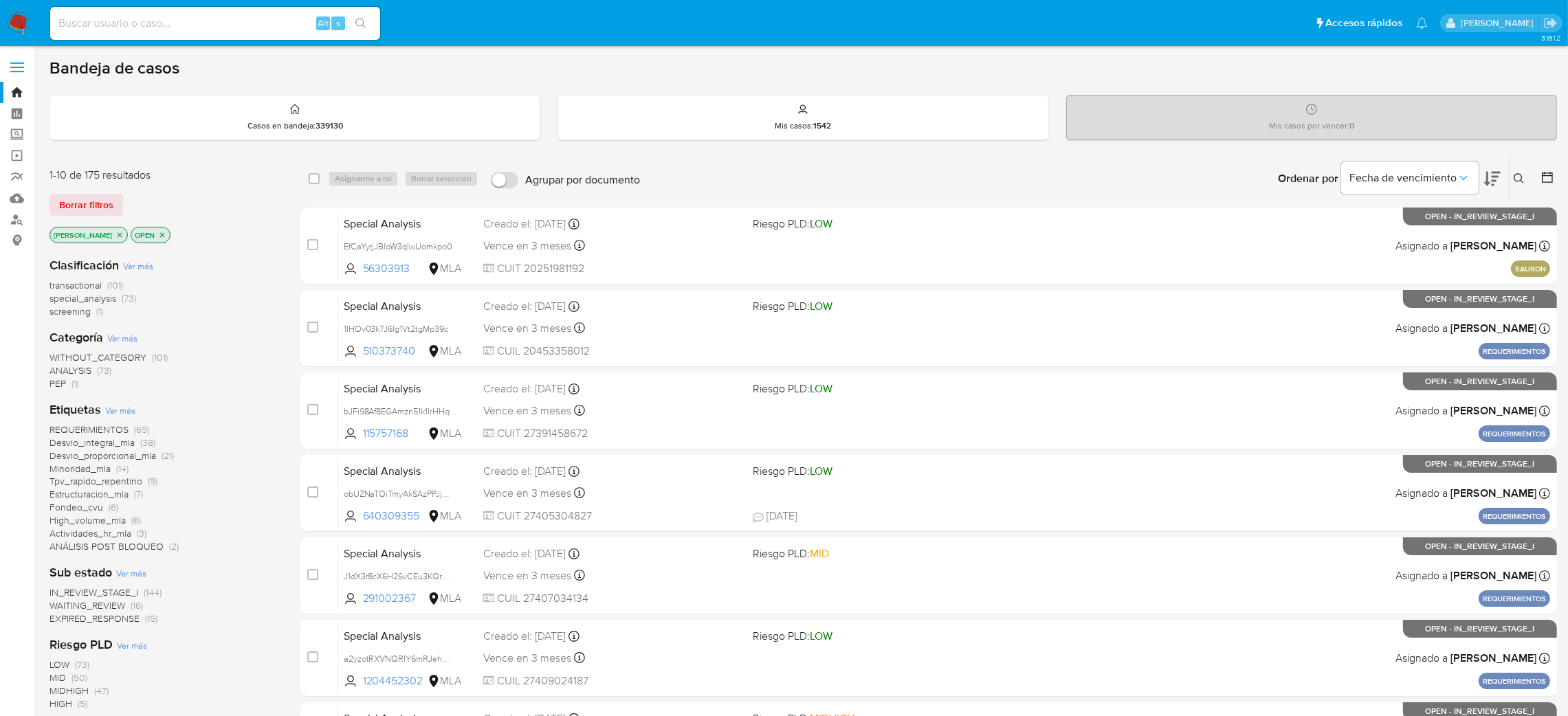
click at [230, 22] on input at bounding box center [214, 23] width 330 height 18
paste input "QwXeCqMUXrwiDClHckU7O3D2"
type input "QwXeCqMUXrwiDClHckU7O3D2"
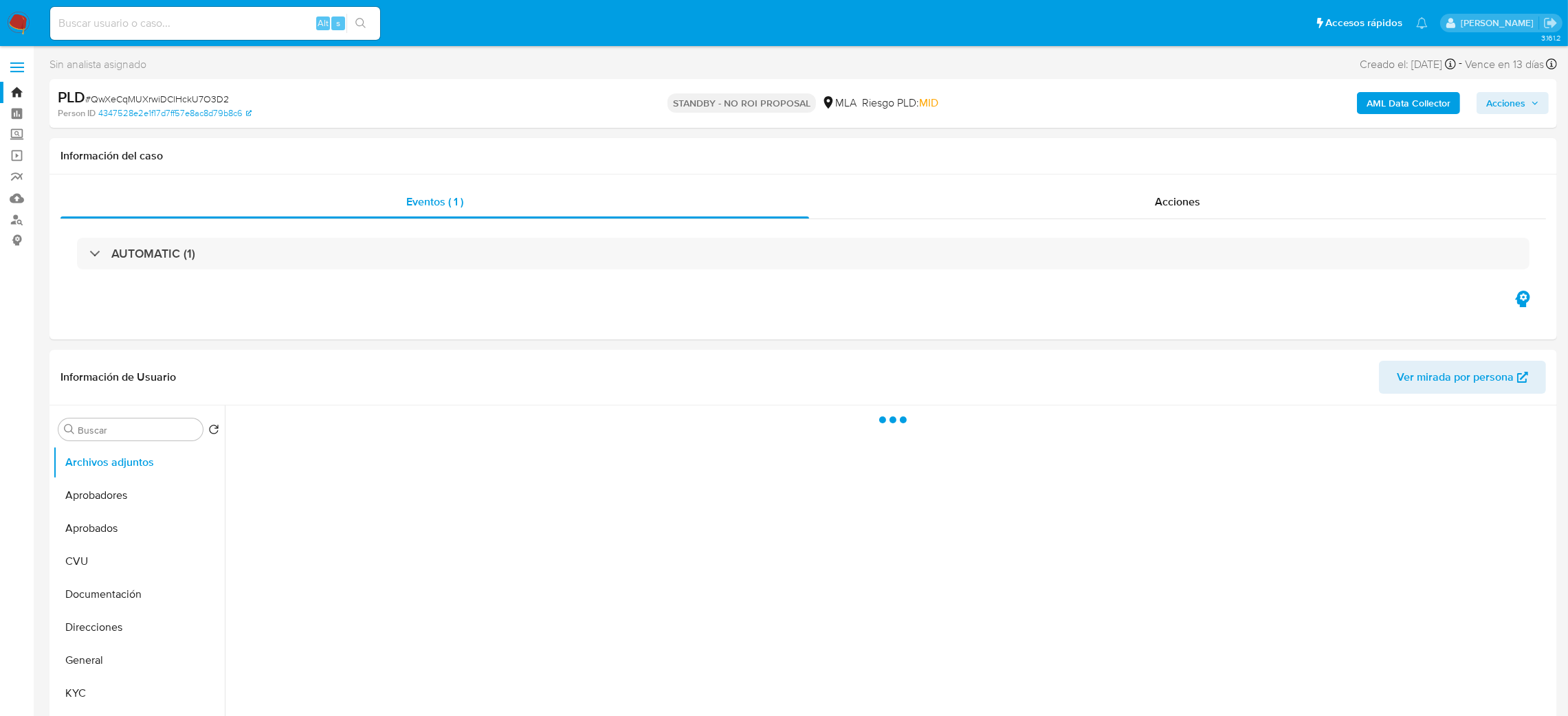
click at [11, 16] on img at bounding box center [19, 23] width 24 height 24
select select "10"
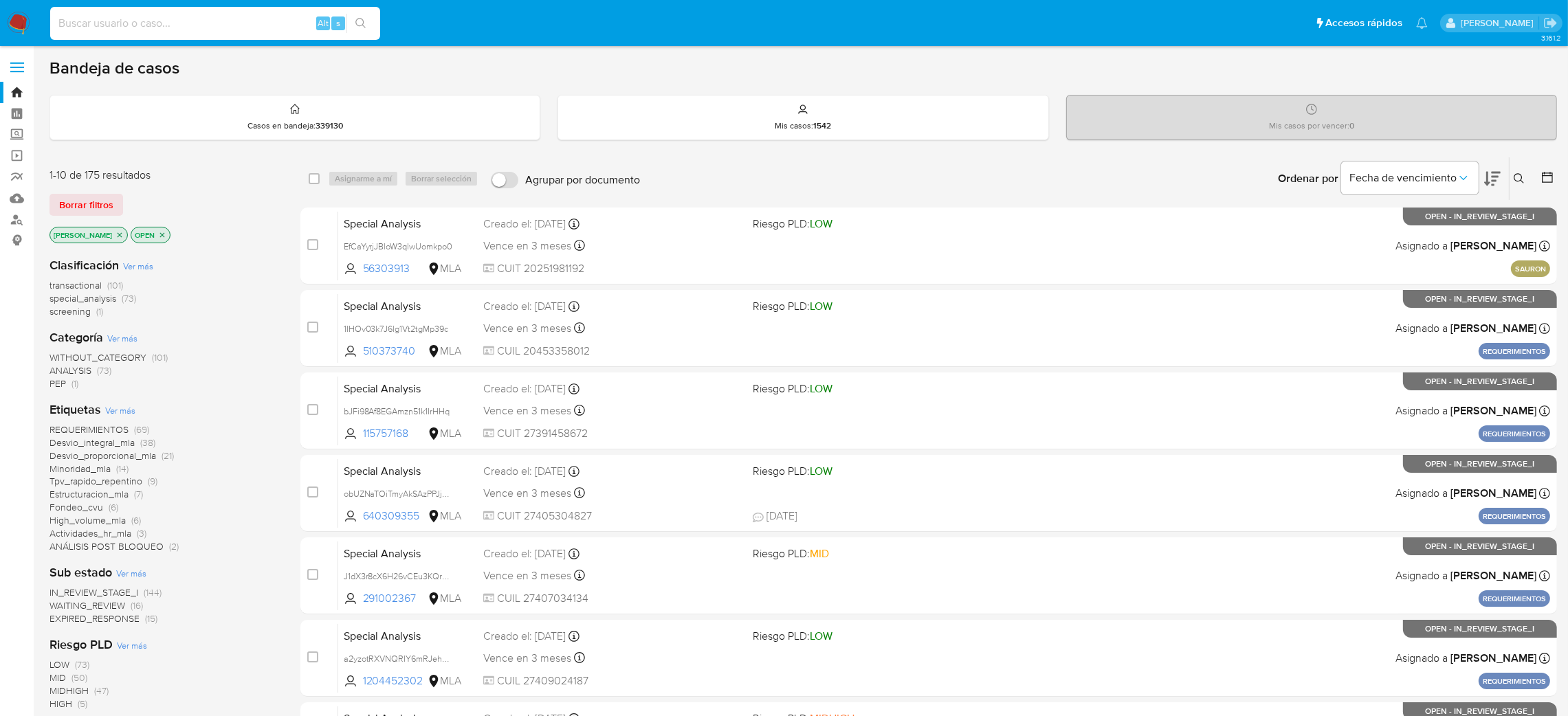
click at [243, 28] on input at bounding box center [214, 23] width 330 height 18
paste input "di5KOP7EJjixEyIGwNPThF2H"
type input "di5KOP7EJjixEyIGwNPThF2H"
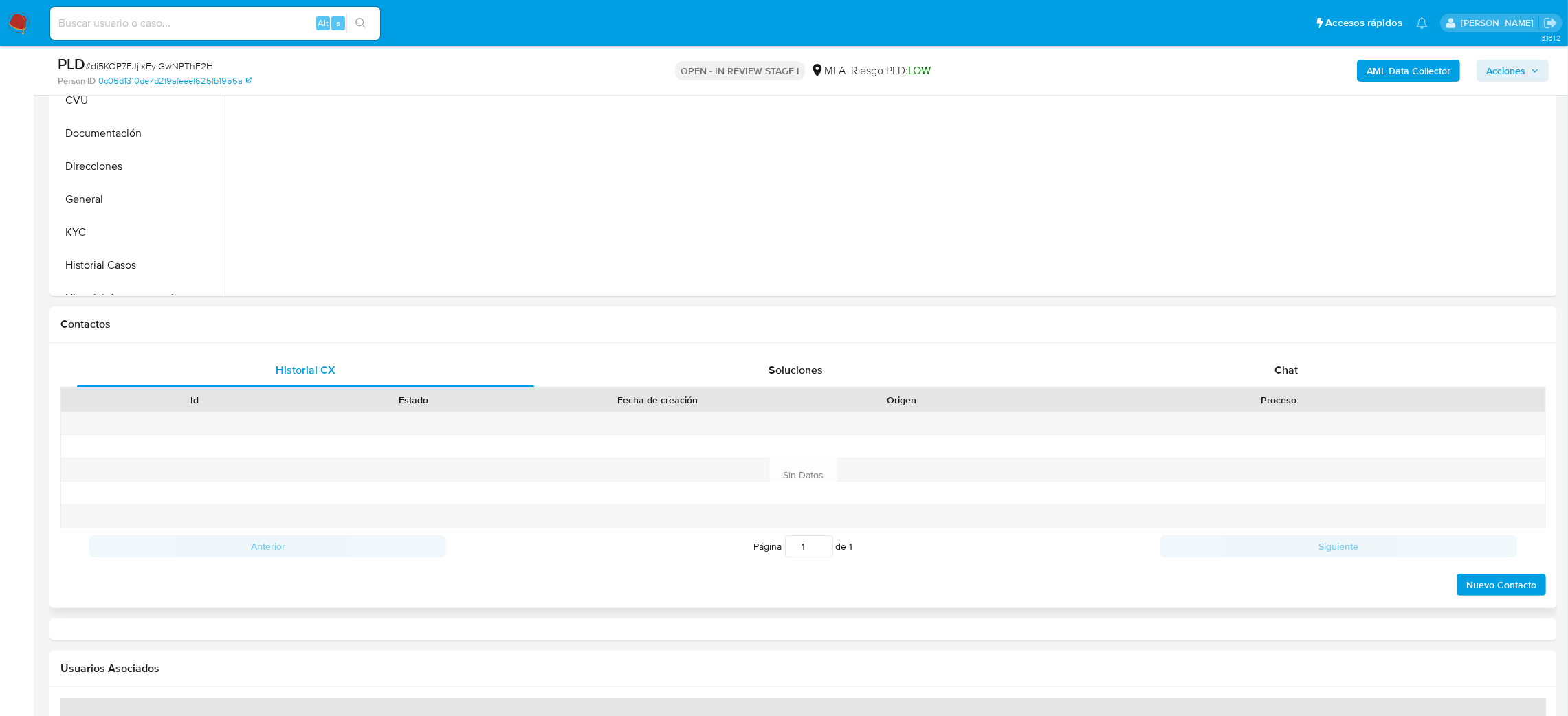
drag, startPoint x: 1273, startPoint y: 362, endPoint x: 1149, endPoint y: 342, distance: 125.6
click at [1274, 361] on div "Chat" at bounding box center [1286, 370] width 457 height 33
select select "10"
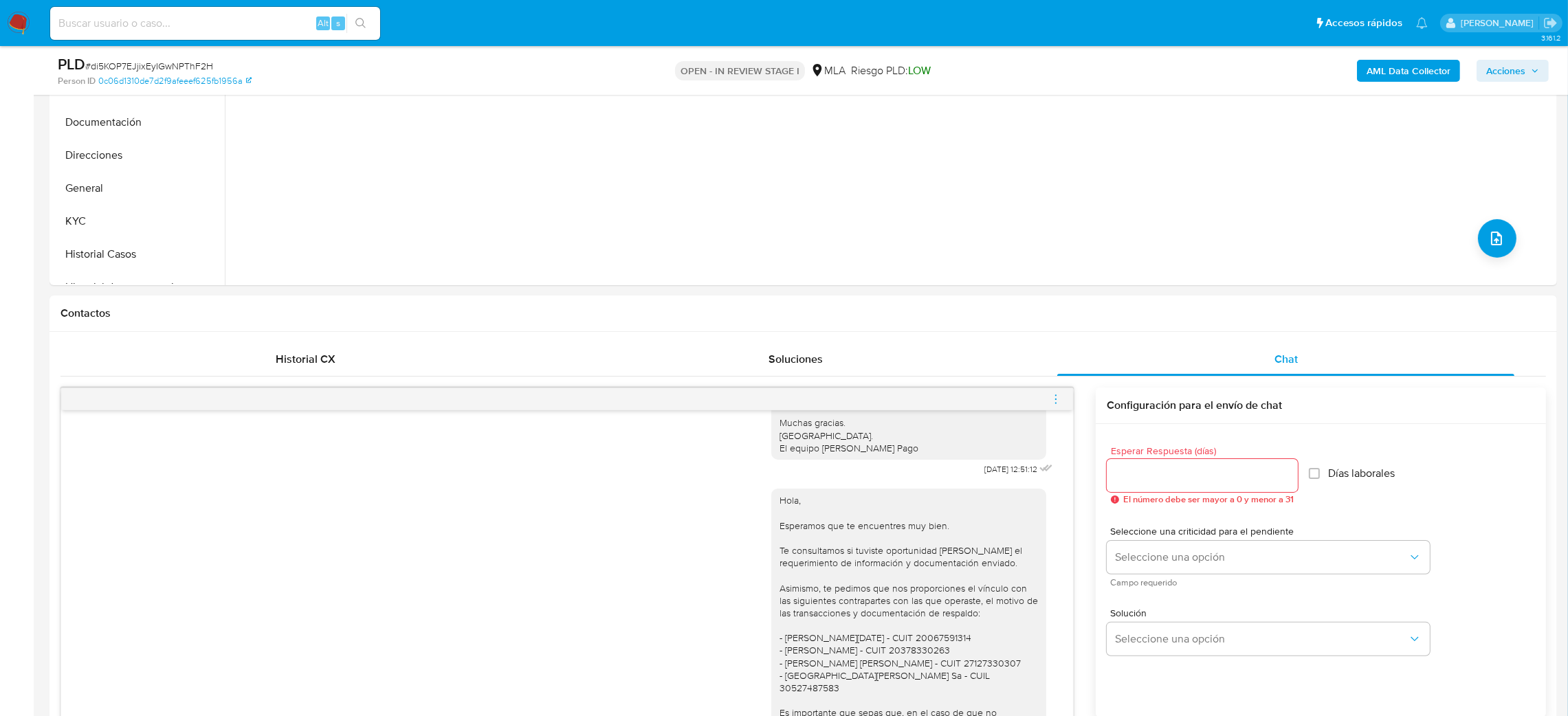
scroll to position [206, 0]
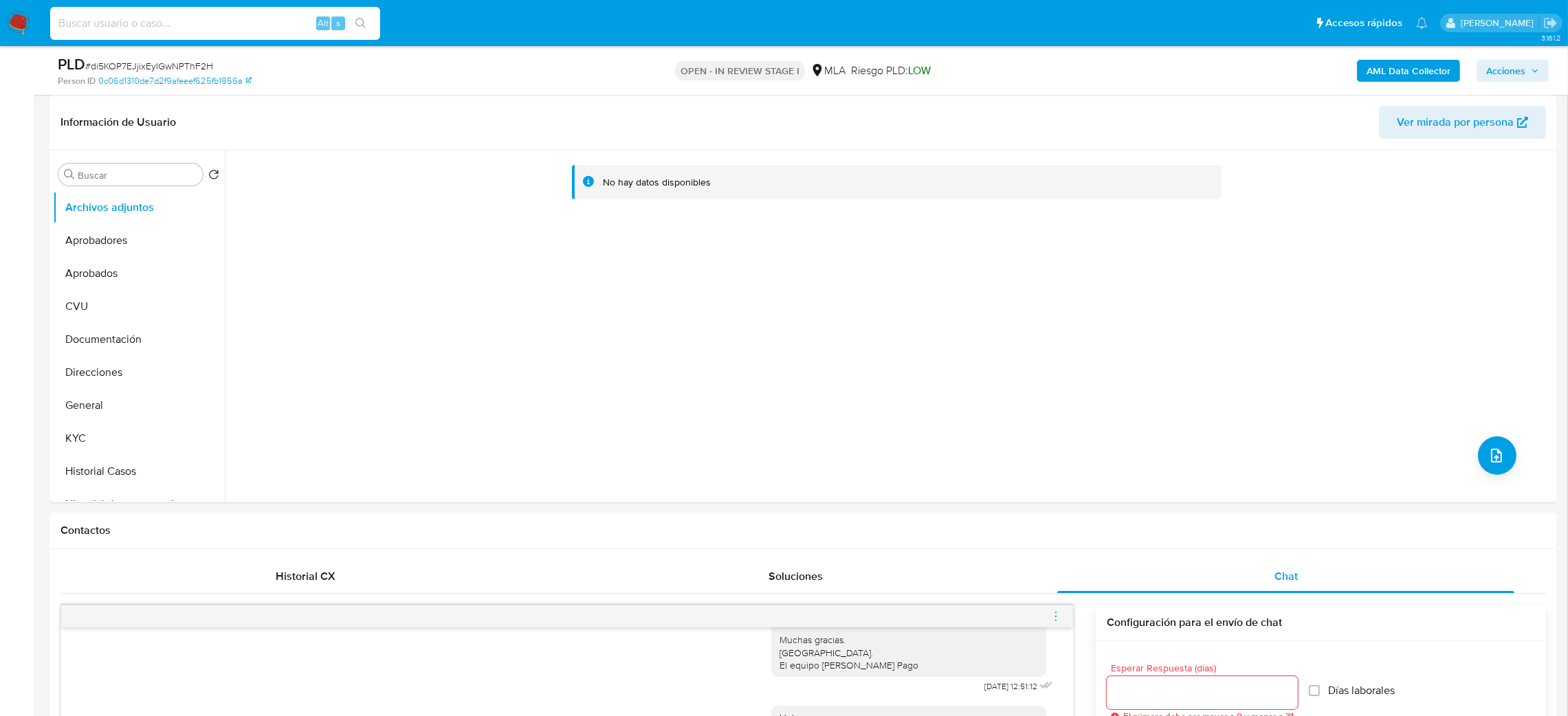
click at [211, 28] on input at bounding box center [214, 23] width 330 height 18
paste input "w60IzXSs0joaWRhH6GtUu5he"
type input "w60IzXSs0joaWRhH6GtUu5he"
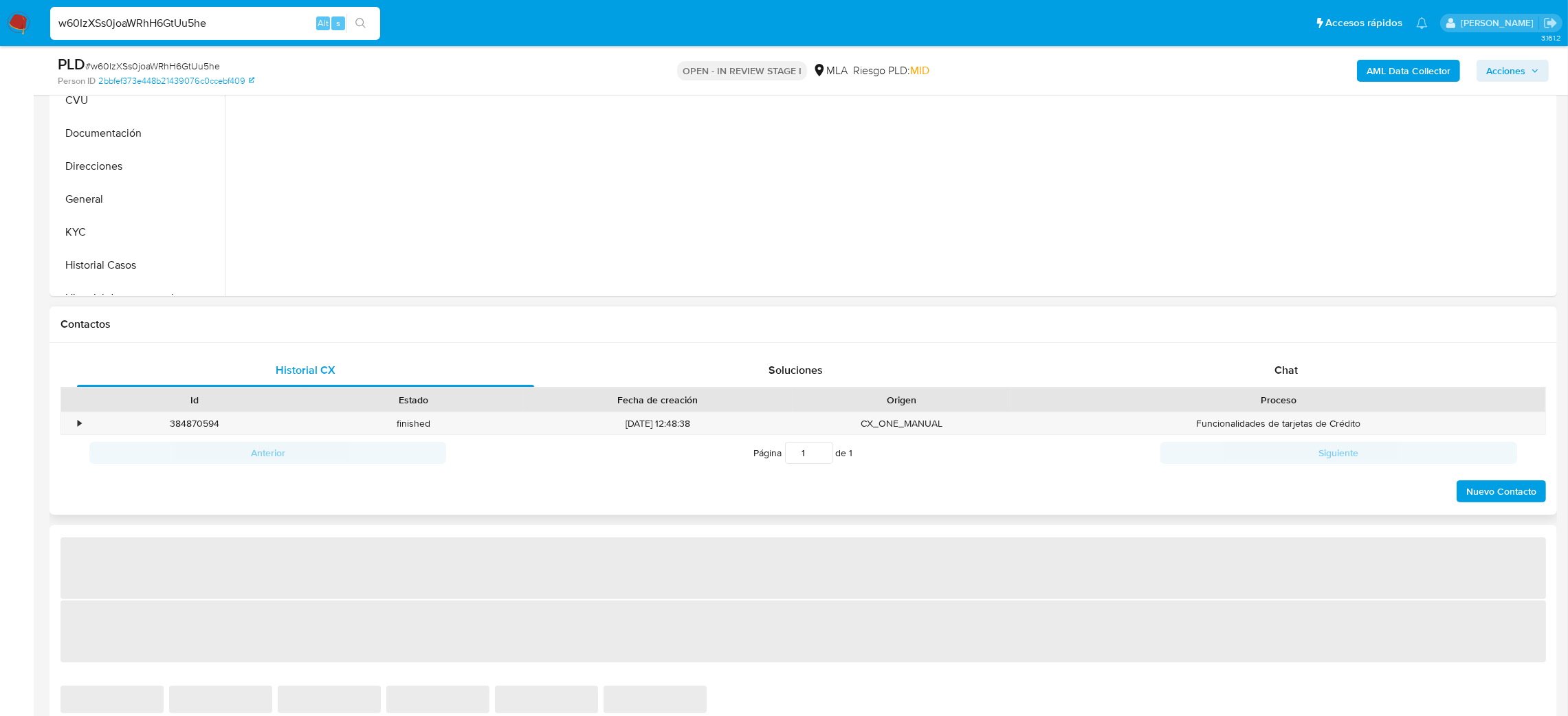
click at [1287, 350] on div "Historial CX Soluciones Chat Id Estado Fecha de creación Origen Proceso • 38487…" at bounding box center [803, 429] width 1507 height 172
click at [1297, 359] on div "Chat" at bounding box center [1286, 370] width 457 height 33
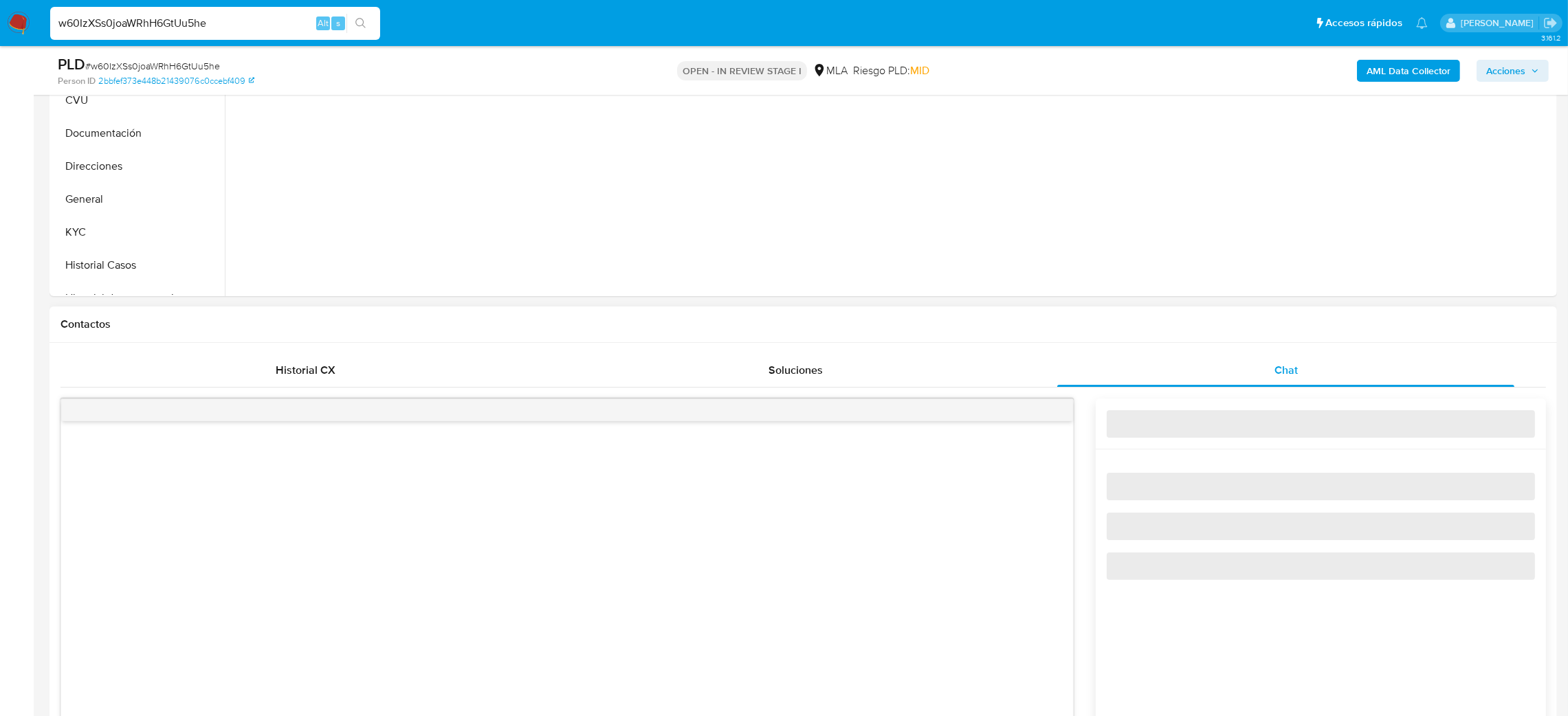
select select "10"
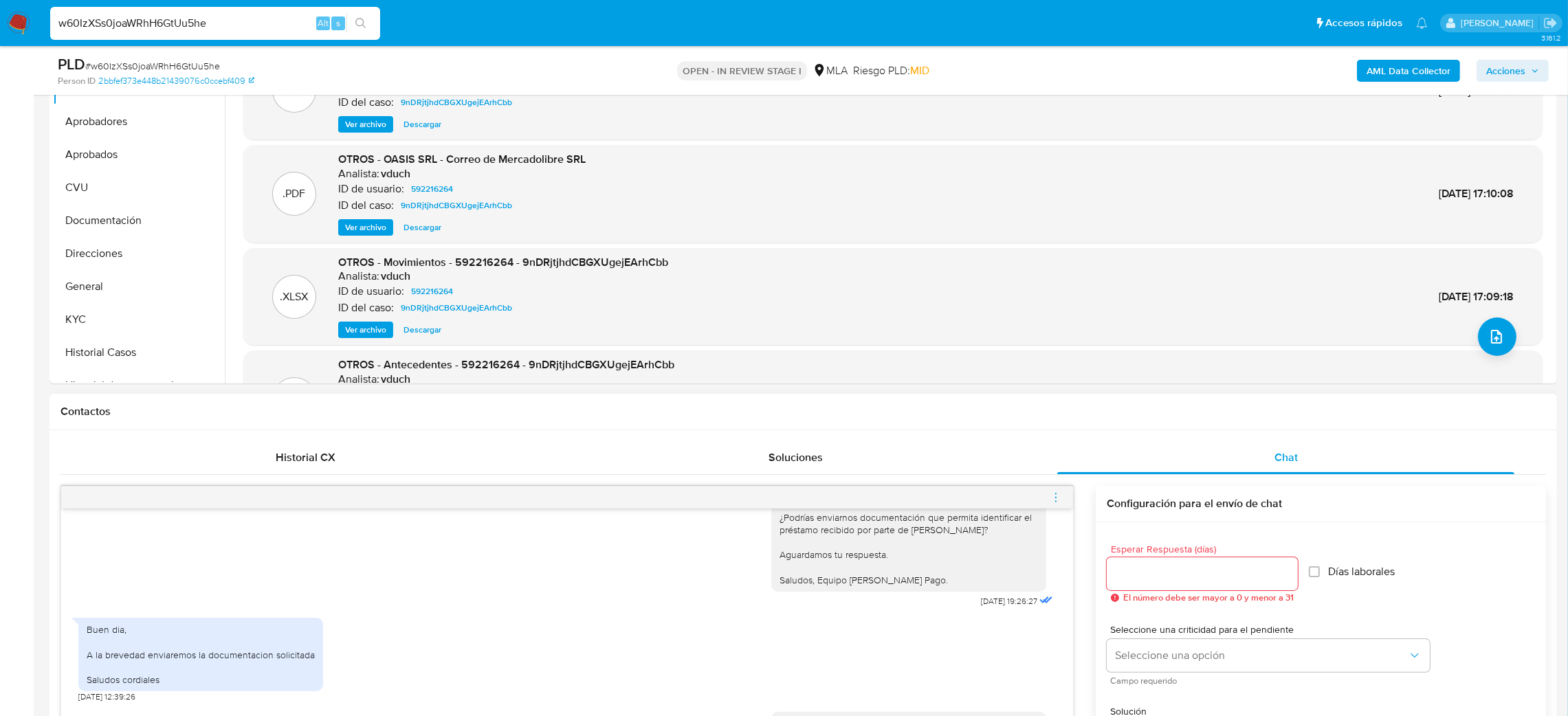
scroll to position [206, 0]
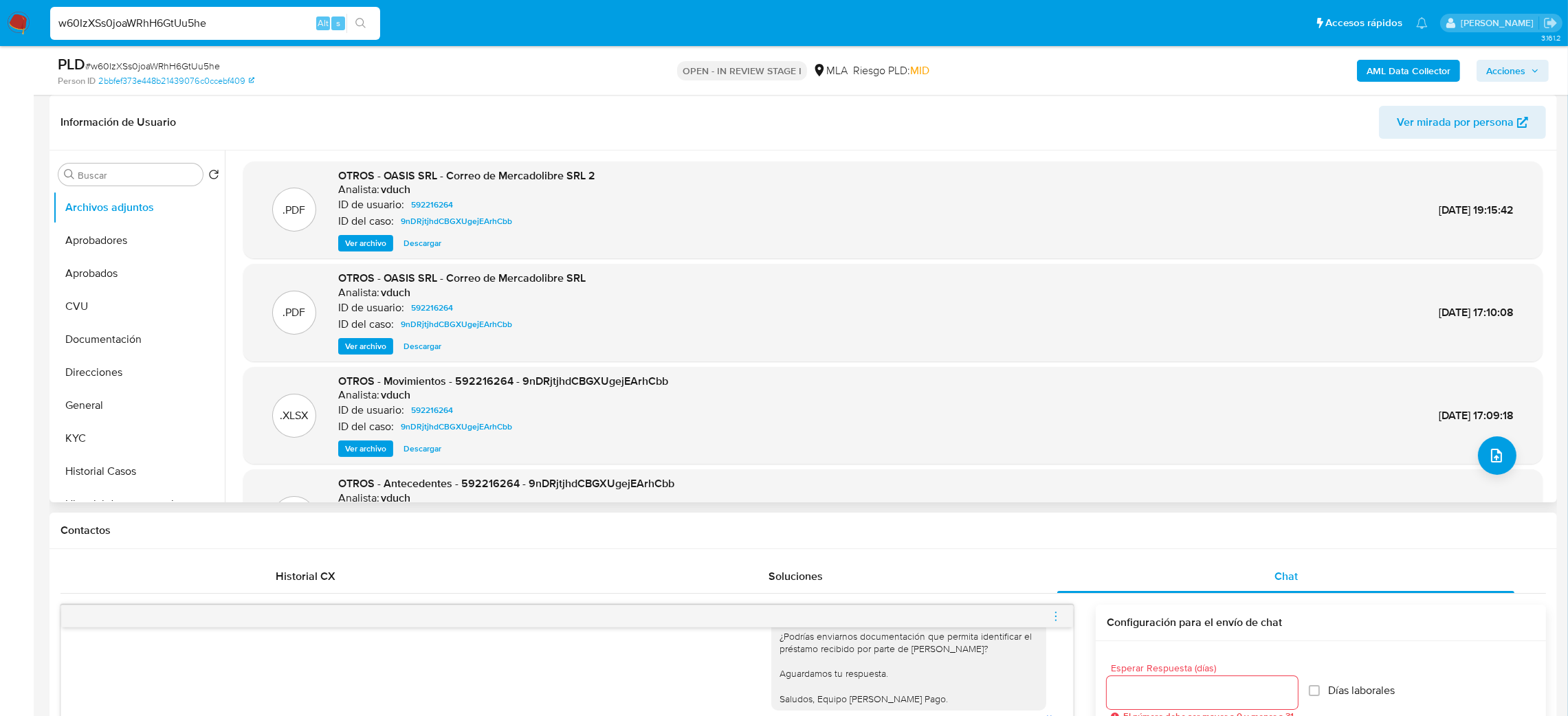
drag, startPoint x: 175, startPoint y: 395, endPoint x: 50, endPoint y: 410, distance: 125.9
click at [175, 395] on button "General" at bounding box center [138, 405] width 172 height 33
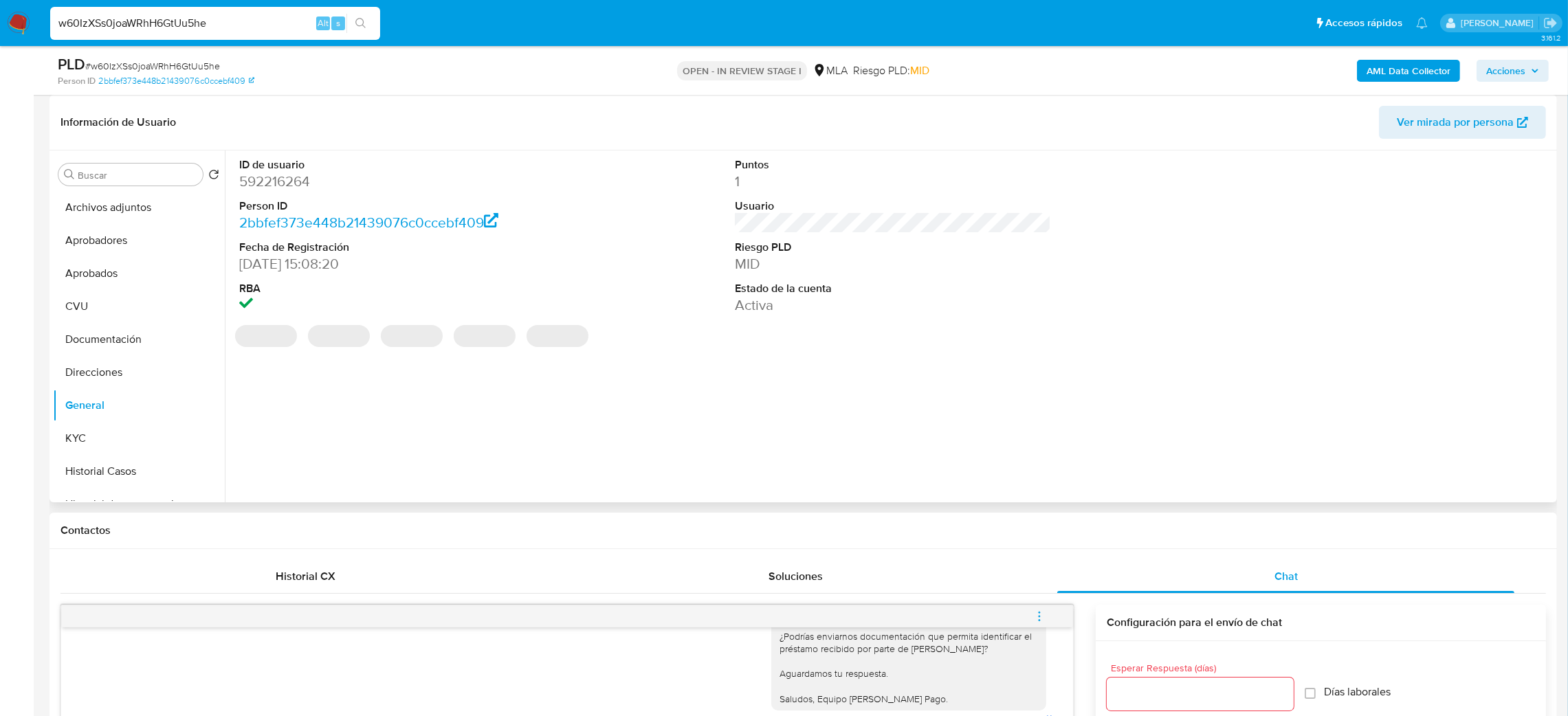
click at [281, 189] on dd "592216264" at bounding box center [398, 181] width 317 height 19
copy dd "592216264"
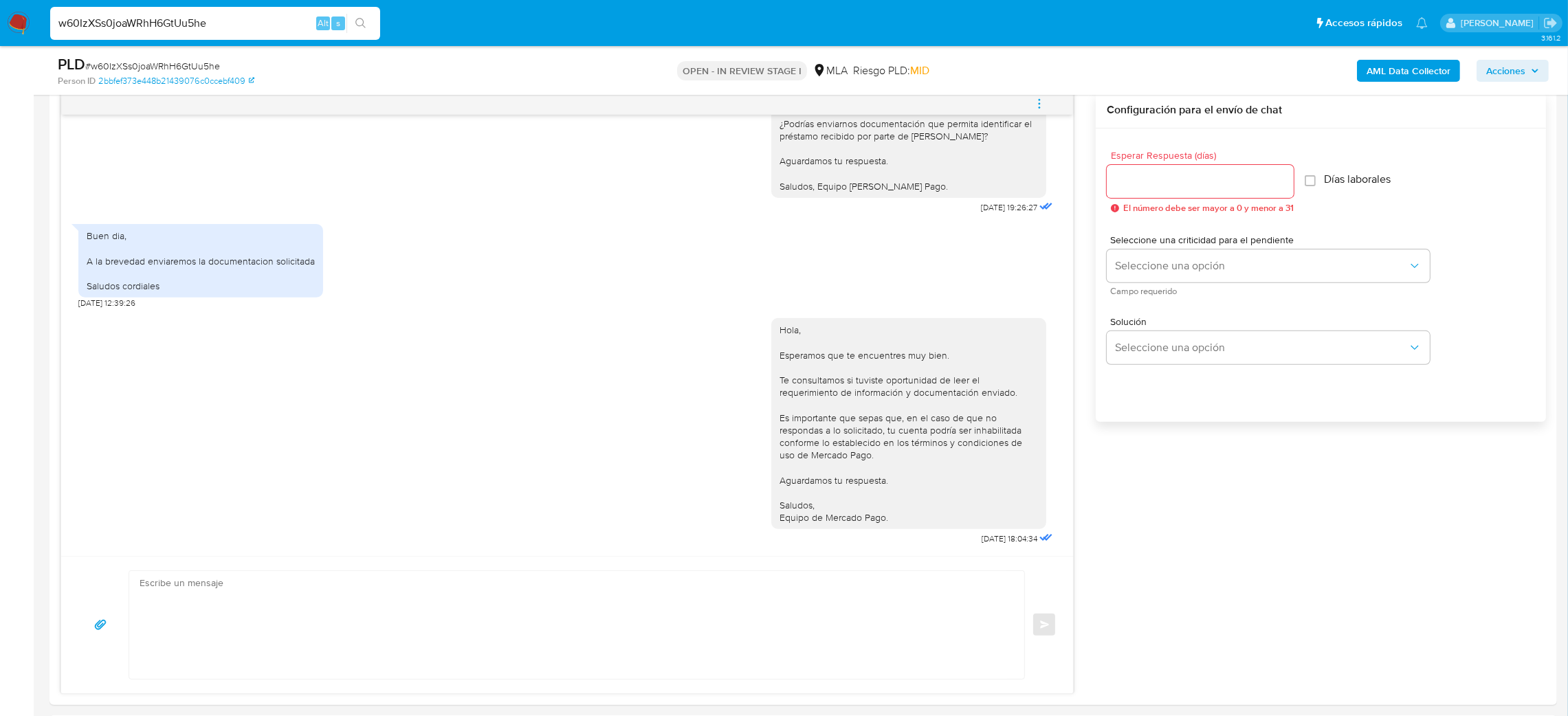
scroll to position [722, 0]
click at [238, 637] on textarea at bounding box center [573, 622] width 868 height 108
paste textarea "Hola, Esperamos que te encuentres muy bien. Te consultamos si tuviste oportunid…"
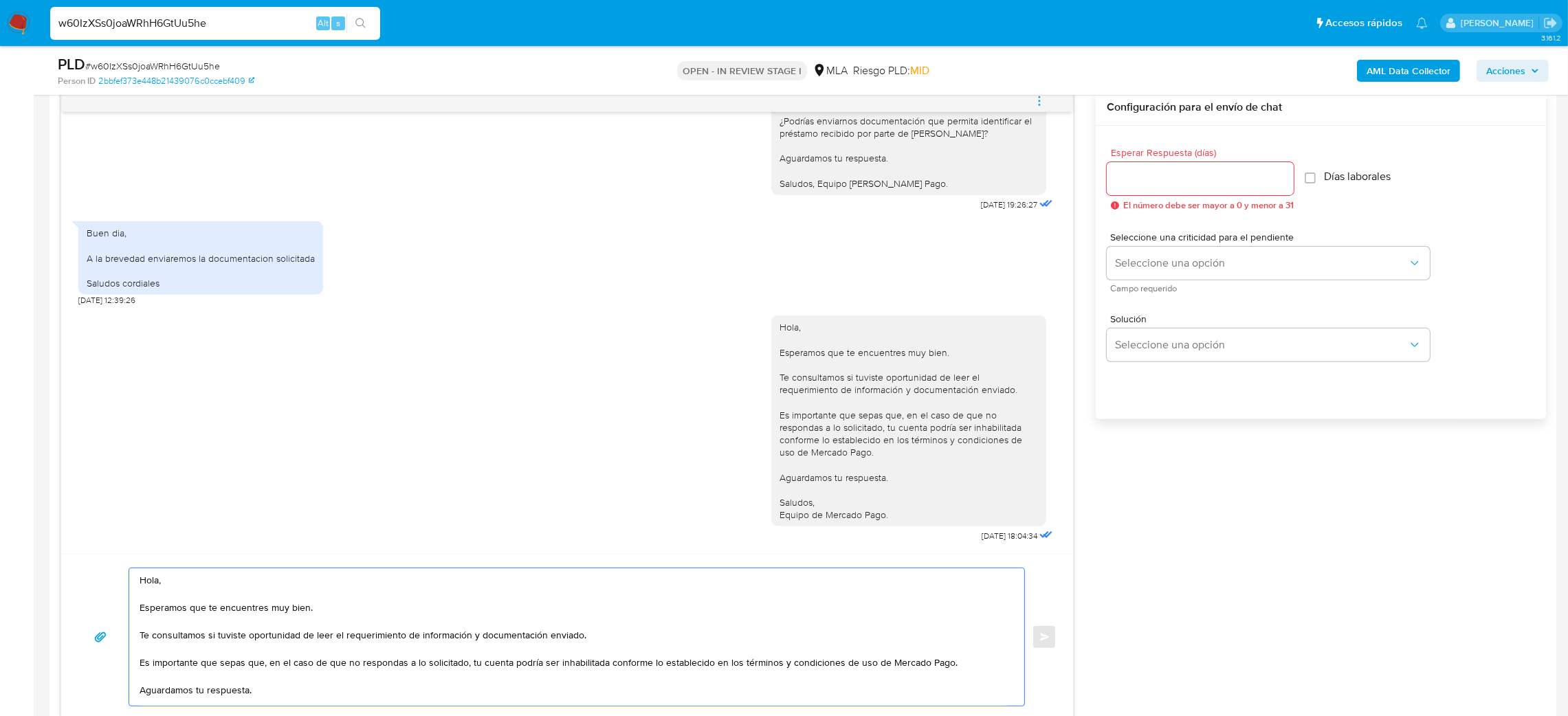
scroll to position [63, 0]
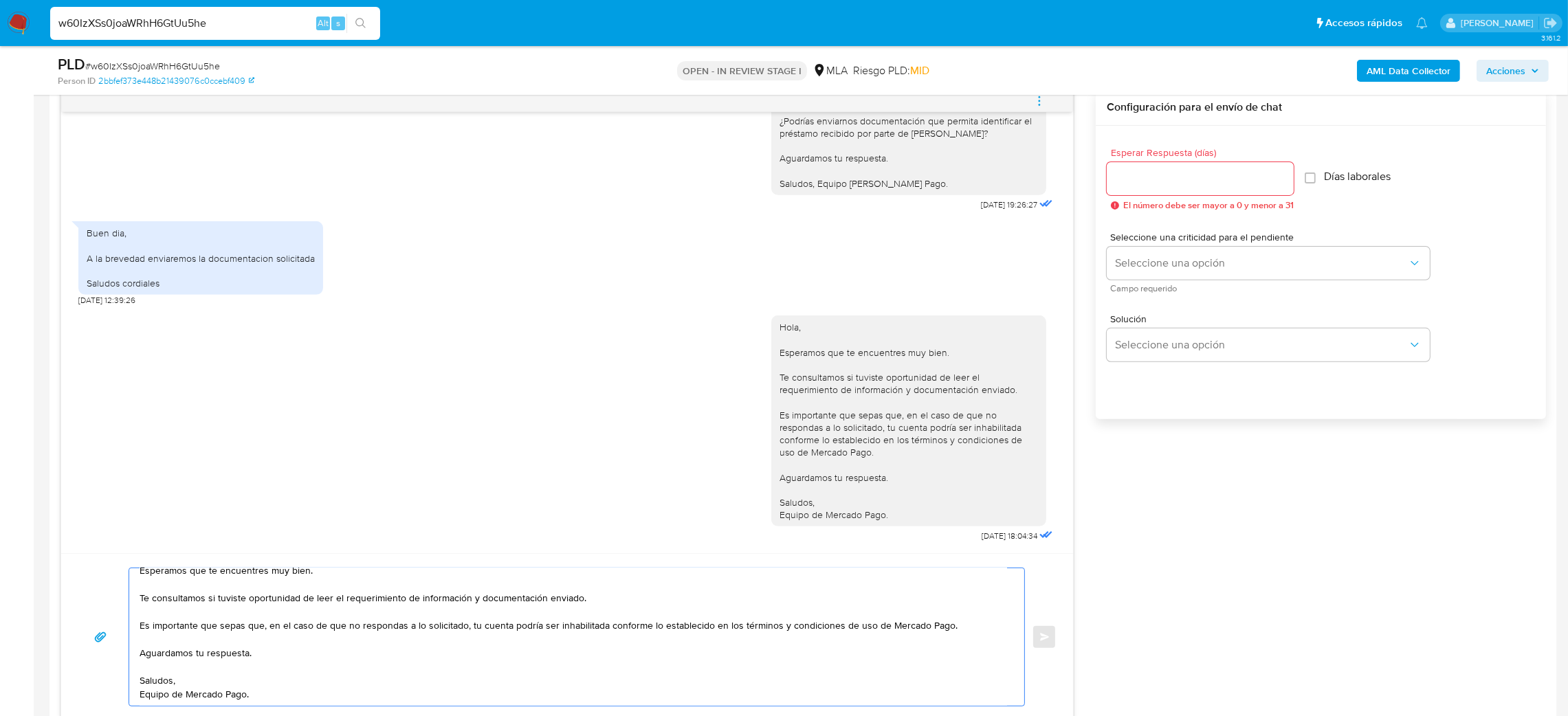
type textarea "Hola, Esperamos que te encuentres muy bien. Te consultamos si tuviste oportunid…"
click at [1128, 180] on input "Esperar Respuesta (días)" at bounding box center [1200, 178] width 187 height 18
type input "2"
click at [1118, 259] on span "Seleccione una opción" at bounding box center [1261, 263] width 293 height 14
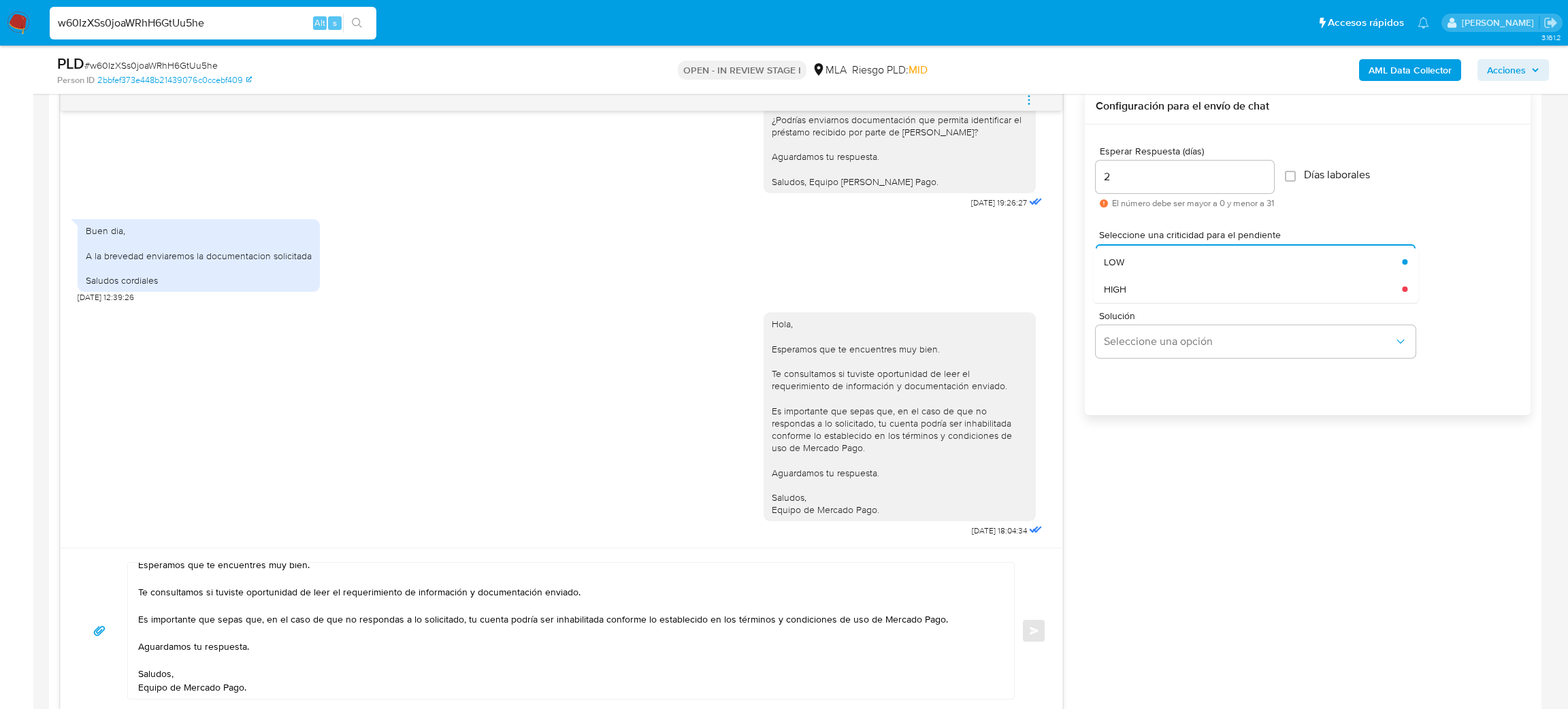
click at [1122, 303] on div "Solución Seleccione una opción" at bounding box center [1308, 337] width 424 height 74
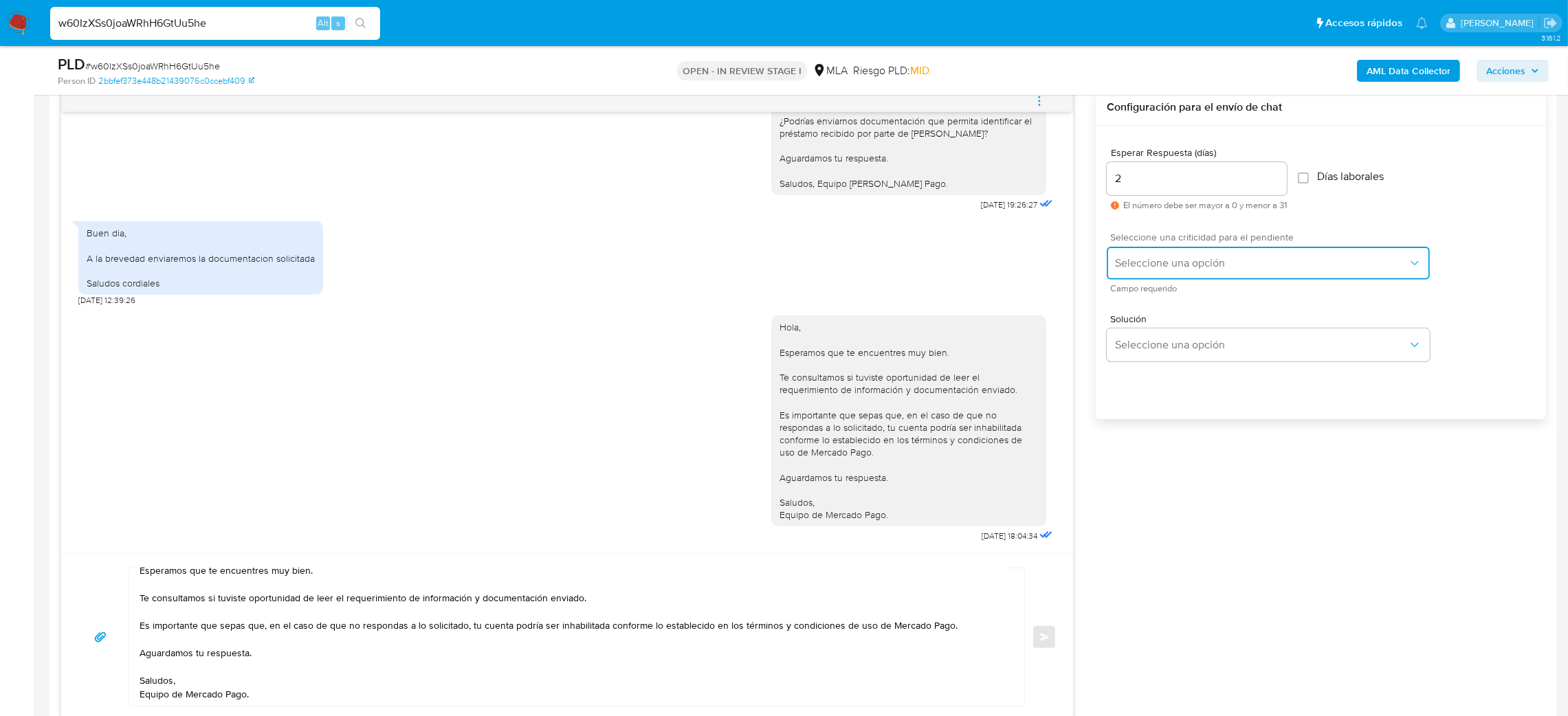
click at [1133, 266] on span "Seleccione una opción" at bounding box center [1261, 263] width 293 height 14
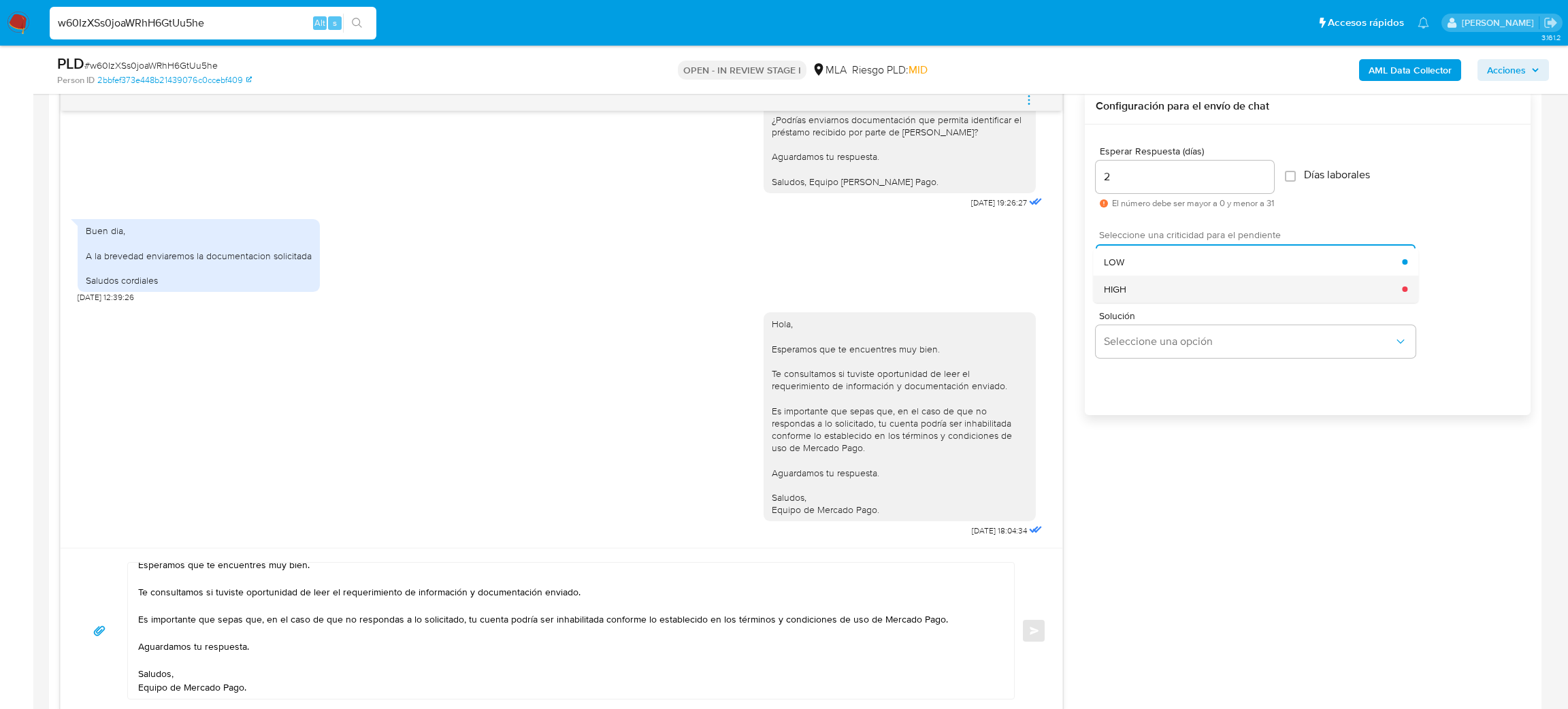
click at [1134, 301] on div "HIGH" at bounding box center [1253, 289] width 298 height 28
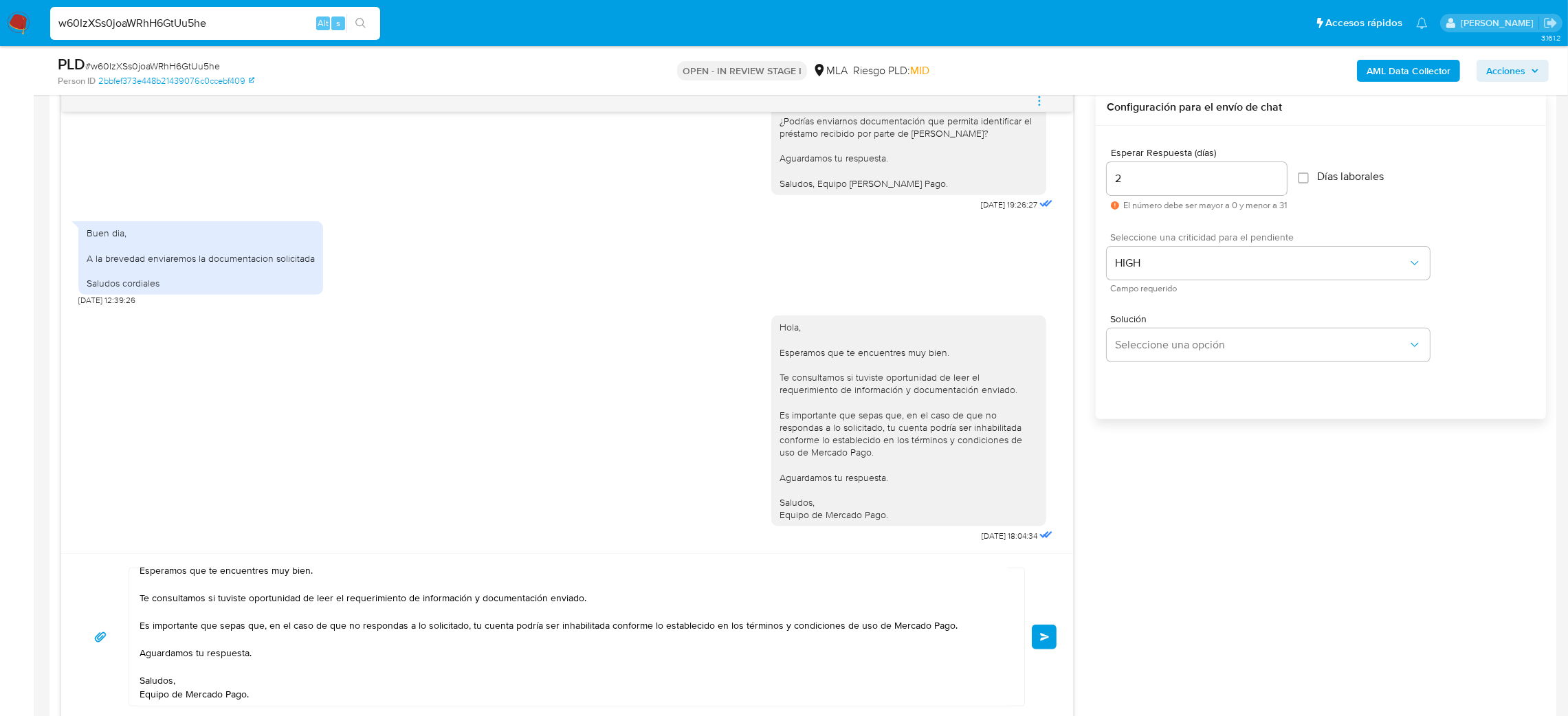
click at [1044, 634] on span "Enviar" at bounding box center [1045, 638] width 10 height 9
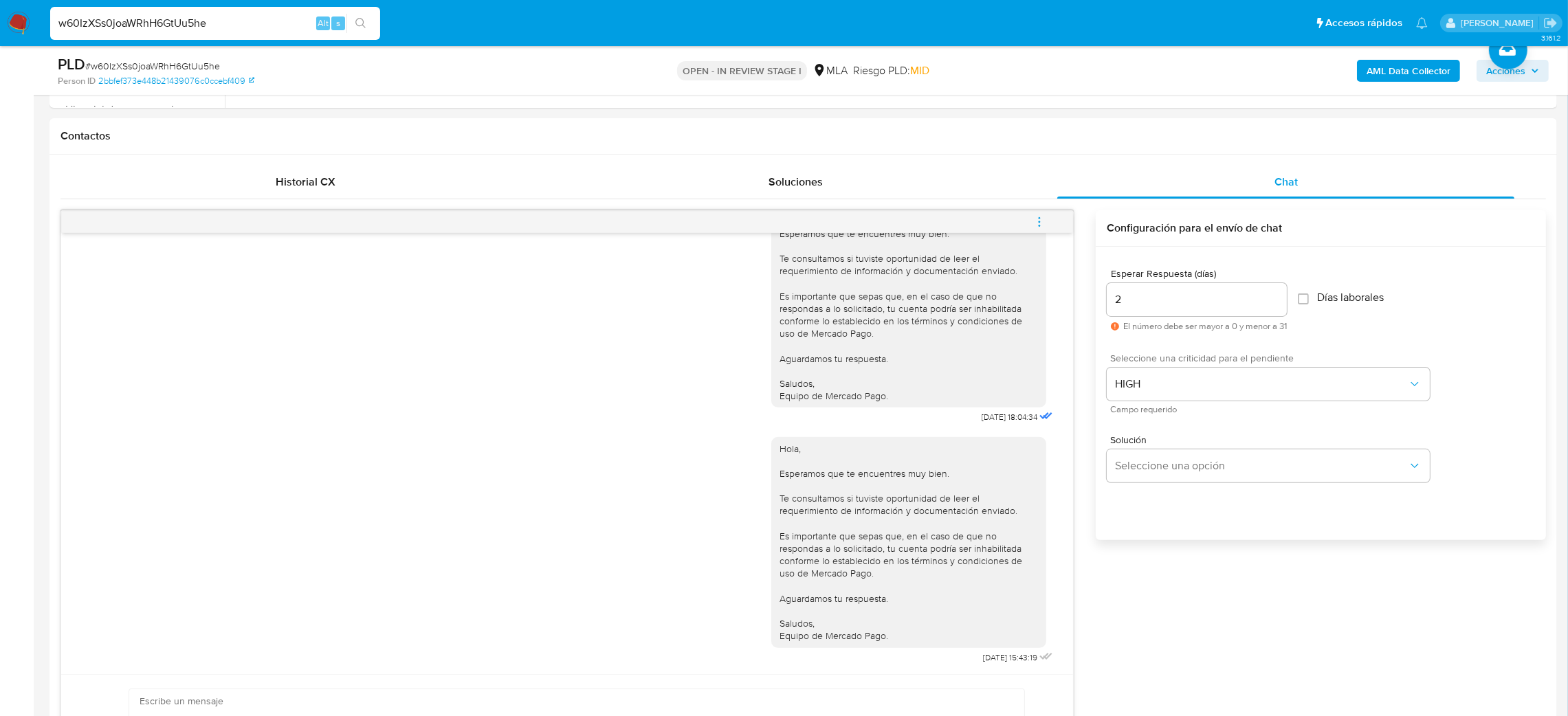
scroll to position [413, 0]
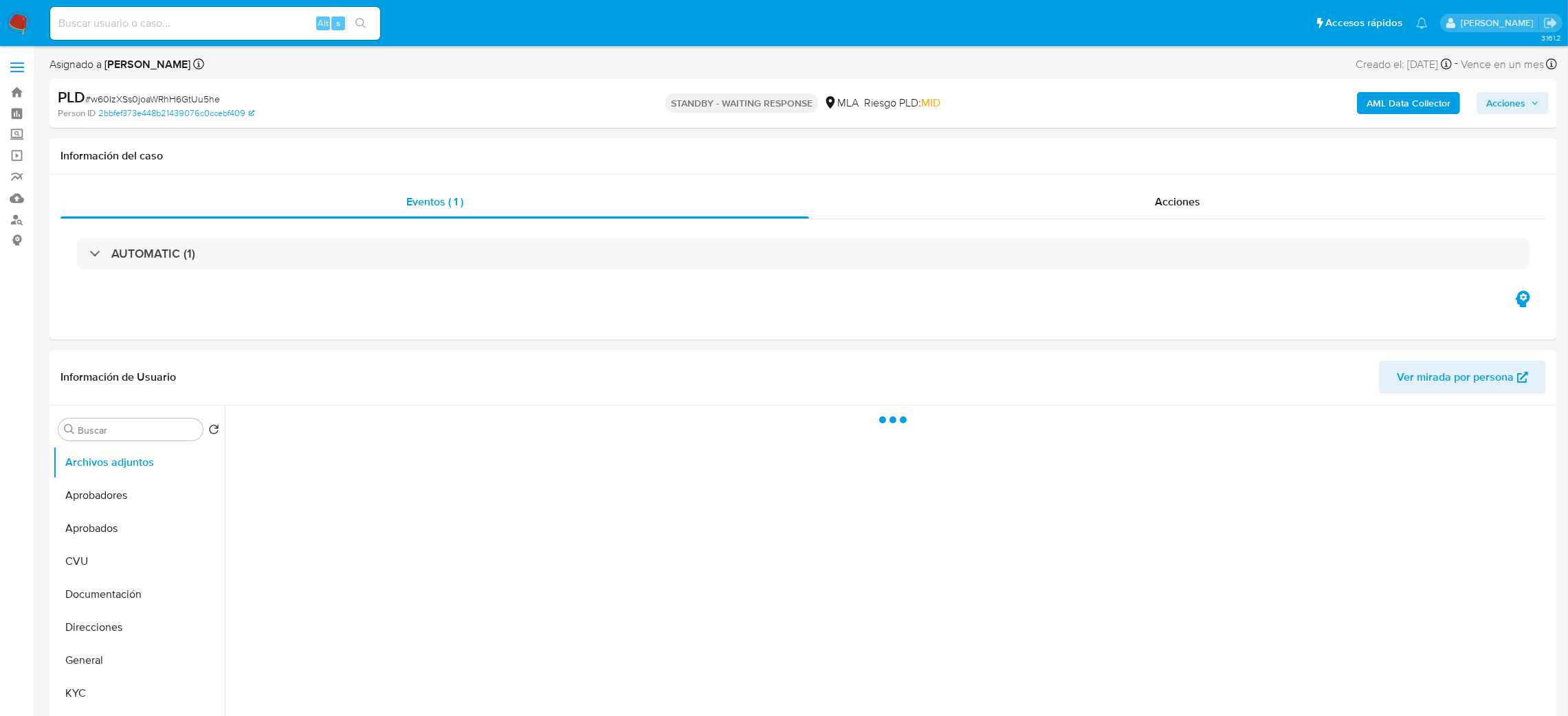
click at [193, 16] on input at bounding box center [214, 23] width 330 height 18
paste input "dSdmpnkSPoQXHAh6YNOrSRo9"
type input "dSdmpnkSPoQXHAh6YNOrSRo9"
select select "10"
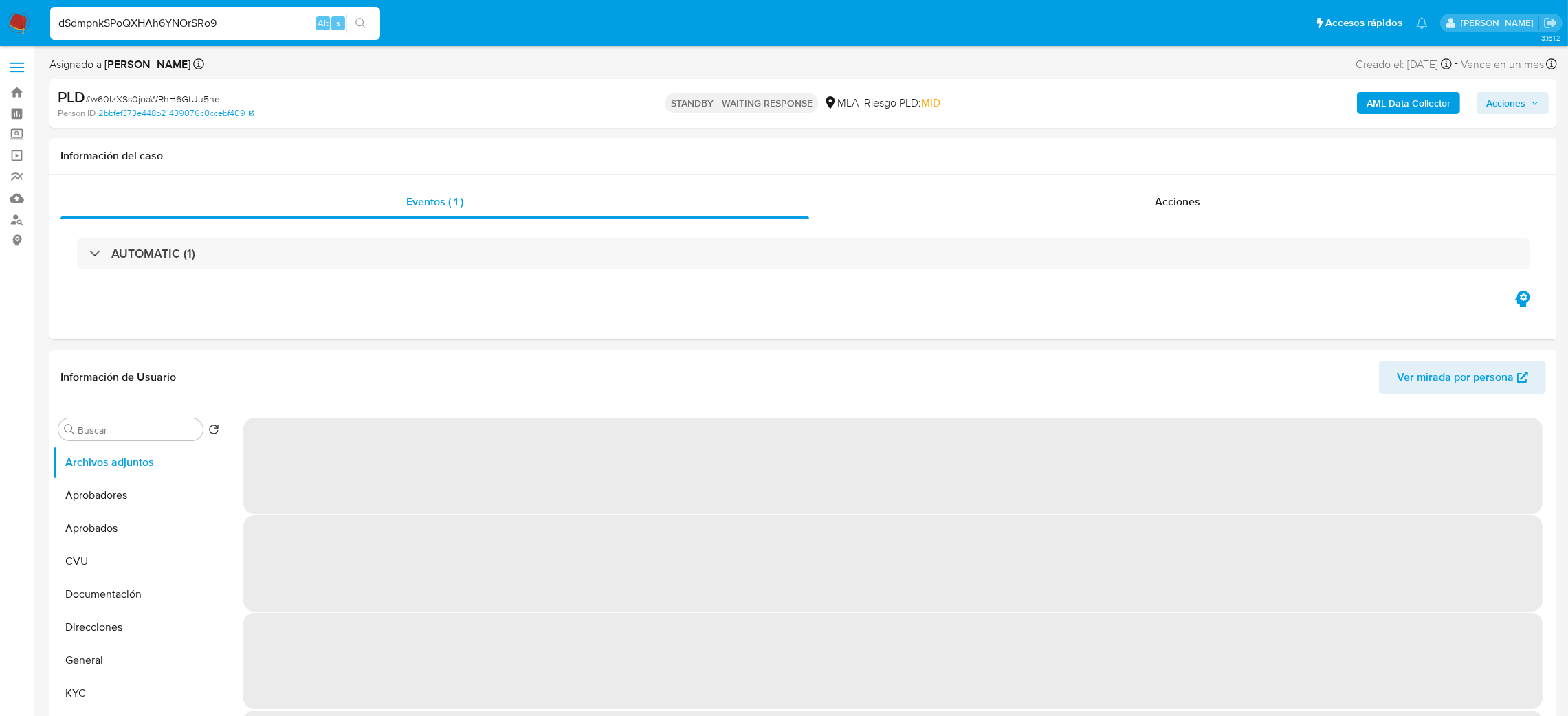
type input "dSdmpnkSPoQXHAh6YNOrSRo9"
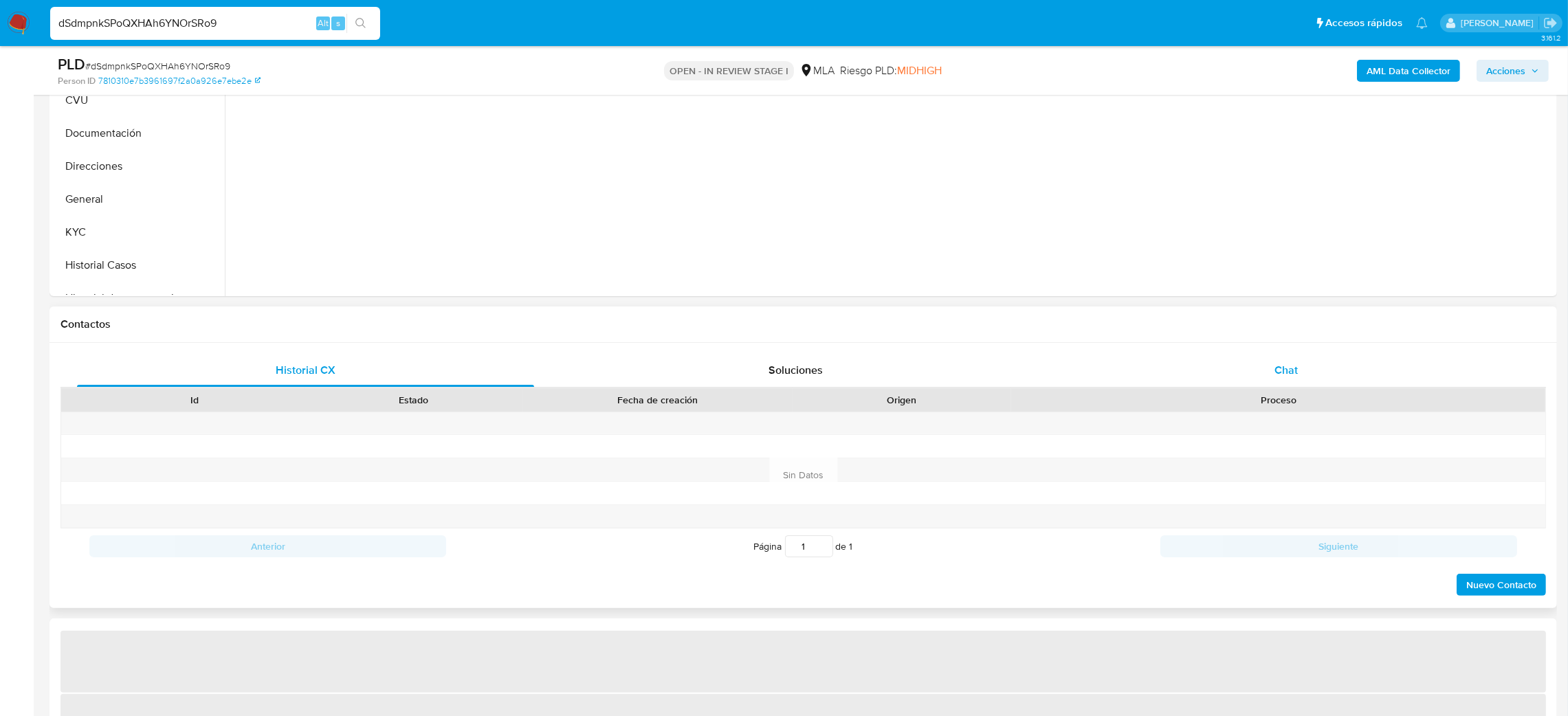
click at [1349, 380] on div "Chat" at bounding box center [1286, 370] width 457 height 33
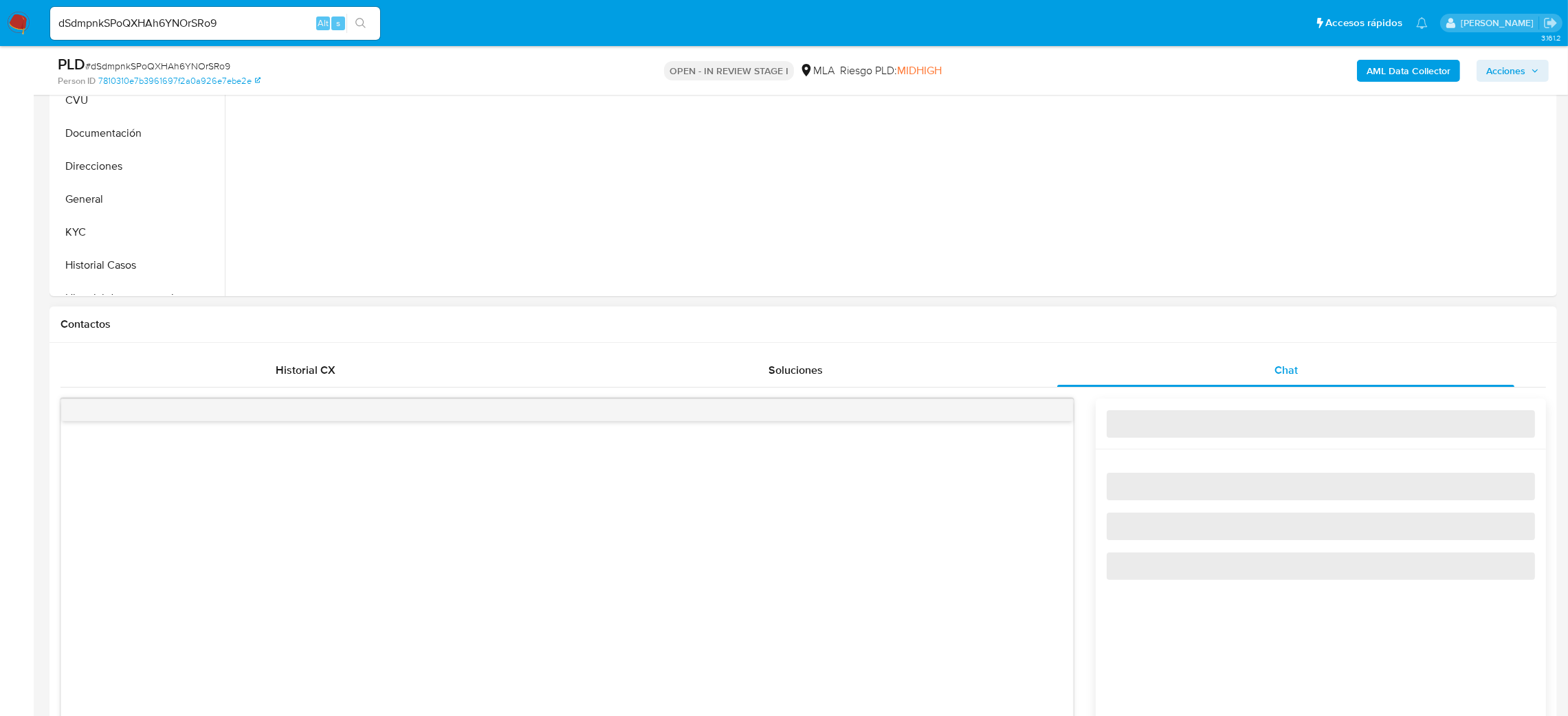
select select "10"
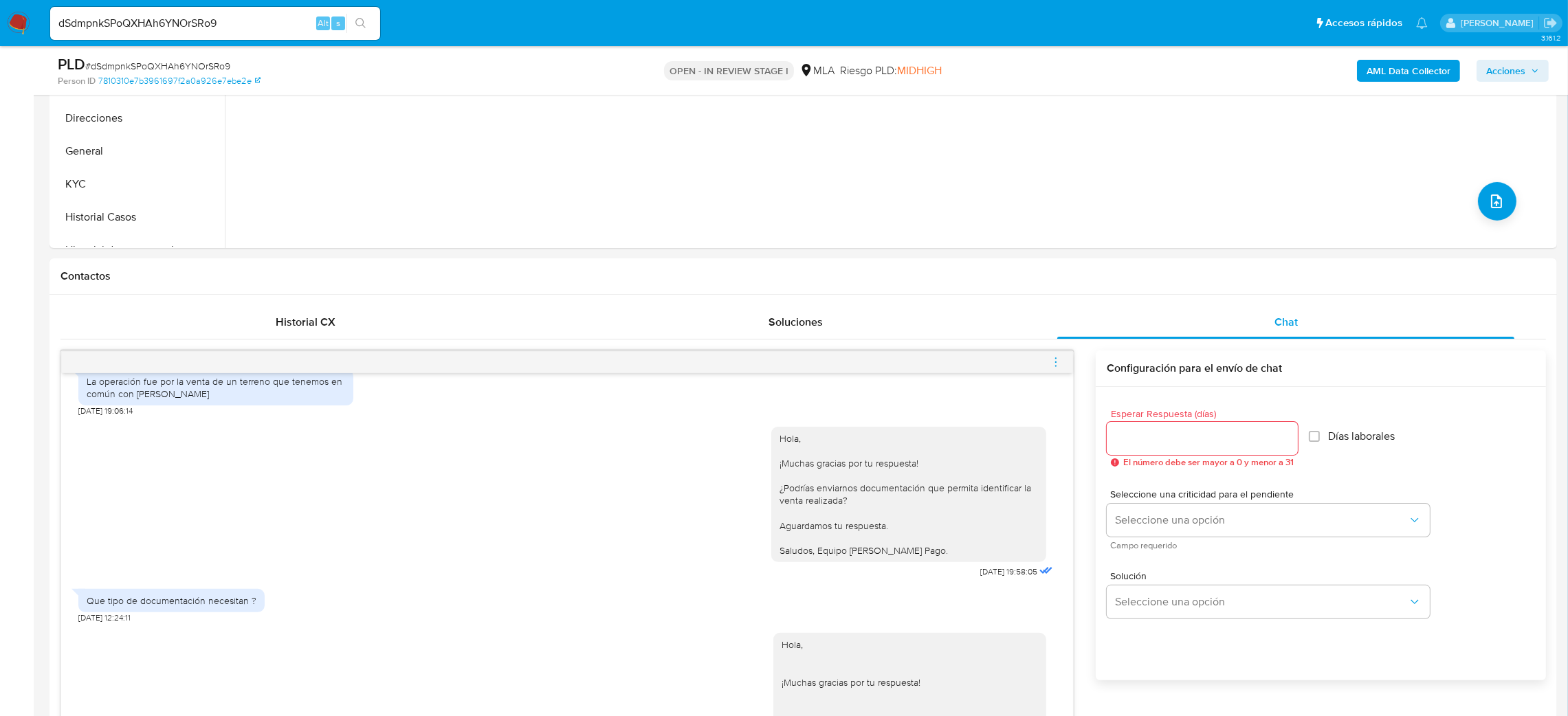
scroll to position [206, 0]
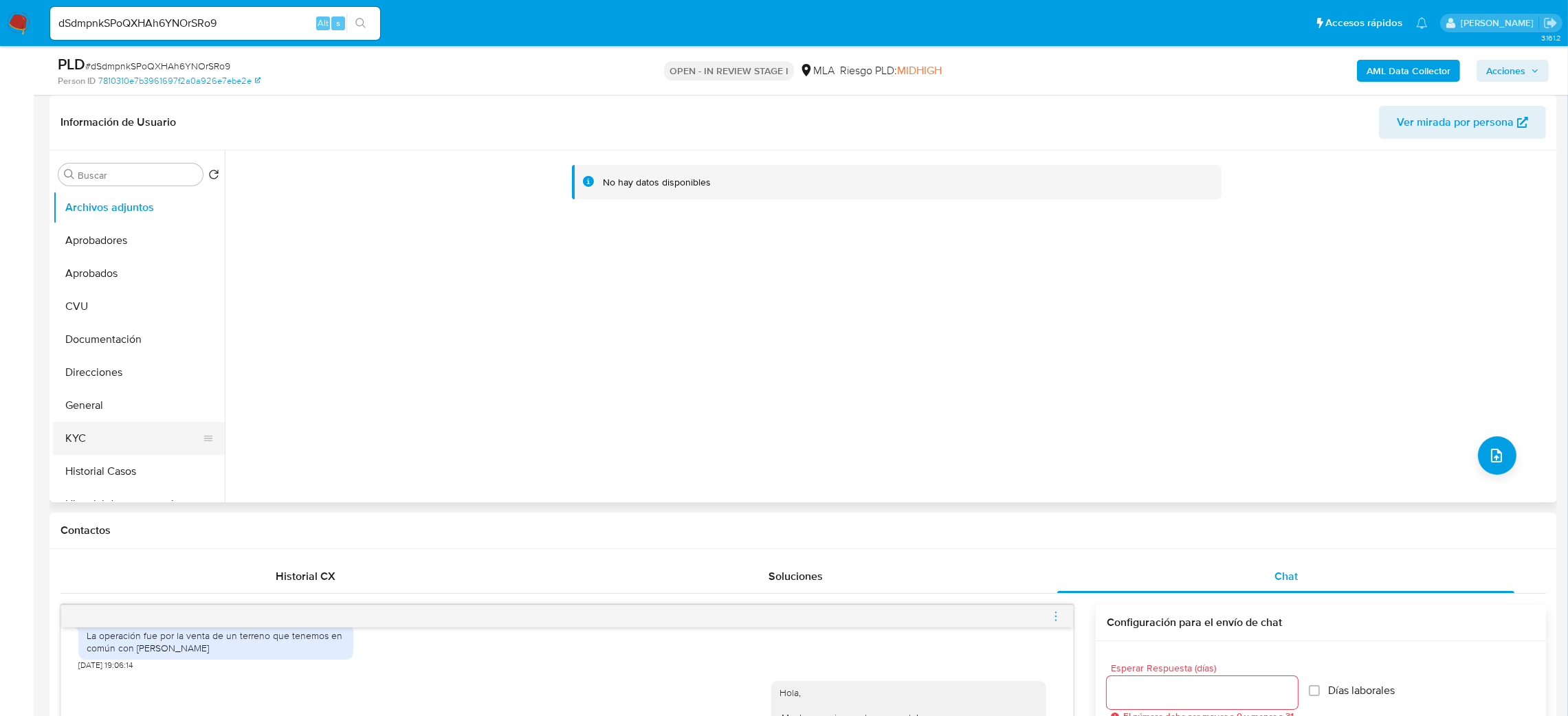
drag, startPoint x: 123, startPoint y: 417, endPoint x: 128, endPoint y: 422, distance: 7.1
click at [128, 422] on ul "Archivos adjuntos Aprobadores Aprobados CVU Documentación Direcciones General K…" at bounding box center [138, 346] width 172 height 310
click at [121, 415] on button "General" at bounding box center [133, 405] width 161 height 33
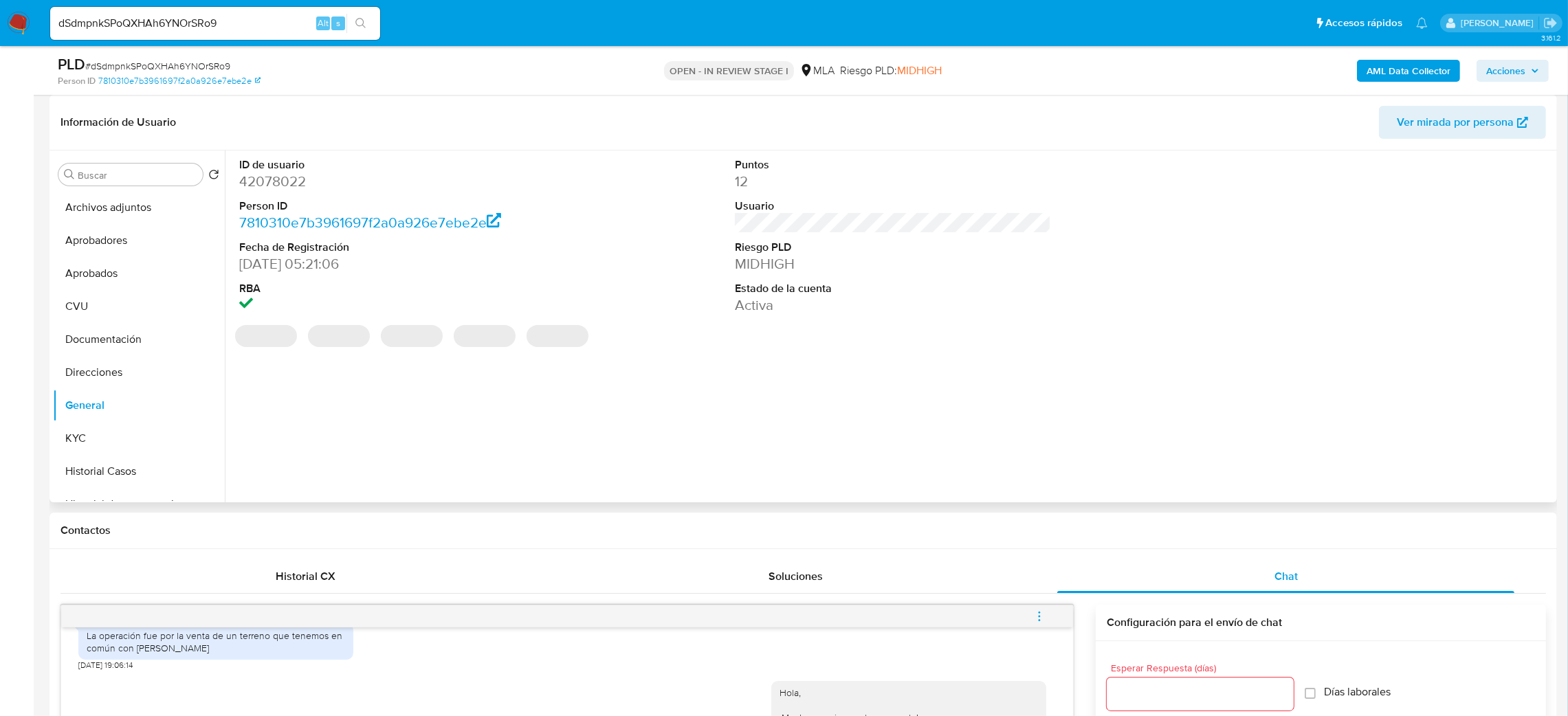
click at [266, 182] on dd "42078022" at bounding box center [398, 181] width 317 height 19
copy dd "42078022"
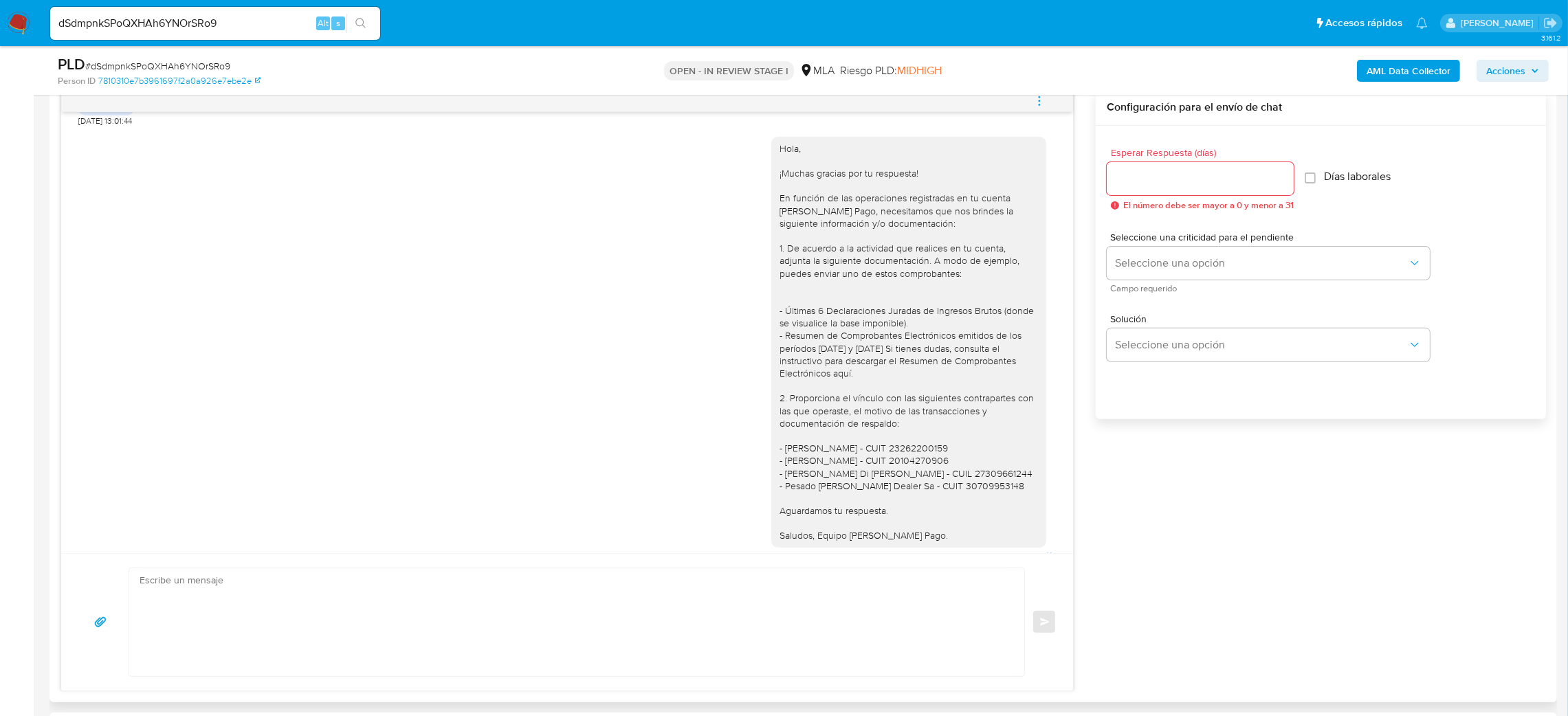
scroll to position [825, 0]
click at [0, 380] on aside "Bandeja Tablero Screening Búsqueda en Listas Watchlist Herramientas Operaciones…" at bounding box center [16, 702] width 33 height 2848
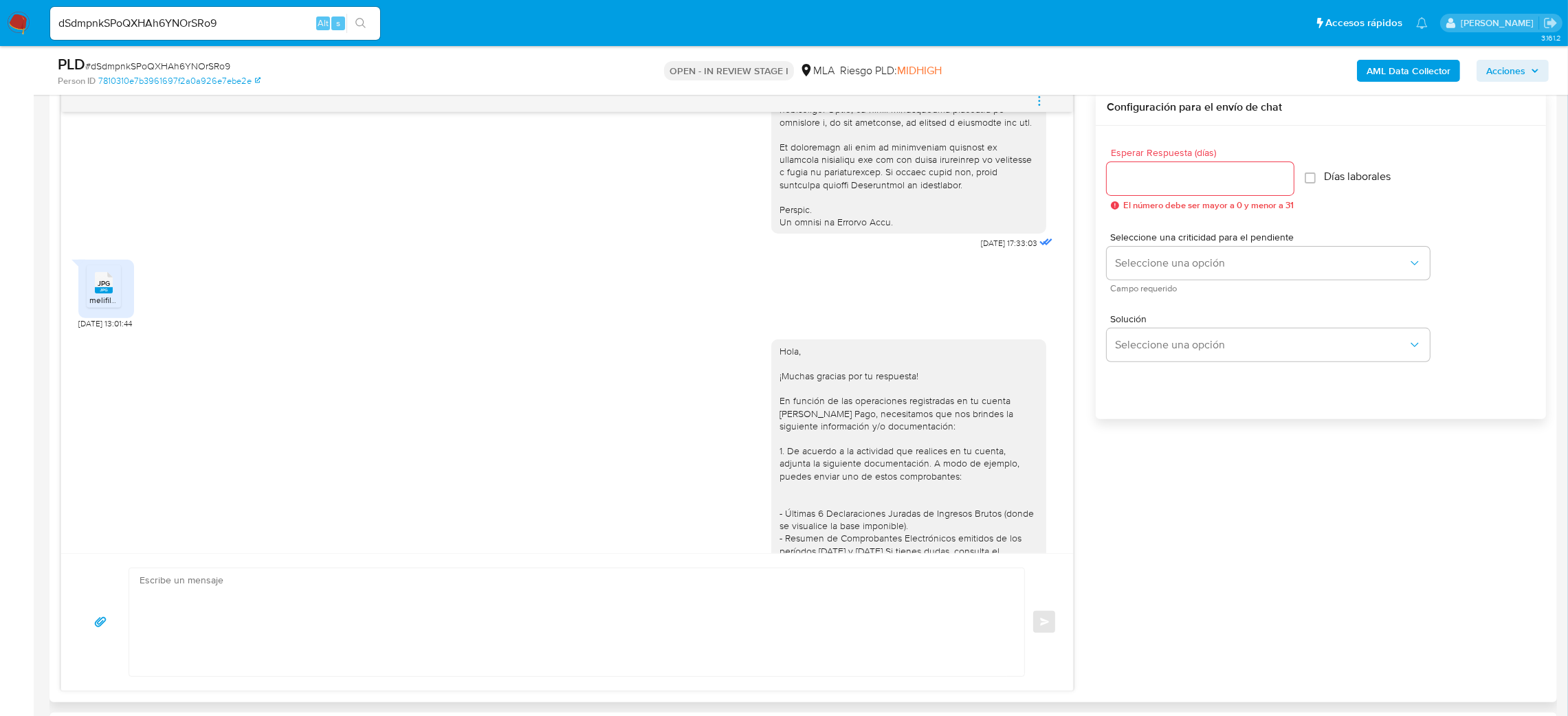
click at [110, 306] on span "melifile430967983064284231.jpg" at bounding box center [151, 300] width 125 height 11
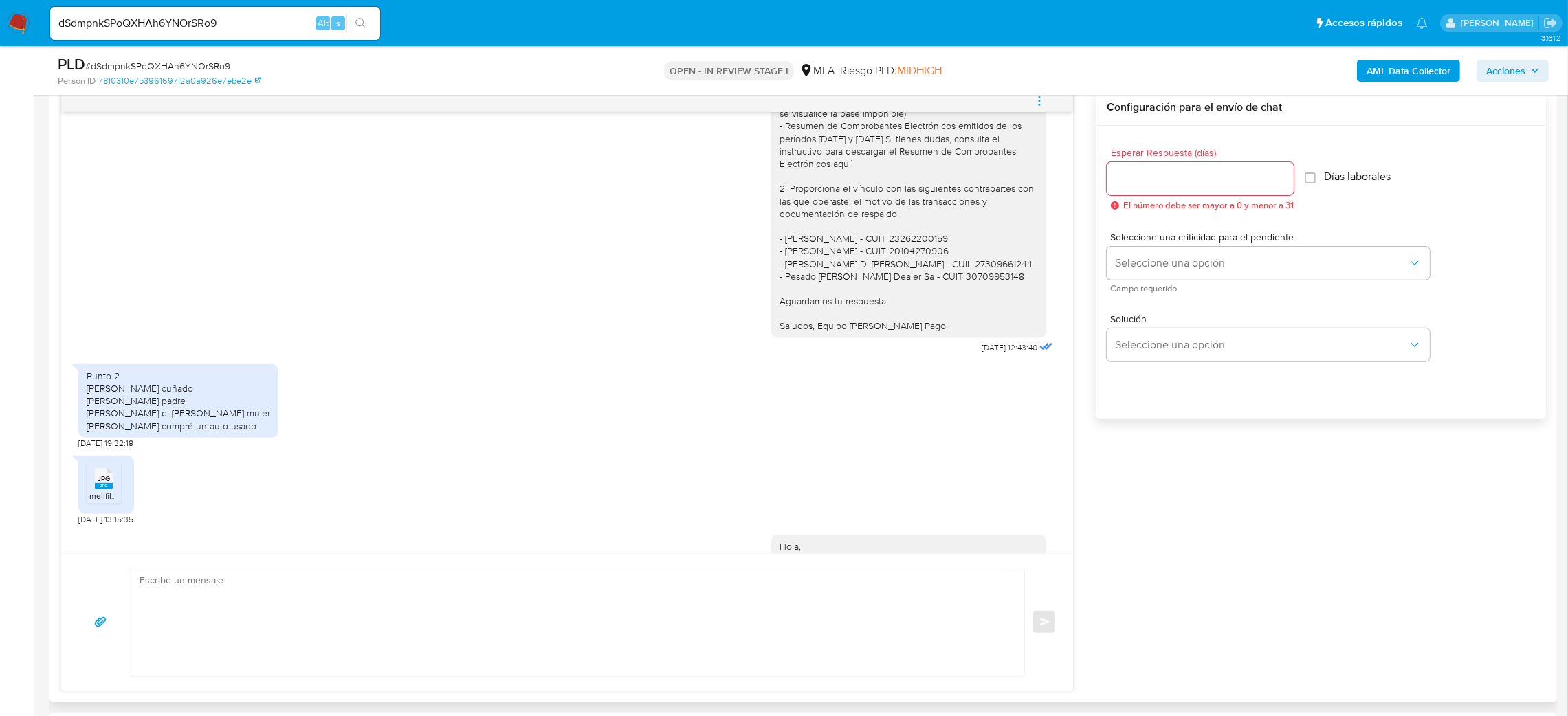
scroll to position [1133, 0]
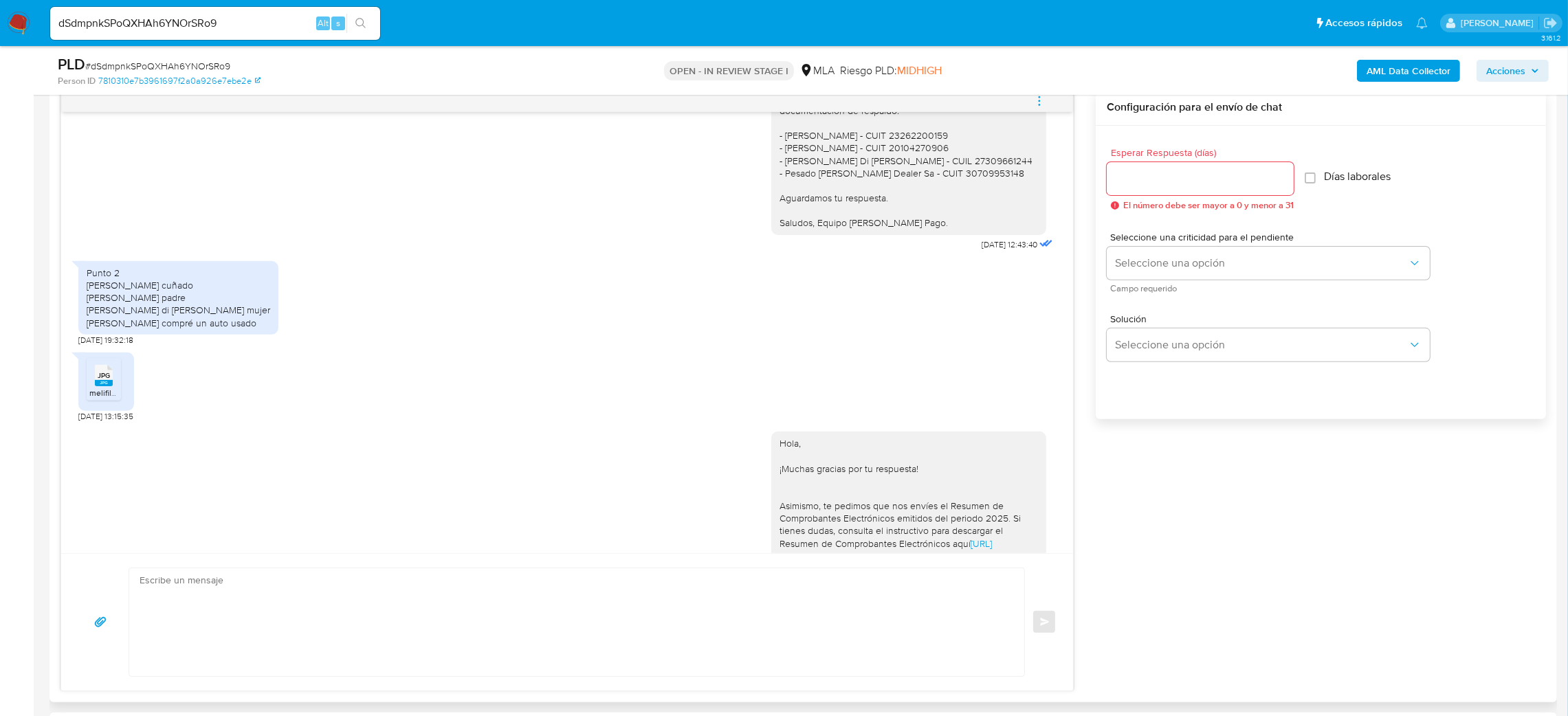
click at [112, 386] on rect at bounding box center [103, 383] width 18 height 6
drag, startPoint x: 86, startPoint y: 313, endPoint x: 249, endPoint y: 346, distance: 166.3
click at [249, 335] on div "Punto 2 Juan Pablo alvado cuñado Ricardo Omar Garrido padre Jorgelina di Giusep…" at bounding box center [178, 298] width 200 height 73
copy div "Juan Pablo alvado cuñado Ricardo Omar Garrido padre Jorgelina di Giuseppe mujer…"
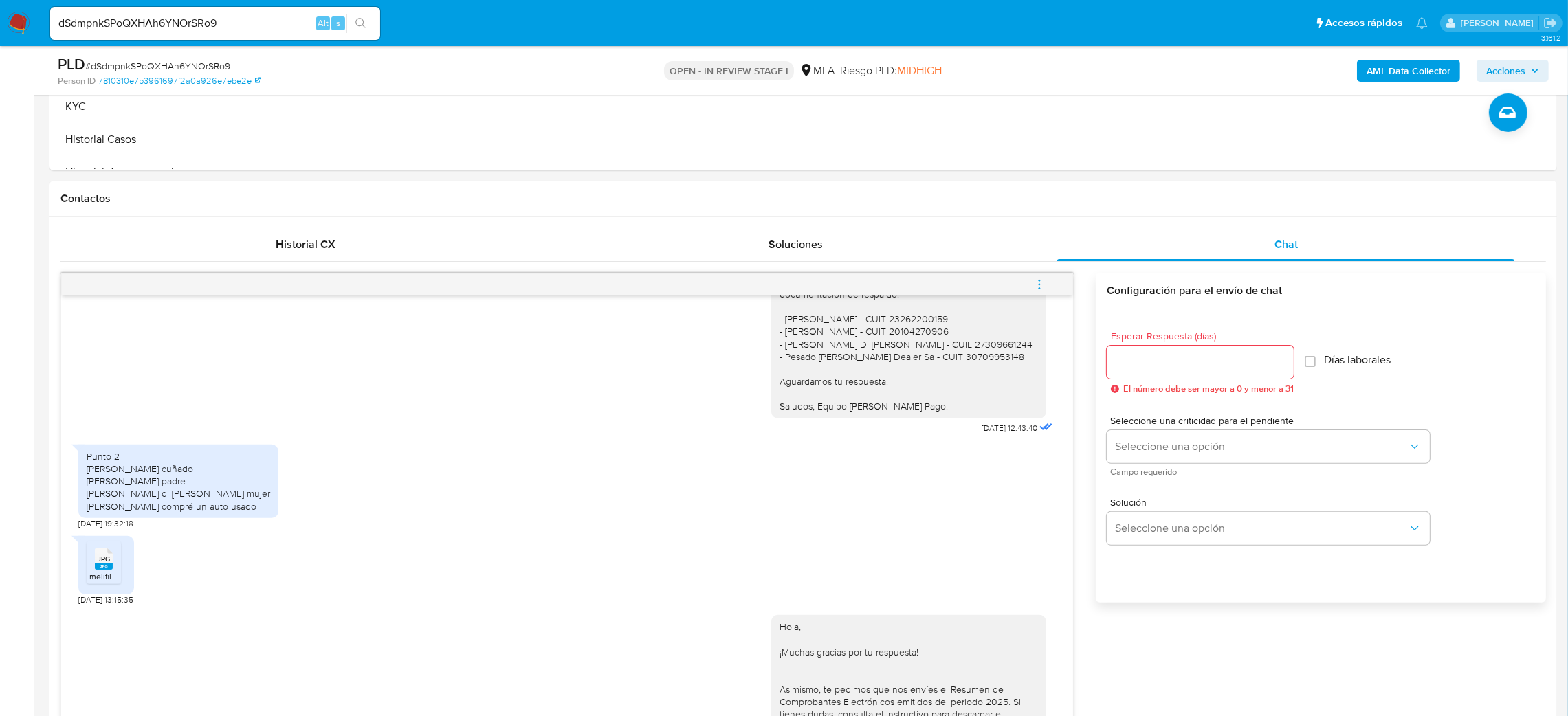
scroll to position [308, 0]
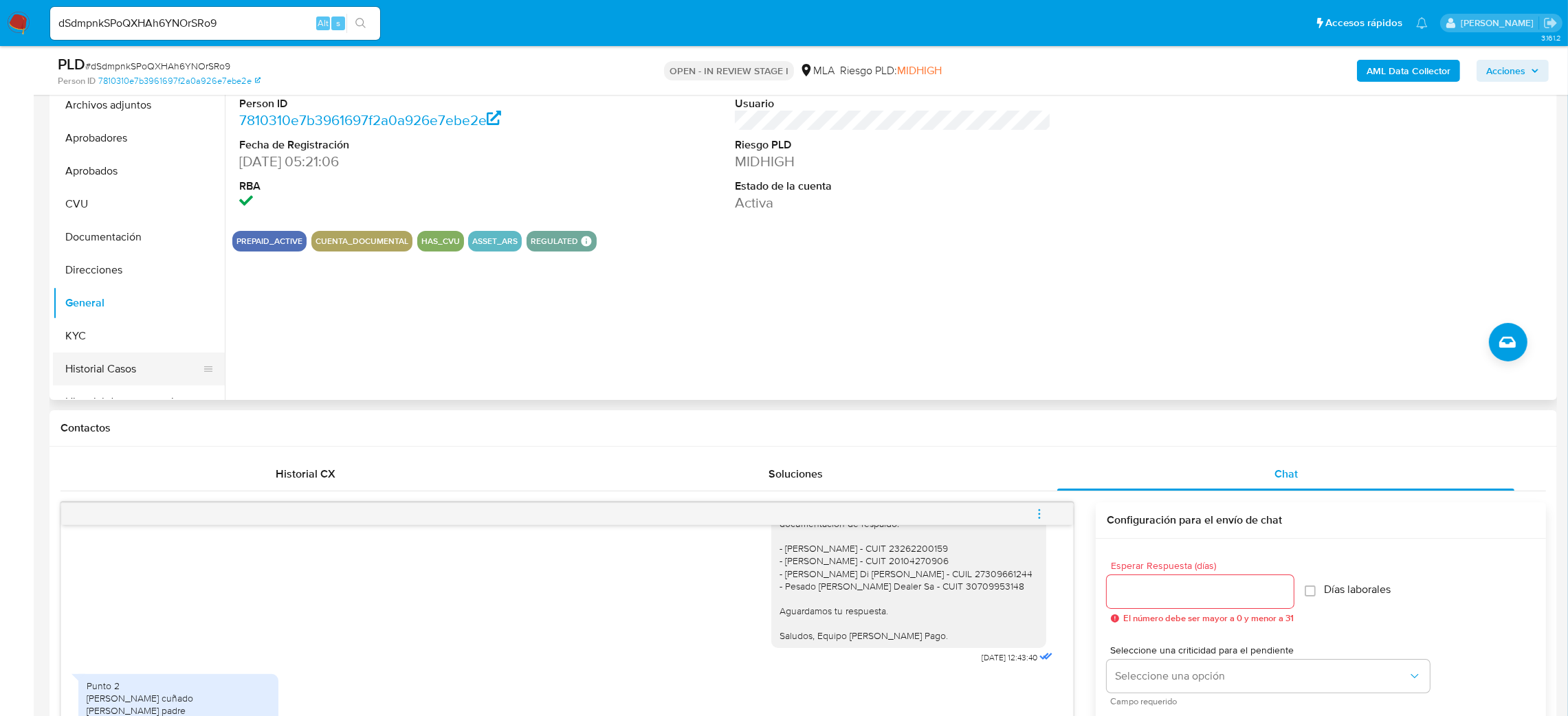
click at [135, 375] on button "Historial Casos" at bounding box center [133, 369] width 161 height 33
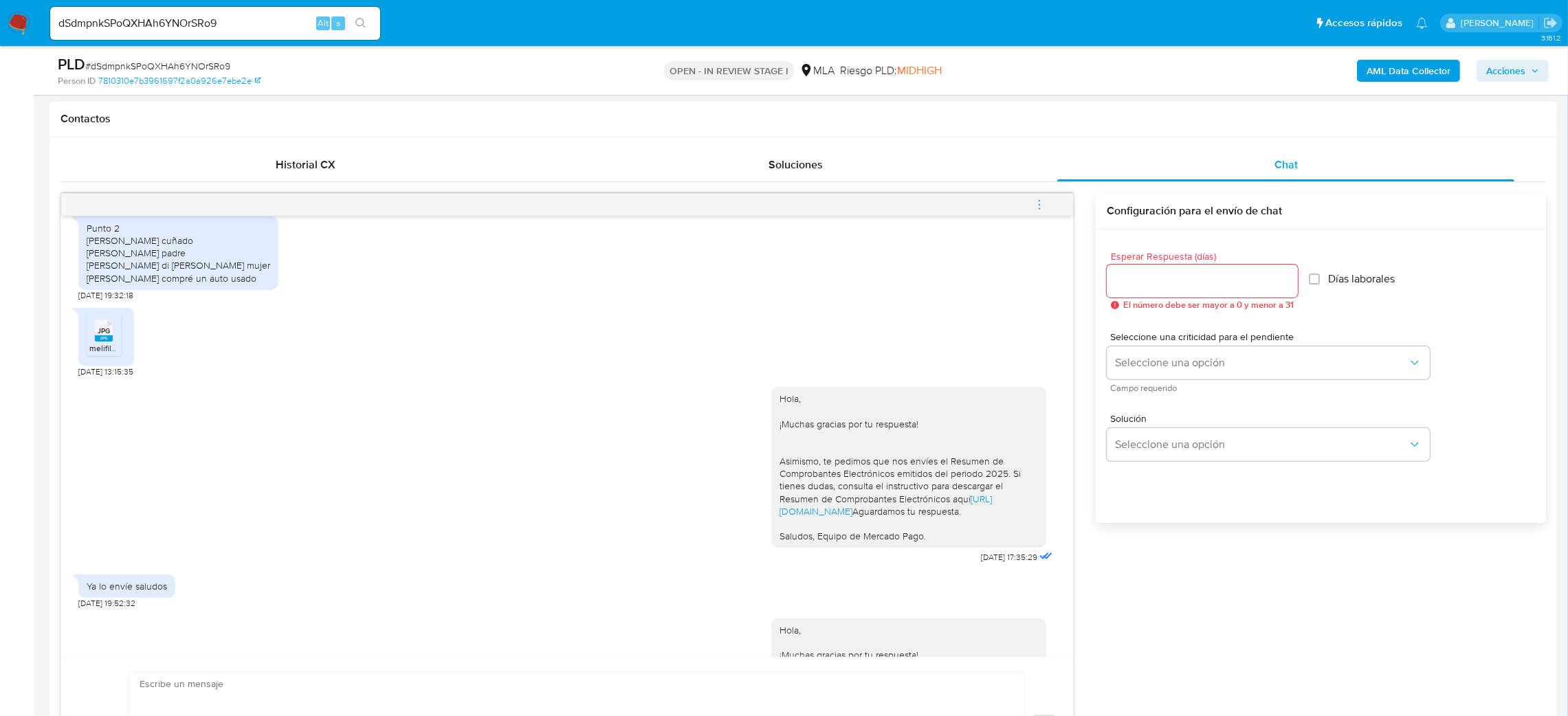
scroll to position [1547, 0]
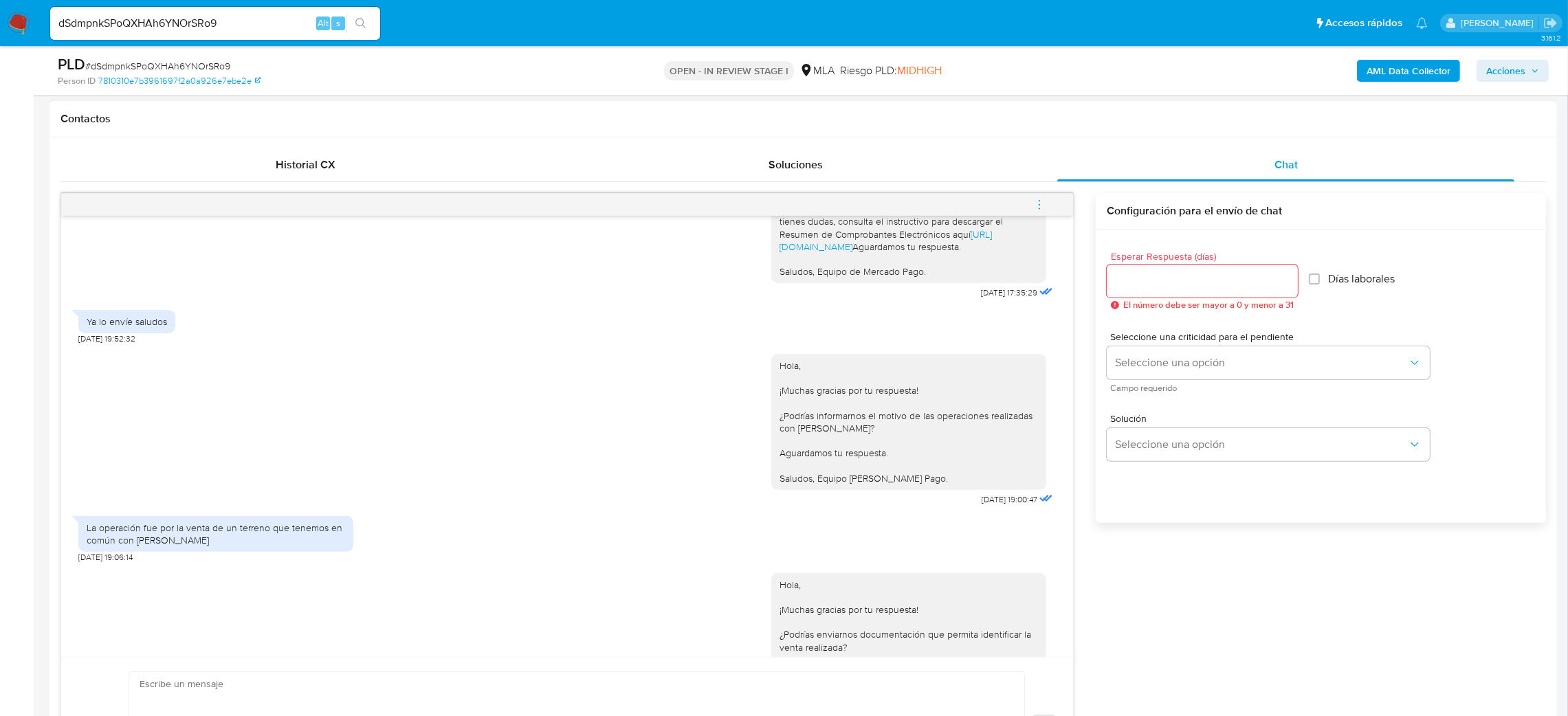
click at [601, 344] on div "Ya lo envíe saludos 12/09/2025 19:52:32" at bounding box center [567, 324] width 977 height 41
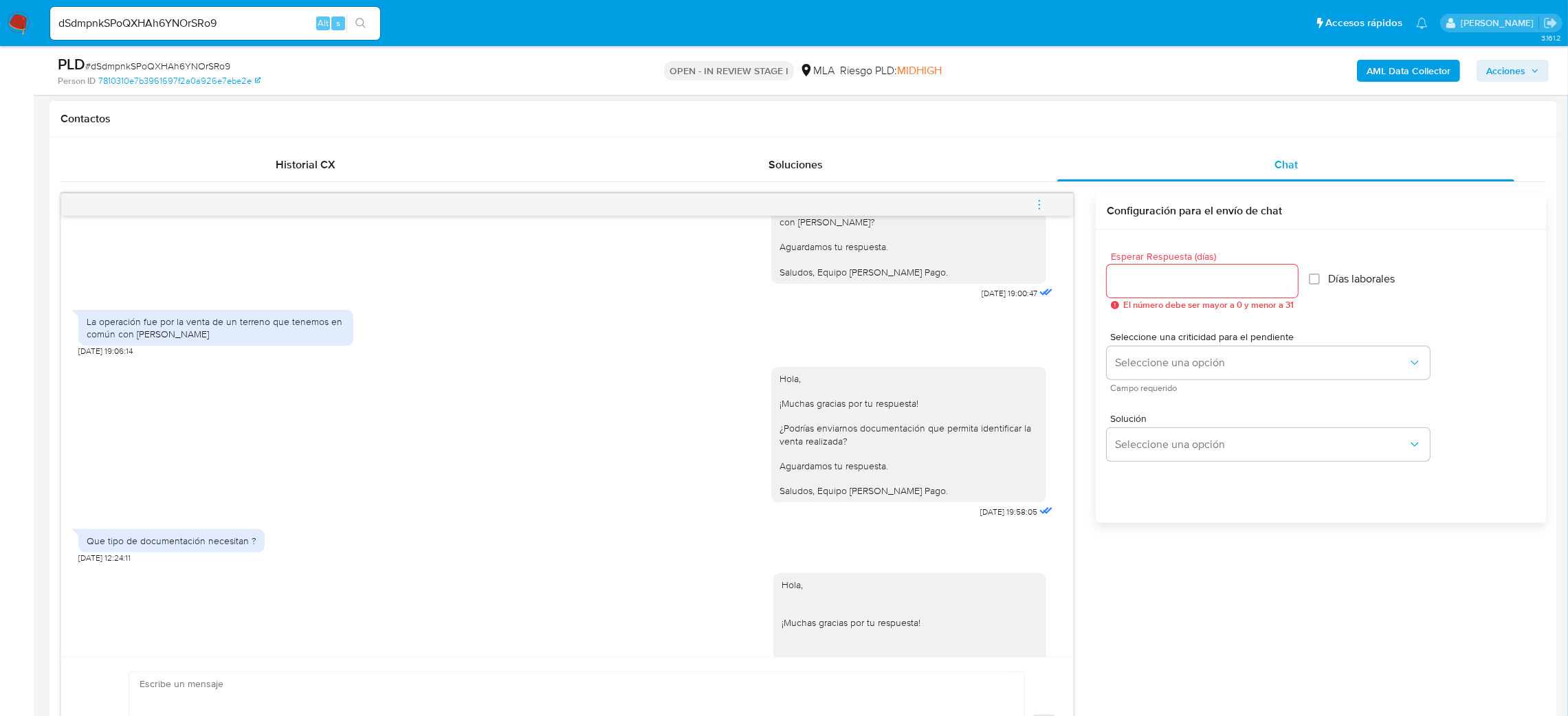
drag, startPoint x: 220, startPoint y: 424, endPoint x: 71, endPoint y: 415, distance: 149.3
click at [71, 415] on div "18/08/2025 17:33:03 JPG JPG melifile430967983064284231.jpg 20/08/2025 13:01:44 …" at bounding box center [567, 436] width 1012 height 441
copy div "La operación fue por la venta de un terreno que tenemos en común con Juan Pablo…"
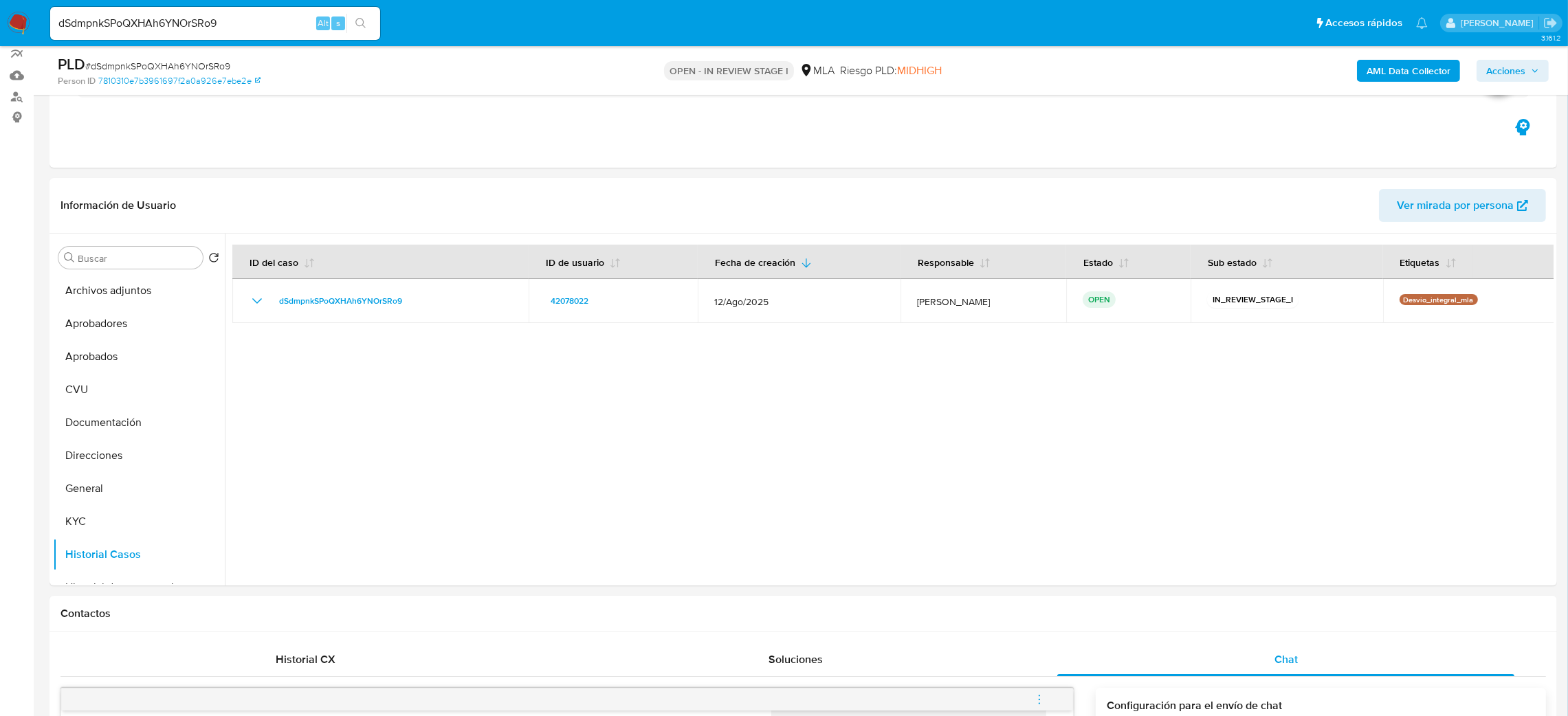
scroll to position [103, 0]
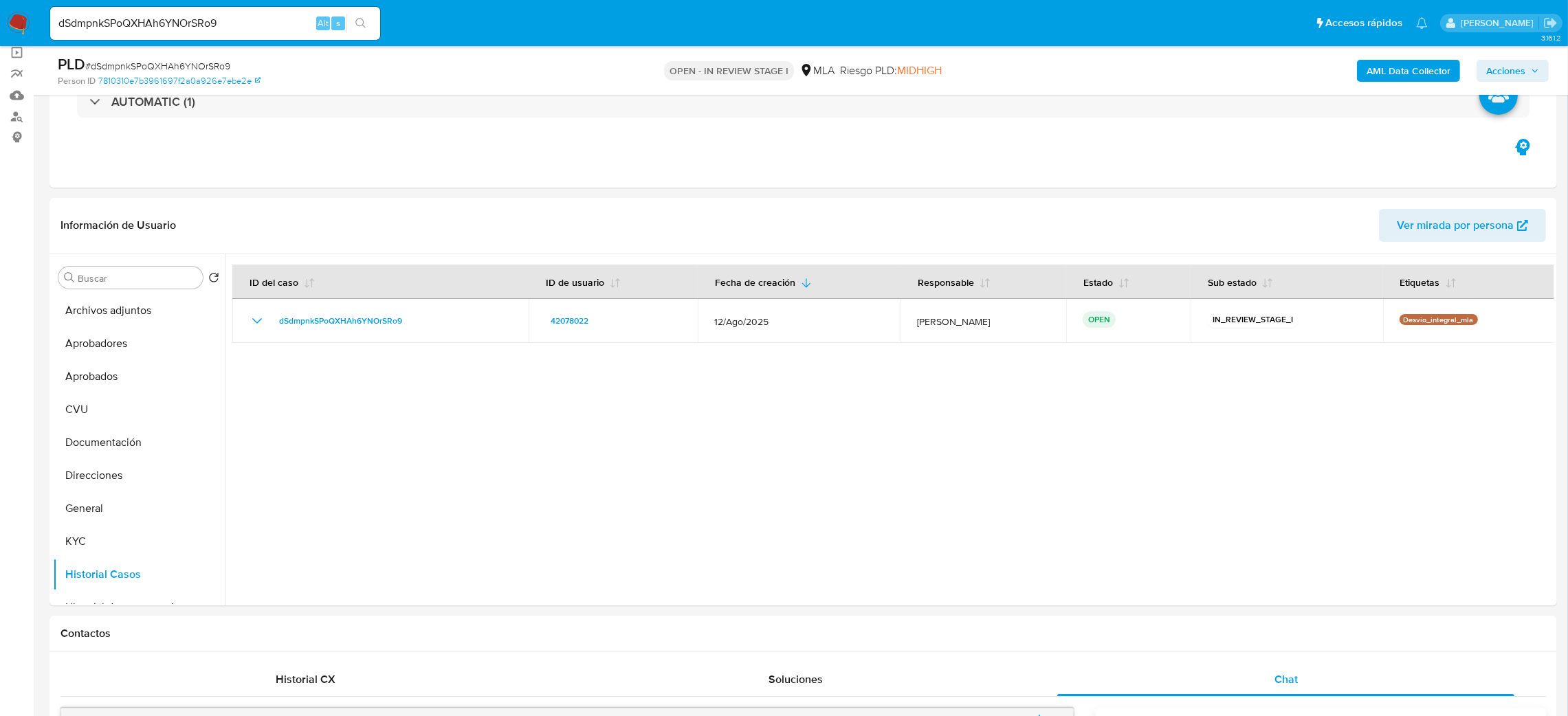
click at [94, 529] on button "KYC" at bounding box center [133, 541] width 161 height 33
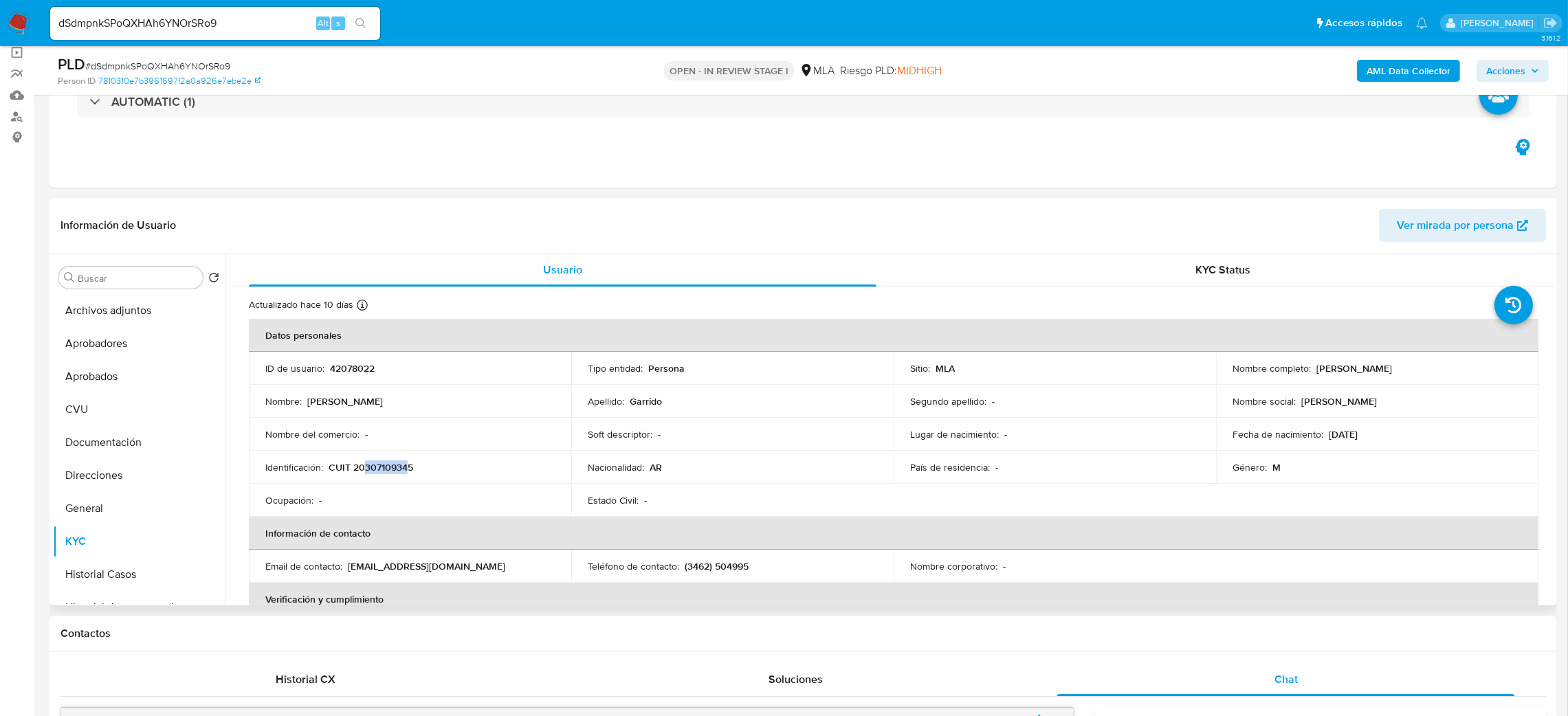
drag, startPoint x: 365, startPoint y: 469, endPoint x: 405, endPoint y: 469, distance: 40.0
click at [405, 469] on p "CUIT 20307109345" at bounding box center [370, 467] width 85 height 12
copy p "30710934"
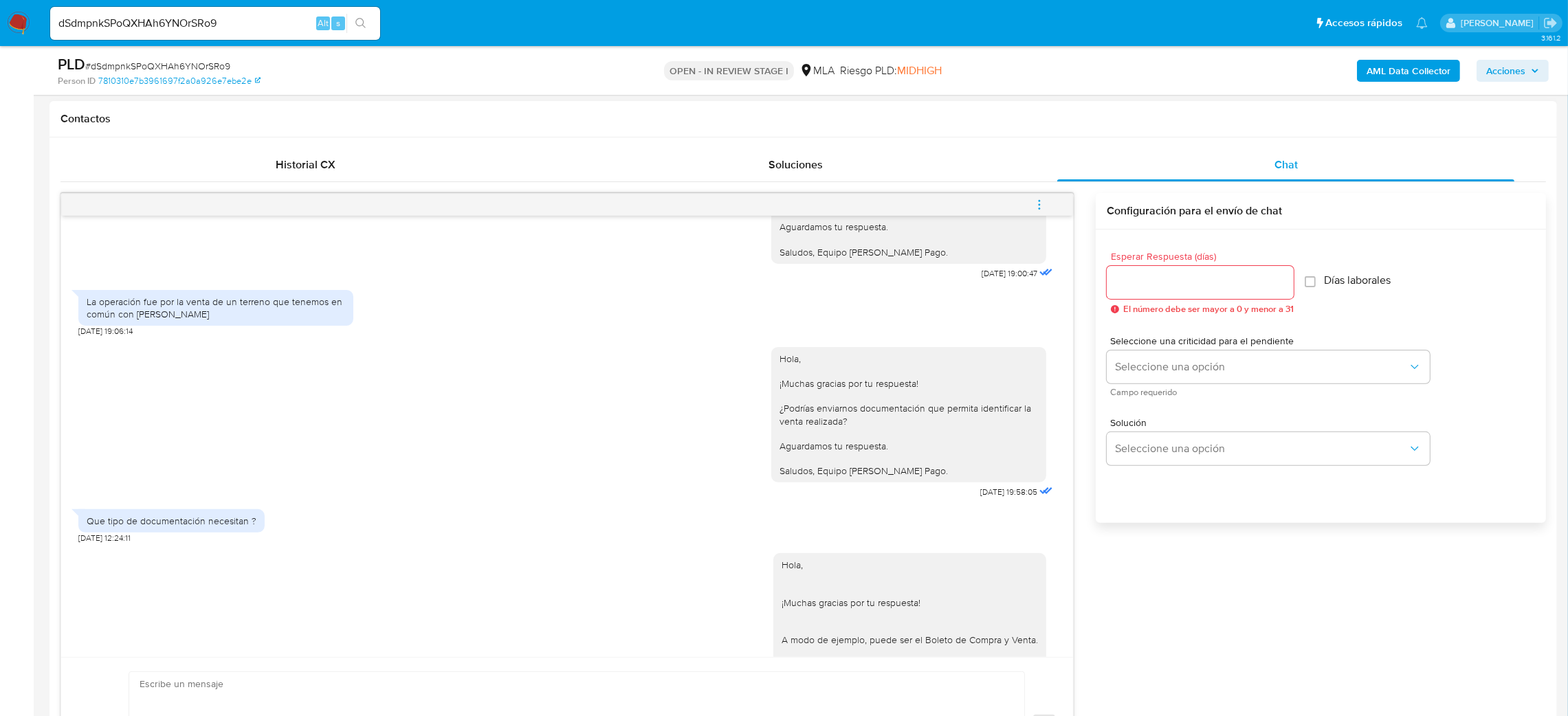
scroll to position [1257, 0]
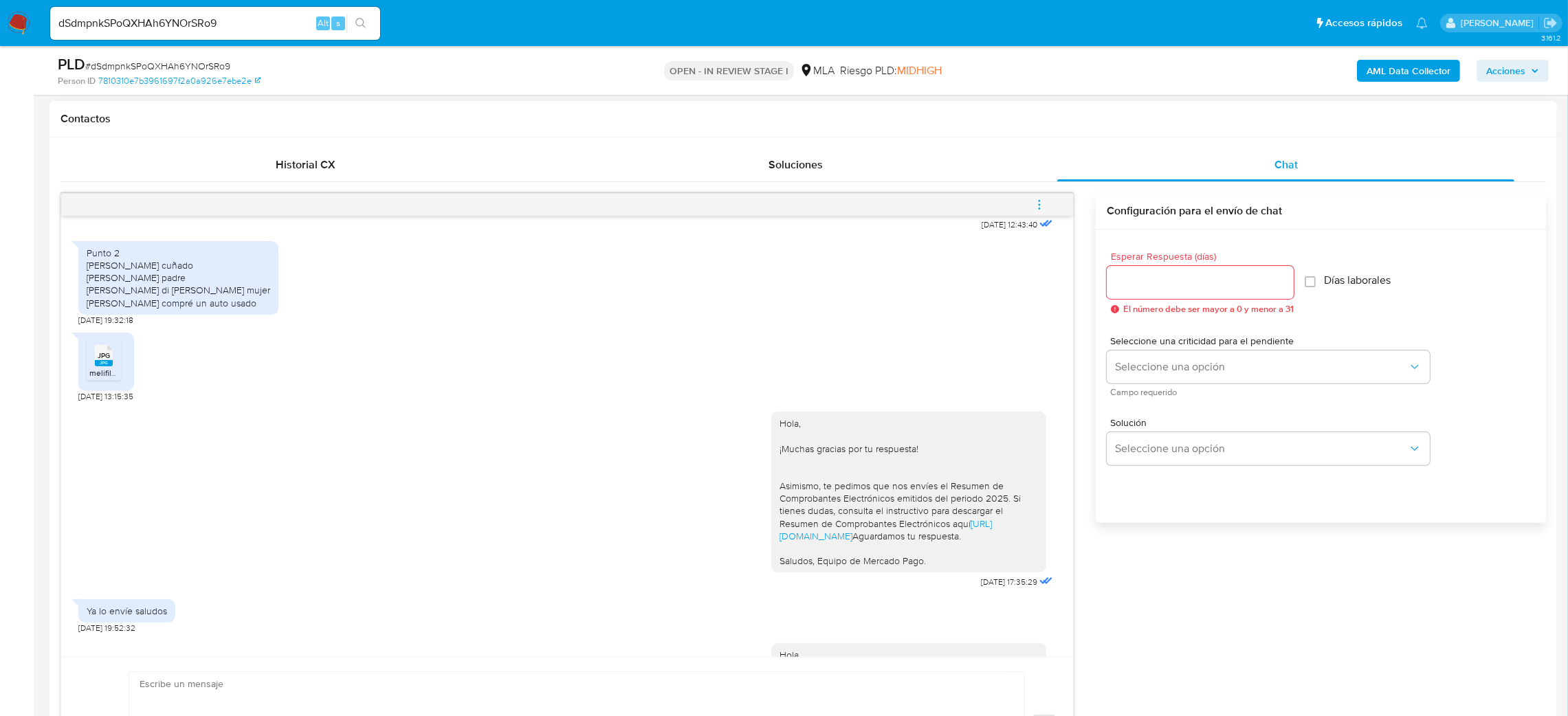
click at [100, 366] on rect at bounding box center [103, 363] width 18 height 6
click at [1042, 205] on icon "menu-action" at bounding box center [1039, 204] width 12 height 12
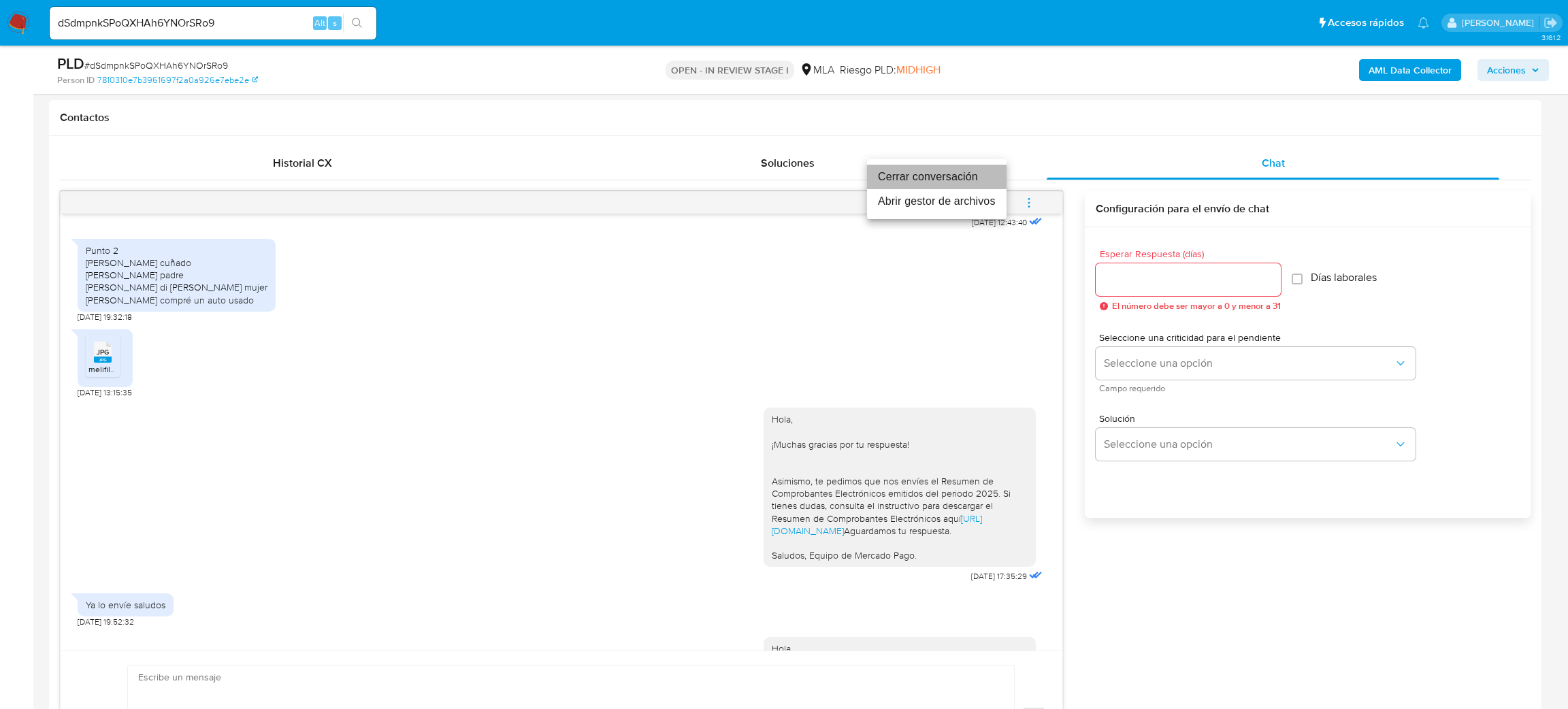
click at [893, 176] on li "Cerrar conversación" at bounding box center [937, 177] width 140 height 25
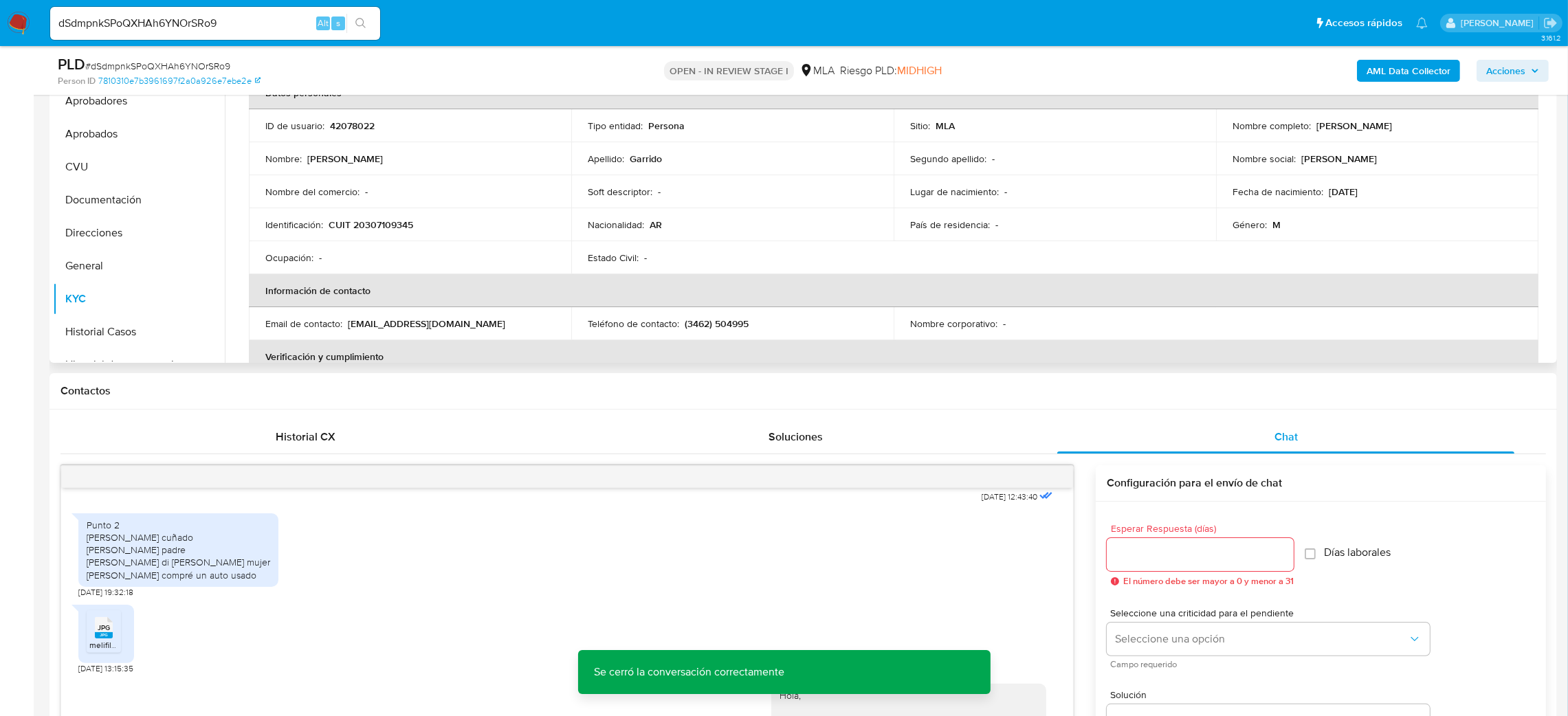
scroll to position [308, 0]
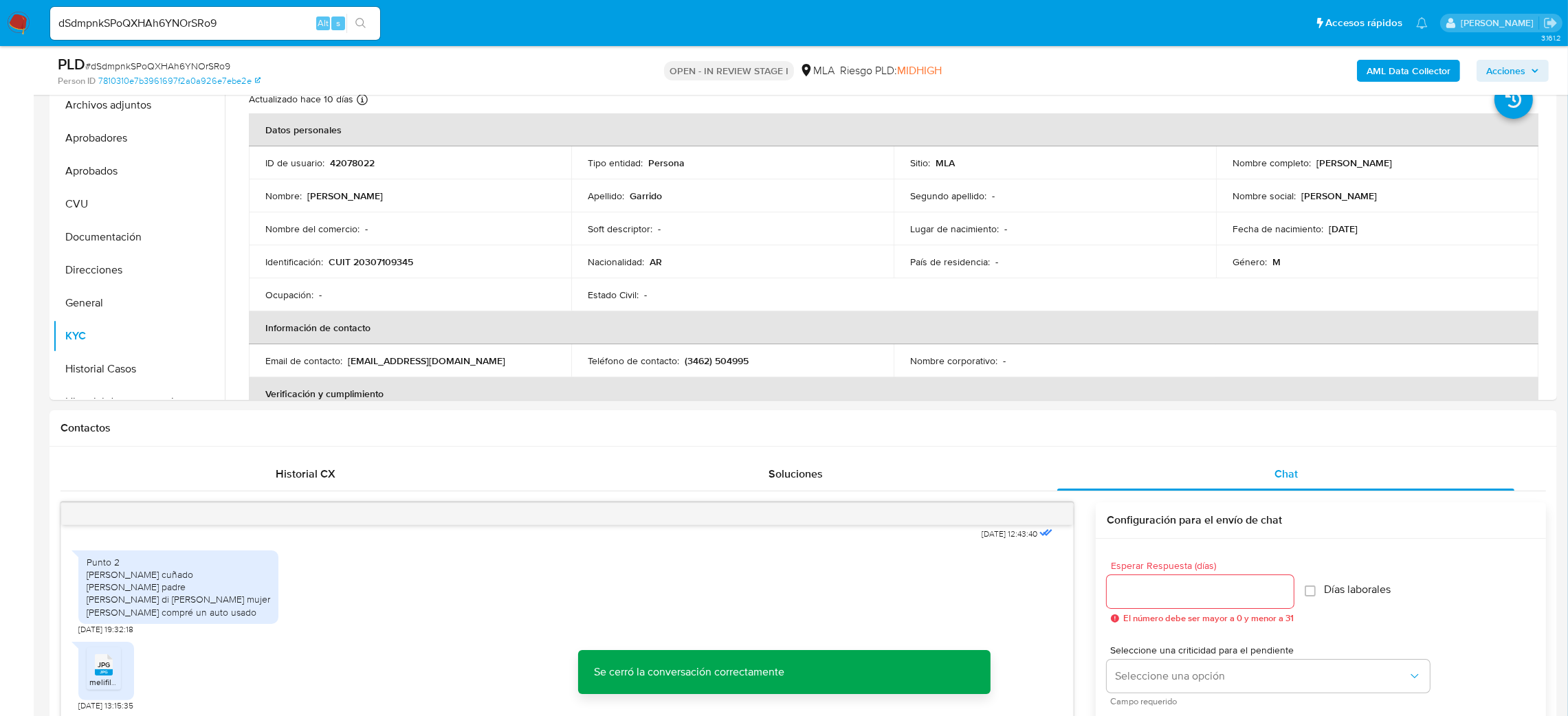
click at [1420, 69] on b "AML Data Collector" at bounding box center [1408, 71] width 84 height 22
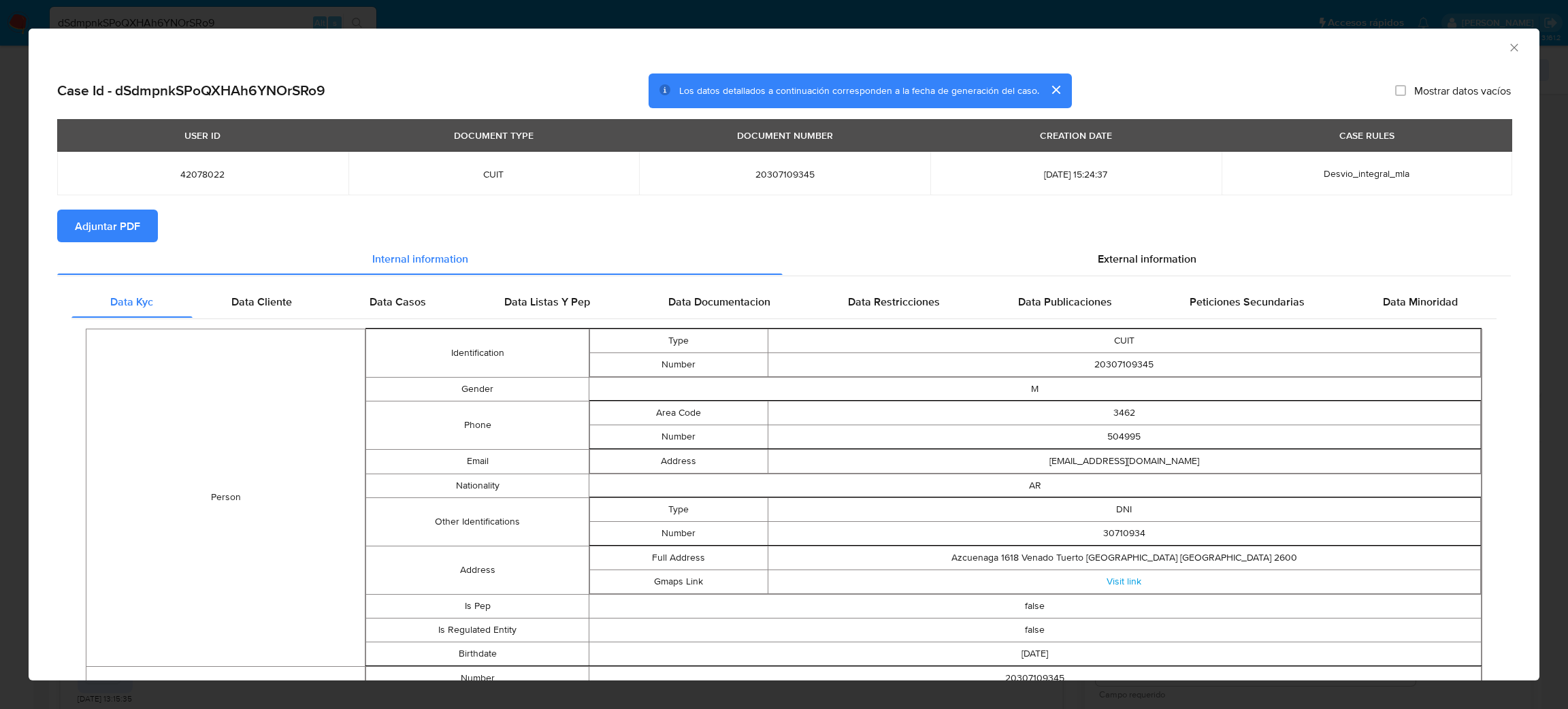
click at [116, 223] on span "Adjuntar PDF" at bounding box center [107, 226] width 66 height 30
click at [1510, 44] on icon "Cerrar ventana" at bounding box center [1514, 47] width 8 height 8
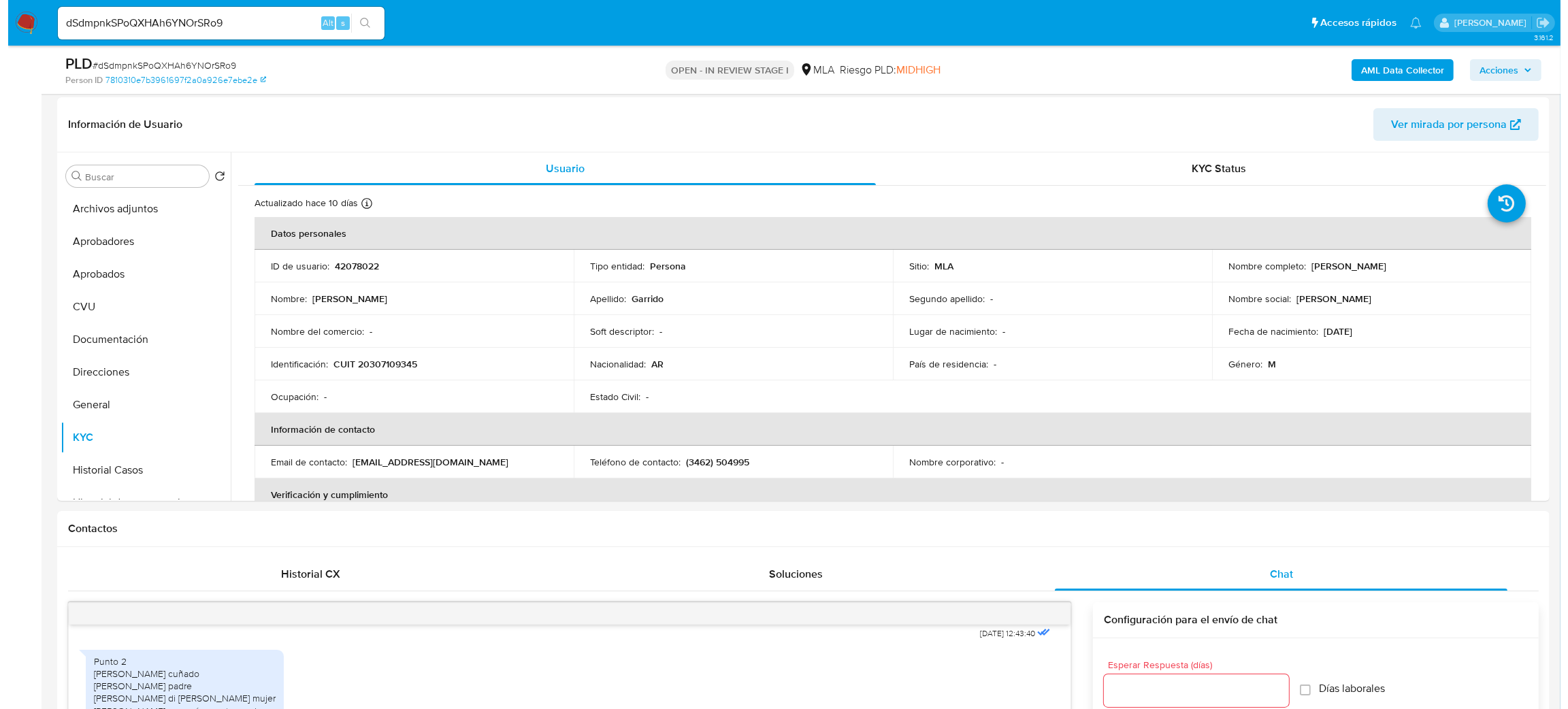
scroll to position [102, 0]
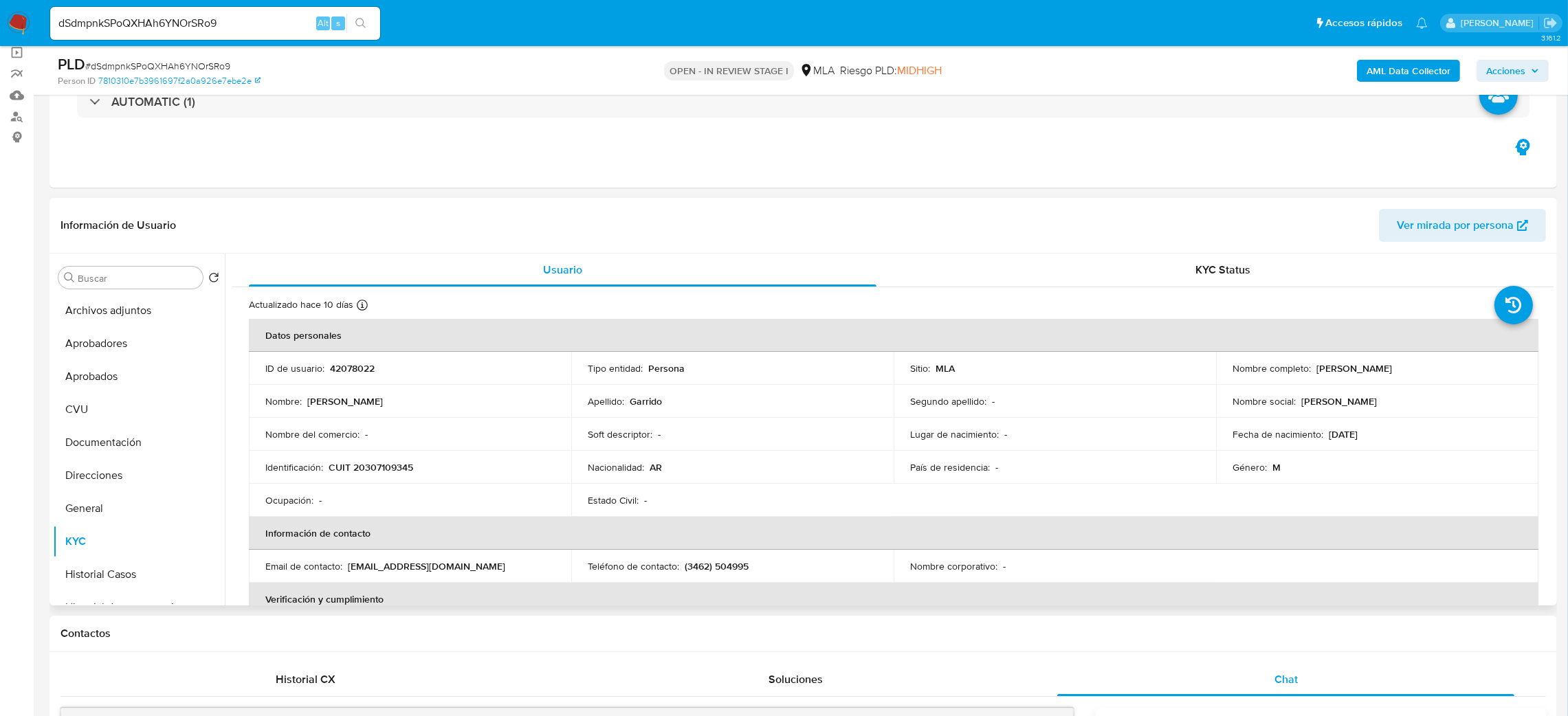
click at [375, 360] on td "ID de usuario : 42078022" at bounding box center [410, 368] width 323 height 33
click at [365, 367] on p "42078022" at bounding box center [352, 368] width 45 height 12
copy p "42078022"
click at [61, 317] on button "Archivos adjuntos" at bounding box center [133, 311] width 161 height 33
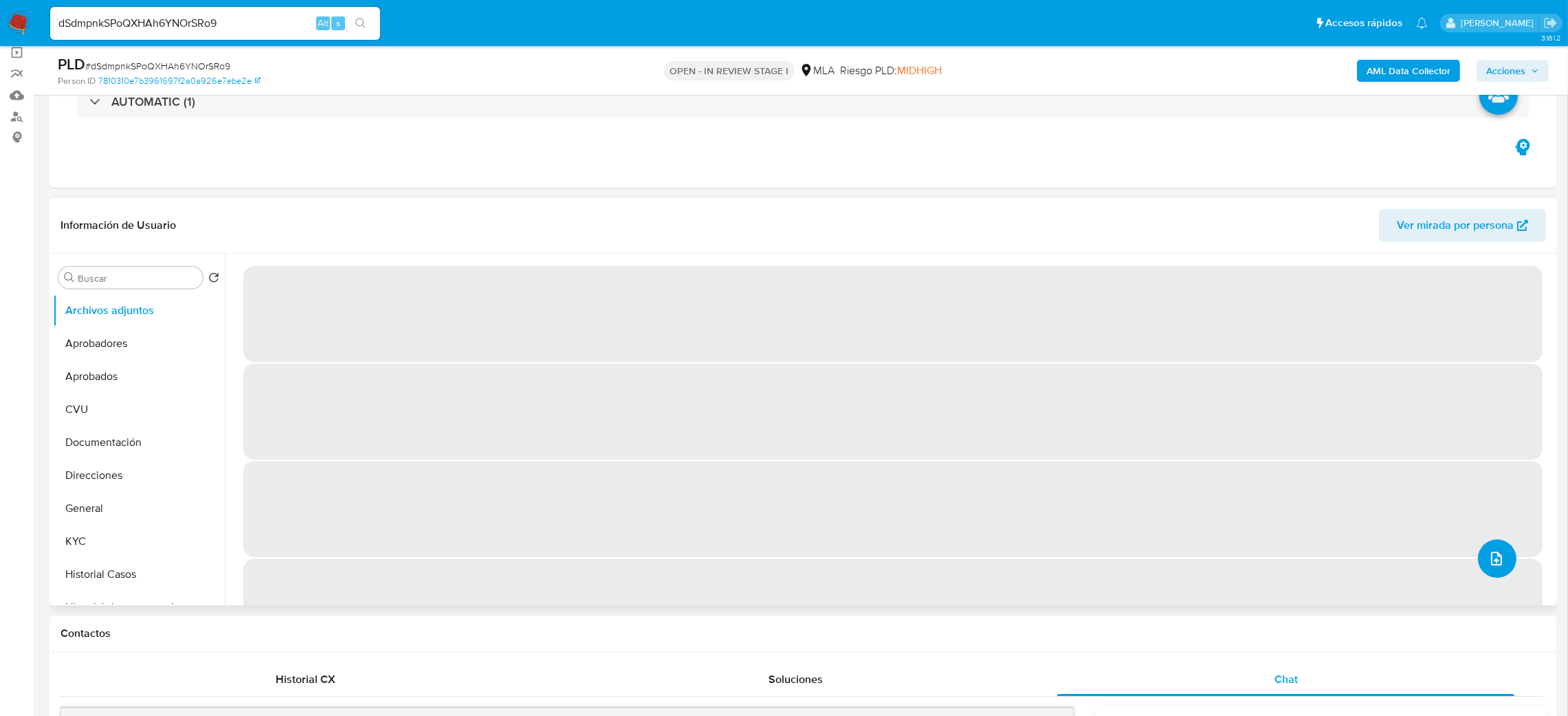
click at [1478, 560] on button "upload-file" at bounding box center [1497, 559] width 38 height 38
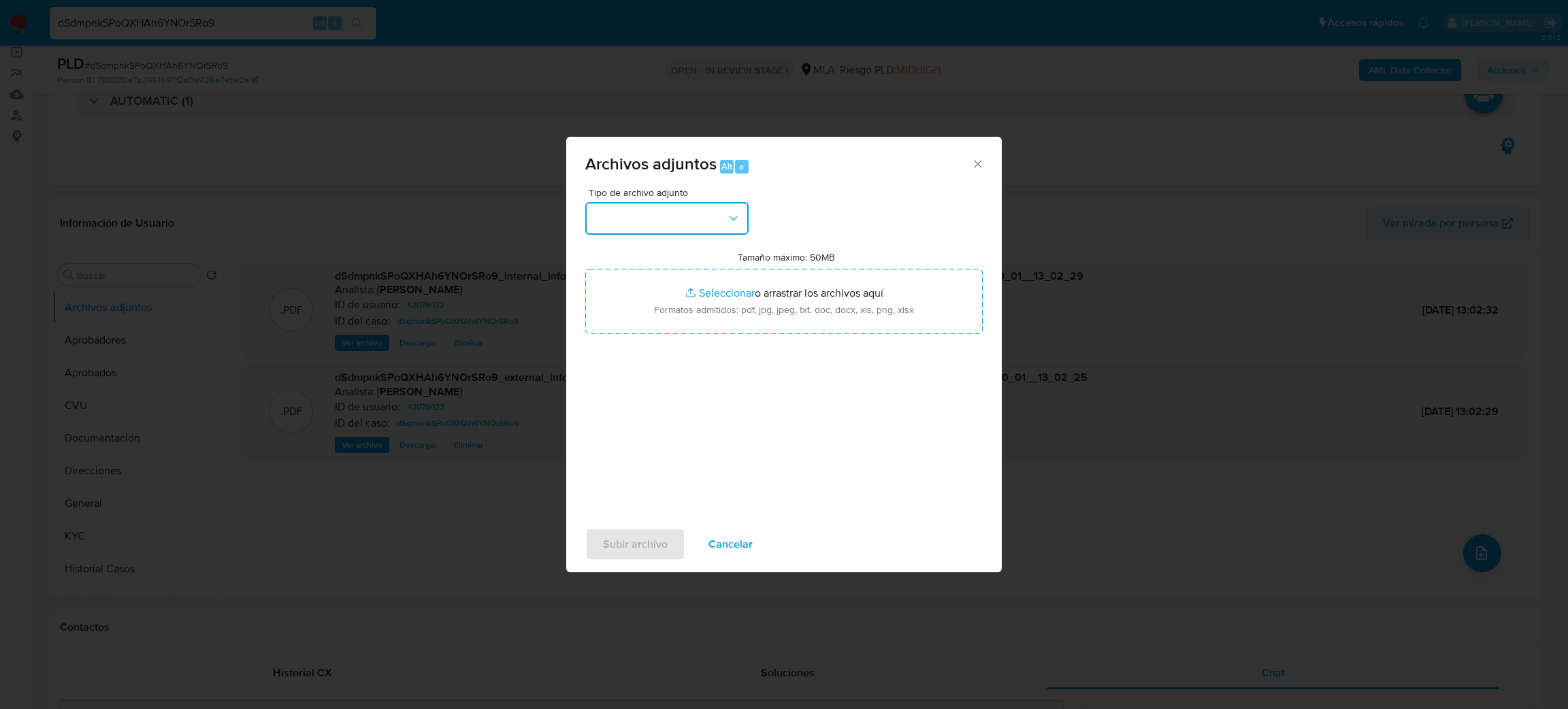
click at [655, 223] on button "button" at bounding box center [667, 219] width 164 height 32
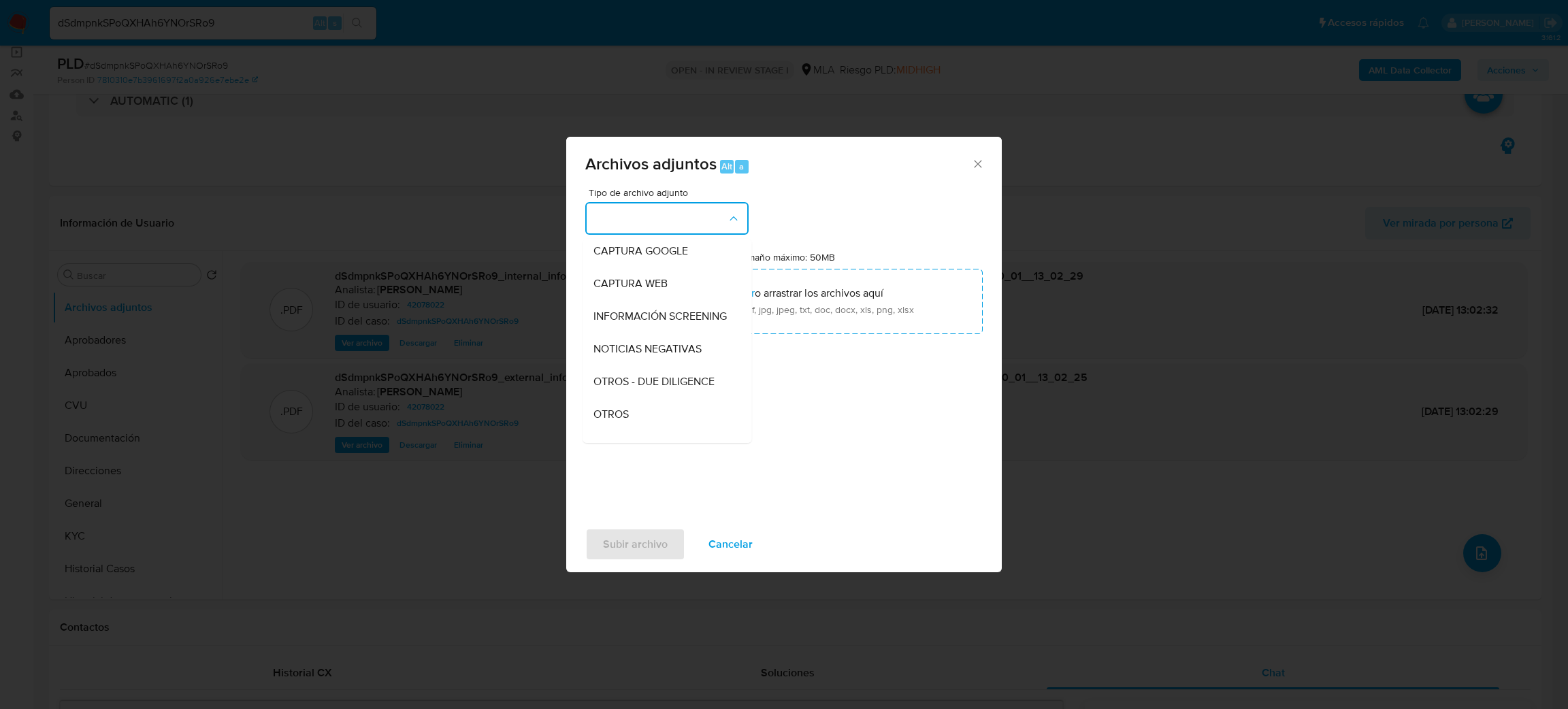
click at [623, 421] on span "OTROS" at bounding box center [611, 414] width 35 height 13
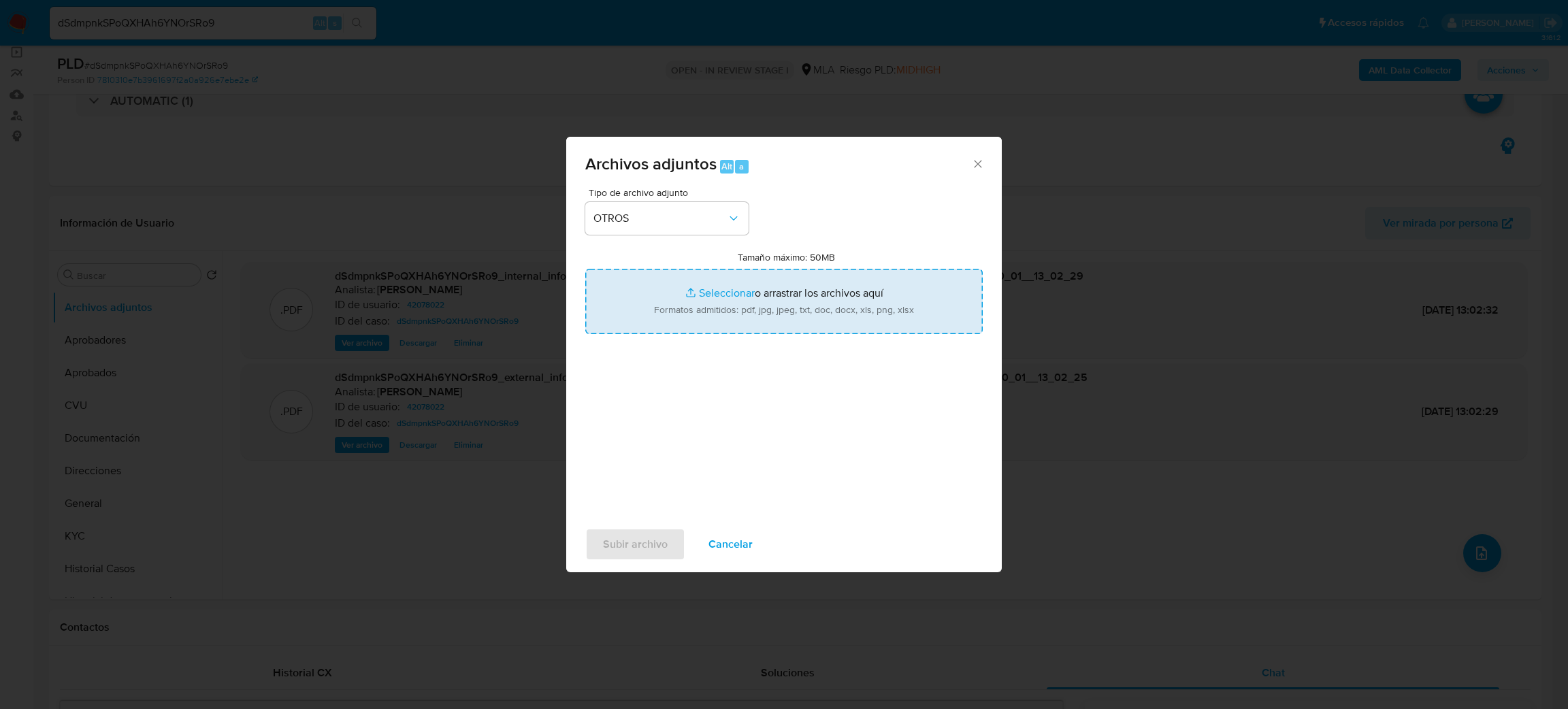
click at [674, 291] on input "Tamaño máximo: 50MB Seleccionar archivos" at bounding box center [784, 301] width 398 height 66
type input "C:\fakepath\Caselog dSdmpnkSPoQXHAh6YNOrSRo9_2025_08_19_11_56_26.docx"
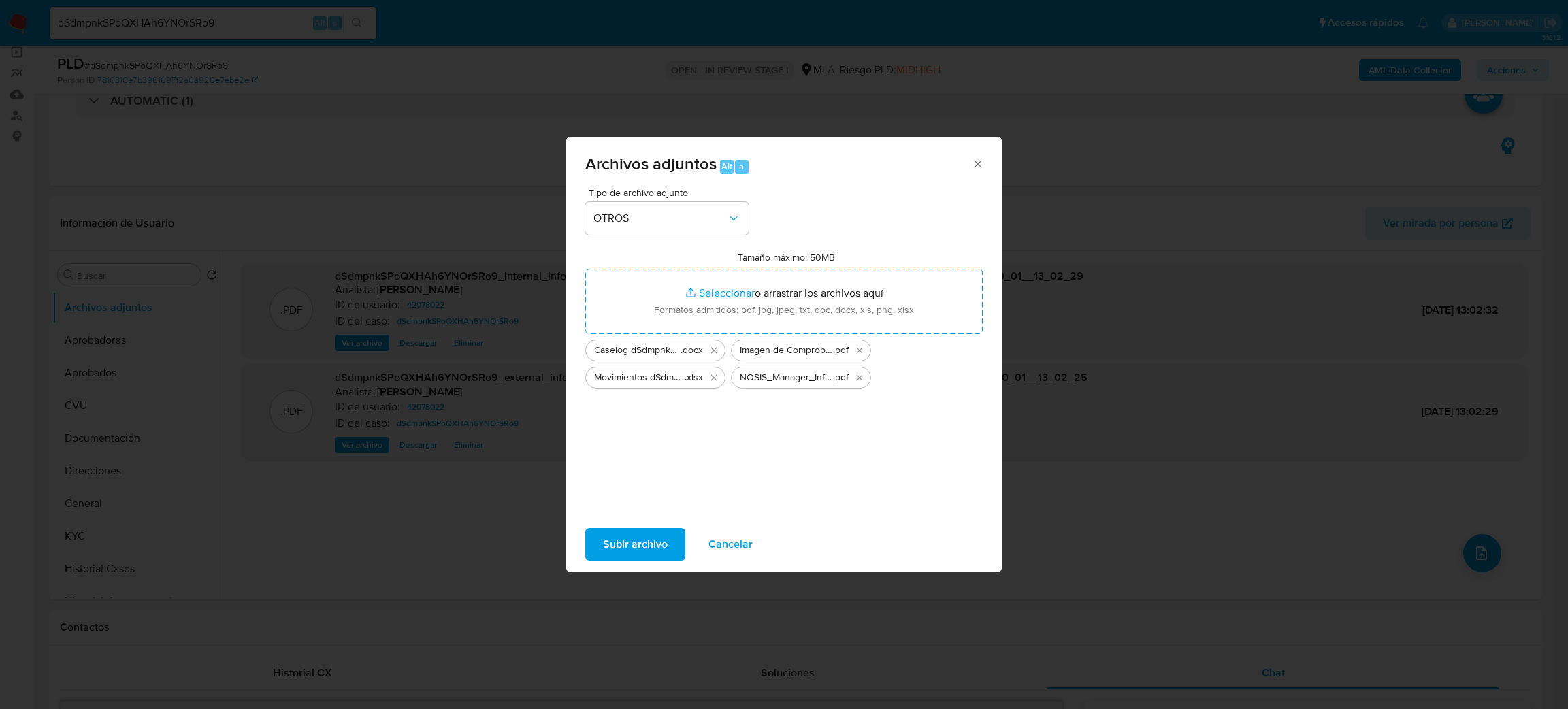
click at [626, 534] on span "Subir archivo" at bounding box center [636, 545] width 65 height 30
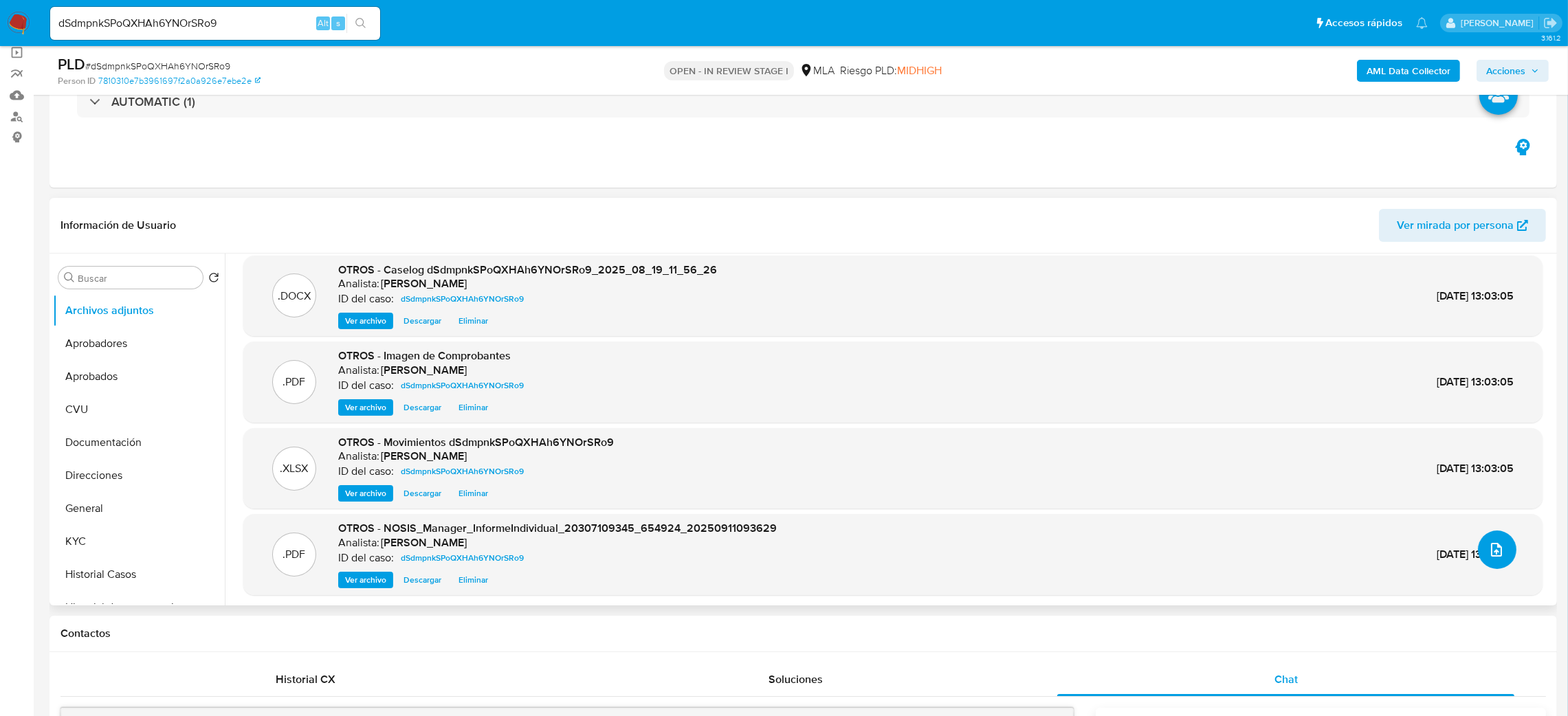
scroll to position [10, 0]
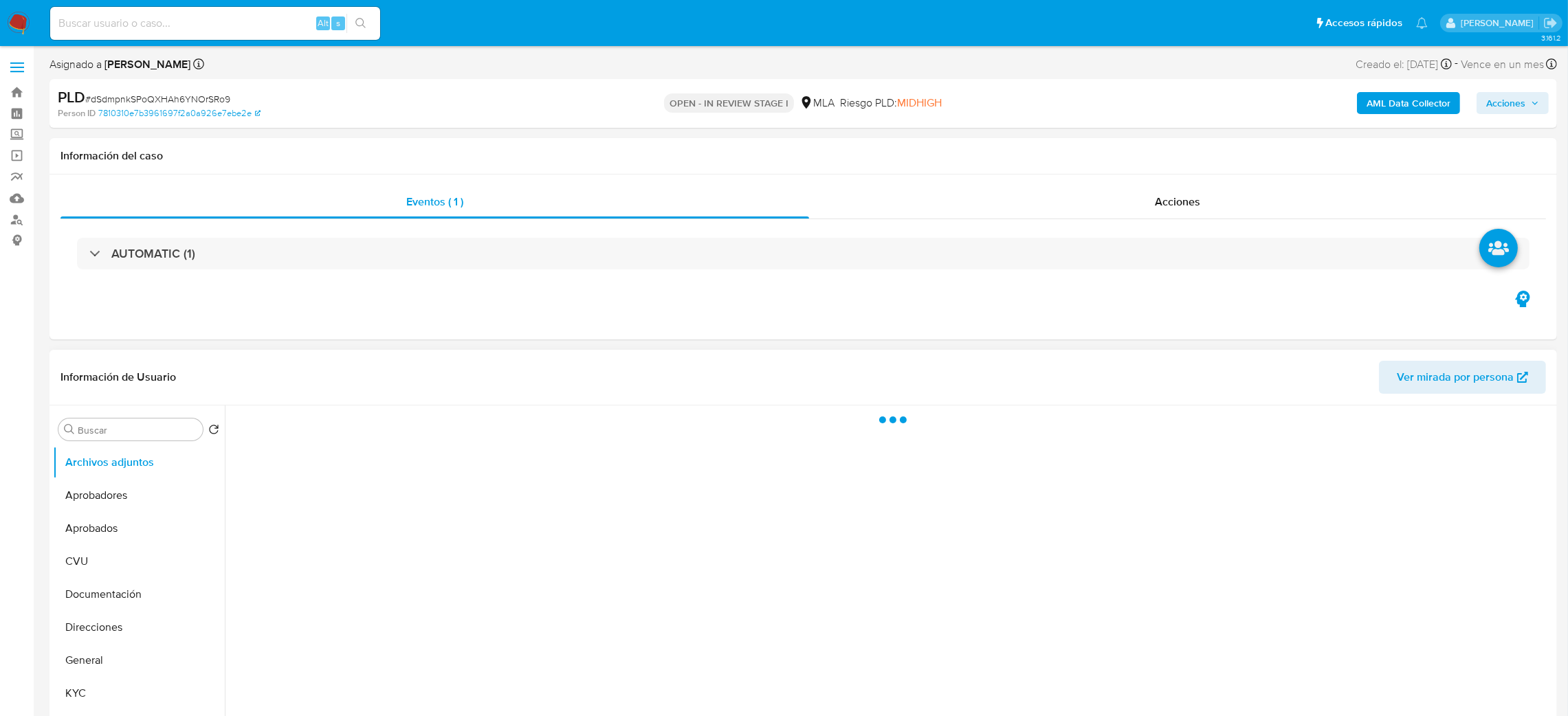
select select "10"
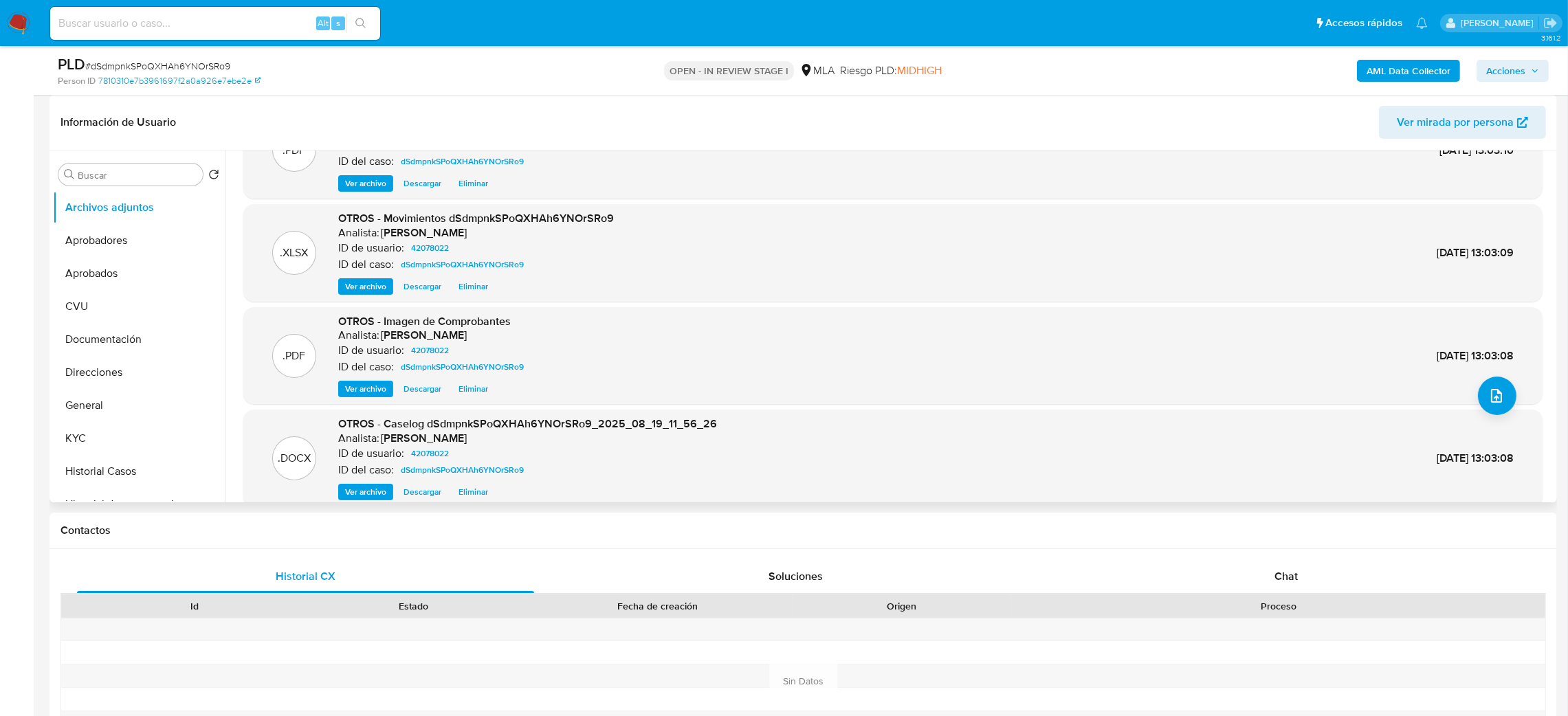
scroll to position [115, 0]
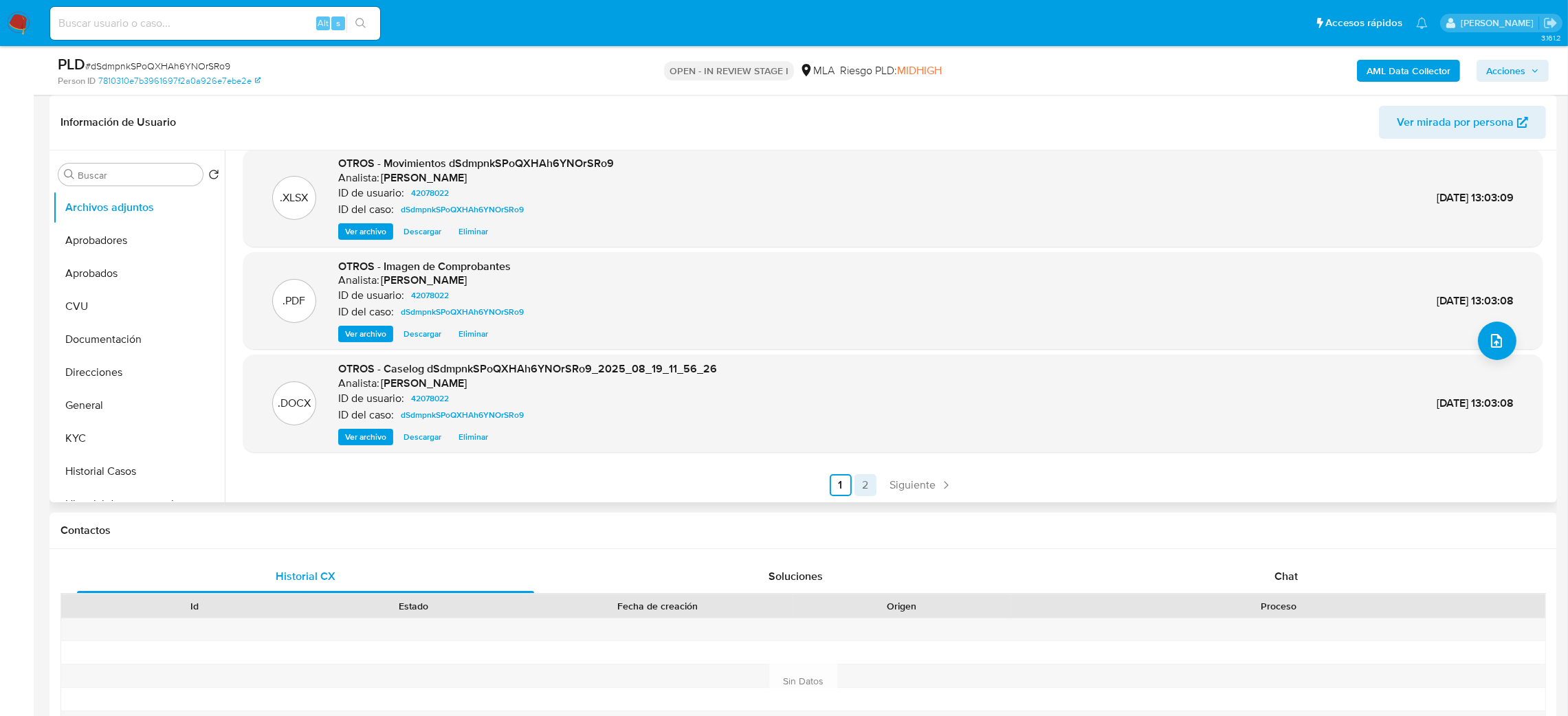
click at [860, 481] on link "2" at bounding box center [865, 485] width 22 height 22
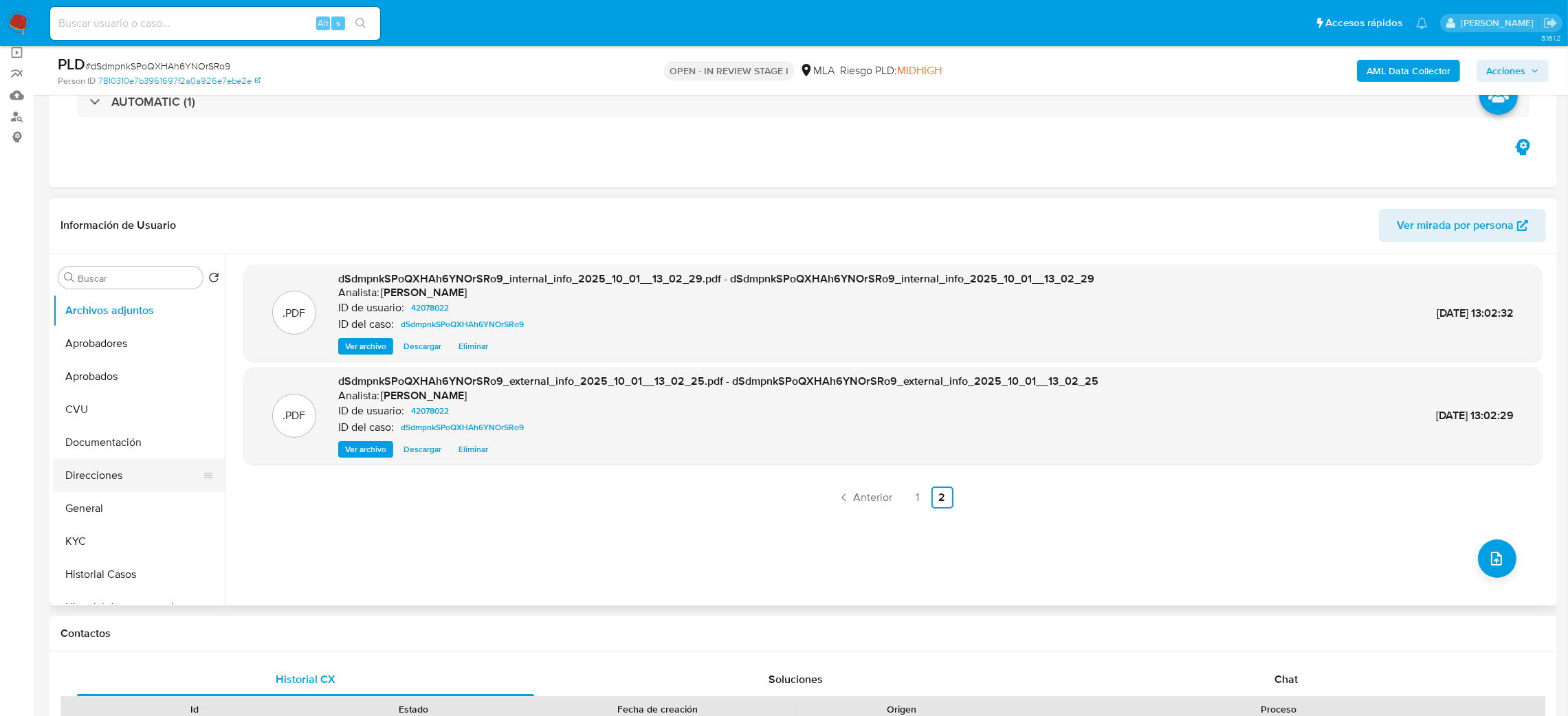
scroll to position [103, 0]
click at [128, 502] on button "Historial de conversaciones" at bounding box center [133, 504] width 161 height 33
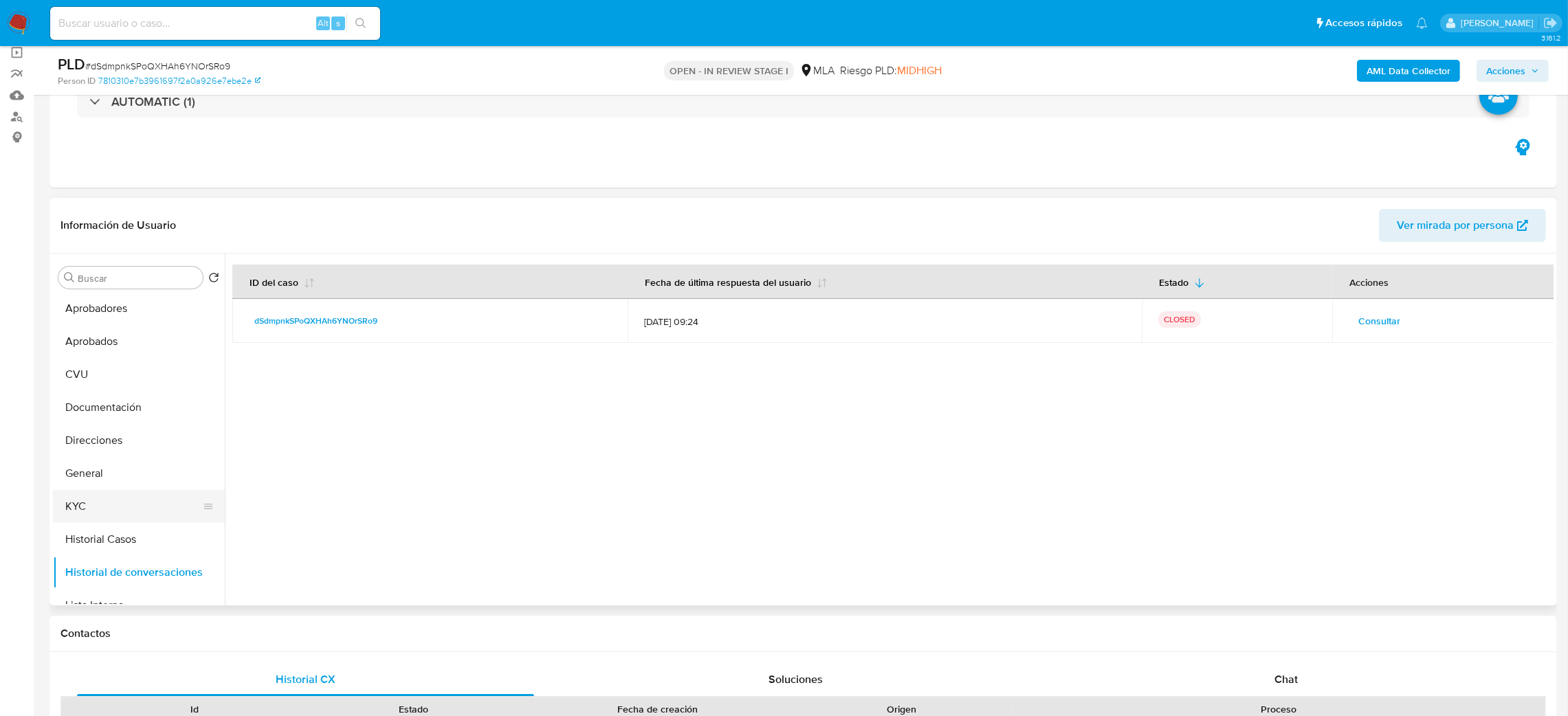
scroll to position [0, 0]
click at [128, 569] on button "Historial Casos" at bounding box center [133, 575] width 161 height 33
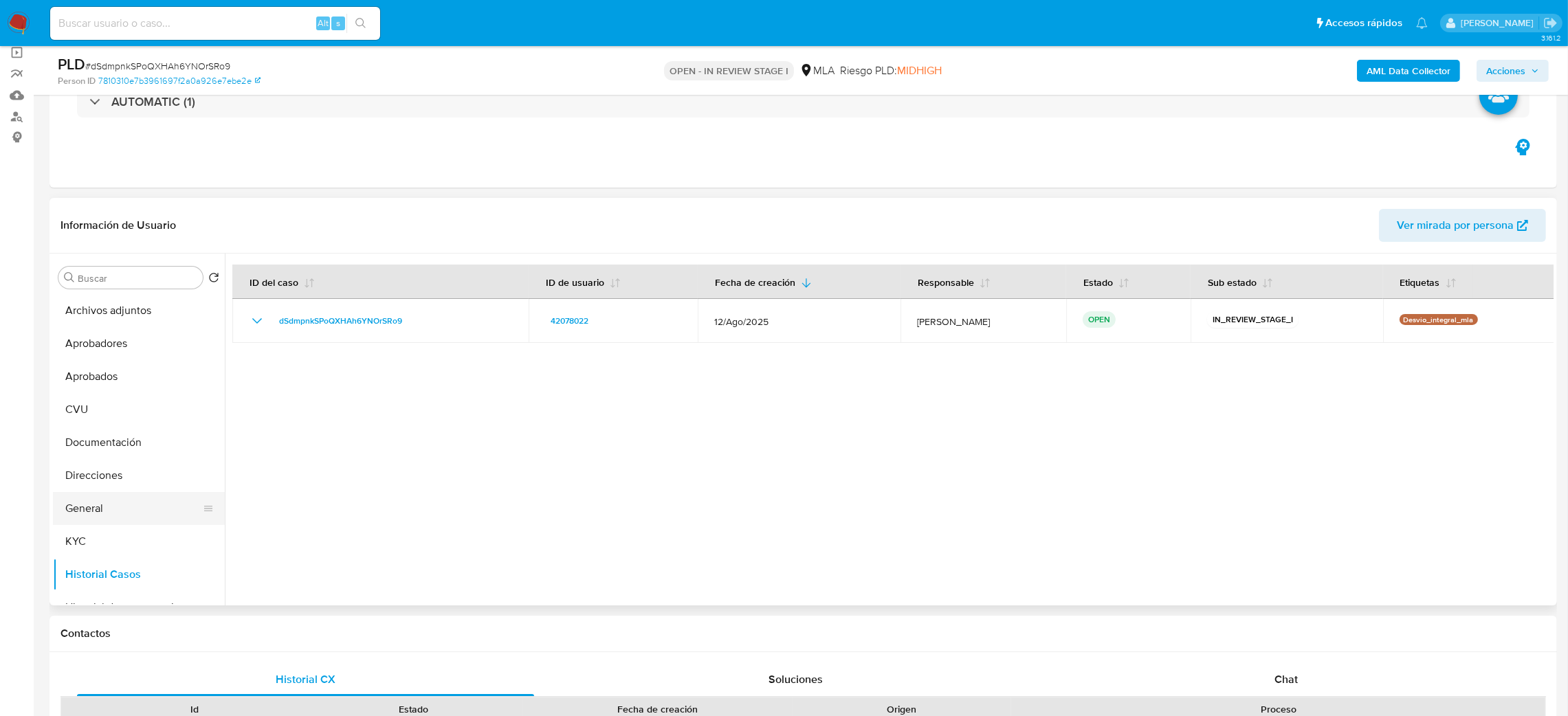
click at [103, 497] on button "General" at bounding box center [133, 509] width 161 height 33
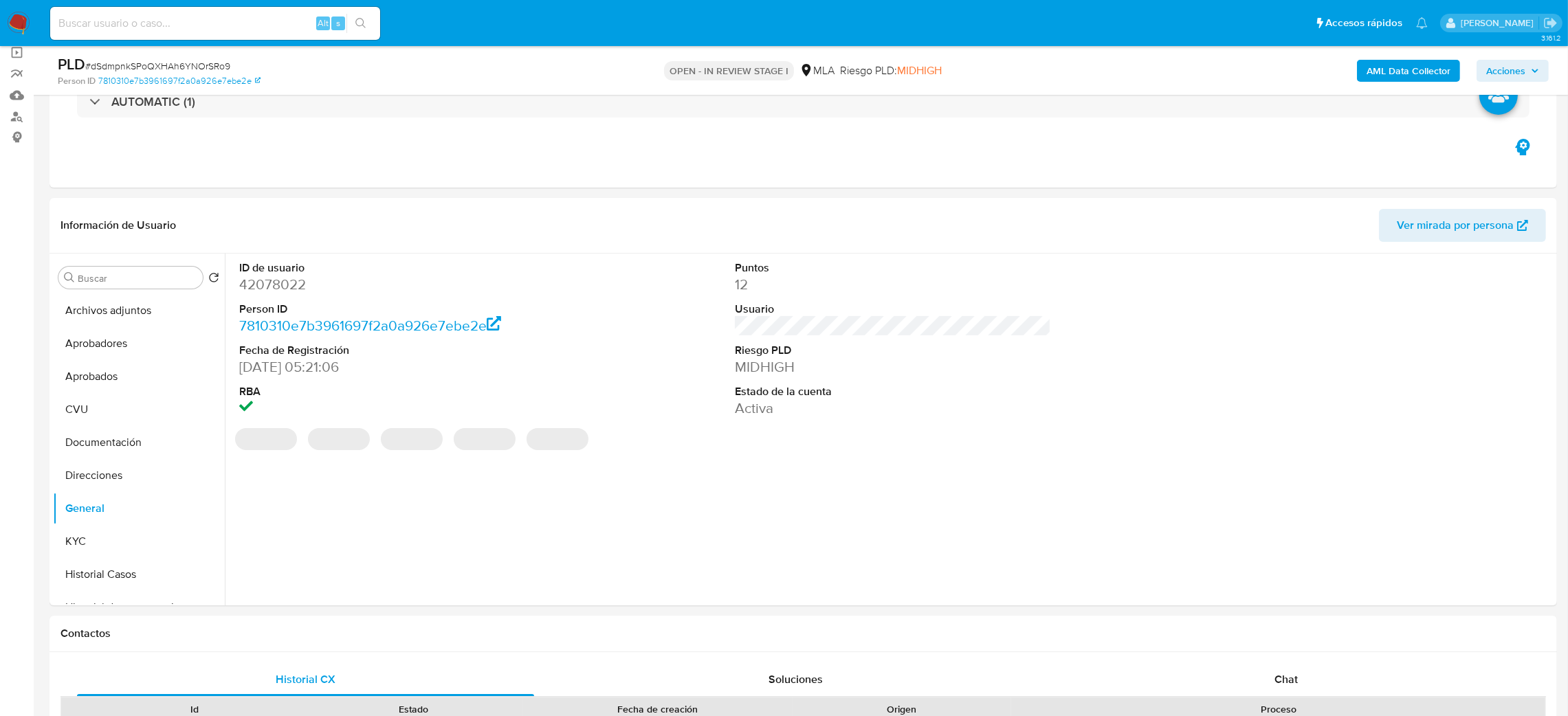
click at [264, 284] on dd "42078022" at bounding box center [398, 284] width 317 height 19
copy dd "42078022"
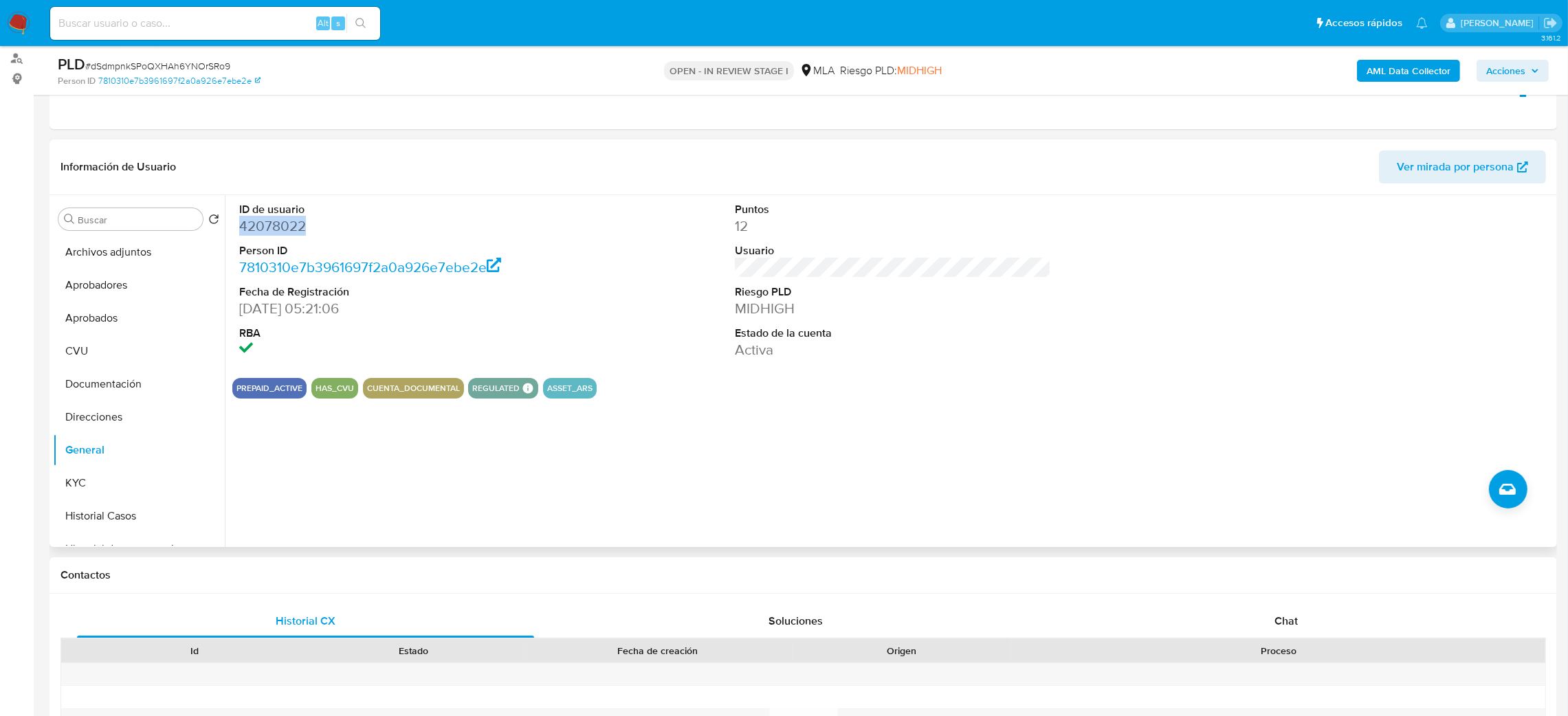
scroll to position [103, 0]
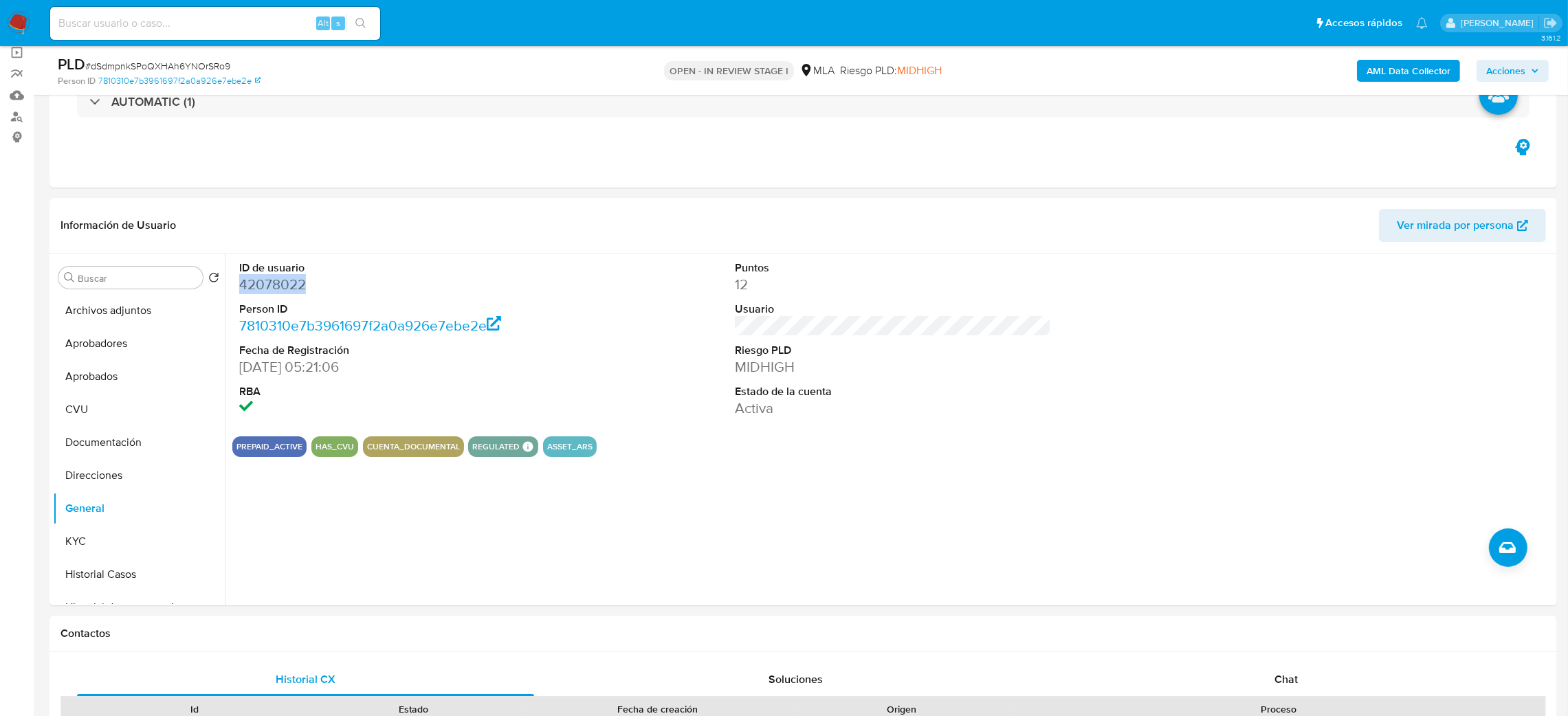
click at [1522, 76] on span "Acciones" at bounding box center [1505, 71] width 39 height 22
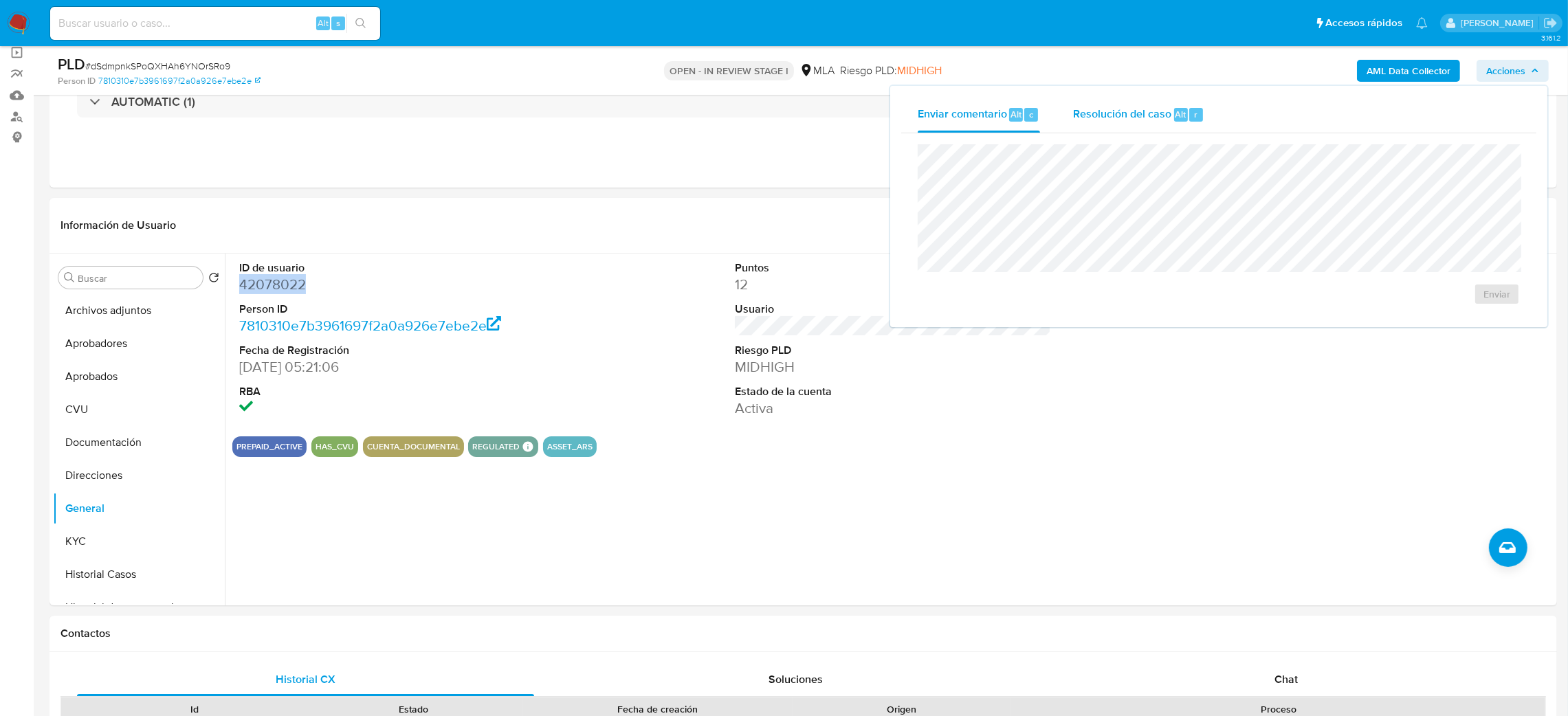
click at [1178, 101] on div "Resolución del caso Alt r" at bounding box center [1138, 115] width 131 height 36
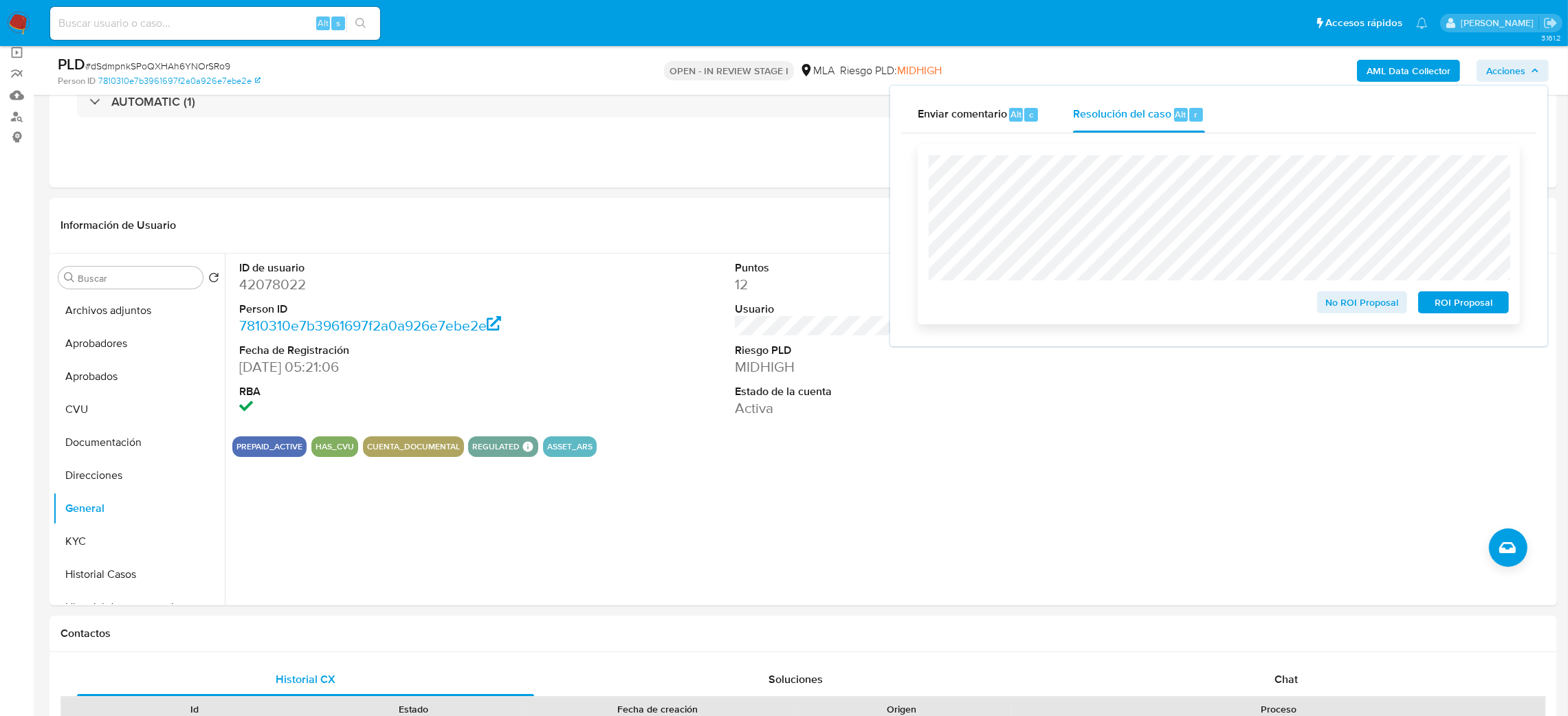
click at [1324, 297] on button "No ROI Proposal" at bounding box center [1362, 302] width 90 height 22
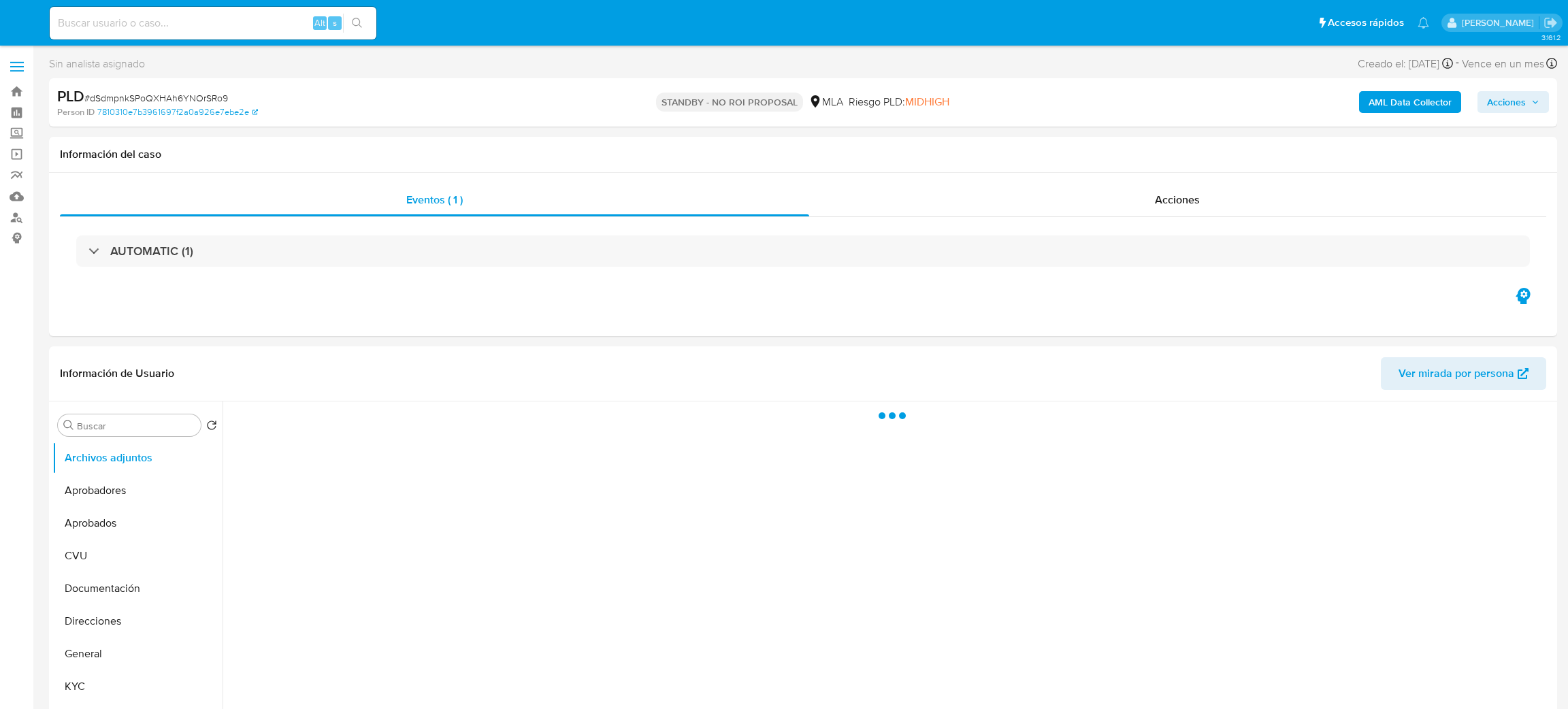
select select "10"
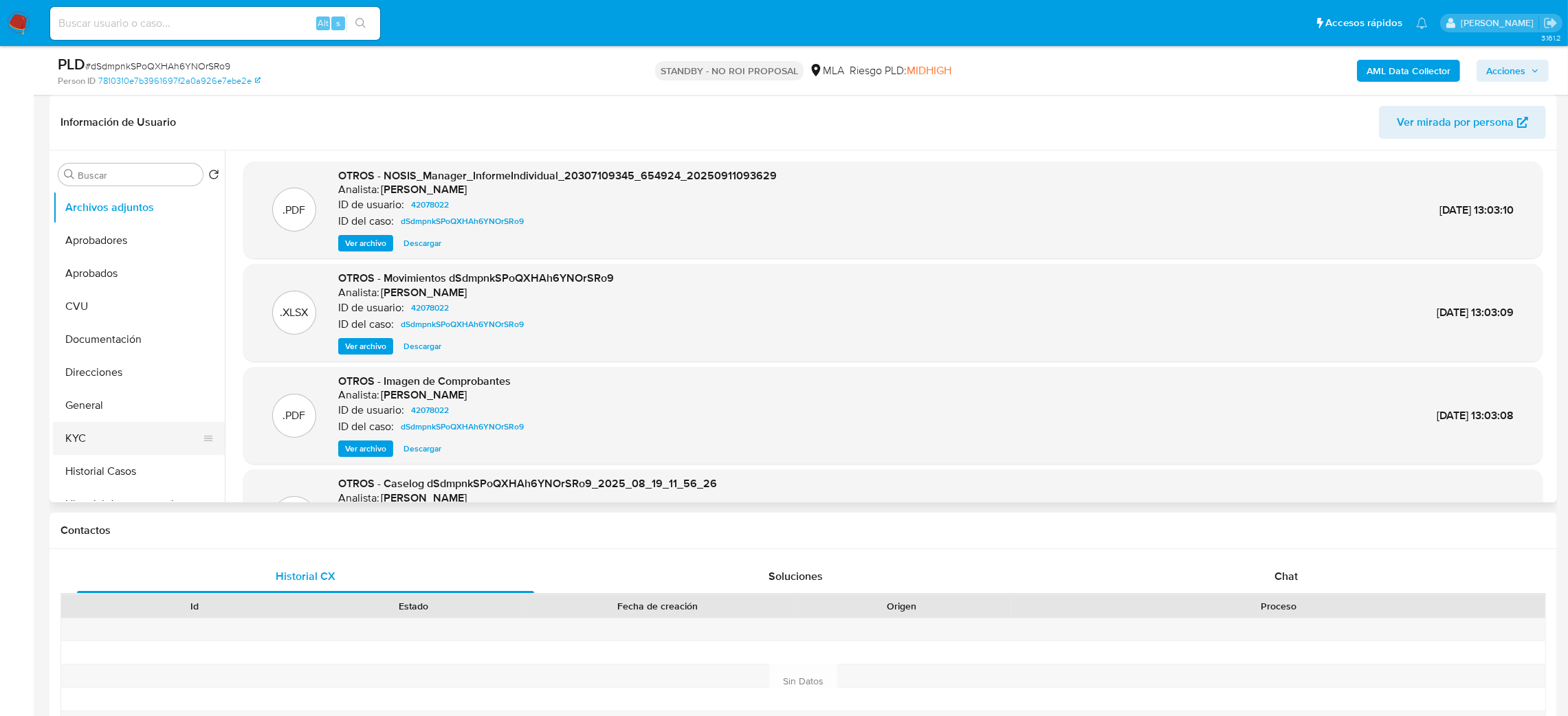
click at [126, 431] on button "KYC" at bounding box center [133, 438] width 161 height 33
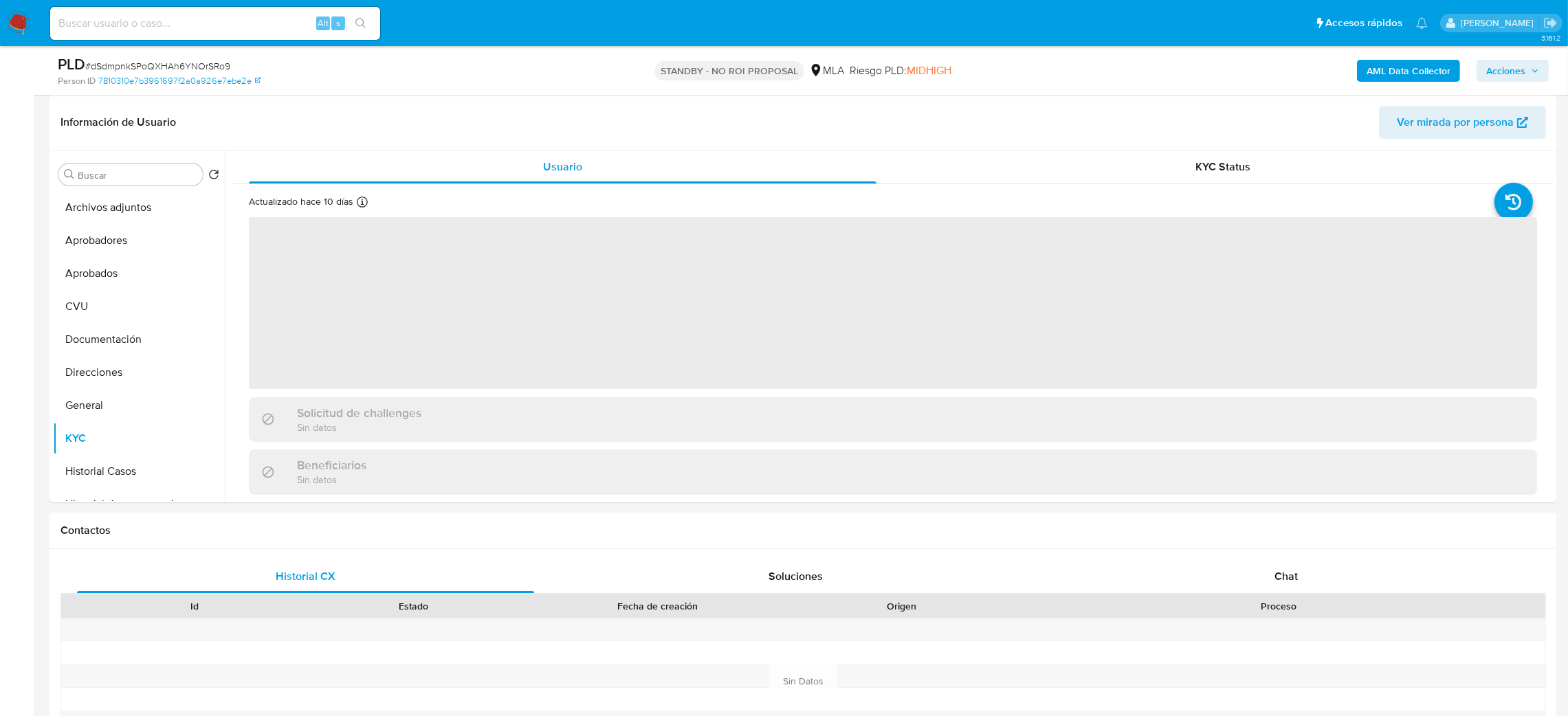
scroll to position [103, 0]
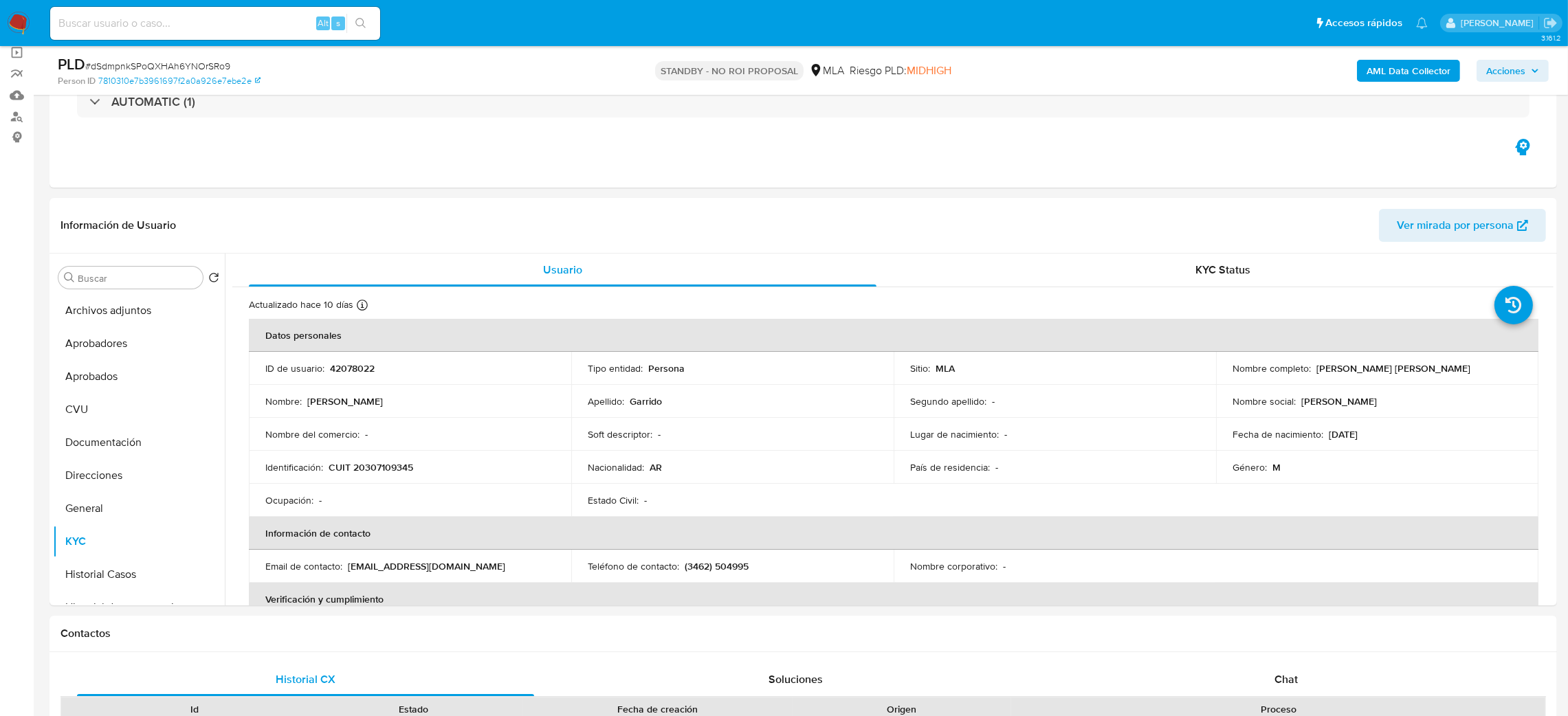
click at [16, 16] on img at bounding box center [19, 23] width 24 height 24
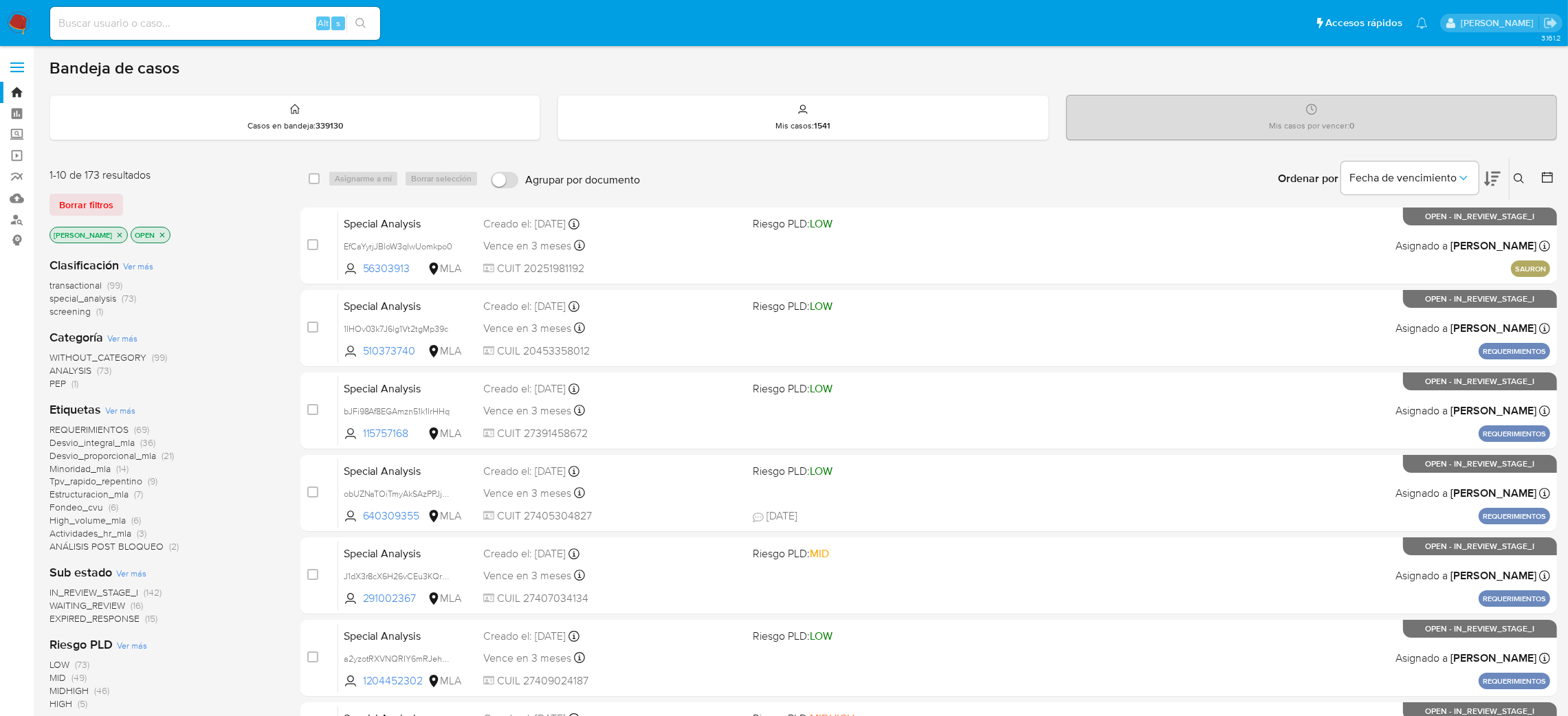
click at [248, 16] on input at bounding box center [214, 23] width 330 height 18
paste input "di5KOP7EJjixEyIGwNPThF2H"
type input "di5KOP7EJjixEyIGwNPThF2H"
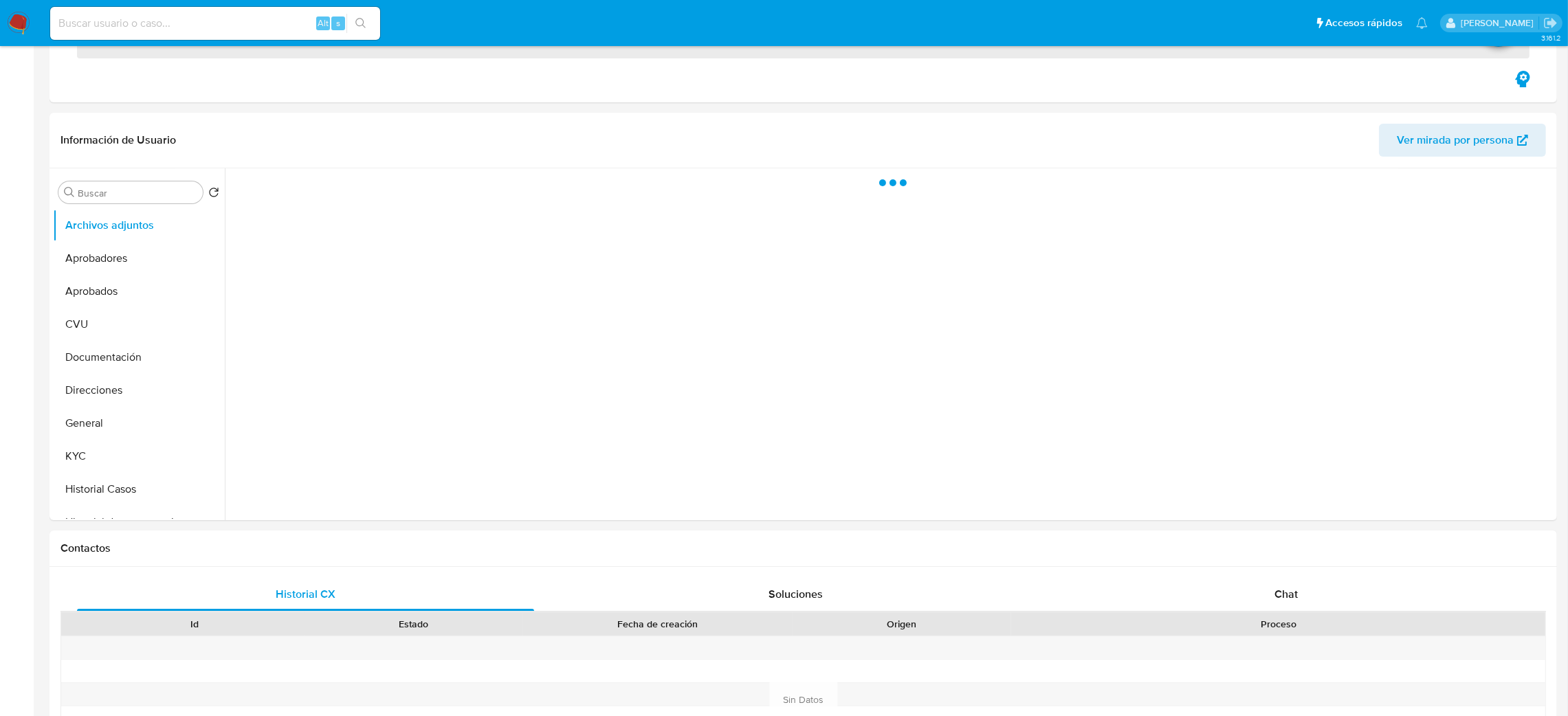
scroll to position [308, 0]
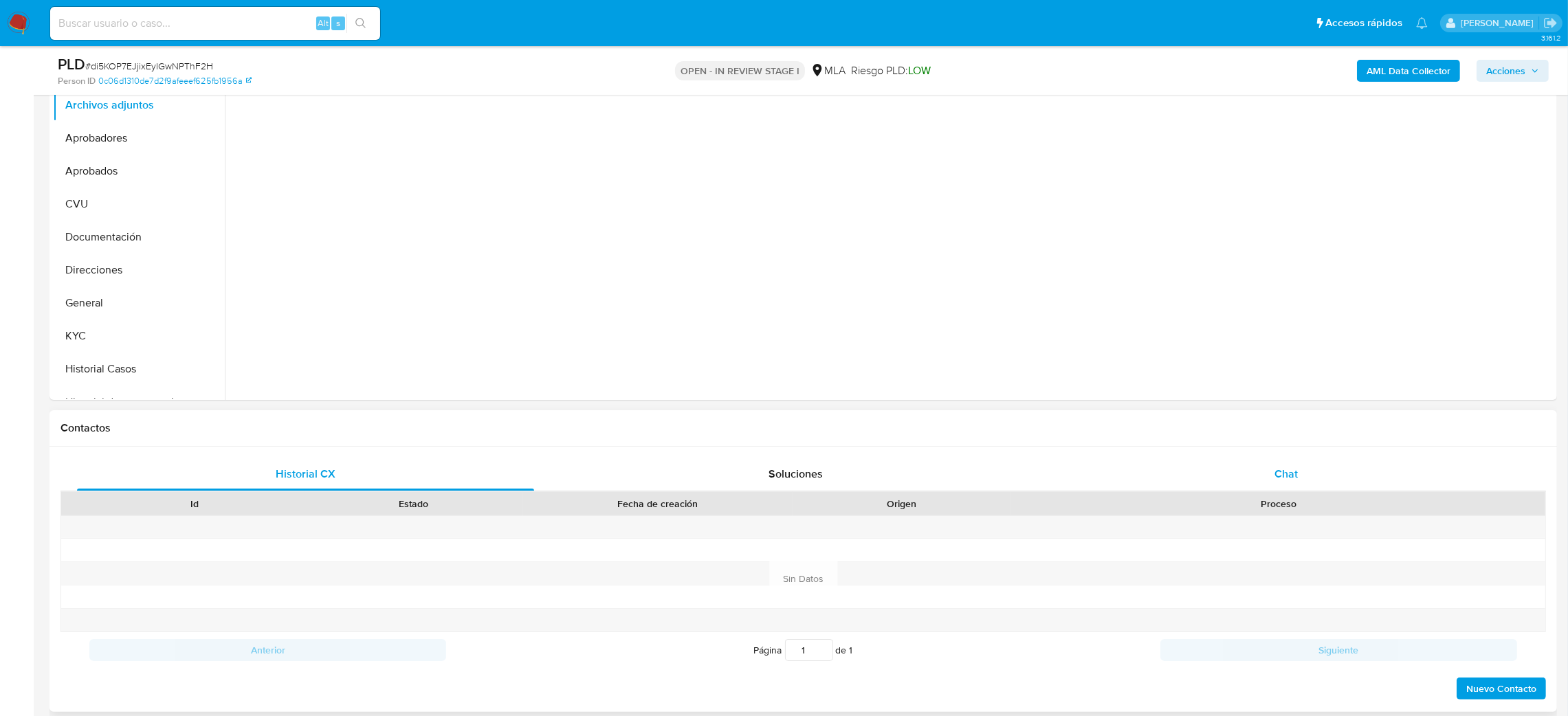
click at [1310, 484] on div "Chat" at bounding box center [1286, 474] width 457 height 33
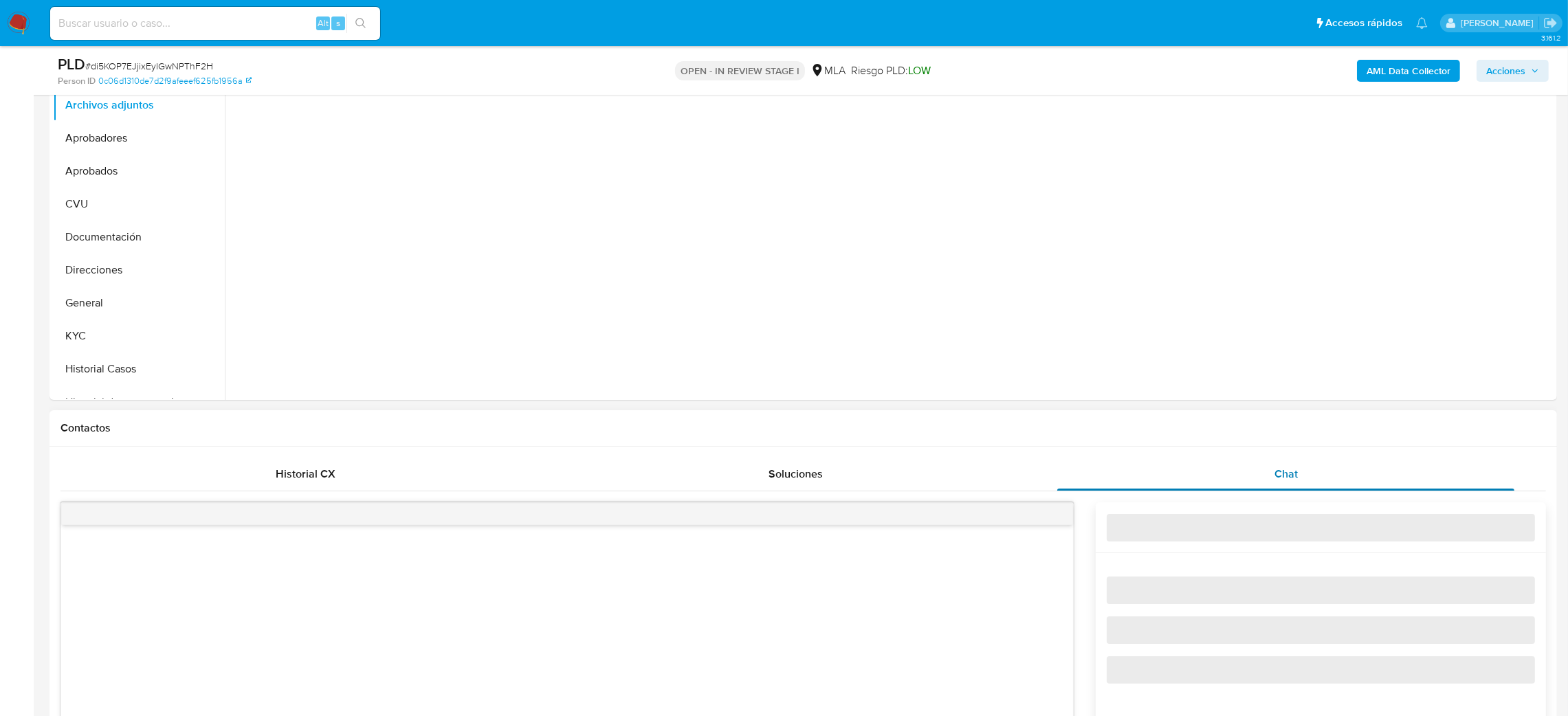
select select "10"
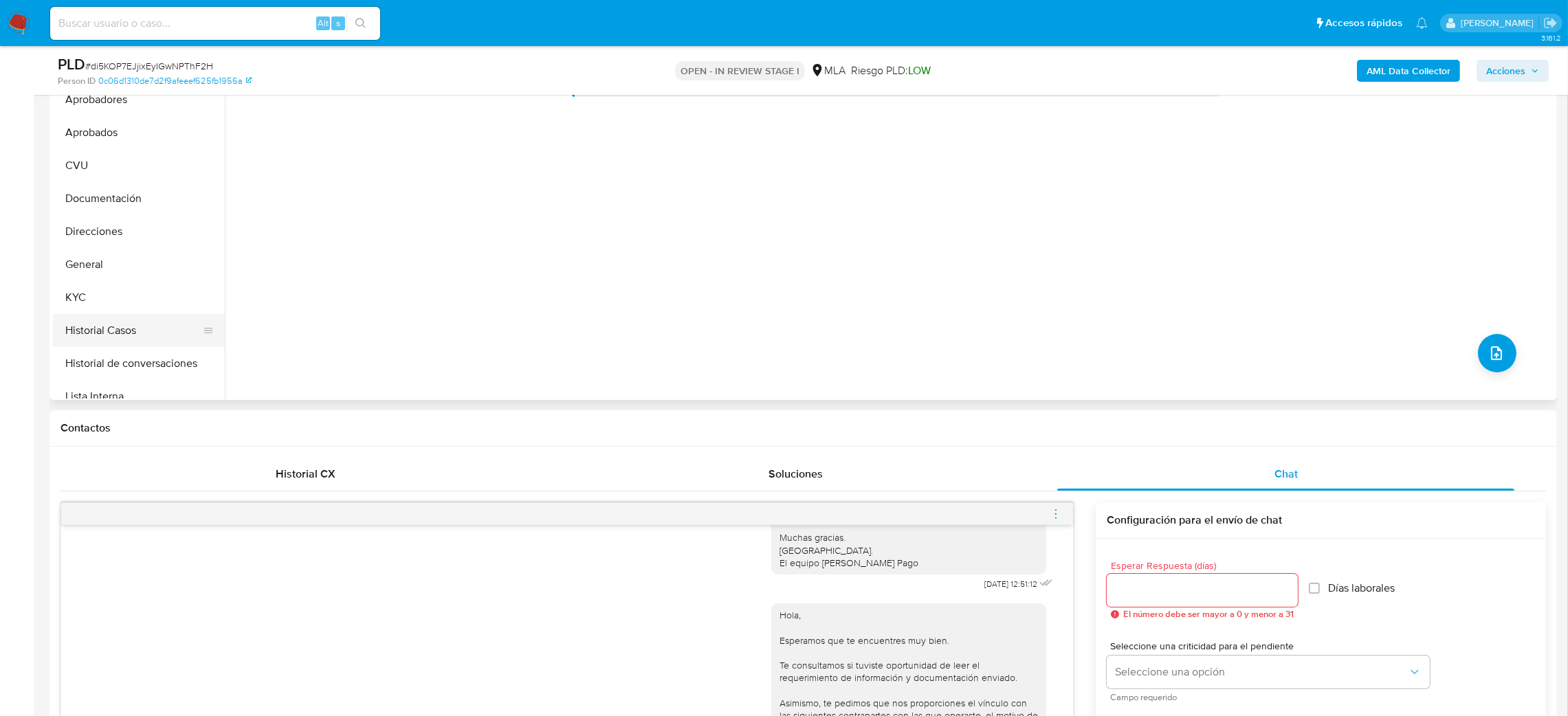
scroll to position [103, 0]
click at [122, 370] on button "Restricciones Nuevo Mundo" at bounding box center [133, 365] width 161 height 33
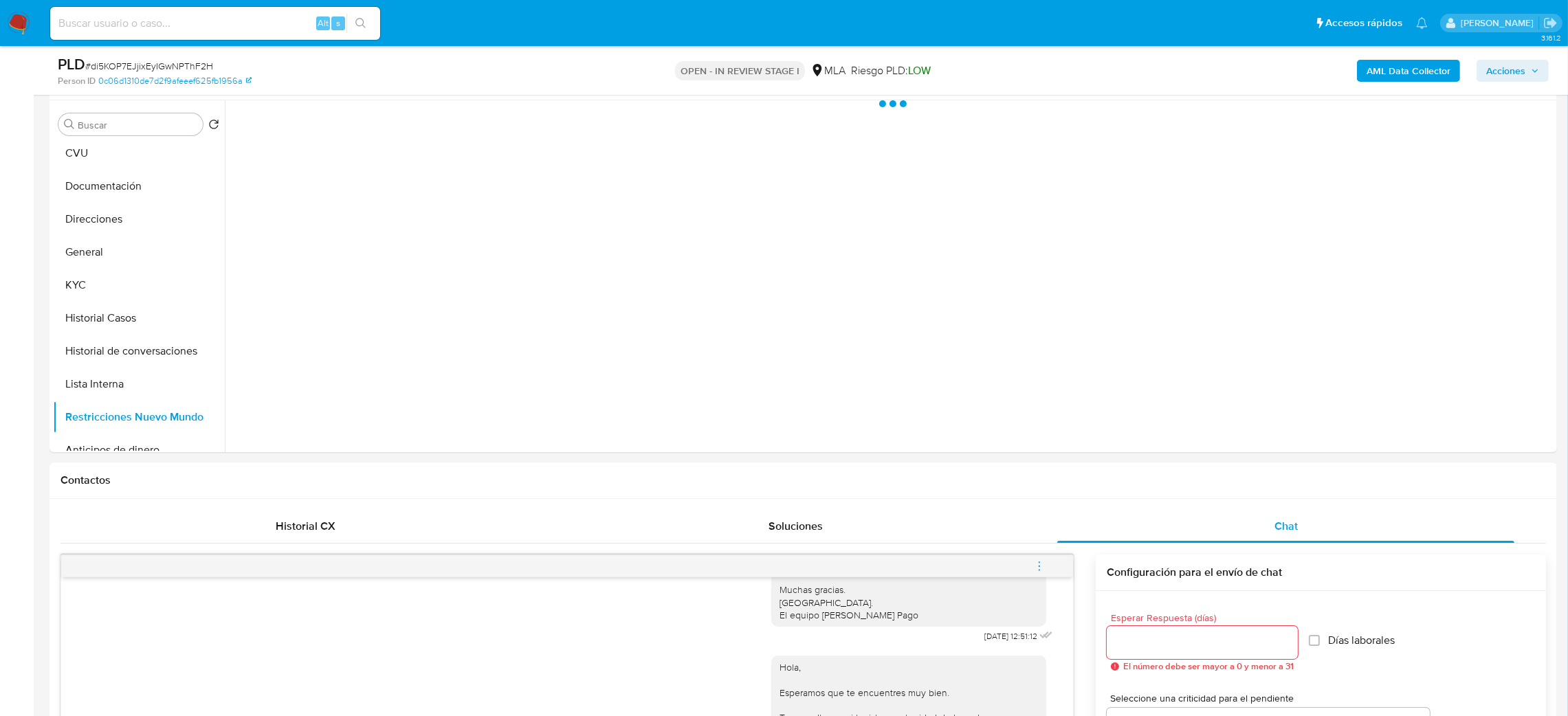
scroll to position [206, 0]
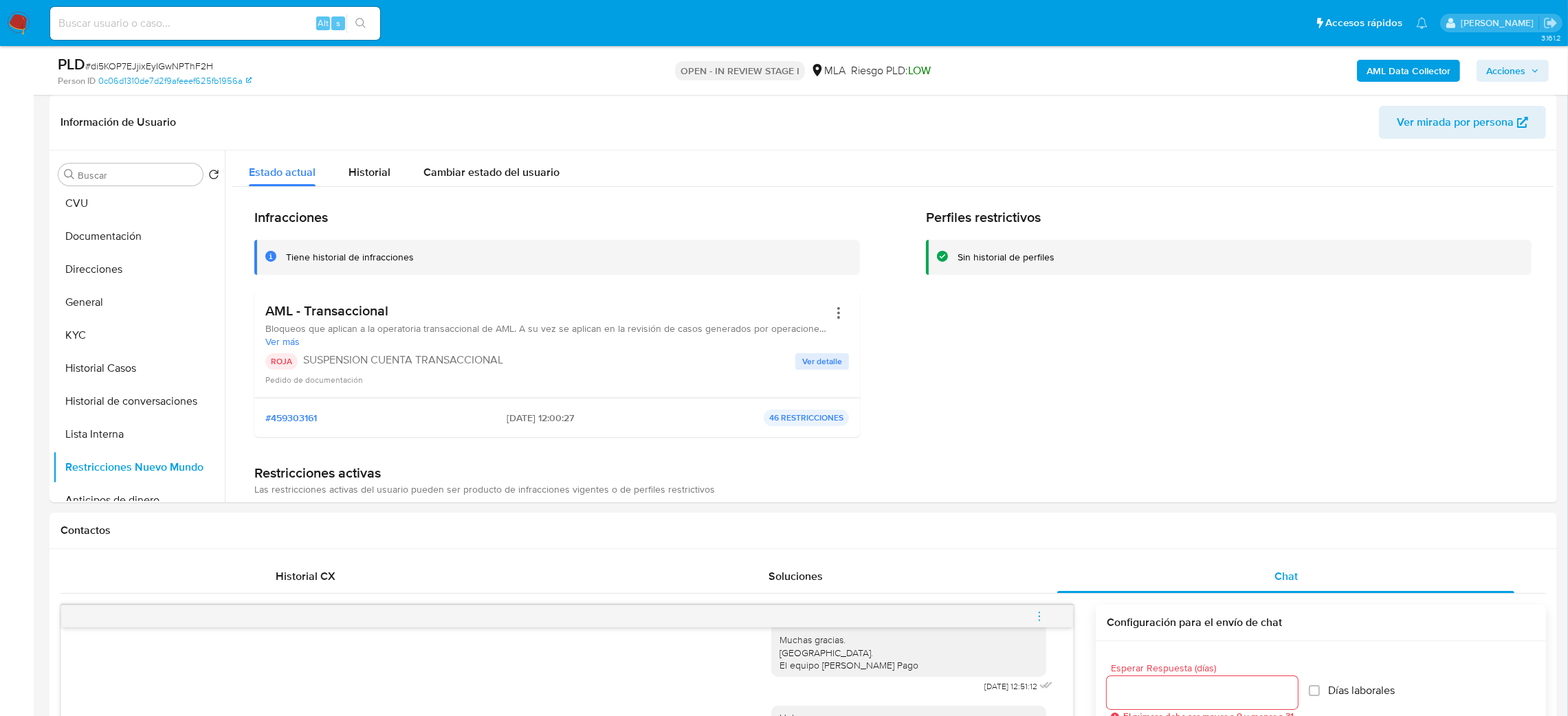
click at [291, 27] on input at bounding box center [214, 23] width 330 height 18
paste input "QwXeCqMUXrwiDClHckU7O3D2"
type input "QwXeCqMUXrwiDClHckU7O3D2"
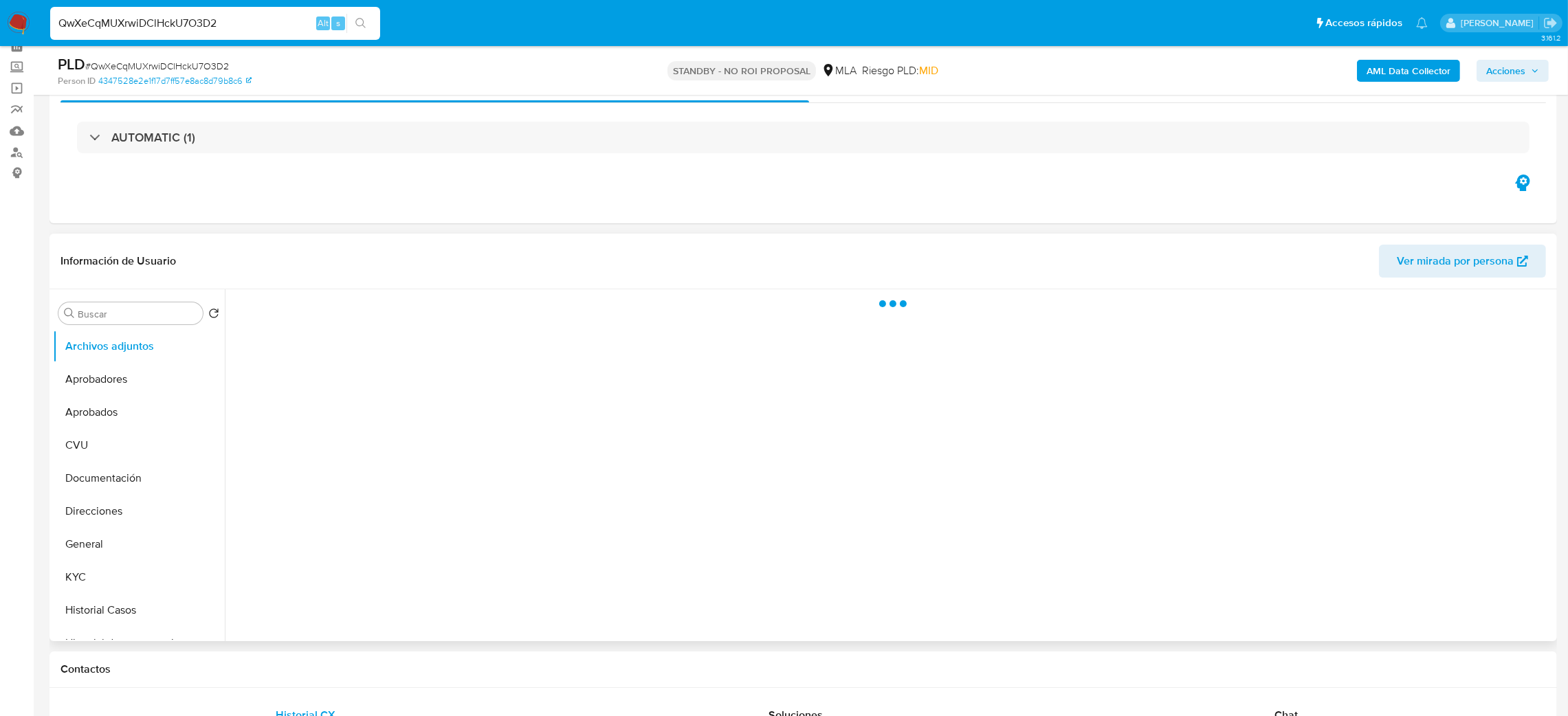
scroll to position [103, 0]
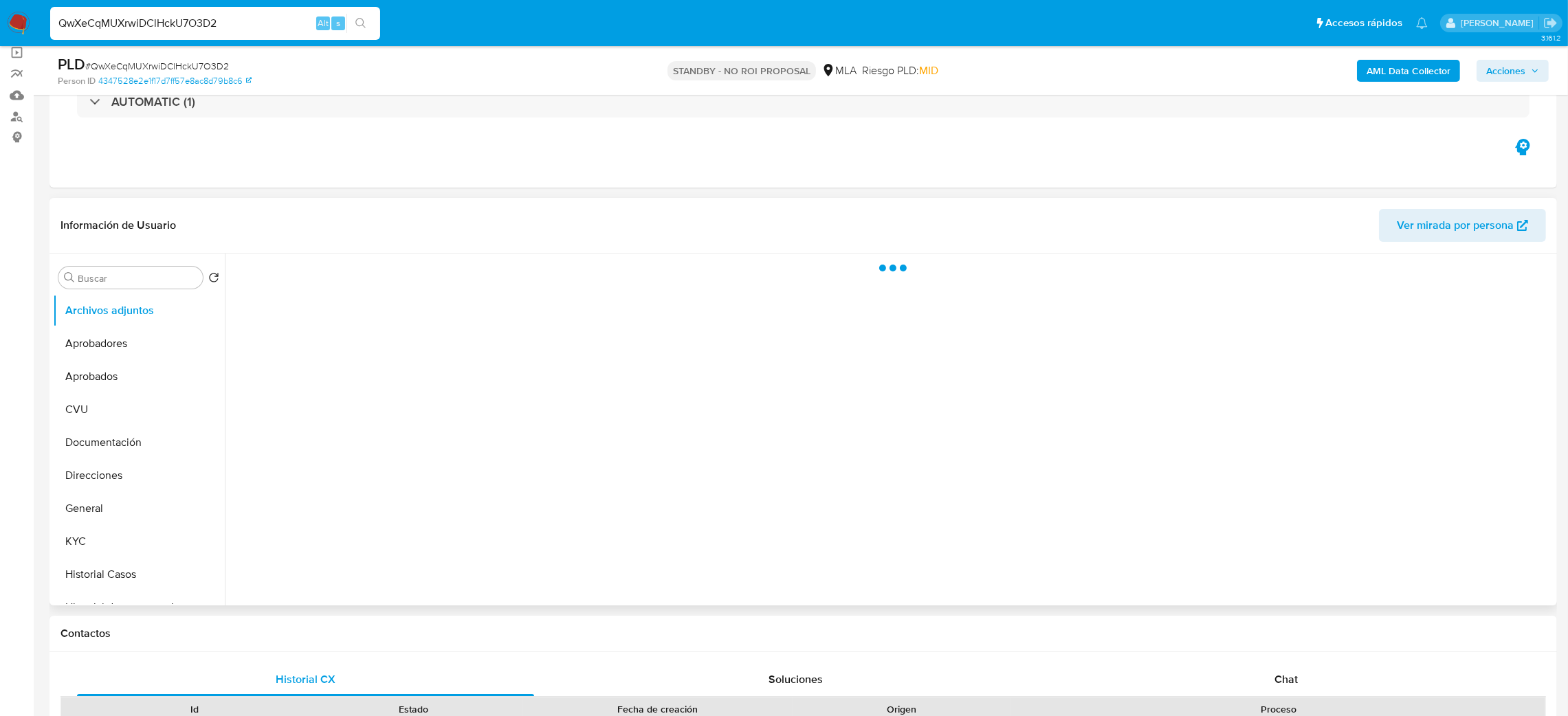
select select "10"
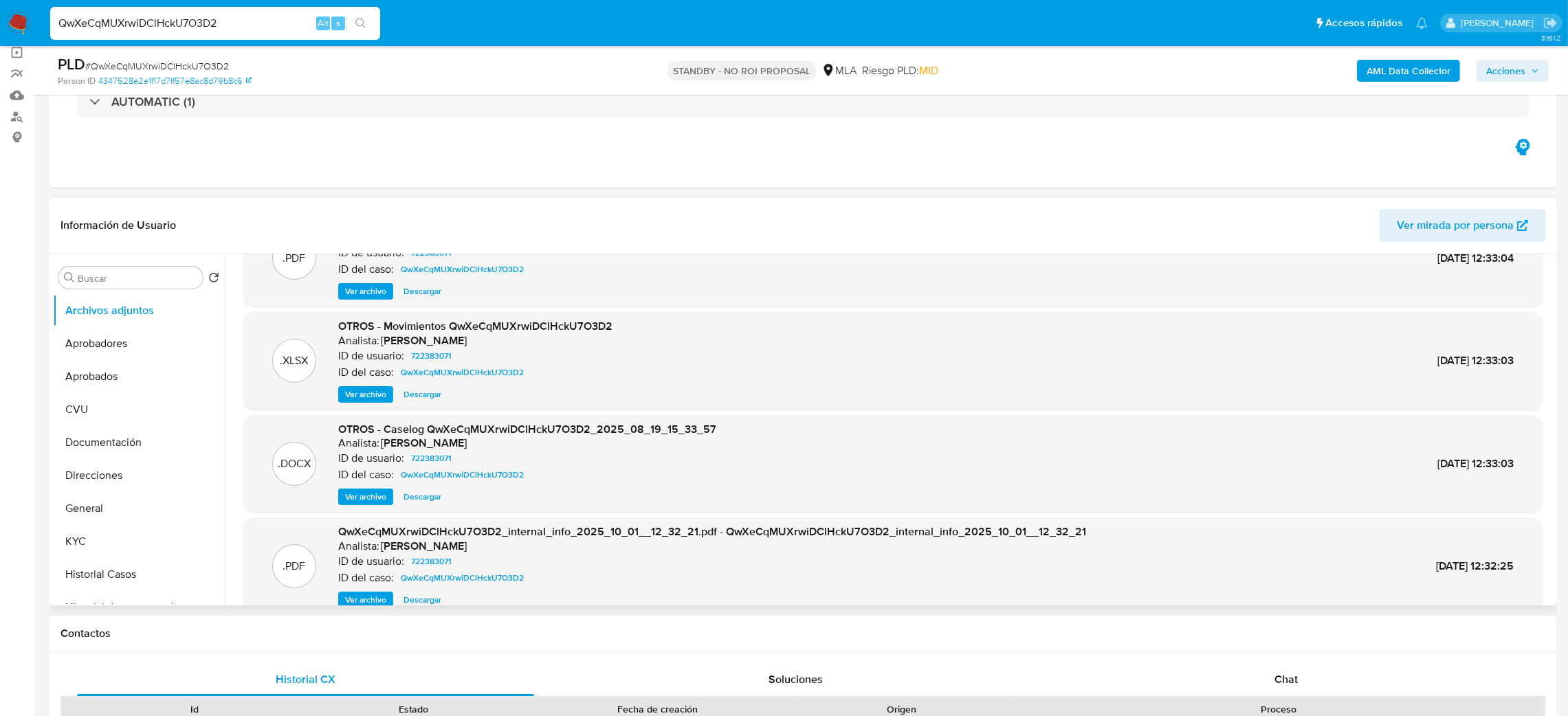
scroll to position [0, 0]
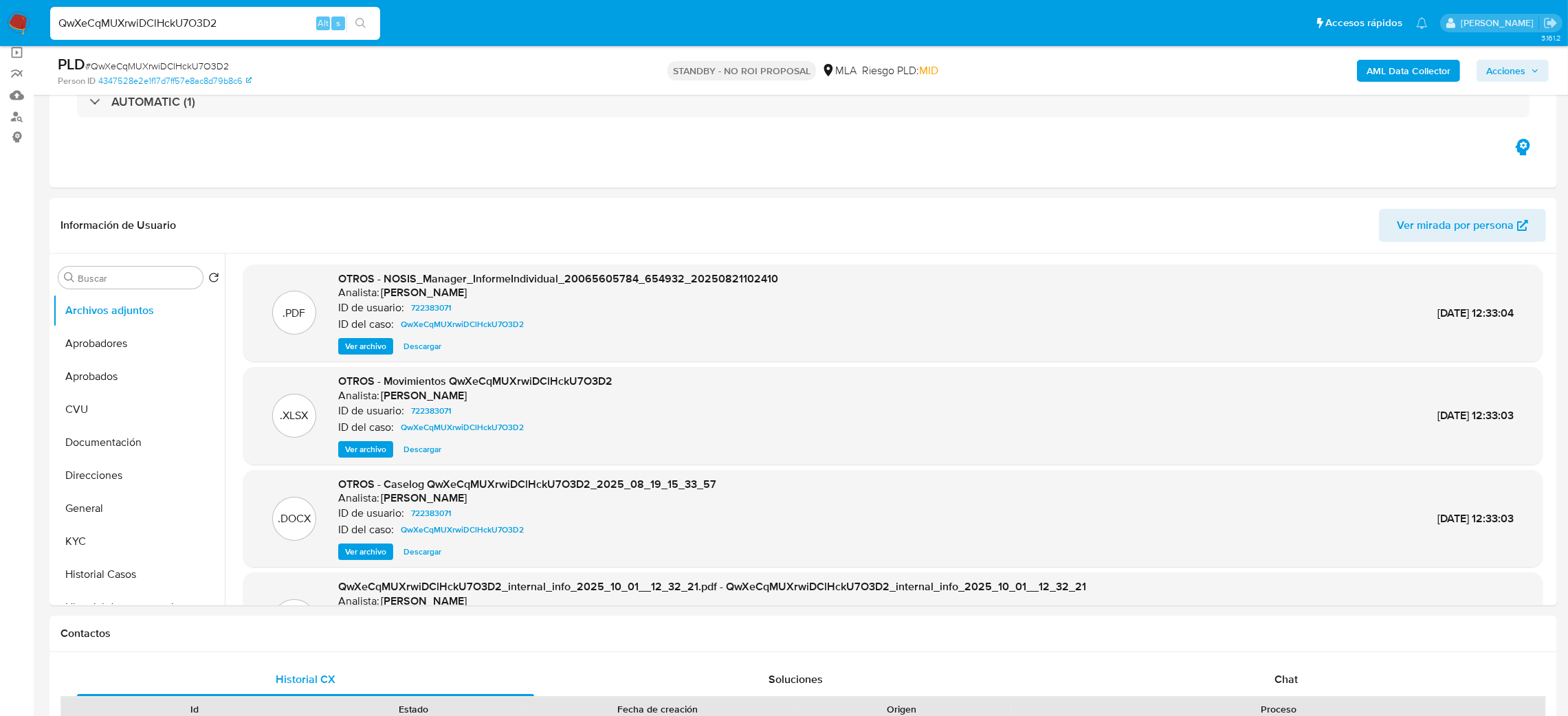
click at [16, 24] on img at bounding box center [19, 23] width 24 height 24
